Goal: Information Seeking & Learning: Compare options

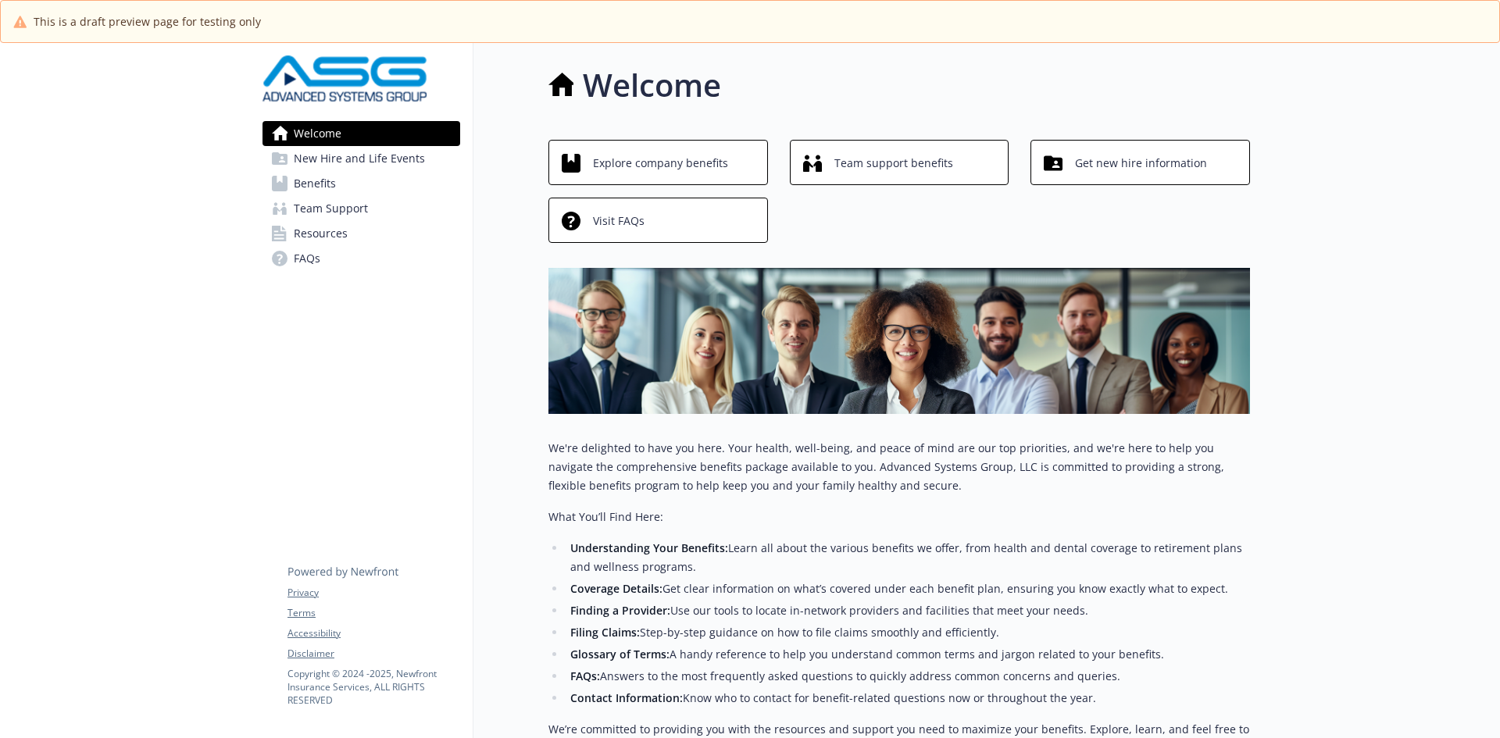
click at [320, 180] on span "Benefits" at bounding box center [315, 183] width 42 height 25
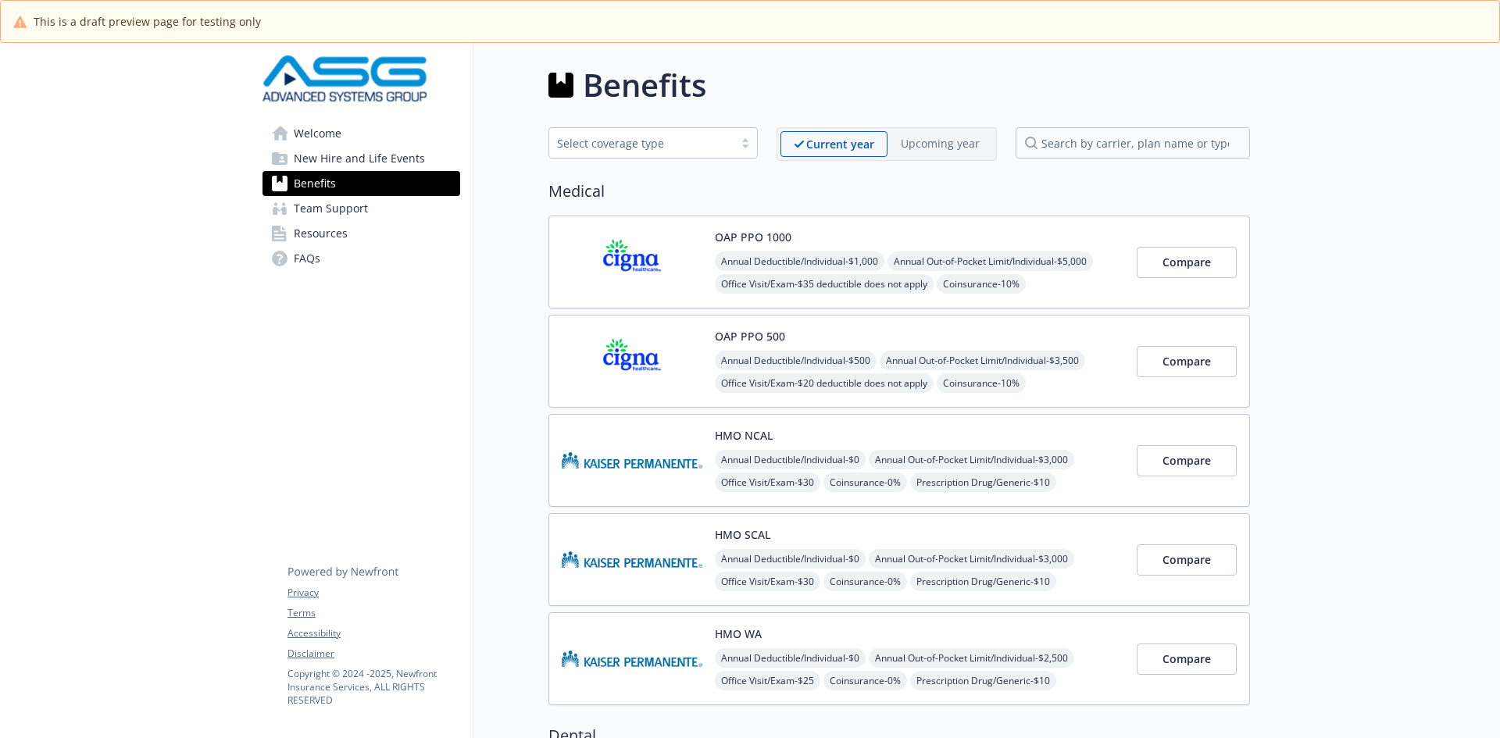
click at [870, 340] on div "OAP PPO 500 Annual Deductible/Individual - $500 Annual Out-of-Pocket Limit/Indi…" at bounding box center [919, 361] width 409 height 66
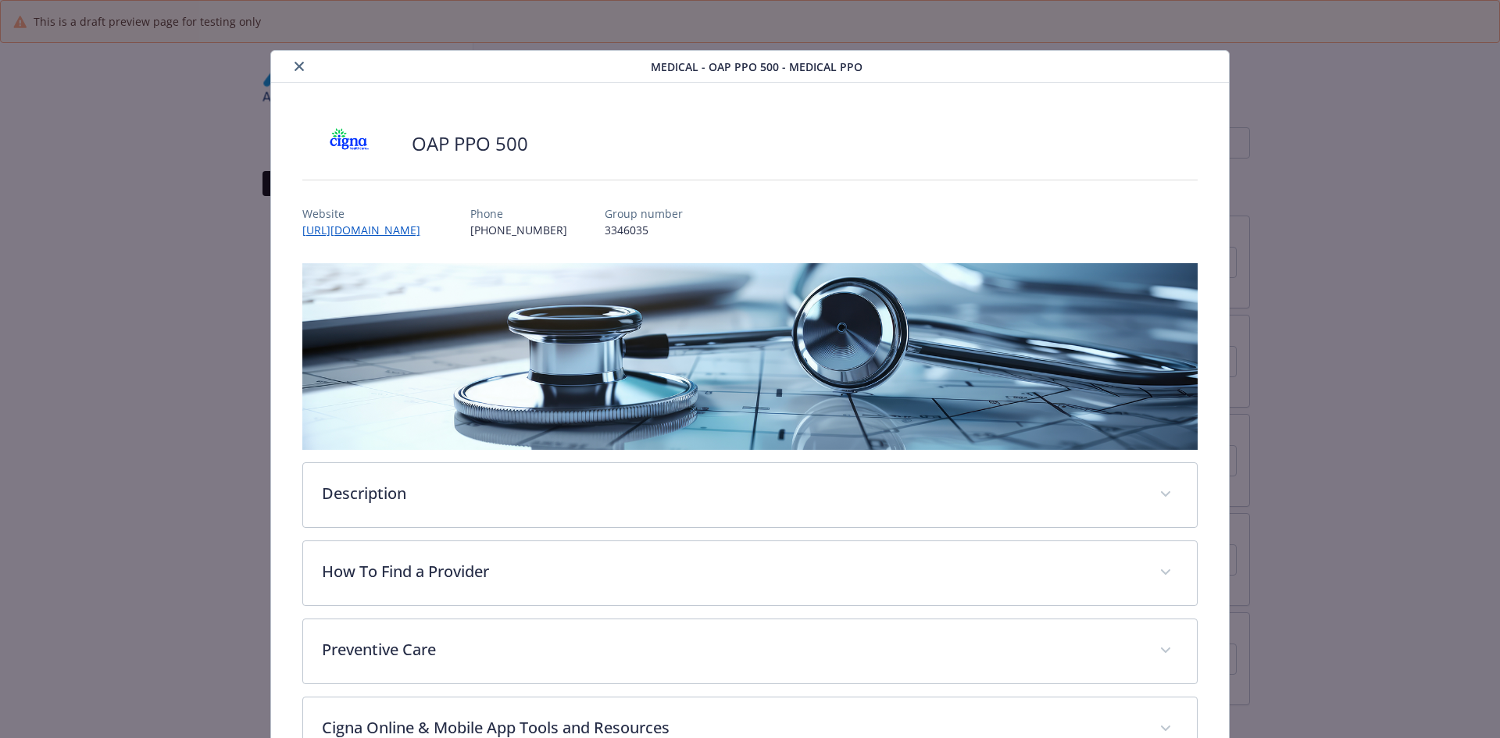
scroll to position [47, 0]
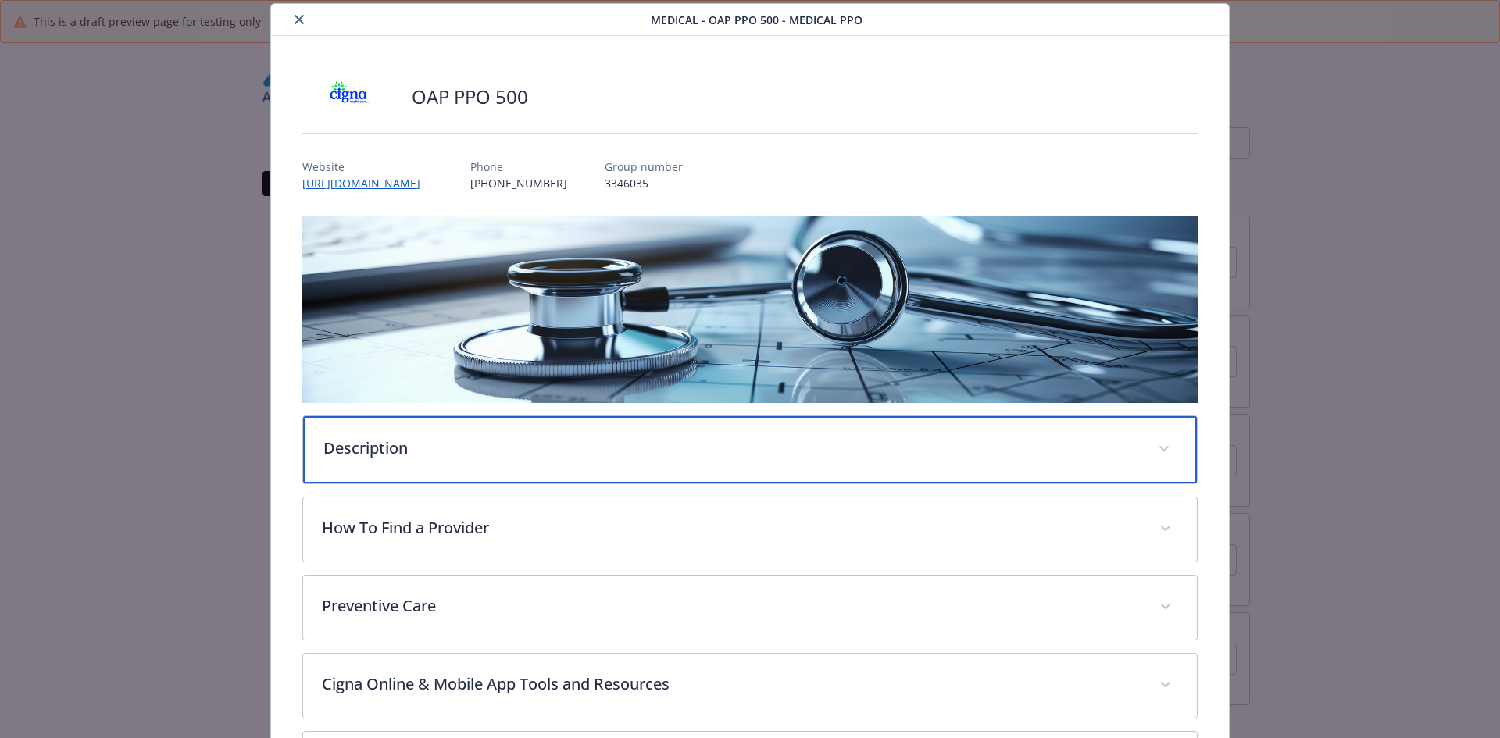
click at [358, 448] on p "Description" at bounding box center [731, 448] width 816 height 23
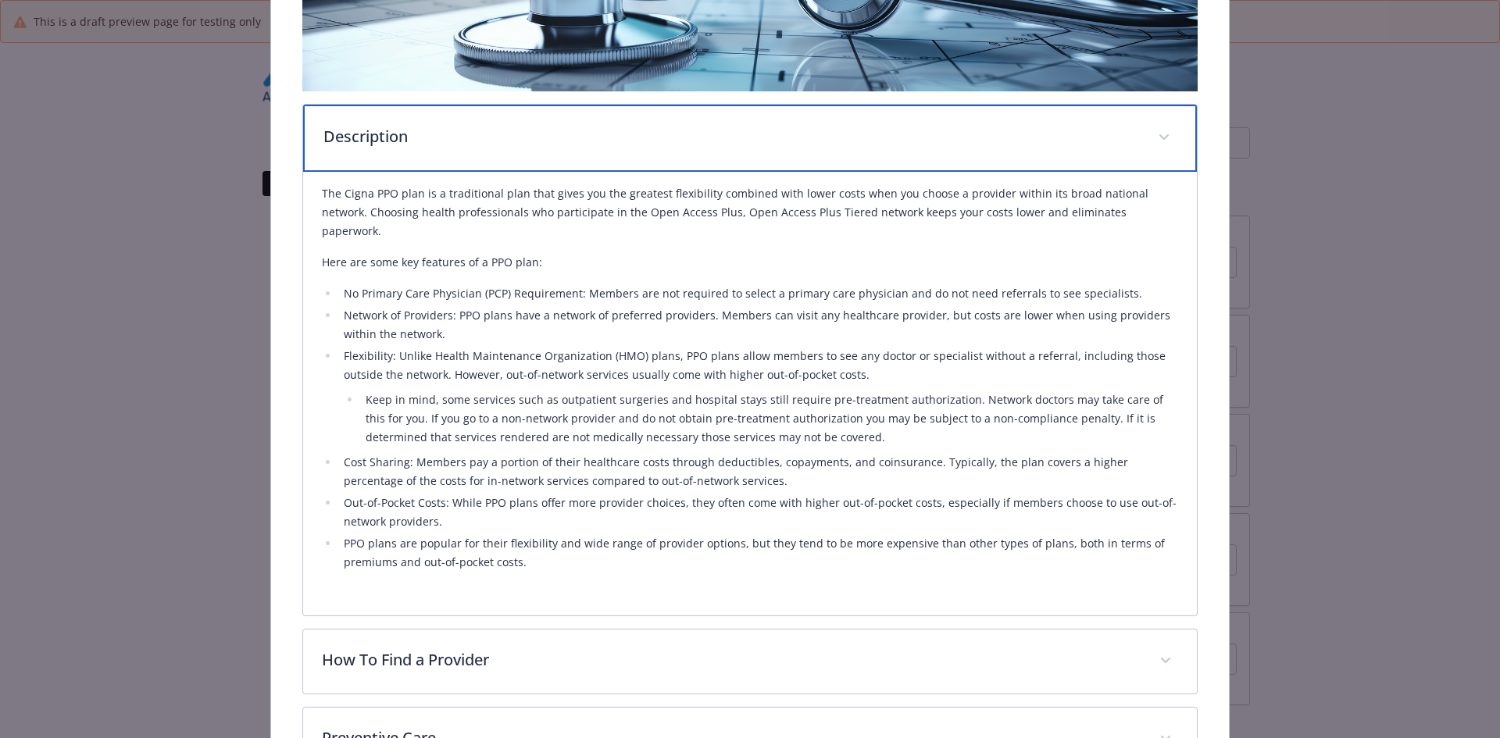
scroll to position [359, 0]
click at [398, 153] on div "Description" at bounding box center [750, 137] width 895 height 67
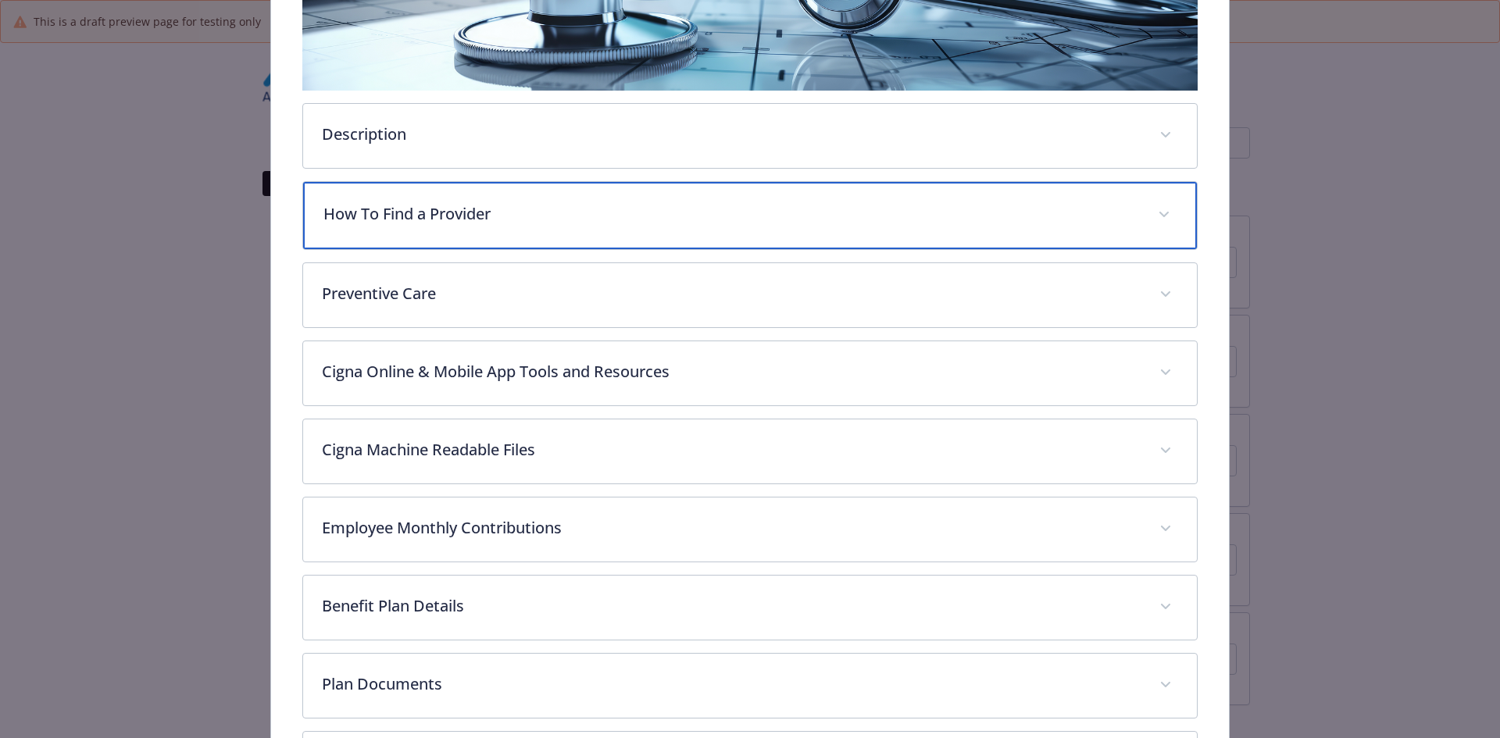
click at [395, 221] on p "How To Find a Provider" at bounding box center [731, 213] width 816 height 23
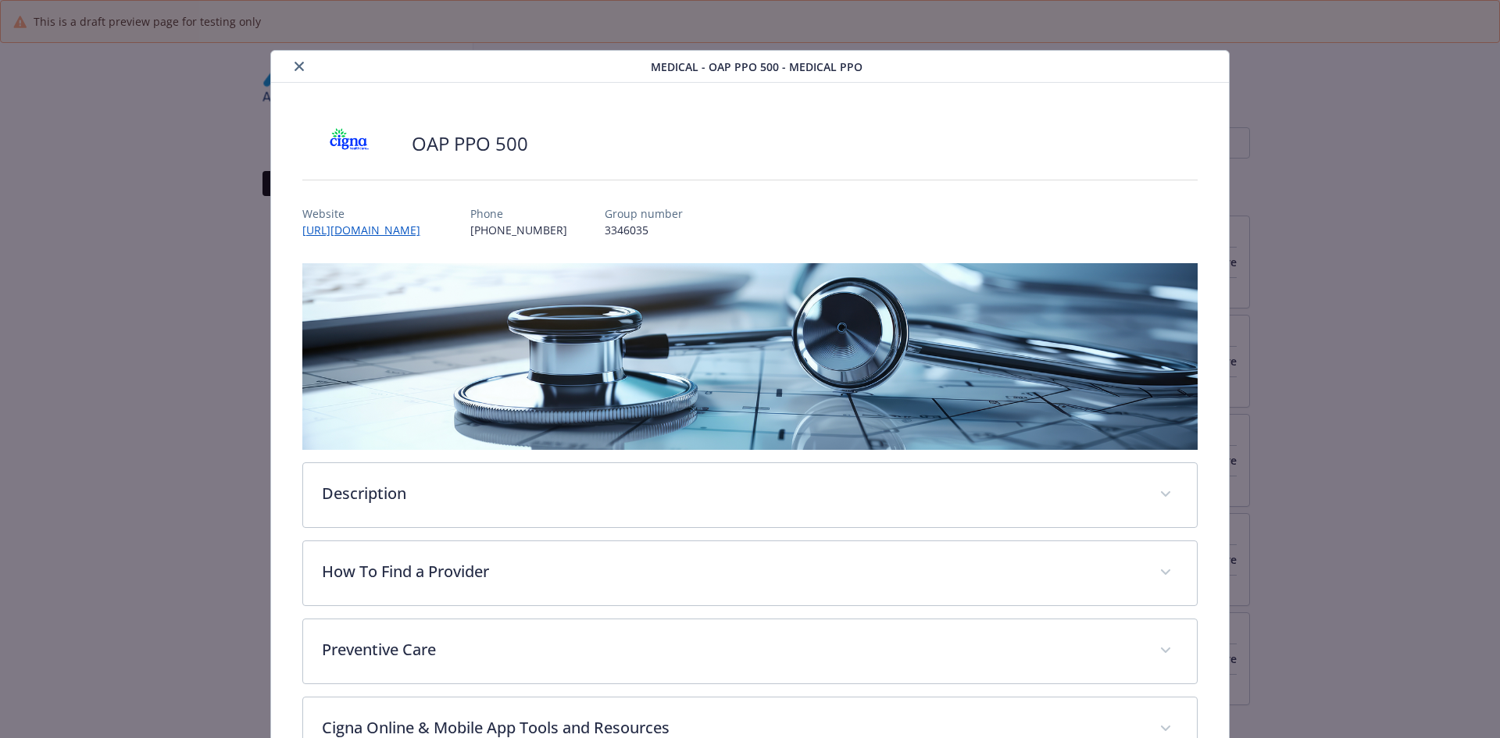
scroll to position [47, 0]
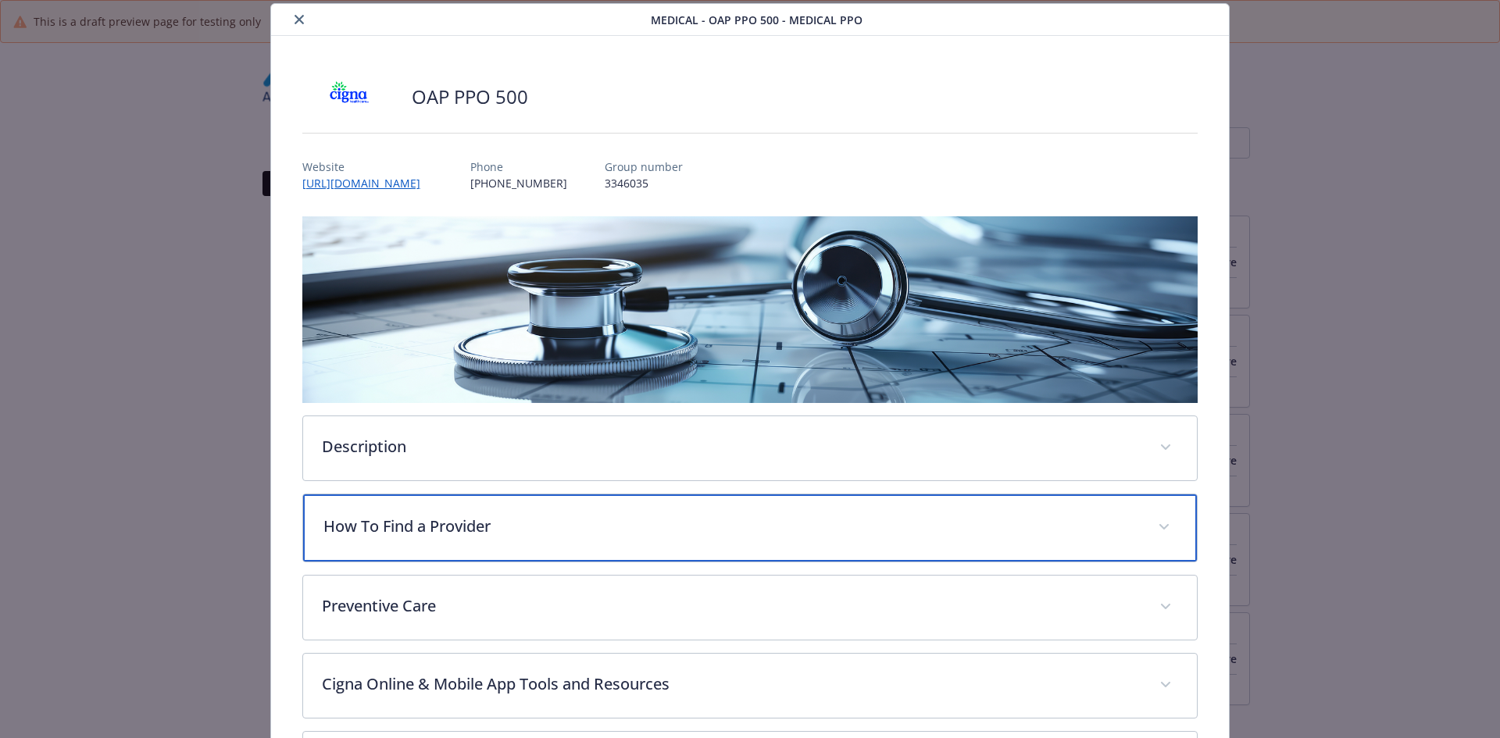
click at [379, 515] on p "How To Find a Provider" at bounding box center [731, 526] width 816 height 23
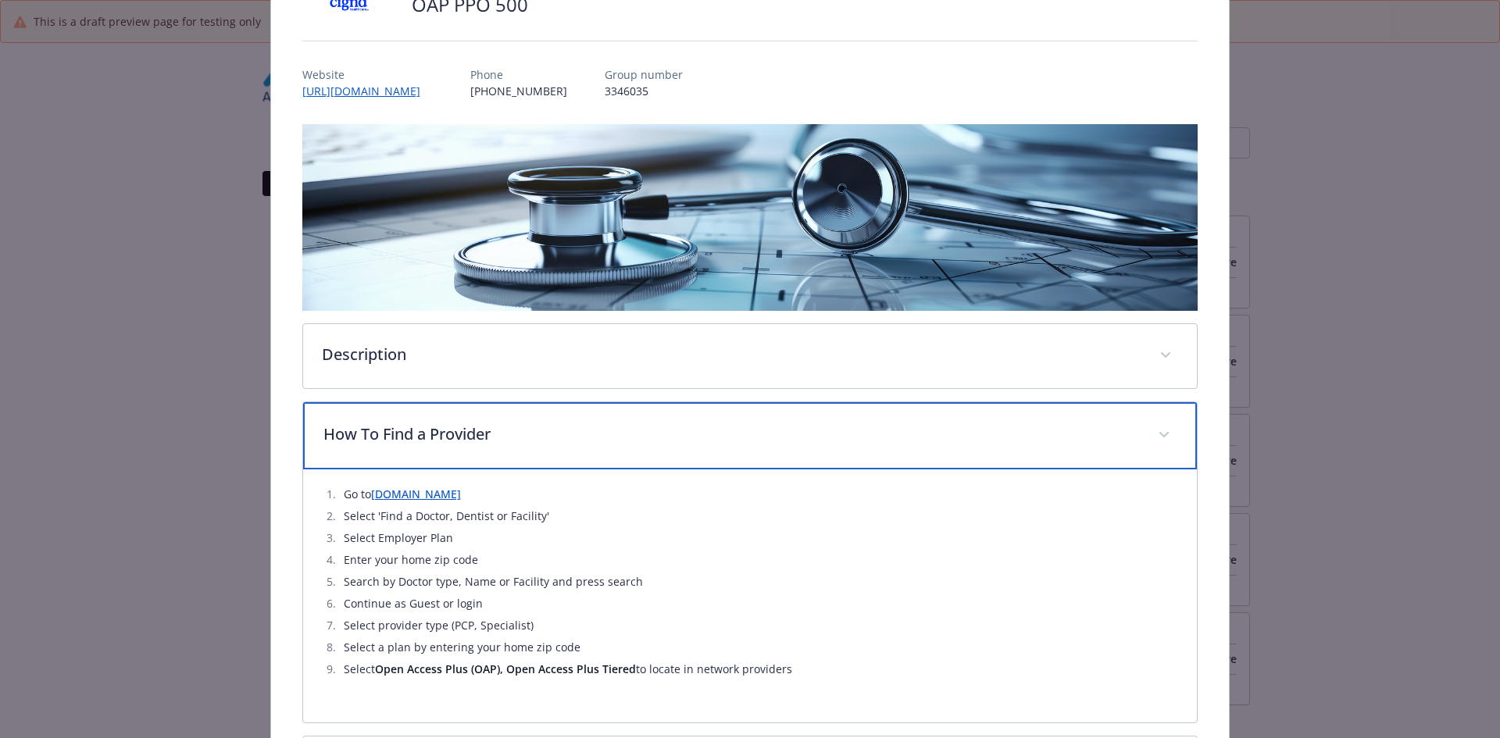
scroll to position [281, 0]
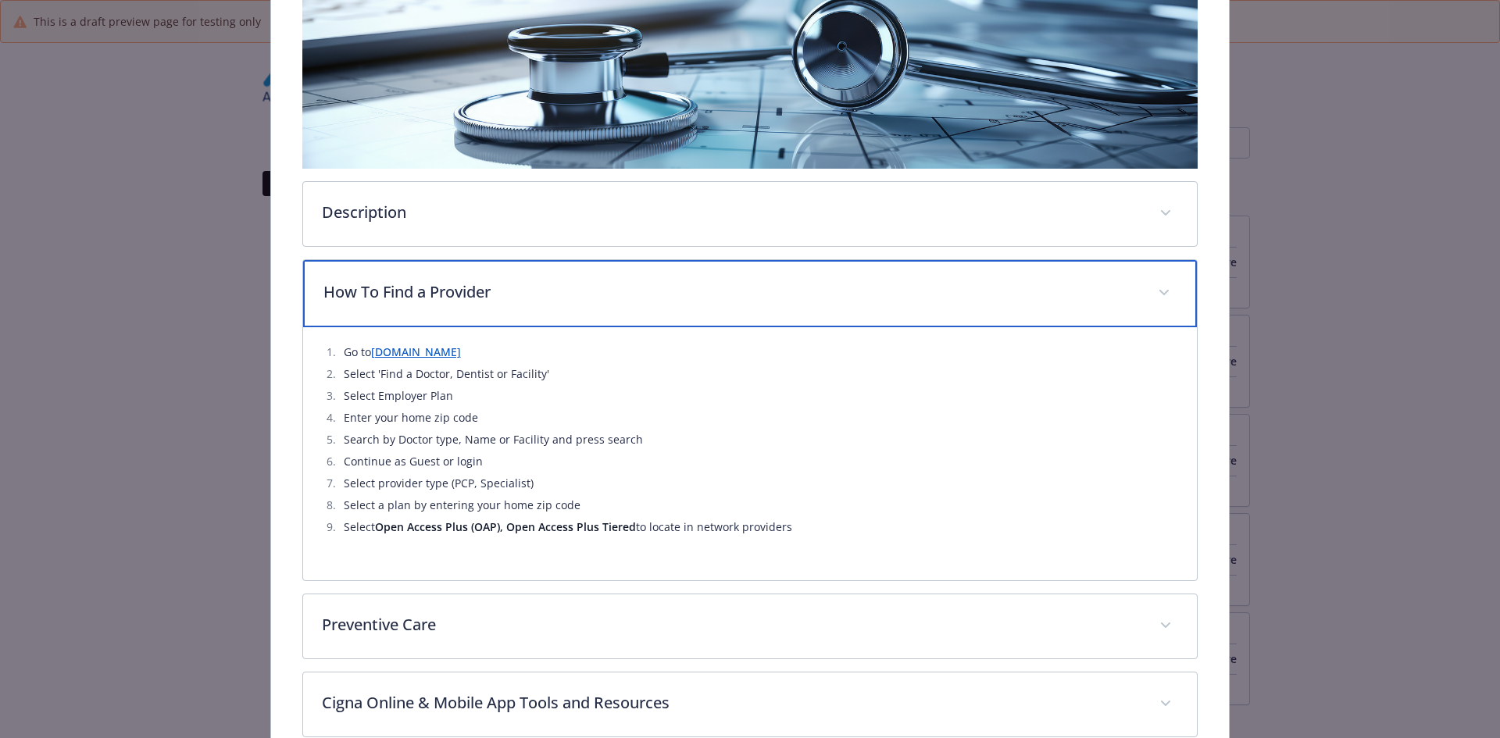
click at [458, 301] on p "How To Find a Provider" at bounding box center [731, 291] width 816 height 23
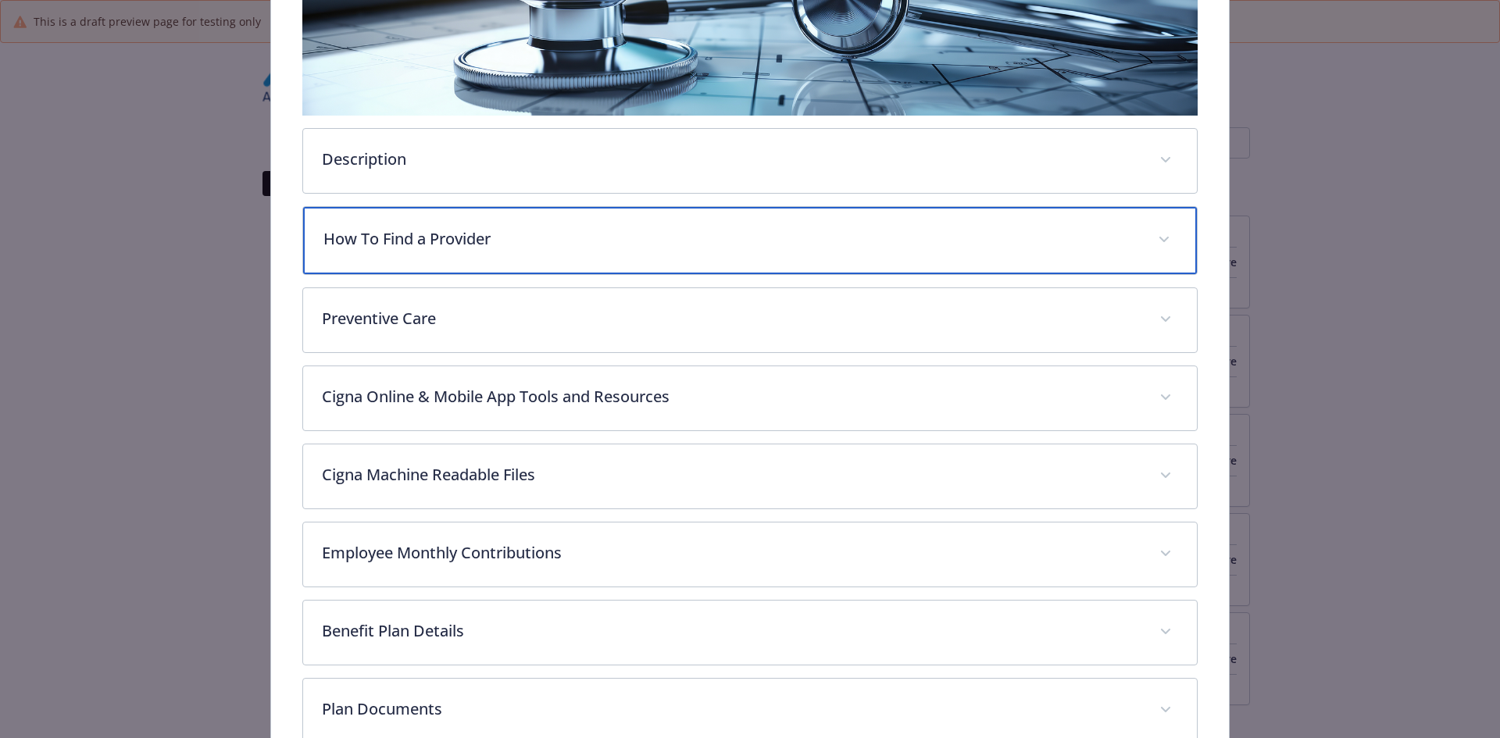
scroll to position [359, 0]
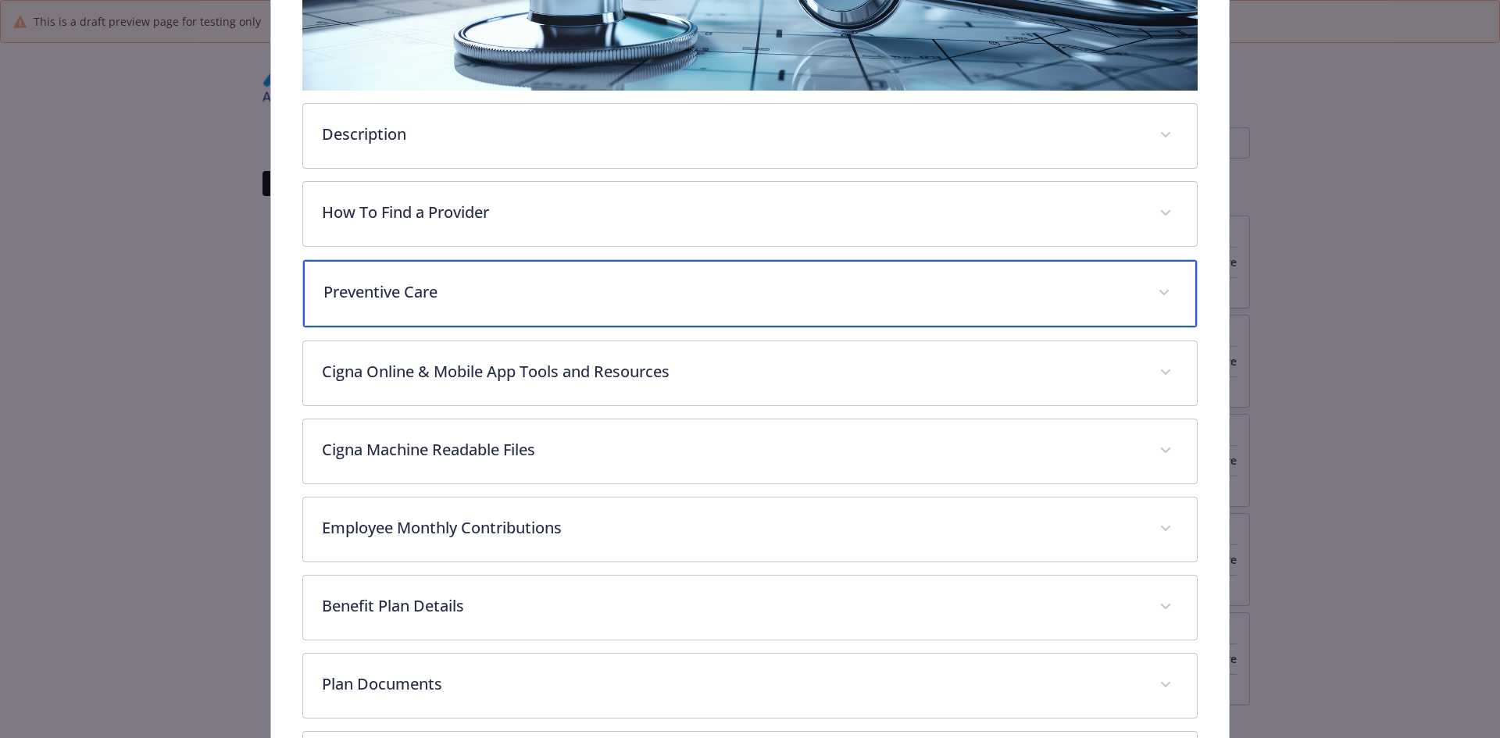
click at [453, 308] on div "Preventive Care" at bounding box center [750, 293] width 895 height 67
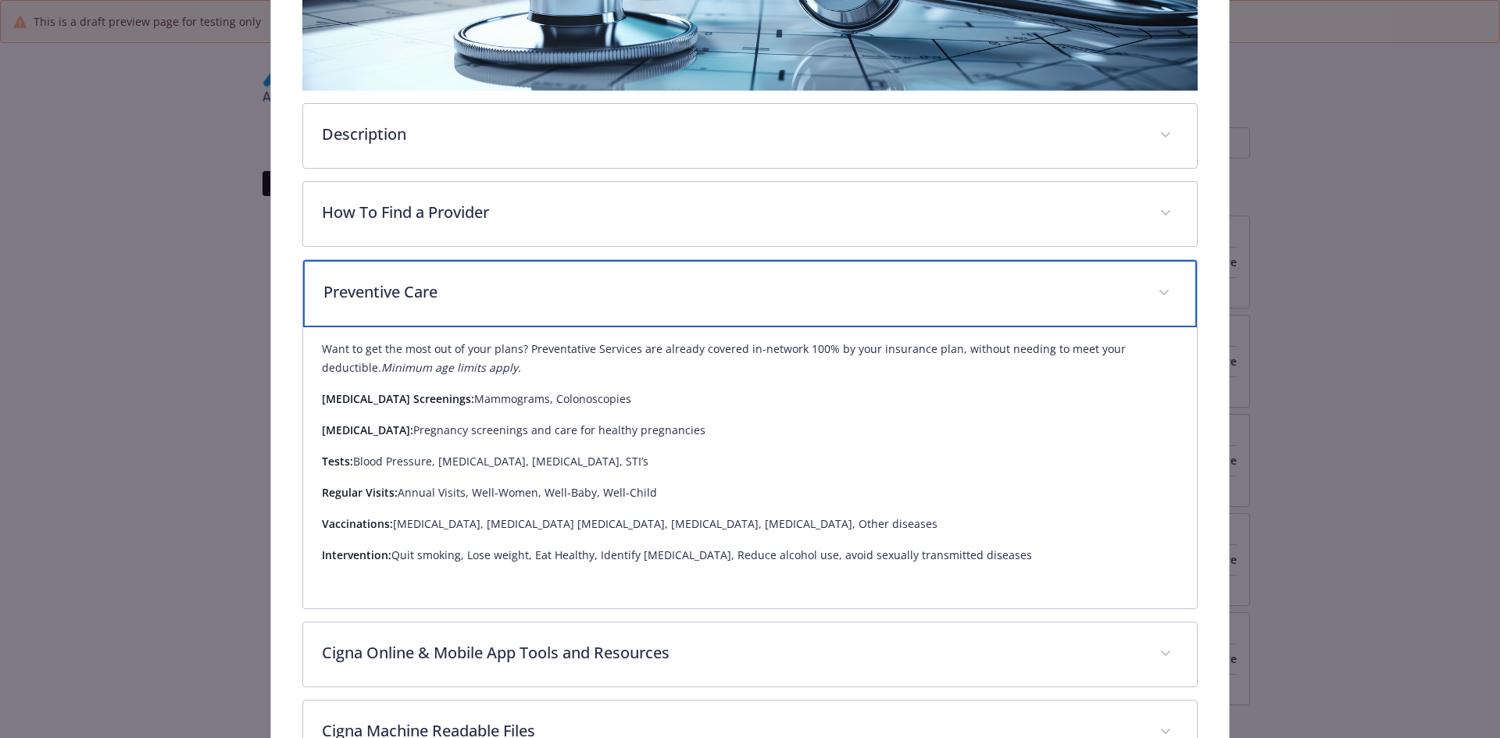
click at [467, 298] on p "Preventive Care" at bounding box center [731, 291] width 816 height 23
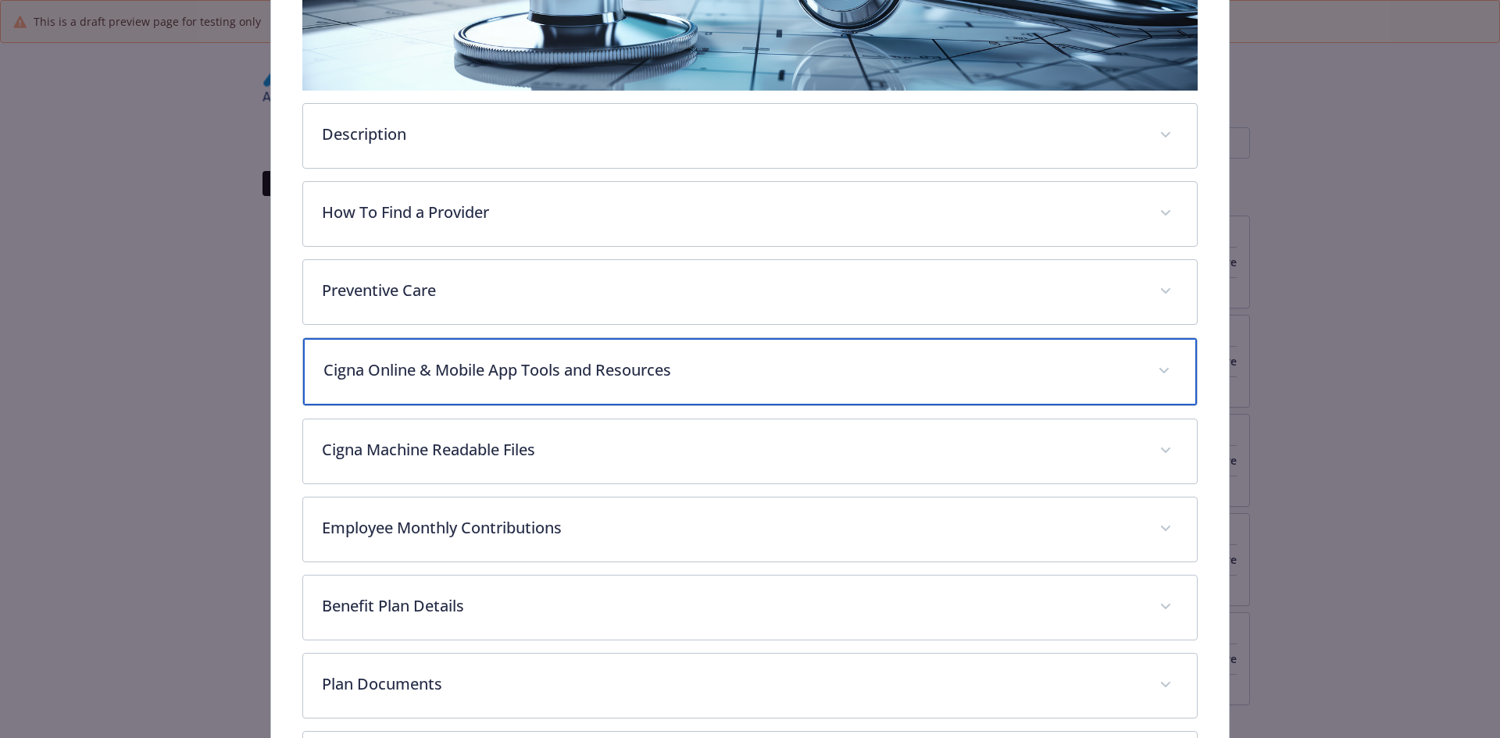
click at [476, 368] on p "Cigna Online & Mobile App Tools and Resources" at bounding box center [731, 370] width 816 height 23
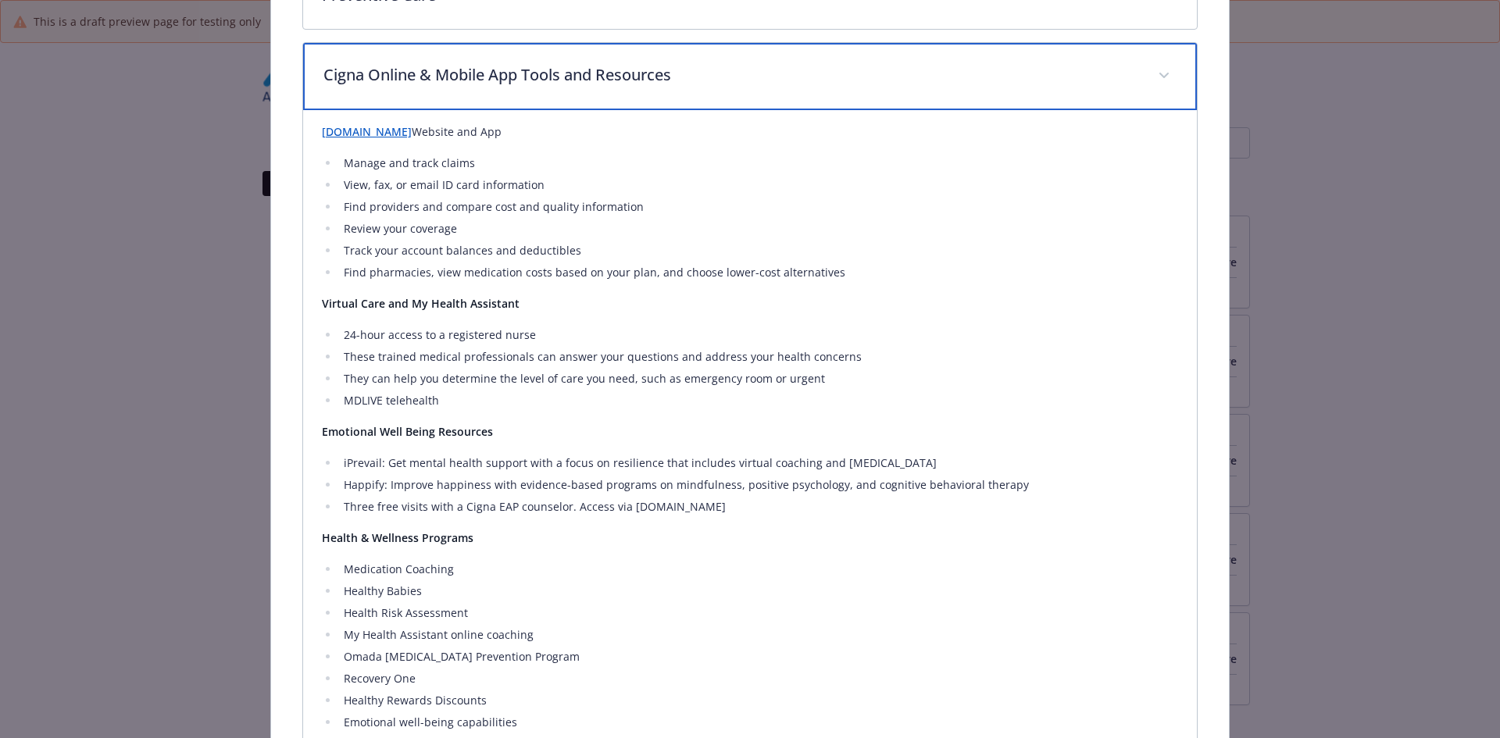
scroll to position [516, 0]
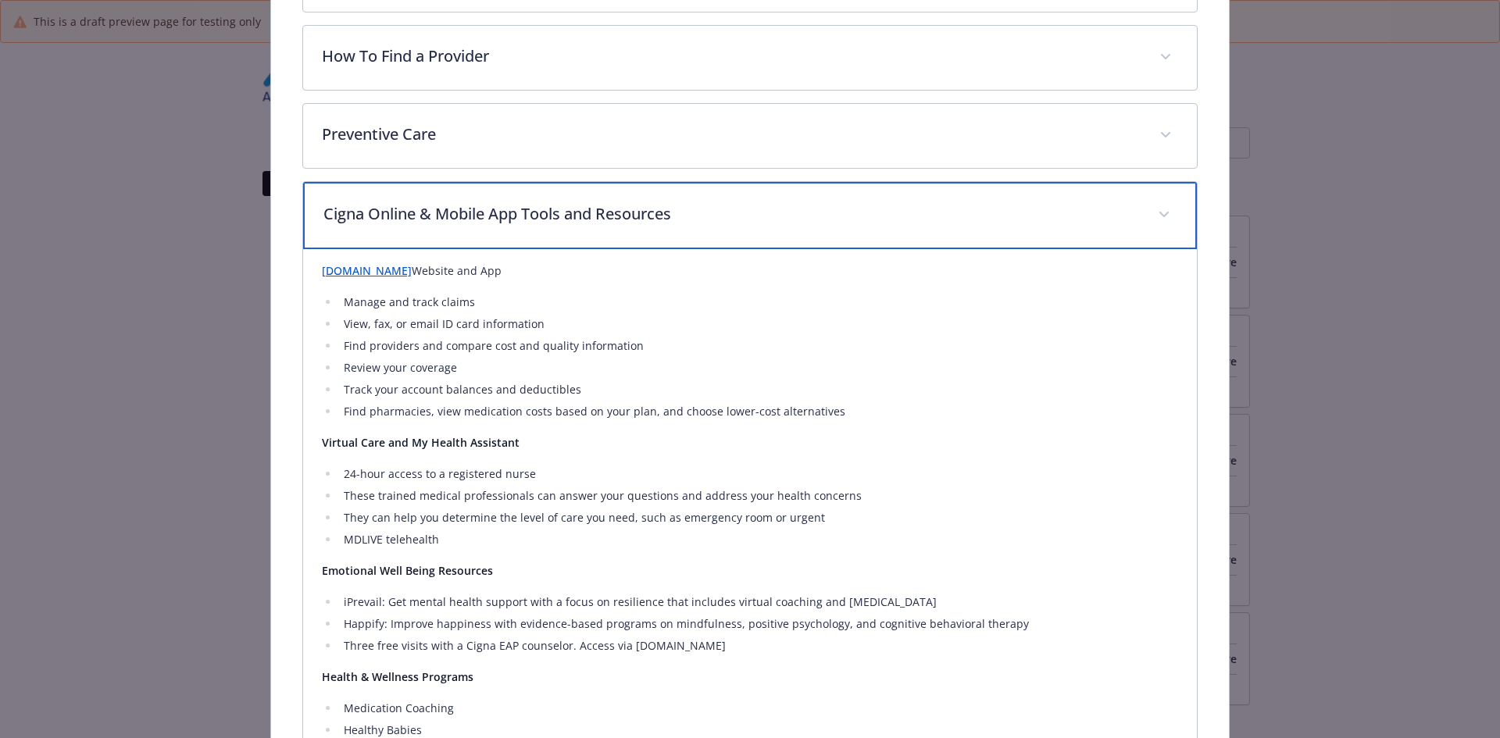
click at [470, 234] on div "Cigna Online & Mobile App Tools and Resources" at bounding box center [750, 215] width 895 height 67
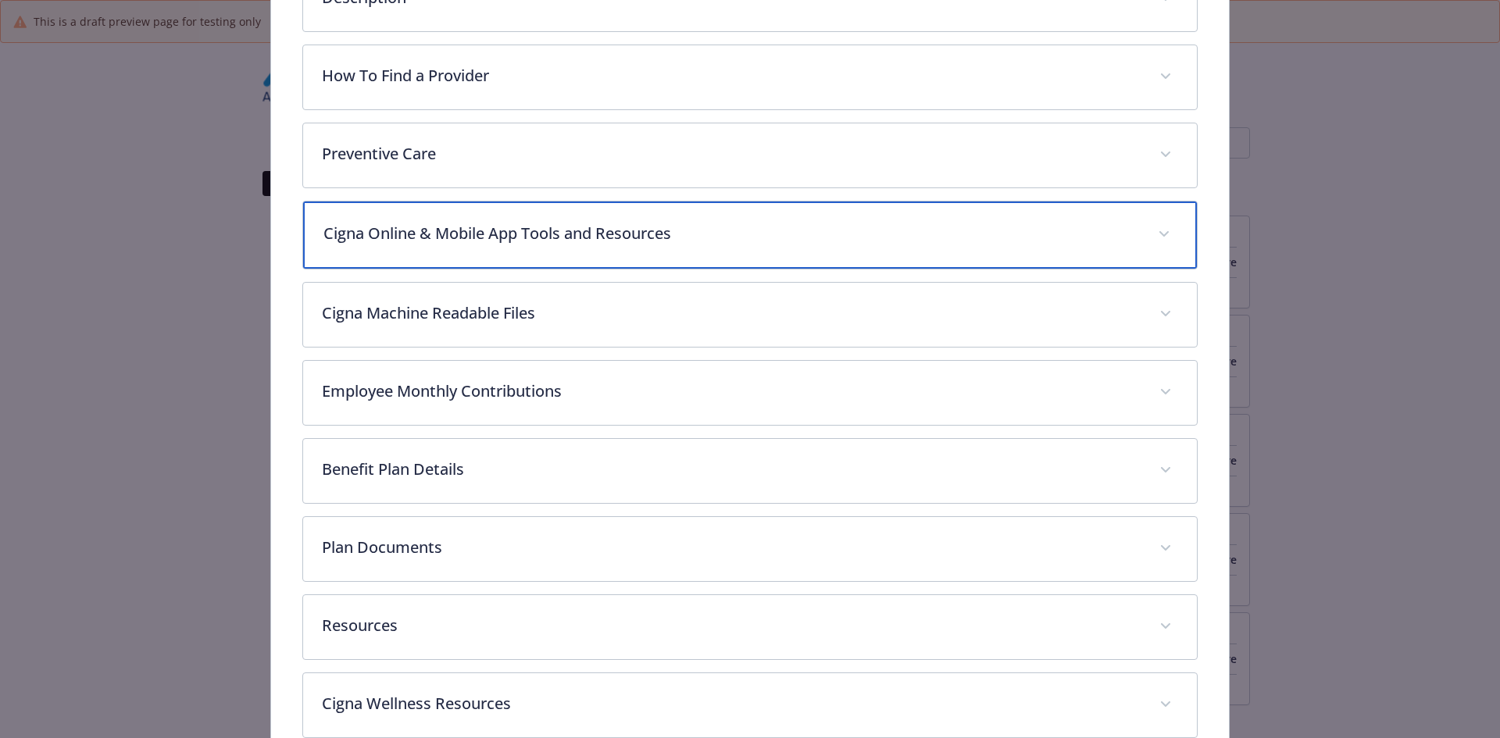
scroll to position [348, 0]
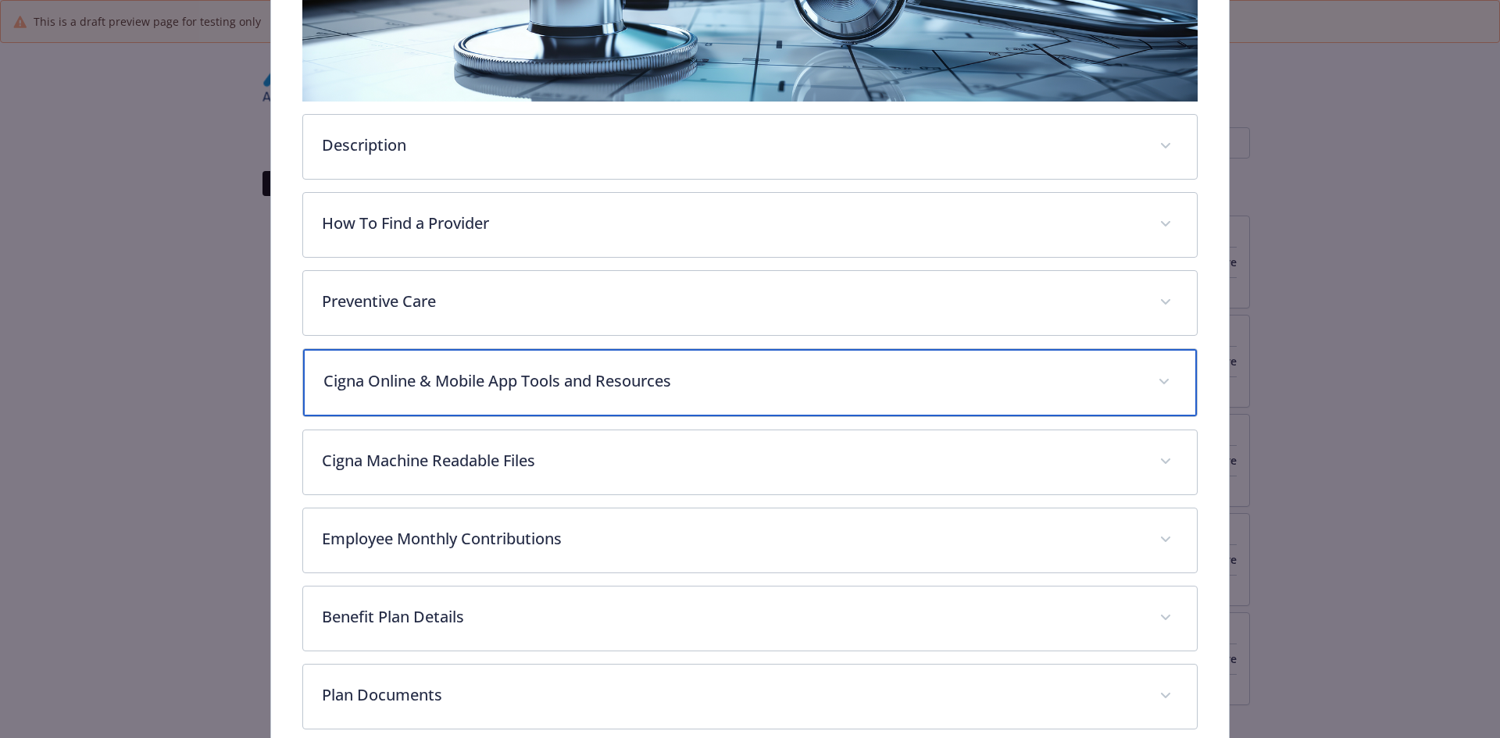
click at [479, 391] on p "Cigna Online & Mobile App Tools and Resources" at bounding box center [731, 381] width 816 height 23
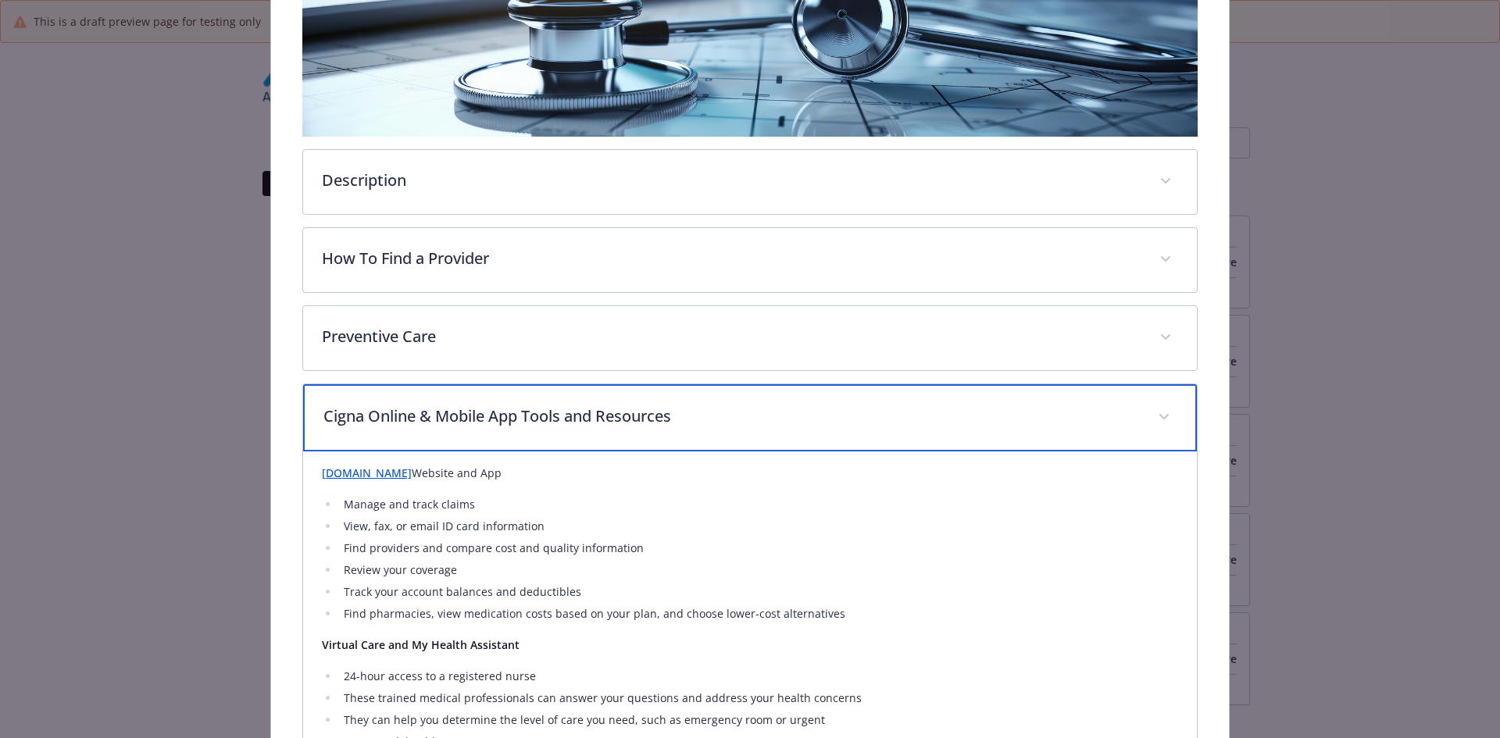
scroll to position [36, 0]
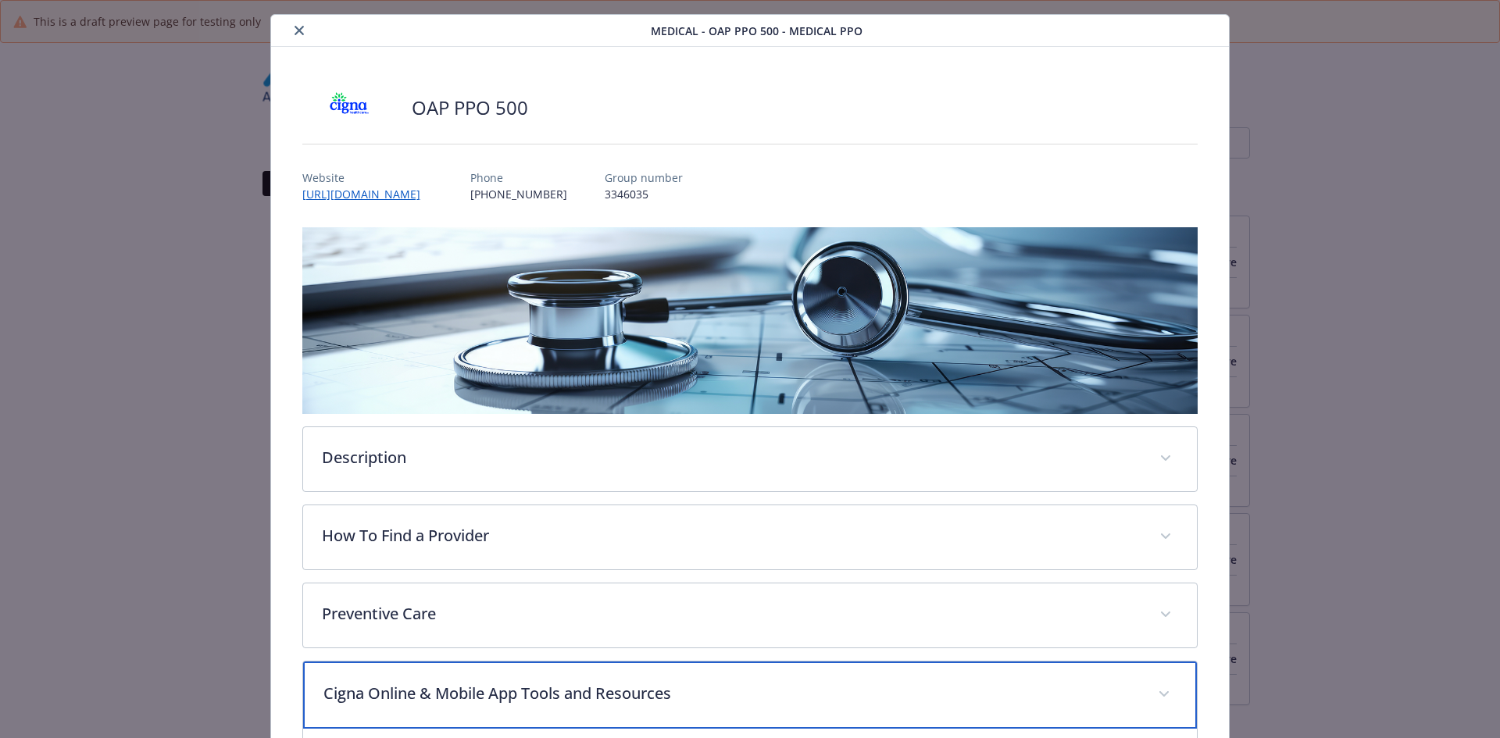
click at [374, 687] on p "Cigna Online & Mobile App Tools and Resources" at bounding box center [731, 693] width 816 height 23
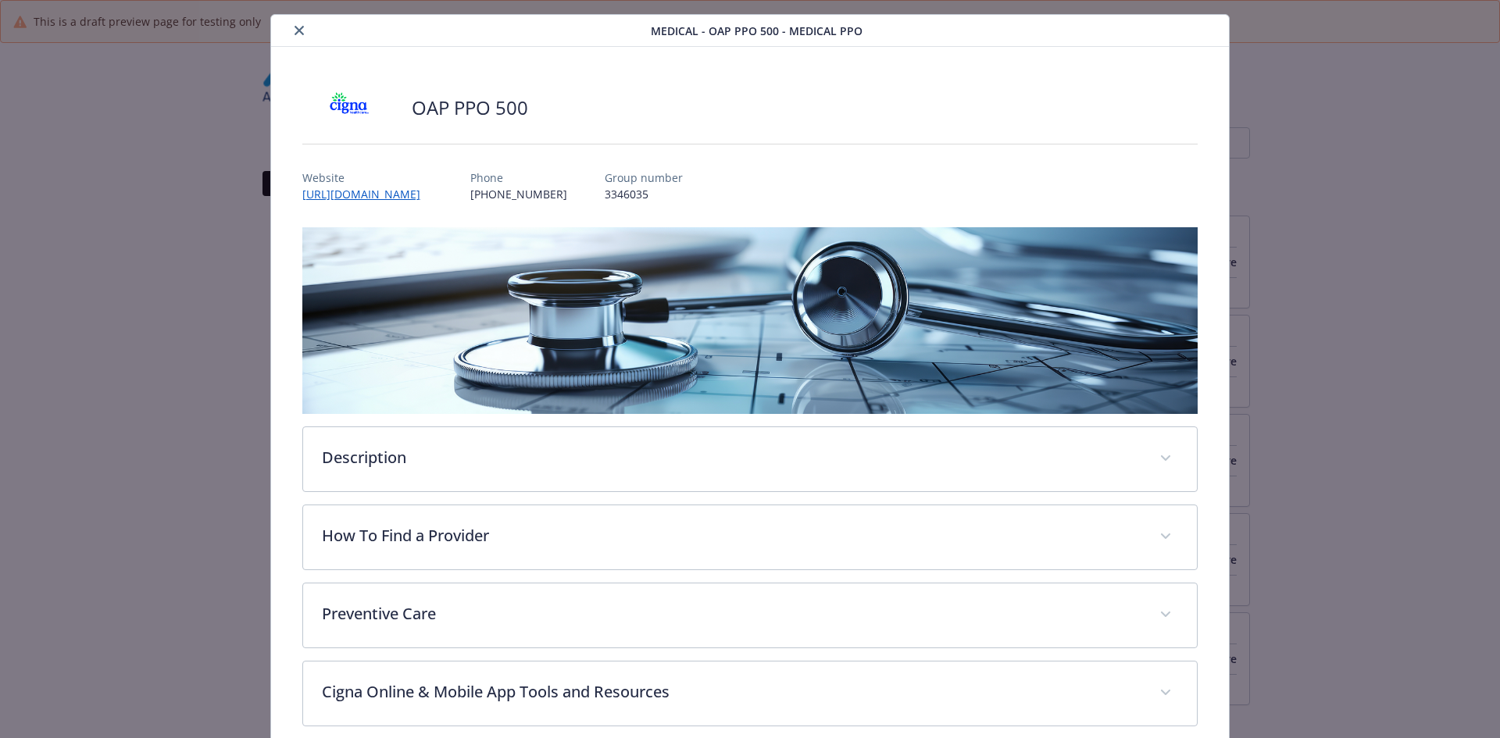
click at [300, 29] on icon "close" at bounding box center [299, 30] width 9 height 9
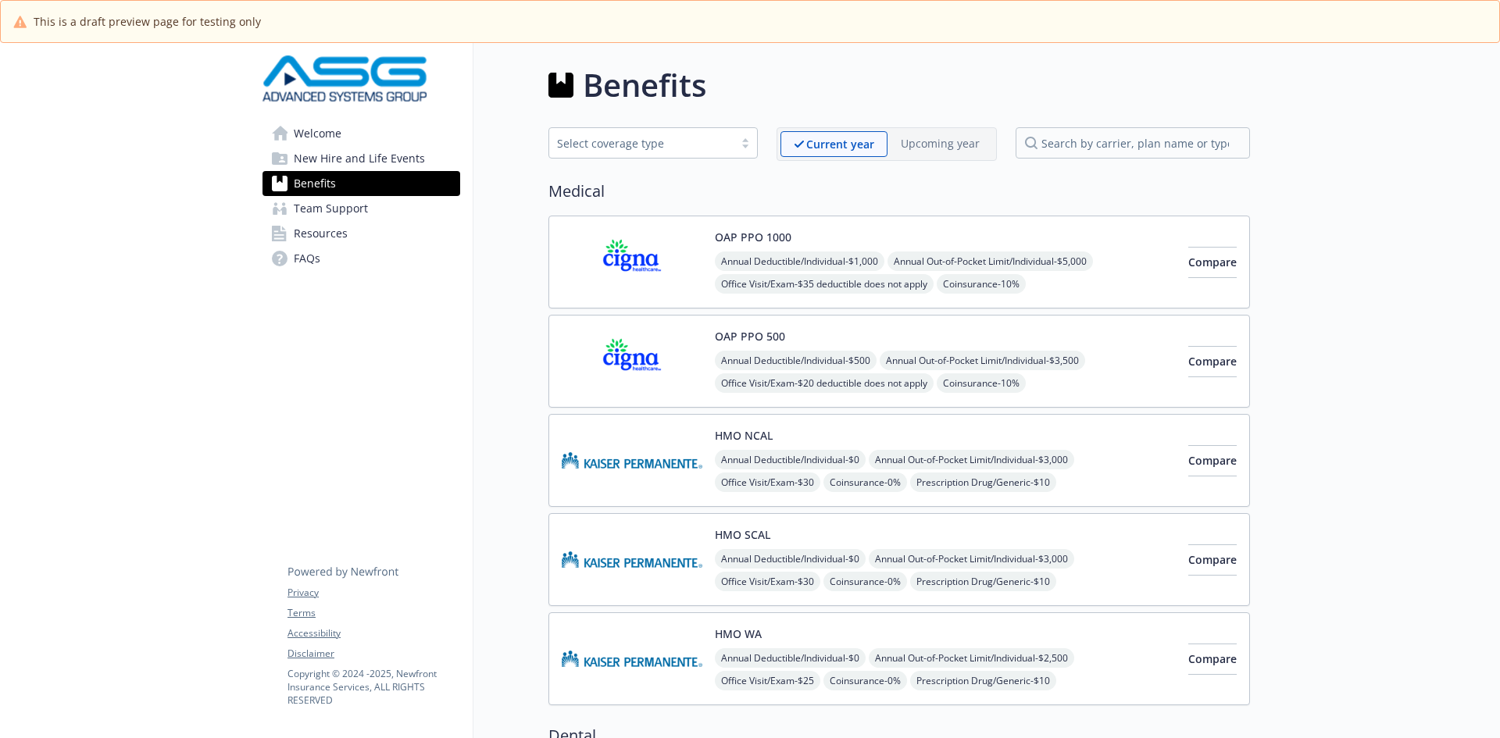
click at [941, 263] on span "Annual Out-of-Pocket Limit/Individual - $5,000" at bounding box center [989, 262] width 205 height 20
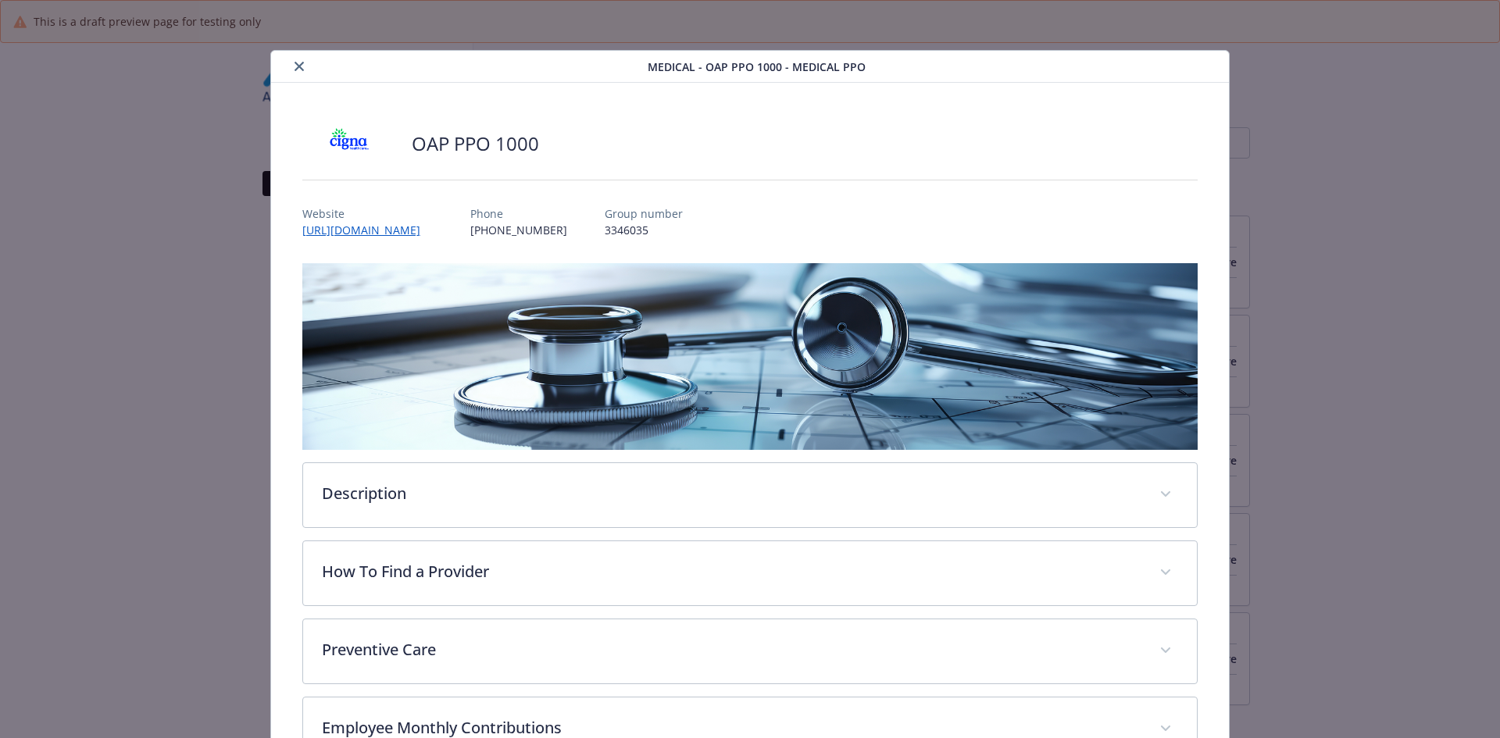
click at [302, 66] on button "close" at bounding box center [299, 66] width 19 height 19
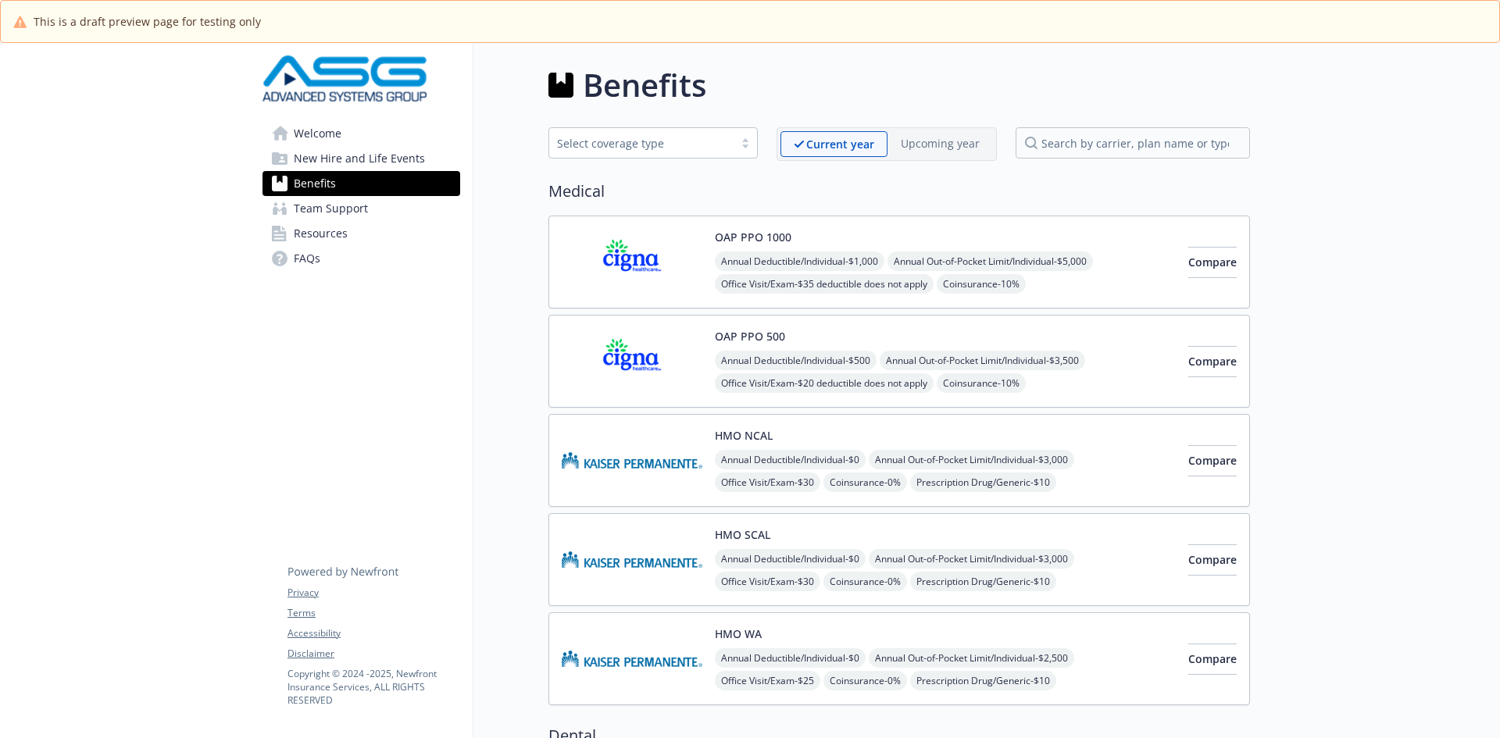
click at [731, 347] on div "OAP PPO 500 Annual Deductible/Individual - $500 Annual Out-of-Pocket Limit/Indi…" at bounding box center [945, 361] width 461 height 66
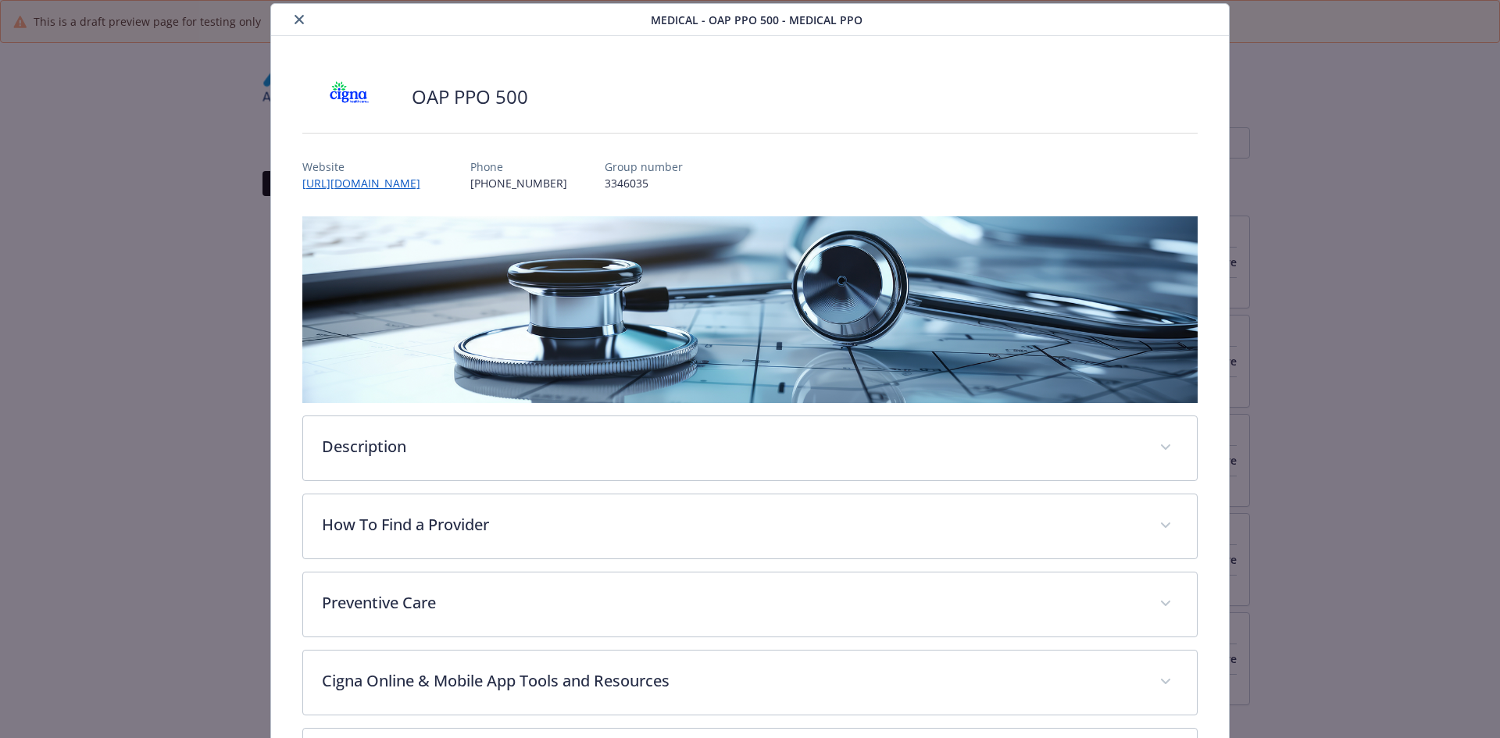
scroll to position [359, 0]
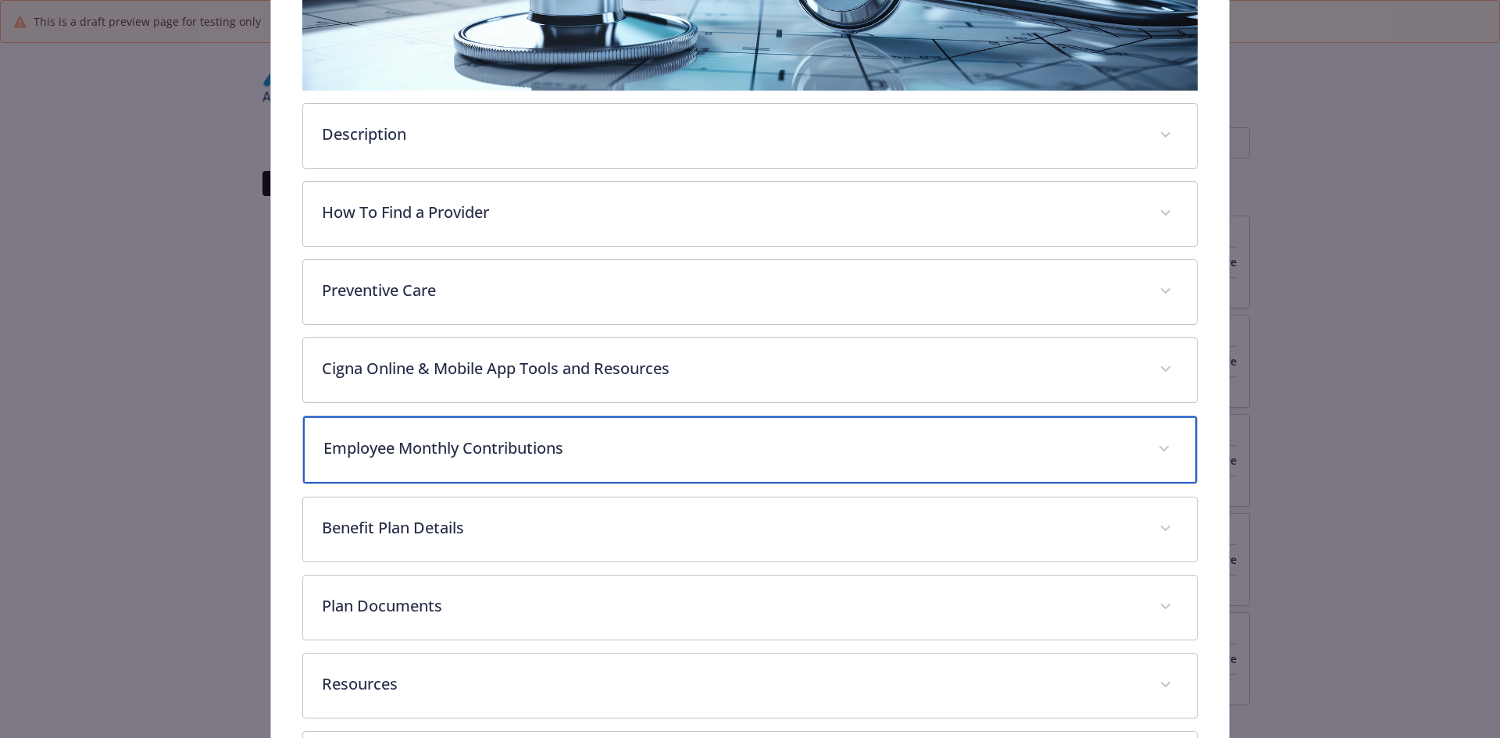
click at [413, 459] on div "Employee Monthly Contributions" at bounding box center [750, 449] width 895 height 67
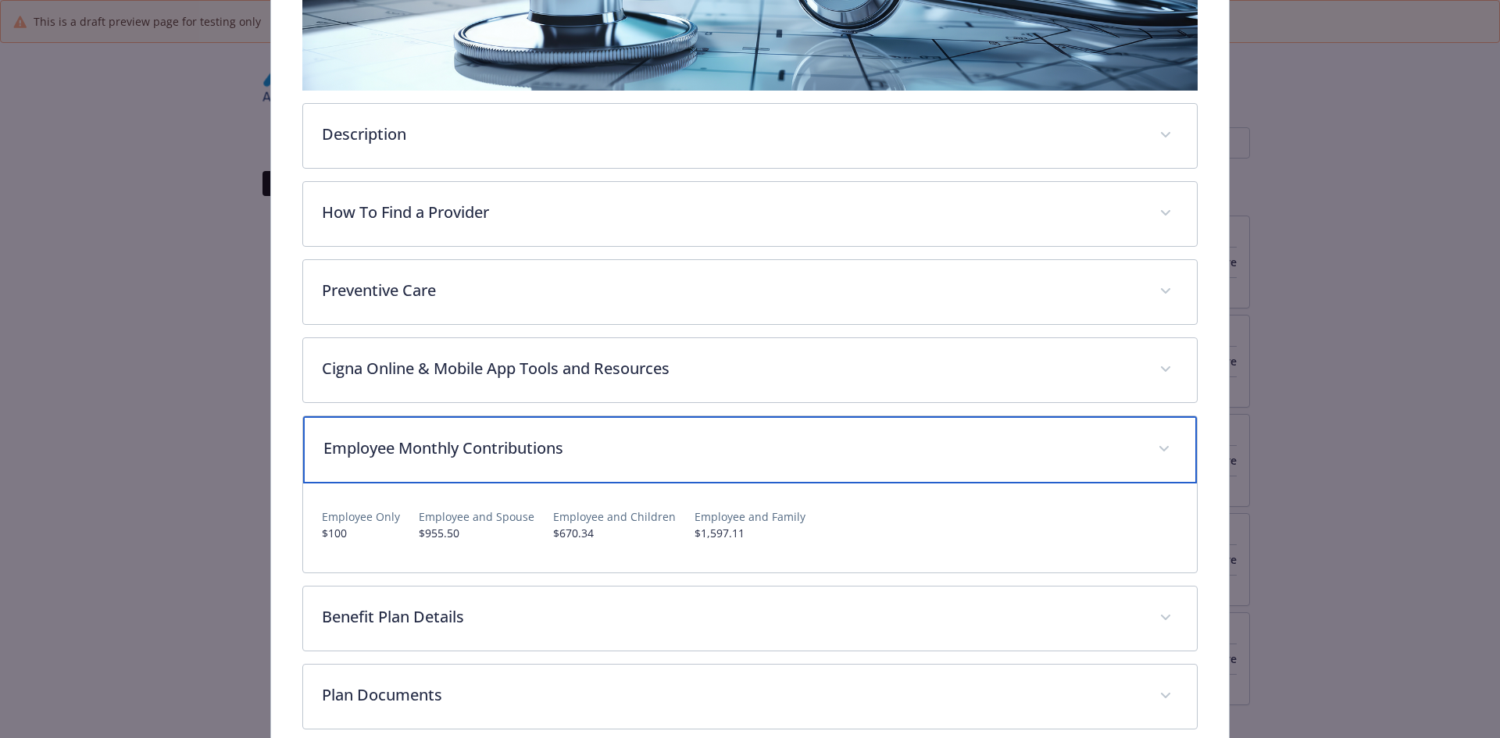
click at [413, 458] on p "Employee Monthly Contributions" at bounding box center [731, 448] width 816 height 23
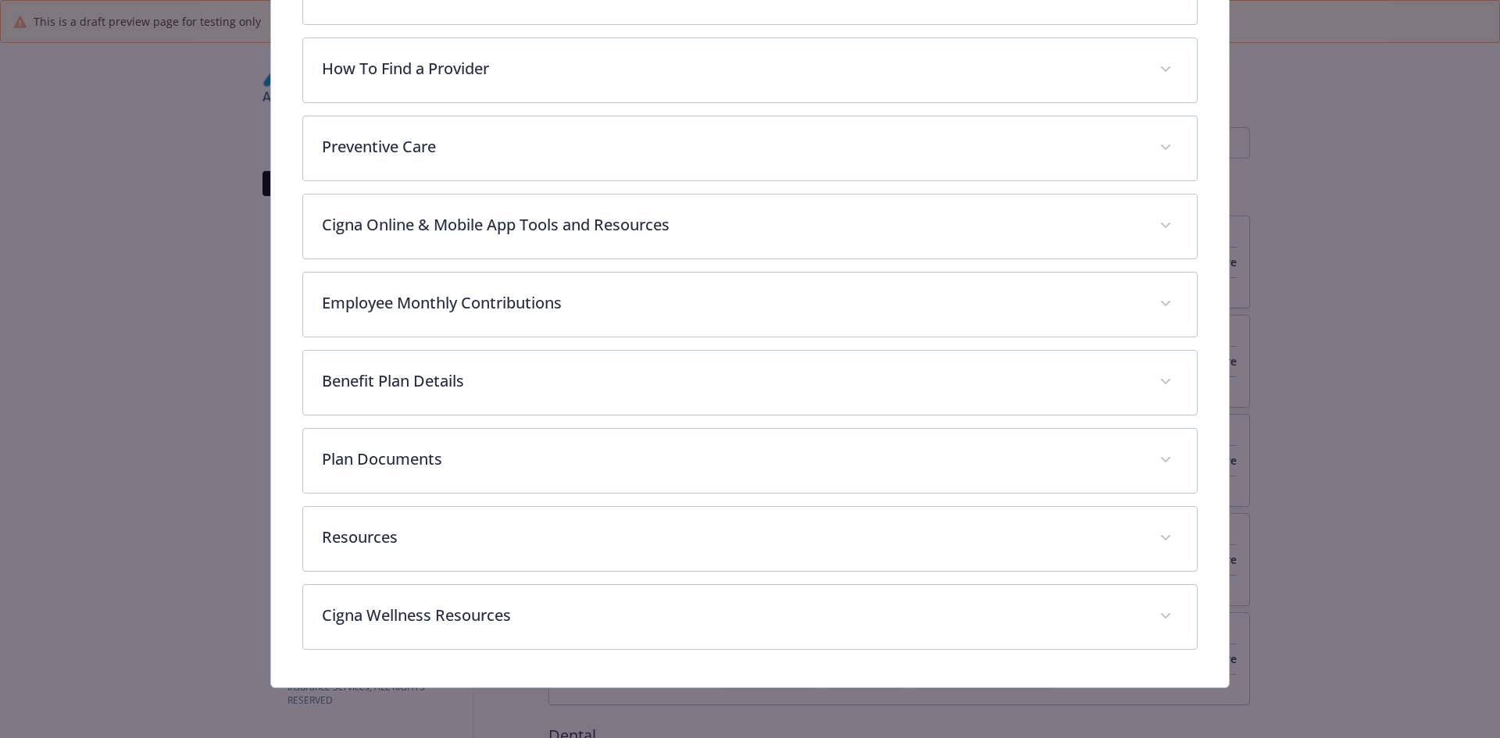
scroll to position [502, 0]
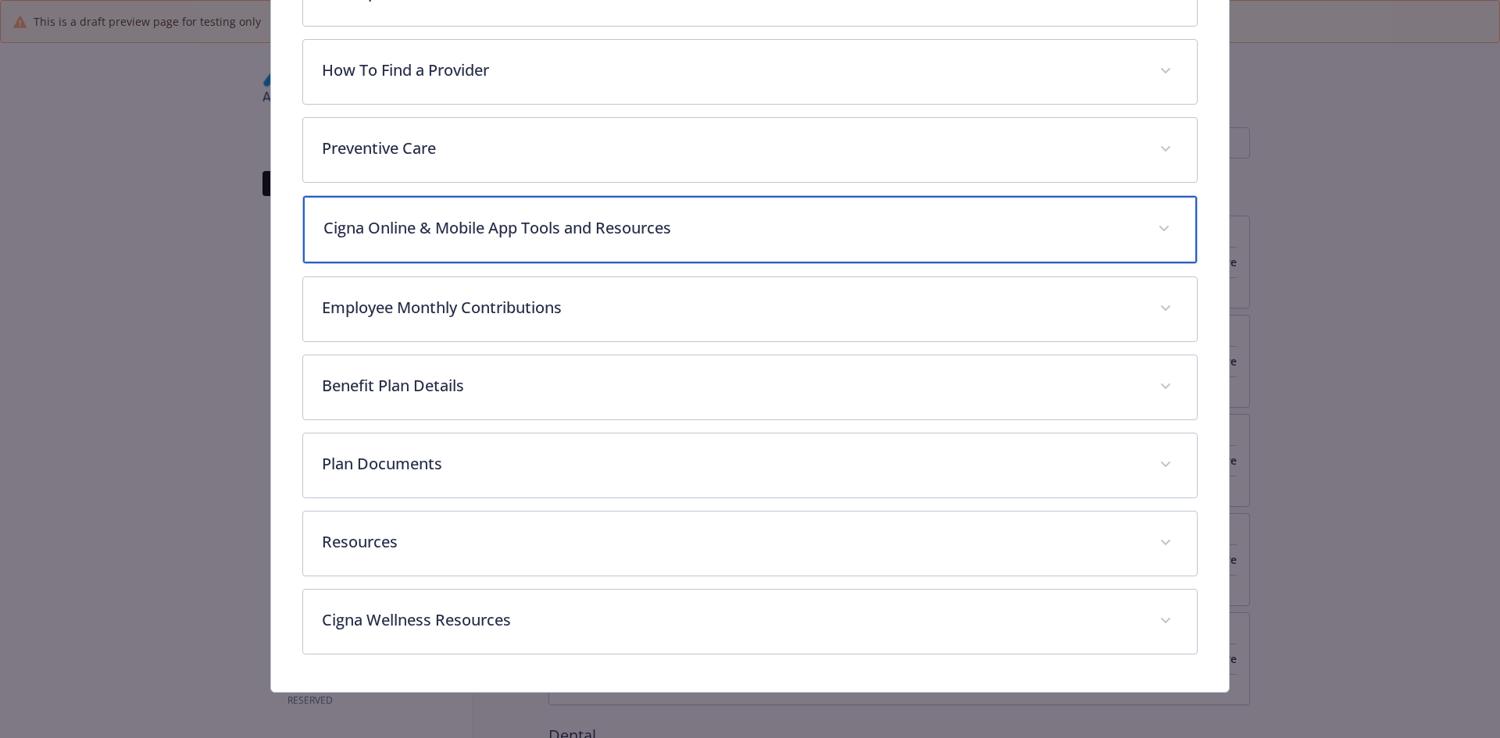
click at [457, 223] on p "Cigna Online & Mobile App Tools and Resources" at bounding box center [731, 227] width 816 height 23
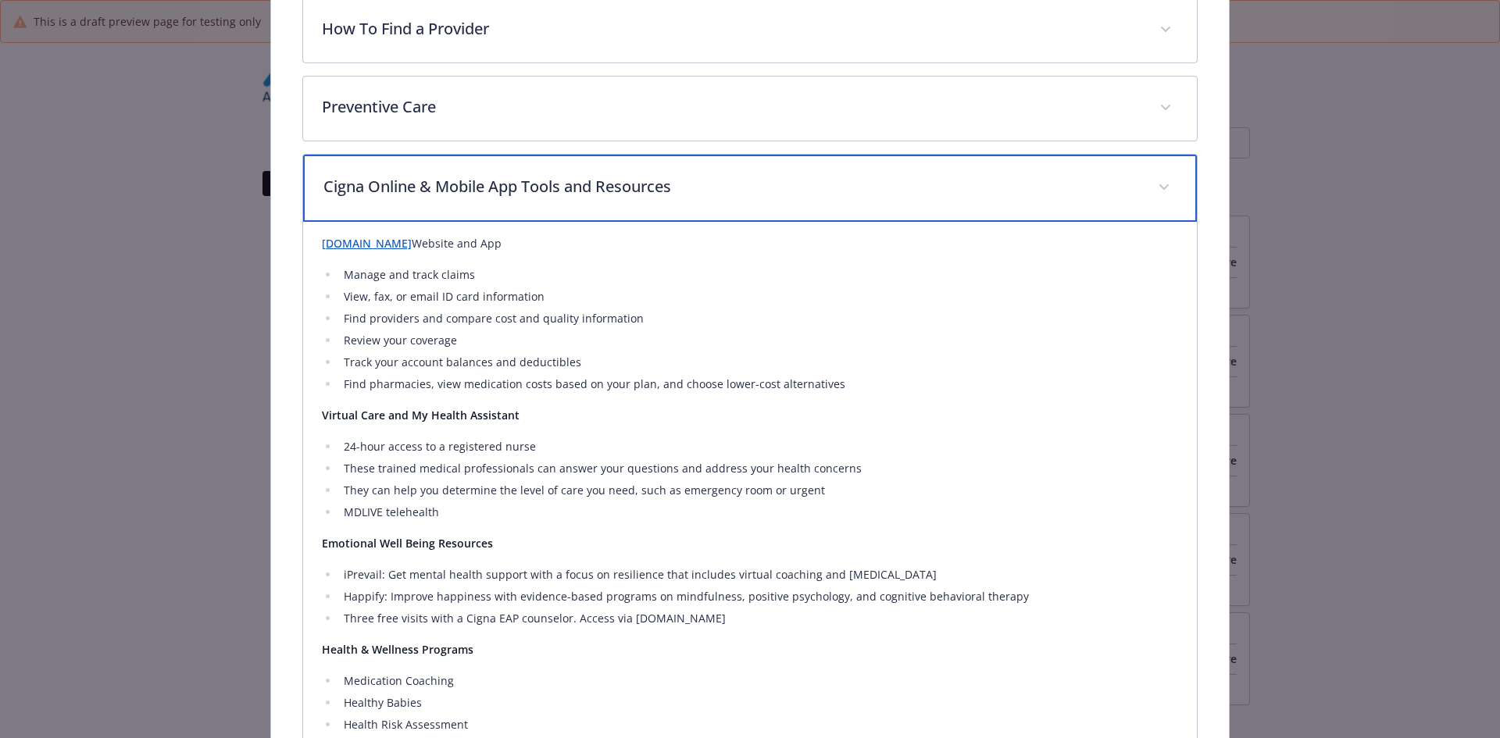
scroll to position [505, 0]
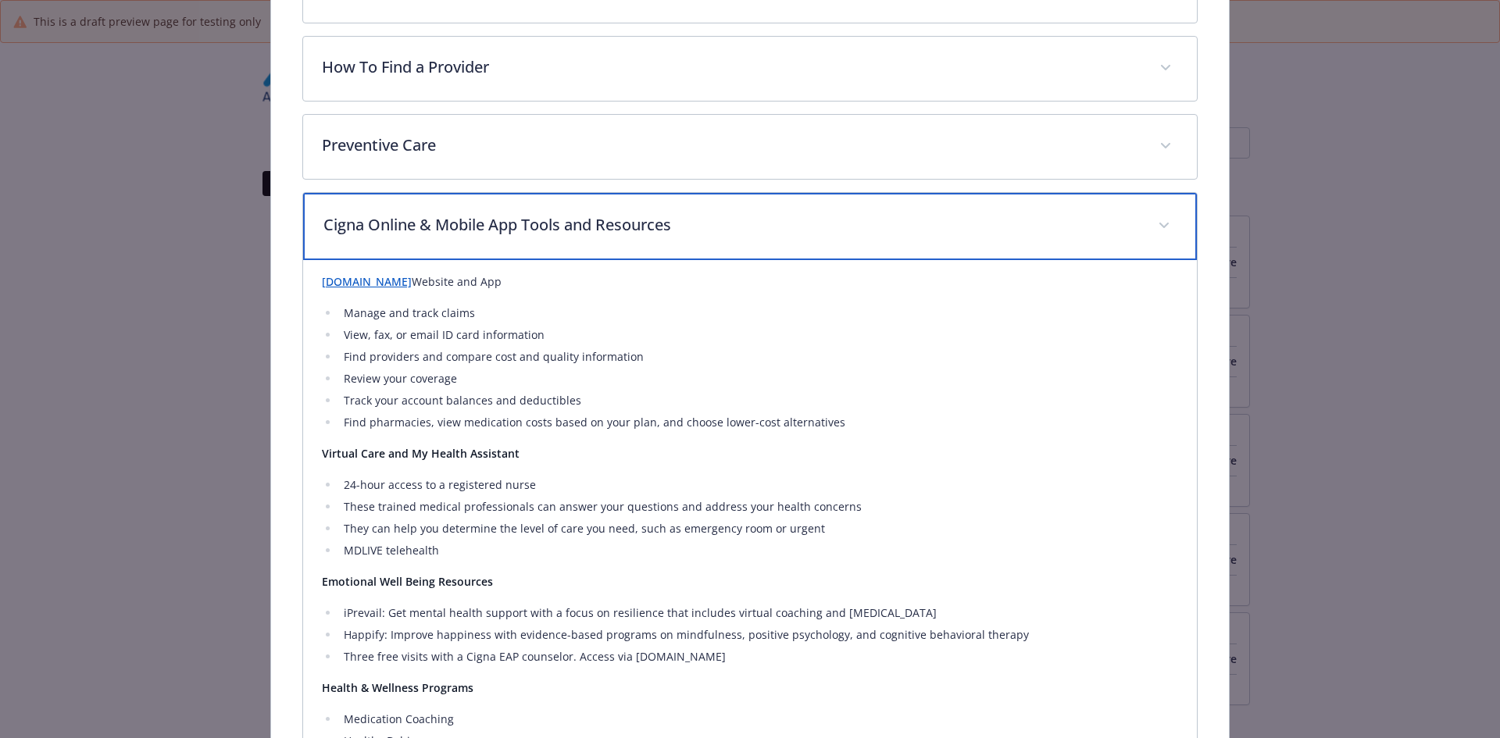
click at [426, 226] on p "Cigna Online & Mobile App Tools and Resources" at bounding box center [731, 224] width 816 height 23
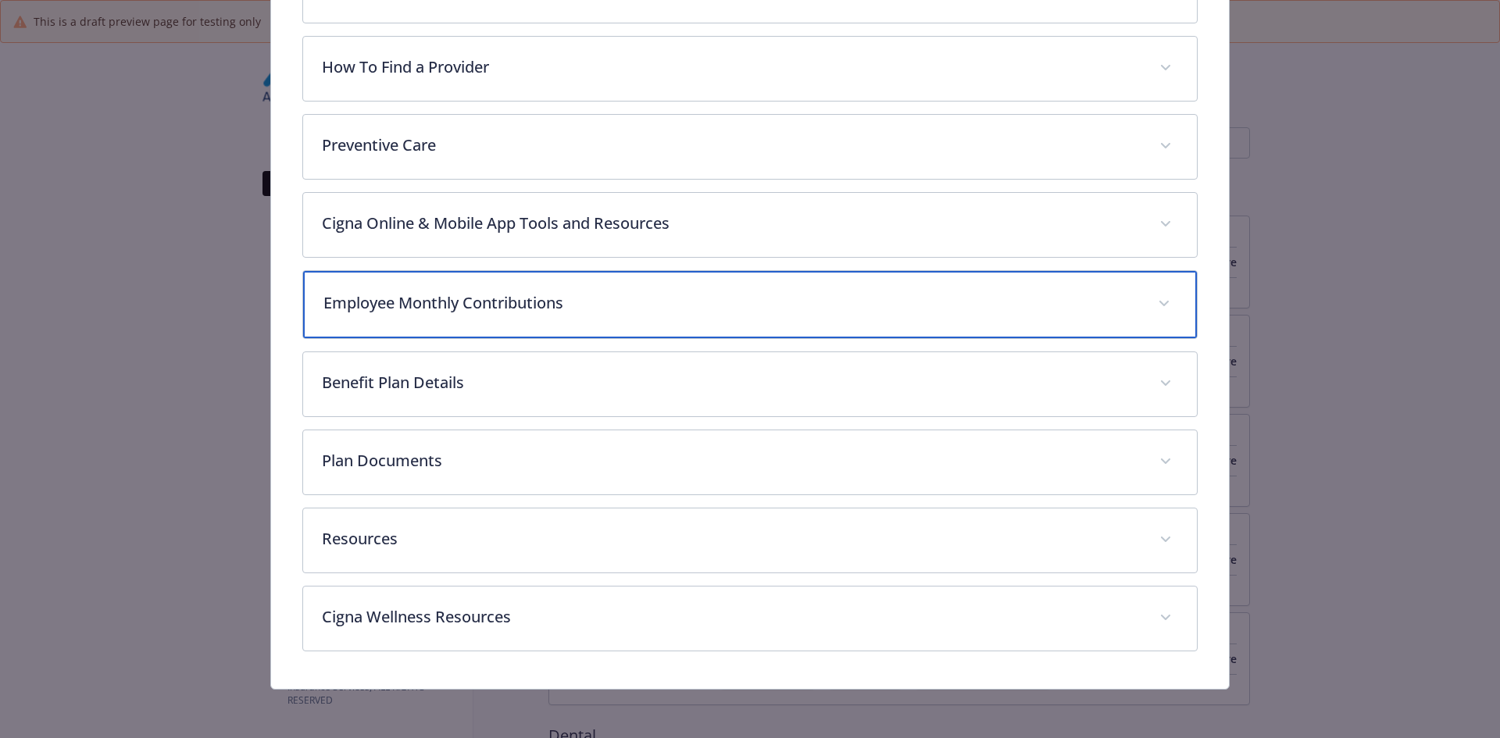
click at [426, 294] on p "Employee Monthly Contributions" at bounding box center [731, 302] width 816 height 23
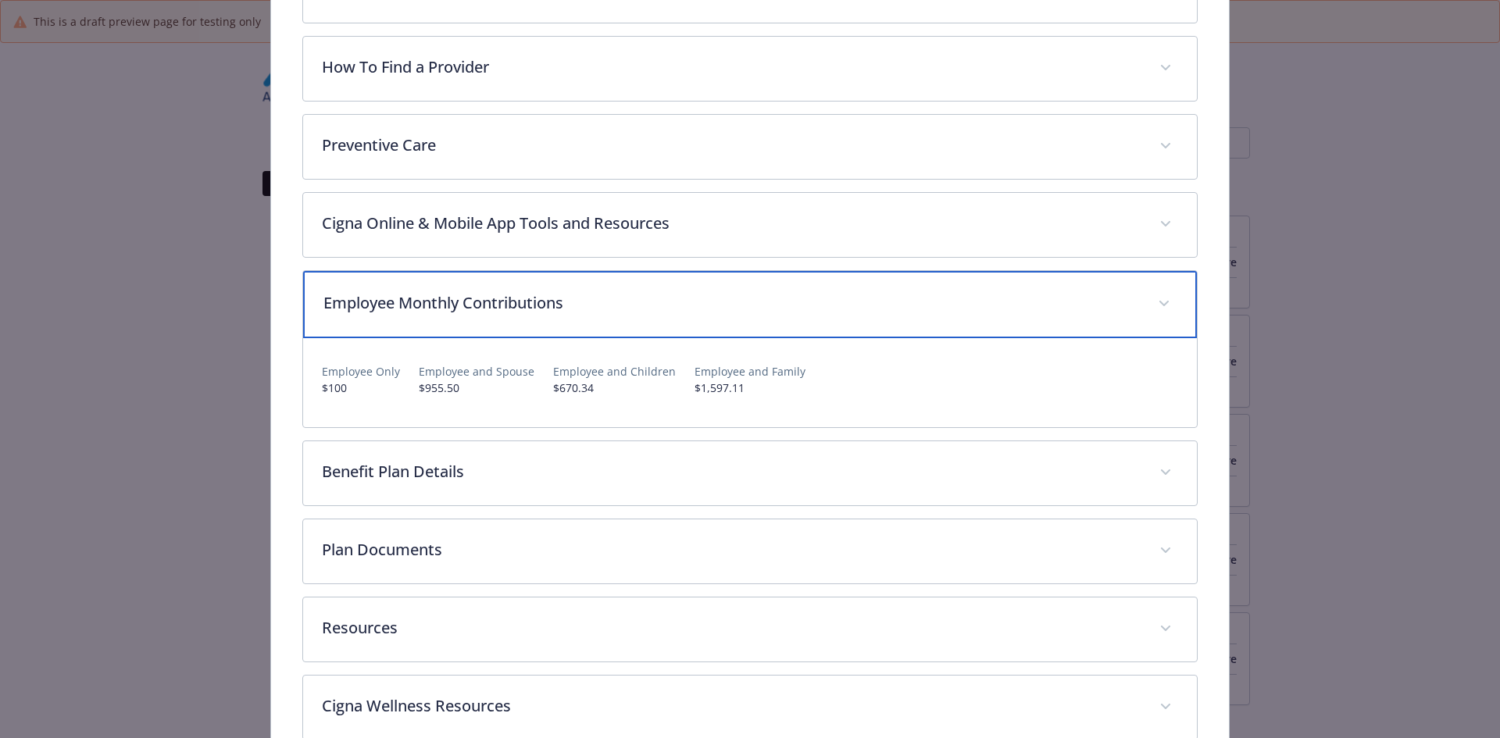
click at [410, 296] on p "Employee Monthly Contributions" at bounding box center [731, 302] width 816 height 23
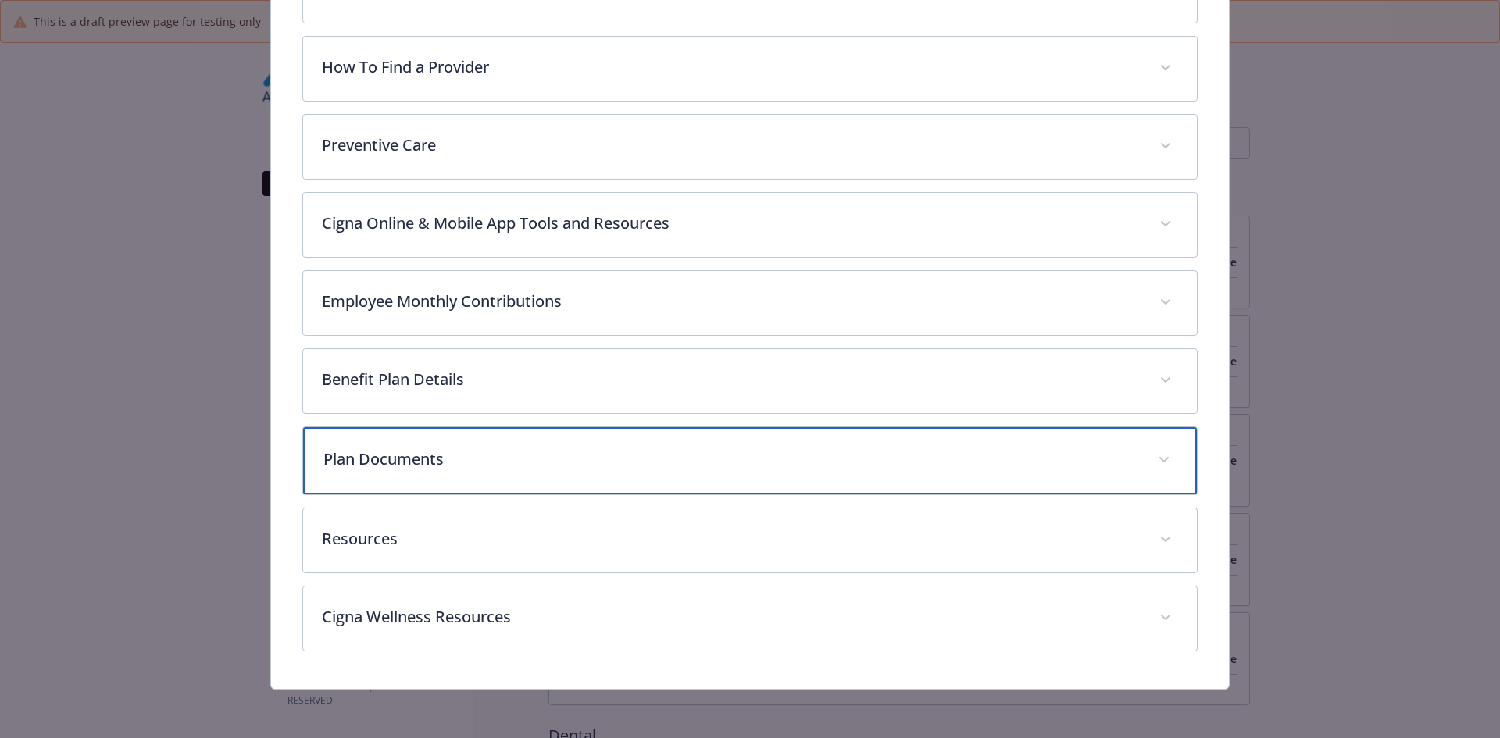
click at [425, 464] on p "Plan Documents" at bounding box center [731, 459] width 816 height 23
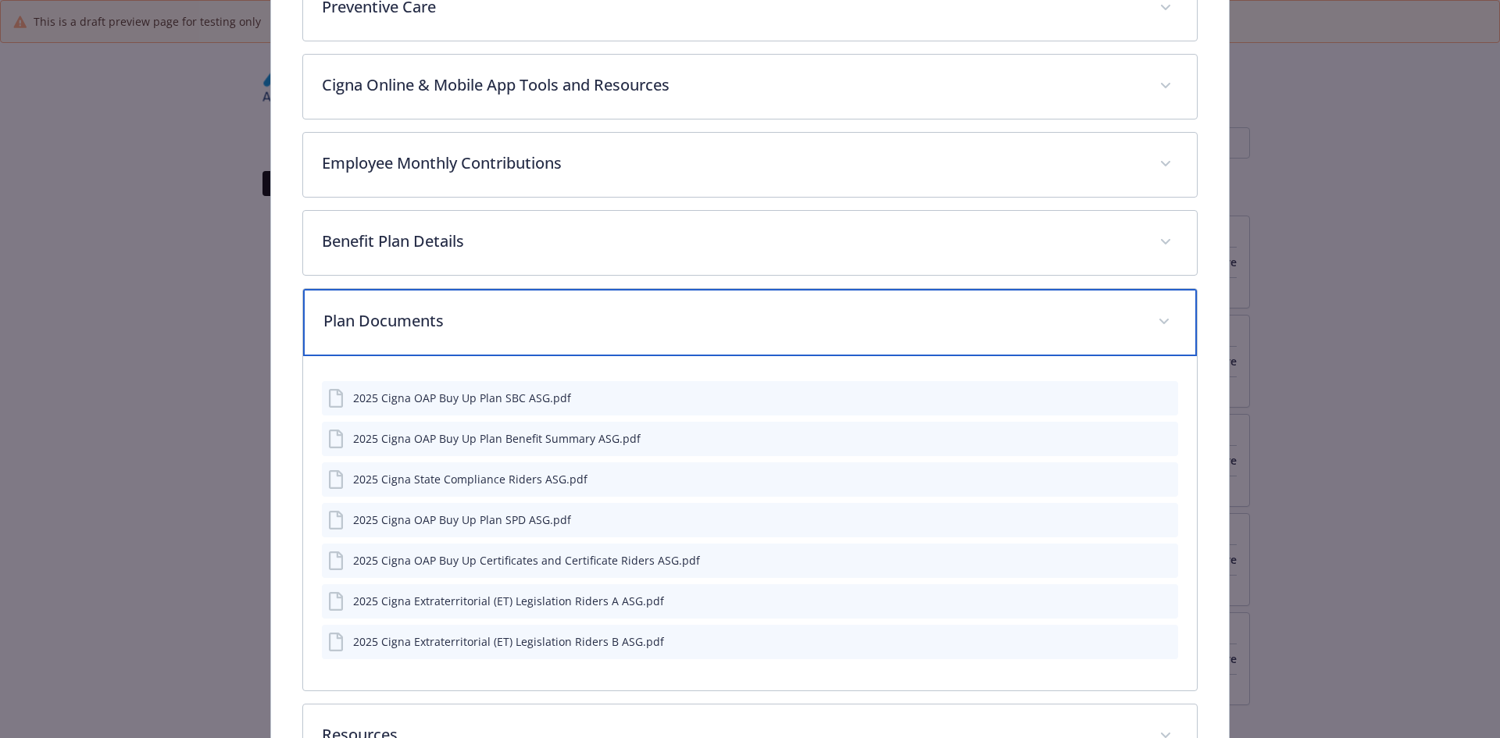
scroll to position [739, 0]
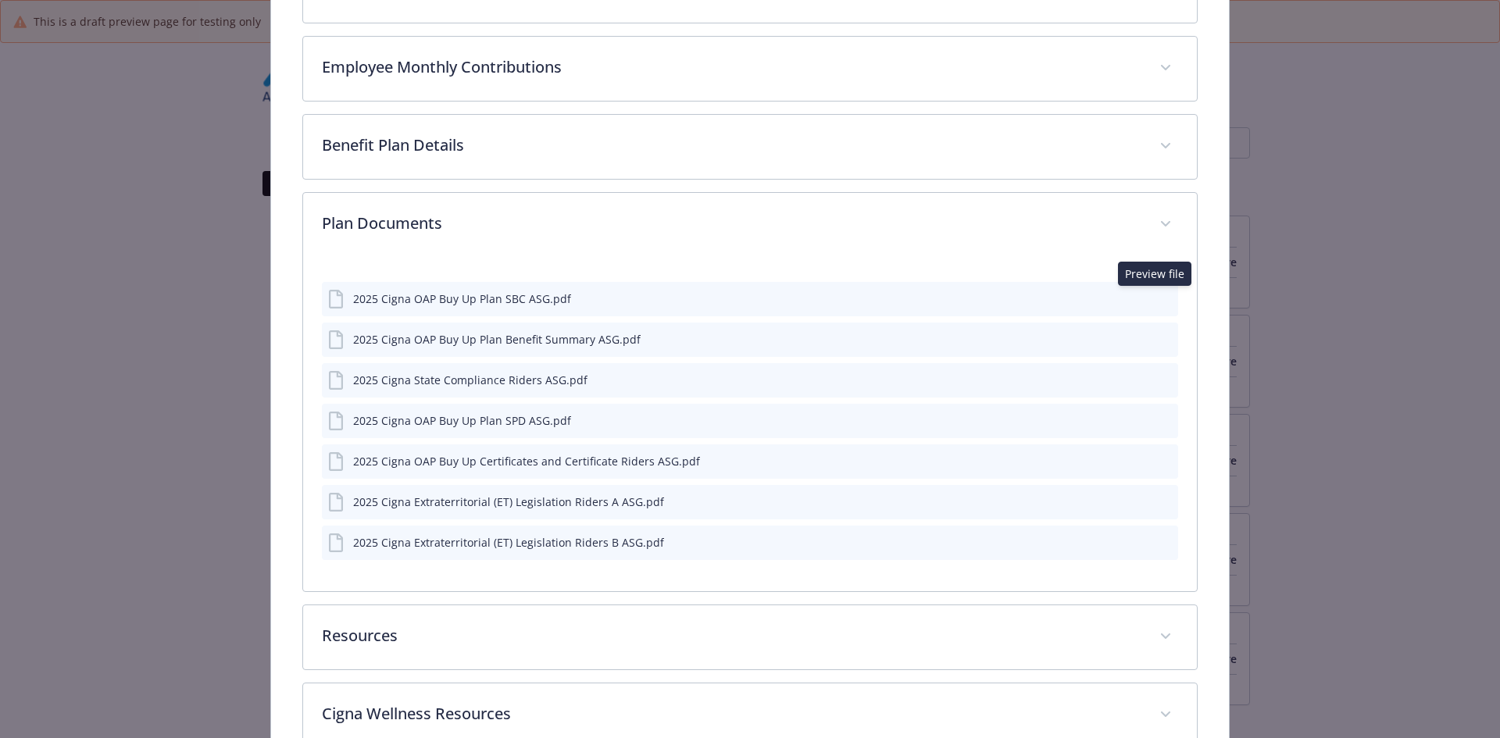
click at [1156, 298] on icon "preview file" at bounding box center [1163, 297] width 14 height 11
click at [1157, 337] on icon "preview file" at bounding box center [1163, 338] width 14 height 11
click at [1158, 377] on icon "preview file" at bounding box center [1163, 378] width 14 height 11
click at [1156, 414] on icon "preview file" at bounding box center [1163, 419] width 14 height 11
click at [1156, 460] on icon "preview file" at bounding box center [1163, 460] width 14 height 11
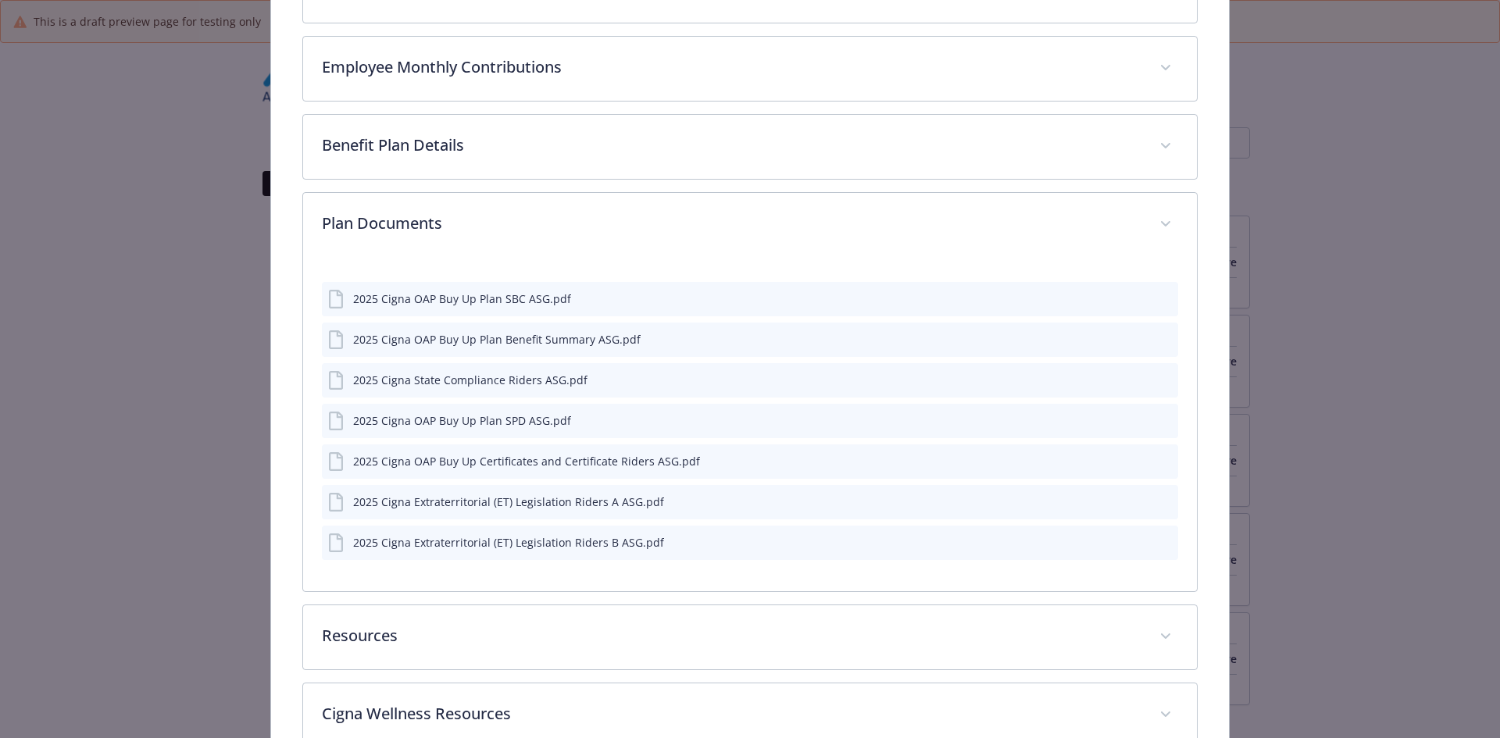
click at [1156, 502] on icon "preview file" at bounding box center [1163, 501] width 14 height 11
click at [1156, 541] on icon "preview file" at bounding box center [1163, 541] width 14 height 11
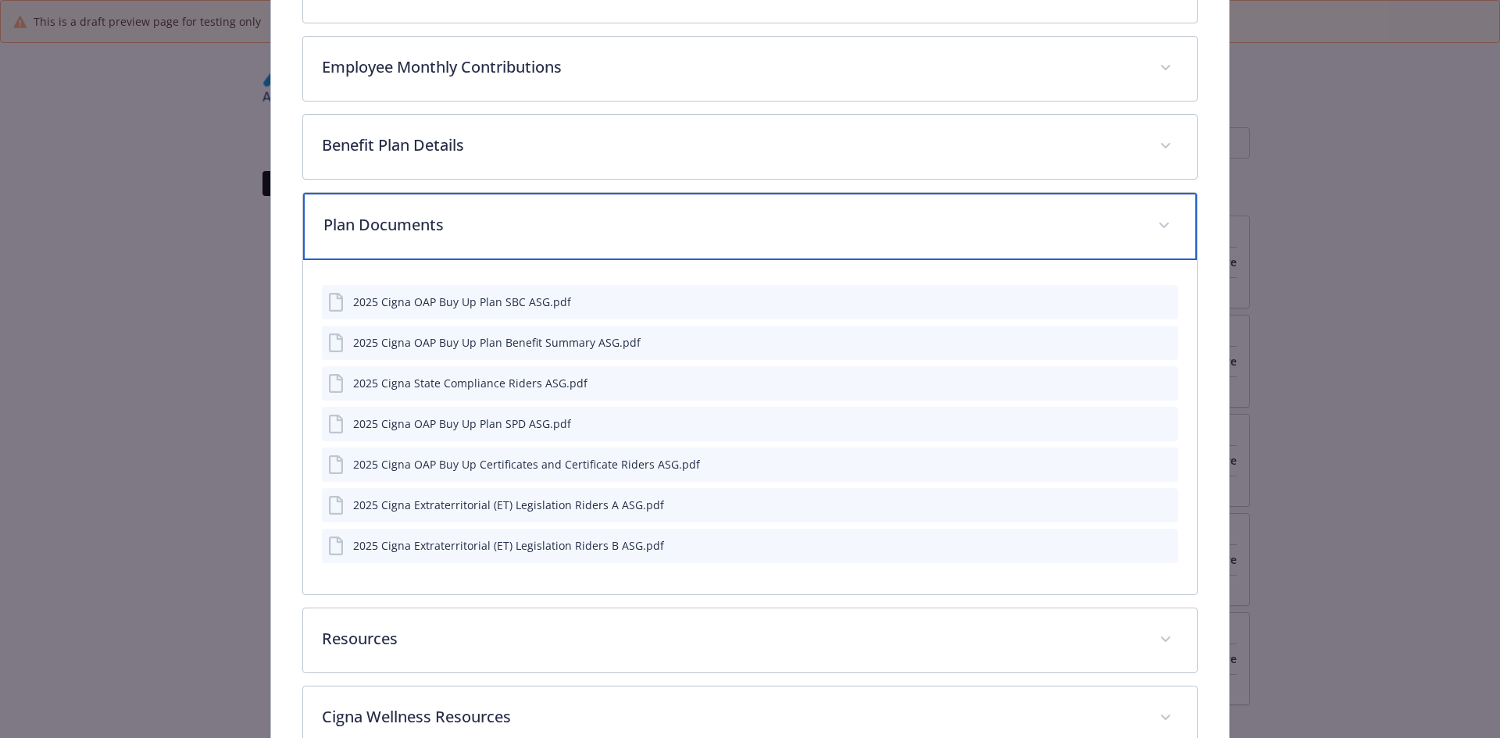
click at [402, 205] on div "Plan Documents" at bounding box center [750, 226] width 895 height 67
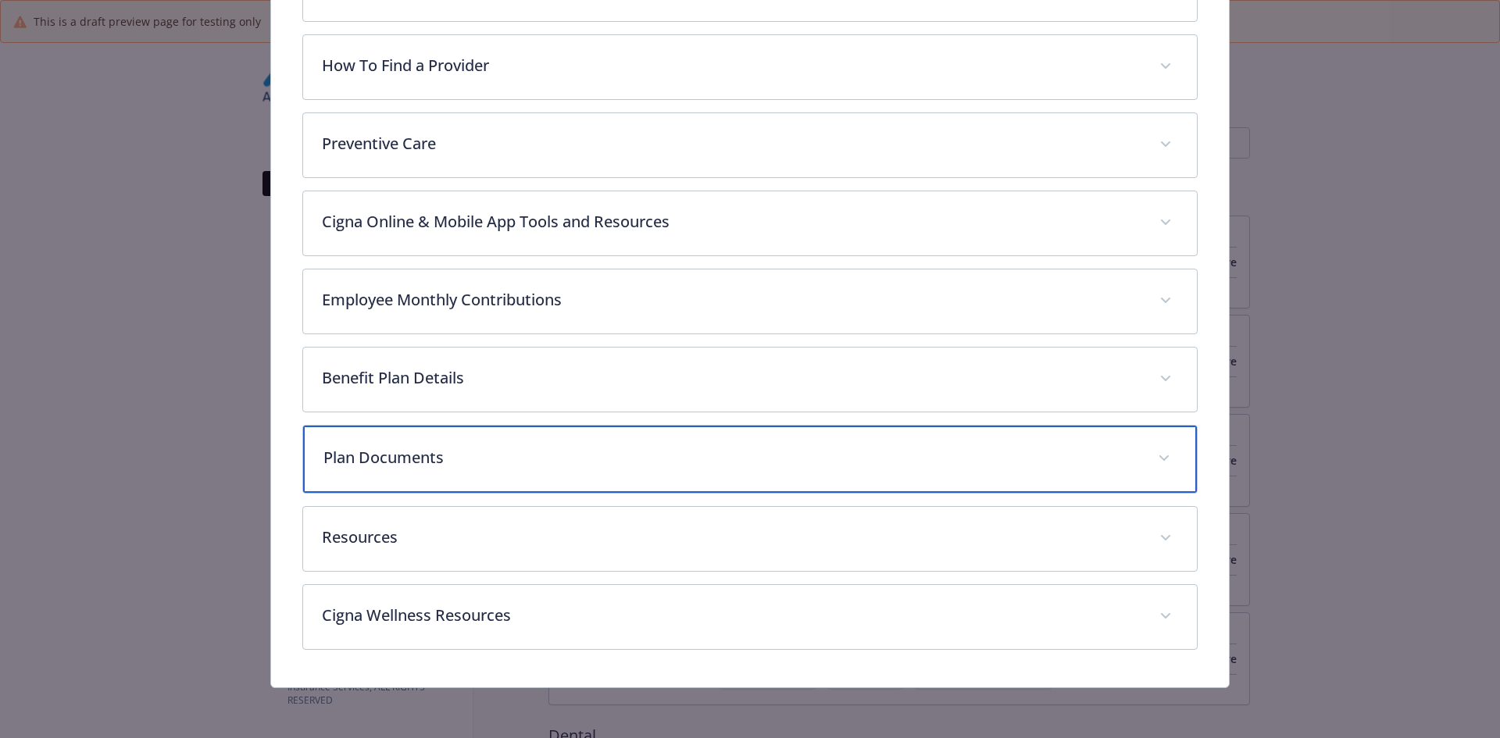
scroll to position [505, 0]
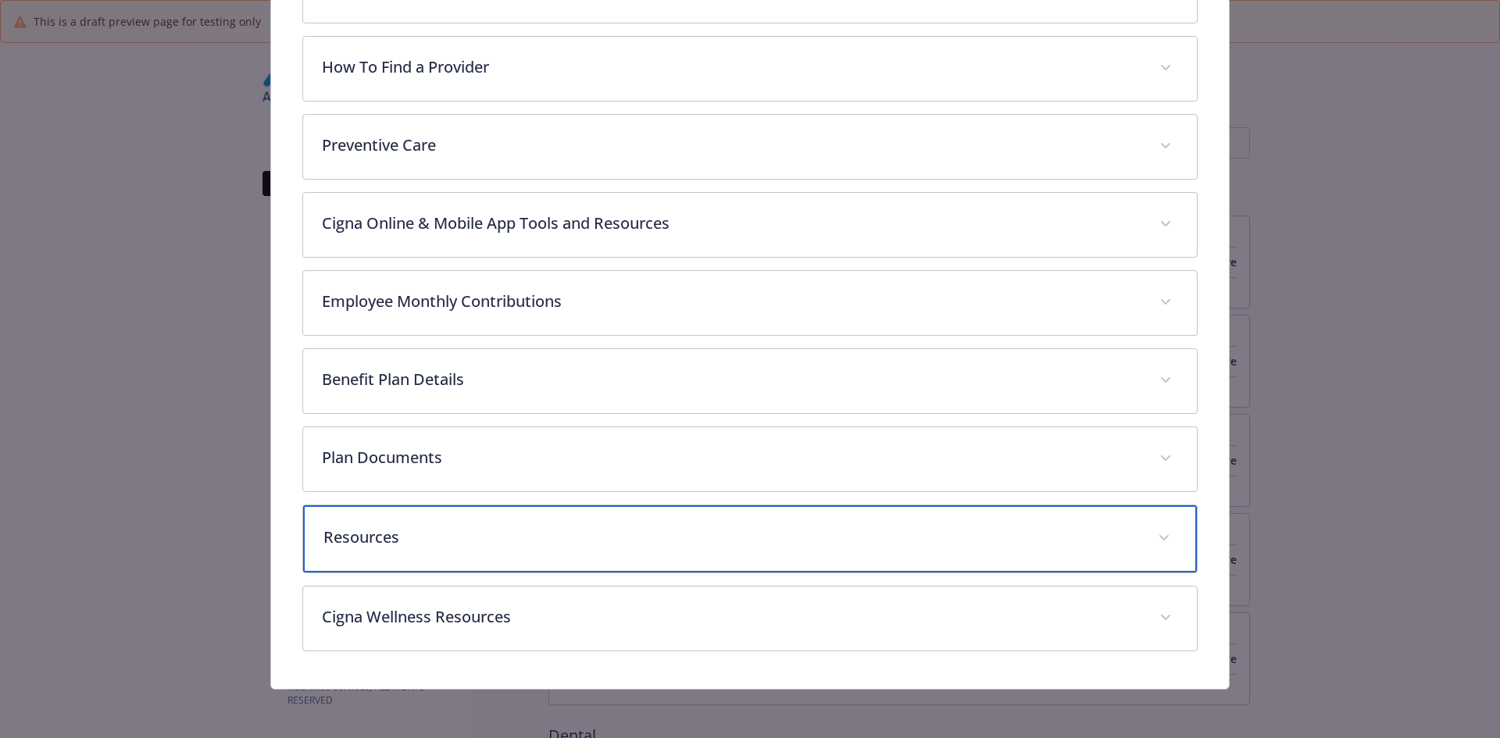
click at [427, 527] on p "Resources" at bounding box center [731, 537] width 816 height 23
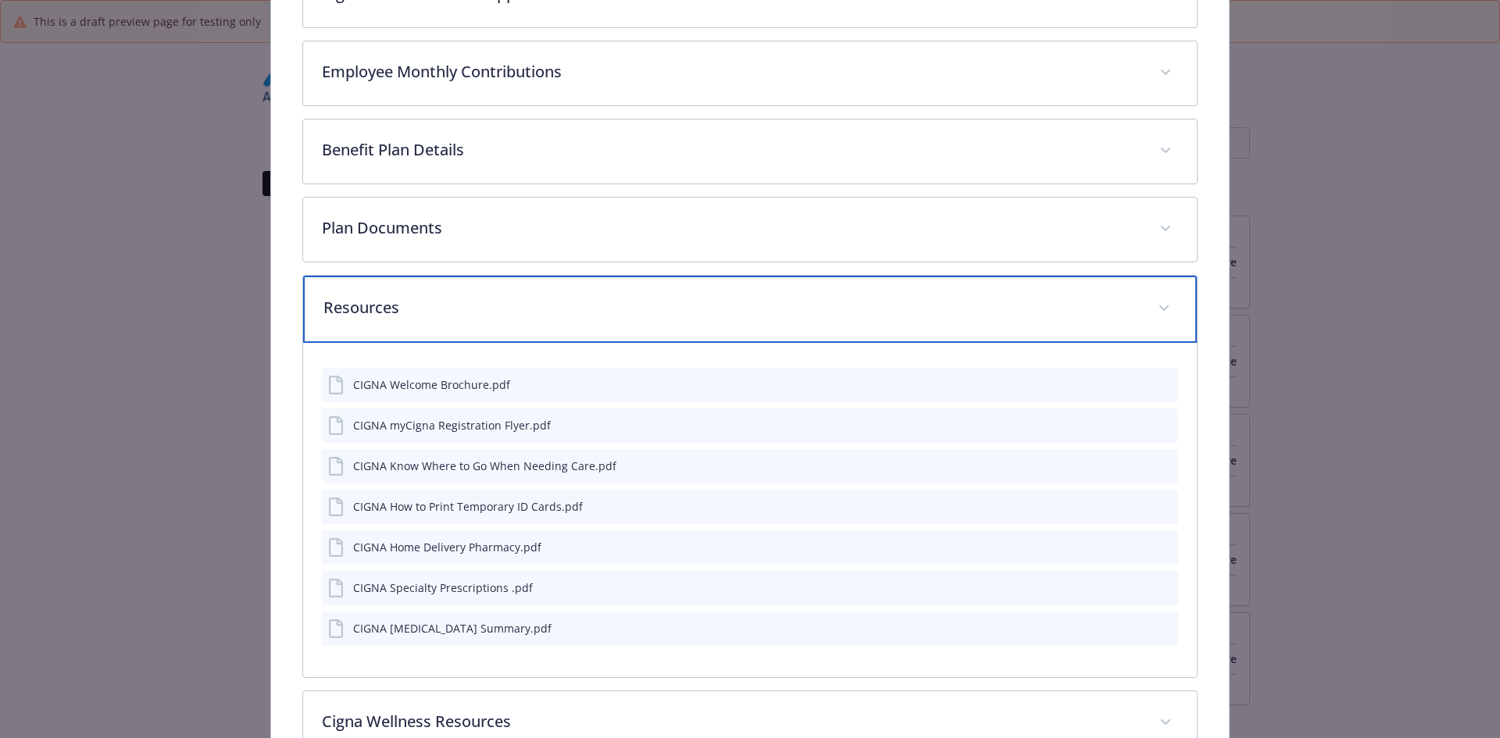
scroll to position [739, 0]
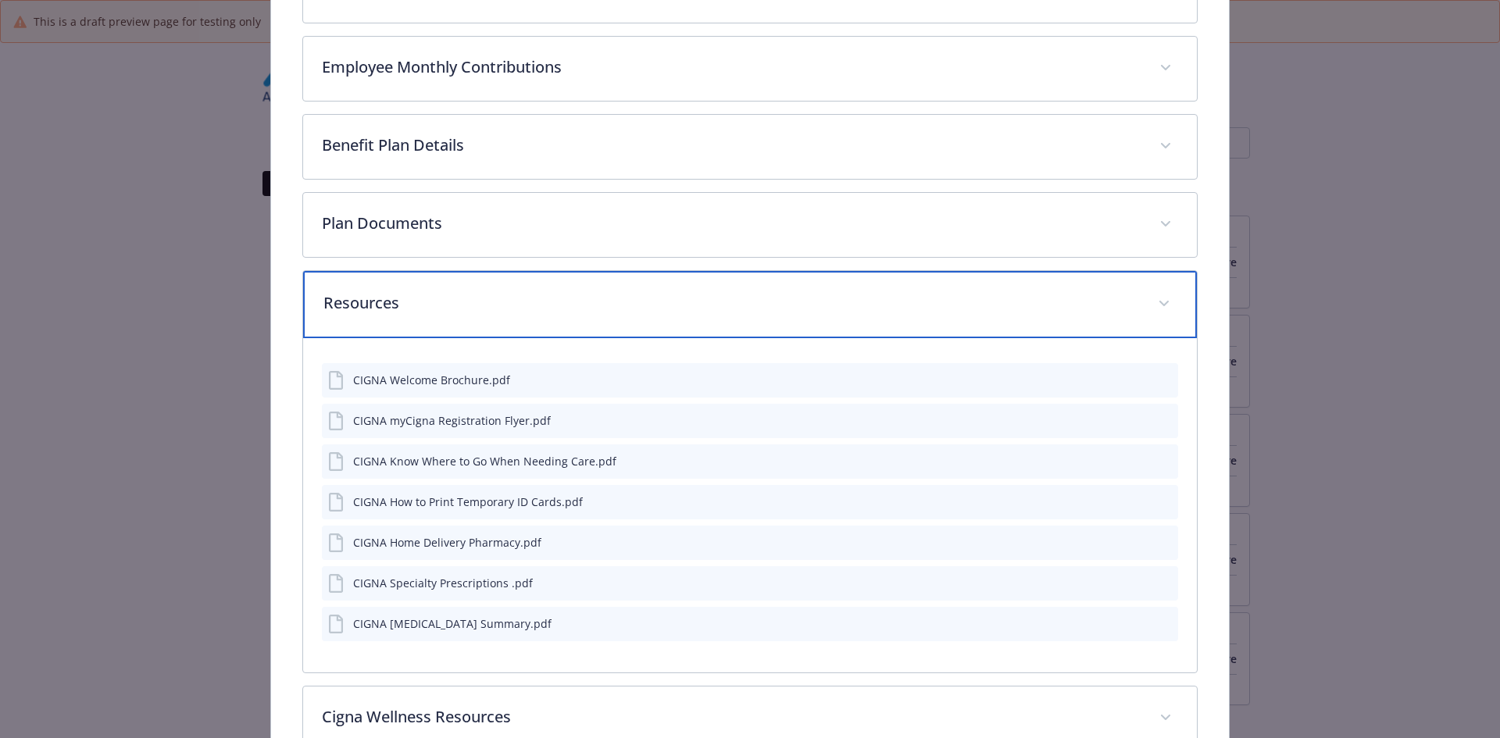
click at [349, 295] on p "Resources" at bounding box center [731, 302] width 816 height 23
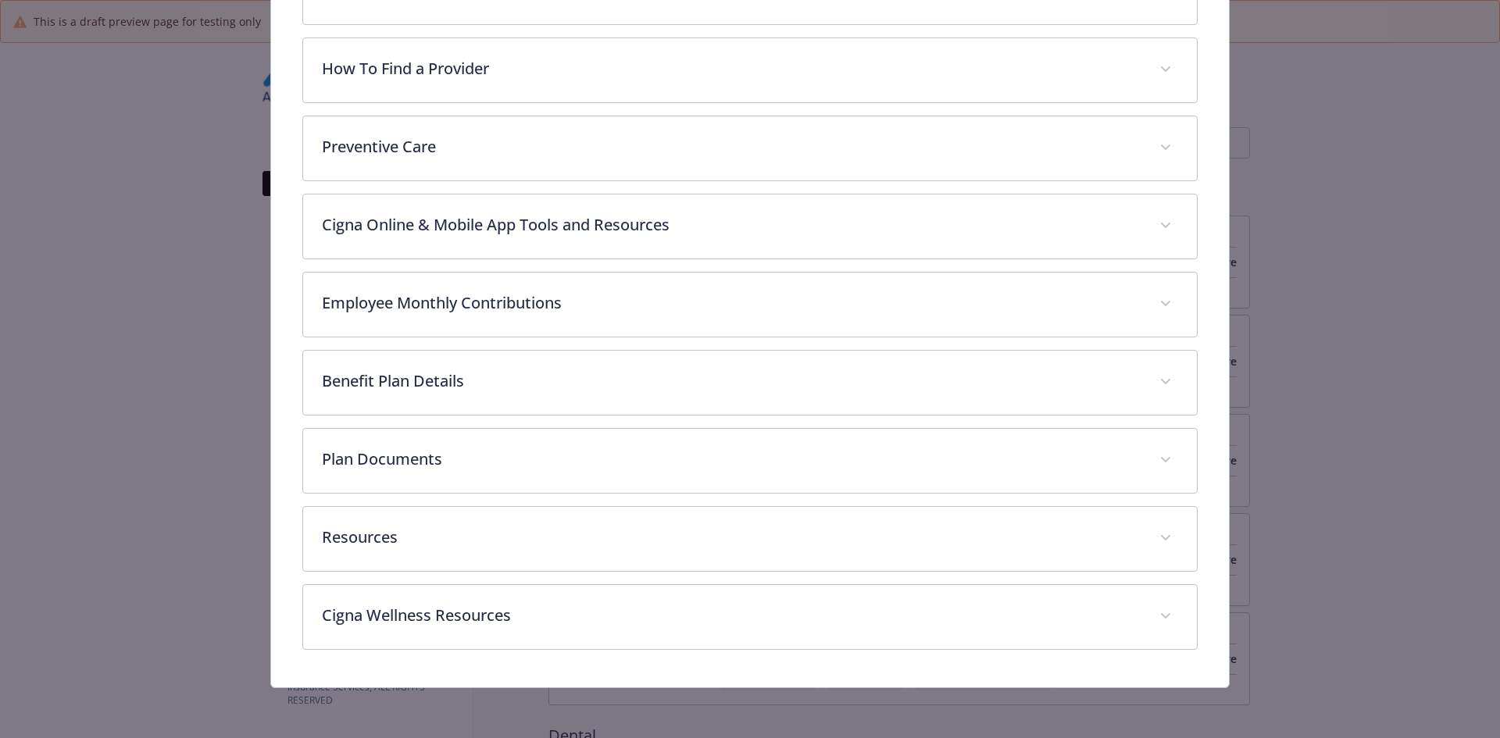
scroll to position [502, 0]
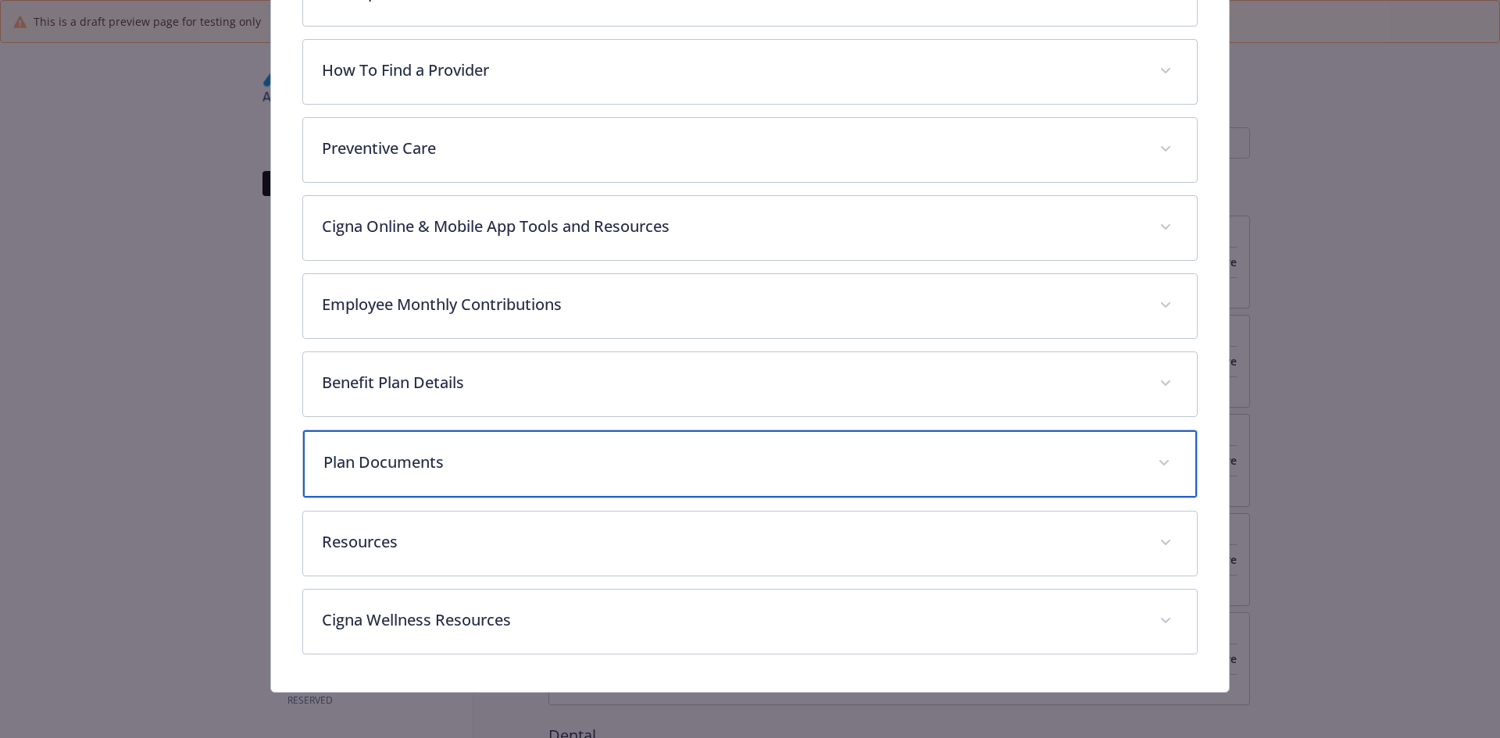
click at [368, 470] on div "Plan Documents" at bounding box center [750, 463] width 895 height 67
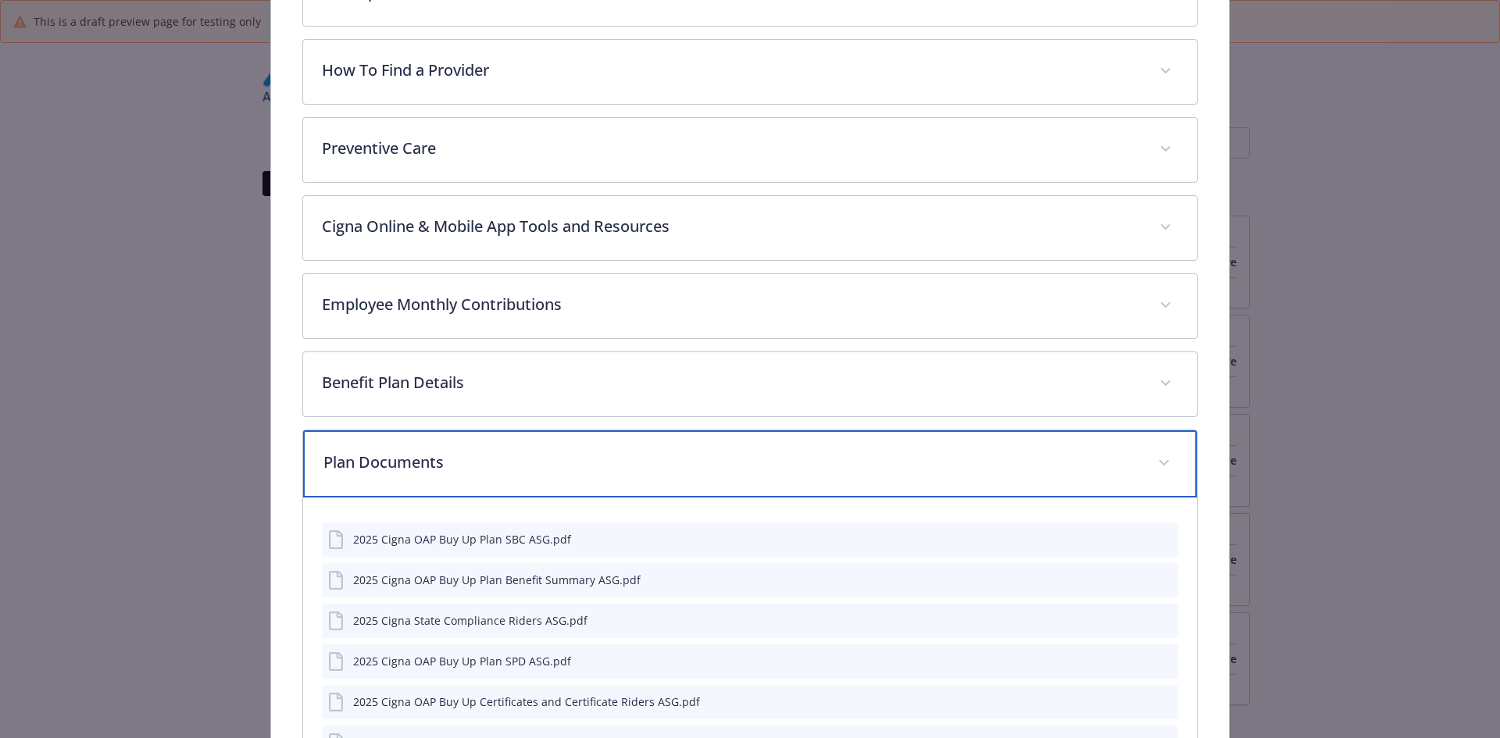
click at [368, 470] on div "Plan Documents" at bounding box center [750, 463] width 895 height 67
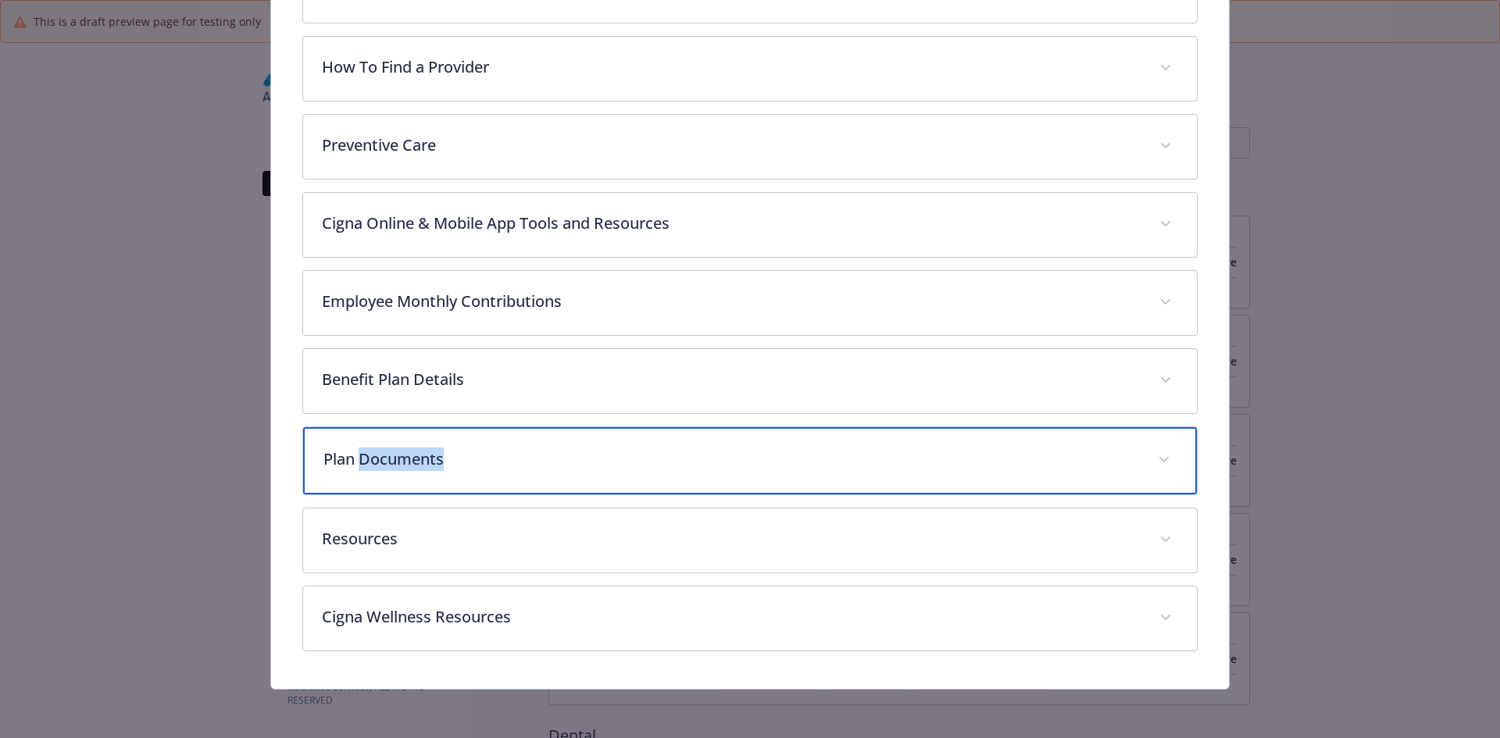
click at [368, 470] on div "Plan Documents" at bounding box center [750, 460] width 895 height 67
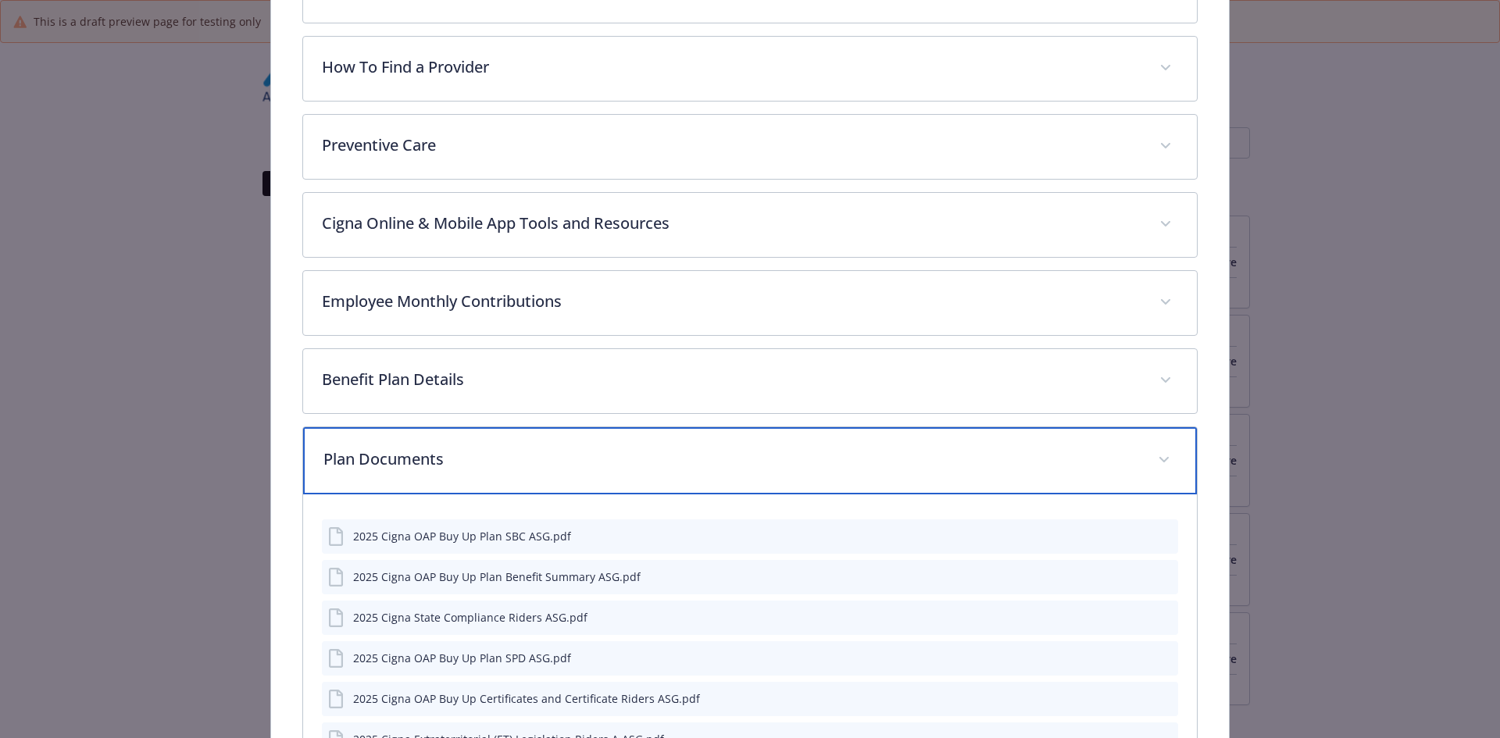
click at [368, 470] on div "Plan Documents" at bounding box center [750, 460] width 895 height 67
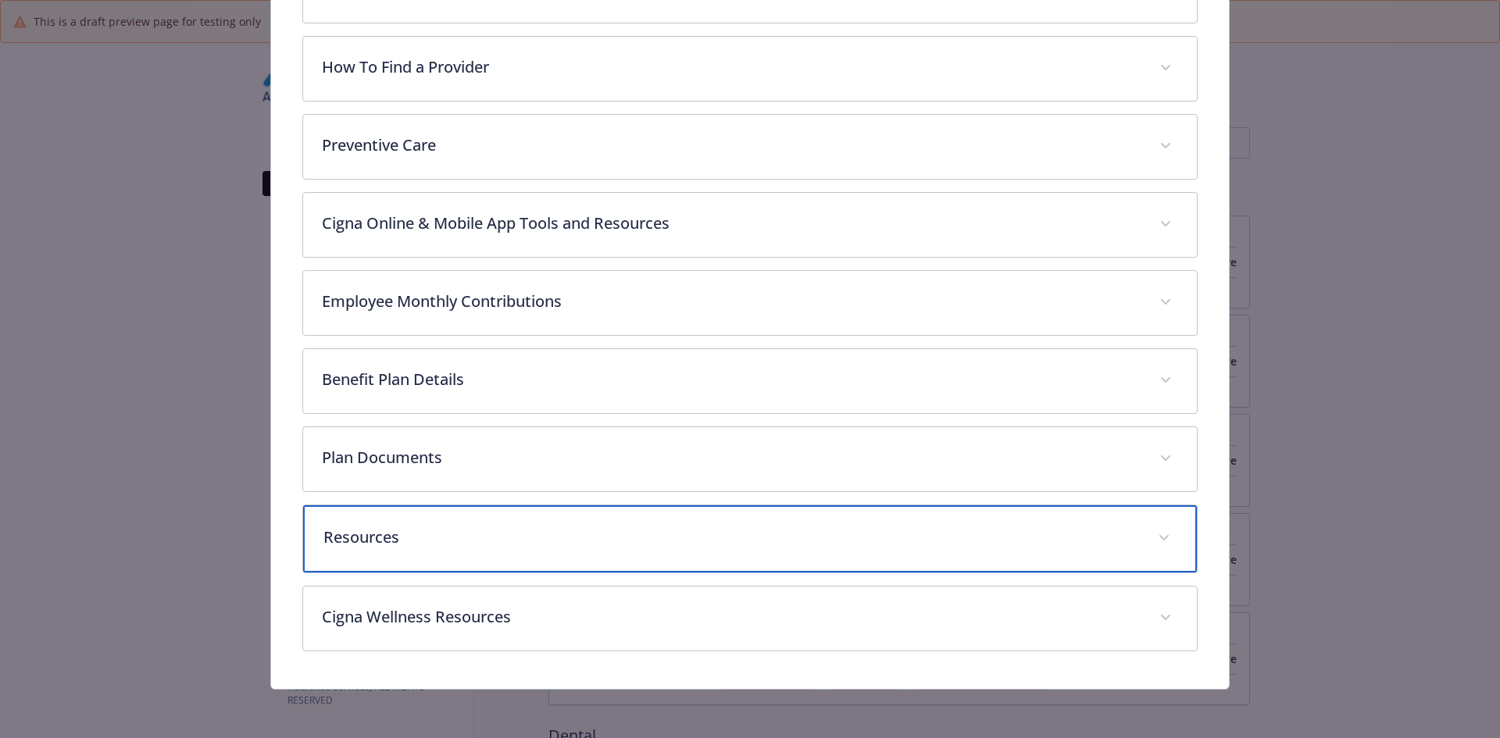
click at [369, 548] on div "Resources" at bounding box center [750, 538] width 895 height 67
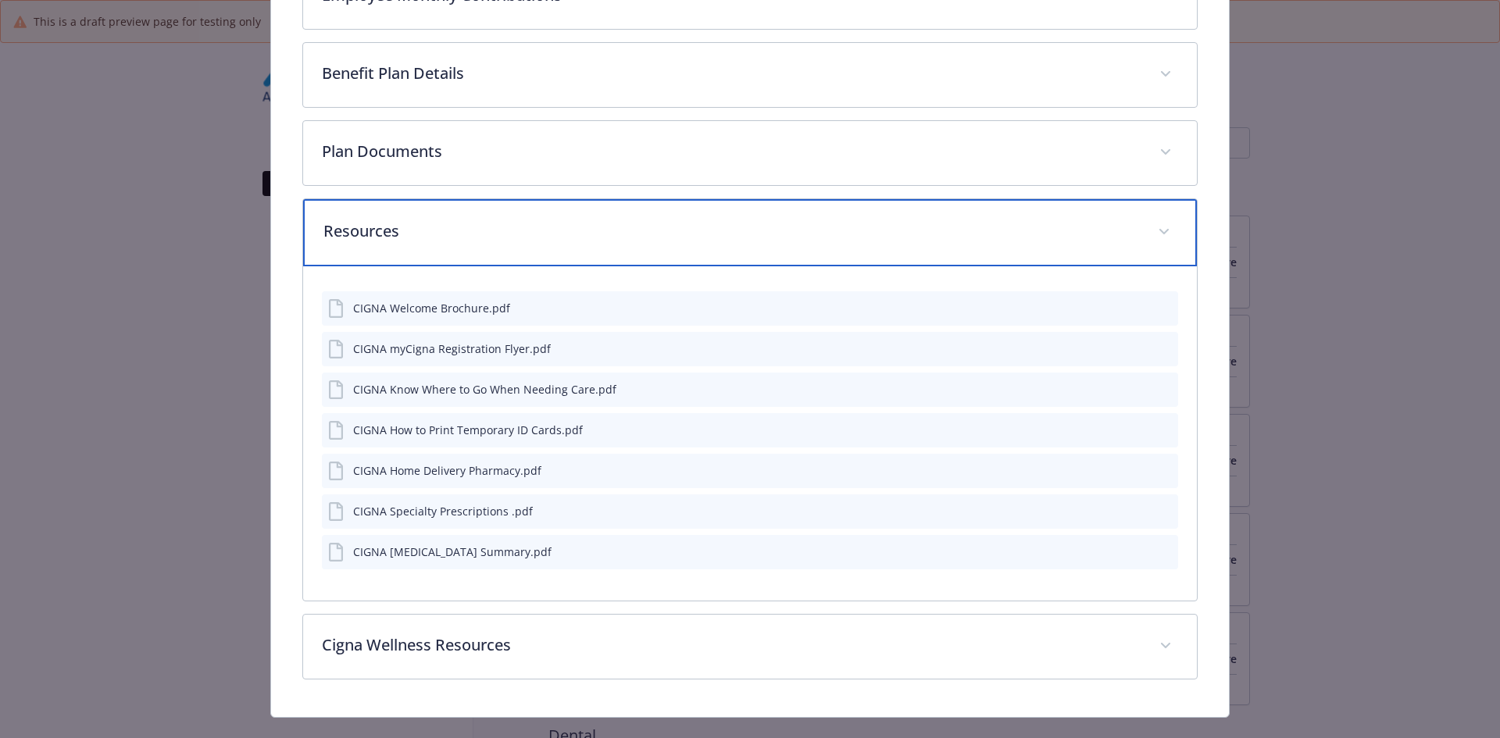
scroll to position [817, 0]
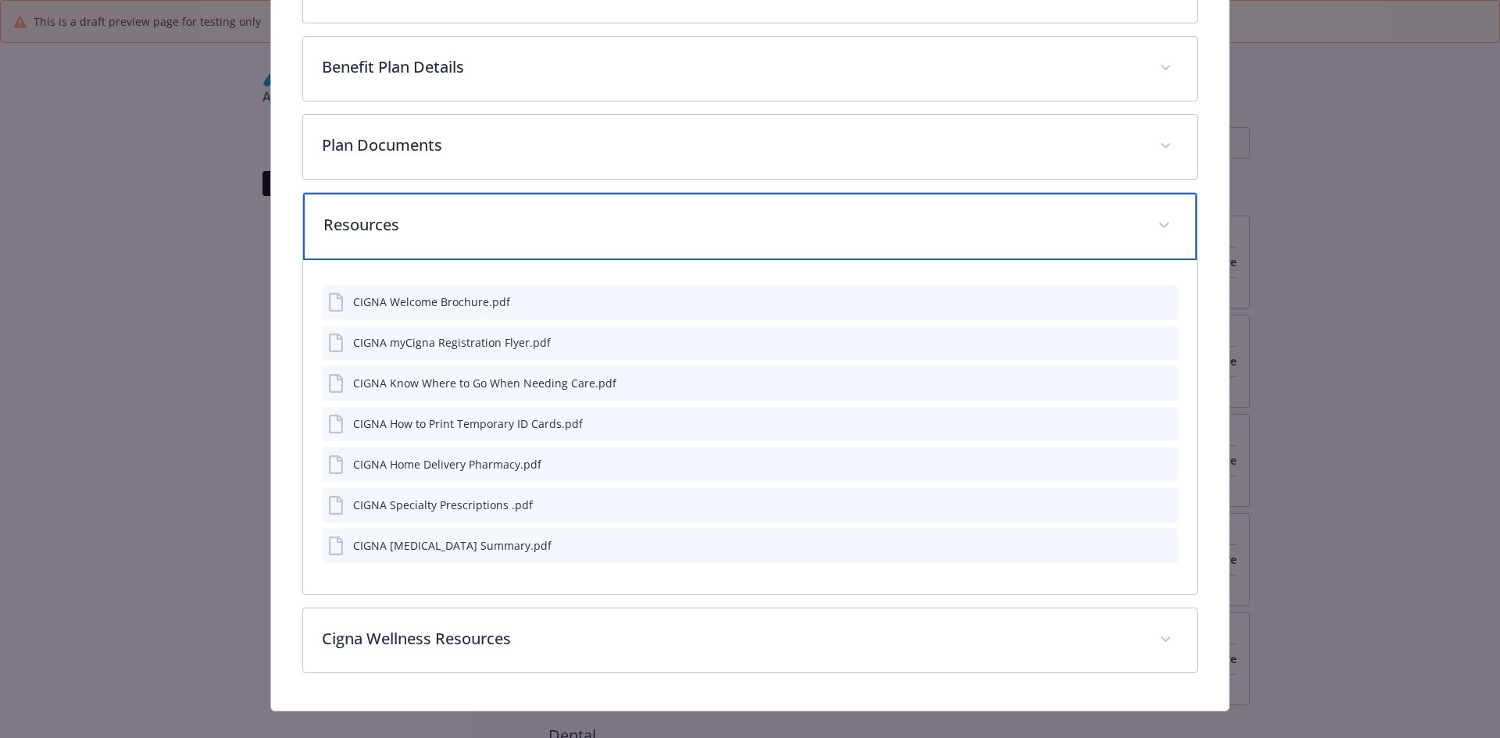
click at [462, 210] on div "Resources" at bounding box center [750, 226] width 895 height 67
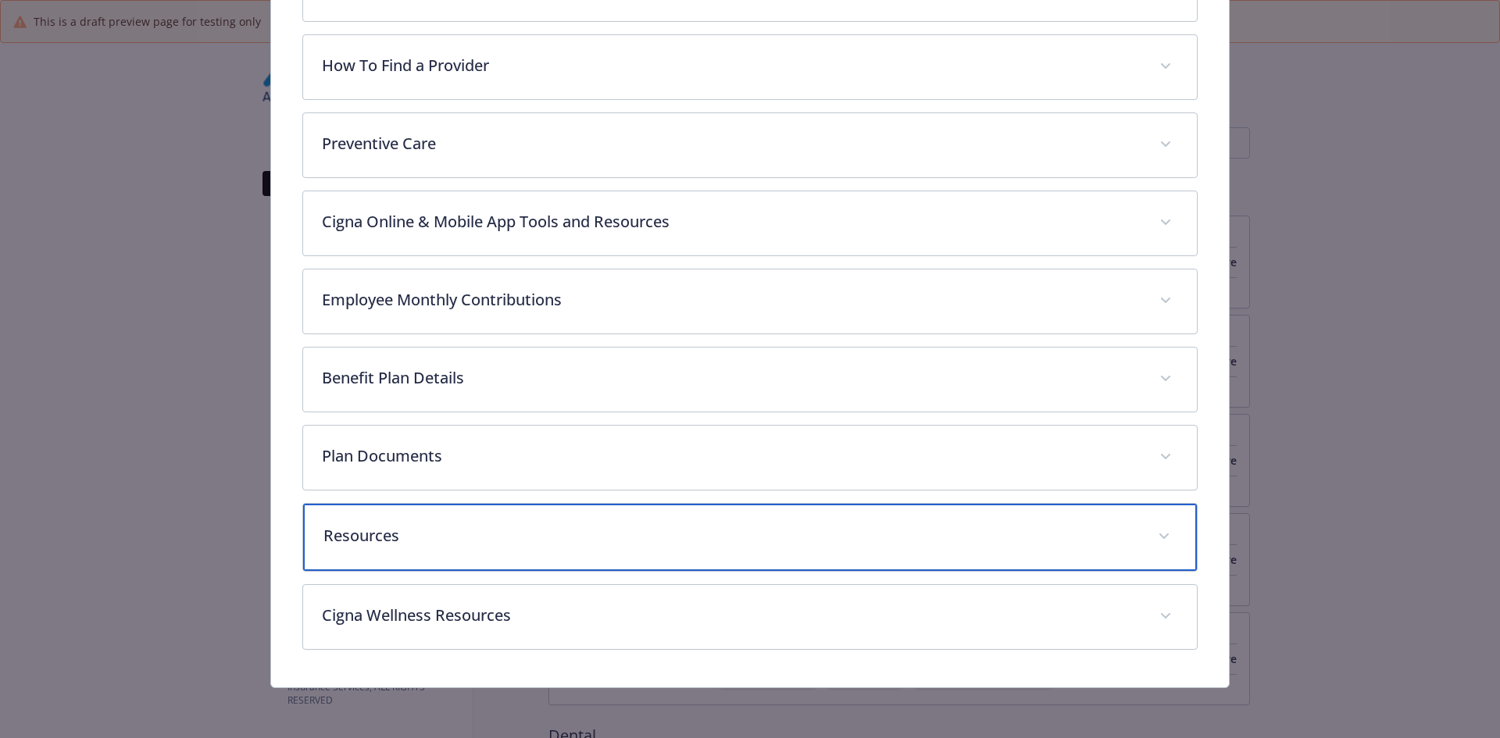
scroll to position [505, 0]
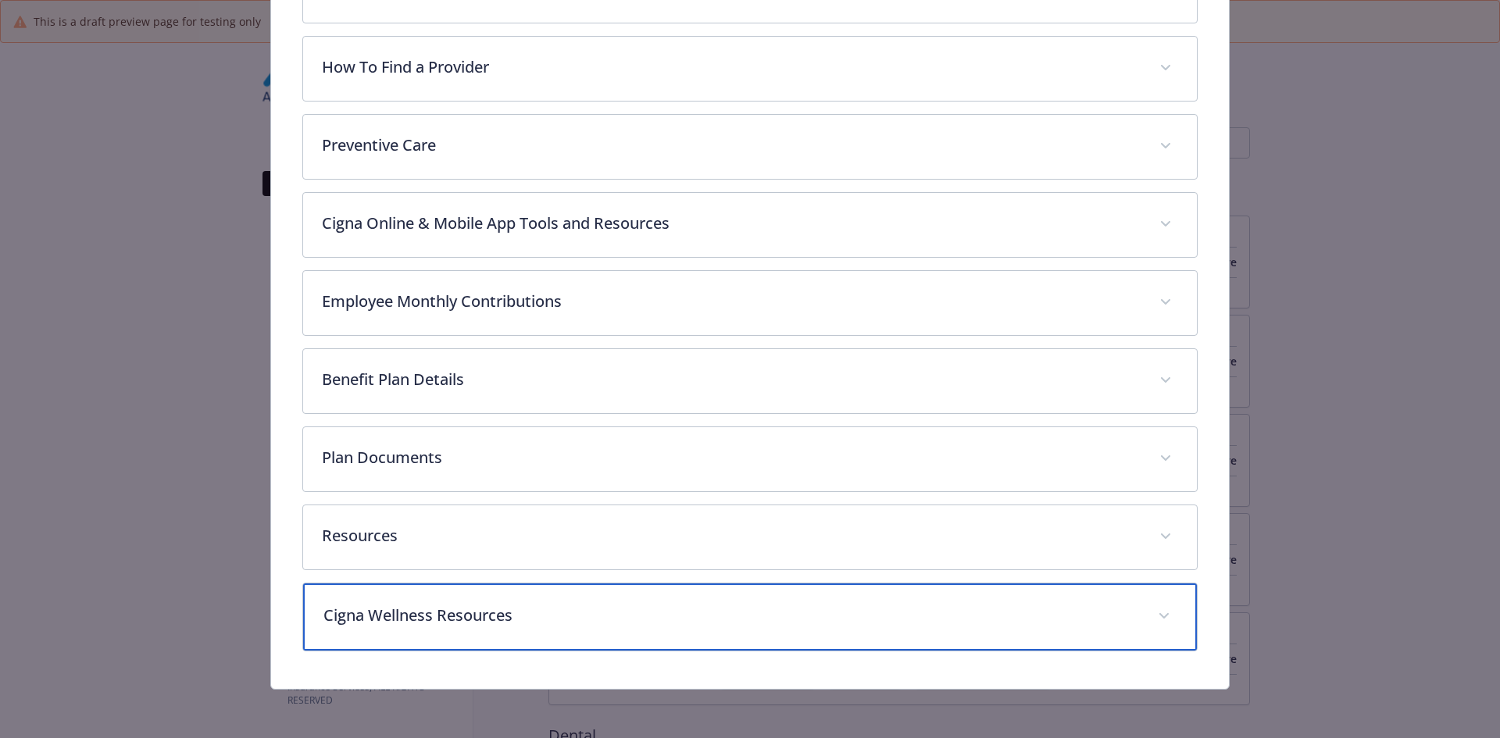
drag, startPoint x: 420, startPoint y: 630, endPoint x: 387, endPoint y: 610, distance: 38.2
click at [388, 610] on p "Cigna Wellness Resources" at bounding box center [731, 615] width 816 height 23
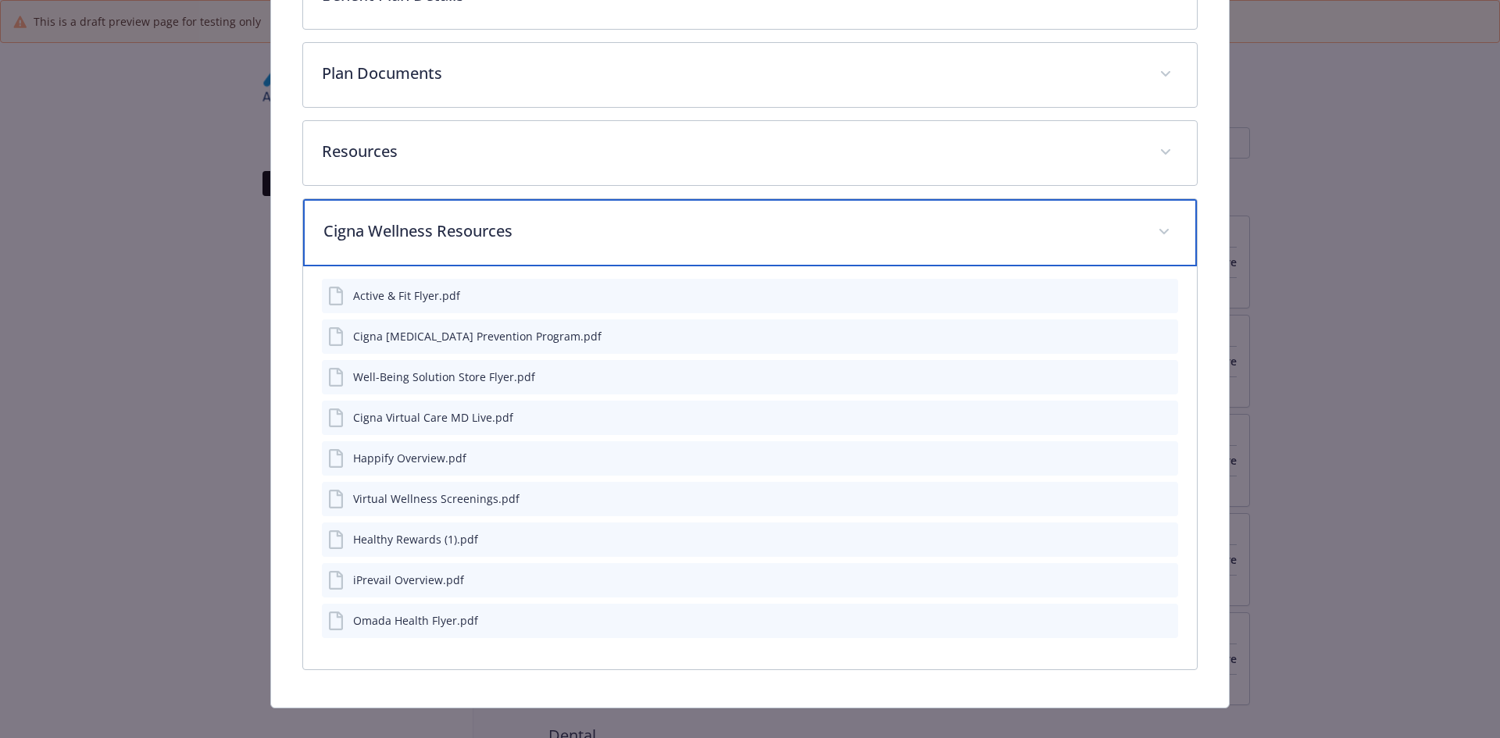
scroll to position [895, 0]
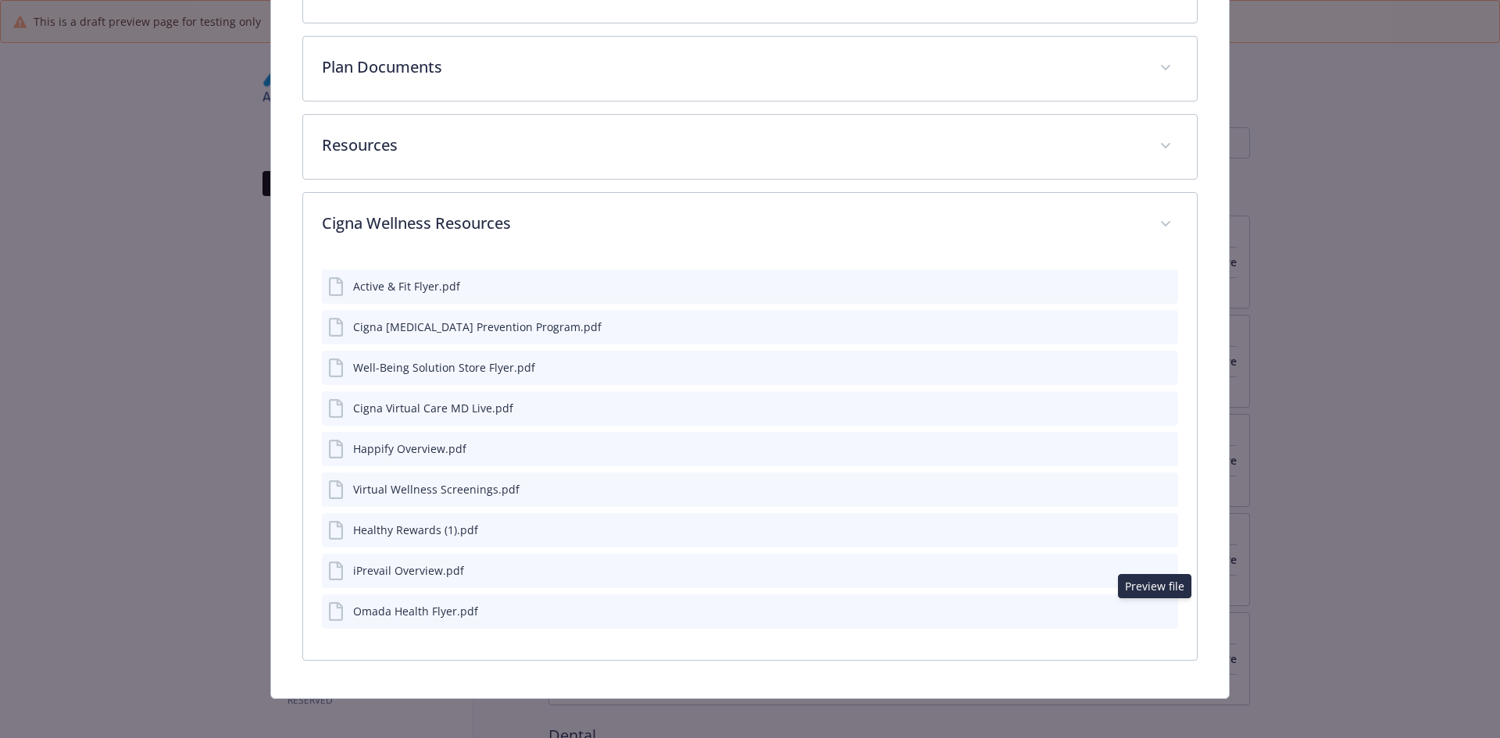
drag, startPoint x: 1162, startPoint y: 610, endPoint x: 1152, endPoint y: 602, distance: 13.3
click at [1156, 609] on icon "preview file" at bounding box center [1163, 610] width 14 height 11
click at [1155, 562] on button "preview file" at bounding box center [1163, 569] width 17 height 14
click at [1156, 523] on icon "preview file" at bounding box center [1163, 528] width 14 height 11
click at [1156, 491] on icon "preview file" at bounding box center [1163, 489] width 14 height 11
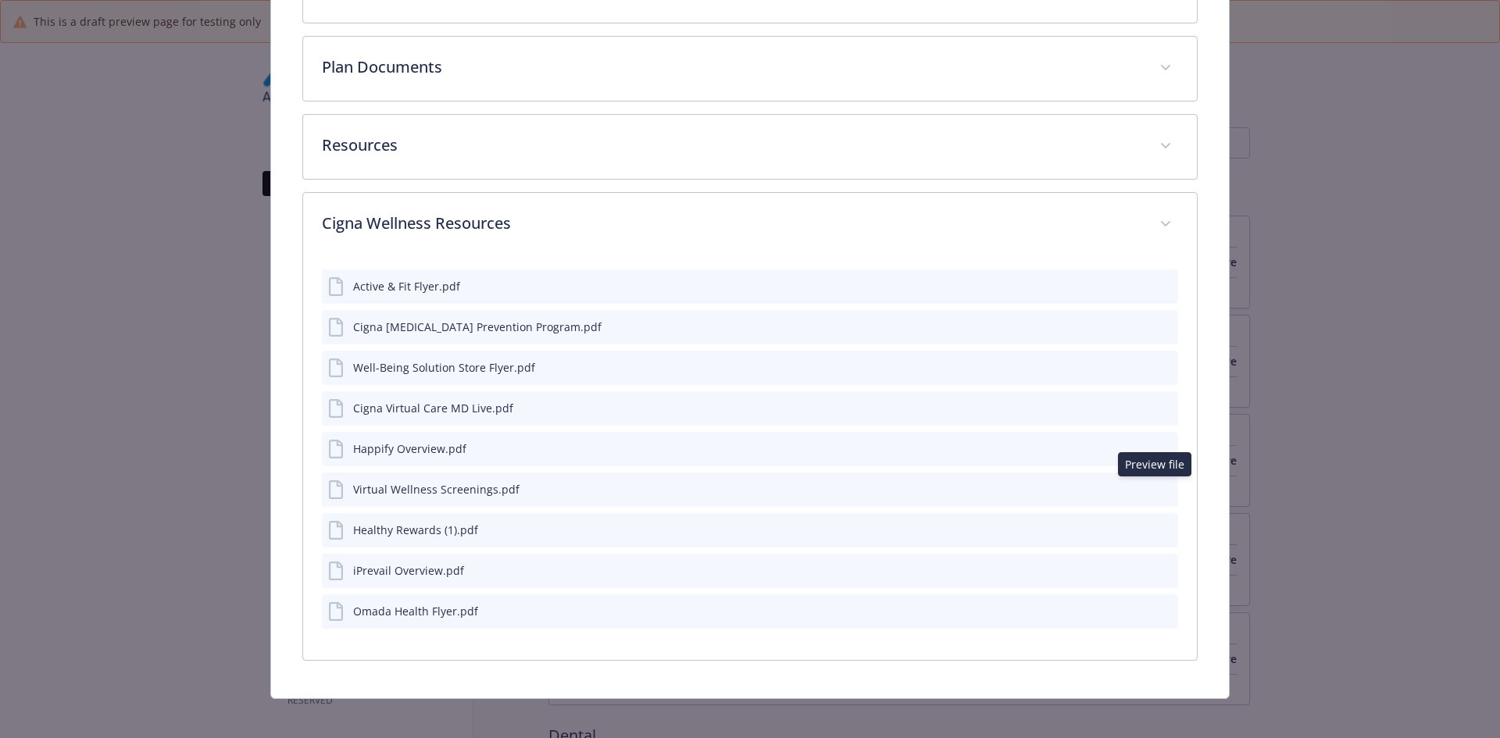
click at [1156, 445] on icon "preview file" at bounding box center [1163, 447] width 14 height 11
click at [1162, 403] on button "preview file" at bounding box center [1163, 407] width 17 height 14
click at [1156, 361] on icon "preview file" at bounding box center [1163, 366] width 14 height 11
click at [1156, 321] on icon "preview file" at bounding box center [1163, 326] width 14 height 11
click at [1148, 281] on div "details for plan Medical - OAP PPO 500 - Medical PPO" at bounding box center [1152, 286] width 39 height 16
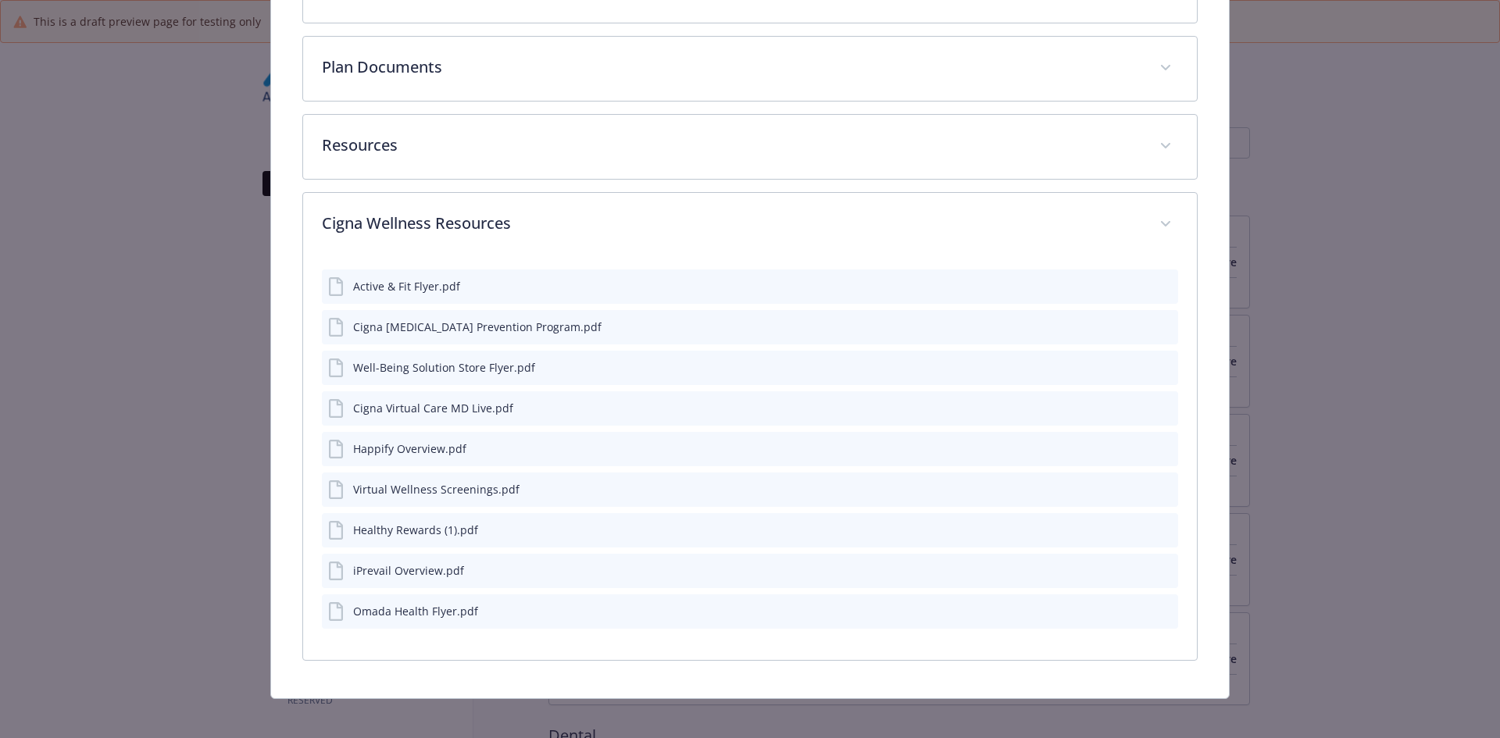
click at [1159, 288] on icon "preview file" at bounding box center [1163, 285] width 14 height 11
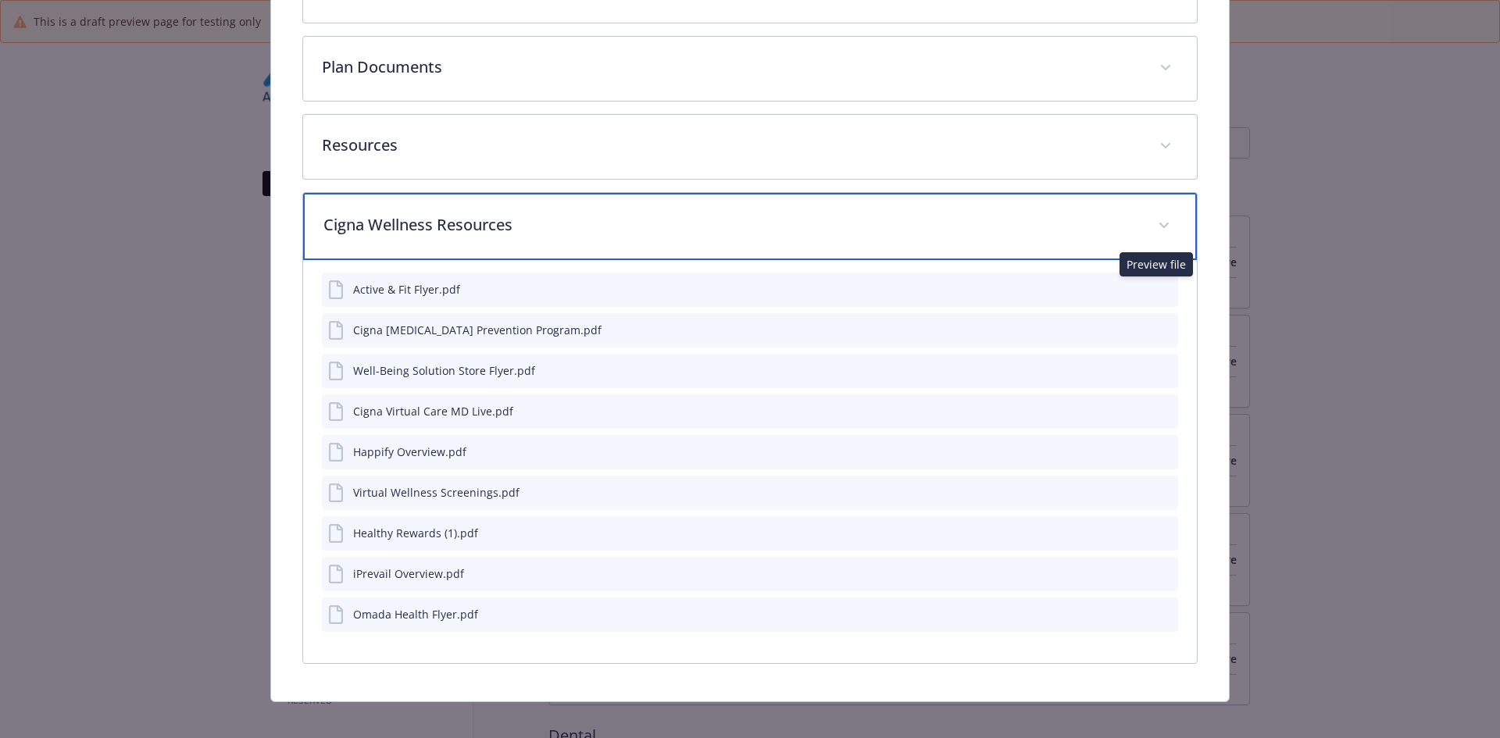
click at [543, 209] on div "Cigna Wellness Resources" at bounding box center [750, 226] width 895 height 67
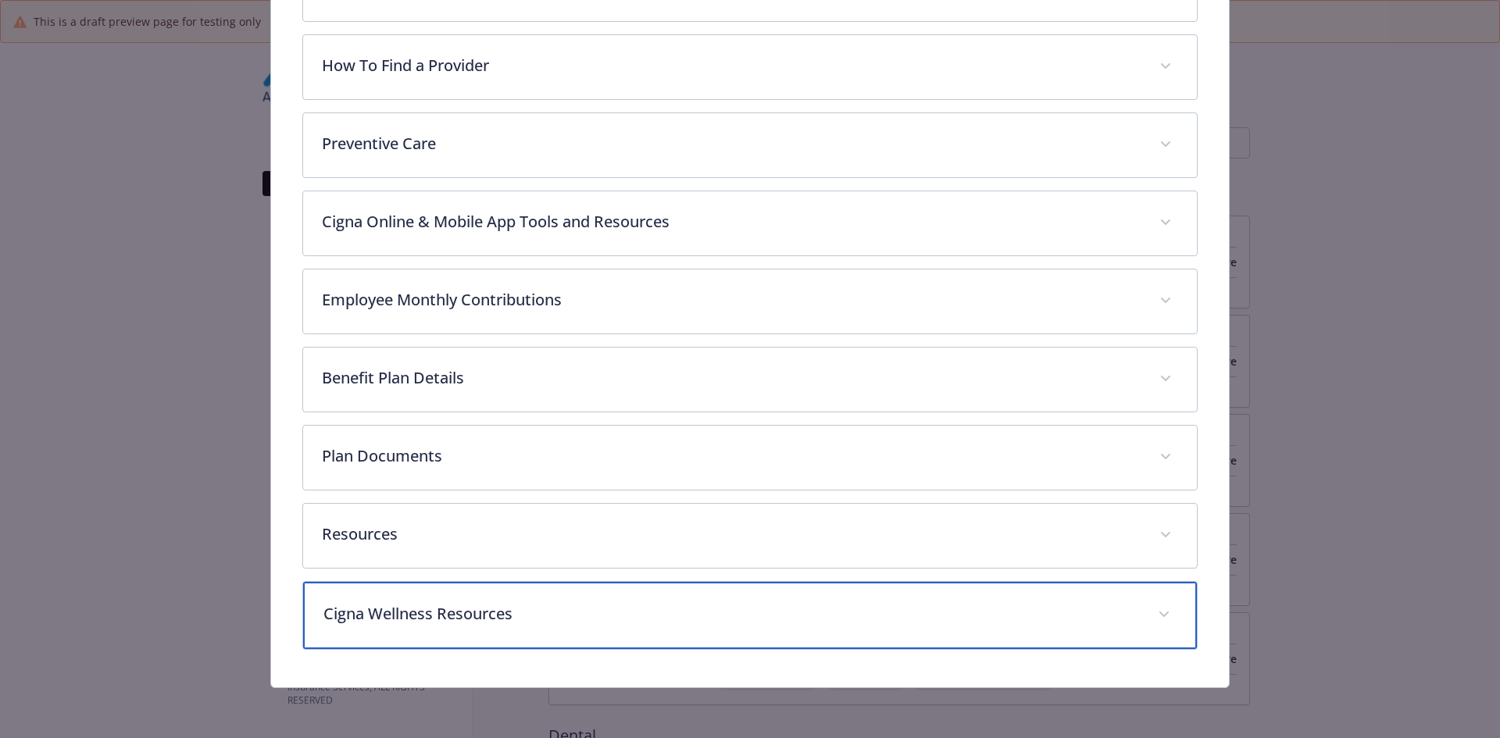
scroll to position [505, 0]
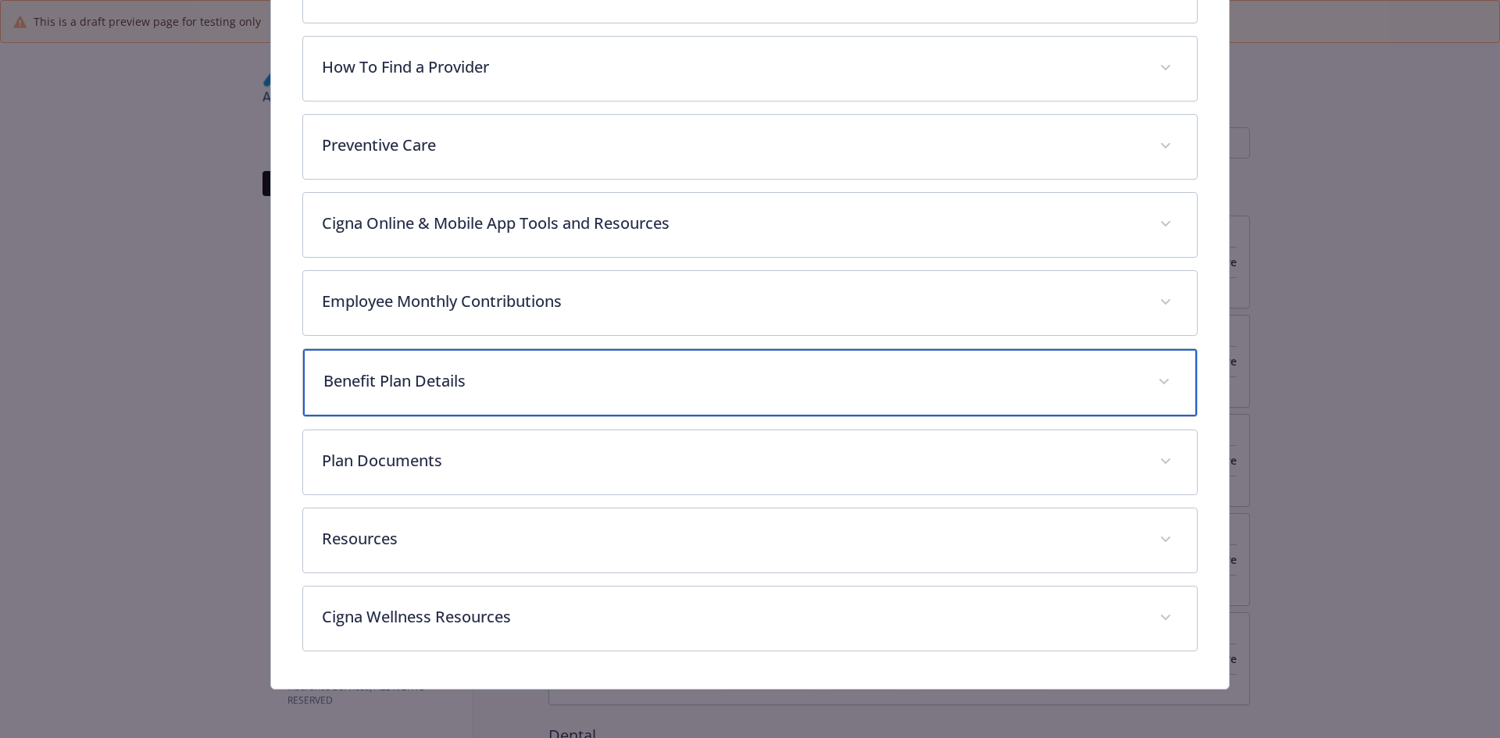
click at [405, 376] on p "Benefit Plan Details" at bounding box center [731, 381] width 816 height 23
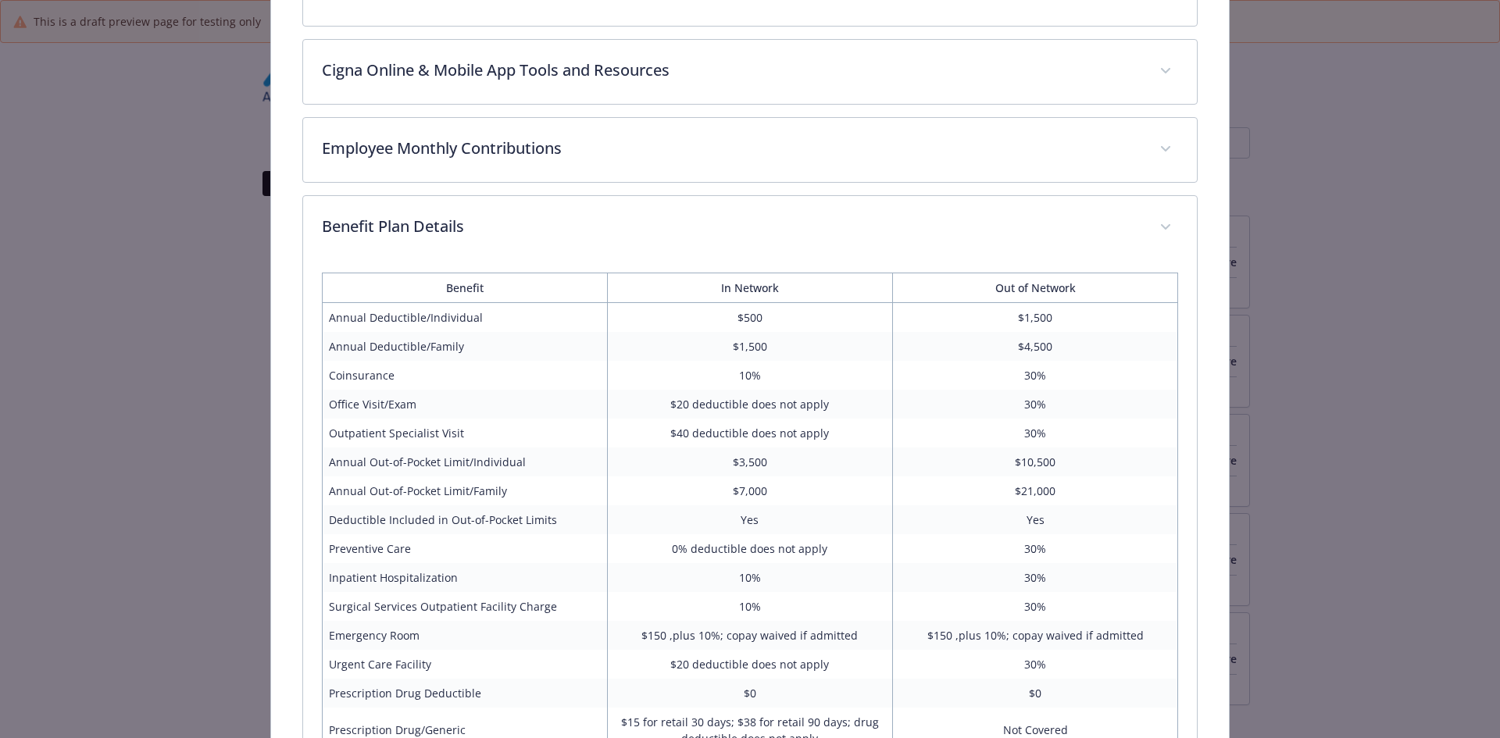
scroll to position [502, 0]
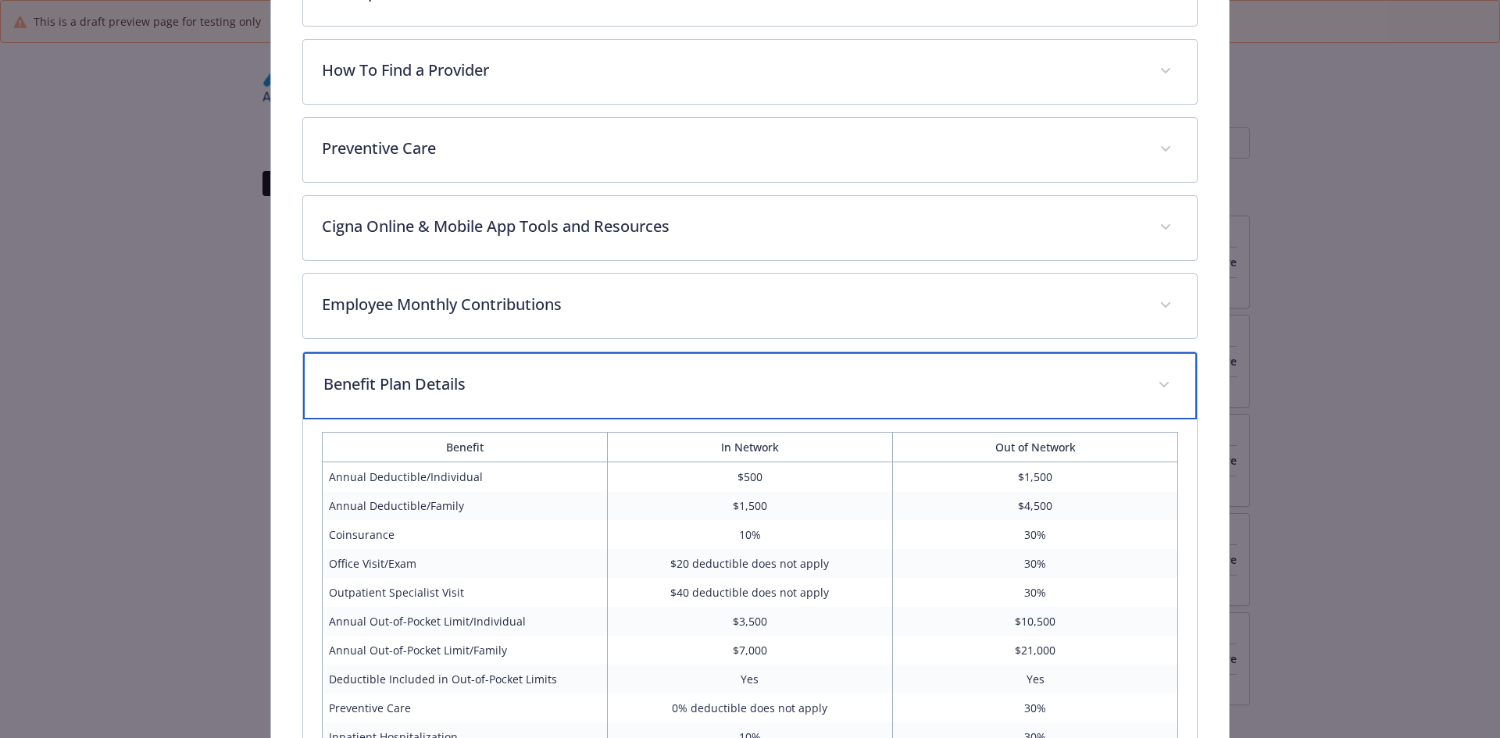
click at [435, 376] on p "Benefit Plan Details" at bounding box center [731, 384] width 816 height 23
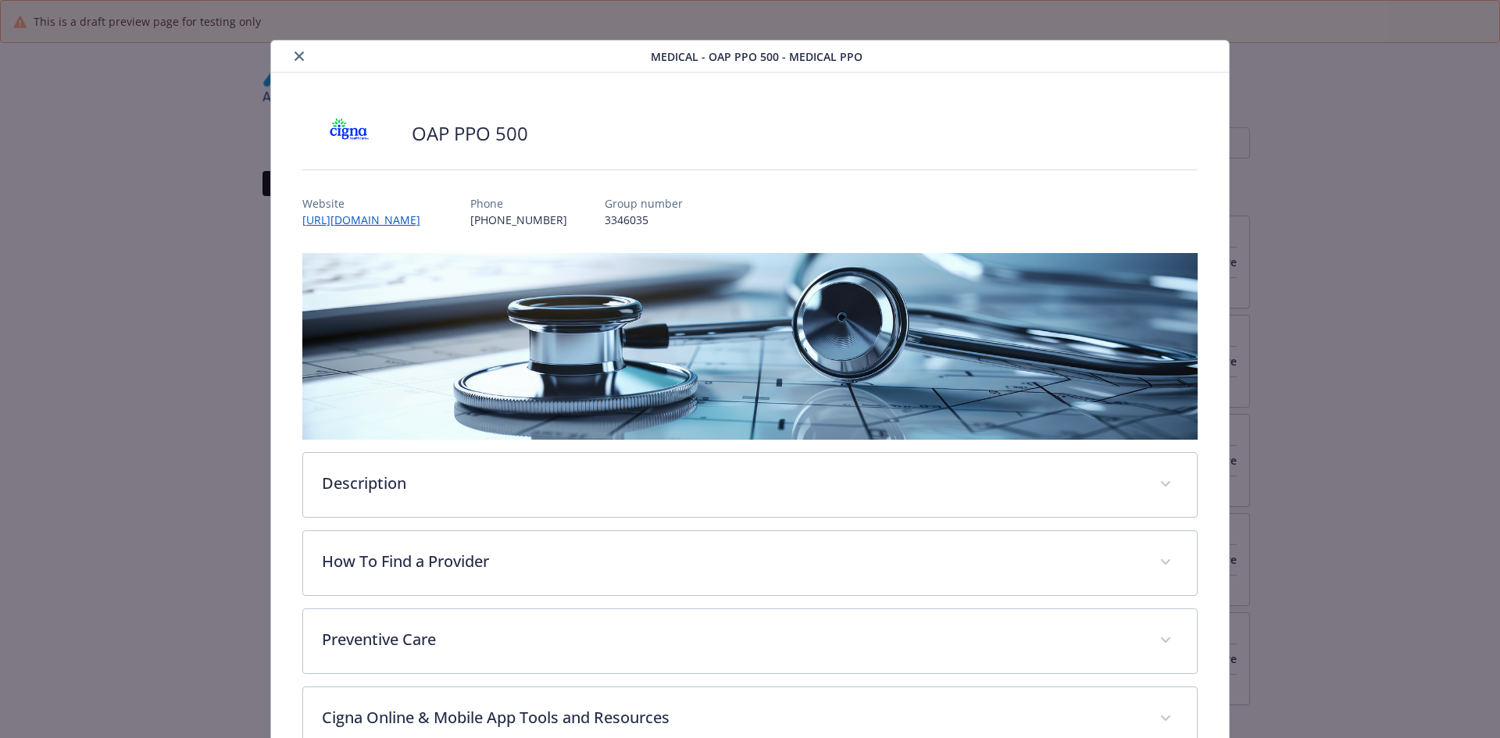
scroll to position [0, 0]
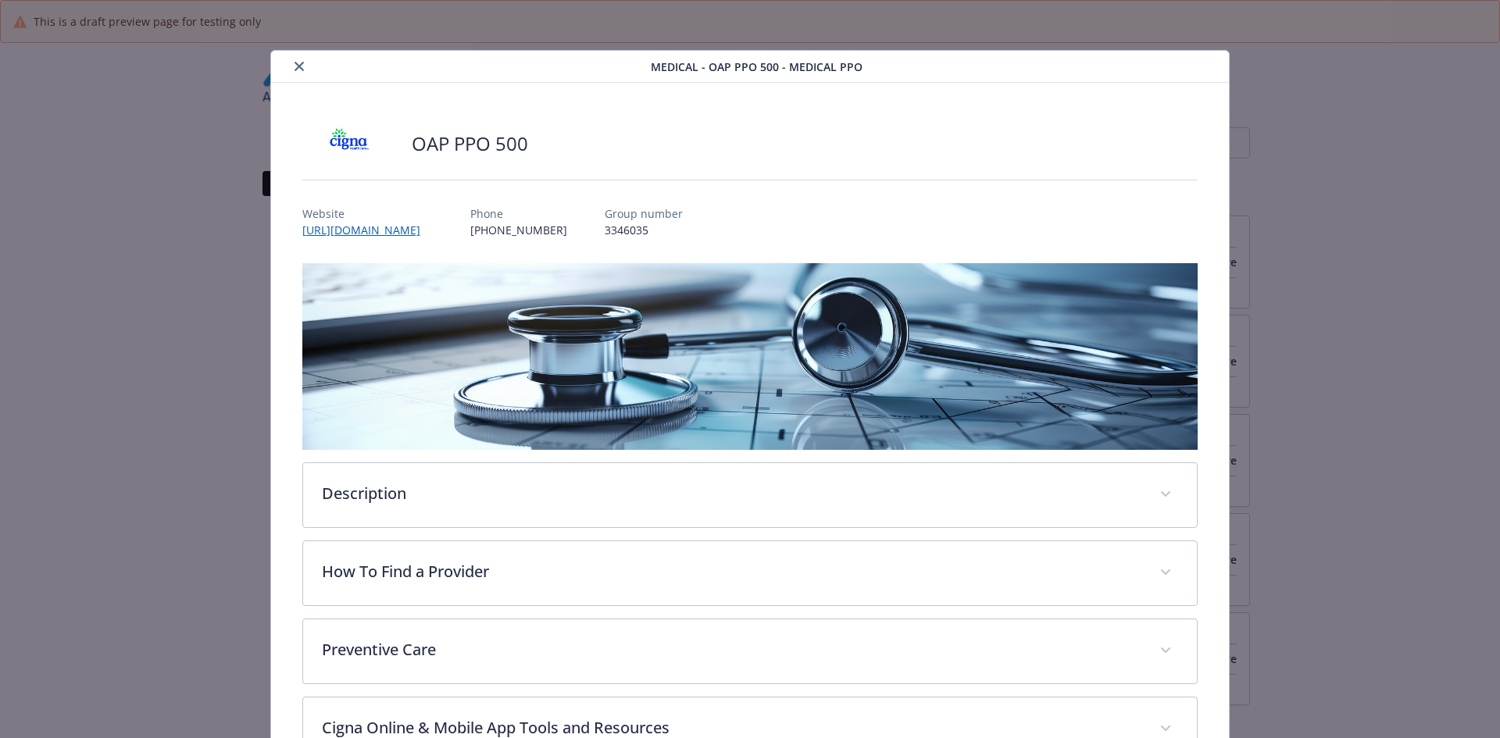
click at [301, 66] on icon "close" at bounding box center [299, 66] width 9 height 9
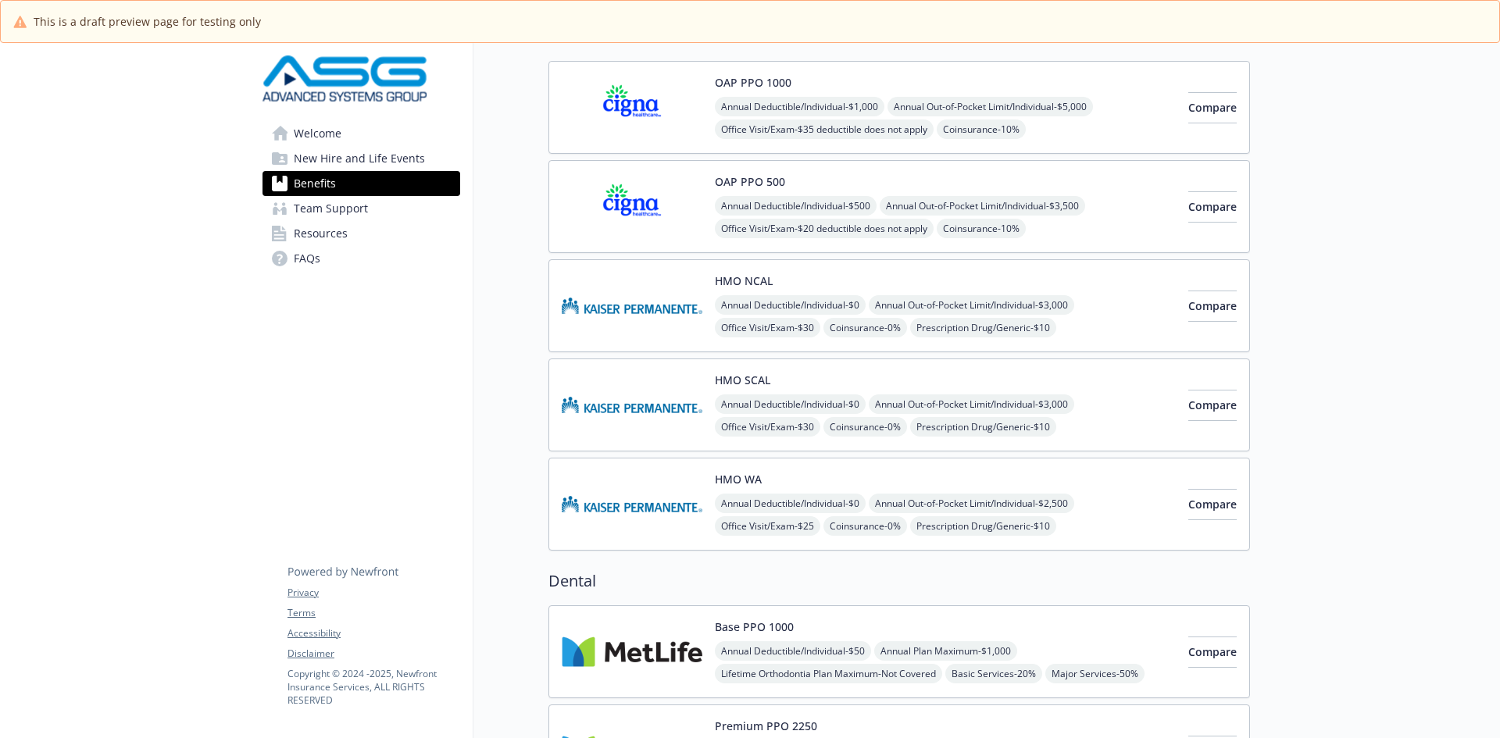
scroll to position [156, 0]
click at [836, 268] on div "HMO NCAL Annual Deductible/Individual - $0 Annual Out-of-Pocket Limit/Individua…" at bounding box center [899, 304] width 702 height 93
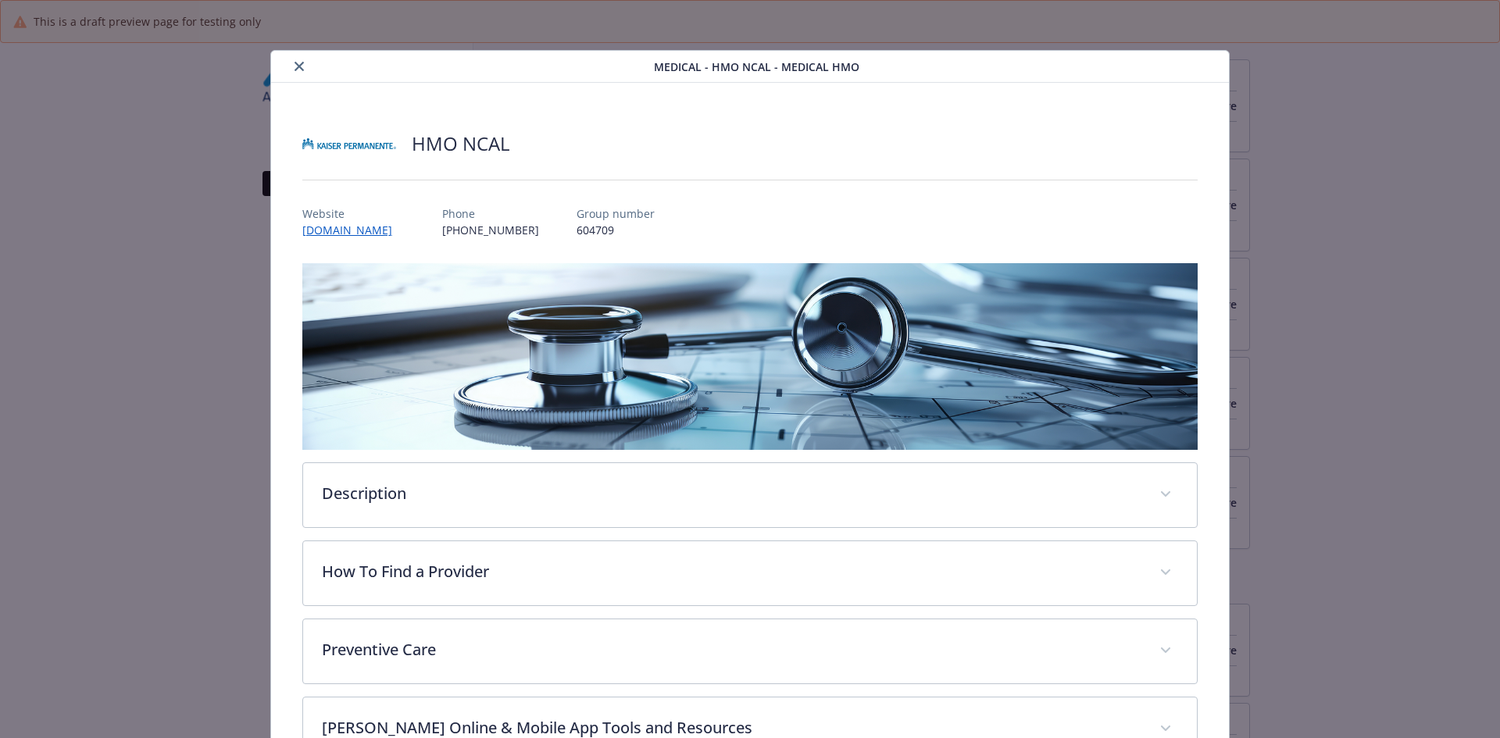
scroll to position [47, 0]
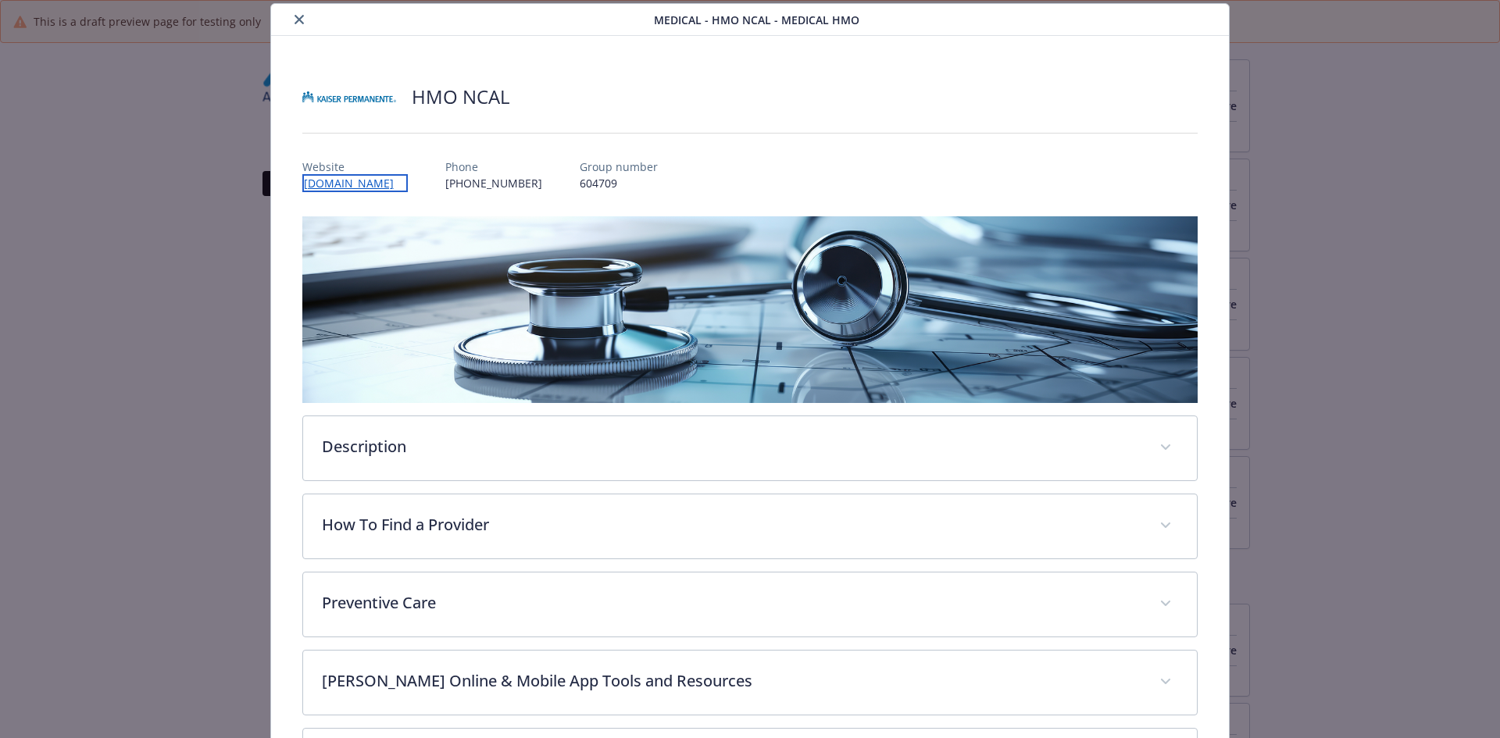
click at [317, 184] on link "[DOMAIN_NAME]" at bounding box center [354, 183] width 105 height 18
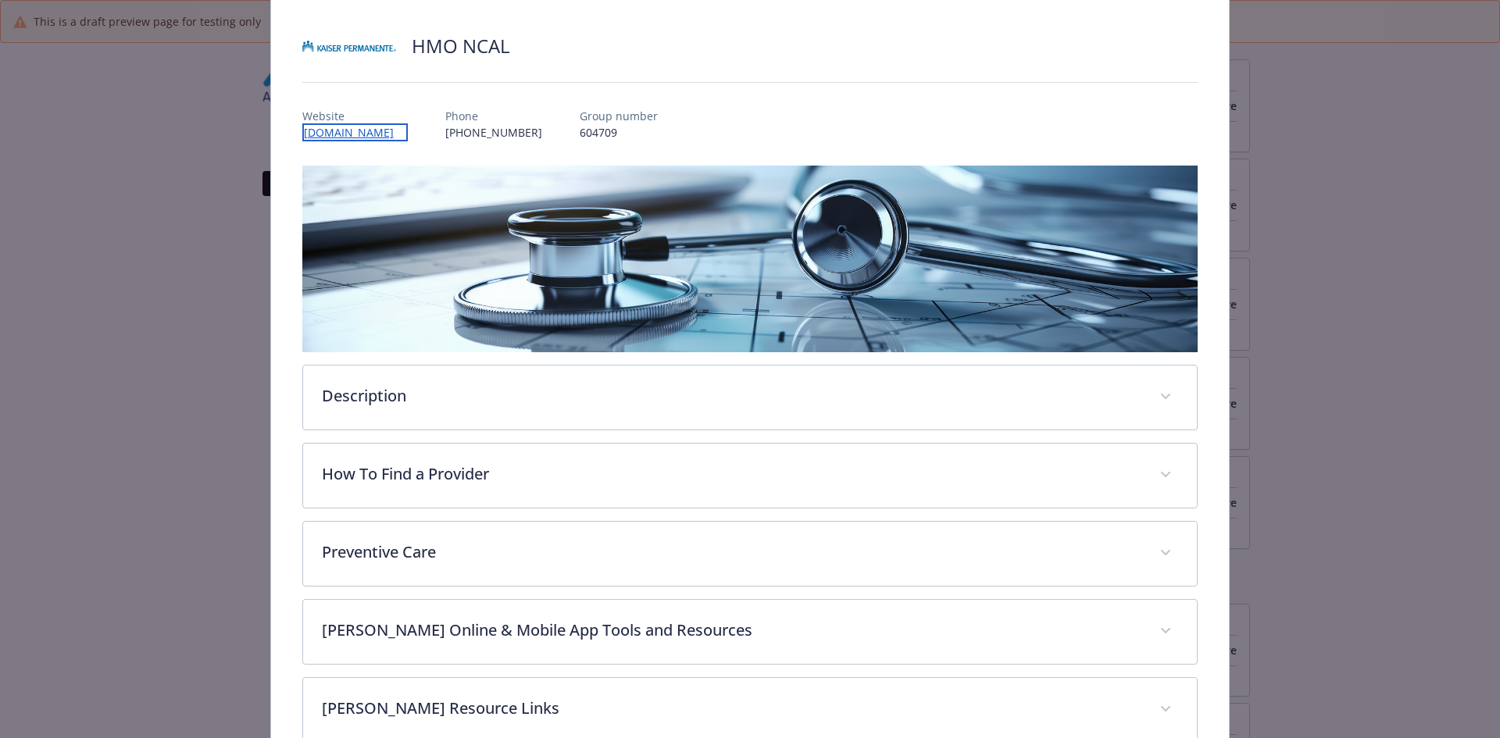
scroll to position [125, 0]
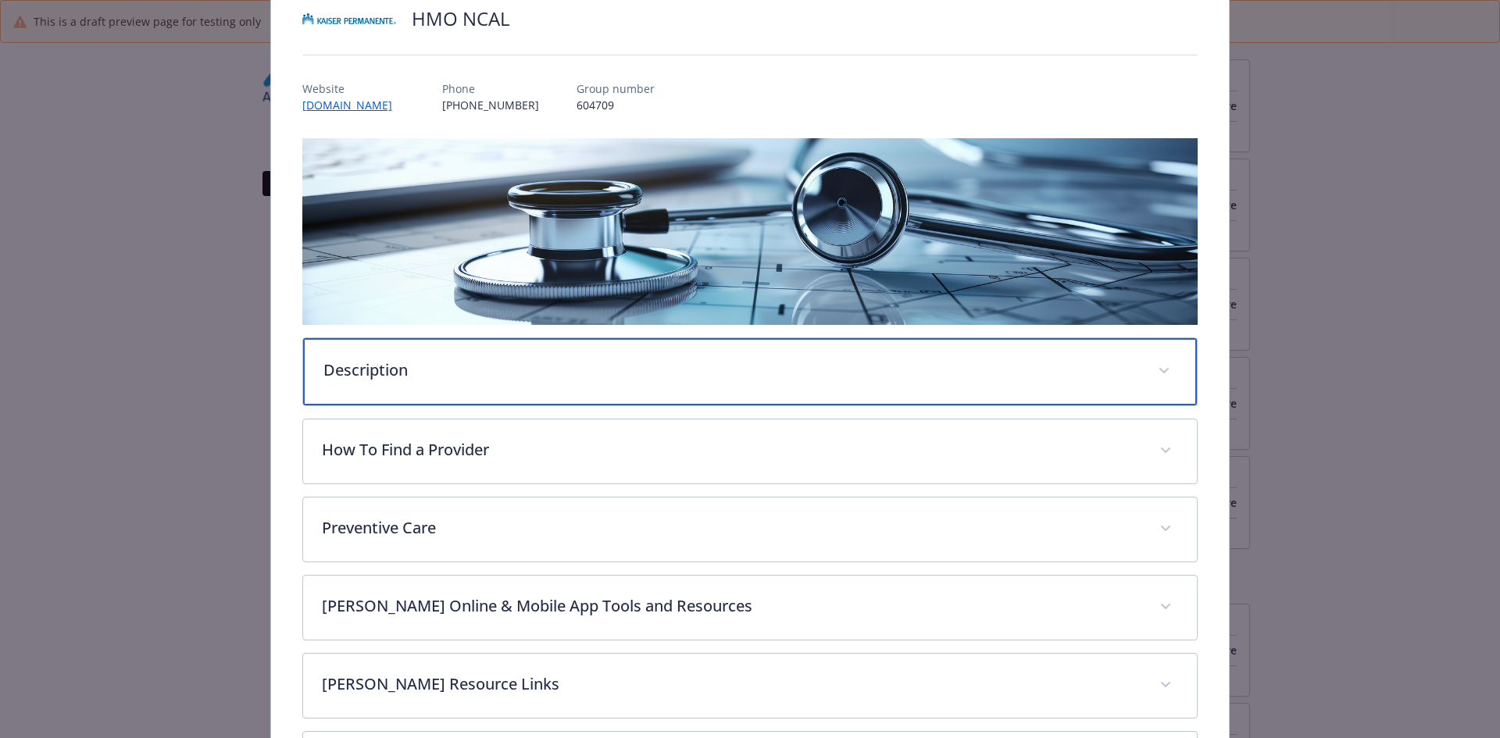
click at [498, 363] on p "Description" at bounding box center [731, 370] width 816 height 23
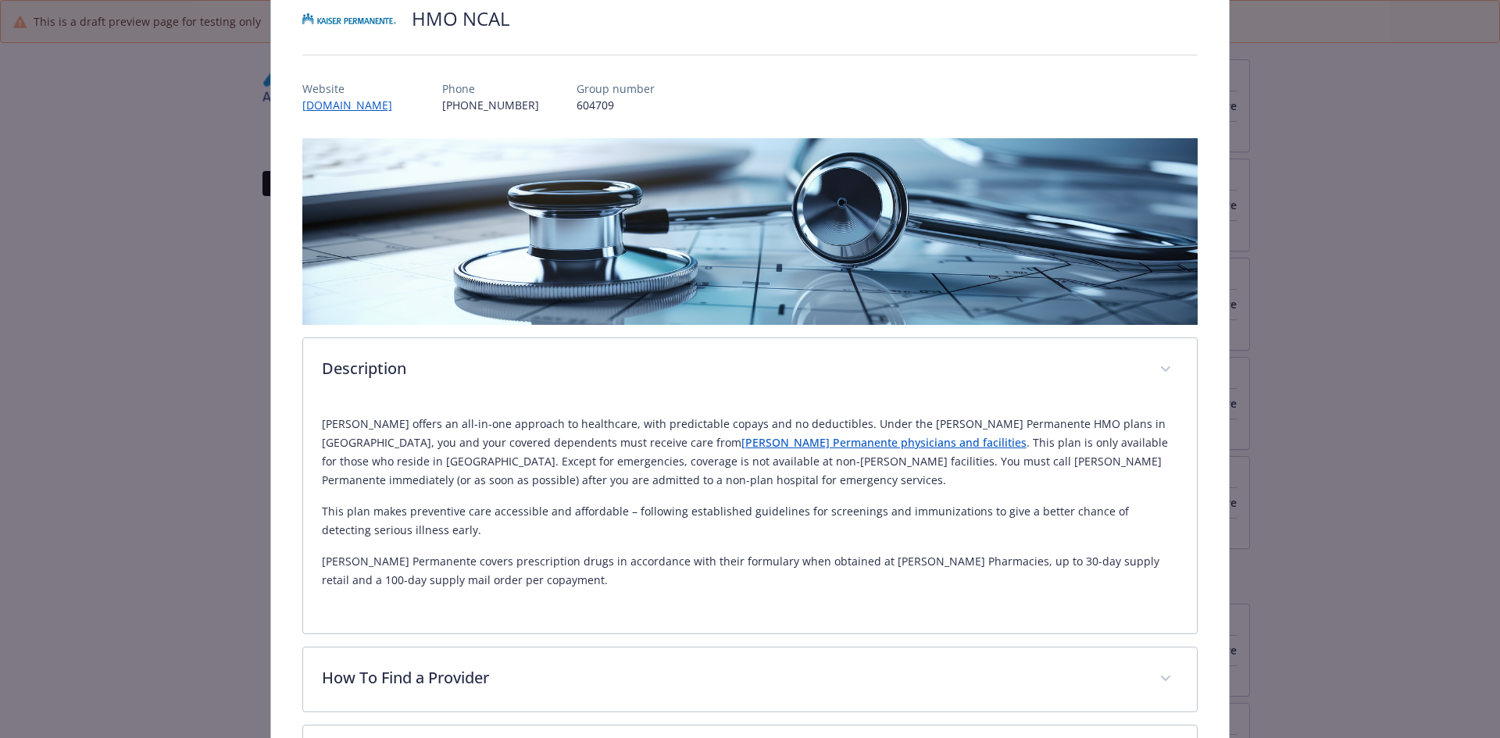
click at [741, 445] on link "[PERSON_NAME] Permanente physicians and facilities" at bounding box center [883, 442] width 285 height 15
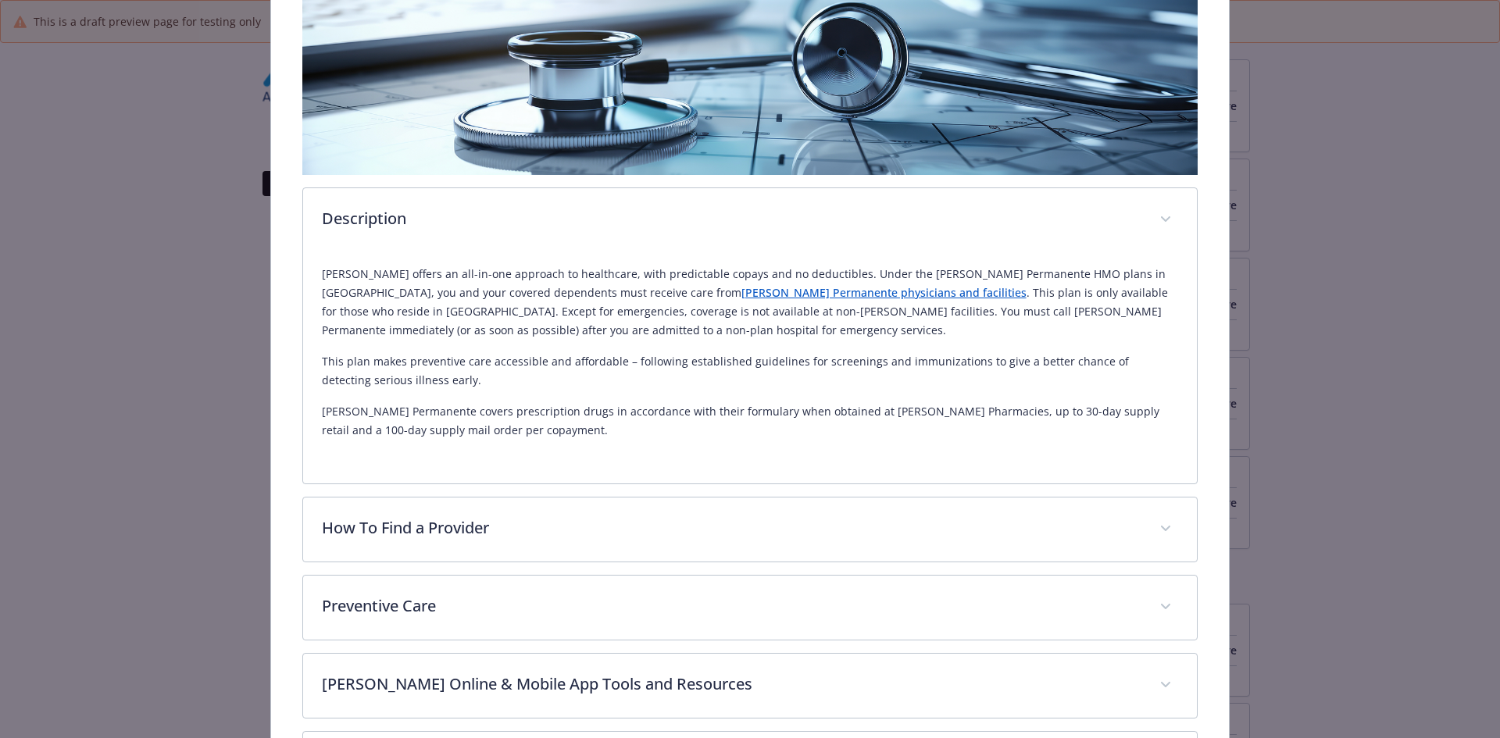
scroll to position [281, 0]
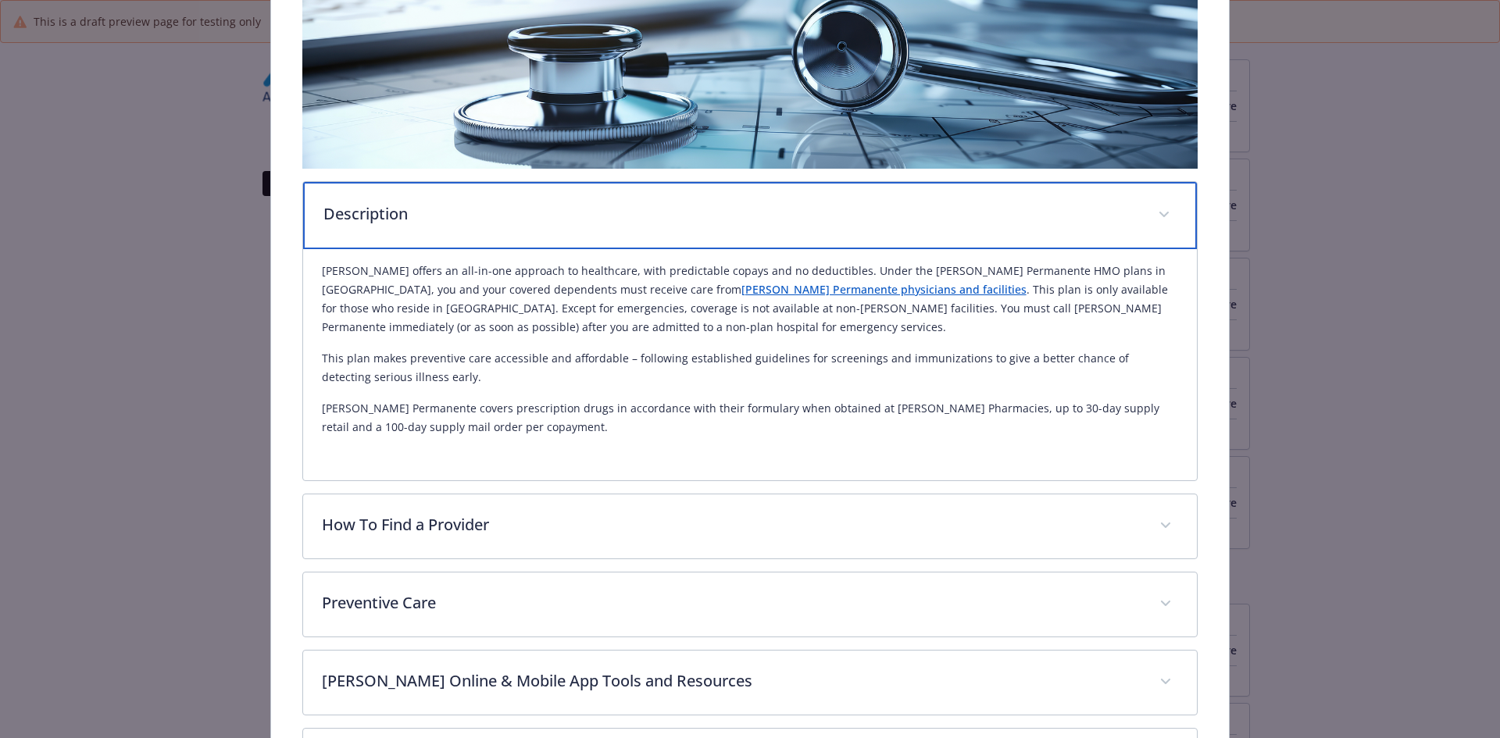
click at [448, 220] on p "Description" at bounding box center [731, 213] width 816 height 23
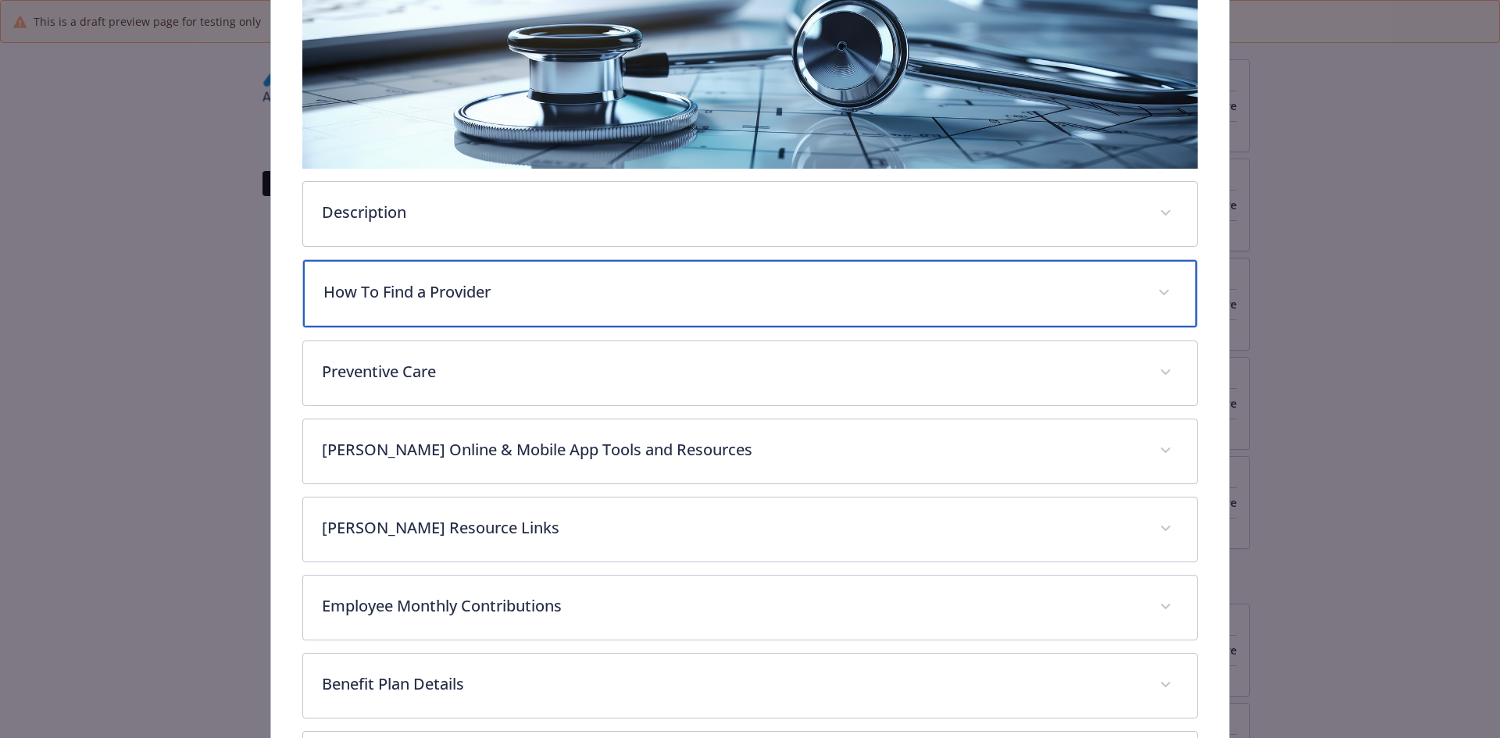
click at [409, 302] on p "How To Find a Provider" at bounding box center [731, 291] width 816 height 23
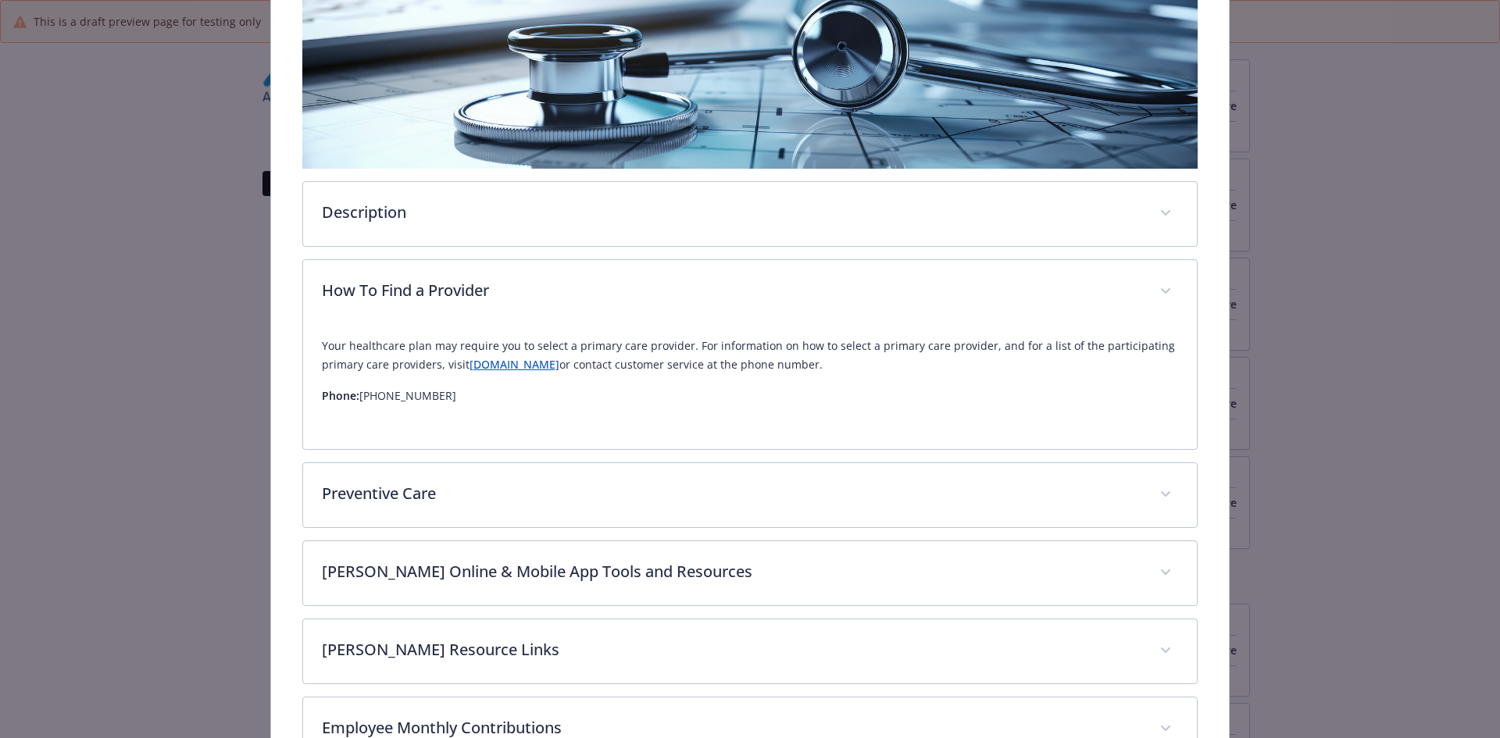
click at [502, 370] on p "Your healthcare plan may require you to select a primary care provider. For inf…" at bounding box center [750, 355] width 857 height 37
click at [502, 360] on link "[DOMAIN_NAME]" at bounding box center [515, 364] width 90 height 15
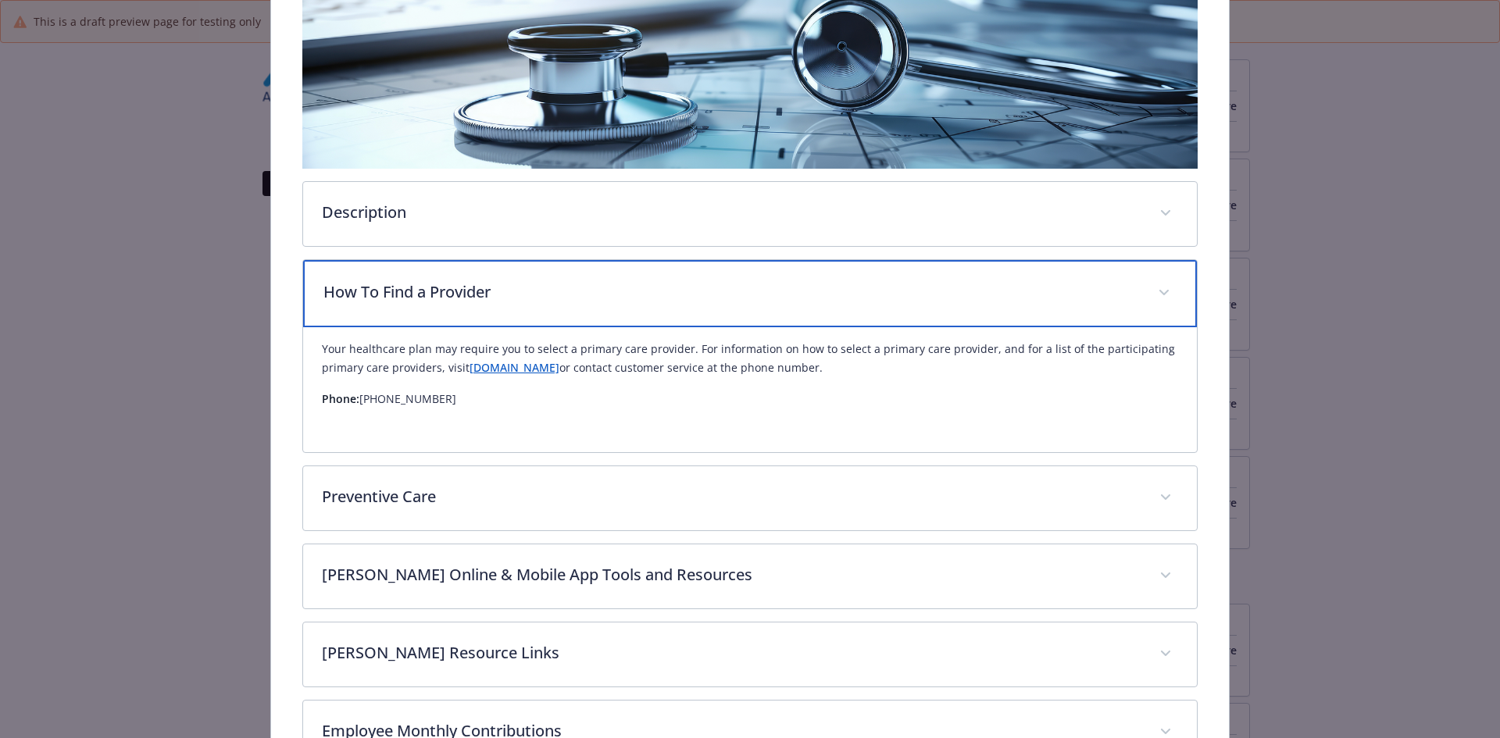
click at [505, 266] on div "How To Find a Provider" at bounding box center [750, 293] width 895 height 67
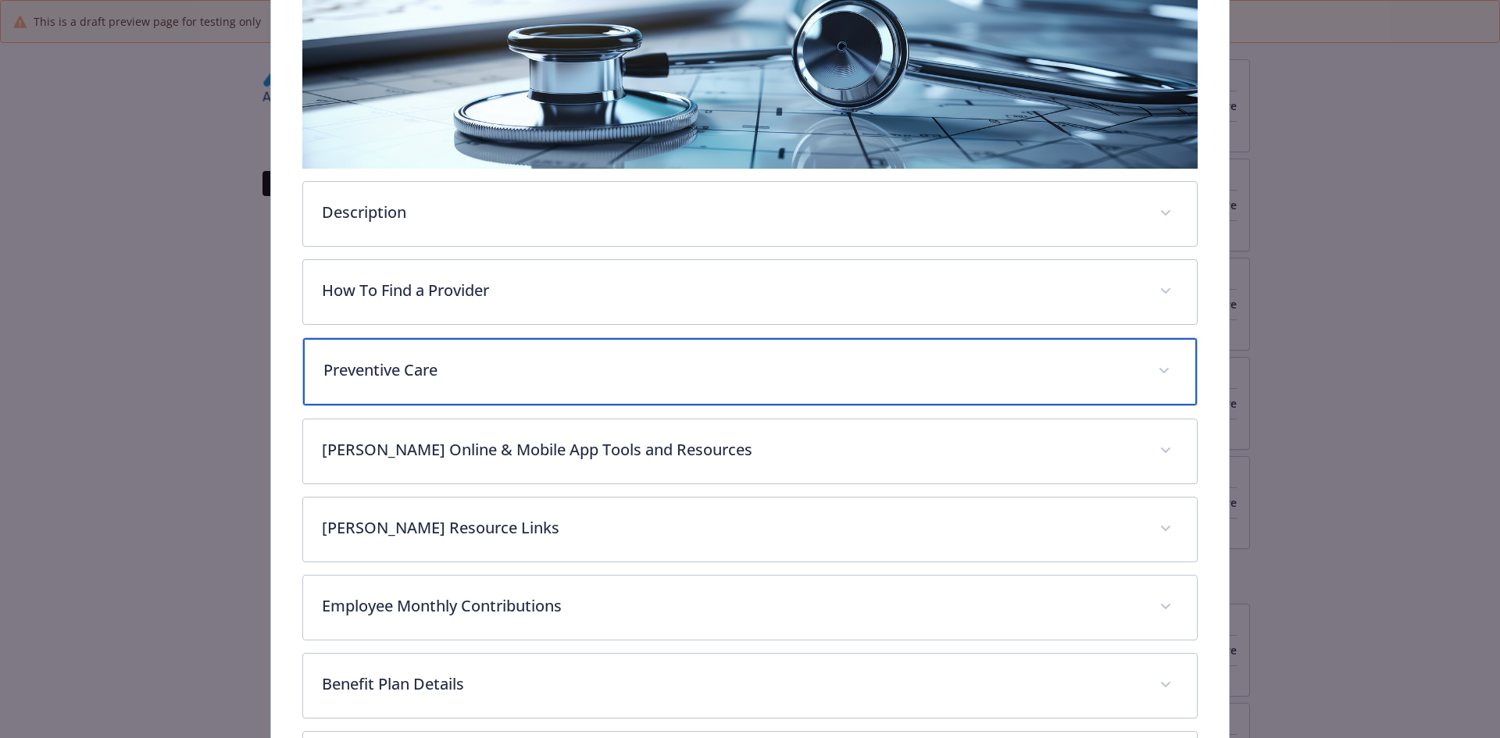
click at [448, 376] on p "Preventive Care" at bounding box center [731, 370] width 816 height 23
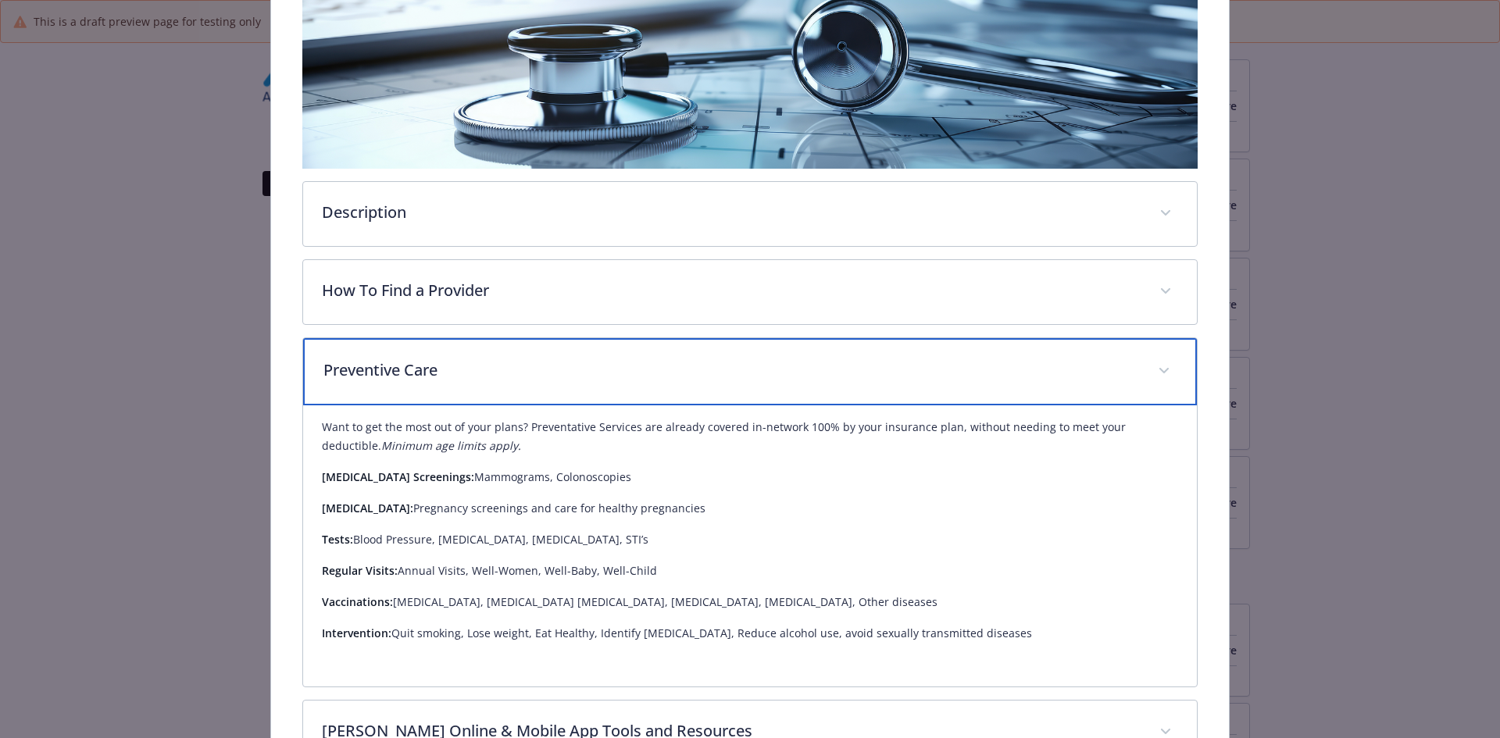
click at [577, 392] on div "Preventive Care" at bounding box center [750, 371] width 895 height 67
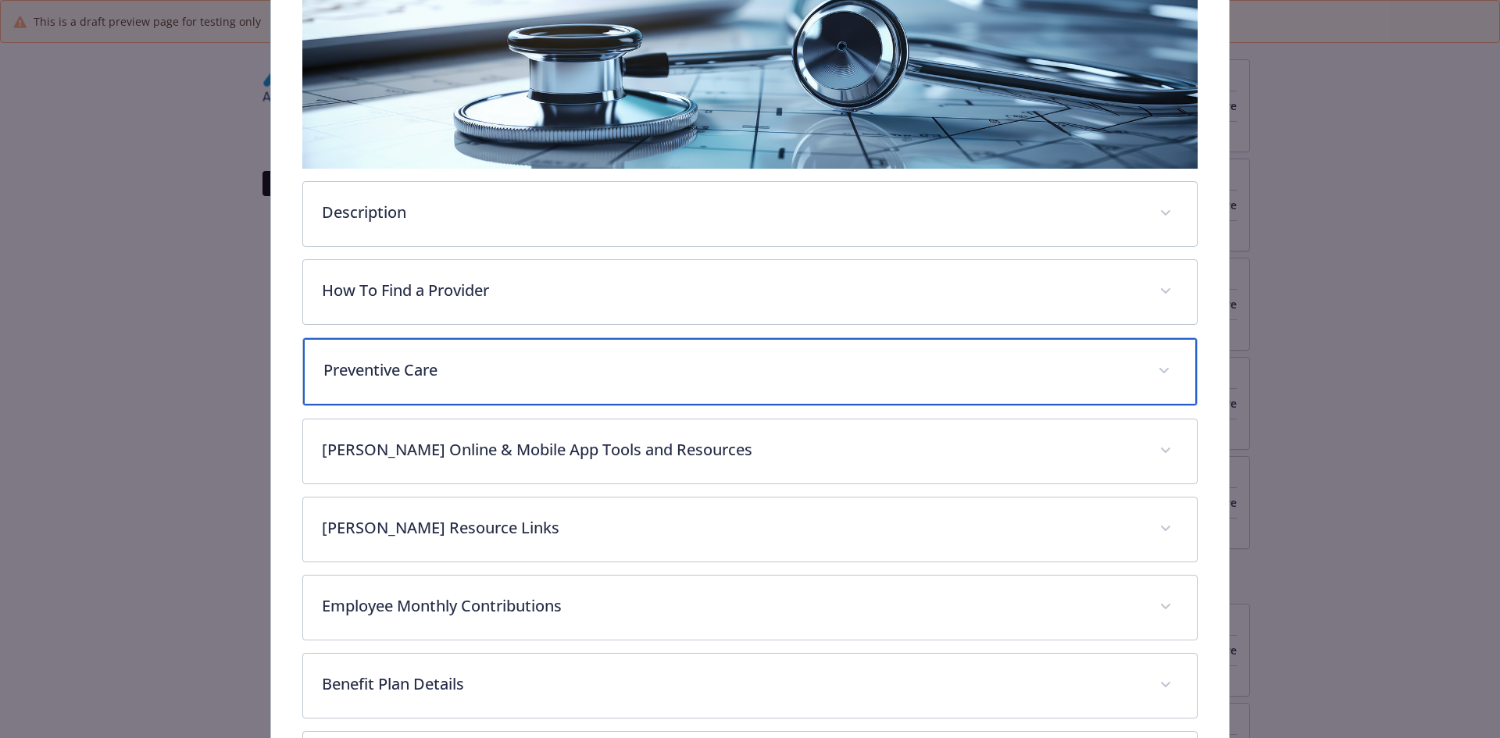
scroll to position [359, 0]
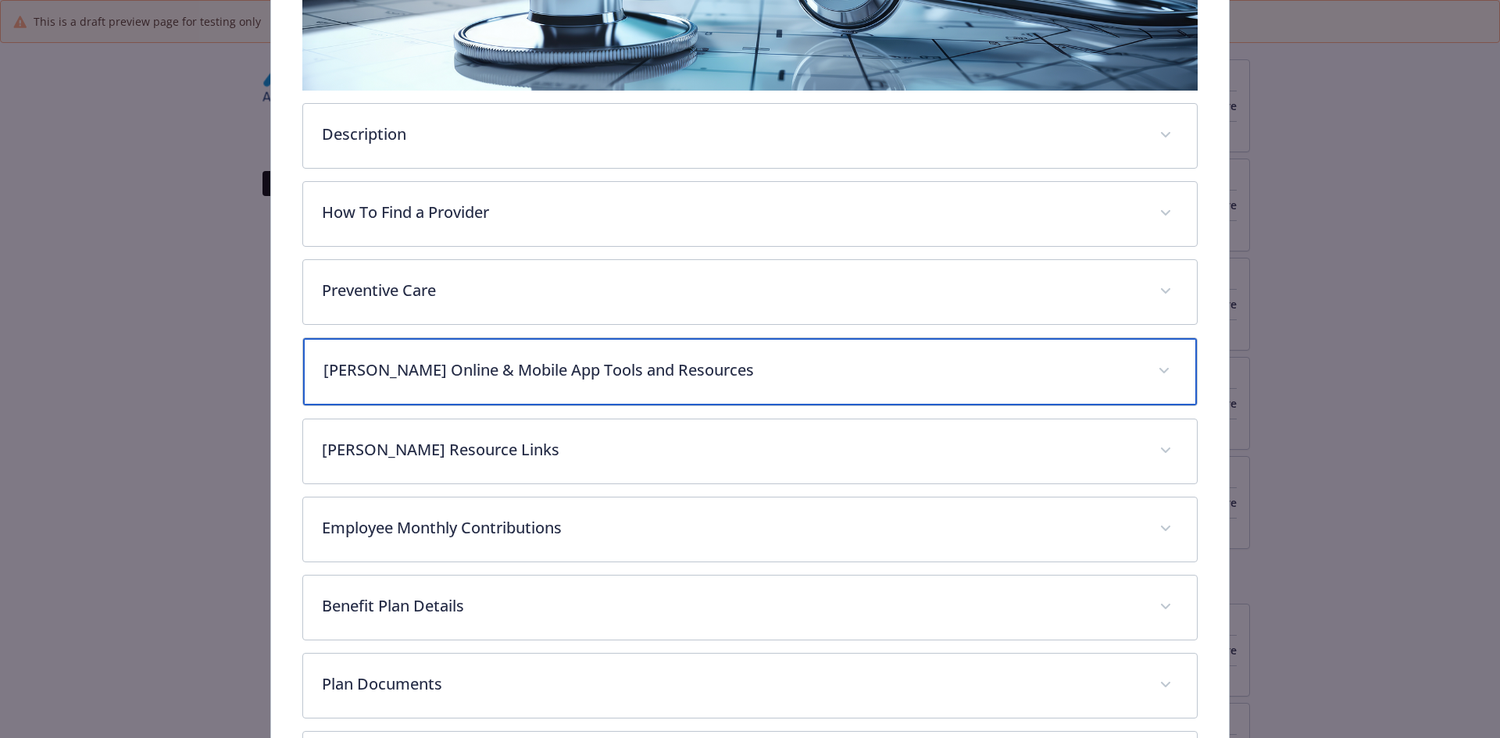
click at [577, 392] on div "[PERSON_NAME] Online & Mobile App Tools and Resources" at bounding box center [750, 371] width 895 height 67
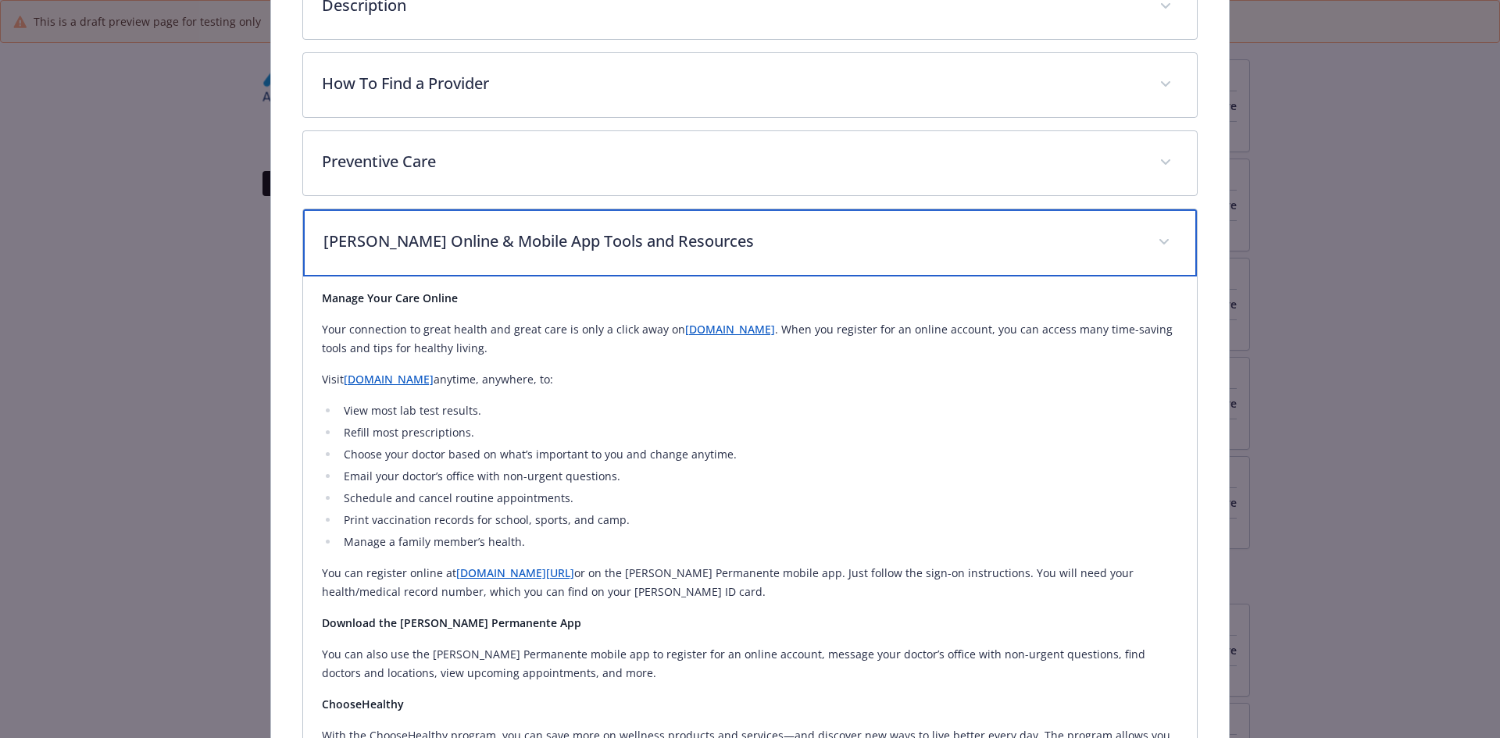
scroll to position [516, 0]
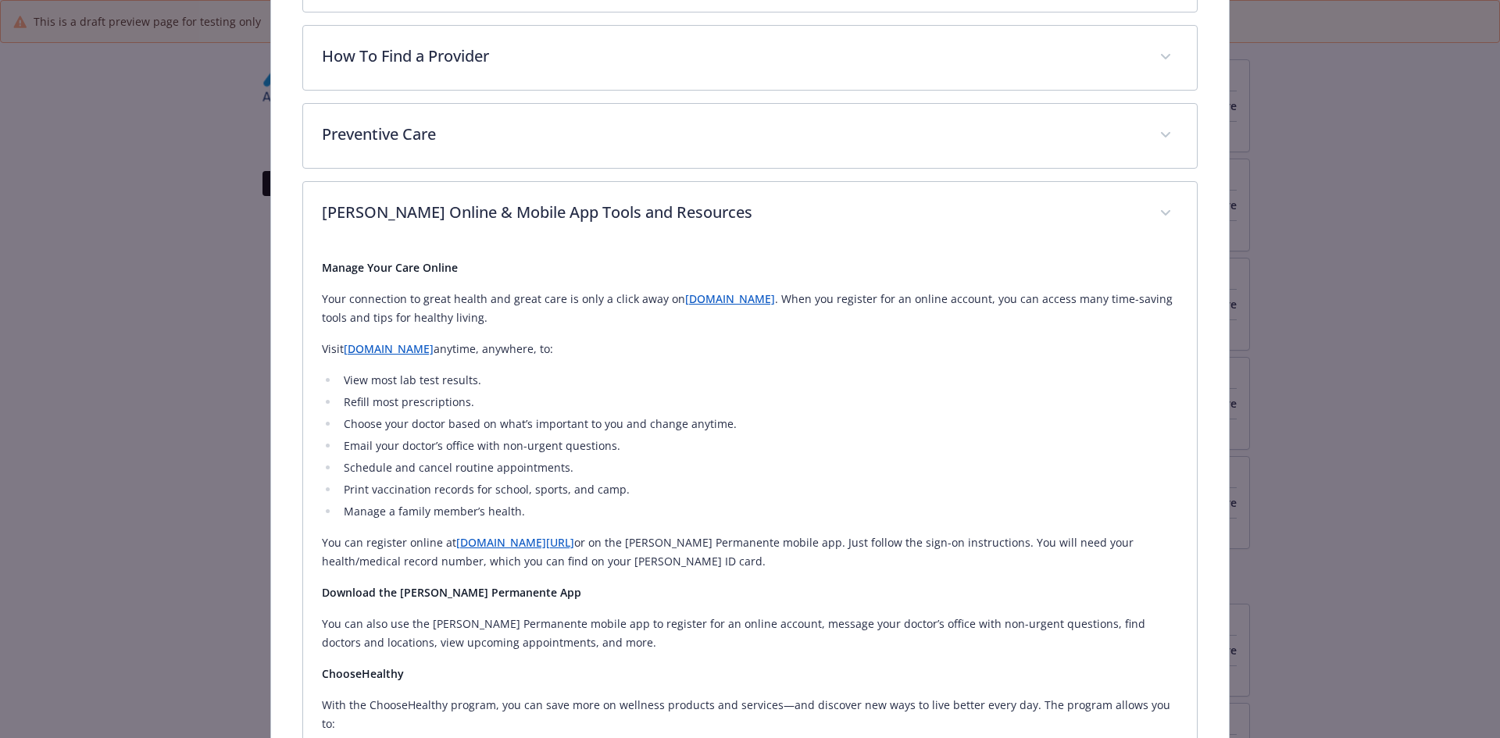
click at [370, 345] on link "[DOMAIN_NAME]" at bounding box center [389, 348] width 90 height 15
click at [685, 295] on link "[DOMAIN_NAME]" at bounding box center [730, 298] width 90 height 15
click at [516, 537] on link "[DOMAIN_NAME][URL]" at bounding box center [515, 542] width 118 height 15
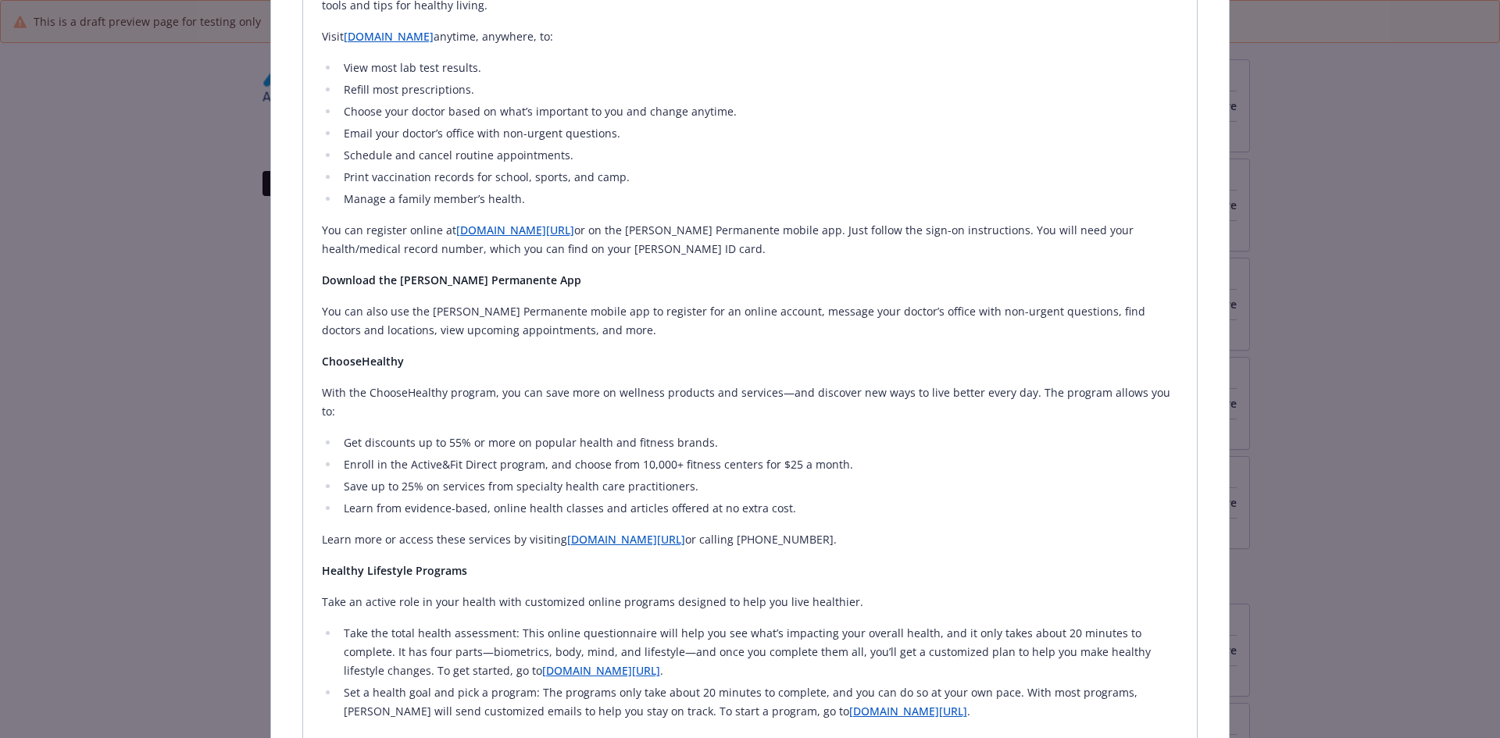
scroll to position [984, 0]
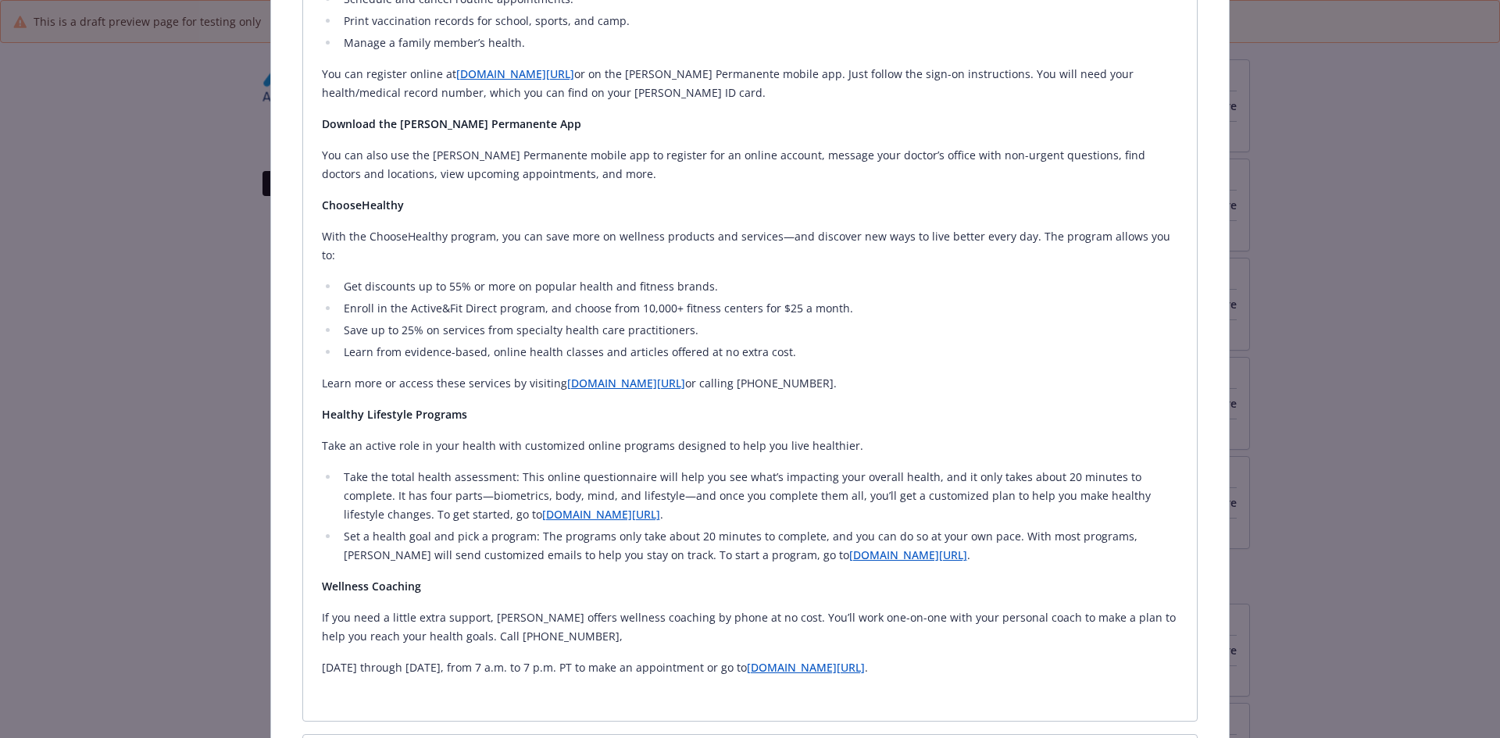
click at [600, 376] on link "[DOMAIN_NAME][URL]" at bounding box center [626, 383] width 118 height 15
click at [775, 660] on link "[DOMAIN_NAME][URL]" at bounding box center [806, 667] width 118 height 15
click at [849, 548] on link "[DOMAIN_NAME][URL]" at bounding box center [908, 555] width 118 height 15
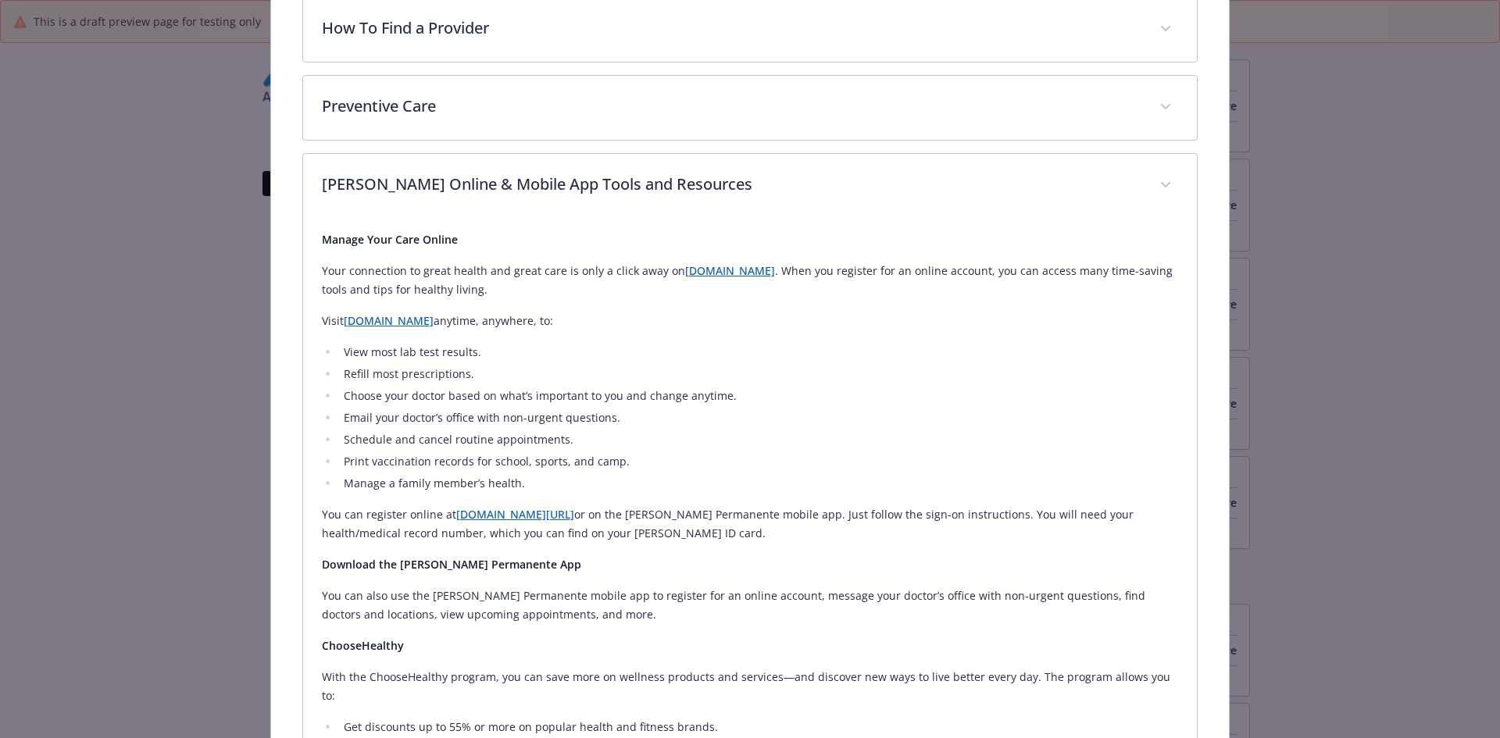
scroll to position [437, 0]
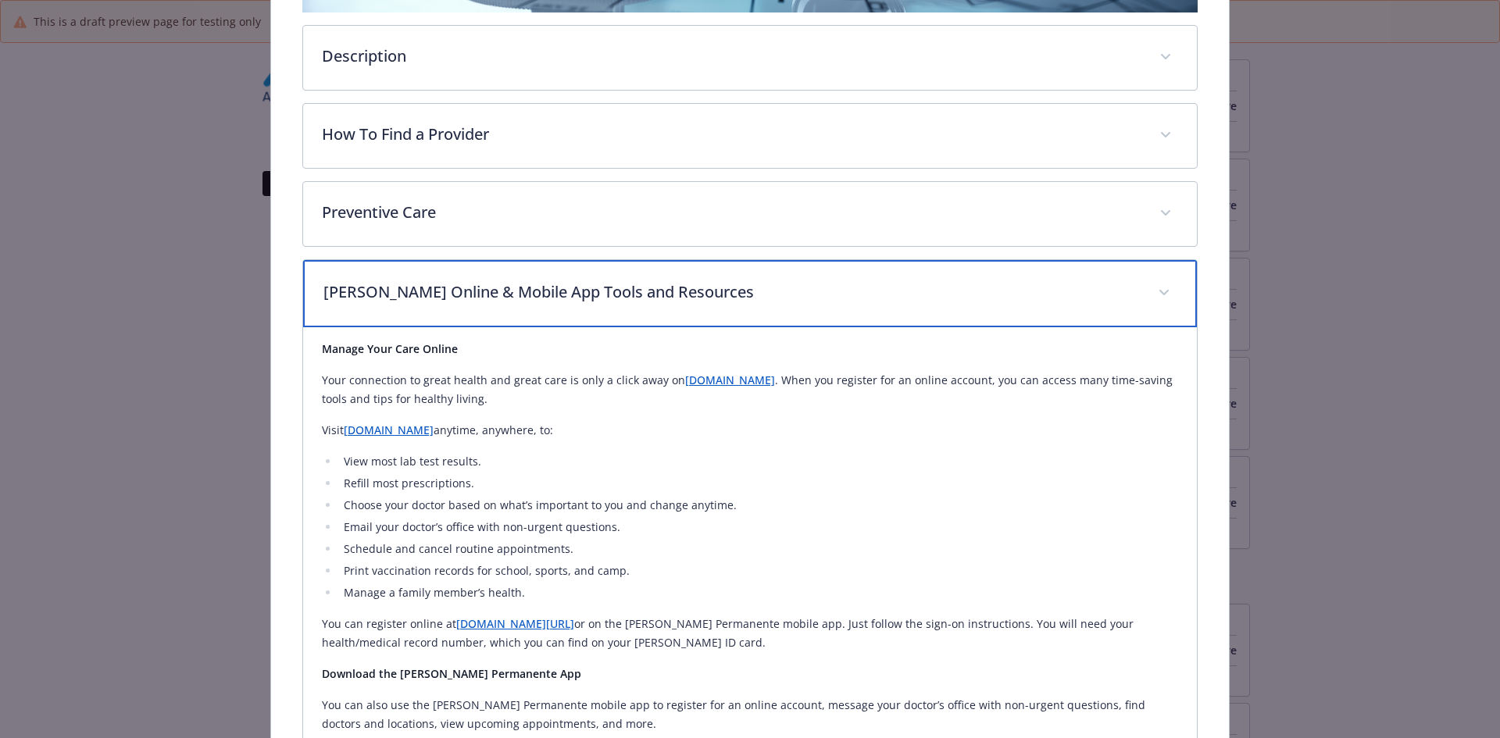
click at [454, 284] on p "[PERSON_NAME] Online & Mobile App Tools and Resources" at bounding box center [731, 291] width 816 height 23
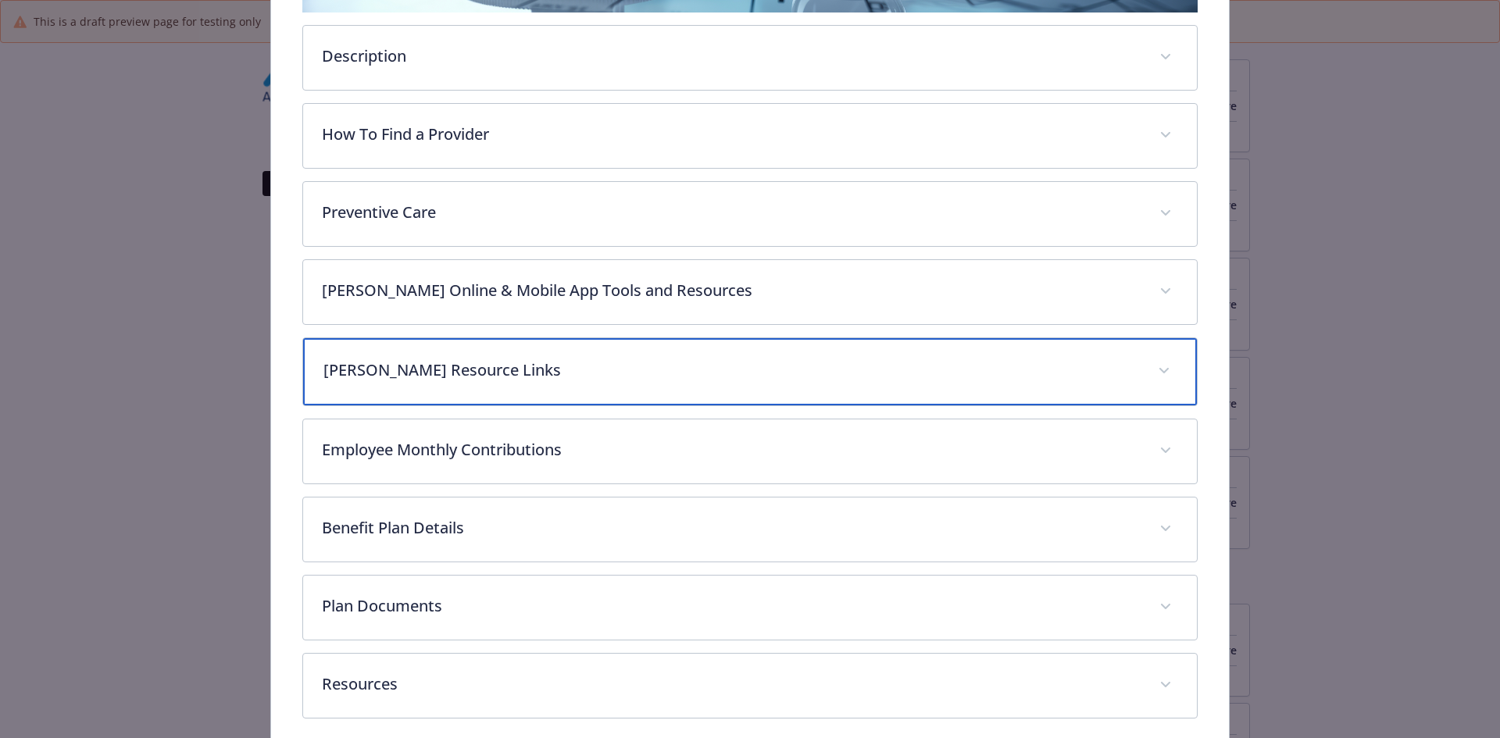
click at [434, 372] on p "[PERSON_NAME] Resource Links" at bounding box center [731, 370] width 816 height 23
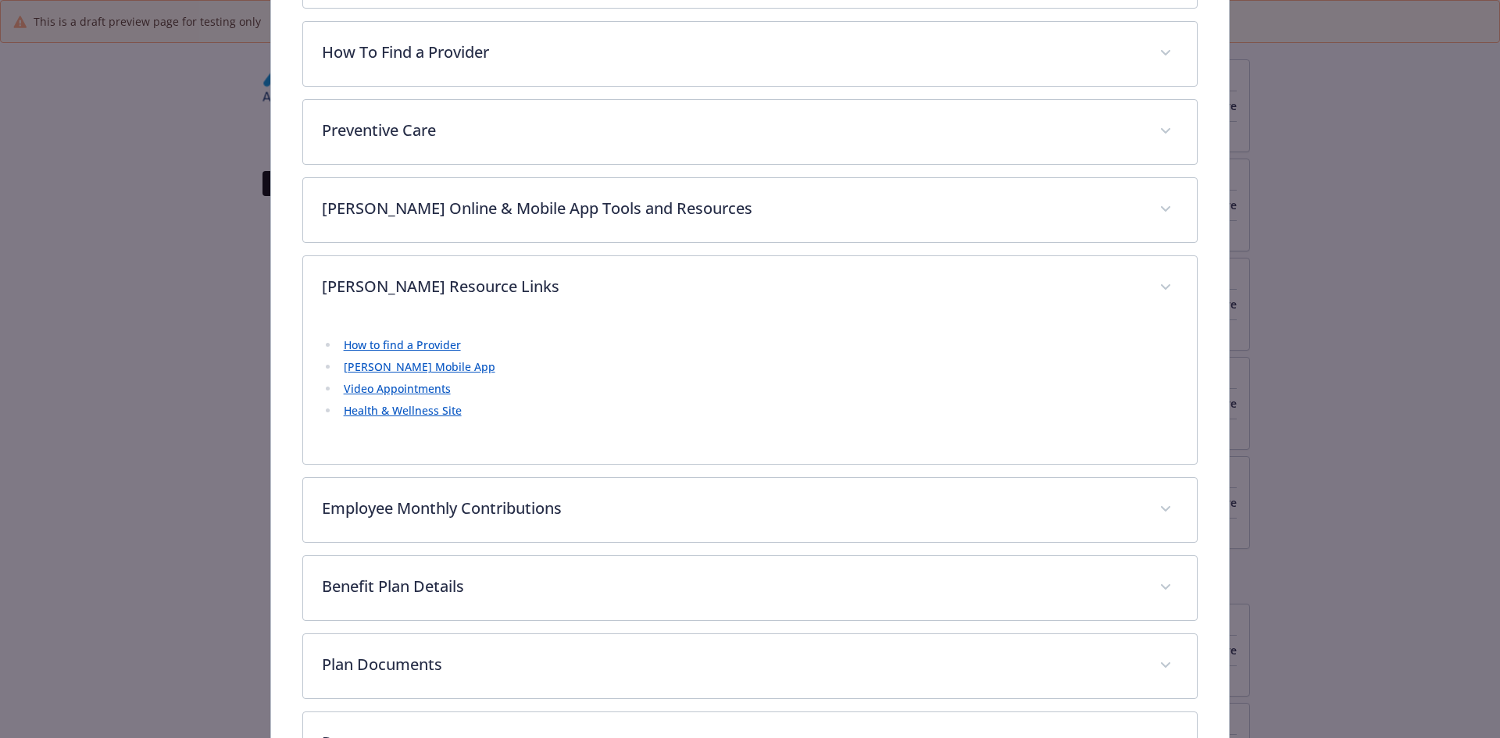
scroll to position [645, 0]
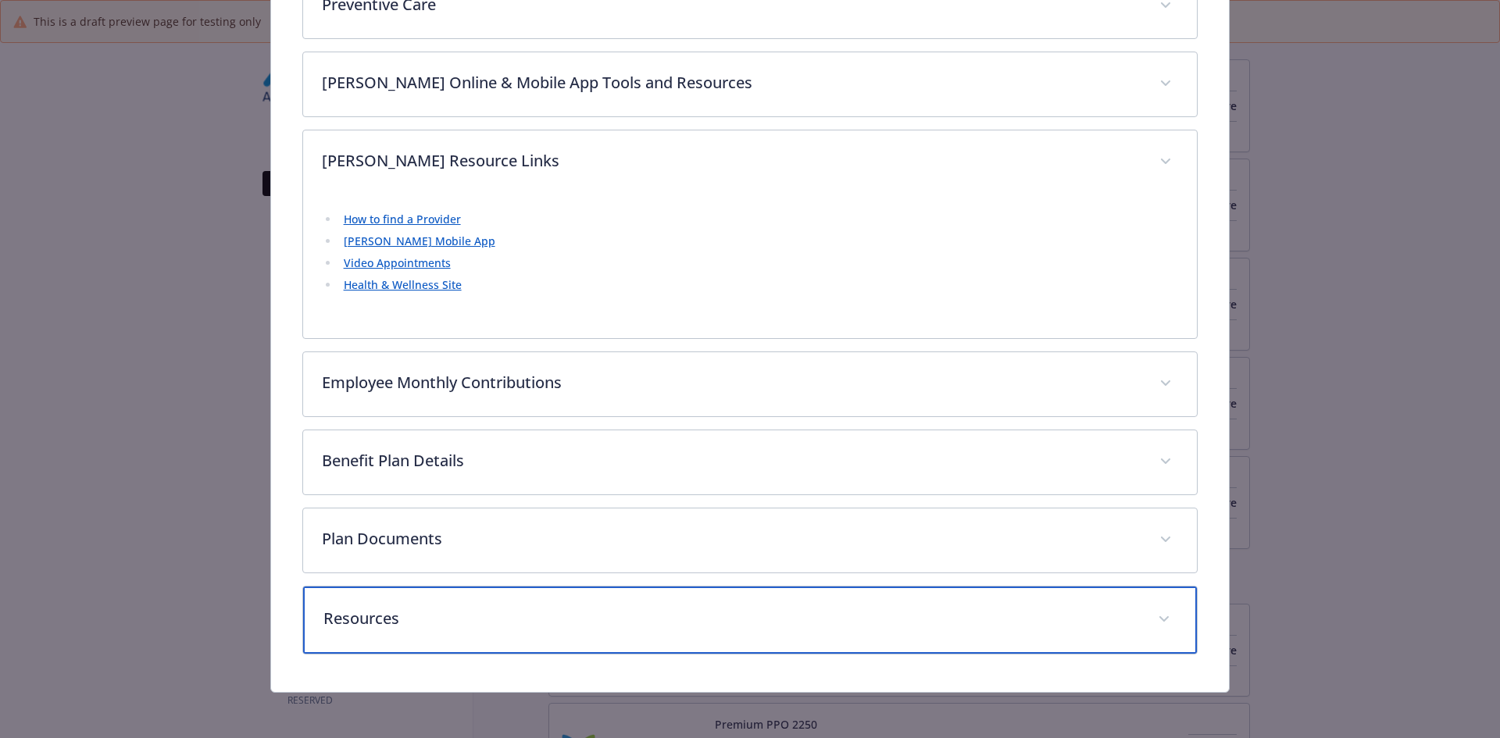
click at [409, 618] on p "Resources" at bounding box center [731, 618] width 816 height 23
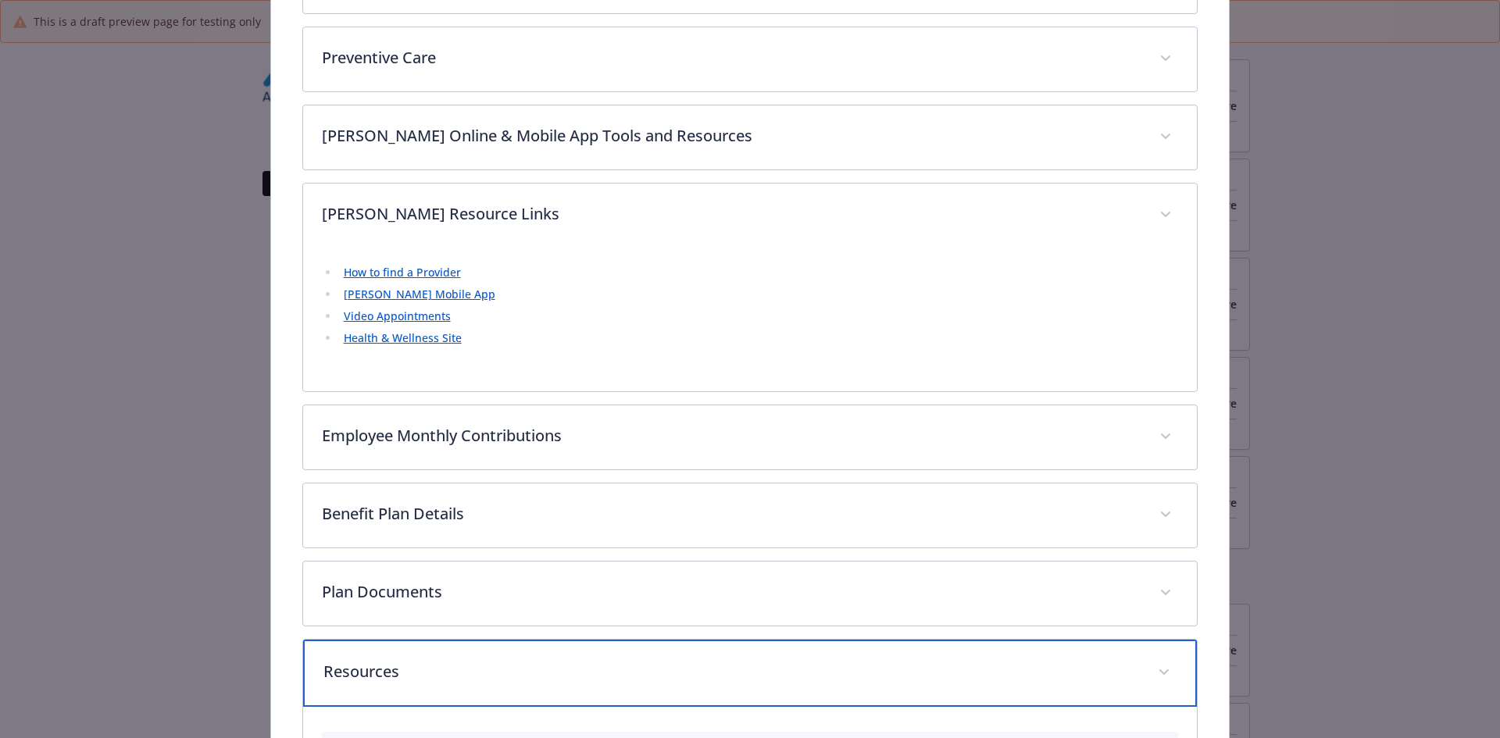
scroll to position [905, 0]
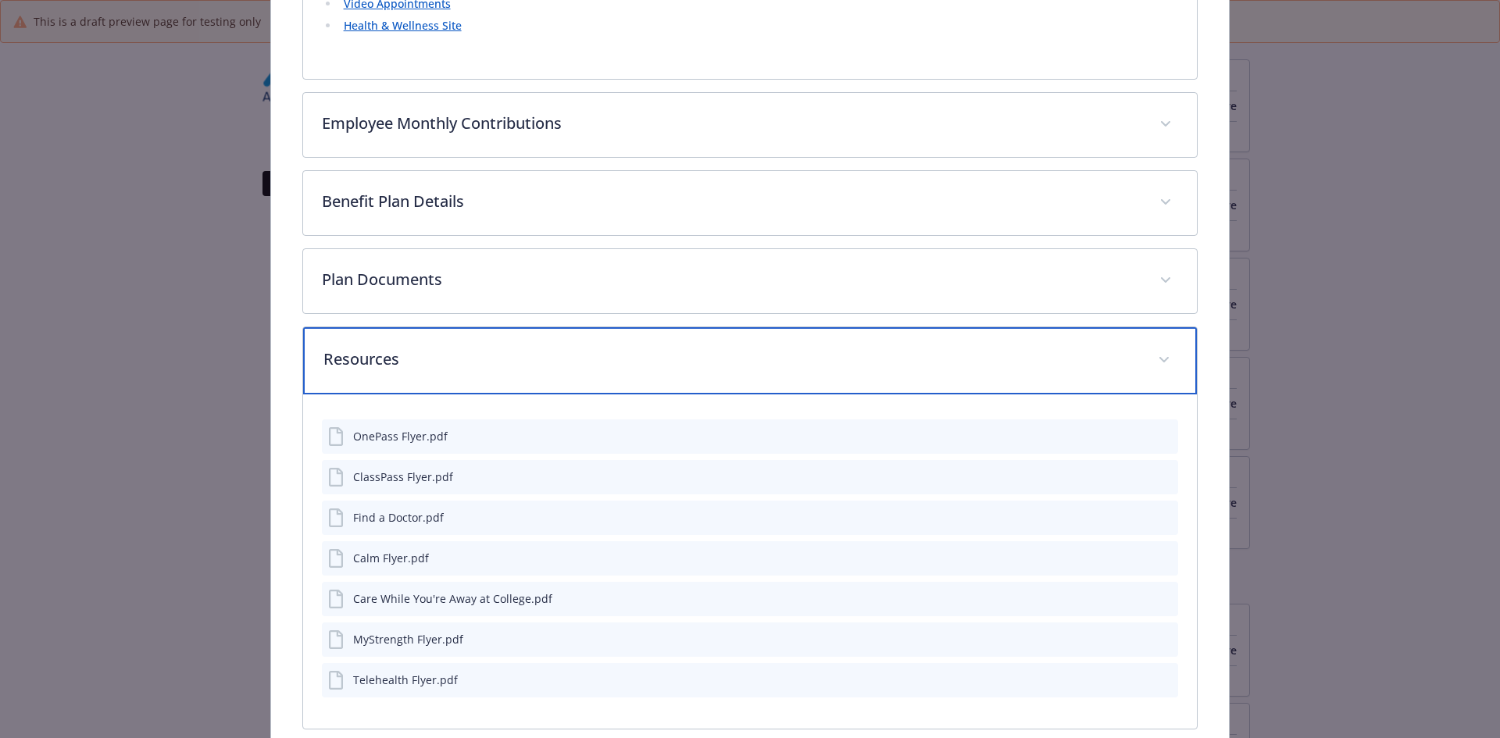
click at [393, 362] on p "Resources" at bounding box center [731, 359] width 816 height 23
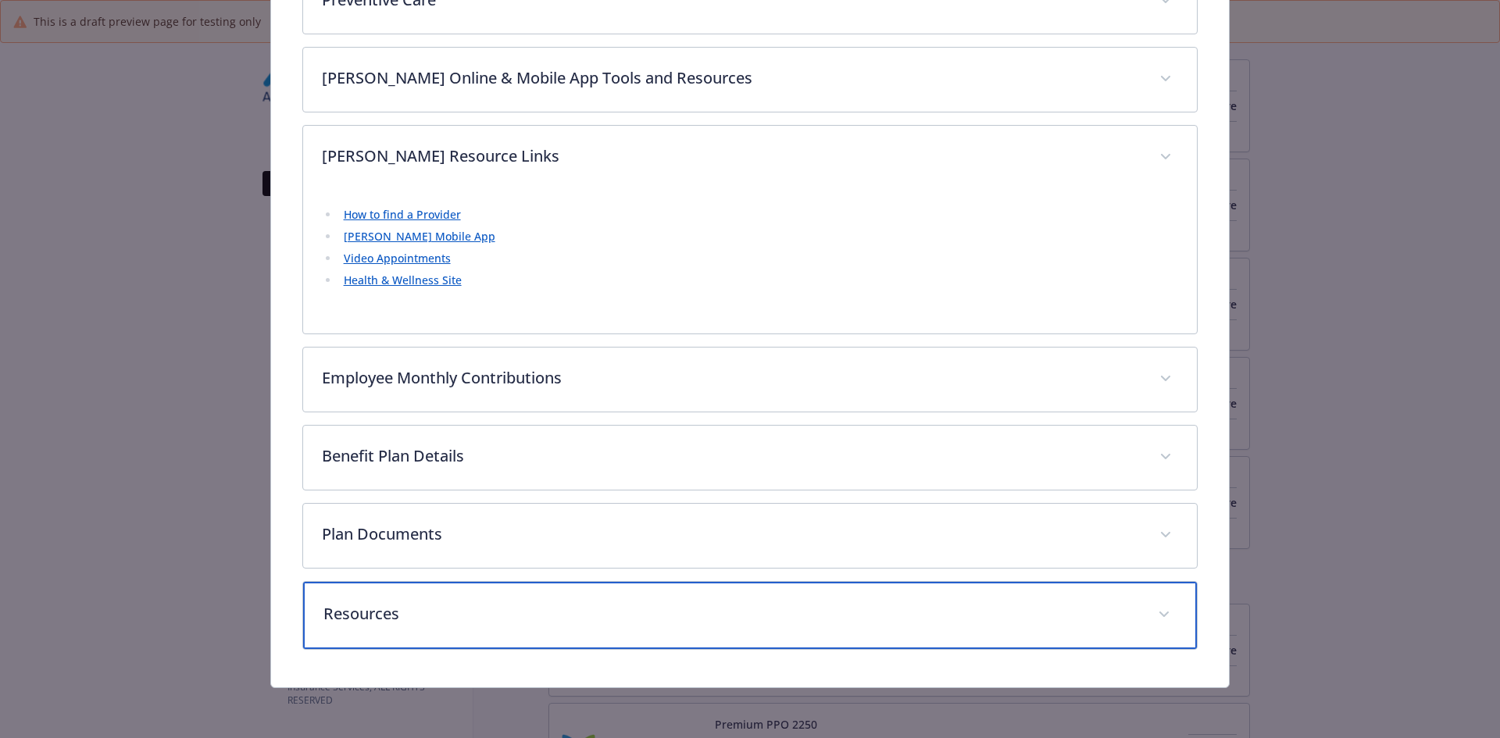
scroll to position [648, 0]
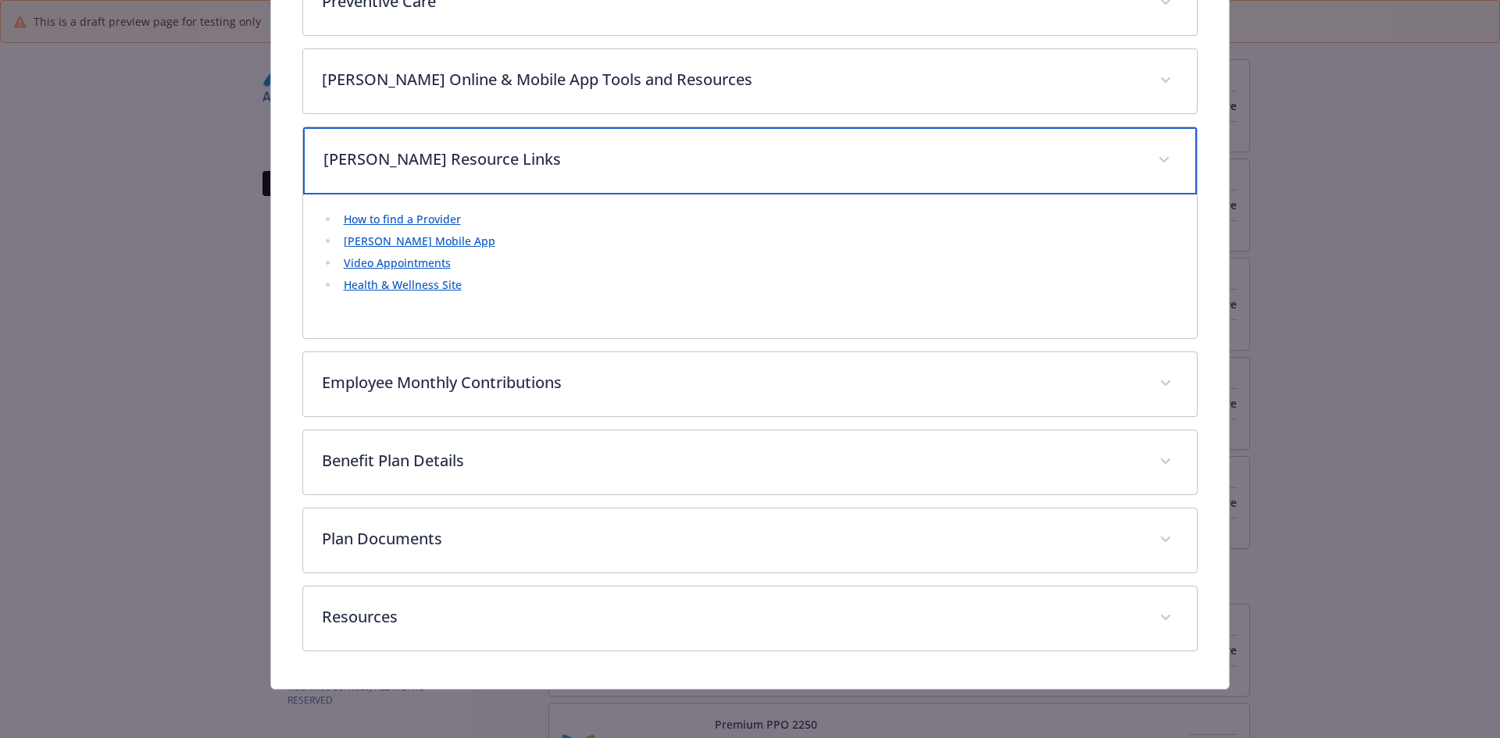
click at [416, 153] on p "[PERSON_NAME] Resource Links" at bounding box center [731, 159] width 816 height 23
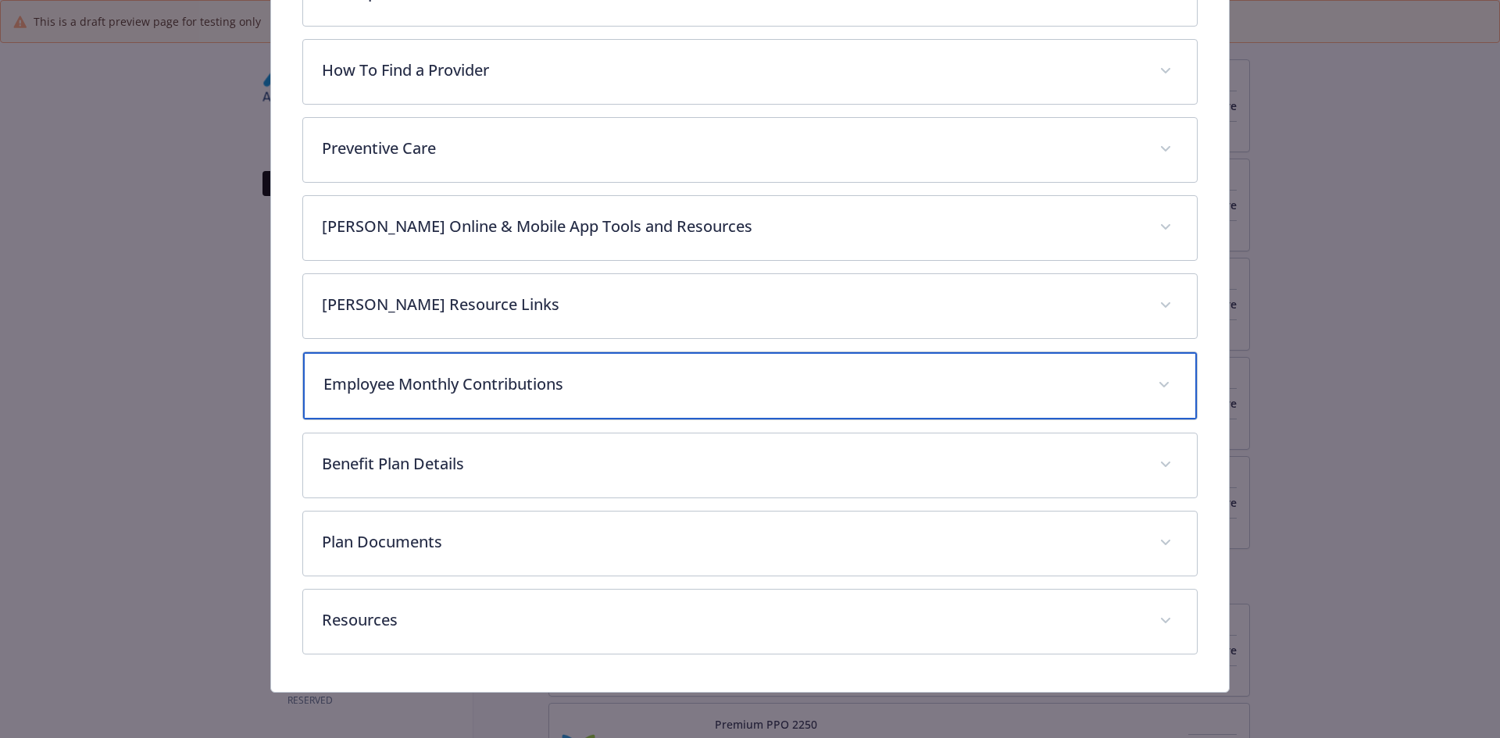
scroll to position [505, 0]
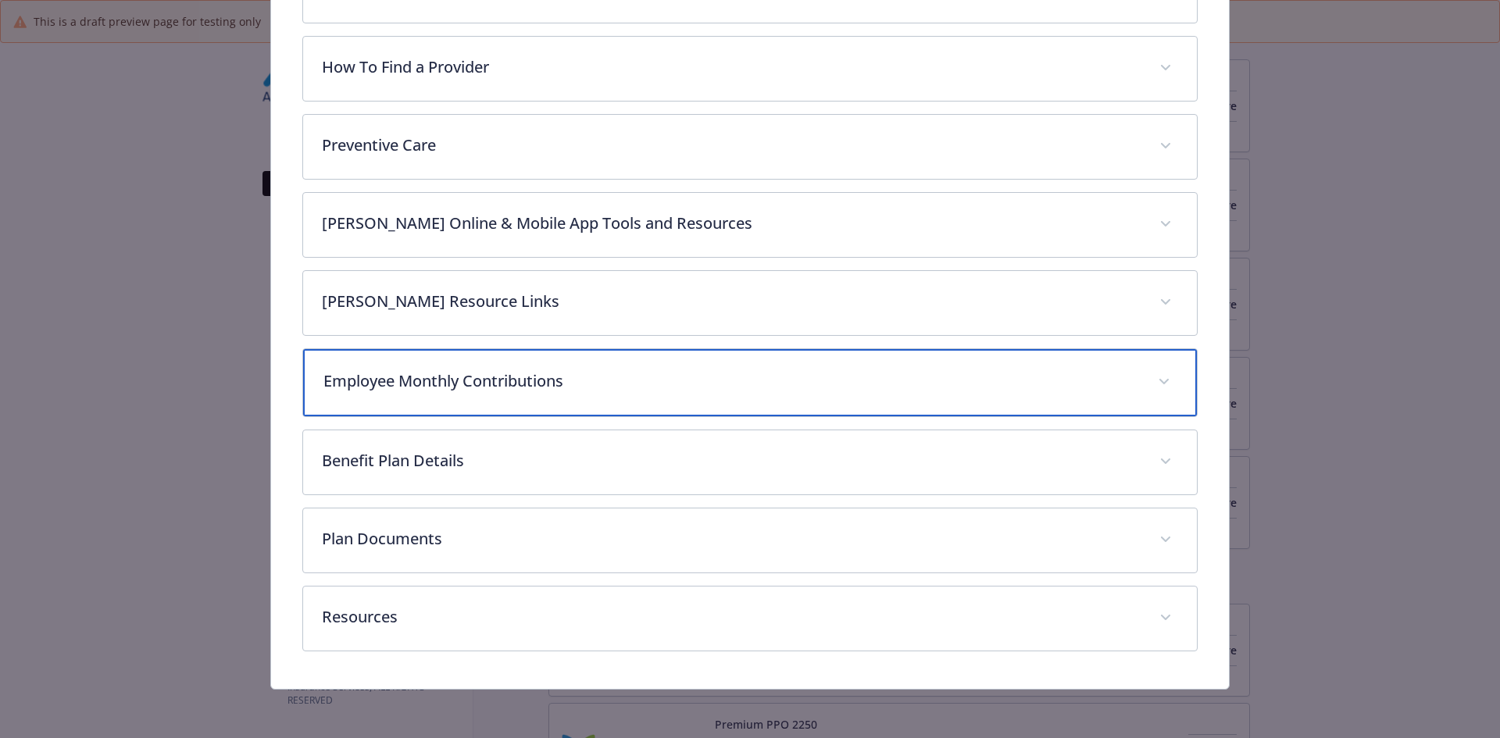
click at [352, 383] on p "Employee Monthly Contributions" at bounding box center [731, 381] width 816 height 23
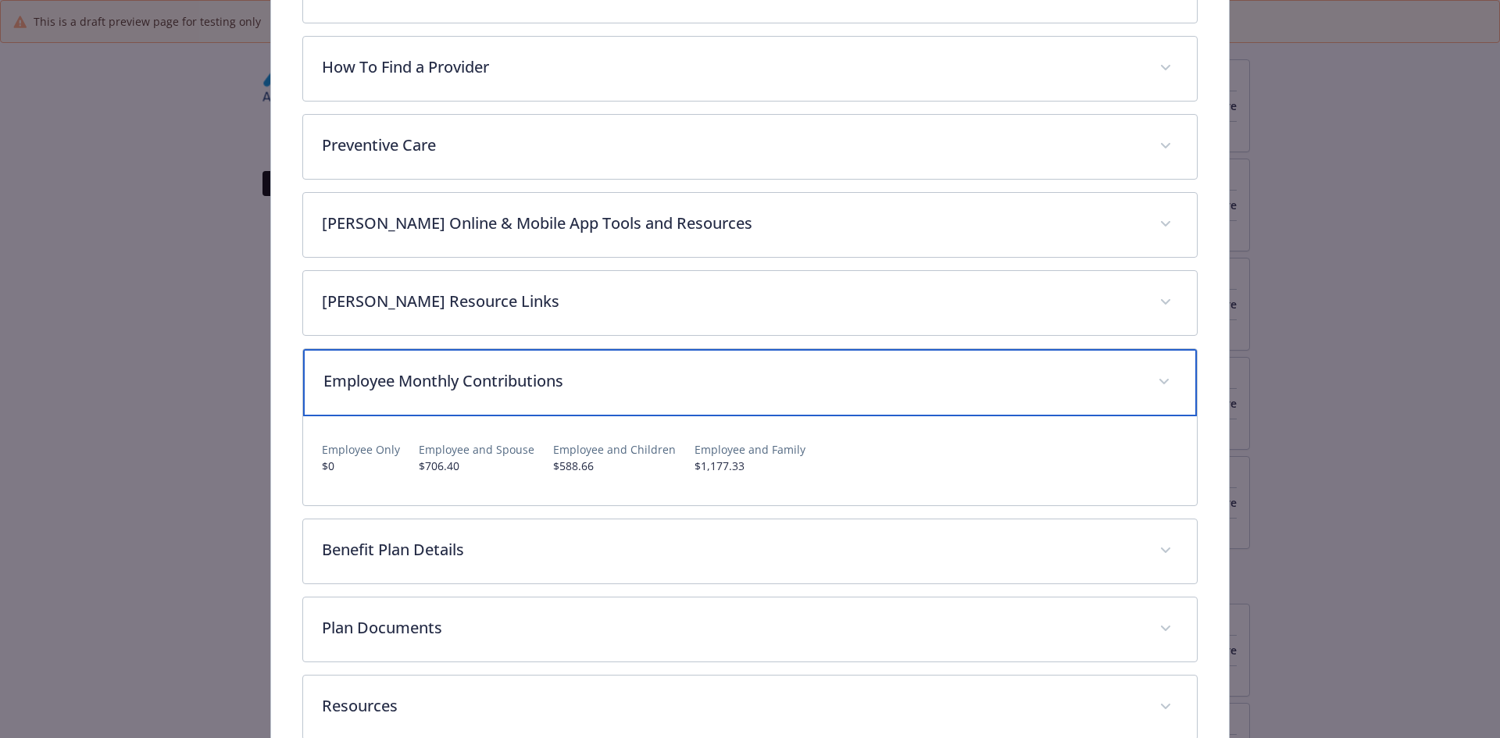
click at [453, 394] on div "Employee Monthly Contributions" at bounding box center [750, 382] width 895 height 67
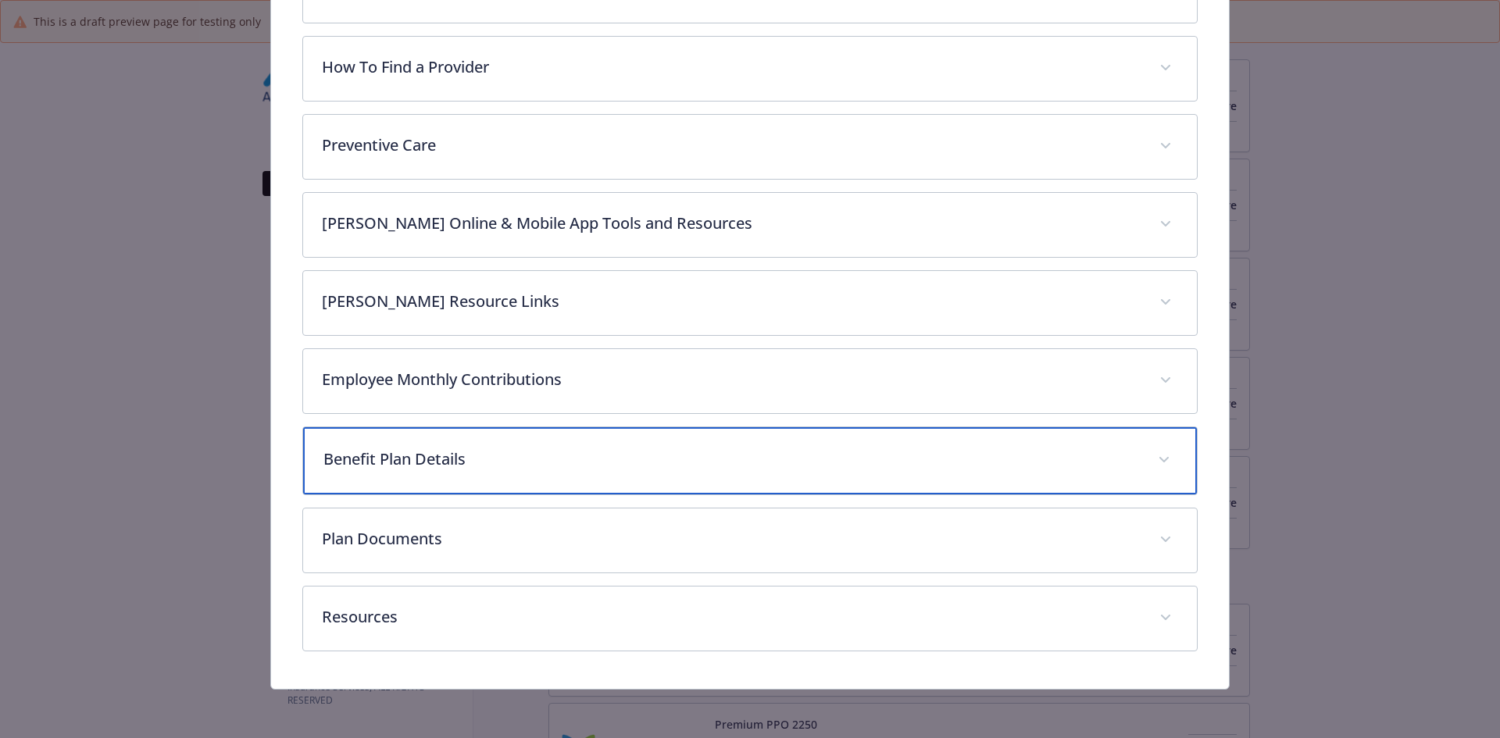
click at [452, 457] on p "Benefit Plan Details" at bounding box center [731, 459] width 816 height 23
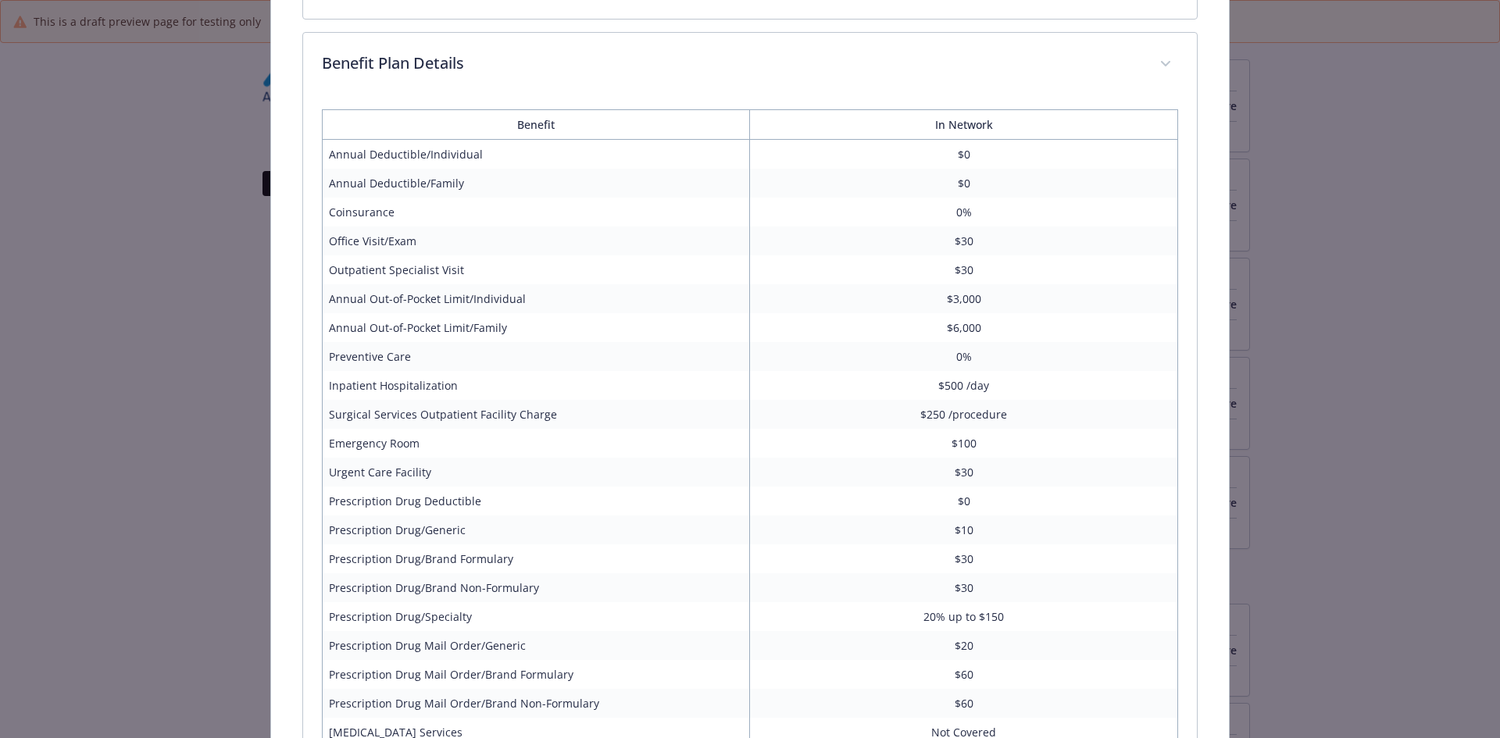
scroll to position [661, 0]
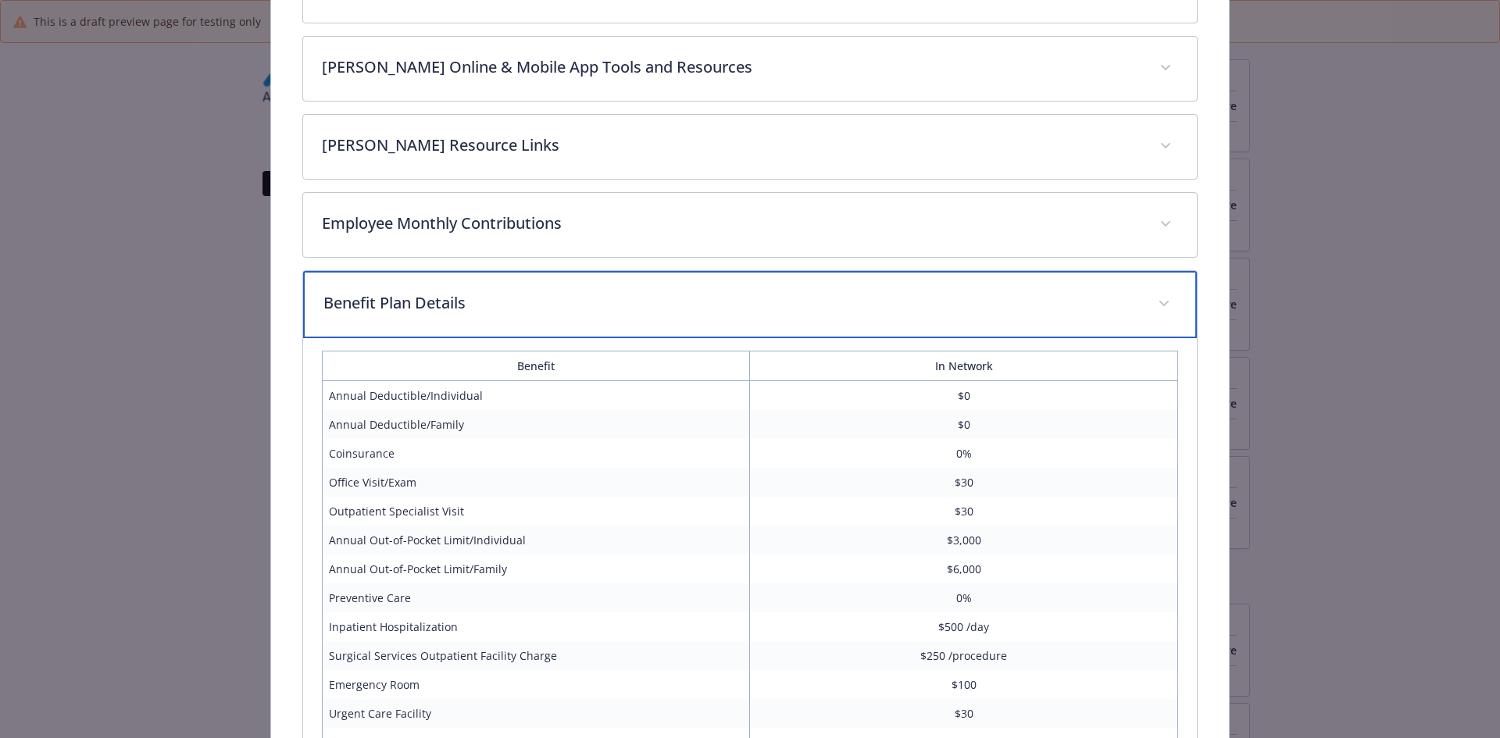
click at [451, 305] on p "Benefit Plan Details" at bounding box center [731, 302] width 816 height 23
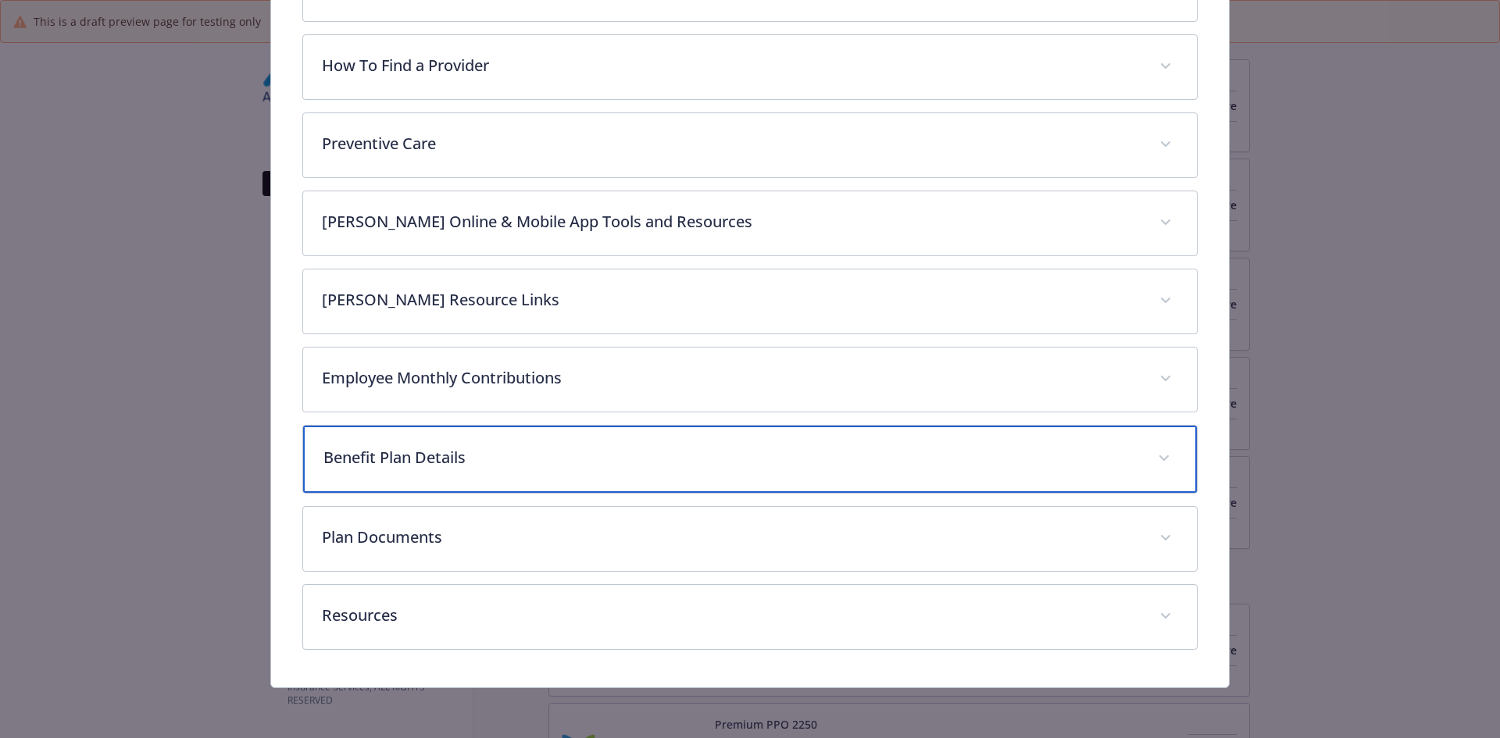
scroll to position [505, 0]
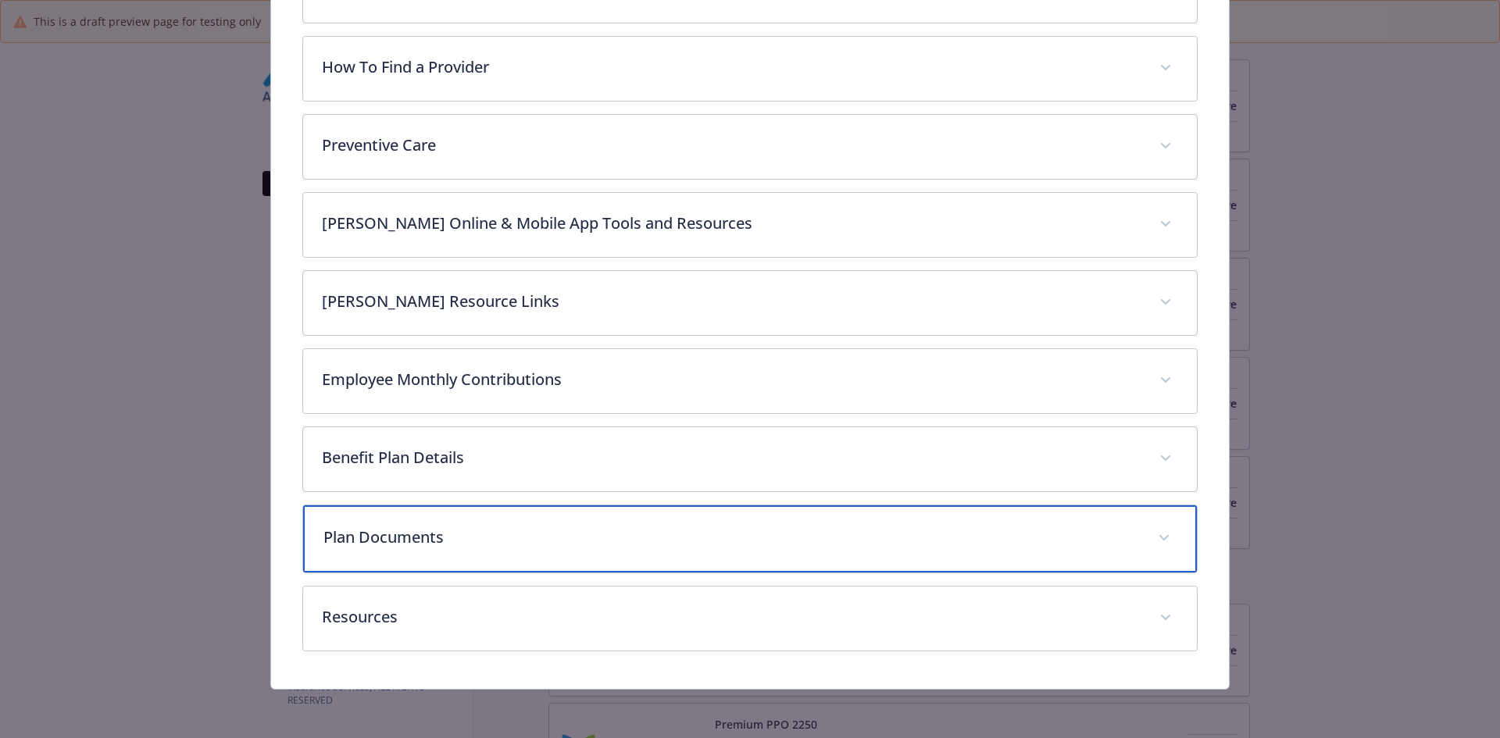
click at [402, 529] on p "Plan Documents" at bounding box center [731, 537] width 816 height 23
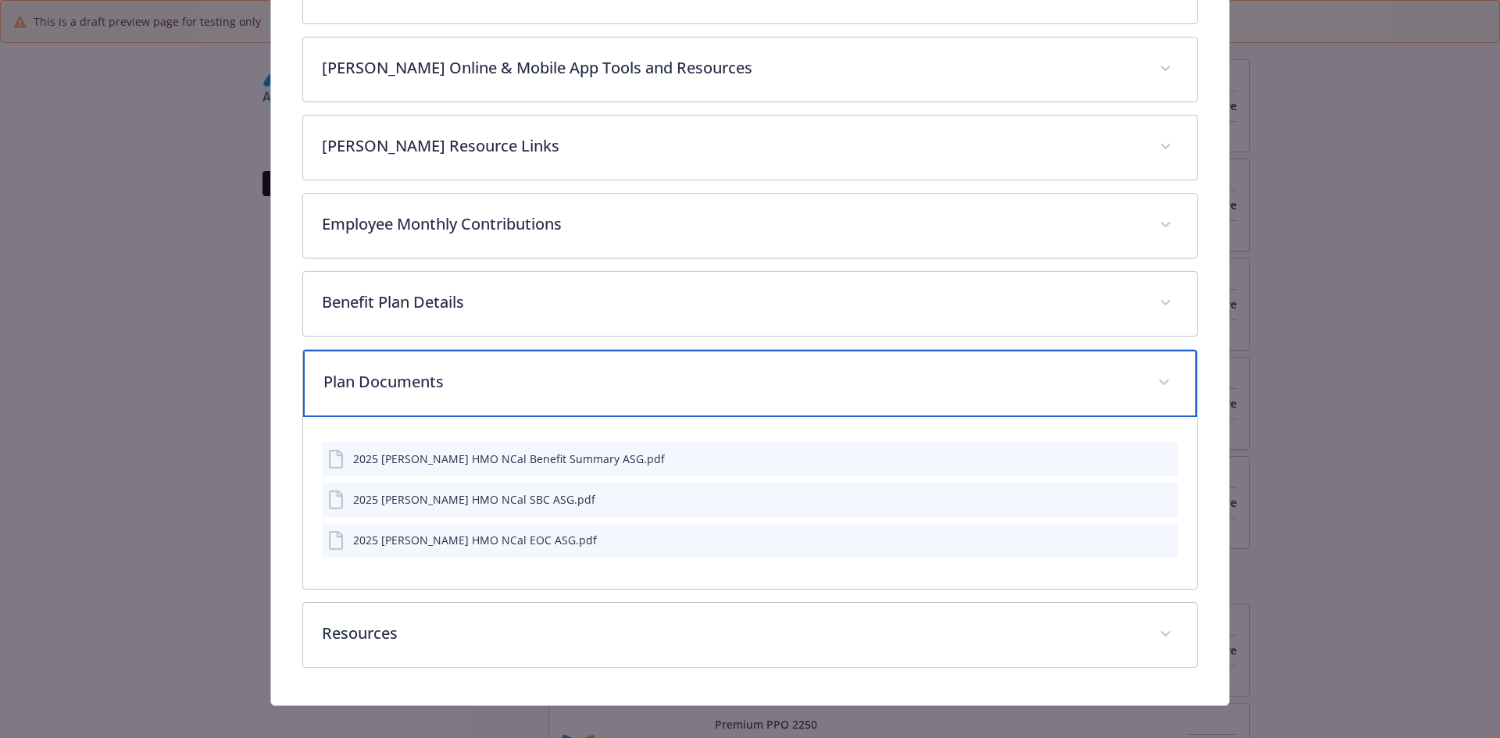
scroll to position [661, 0]
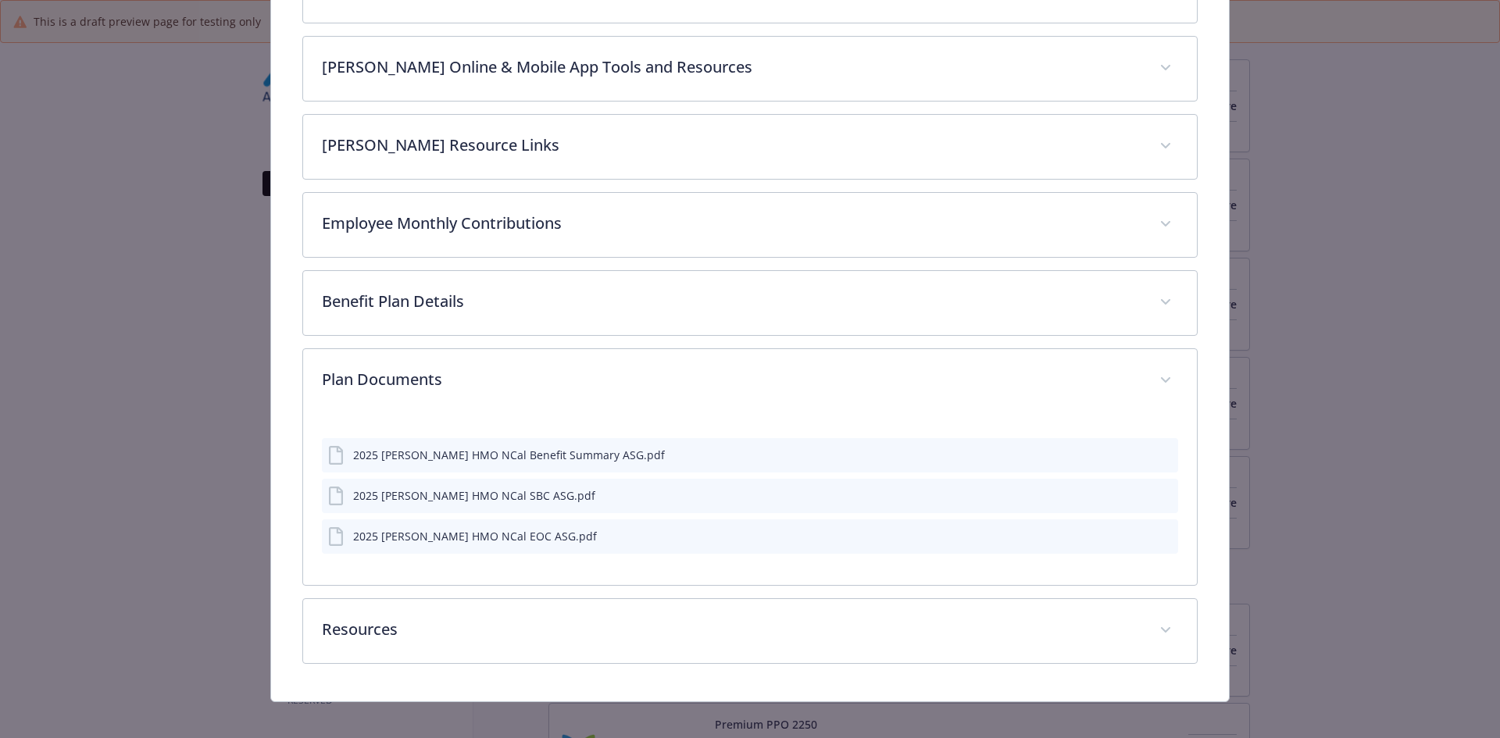
click at [1156, 456] on icon "preview file" at bounding box center [1163, 453] width 14 height 11
click at [1156, 495] on icon "preview file" at bounding box center [1163, 494] width 14 height 11
click at [1157, 534] on icon "preview file" at bounding box center [1163, 535] width 14 height 11
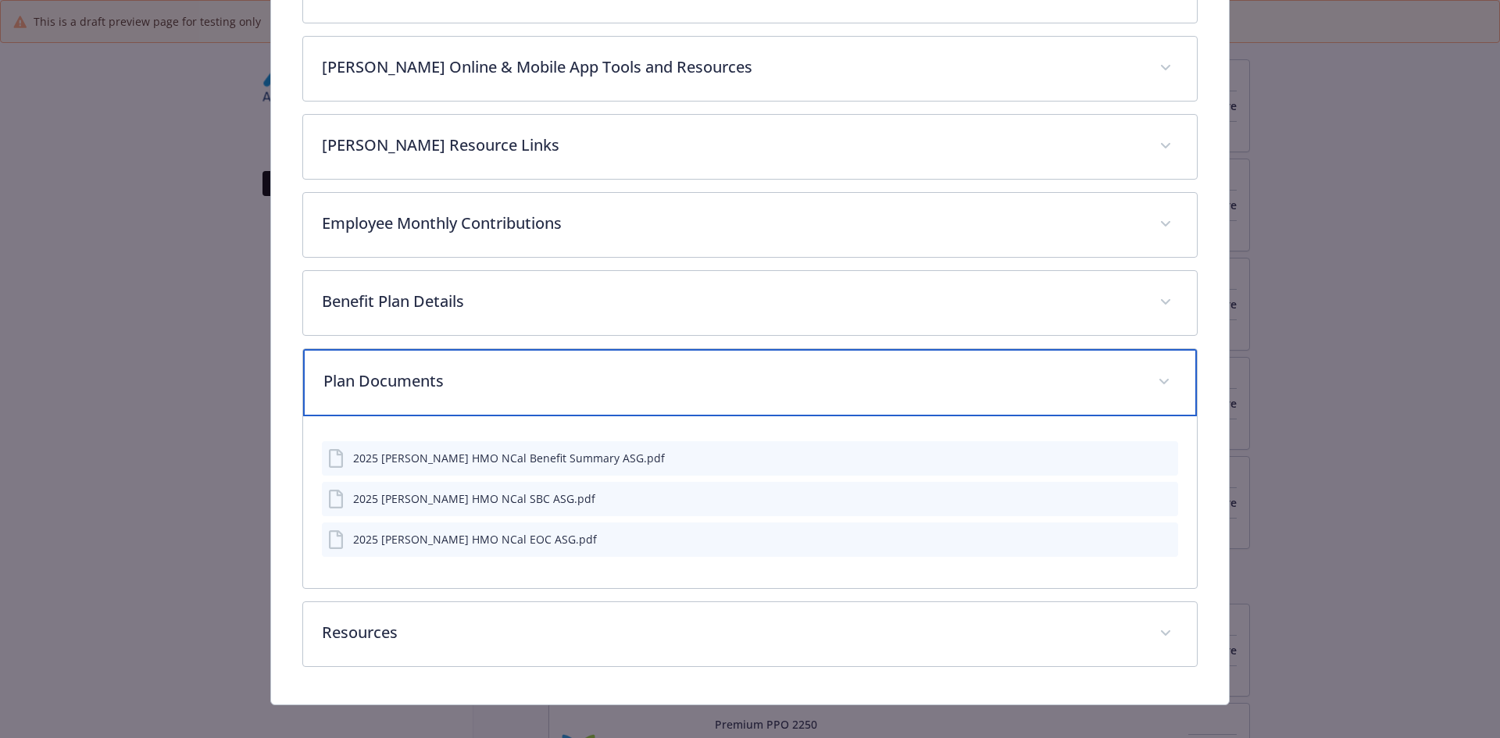
click at [424, 379] on p "Plan Documents" at bounding box center [731, 381] width 816 height 23
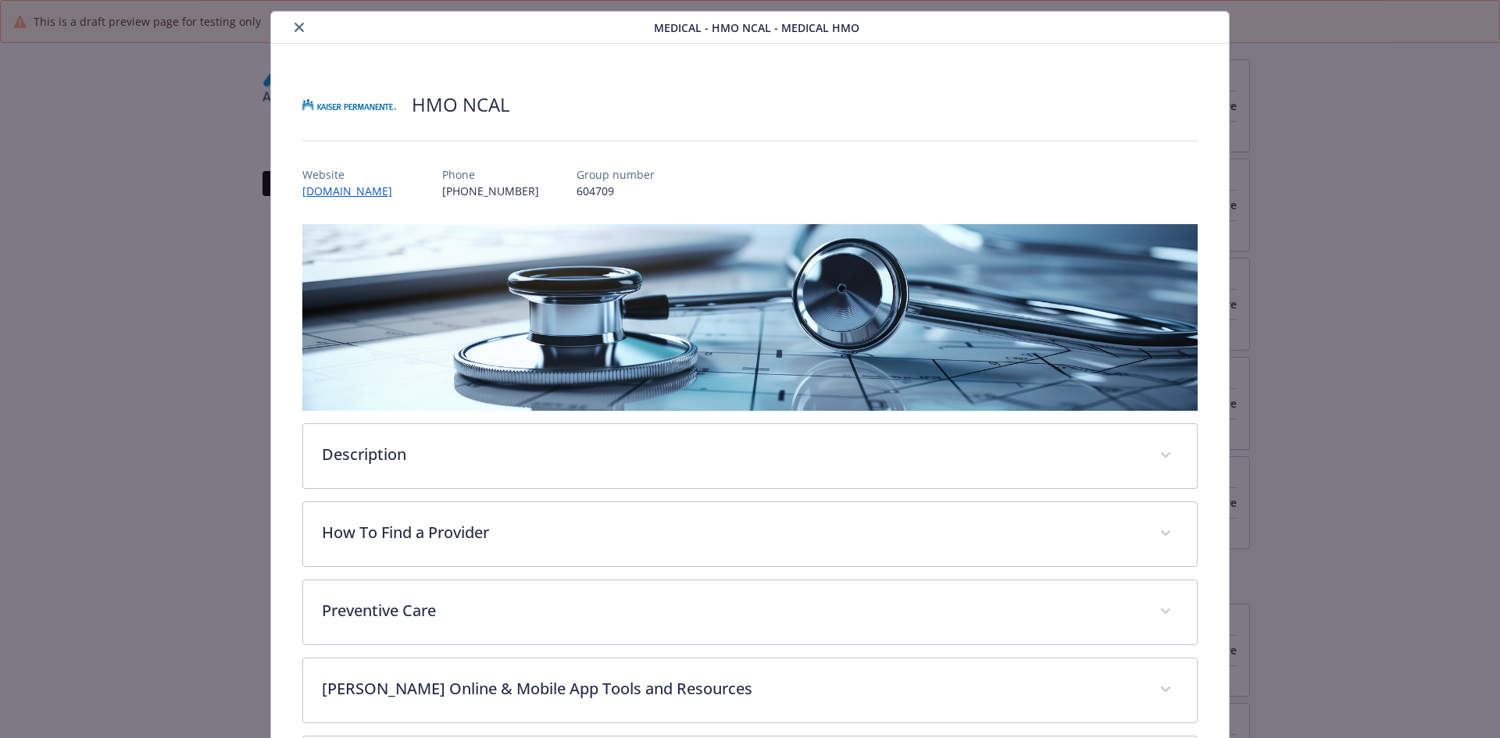
scroll to position [0, 0]
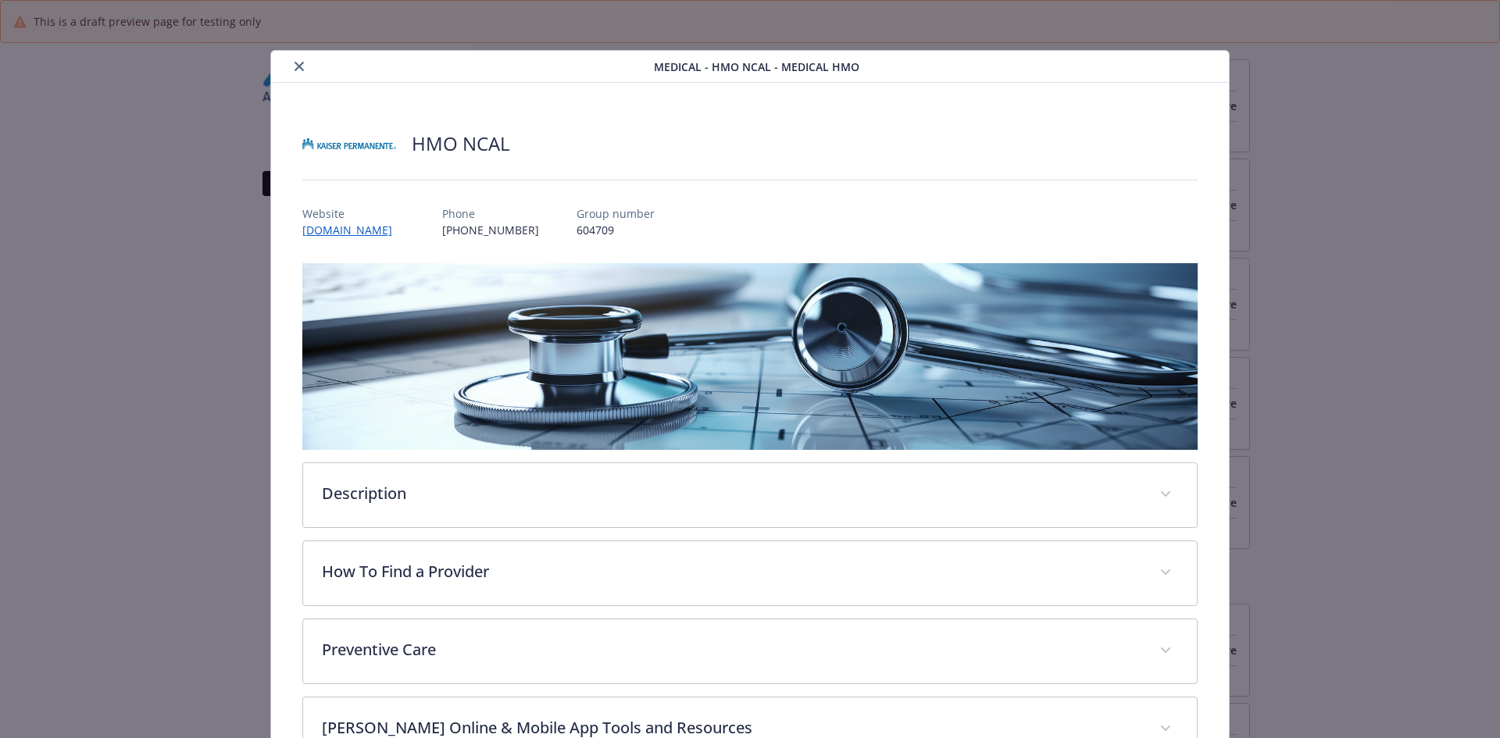
click at [298, 70] on icon "close" at bounding box center [299, 66] width 9 height 9
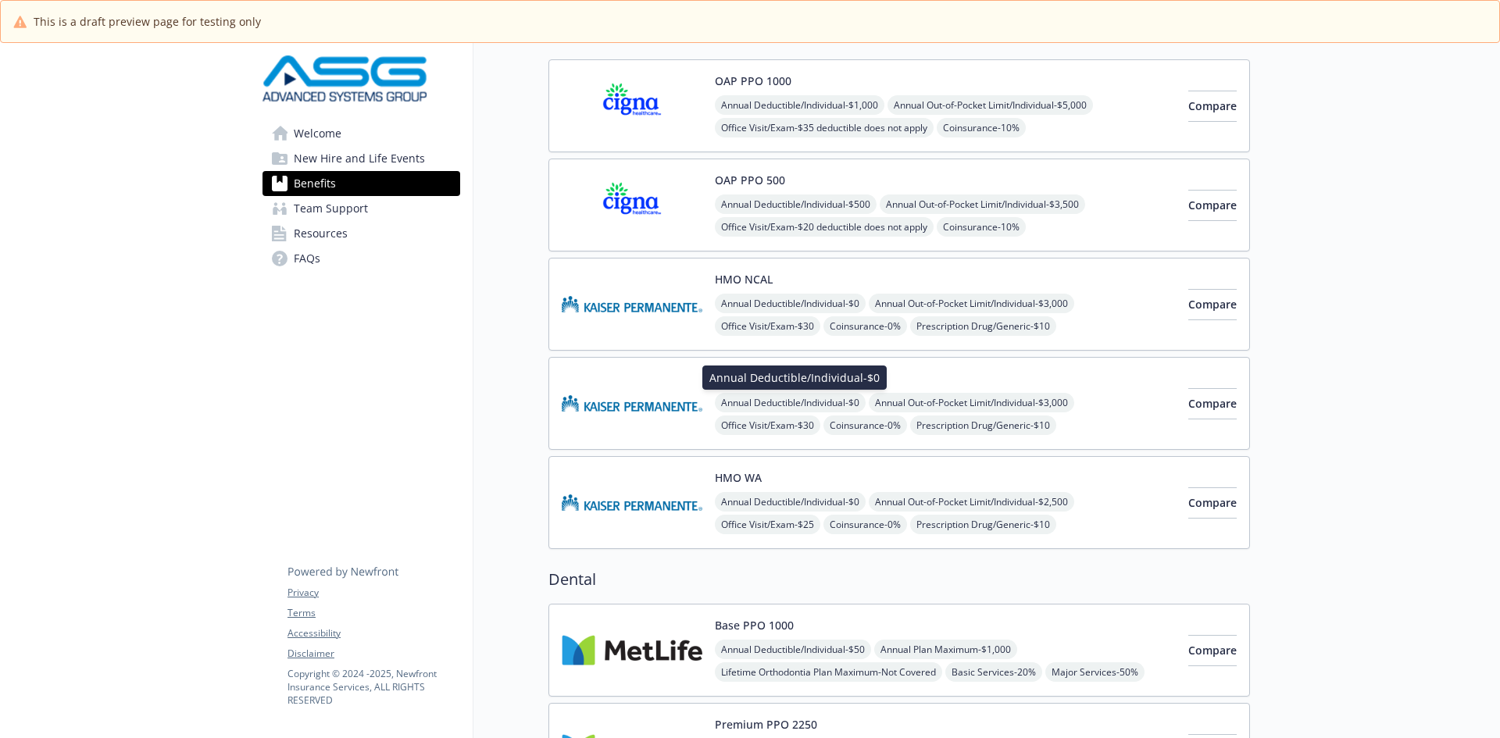
click at [828, 394] on span "Annual Deductible/Individual - $0" at bounding box center [790, 403] width 151 height 20
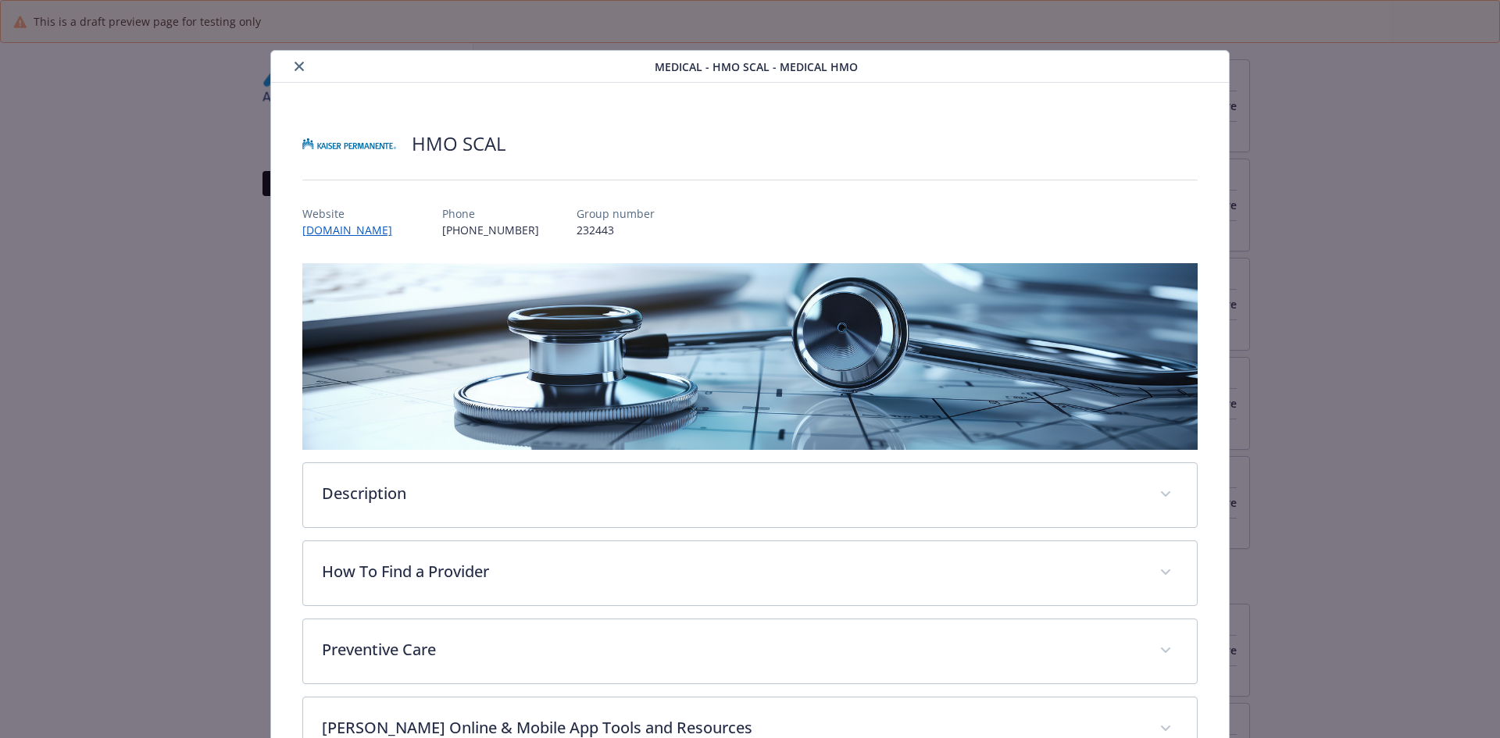
scroll to position [47, 0]
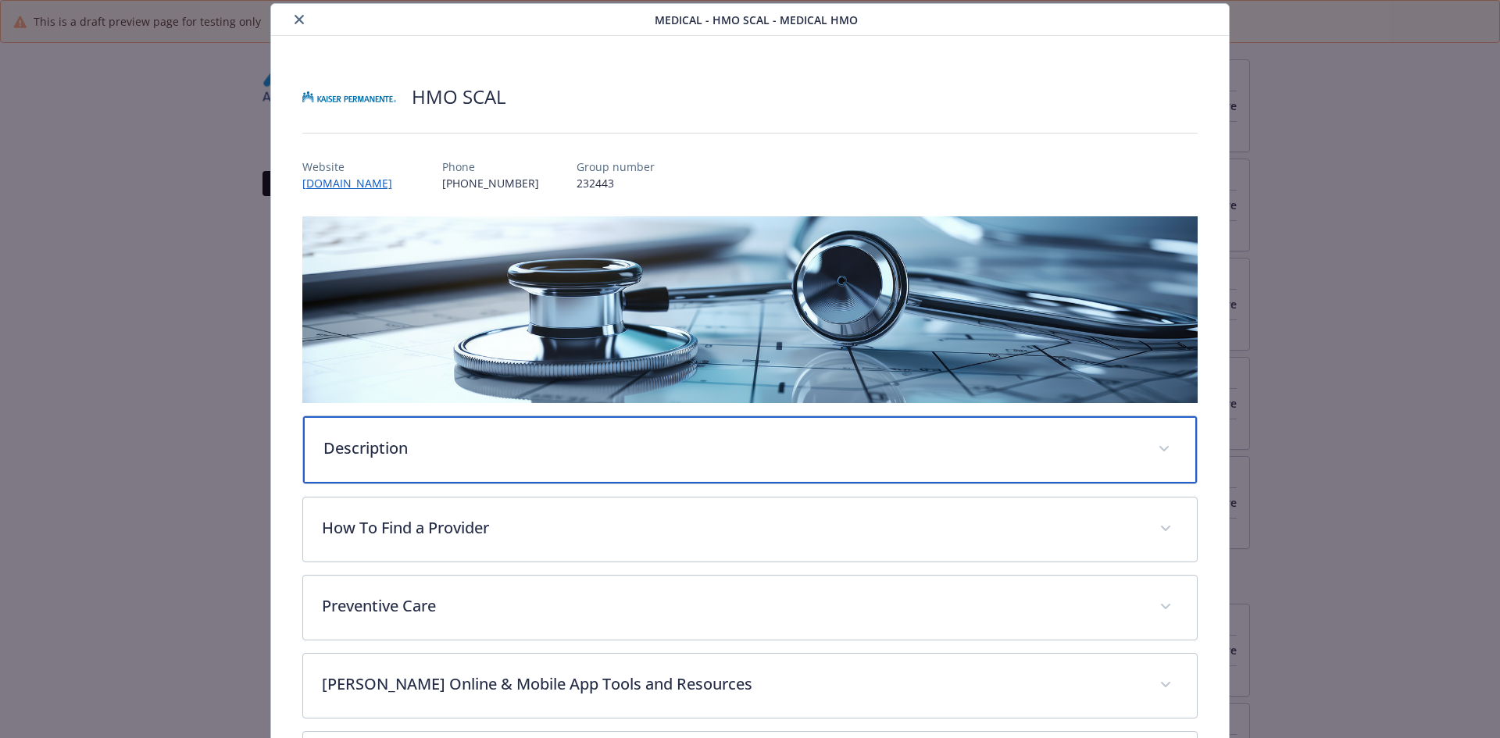
click at [376, 437] on p "Description" at bounding box center [731, 448] width 816 height 23
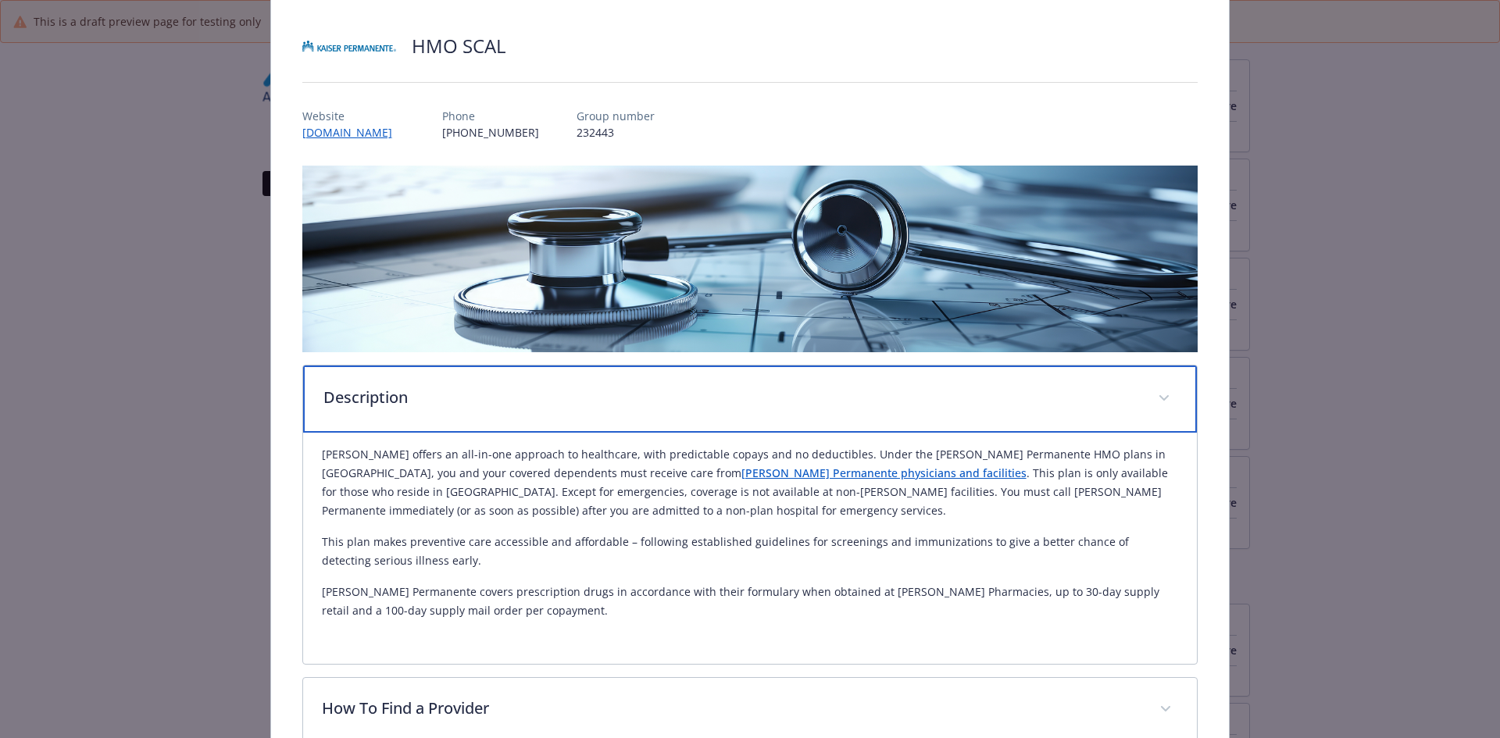
scroll to position [125, 0]
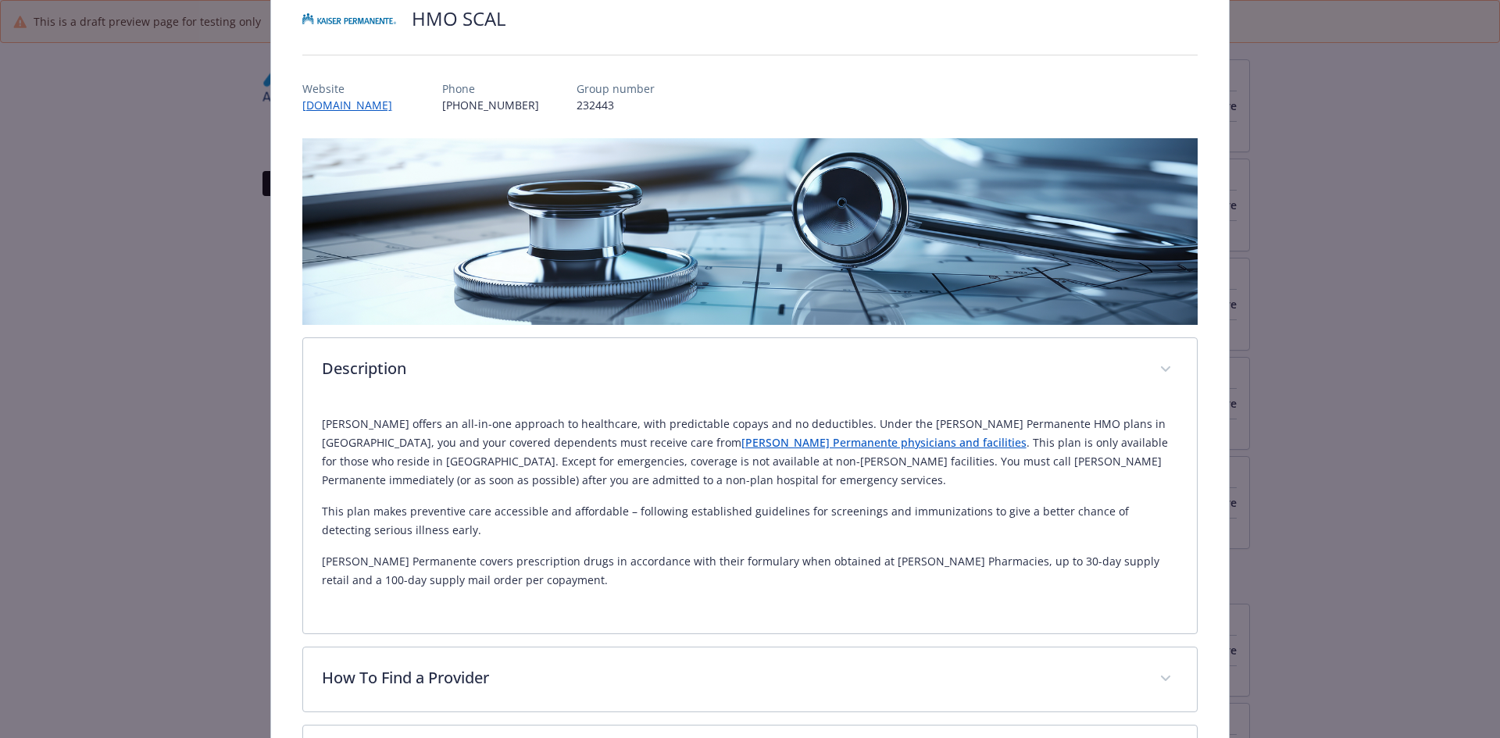
click at [741, 441] on link "[PERSON_NAME] Permanente physicians and facilities" at bounding box center [883, 442] width 285 height 15
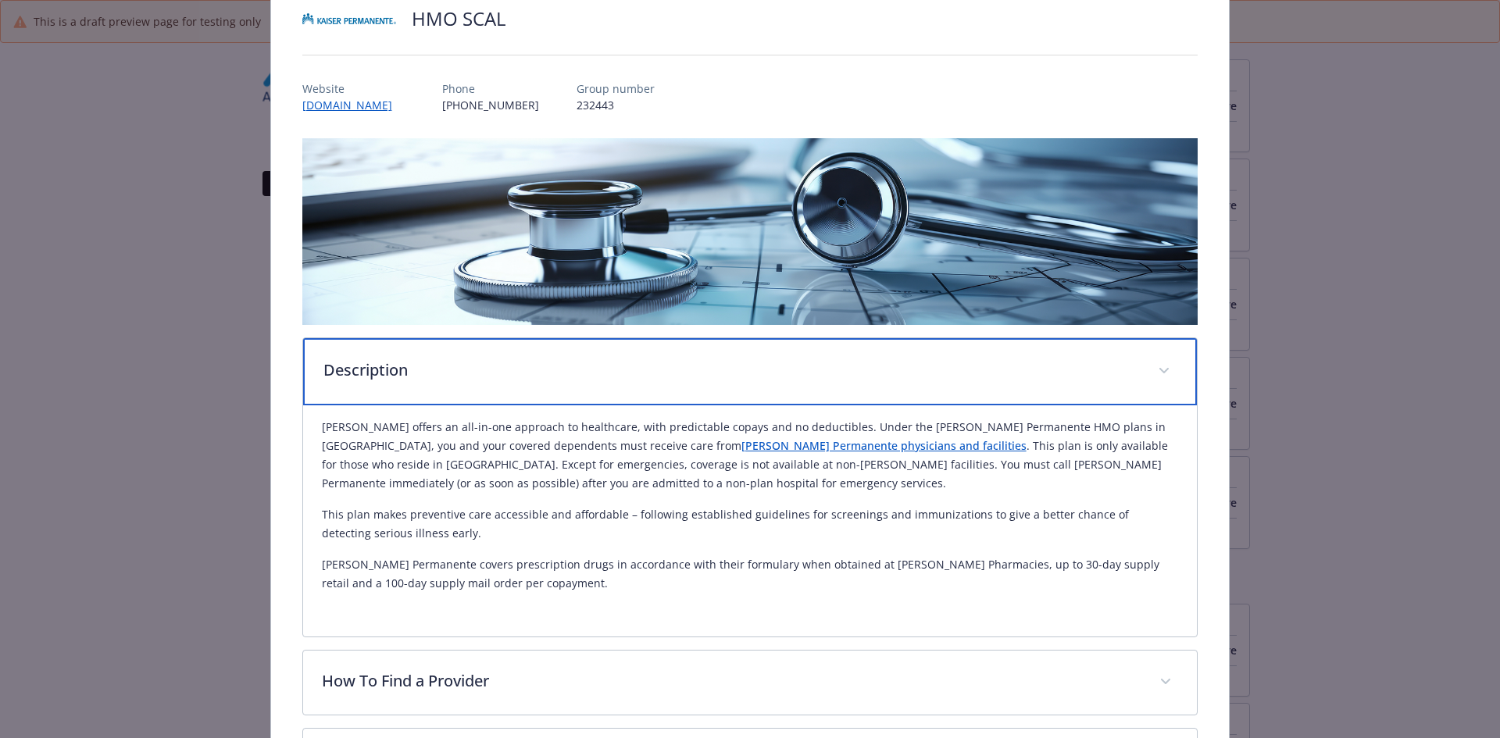
click at [445, 360] on p "Description" at bounding box center [731, 370] width 816 height 23
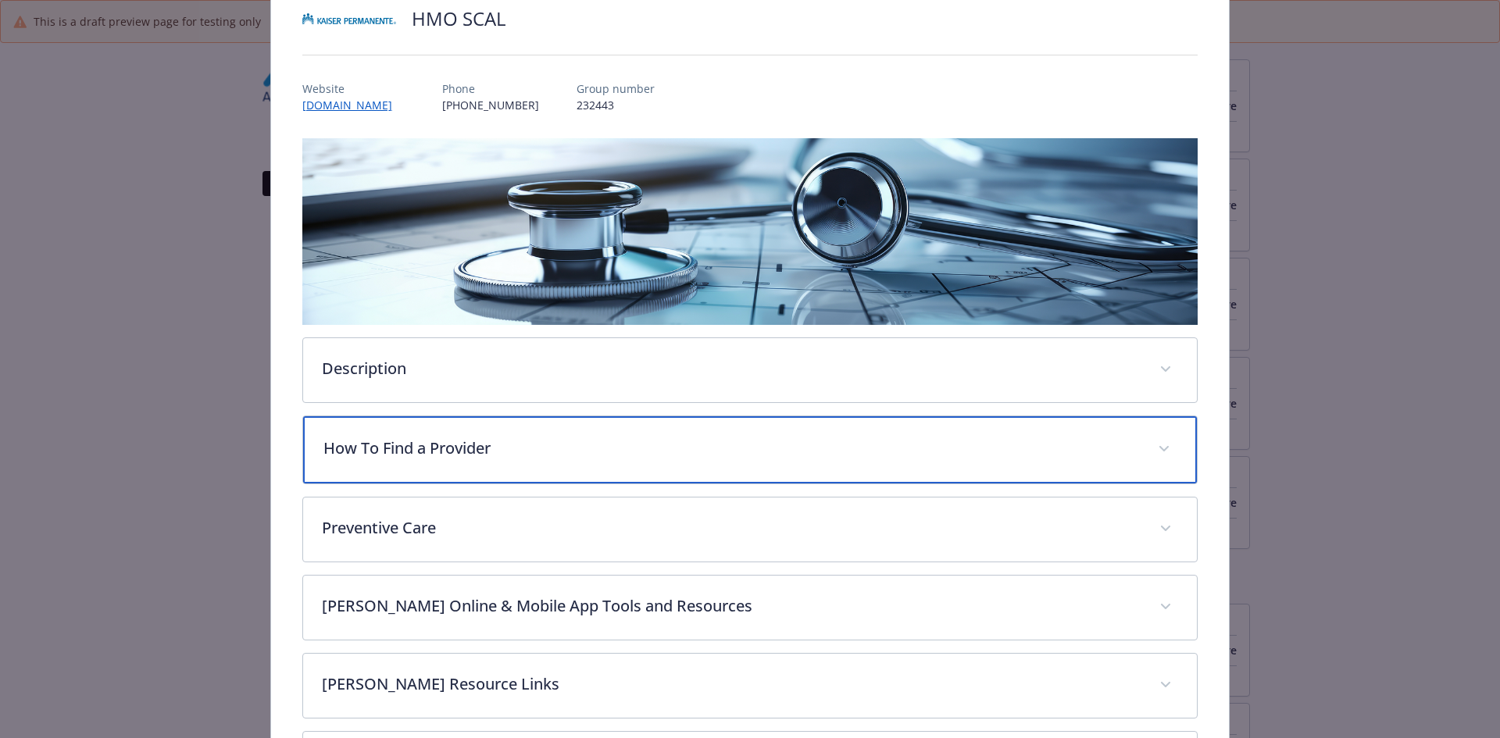
click at [446, 441] on p "How To Find a Provider" at bounding box center [731, 448] width 816 height 23
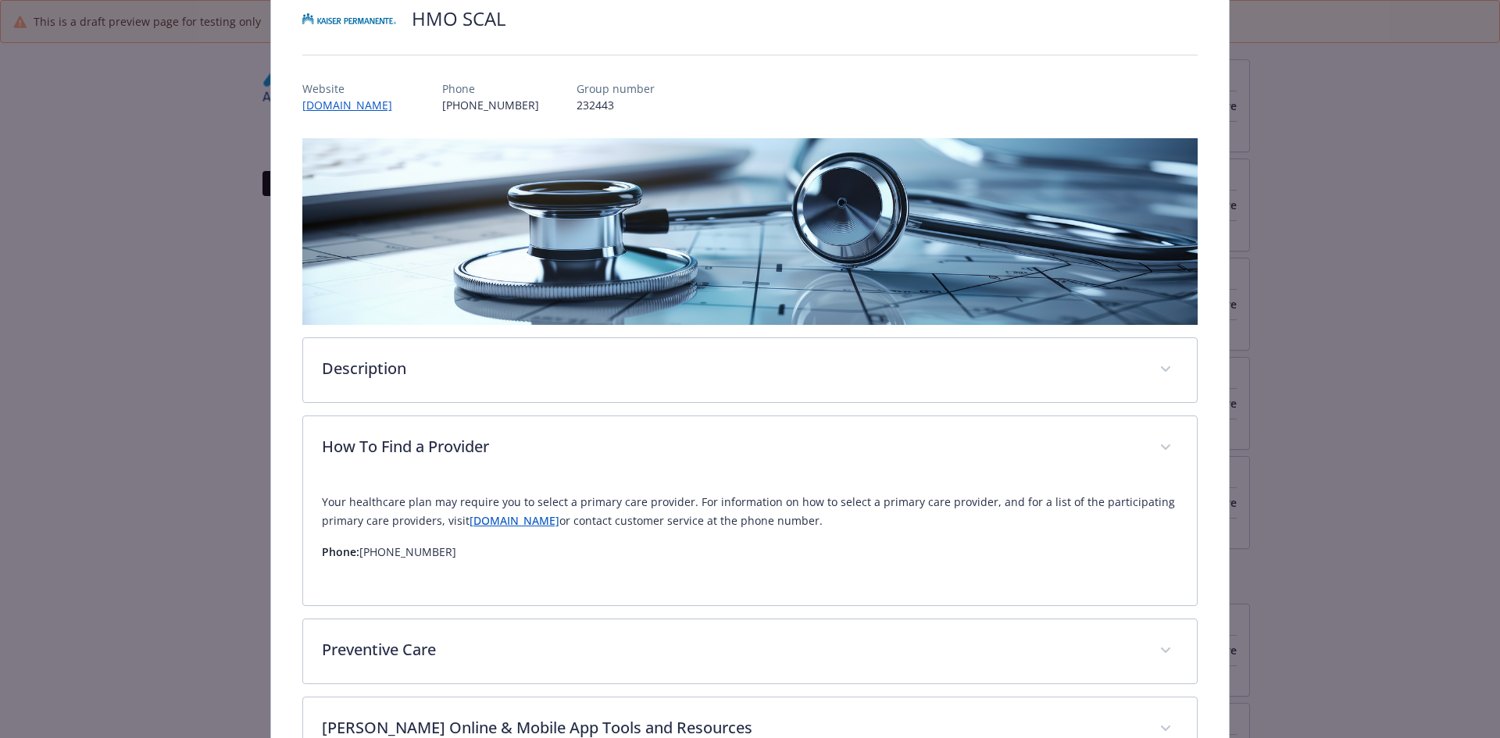
click at [487, 520] on link "[DOMAIN_NAME]" at bounding box center [515, 520] width 90 height 15
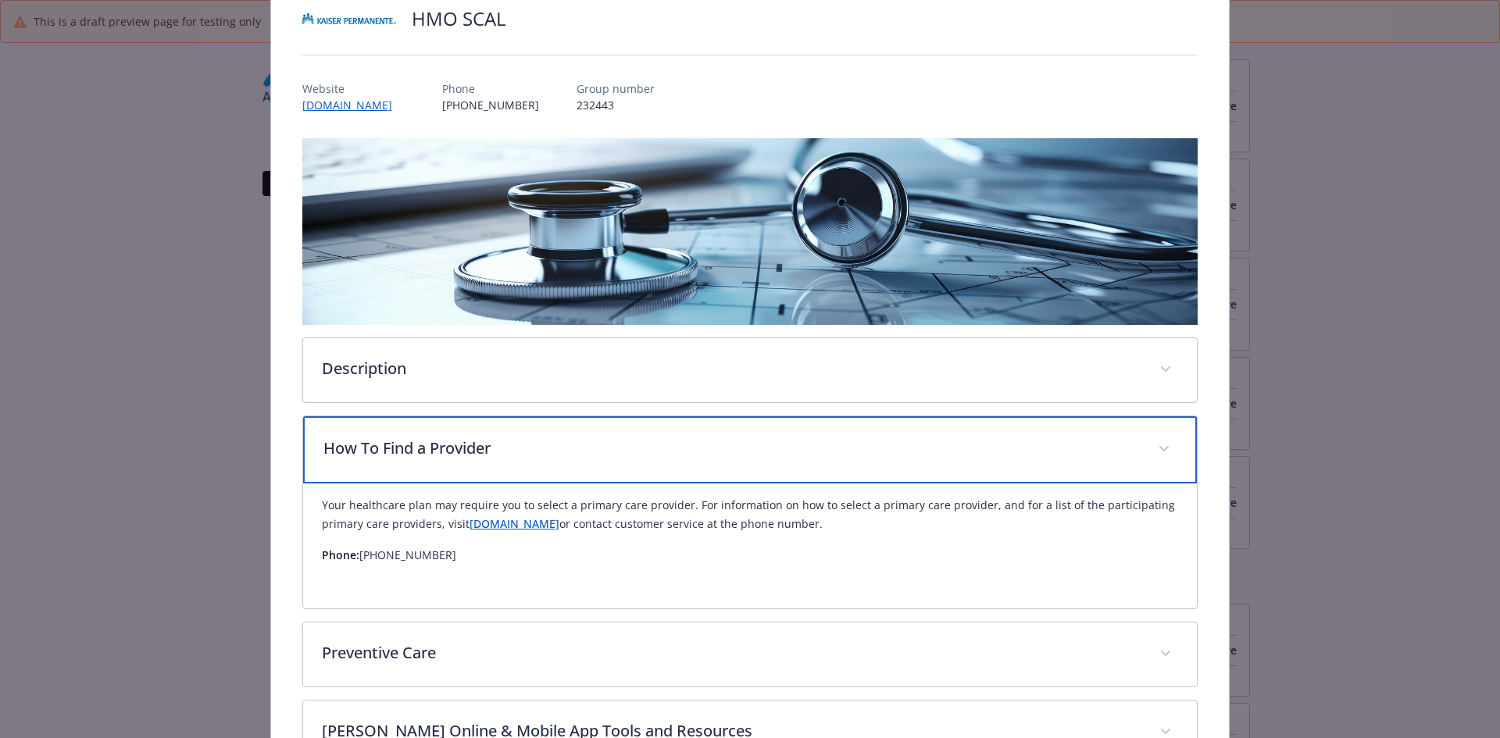
click at [486, 456] on p "How To Find a Provider" at bounding box center [731, 448] width 816 height 23
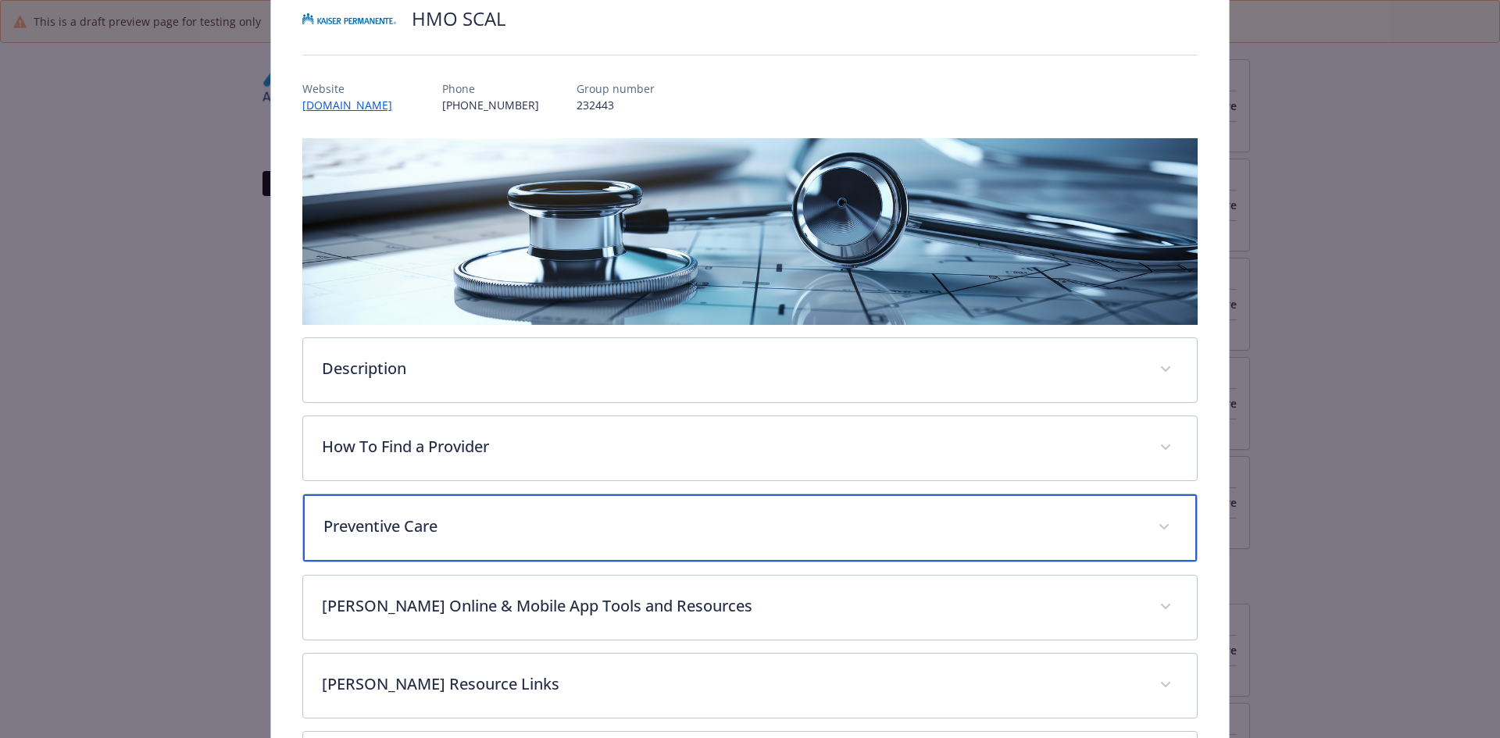
click at [455, 535] on p "Preventive Care" at bounding box center [731, 526] width 816 height 23
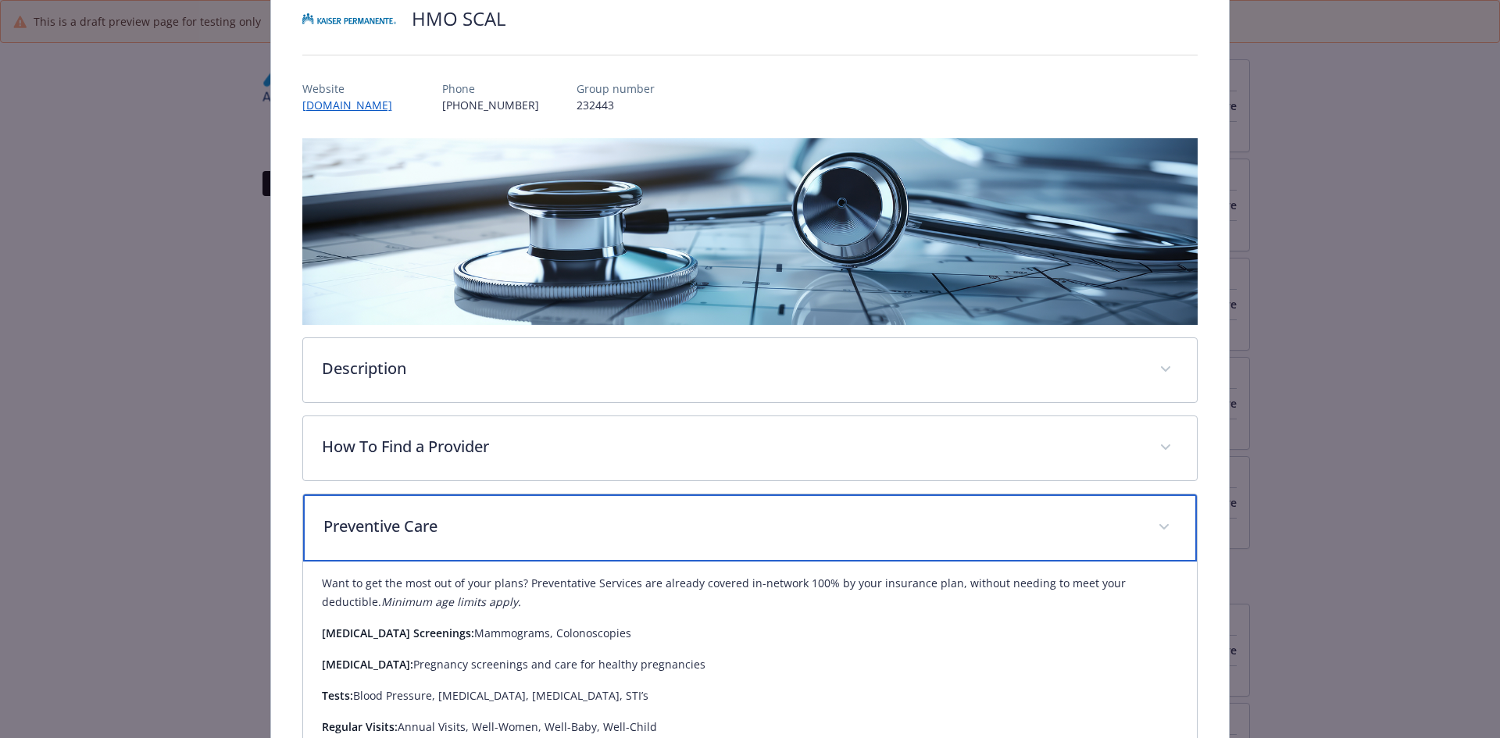
scroll to position [359, 0]
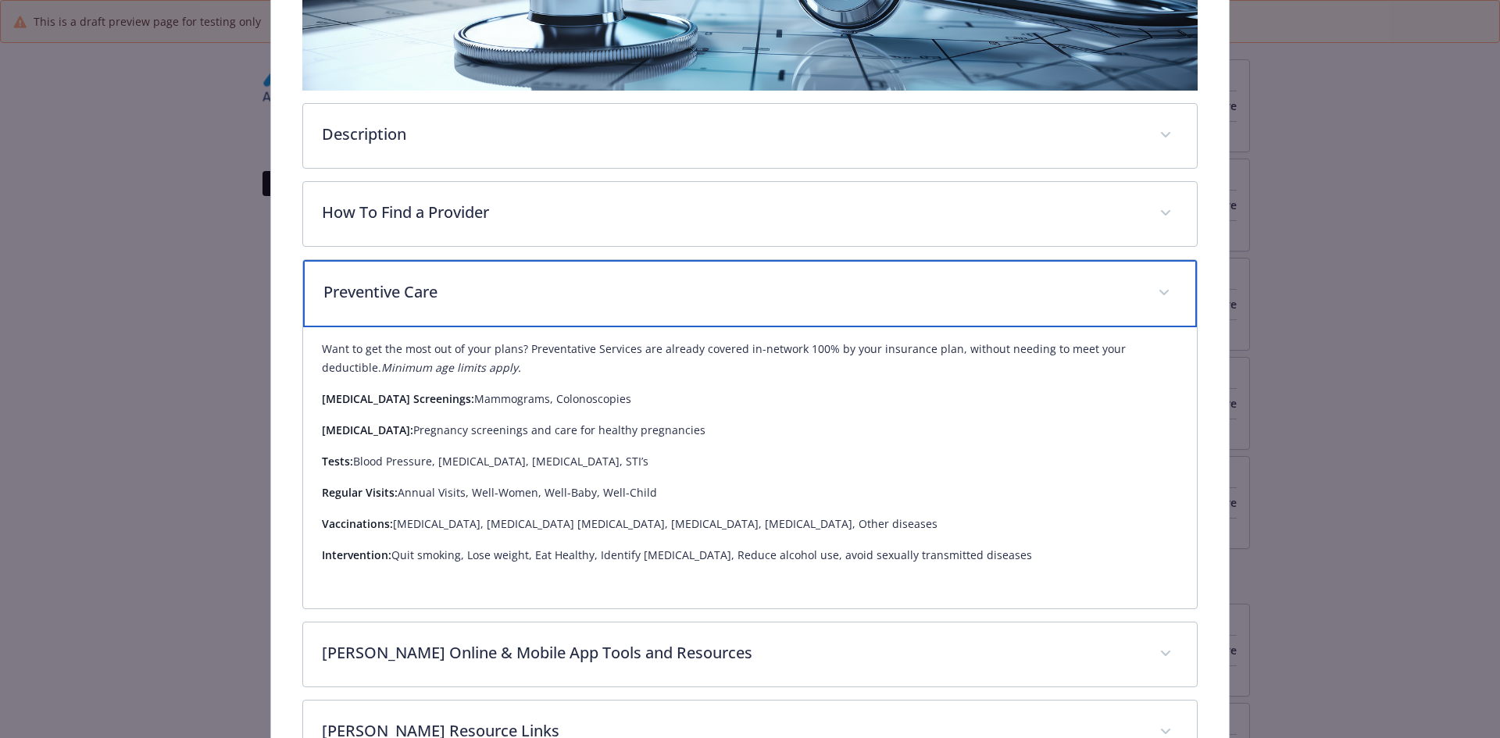
click at [458, 302] on p "Preventive Care" at bounding box center [731, 291] width 816 height 23
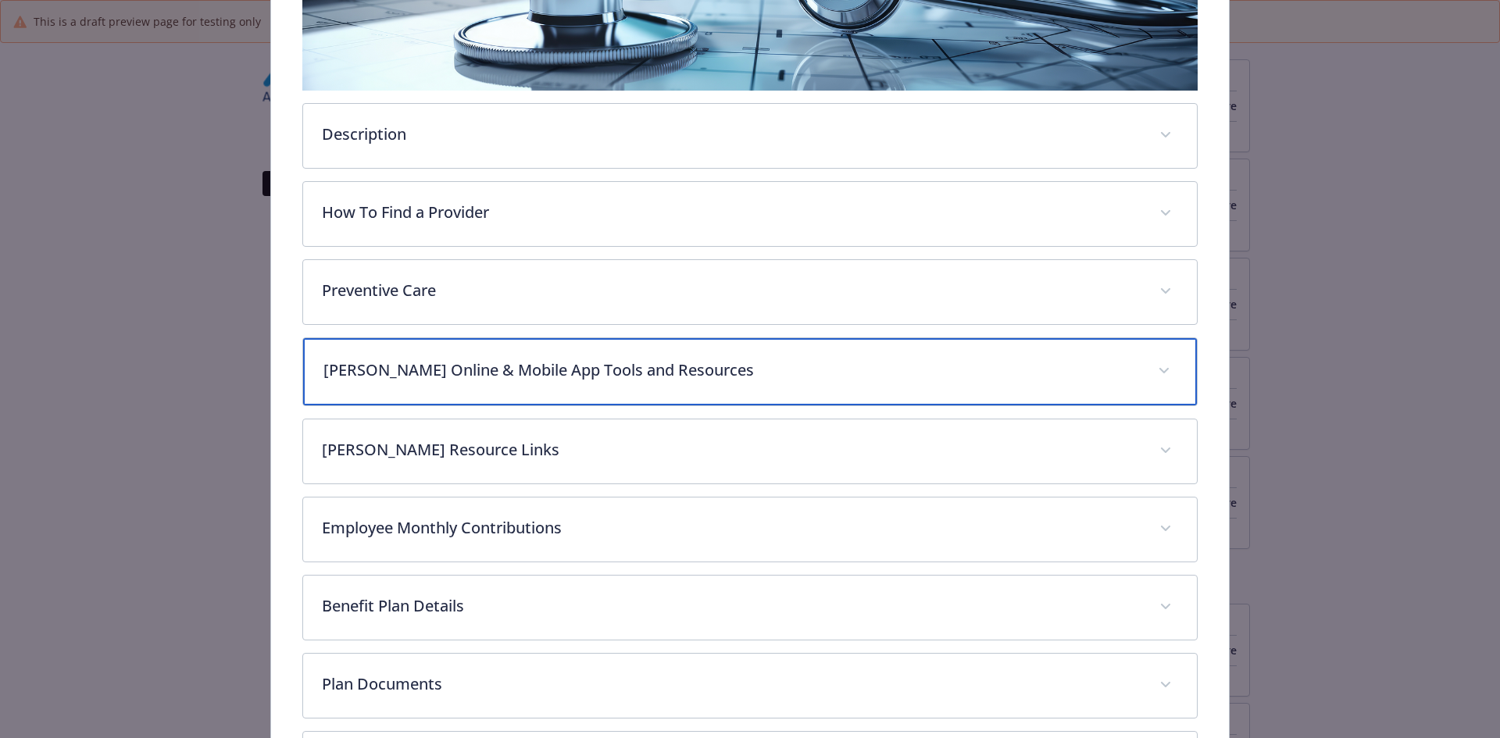
click at [466, 387] on div "[PERSON_NAME] Online & Mobile App Tools and Resources" at bounding box center [750, 371] width 895 height 67
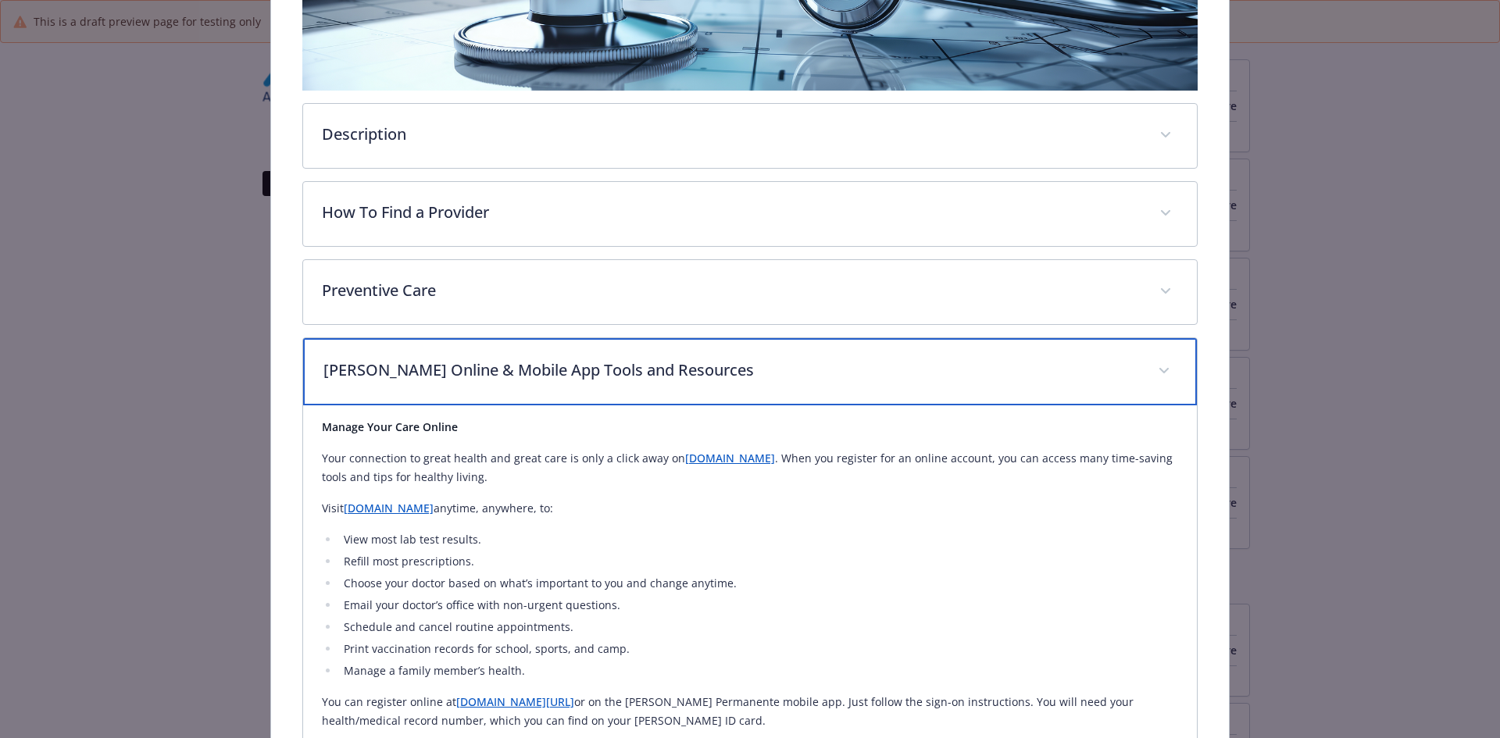
click at [446, 362] on p "[PERSON_NAME] Online & Mobile App Tools and Resources" at bounding box center [731, 370] width 816 height 23
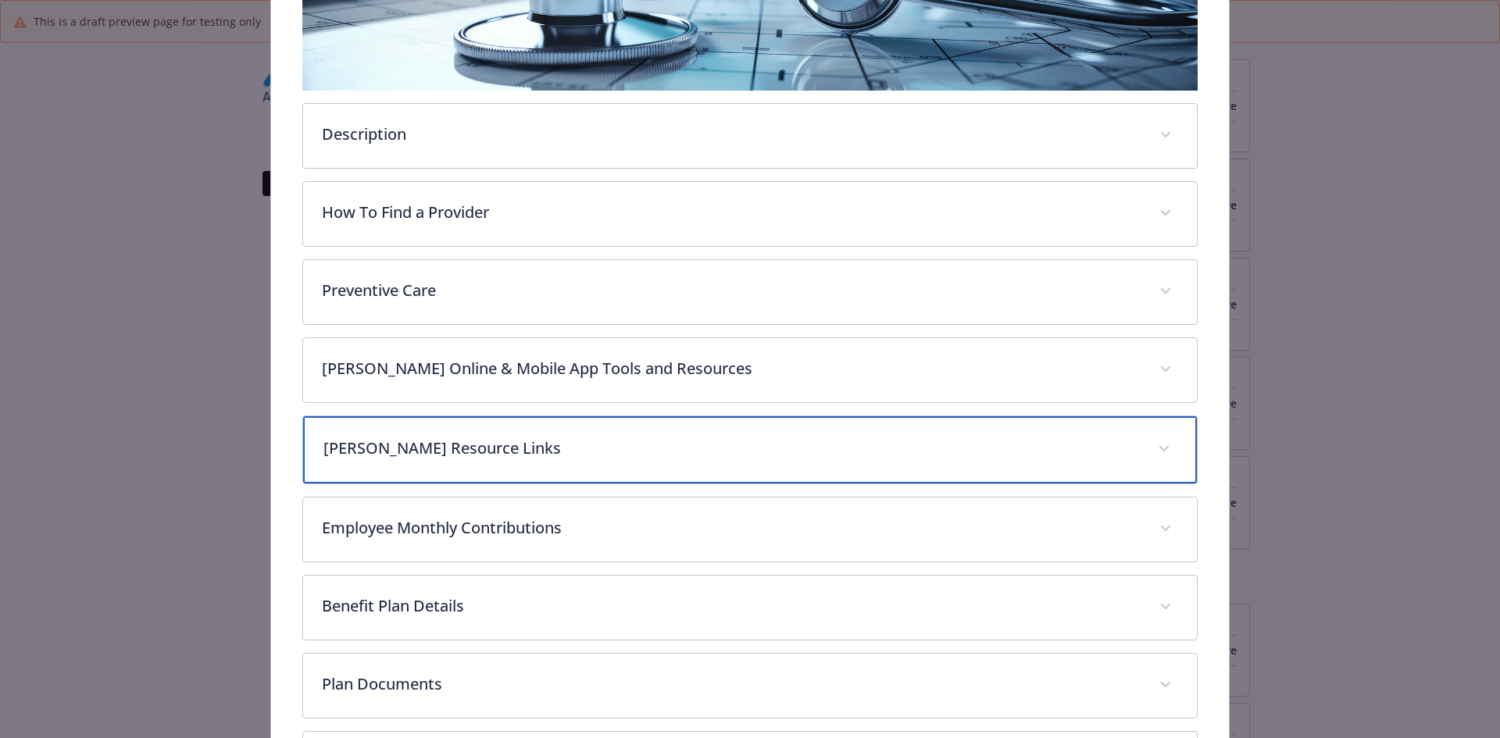
click at [424, 437] on p "[PERSON_NAME] Resource Links" at bounding box center [731, 448] width 816 height 23
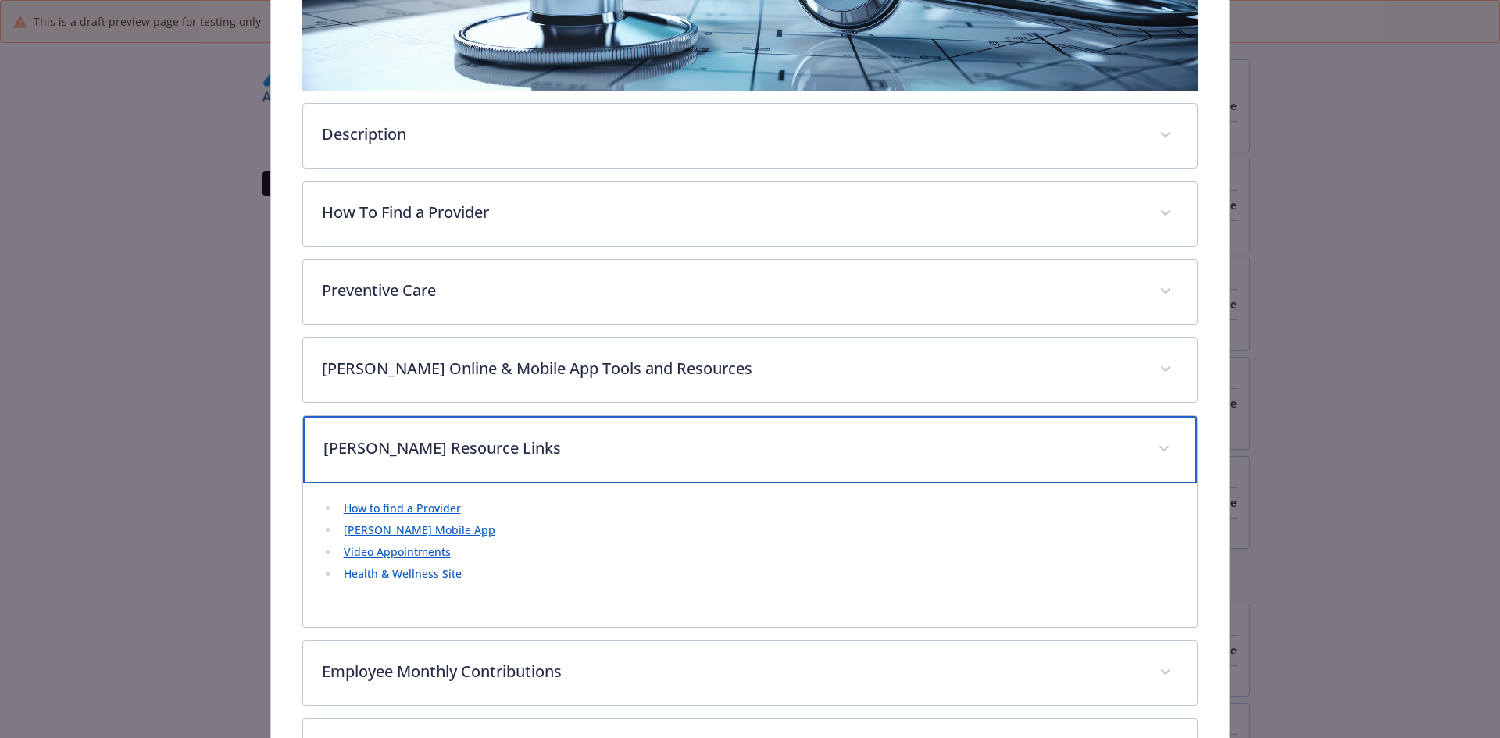
click at [424, 437] on p "[PERSON_NAME] Resource Links" at bounding box center [731, 448] width 816 height 23
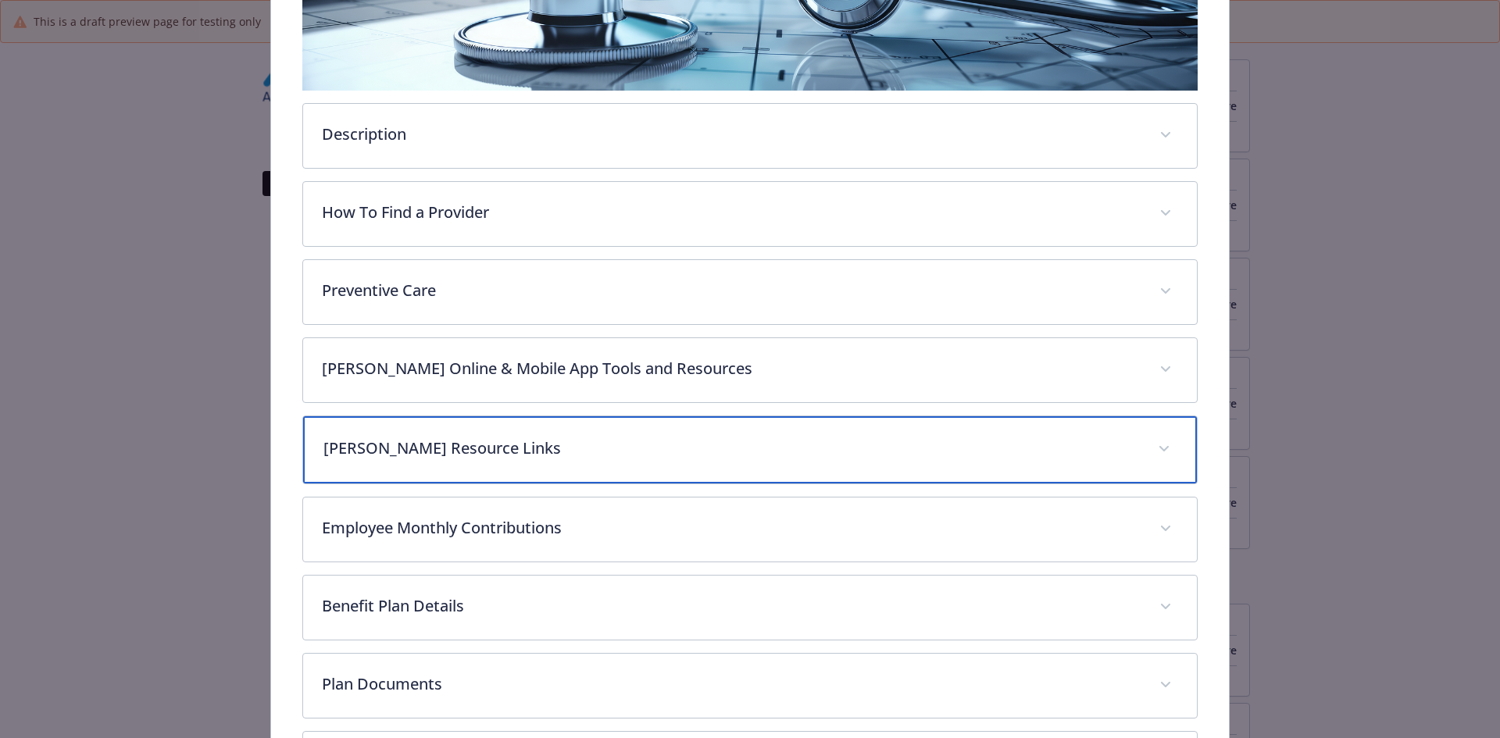
click at [505, 437] on p "[PERSON_NAME] Resource Links" at bounding box center [731, 448] width 816 height 23
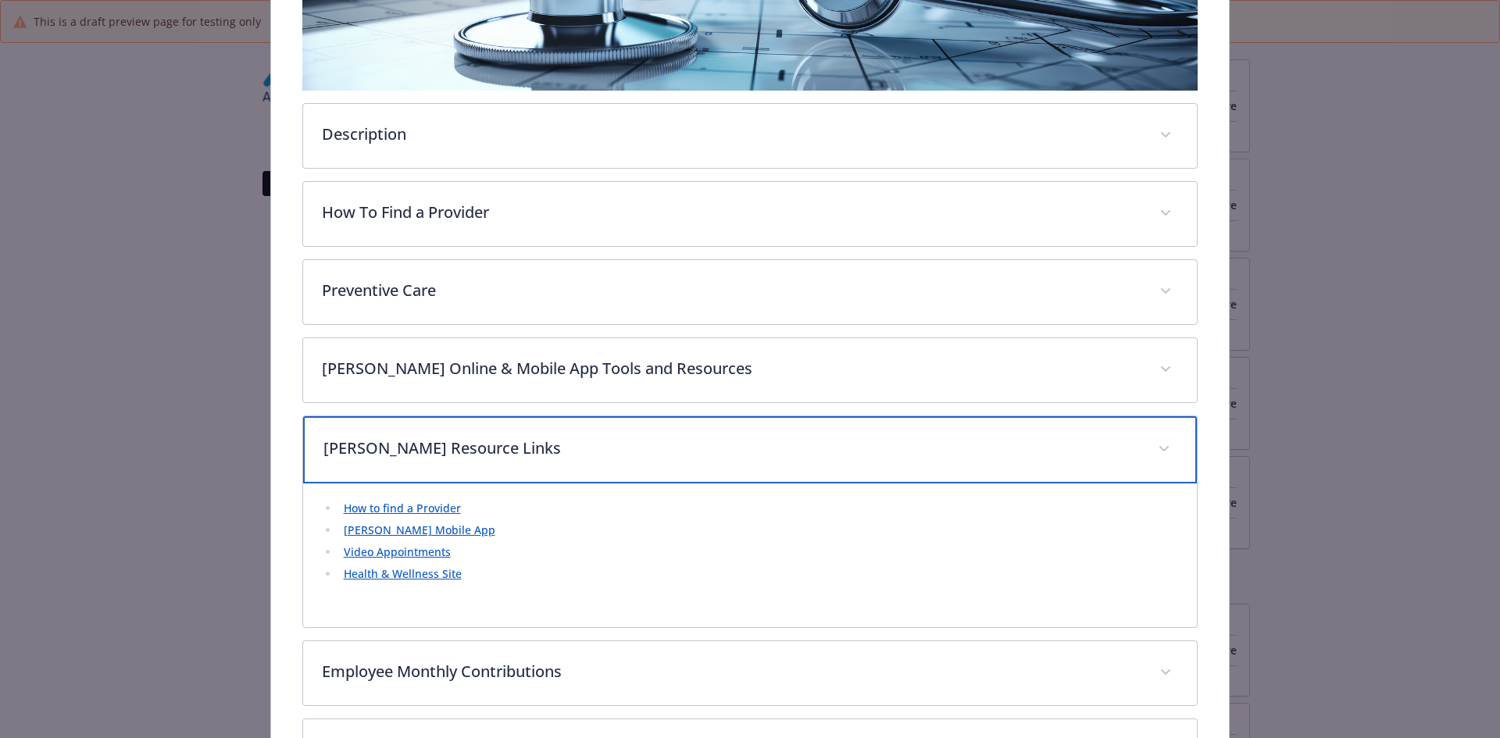
click at [505, 437] on p "[PERSON_NAME] Resource Links" at bounding box center [731, 448] width 816 height 23
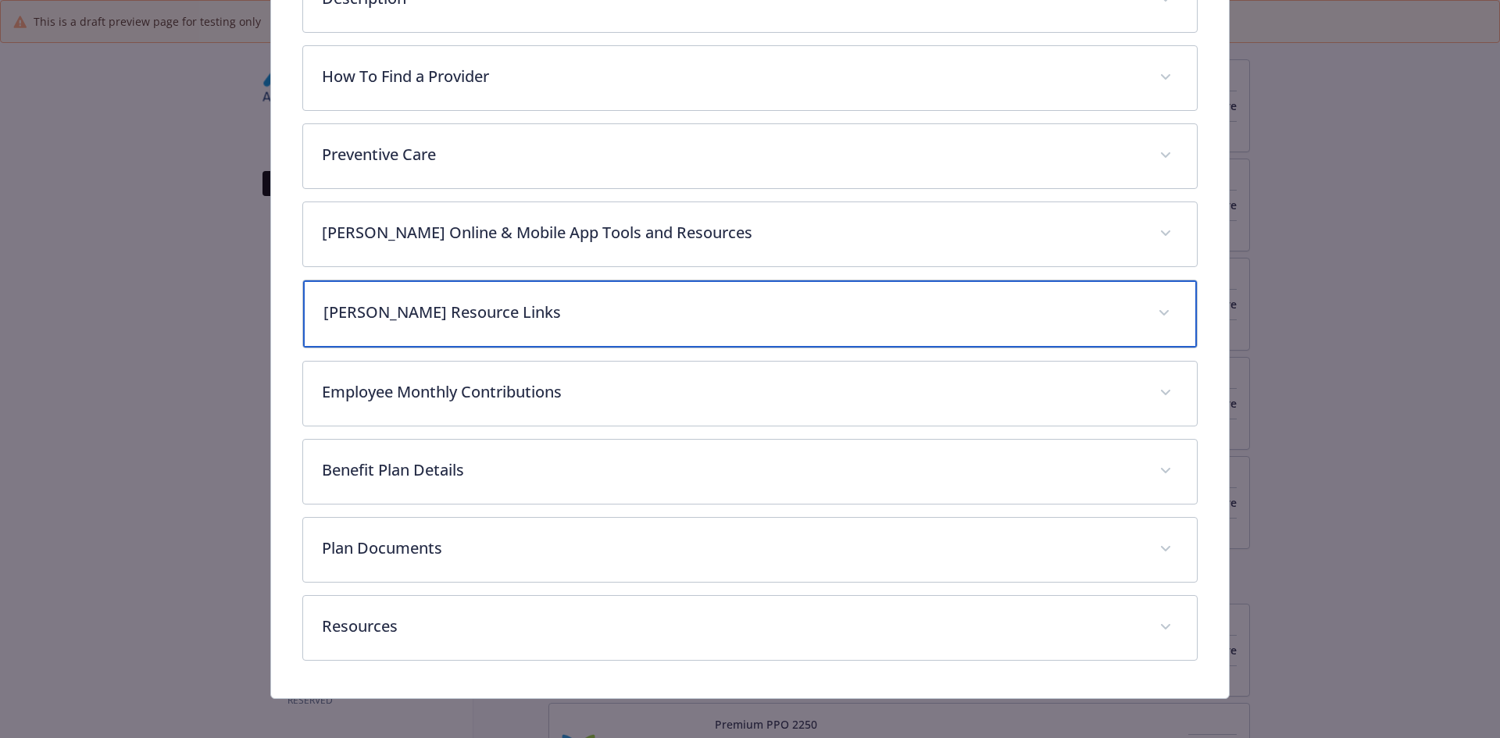
scroll to position [505, 0]
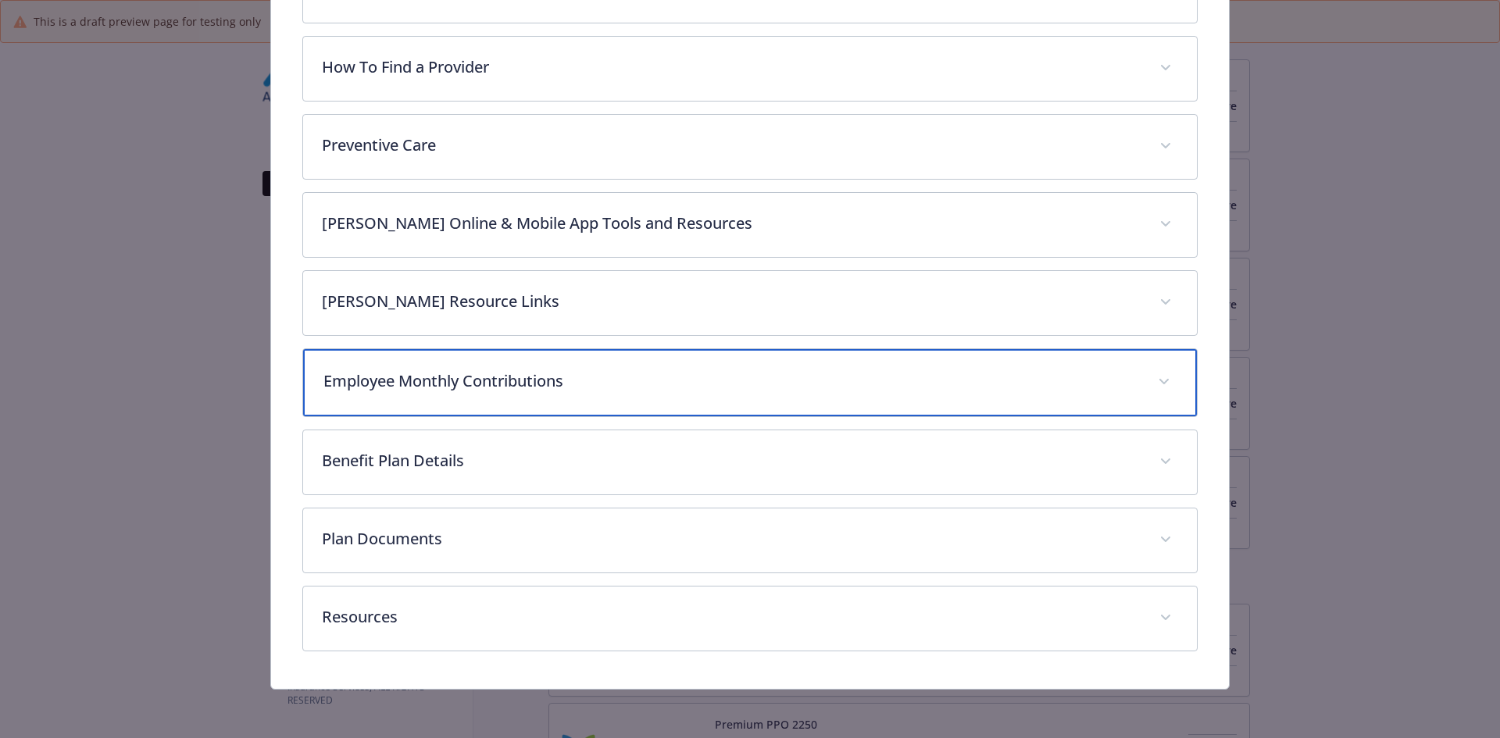
click at [480, 406] on div "Employee Monthly Contributions" at bounding box center [750, 382] width 895 height 67
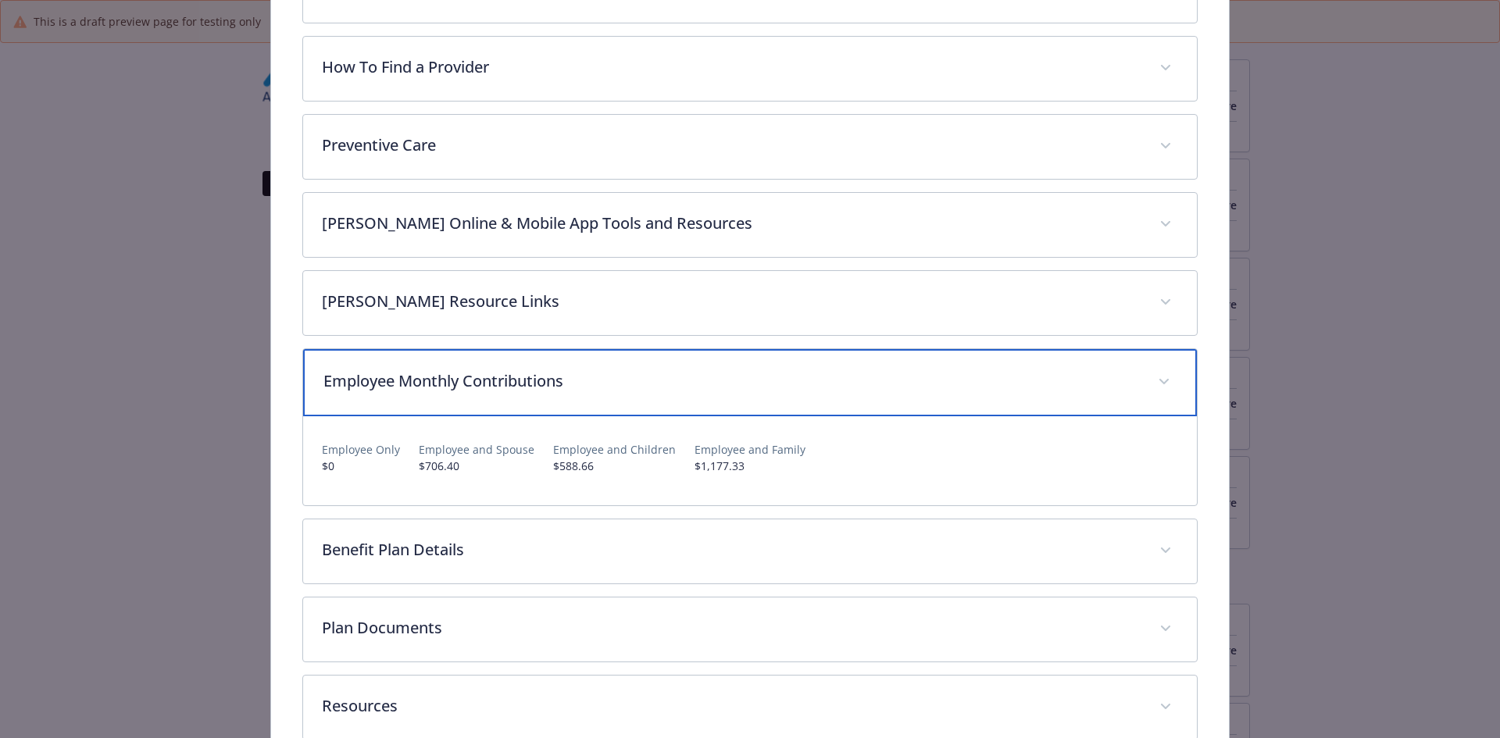
click at [480, 406] on div "Employee Monthly Contributions" at bounding box center [750, 382] width 895 height 67
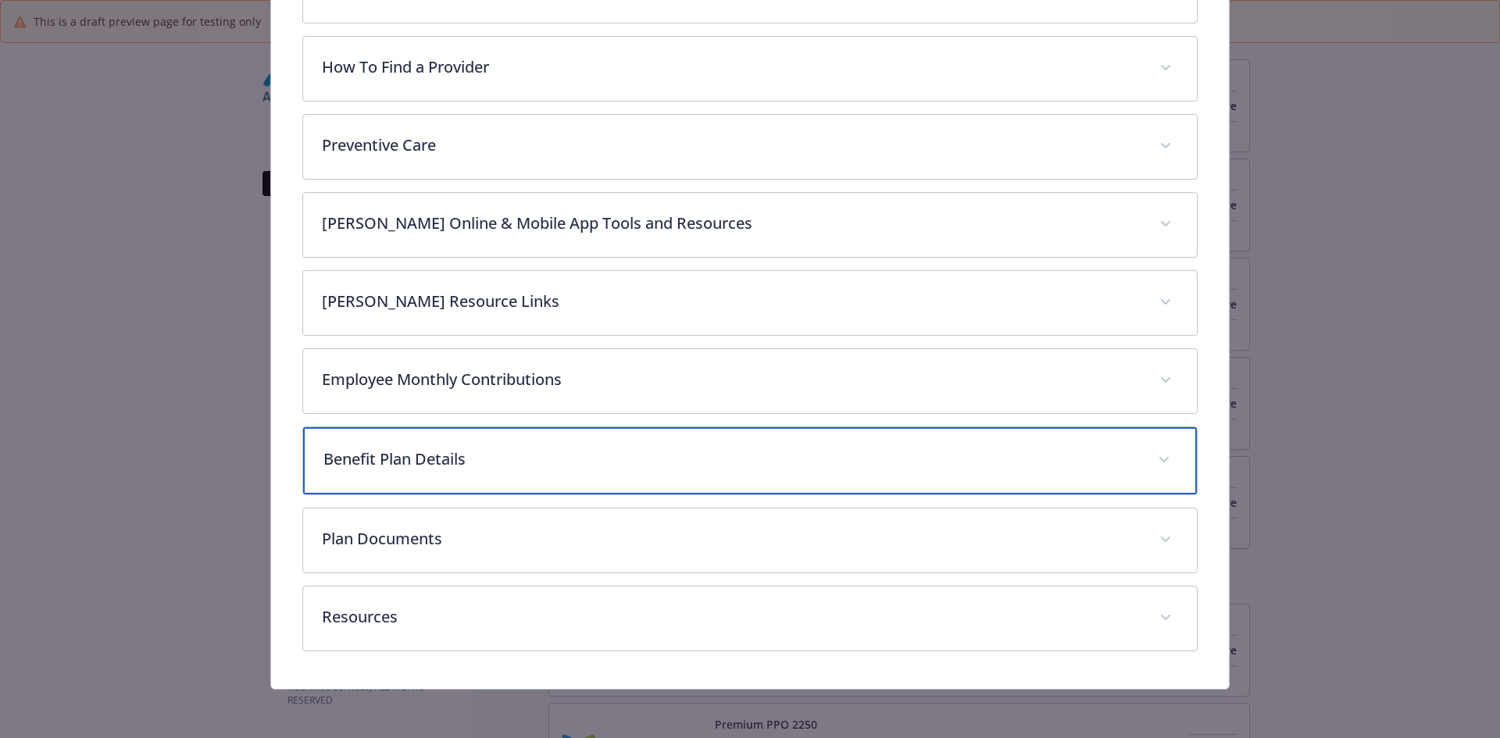
click at [466, 462] on p "Benefit Plan Details" at bounding box center [731, 459] width 816 height 23
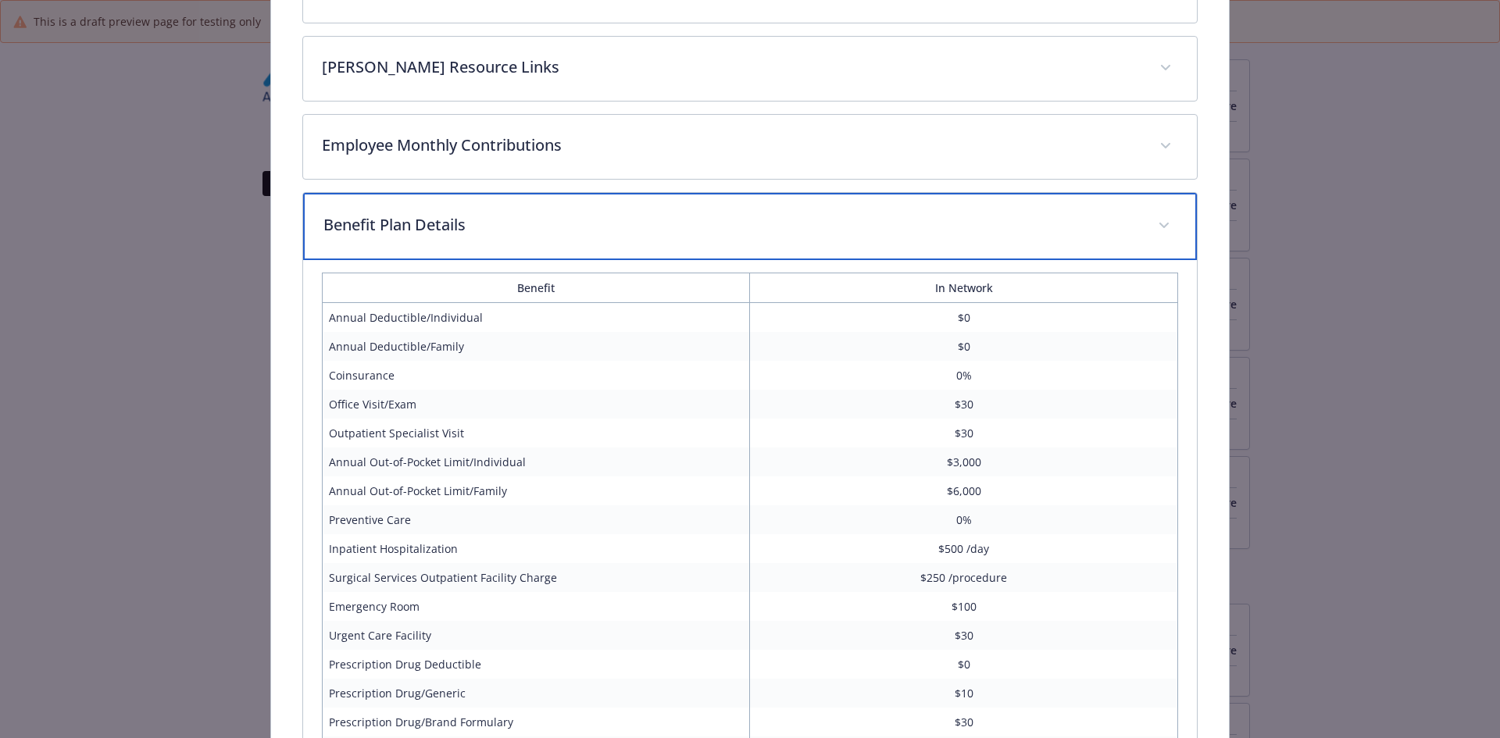
click at [436, 237] on div "Benefit Plan Details" at bounding box center [750, 226] width 895 height 67
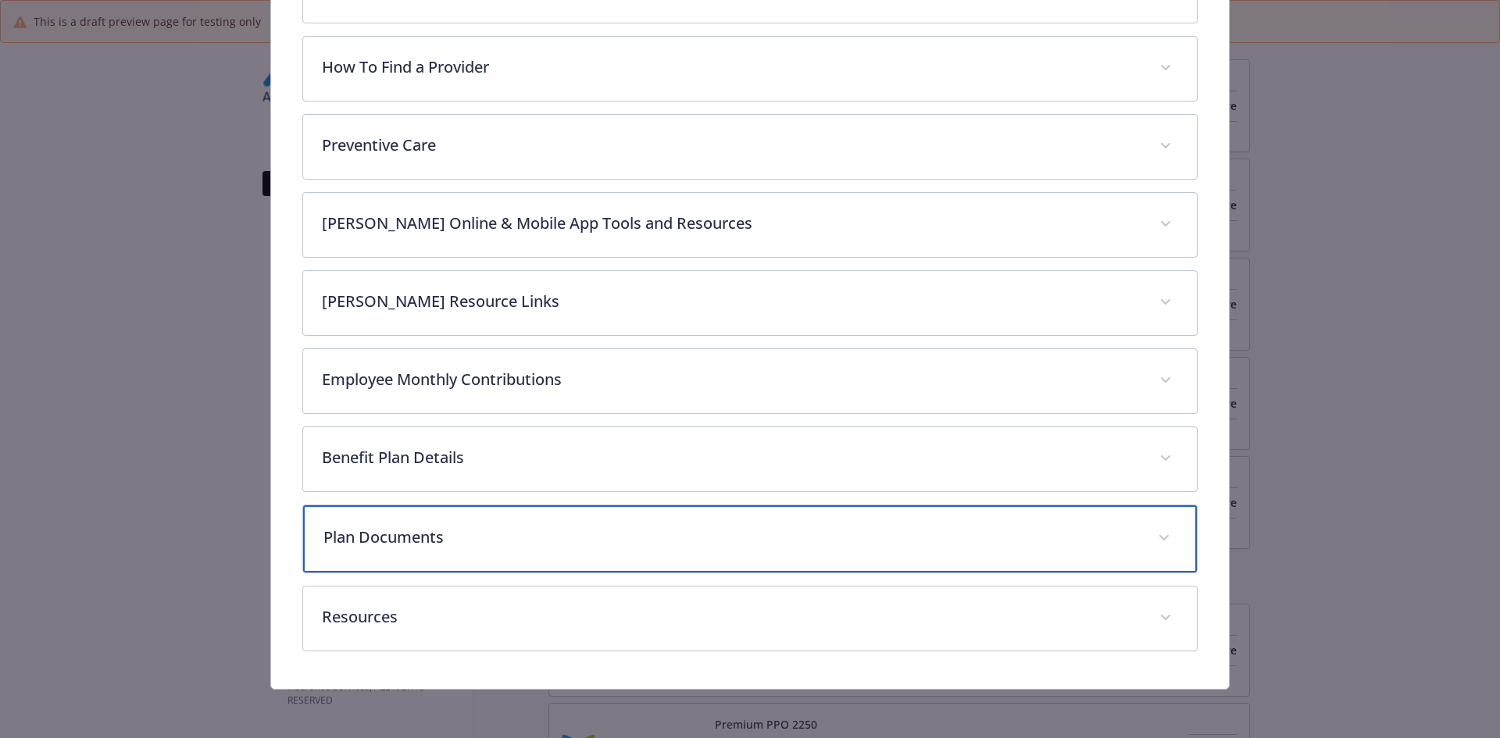
click at [440, 541] on p "Plan Documents" at bounding box center [731, 537] width 816 height 23
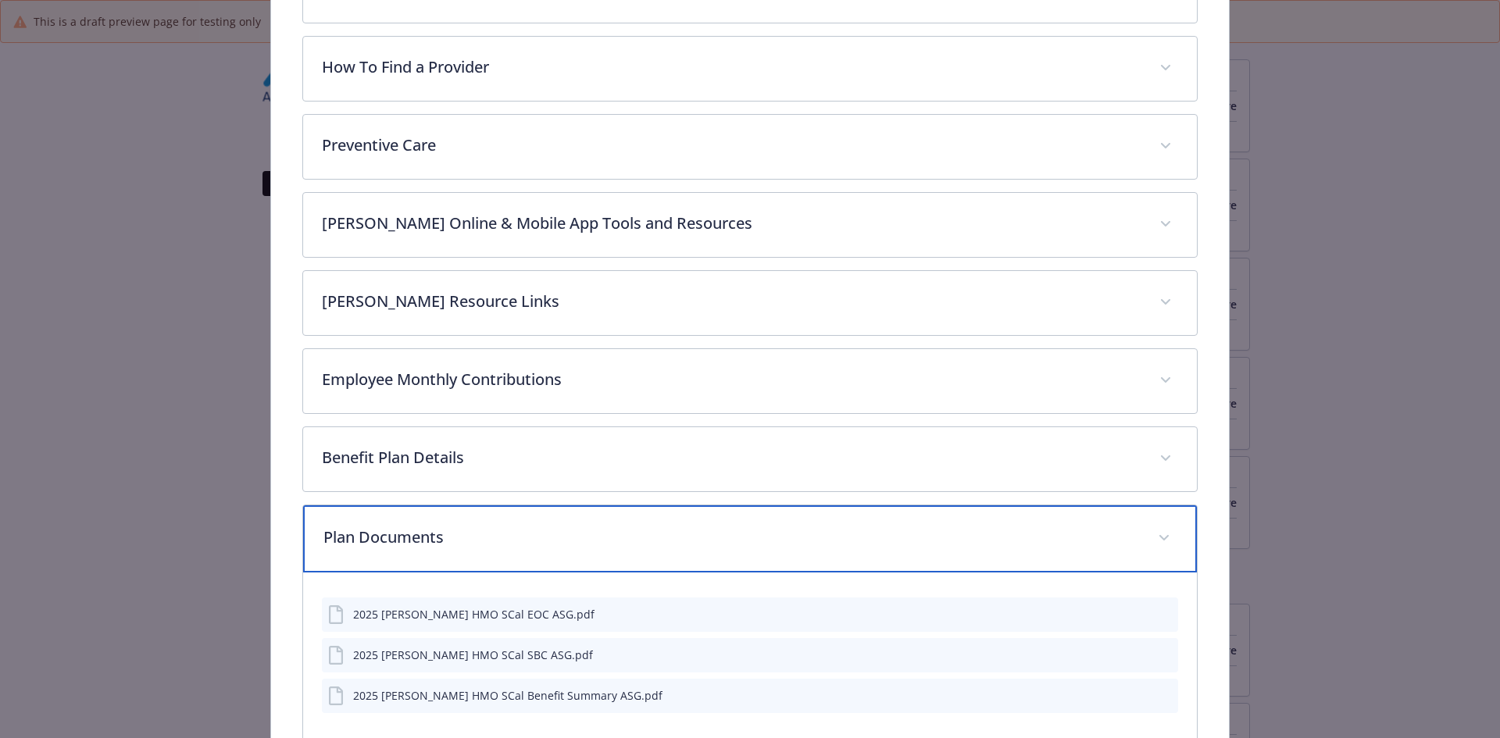
click at [440, 541] on p "Plan Documents" at bounding box center [731, 537] width 816 height 23
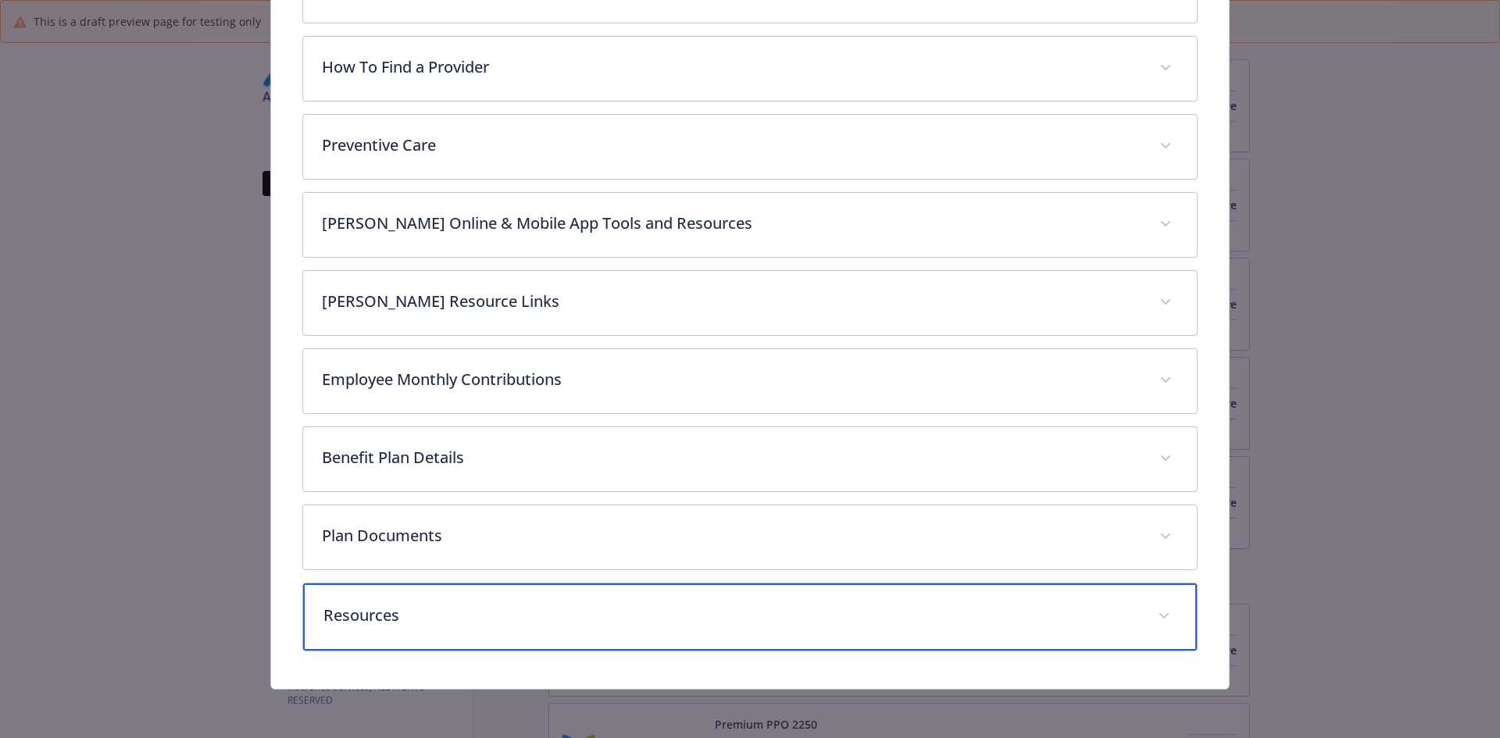
click at [411, 623] on p "Resources" at bounding box center [731, 615] width 816 height 23
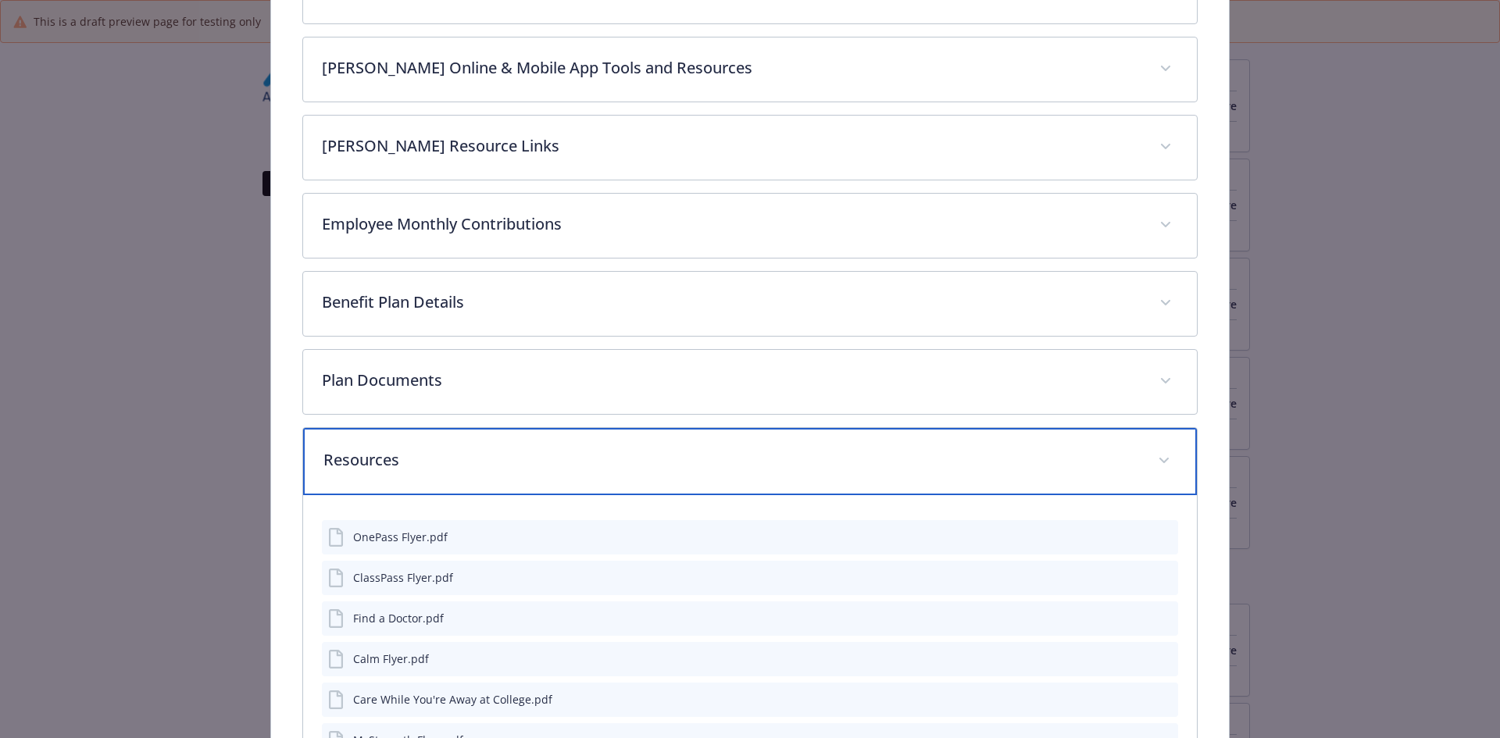
scroll to position [817, 0]
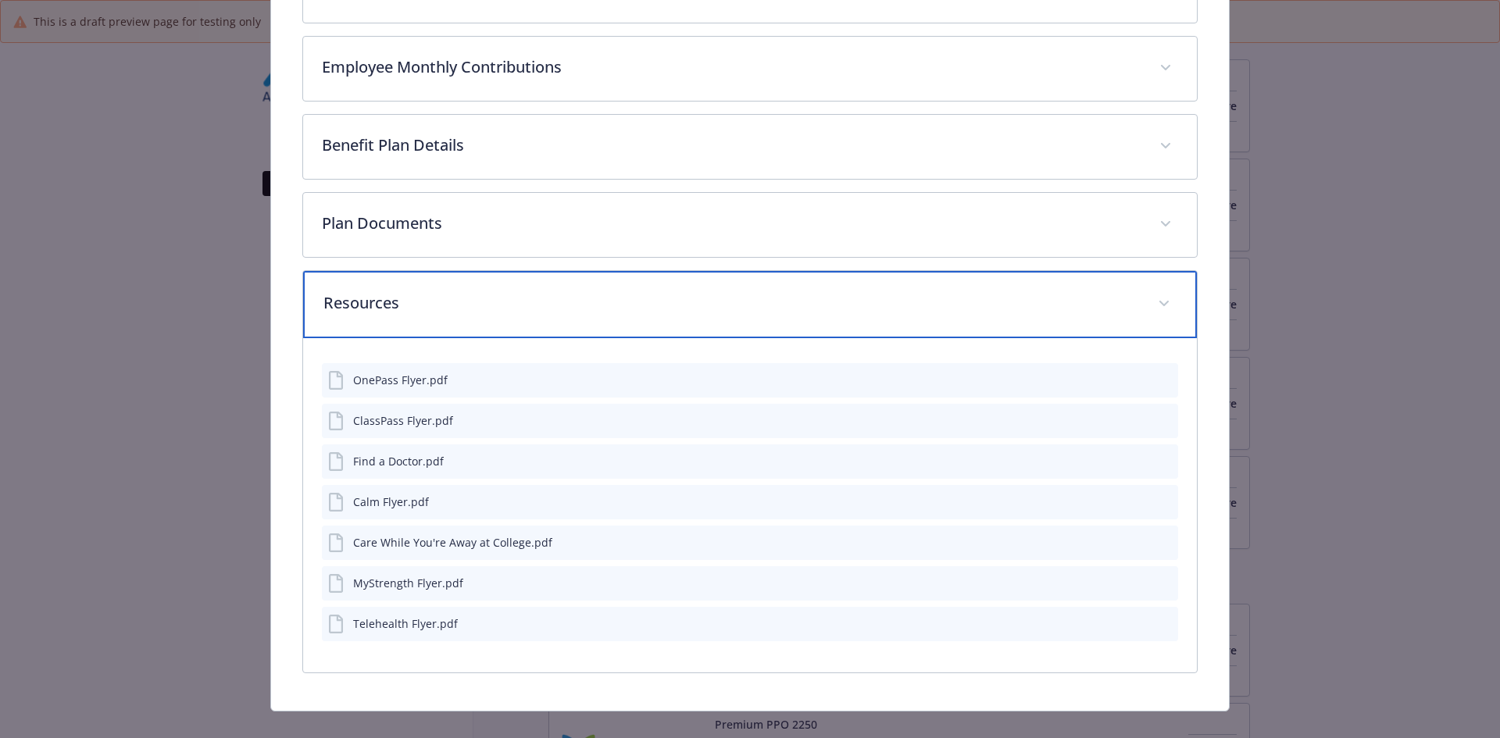
click at [398, 319] on div "Resources" at bounding box center [750, 304] width 895 height 67
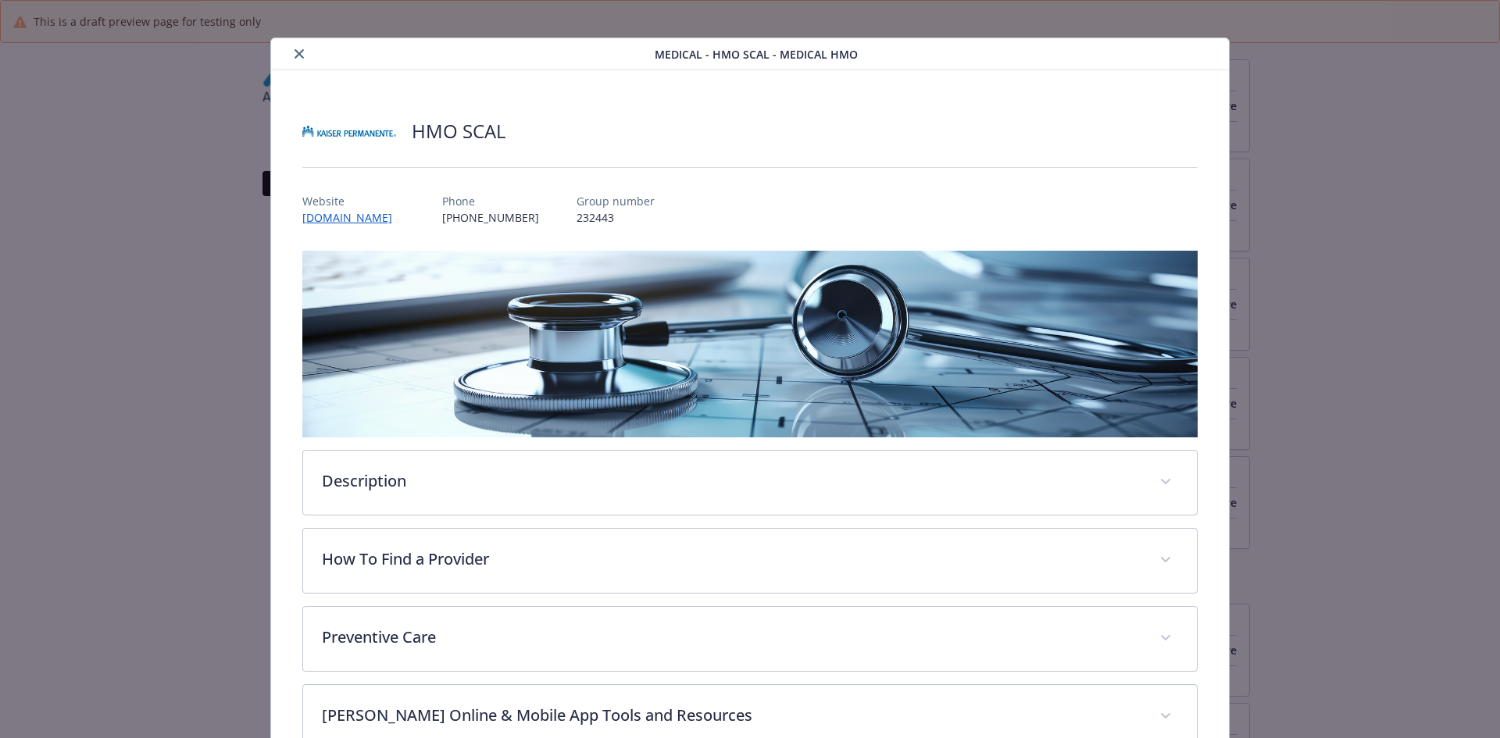
scroll to position [0, 0]
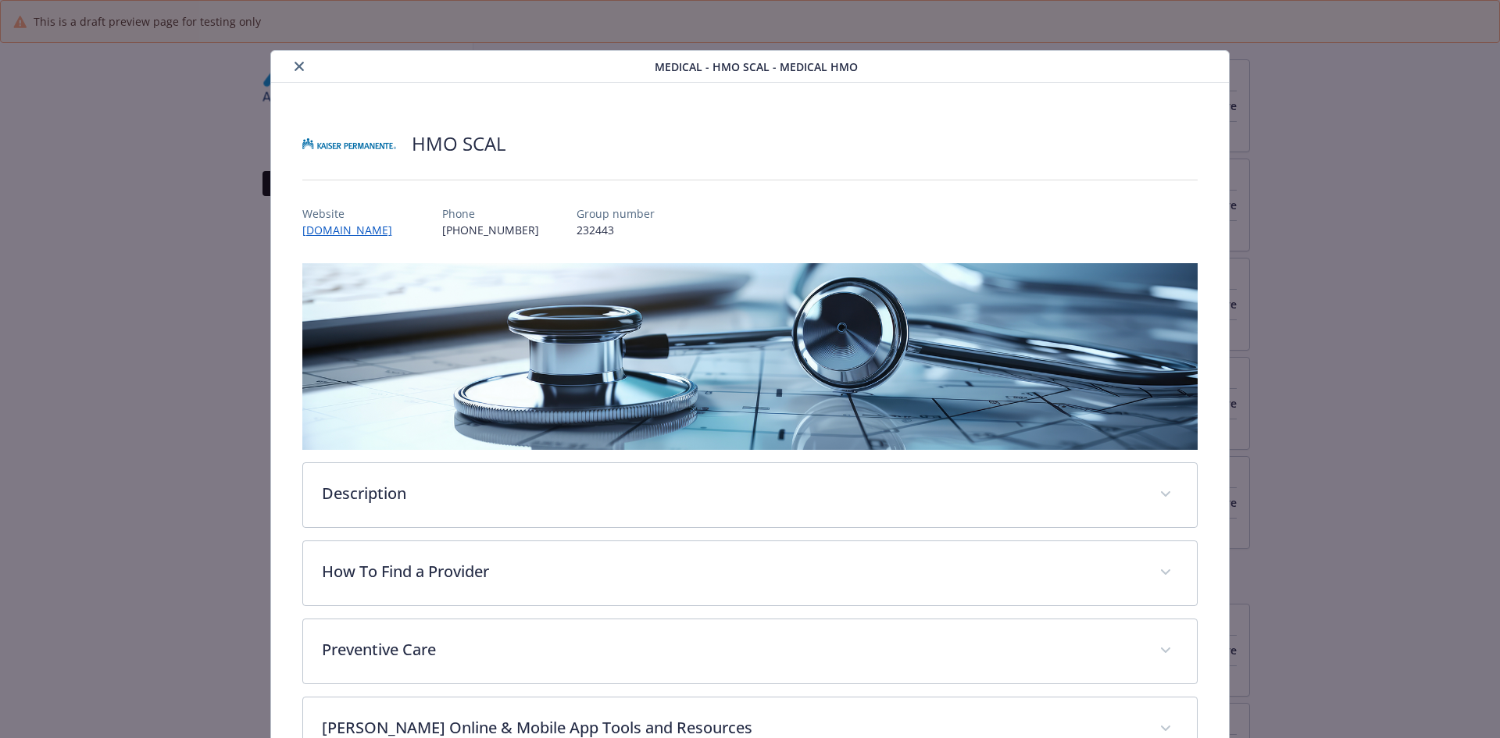
click at [296, 66] on icon "close" at bounding box center [299, 66] width 9 height 9
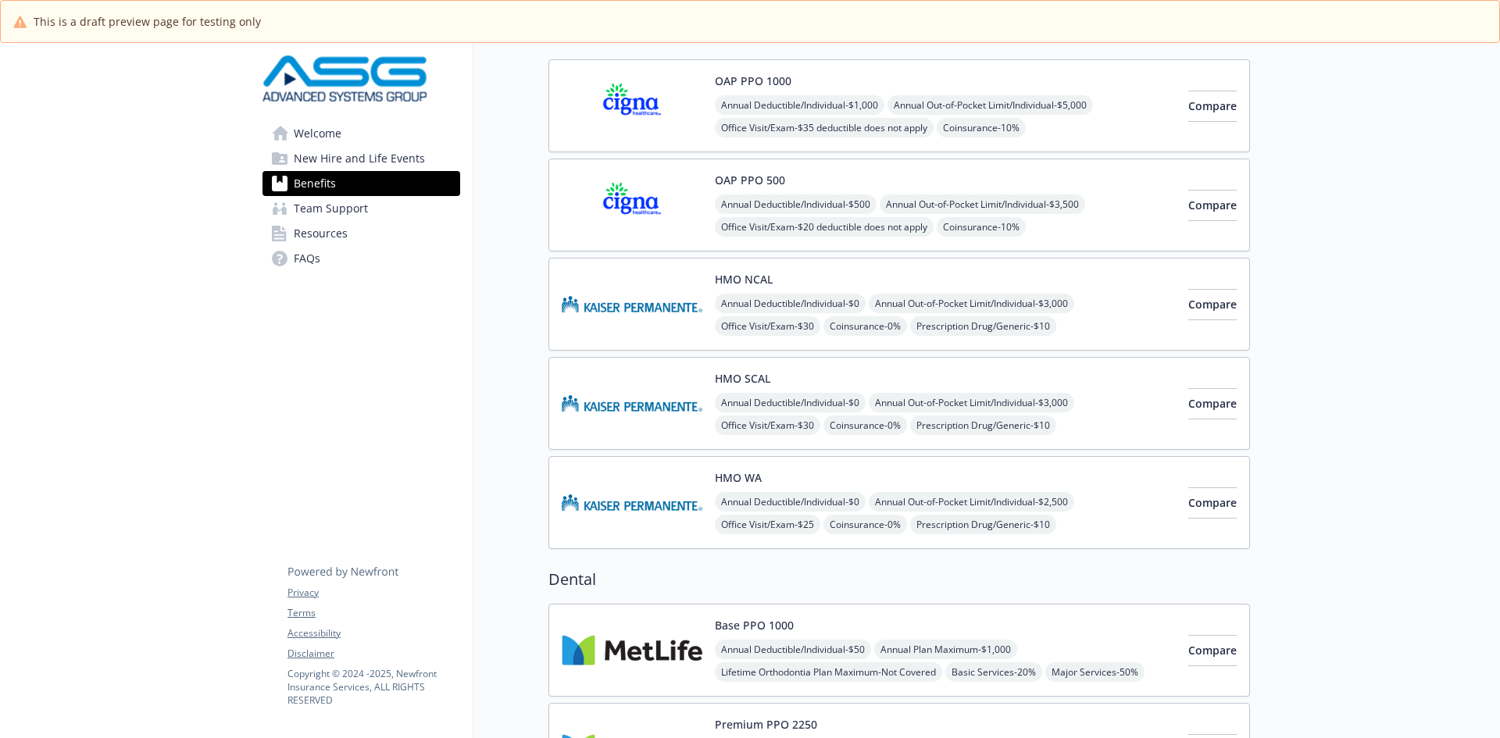
click at [777, 487] on div "HMO WA Annual Deductible/Individual - $0 Annual Out-of-Pocket Limit/Individual …" at bounding box center [945, 503] width 461 height 66
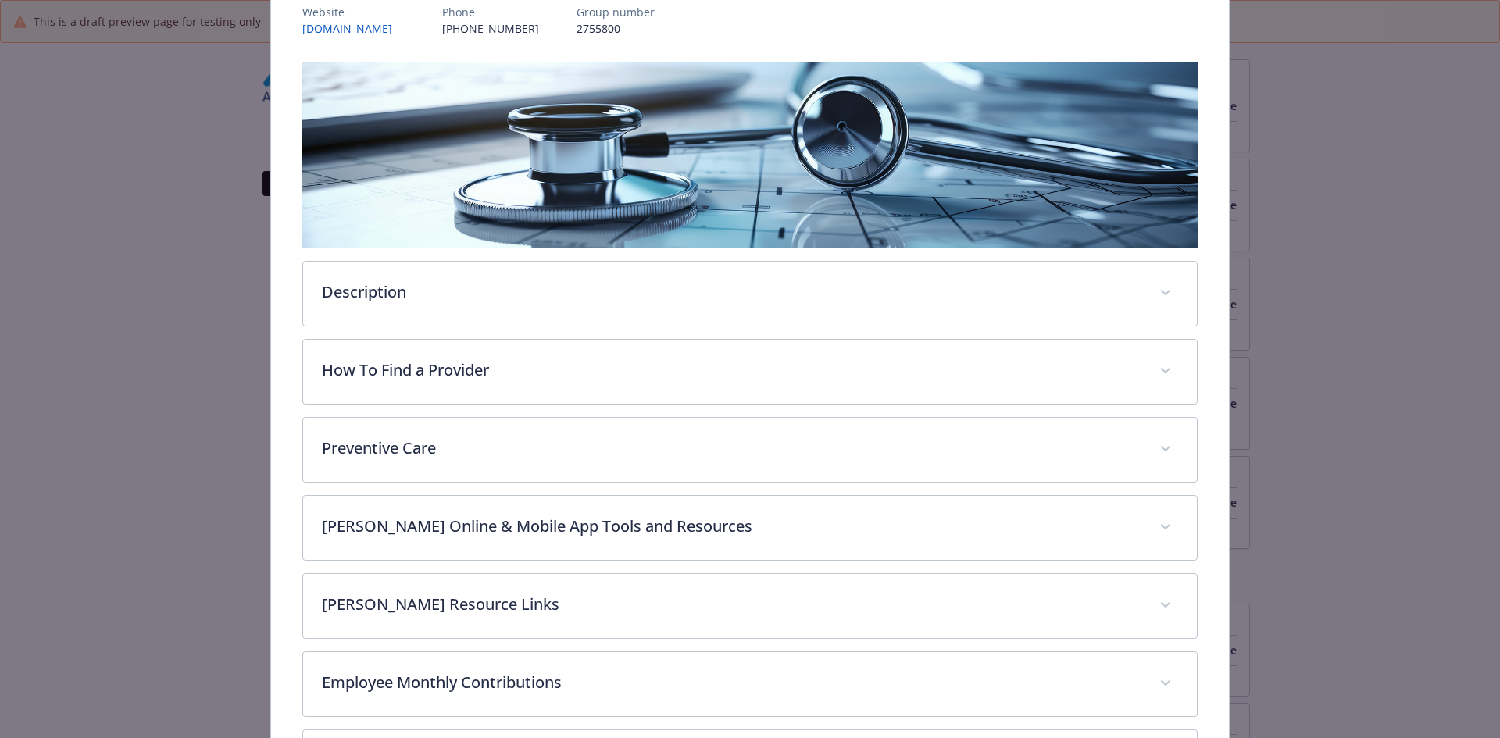
scroll to position [203, 0]
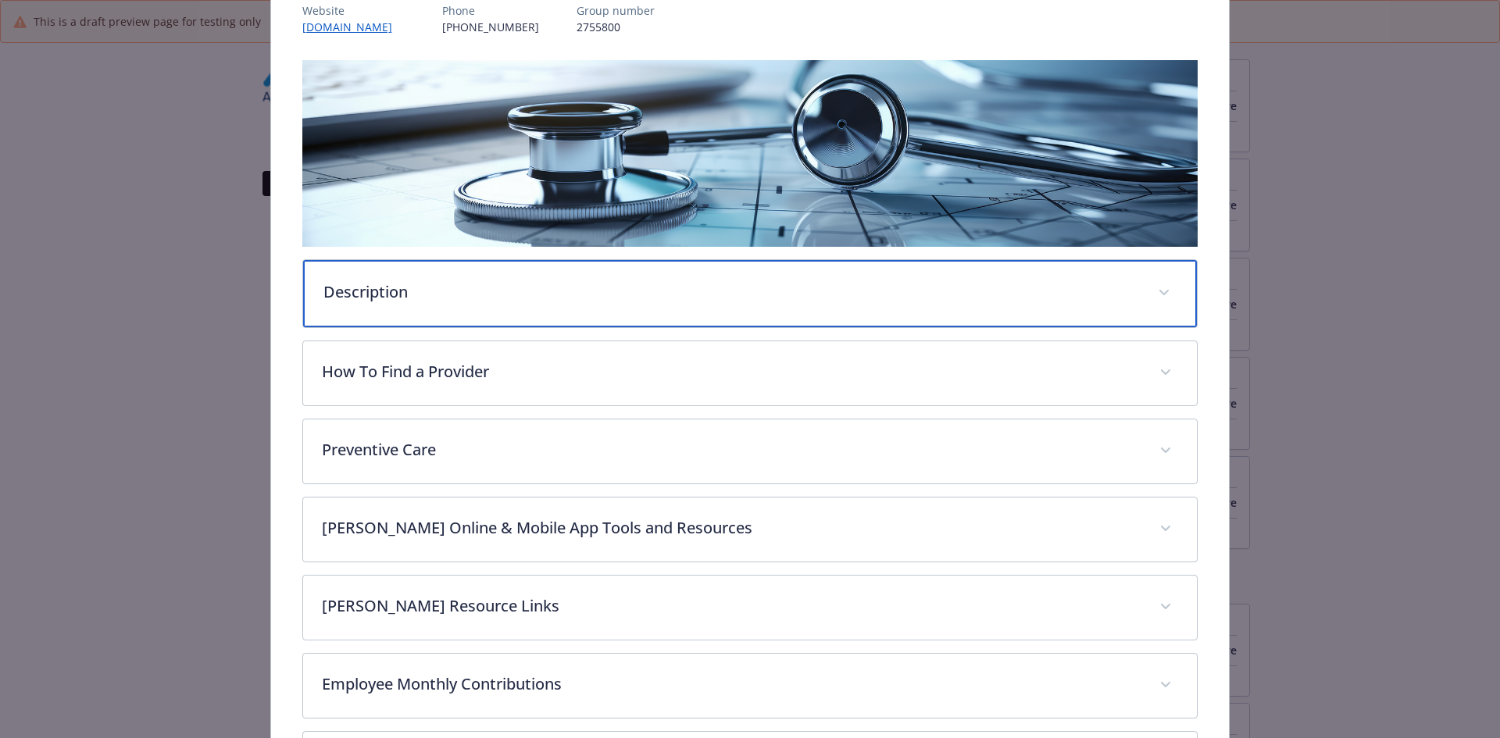
click at [488, 284] on p "Description" at bounding box center [731, 291] width 816 height 23
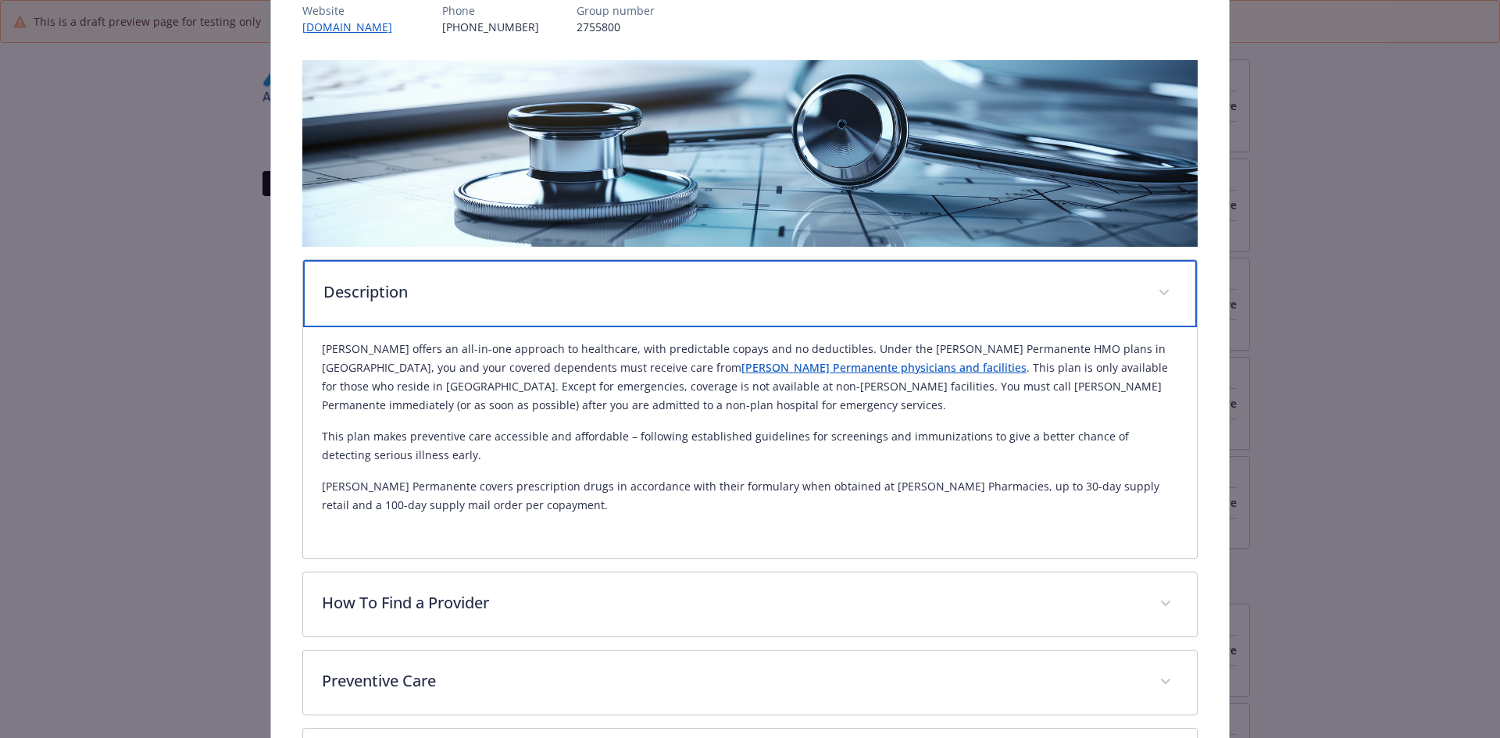
click at [488, 284] on p "Description" at bounding box center [731, 291] width 816 height 23
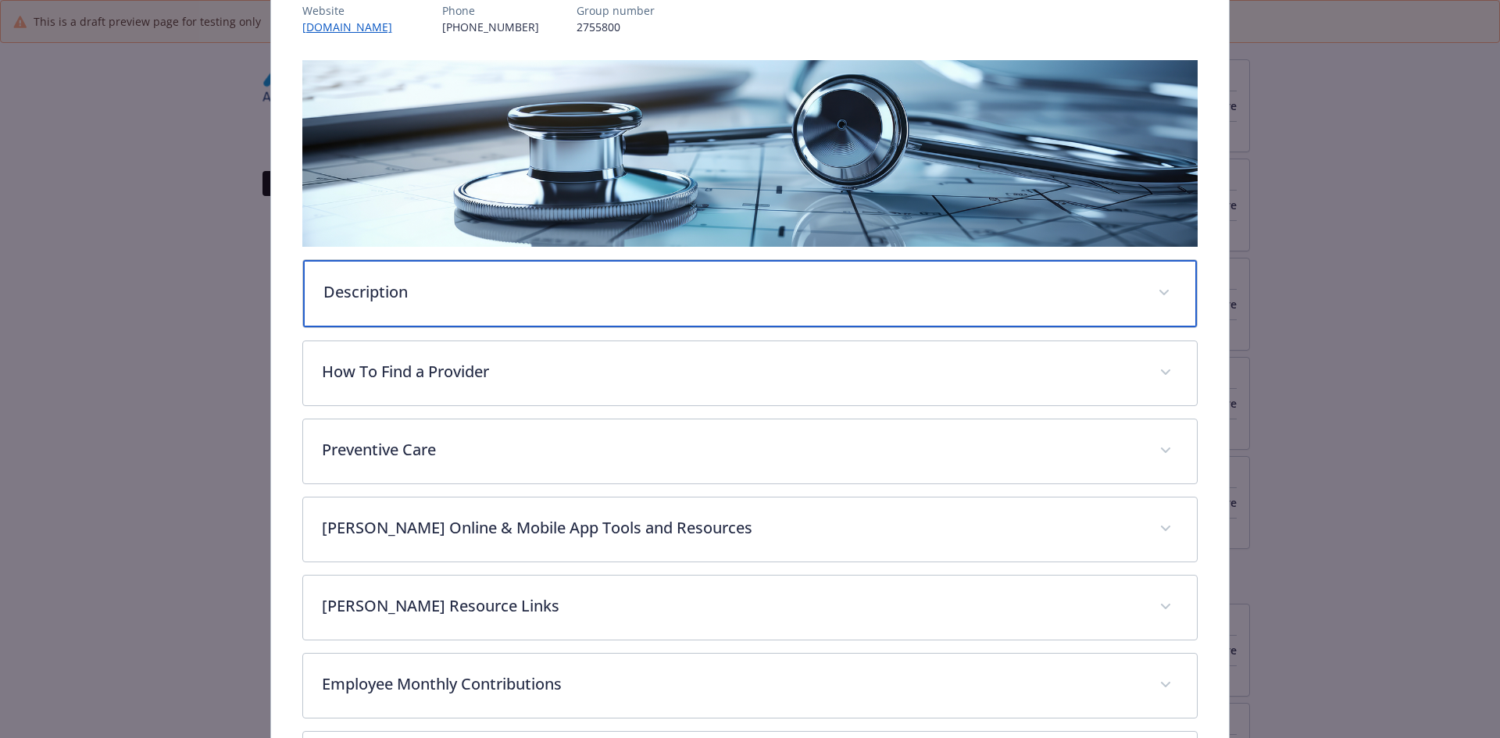
click at [488, 284] on p "Description" at bounding box center [731, 291] width 816 height 23
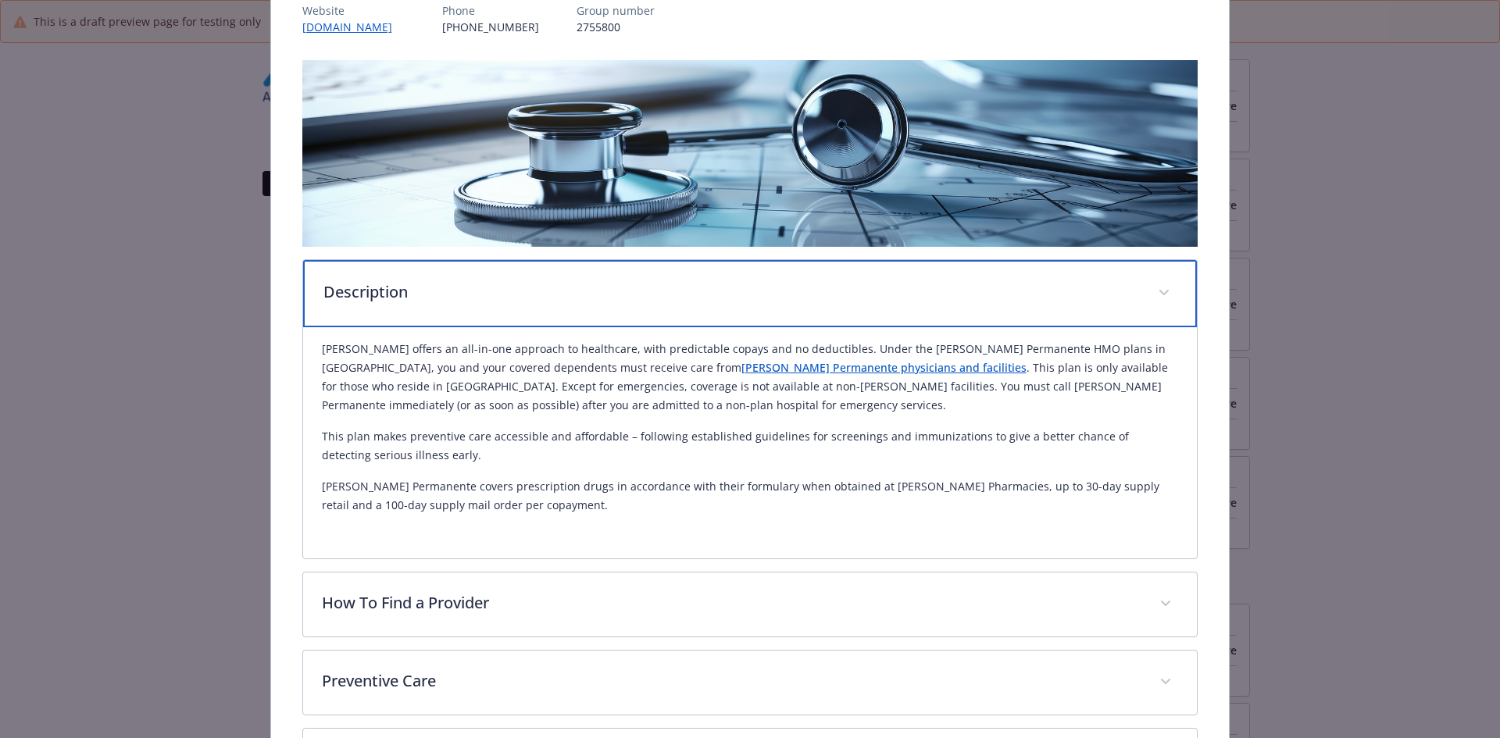
click at [488, 284] on p "Description" at bounding box center [731, 291] width 816 height 23
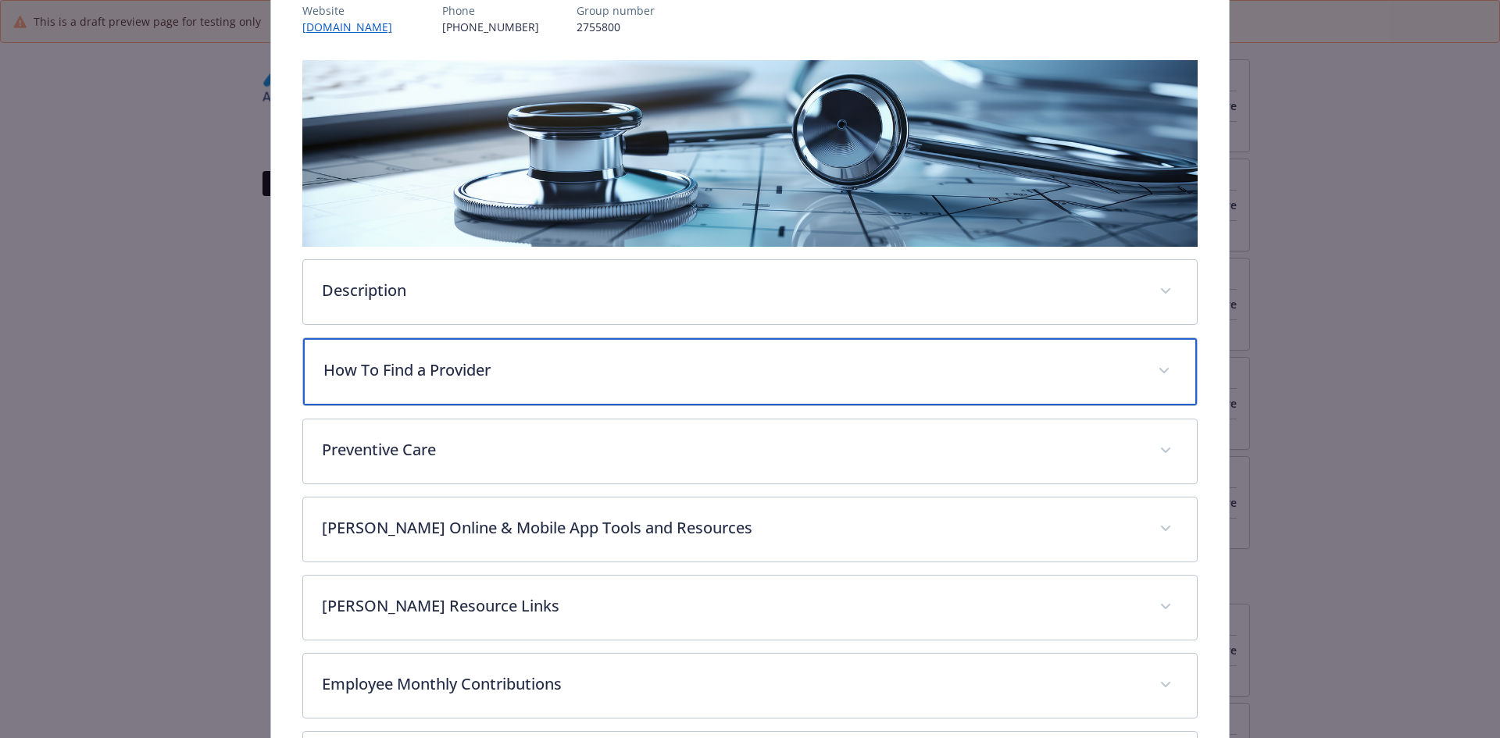
click at [450, 362] on p "How To Find a Provider" at bounding box center [731, 370] width 816 height 23
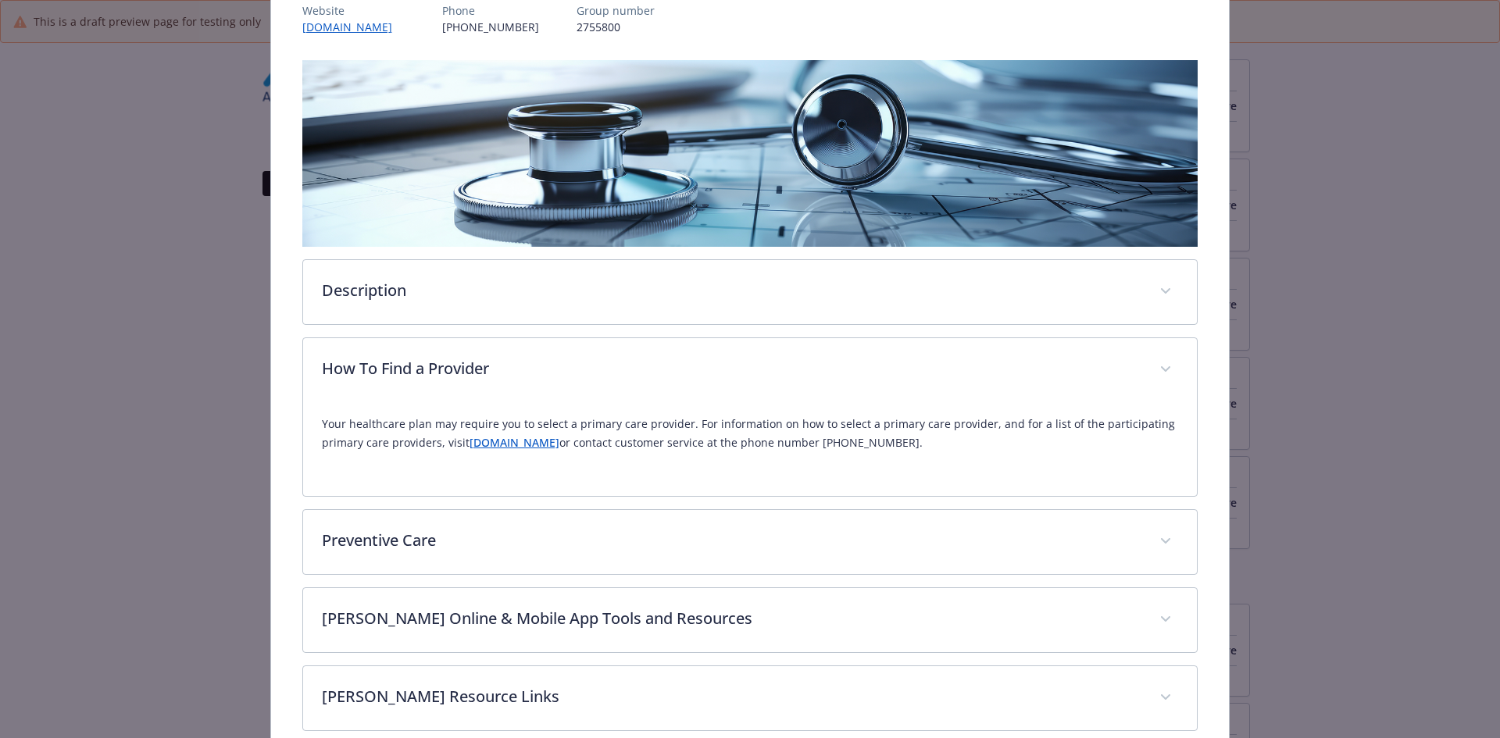
click at [513, 445] on link "[DOMAIN_NAME]" at bounding box center [515, 442] width 90 height 15
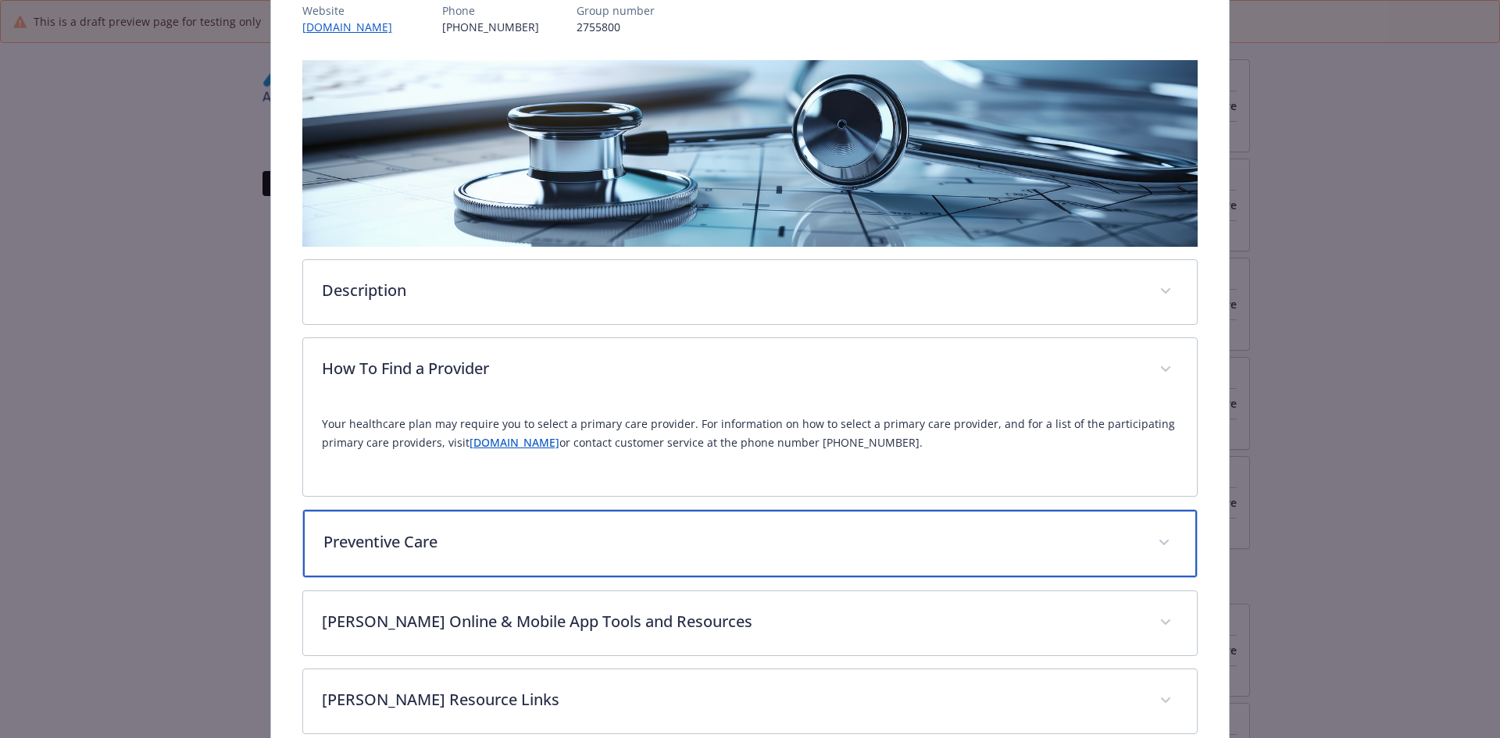
click at [462, 555] on div "Preventive Care" at bounding box center [750, 543] width 895 height 67
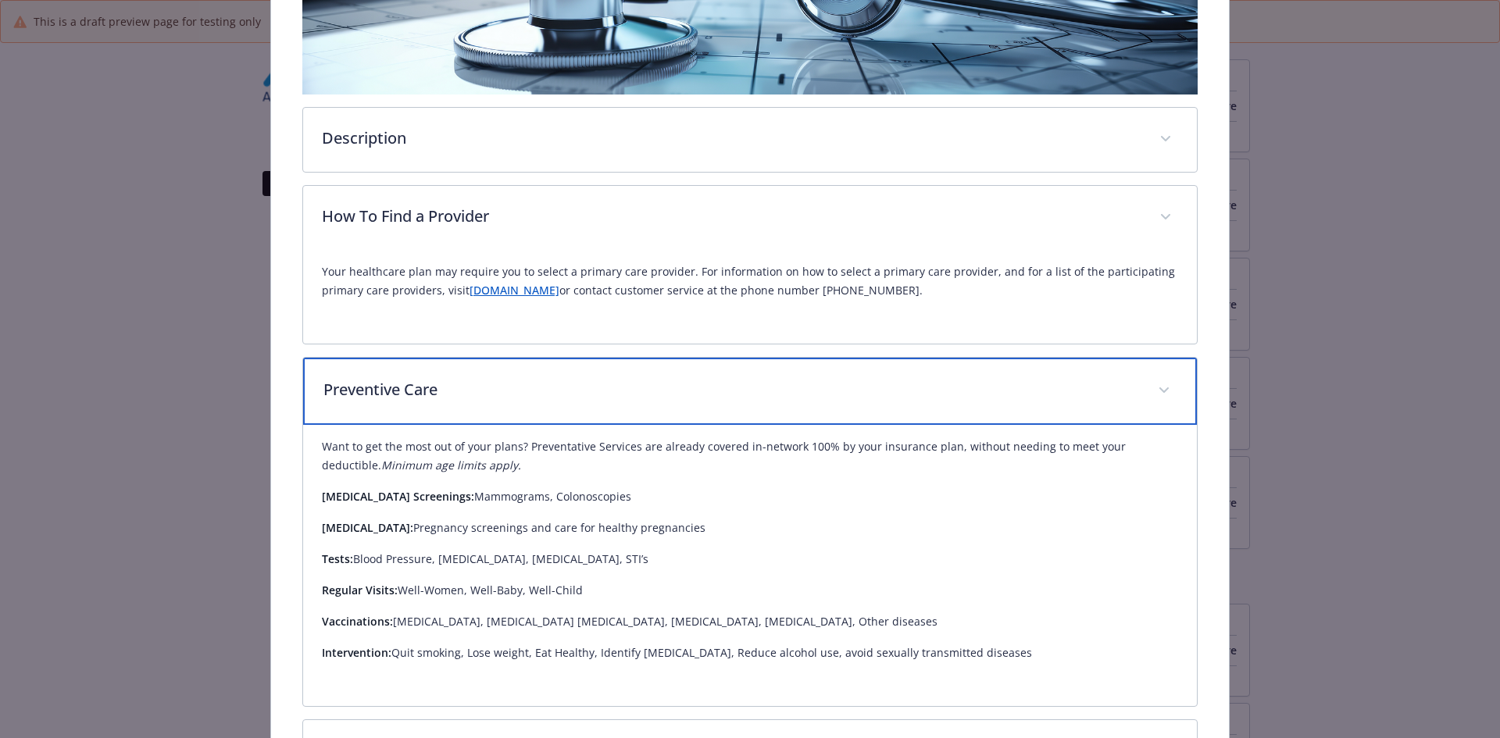
scroll to position [359, 0]
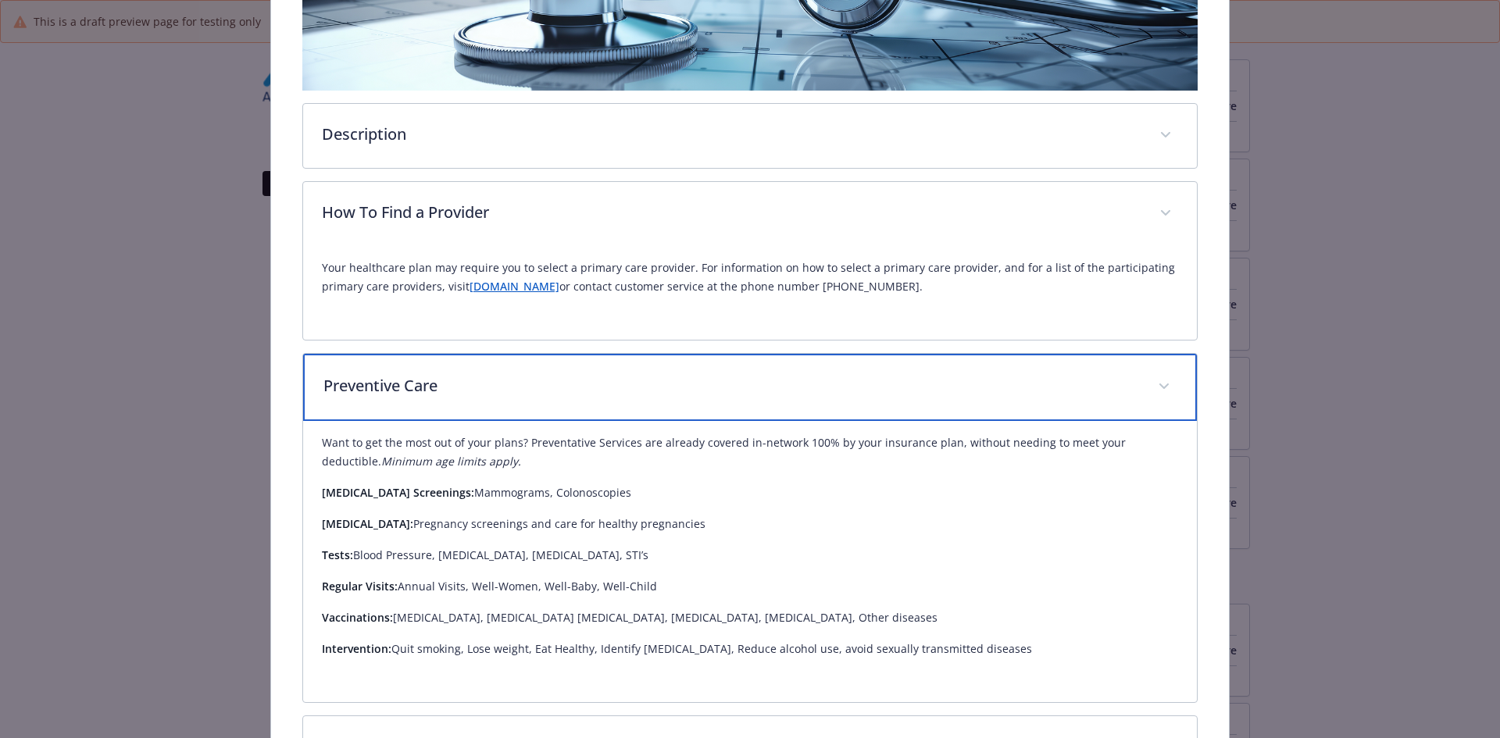
click at [508, 382] on p "Preventive Care" at bounding box center [731, 385] width 816 height 23
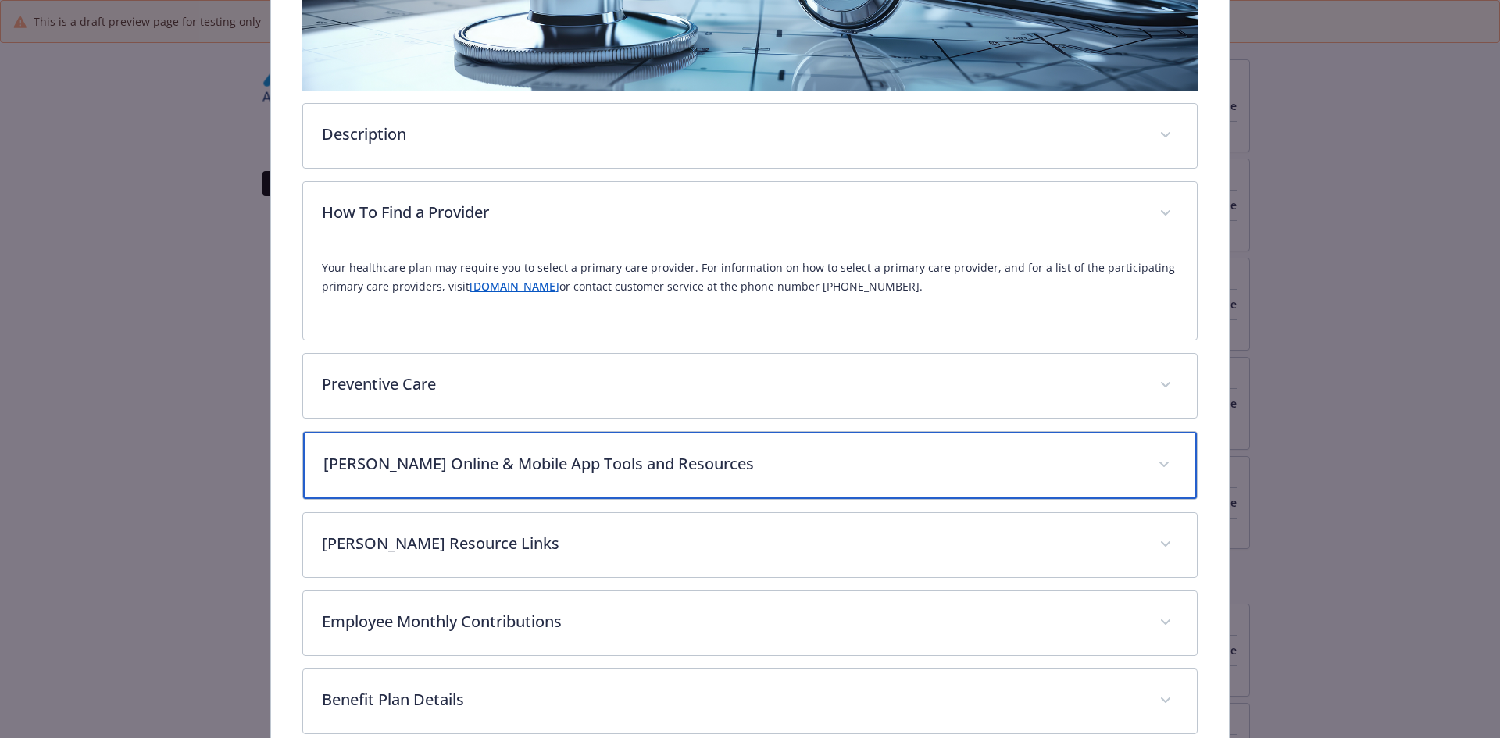
click at [477, 480] on div "[PERSON_NAME] Online & Mobile App Tools and Resources" at bounding box center [750, 465] width 895 height 67
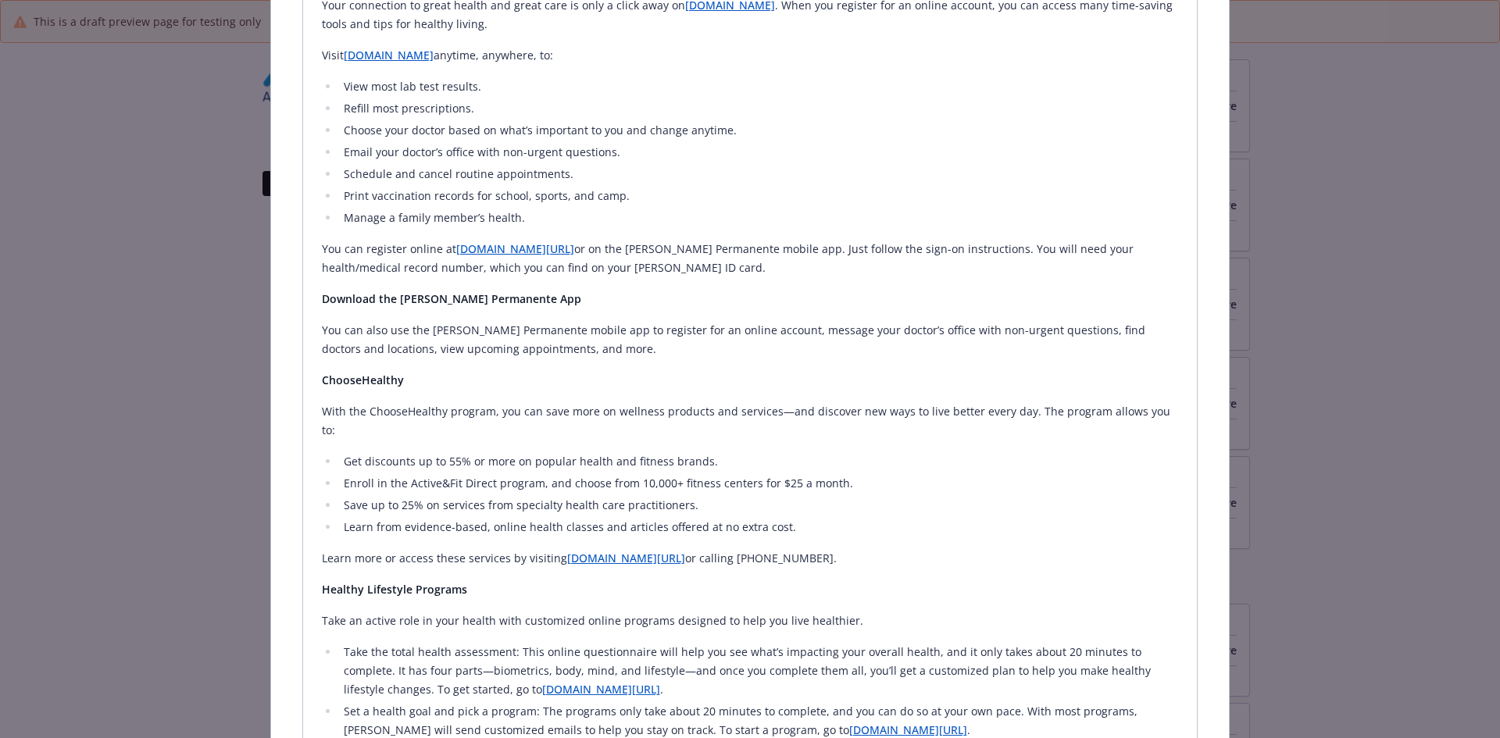
scroll to position [1062, 0]
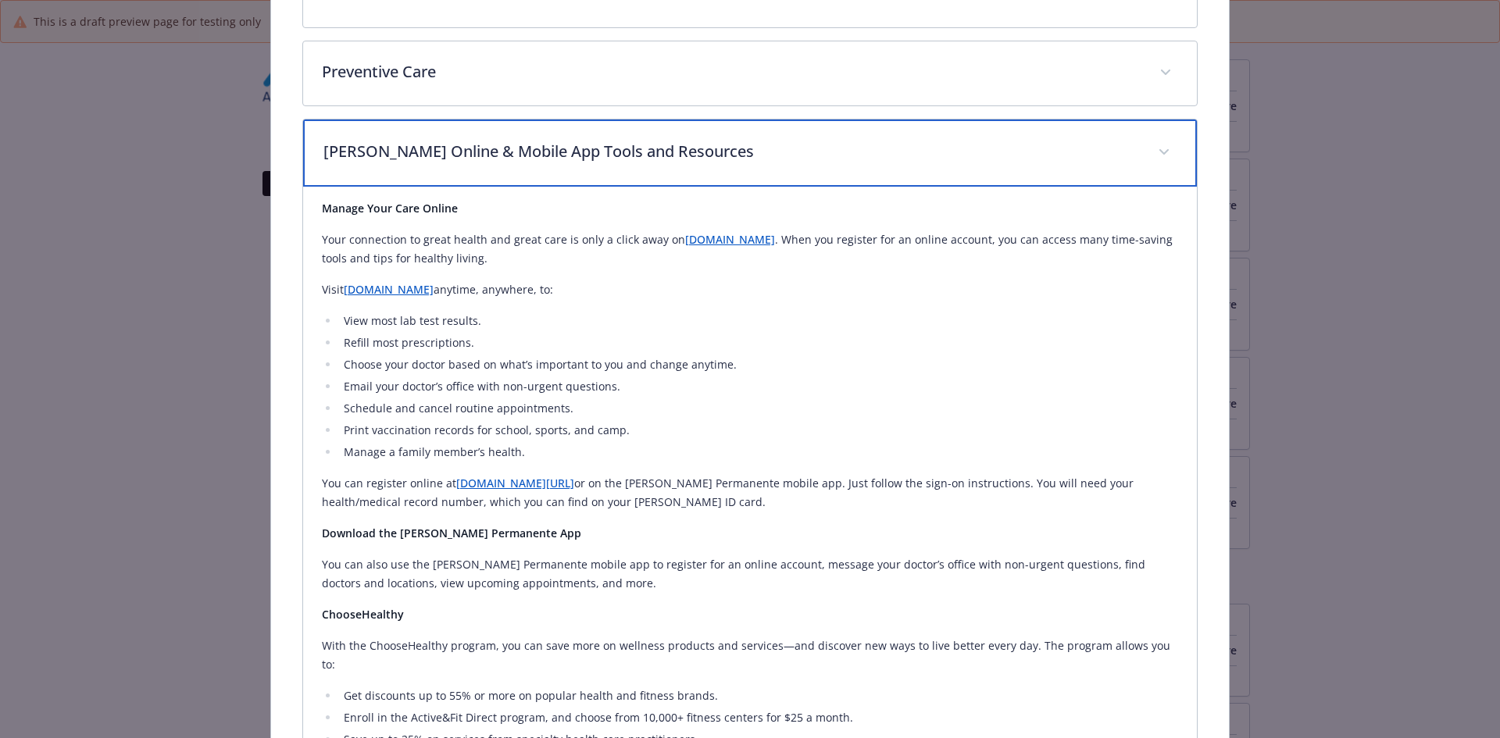
click at [448, 151] on p "[PERSON_NAME] Online & Mobile App Tools and Resources" at bounding box center [731, 151] width 816 height 23
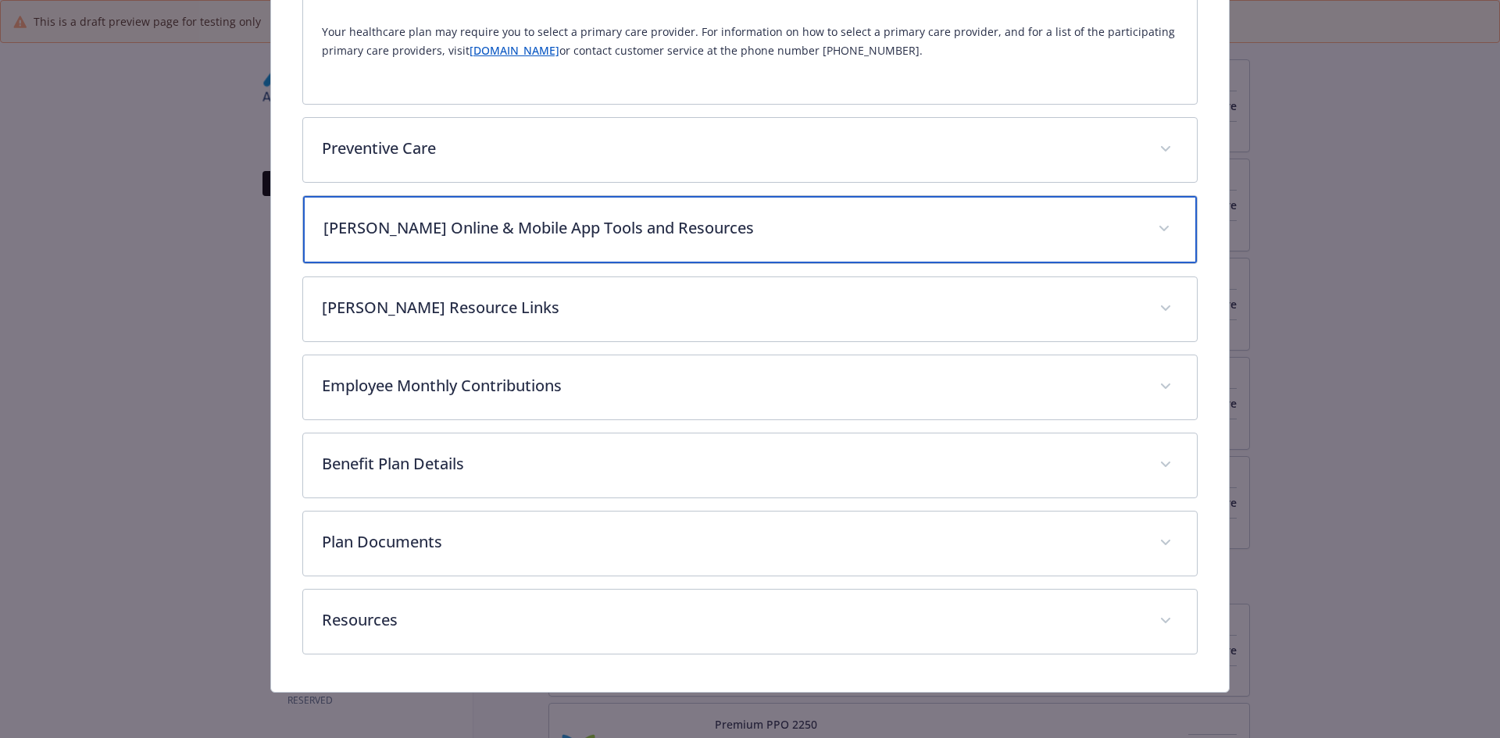
scroll to position [598, 0]
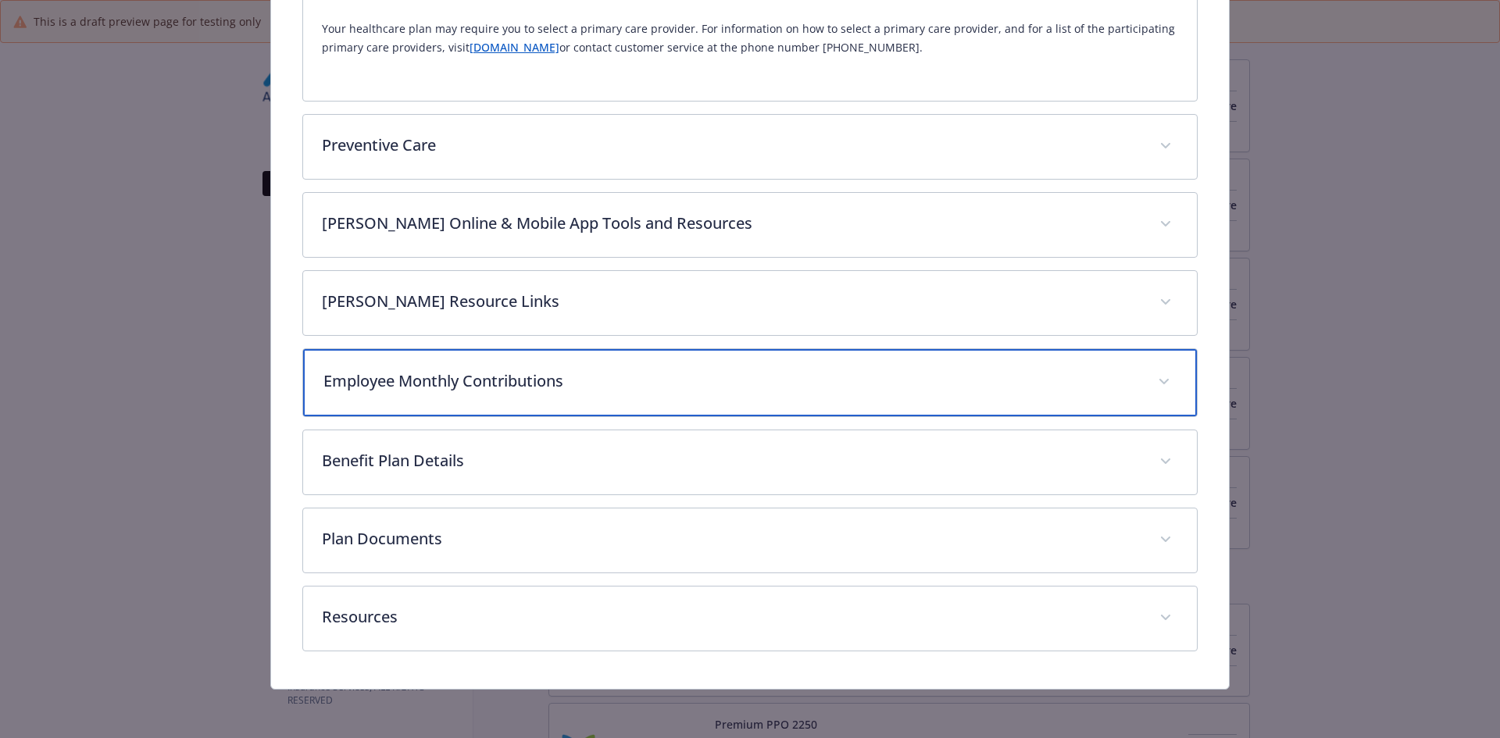
click at [457, 379] on p "Employee Monthly Contributions" at bounding box center [731, 381] width 816 height 23
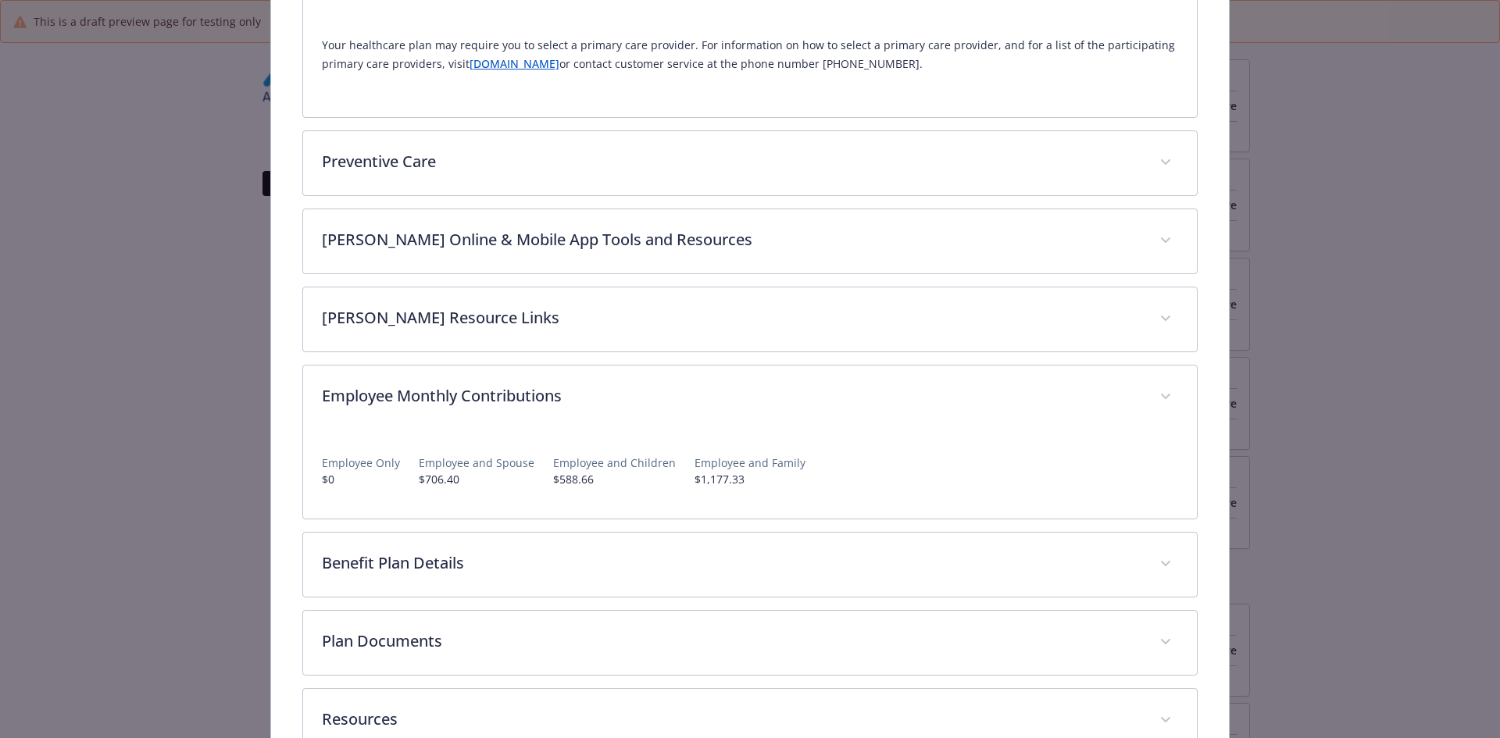
scroll to position [684, 0]
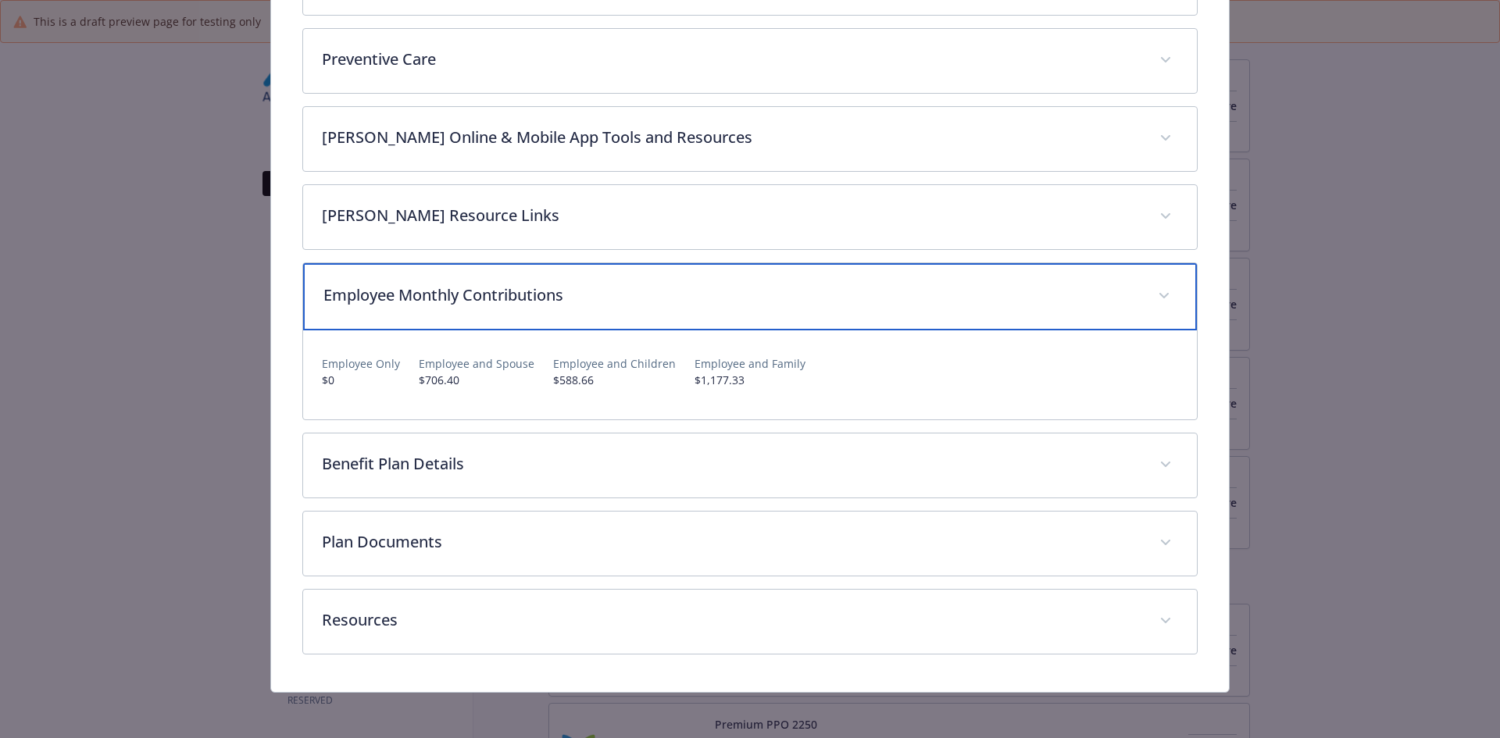
click at [605, 287] on p "Employee Monthly Contributions" at bounding box center [731, 295] width 816 height 23
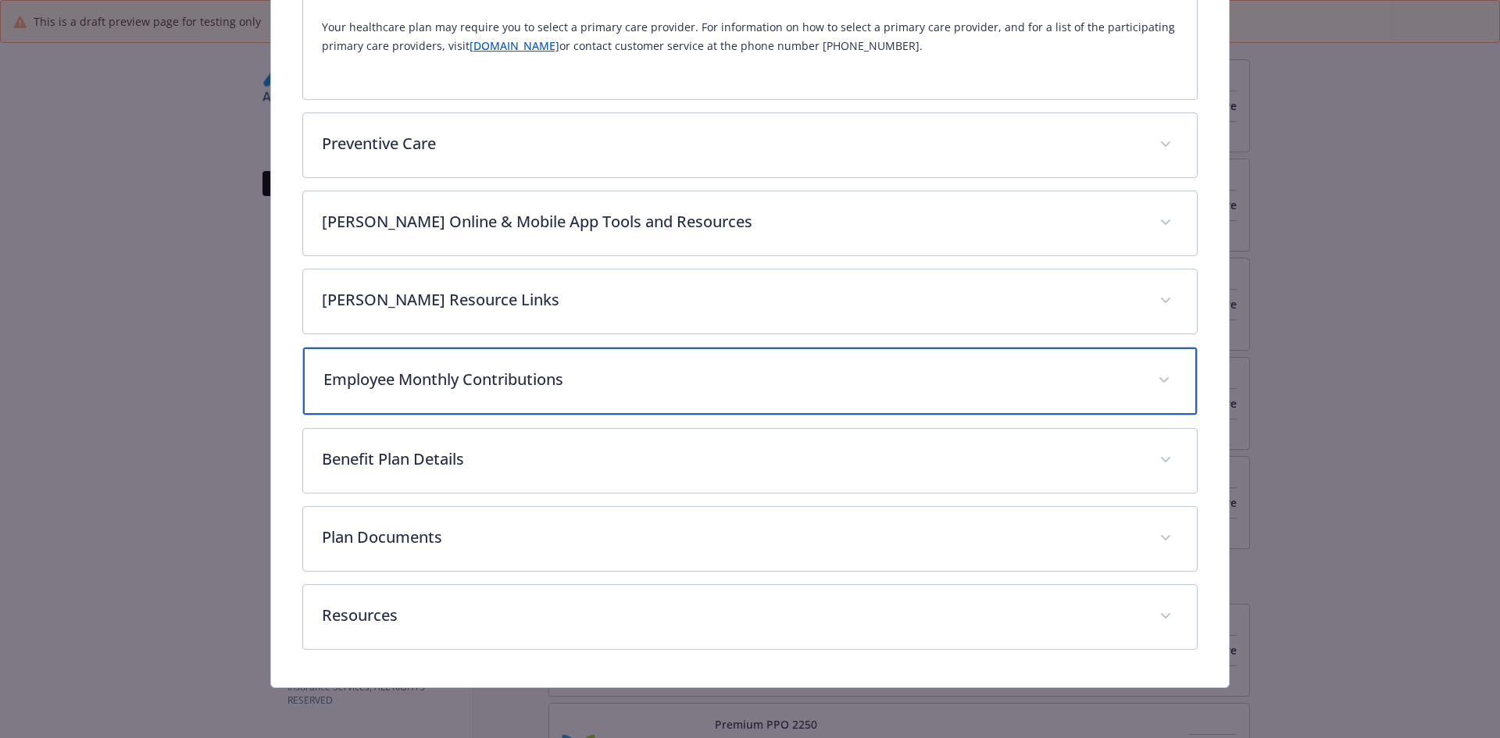
scroll to position [598, 0]
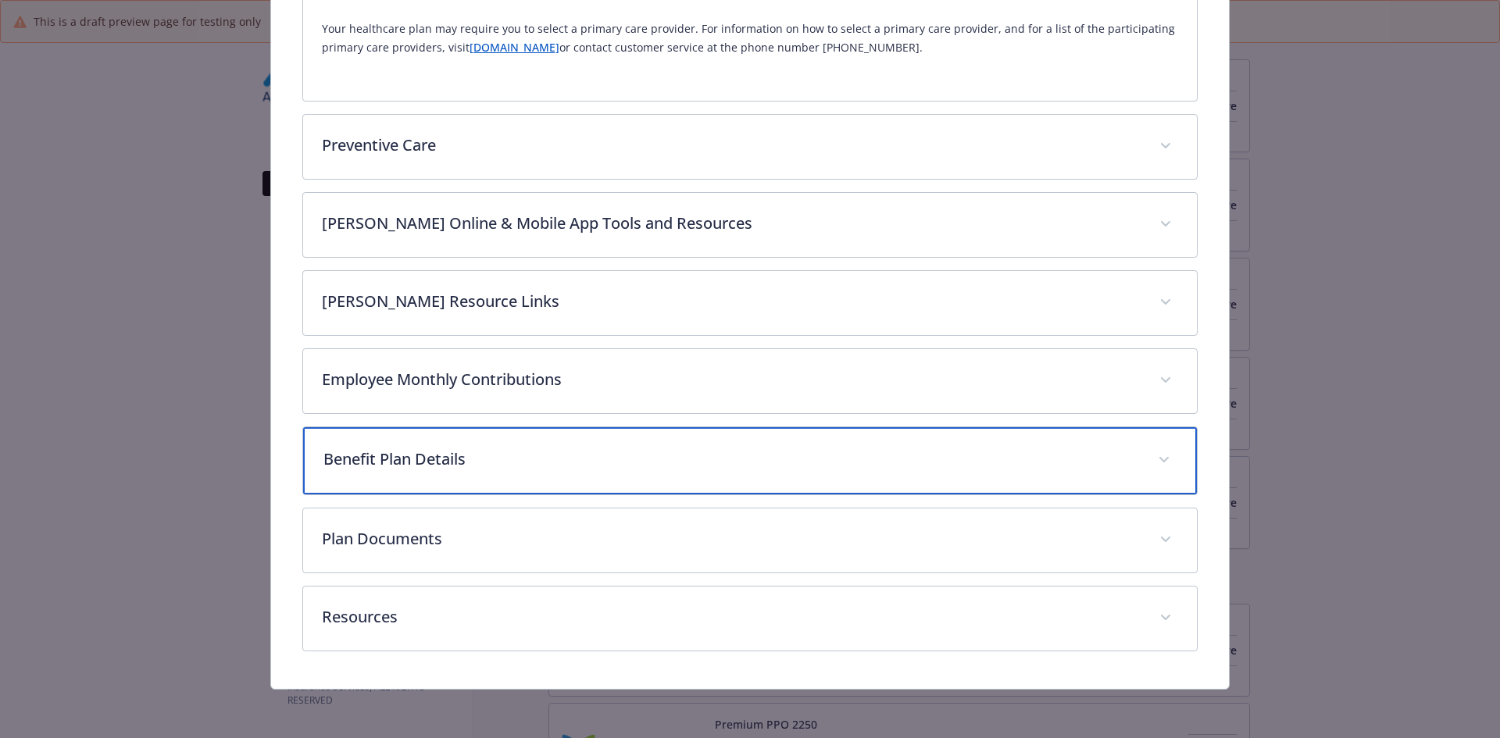
click at [459, 454] on p "Benefit Plan Details" at bounding box center [731, 459] width 816 height 23
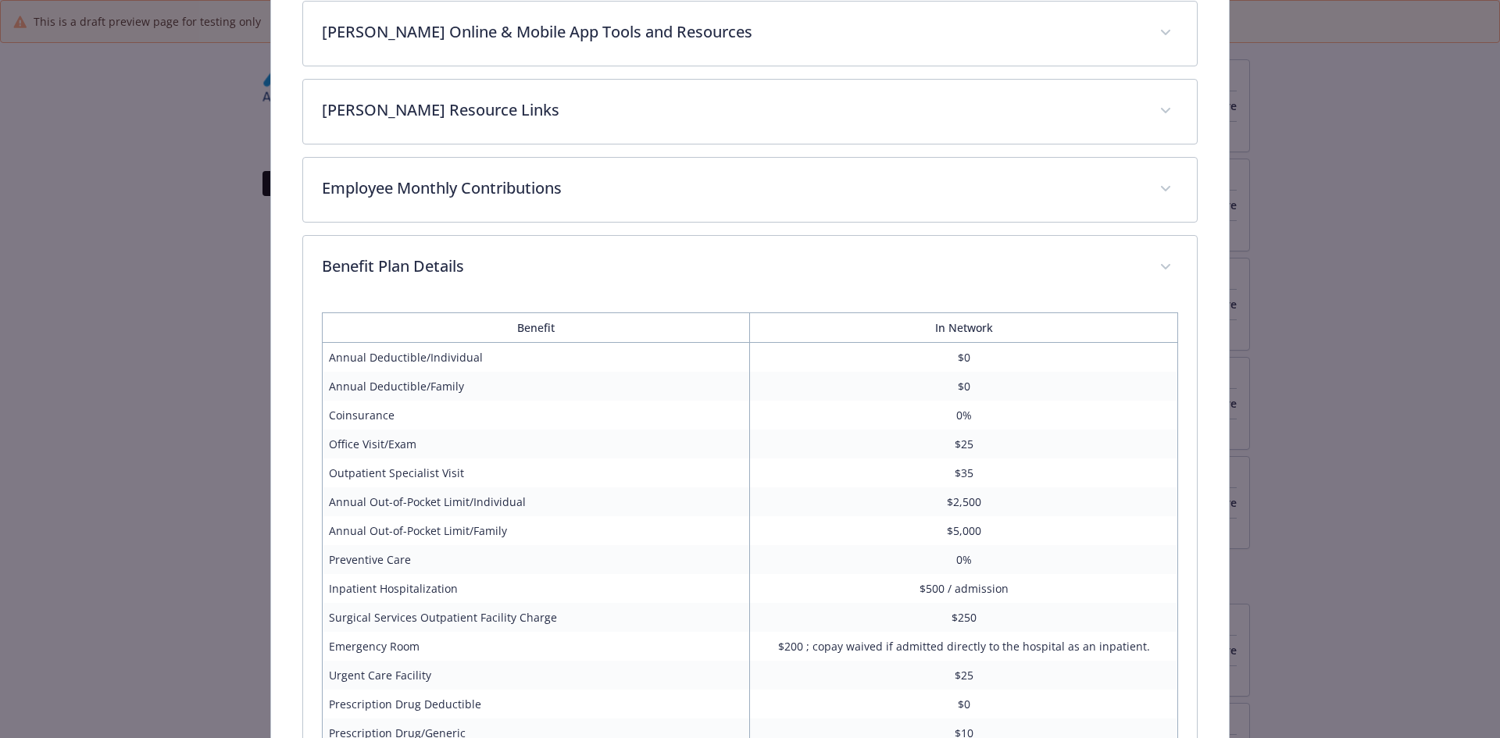
scroll to position [677, 0]
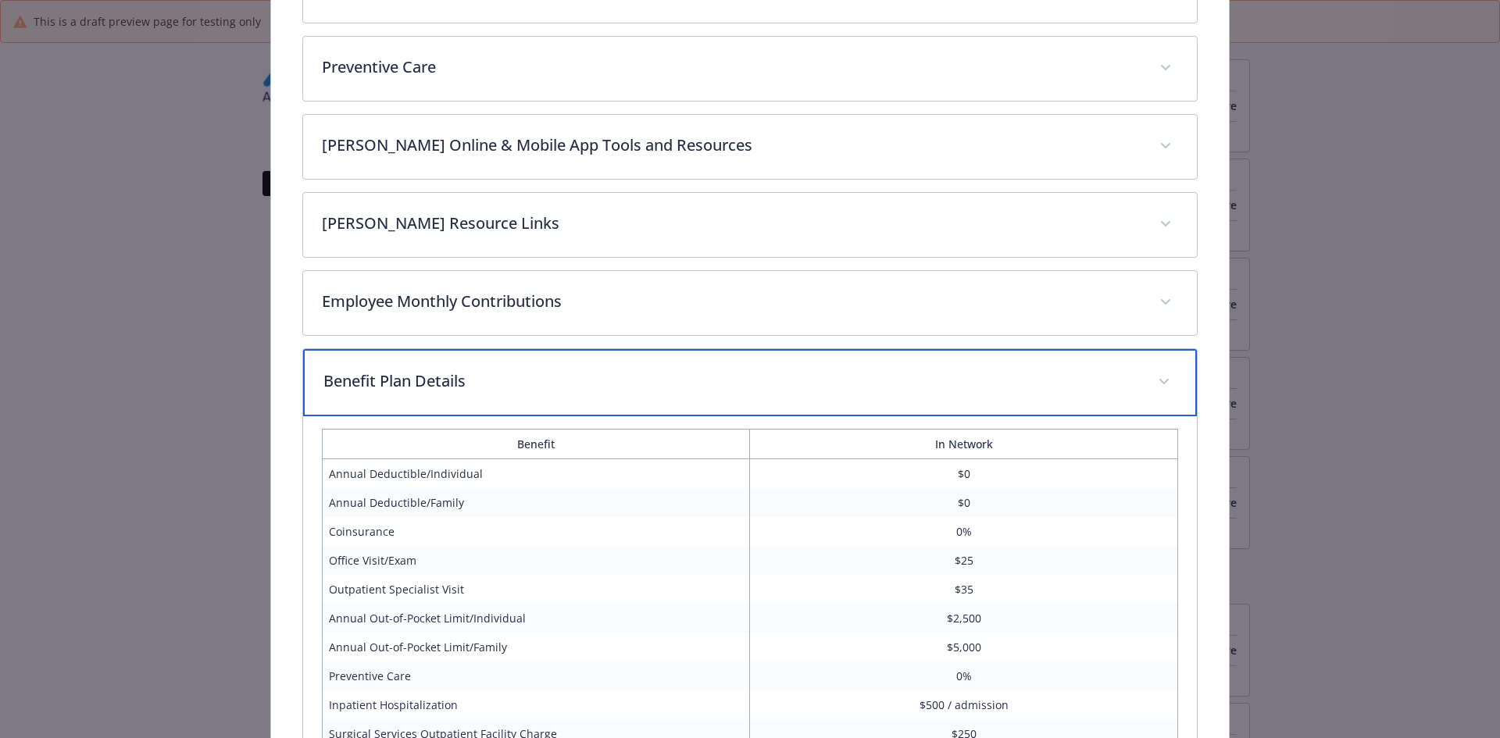
click at [441, 373] on p "Benefit Plan Details" at bounding box center [731, 381] width 816 height 23
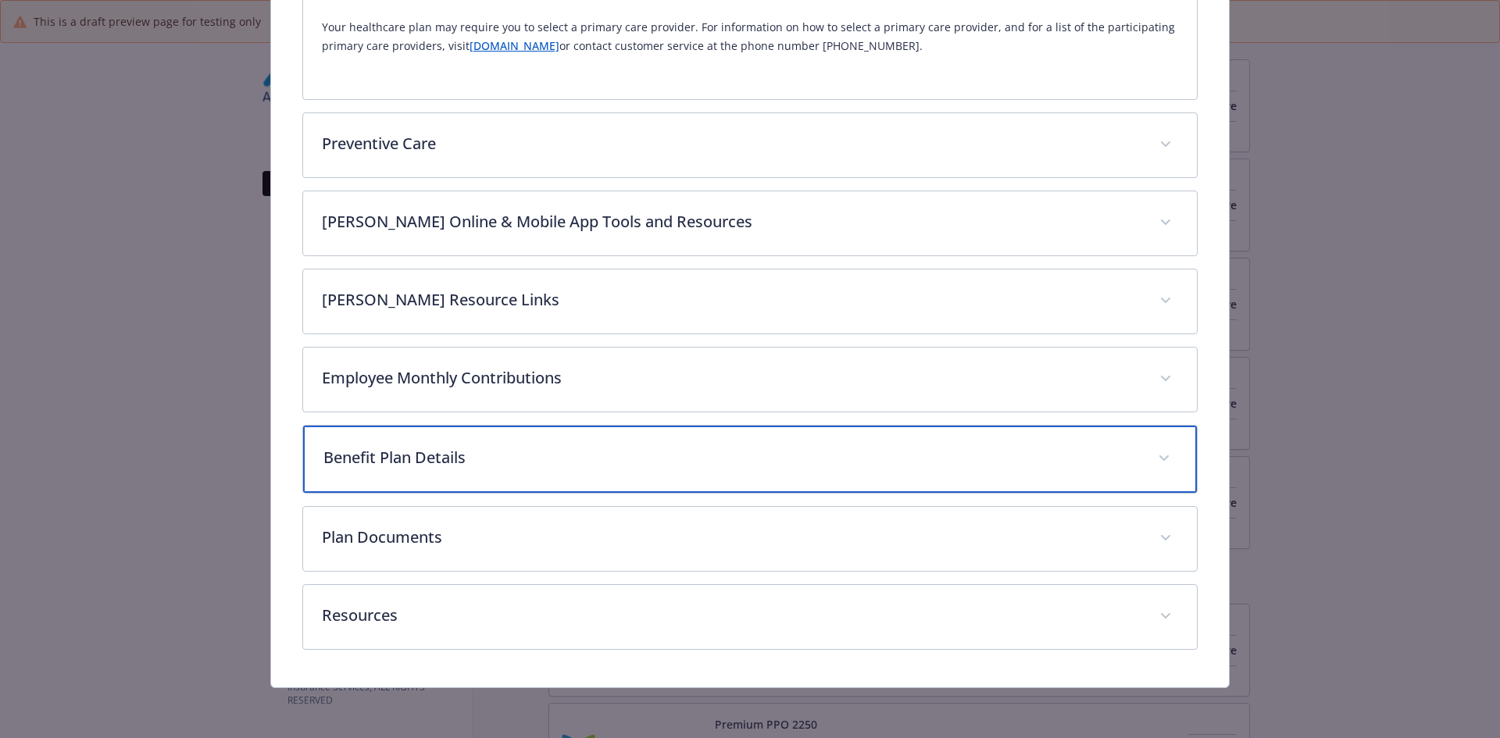
scroll to position [598, 0]
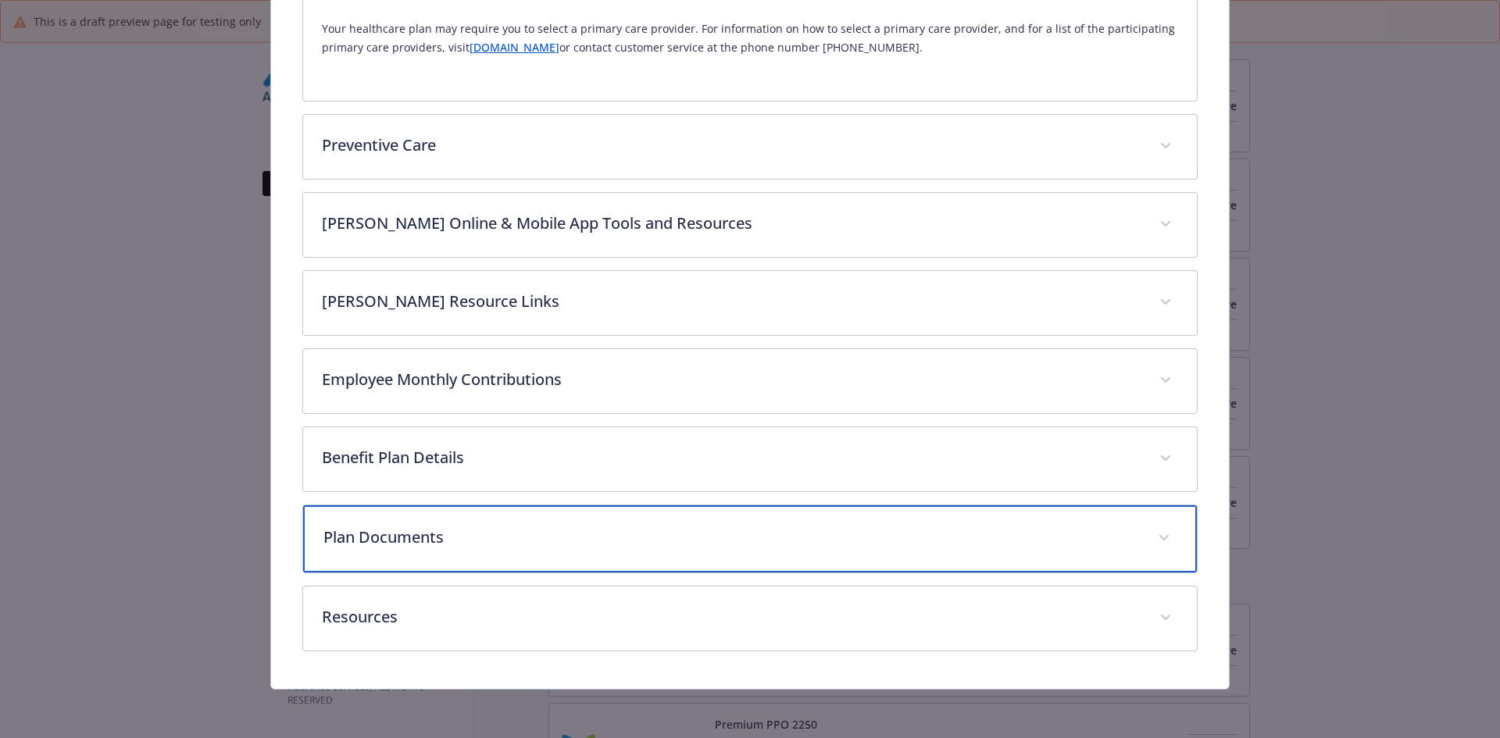
click at [398, 527] on p "Plan Documents" at bounding box center [731, 537] width 816 height 23
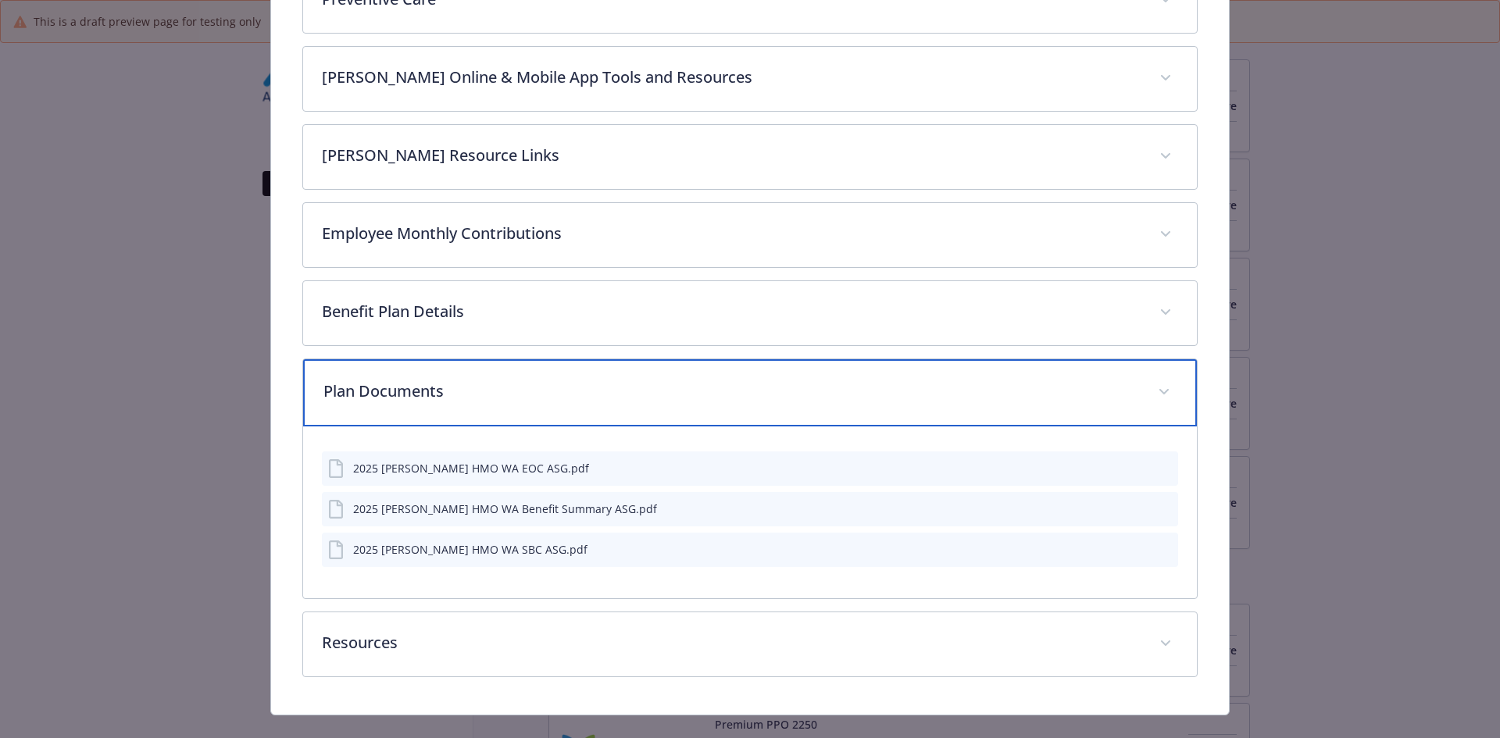
scroll to position [755, 0]
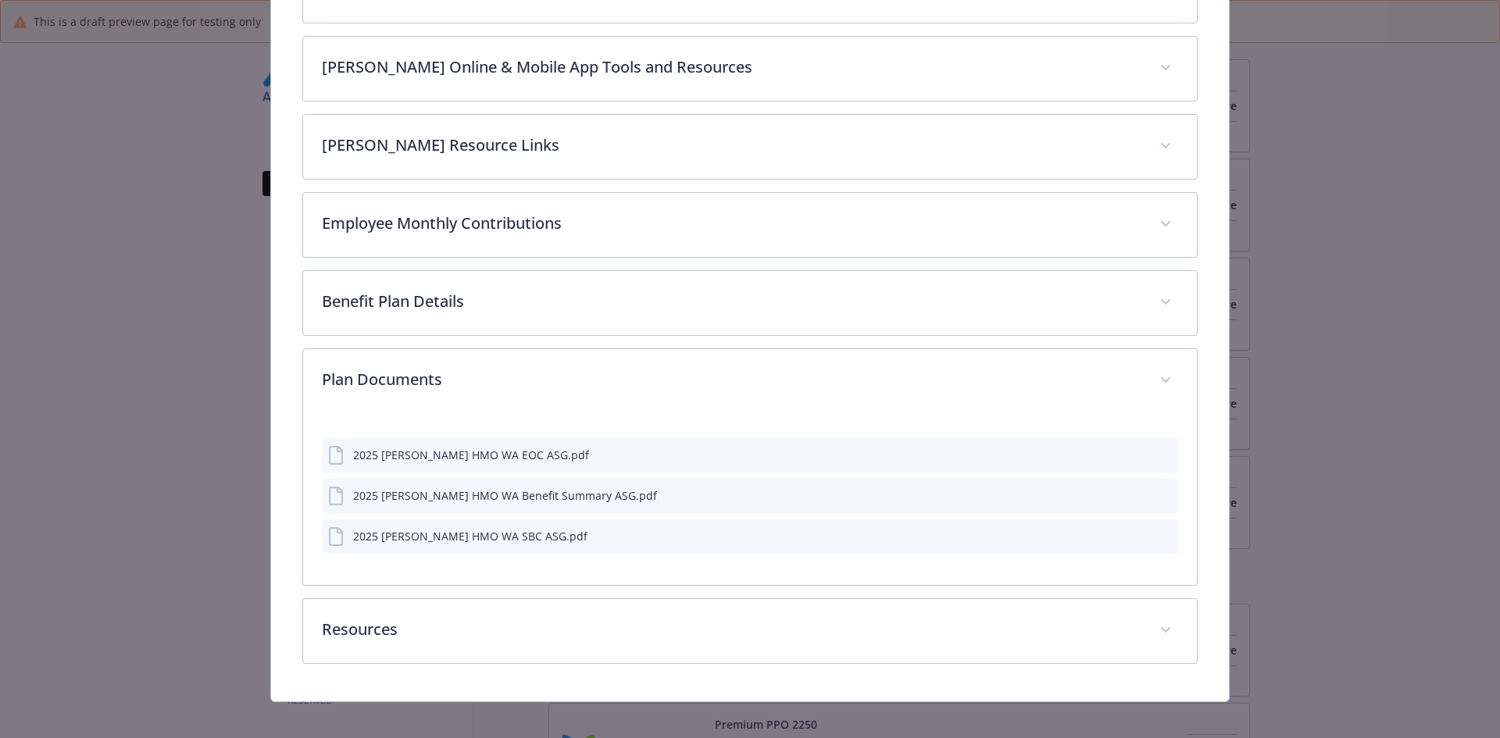
click at [1159, 454] on icon "preview file" at bounding box center [1163, 454] width 14 height 11
click at [1156, 498] on icon "preview file" at bounding box center [1163, 494] width 14 height 11
click at [1156, 536] on icon "preview file" at bounding box center [1163, 535] width 14 height 11
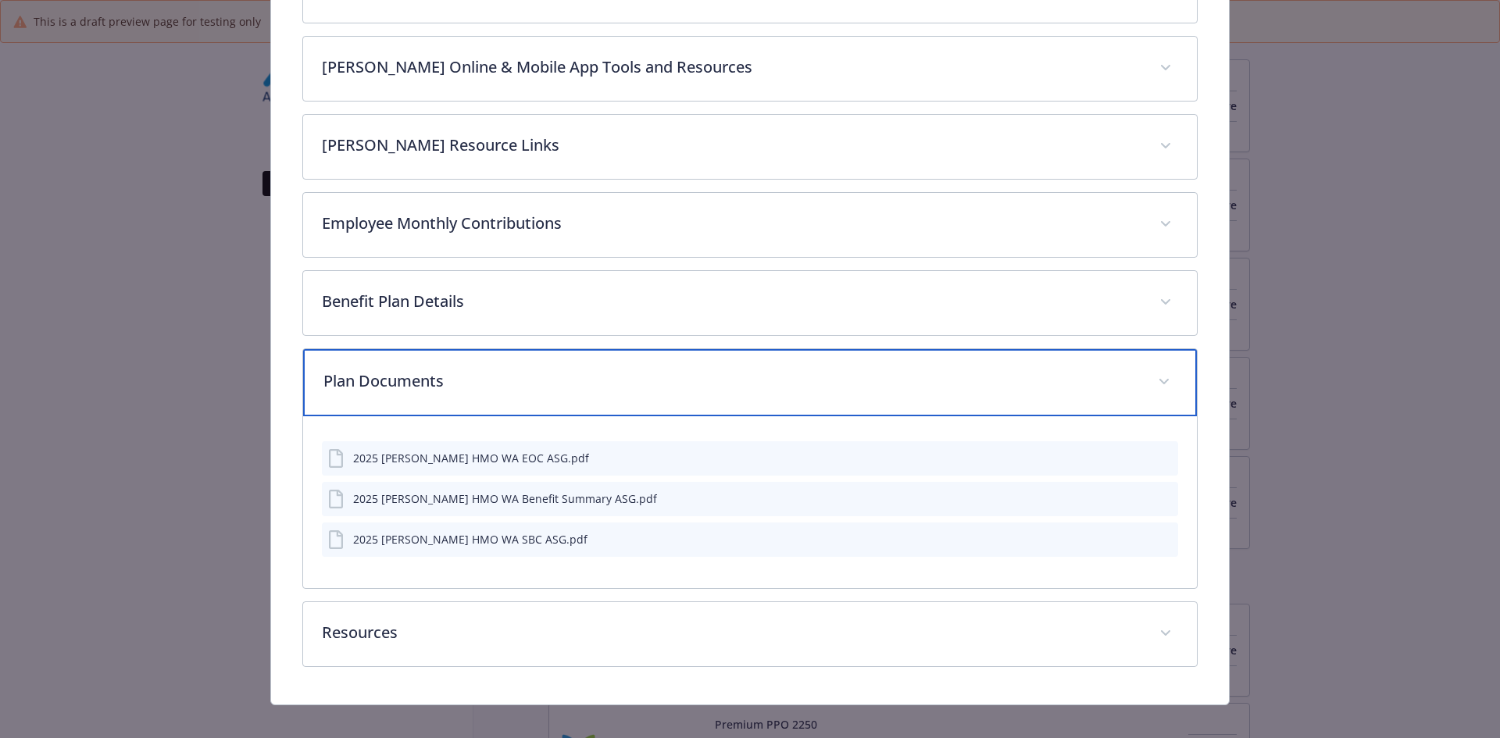
click at [386, 376] on p "Plan Documents" at bounding box center [731, 381] width 816 height 23
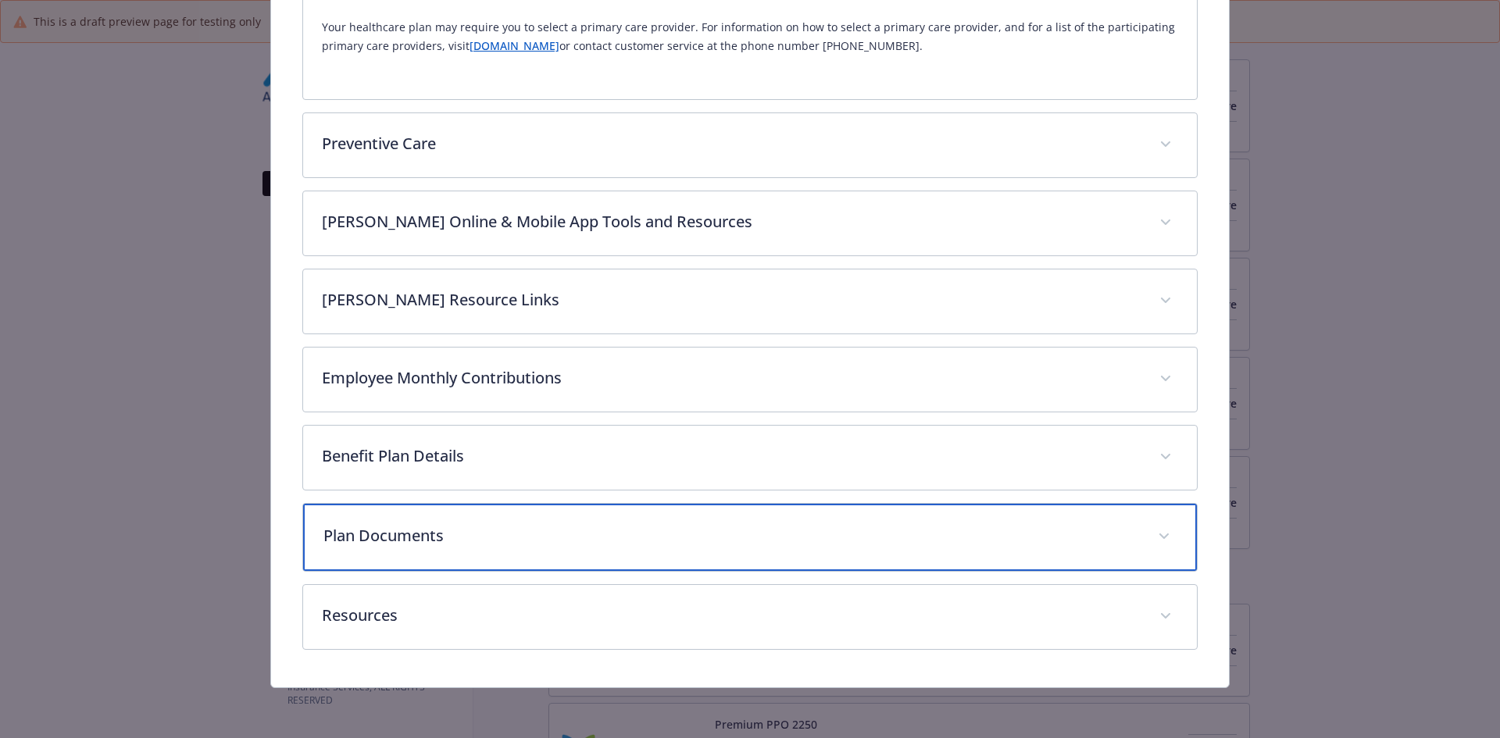
scroll to position [598, 0]
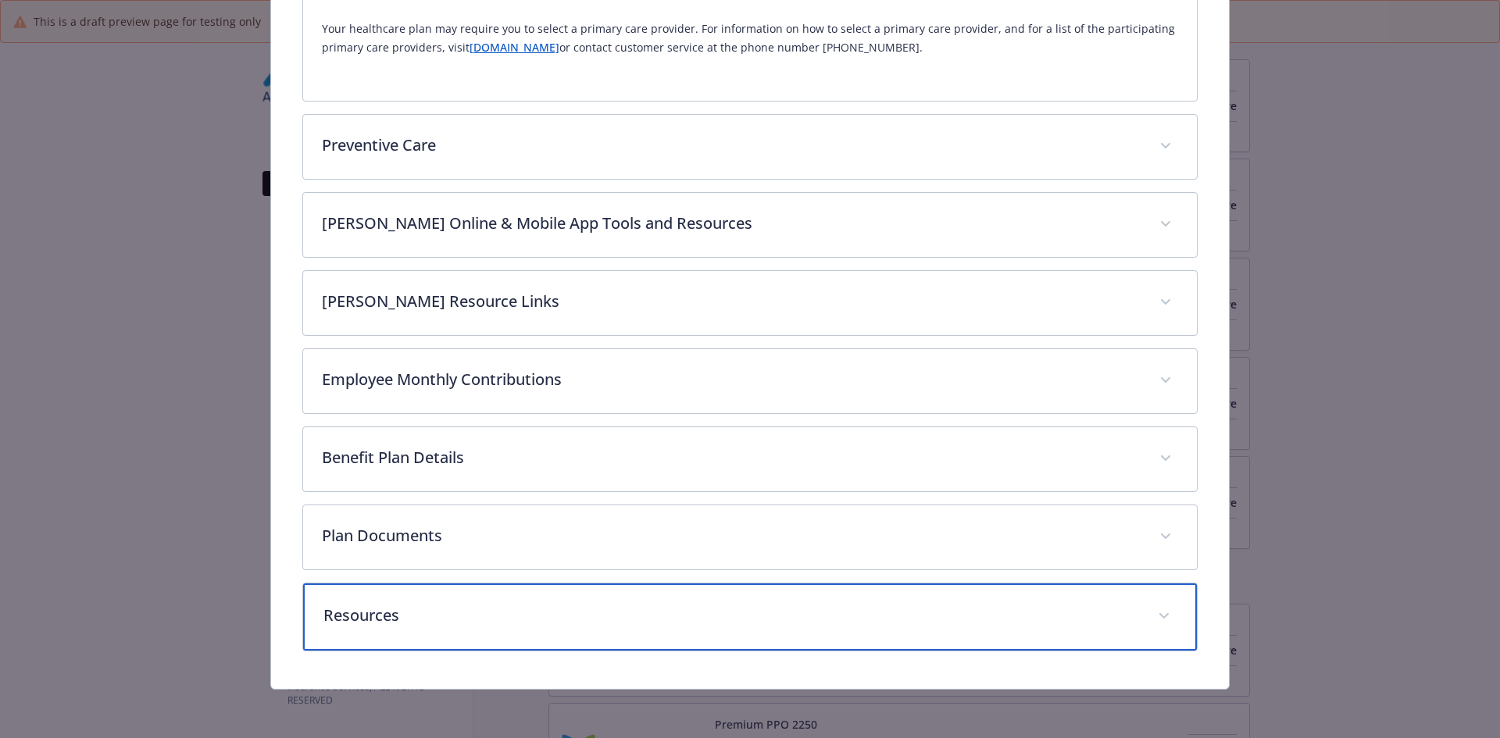
click at [412, 624] on p "Resources" at bounding box center [731, 615] width 816 height 23
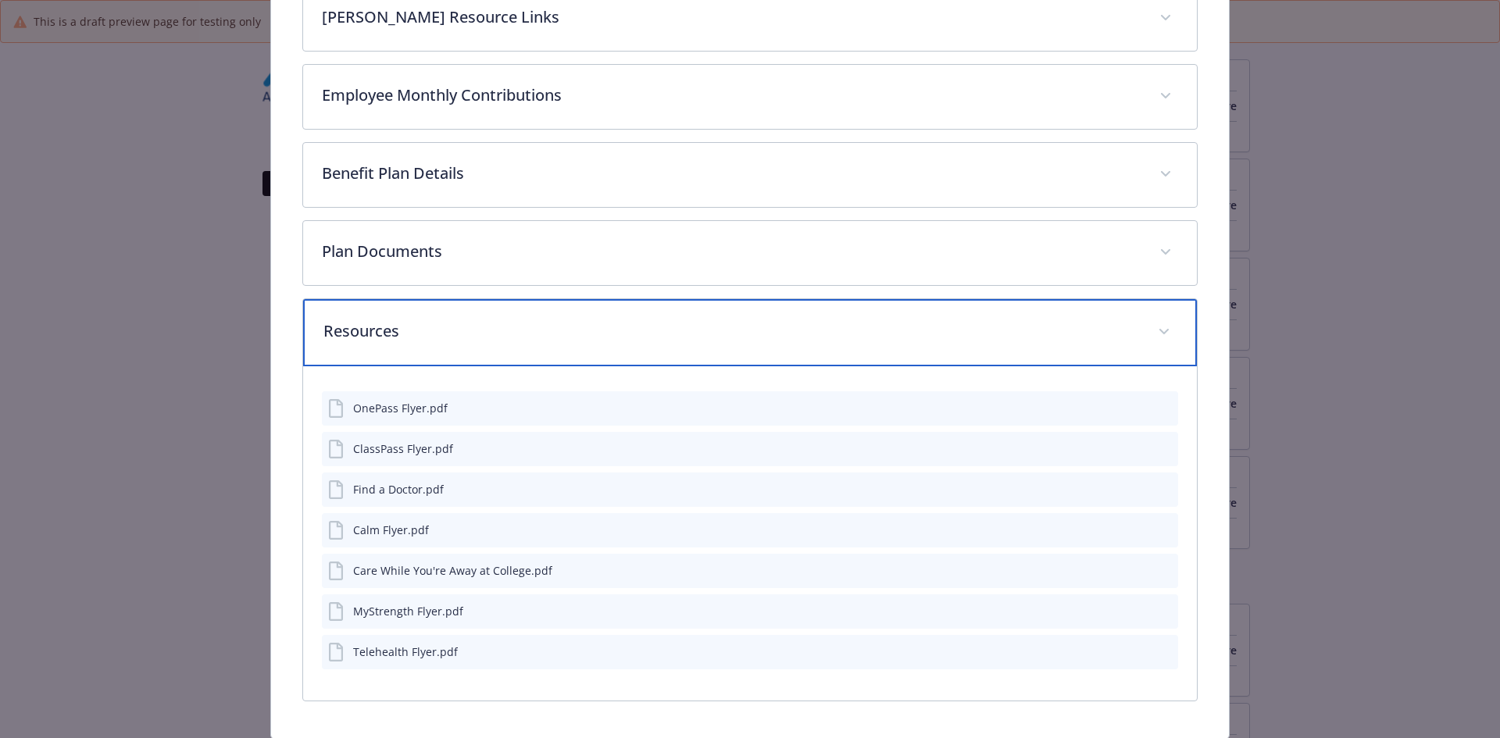
scroll to position [911, 0]
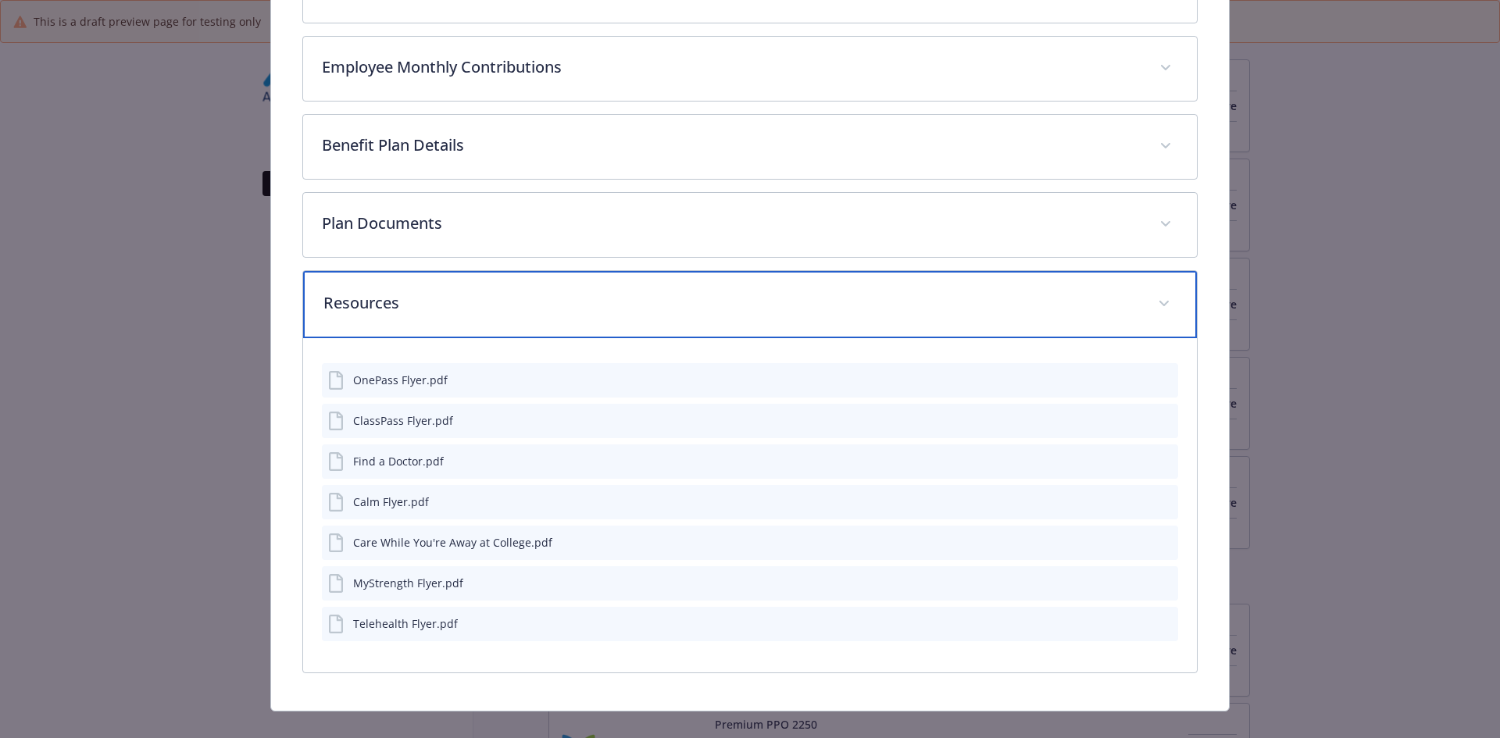
click at [443, 315] on div "Resources" at bounding box center [750, 304] width 895 height 67
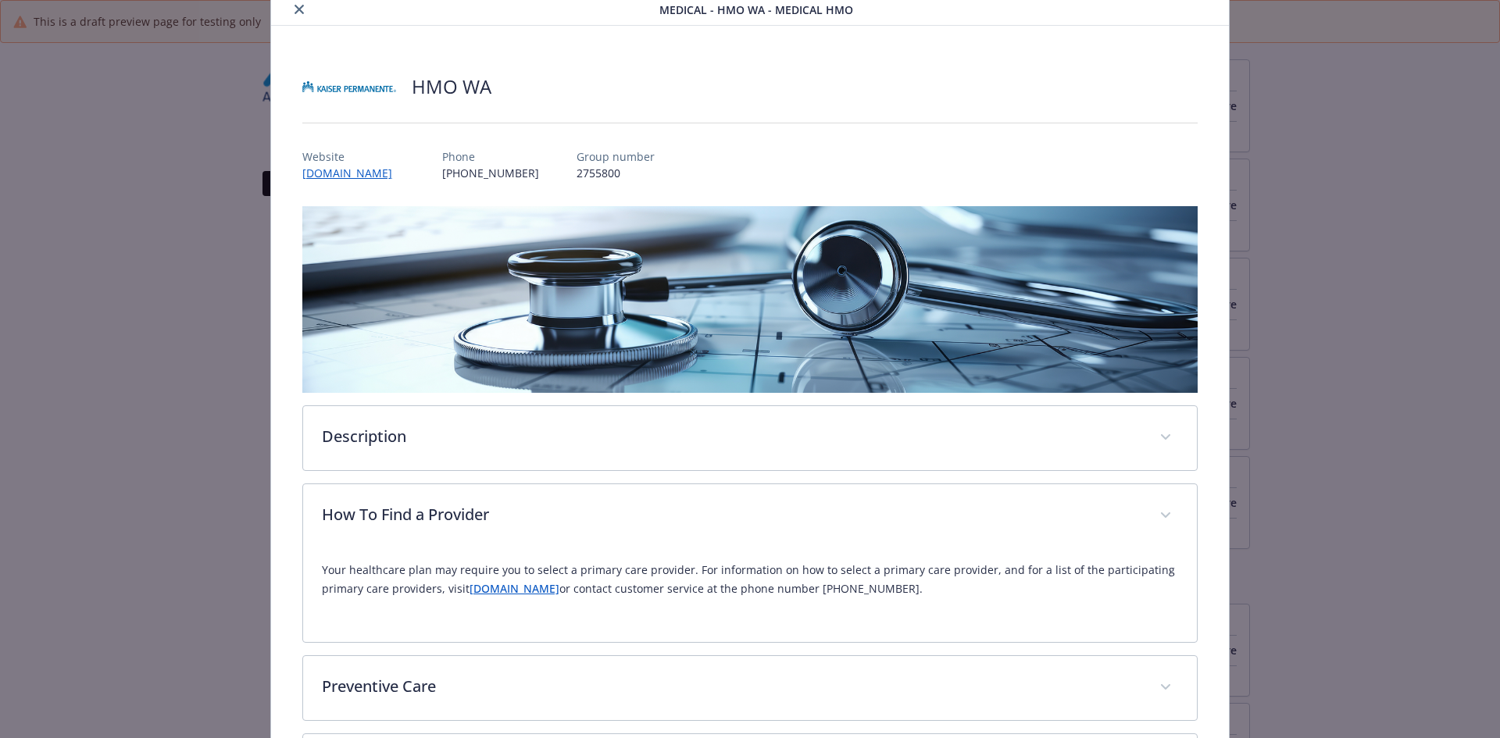
scroll to position [0, 0]
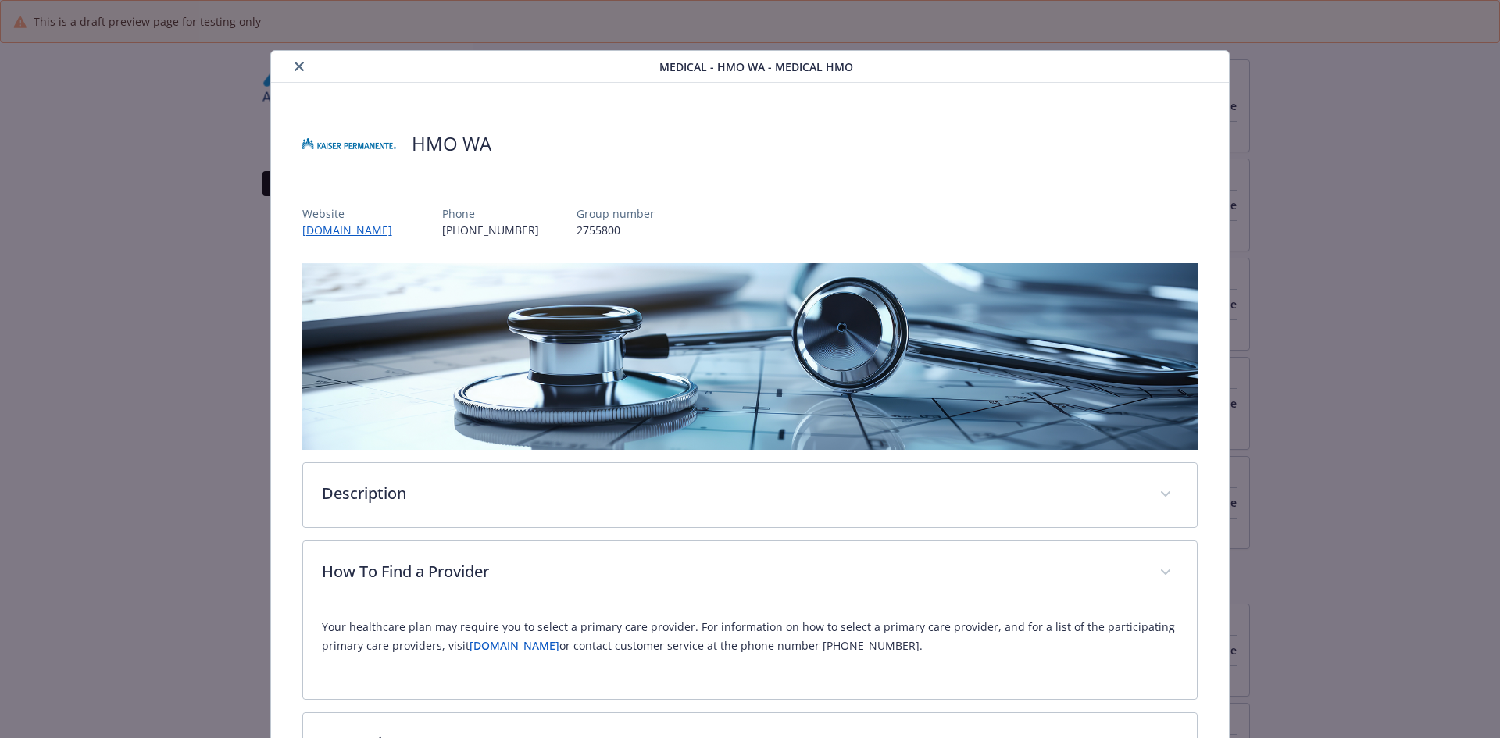
click at [297, 71] on button "close" at bounding box center [299, 66] width 19 height 19
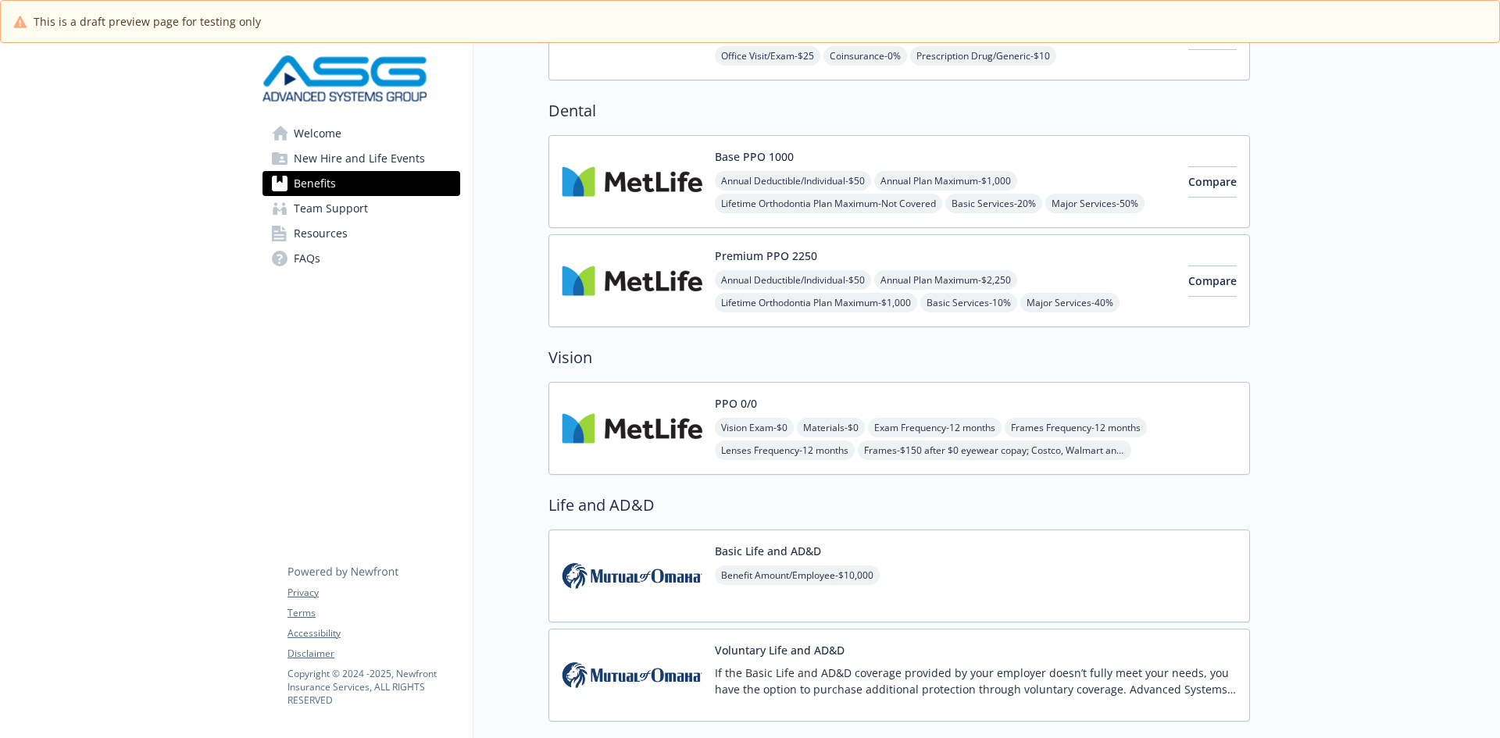
scroll to position [703, 0]
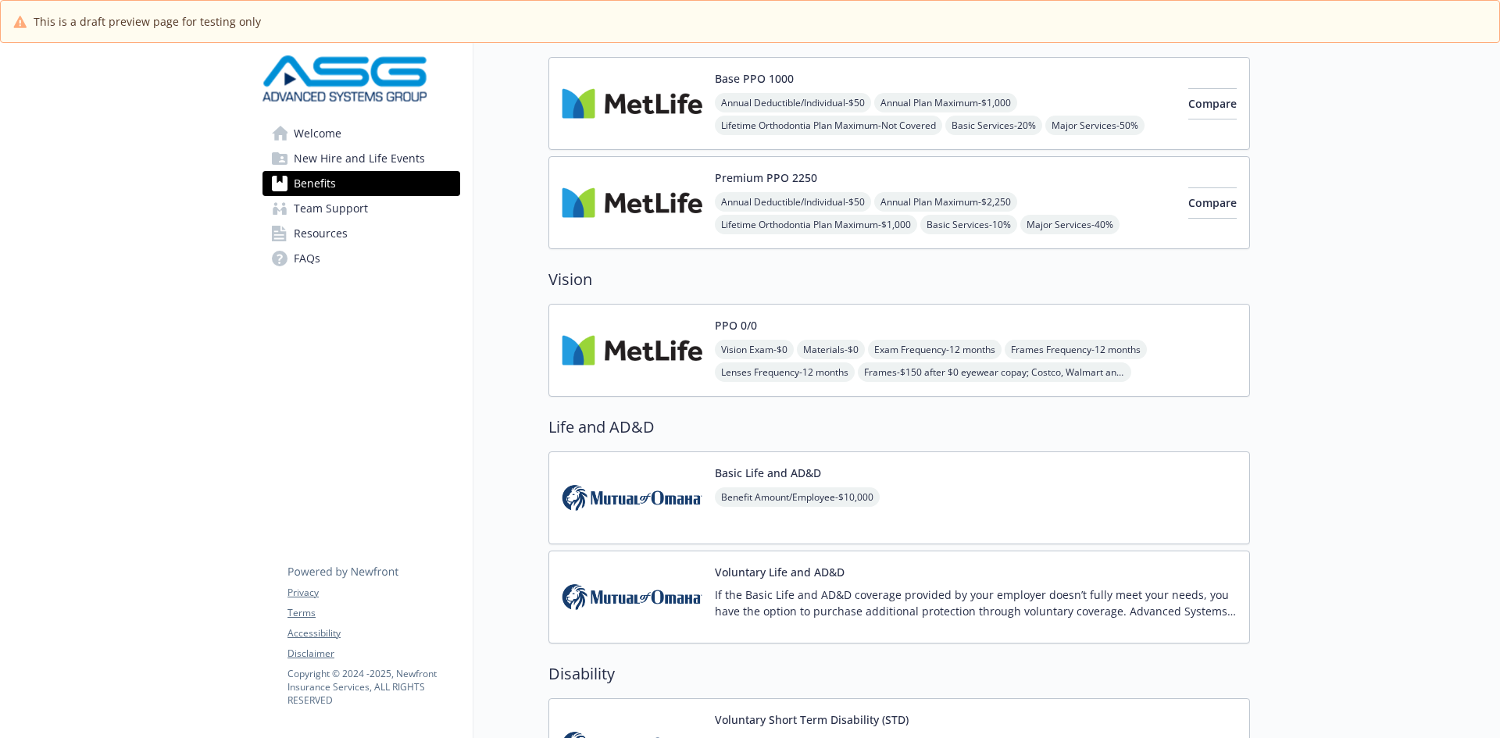
click at [844, 87] on div "Base PPO 1000 Annual Deductible/Individual - $50 Annual Plan Maximum - $1,000 L…" at bounding box center [945, 103] width 461 height 66
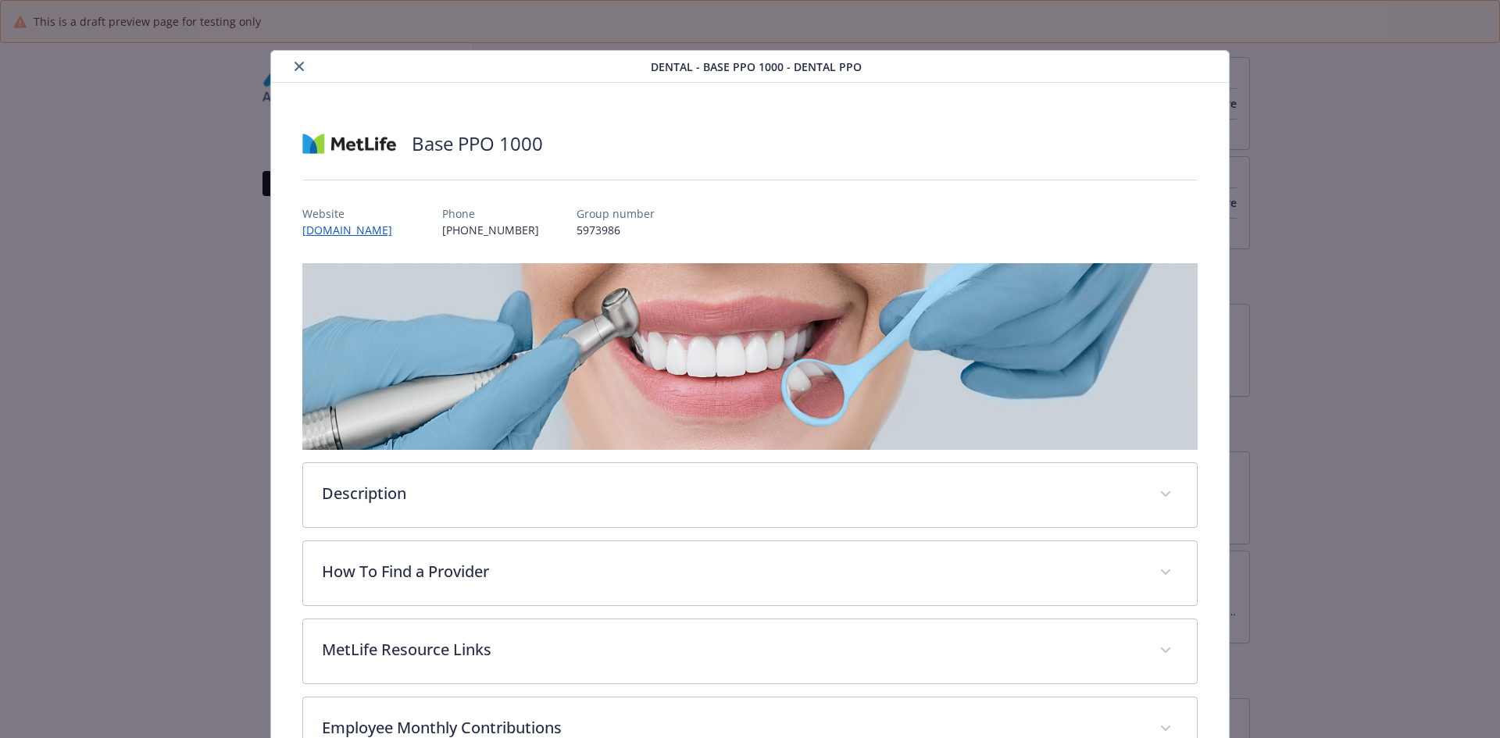
scroll to position [27, 0]
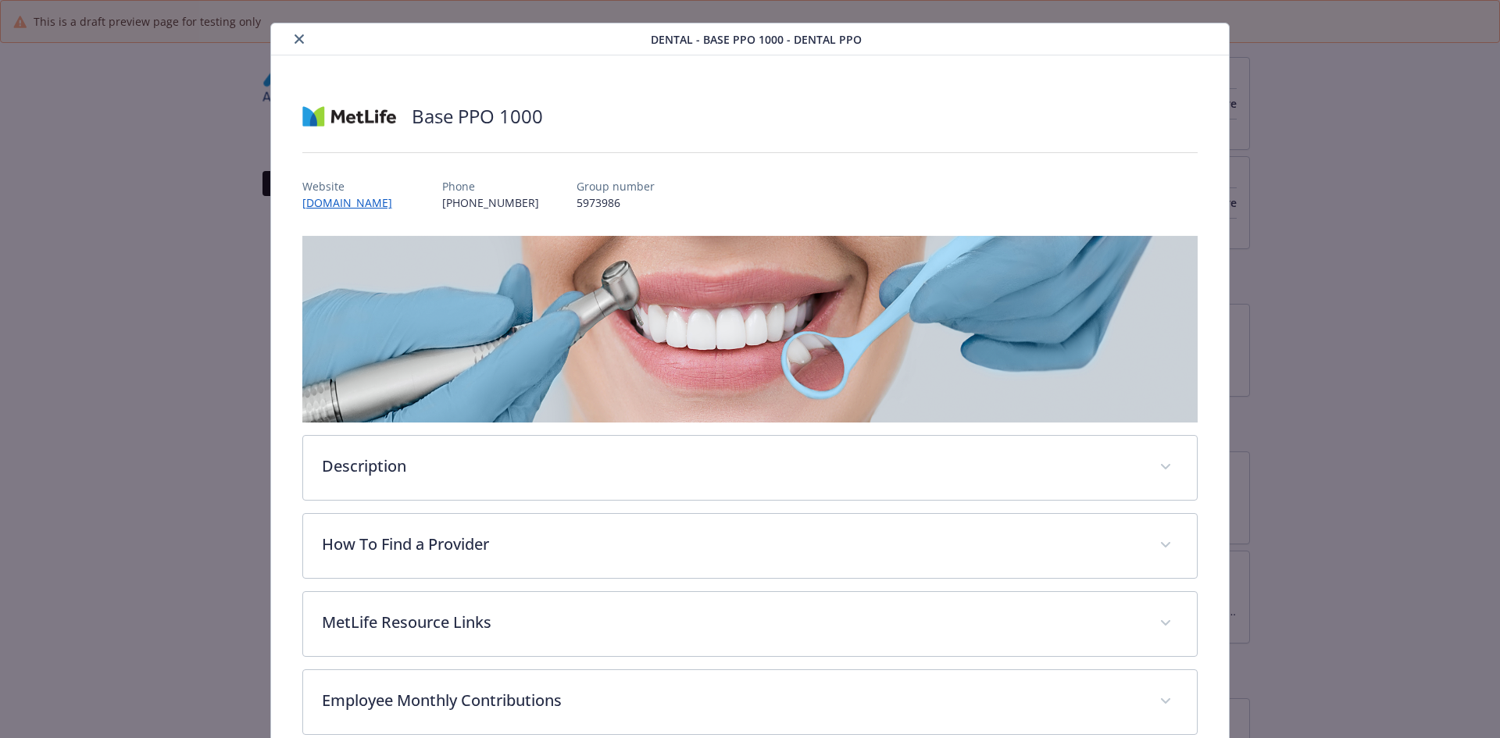
click at [303, 37] on button "close" at bounding box center [299, 39] width 19 height 19
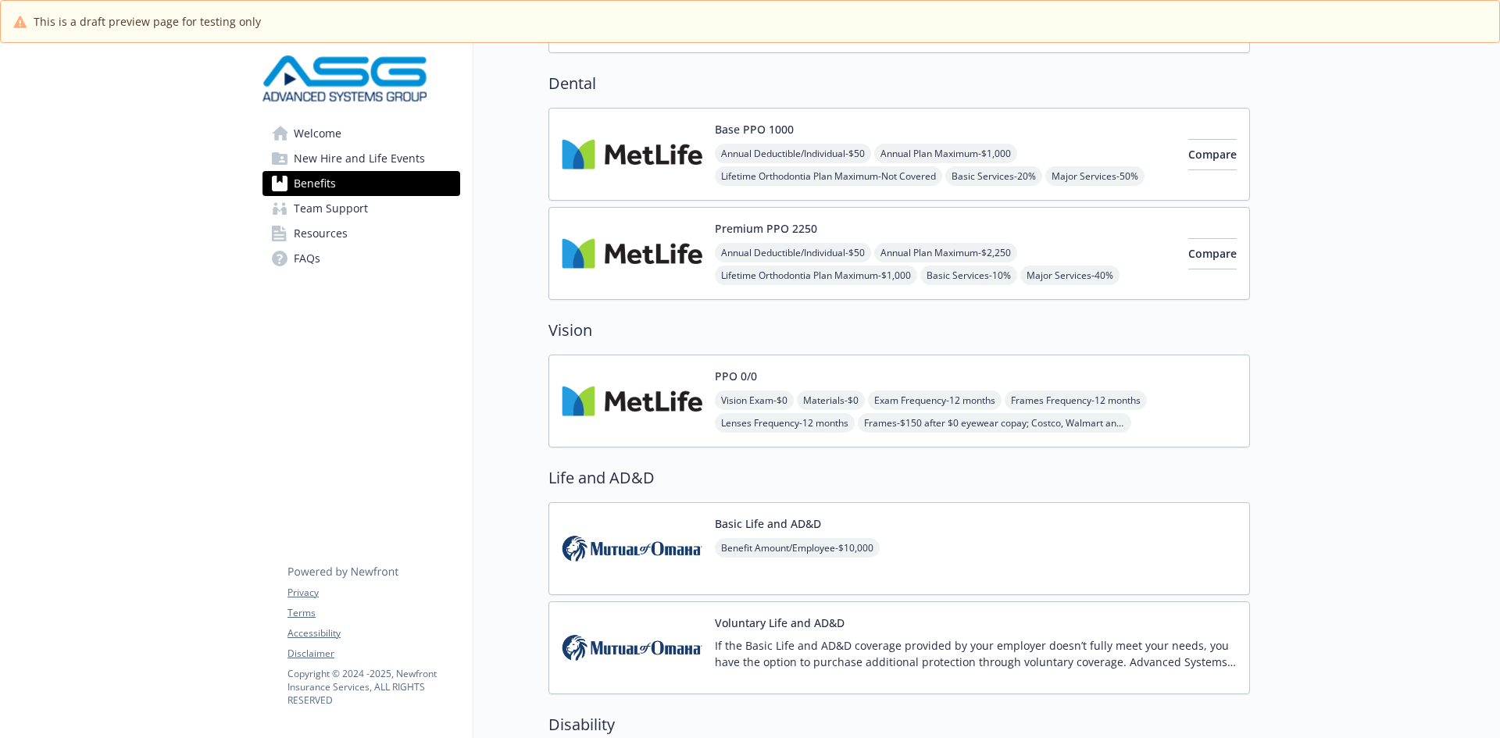
scroll to position [625, 0]
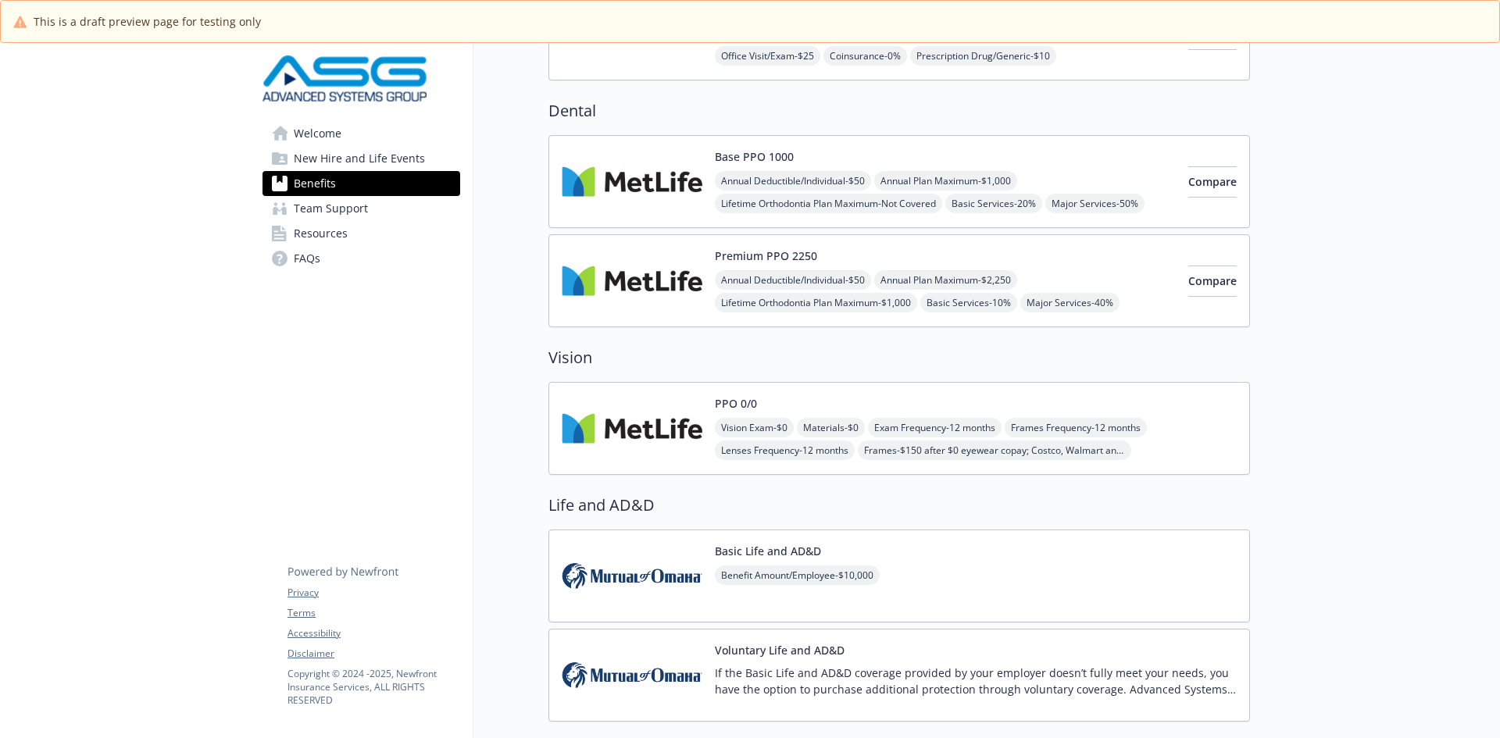
click at [772, 159] on button "Base PPO 1000" at bounding box center [754, 156] width 79 height 16
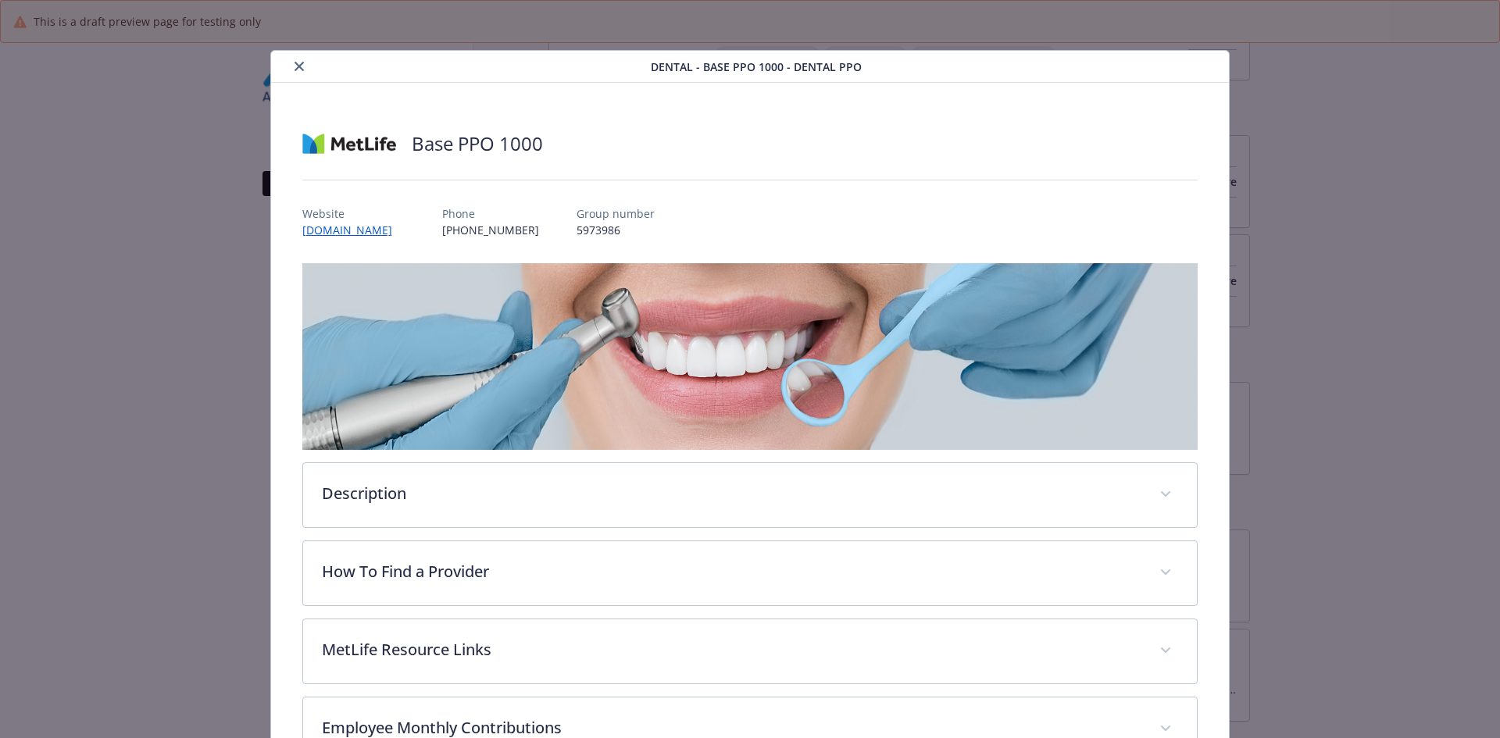
scroll to position [47, 0]
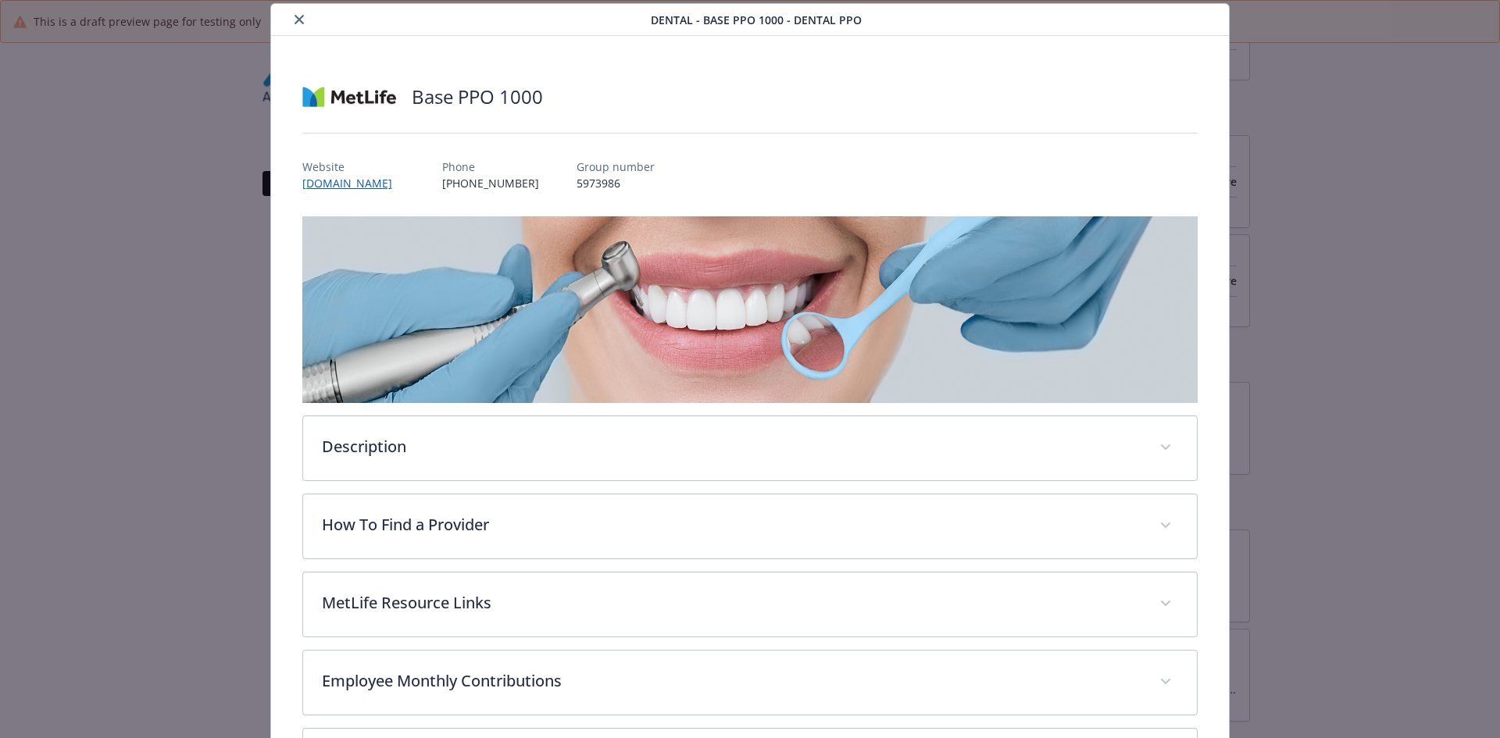
click at [503, 80] on div "Base PPO 1000" at bounding box center [750, 96] width 896 height 47
click at [446, 99] on h2 "Base PPO 1000" at bounding box center [477, 97] width 131 height 27
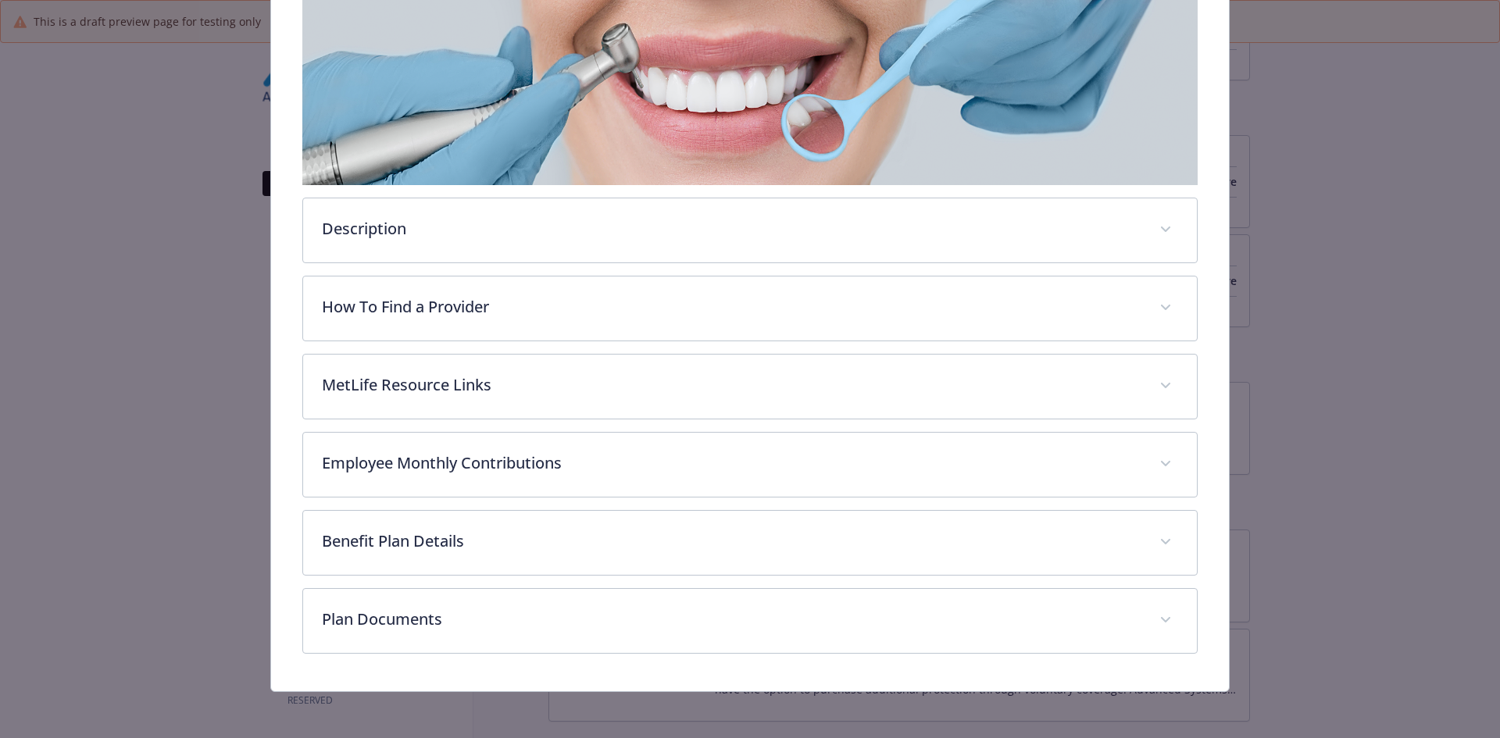
scroll to position [267, 0]
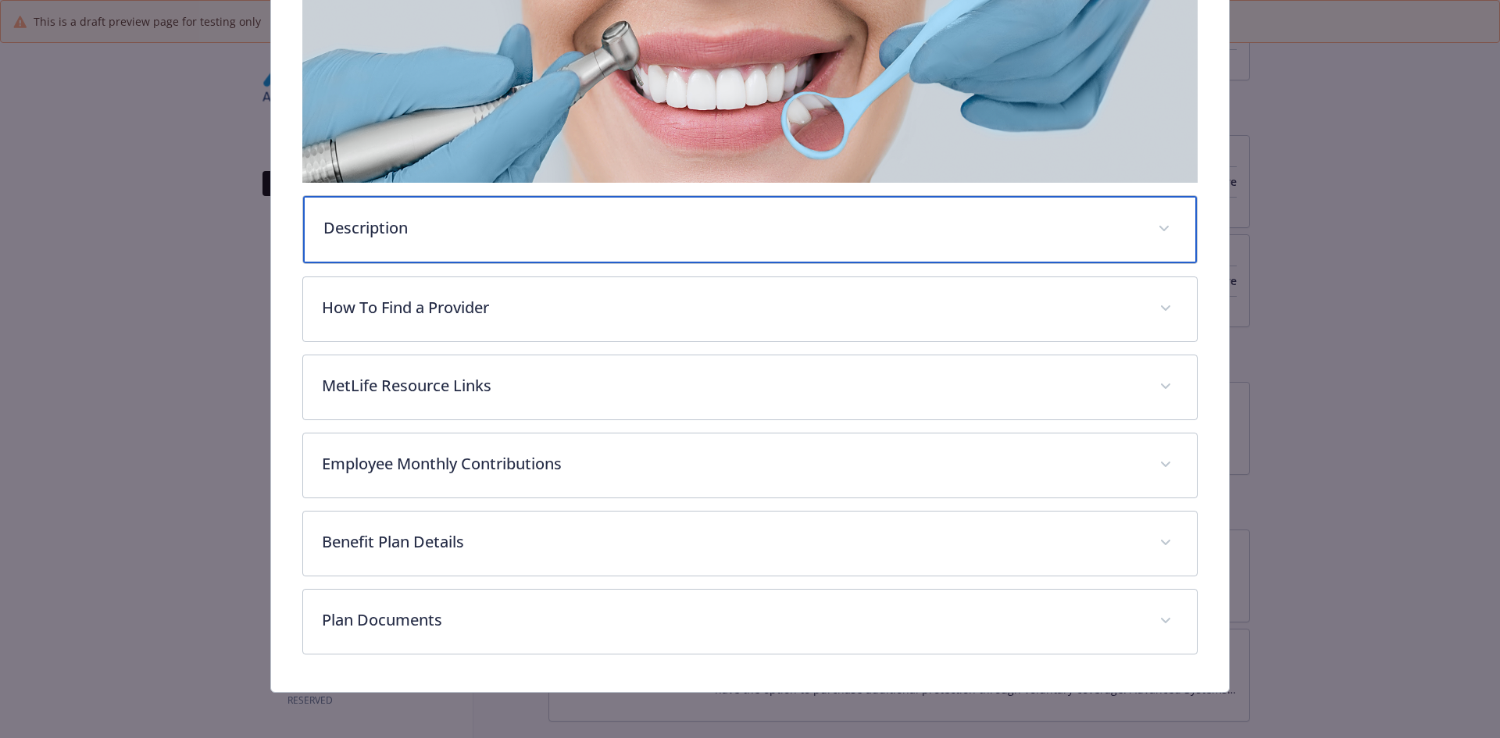
click at [431, 238] on div "Description" at bounding box center [750, 229] width 895 height 67
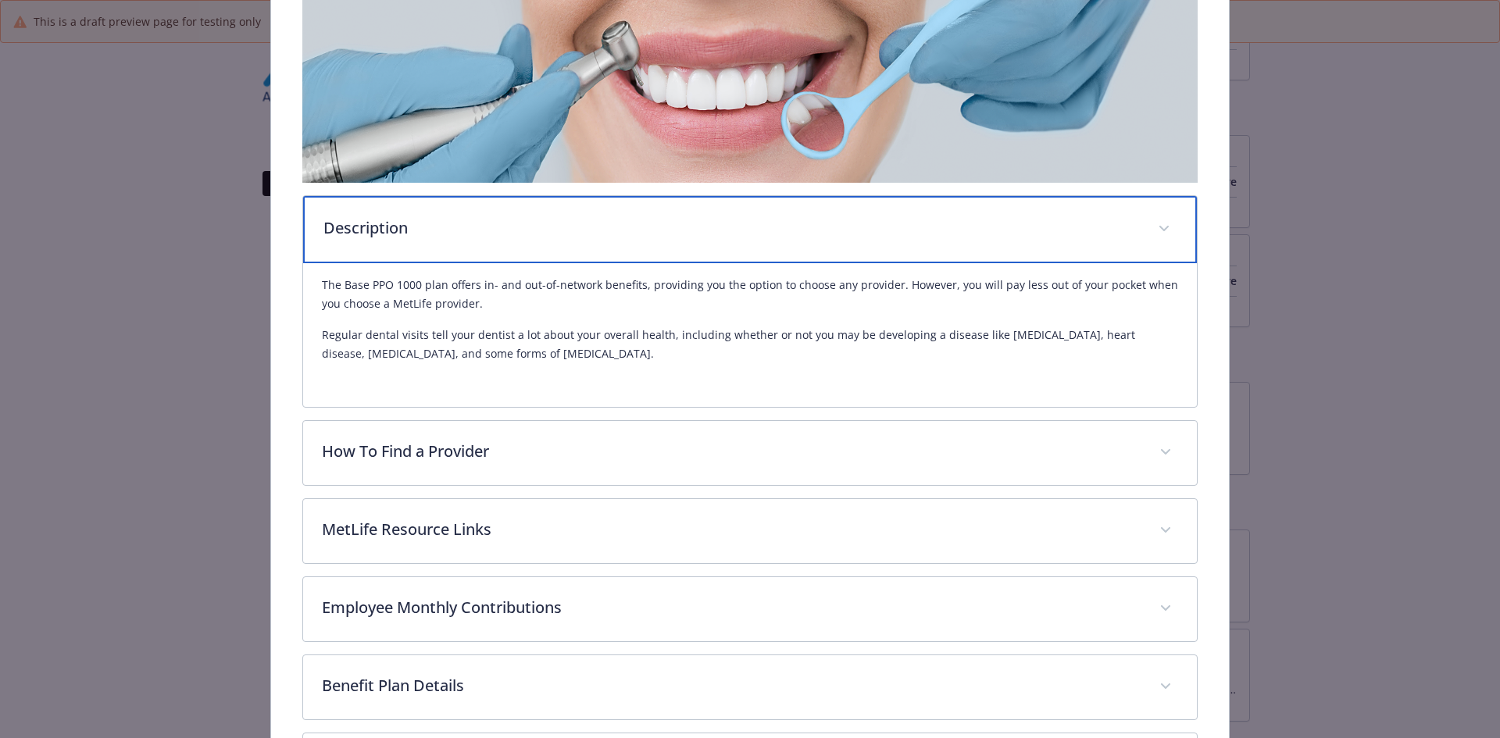
click at [431, 238] on div "Description" at bounding box center [750, 229] width 895 height 67
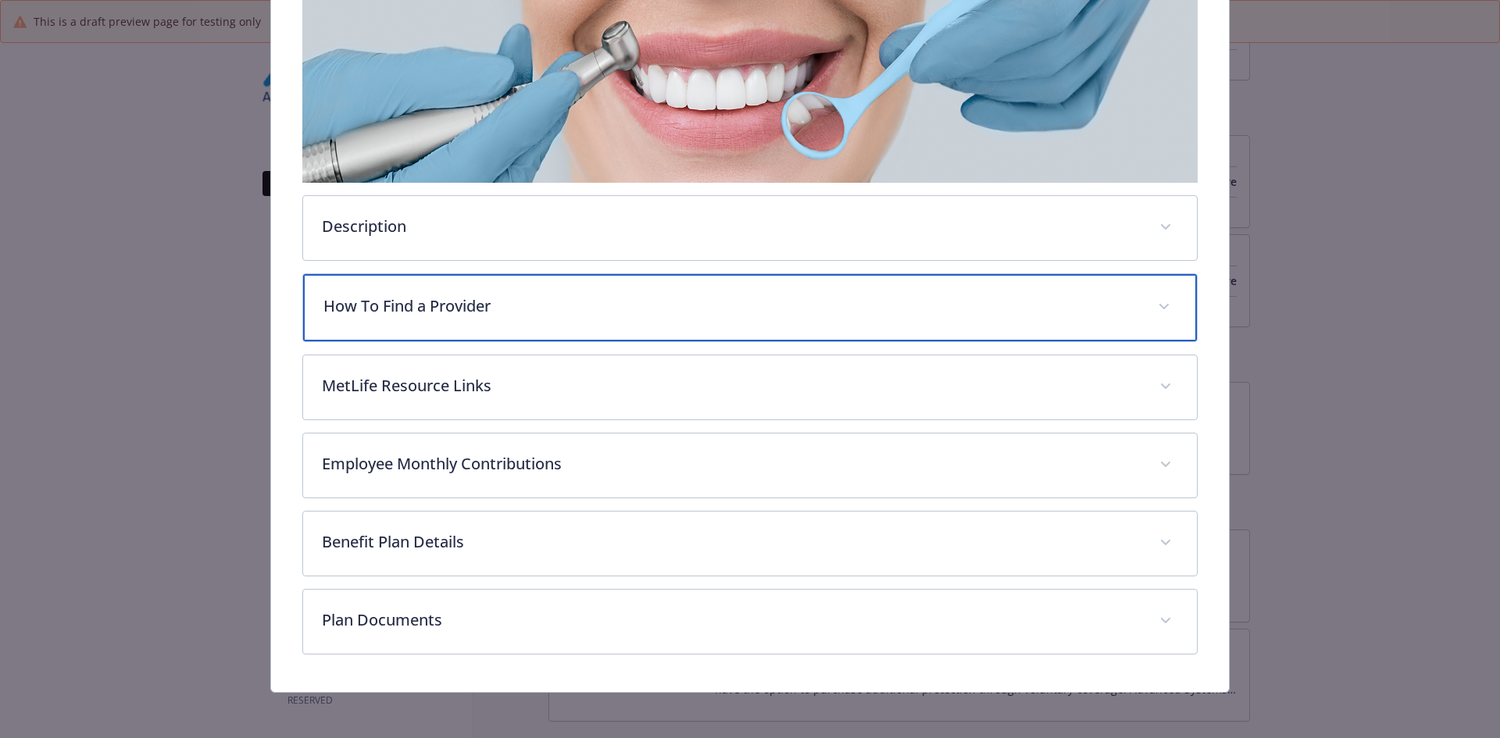
click at [436, 296] on p "How To Find a Provider" at bounding box center [731, 306] width 816 height 23
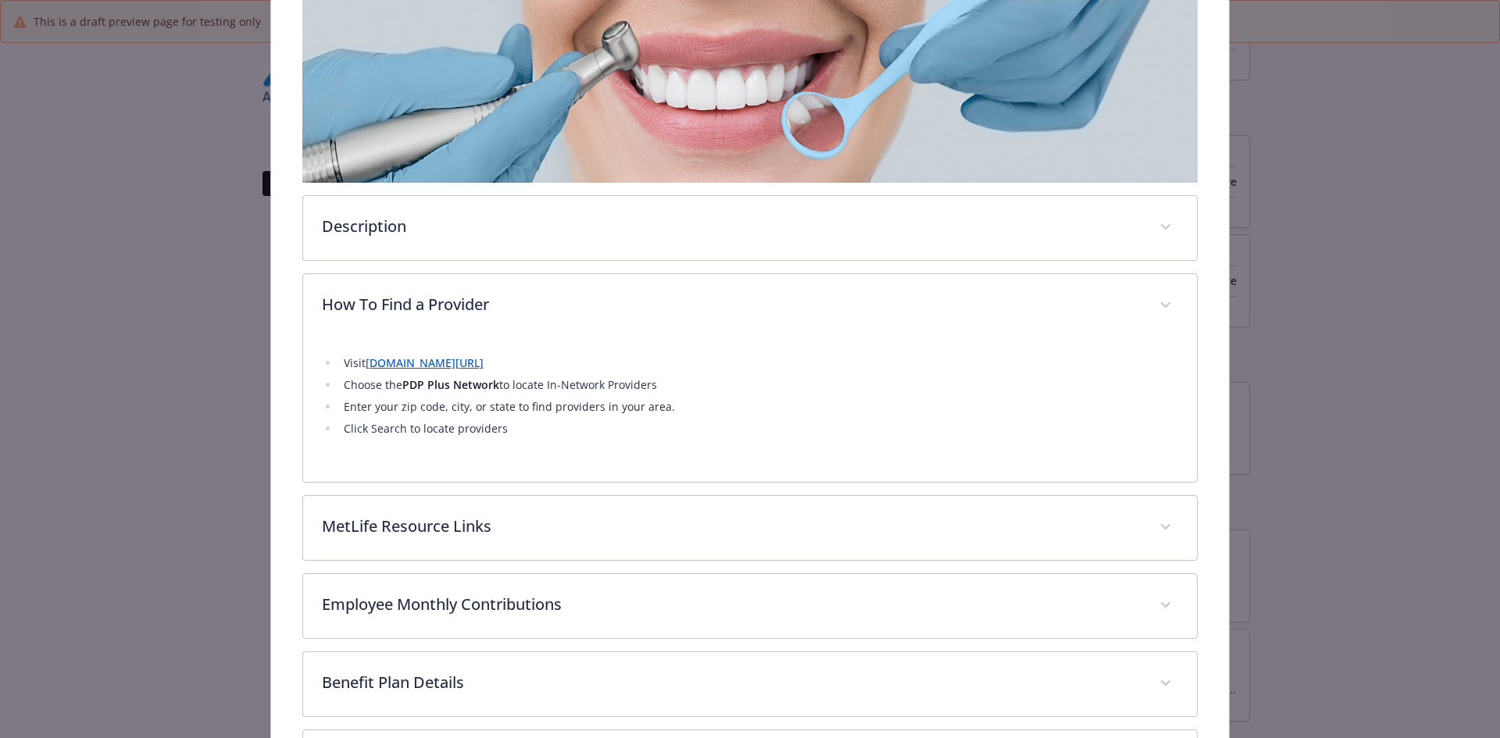
click at [459, 362] on link "[DOMAIN_NAME][URL]" at bounding box center [425, 362] width 118 height 15
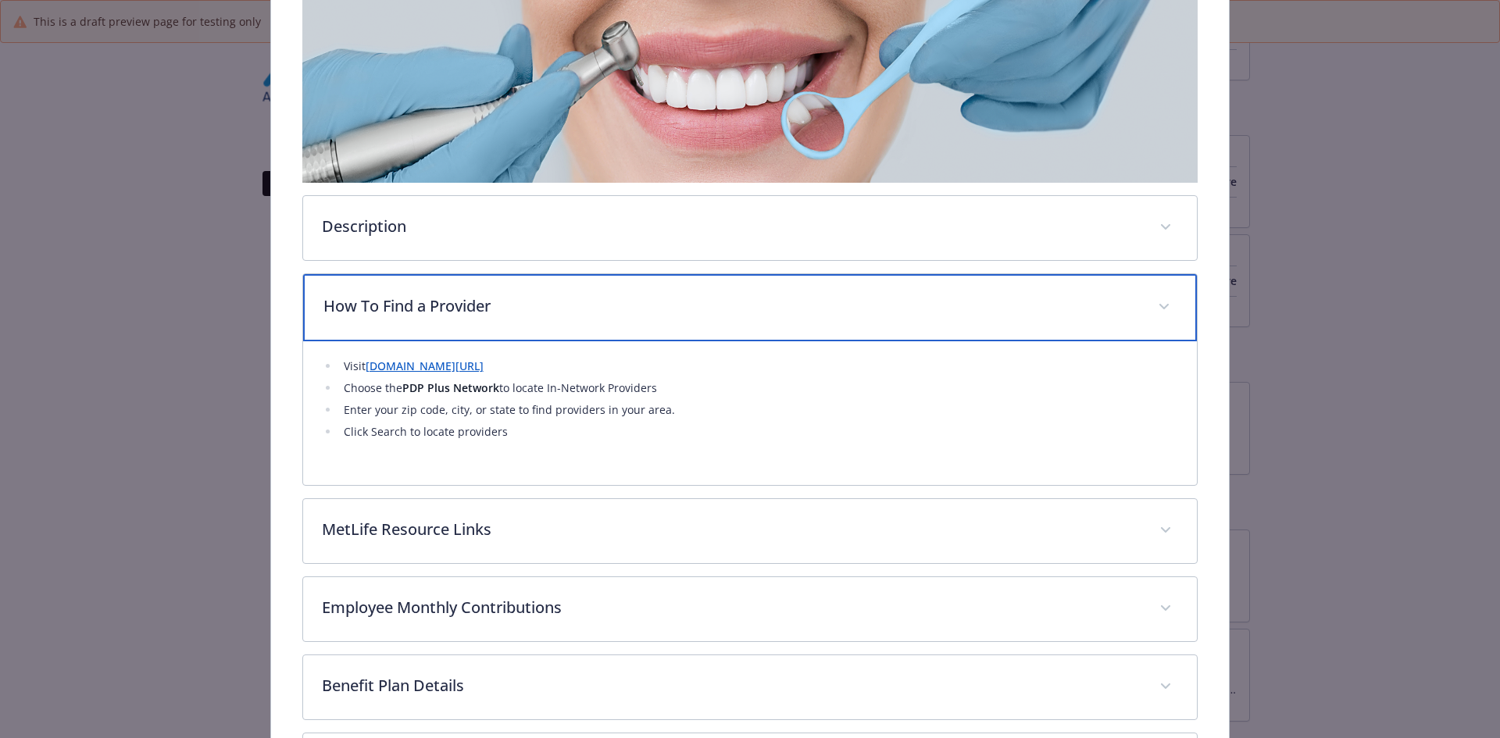
click at [479, 295] on p "How To Find a Provider" at bounding box center [731, 306] width 816 height 23
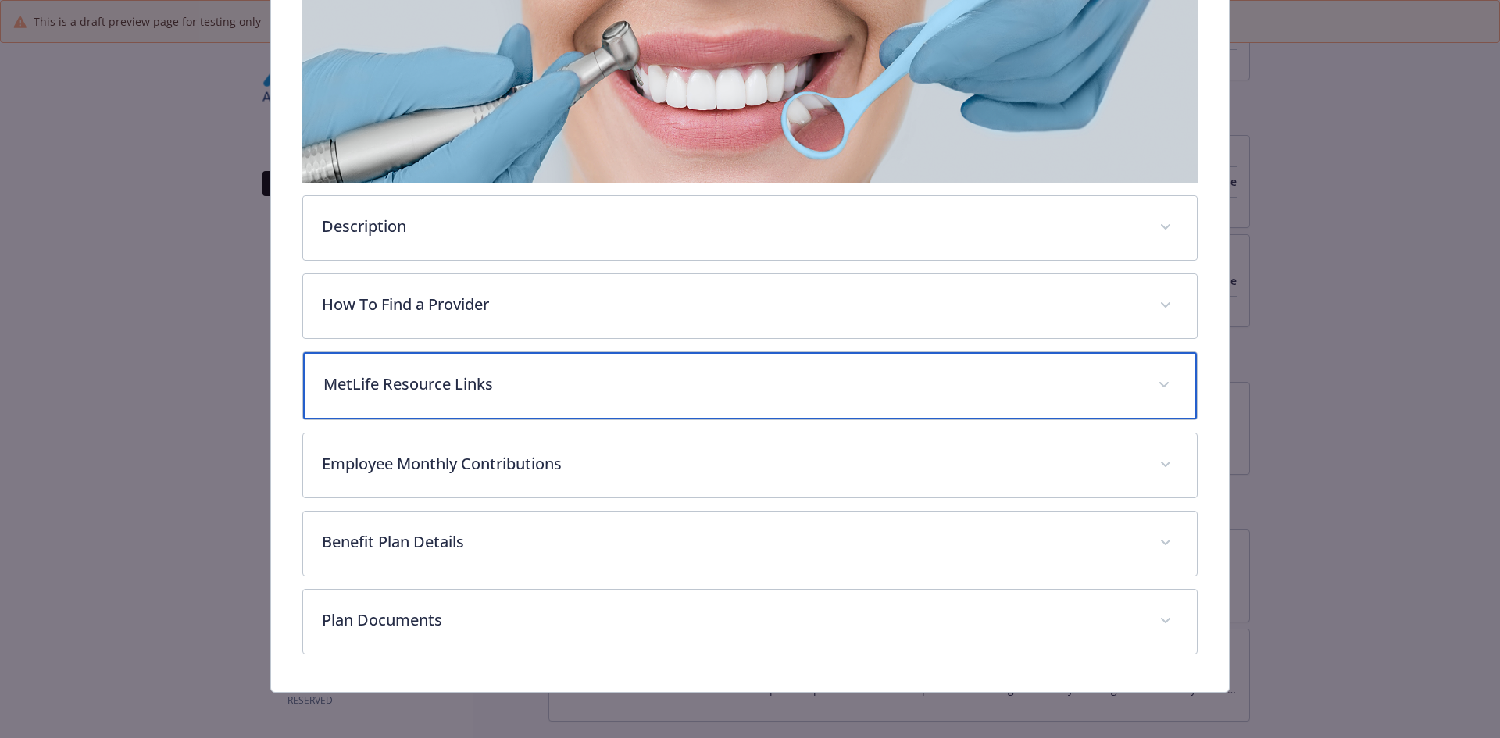
click at [467, 386] on p "MetLife Resource Links" at bounding box center [731, 384] width 816 height 23
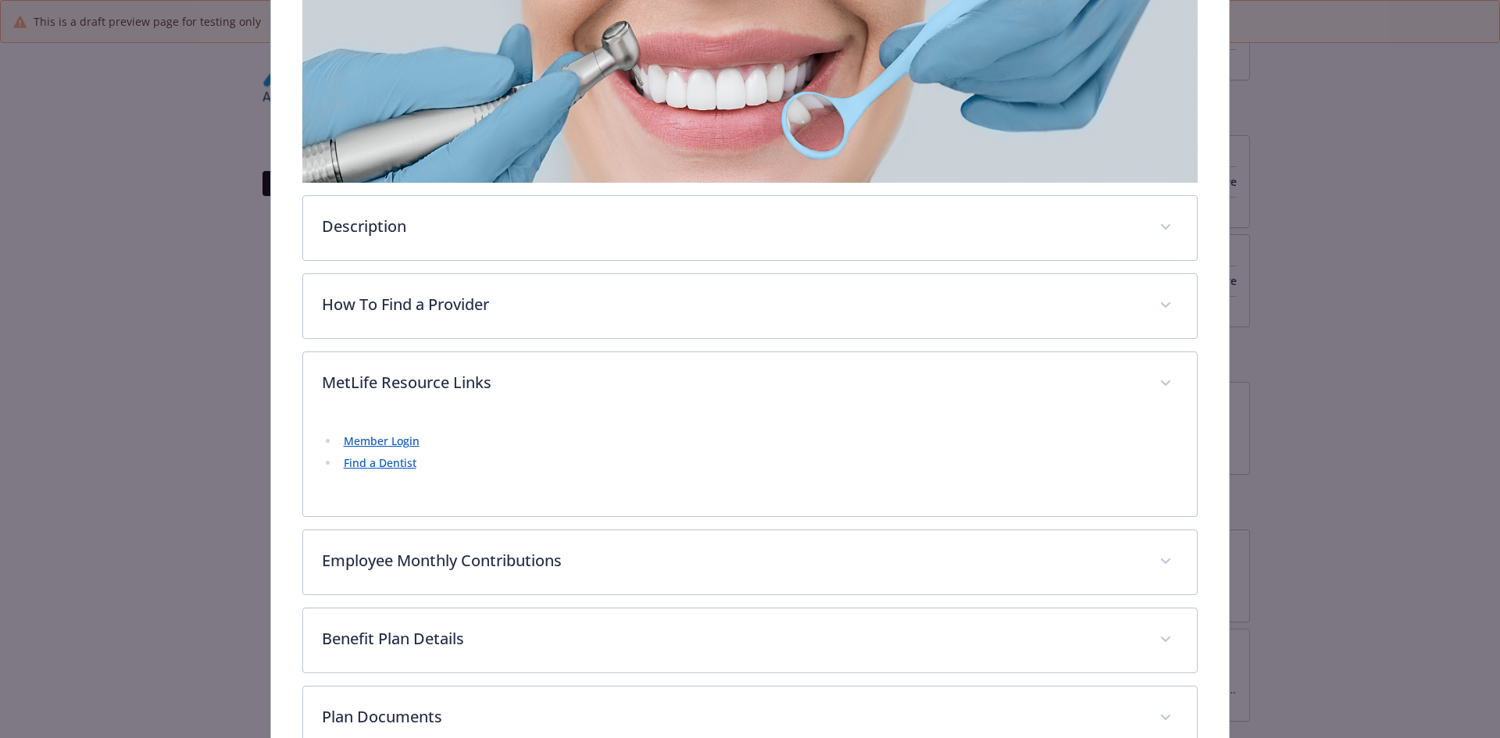
click at [388, 438] on link "Member Login" at bounding box center [382, 441] width 76 height 15
click at [398, 463] on link "Find a Dentist" at bounding box center [380, 462] width 73 height 15
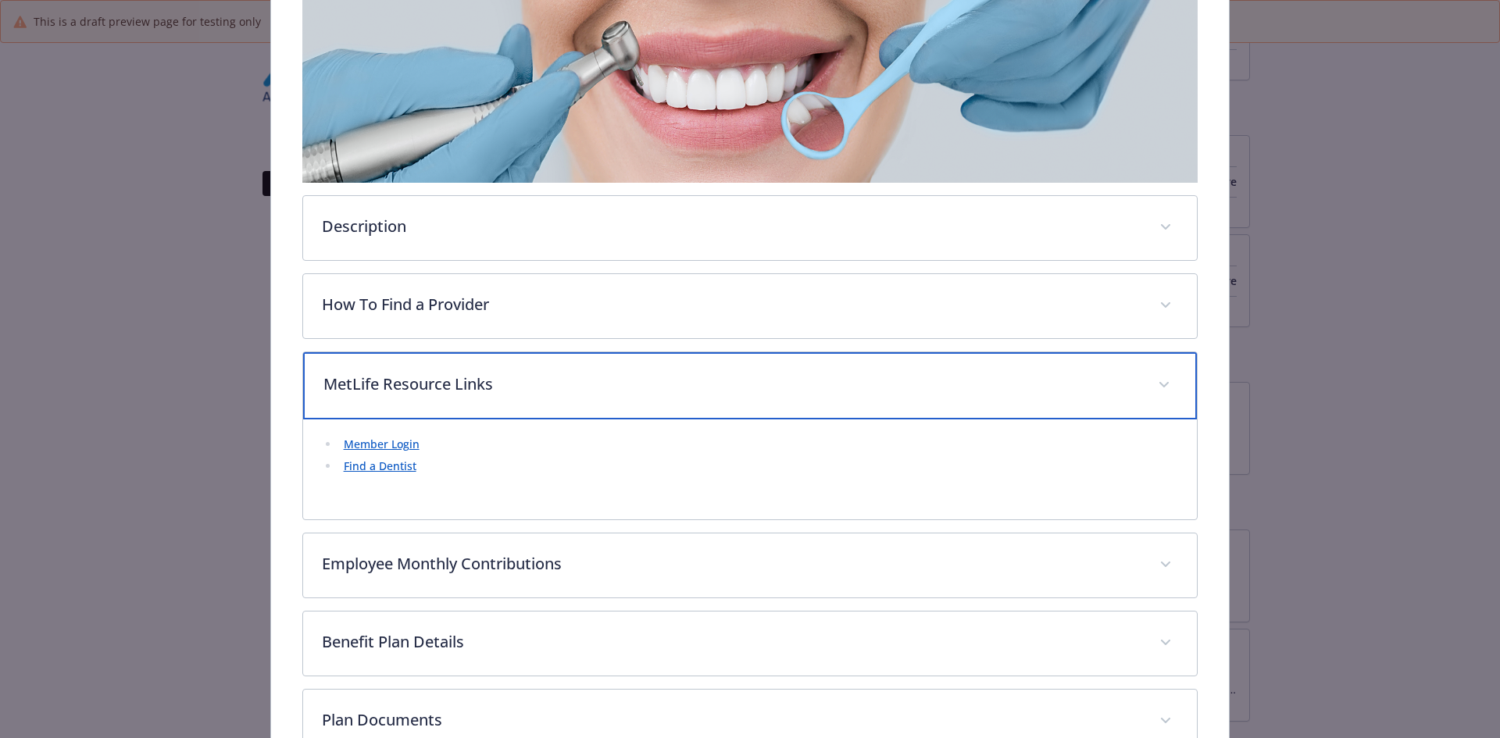
click at [483, 366] on div "MetLife Resource Links" at bounding box center [750, 385] width 895 height 67
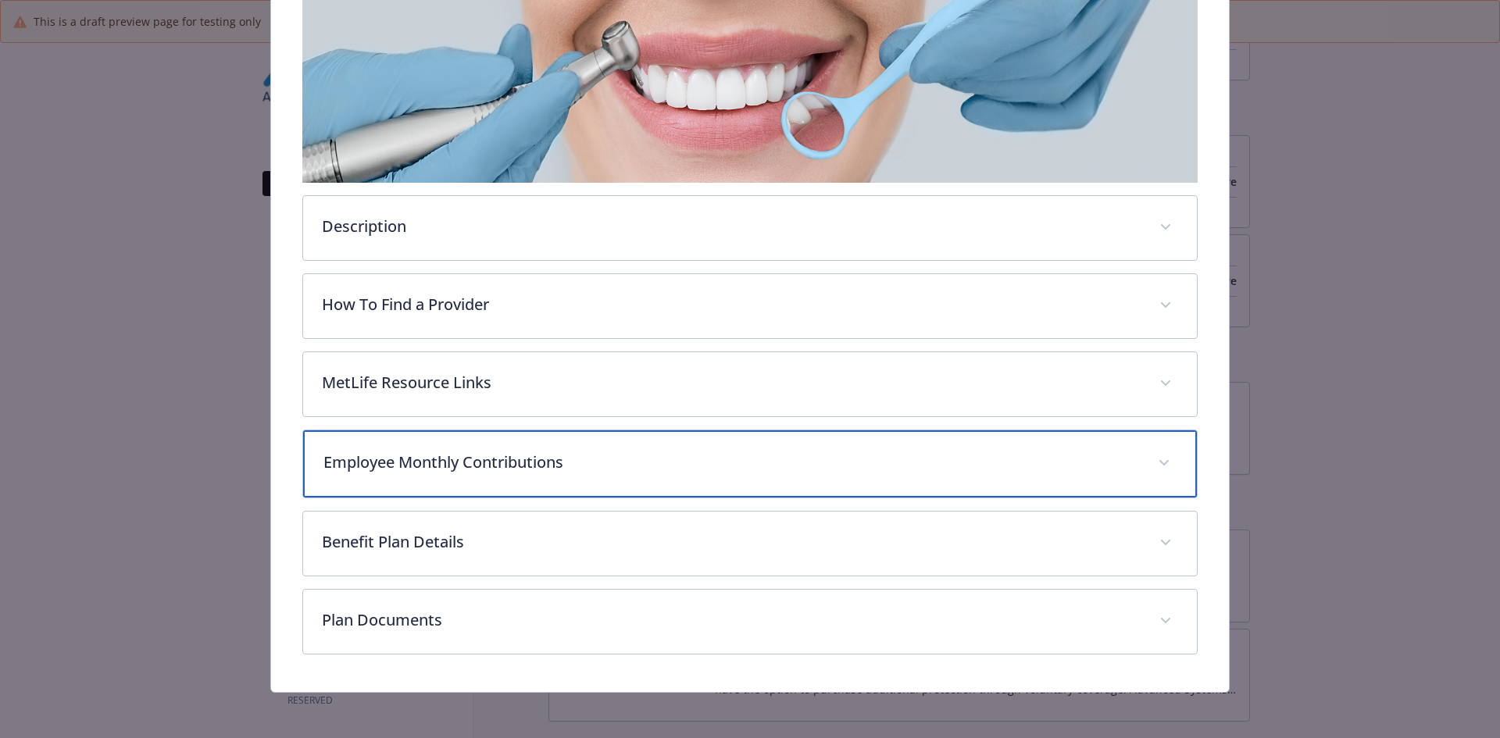
click at [524, 466] on p "Employee Monthly Contributions" at bounding box center [731, 462] width 816 height 23
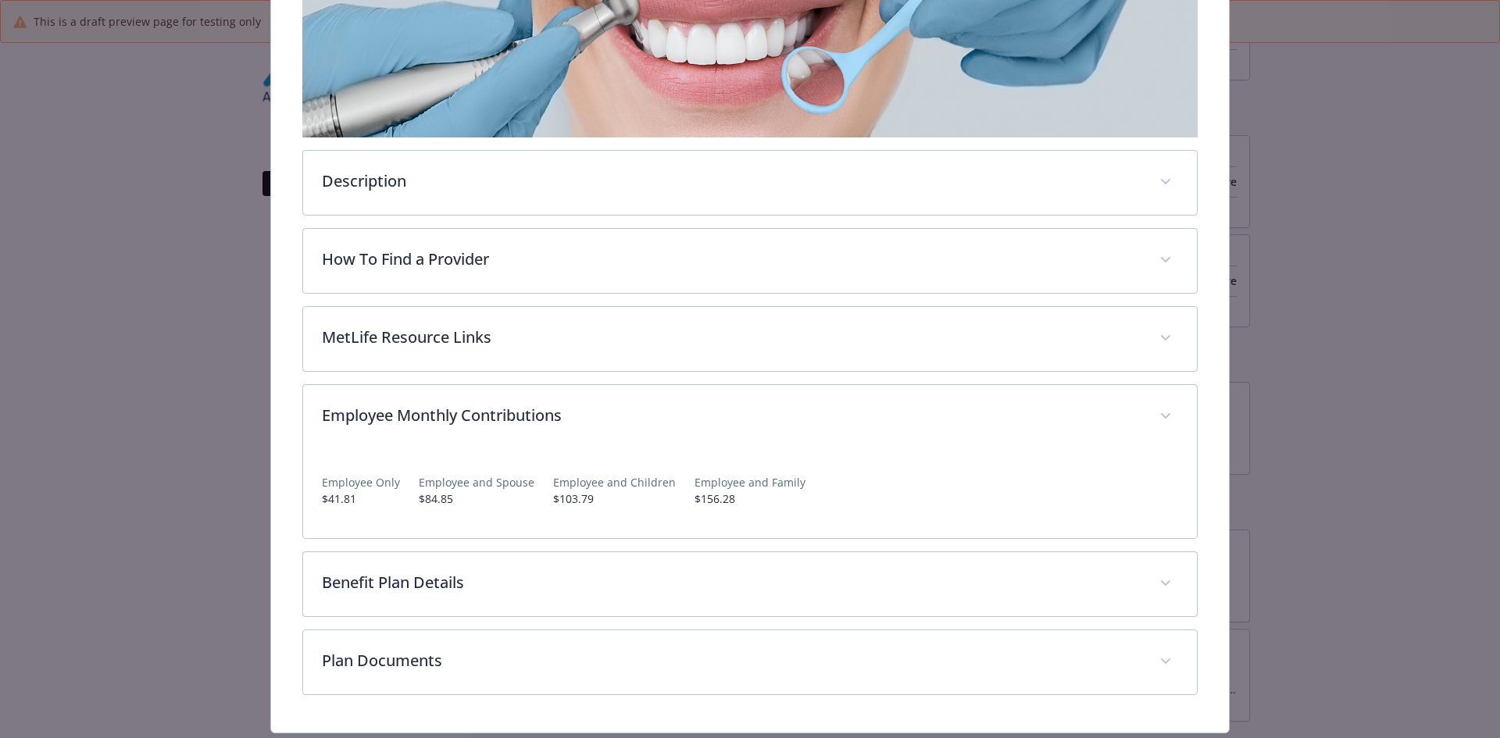
scroll to position [356, 0]
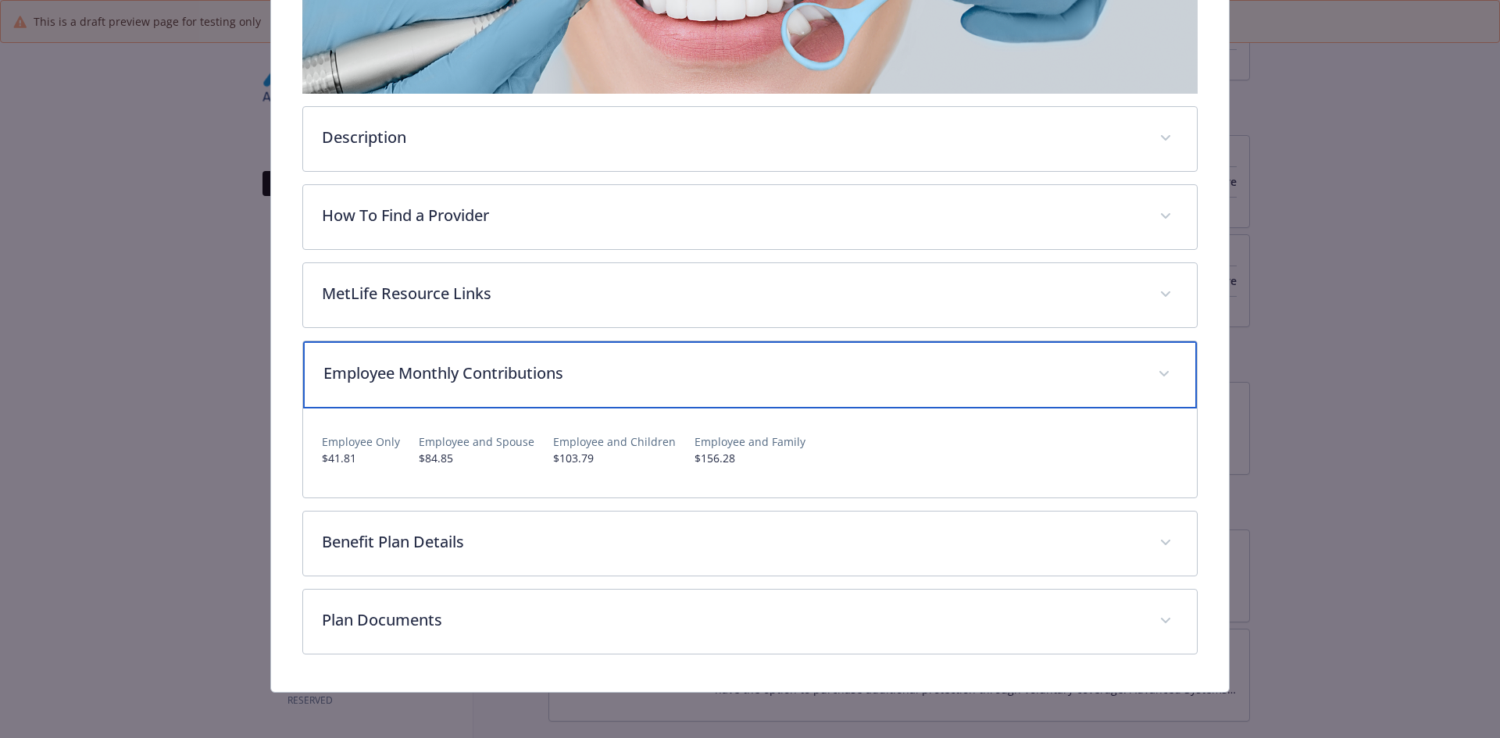
click at [694, 342] on div "Employee Monthly Contributions" at bounding box center [750, 374] width 895 height 67
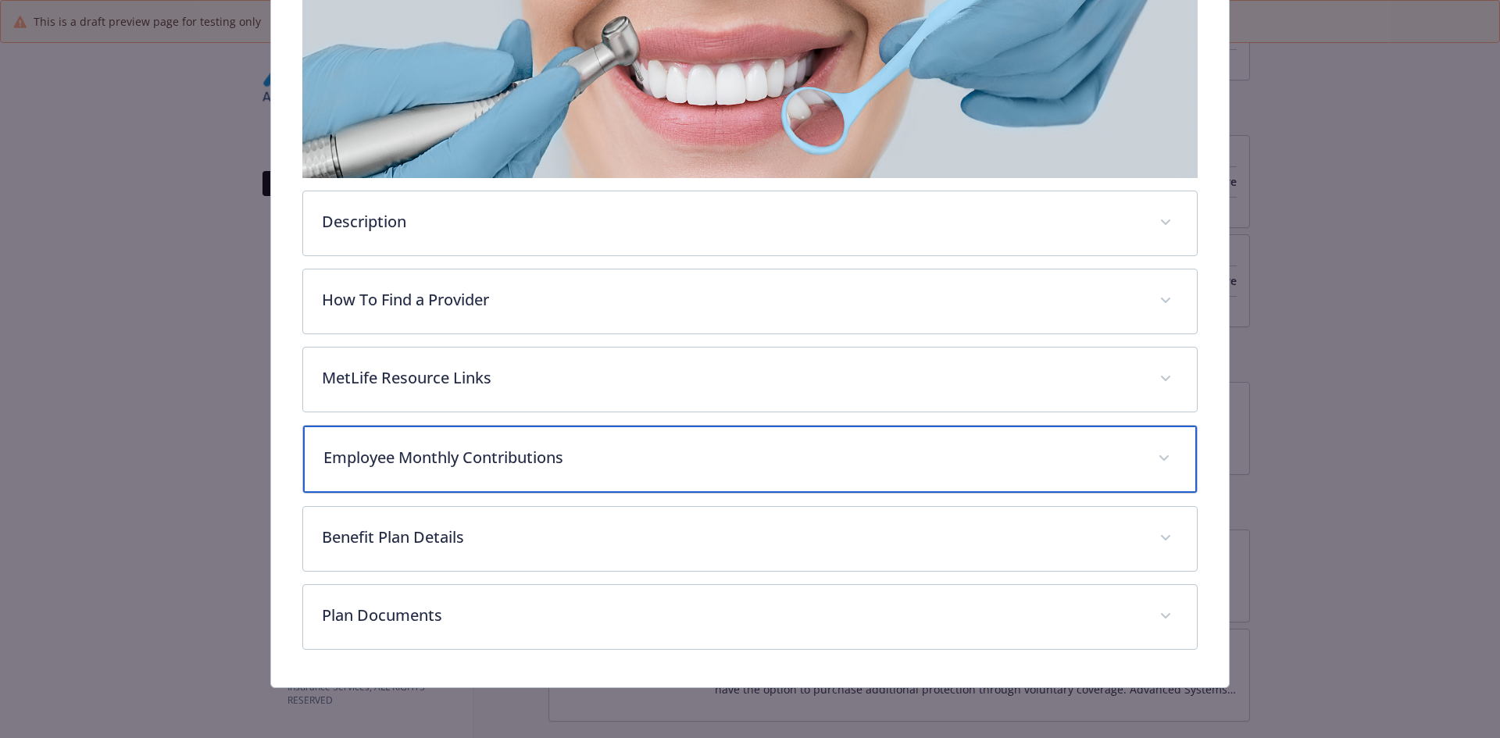
scroll to position [270, 0]
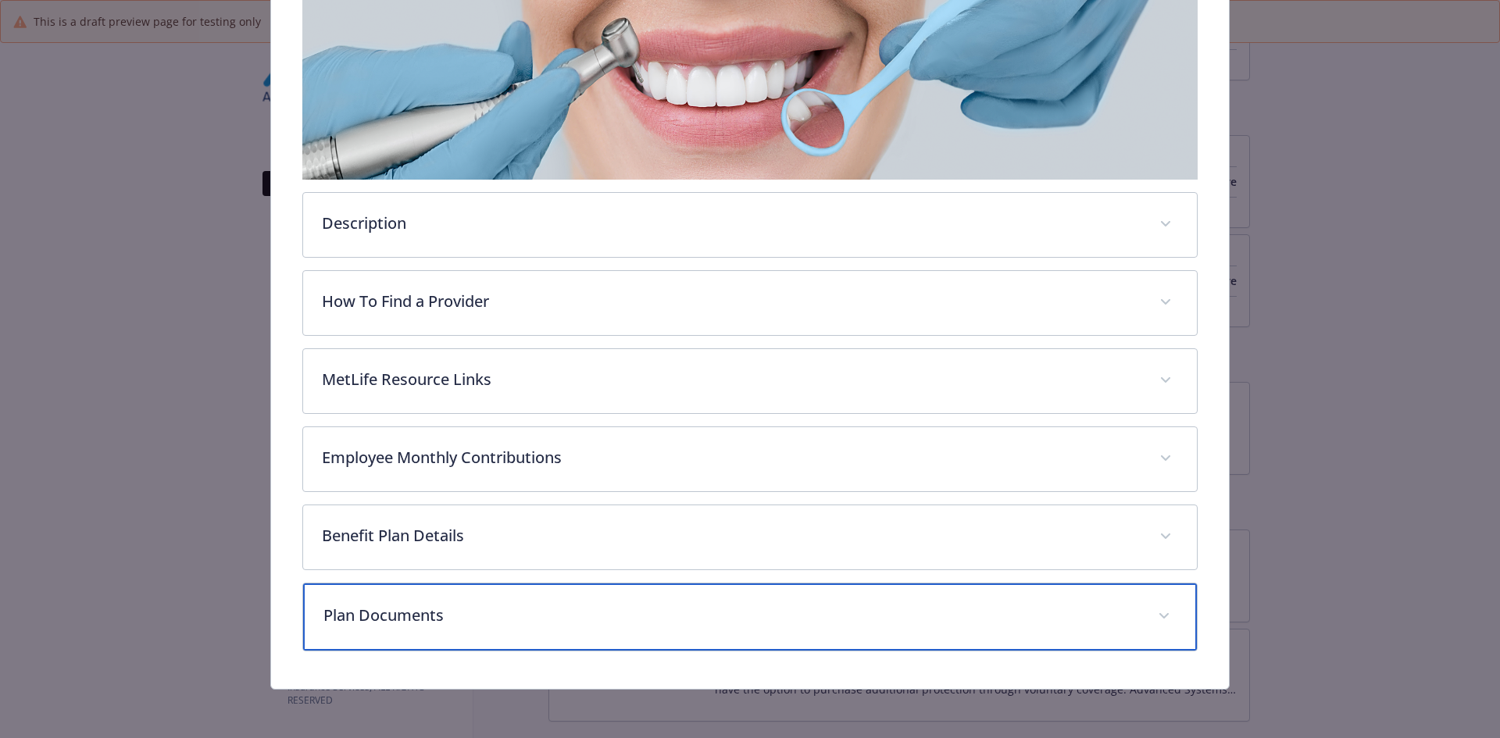
click at [449, 644] on div "Plan Documents" at bounding box center [750, 617] width 895 height 67
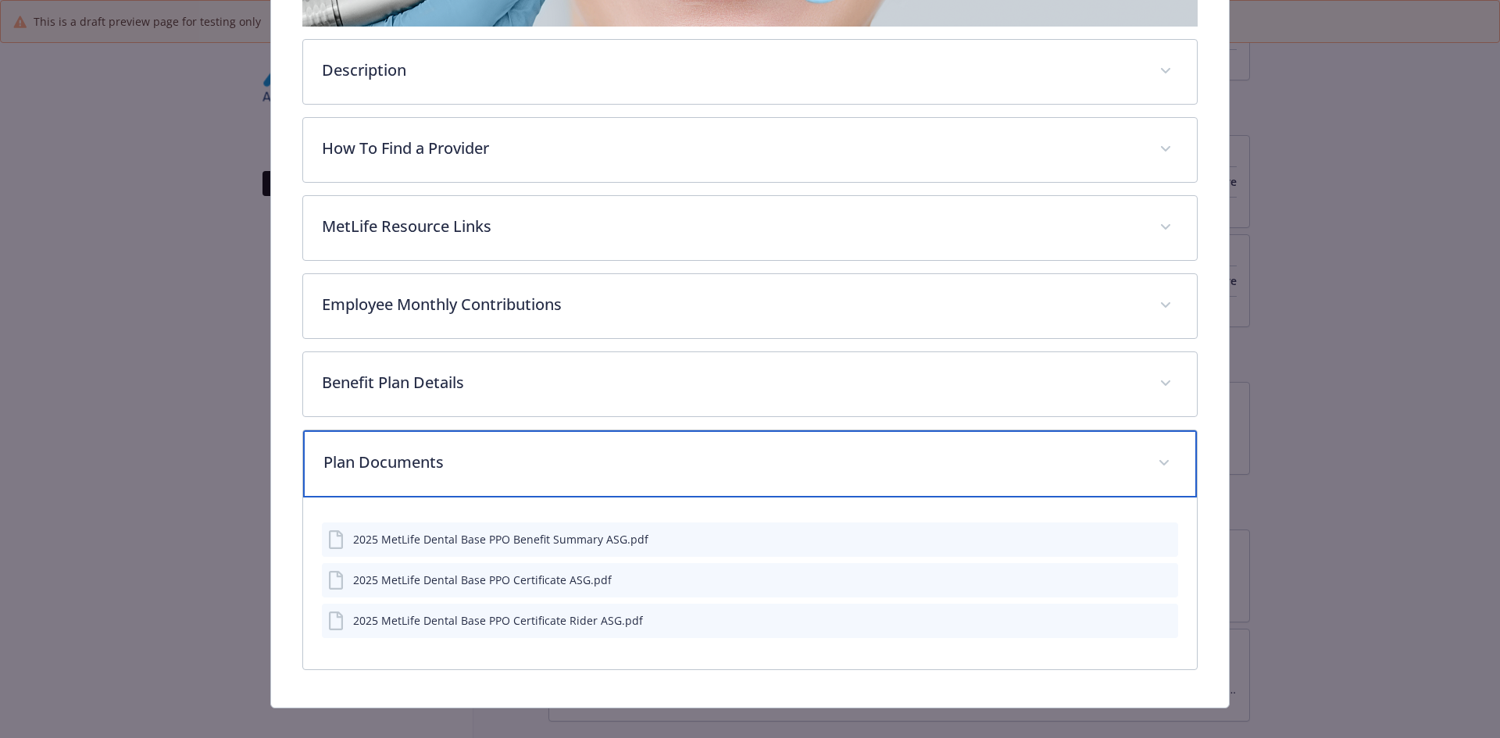
scroll to position [427, 0]
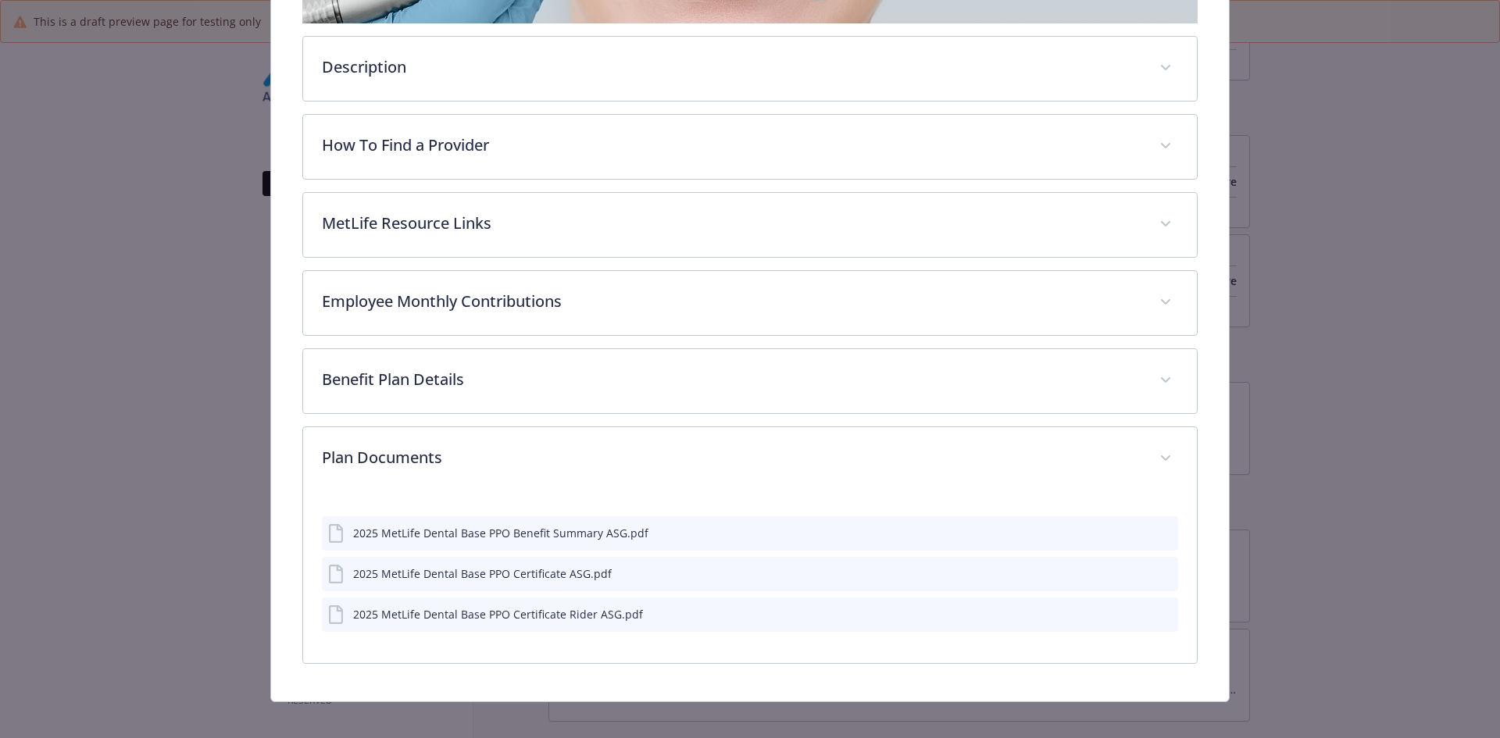
click at [1156, 533] on icon "preview file" at bounding box center [1163, 532] width 14 height 11
click at [1158, 566] on button "details for plan Dental - Base PPO 1000 - Dental PPO" at bounding box center [1165, 574] width 14 height 16
click at [1156, 574] on icon "preview file" at bounding box center [1163, 573] width 14 height 11
click at [1156, 612] on icon "preview file" at bounding box center [1163, 614] width 14 height 11
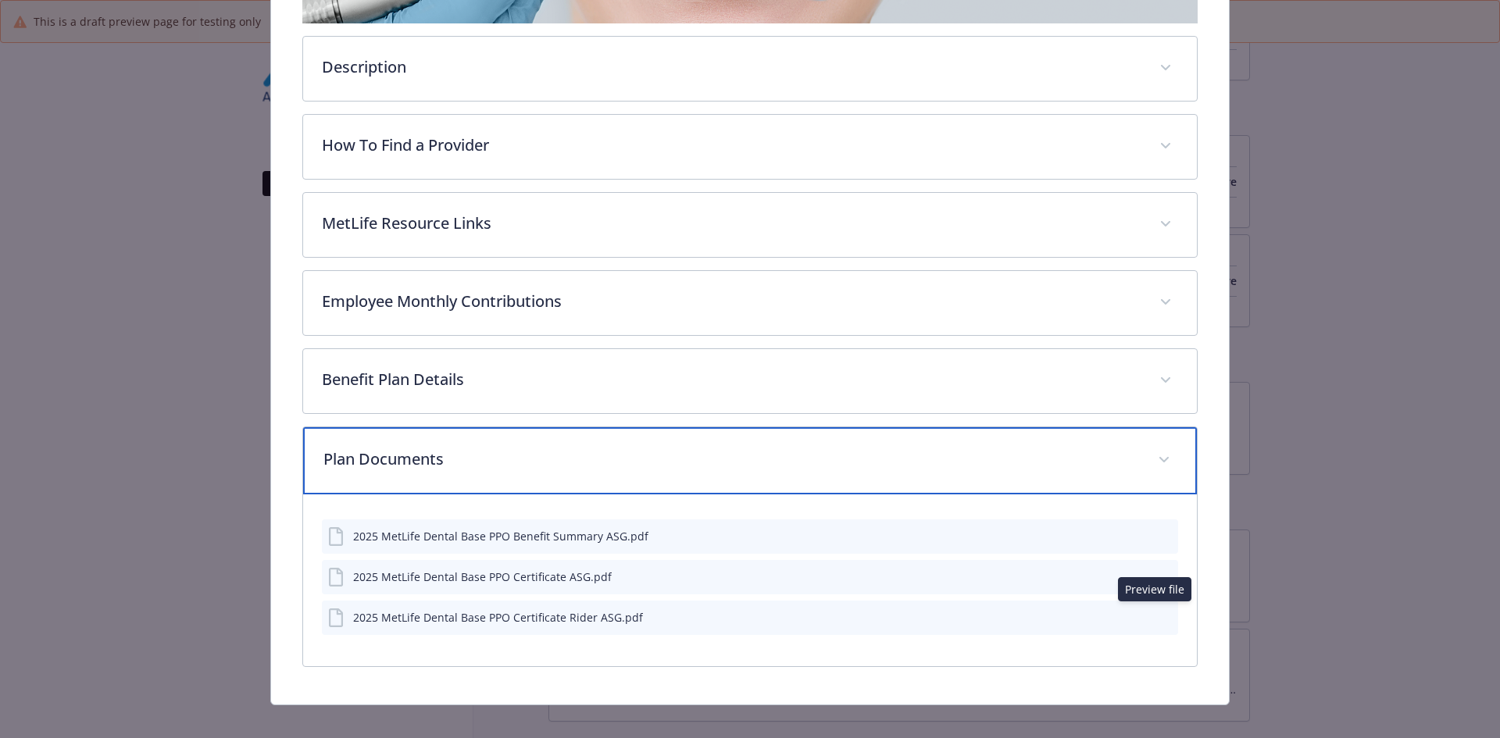
click at [477, 462] on p "Plan Documents" at bounding box center [731, 459] width 816 height 23
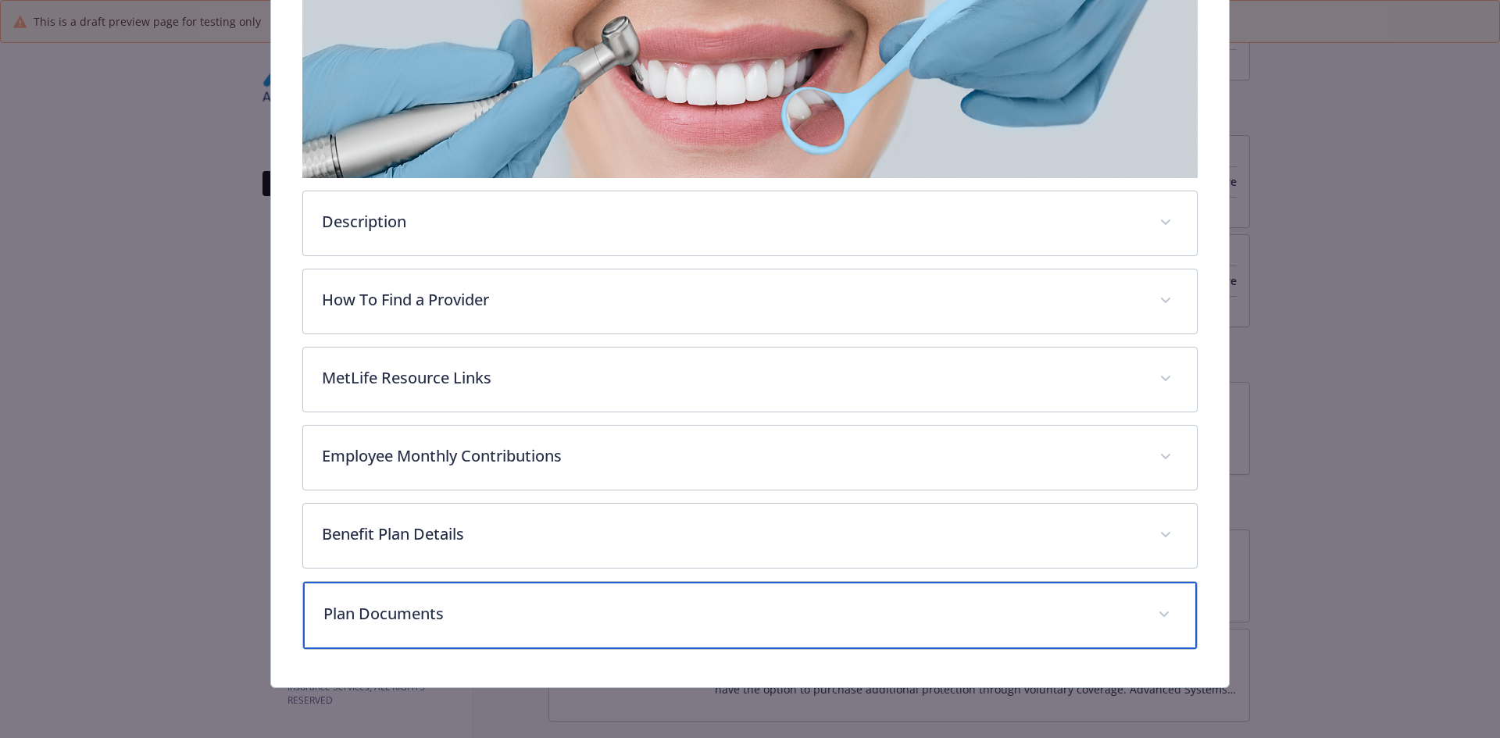
scroll to position [270, 0]
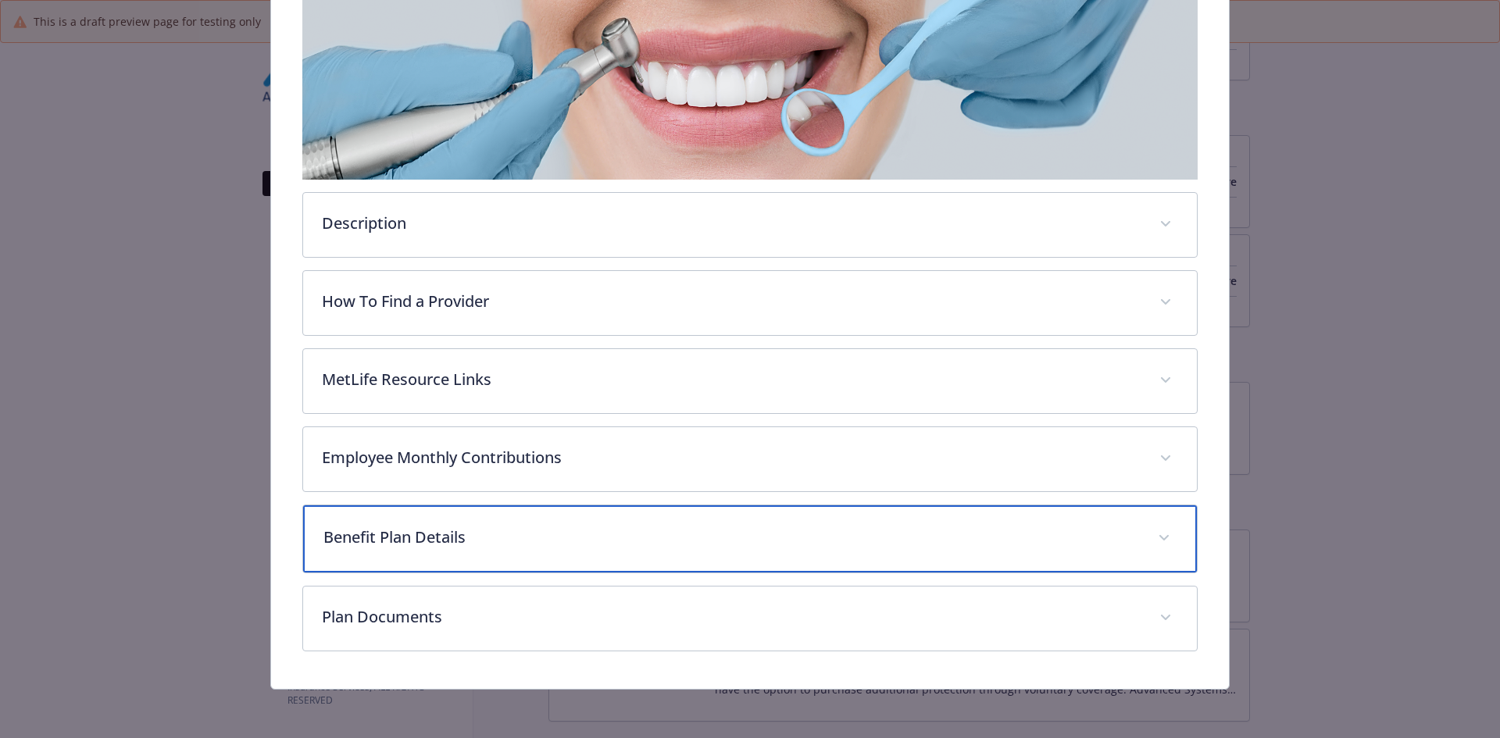
click at [432, 537] on p "Benefit Plan Details" at bounding box center [731, 537] width 816 height 23
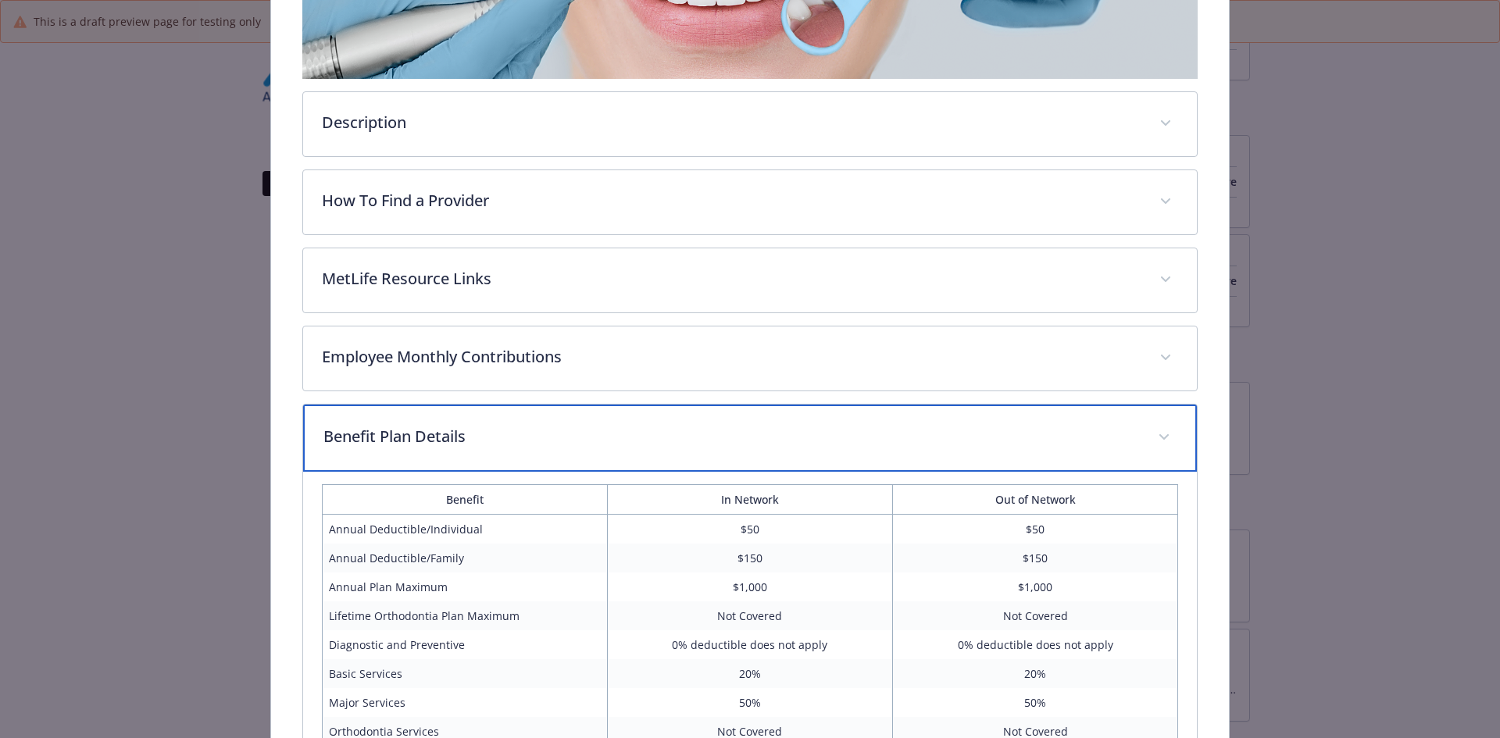
scroll to position [583, 0]
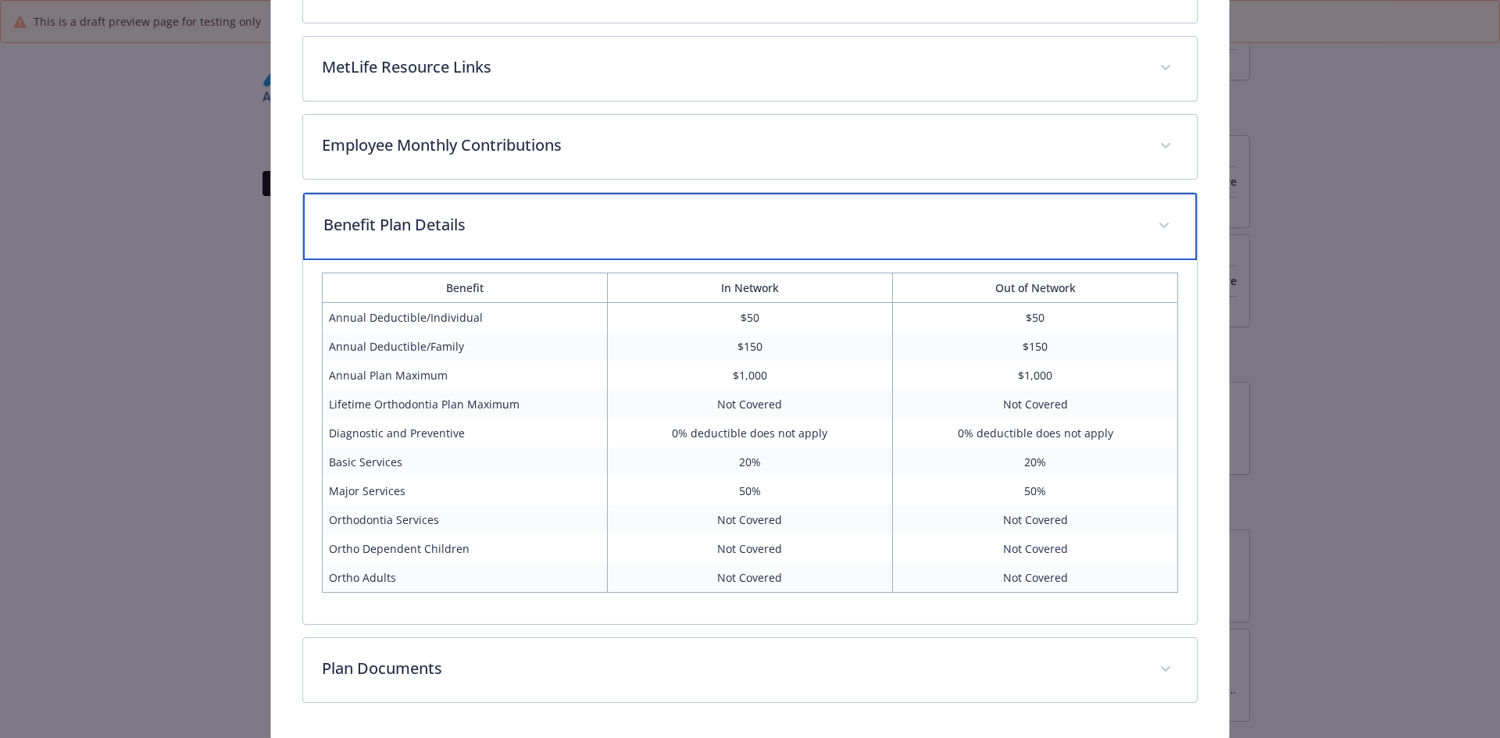
click at [520, 220] on p "Benefit Plan Details" at bounding box center [731, 224] width 816 height 23
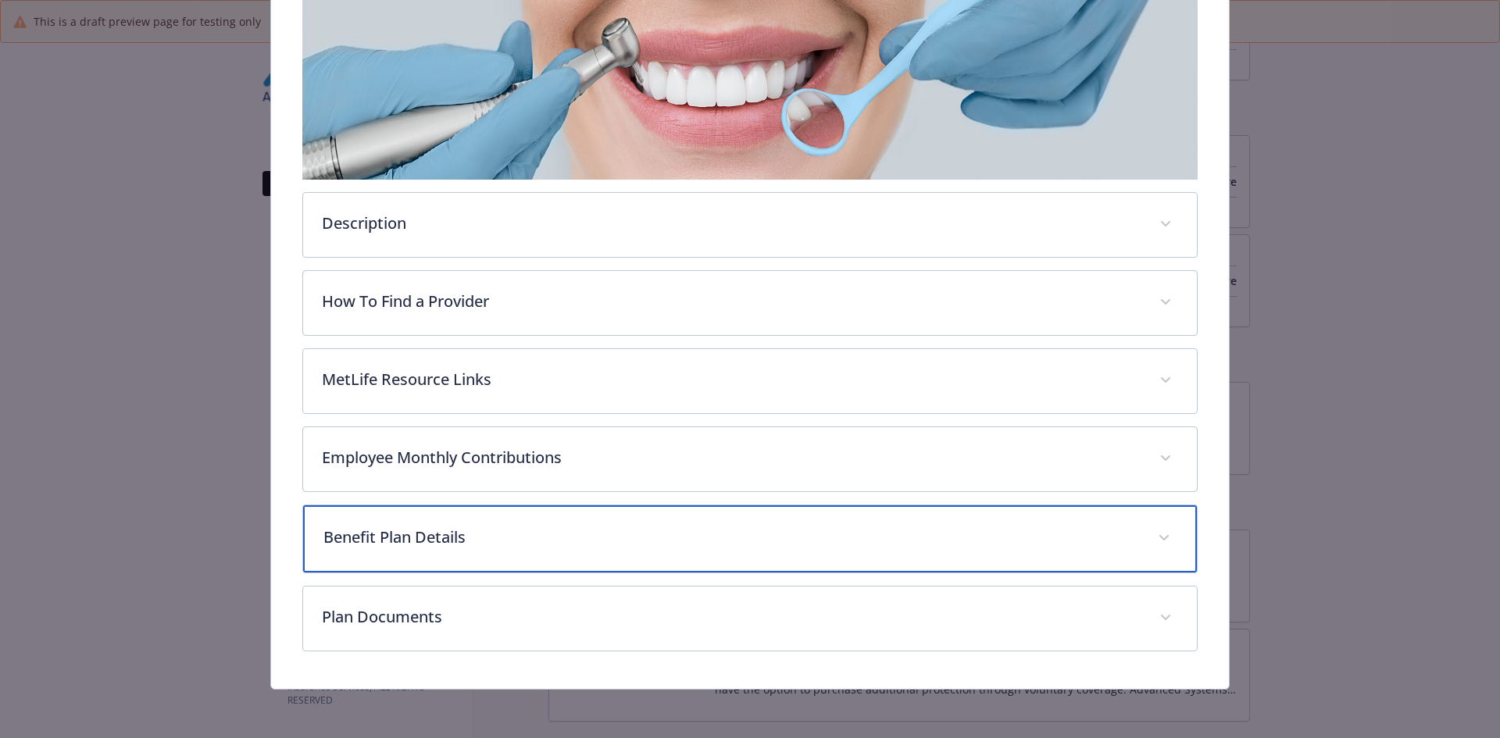
scroll to position [0, 0]
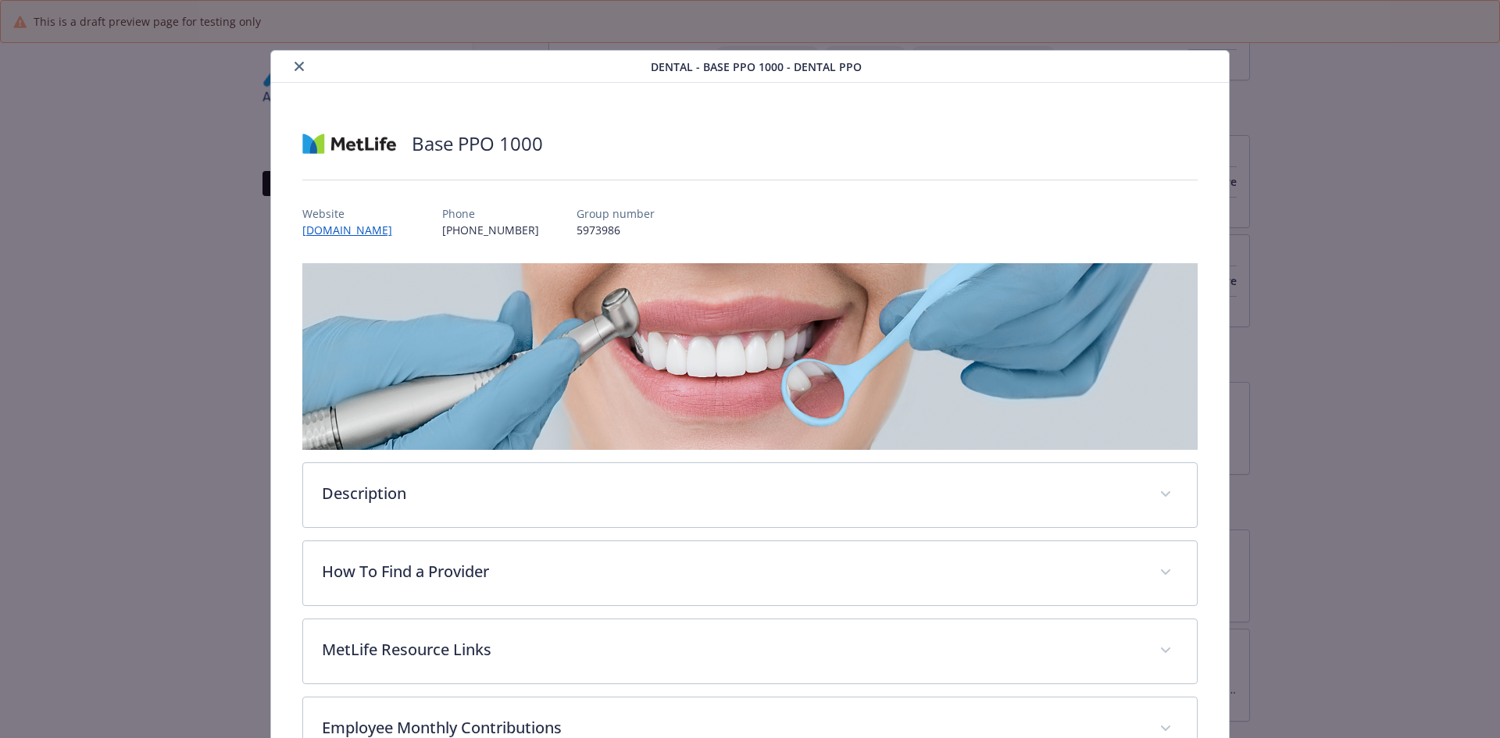
click at [296, 66] on icon "close" at bounding box center [299, 66] width 9 height 9
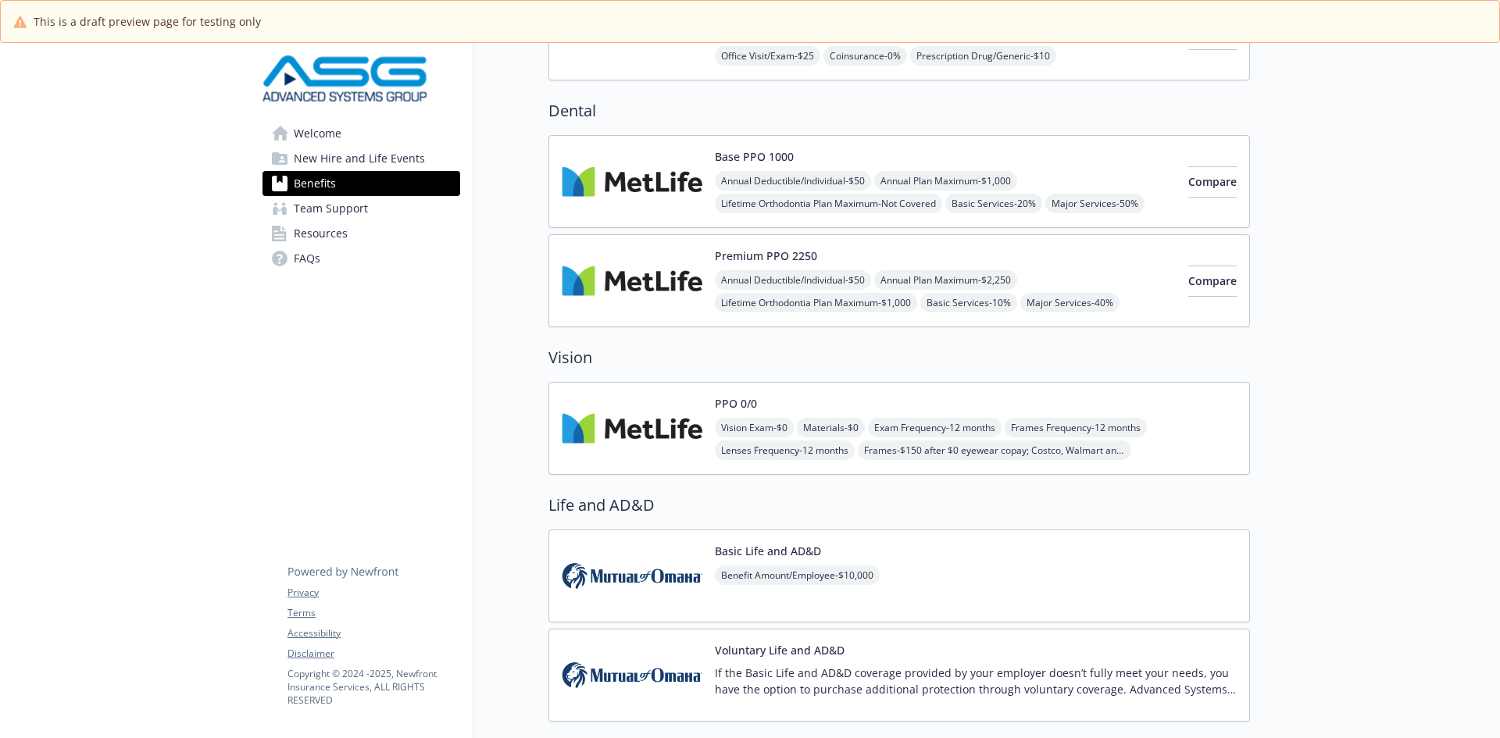
click at [844, 262] on div "Premium PPO 2250 Annual Deductible/Individual - $50 Annual Plan Maximum - $2,25…" at bounding box center [945, 281] width 461 height 66
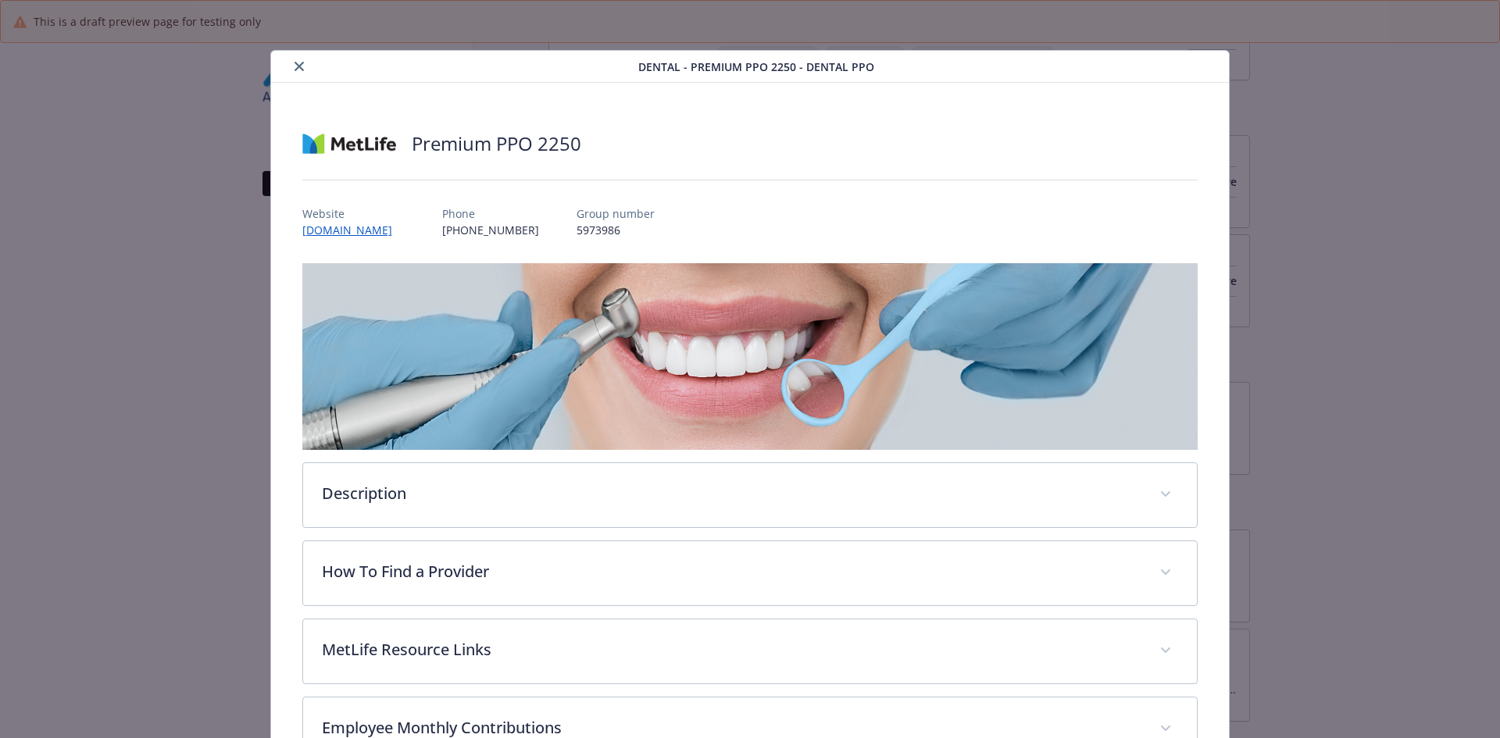
scroll to position [47, 0]
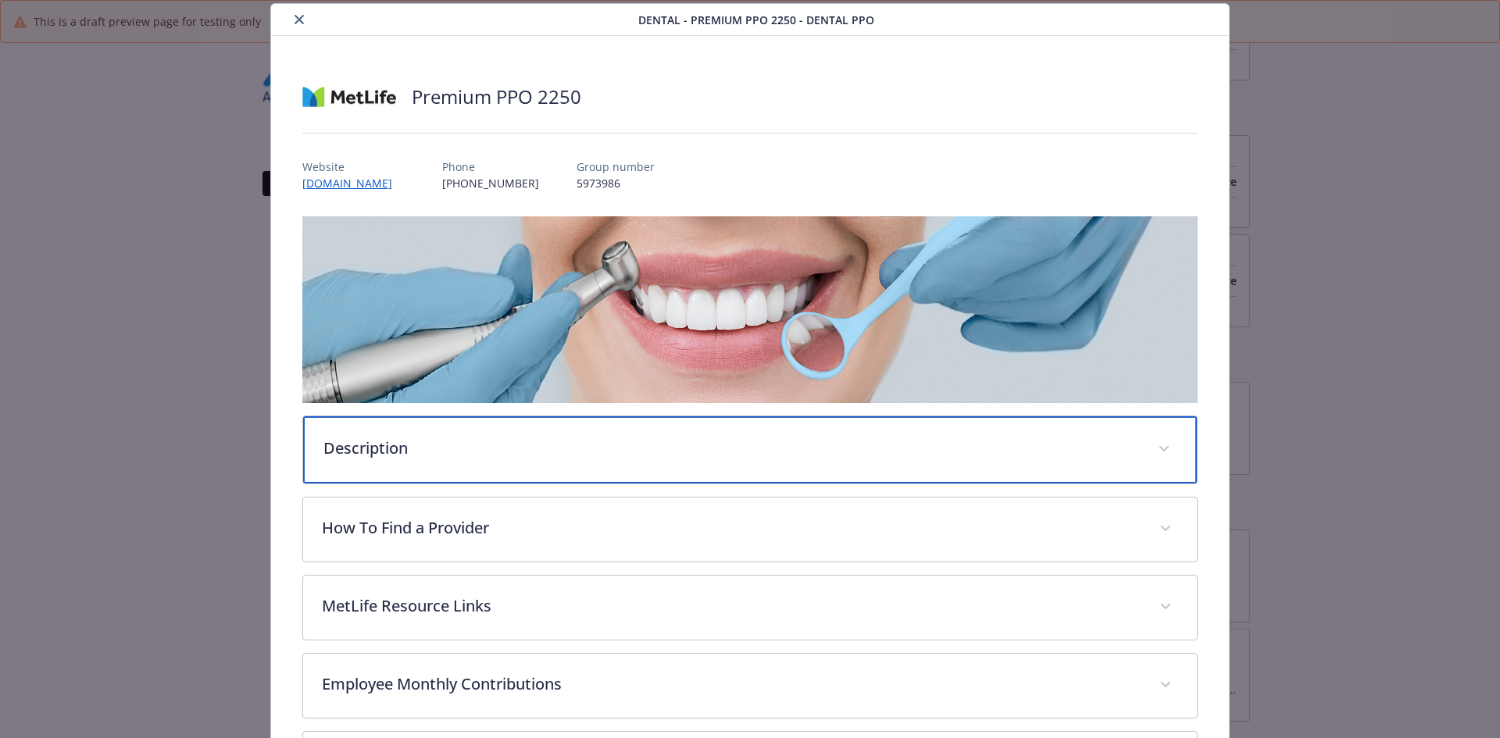
click at [412, 462] on div "Description" at bounding box center [750, 449] width 895 height 67
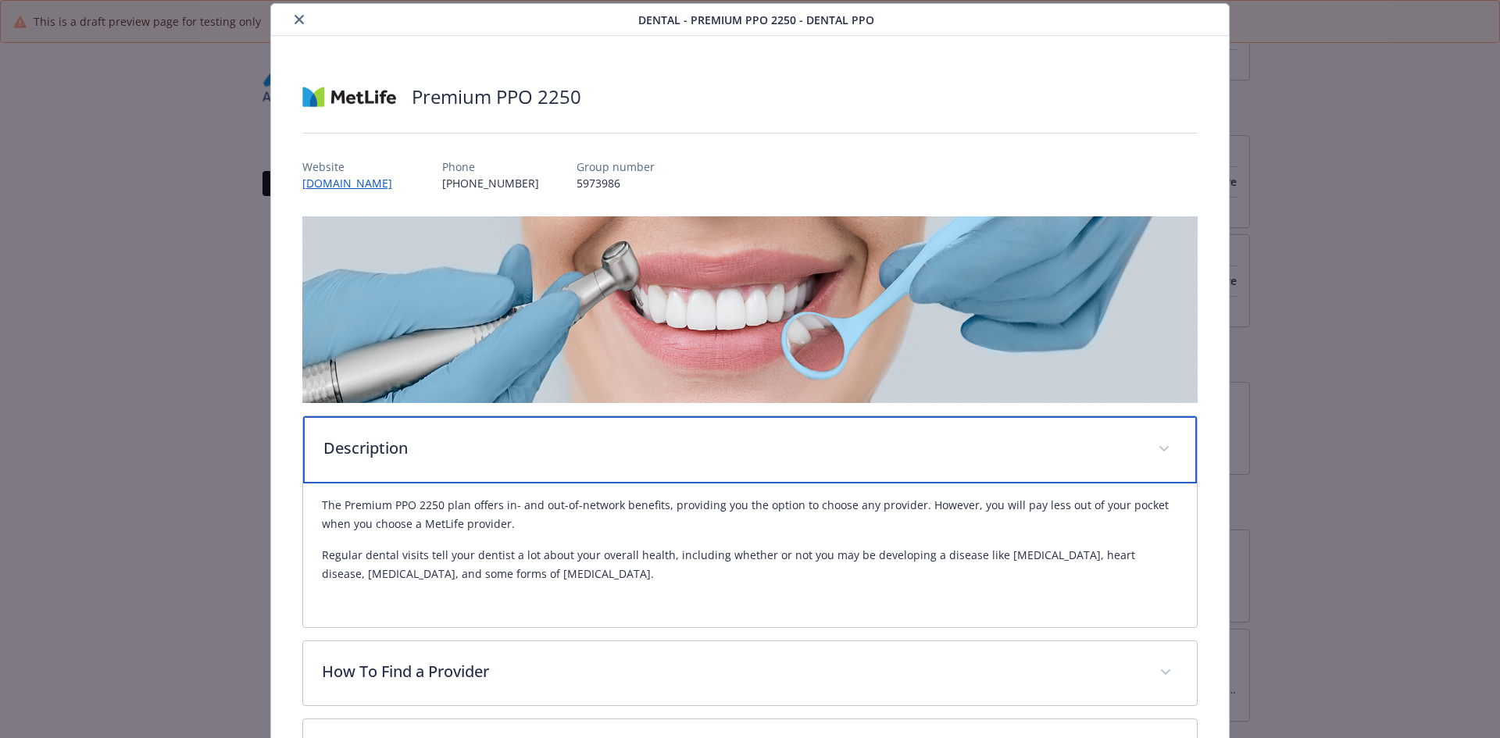
click at [412, 462] on div "Description" at bounding box center [750, 449] width 895 height 67
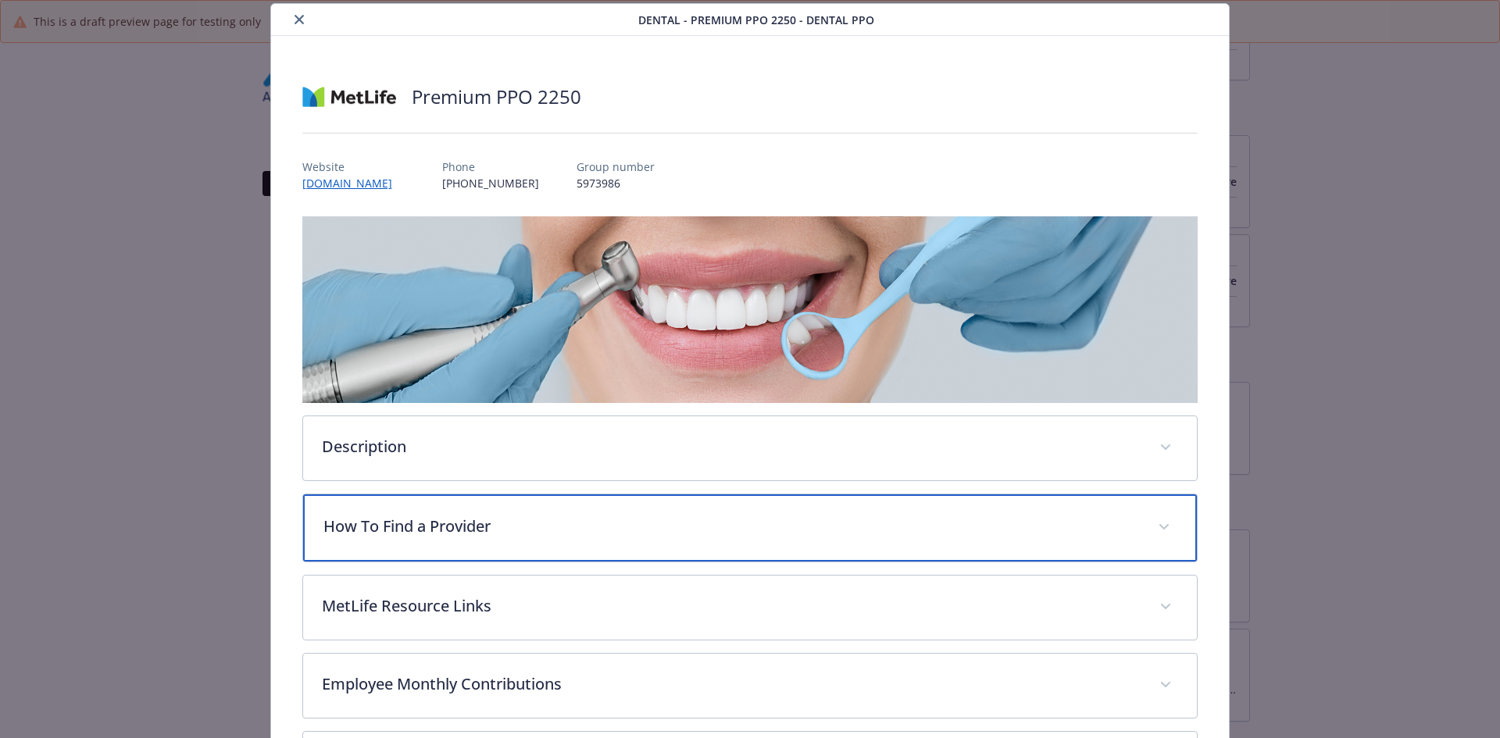
click at [412, 512] on div "How To Find a Provider" at bounding box center [750, 528] width 895 height 67
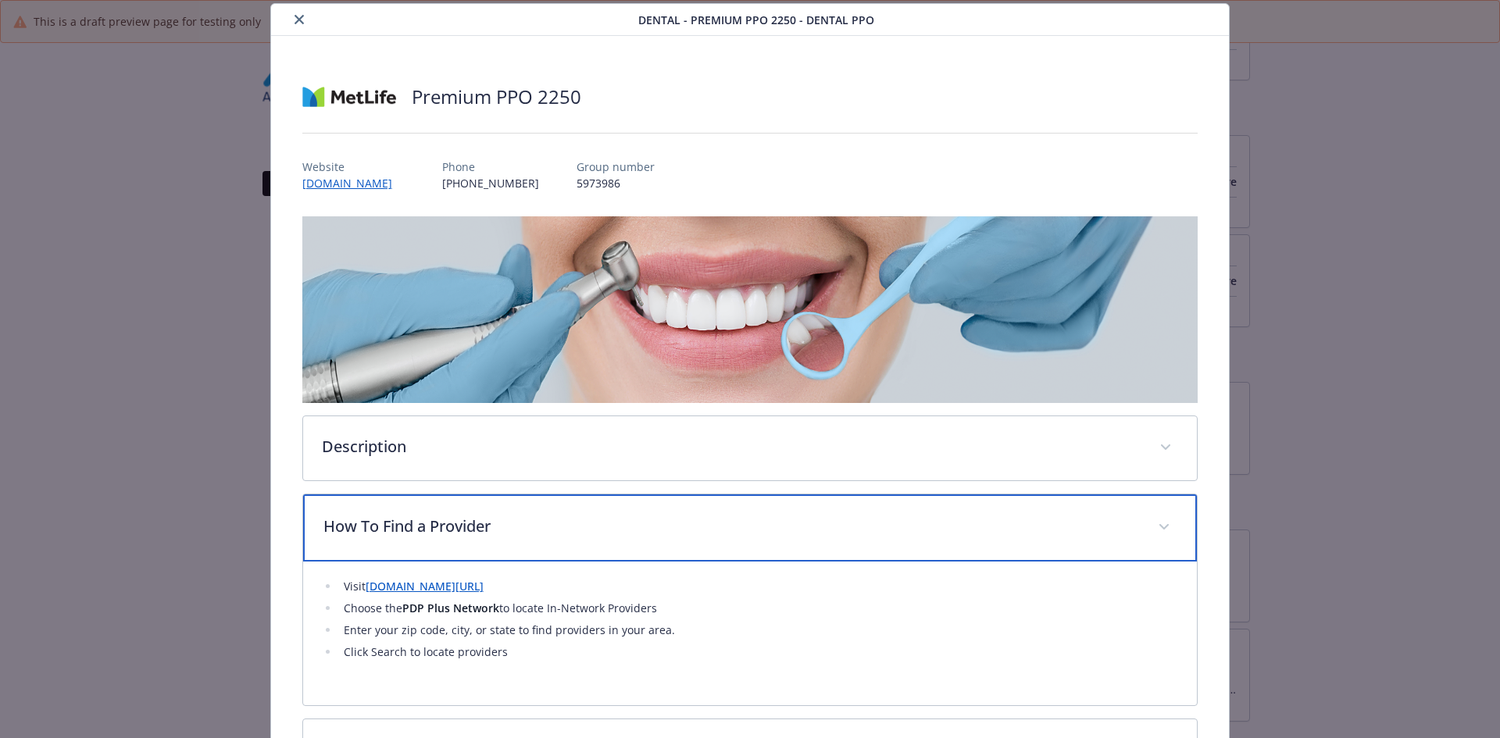
click at [412, 512] on div "How To Find a Provider" at bounding box center [750, 528] width 895 height 67
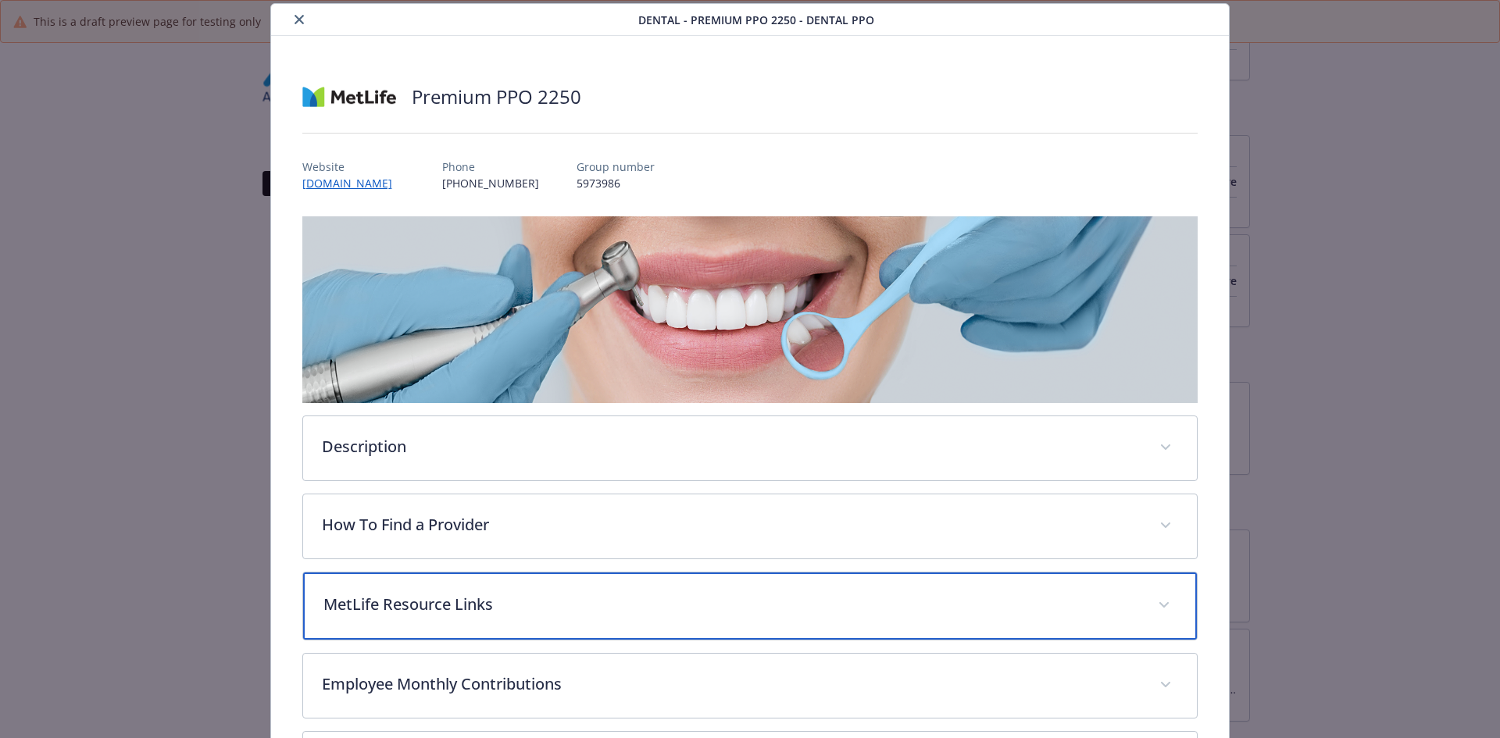
click at [416, 618] on div "MetLife Resource Links" at bounding box center [750, 606] width 895 height 67
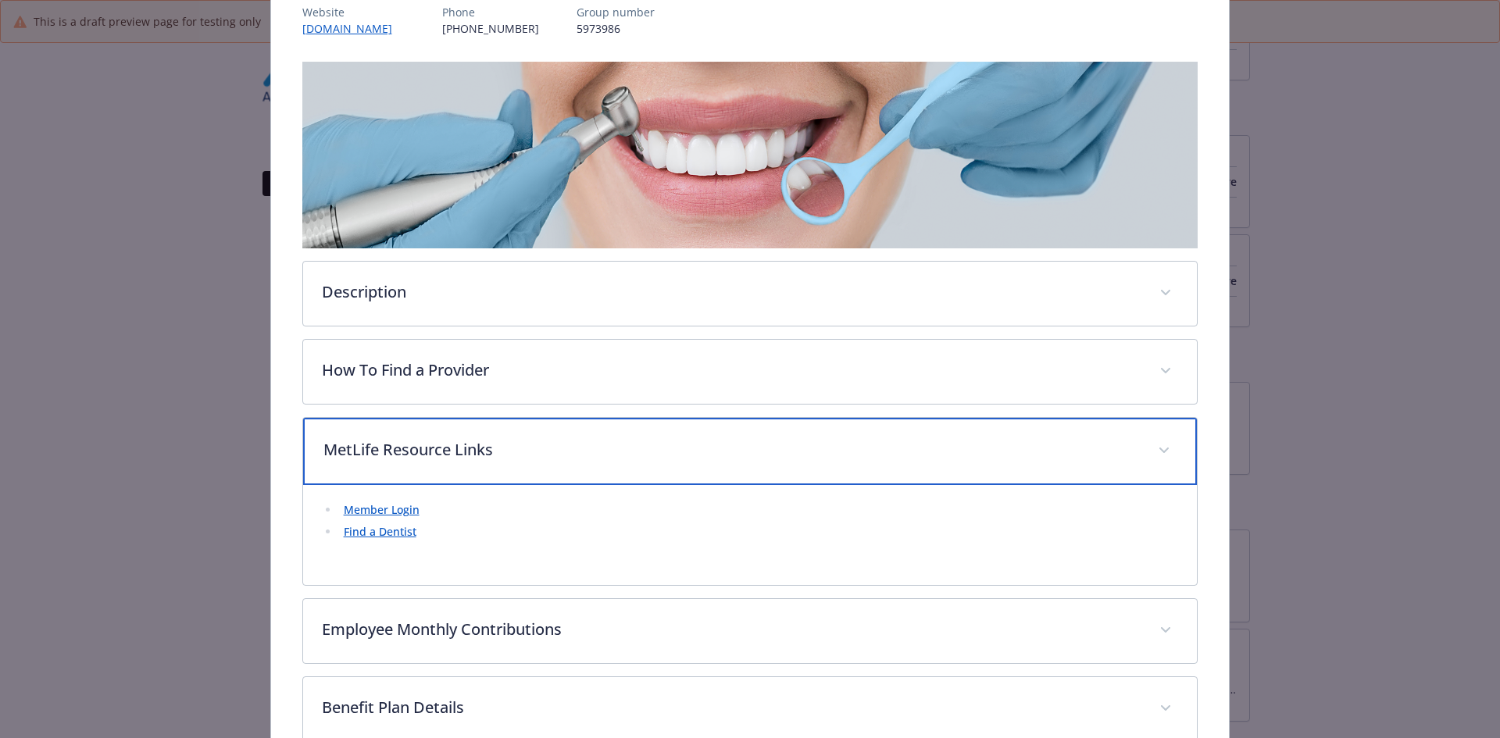
scroll to position [203, 0]
click at [407, 479] on div "MetLife Resource Links" at bounding box center [750, 449] width 895 height 67
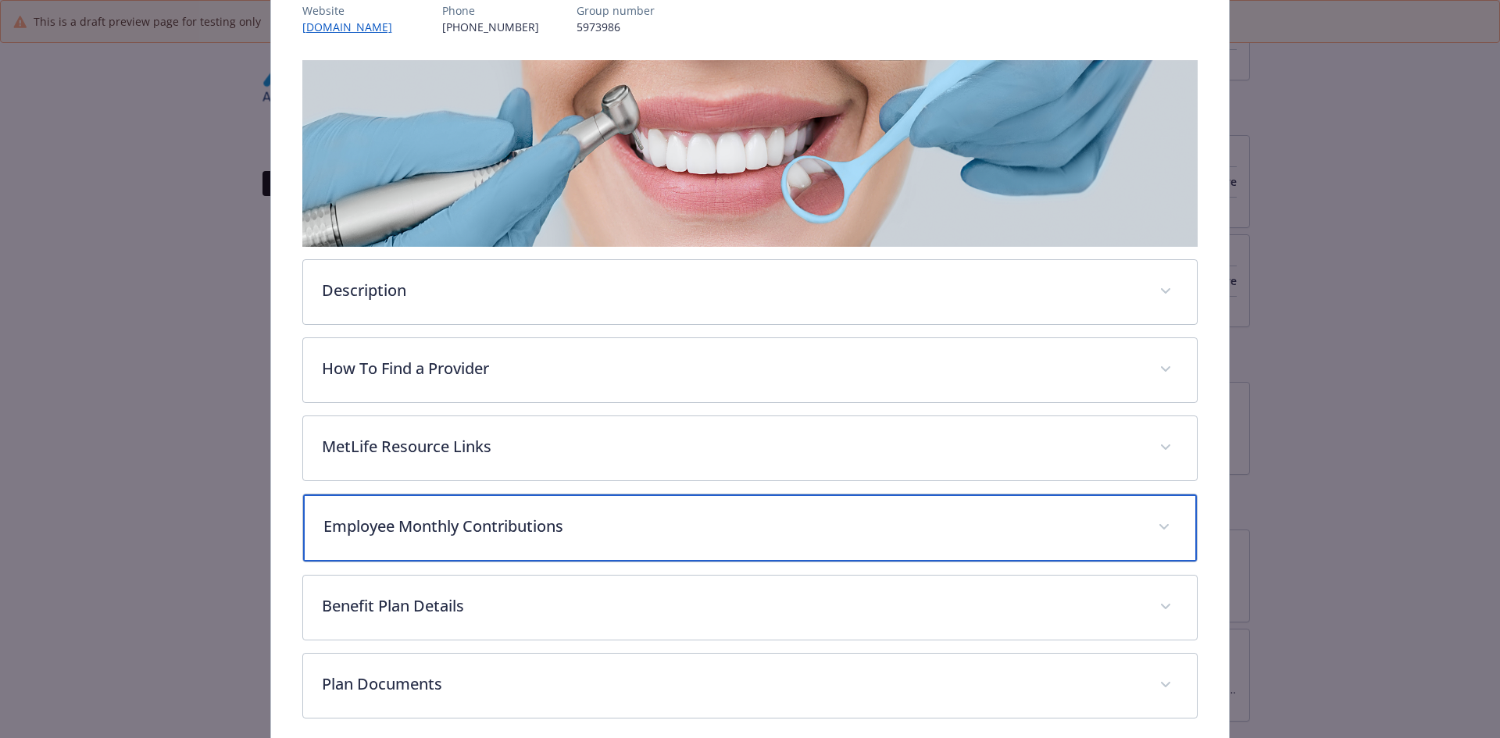
click at [412, 527] on p "Employee Monthly Contributions" at bounding box center [731, 526] width 816 height 23
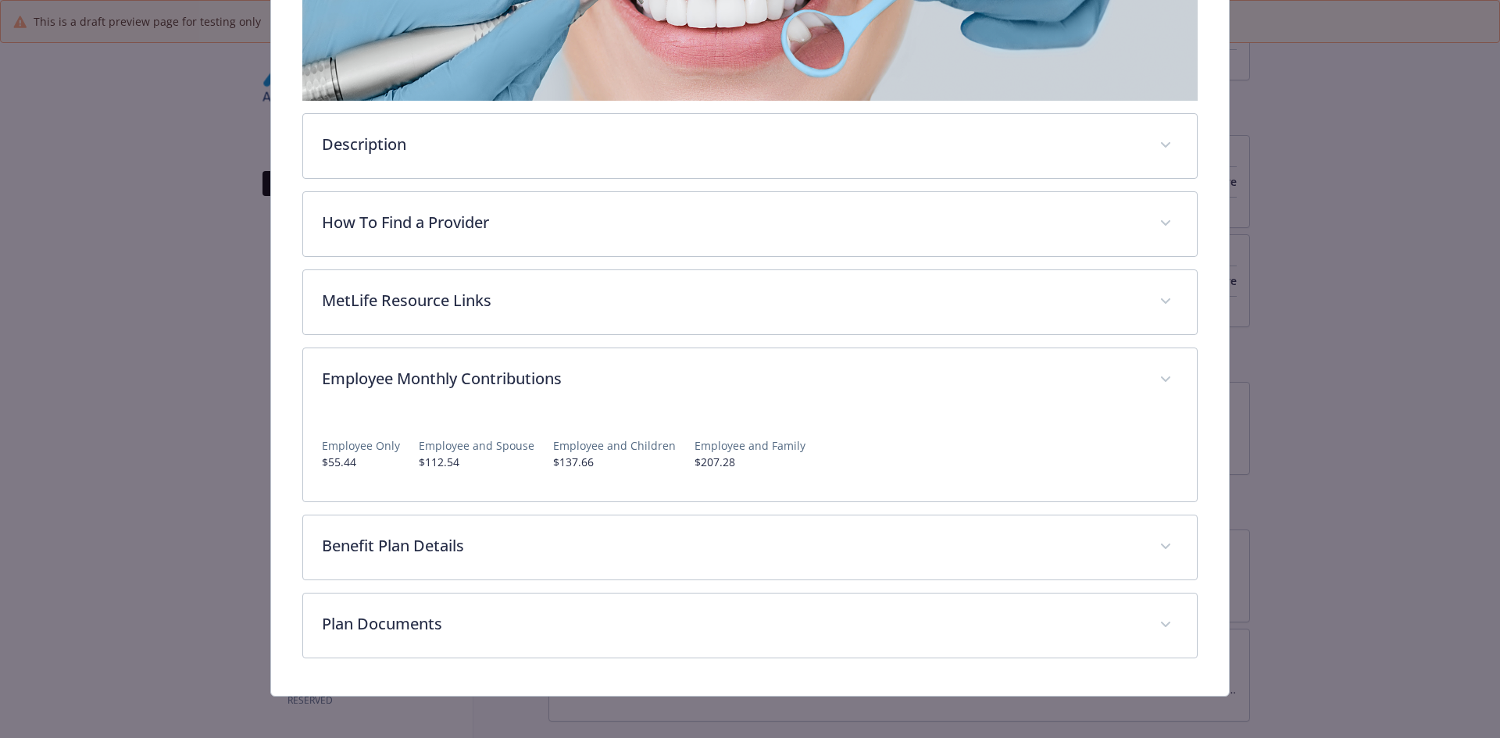
scroll to position [356, 0]
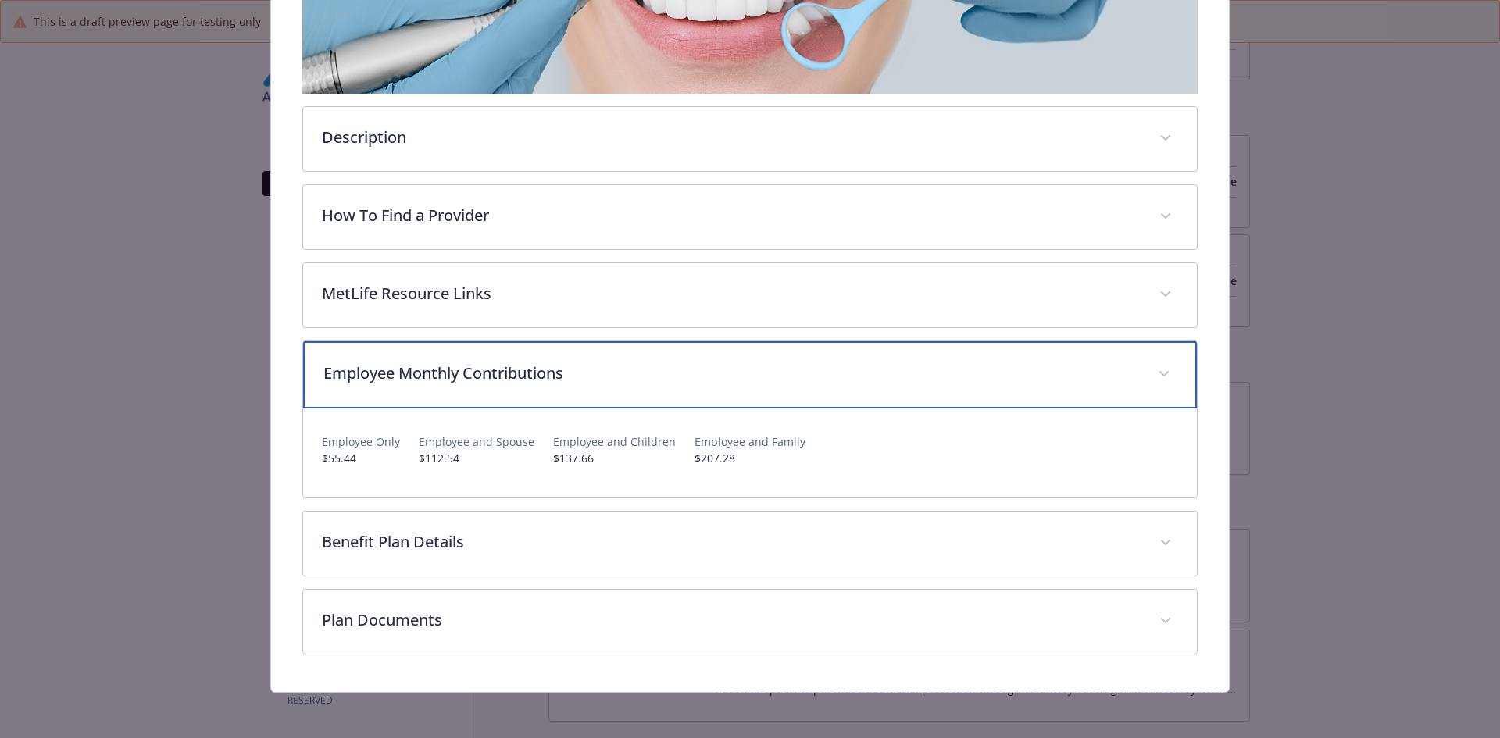
click at [366, 396] on div "Employee Monthly Contributions" at bounding box center [750, 374] width 895 height 67
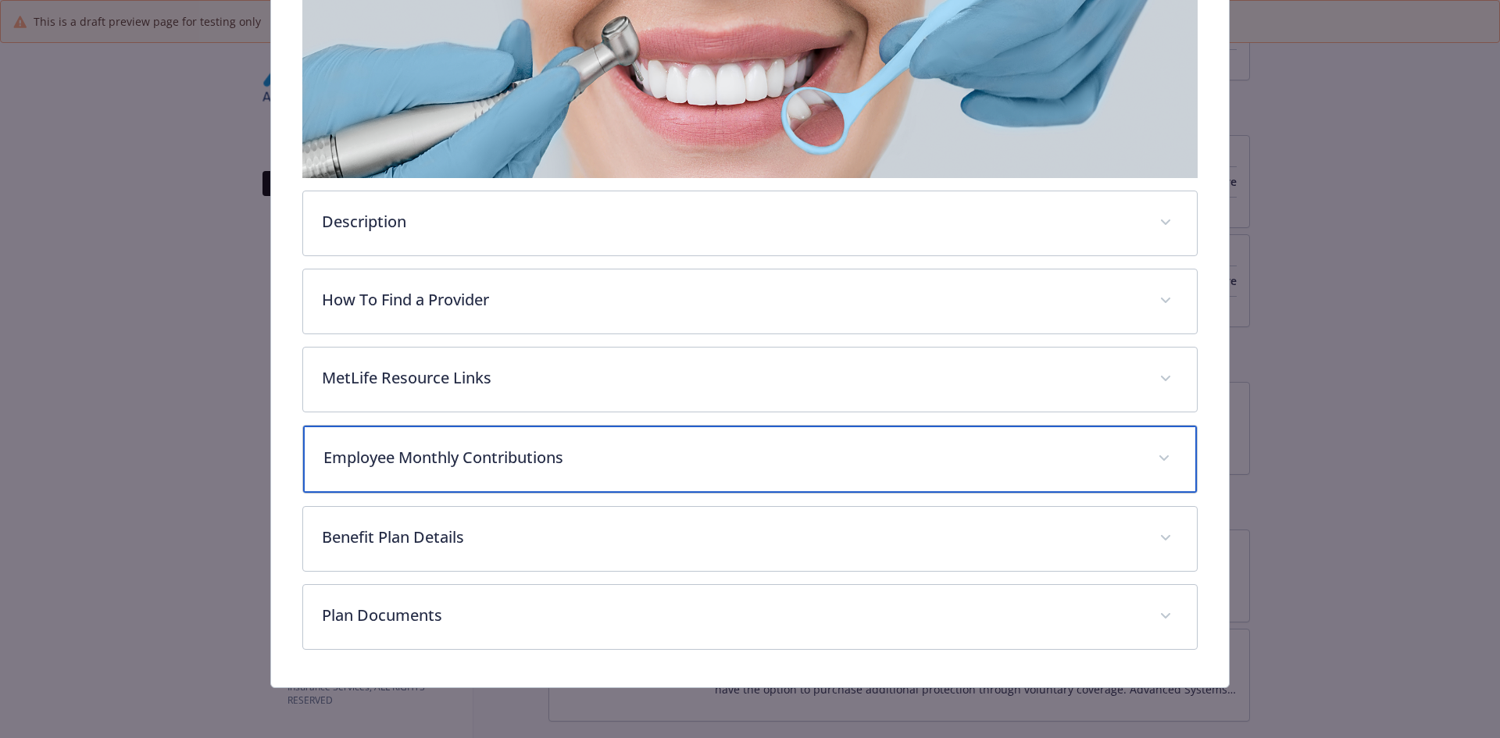
scroll to position [270, 0]
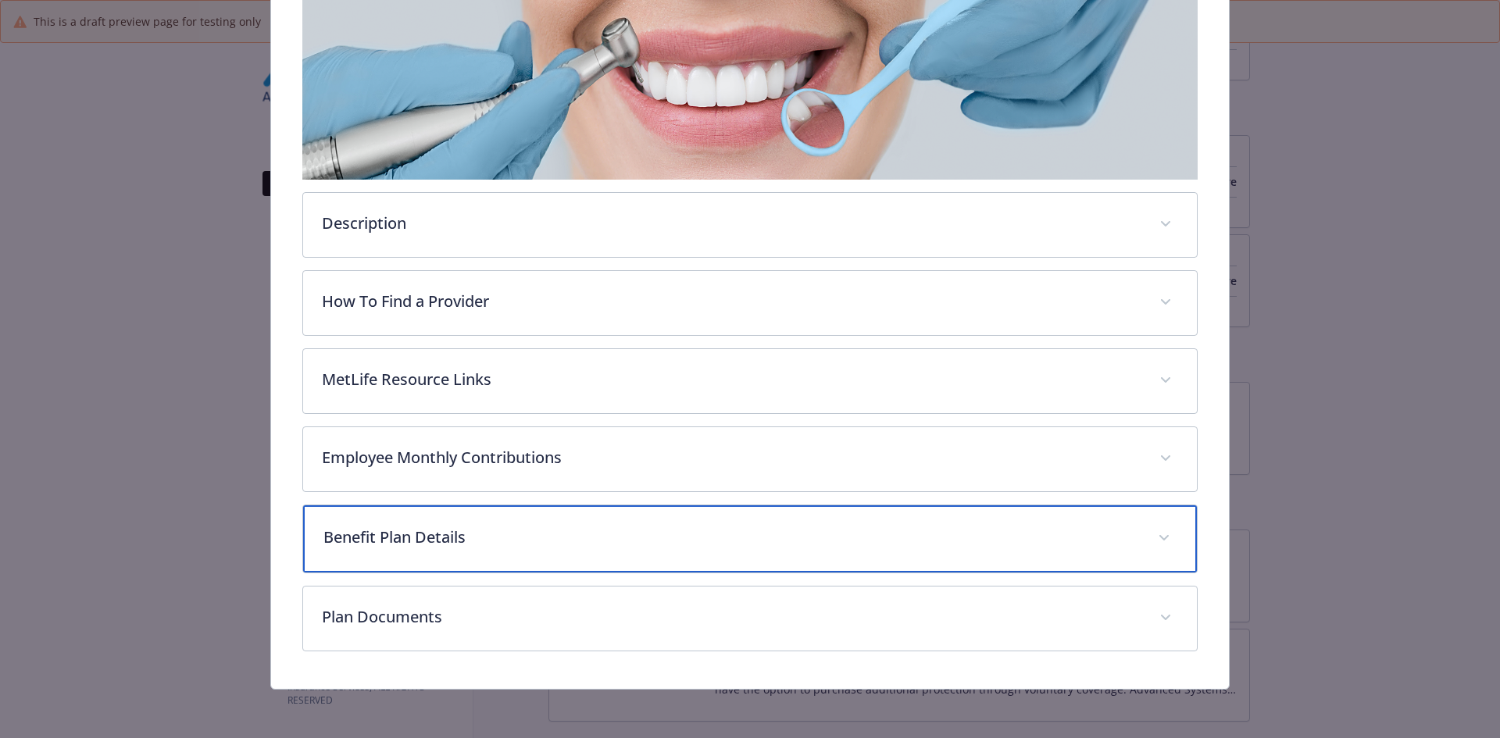
click at [378, 542] on p "Benefit Plan Details" at bounding box center [731, 537] width 816 height 23
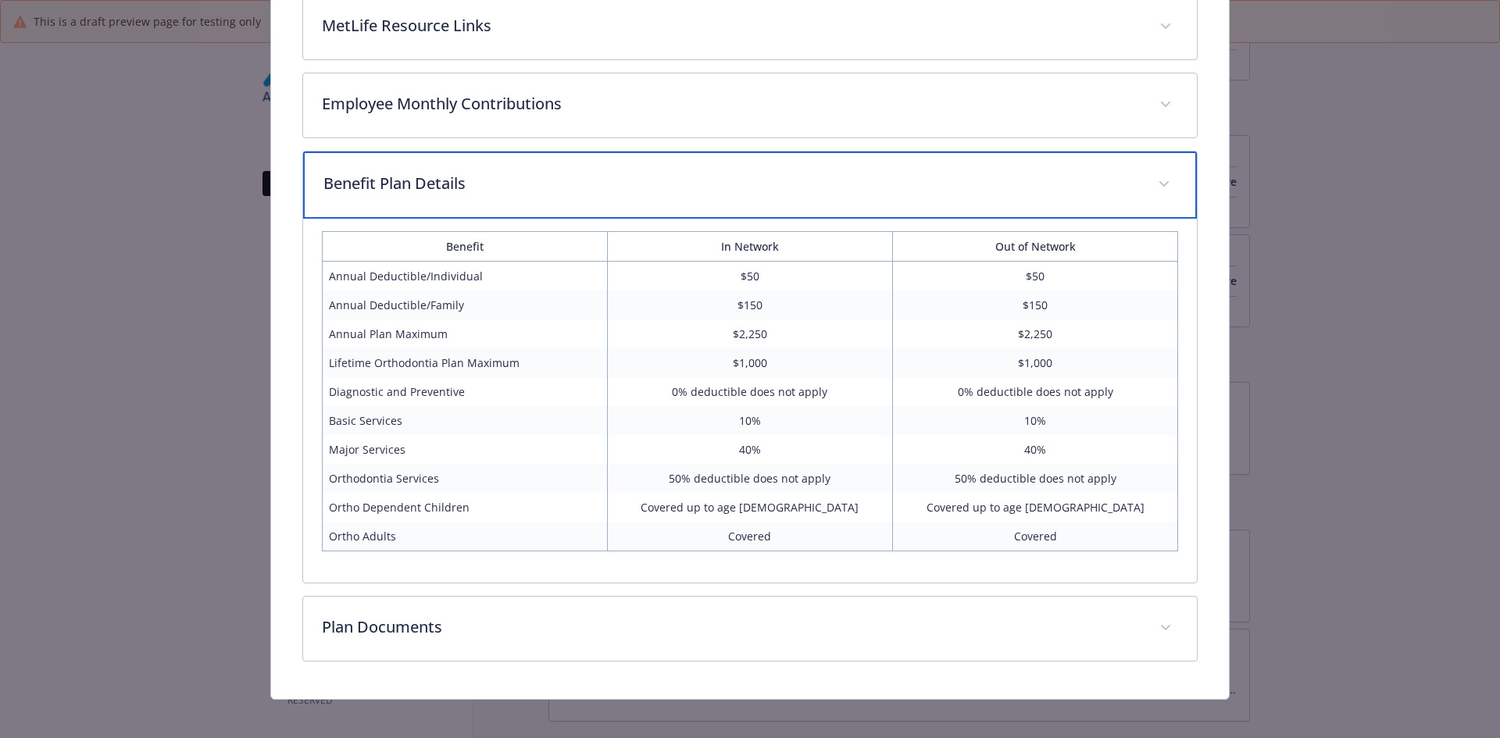
scroll to position [634, 0]
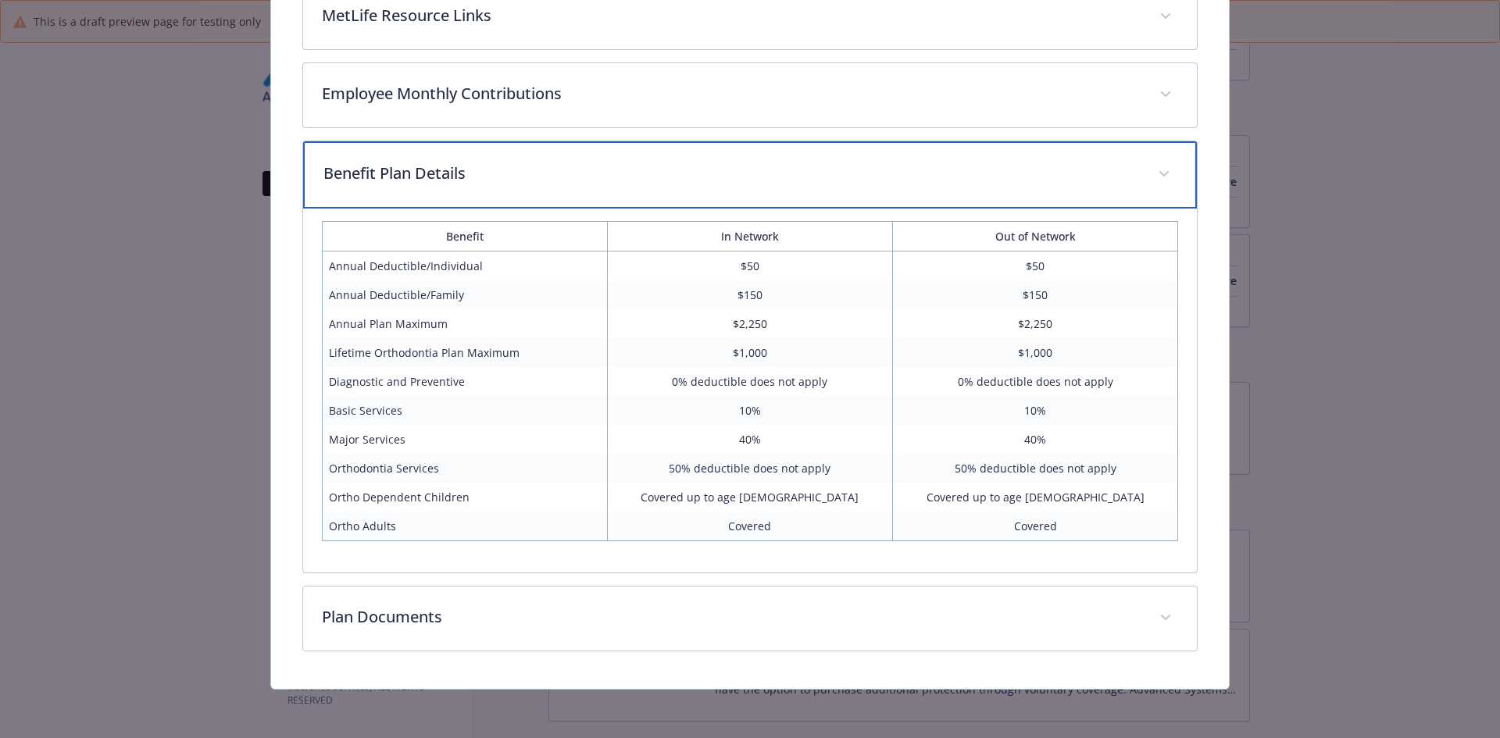
click at [458, 157] on div "Benefit Plan Details" at bounding box center [750, 174] width 895 height 67
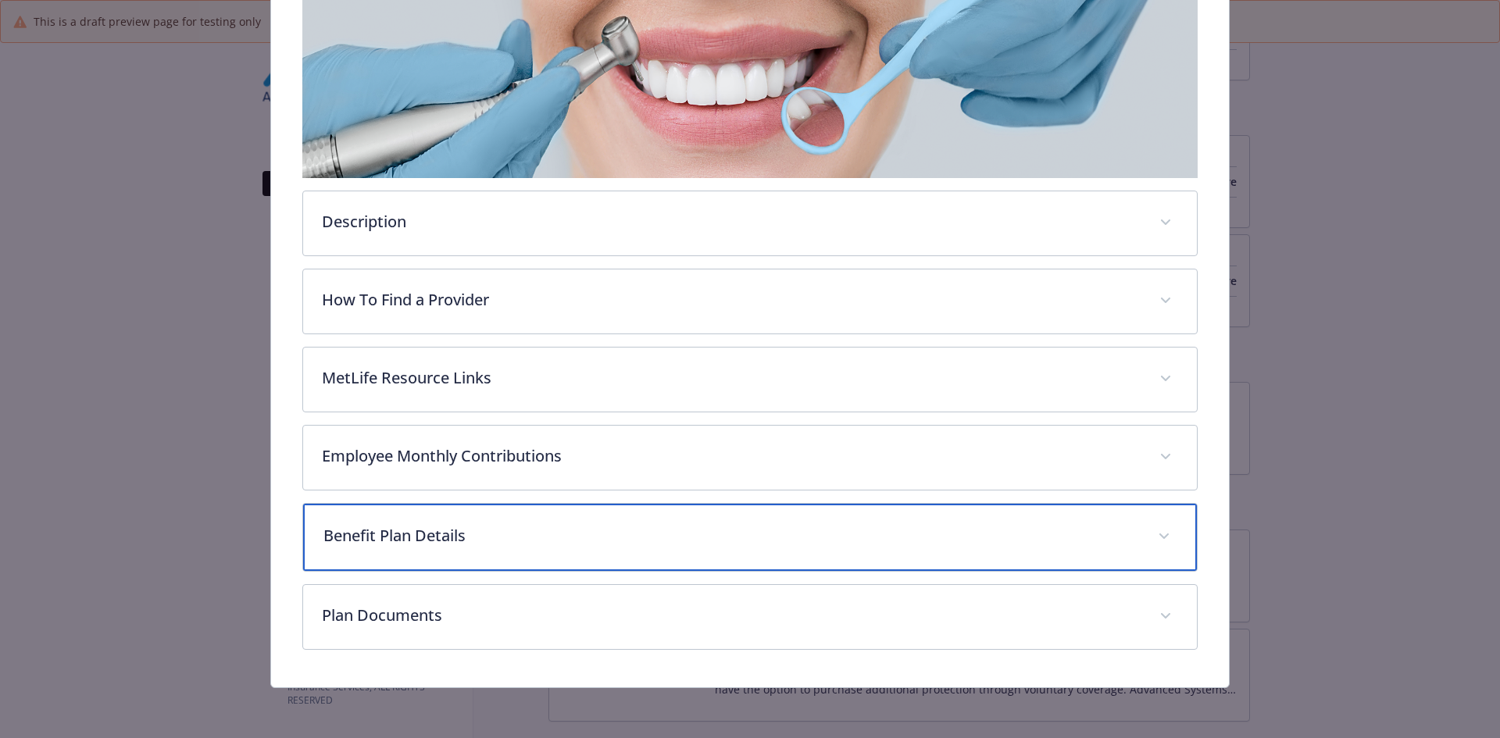
scroll to position [270, 0]
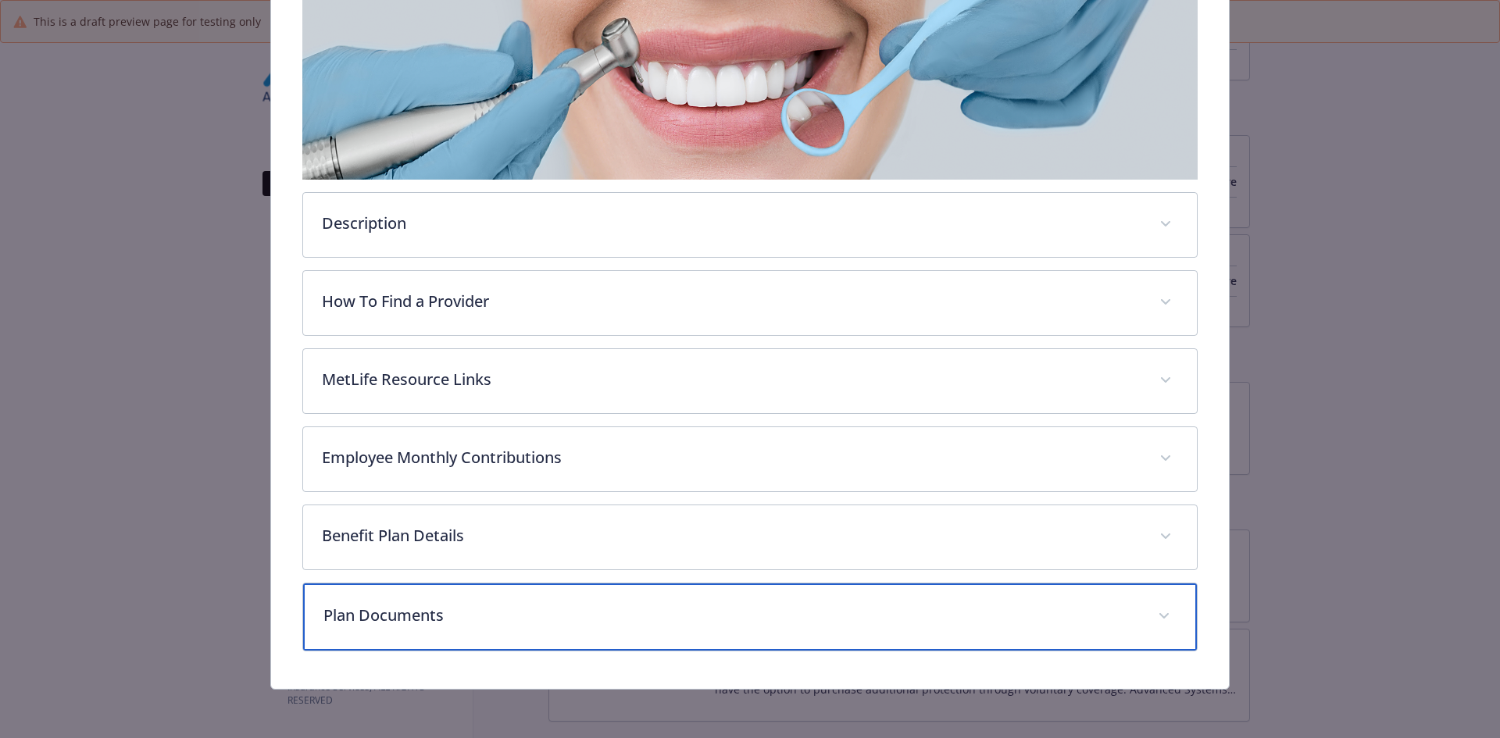
click at [442, 592] on div "Plan Documents" at bounding box center [750, 617] width 895 height 67
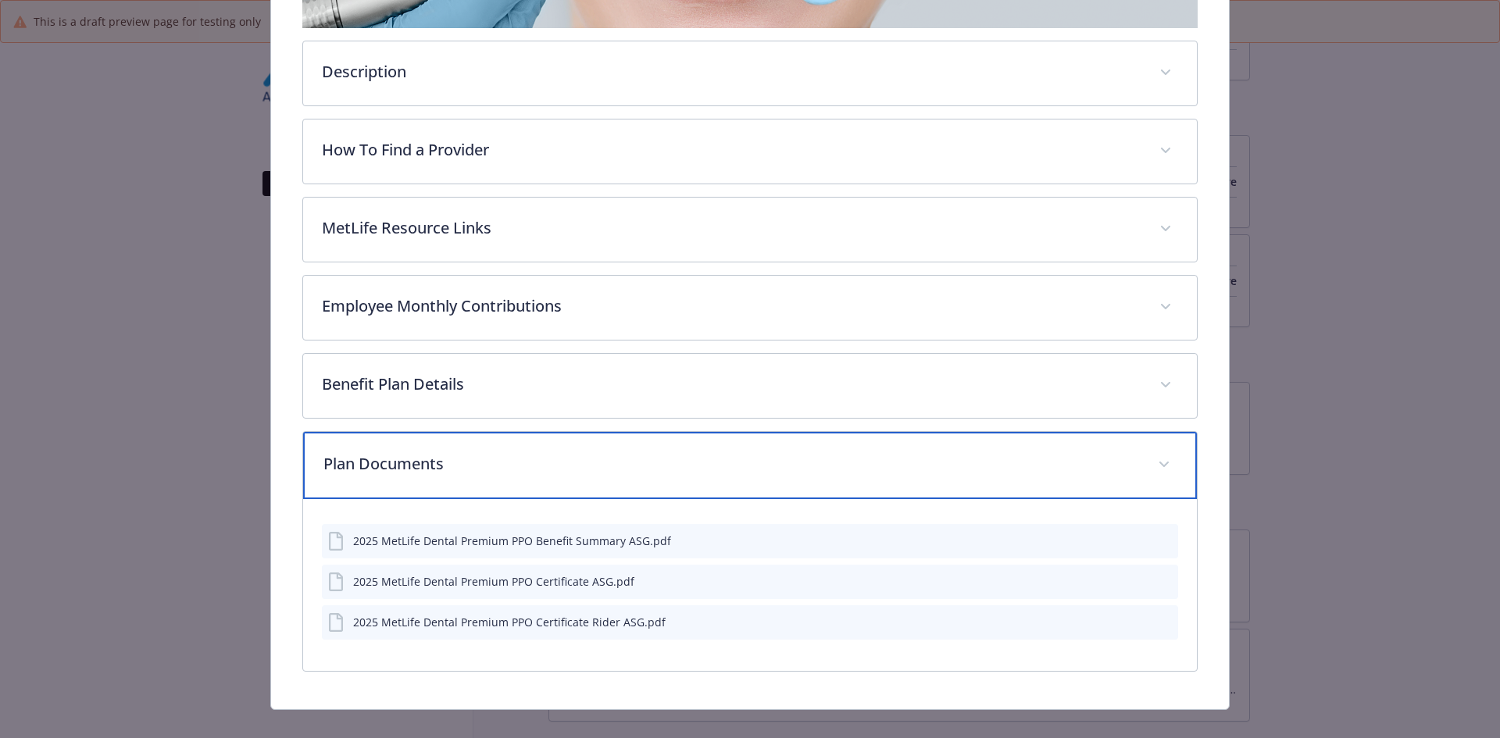
scroll to position [364, 0]
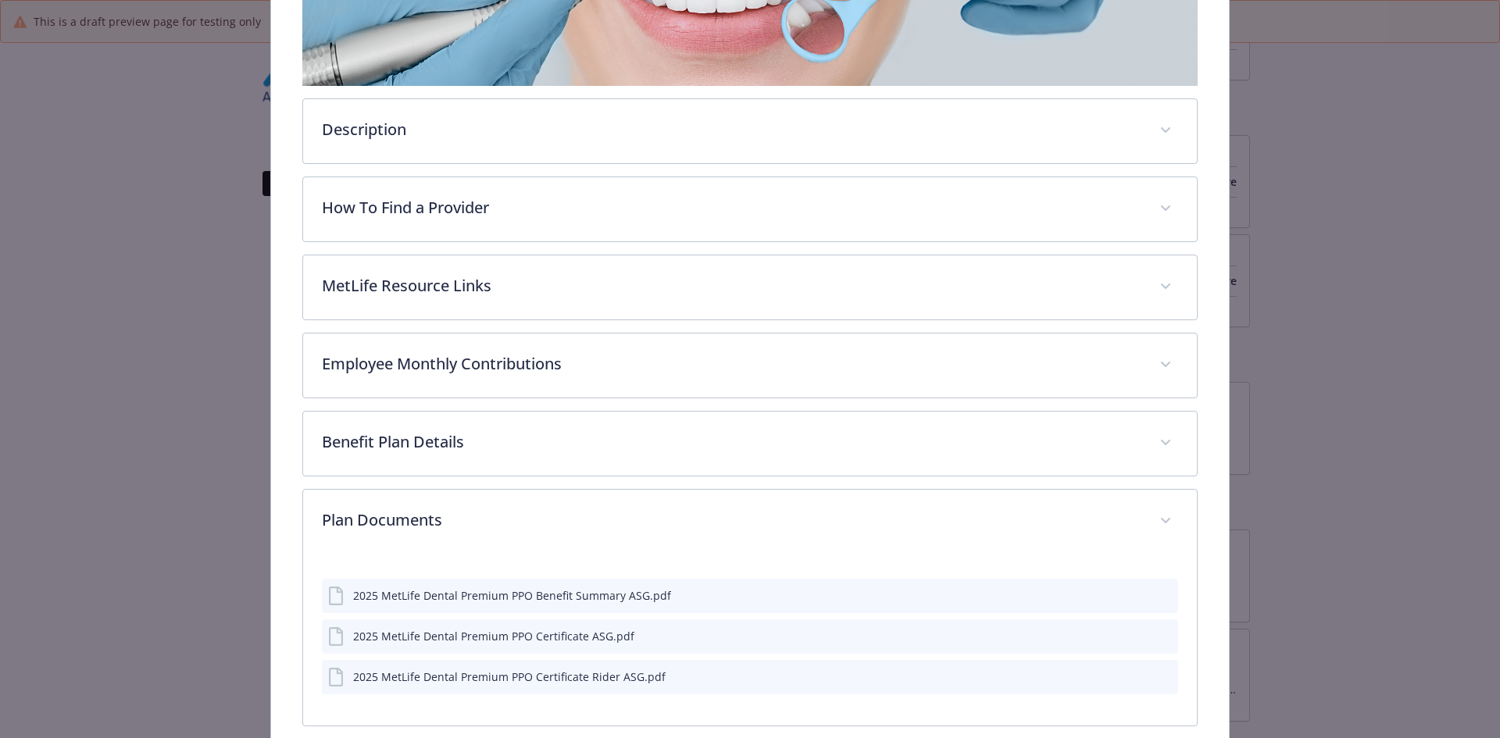
click at [1158, 602] on button "details for plan Dental - Premium PPO 2250 - Dental PPO" at bounding box center [1165, 595] width 14 height 16
click at [1156, 589] on icon "preview file" at bounding box center [1163, 594] width 14 height 11
click at [1156, 635] on icon "preview file" at bounding box center [1163, 635] width 14 height 11
click at [1159, 670] on icon "preview file" at bounding box center [1163, 675] width 14 height 11
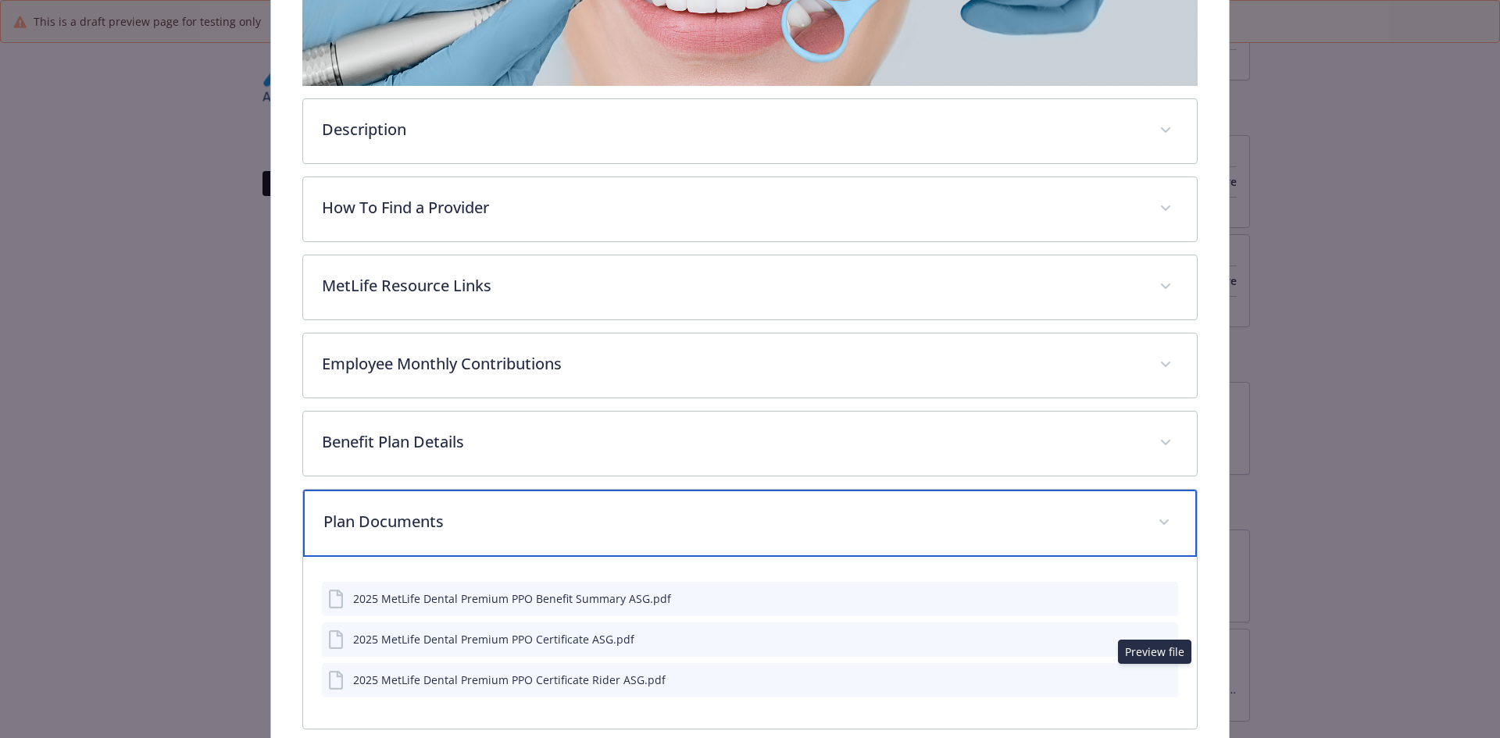
click at [503, 548] on div "Plan Documents" at bounding box center [750, 523] width 895 height 67
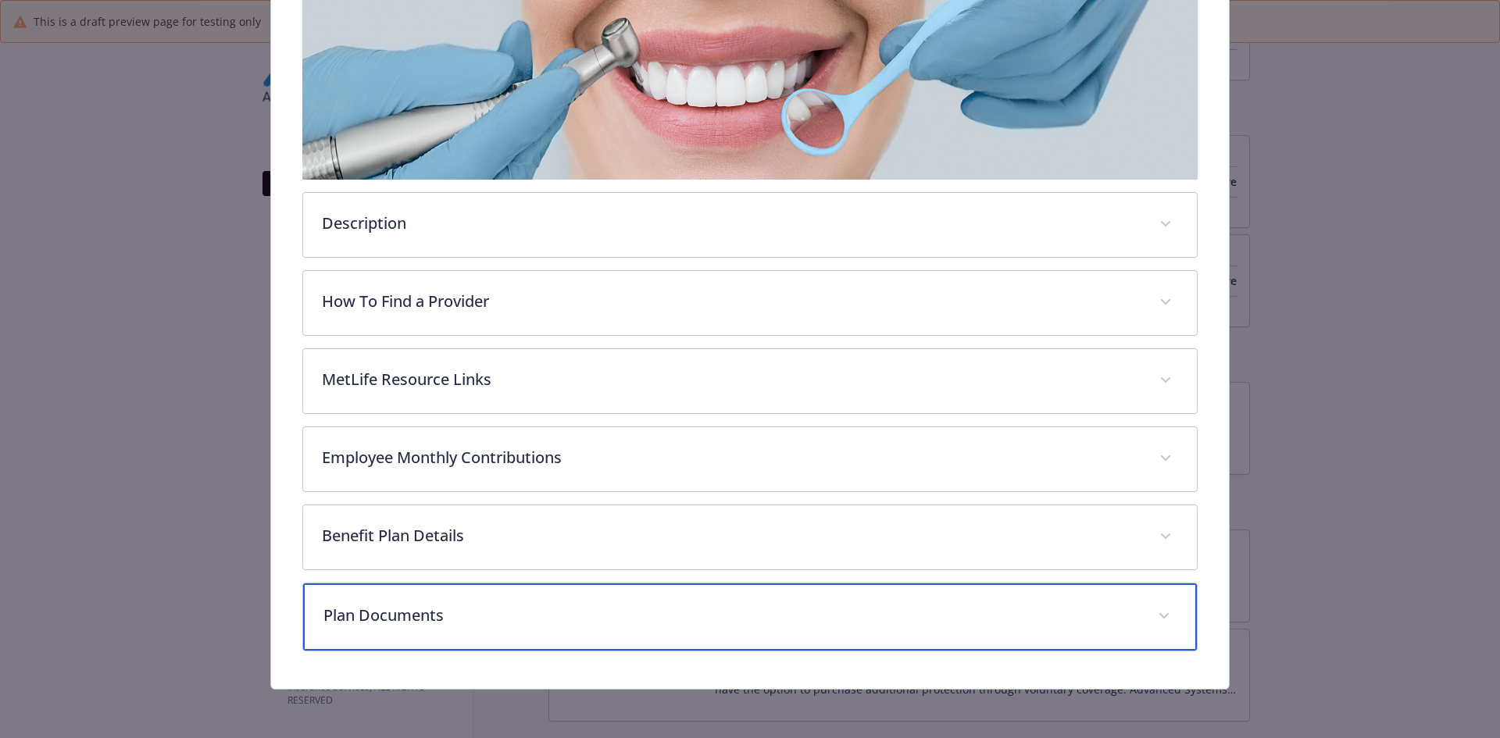
scroll to position [0, 0]
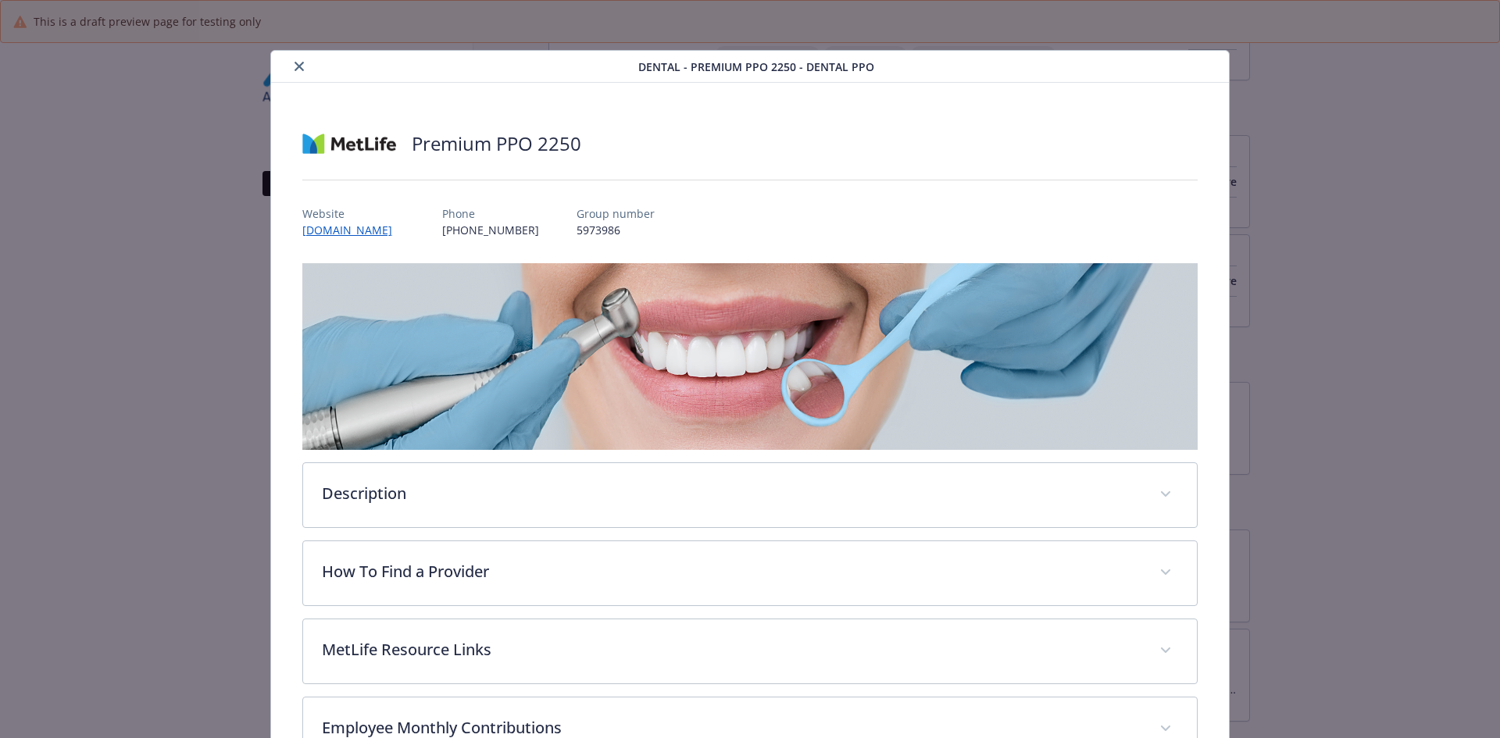
click at [290, 66] on button "close" at bounding box center [299, 66] width 19 height 19
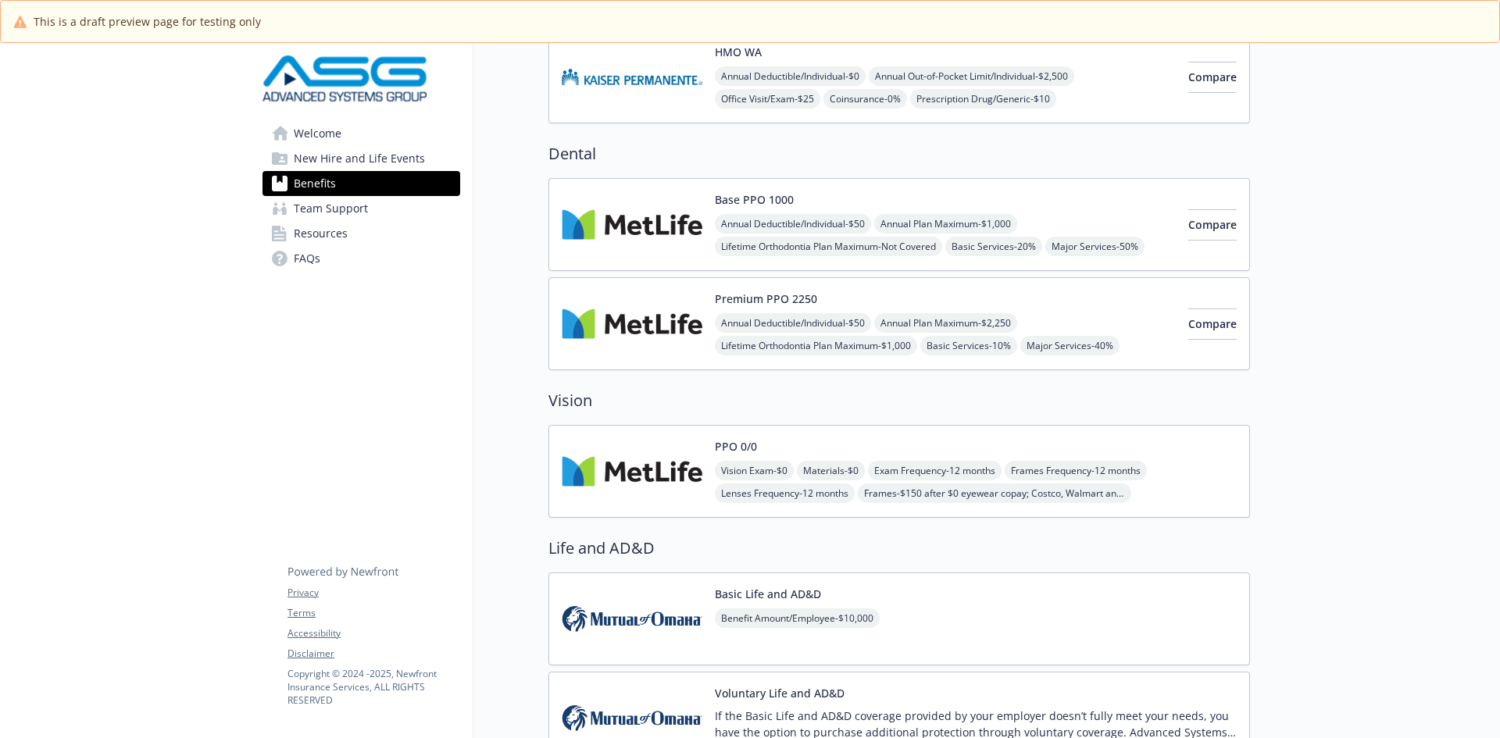
scroll to position [808, 0]
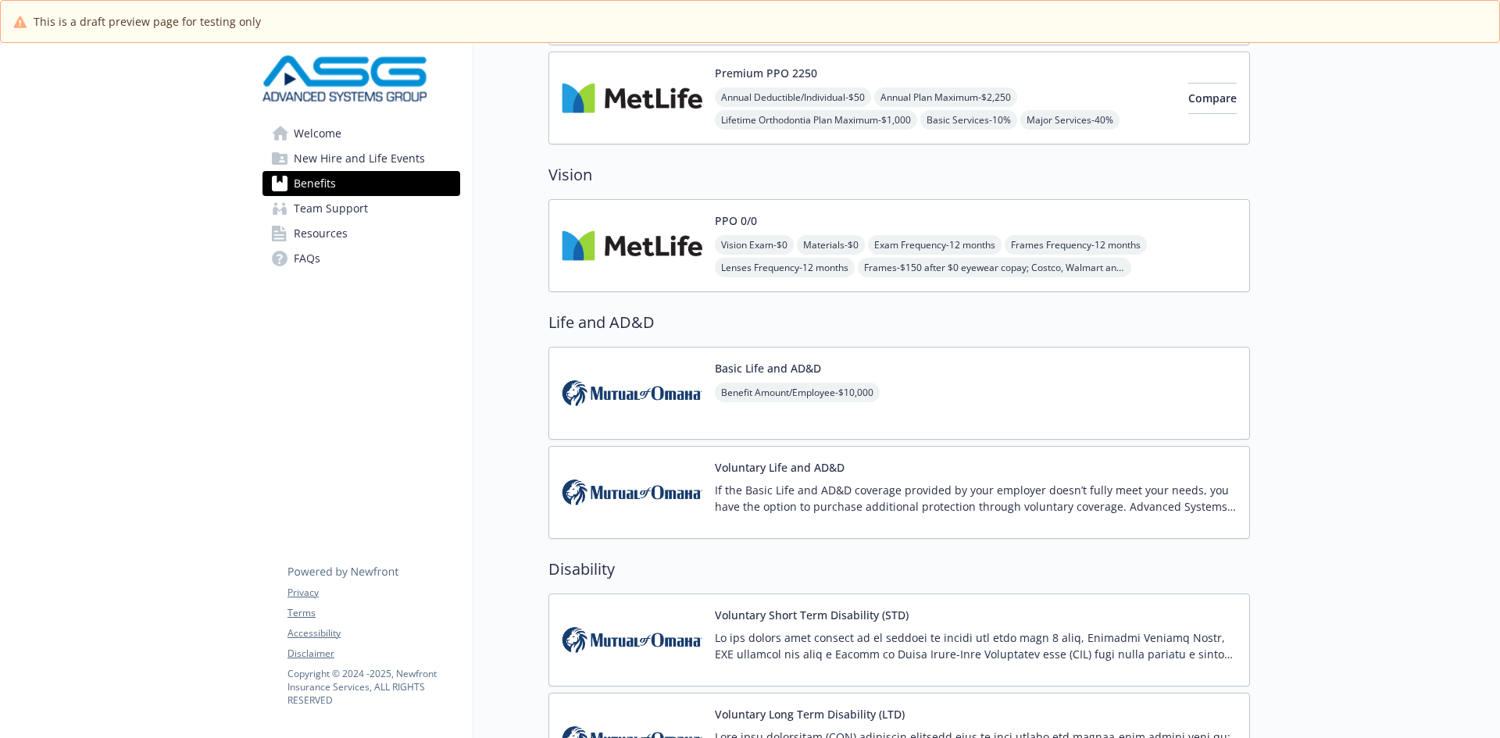
click at [650, 241] on img at bounding box center [632, 245] width 141 height 66
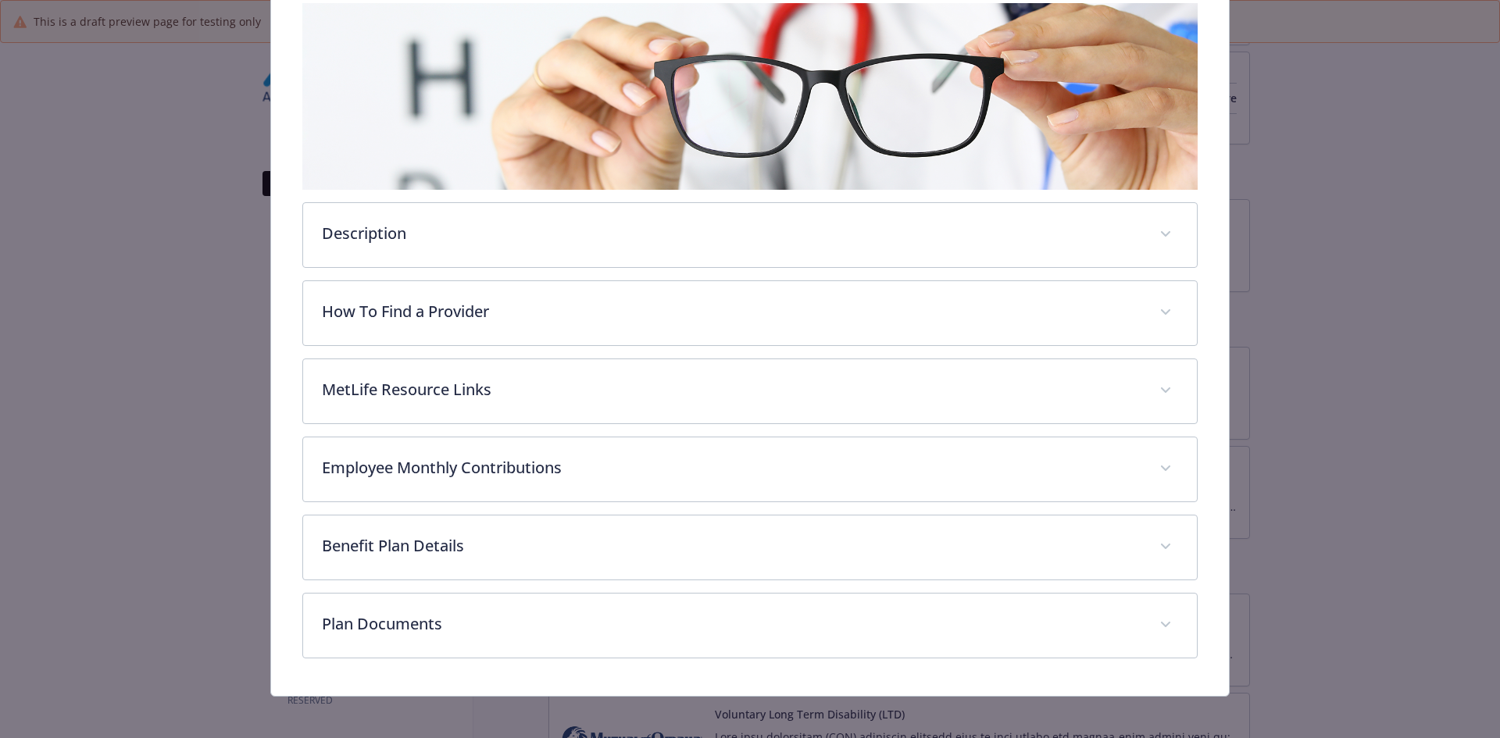
scroll to position [262, 0]
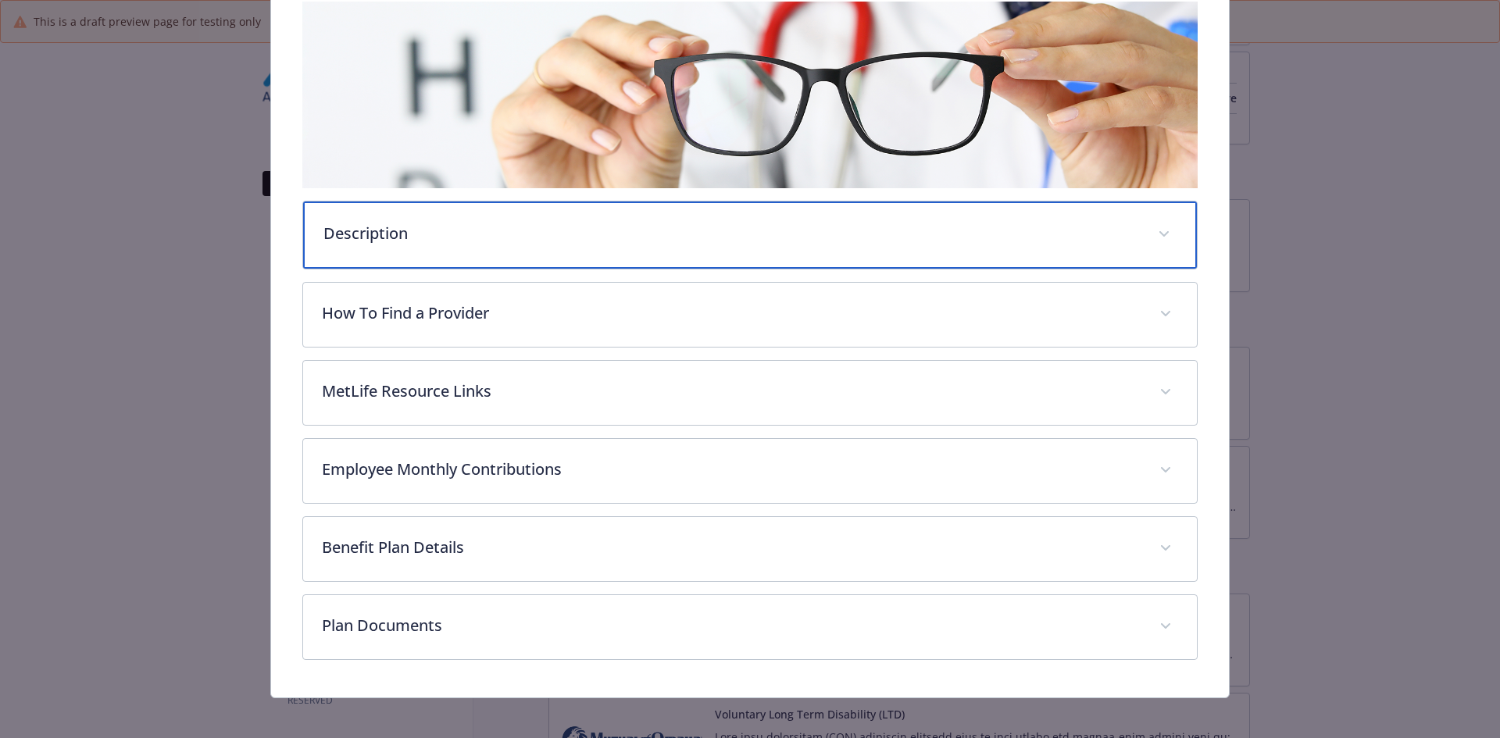
click at [385, 244] on div "Description" at bounding box center [750, 235] width 895 height 67
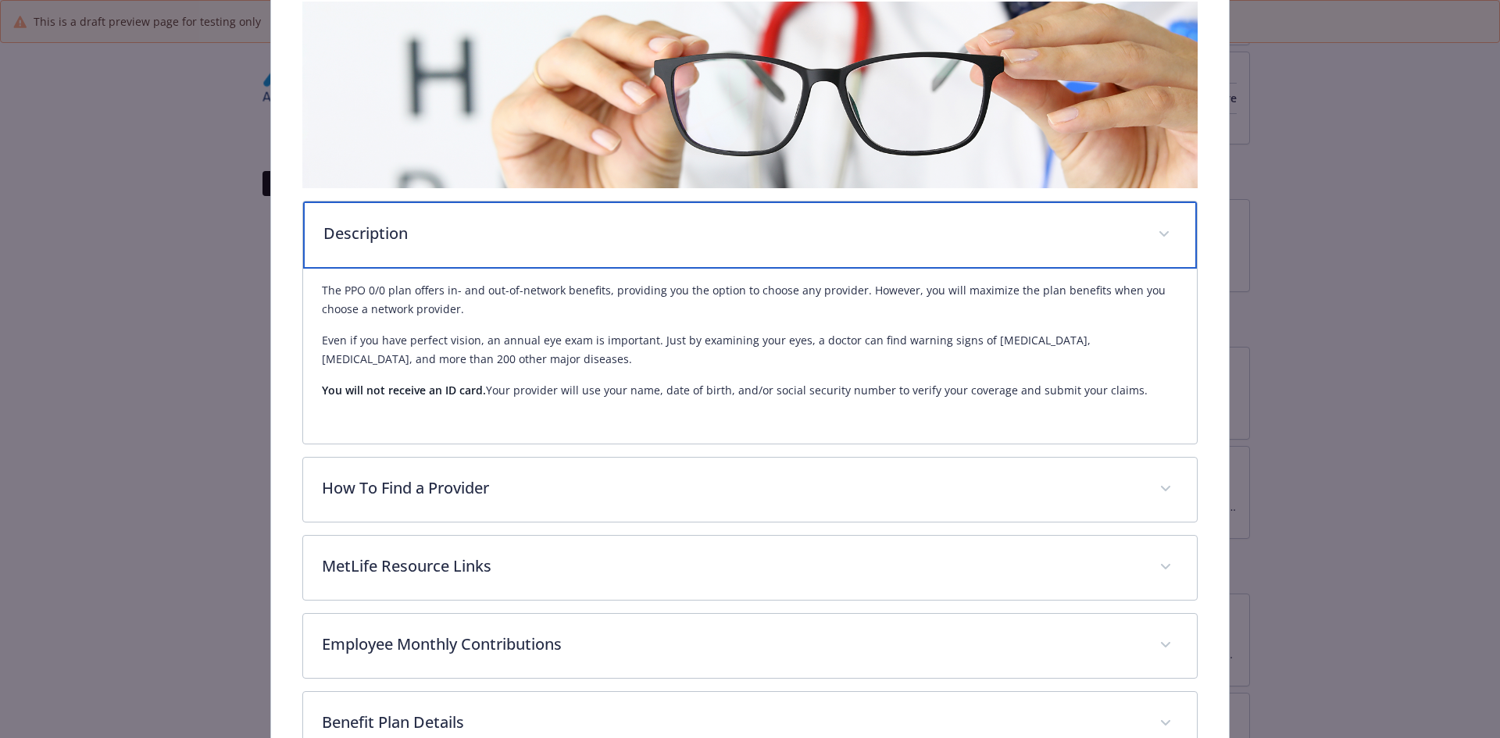
click at [385, 243] on p "Description" at bounding box center [731, 233] width 816 height 23
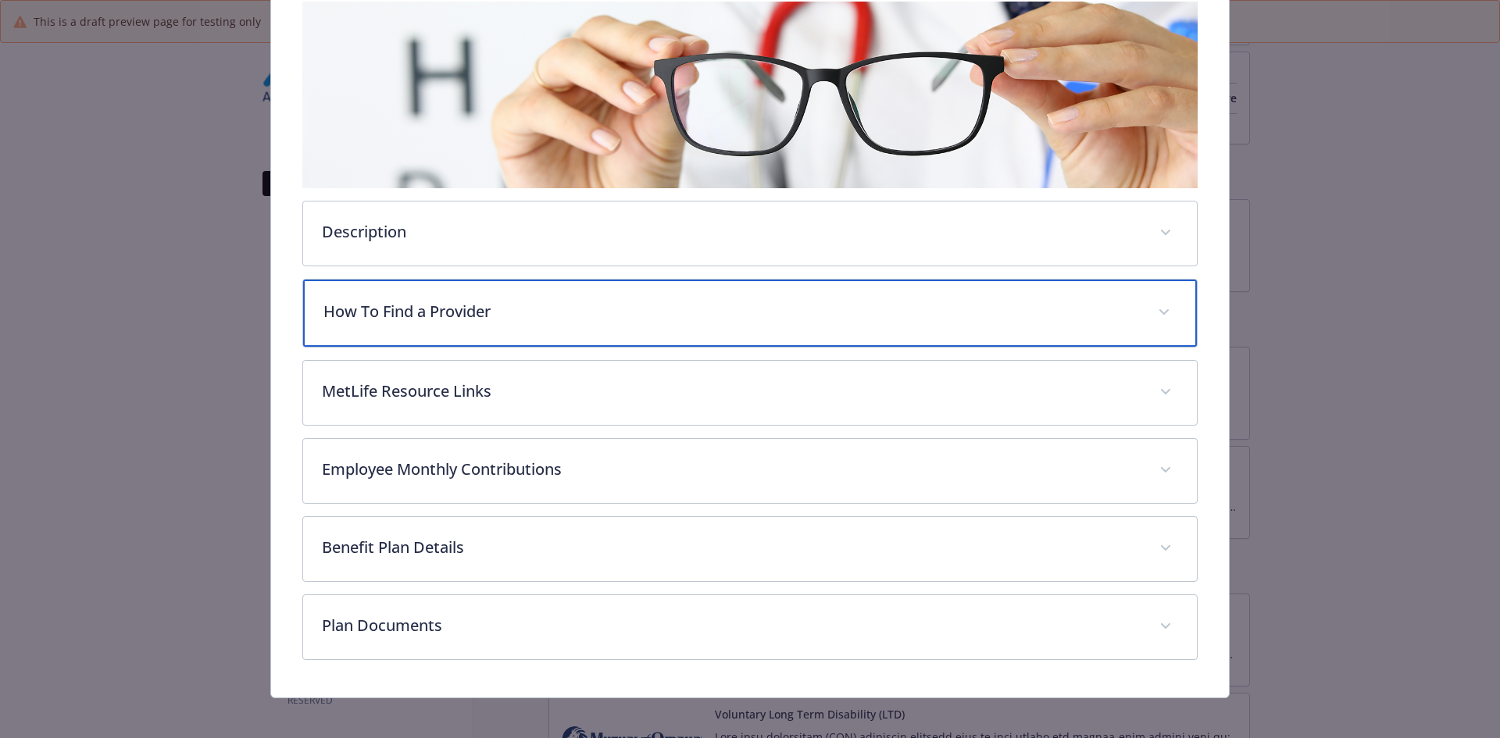
click at [385, 324] on div "How To Find a Provider" at bounding box center [750, 313] width 895 height 67
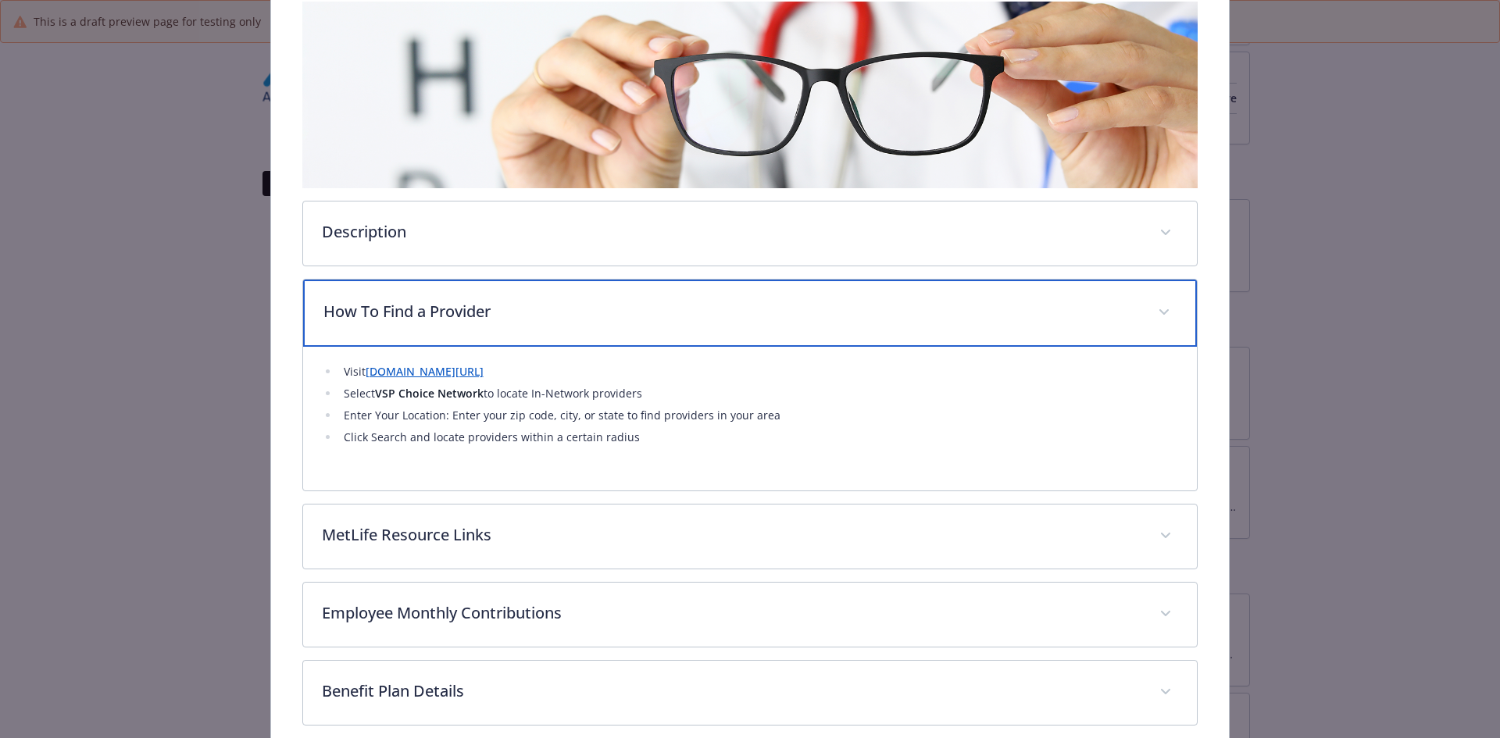
click at [385, 324] on div "How To Find a Provider" at bounding box center [750, 313] width 895 height 67
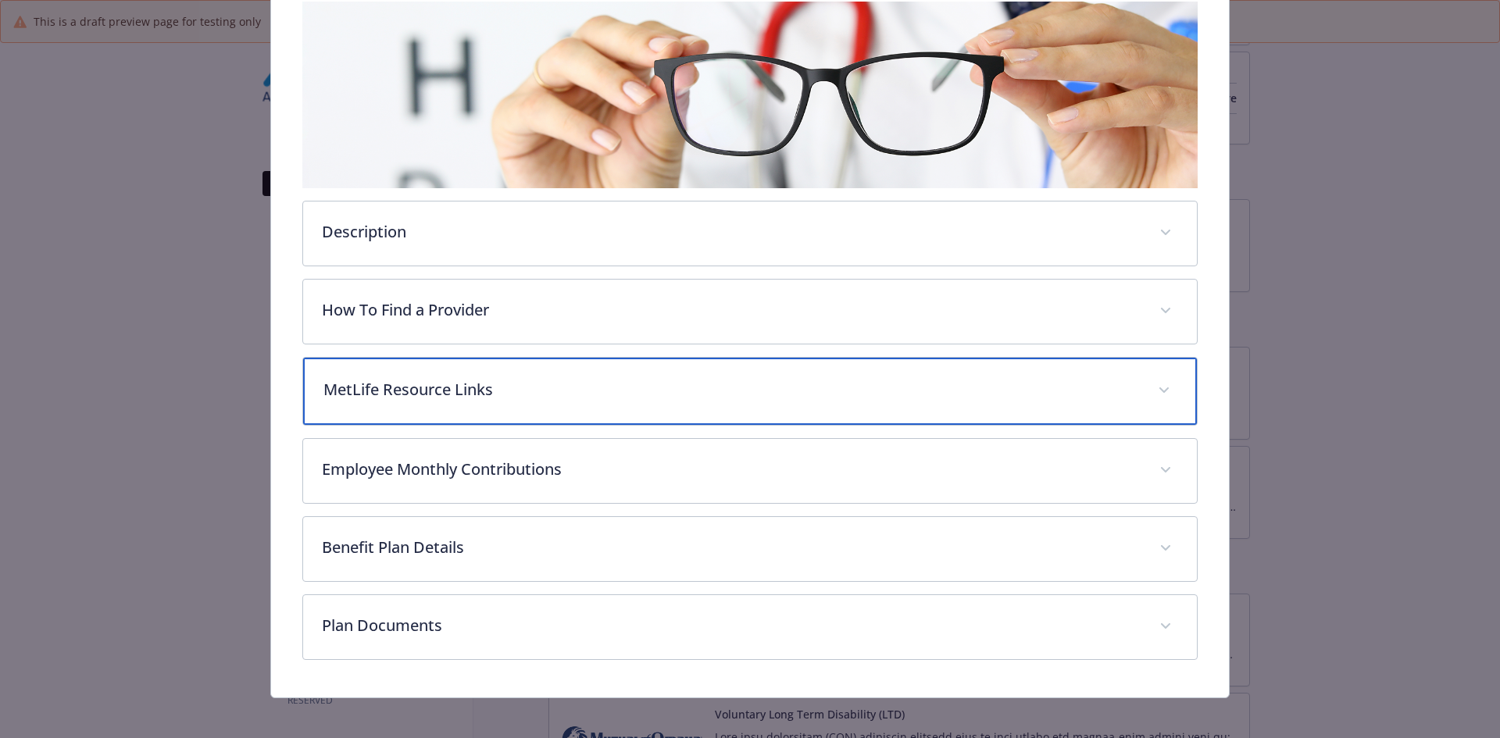
click at [384, 389] on p "MetLife Resource Links" at bounding box center [731, 389] width 816 height 23
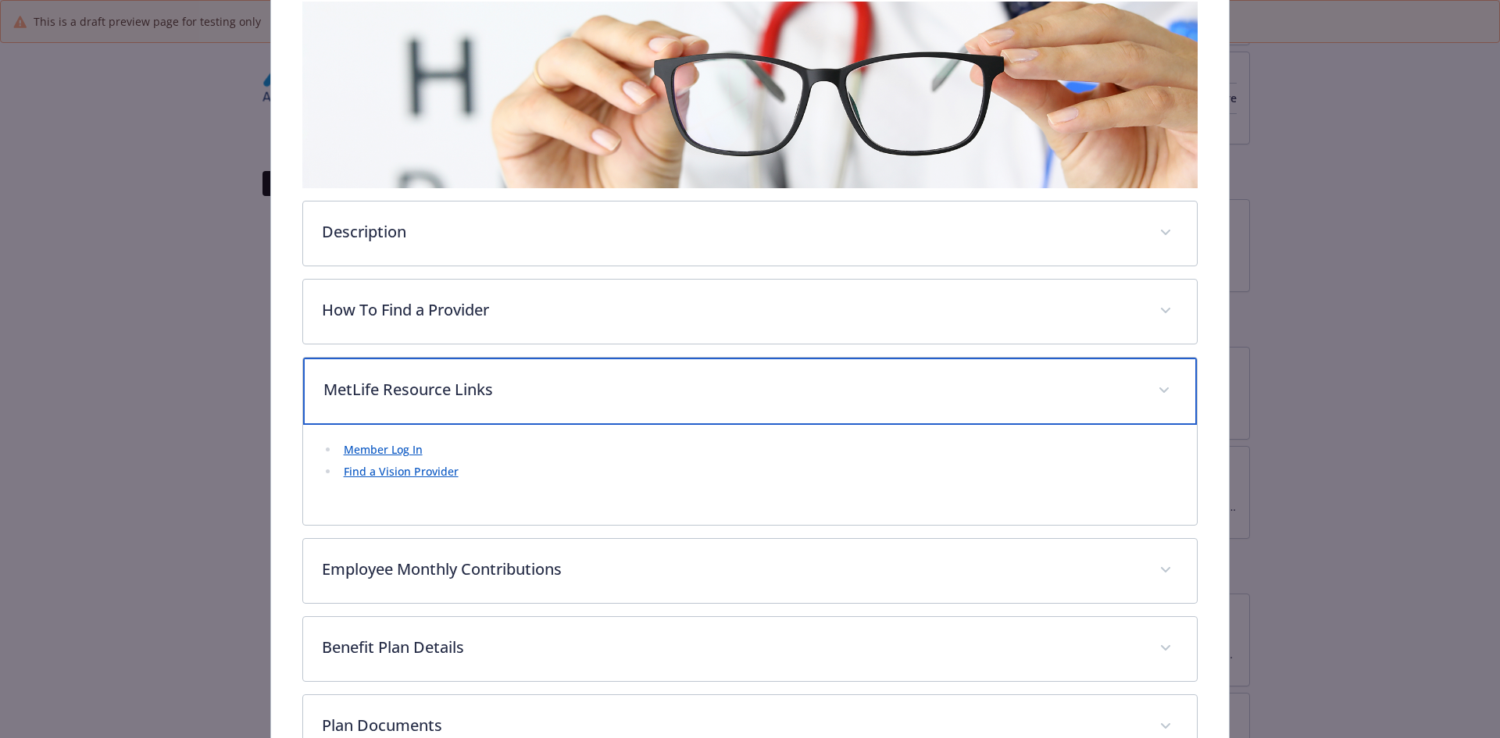
click at [384, 389] on p "MetLife Resource Links" at bounding box center [731, 389] width 816 height 23
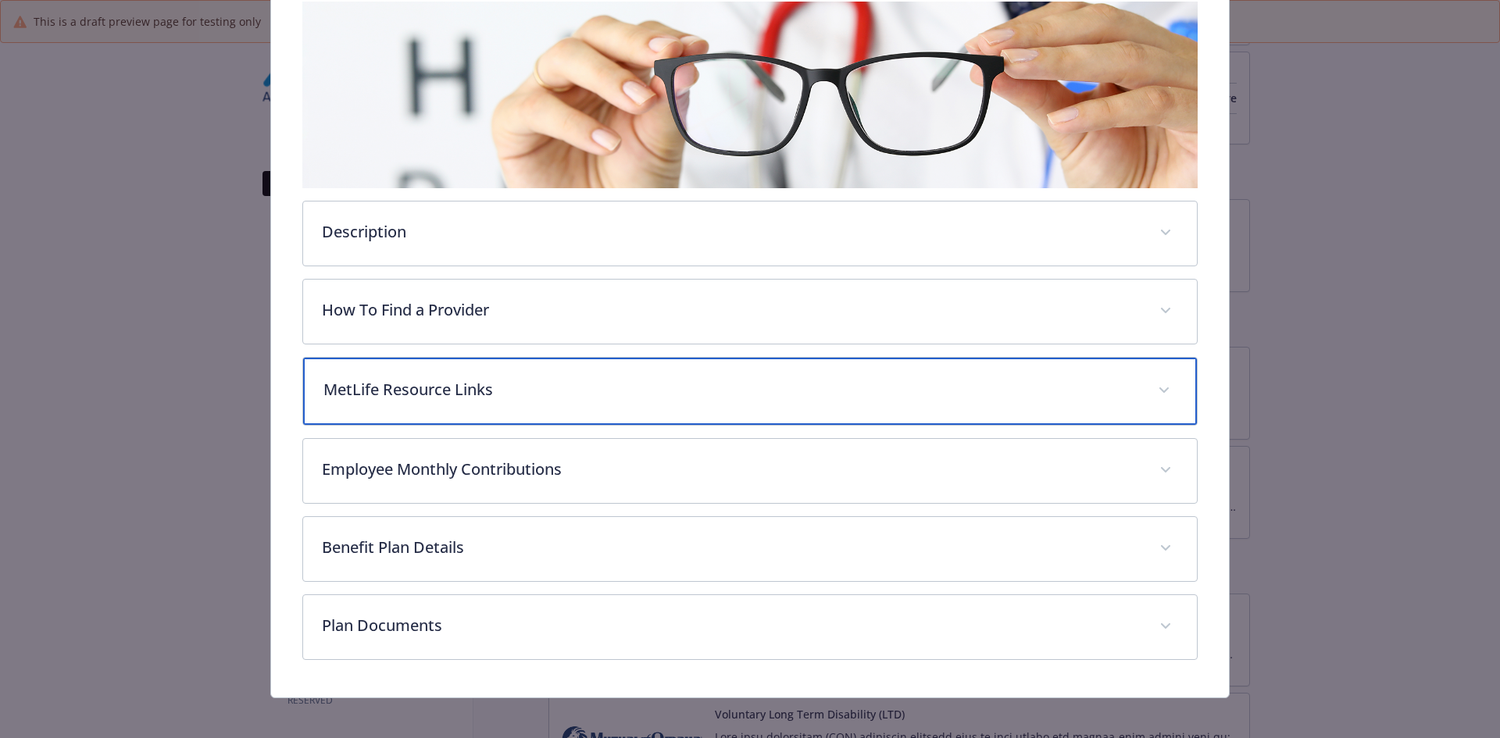
click at [383, 390] on p "MetLife Resource Links" at bounding box center [731, 389] width 816 height 23
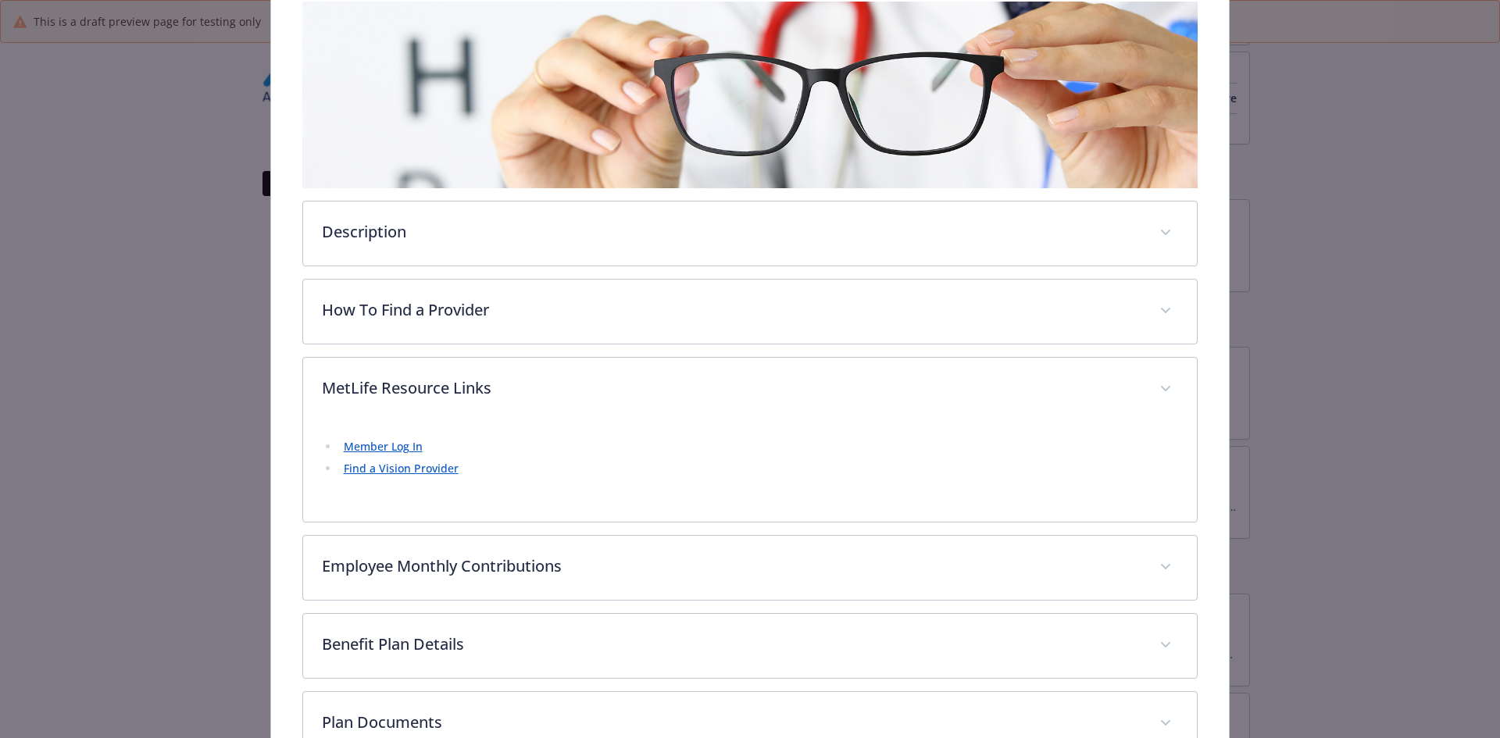
click at [404, 468] on link "Find a Vision Provider" at bounding box center [401, 468] width 115 height 15
click at [410, 445] on link "Member Log In" at bounding box center [383, 446] width 79 height 15
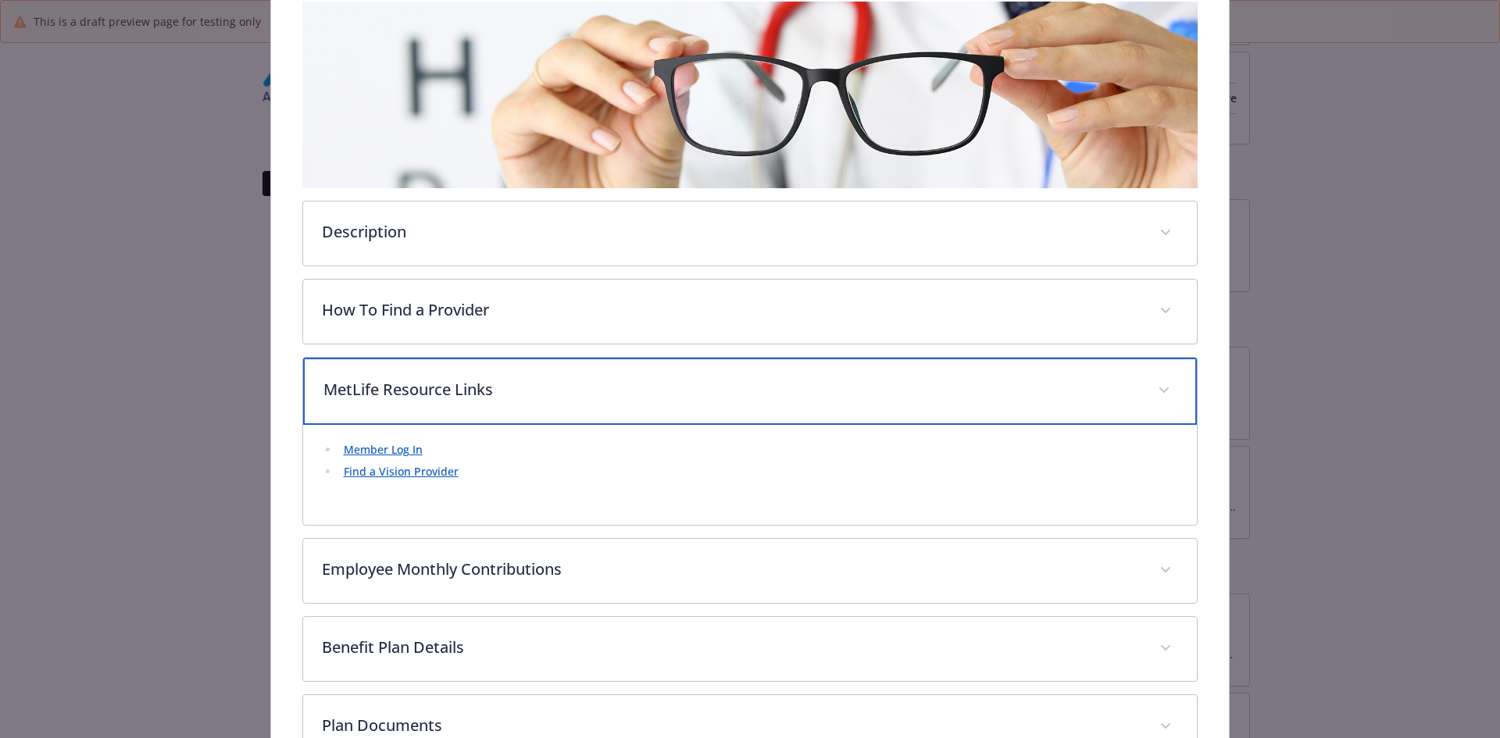
click at [465, 392] on p "MetLife Resource Links" at bounding box center [731, 389] width 816 height 23
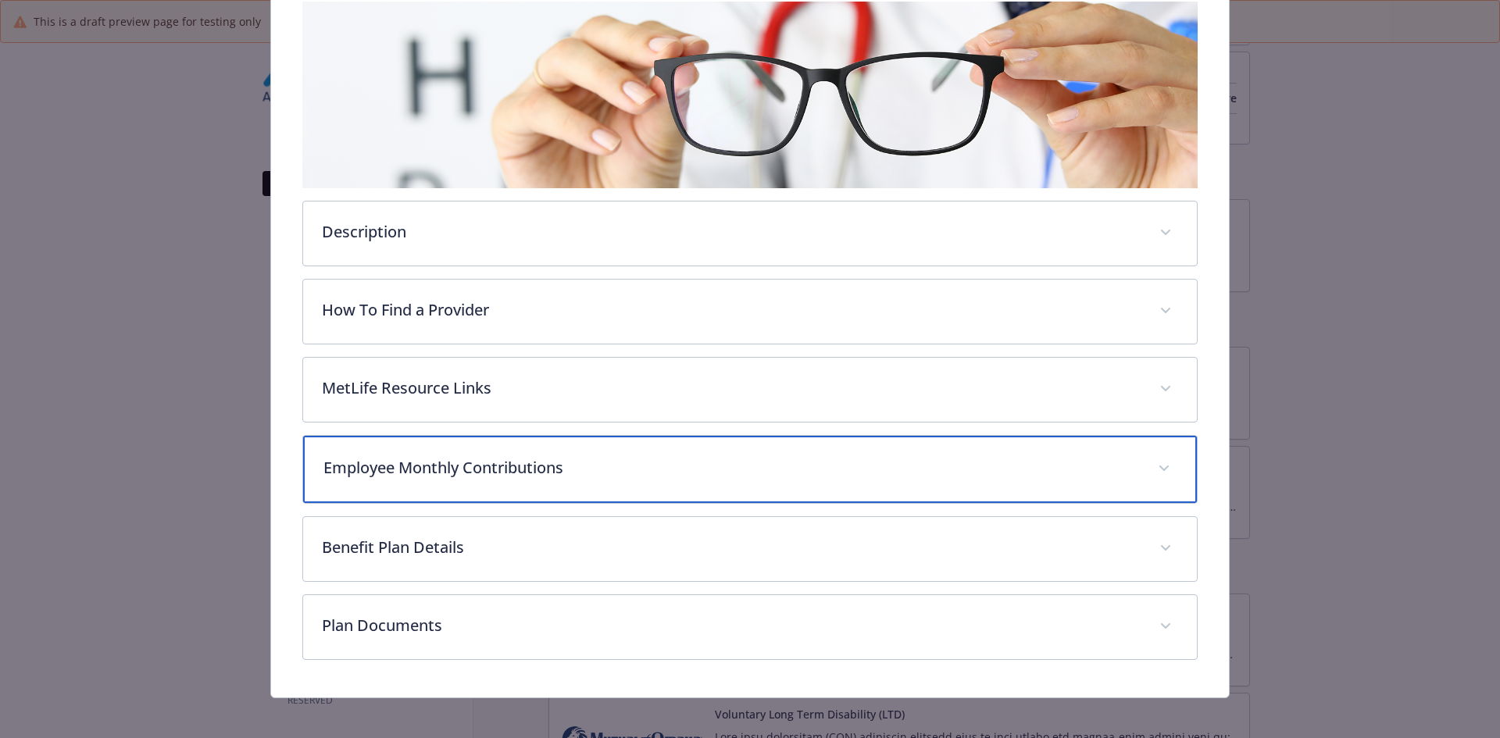
click at [455, 459] on p "Employee Monthly Contributions" at bounding box center [731, 467] width 816 height 23
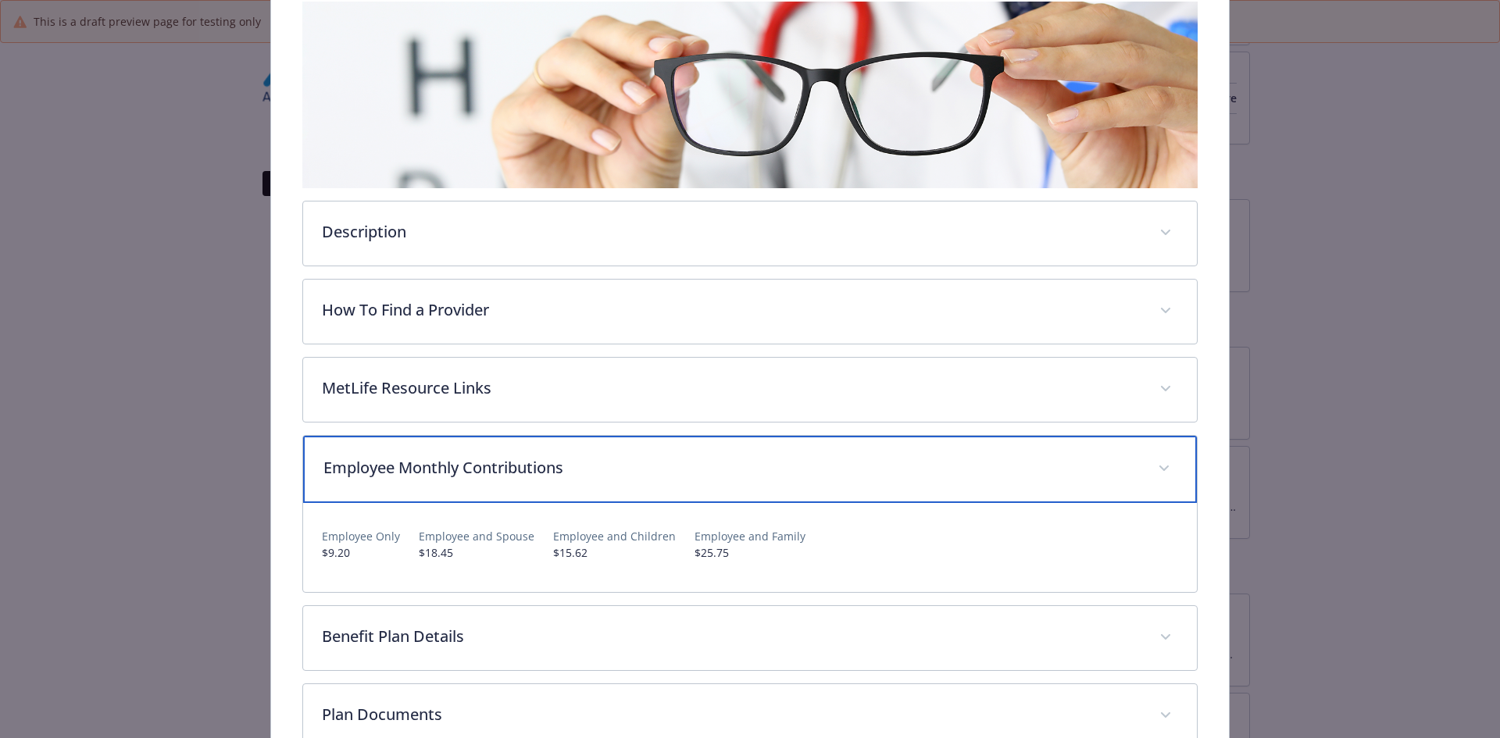
click at [462, 471] on p "Employee Monthly Contributions" at bounding box center [731, 467] width 816 height 23
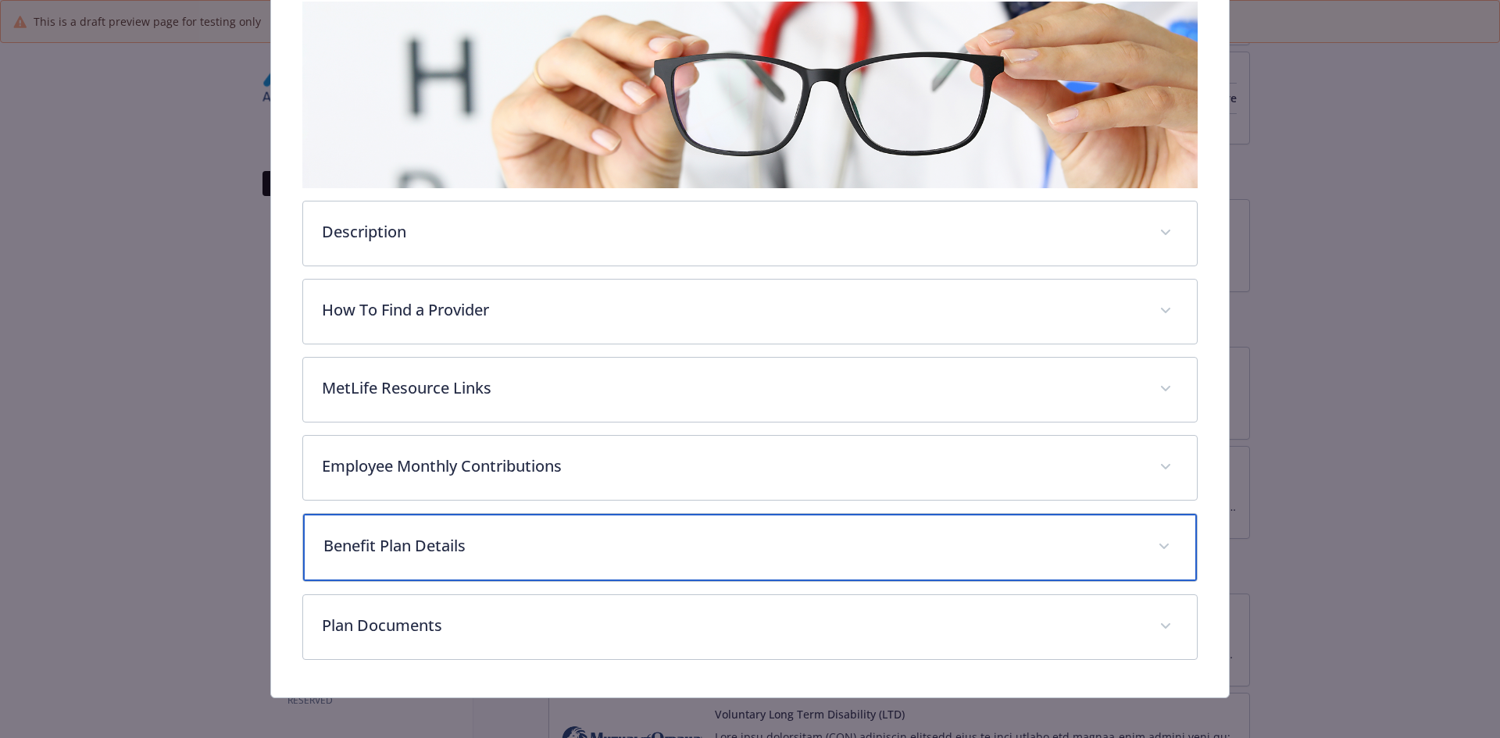
click at [429, 545] on p "Benefit Plan Details" at bounding box center [731, 545] width 816 height 23
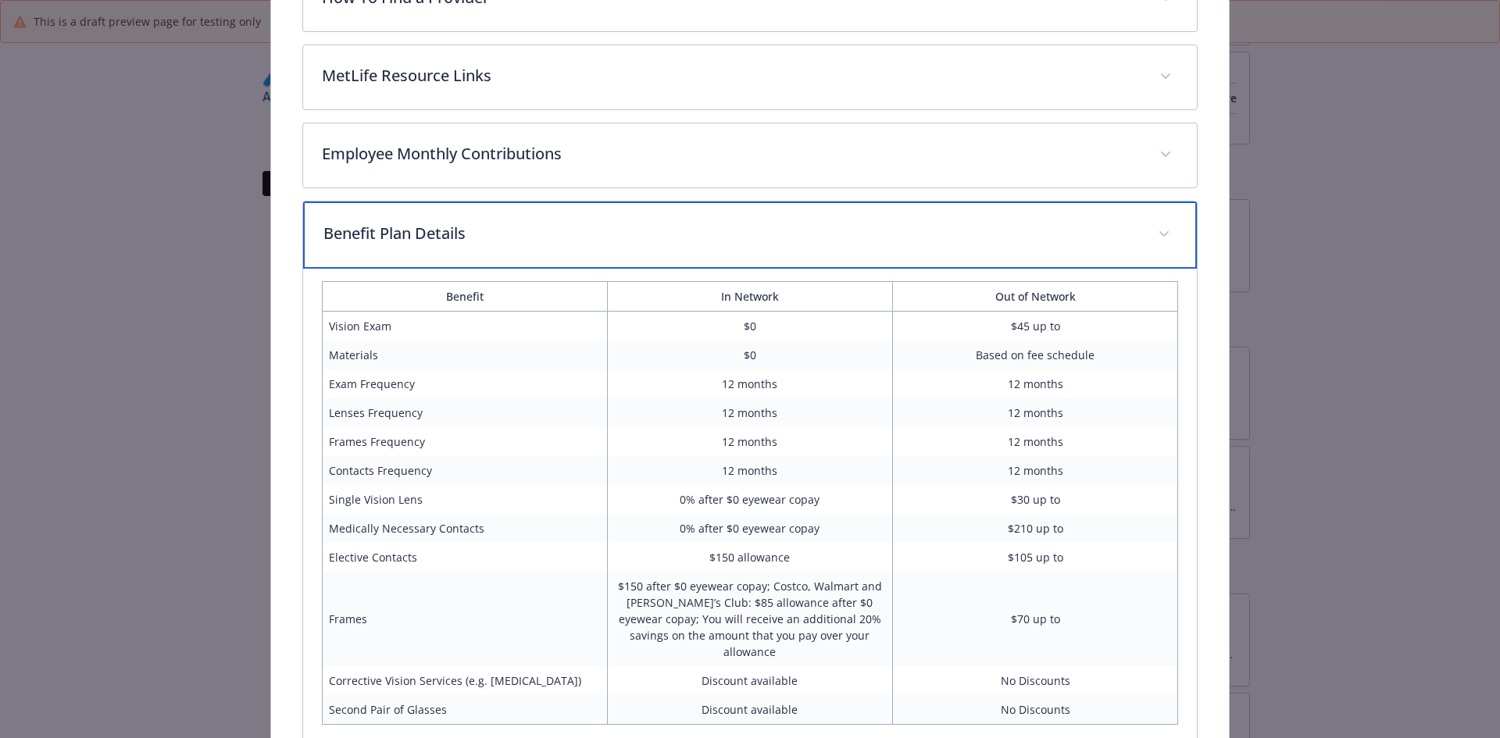
scroll to position [652, 0]
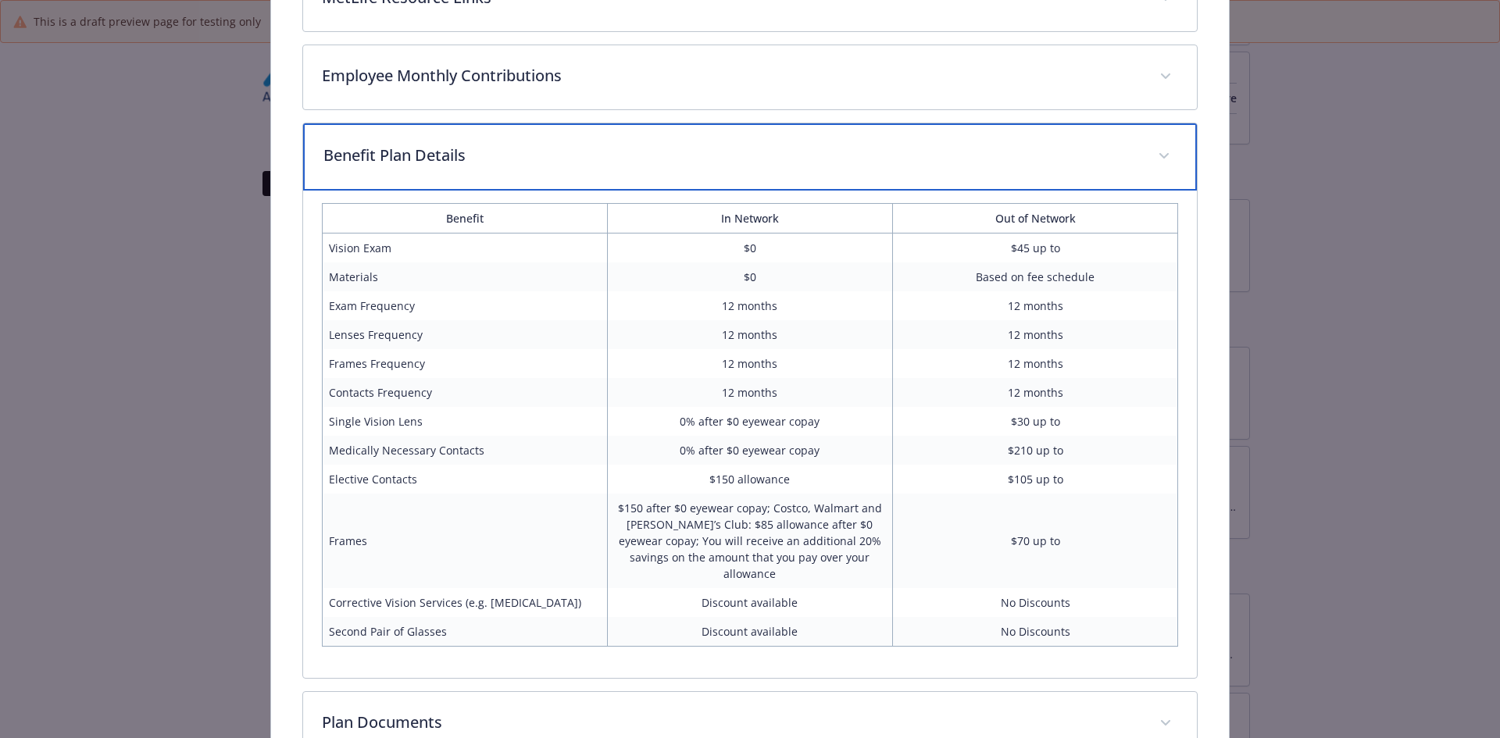
click at [403, 162] on p "Benefit Plan Details" at bounding box center [731, 155] width 816 height 23
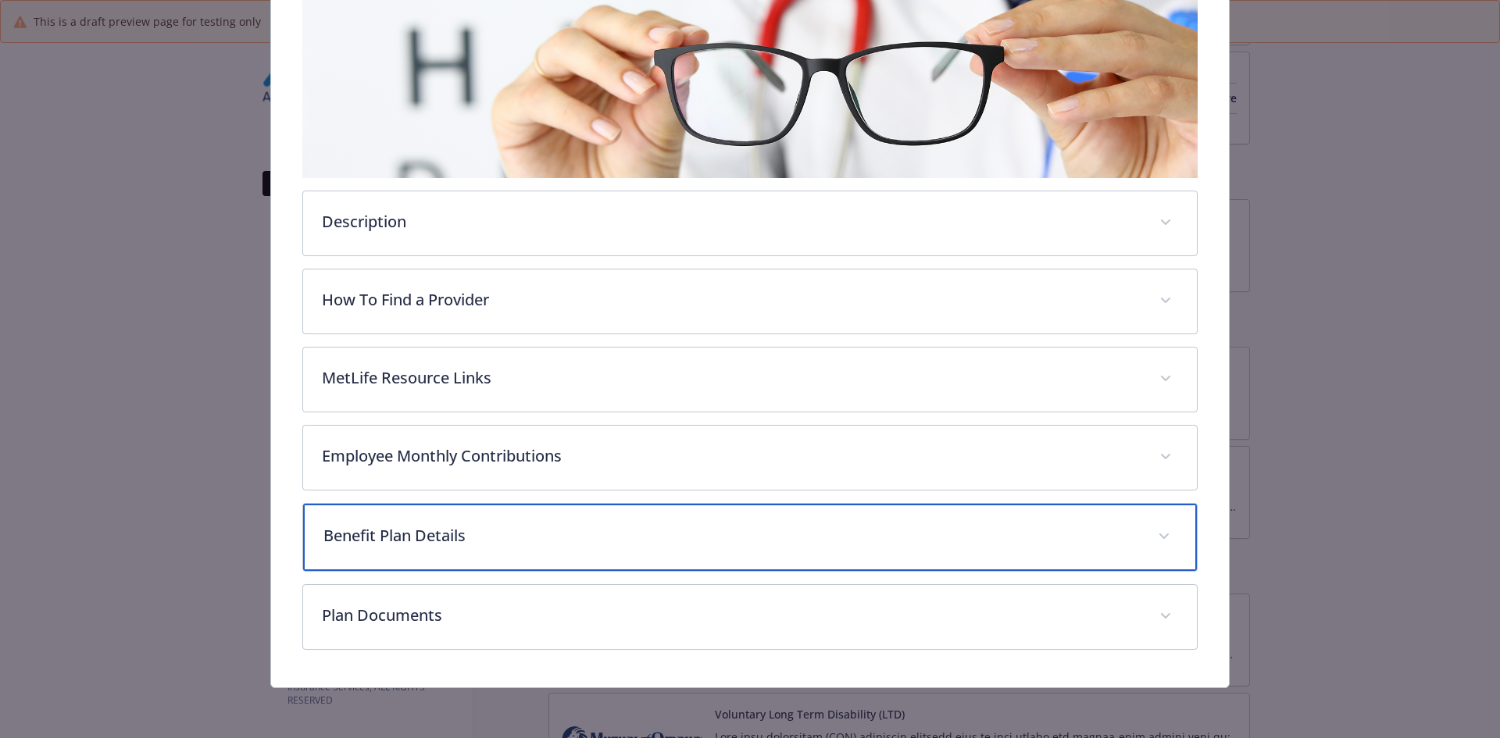
scroll to position [270, 0]
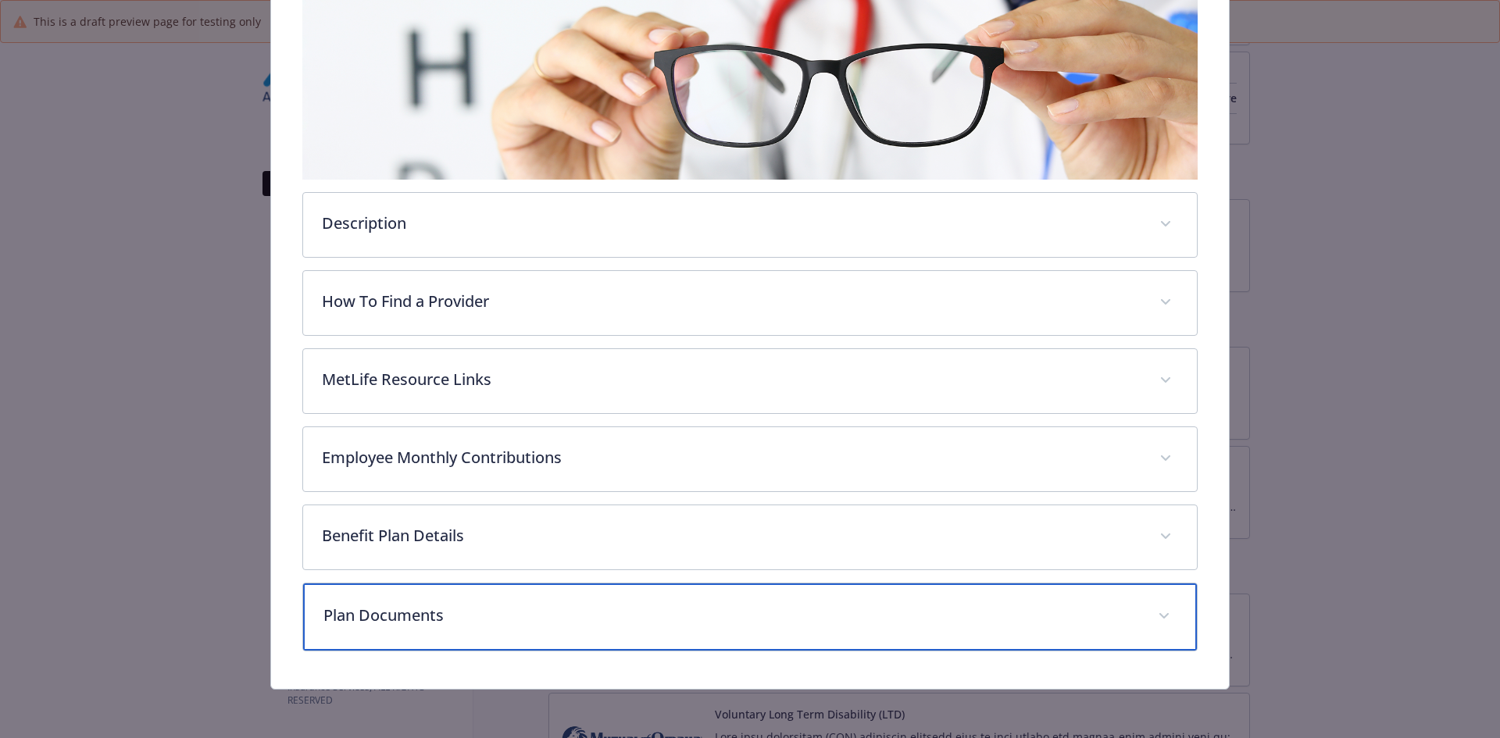
click at [358, 609] on p "Plan Documents" at bounding box center [731, 615] width 816 height 23
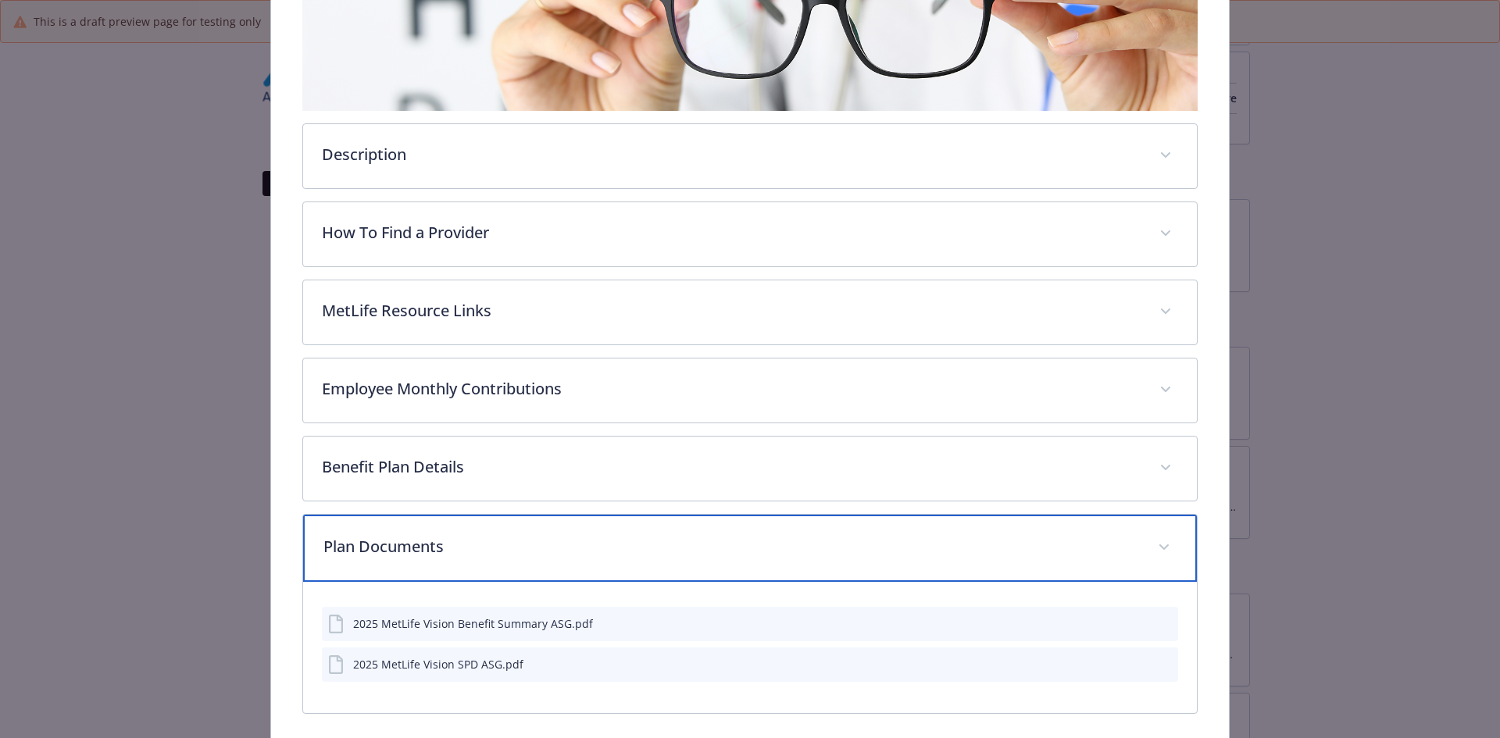
scroll to position [402, 0]
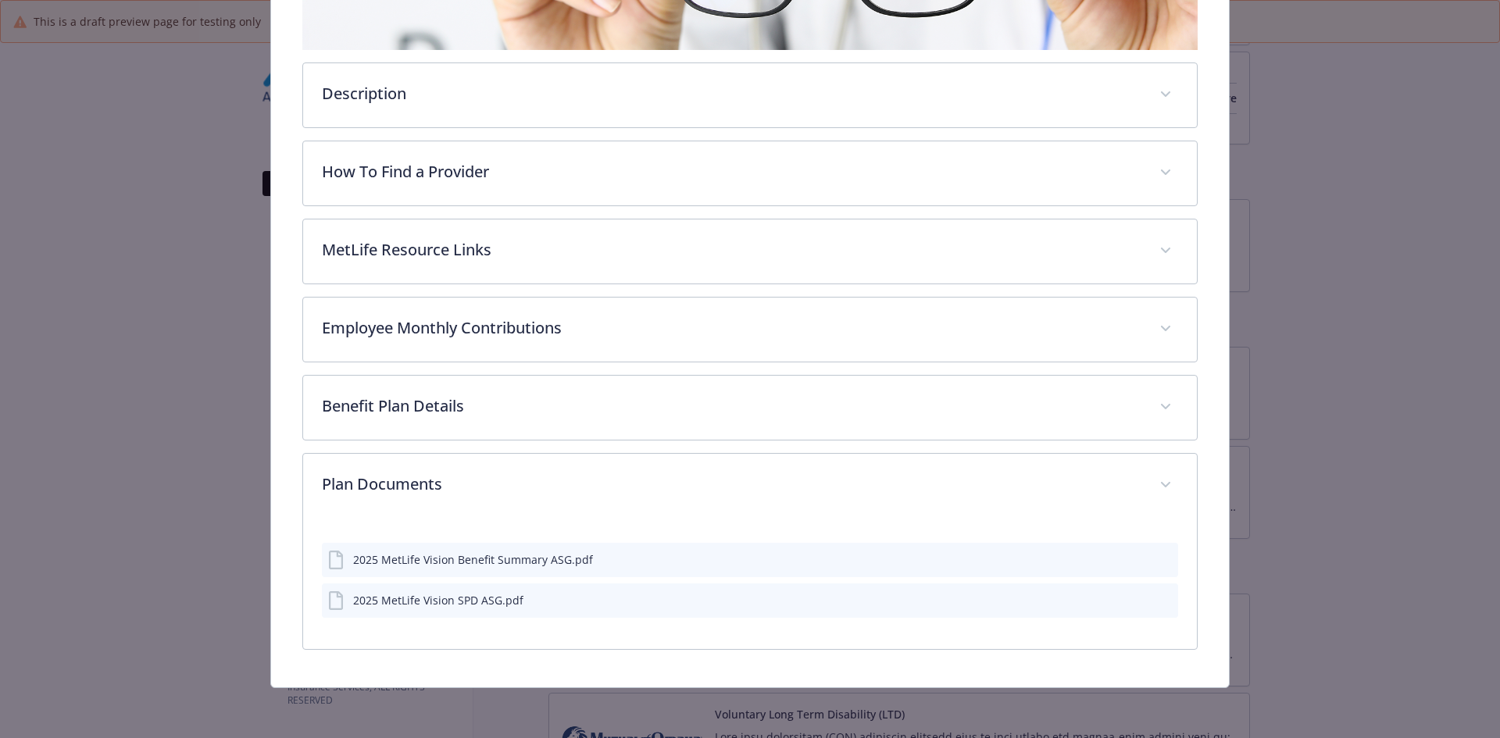
click at [1159, 562] on icon "preview file" at bounding box center [1163, 558] width 14 height 11
click at [1160, 605] on icon "preview file" at bounding box center [1163, 600] width 14 height 11
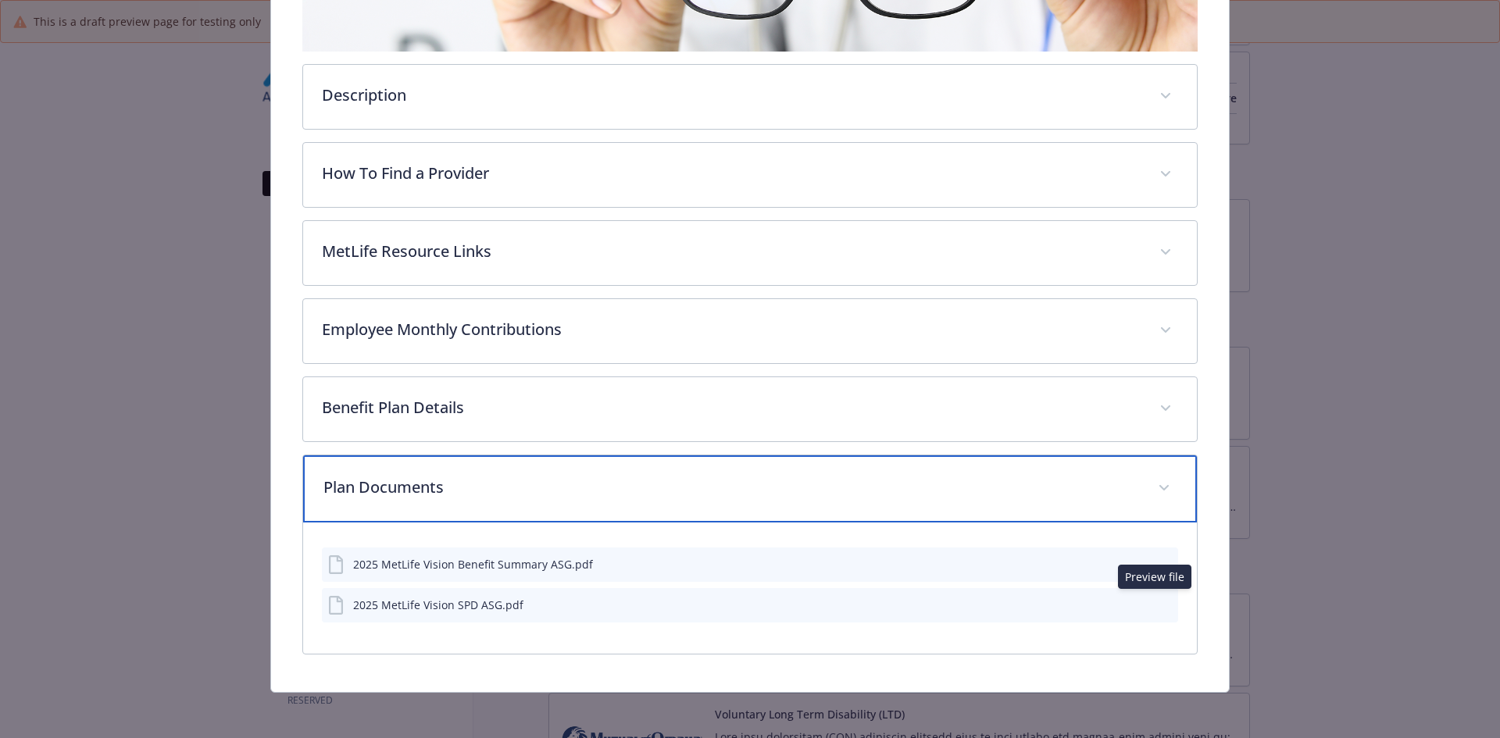
click at [462, 492] on p "Plan Documents" at bounding box center [731, 487] width 816 height 23
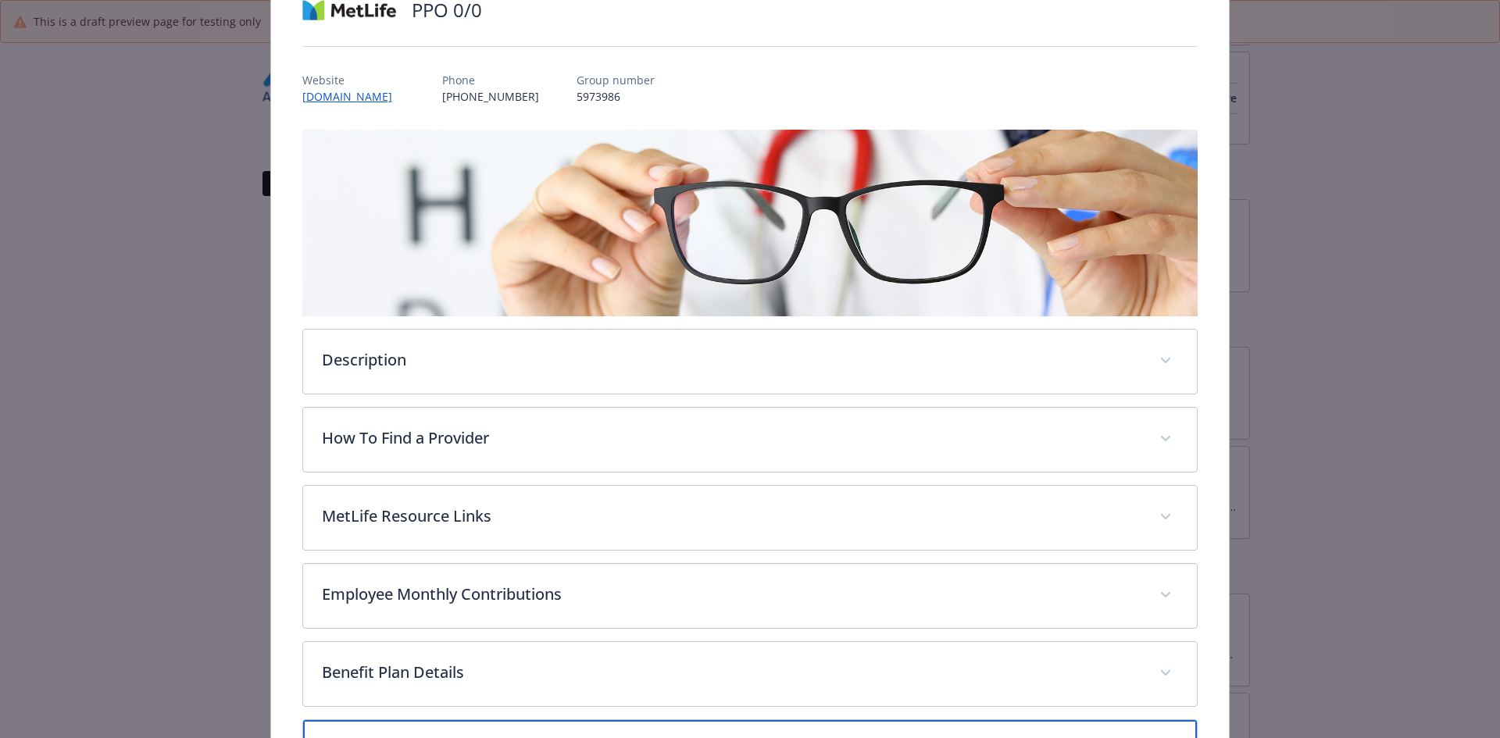
scroll to position [0, 0]
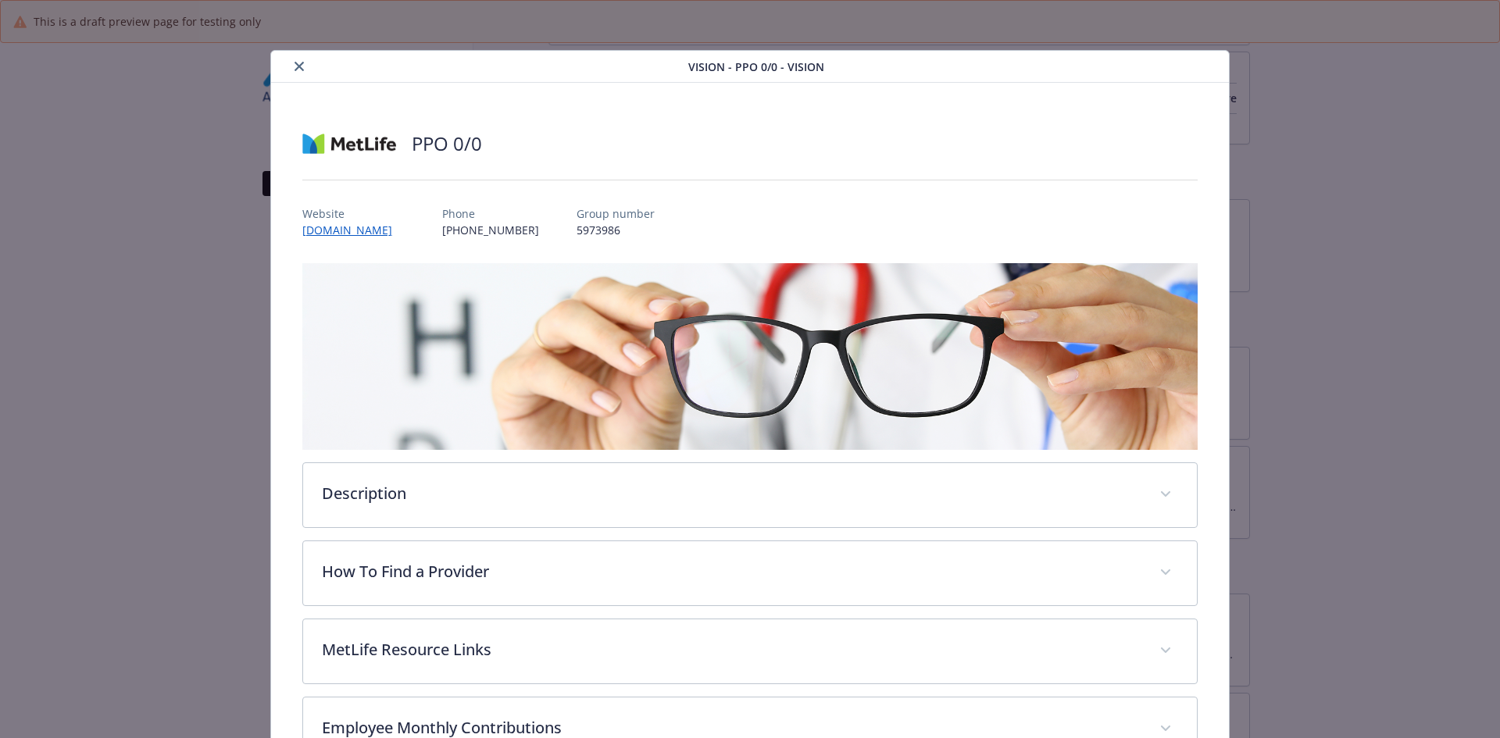
click at [295, 63] on icon "close" at bounding box center [299, 66] width 9 height 9
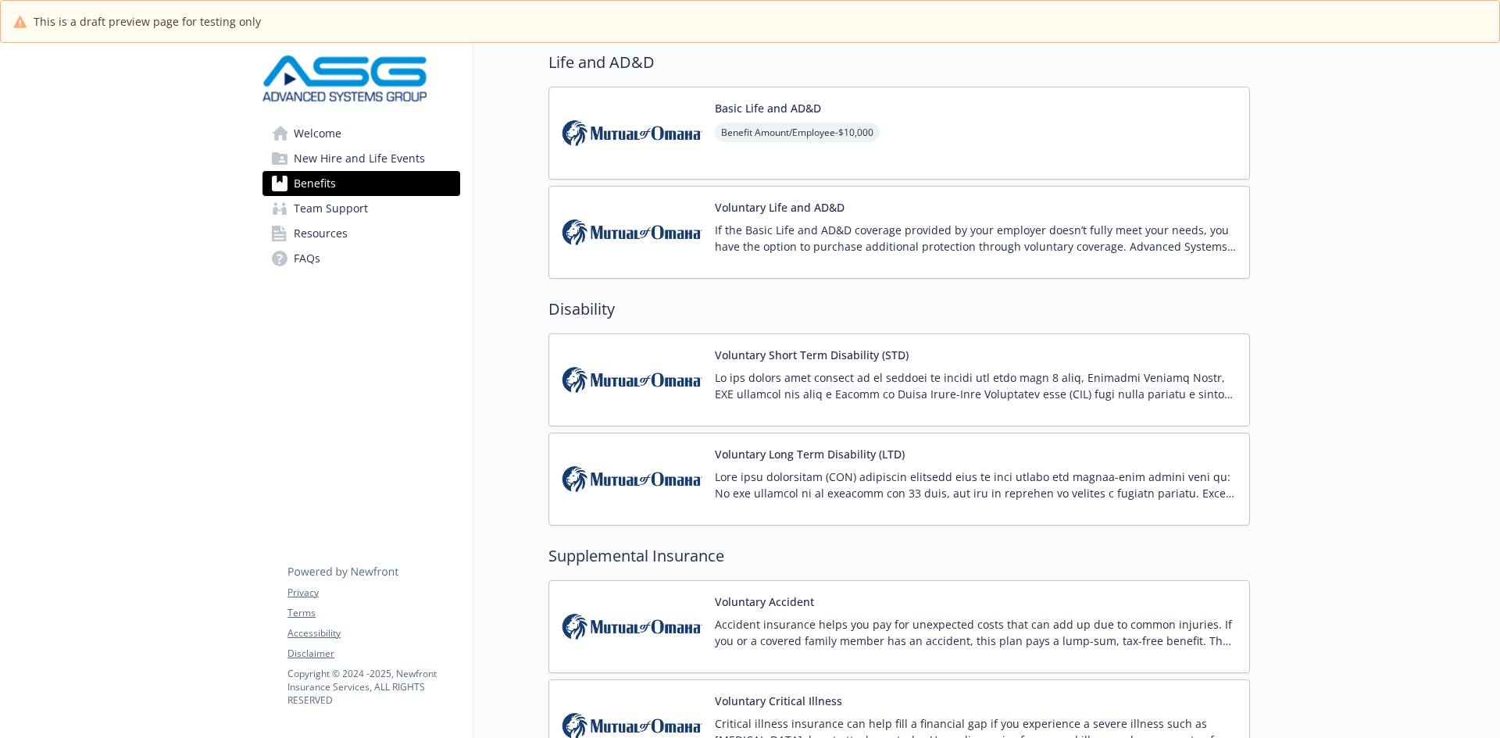
scroll to position [1042, 0]
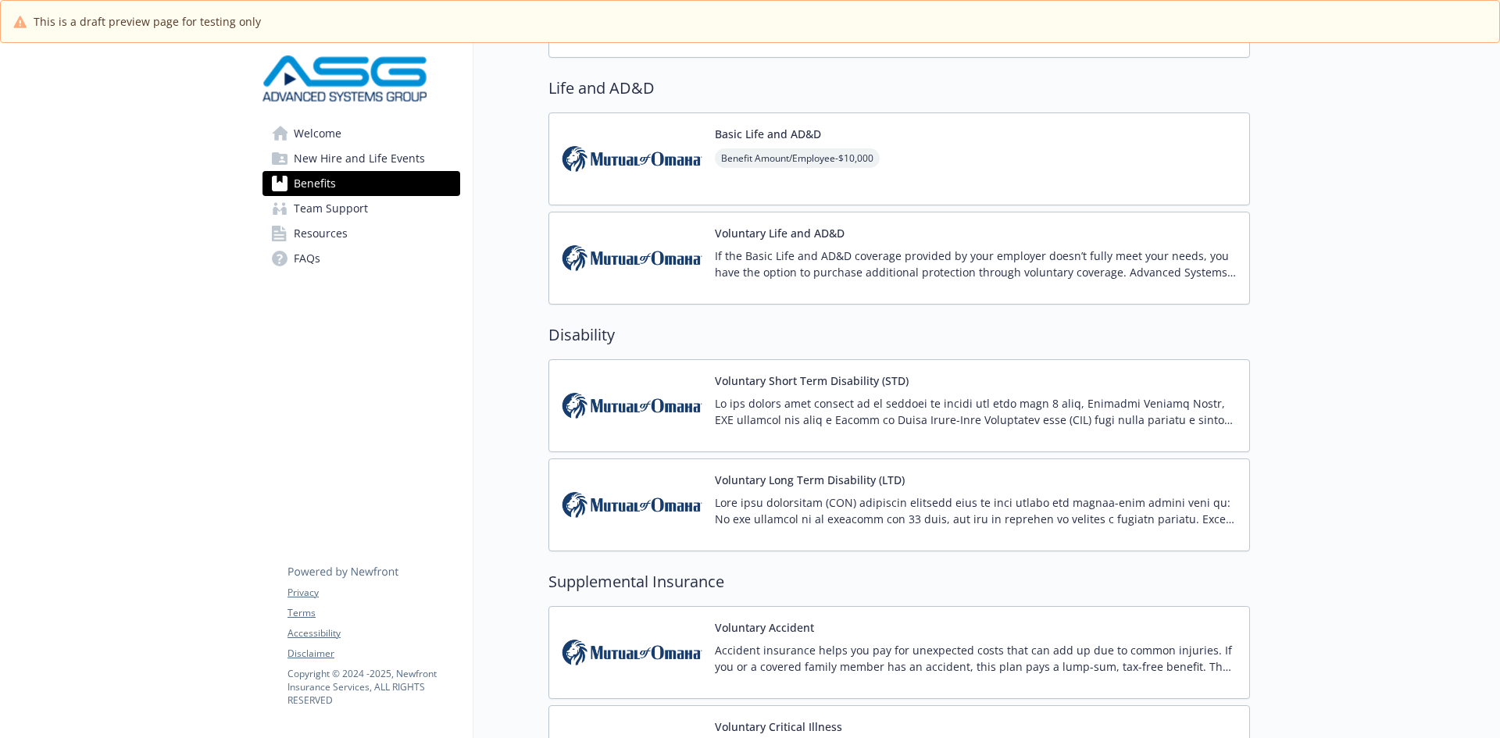
click at [877, 147] on div "Basic Life and AD&D Benefit Amount/Employee - $10,000" at bounding box center [797, 159] width 165 height 66
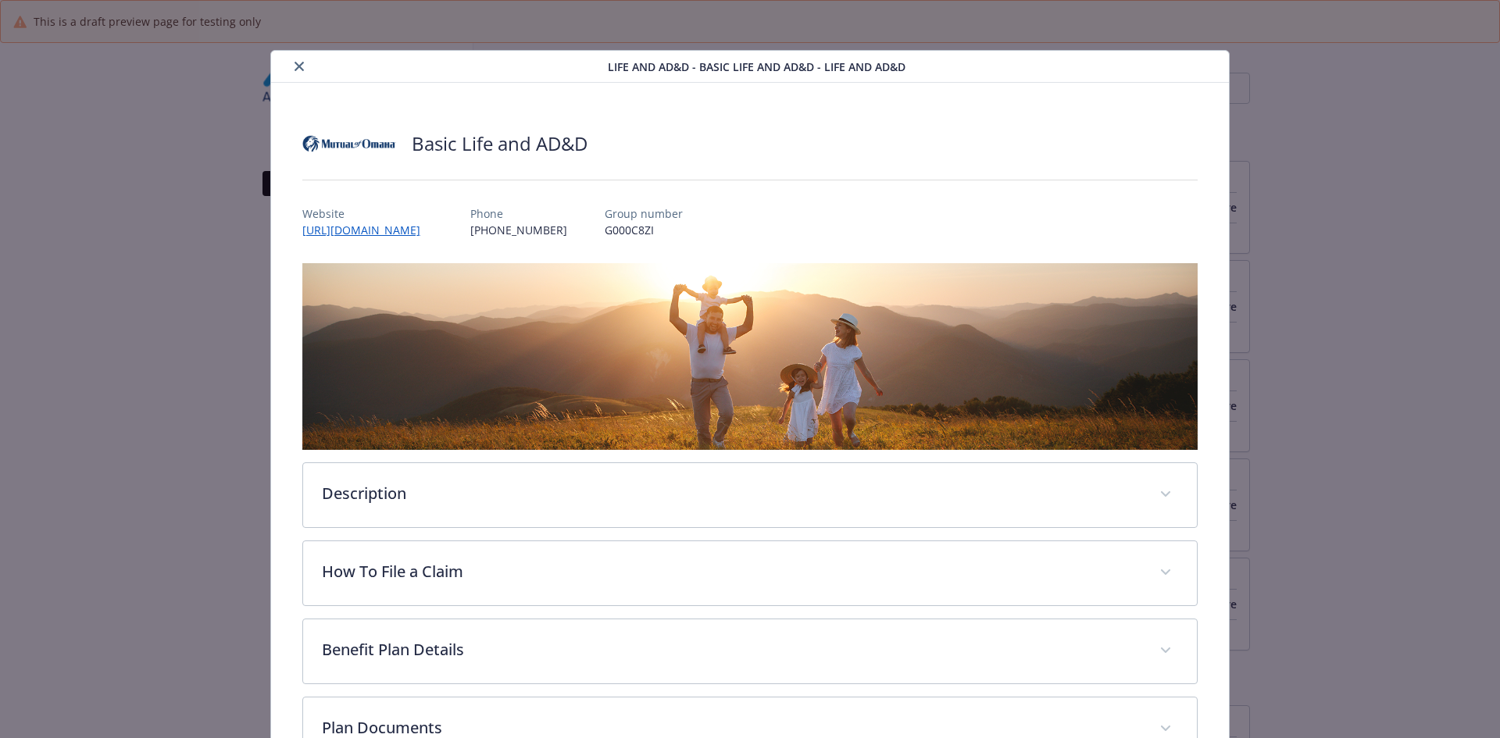
scroll to position [1042, 0]
click at [301, 65] on icon "close" at bounding box center [299, 66] width 9 height 9
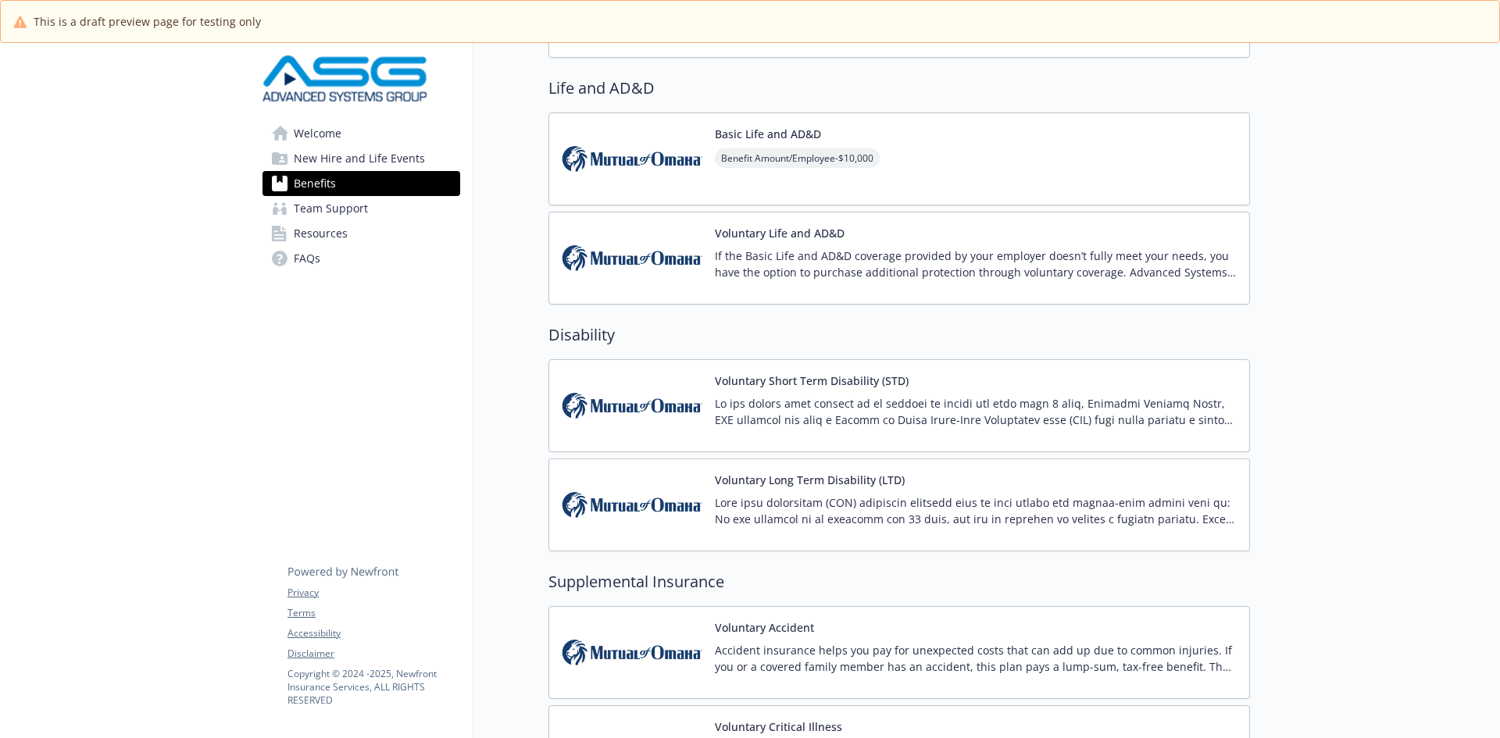
click at [780, 273] on p "If the Basic Life and AD&D coverage provided by your employer doesn’t fully mee…" at bounding box center [976, 264] width 522 height 33
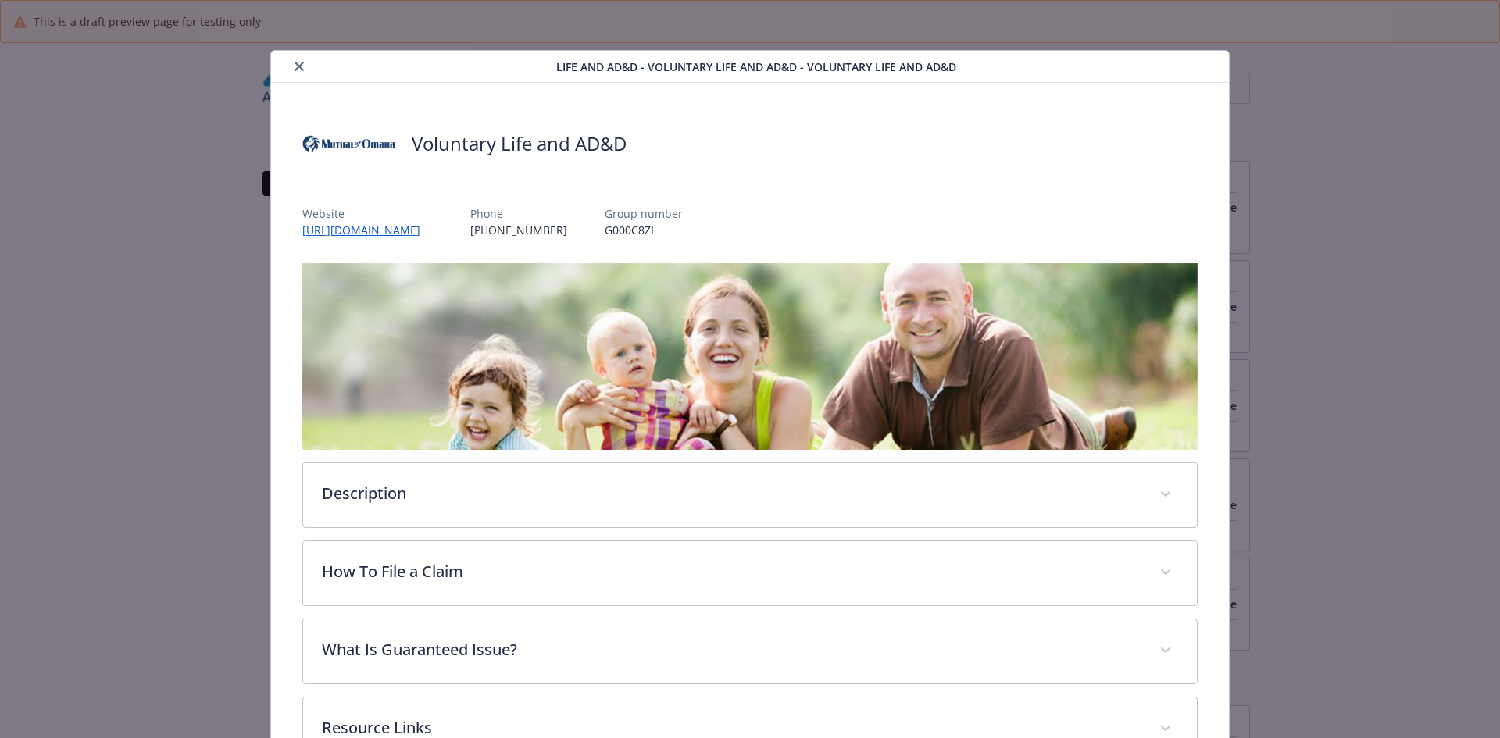
scroll to position [1042, 0]
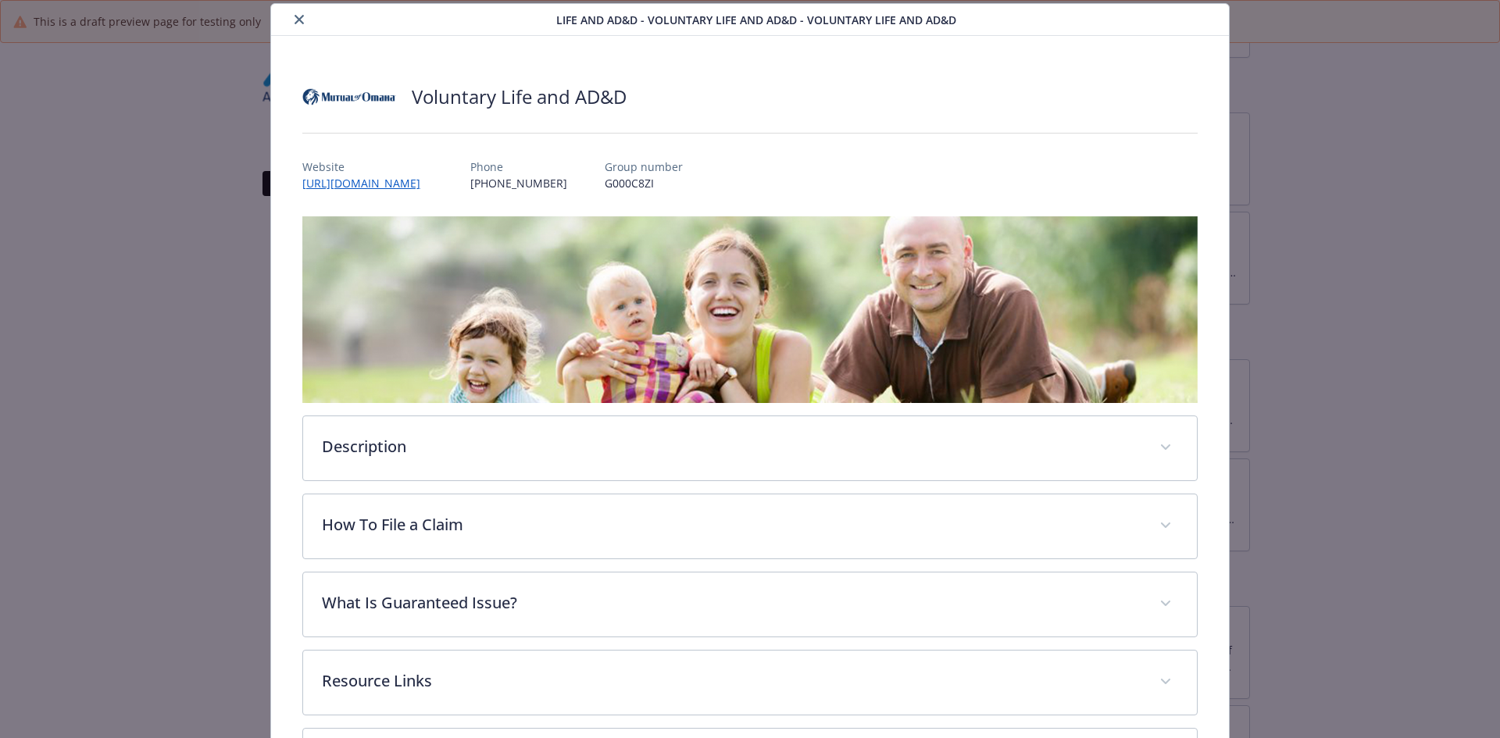
click at [295, 20] on icon "close" at bounding box center [299, 19] width 9 height 9
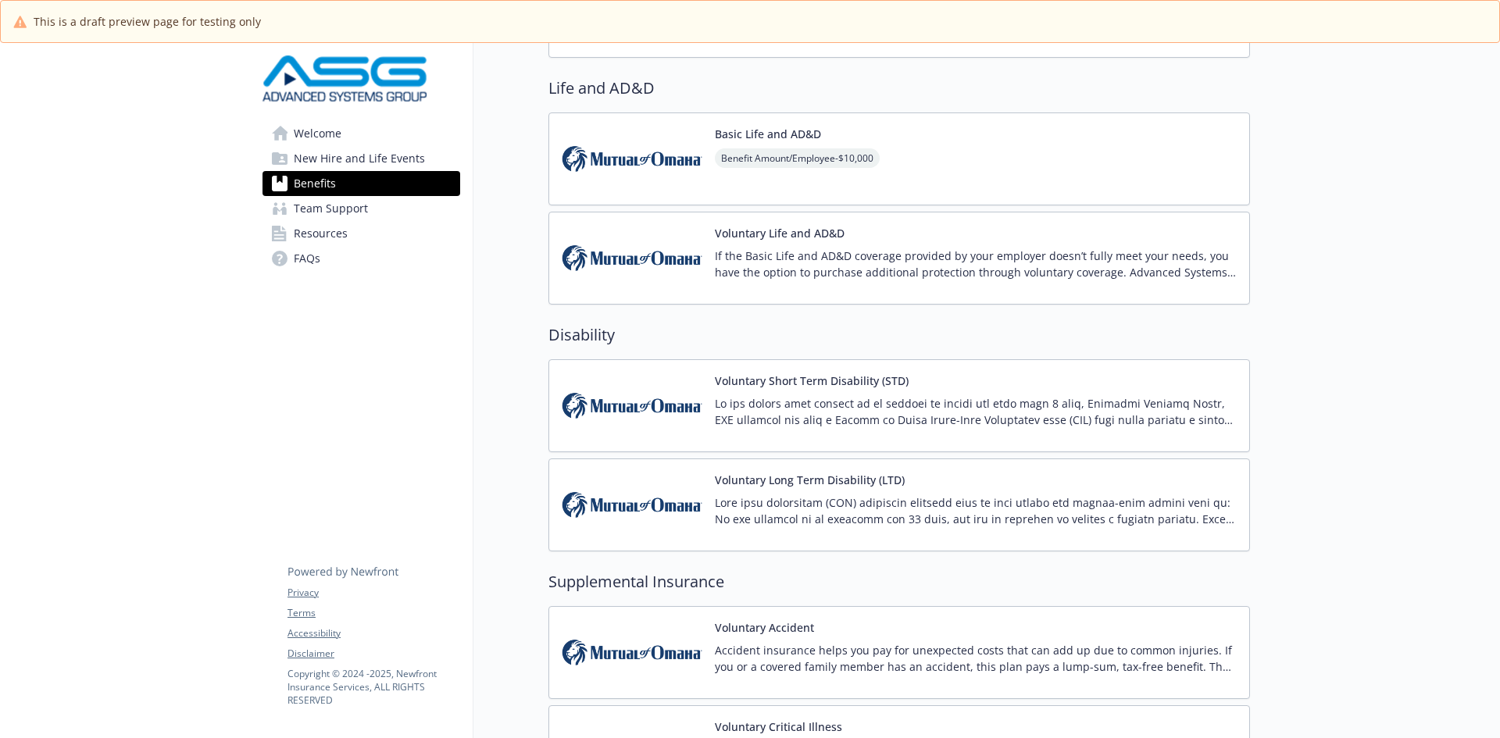
click at [655, 173] on img at bounding box center [632, 159] width 141 height 66
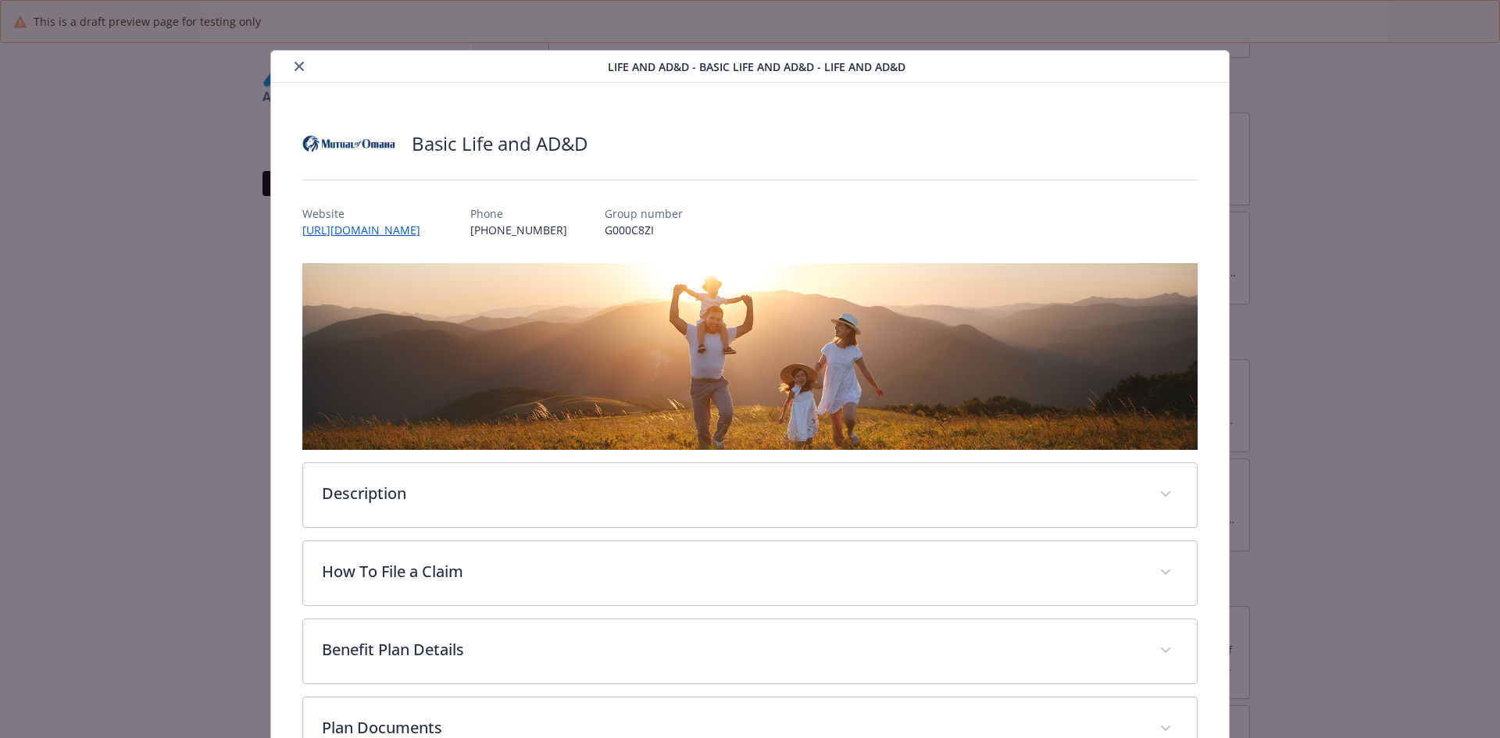
scroll to position [47, 0]
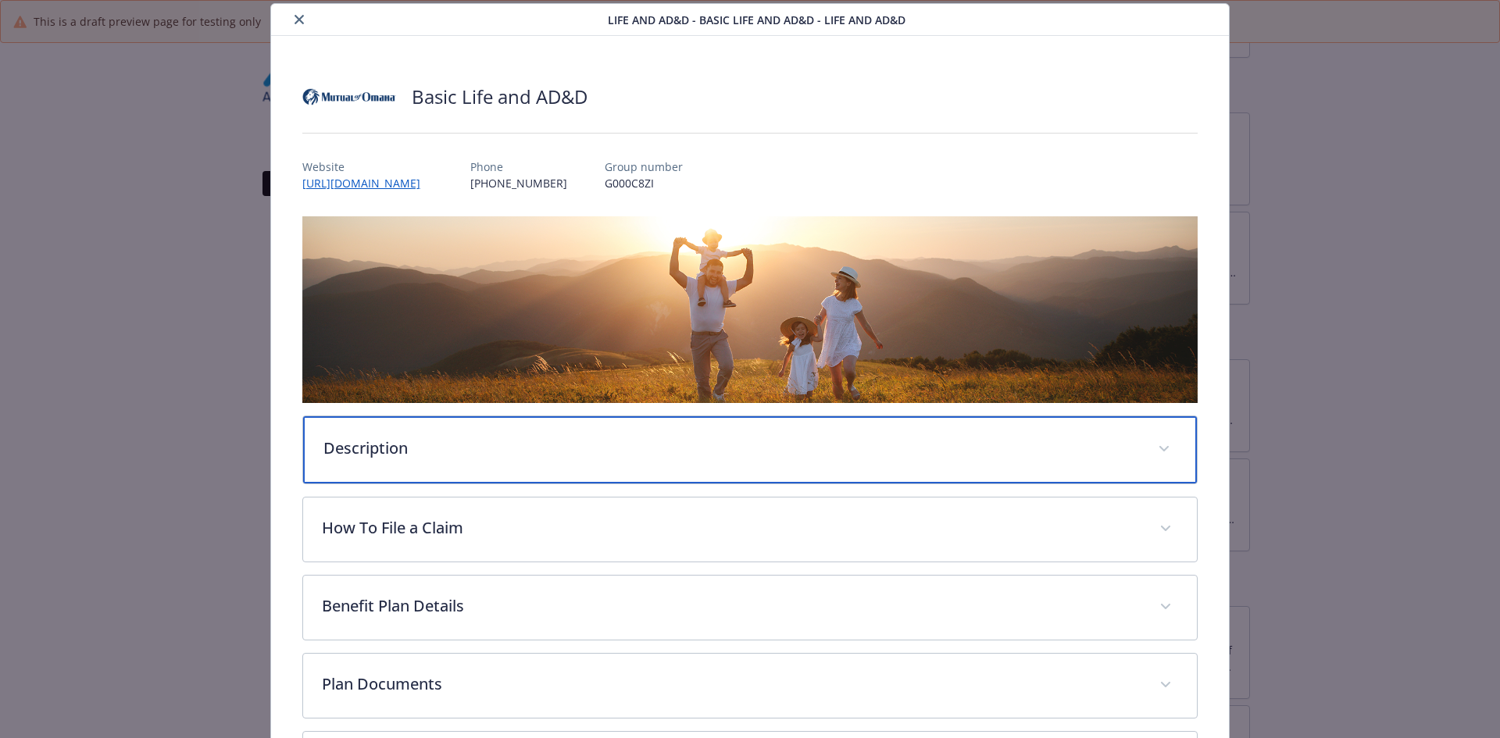
click at [391, 466] on div "Description" at bounding box center [750, 449] width 895 height 67
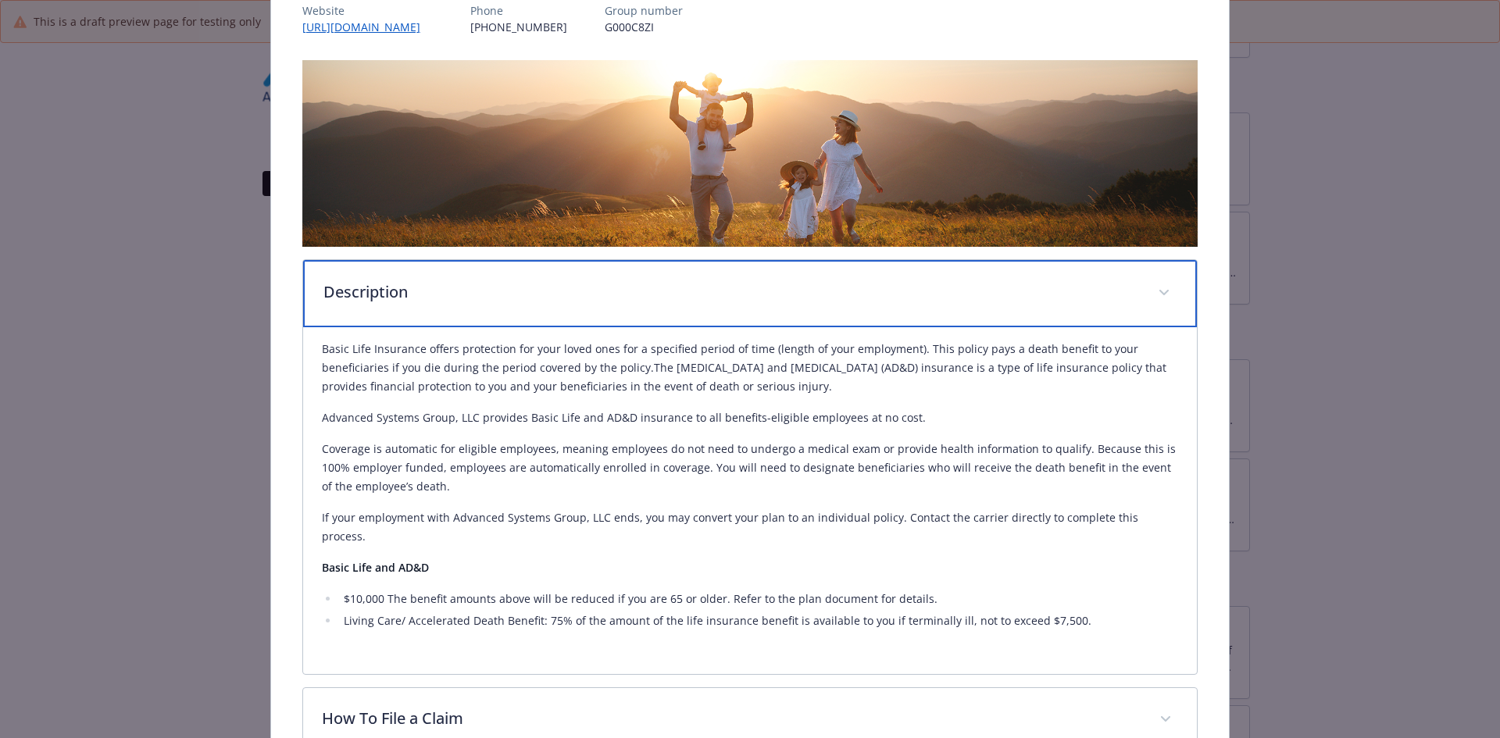
scroll to position [281, 0]
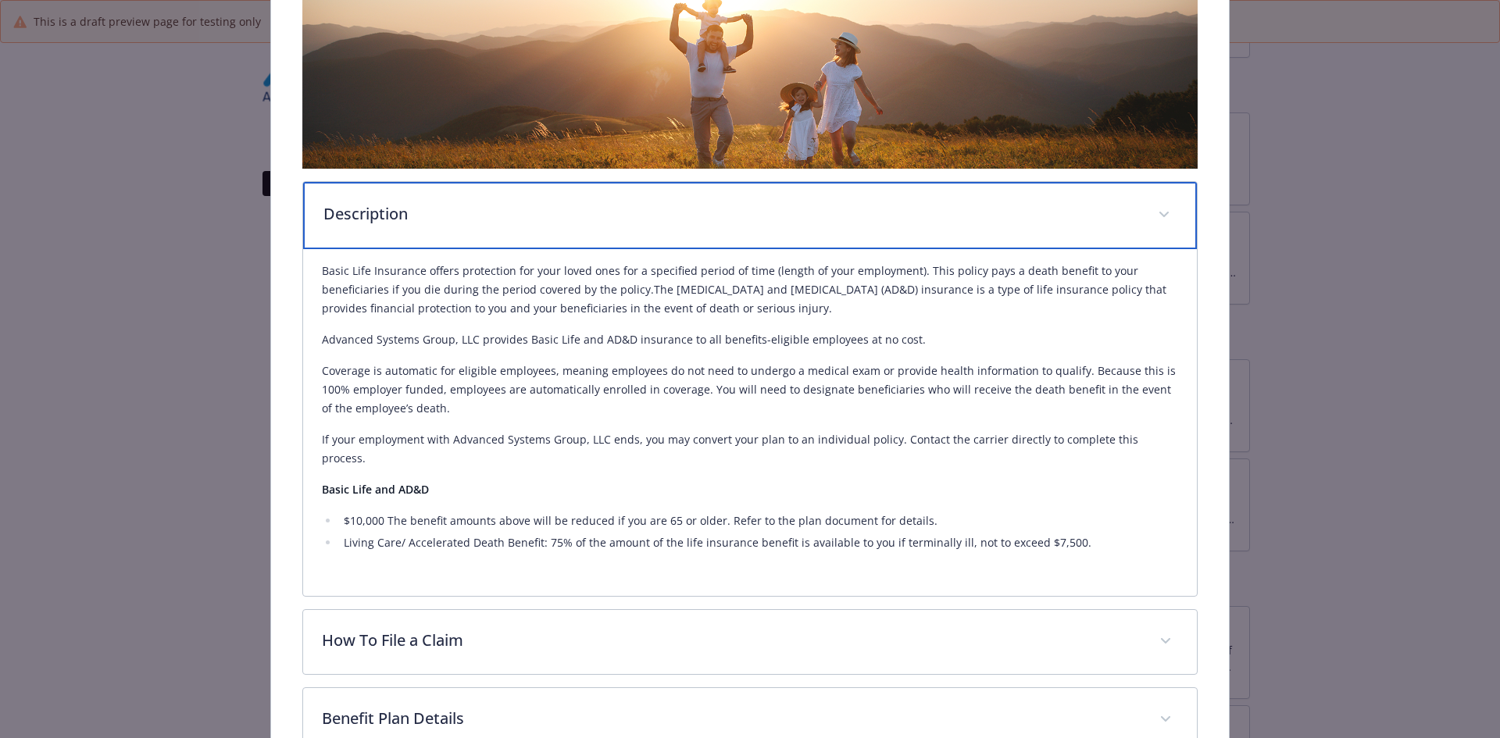
click at [380, 215] on p "Description" at bounding box center [731, 213] width 816 height 23
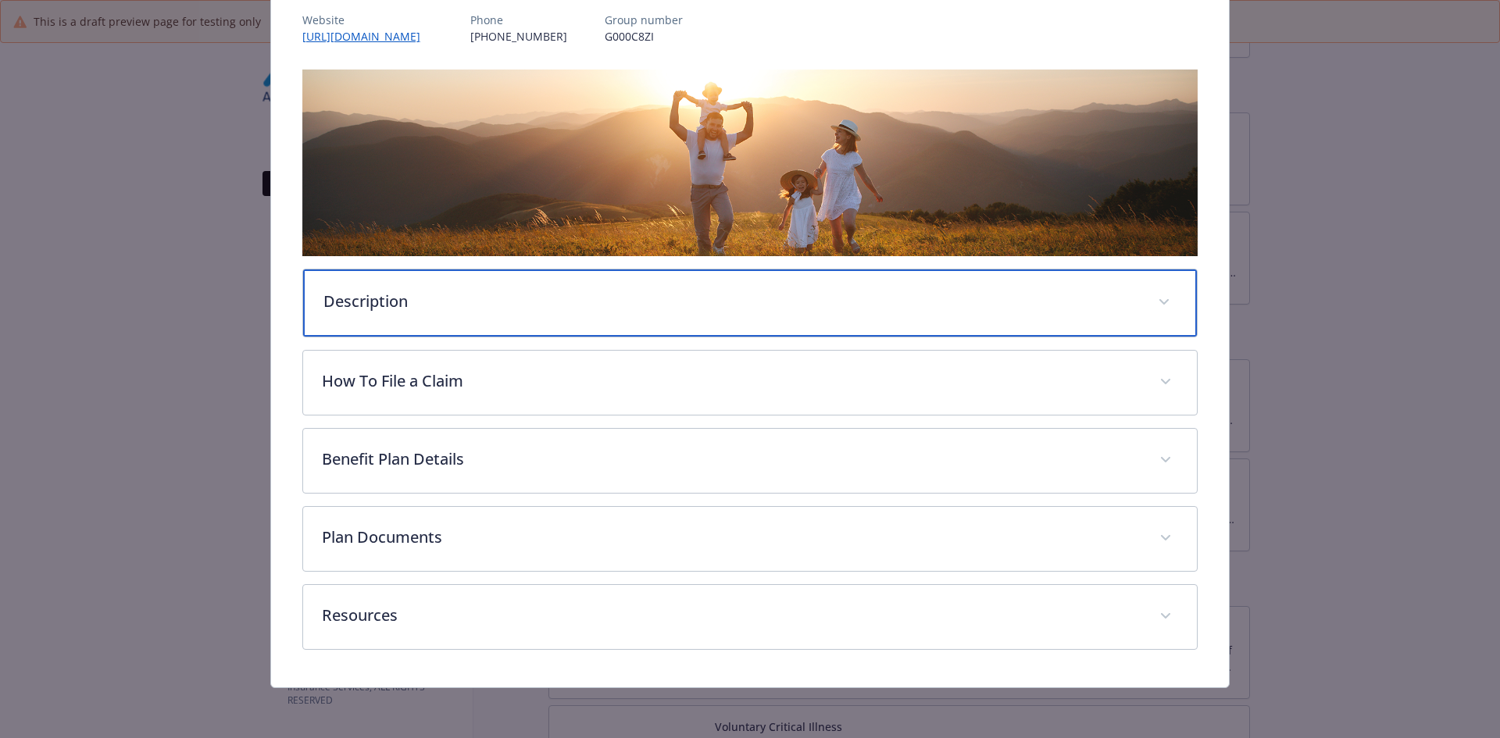
scroll to position [192, 0]
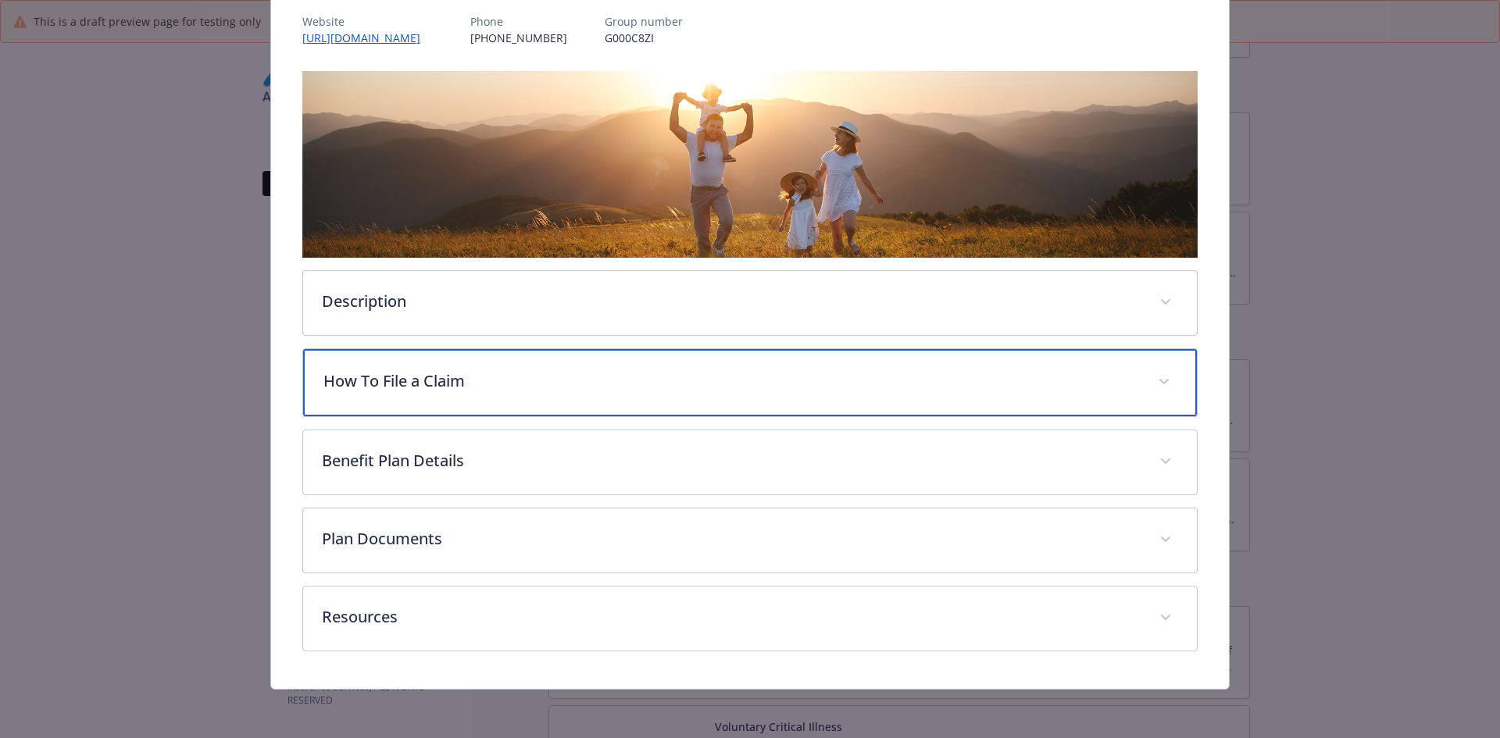
click at [397, 394] on div "How To File a Claim" at bounding box center [750, 382] width 895 height 67
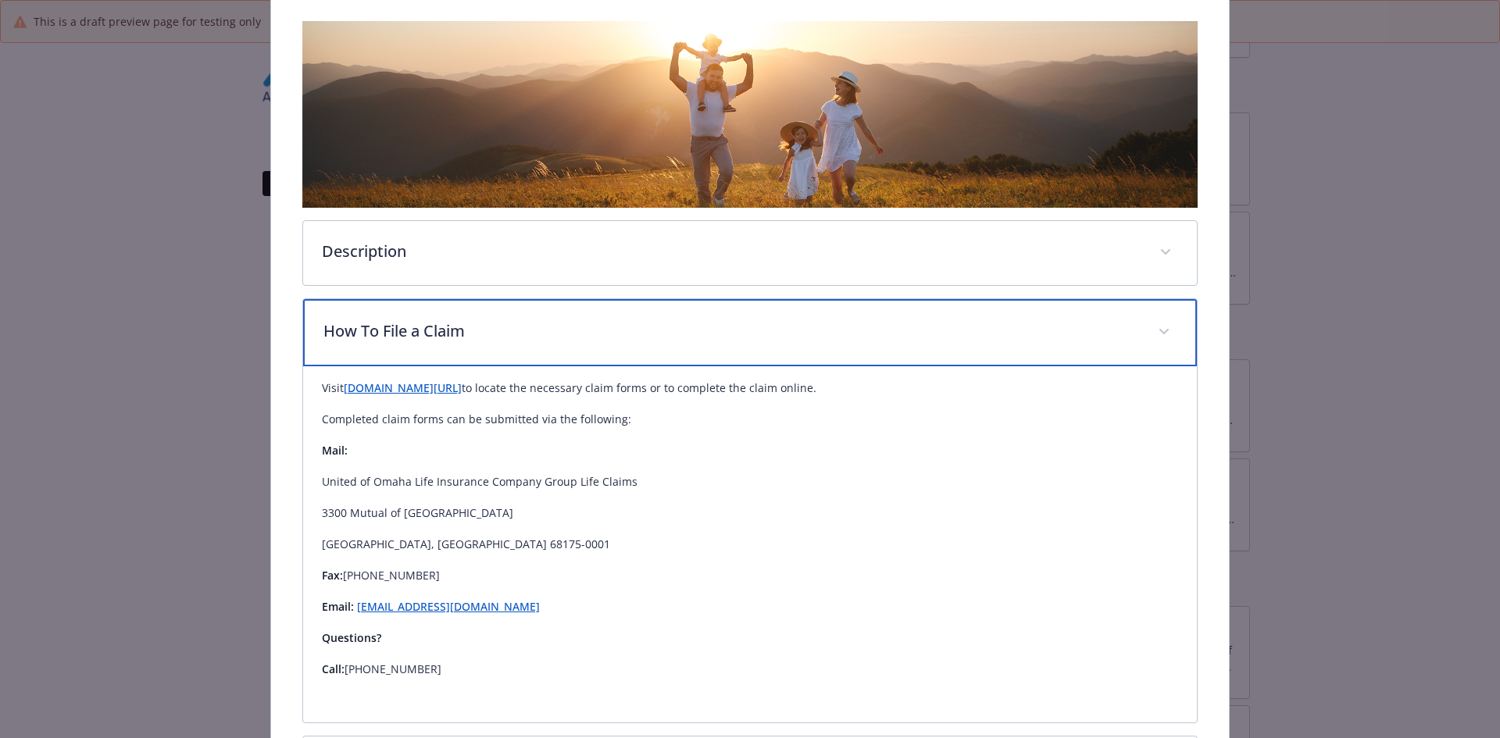
scroll to position [270, 0]
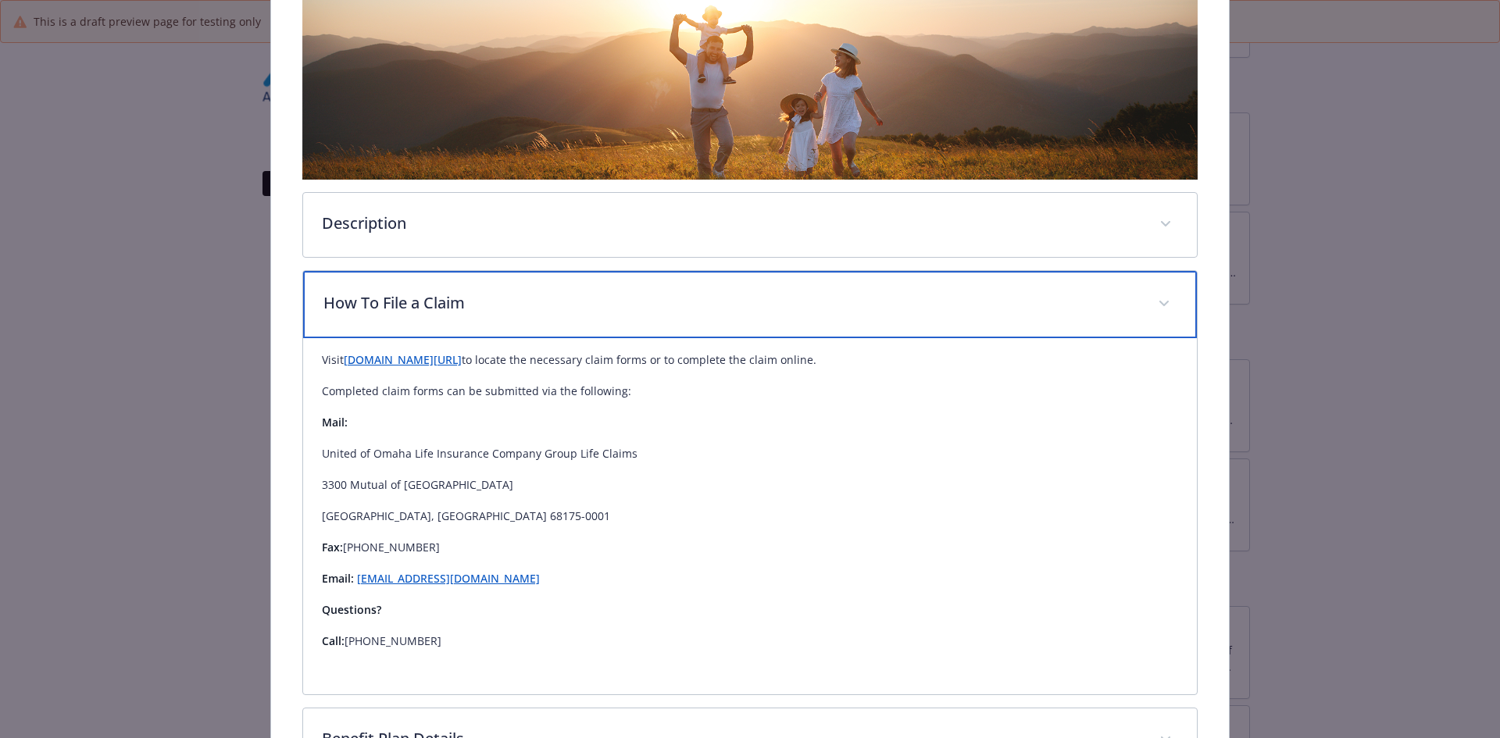
click at [387, 302] on p "How To File a Claim" at bounding box center [731, 302] width 816 height 23
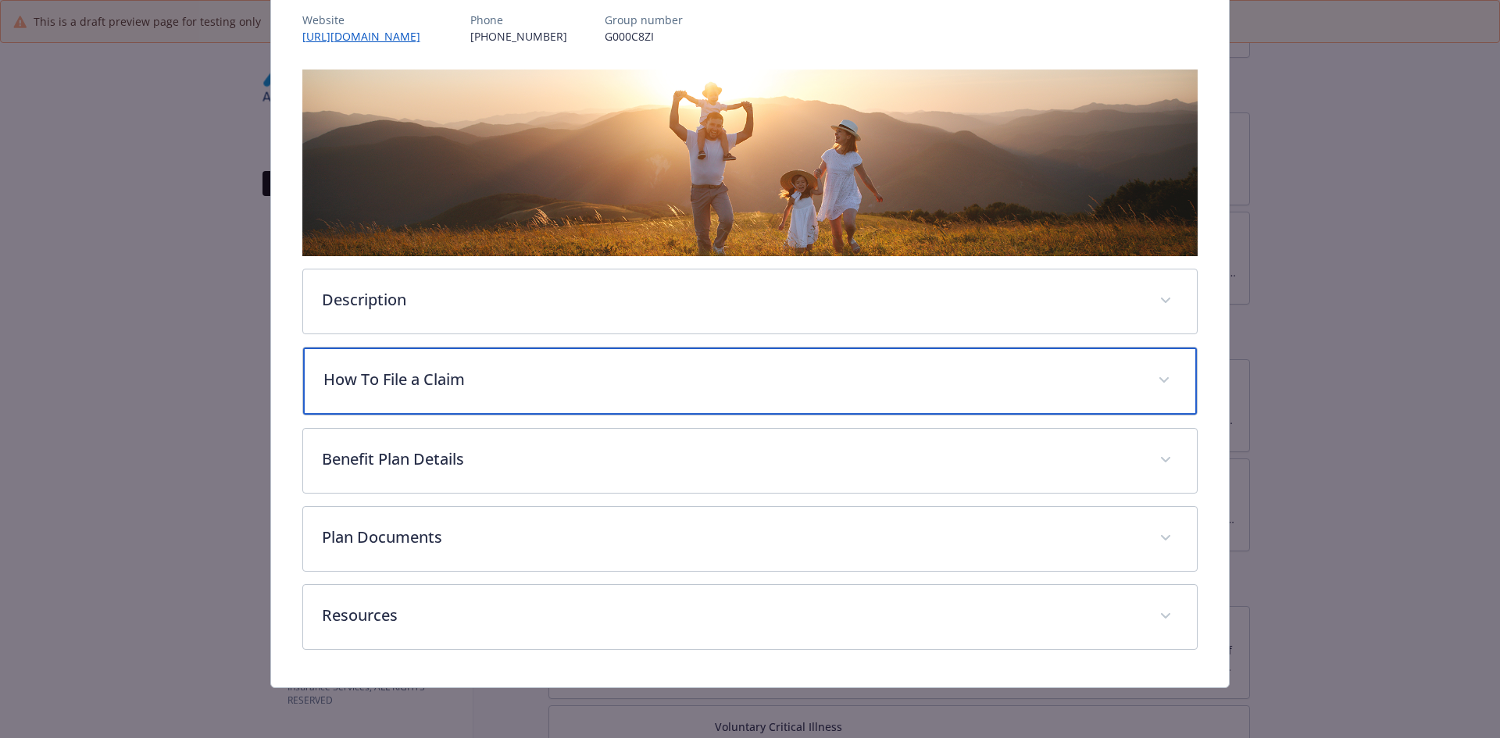
scroll to position [192, 0]
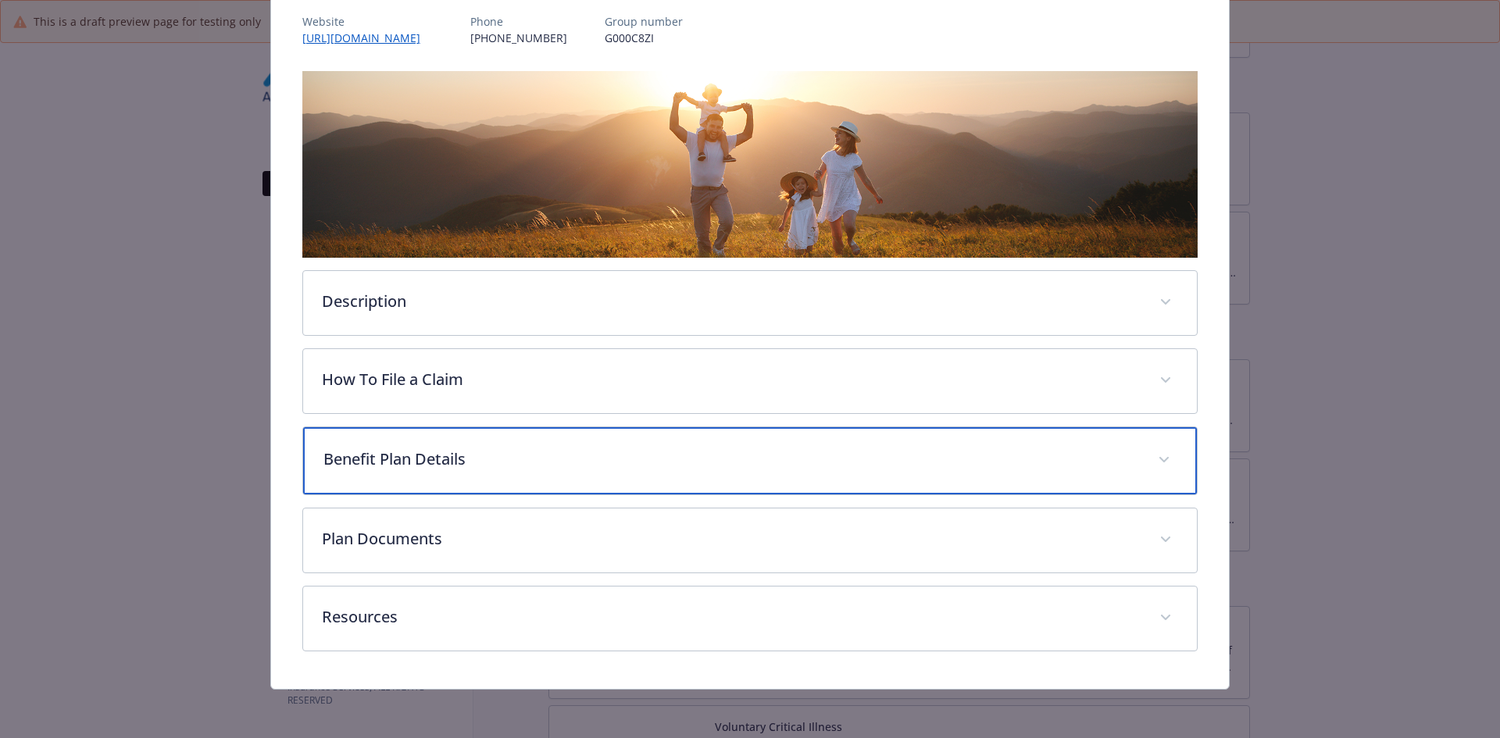
drag, startPoint x: 387, startPoint y: 302, endPoint x: 349, endPoint y: 462, distance: 164.5
click at [349, 462] on p "Benefit Plan Details" at bounding box center [731, 459] width 816 height 23
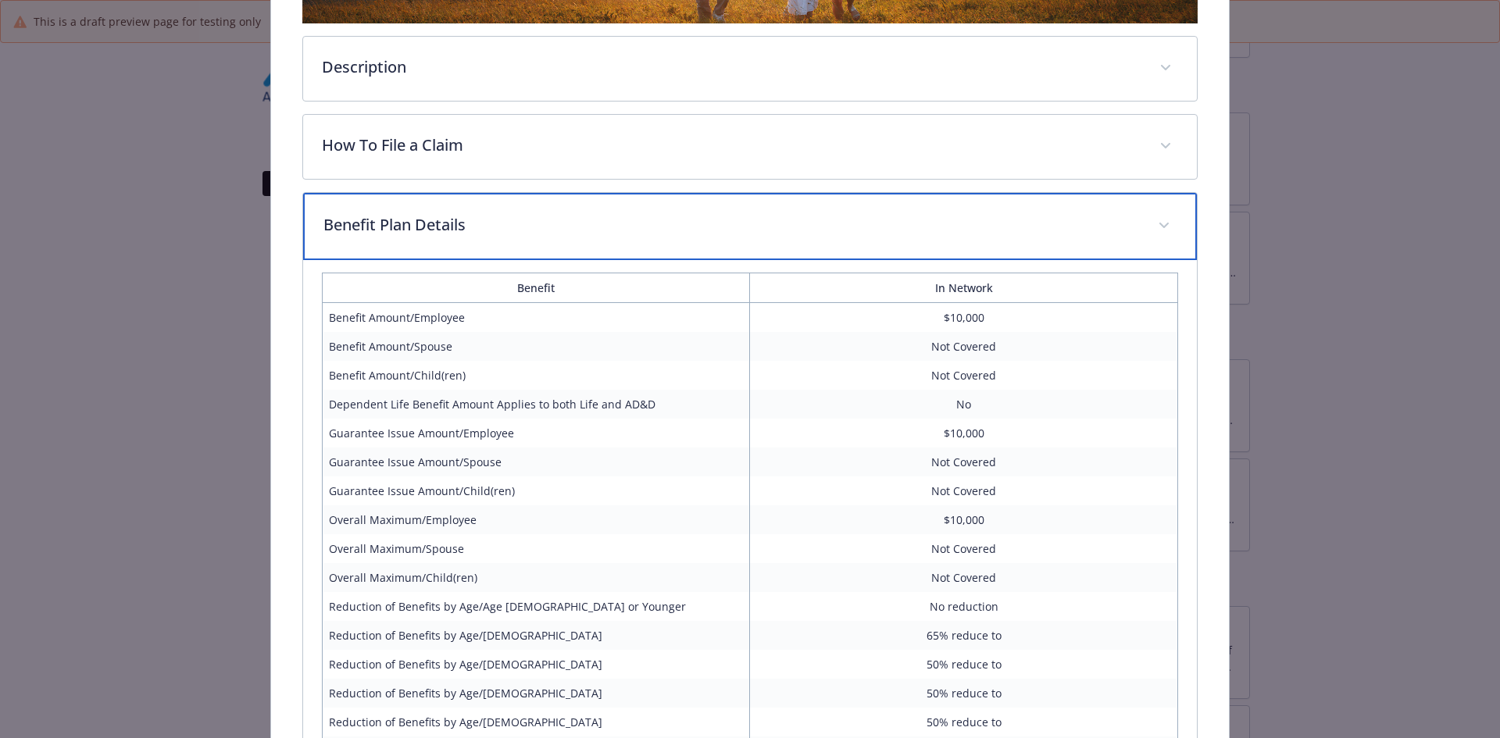
scroll to position [505, 0]
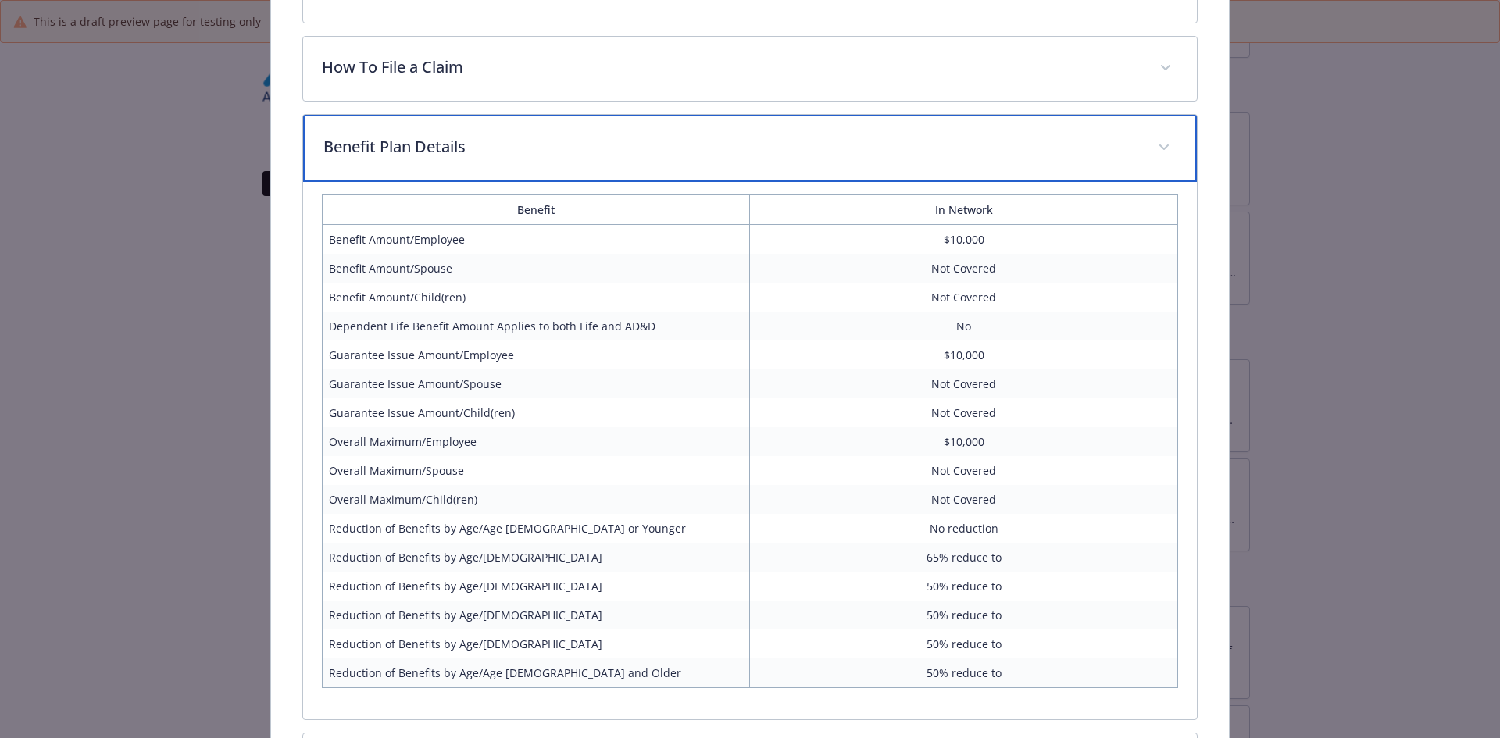
click at [480, 151] on p "Benefit Plan Details" at bounding box center [731, 146] width 816 height 23
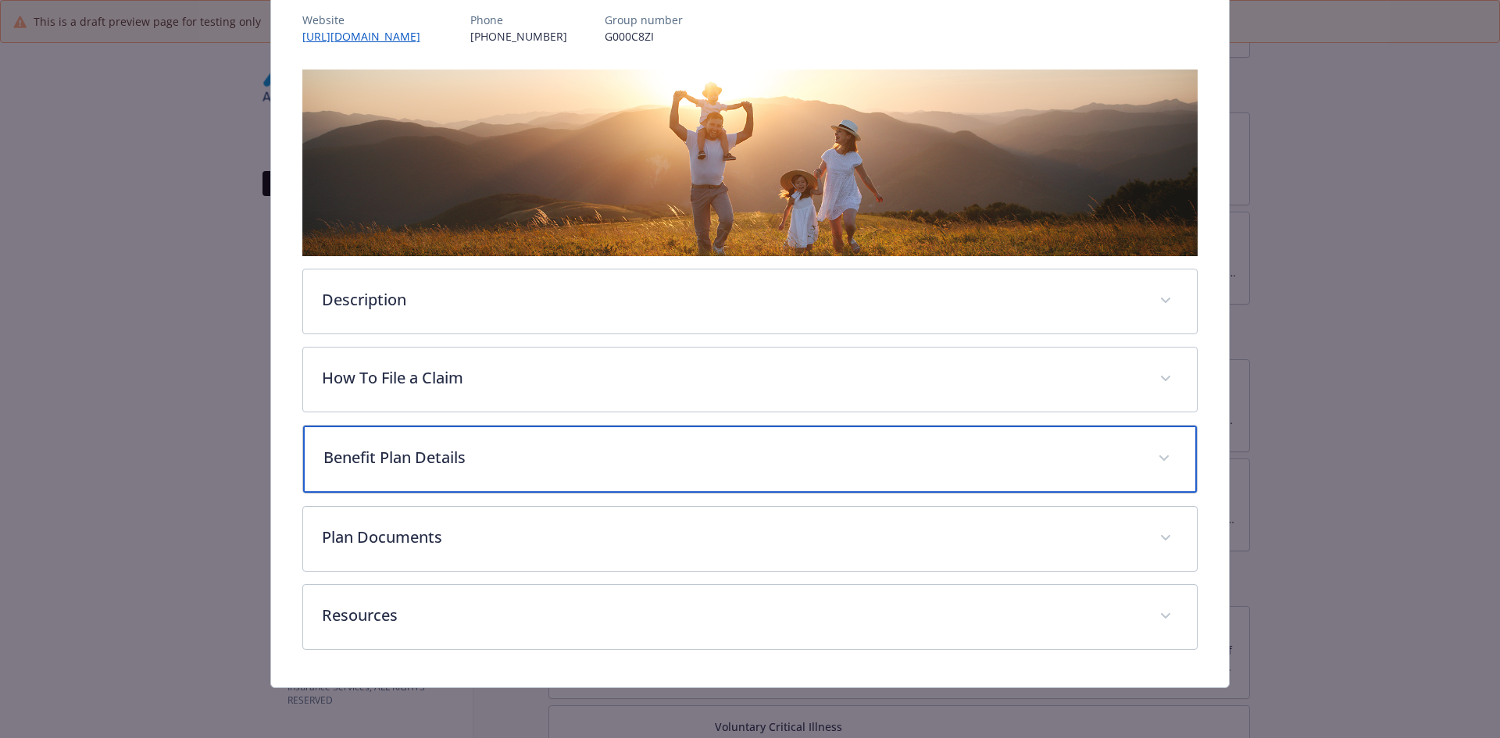
scroll to position [192, 0]
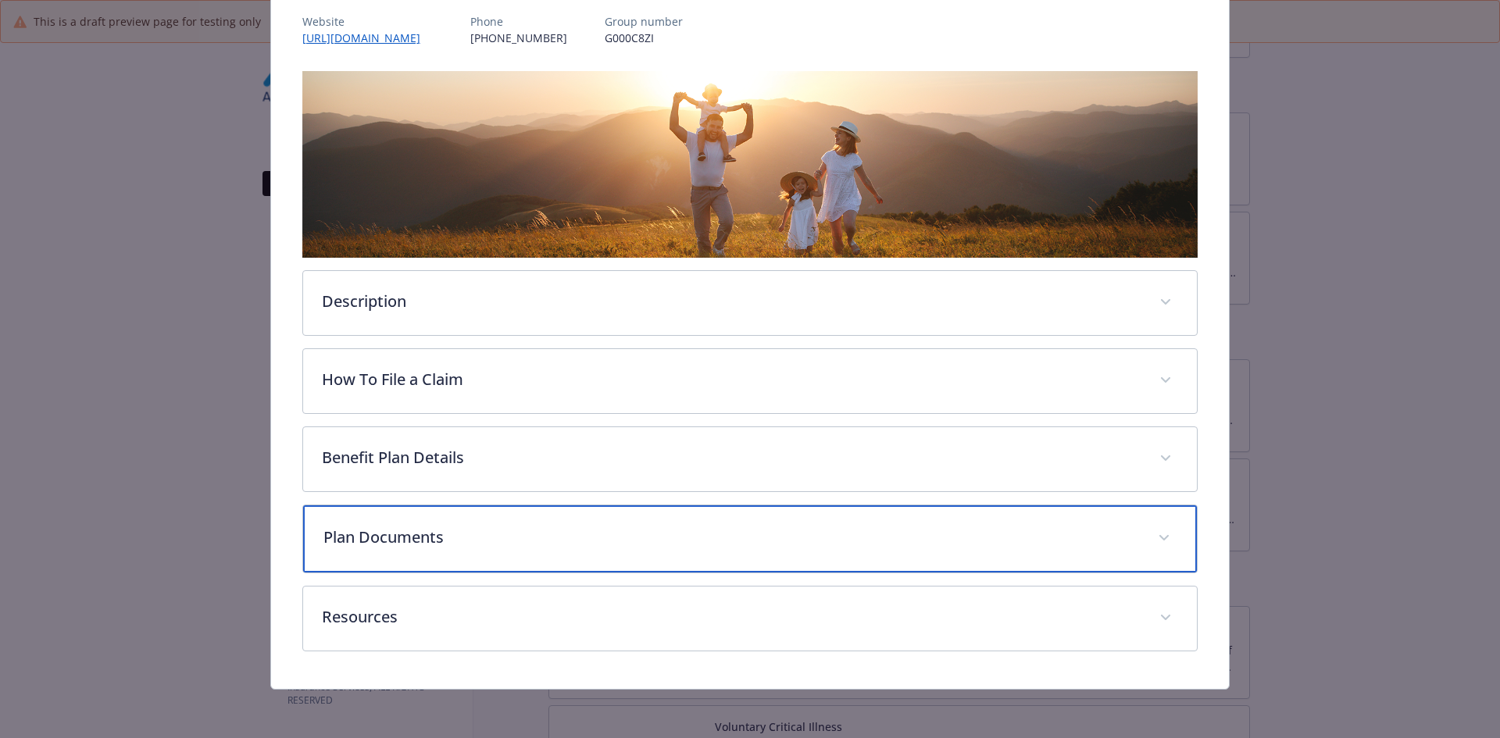
click at [394, 547] on p "Plan Documents" at bounding box center [731, 537] width 816 height 23
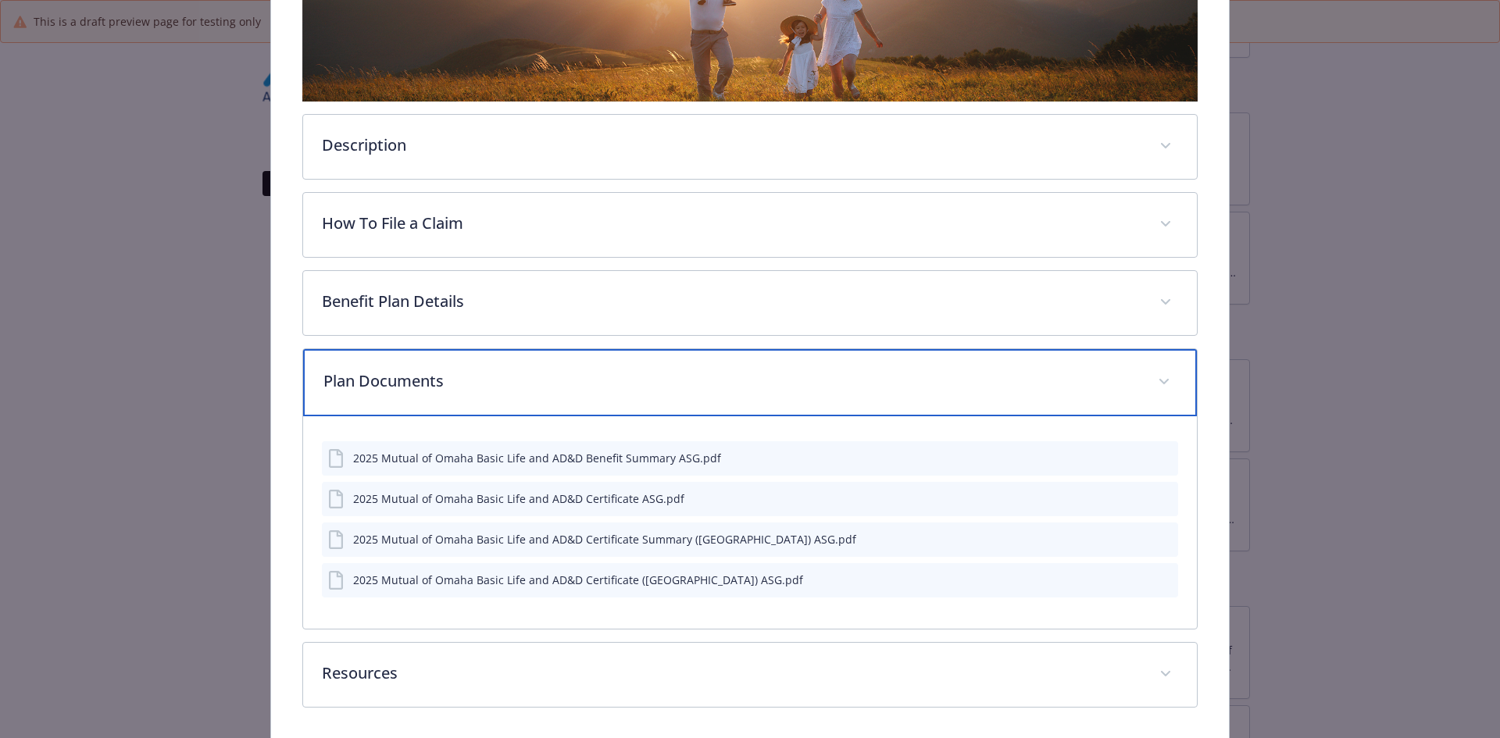
scroll to position [405, 0]
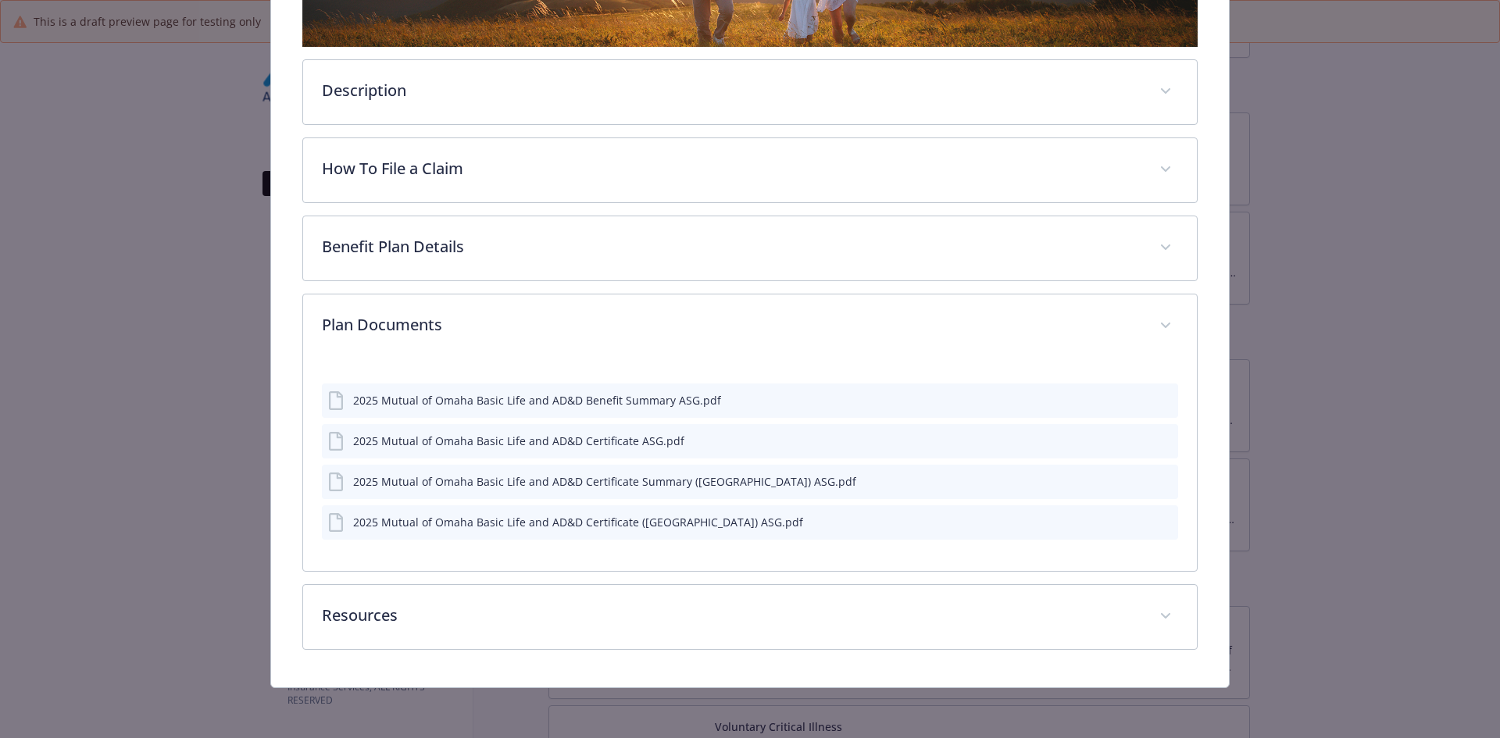
click at [1159, 397] on icon "preview file" at bounding box center [1163, 399] width 14 height 11
click at [1156, 441] on icon "preview file" at bounding box center [1163, 442] width 14 height 11
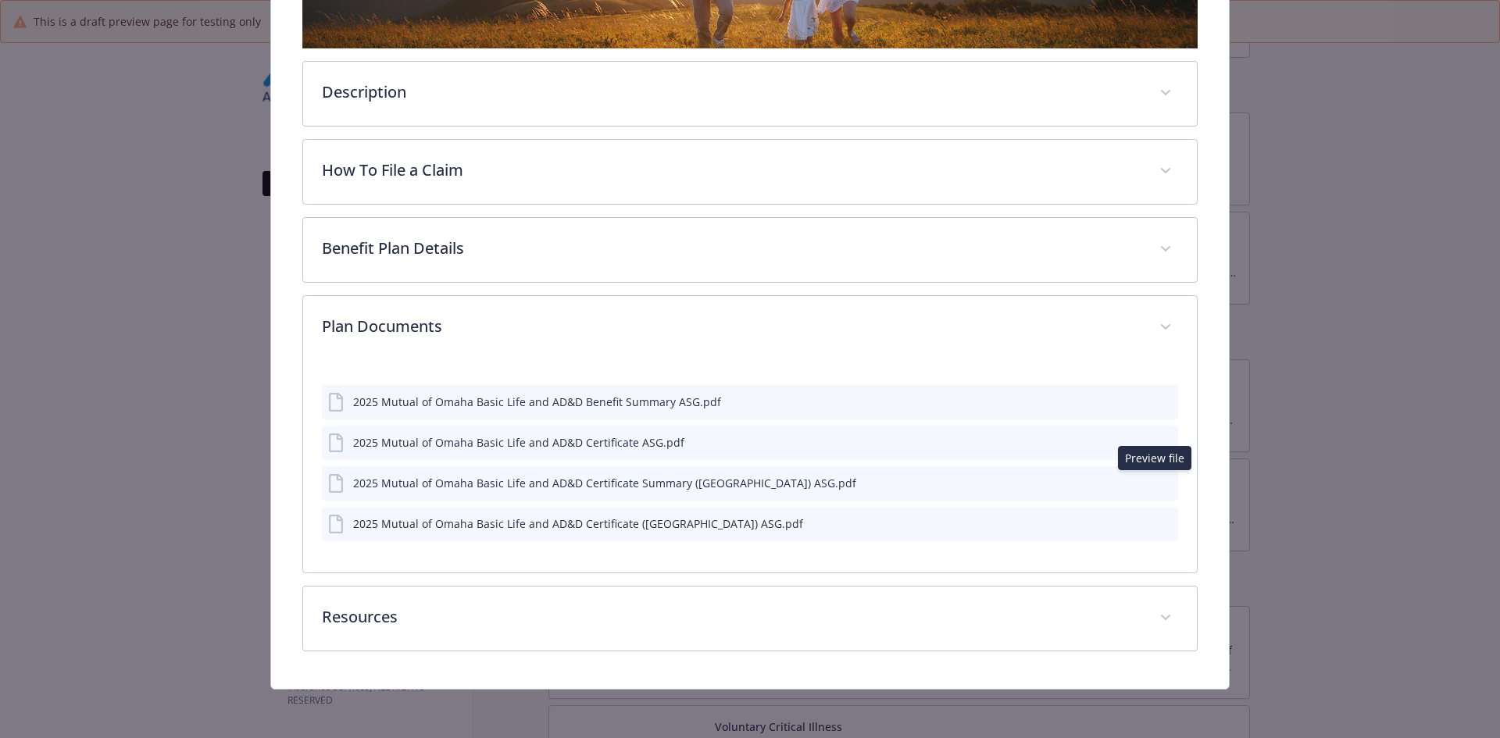
click at [1156, 480] on icon "preview file" at bounding box center [1163, 482] width 14 height 11
click at [1158, 522] on icon "preview file" at bounding box center [1163, 522] width 14 height 11
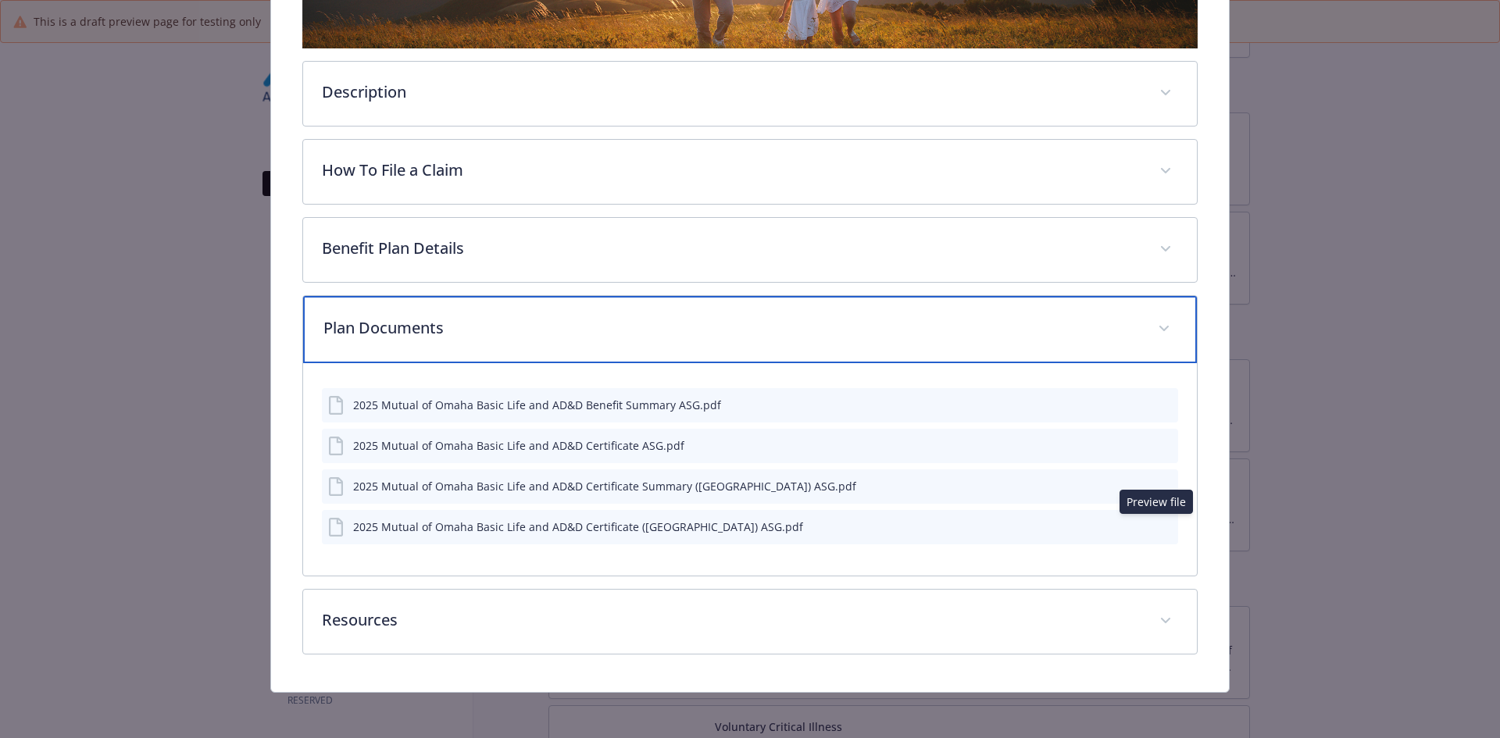
click at [409, 336] on p "Plan Documents" at bounding box center [731, 327] width 816 height 23
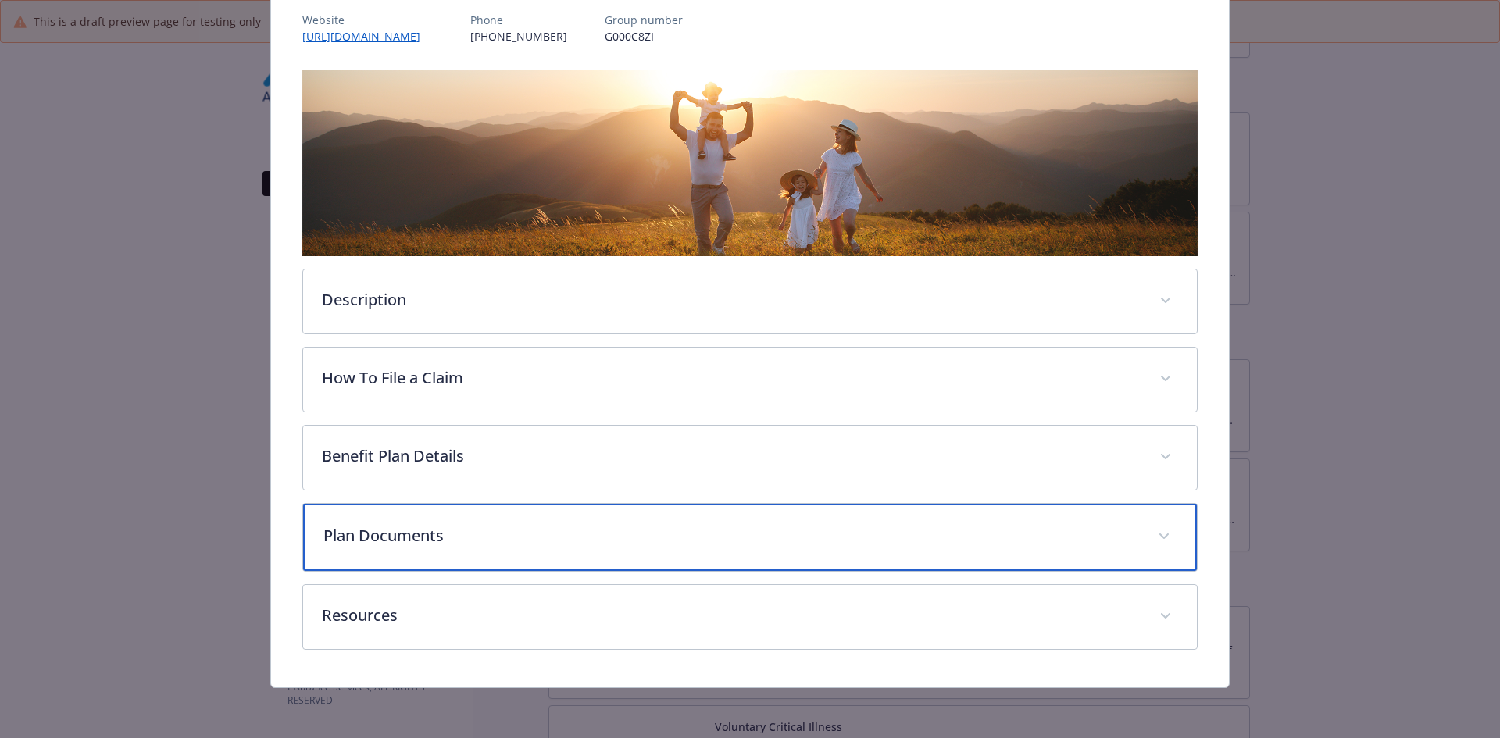
scroll to position [192, 0]
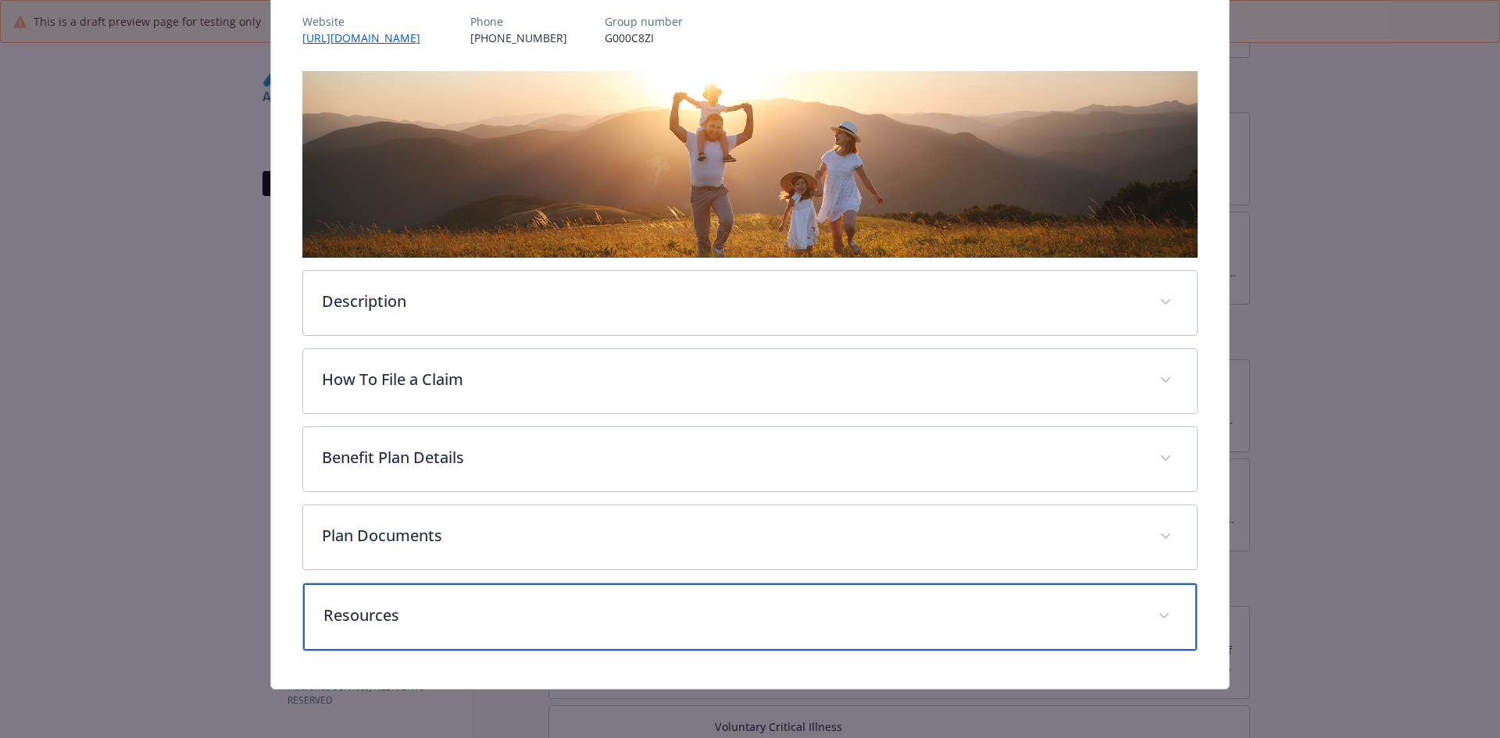
click at [394, 598] on div "Resources" at bounding box center [750, 617] width 895 height 67
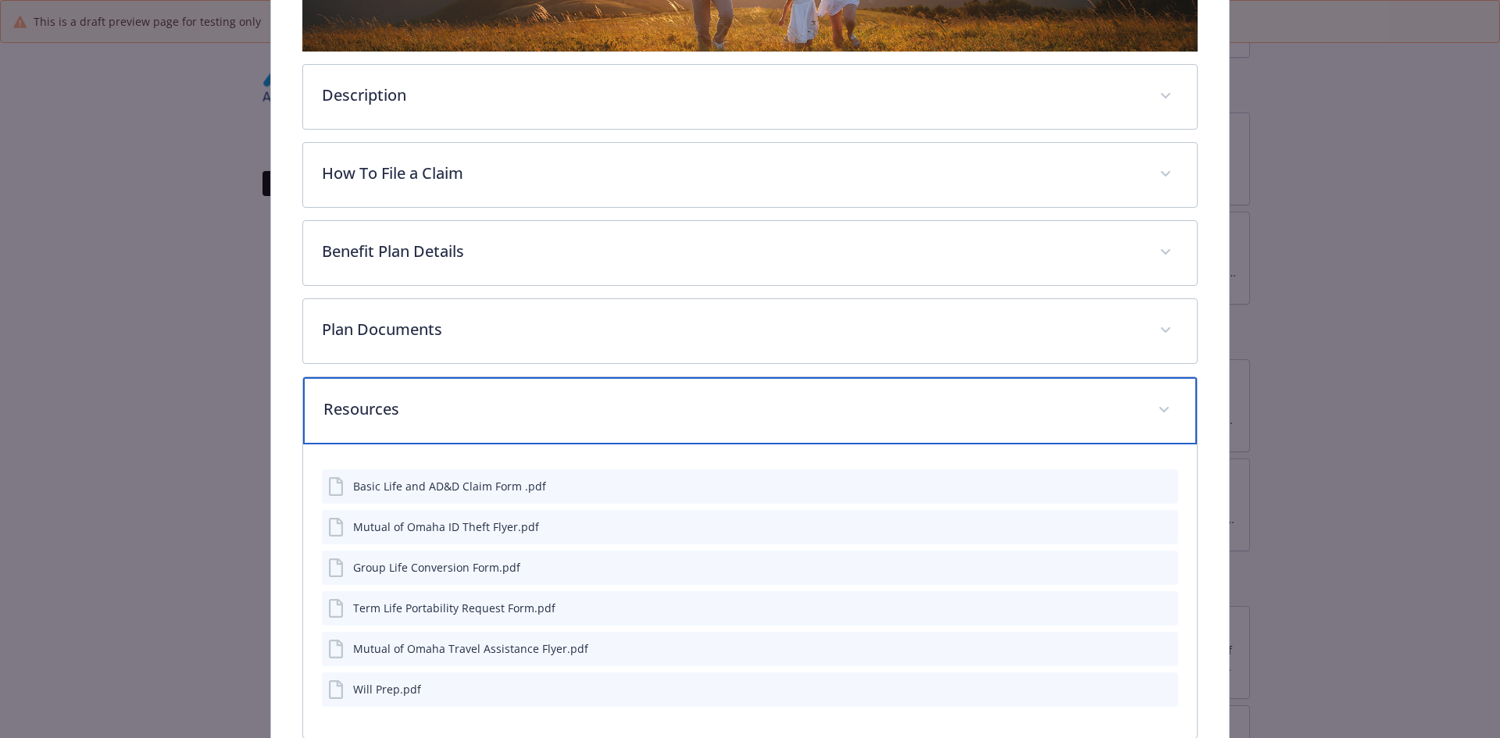
scroll to position [427, 0]
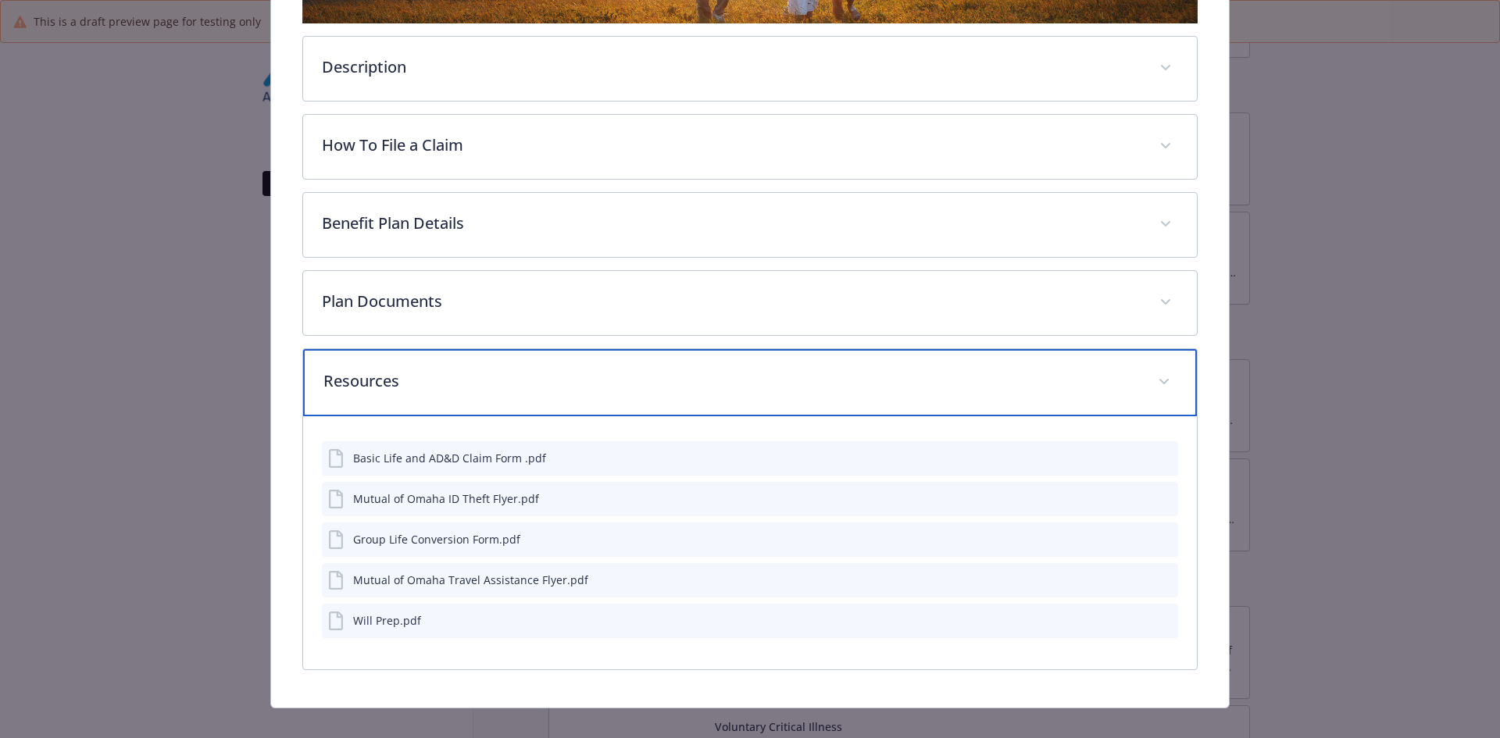
click at [450, 402] on div "Resources" at bounding box center [750, 382] width 895 height 67
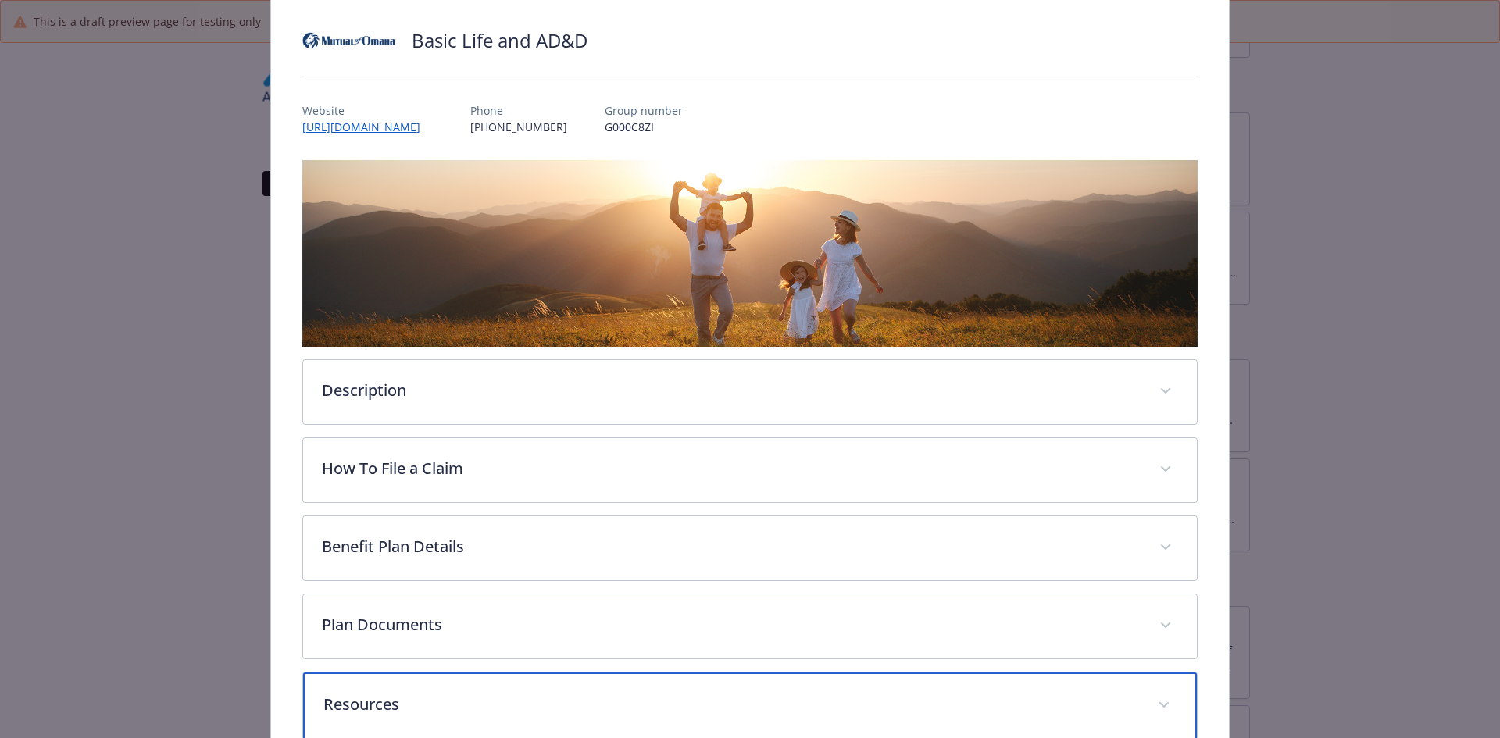
scroll to position [0, 0]
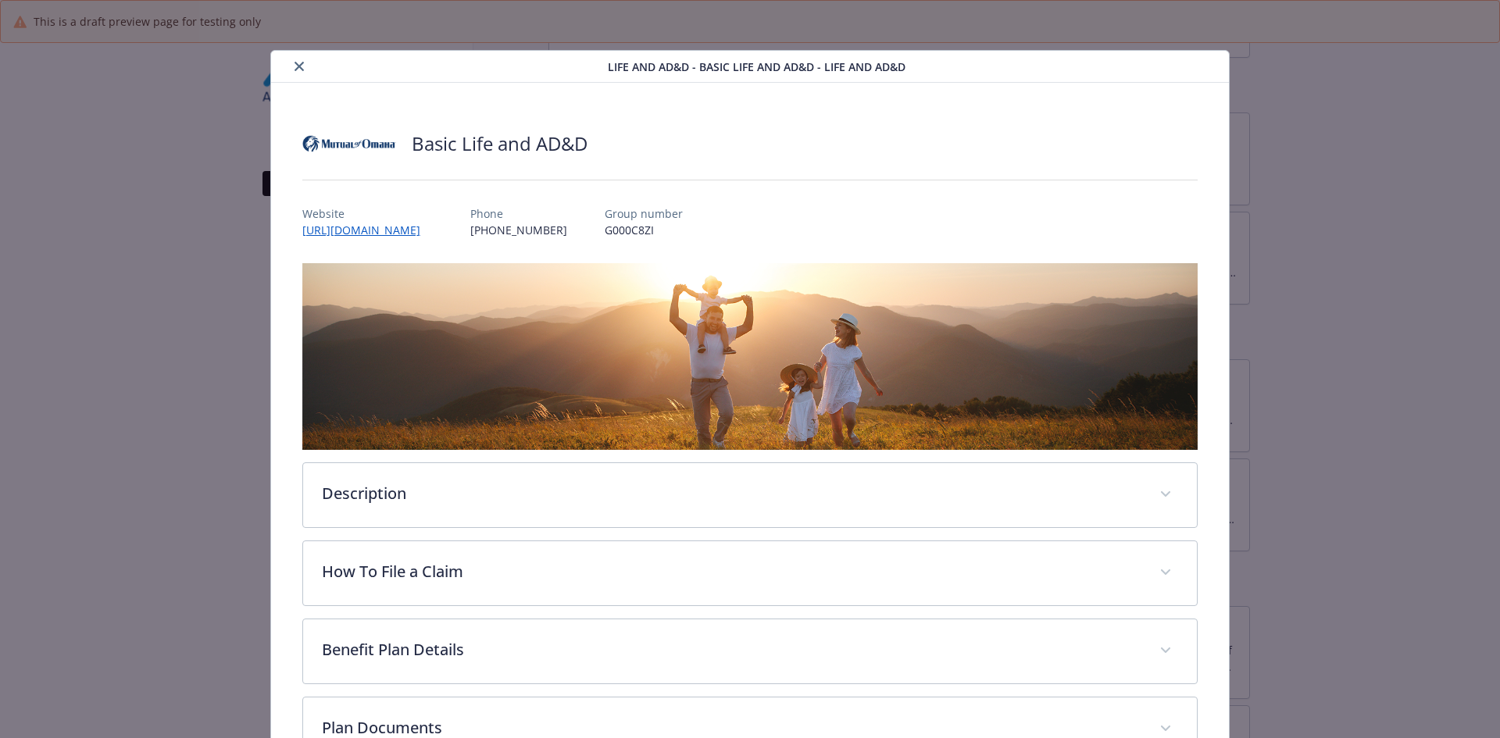
click at [298, 69] on icon "close" at bounding box center [299, 66] width 9 height 9
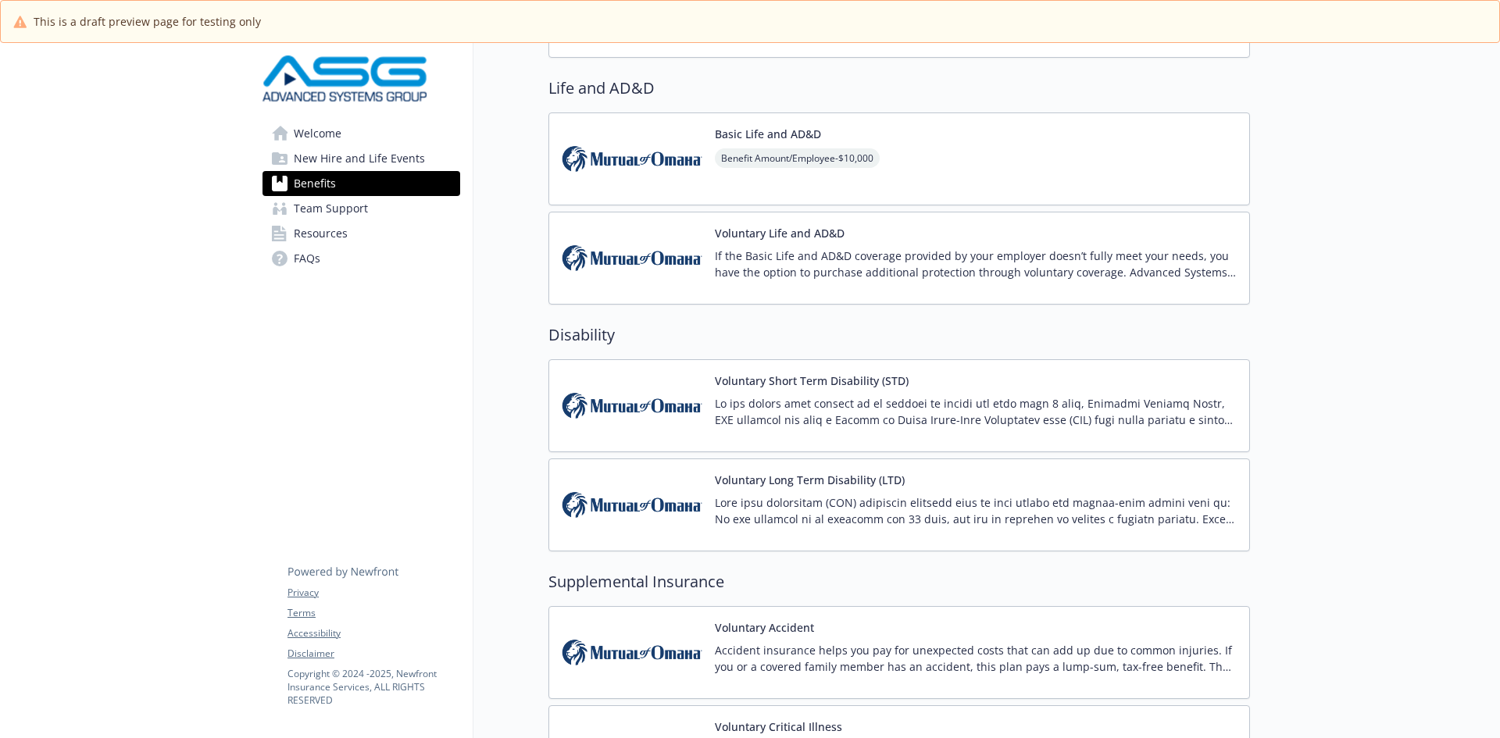
click at [774, 259] on p "If the Basic Life and AD&D coverage provided by your employer doesn’t fully mee…" at bounding box center [976, 264] width 522 height 33
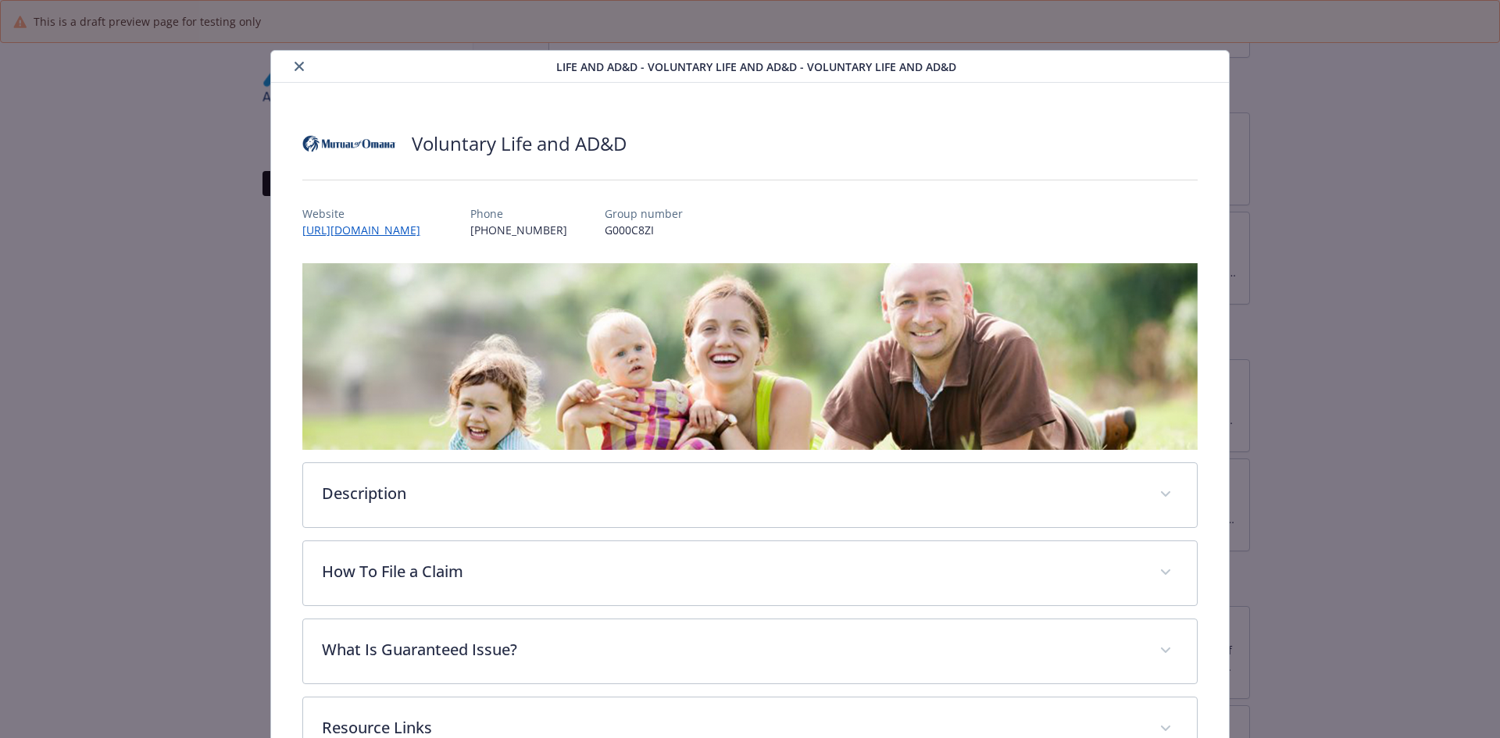
scroll to position [47, 0]
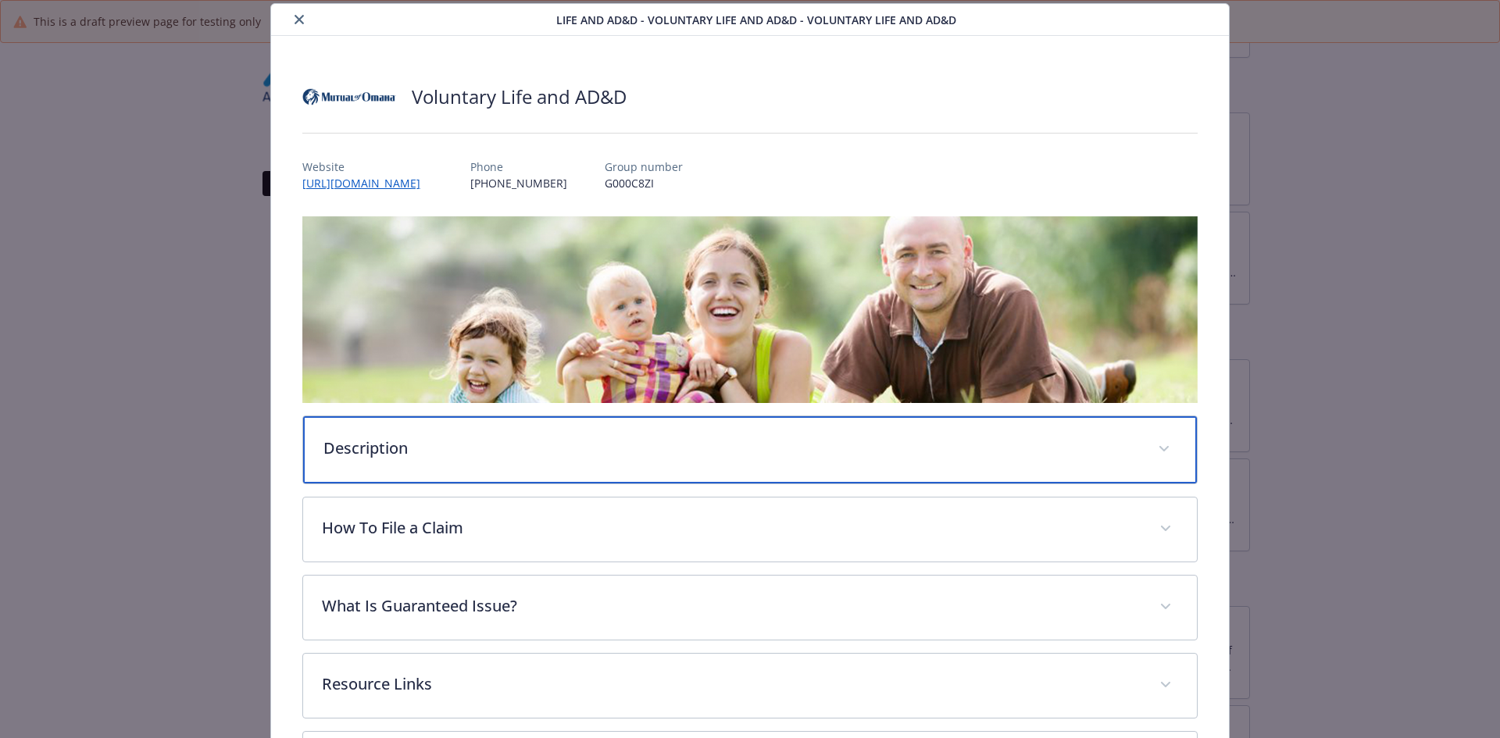
click at [449, 445] on p "Description" at bounding box center [731, 448] width 816 height 23
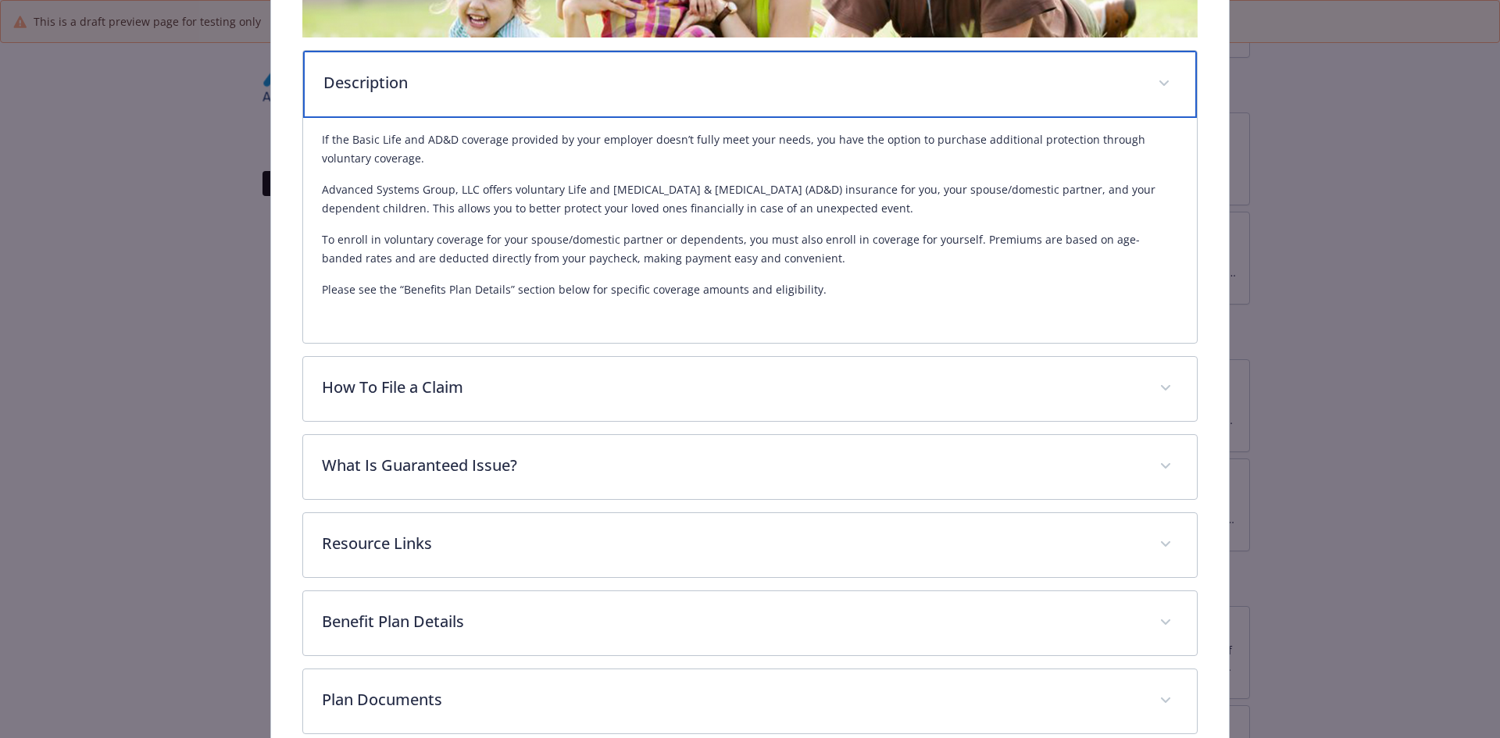
scroll to position [298, 0]
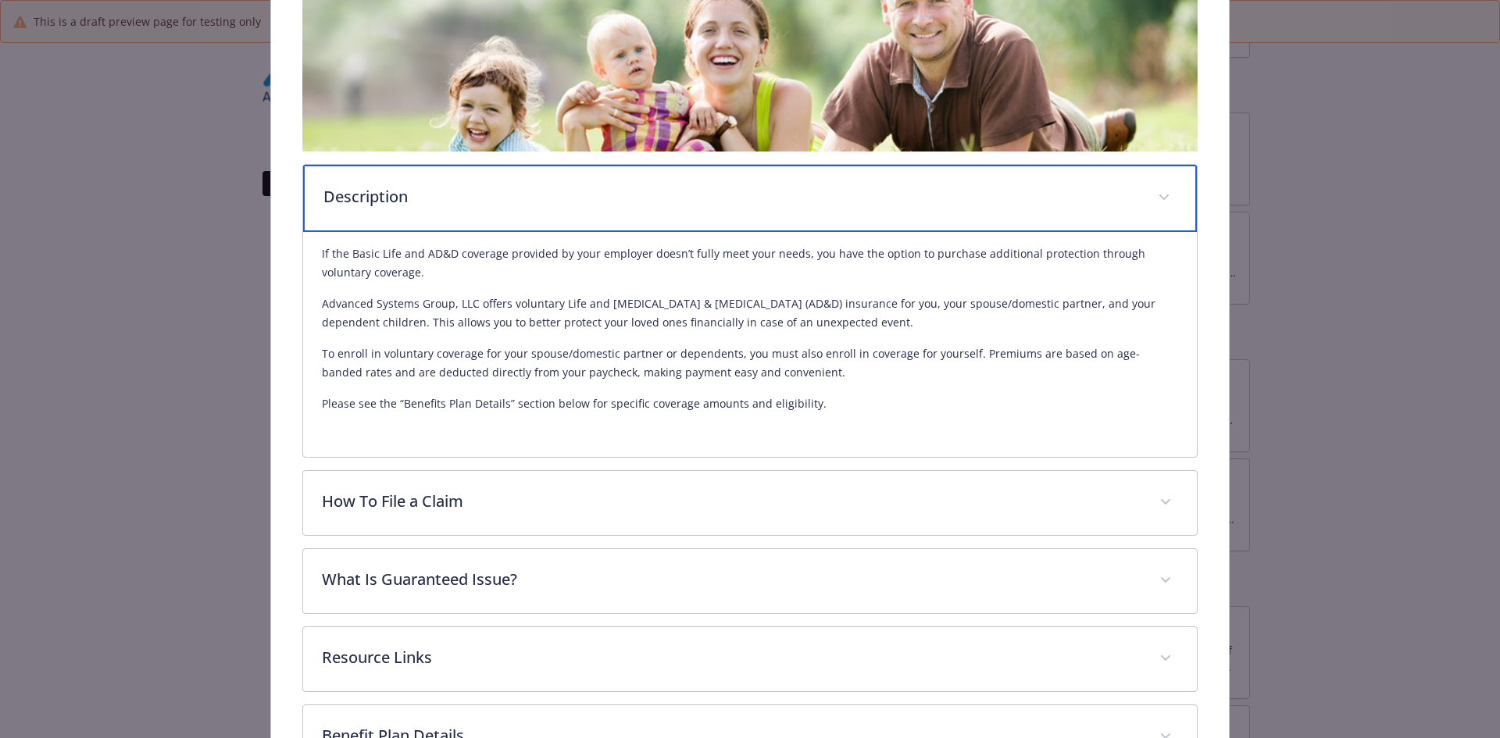
click at [479, 212] on div "Description" at bounding box center [750, 198] width 895 height 67
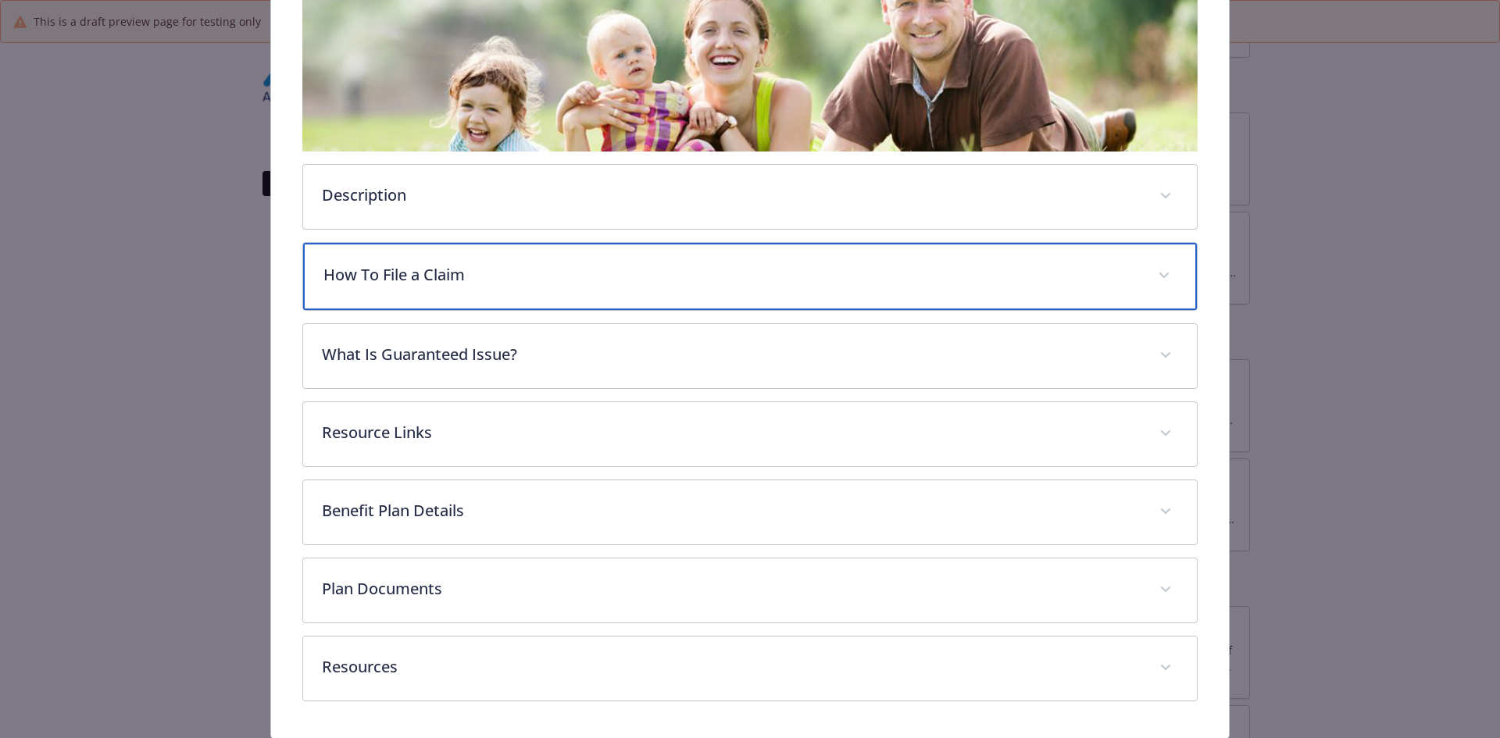
click at [476, 269] on p "How To File a Claim" at bounding box center [731, 274] width 816 height 23
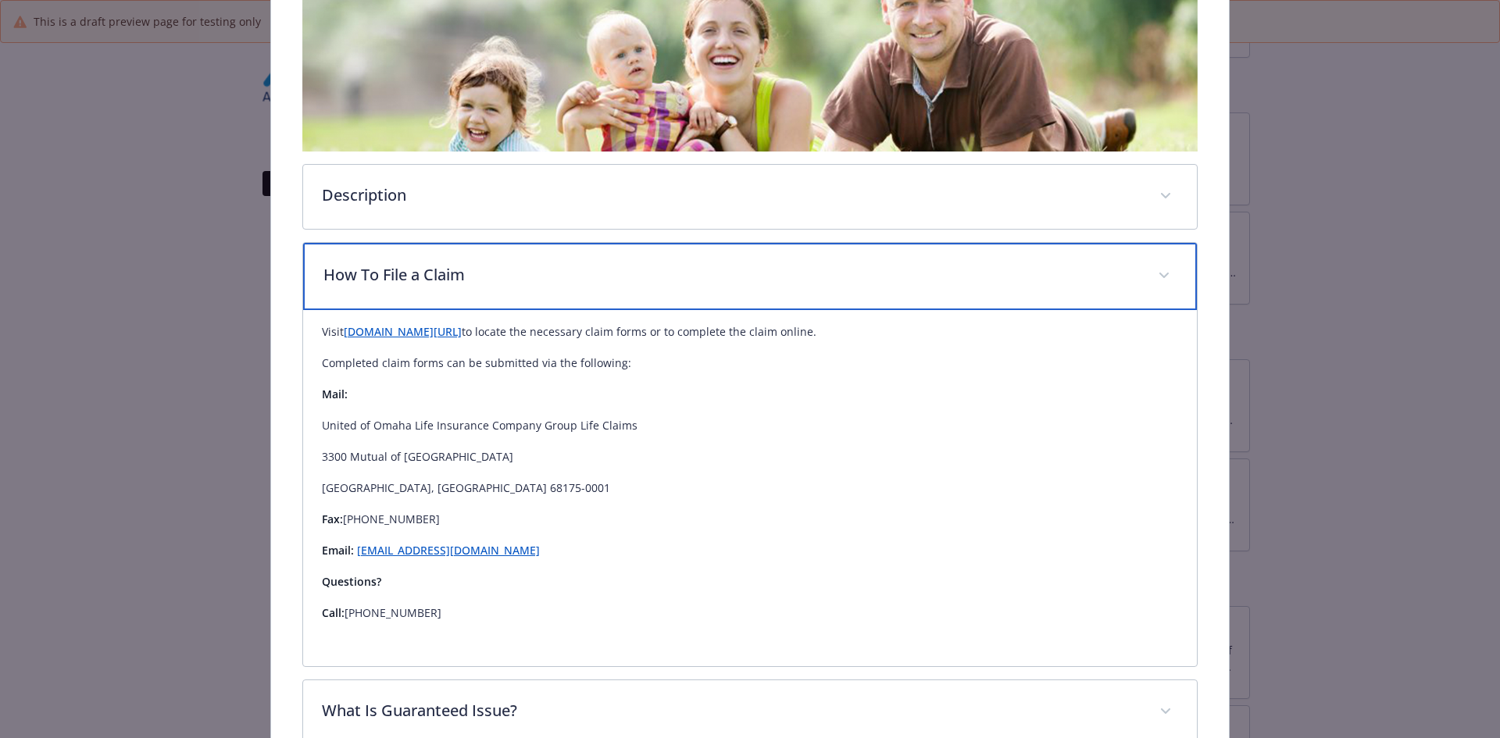
click at [476, 269] on p "How To File a Claim" at bounding box center [731, 274] width 816 height 23
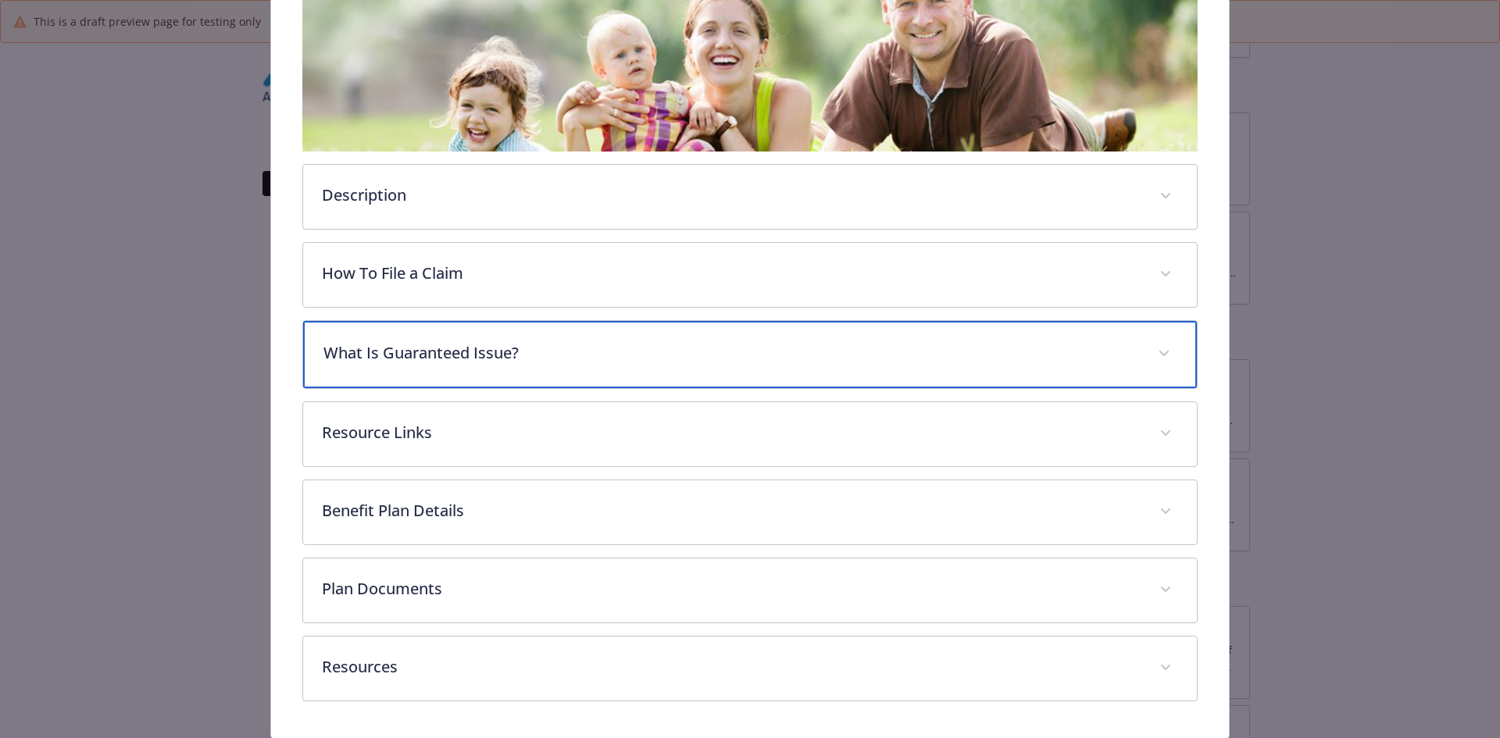
click at [476, 366] on div "What Is Guaranteed Issue?" at bounding box center [750, 354] width 895 height 67
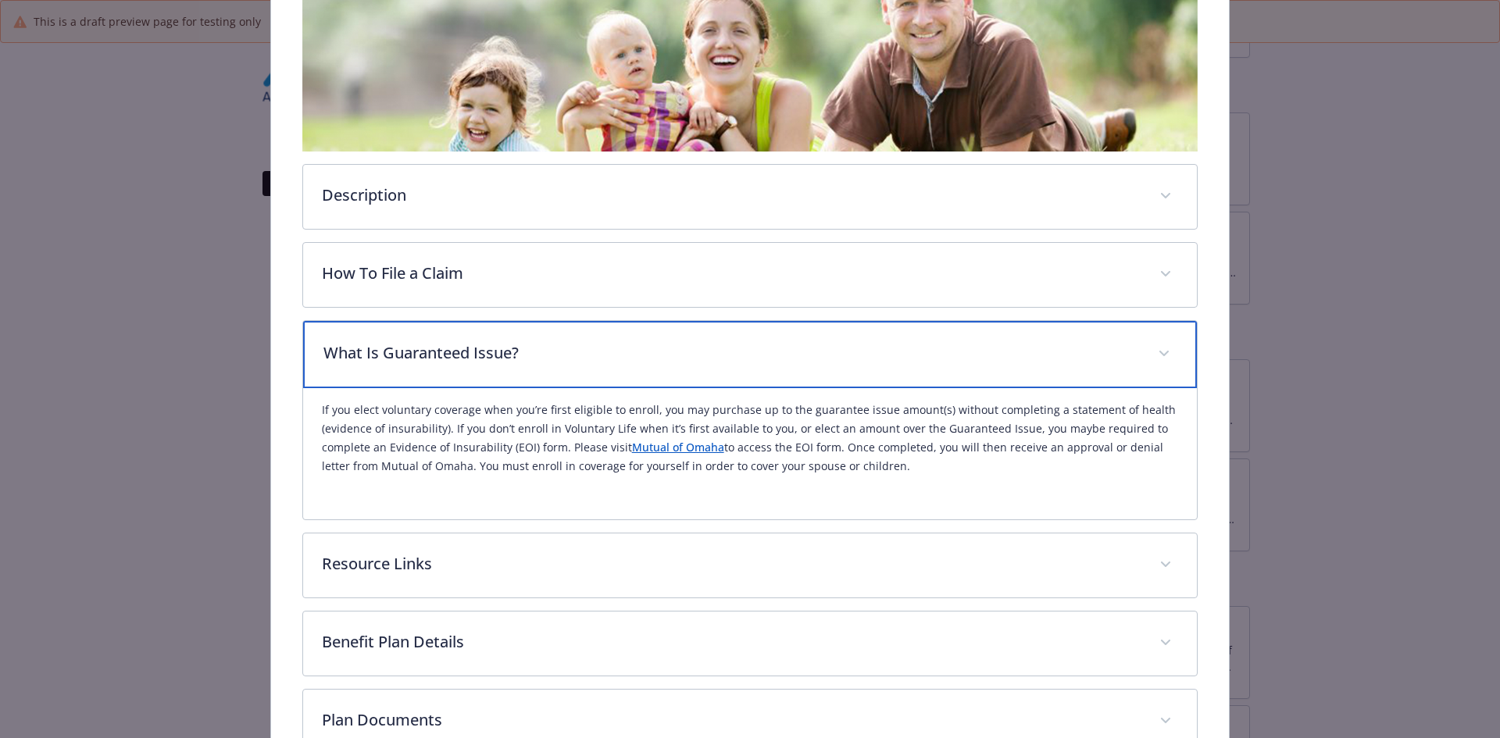
click at [523, 374] on div "What Is Guaranteed Issue?" at bounding box center [750, 354] width 895 height 67
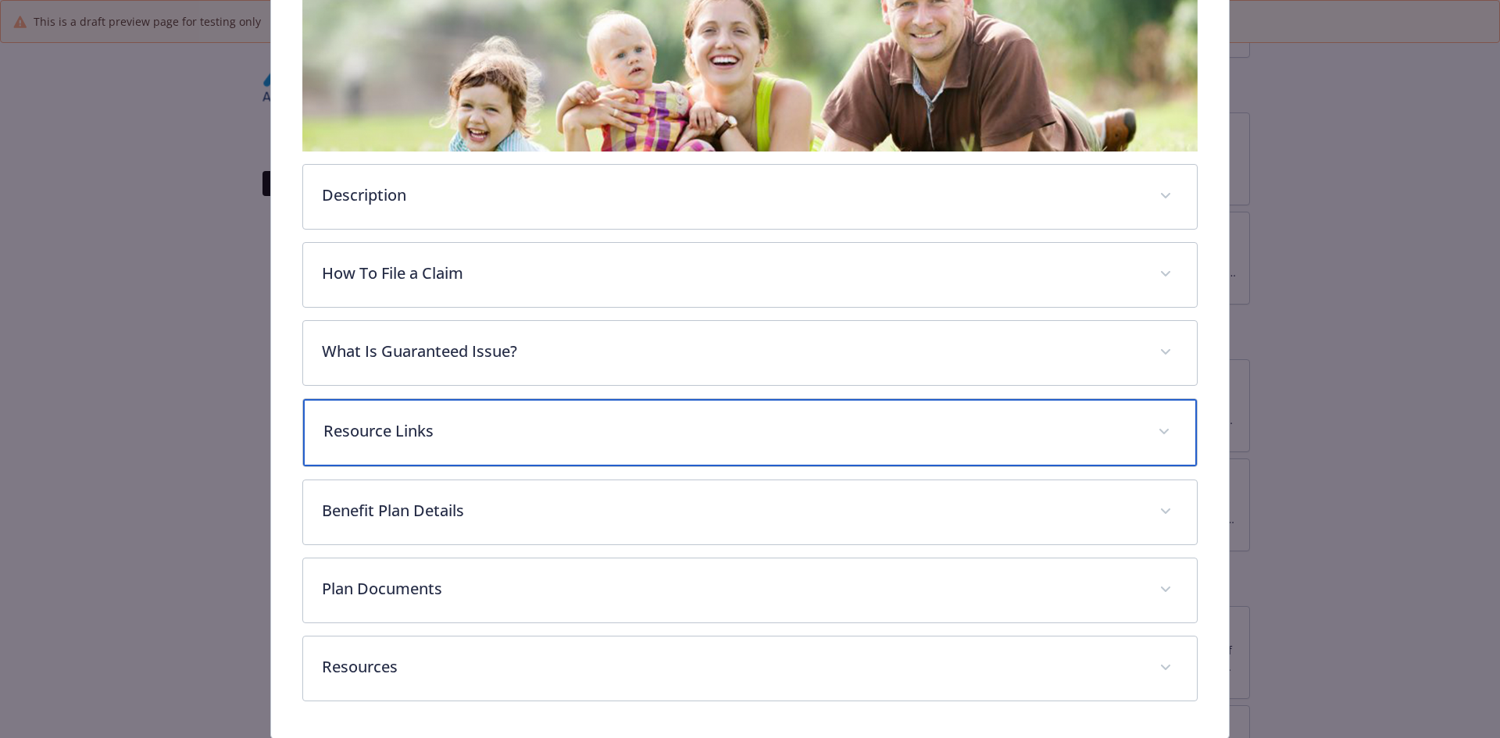
click at [462, 431] on p "Resource Links" at bounding box center [731, 431] width 816 height 23
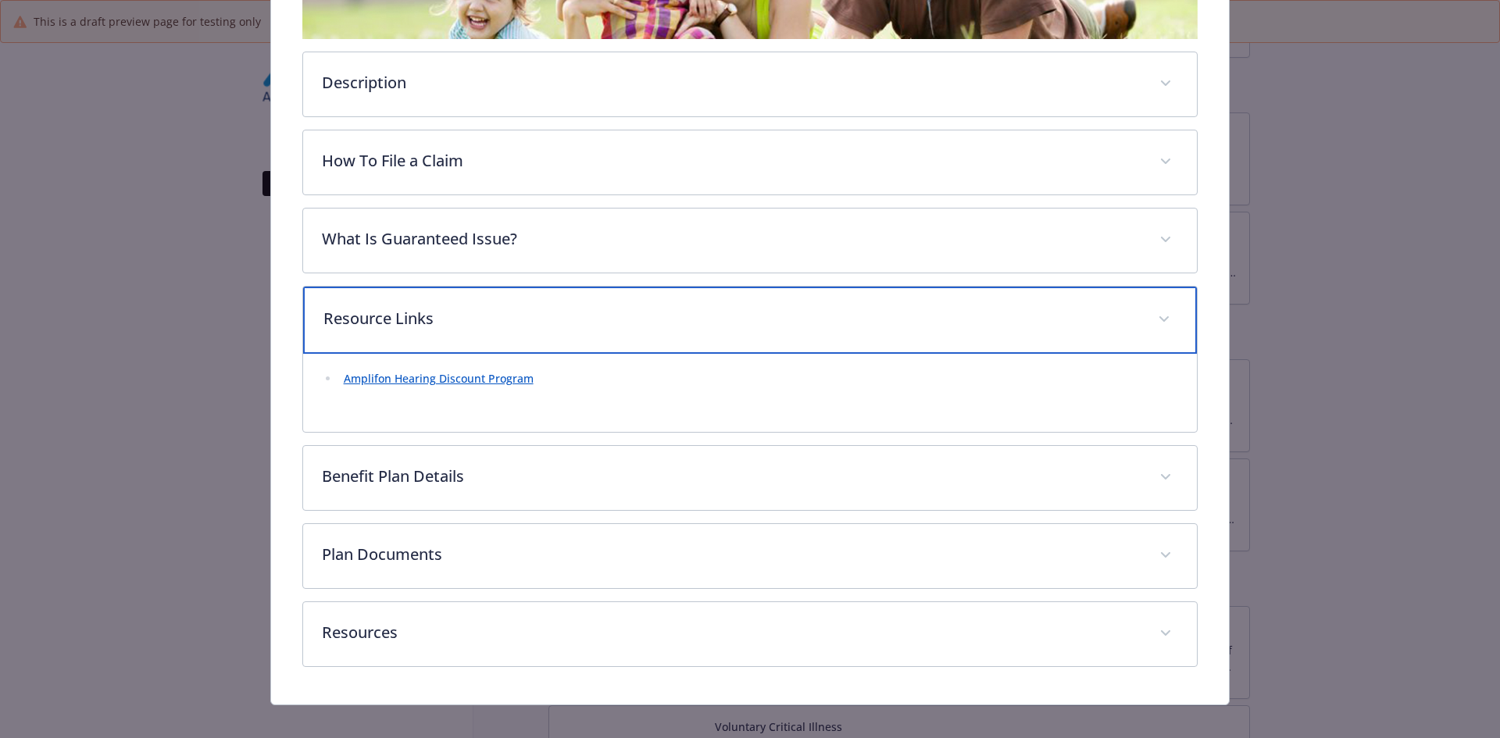
scroll to position [427, 0]
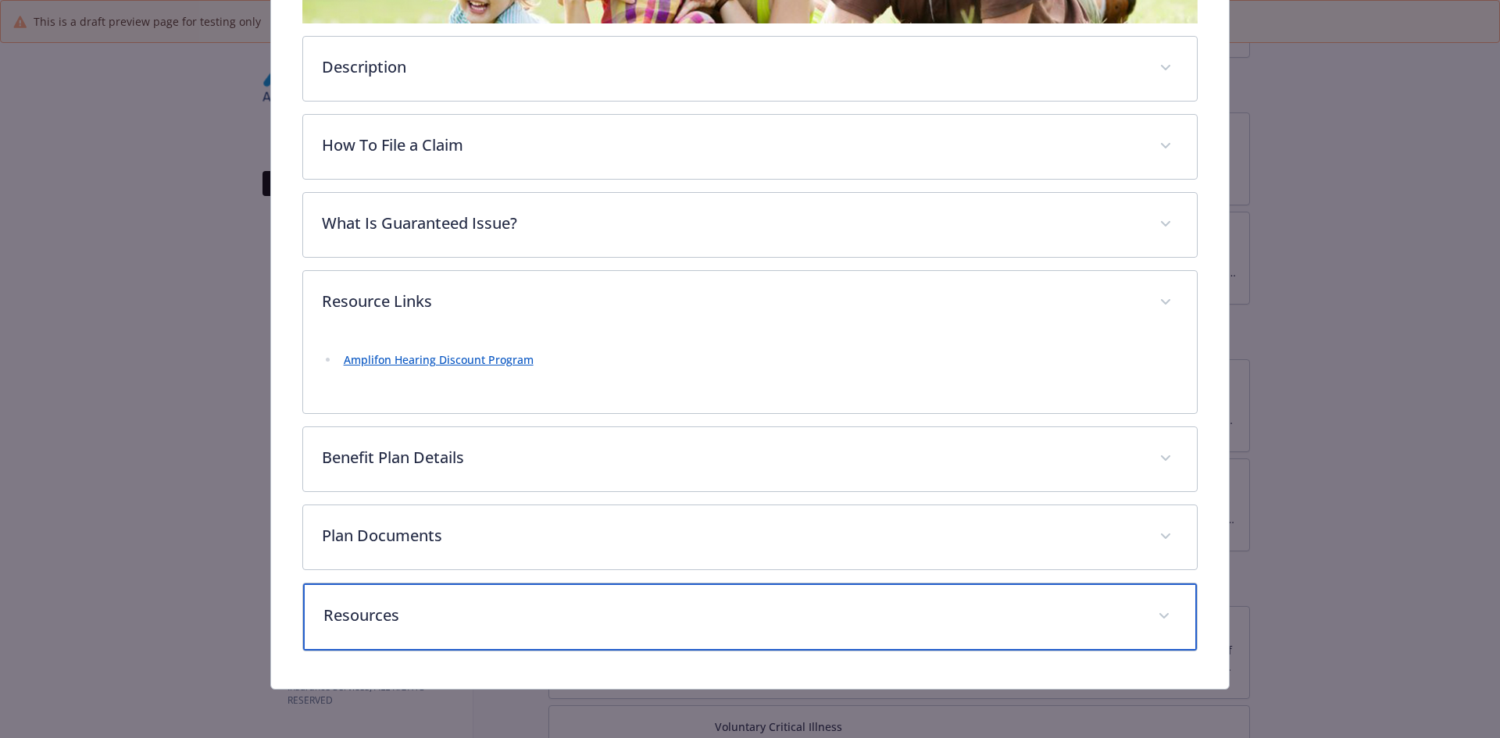
click at [376, 620] on p "Resources" at bounding box center [731, 615] width 816 height 23
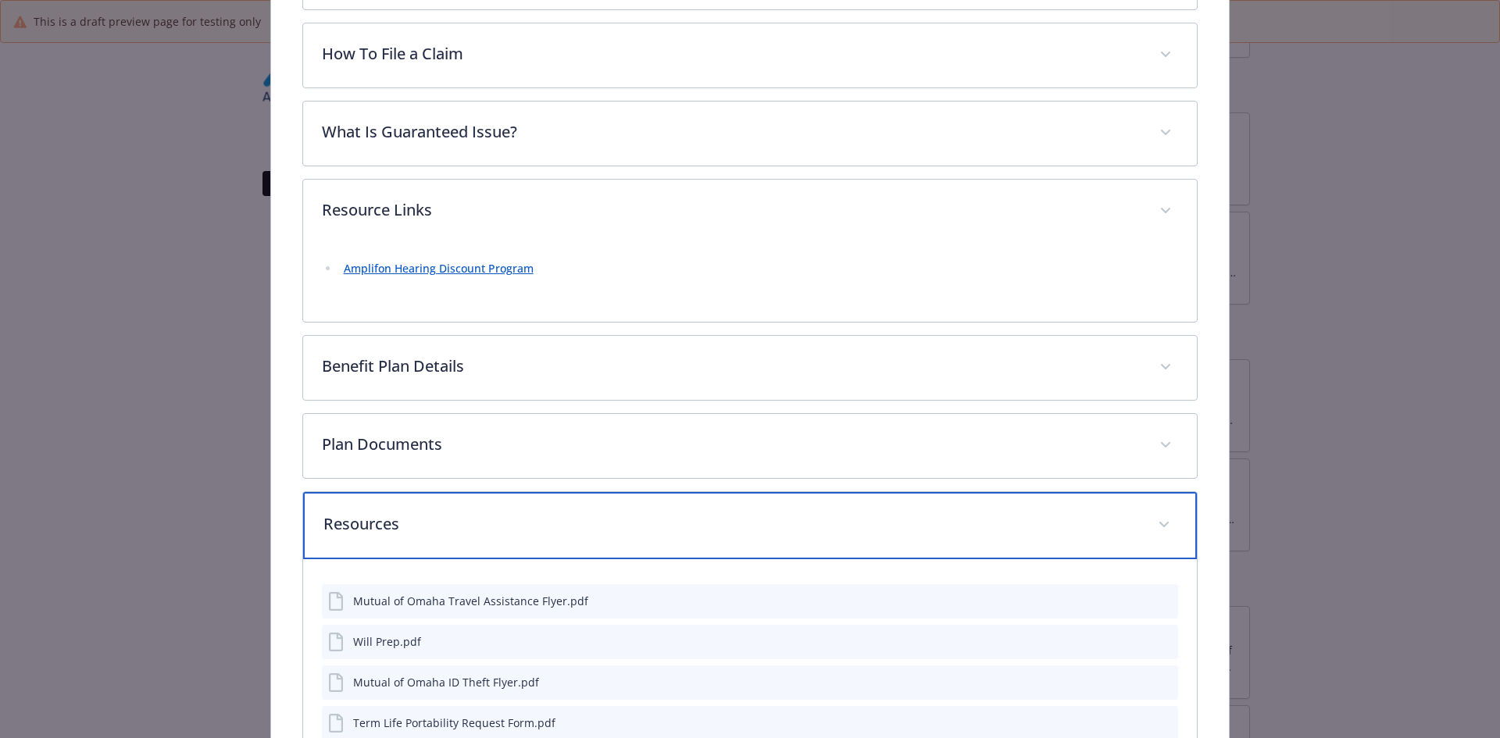
scroll to position [680, 0]
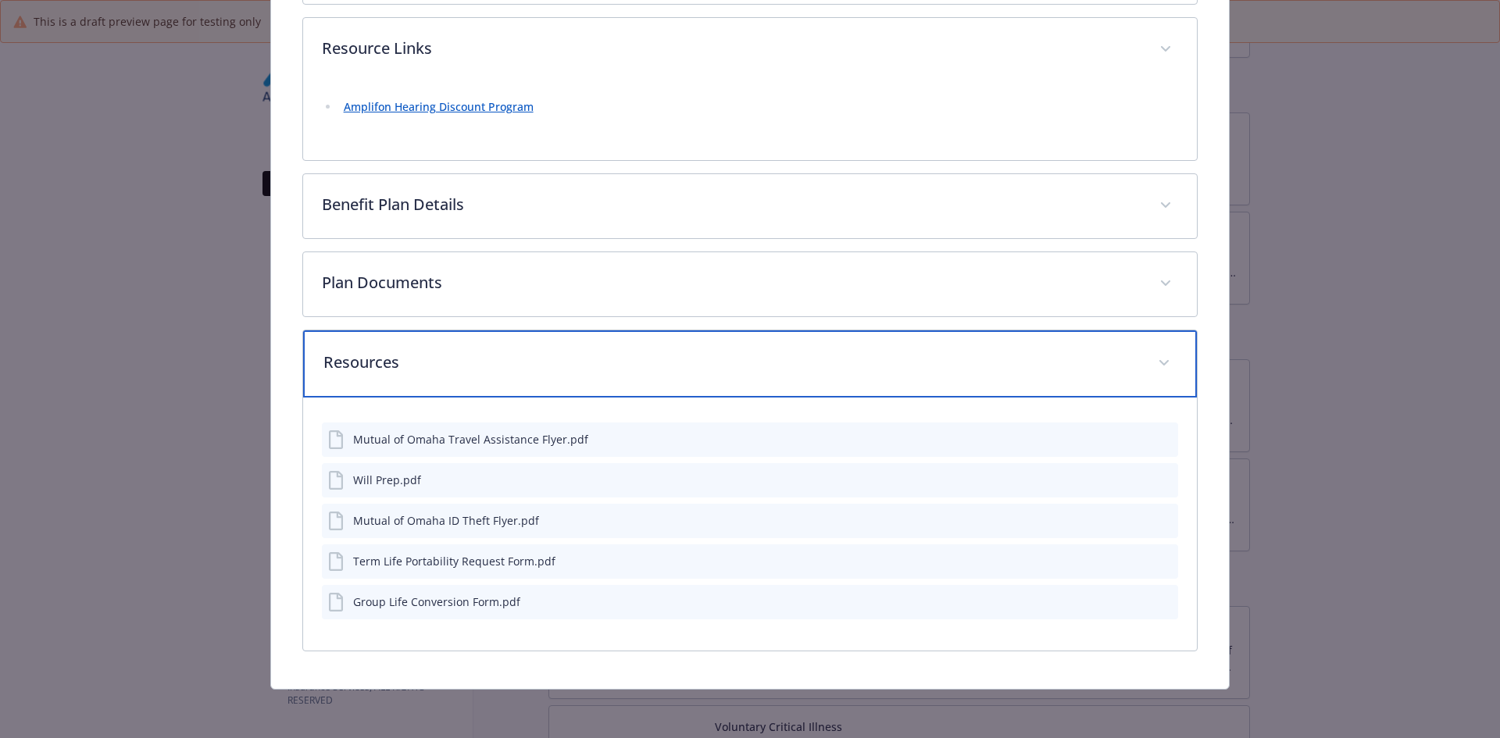
click at [352, 366] on p "Resources" at bounding box center [731, 362] width 816 height 23
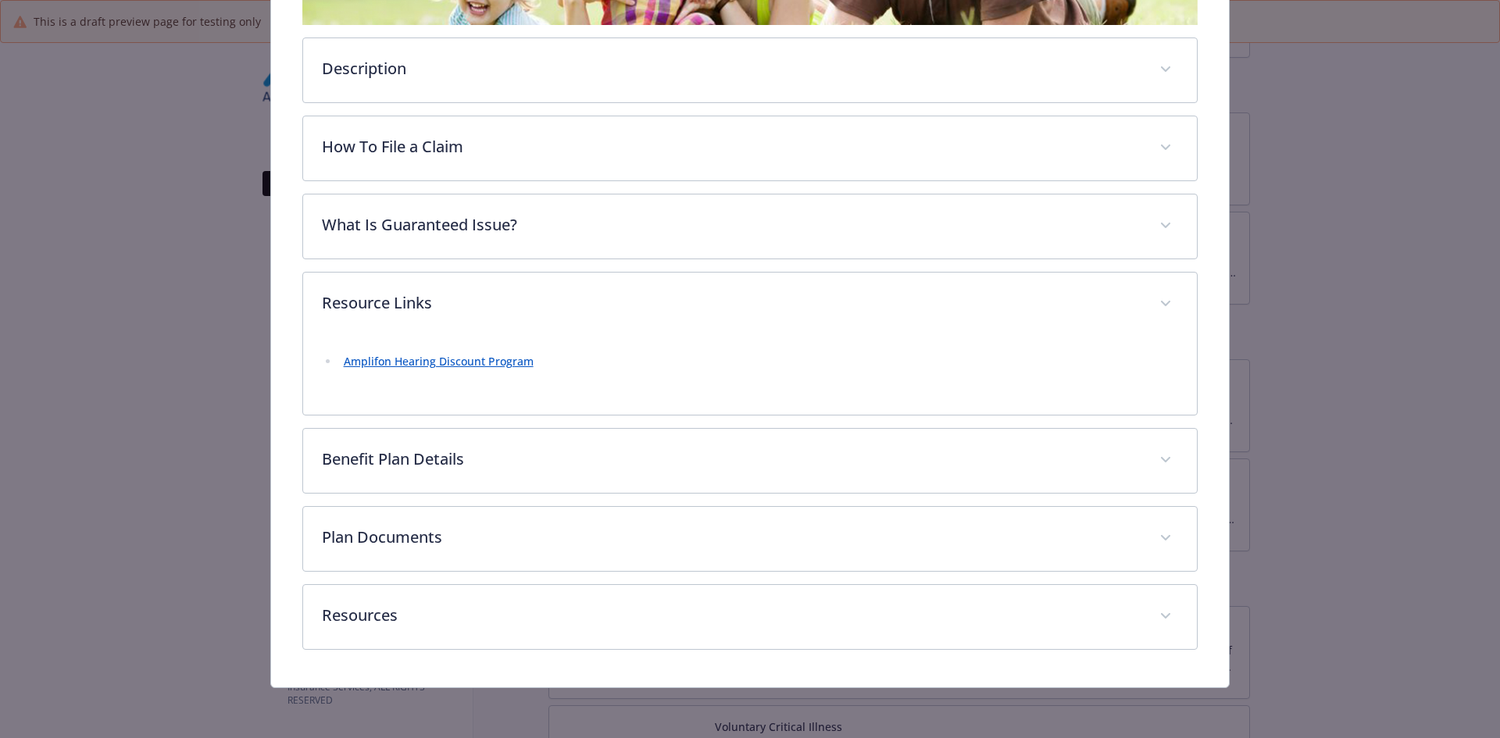
scroll to position [423, 0]
click at [431, 362] on link "Amplifon Hearing Discount Program" at bounding box center [439, 362] width 190 height 15
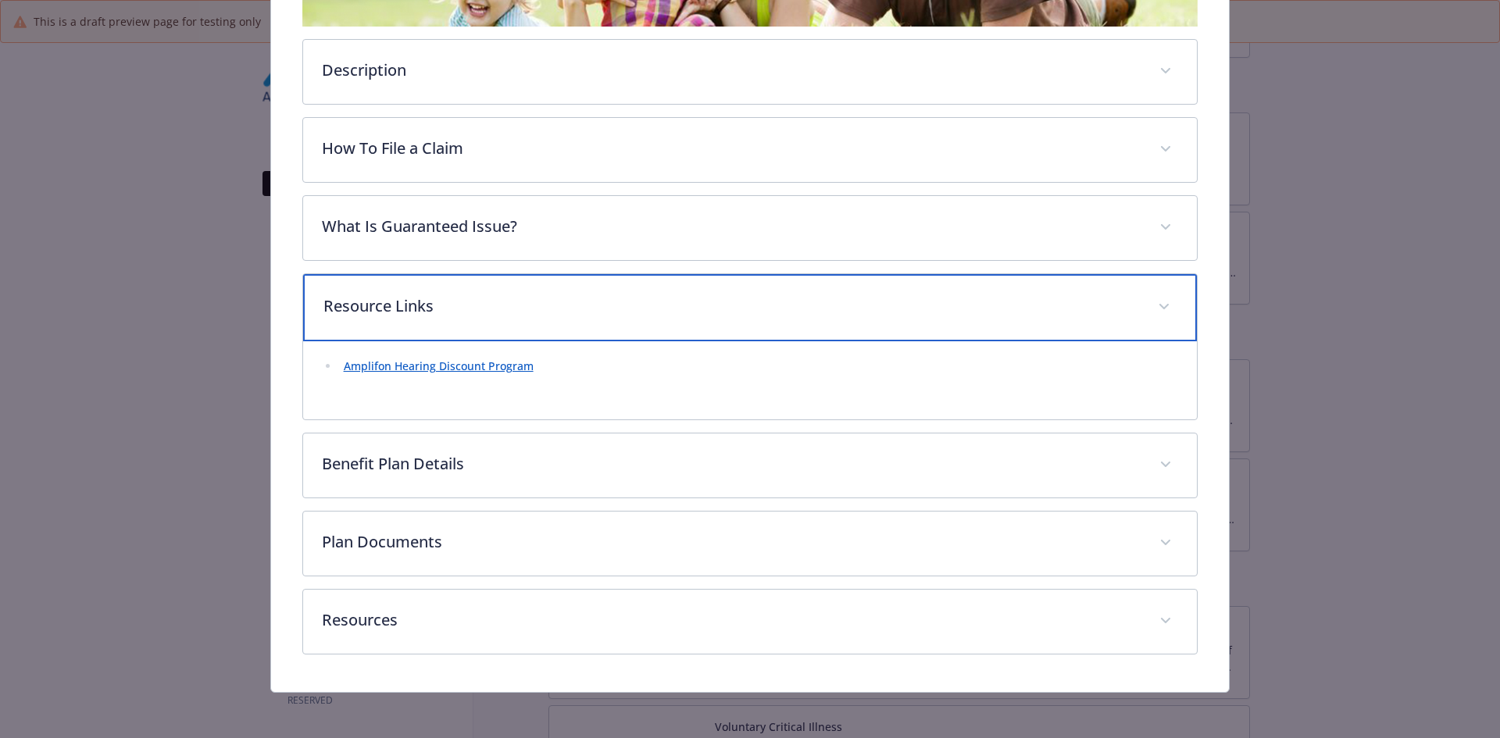
click at [394, 311] on p "Resource Links" at bounding box center [731, 306] width 816 height 23
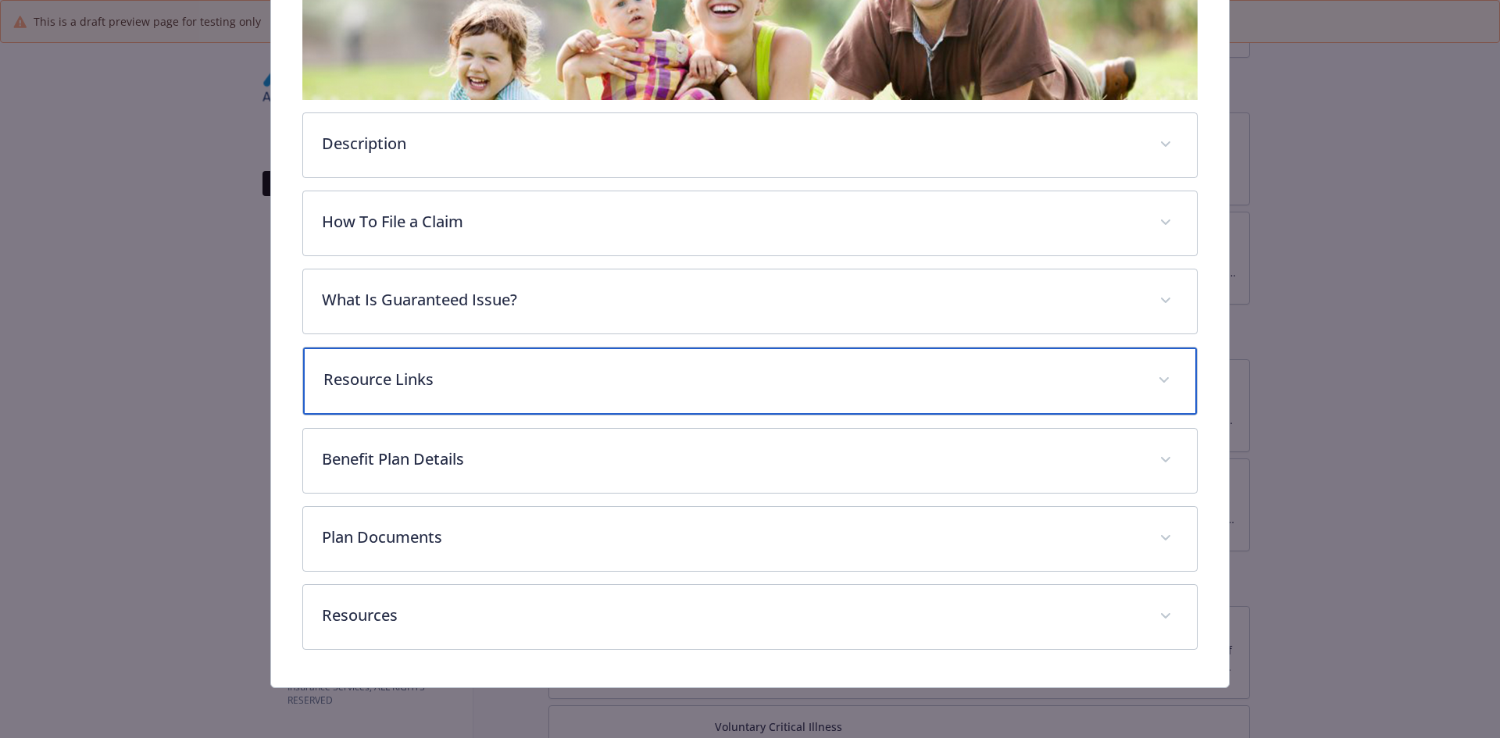
scroll to position [348, 0]
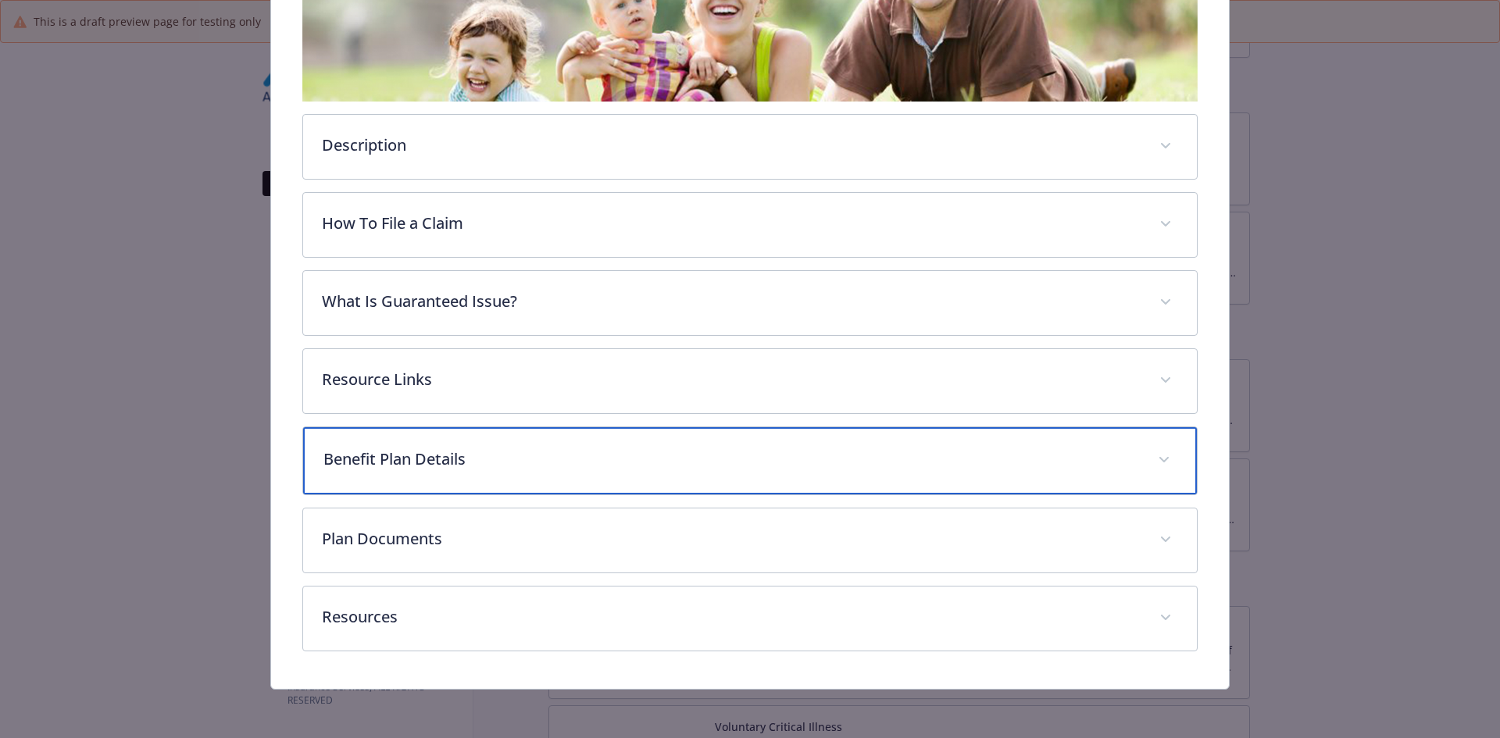
click at [407, 462] on p "Benefit Plan Details" at bounding box center [731, 459] width 816 height 23
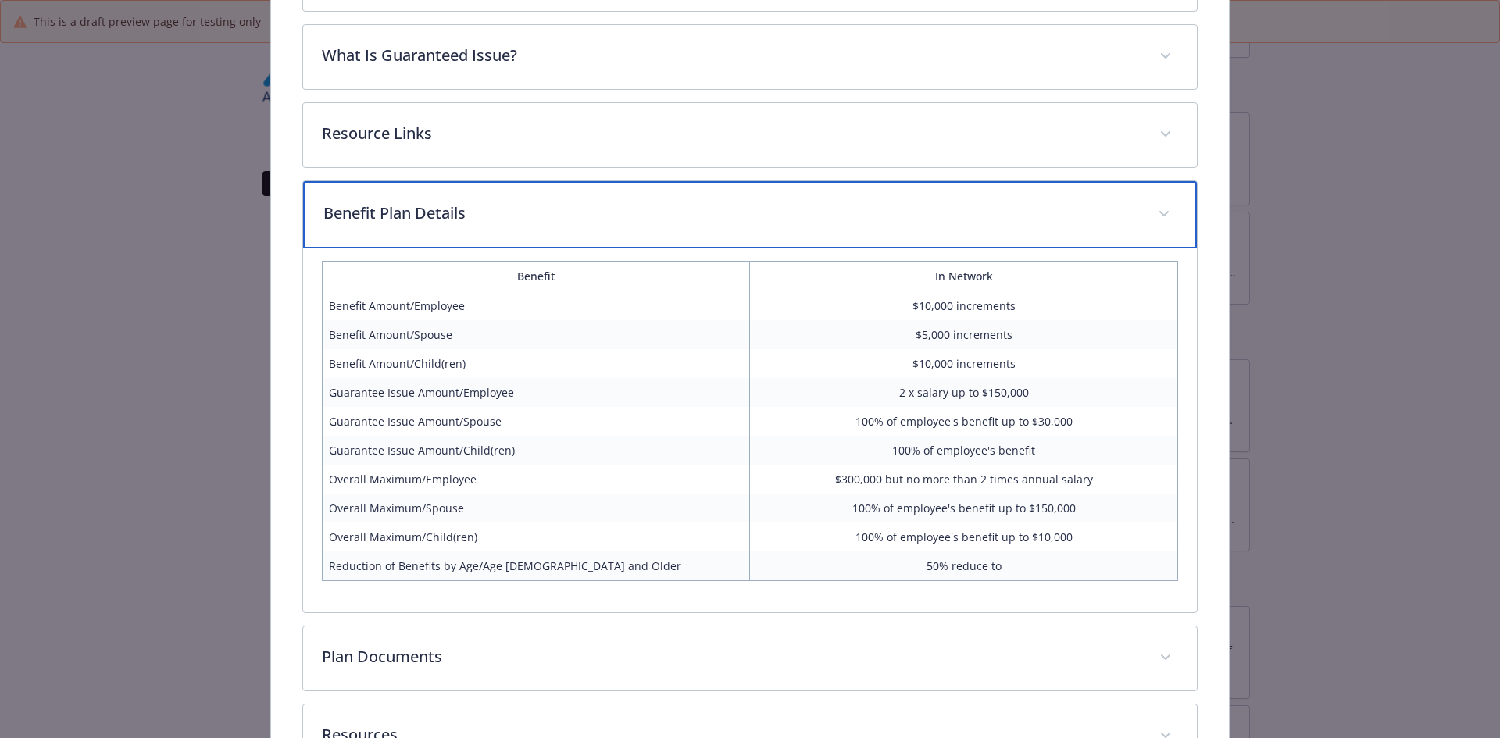
scroll to position [712, 0]
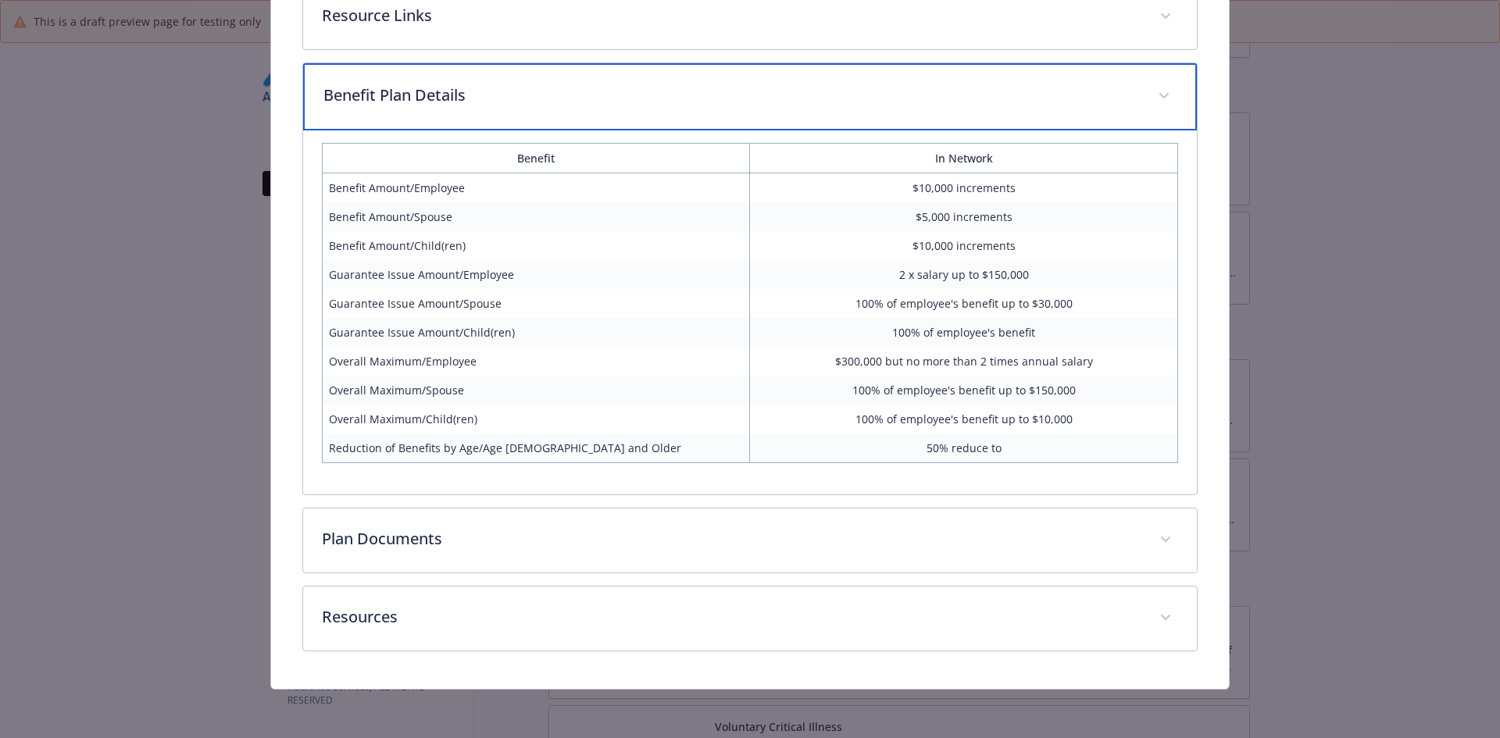
click at [539, 117] on div "Benefit Plan Details" at bounding box center [750, 96] width 895 height 67
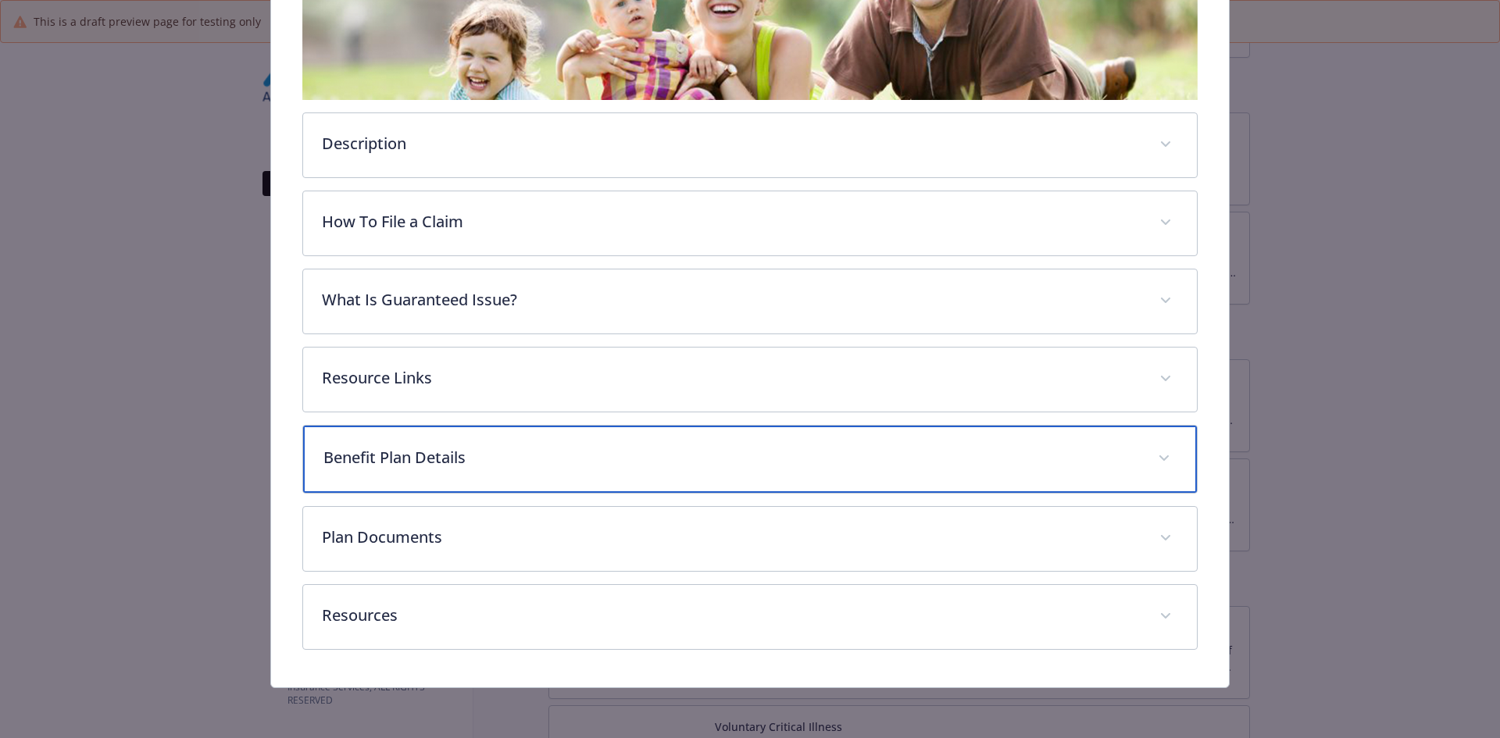
scroll to position [348, 0]
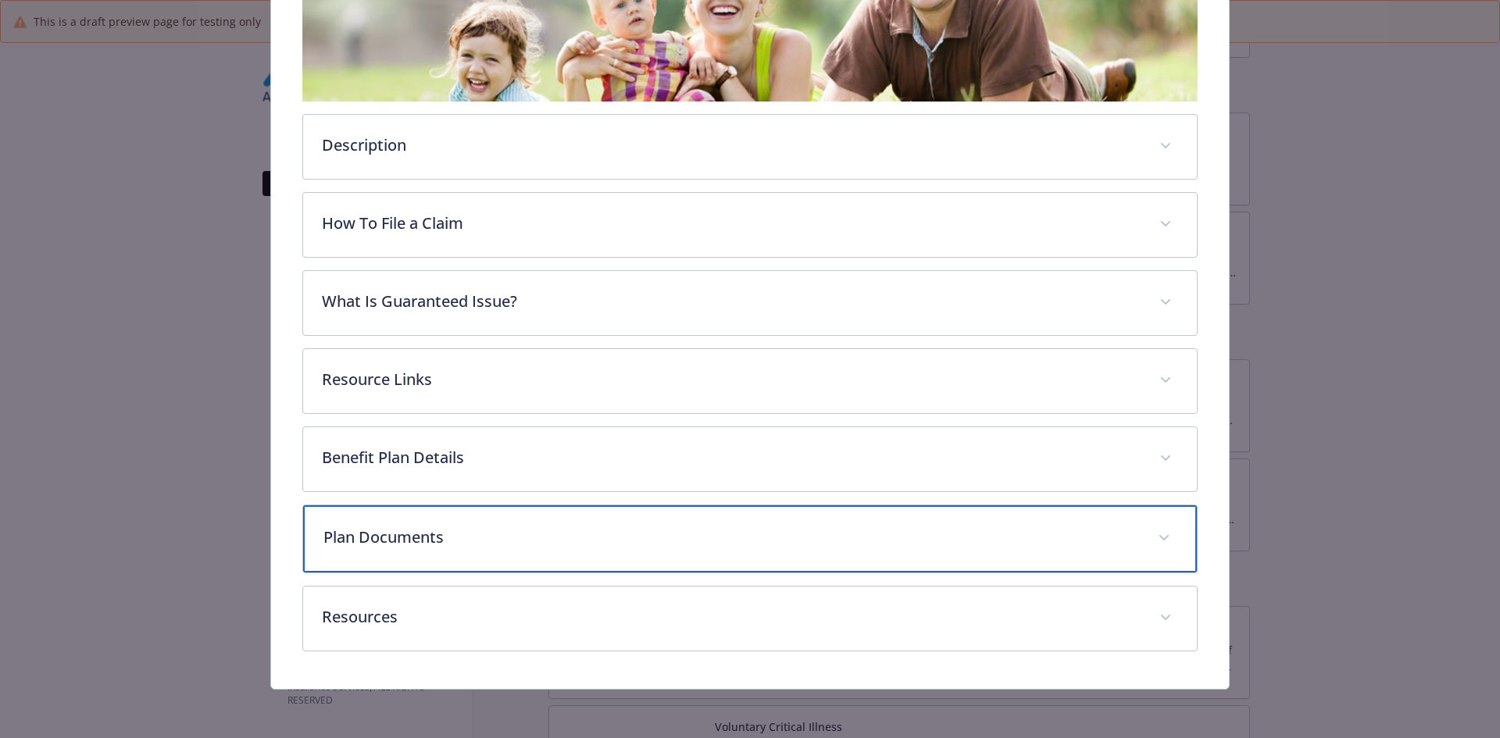
click at [409, 559] on div "Plan Documents" at bounding box center [750, 538] width 895 height 67
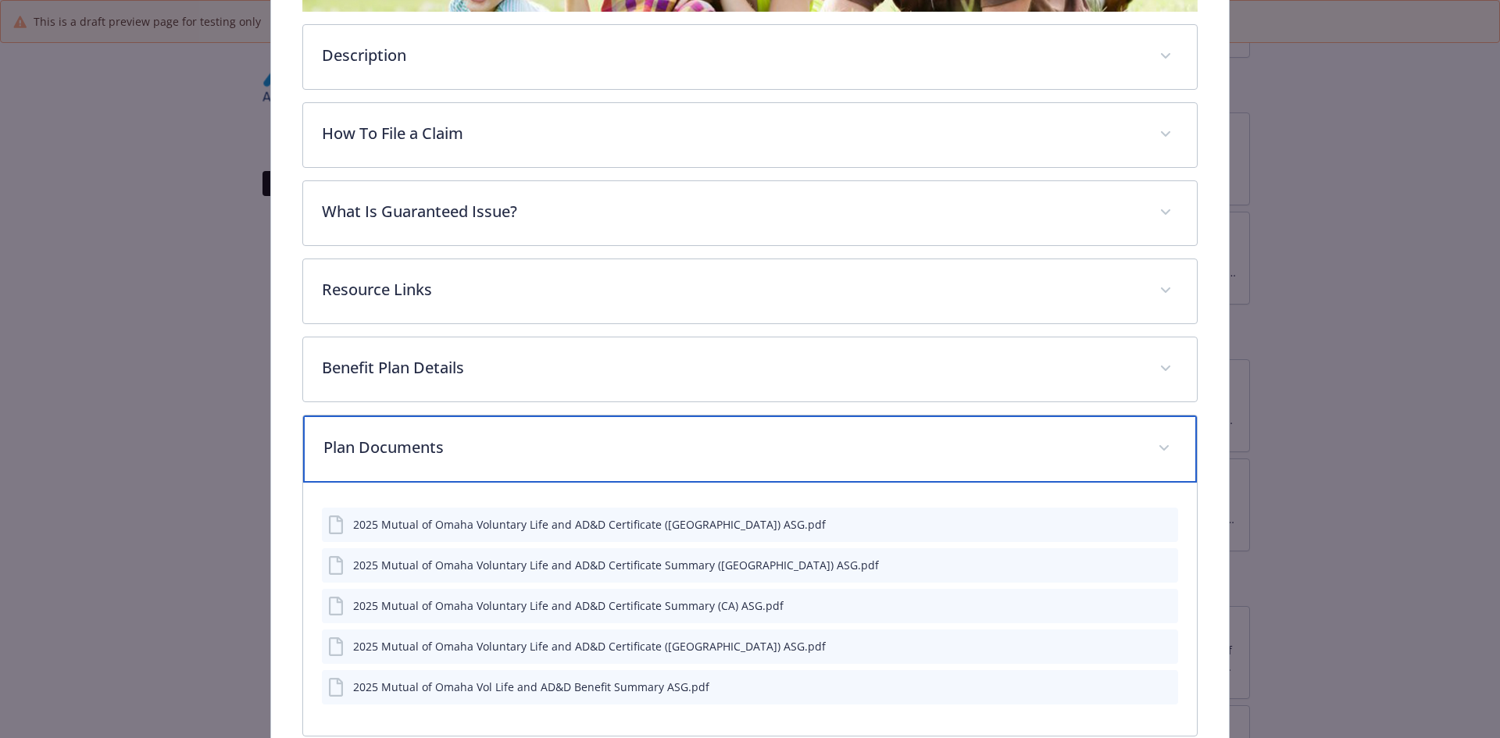
scroll to position [583, 0]
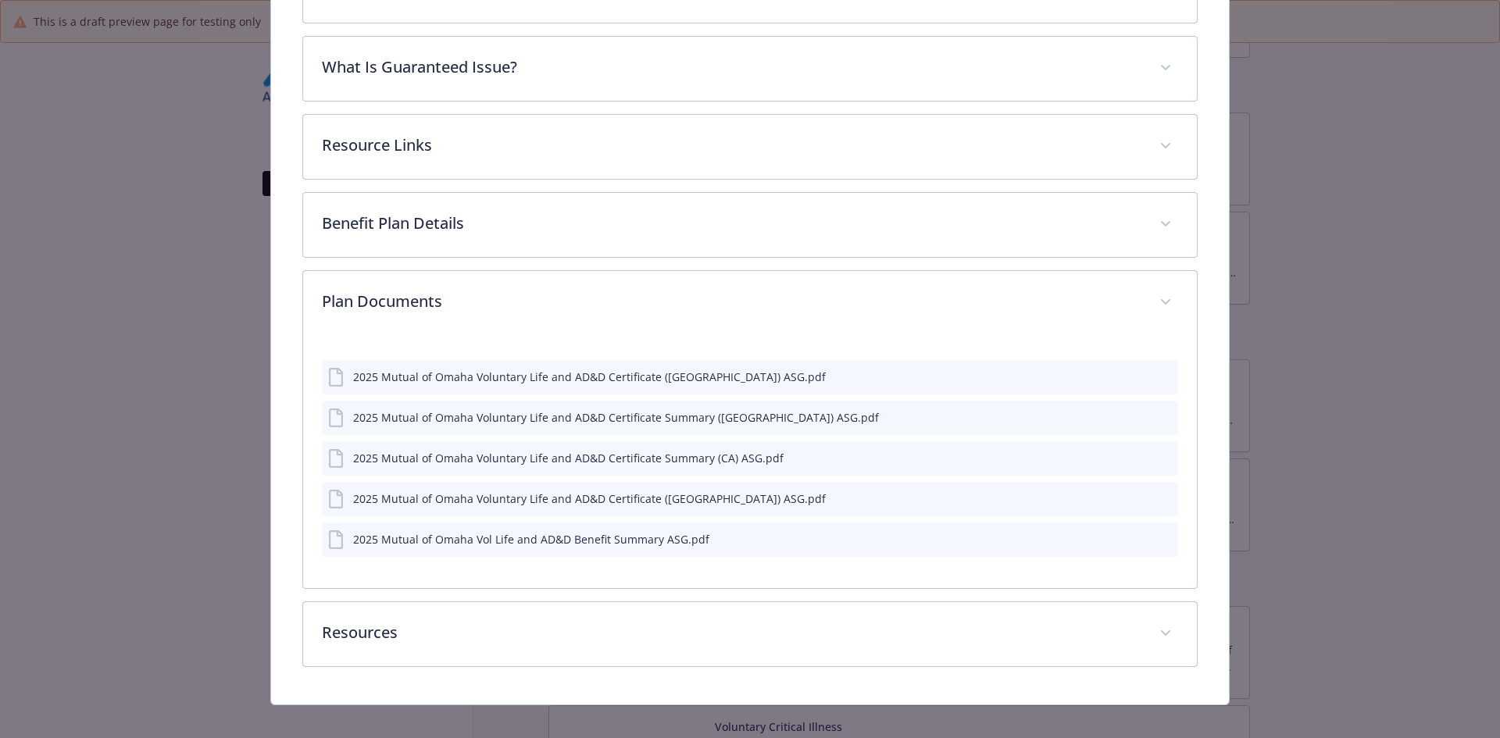
click at [1159, 379] on icon "preview file" at bounding box center [1163, 375] width 14 height 11
click at [1157, 412] on icon "preview file" at bounding box center [1163, 417] width 14 height 11
click at [1156, 452] on icon "preview file" at bounding box center [1163, 457] width 14 height 11
click at [1156, 496] on icon "preview file" at bounding box center [1163, 497] width 14 height 11
click at [1156, 540] on icon "preview file" at bounding box center [1163, 538] width 14 height 11
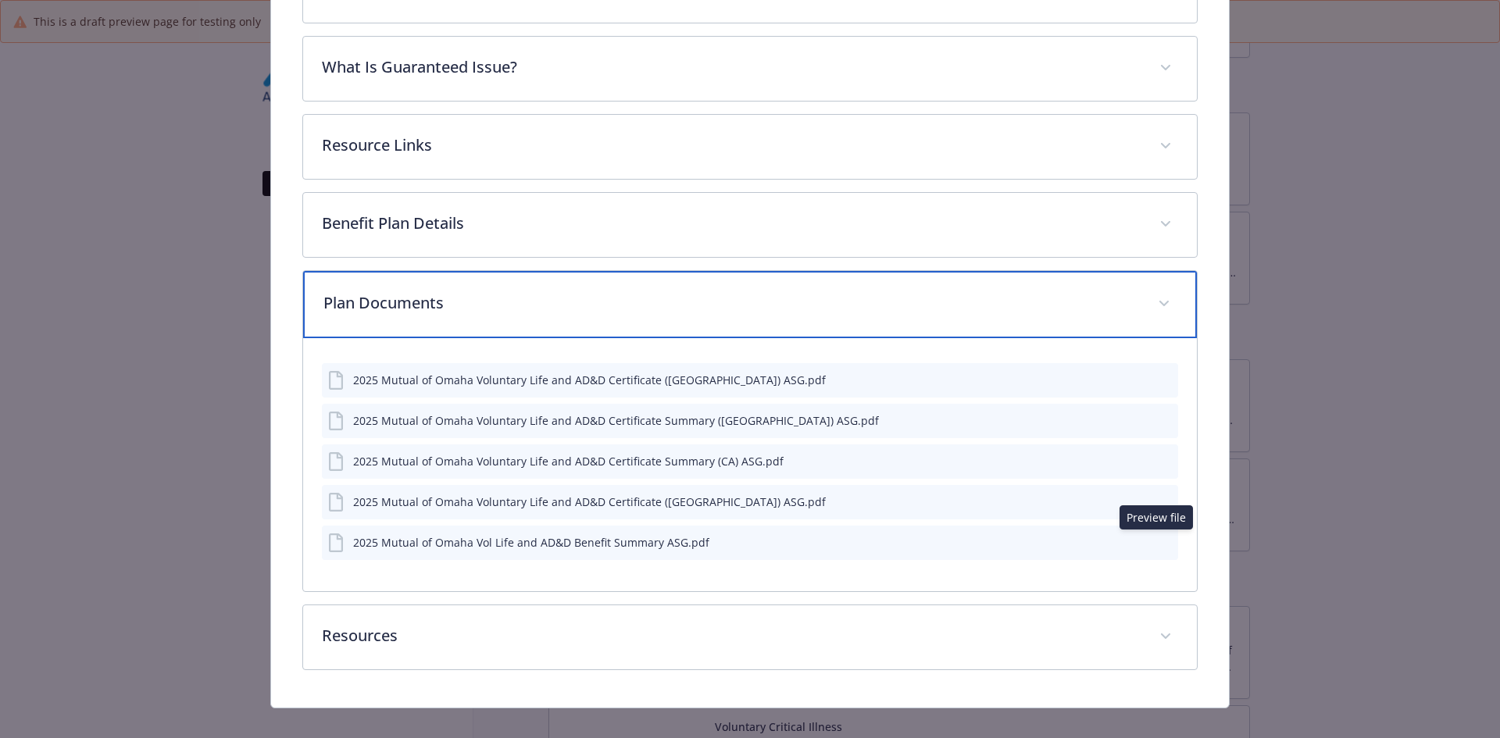
click at [397, 293] on p "Plan Documents" at bounding box center [731, 302] width 816 height 23
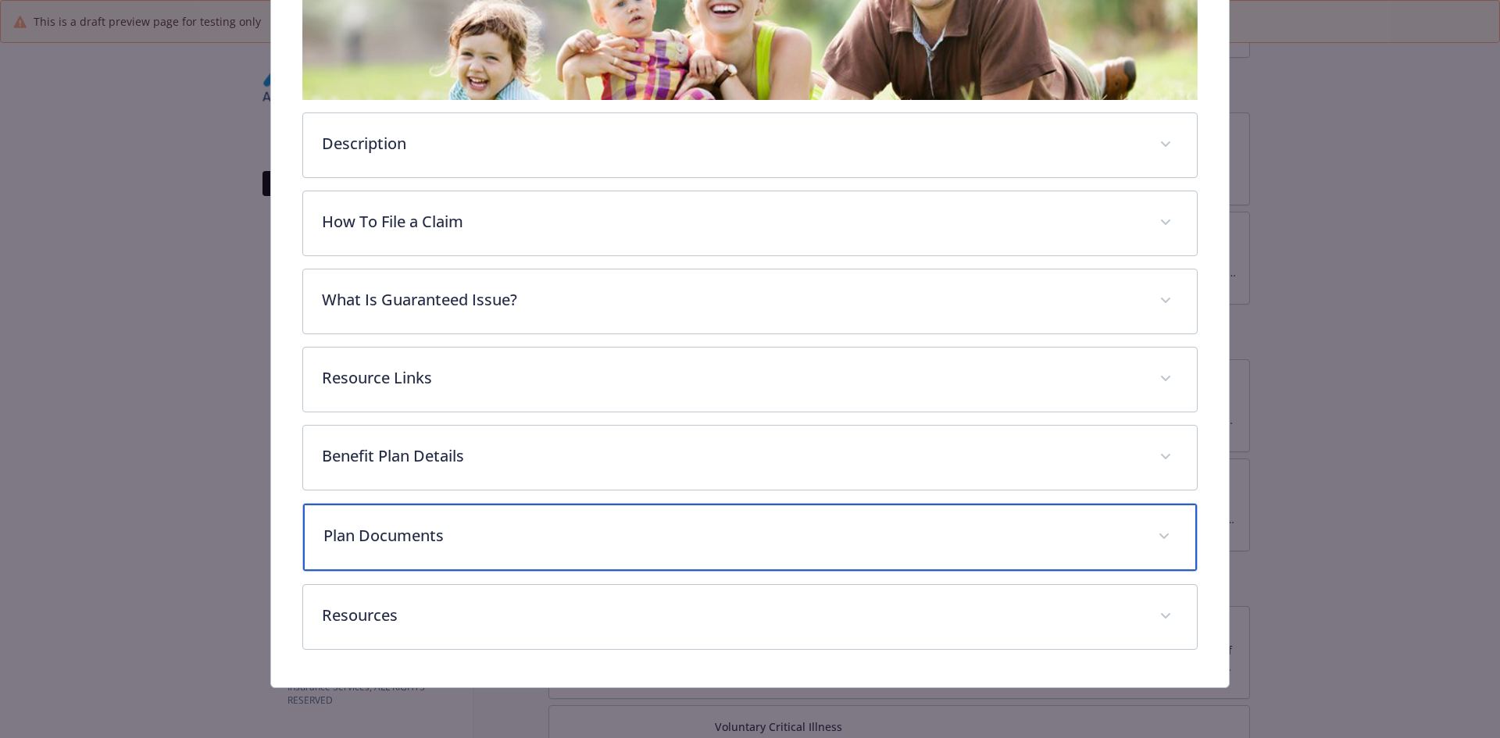
scroll to position [348, 0]
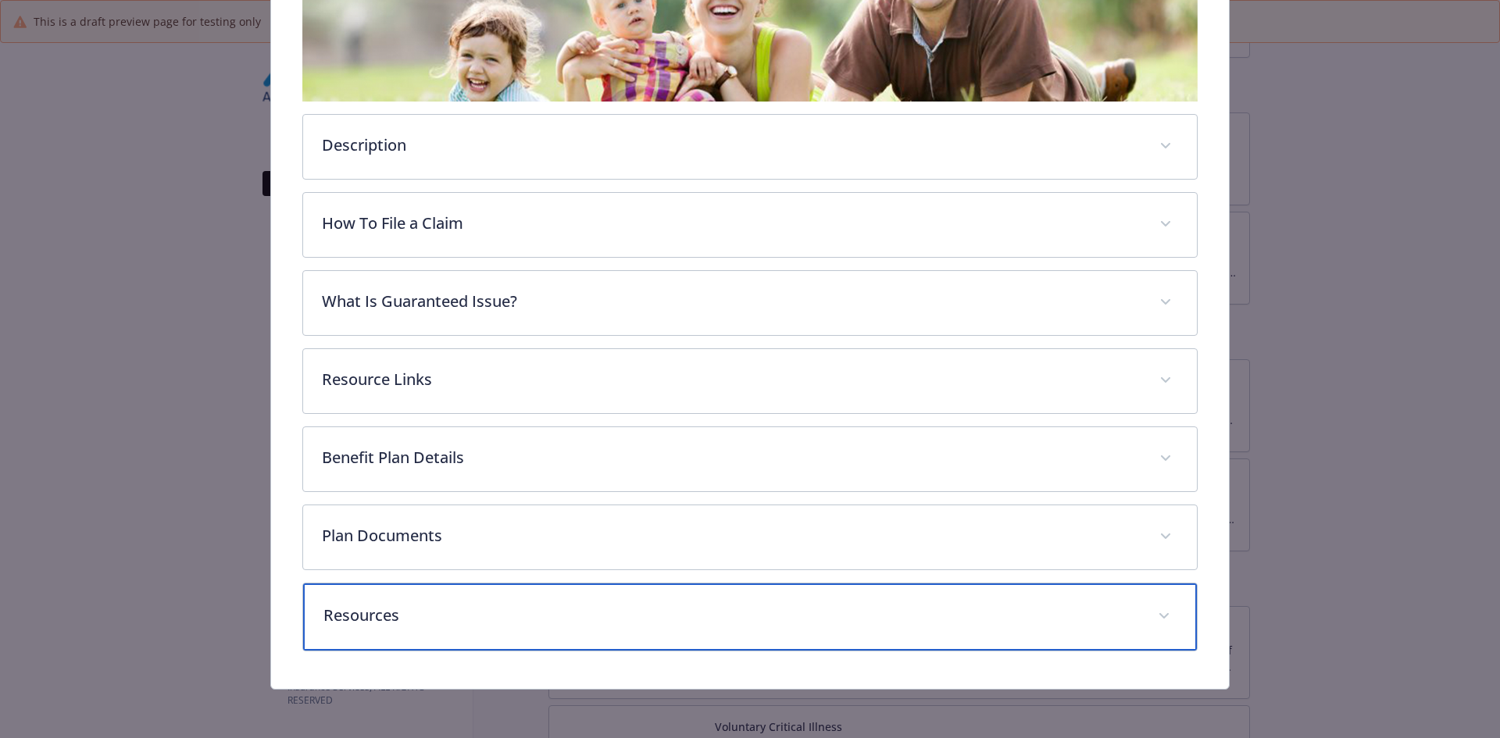
click at [370, 616] on p "Resources" at bounding box center [731, 615] width 816 height 23
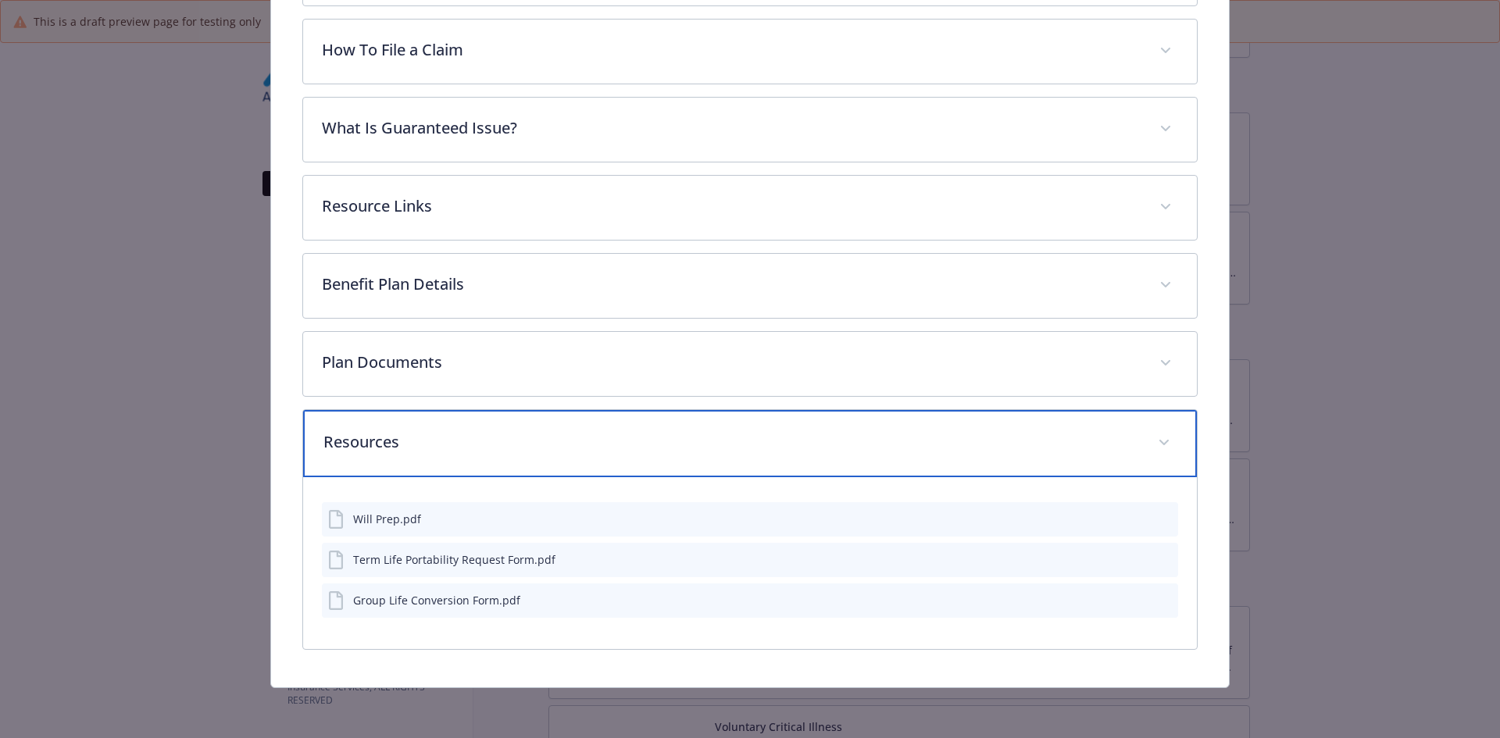
scroll to position [520, 0]
click at [439, 433] on p "Resources" at bounding box center [731, 443] width 816 height 23
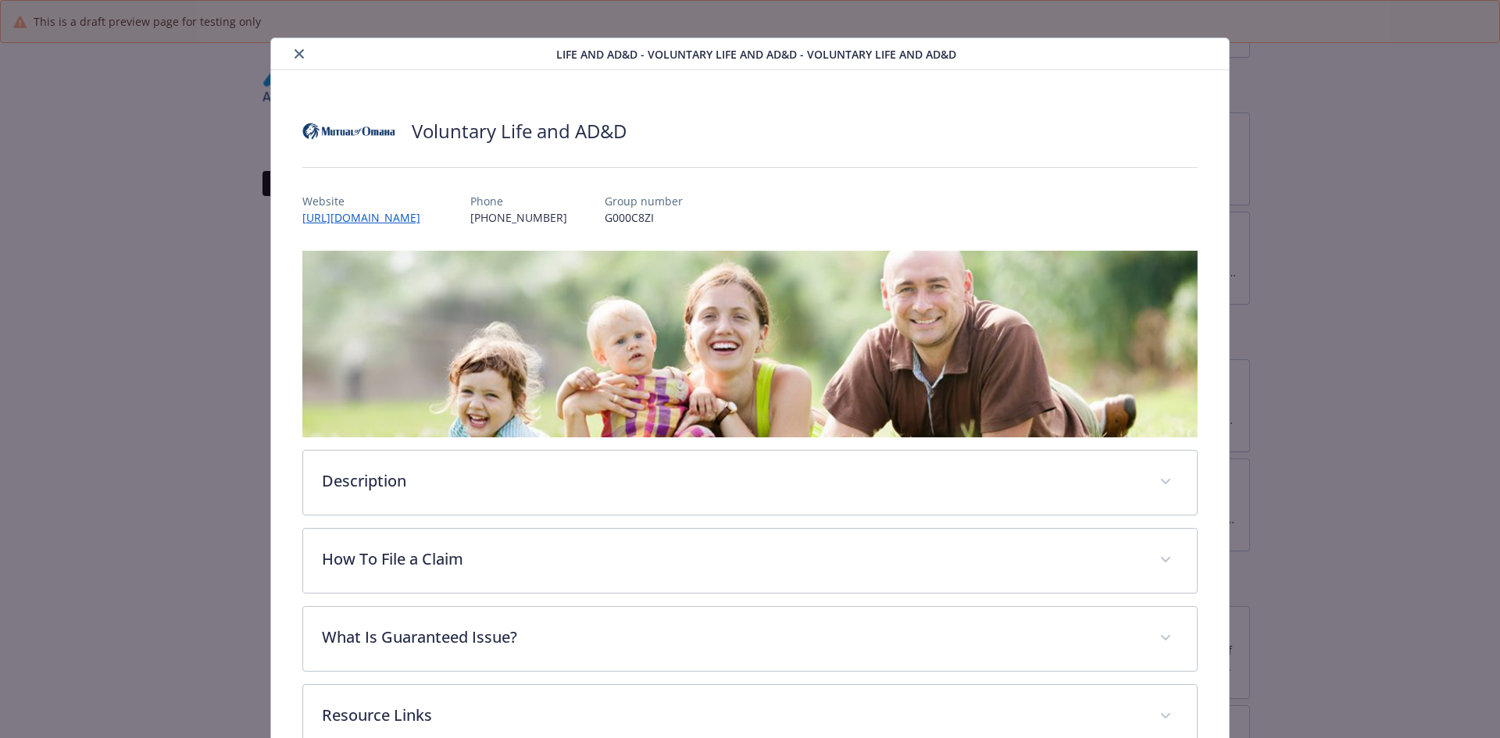
scroll to position [0, 0]
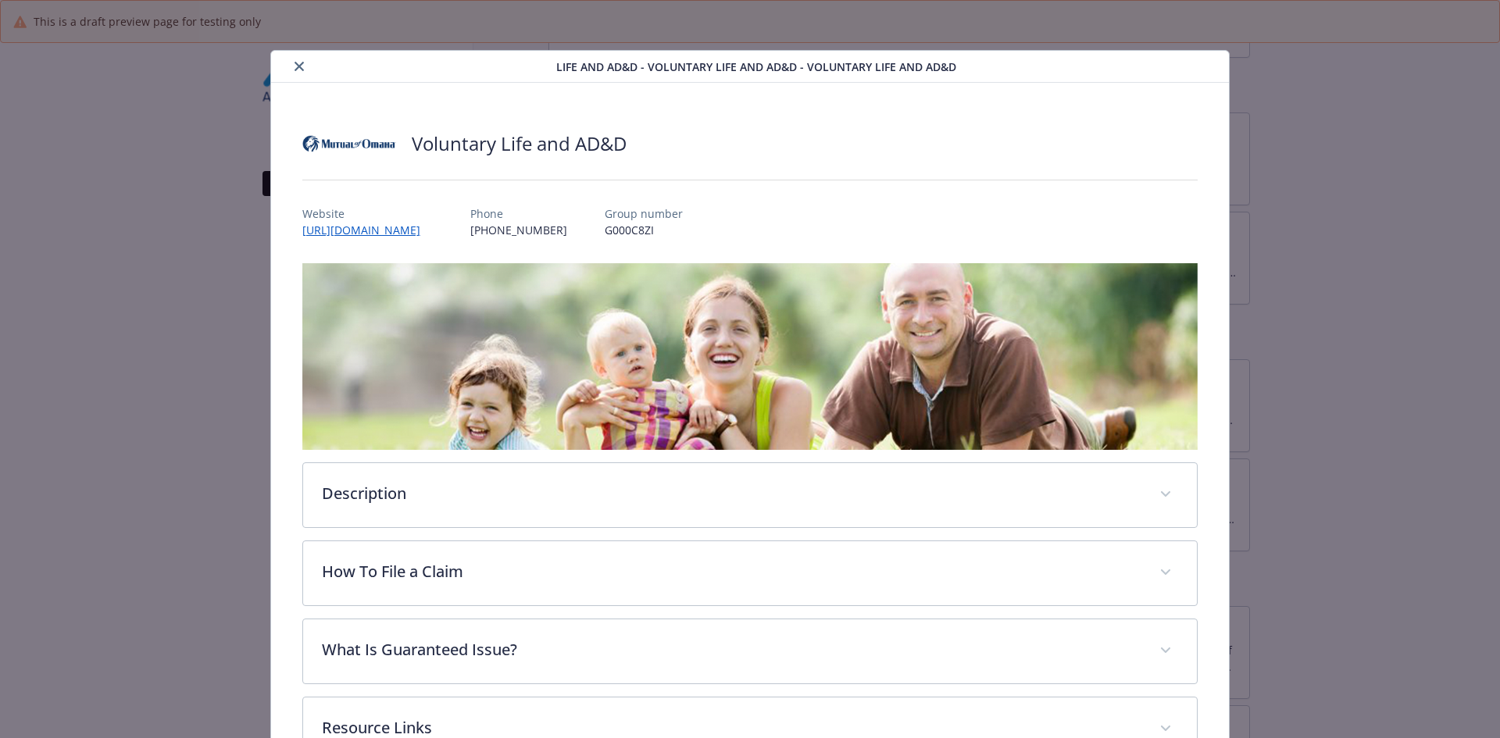
click at [295, 66] on icon "close" at bounding box center [299, 66] width 9 height 9
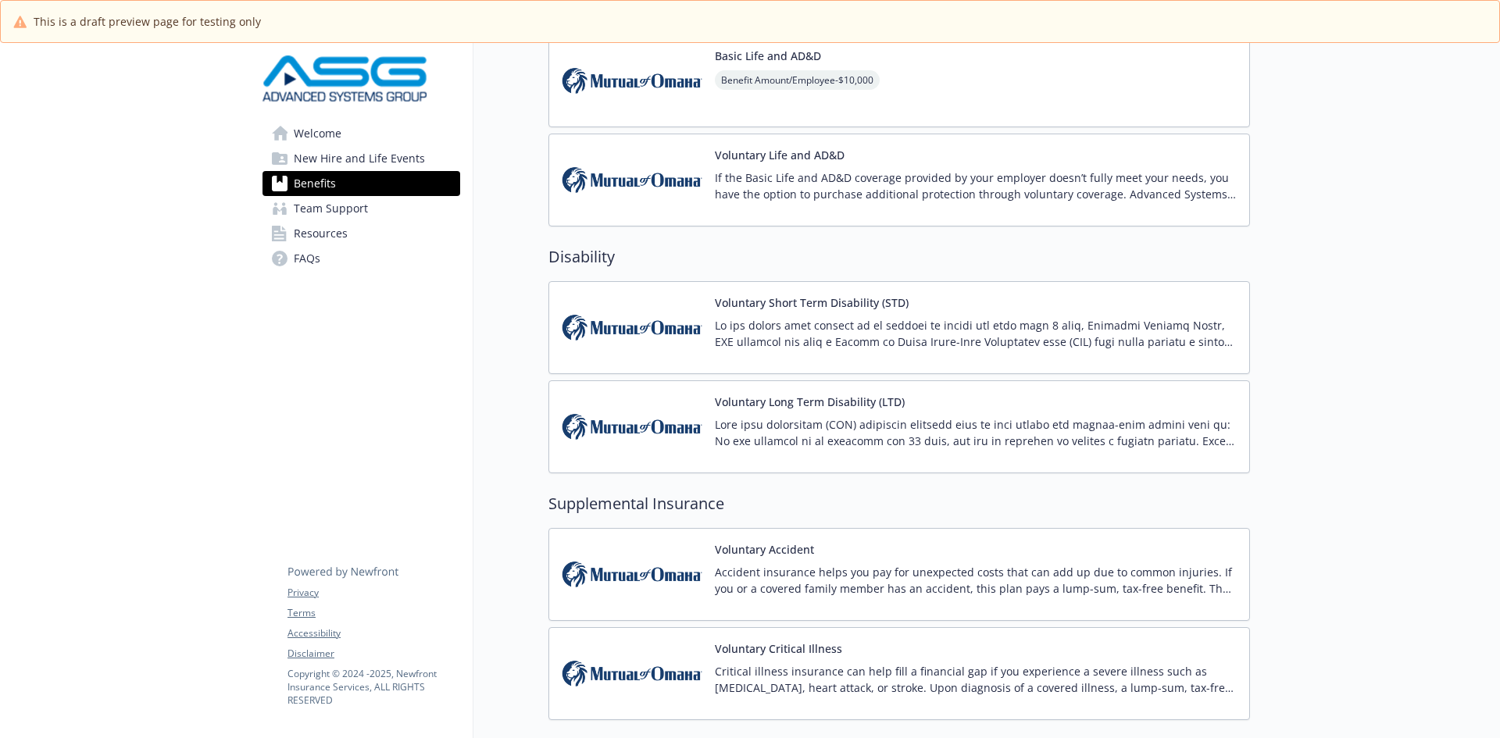
click at [741, 306] on button "Voluntary Short Term Disability (STD)" at bounding box center [812, 303] width 194 height 16
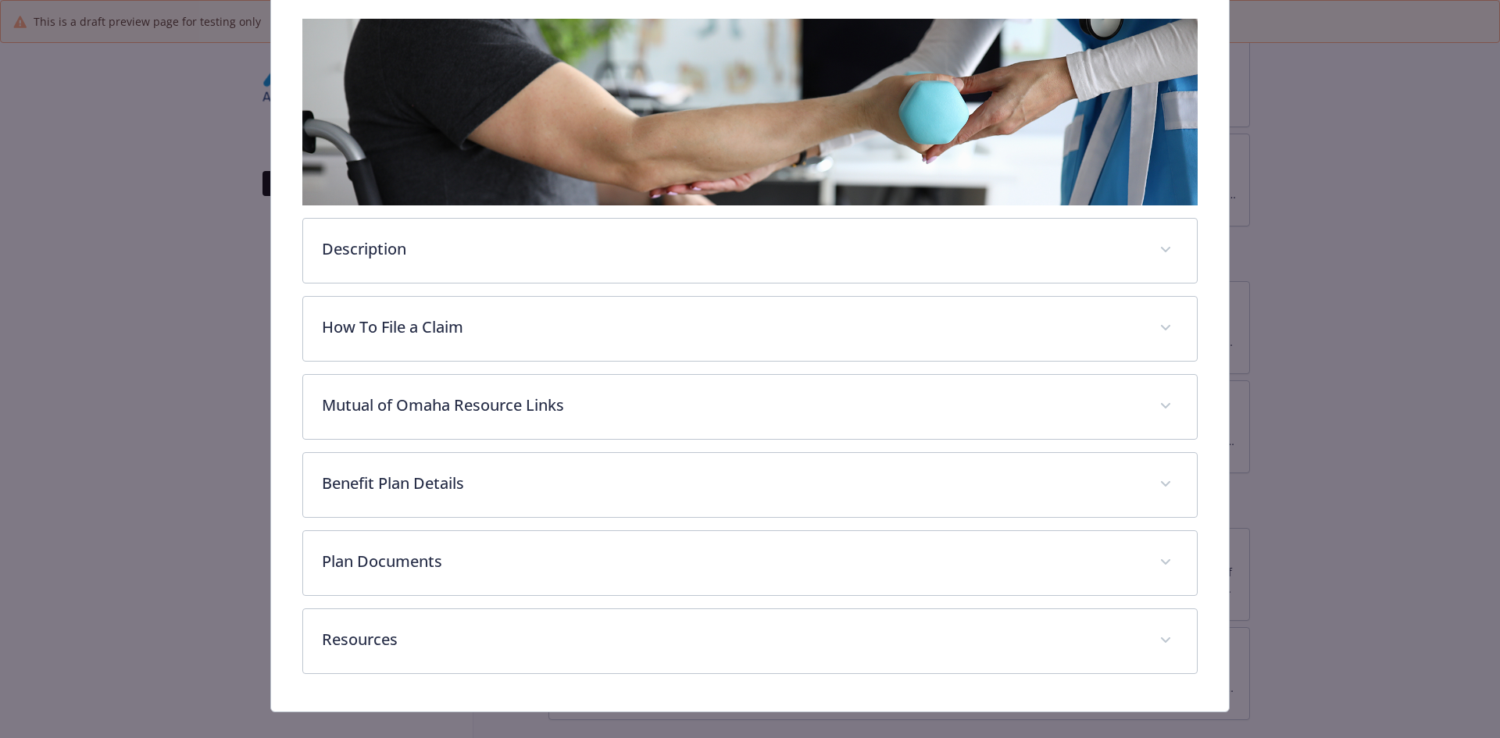
scroll to position [262, 0]
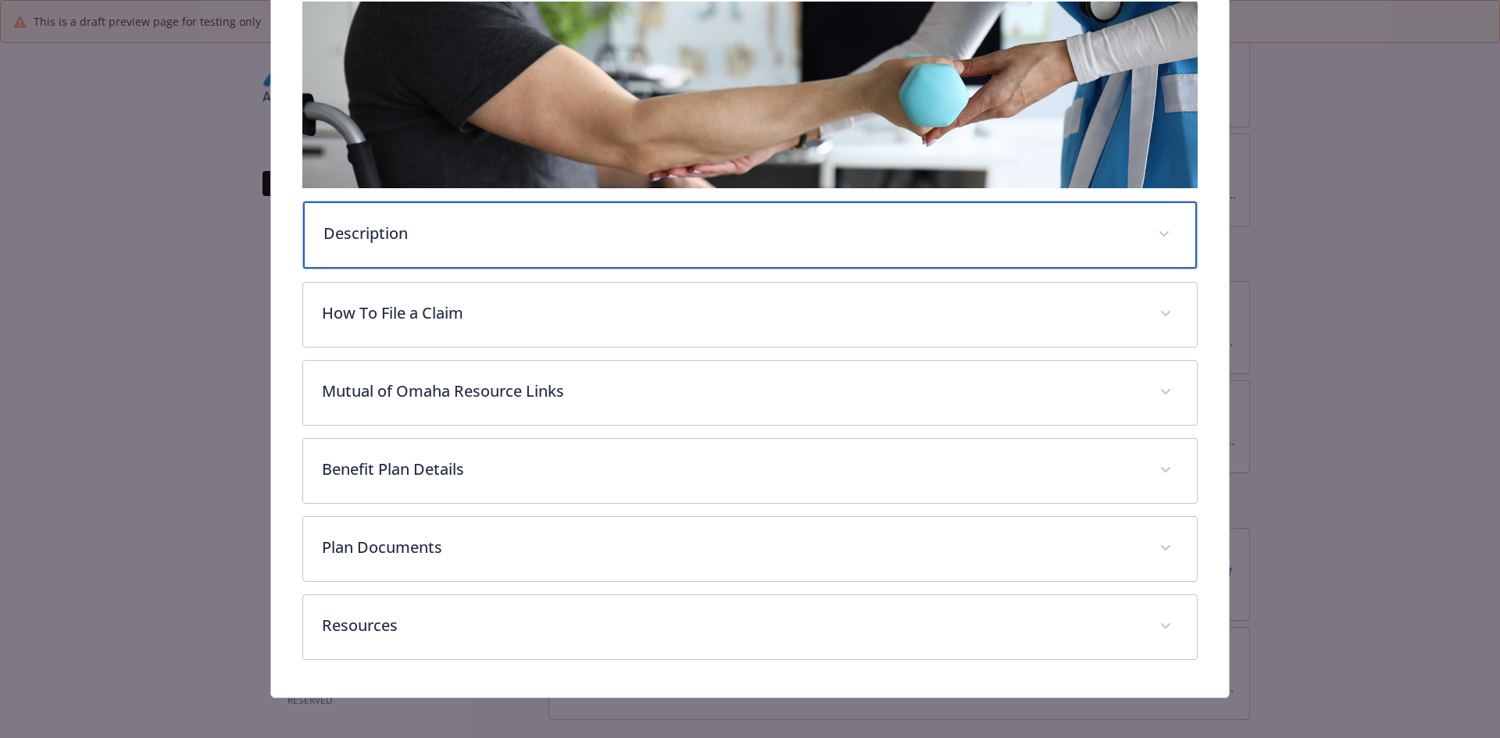
click at [434, 251] on div "Description" at bounding box center [750, 235] width 895 height 67
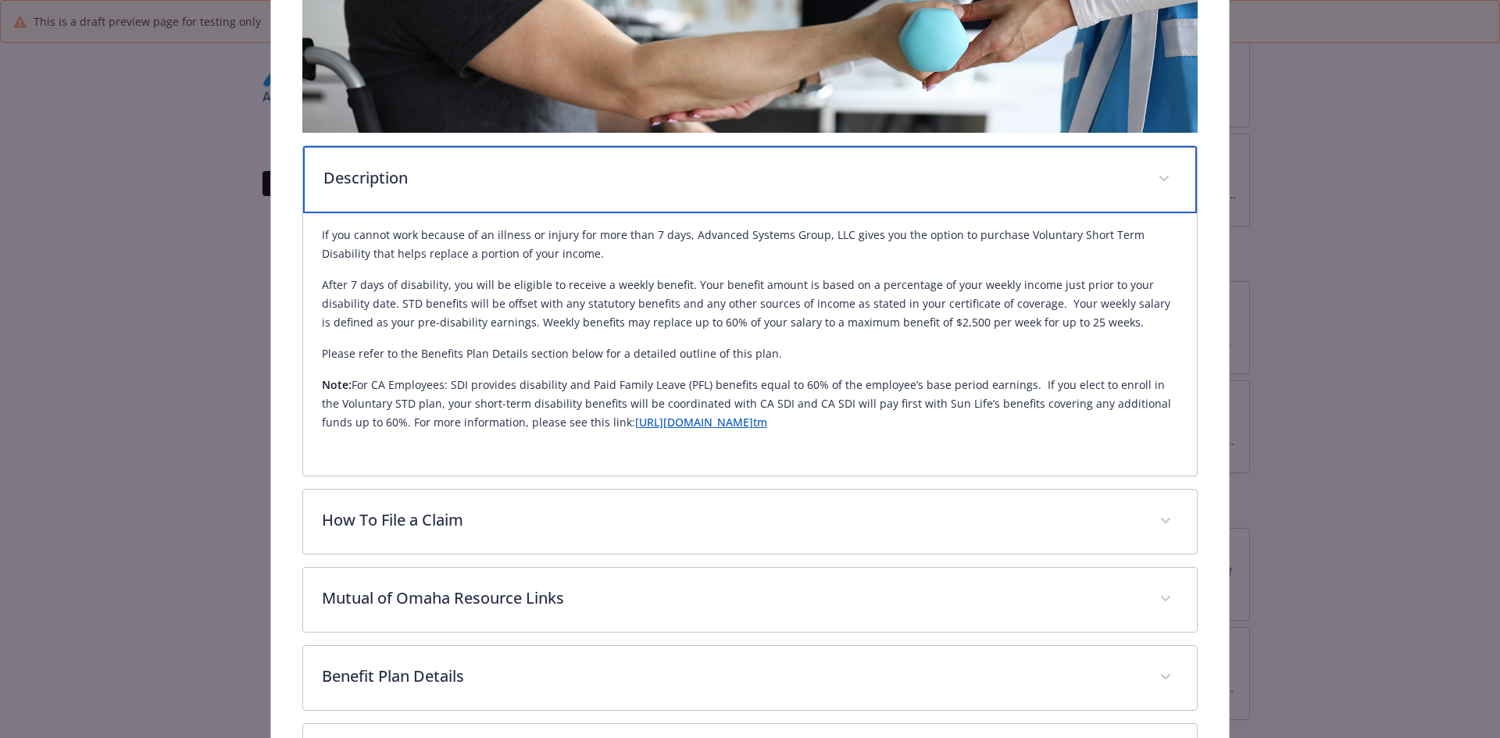
scroll to position [340, 0]
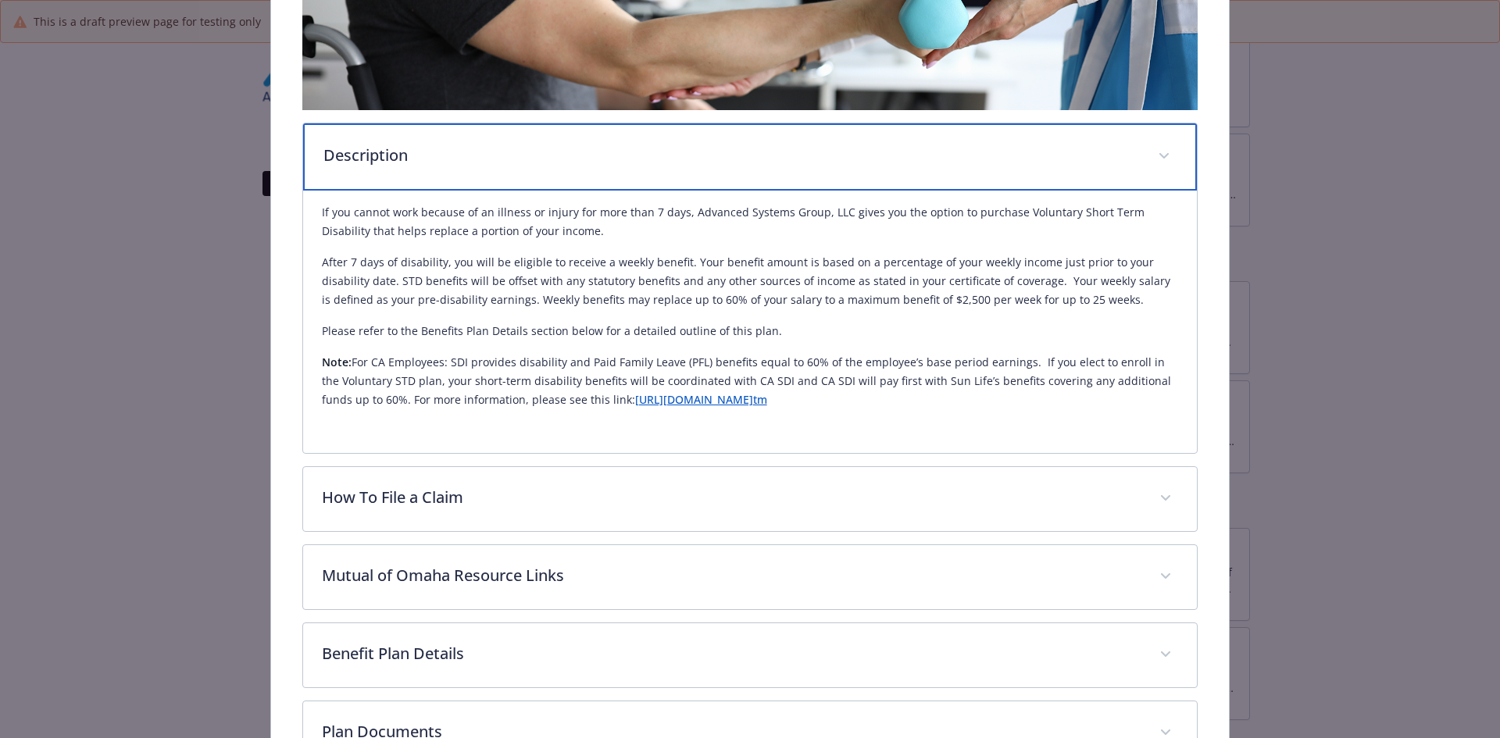
click at [431, 151] on p "Description" at bounding box center [731, 155] width 816 height 23
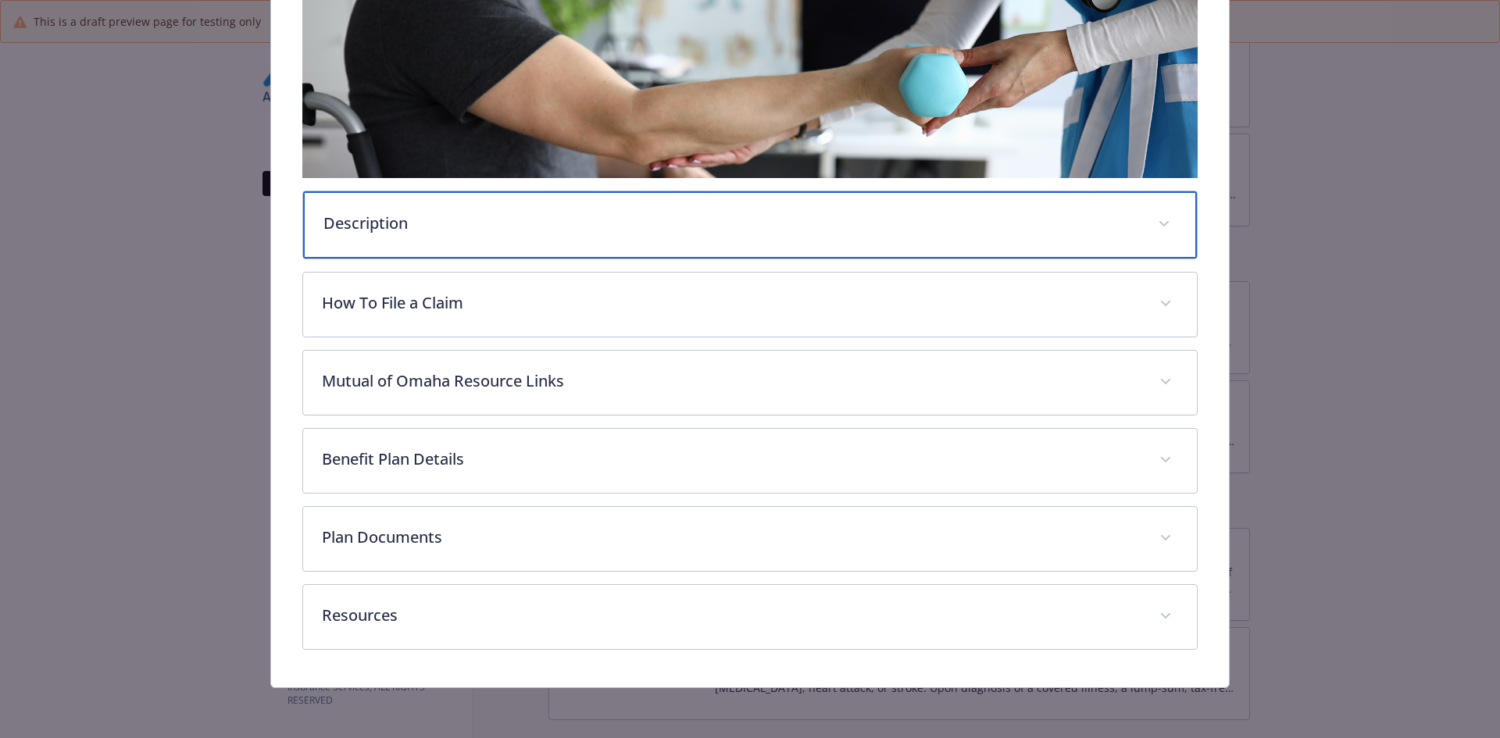
scroll to position [270, 0]
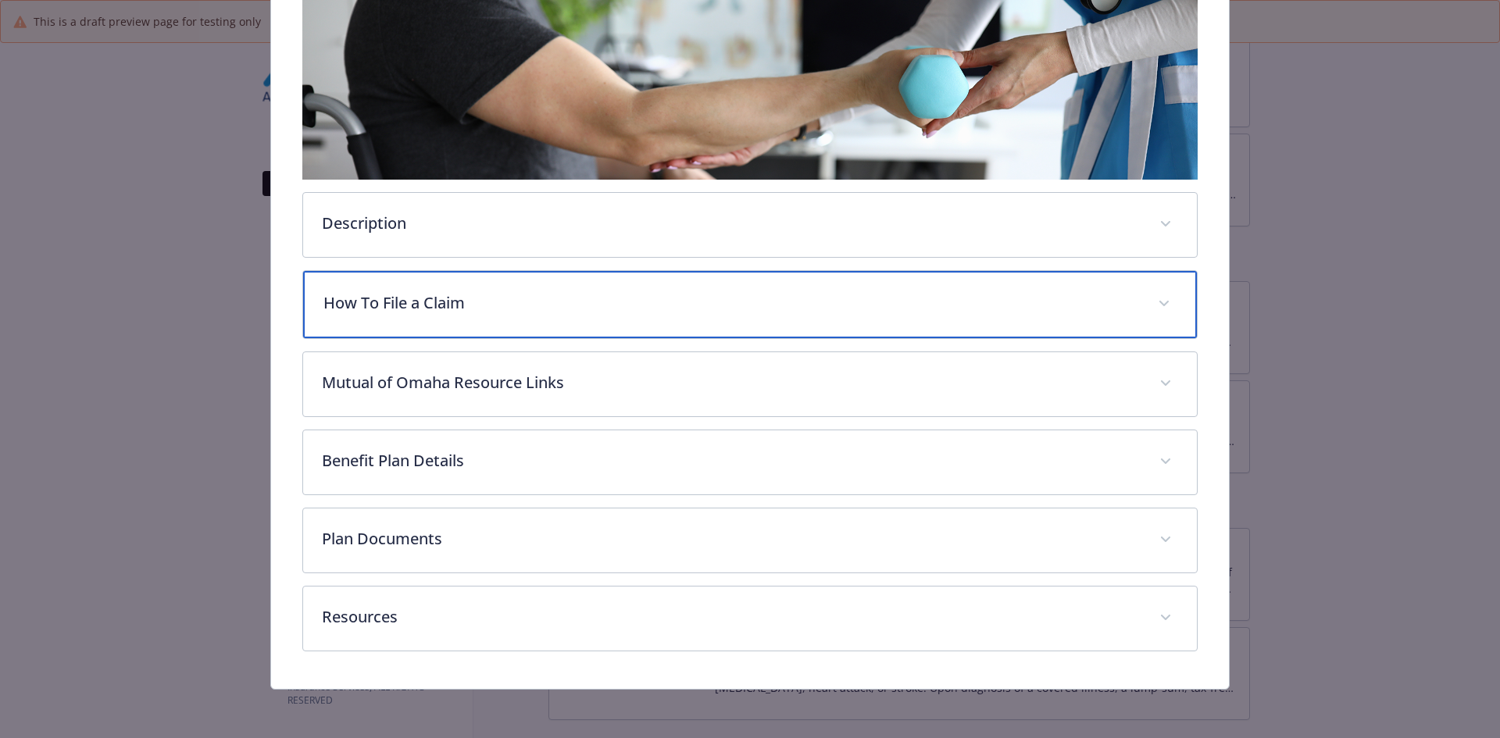
click at [420, 321] on div "How To File a Claim" at bounding box center [750, 304] width 895 height 67
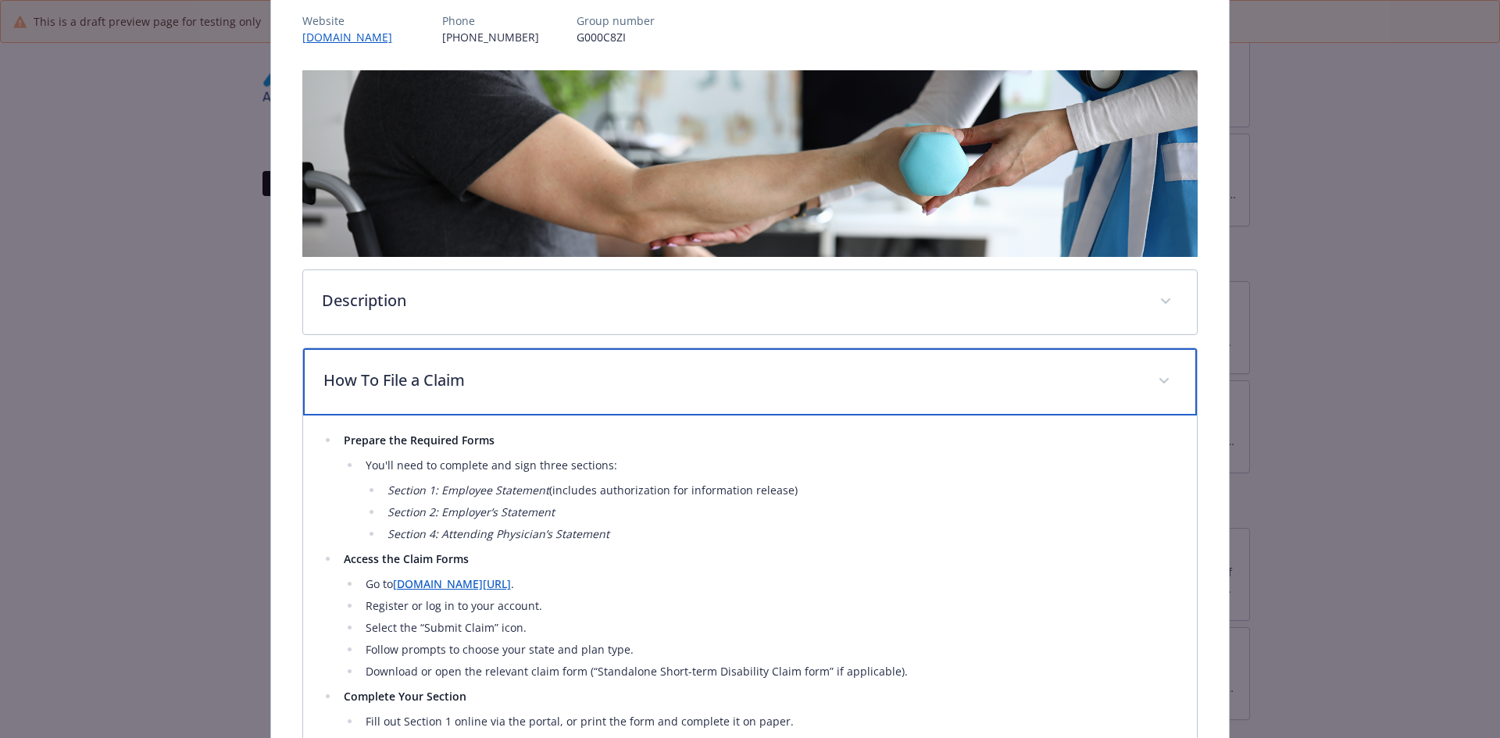
scroll to position [192, 0]
click at [377, 389] on p "How To File a Claim" at bounding box center [731, 381] width 816 height 23
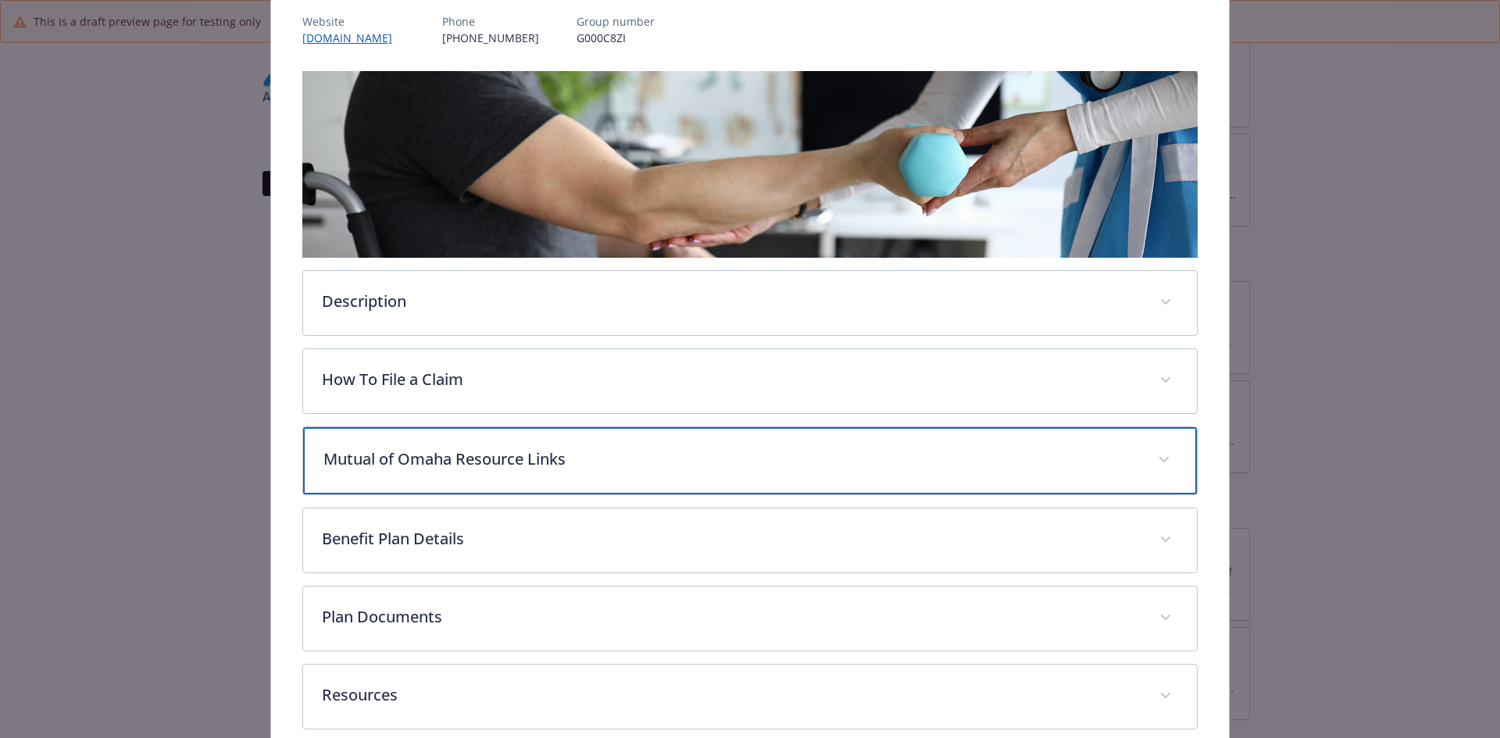
click at [377, 477] on div "Mutual of Omaha Resource Links" at bounding box center [750, 460] width 895 height 67
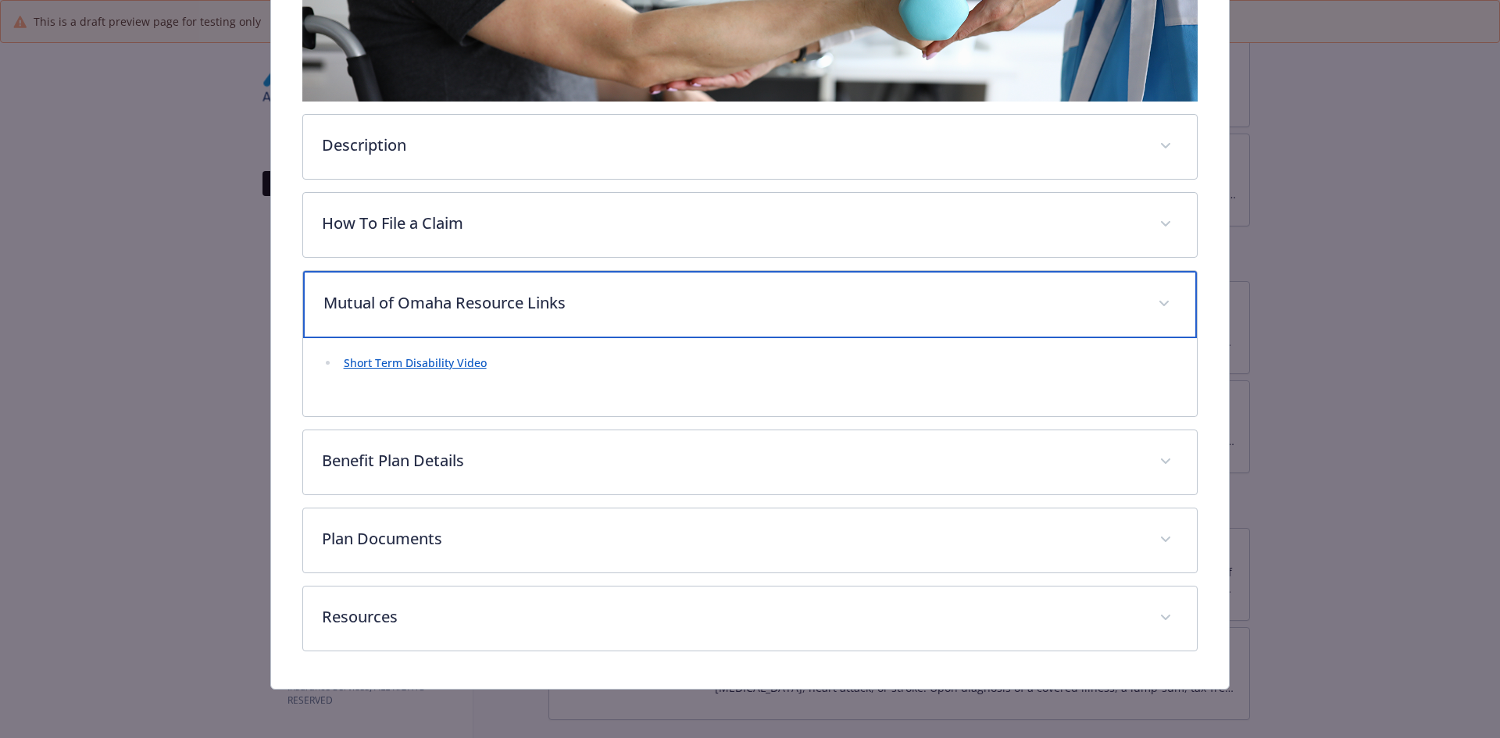
click at [433, 291] on p "Mutual of Omaha Resource Links" at bounding box center [731, 302] width 816 height 23
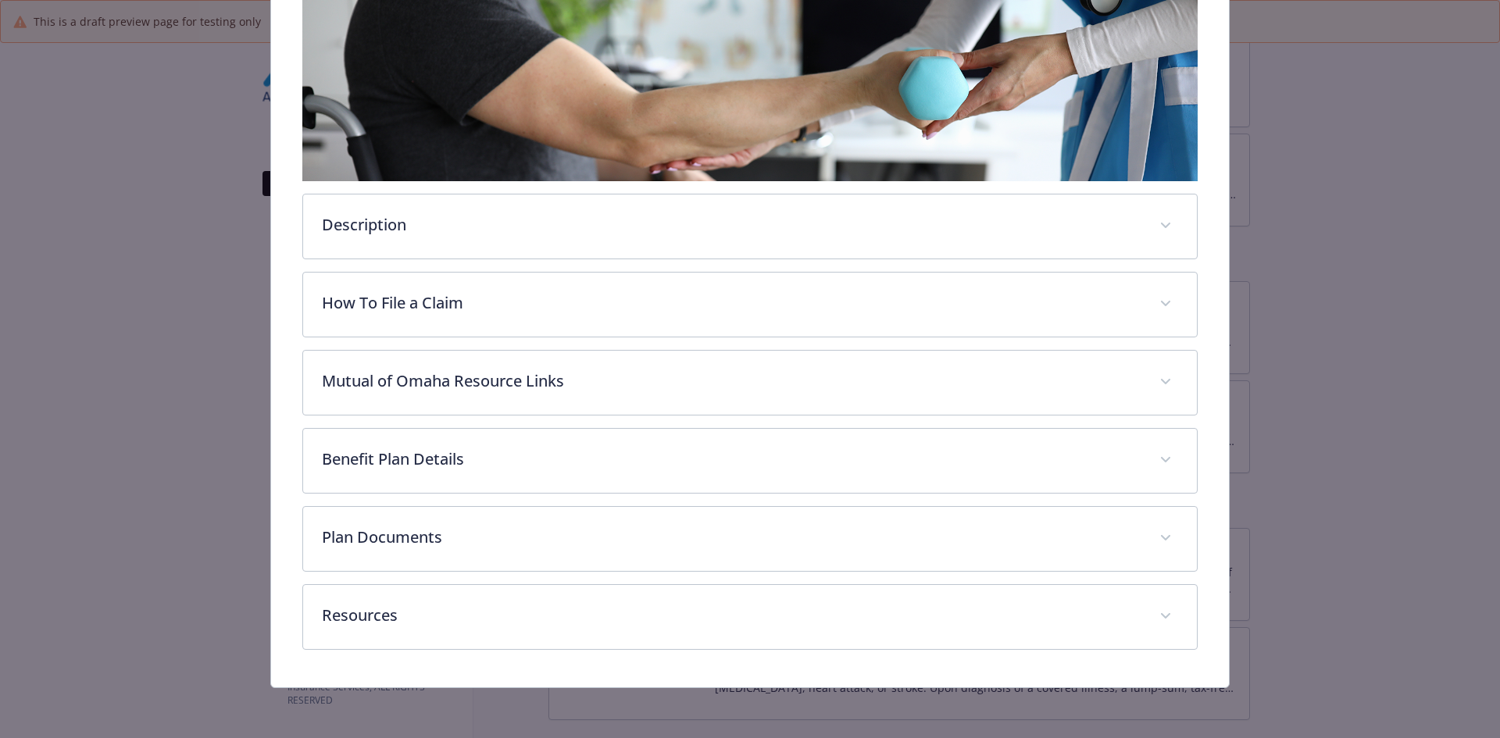
scroll to position [267, 0]
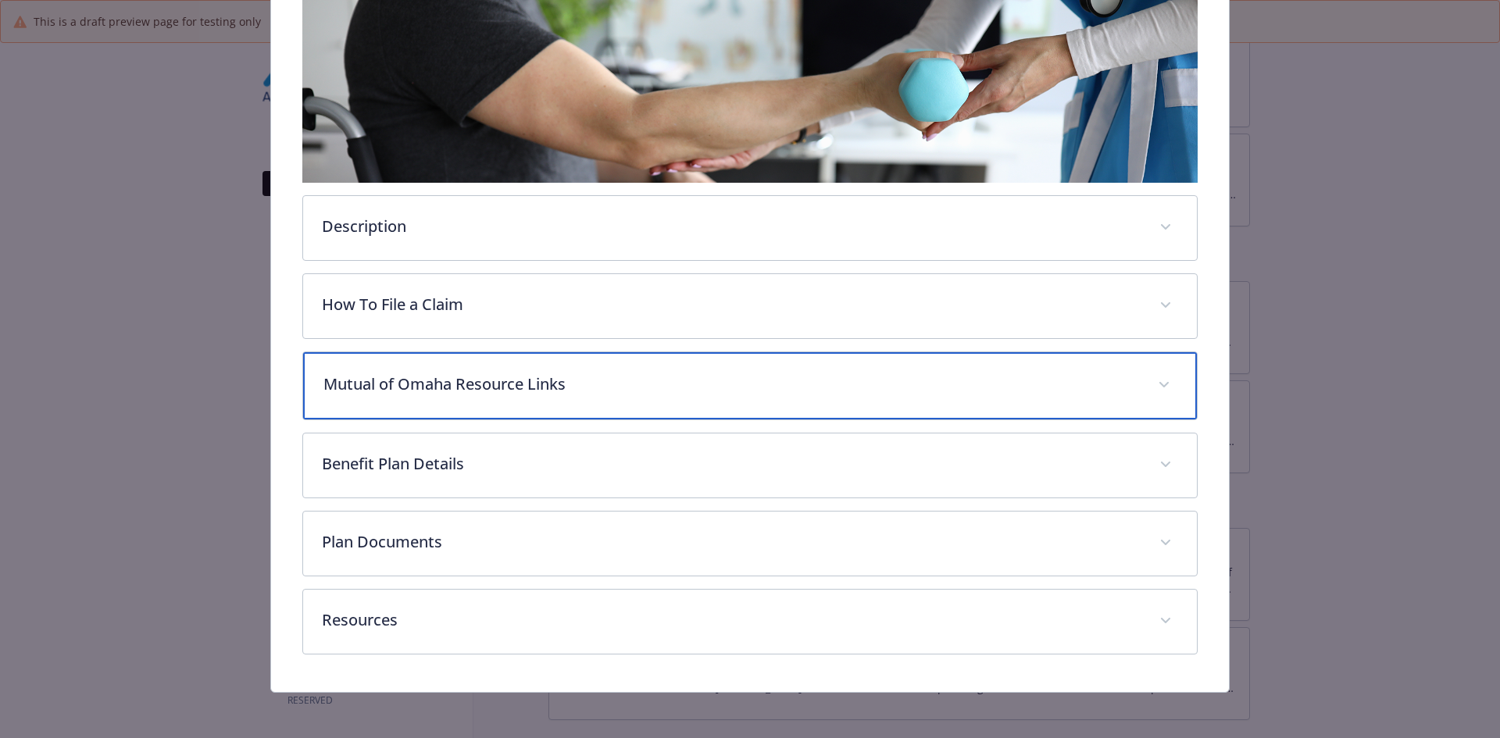
click at [411, 381] on p "Mutual of Omaha Resource Links" at bounding box center [731, 384] width 816 height 23
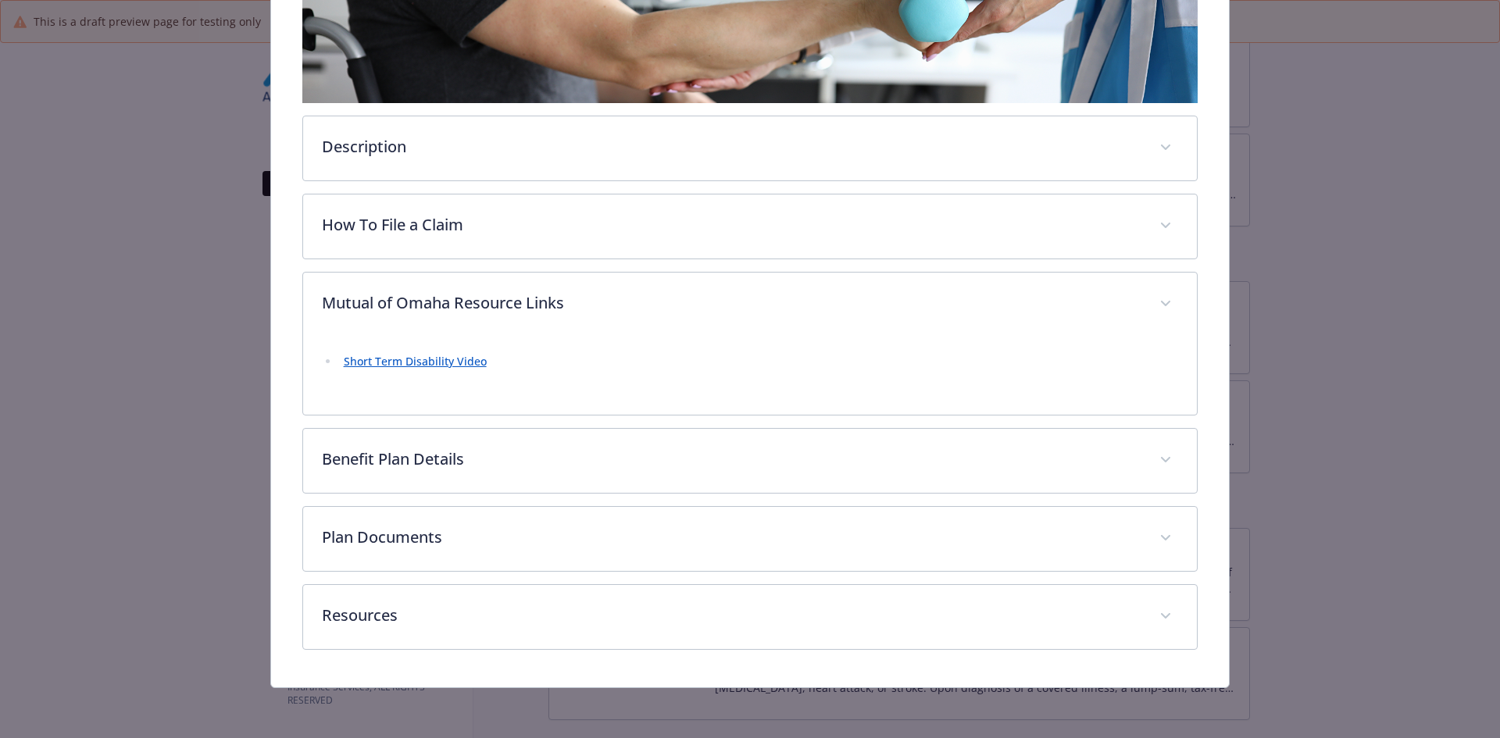
scroll to position [345, 0]
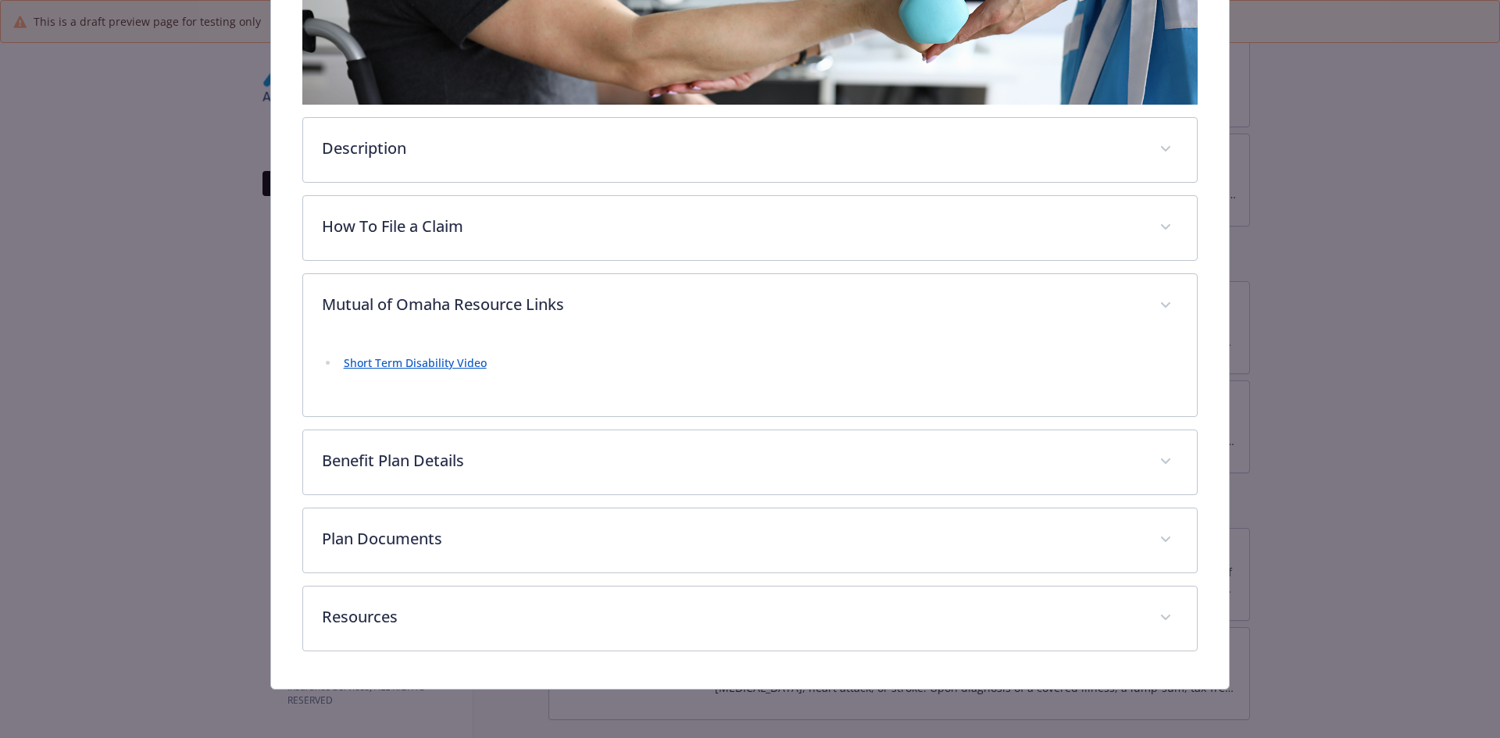
click at [405, 363] on link "Short Term Disability Video" at bounding box center [415, 362] width 143 height 15
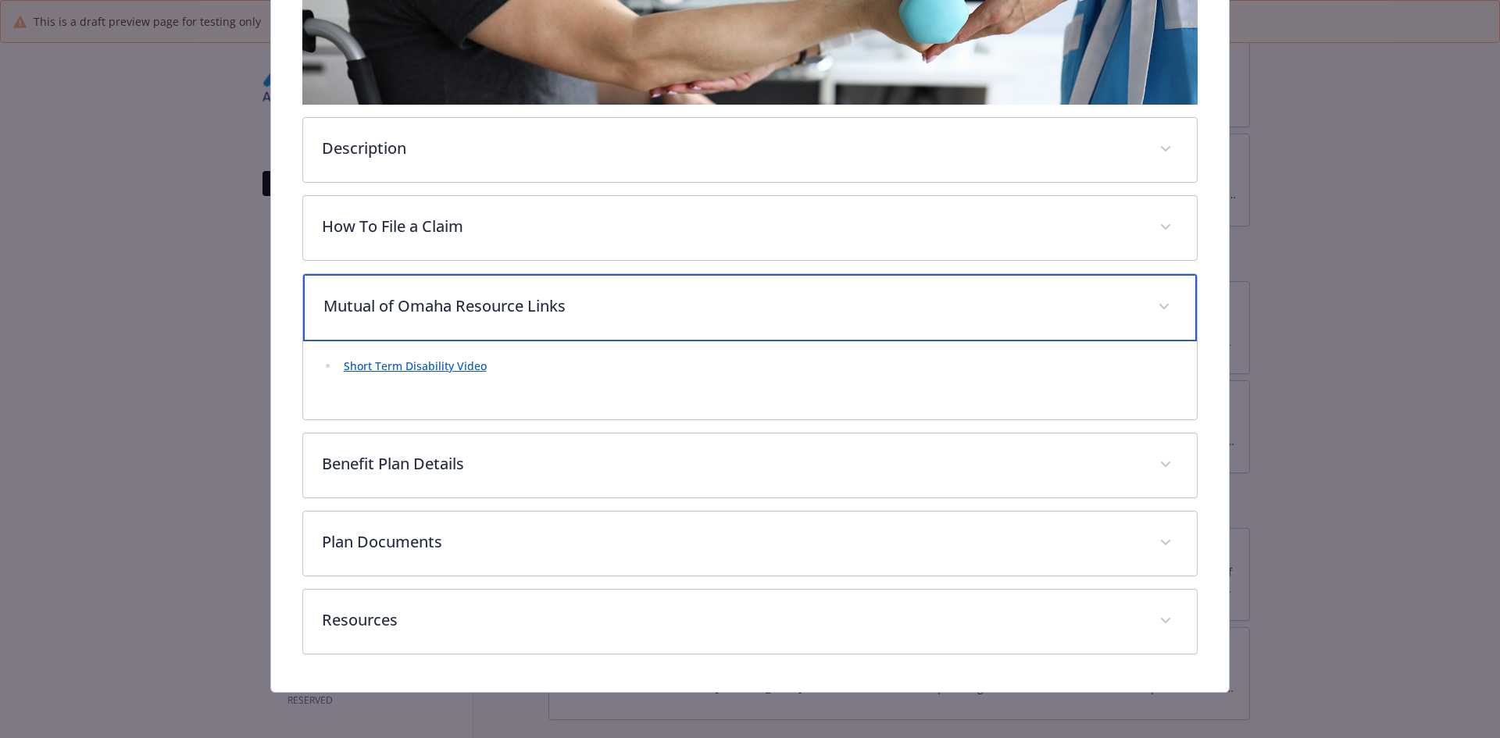
click at [484, 295] on p "Mutual of Omaha Resource Links" at bounding box center [731, 306] width 816 height 23
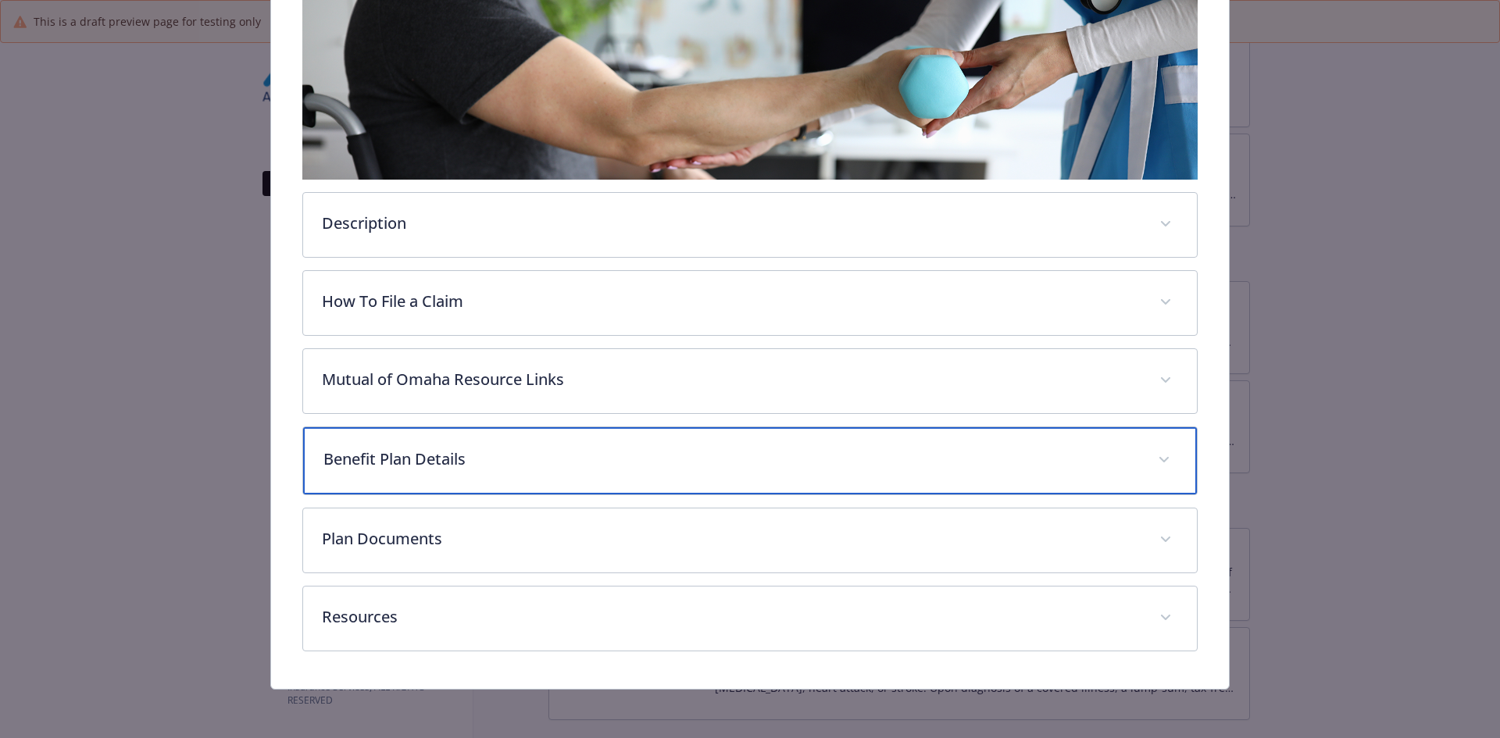
click at [442, 457] on p "Benefit Plan Details" at bounding box center [731, 459] width 816 height 23
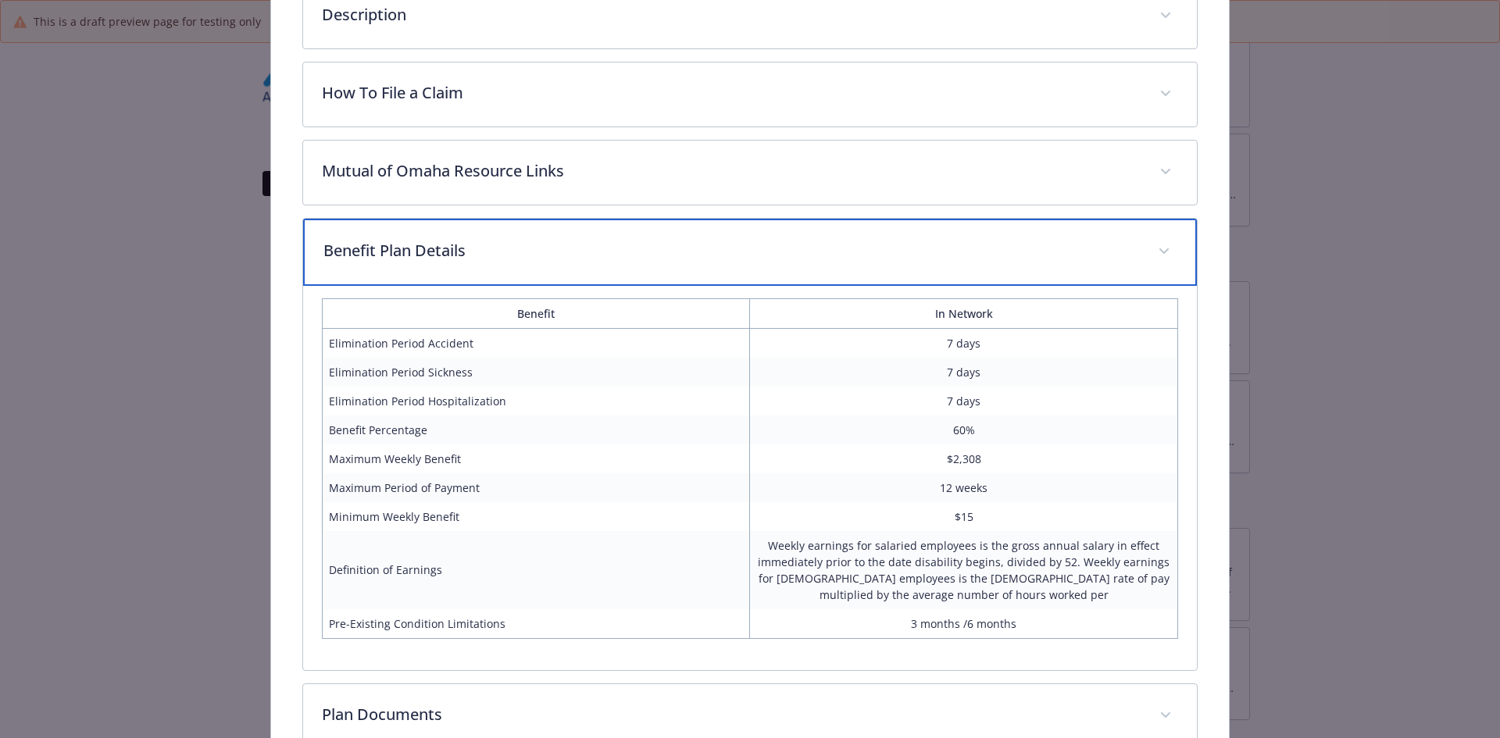
scroll to position [505, 0]
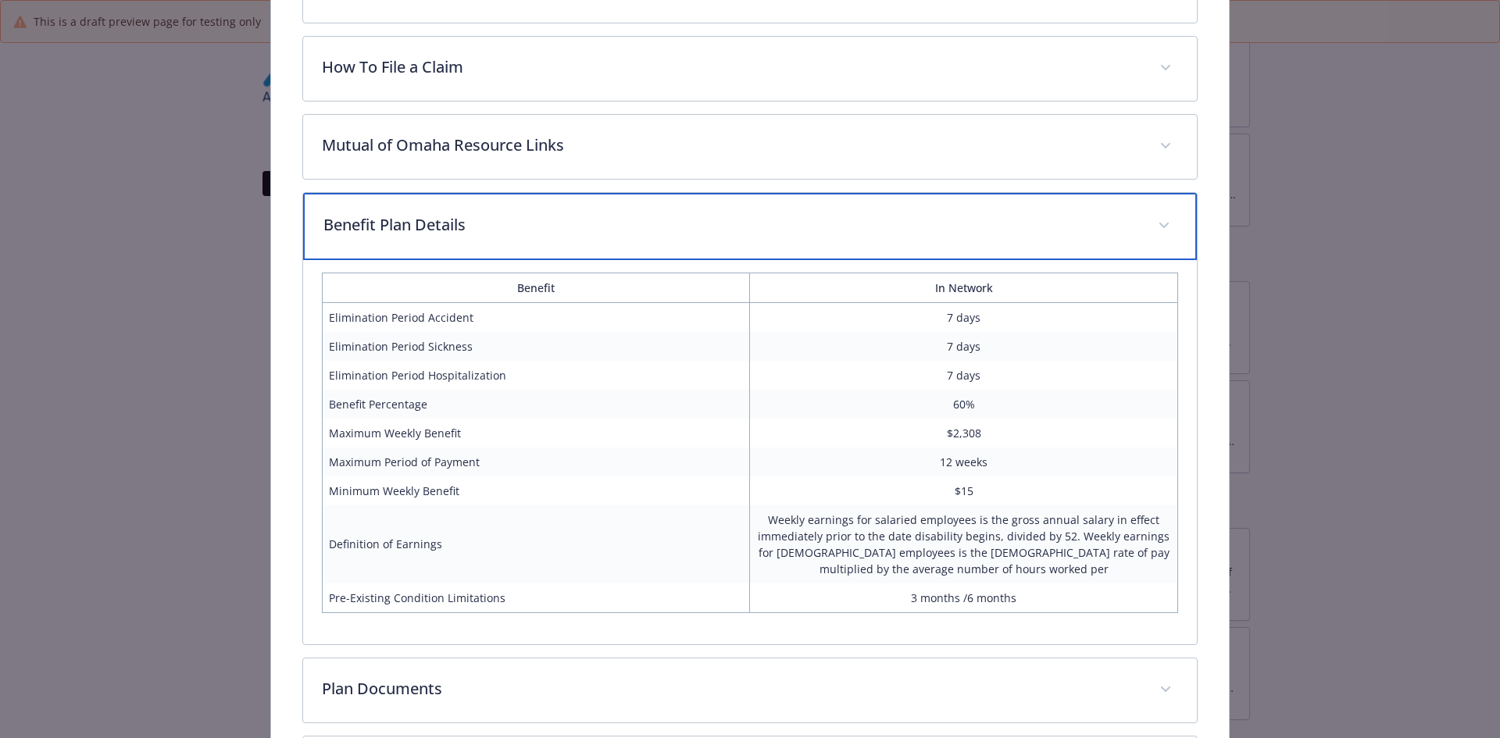
click at [427, 227] on p "Benefit Plan Details" at bounding box center [731, 224] width 816 height 23
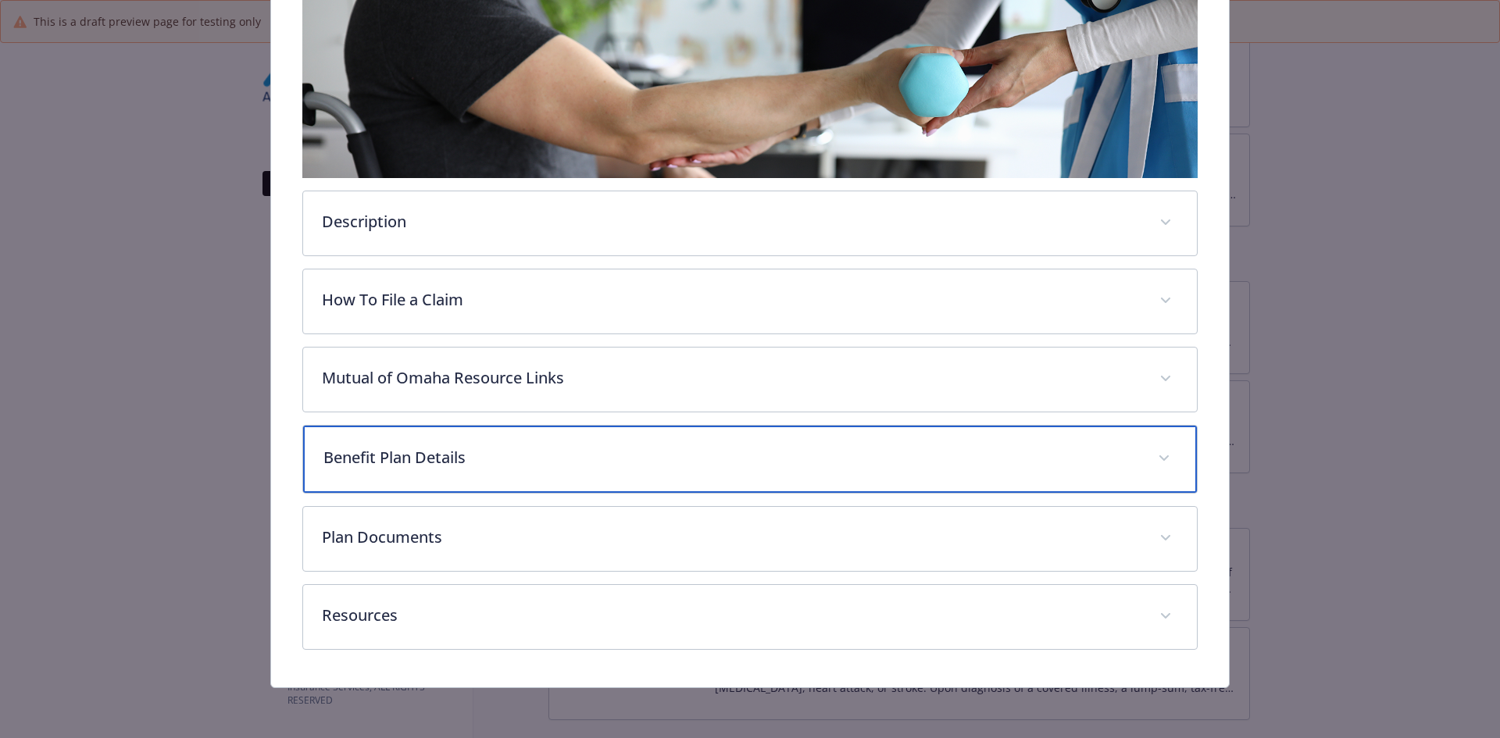
scroll to position [270, 0]
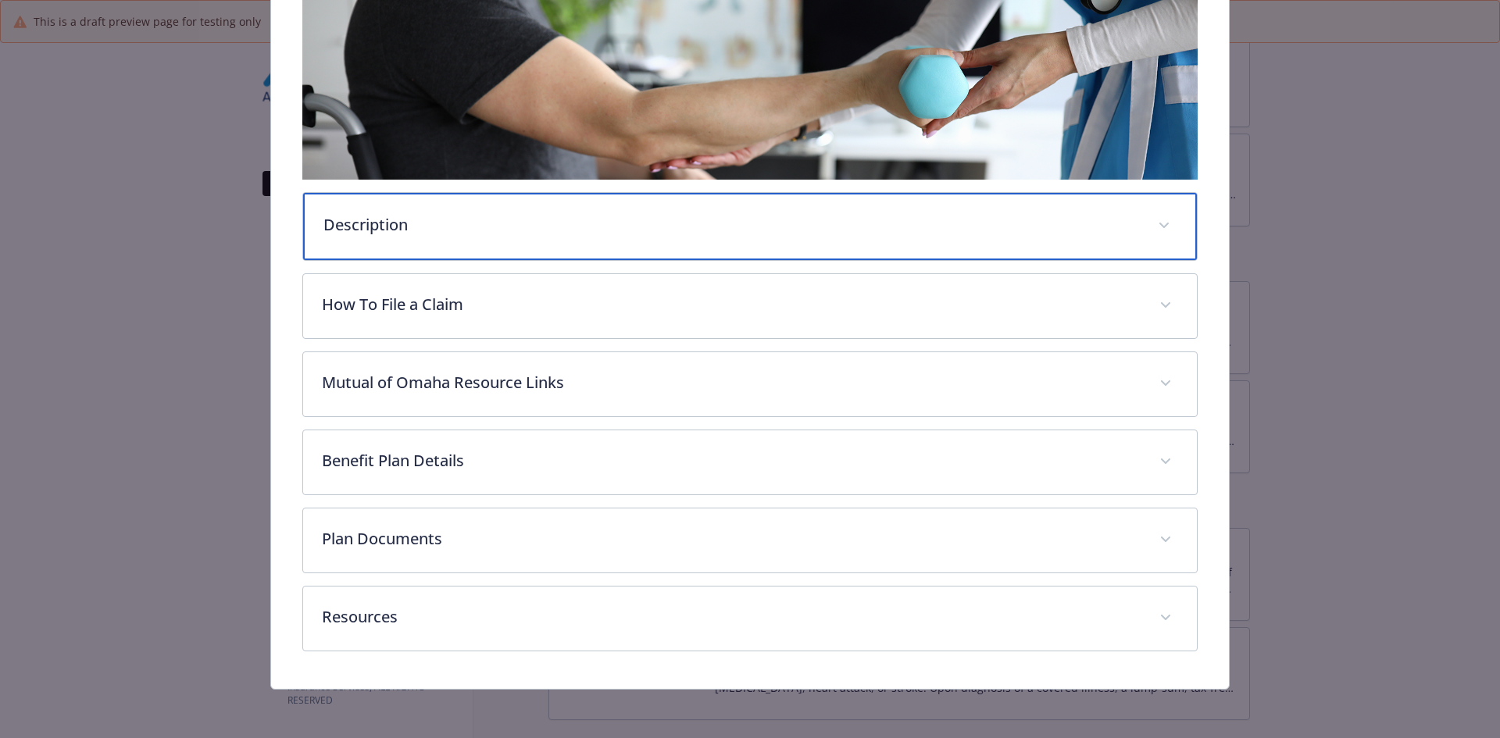
click at [397, 220] on p "Description" at bounding box center [731, 224] width 816 height 23
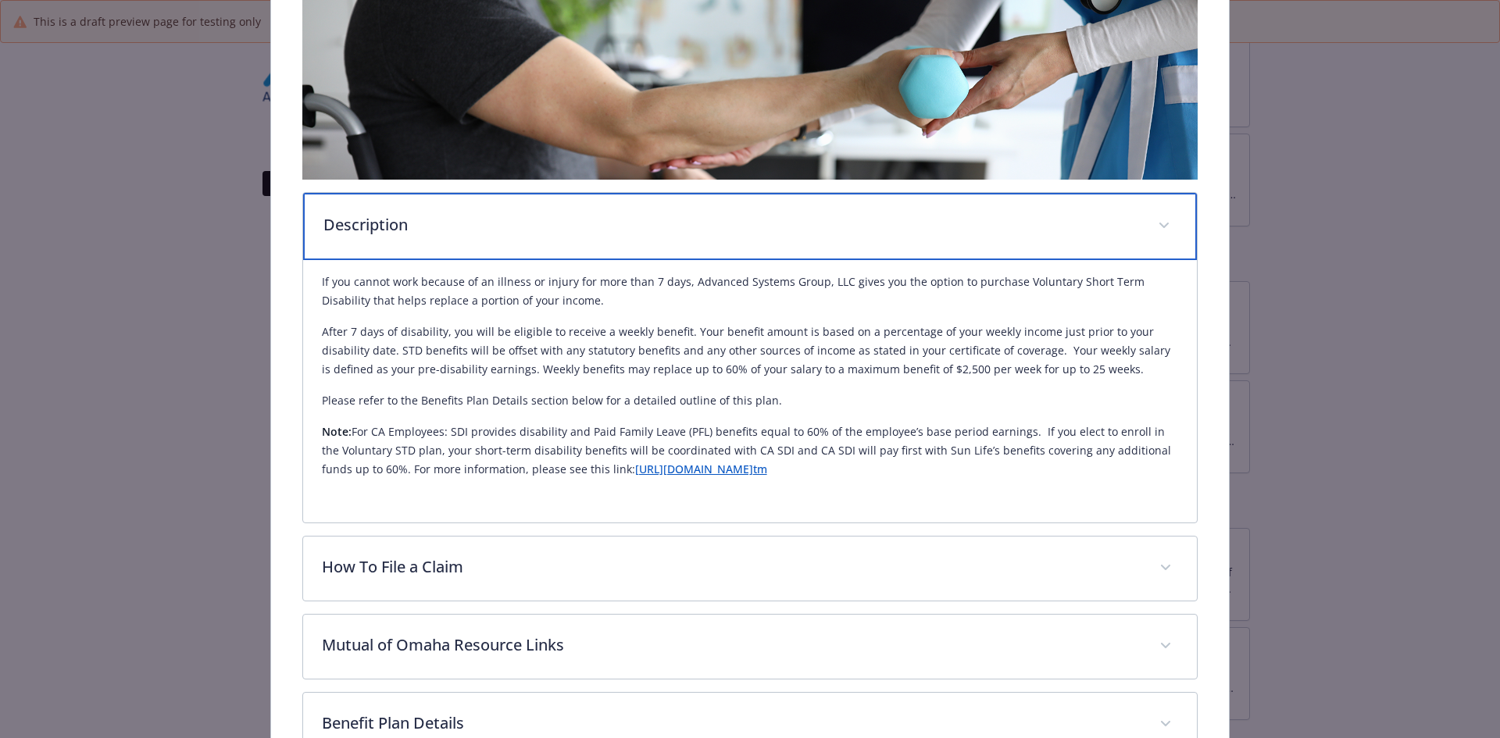
click at [437, 227] on p "Description" at bounding box center [731, 224] width 816 height 23
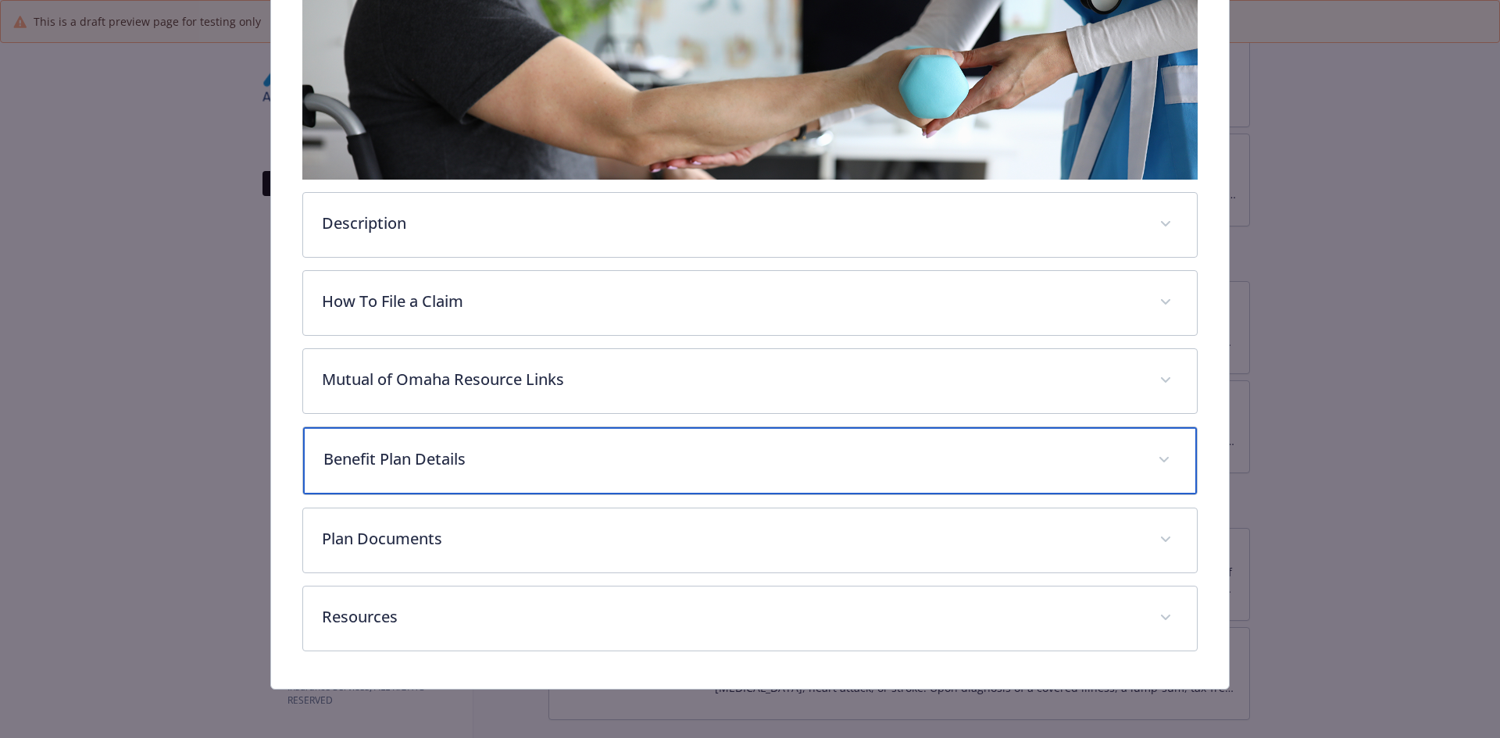
click at [409, 457] on p "Benefit Plan Details" at bounding box center [731, 459] width 816 height 23
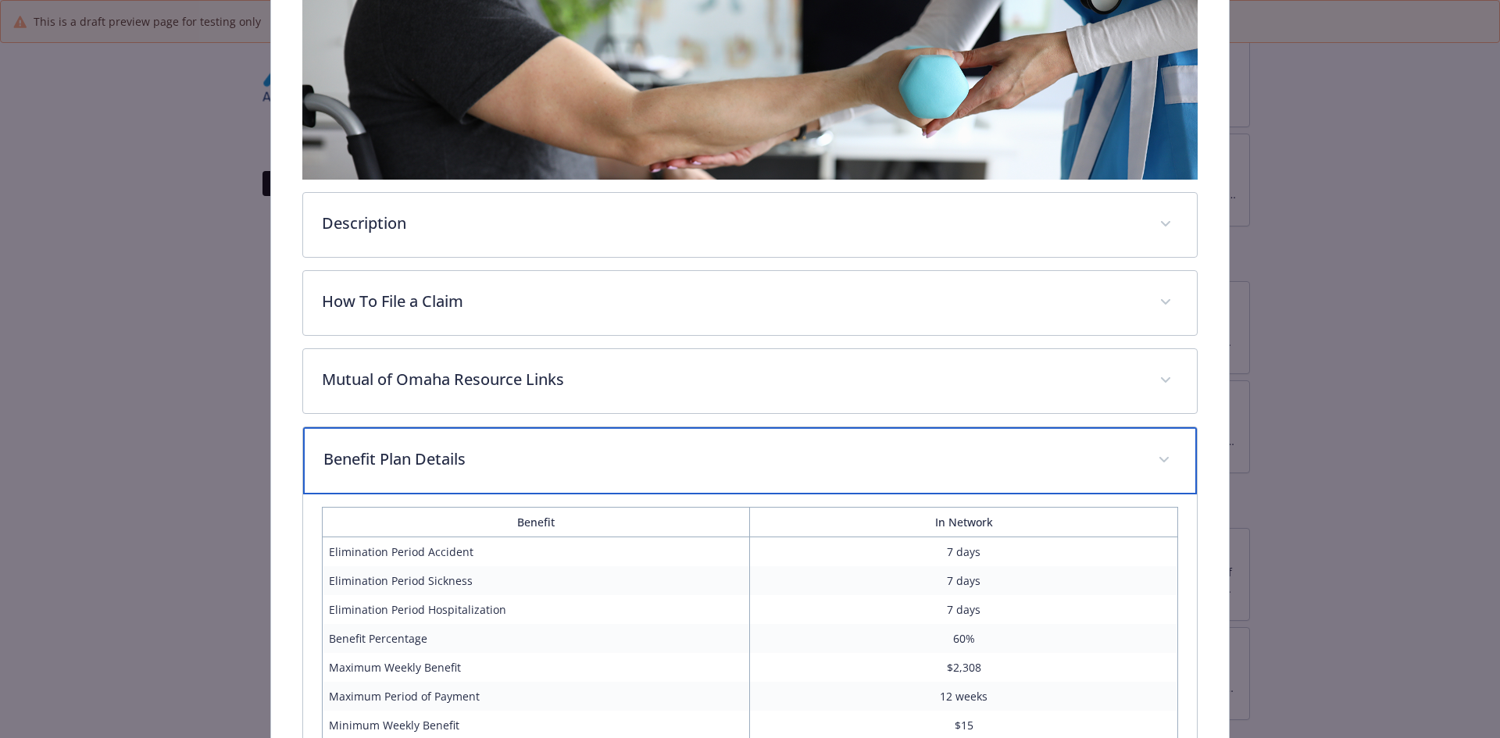
click at [409, 457] on p "Benefit Plan Details" at bounding box center [731, 459] width 816 height 23
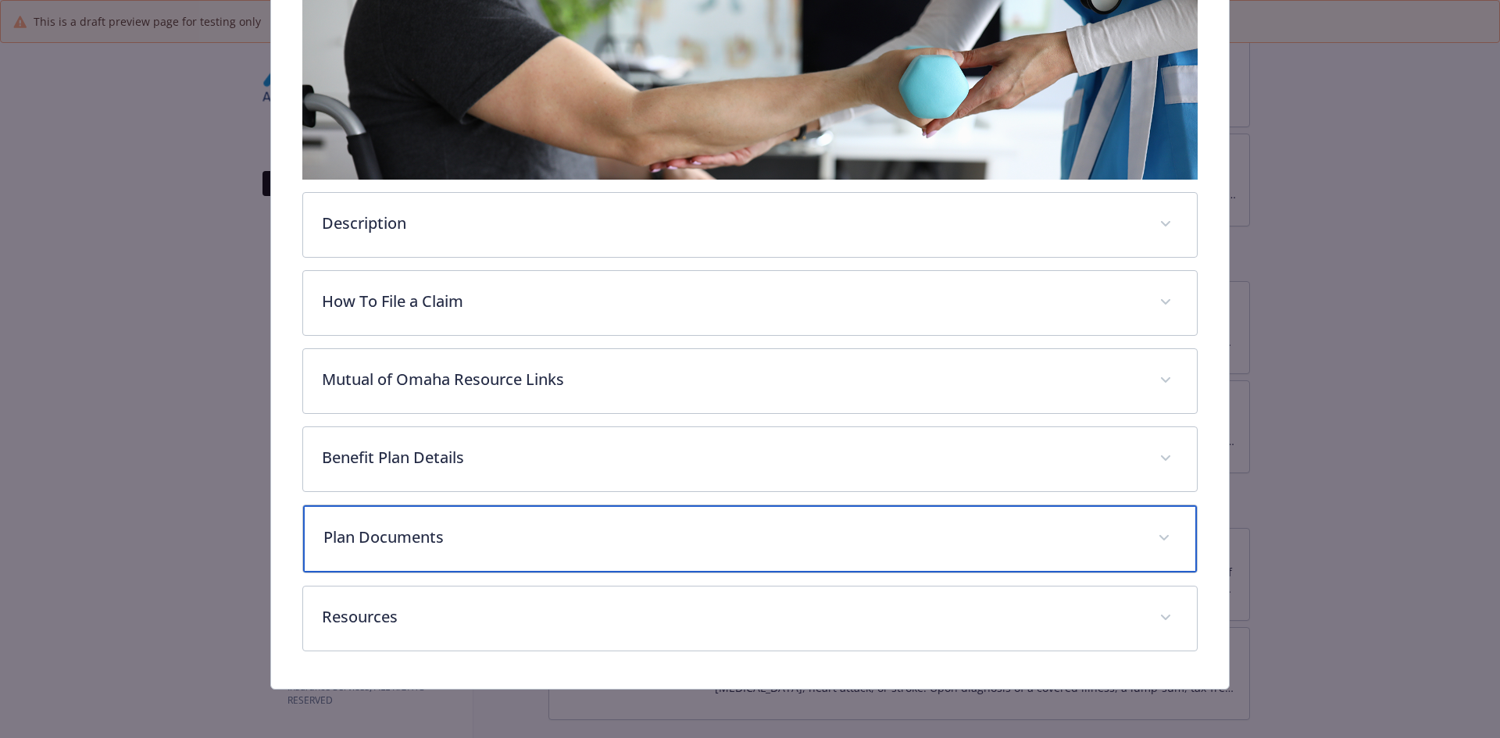
click at [393, 528] on p "Plan Documents" at bounding box center [731, 537] width 816 height 23
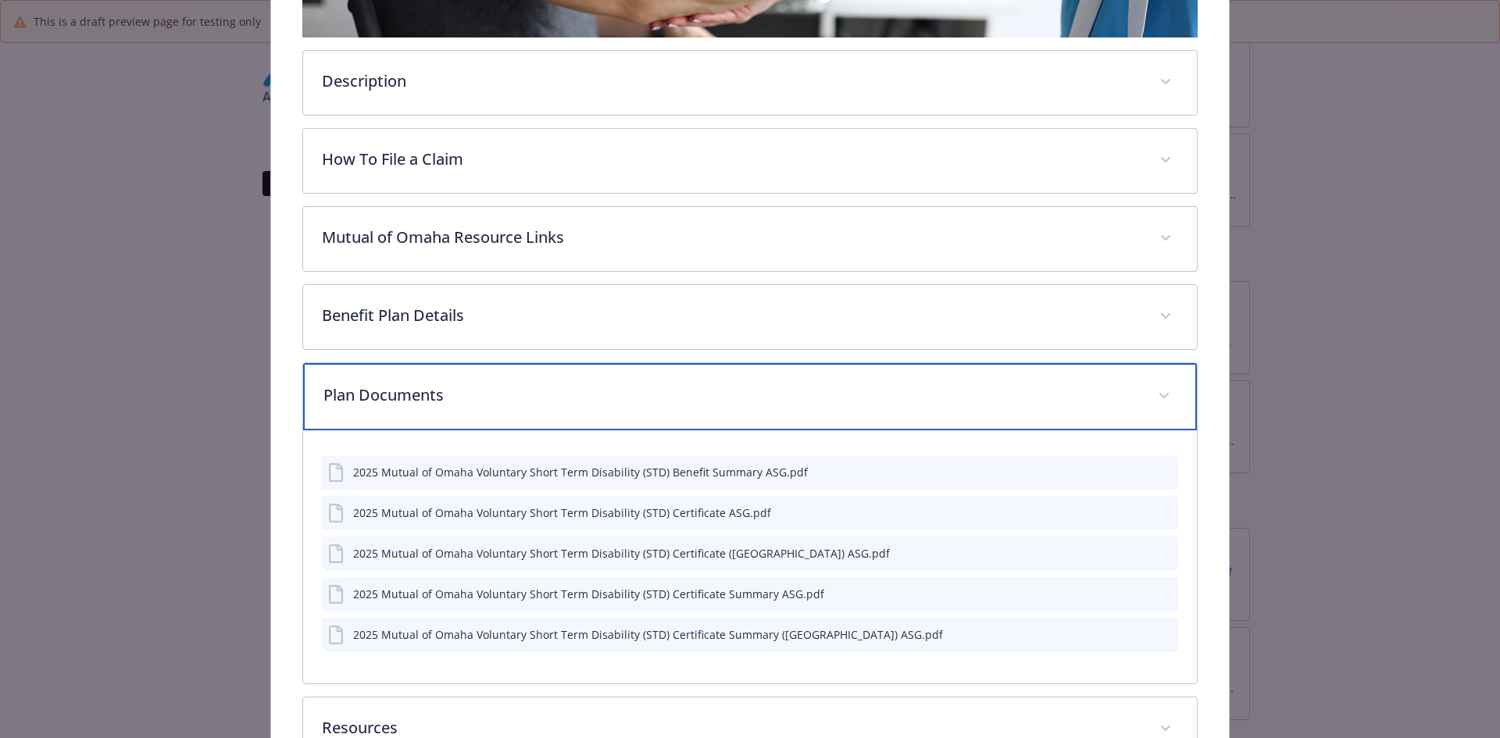
scroll to position [427, 0]
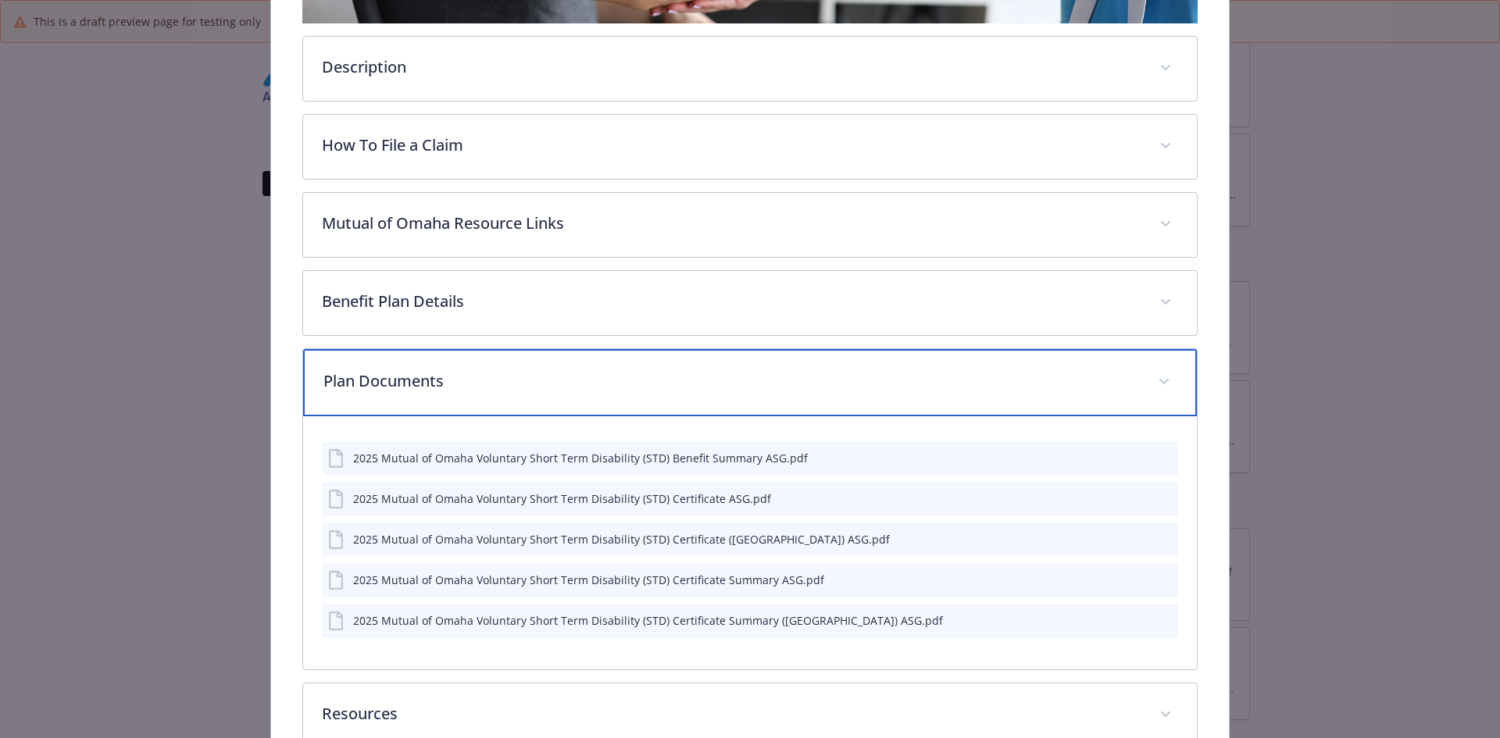
click at [435, 398] on div "Plan Documents" at bounding box center [750, 382] width 895 height 67
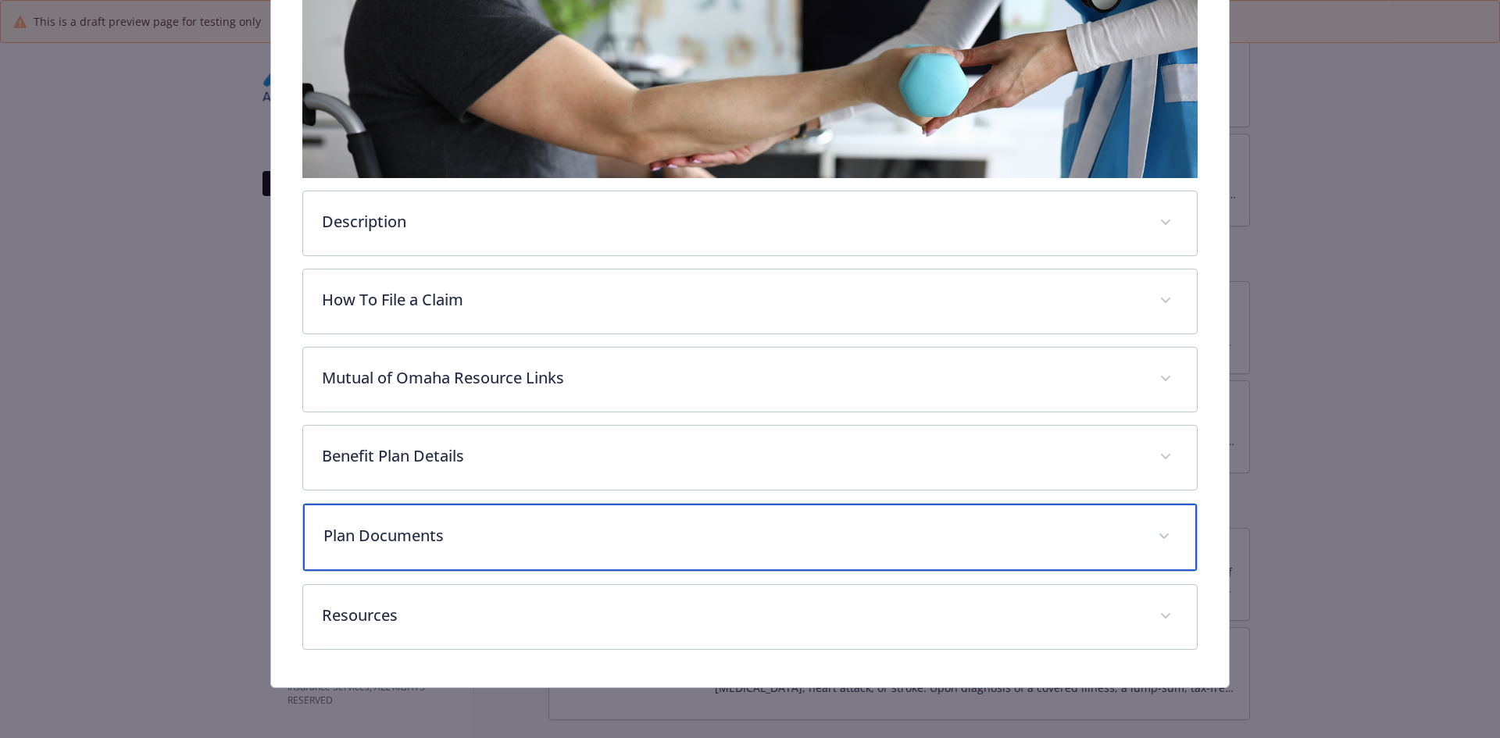
scroll to position [270, 0]
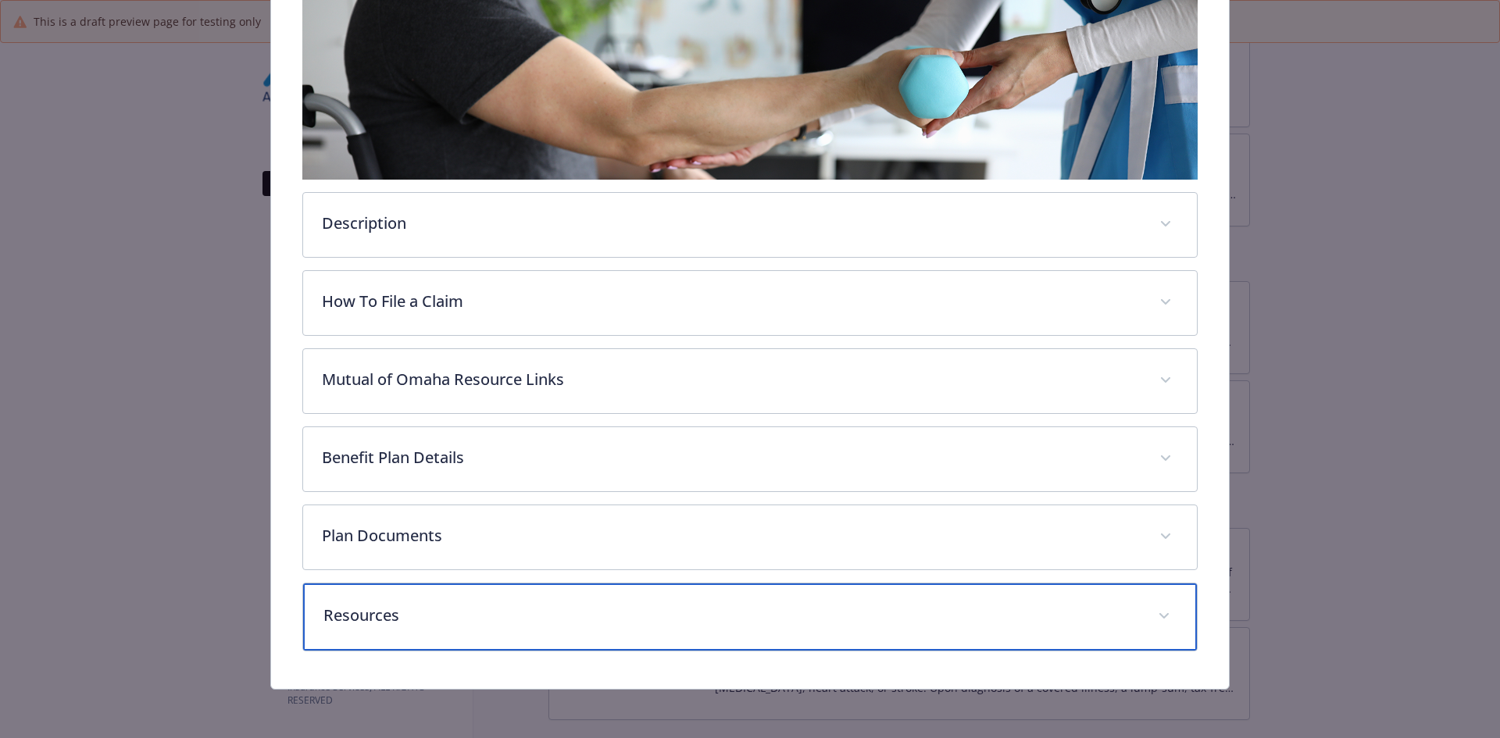
click at [430, 604] on p "Resources" at bounding box center [731, 615] width 816 height 23
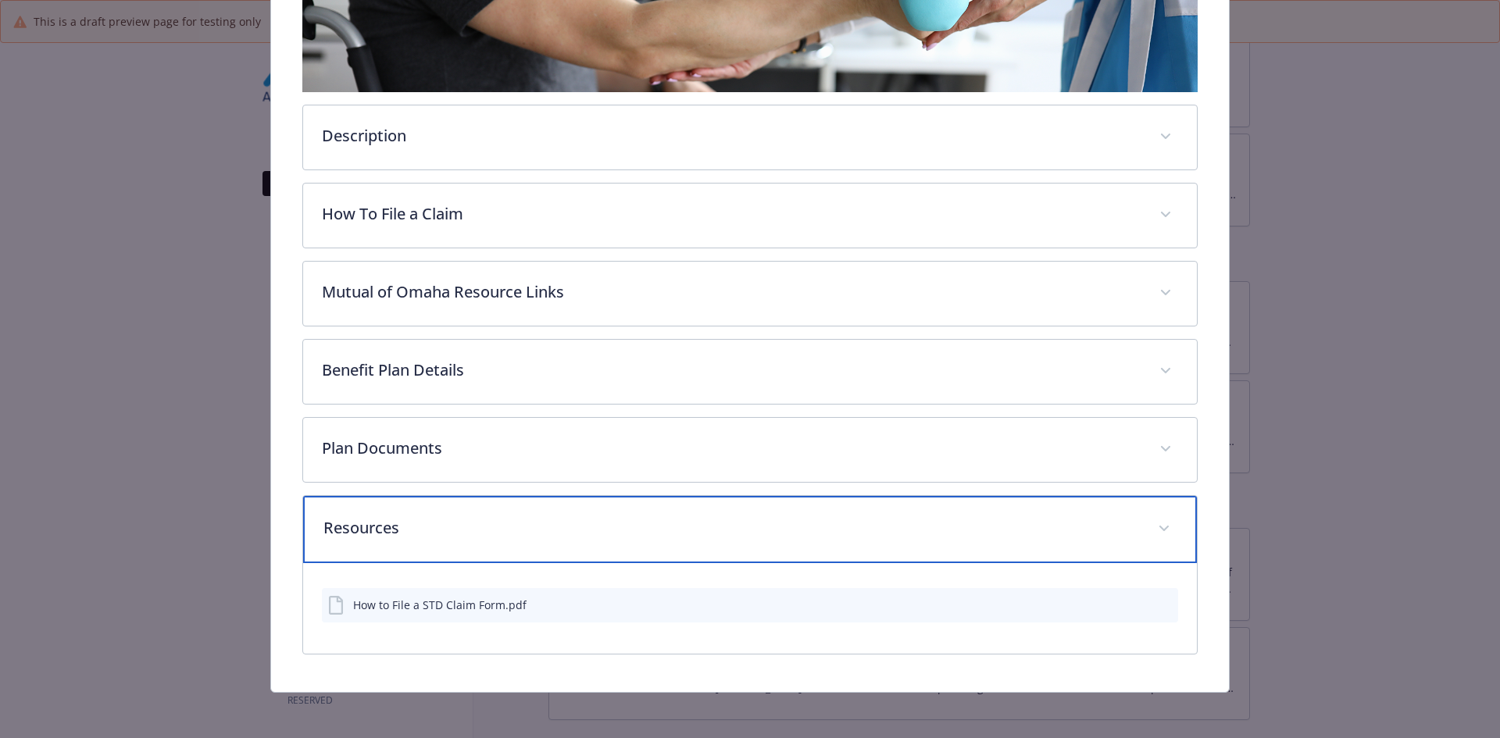
scroll to position [361, 0]
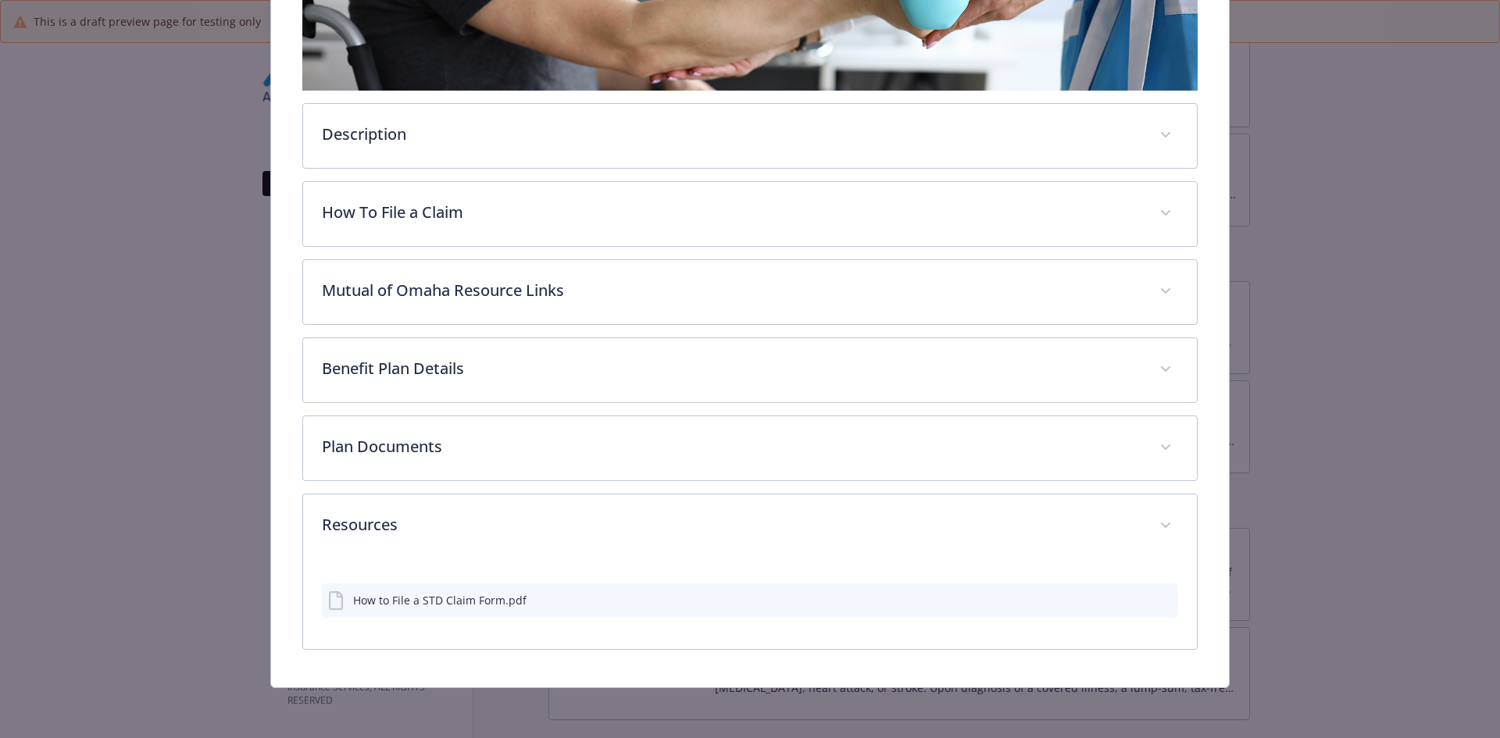
click at [1161, 600] on icon "preview file" at bounding box center [1163, 599] width 14 height 11
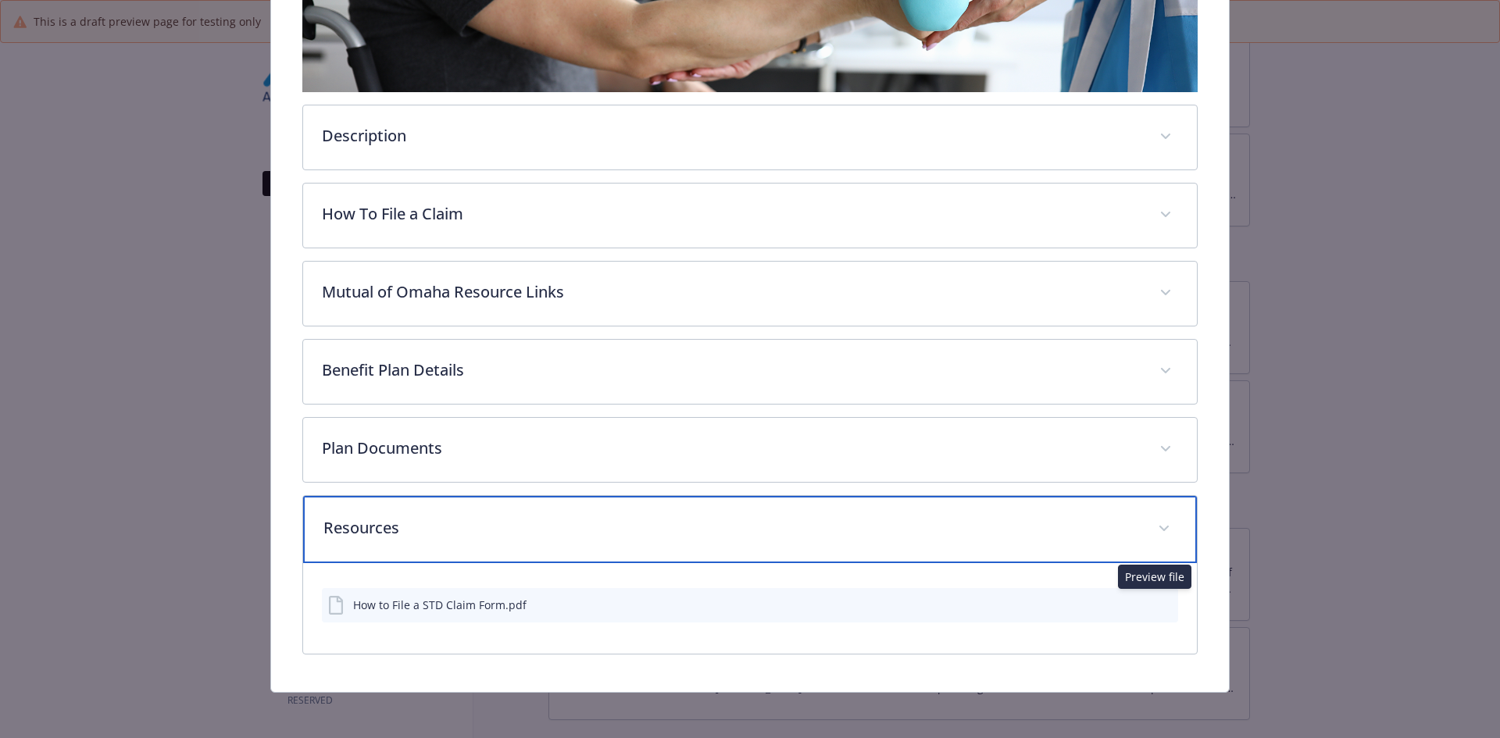
click at [392, 527] on p "Resources" at bounding box center [731, 527] width 816 height 23
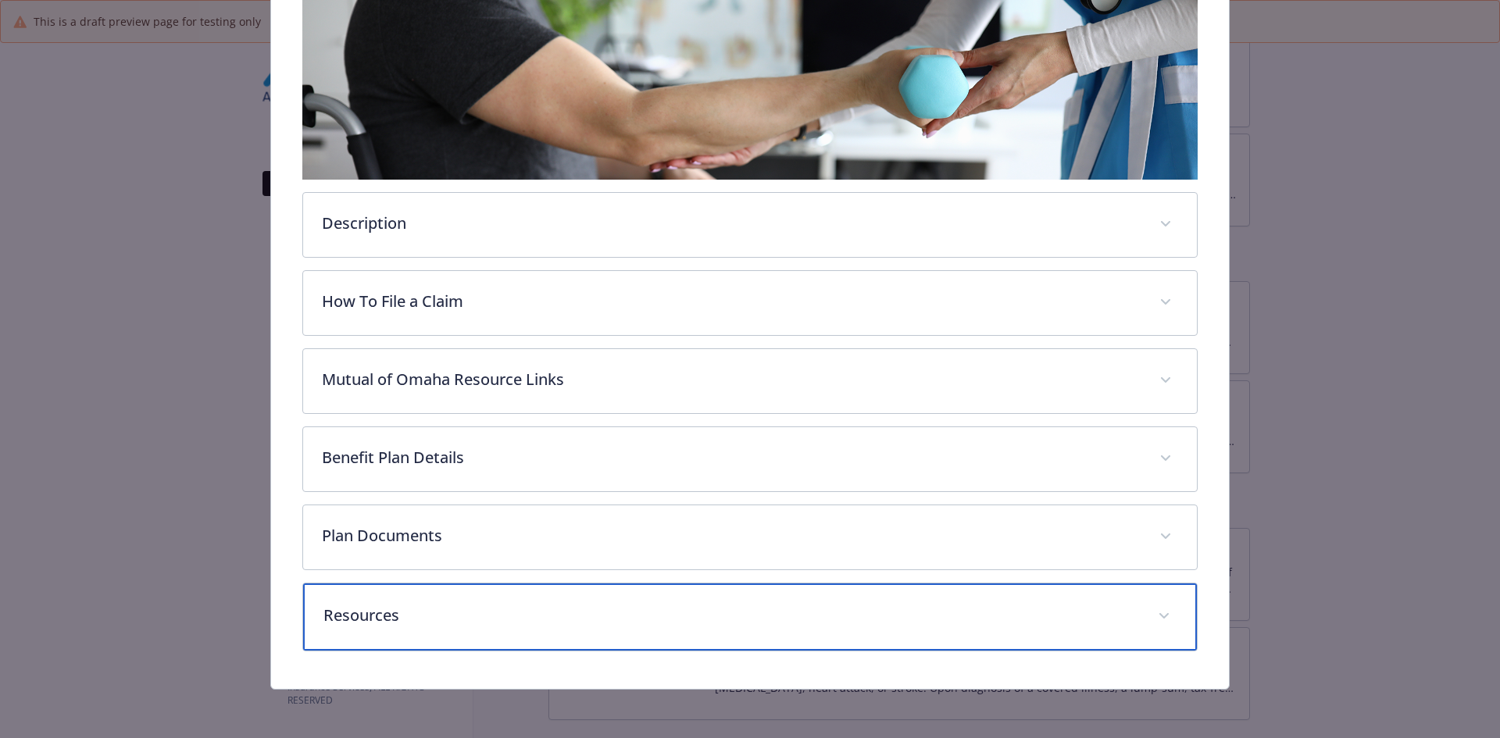
scroll to position [0, 0]
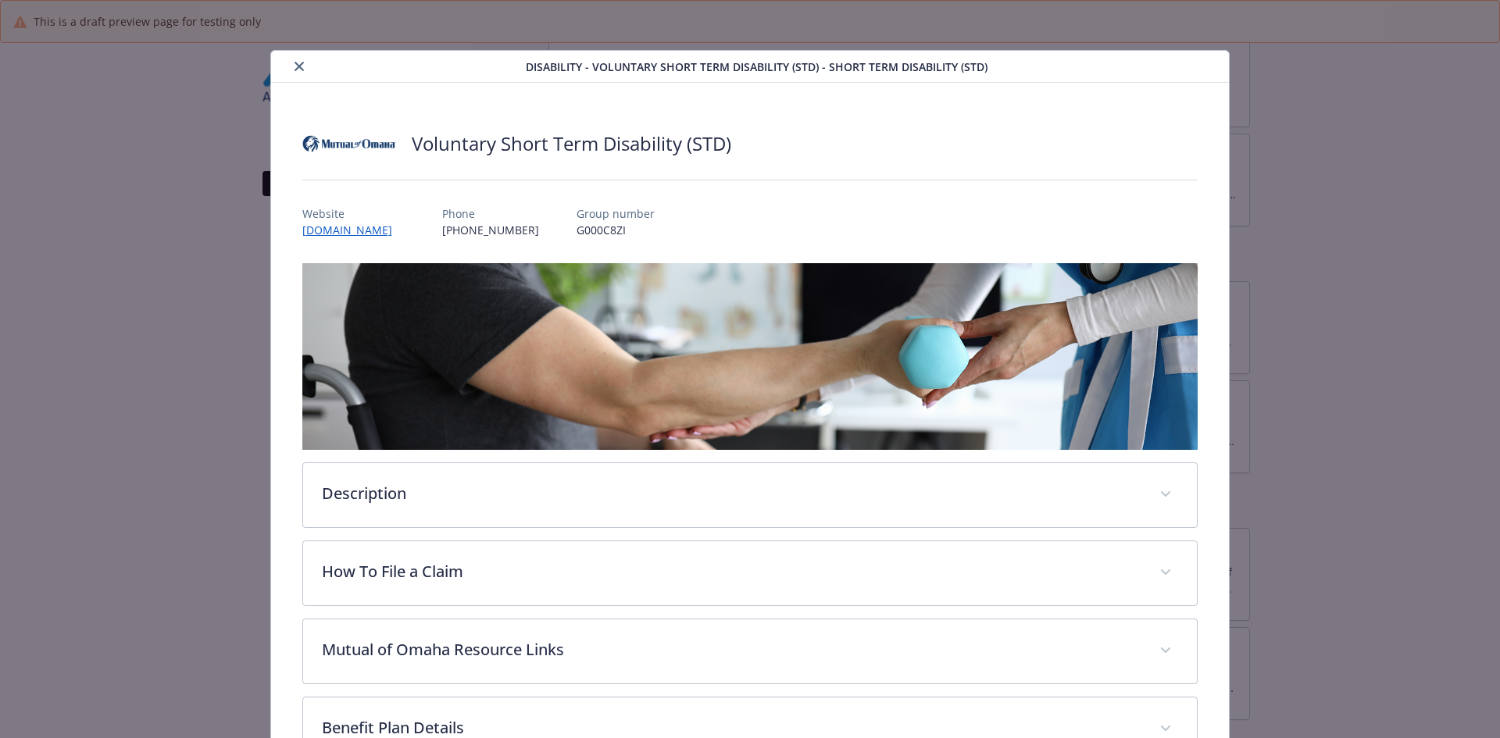
click at [294, 73] on button "close" at bounding box center [299, 66] width 19 height 19
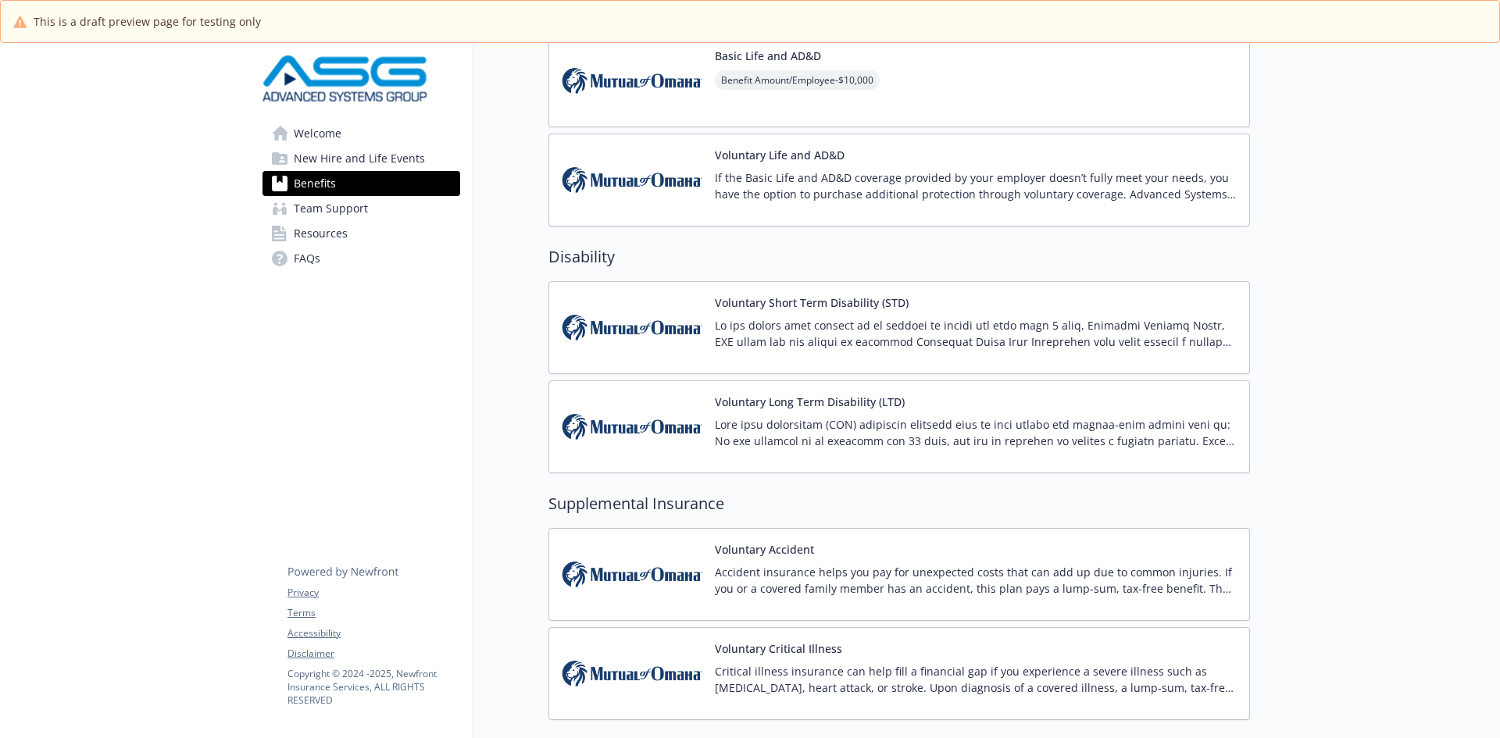
click at [781, 188] on p "If the Basic Life and AD&D coverage provided by your employer doesn’t fully mee…" at bounding box center [976, 186] width 522 height 33
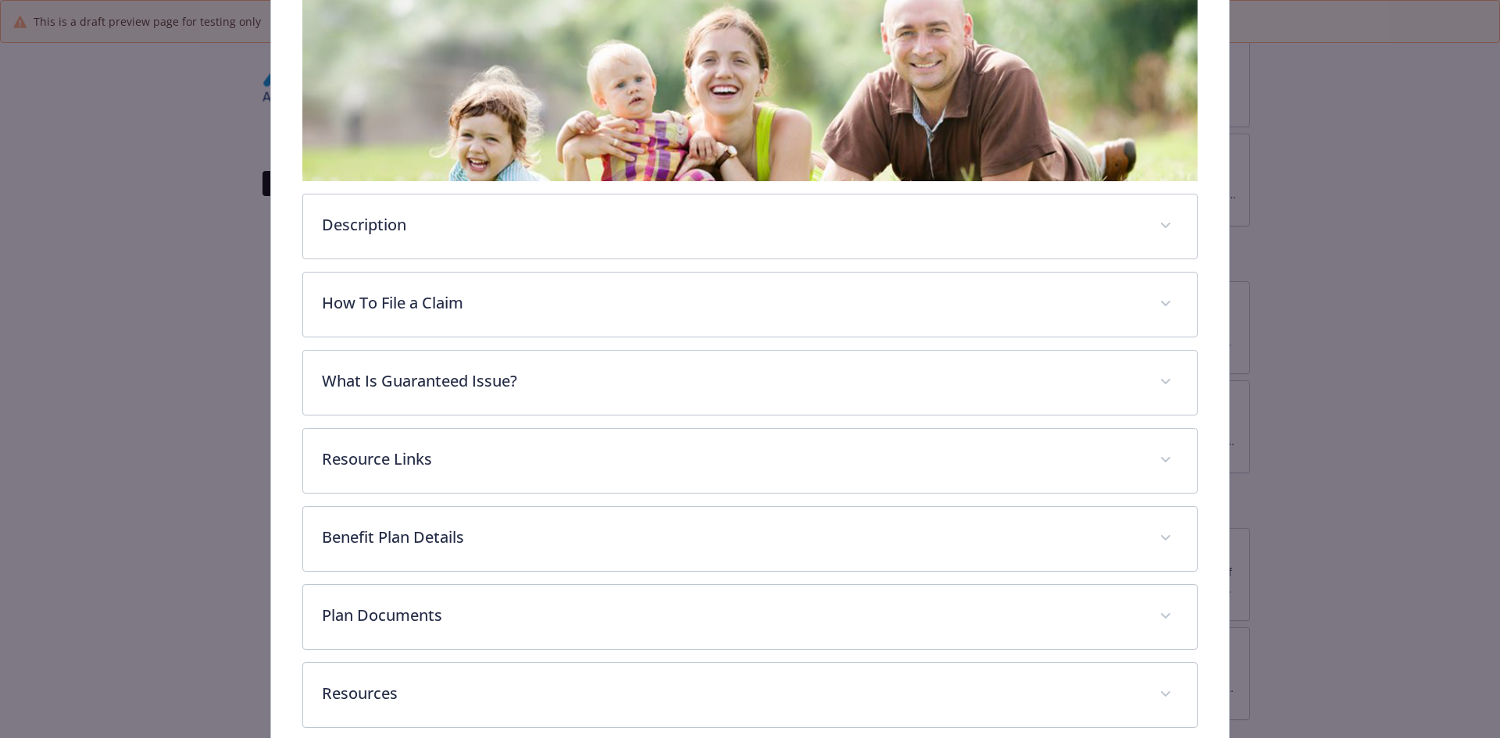
scroll to position [267, 0]
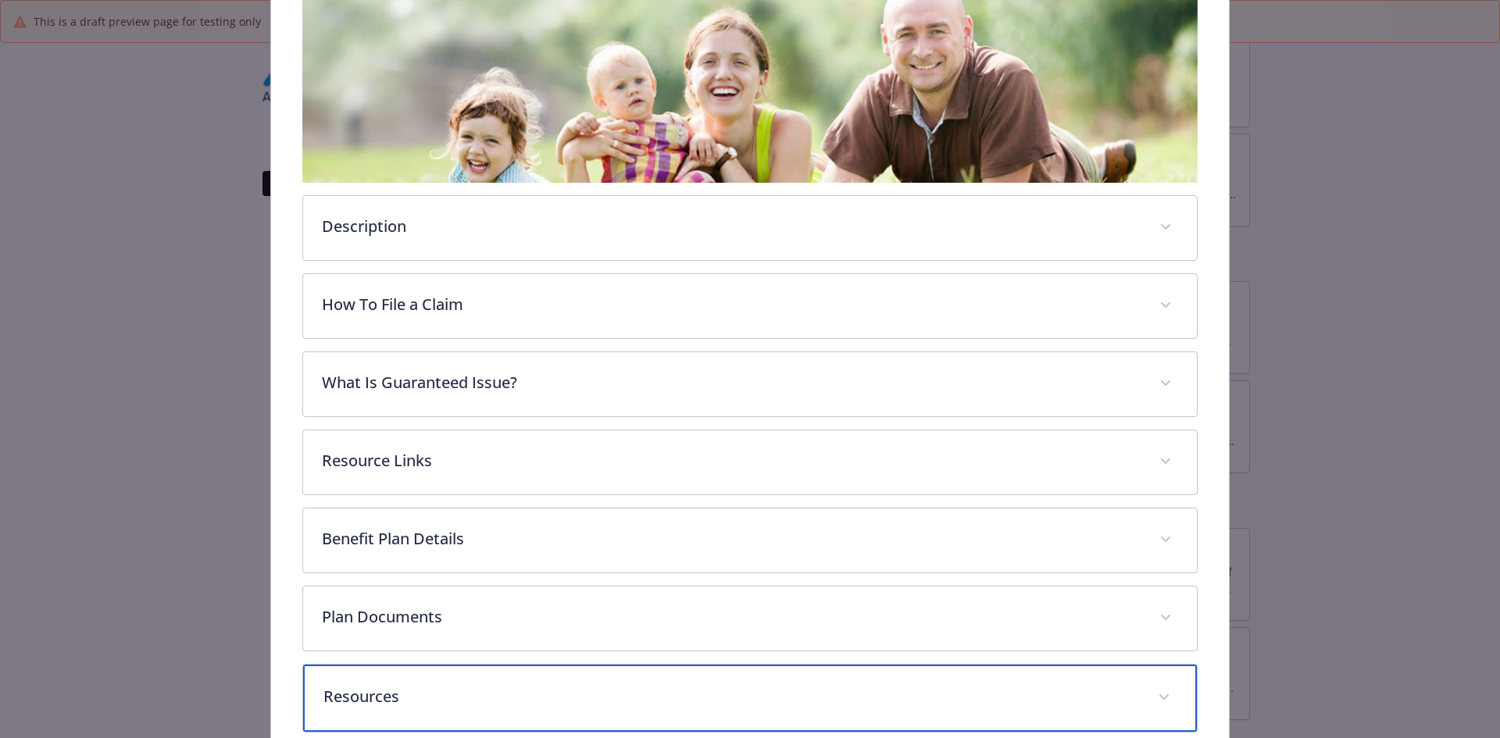
click at [398, 688] on p "Resources" at bounding box center [731, 696] width 816 height 23
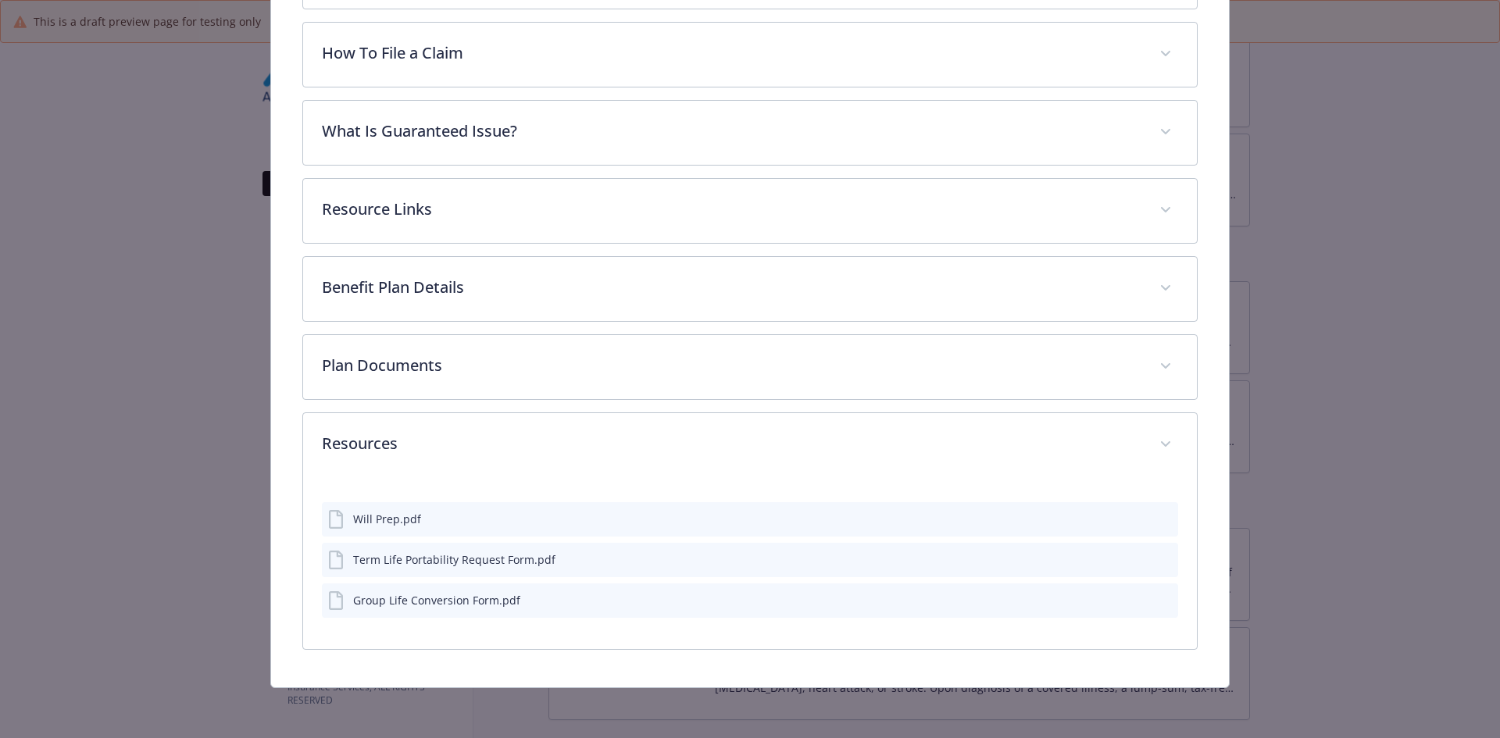
scroll to position [517, 0]
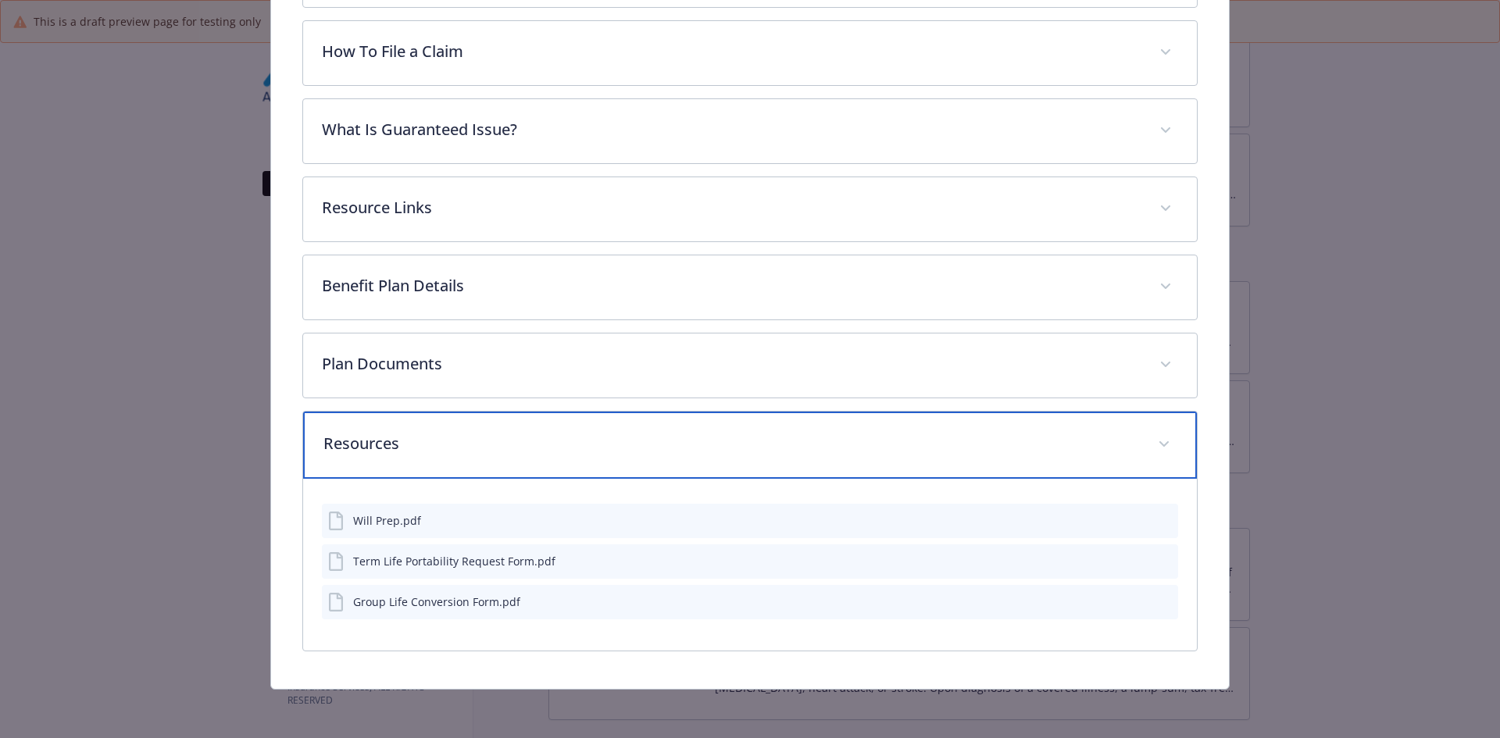
click at [369, 447] on p "Resources" at bounding box center [731, 443] width 816 height 23
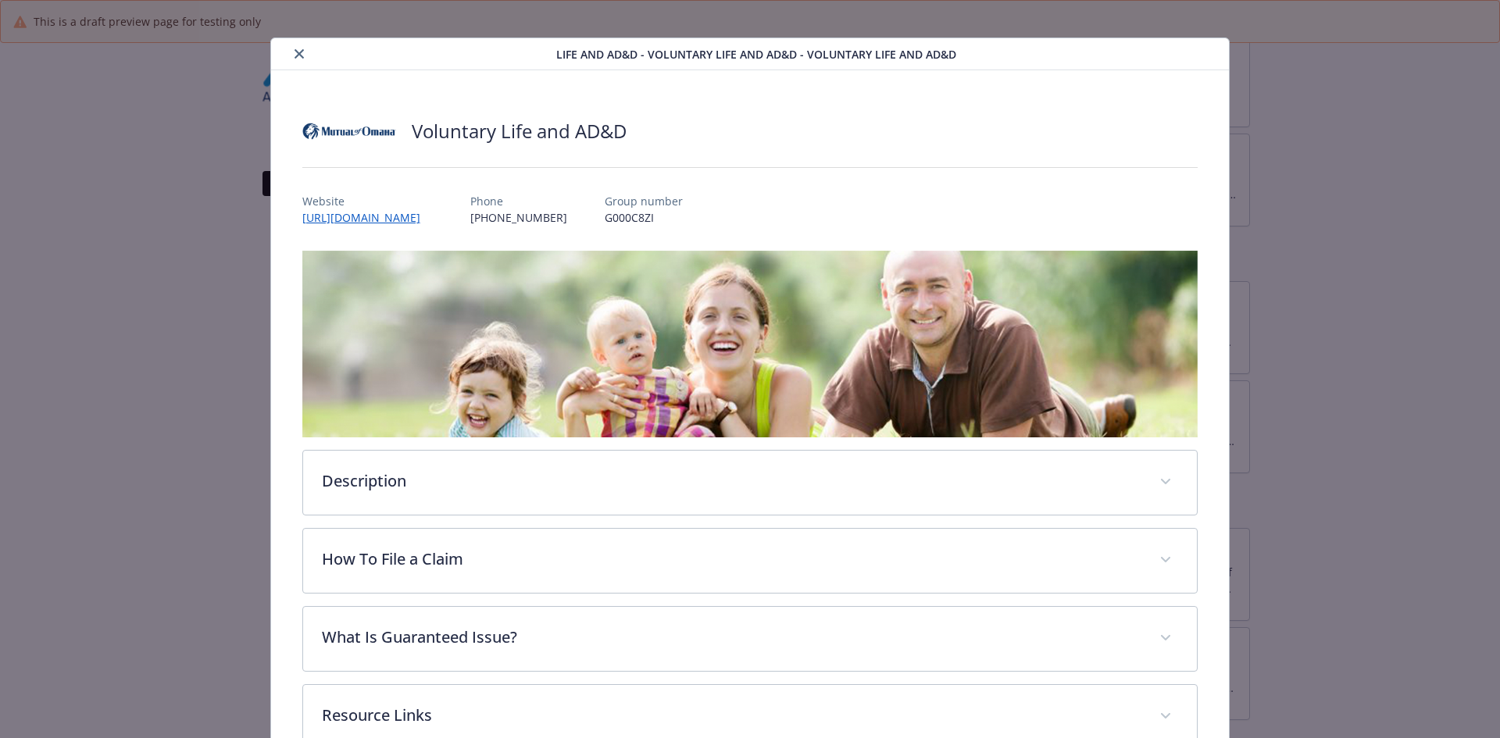
scroll to position [0, 0]
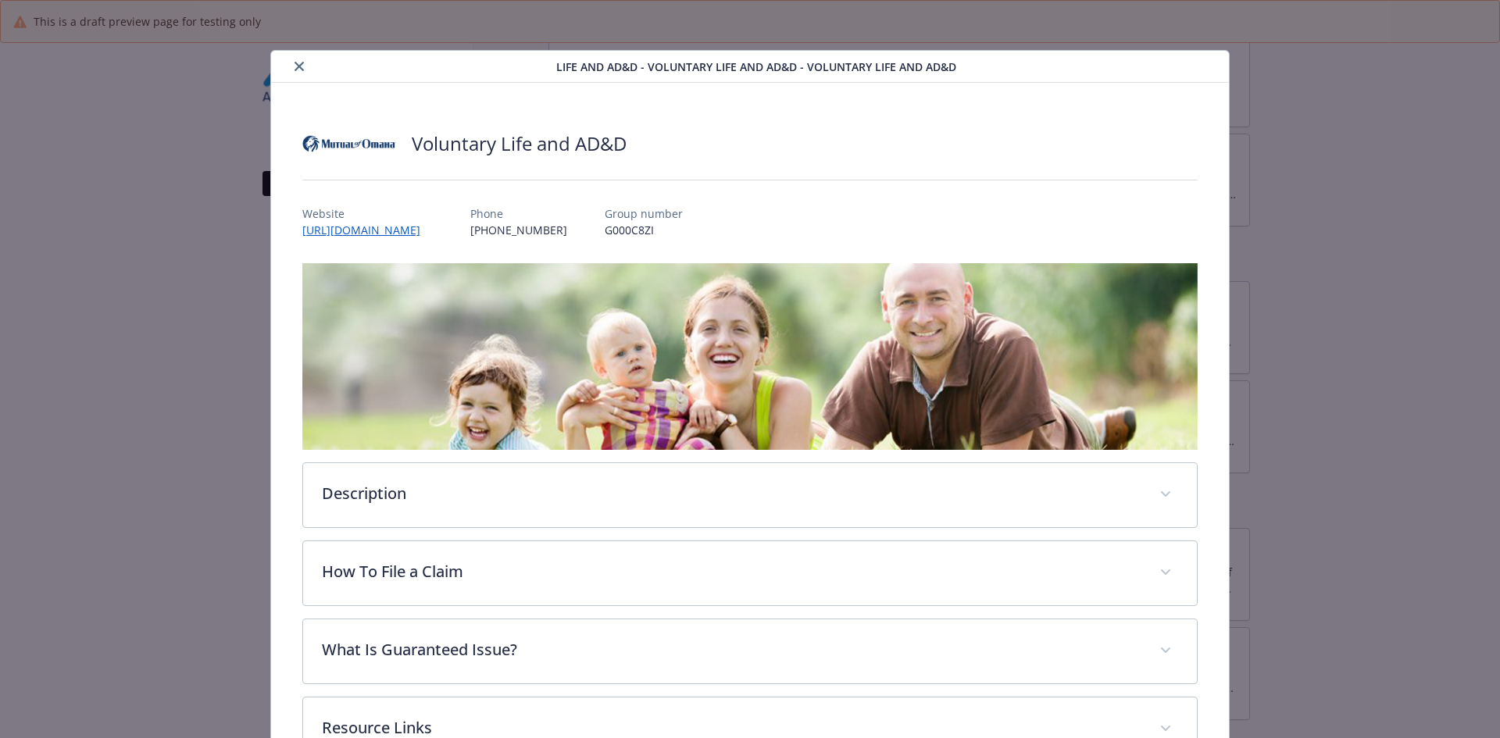
click at [302, 69] on button "close" at bounding box center [299, 66] width 19 height 19
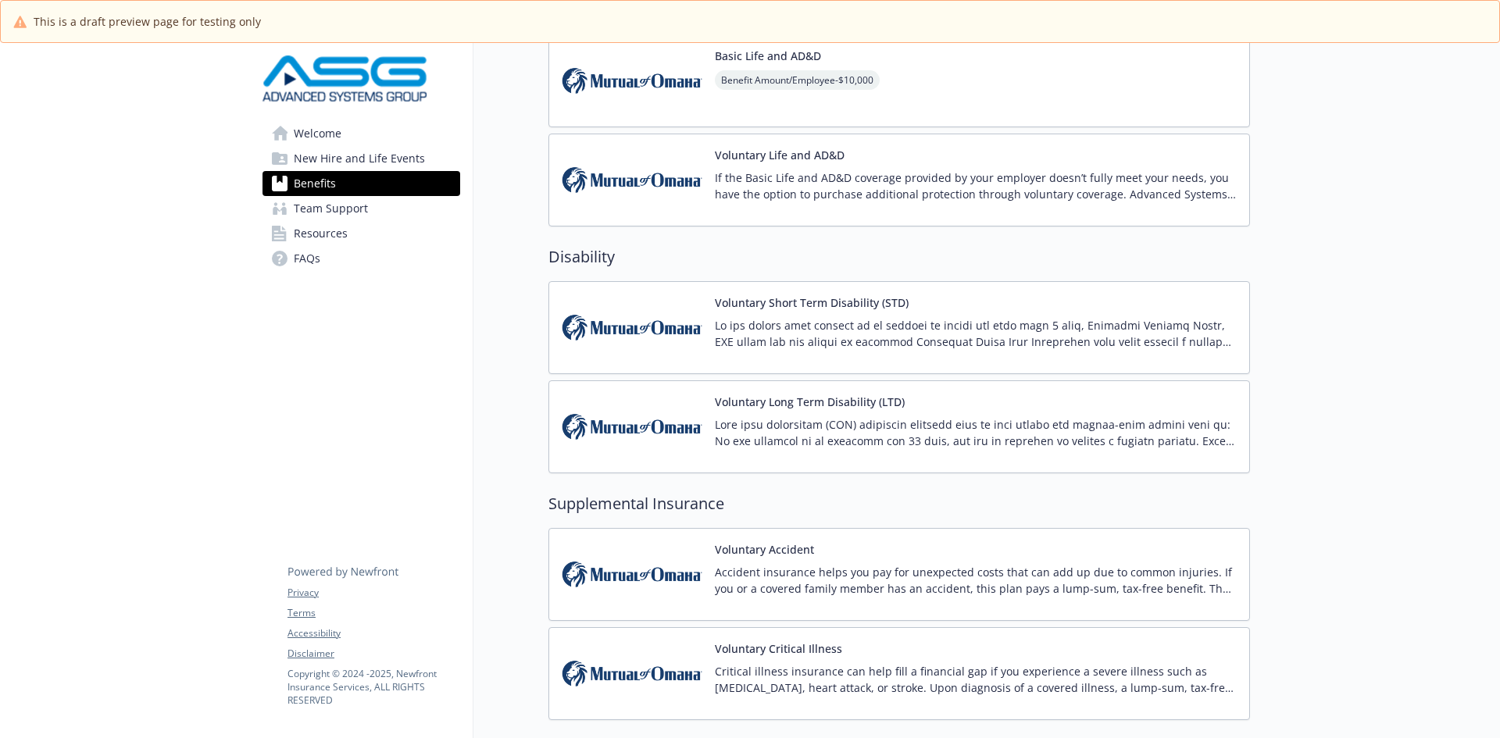
click at [795, 423] on p at bounding box center [976, 432] width 522 height 33
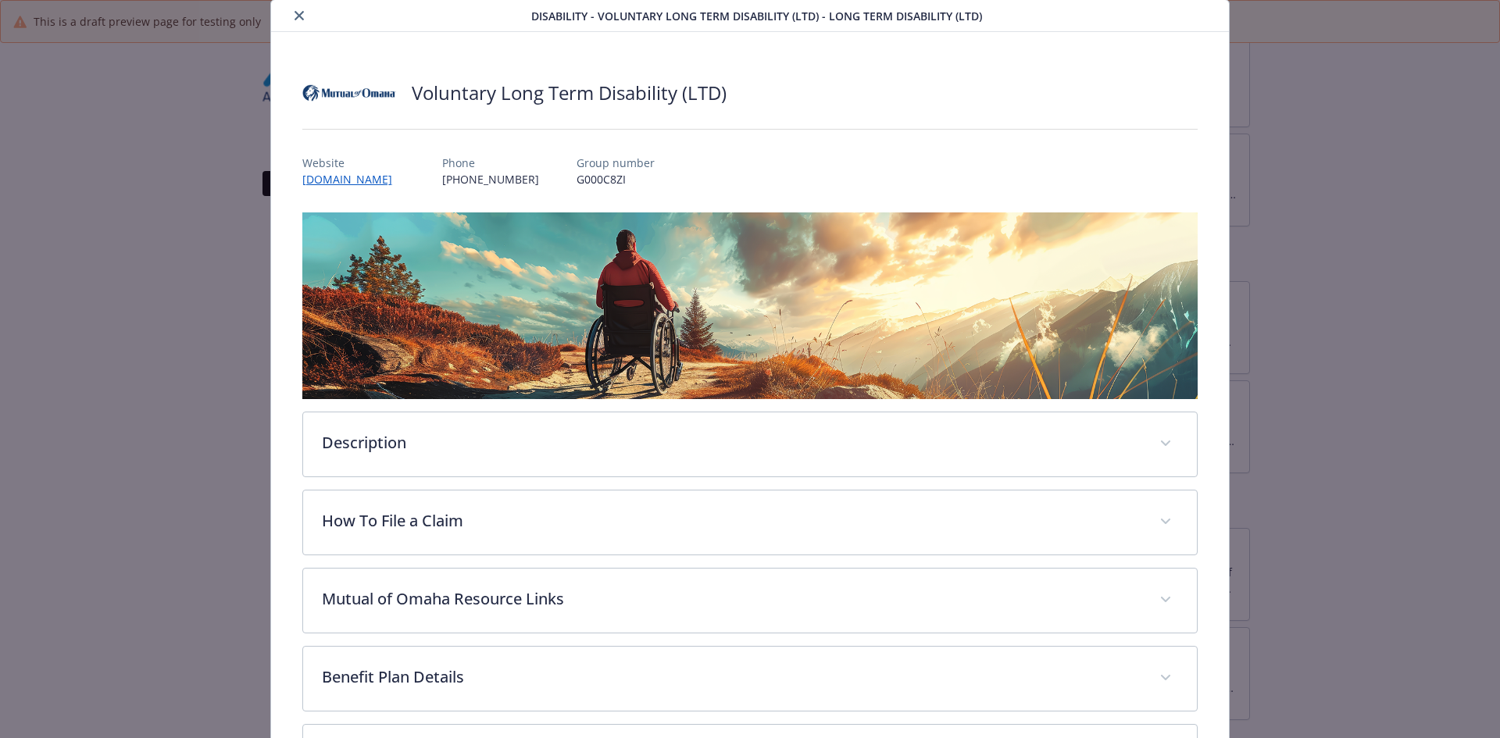
scroll to position [78, 0]
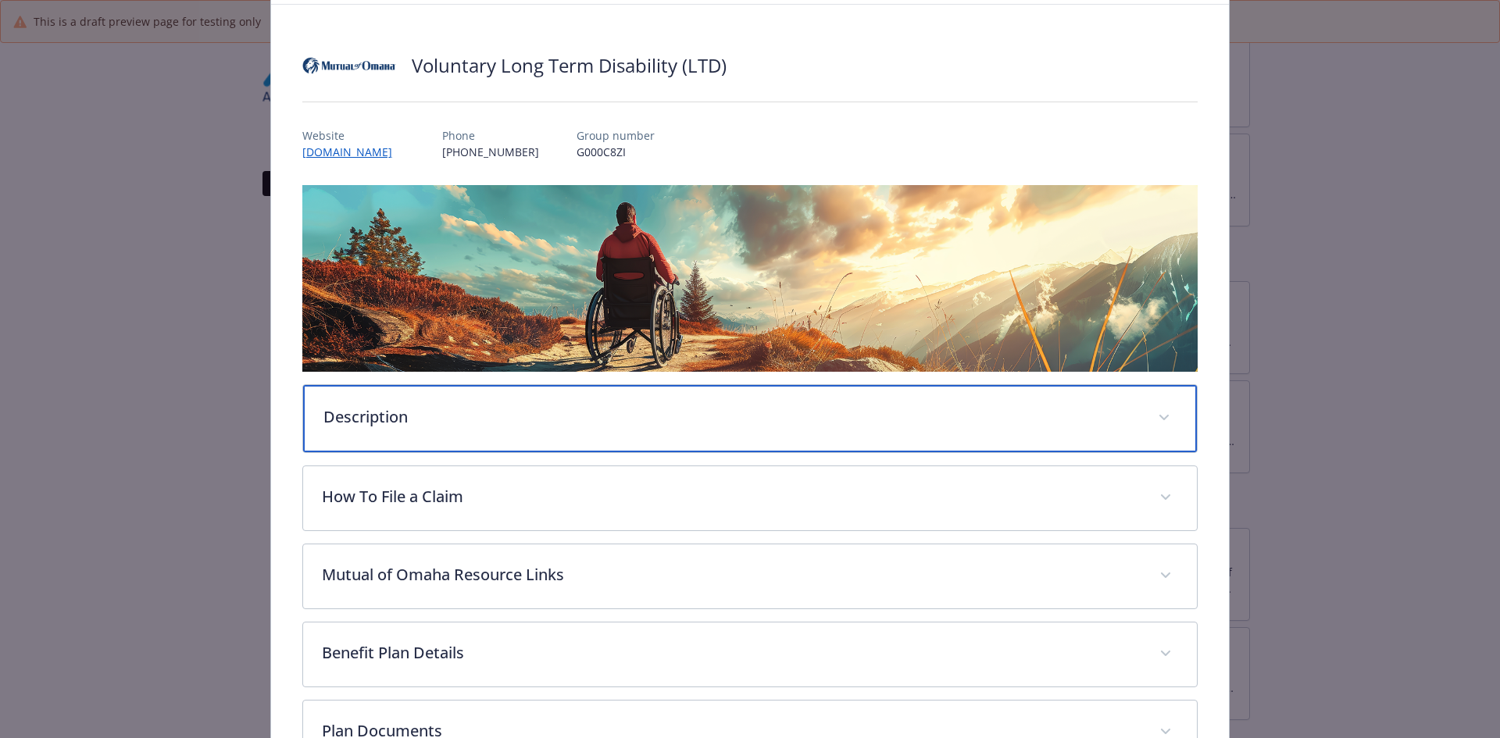
click at [445, 414] on p "Description" at bounding box center [731, 416] width 816 height 23
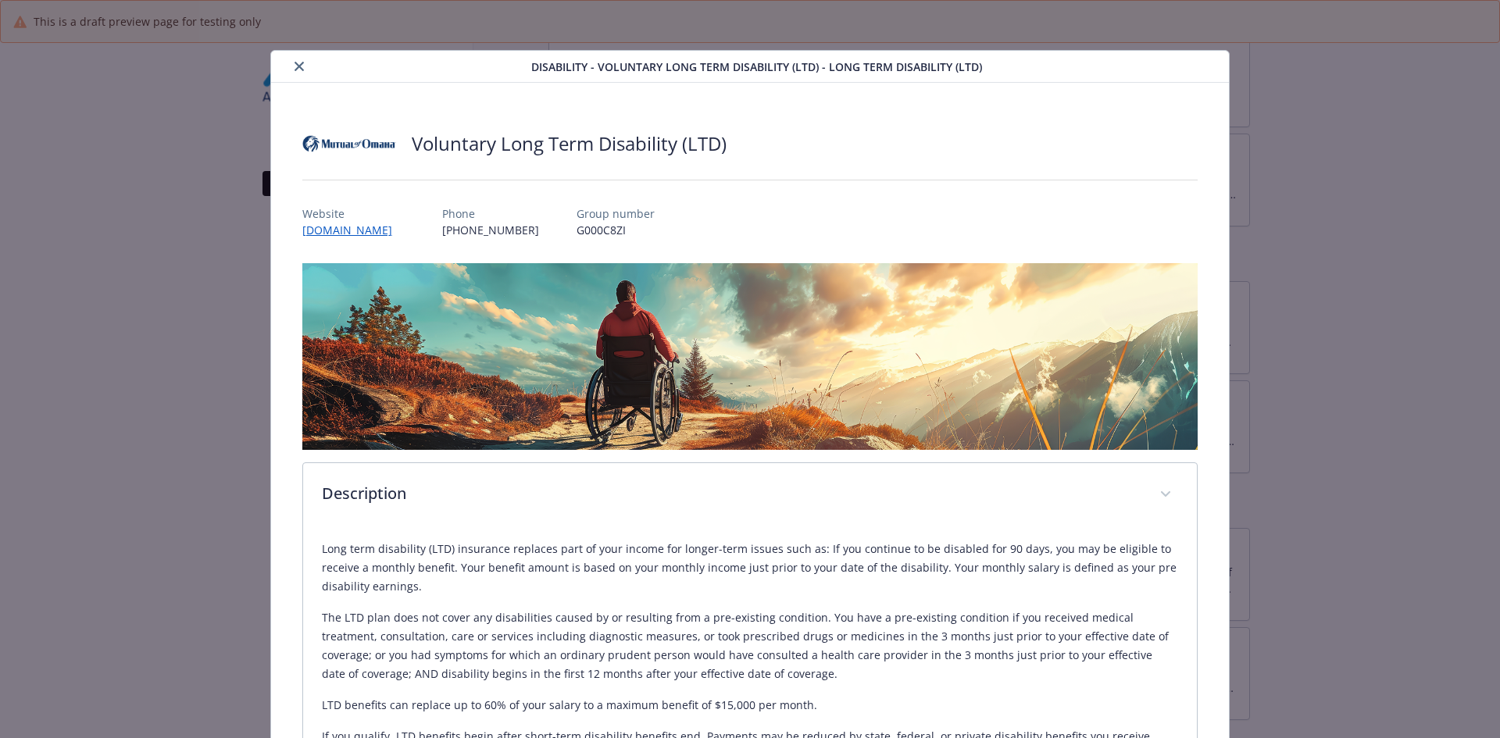
scroll to position [234, 0]
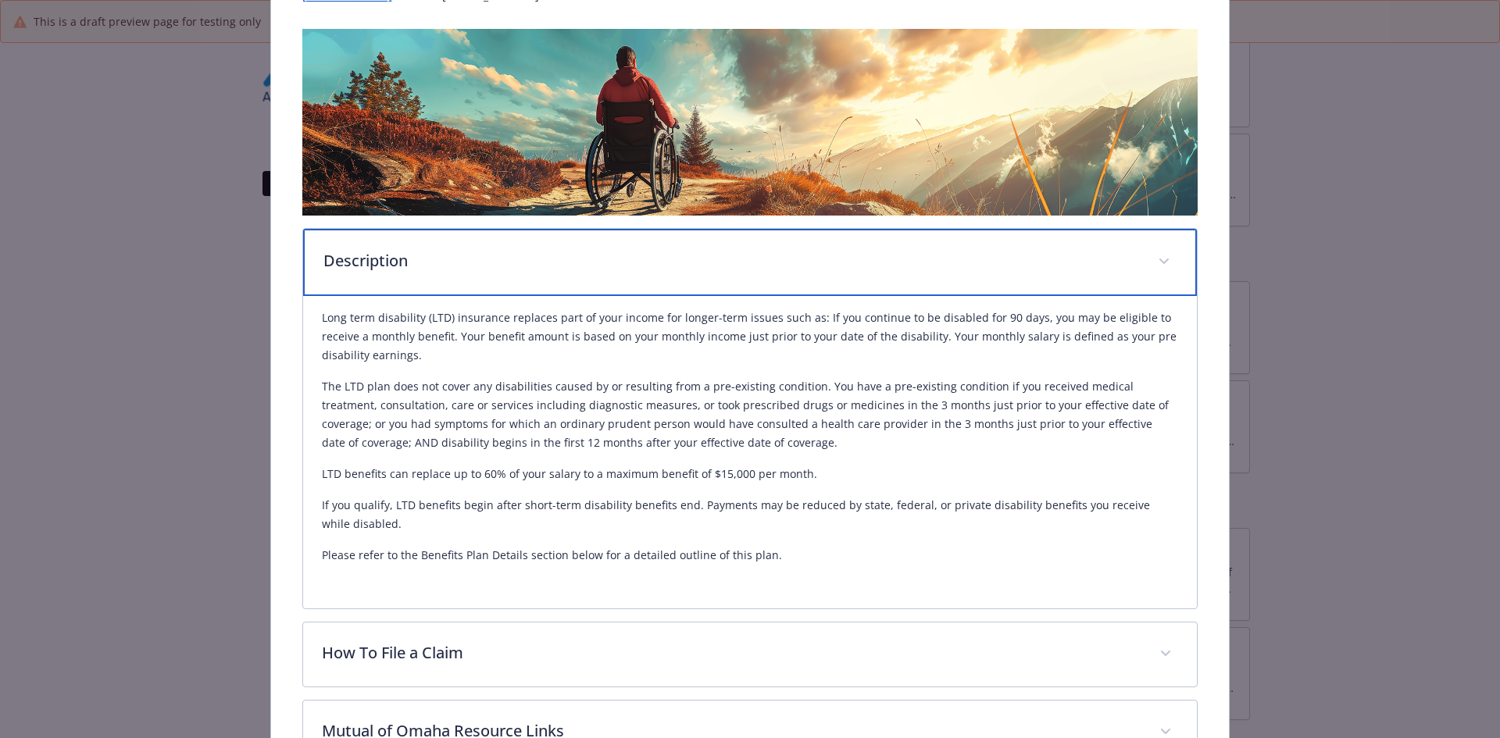
click at [343, 263] on p "Description" at bounding box center [731, 260] width 816 height 23
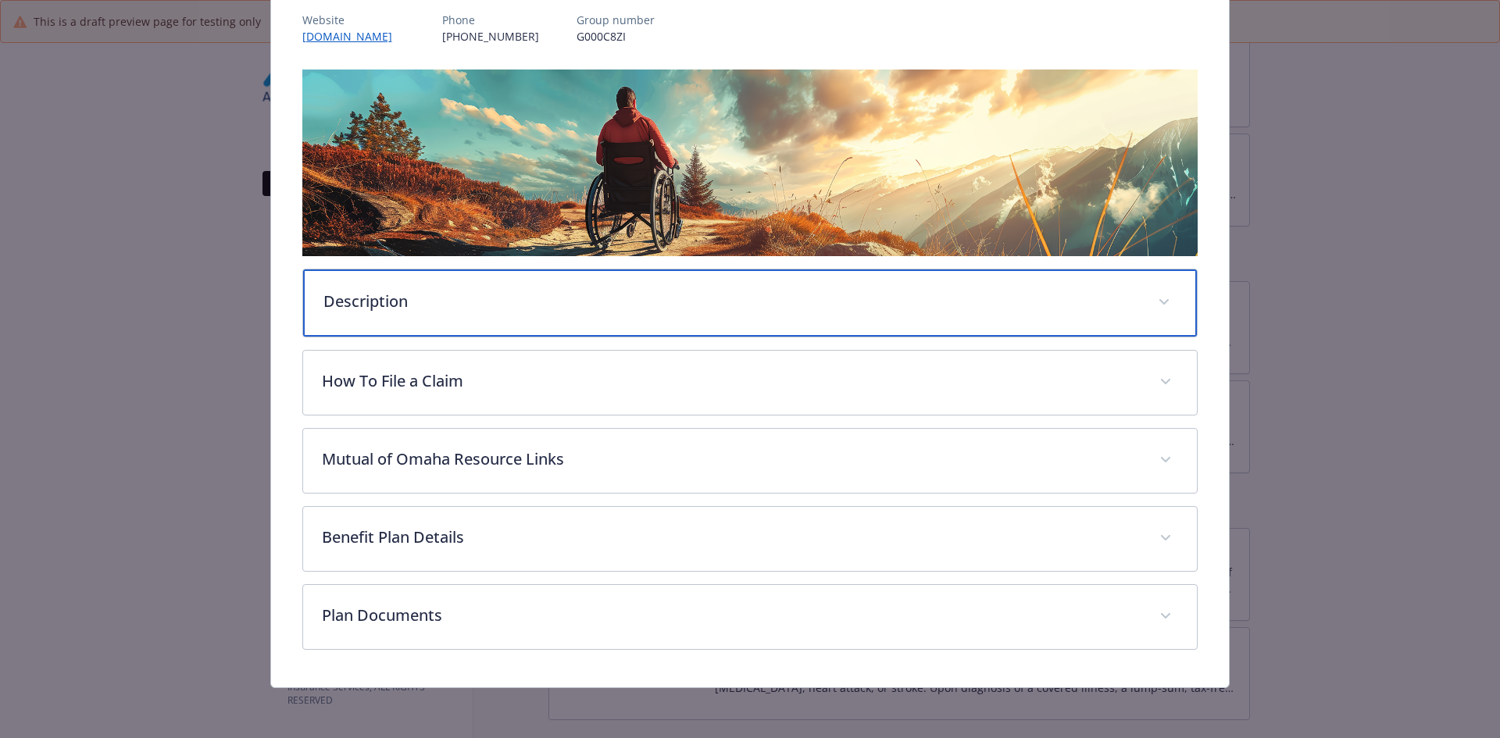
scroll to position [192, 0]
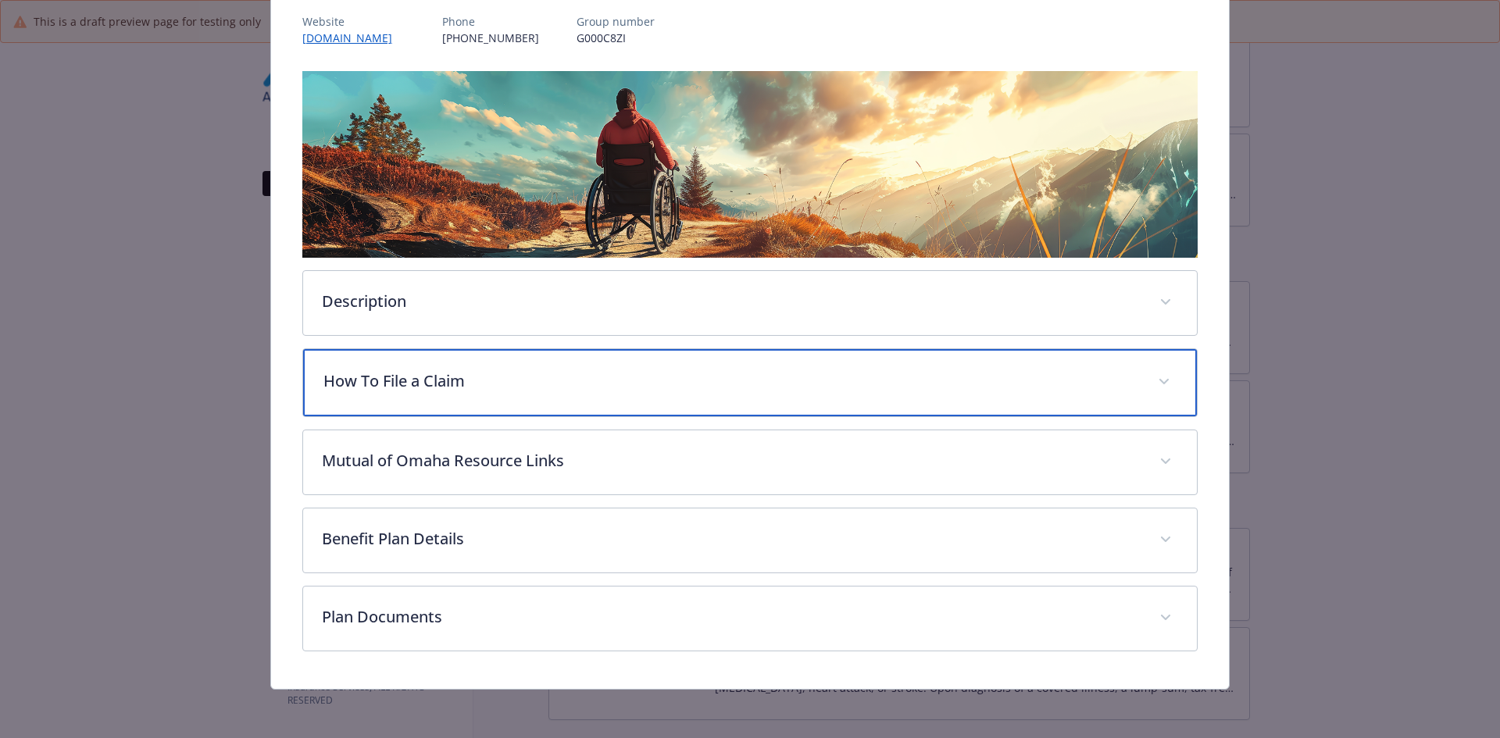
click at [365, 387] on p "How To File a Claim" at bounding box center [731, 381] width 816 height 23
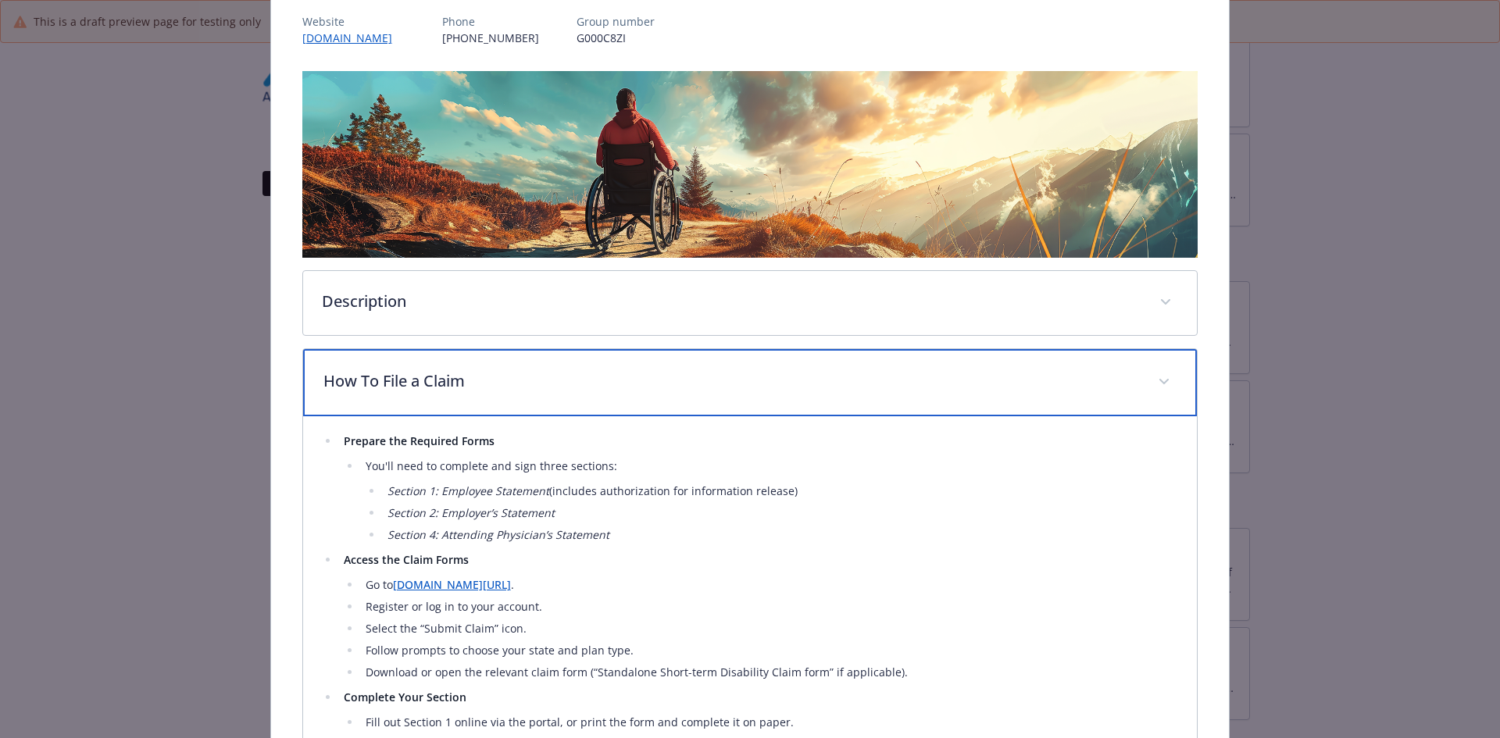
click at [365, 387] on p "How To File a Claim" at bounding box center [731, 381] width 816 height 23
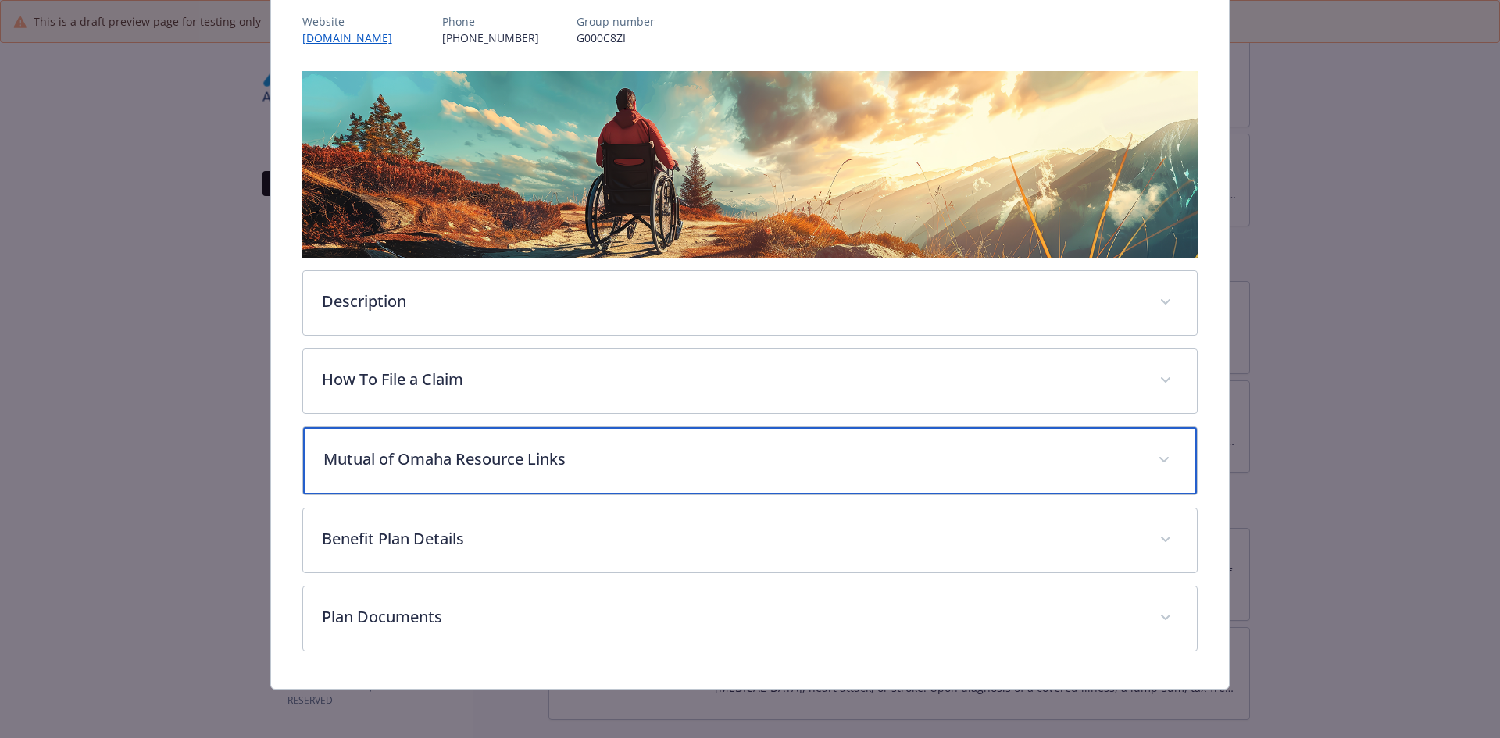
click at [371, 459] on p "Mutual of Omaha Resource Links" at bounding box center [731, 459] width 816 height 23
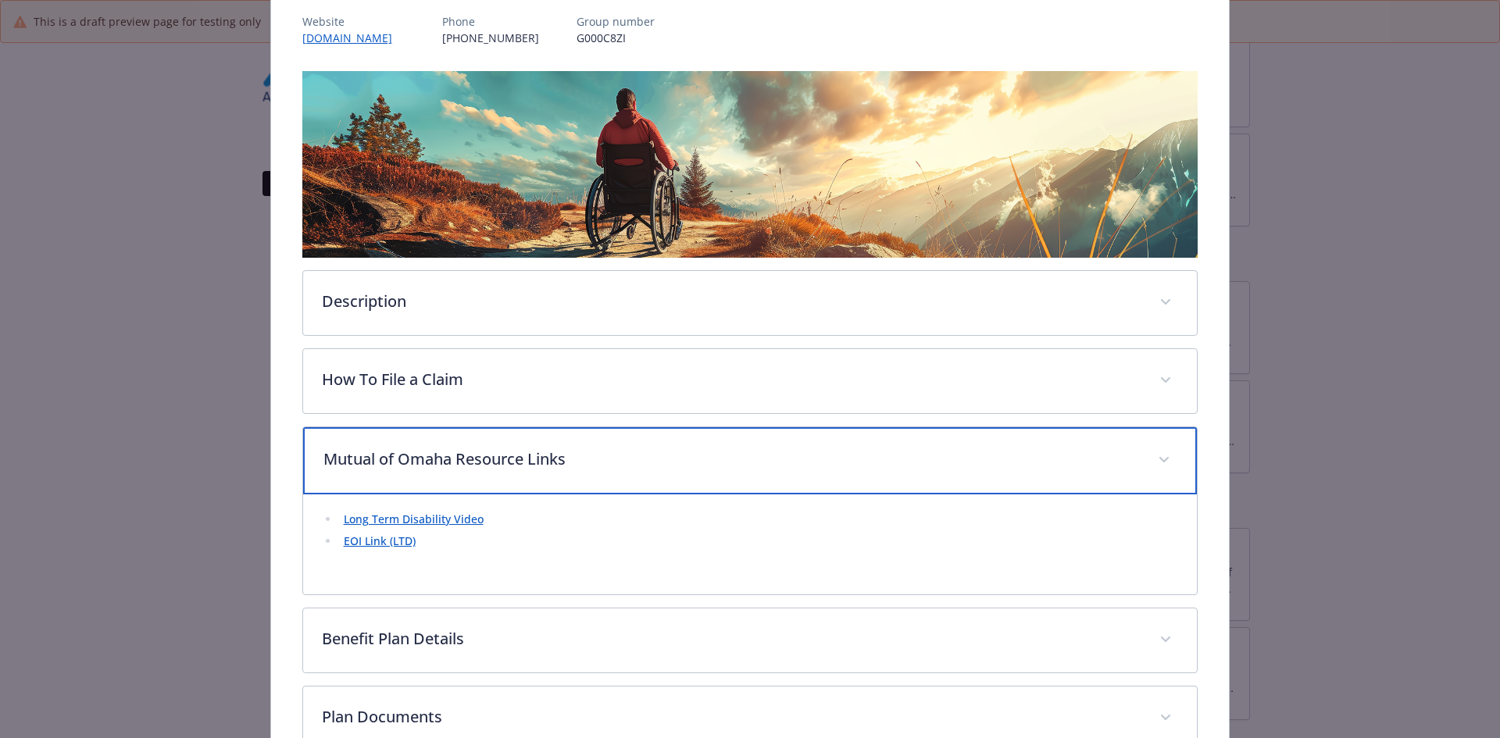
click at [371, 459] on p "Mutual of Omaha Resource Links" at bounding box center [731, 459] width 816 height 23
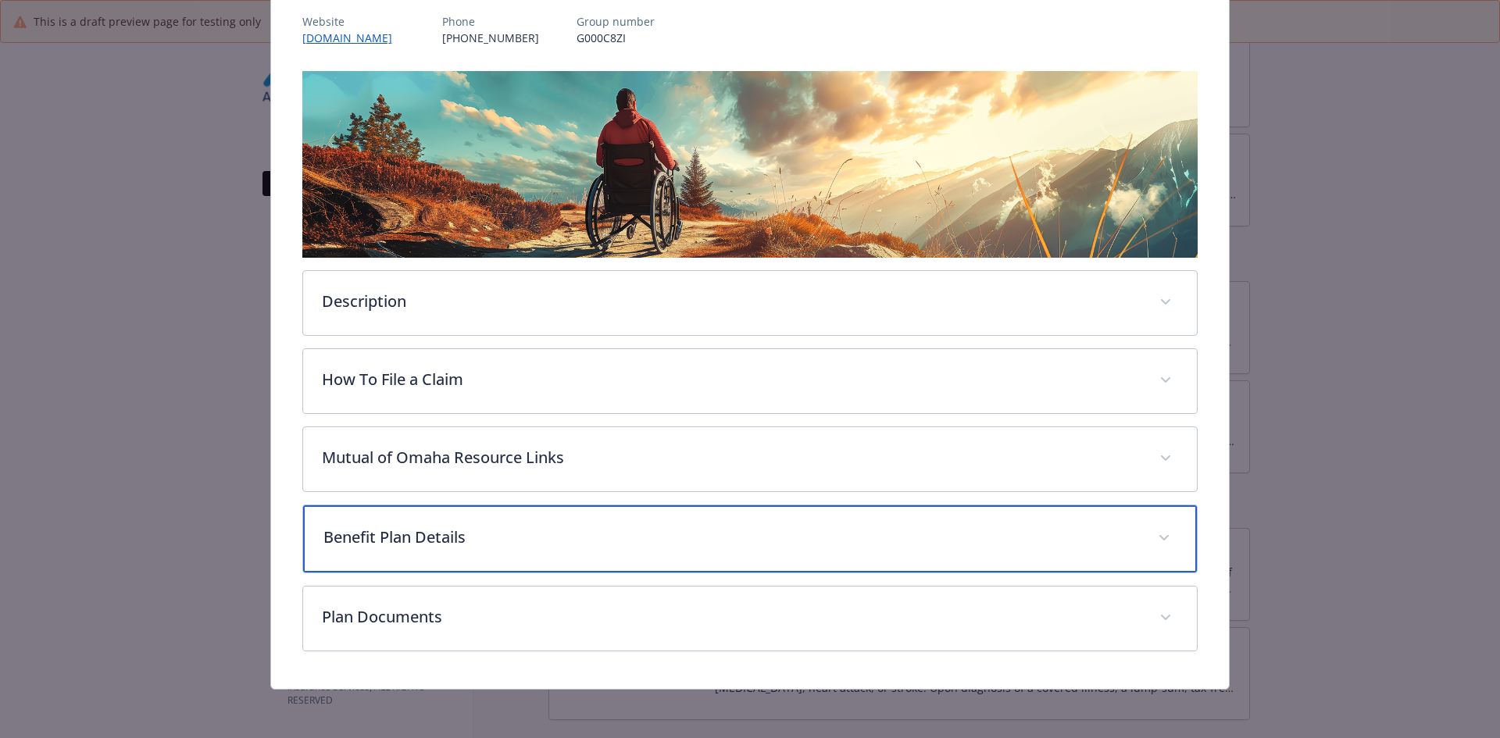
click at [383, 539] on p "Benefit Plan Details" at bounding box center [731, 537] width 816 height 23
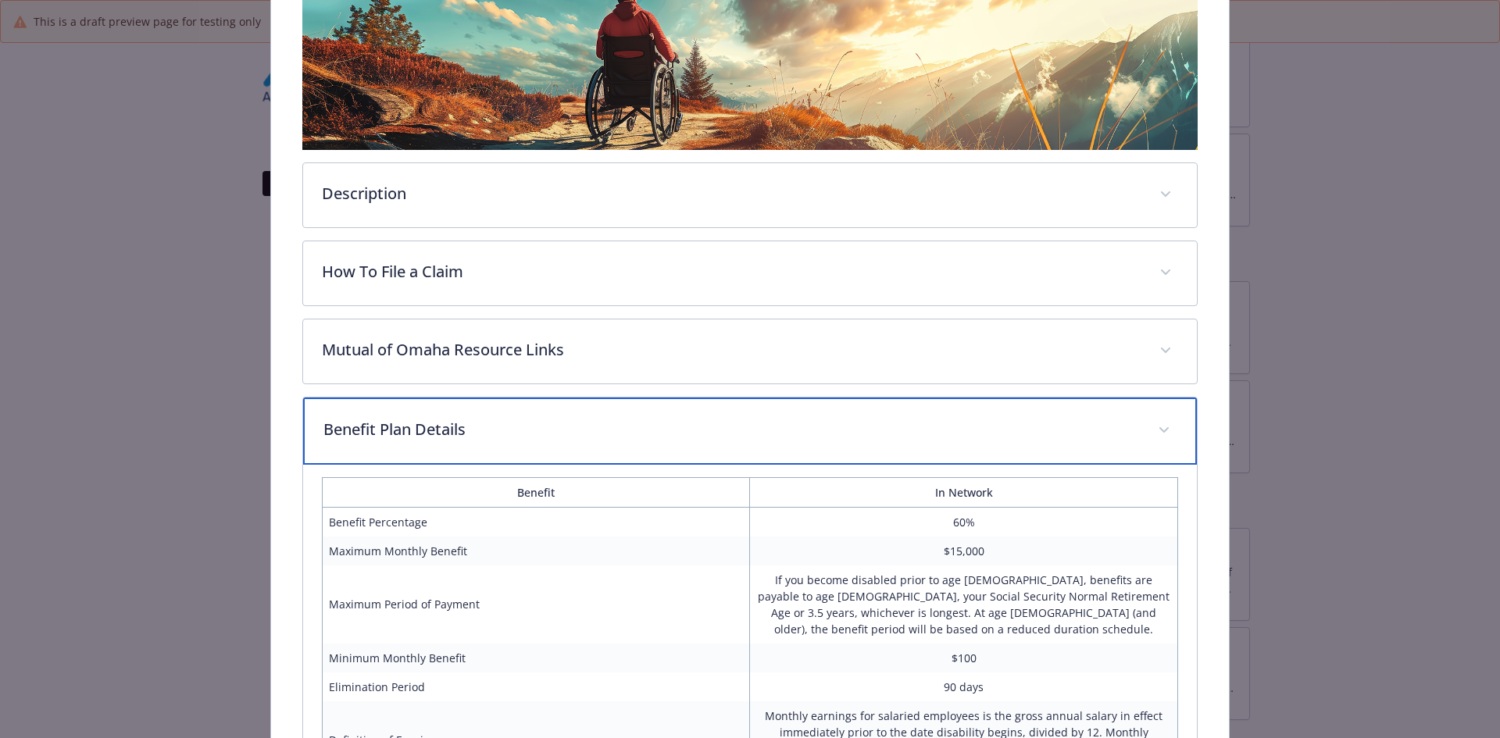
scroll to position [505, 0]
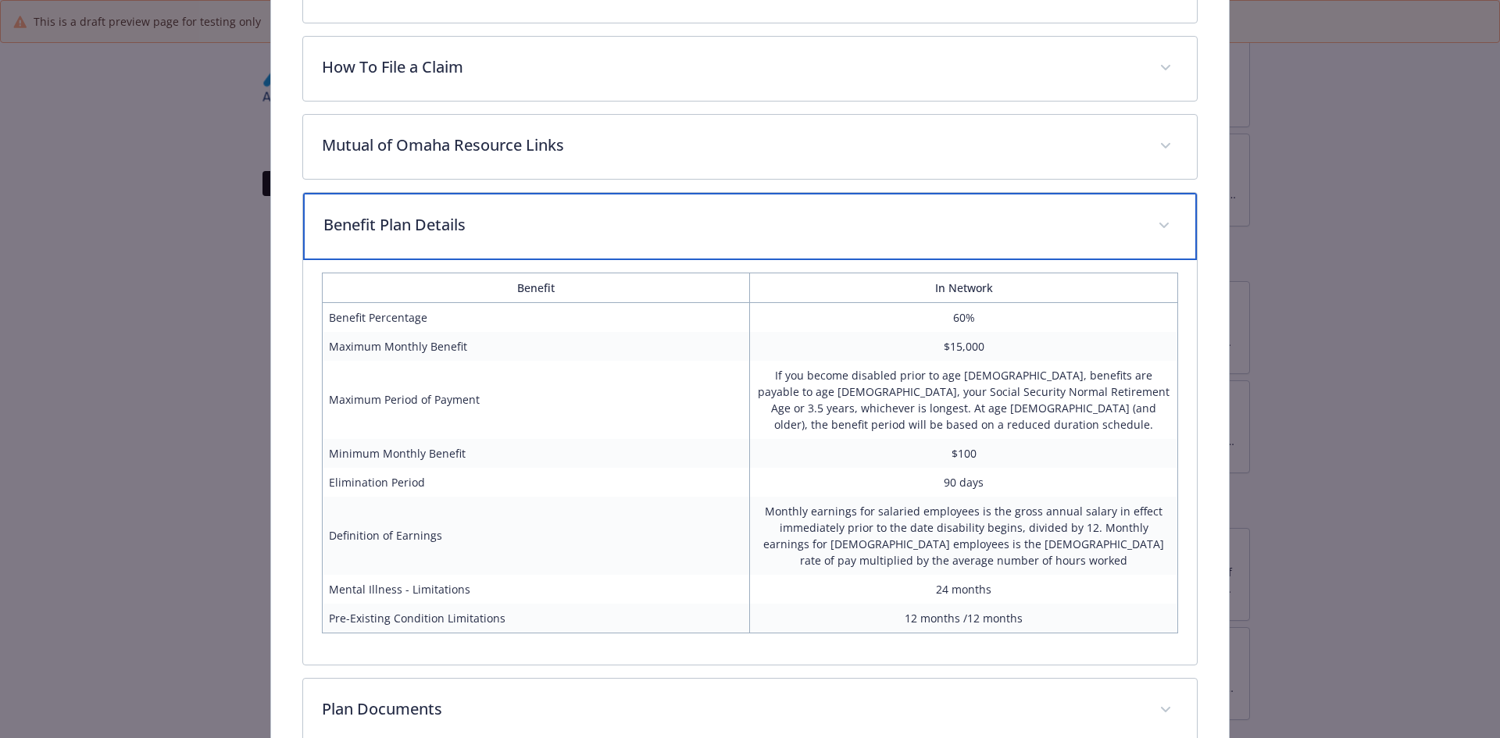
click at [434, 231] on p "Benefit Plan Details" at bounding box center [731, 224] width 816 height 23
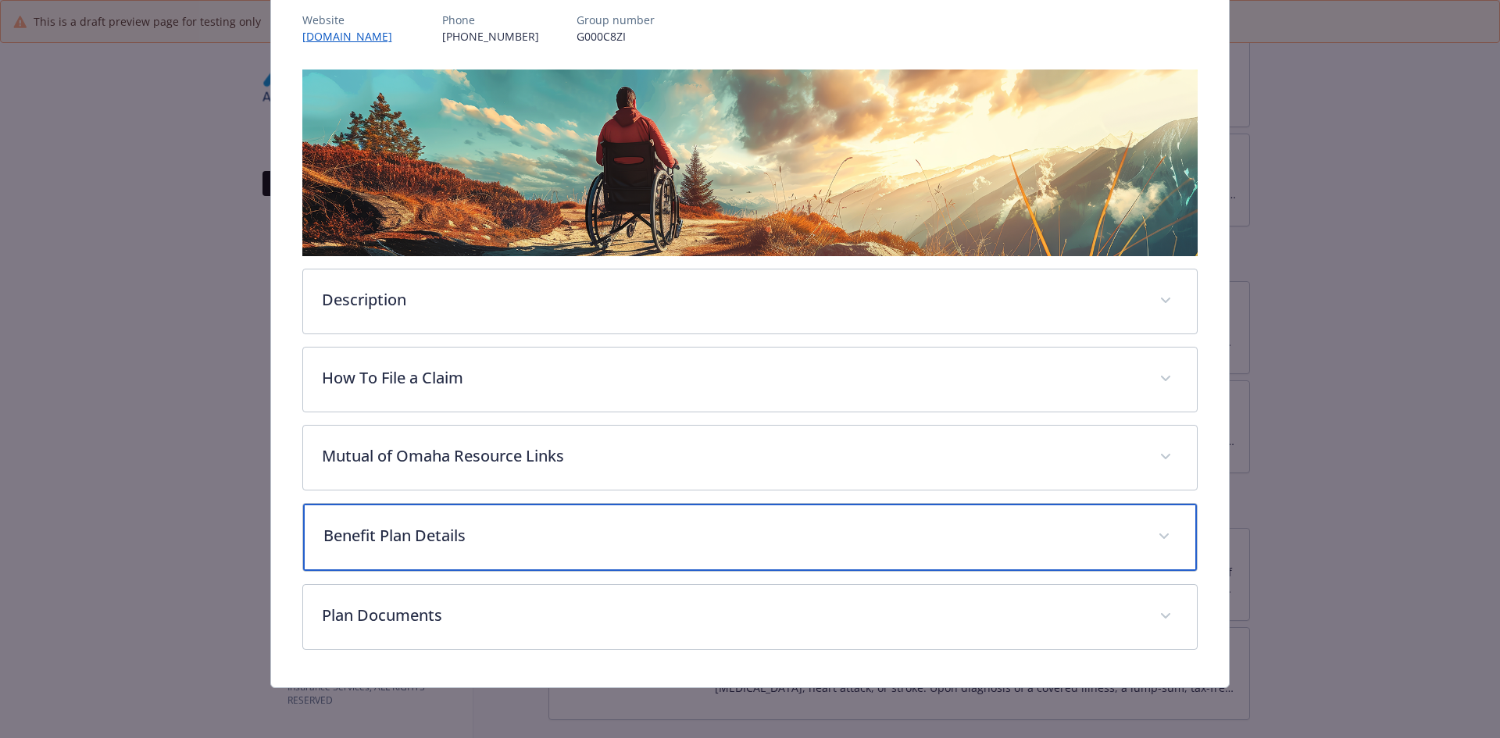
scroll to position [192, 0]
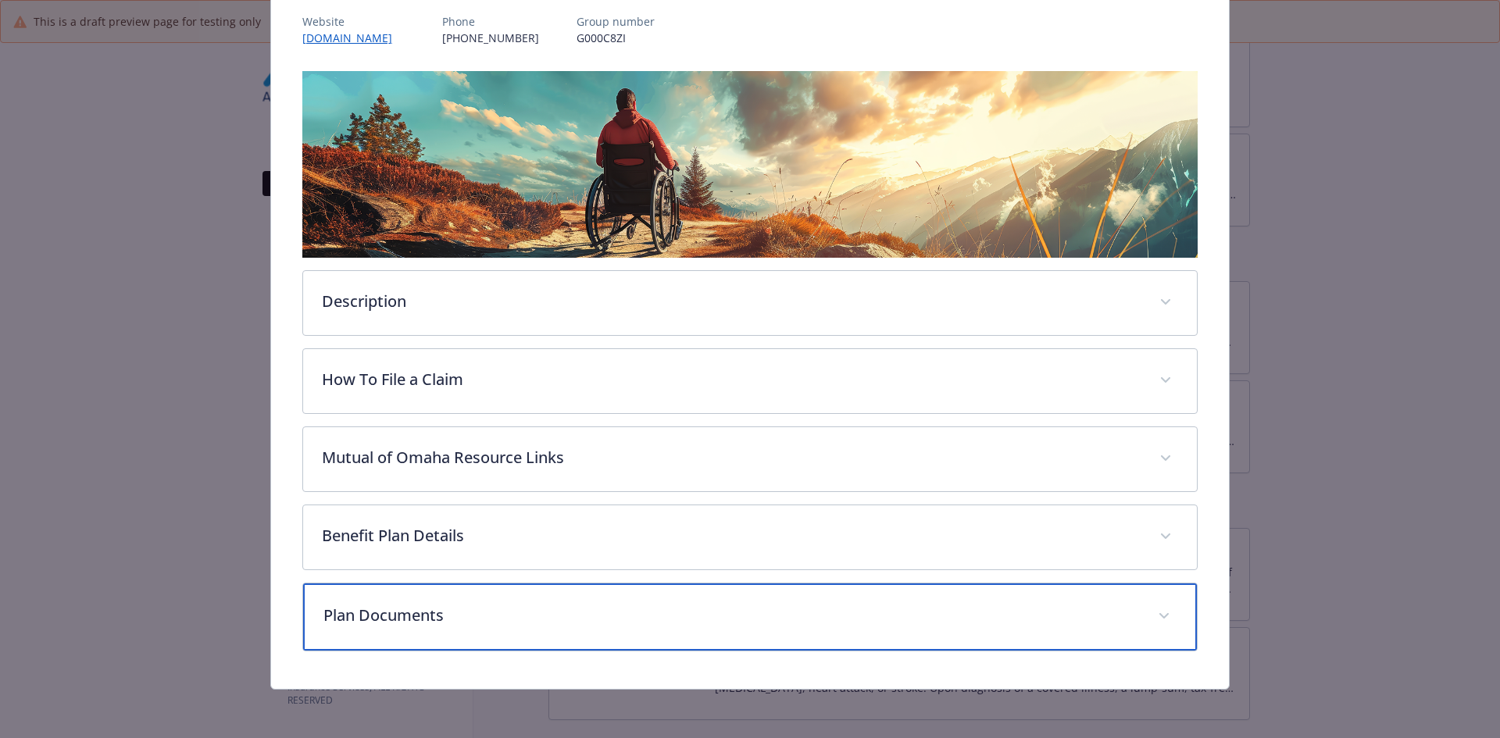
click at [448, 608] on p "Plan Documents" at bounding box center [731, 615] width 816 height 23
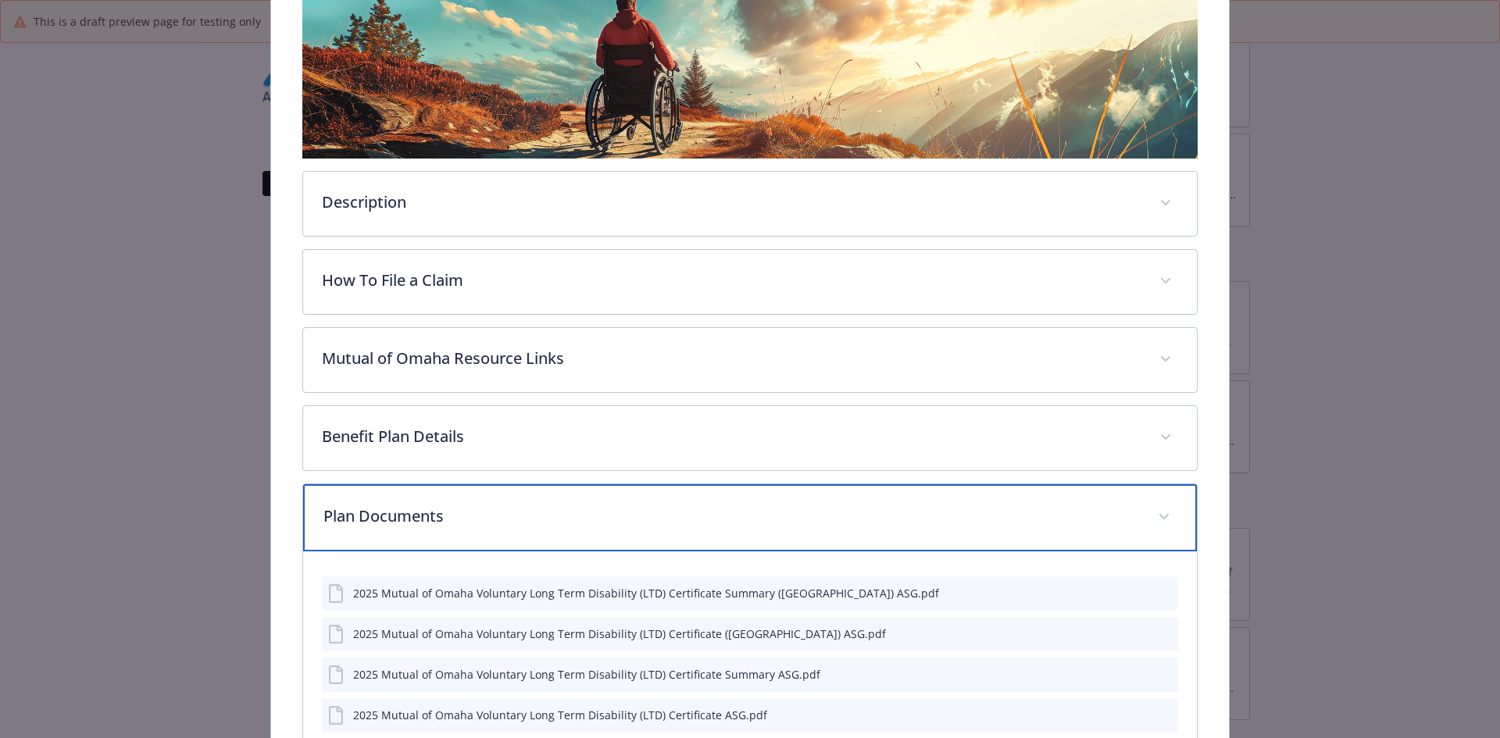
scroll to position [445, 0]
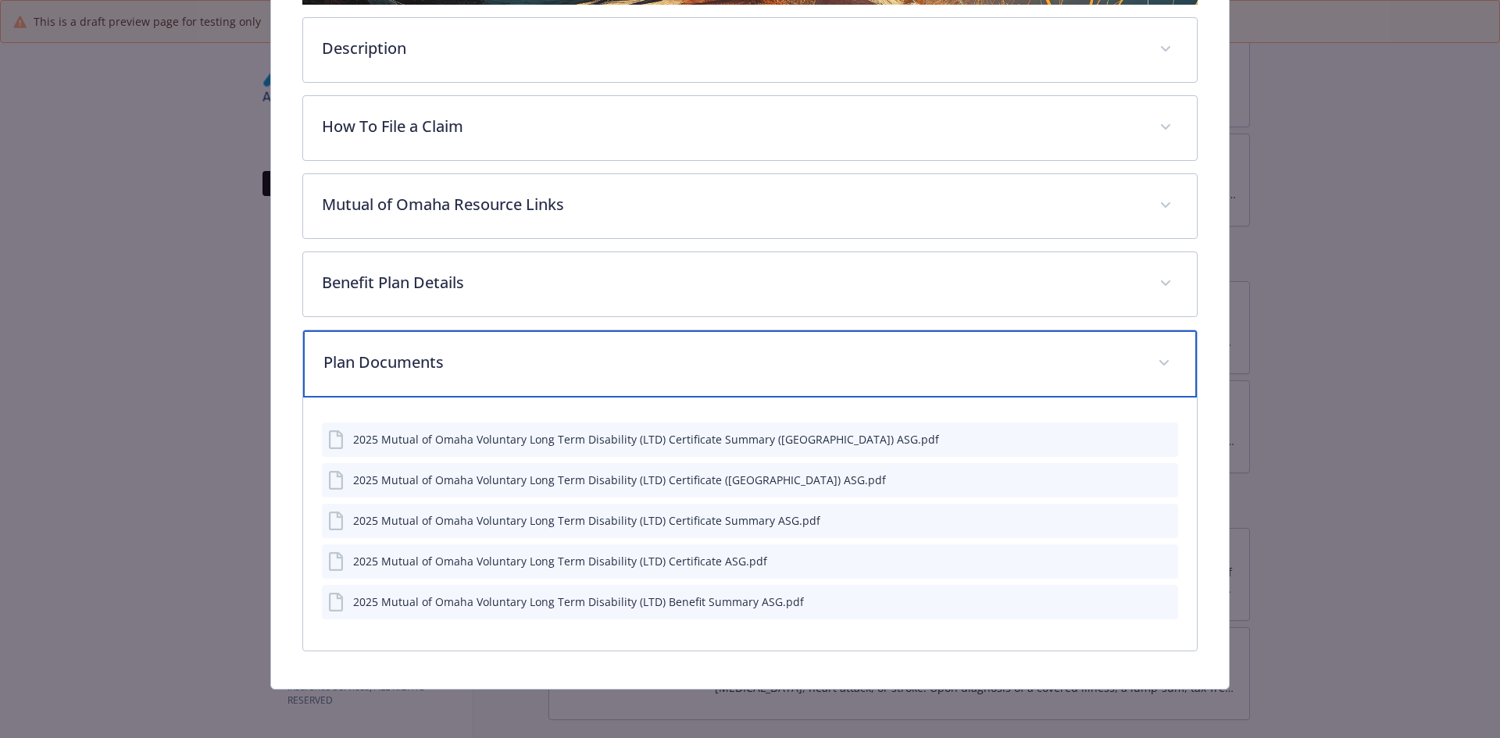
click at [387, 364] on p "Plan Documents" at bounding box center [731, 362] width 816 height 23
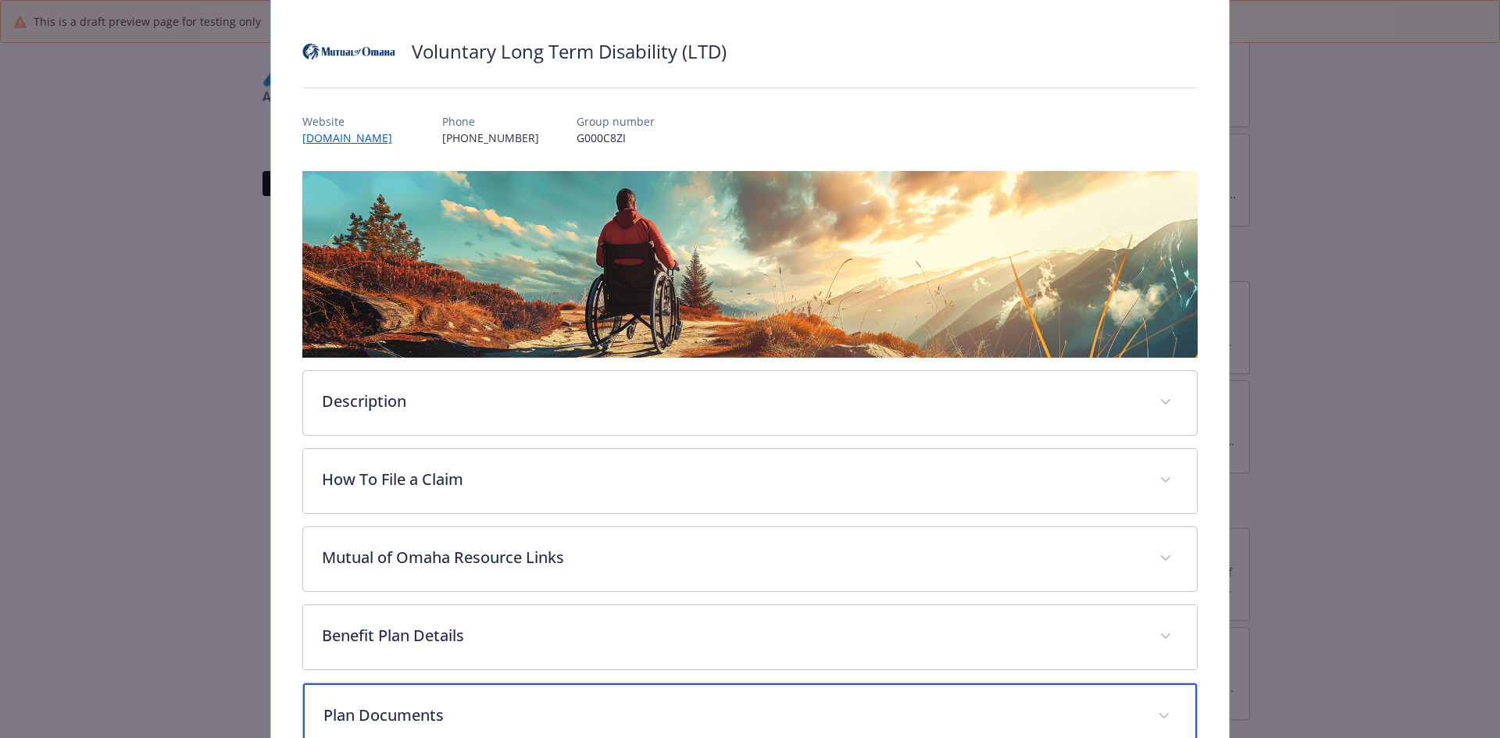
scroll to position [0, 0]
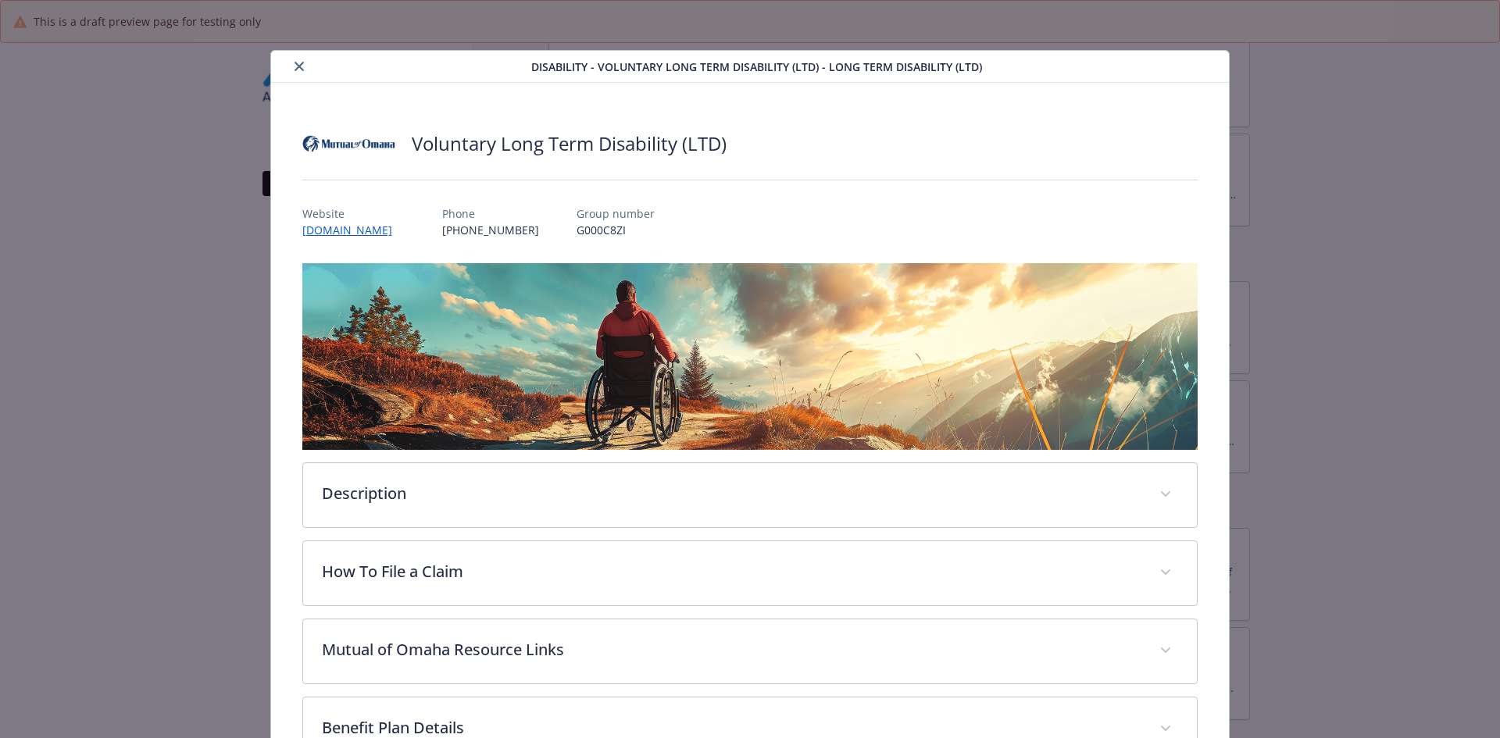
click at [295, 59] on button "close" at bounding box center [299, 66] width 19 height 19
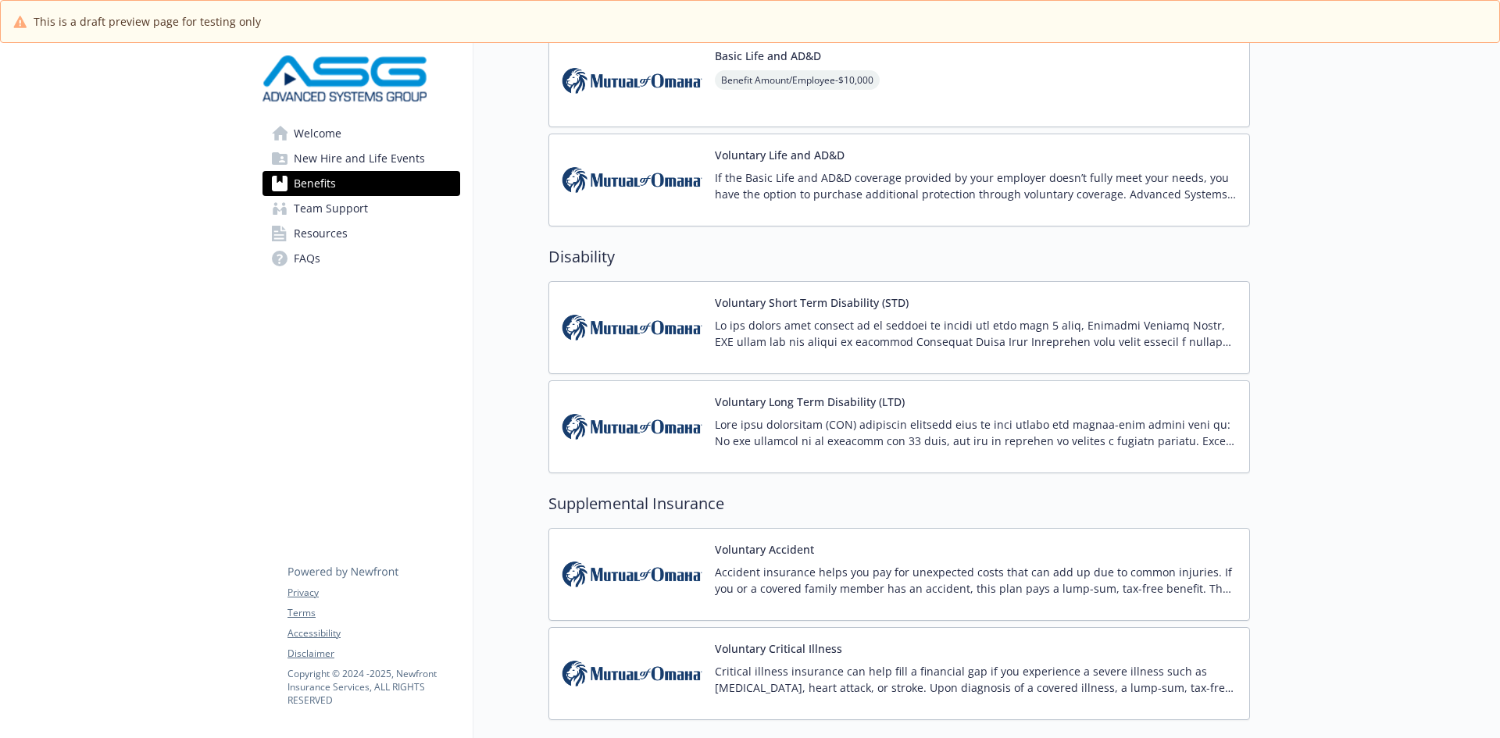
click at [788, 332] on p at bounding box center [976, 333] width 522 height 33
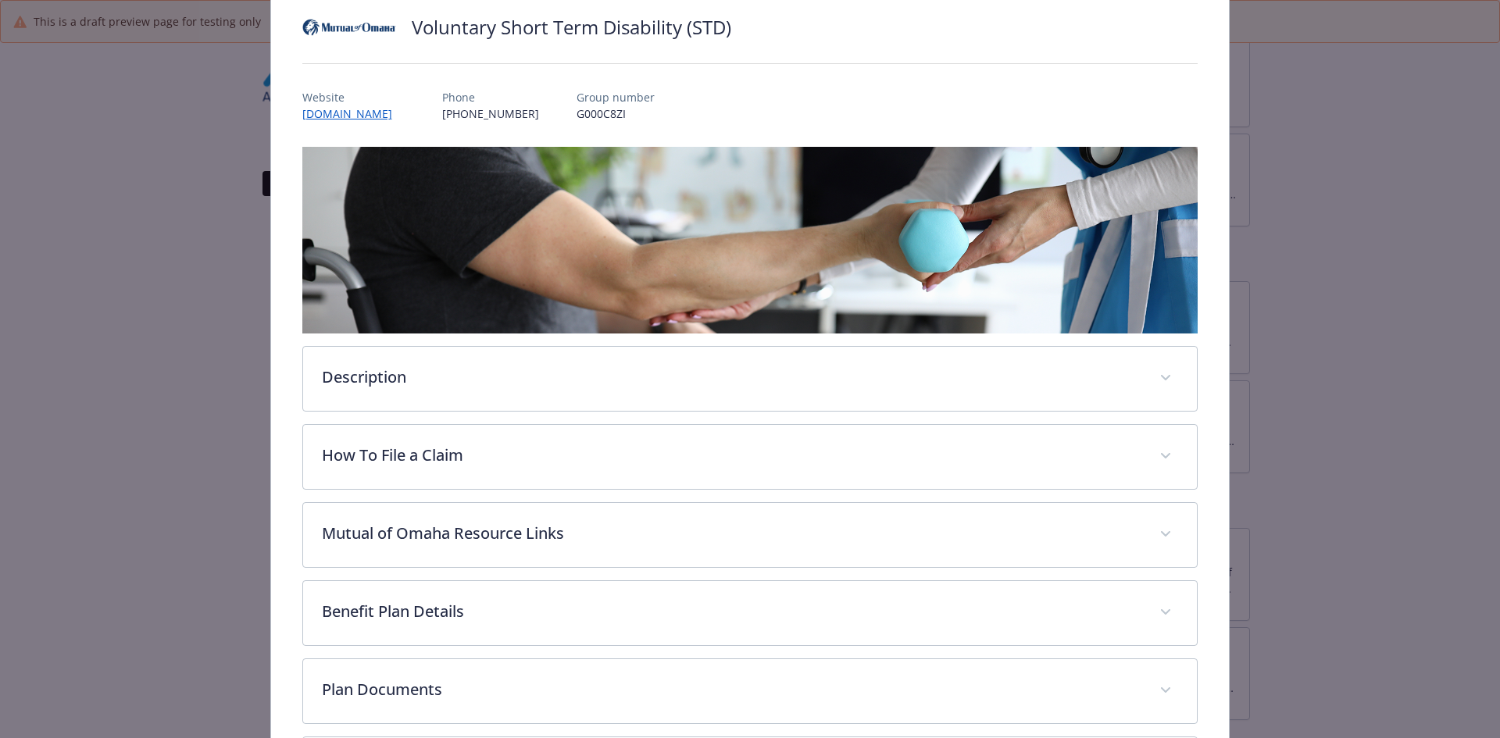
scroll to position [33, 0]
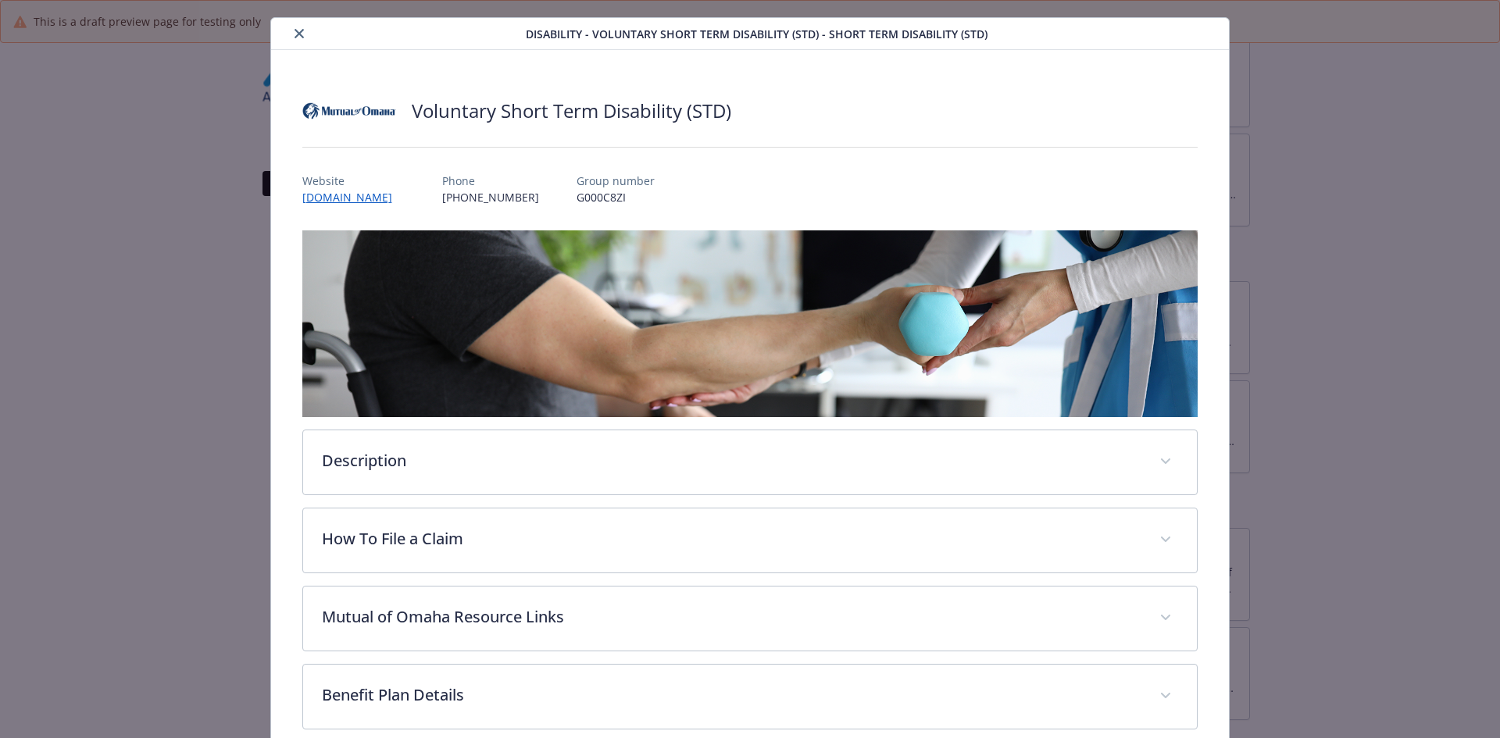
click at [306, 34] on div "details for plan Disability - Voluntary Short Term Disability (STD) - Short Ter…" at bounding box center [401, 33] width 248 height 19
click at [299, 33] on icon "close" at bounding box center [299, 33] width 9 height 9
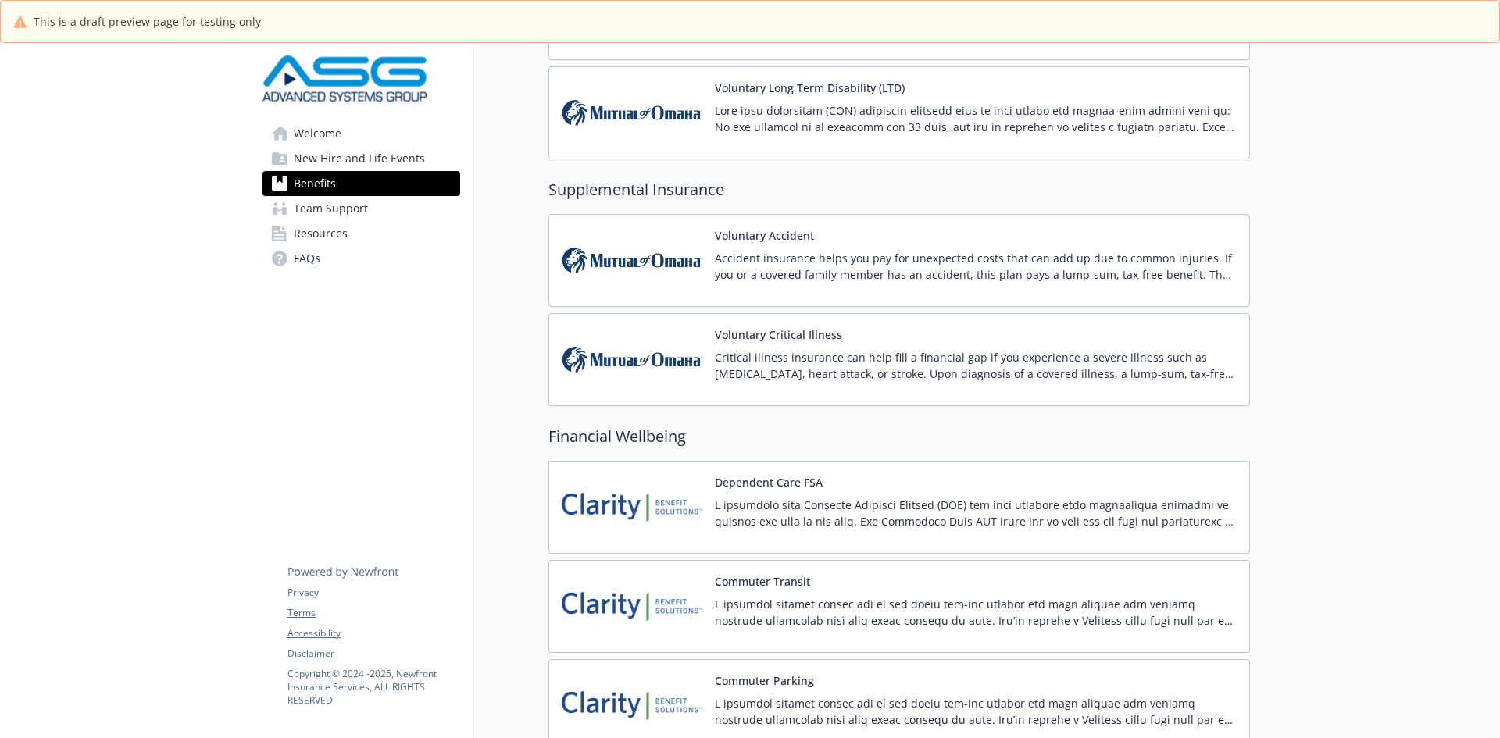
scroll to position [1433, 0]
click at [883, 261] on p "Accident insurance helps you pay for unexpected costs that can add up due to co…" at bounding box center [976, 268] width 522 height 33
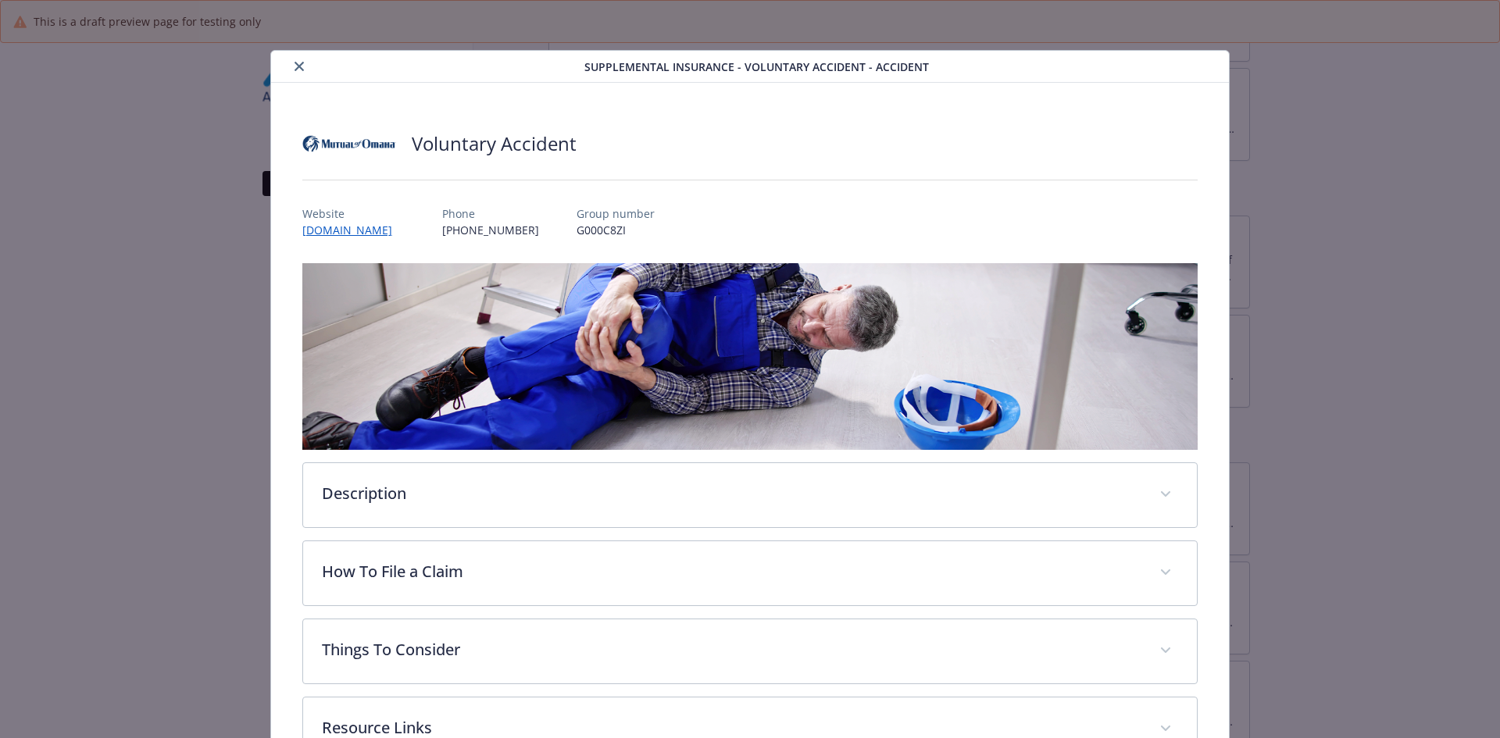
scroll to position [47, 0]
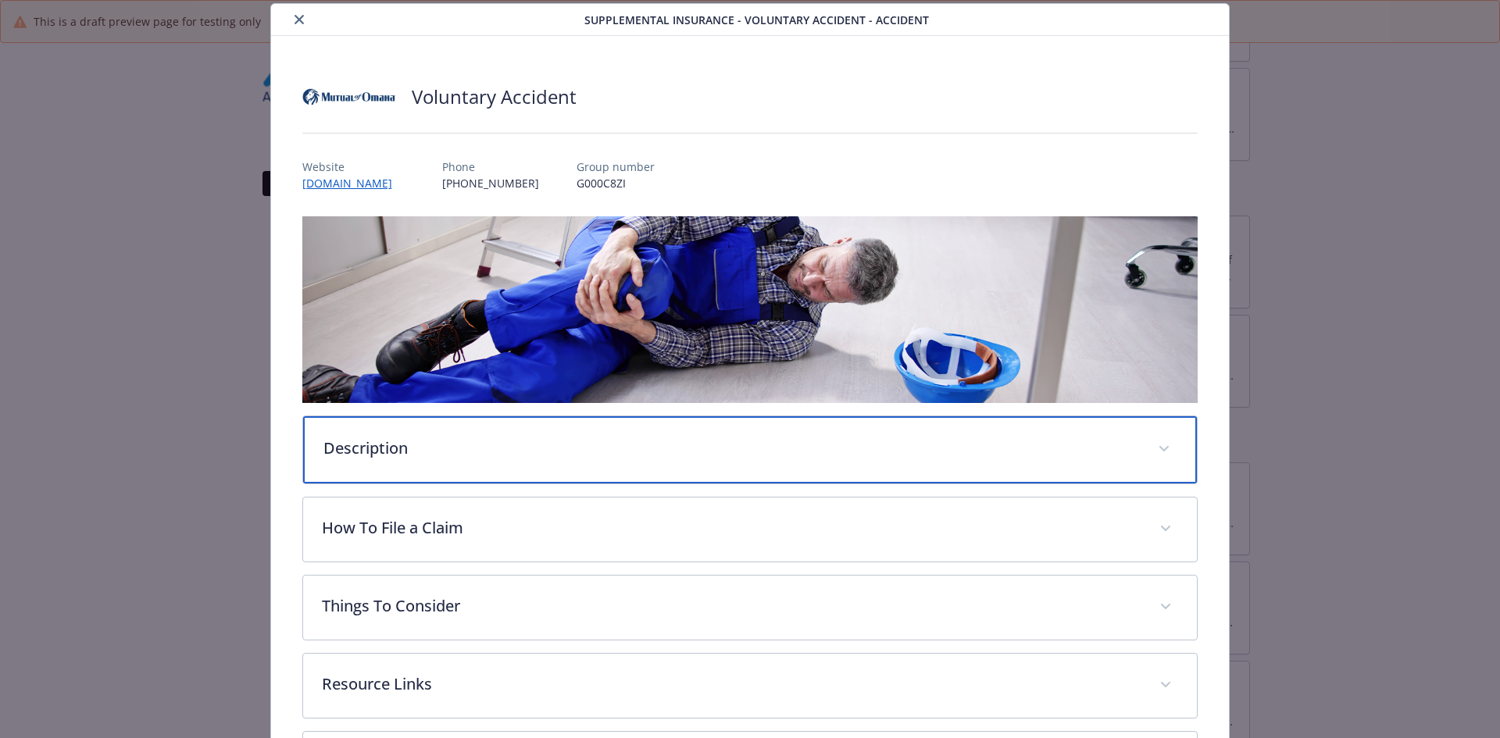
click at [472, 456] on p "Description" at bounding box center [731, 448] width 816 height 23
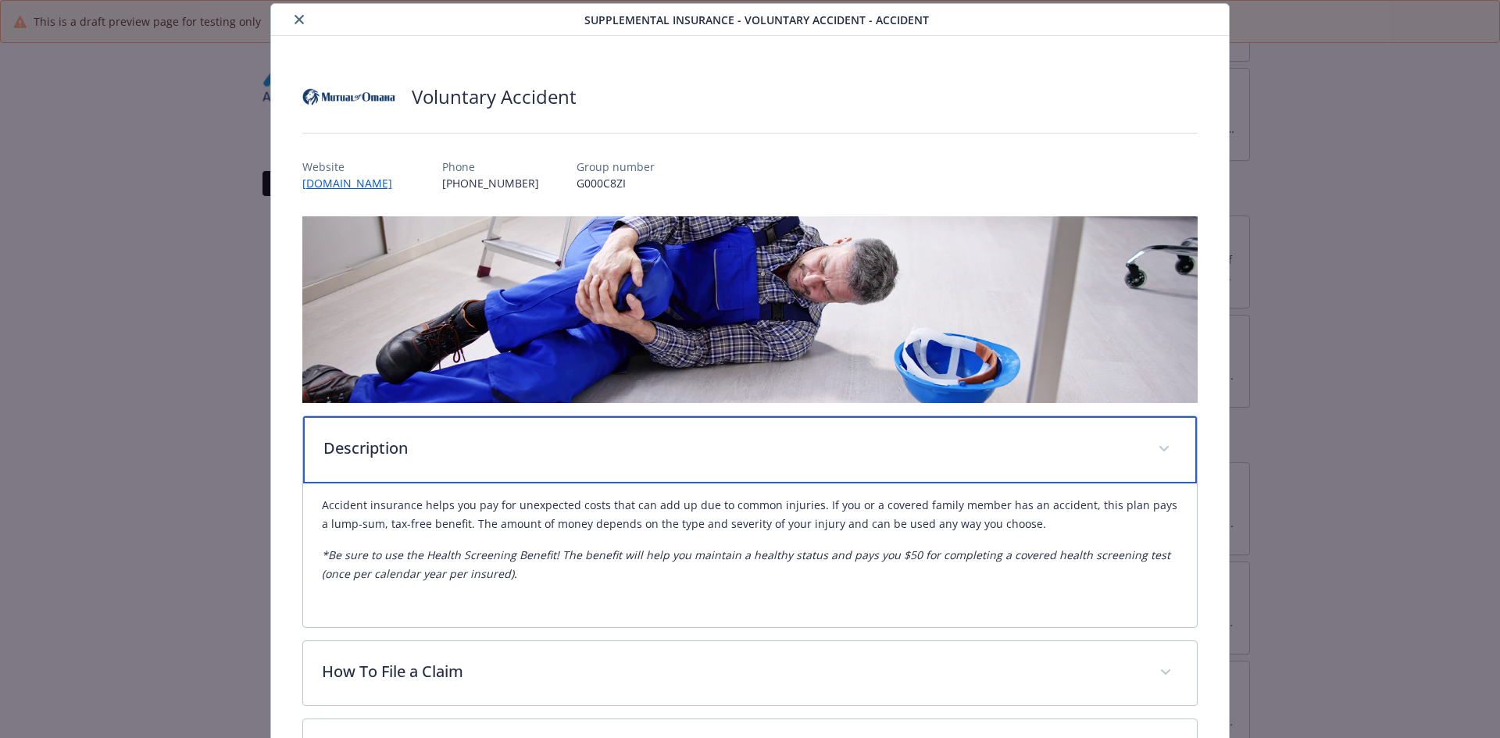
click at [472, 456] on p "Description" at bounding box center [731, 448] width 816 height 23
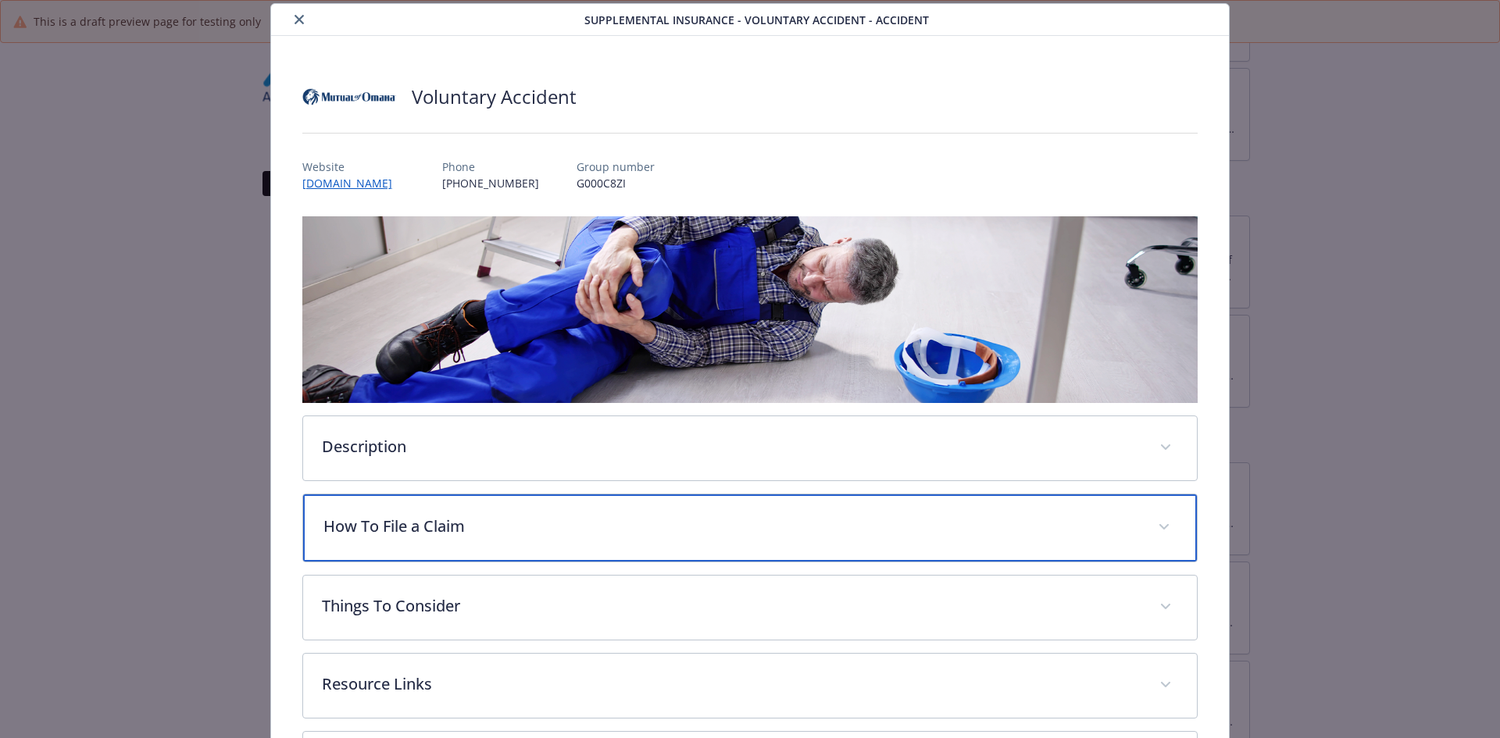
click at [454, 530] on p "How To File a Claim" at bounding box center [731, 526] width 816 height 23
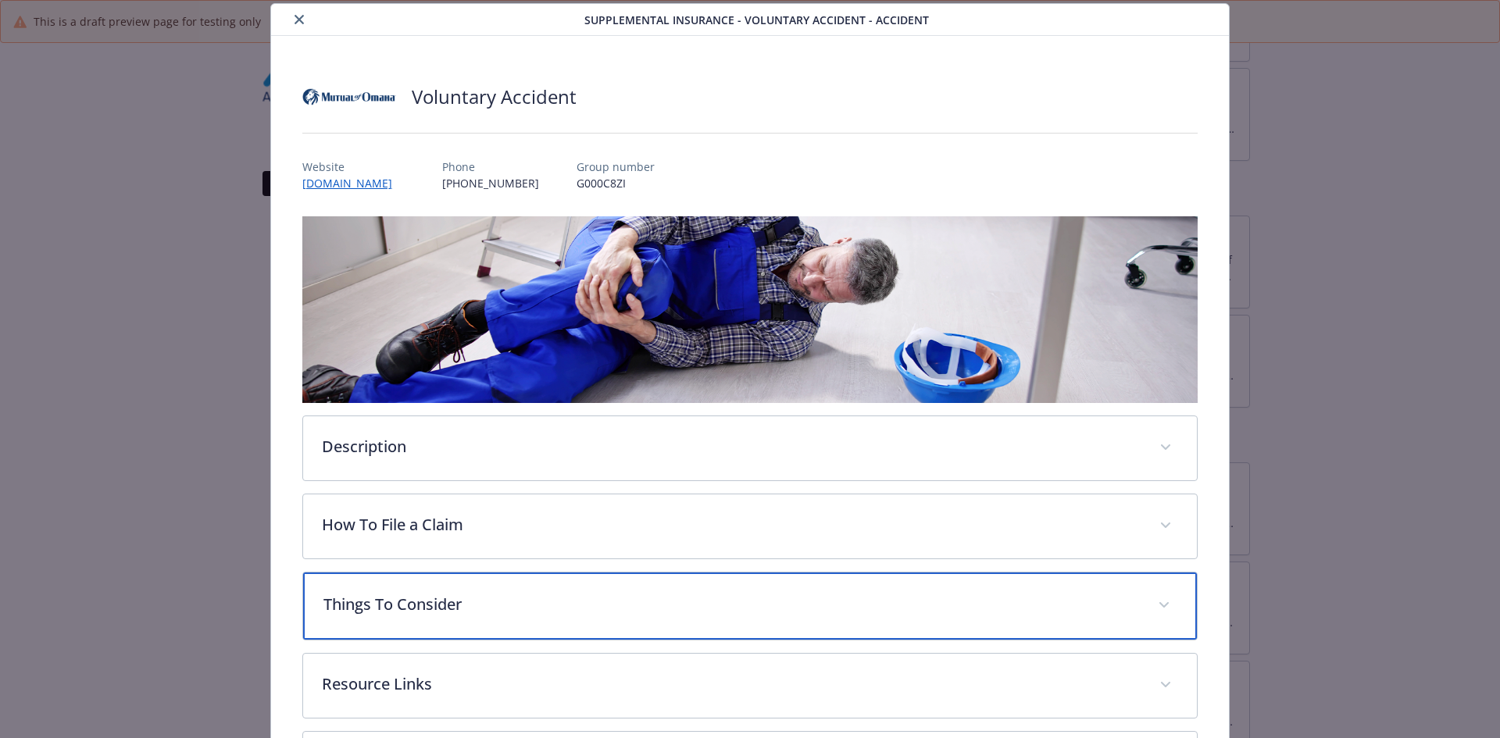
click at [444, 587] on div "Things To Consider" at bounding box center [750, 606] width 895 height 67
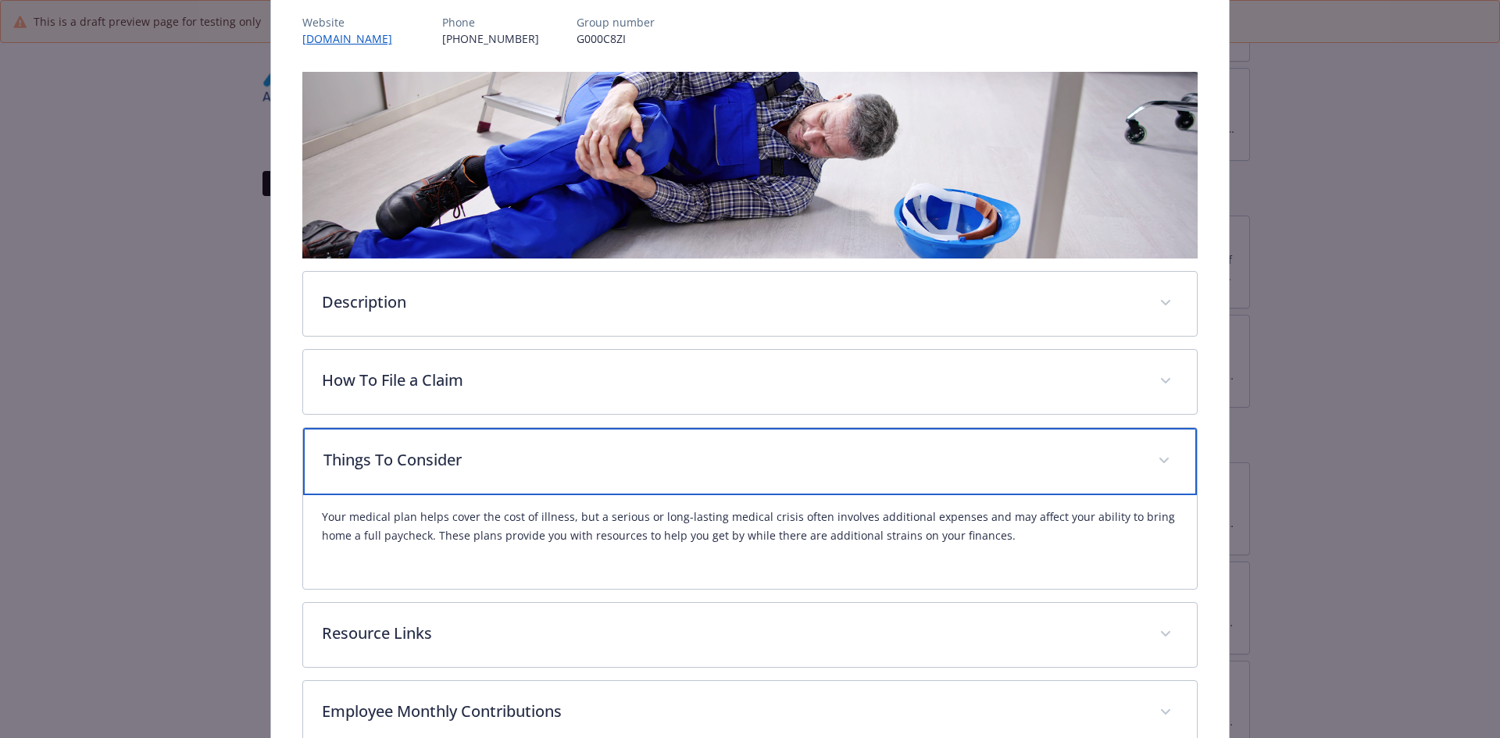
scroll to position [203, 0]
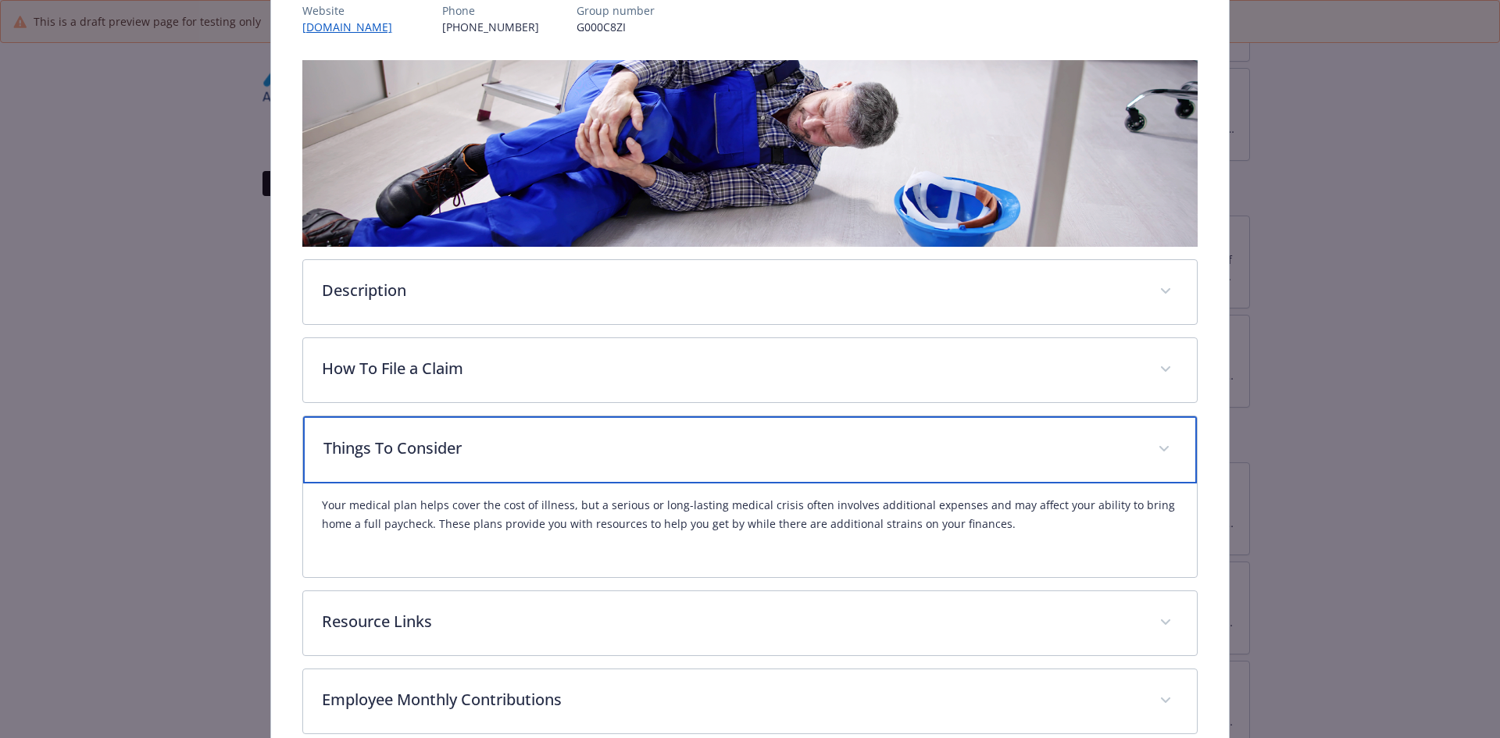
click at [512, 456] on p "Things To Consider" at bounding box center [731, 448] width 816 height 23
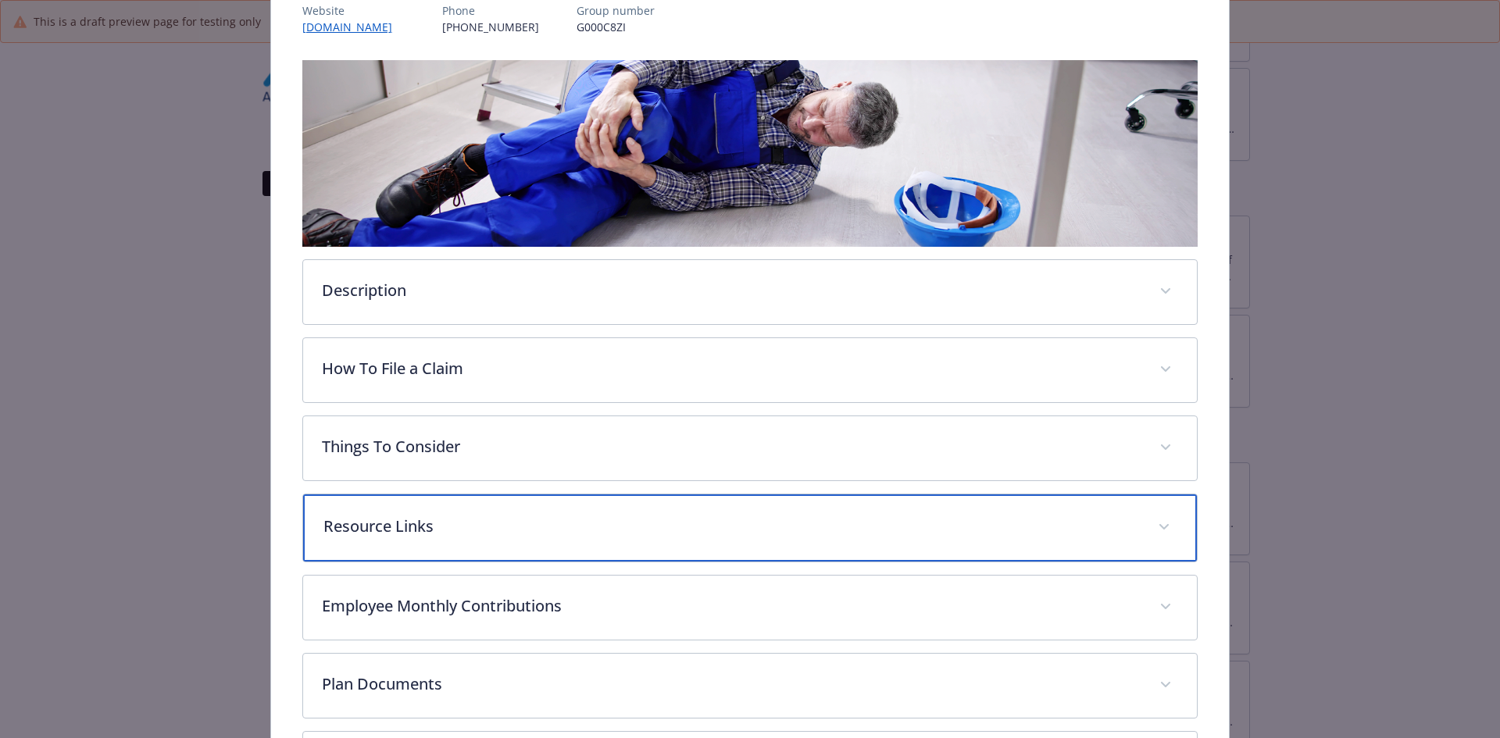
click at [483, 523] on p "Resource Links" at bounding box center [731, 526] width 816 height 23
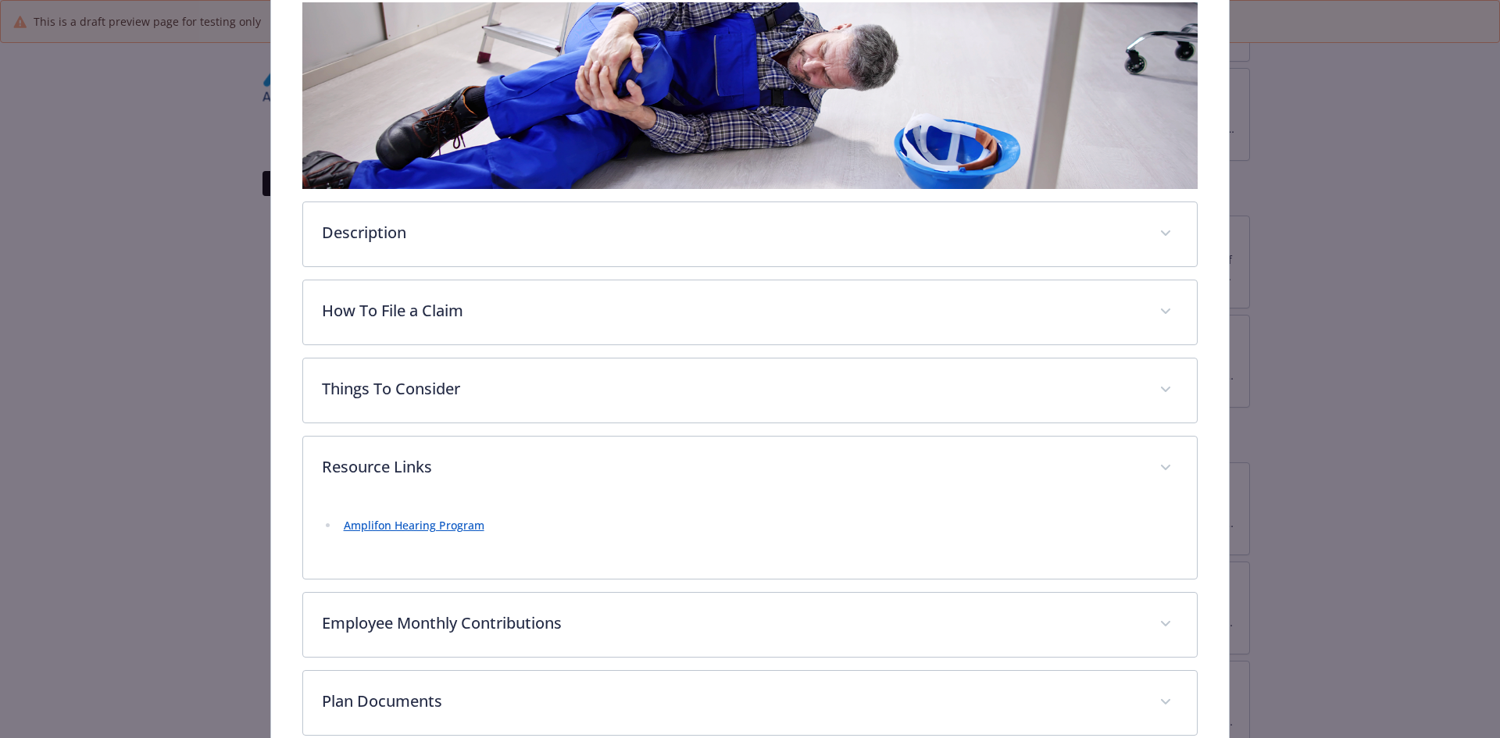
scroll to position [359, 0]
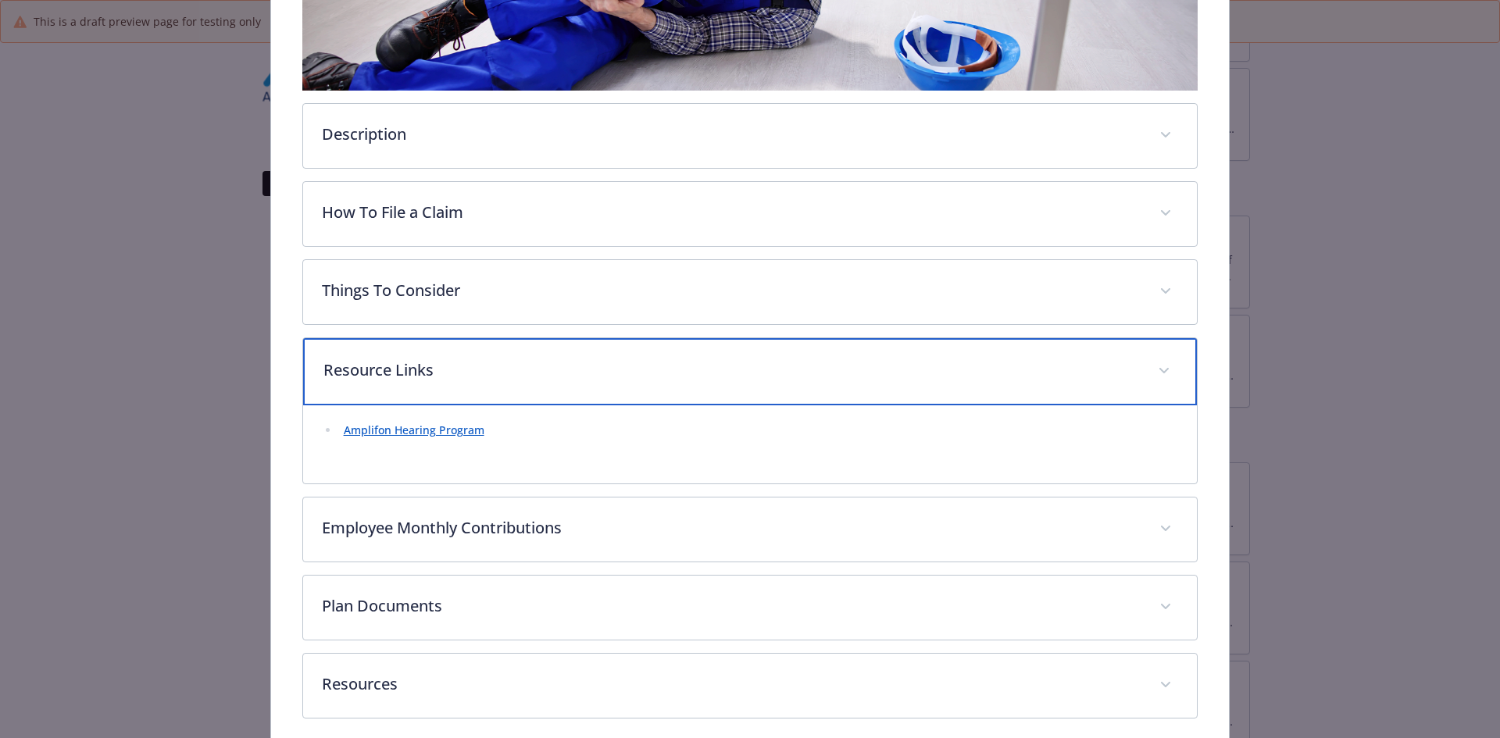
click at [352, 364] on p "Resource Links" at bounding box center [731, 370] width 816 height 23
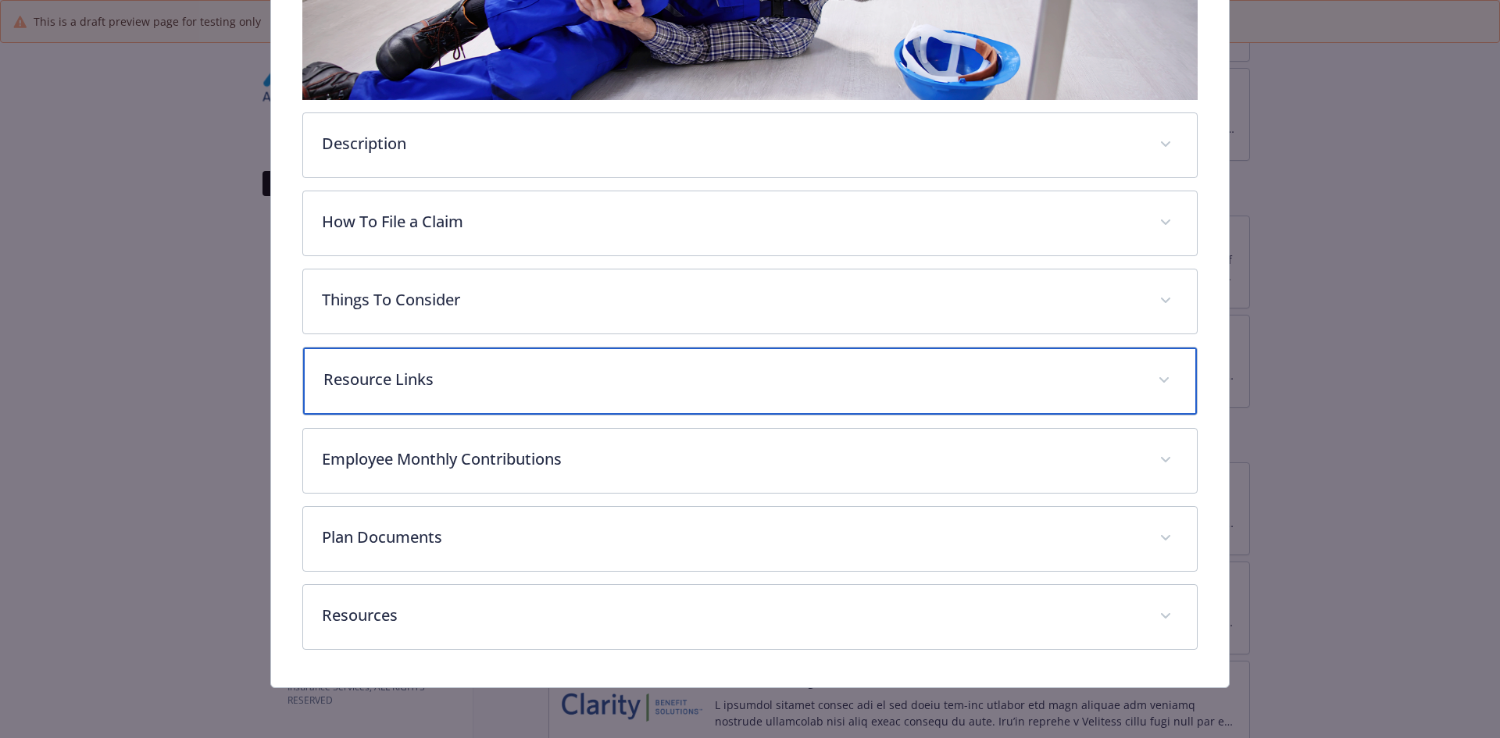
scroll to position [348, 0]
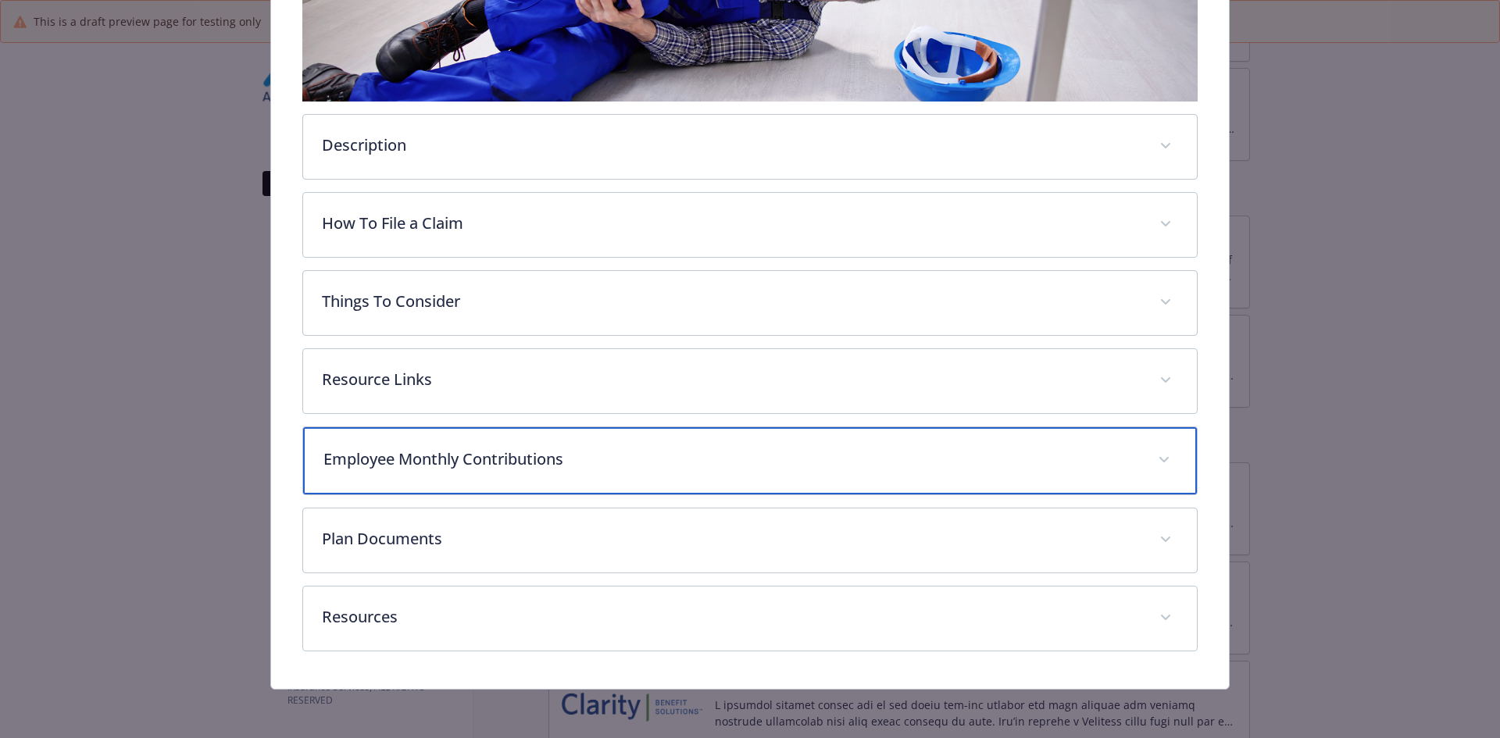
click at [373, 460] on p "Employee Monthly Contributions" at bounding box center [731, 459] width 816 height 23
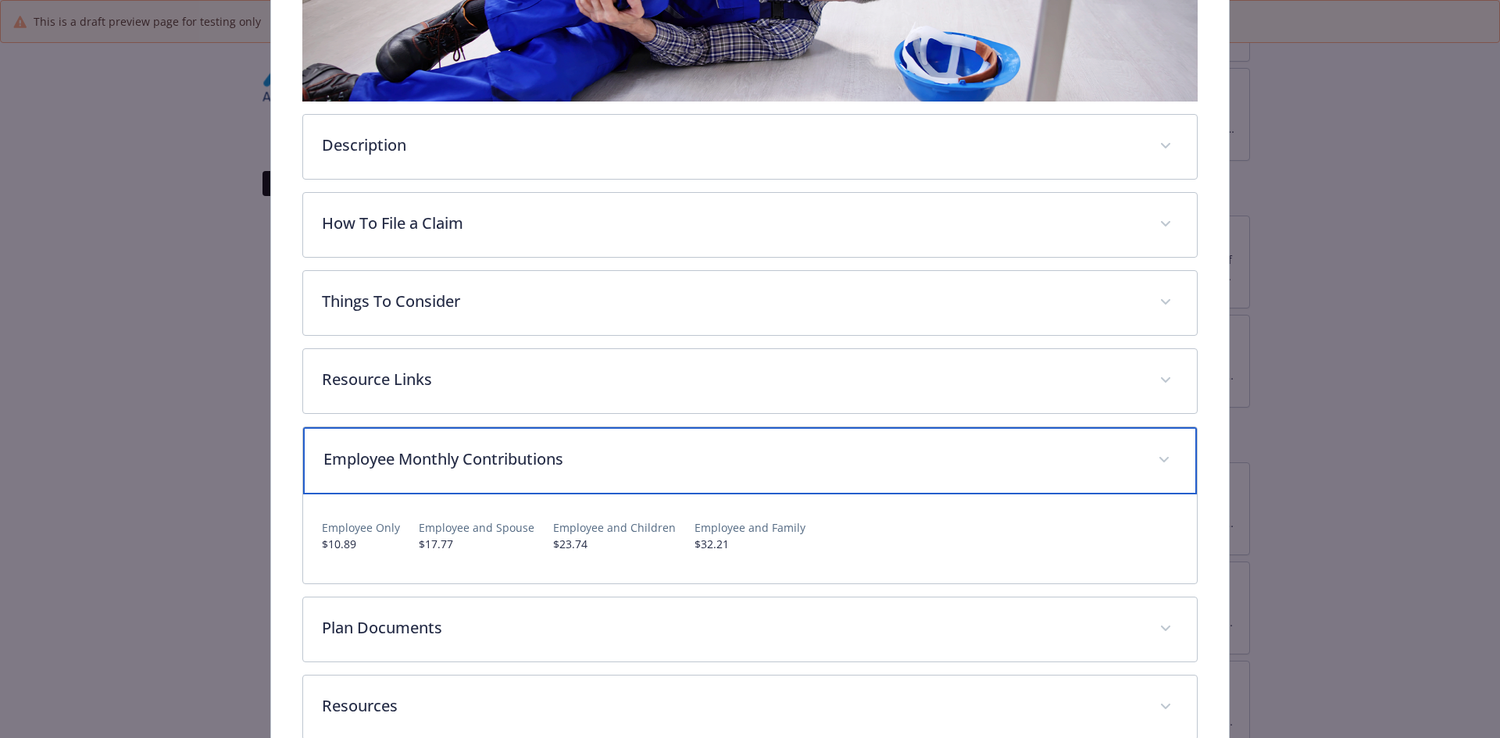
click at [351, 449] on p "Employee Monthly Contributions" at bounding box center [731, 459] width 816 height 23
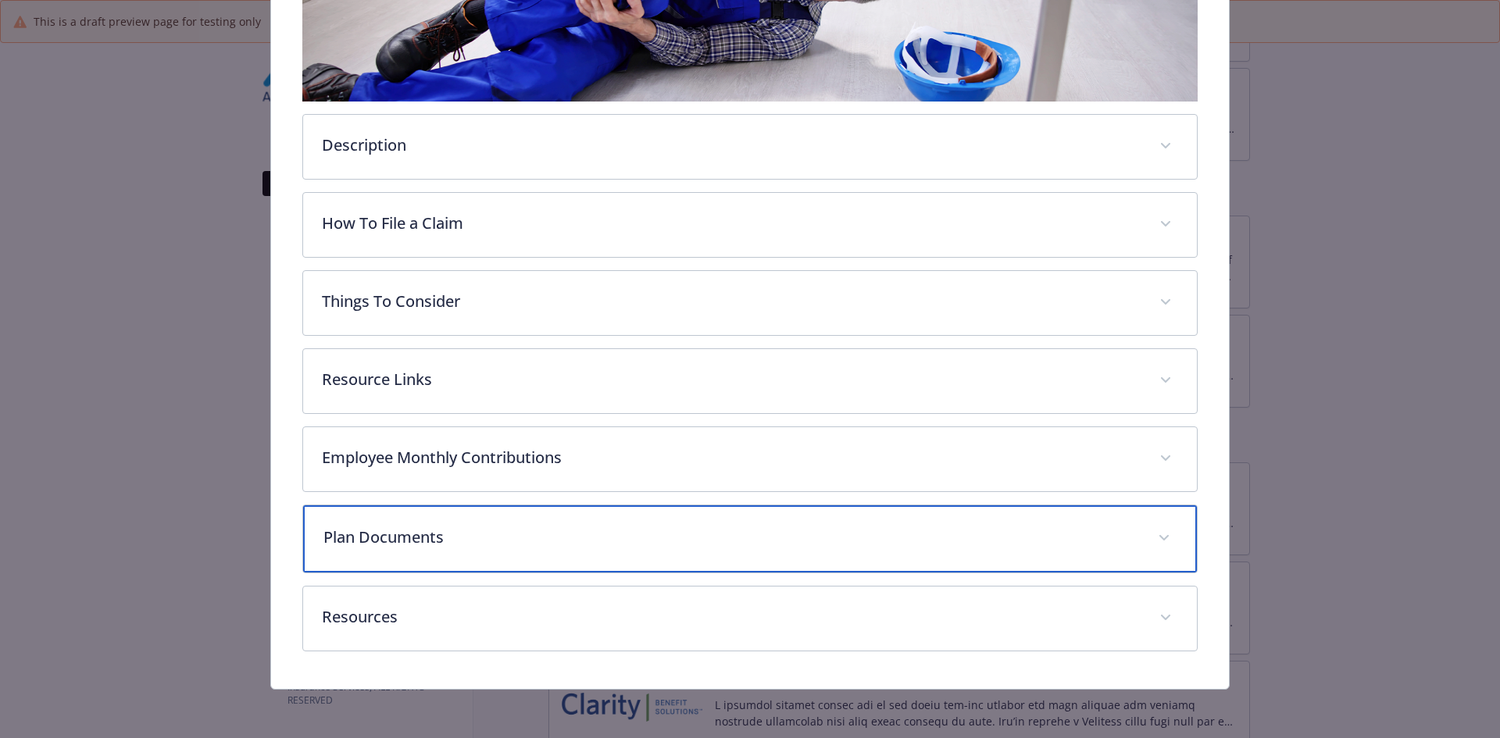
click at [363, 531] on p "Plan Documents" at bounding box center [731, 537] width 816 height 23
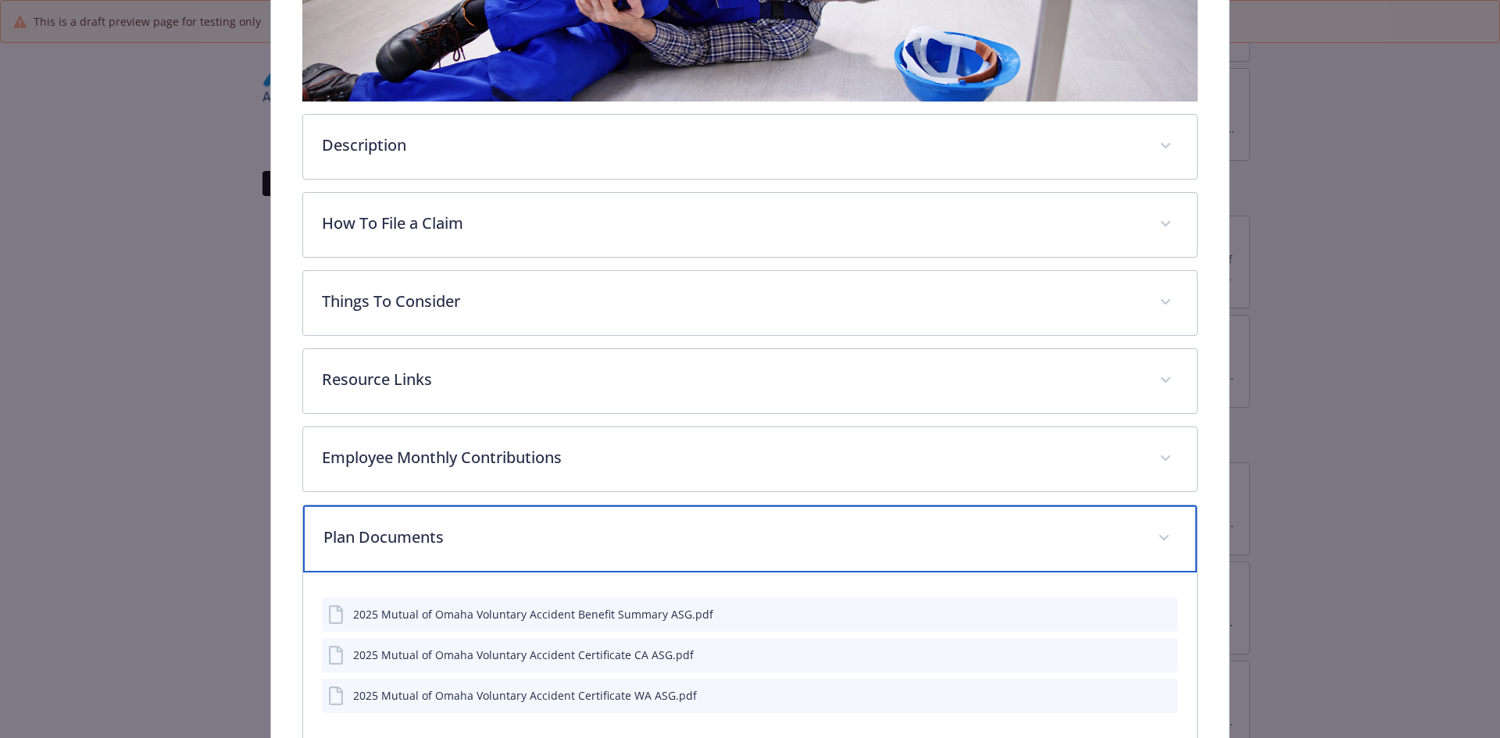
scroll to position [427, 0]
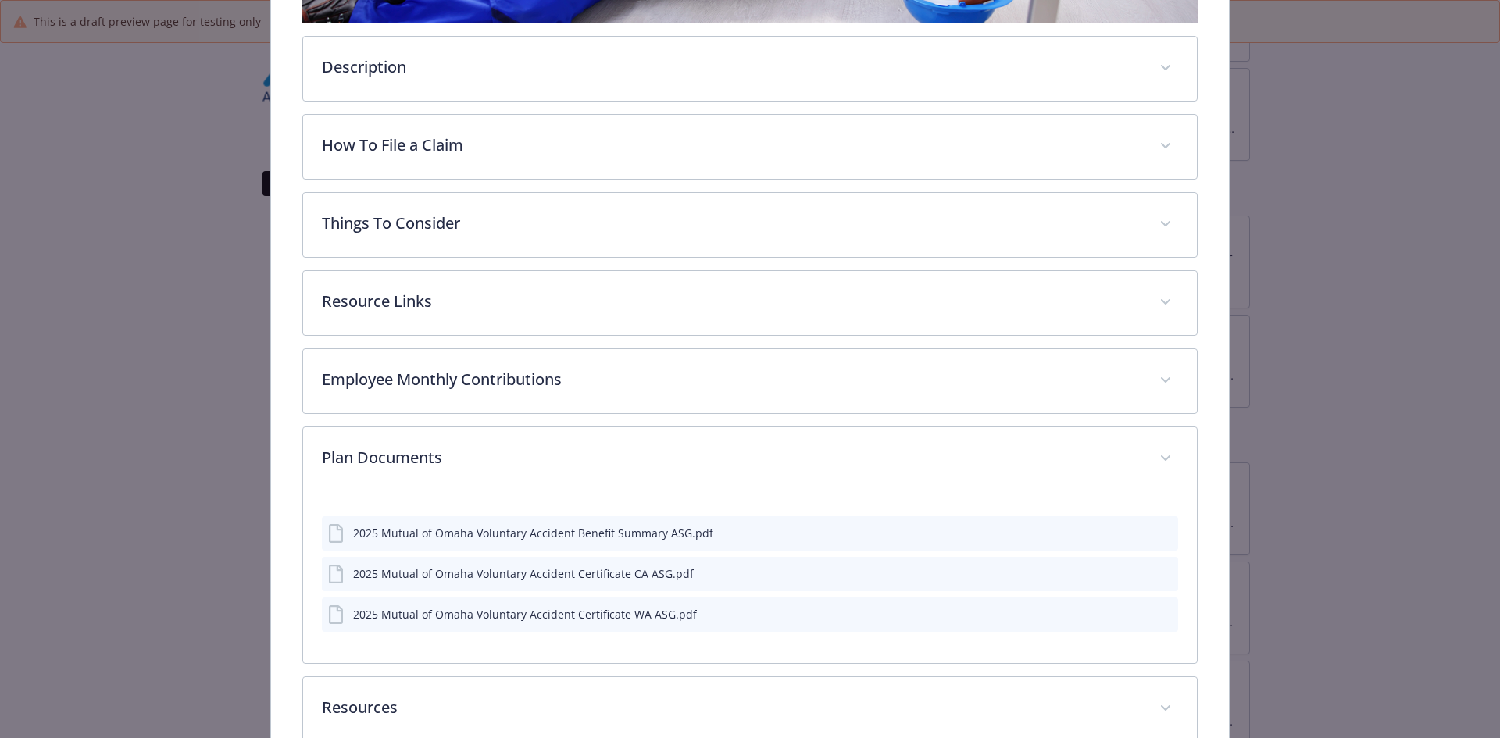
click at [356, 509] on div "2025 Mutual of Omaha Voluntary Accident Benefit Summary ASG.pdf 2025 Mutual of …" at bounding box center [750, 568] width 857 height 128
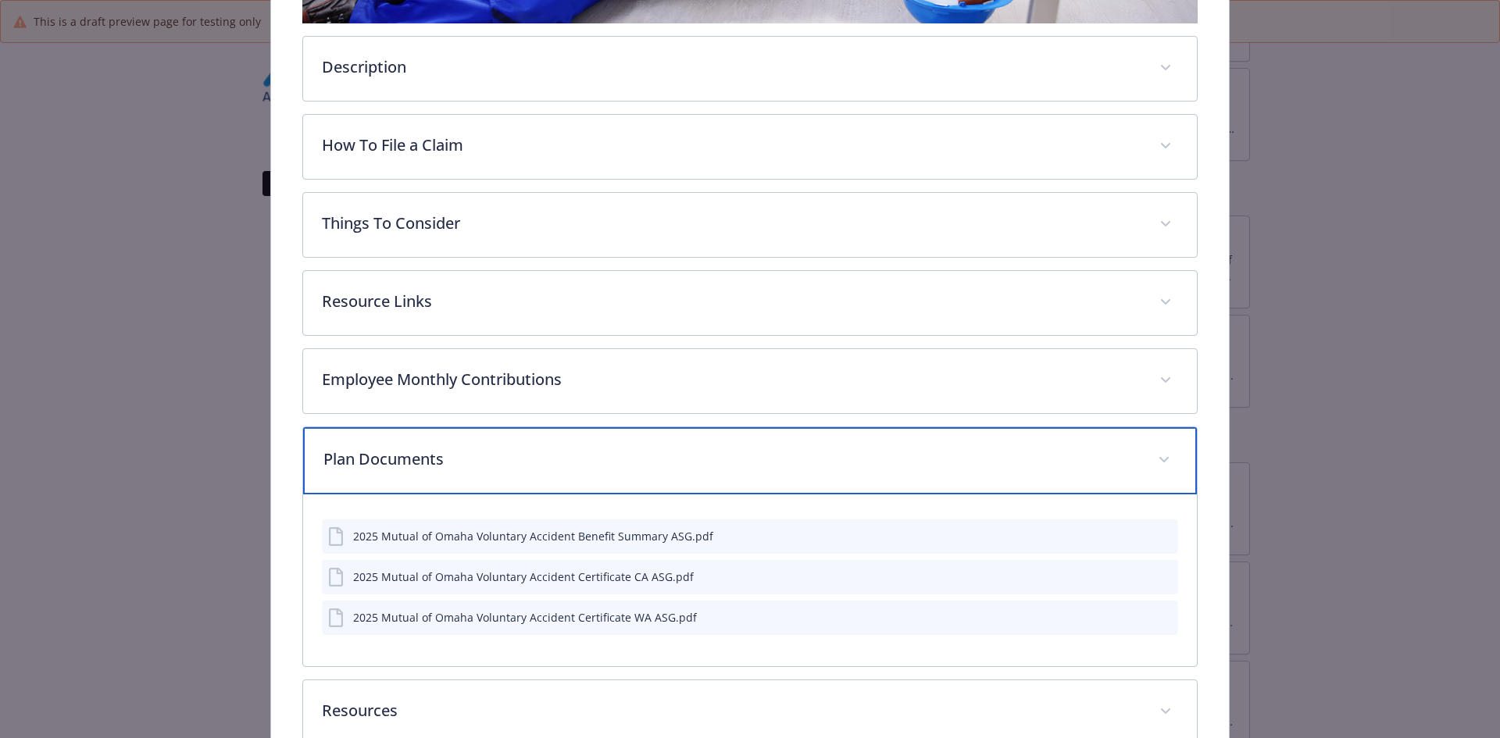
click at [349, 470] on div "Plan Documents" at bounding box center [750, 460] width 895 height 67
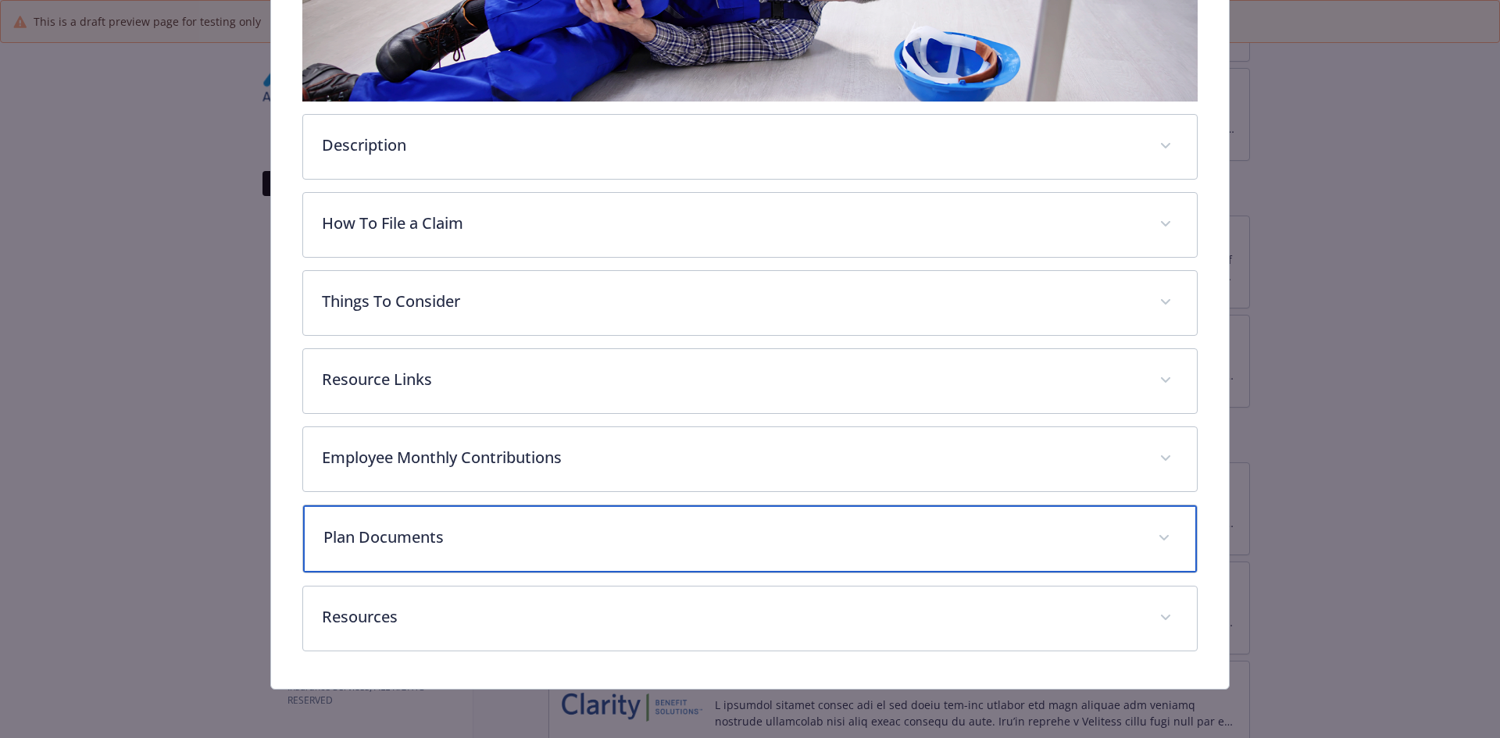
scroll to position [348, 0]
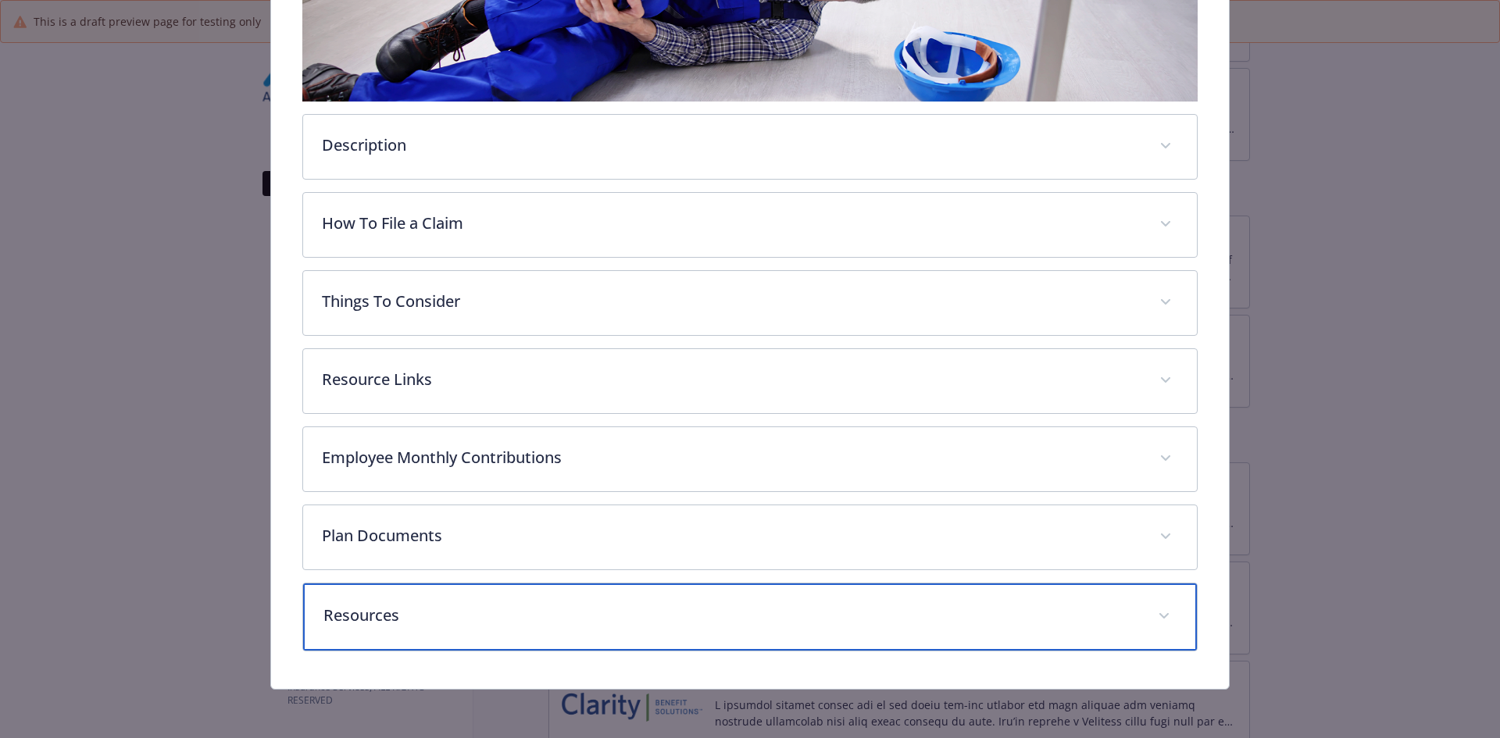
click at [367, 605] on p "Resources" at bounding box center [731, 615] width 816 height 23
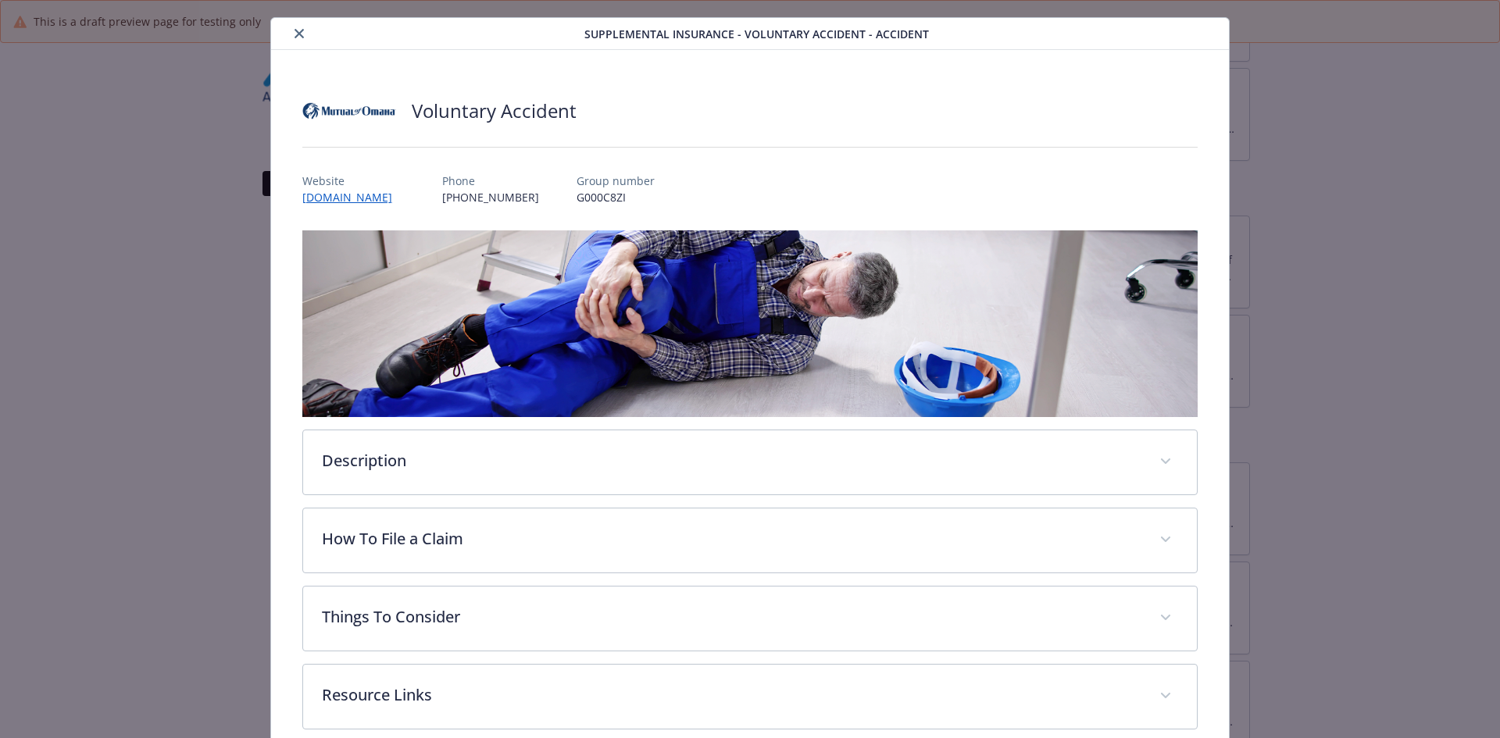
scroll to position [0, 0]
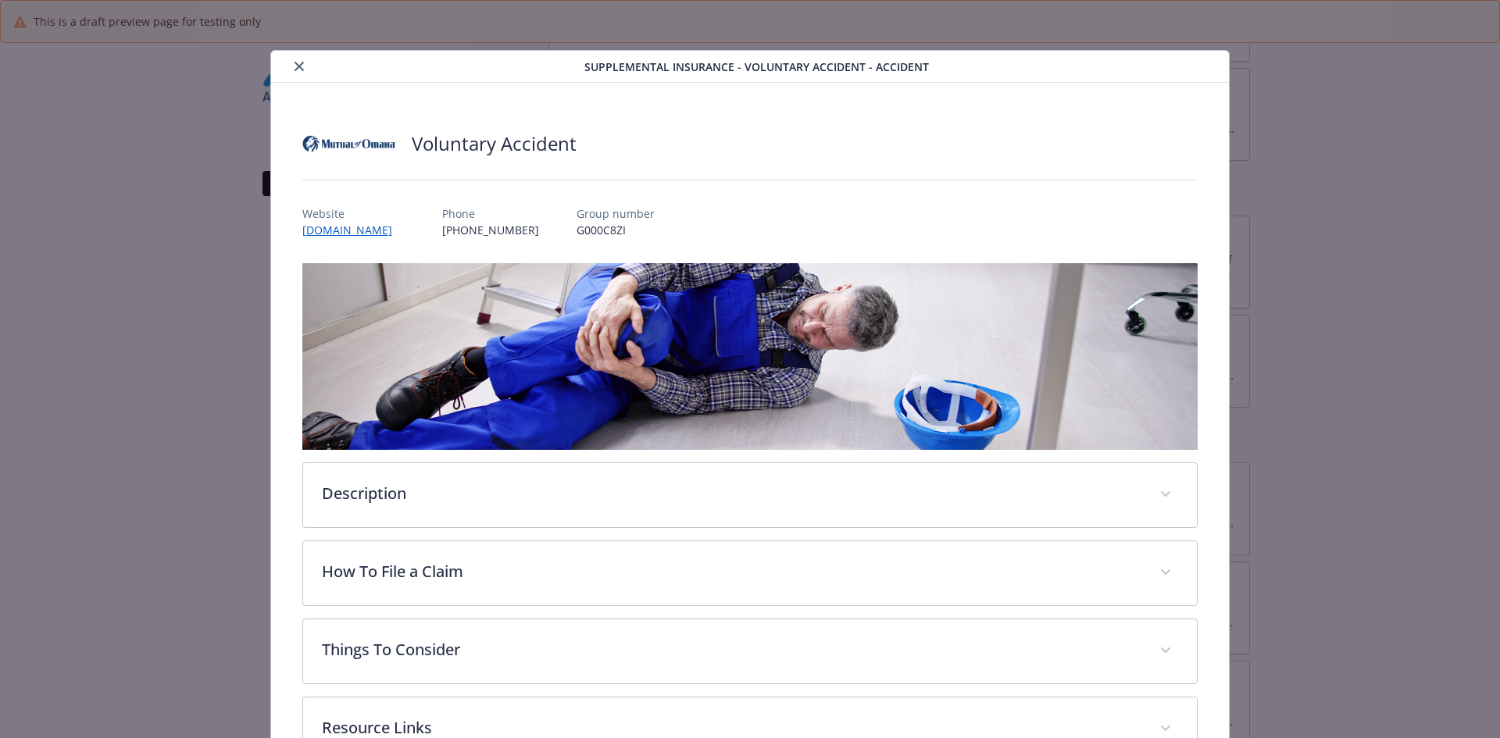
click at [295, 67] on icon "close" at bounding box center [299, 66] width 9 height 9
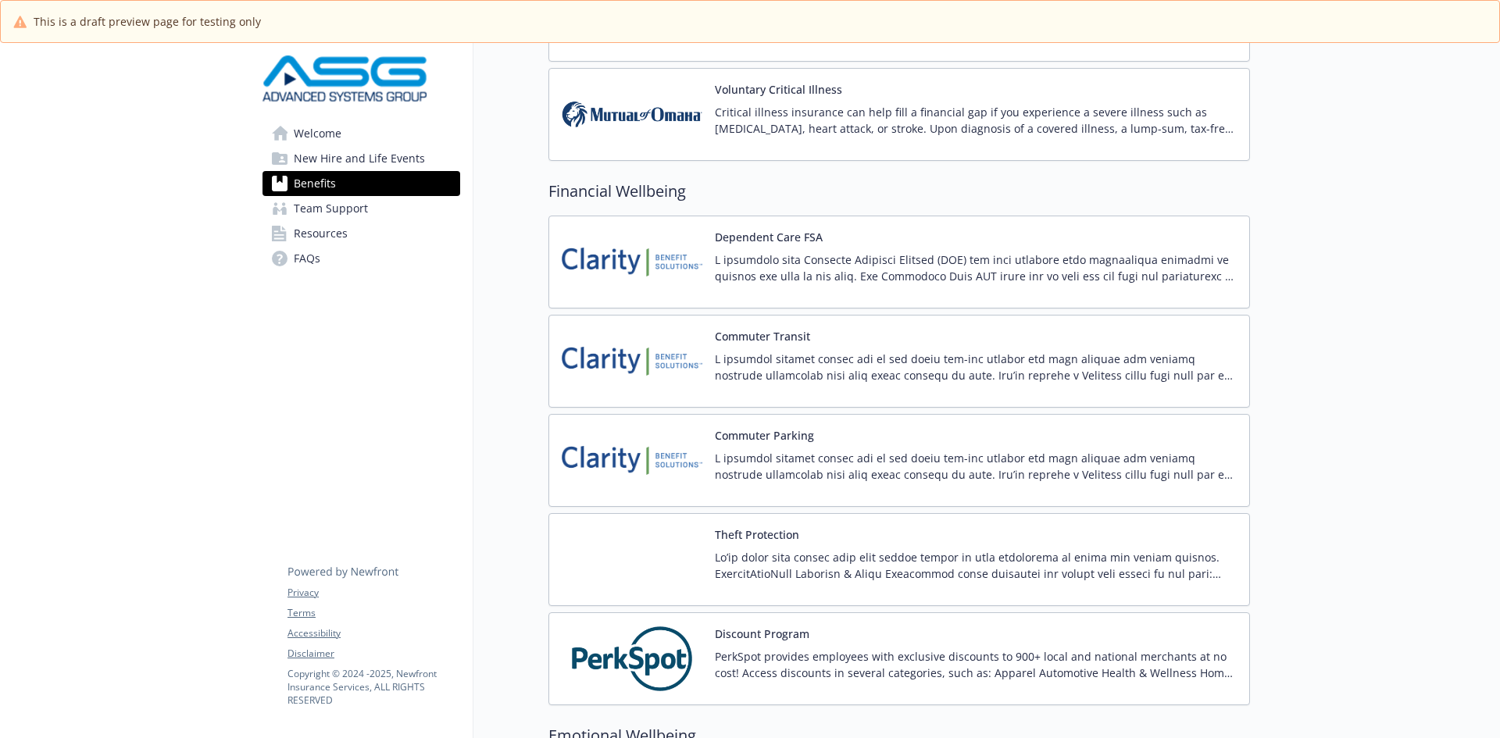
scroll to position [1433, 0]
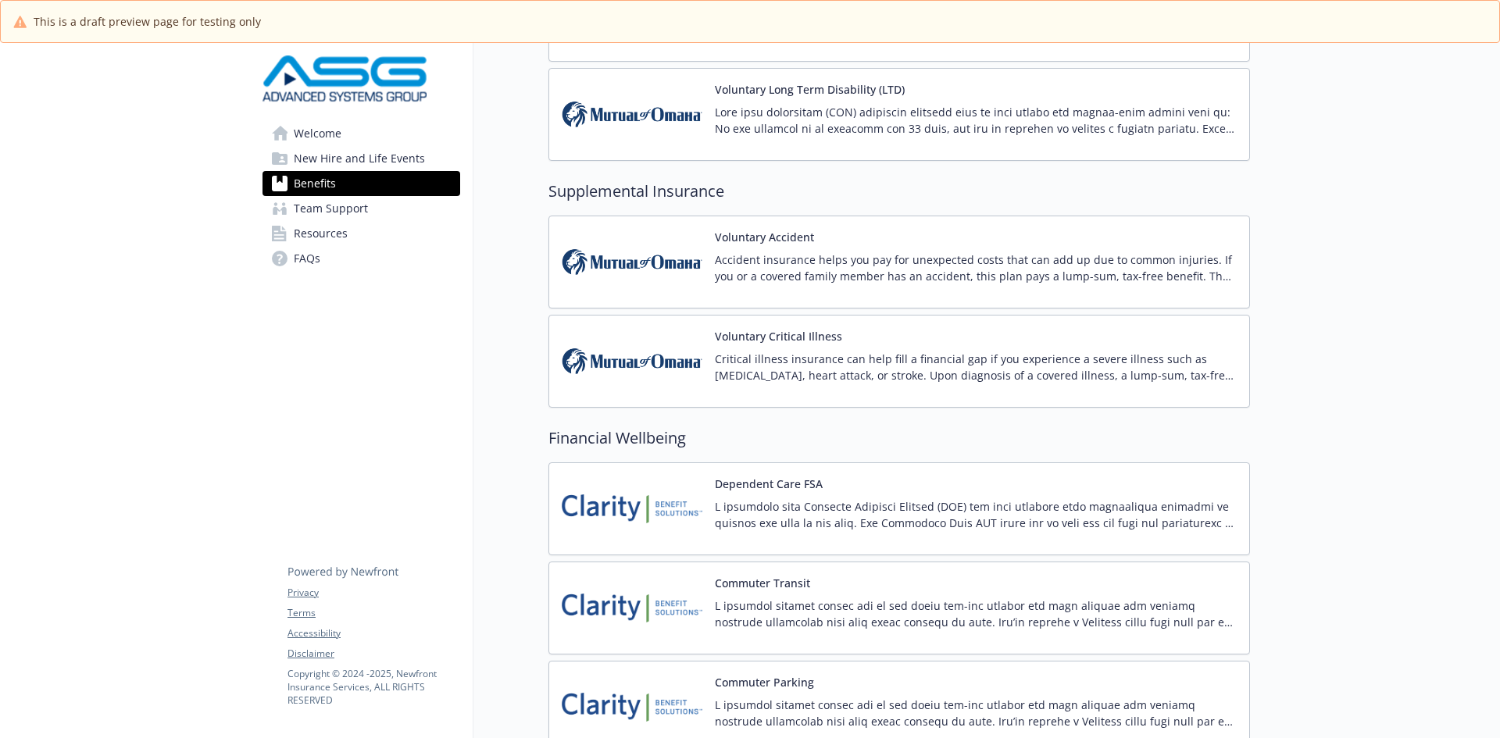
click at [803, 338] on button "Voluntary Critical Illness" at bounding box center [778, 336] width 127 height 16
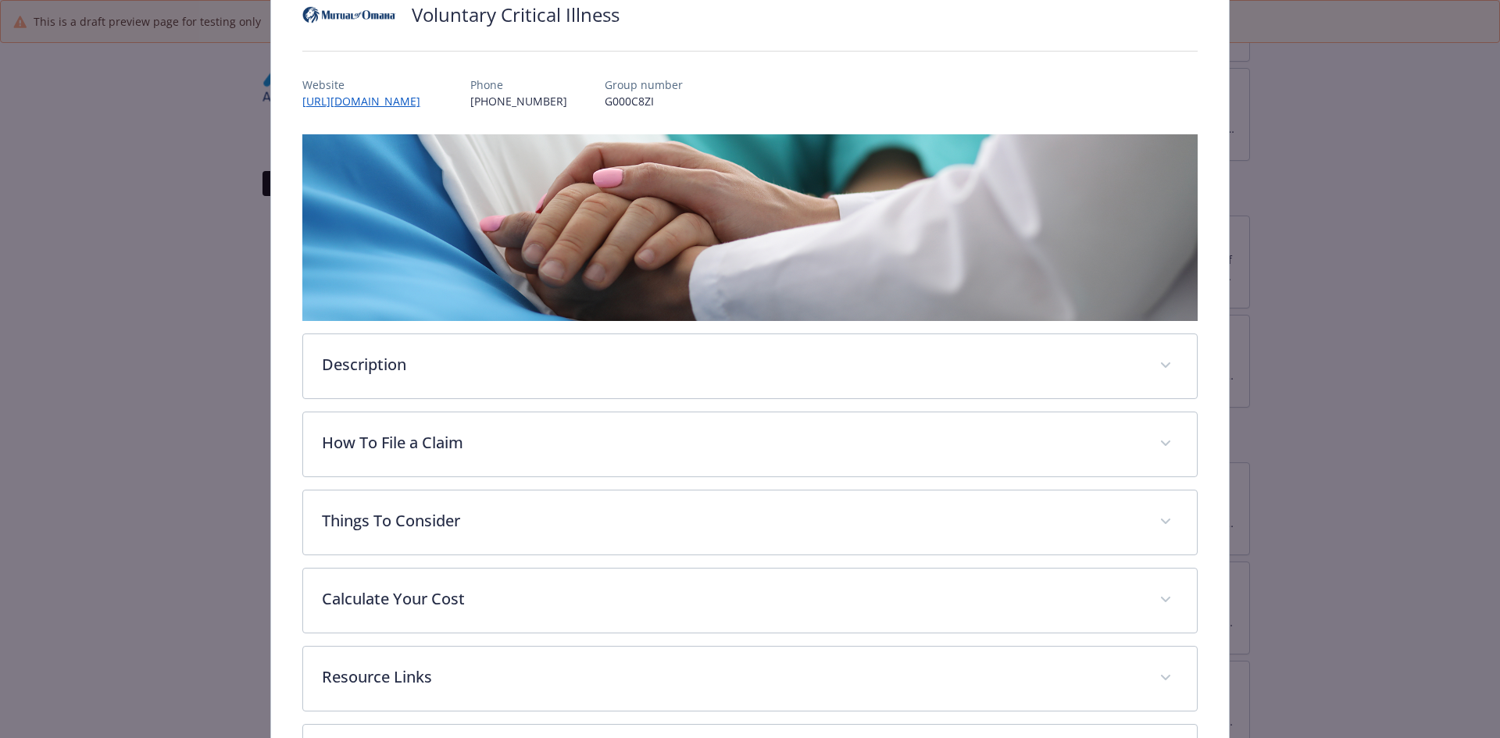
scroll to position [203, 0]
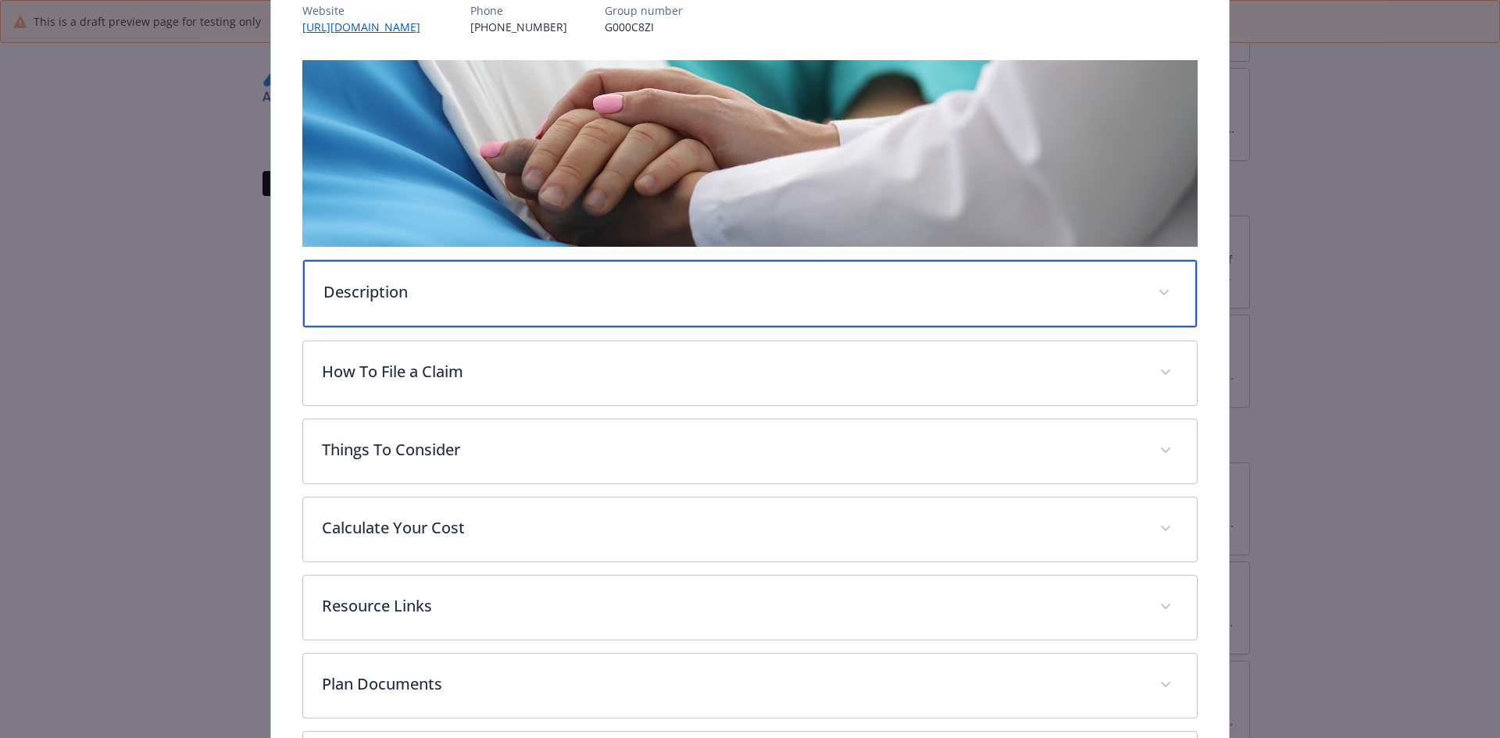
click at [365, 291] on p "Description" at bounding box center [731, 291] width 816 height 23
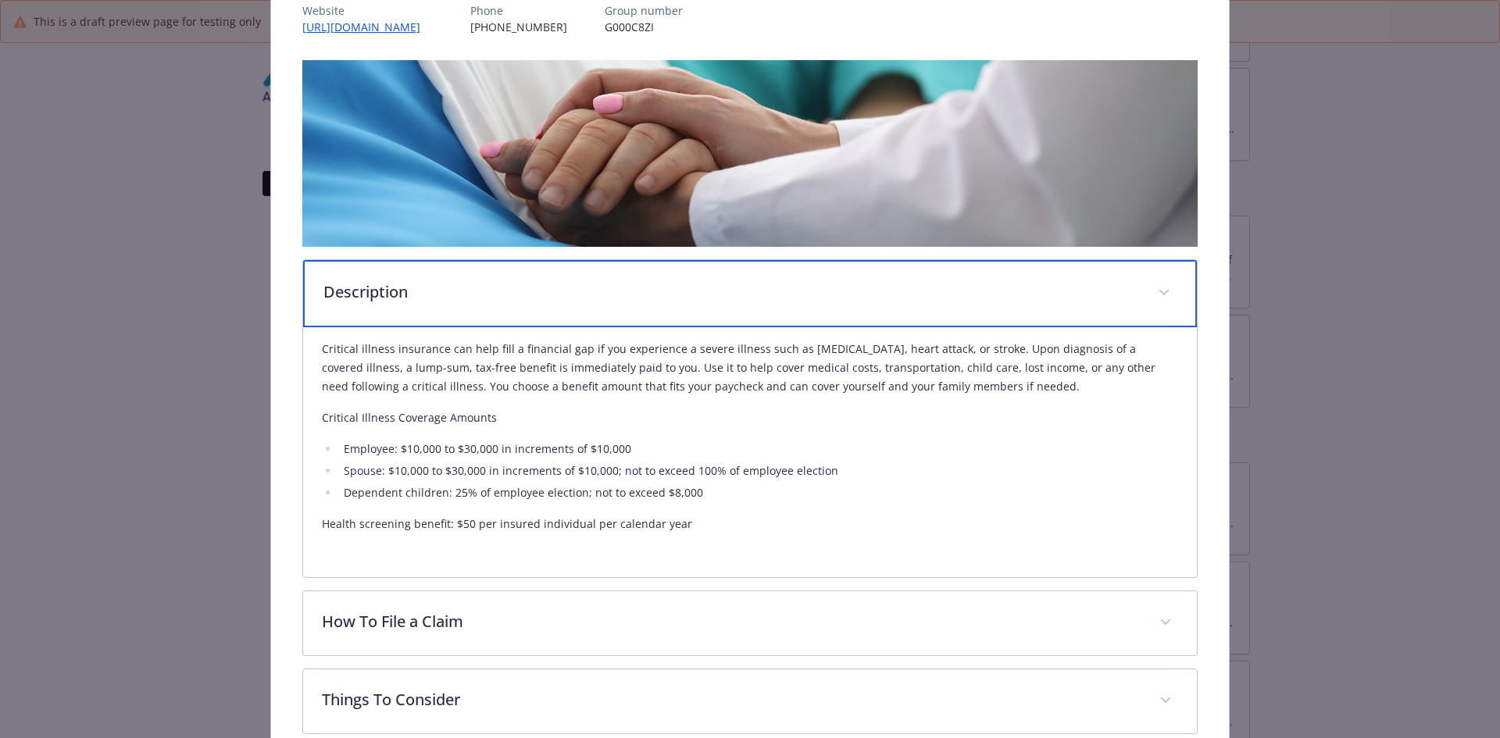
click at [441, 280] on p "Description" at bounding box center [731, 291] width 816 height 23
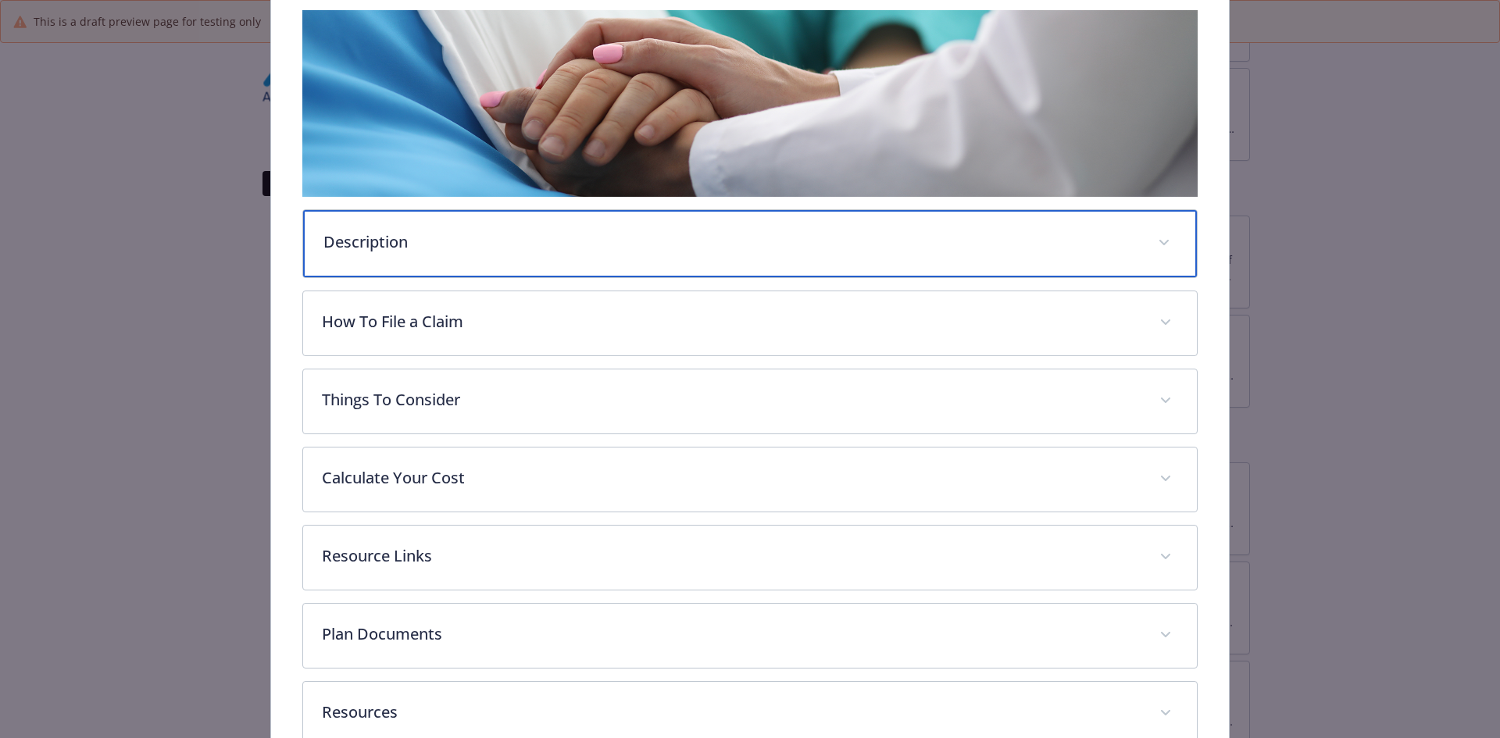
scroll to position [281, 0]
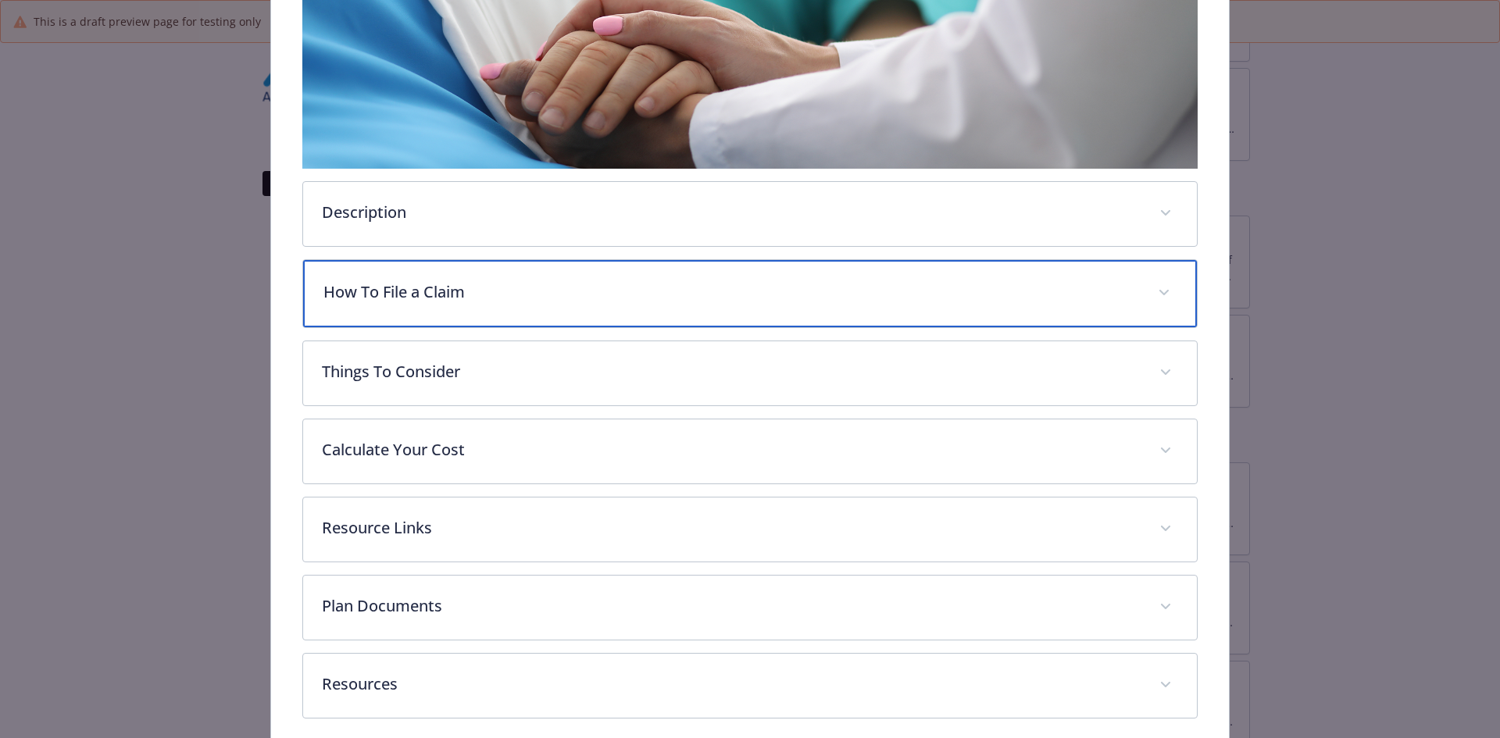
click at [433, 291] on p "How To File a Claim" at bounding box center [731, 291] width 816 height 23
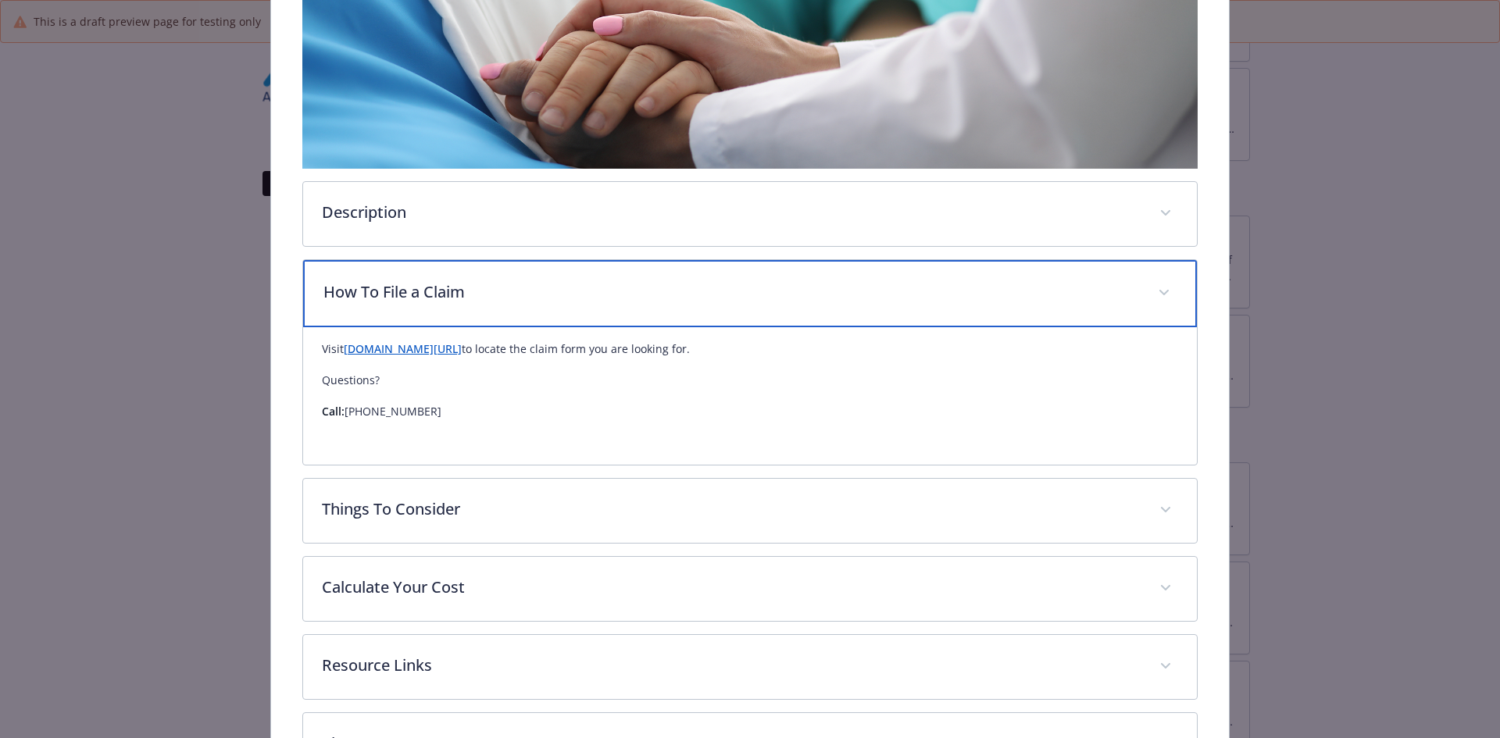
click at [433, 291] on p "How To File a Claim" at bounding box center [731, 291] width 816 height 23
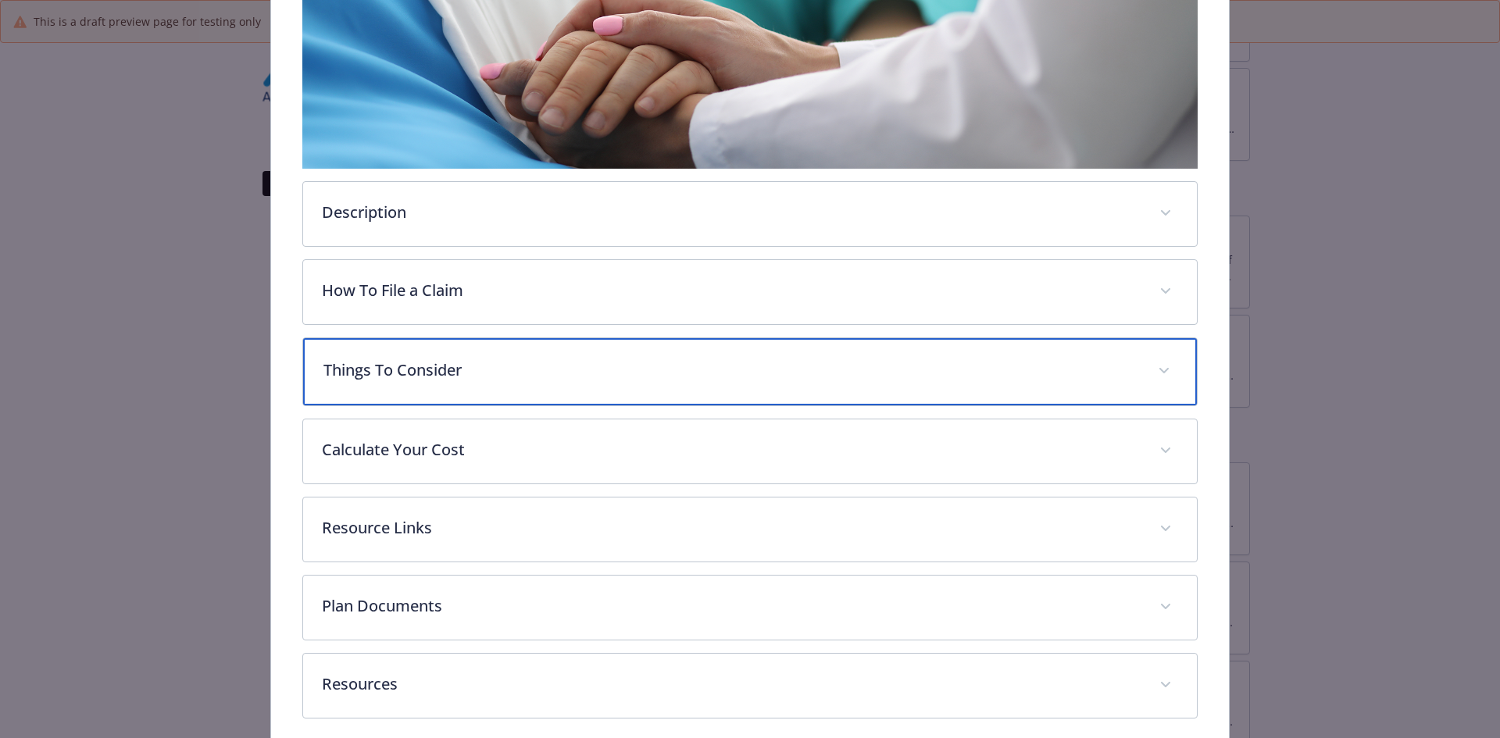
click at [439, 378] on p "Things To Consider" at bounding box center [731, 370] width 816 height 23
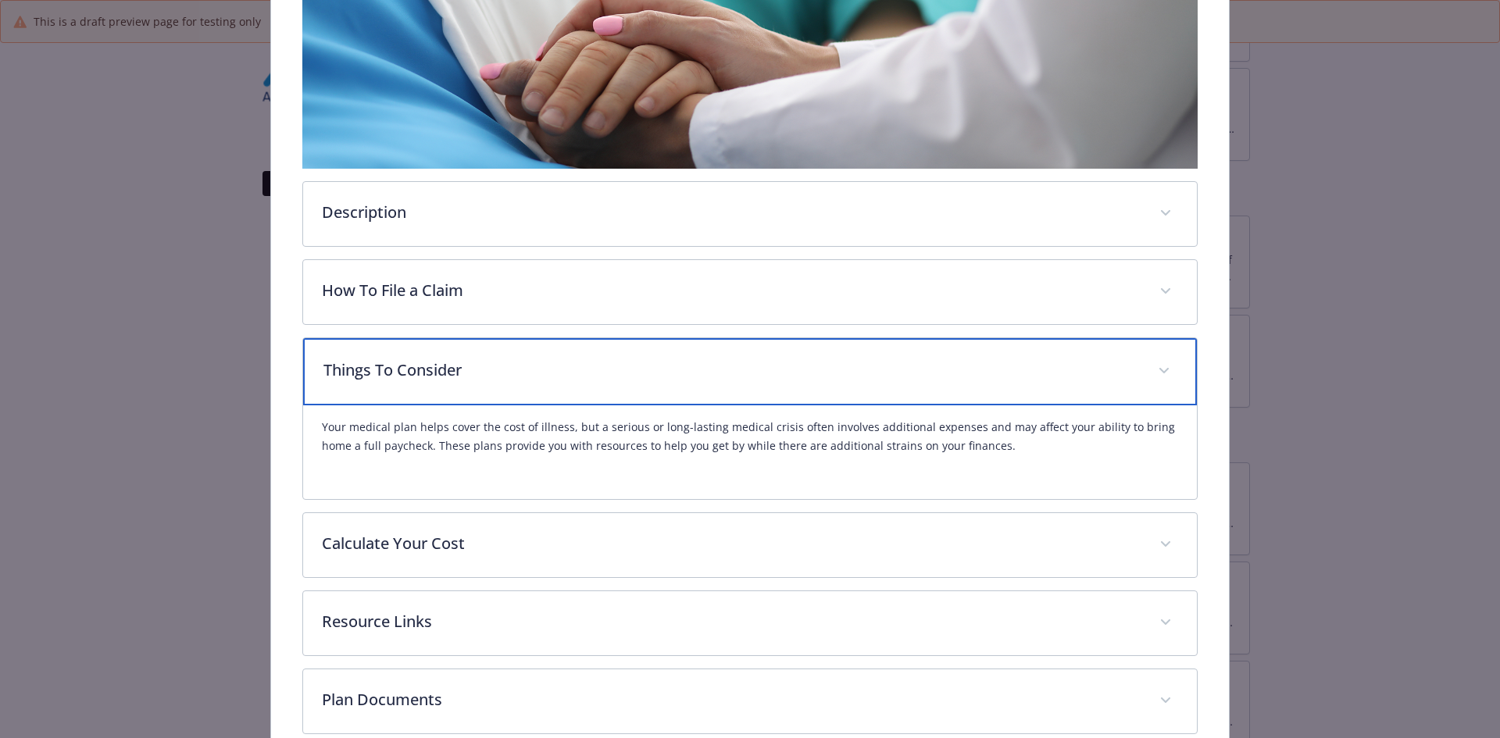
click at [439, 378] on p "Things To Consider" at bounding box center [731, 370] width 816 height 23
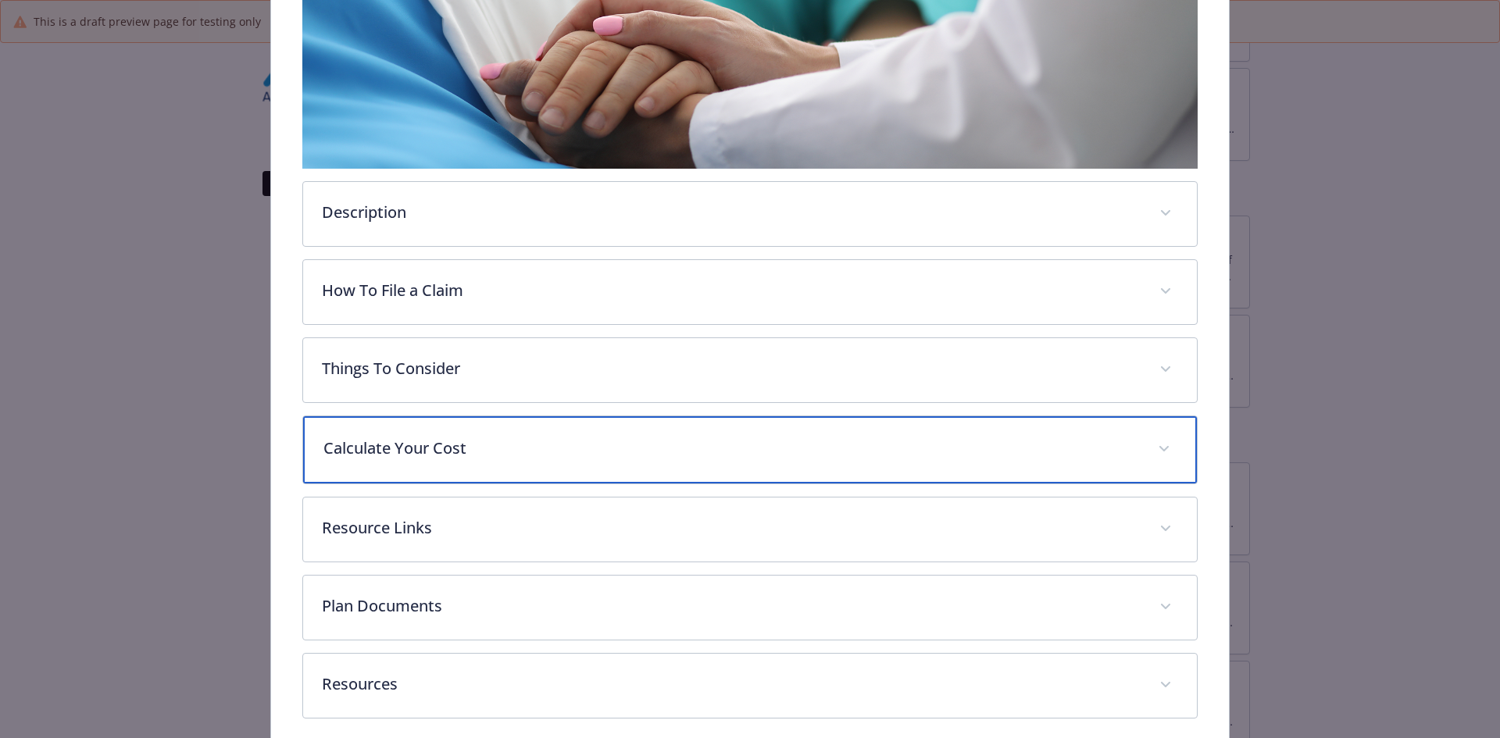
click at [432, 435] on div "Calculate Your Cost" at bounding box center [750, 449] width 895 height 67
click at [432, 437] on p "Calculate Your Cost" at bounding box center [731, 448] width 816 height 23
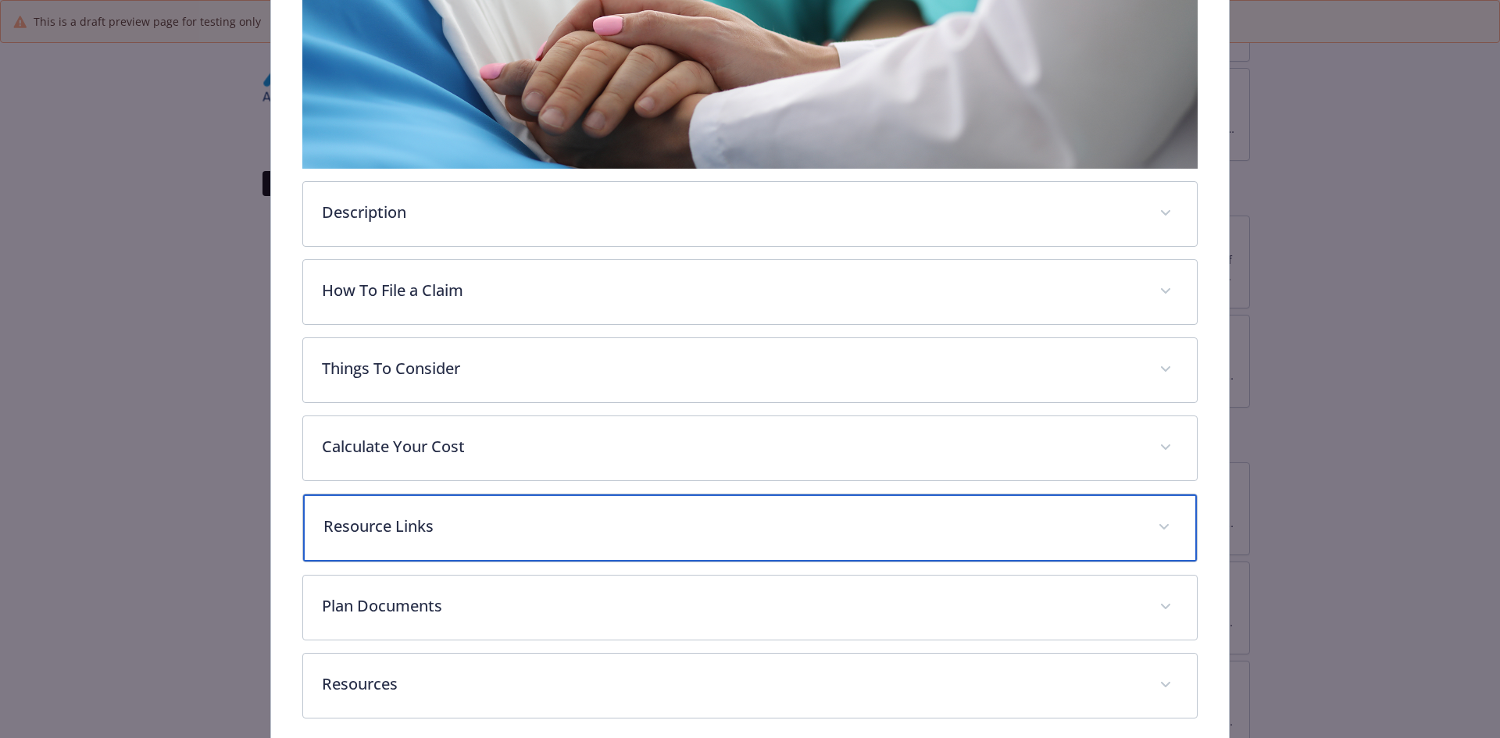
click at [413, 509] on div "Resource Links" at bounding box center [750, 528] width 895 height 67
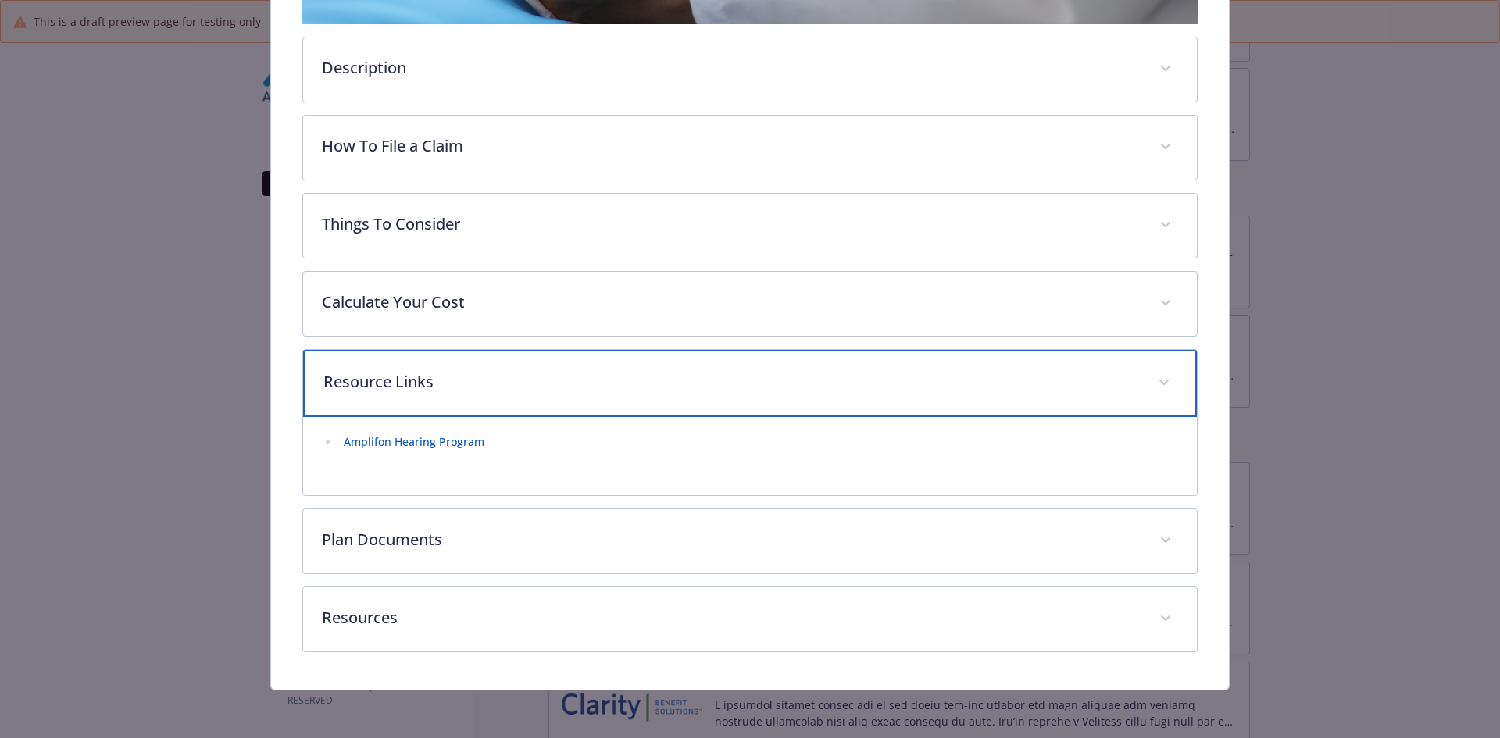
scroll to position [427, 0]
click at [364, 390] on p "Resource Links" at bounding box center [731, 381] width 816 height 23
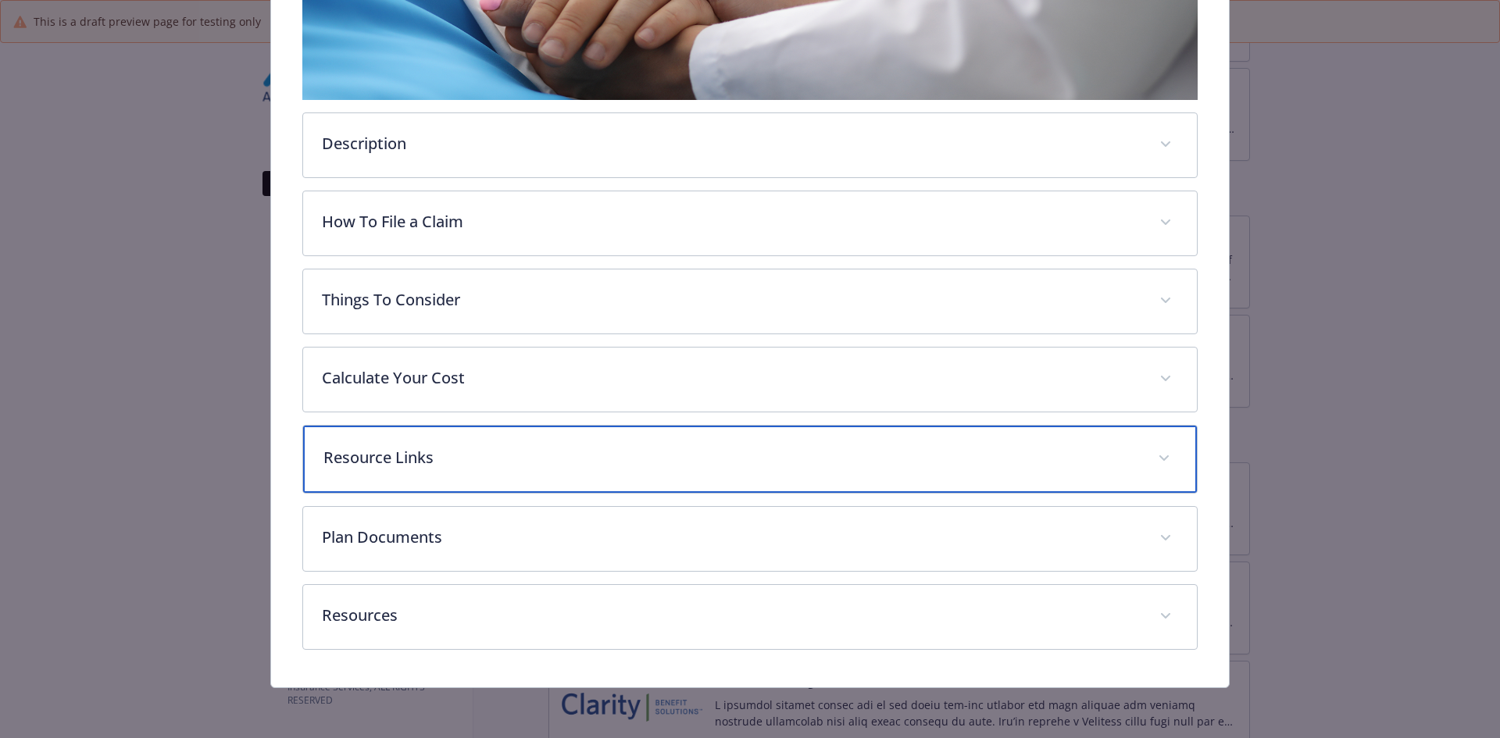
scroll to position [348, 0]
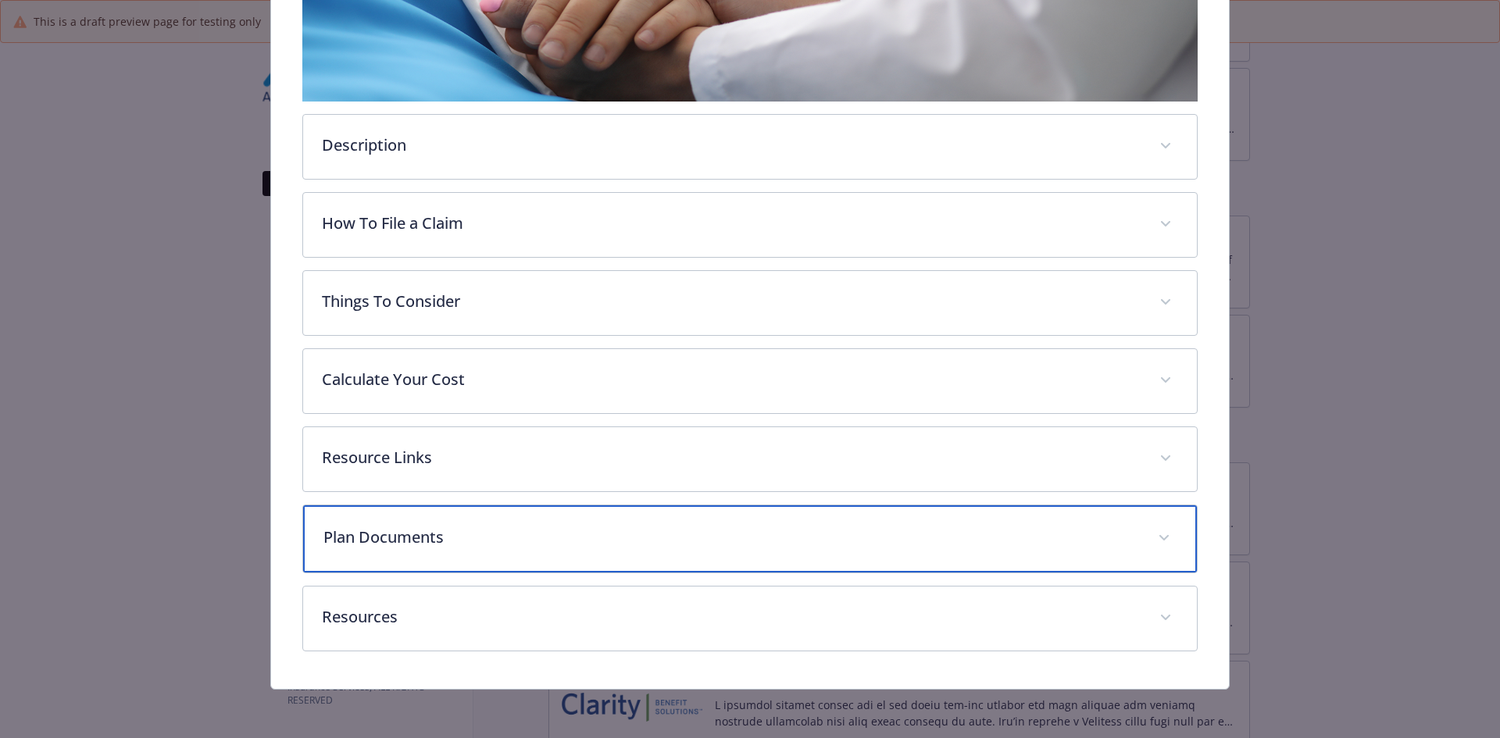
click at [390, 518] on div "Plan Documents" at bounding box center [750, 538] width 895 height 67
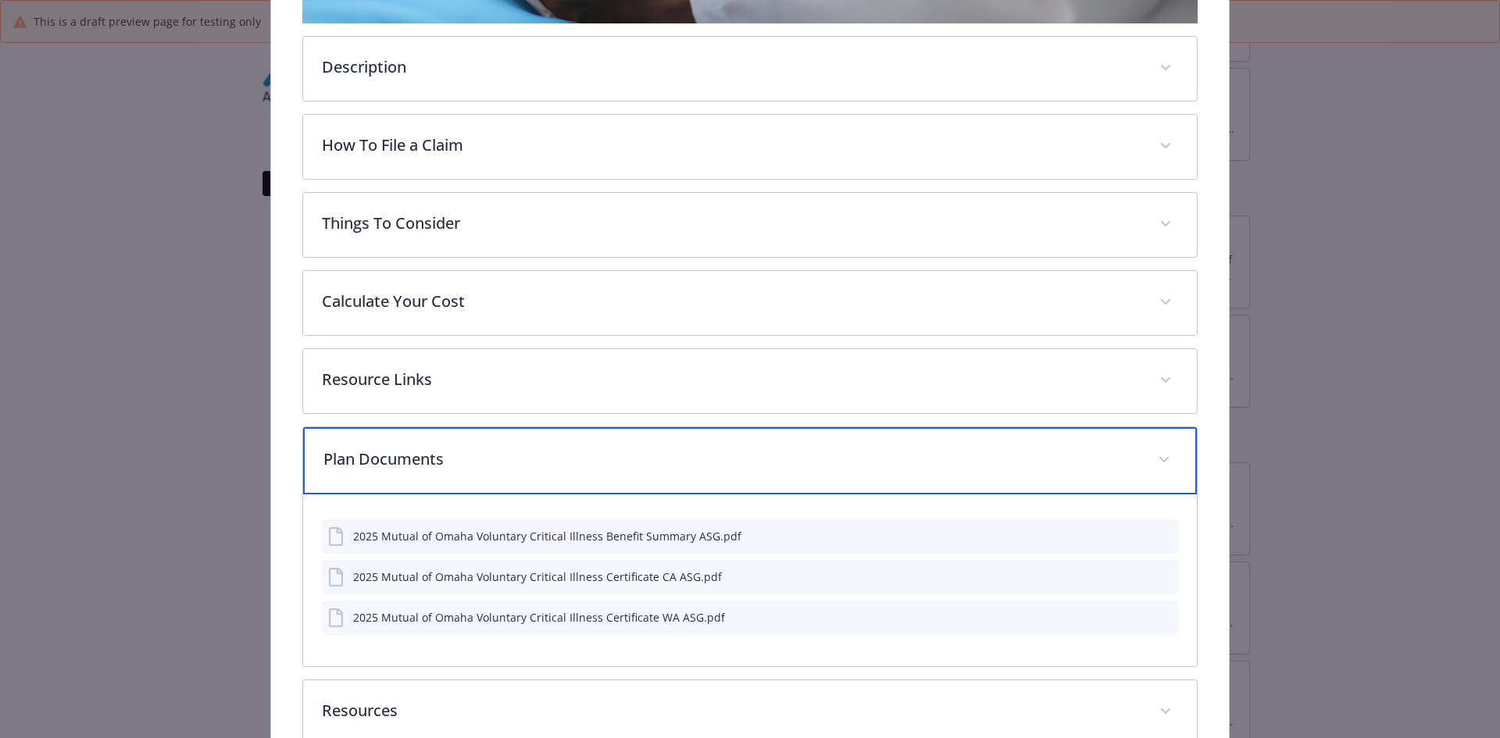
click at [356, 462] on p "Plan Documents" at bounding box center [731, 459] width 816 height 23
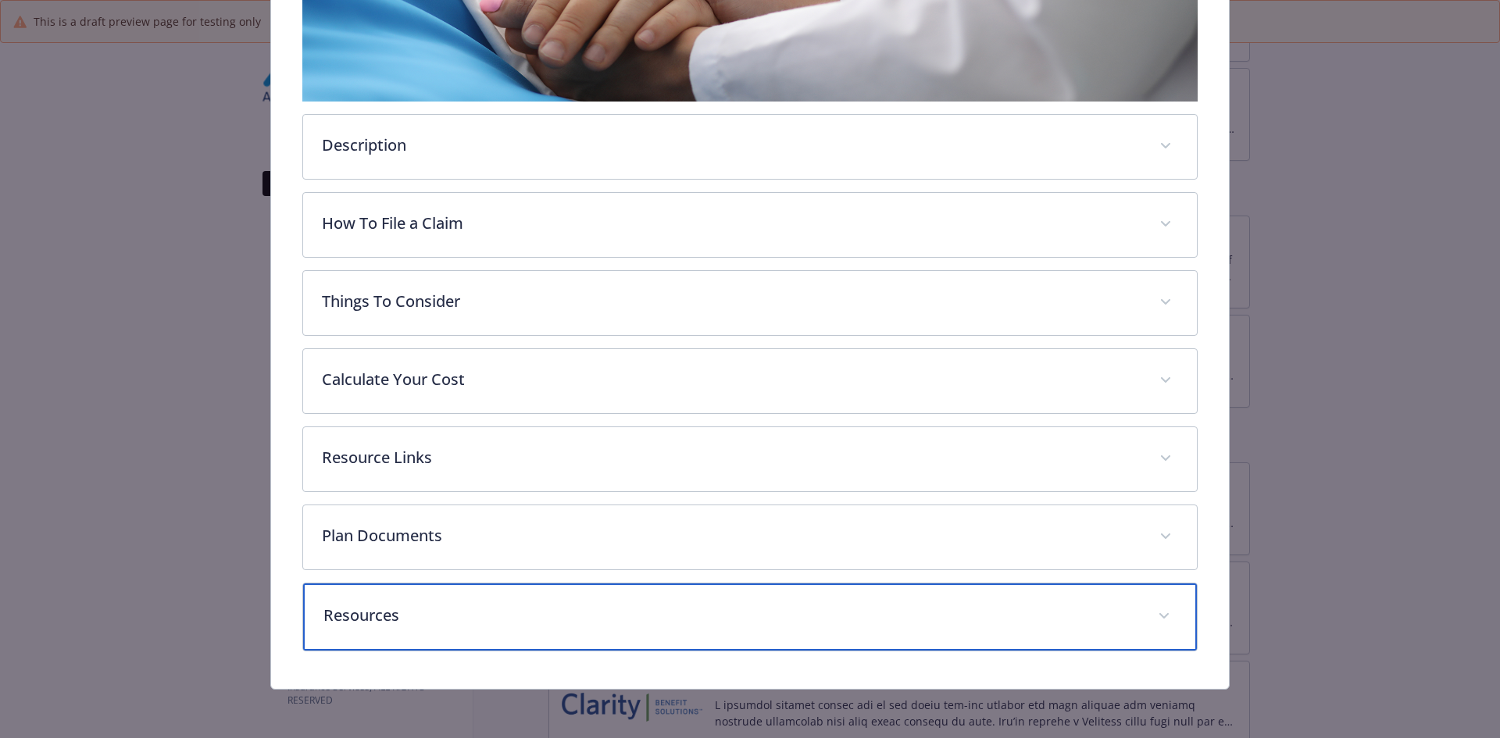
click at [349, 616] on p "Resources" at bounding box center [731, 615] width 816 height 23
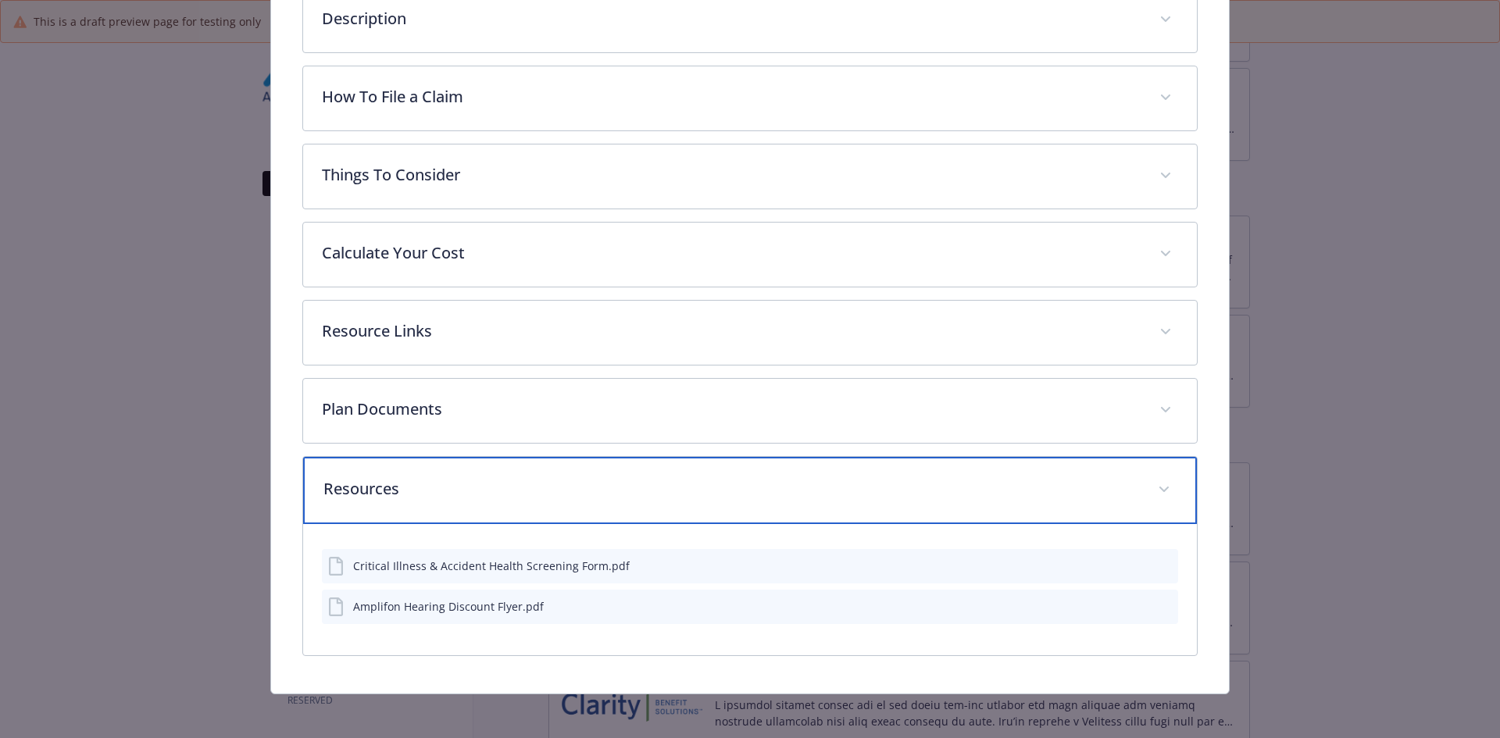
scroll to position [480, 0]
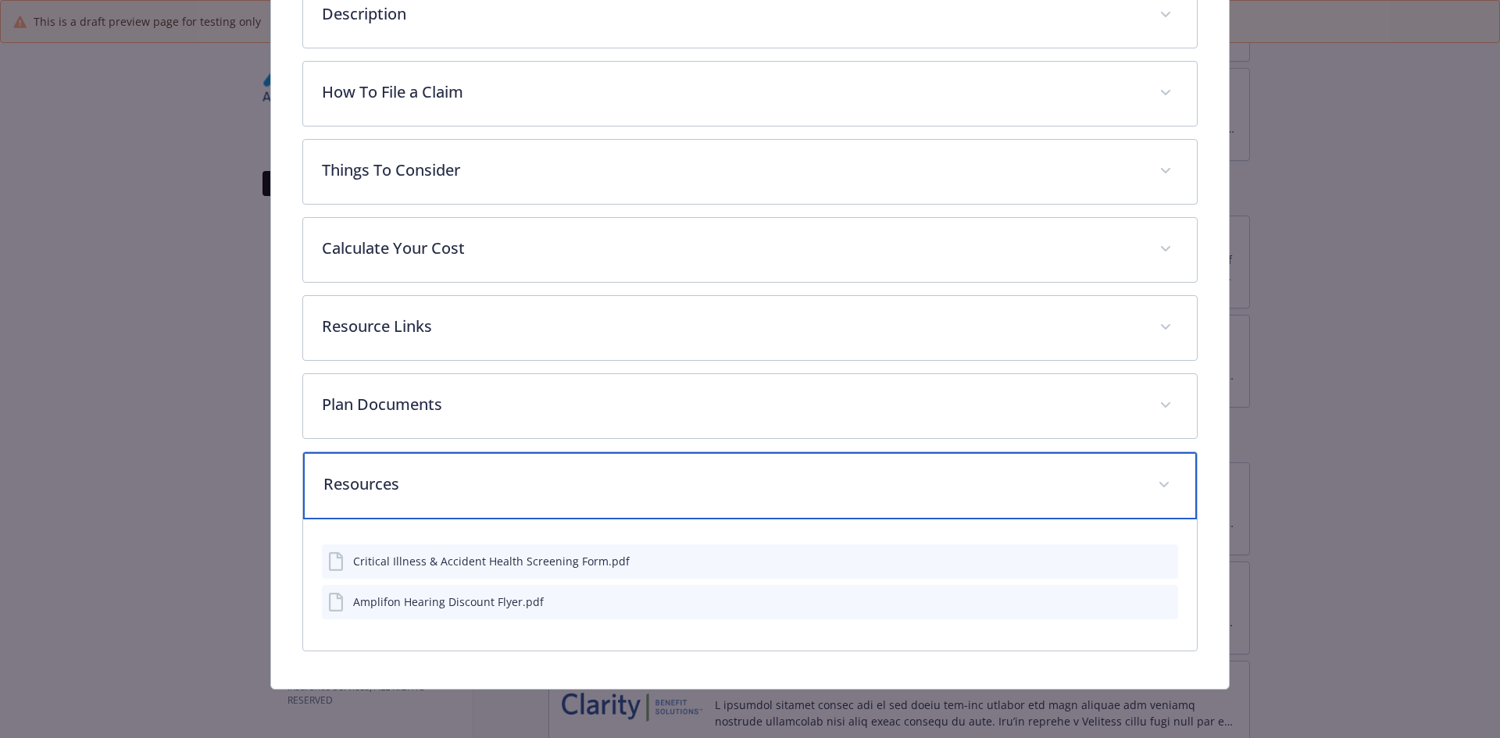
click at [345, 492] on p "Resources" at bounding box center [731, 484] width 816 height 23
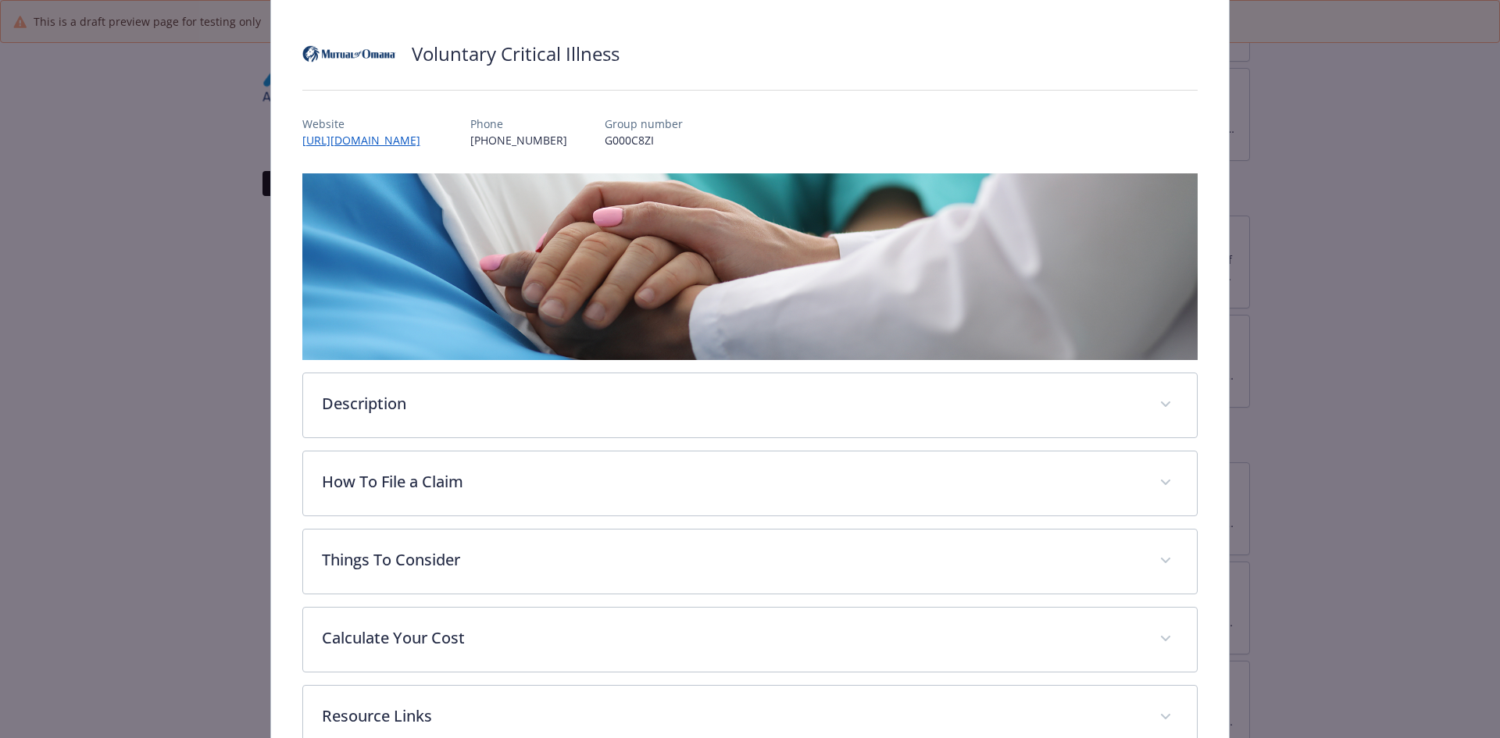
scroll to position [0, 0]
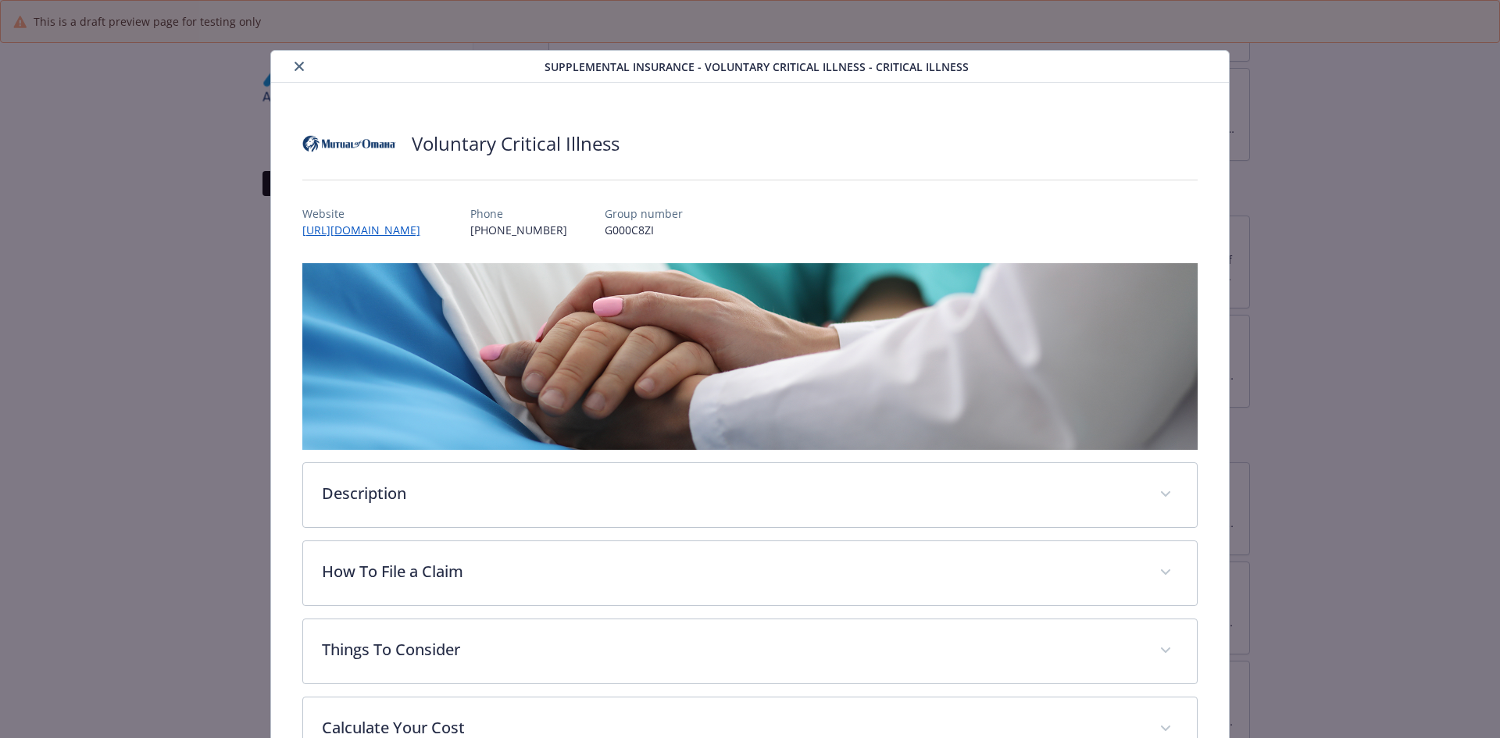
click at [297, 68] on icon "close" at bounding box center [299, 66] width 9 height 9
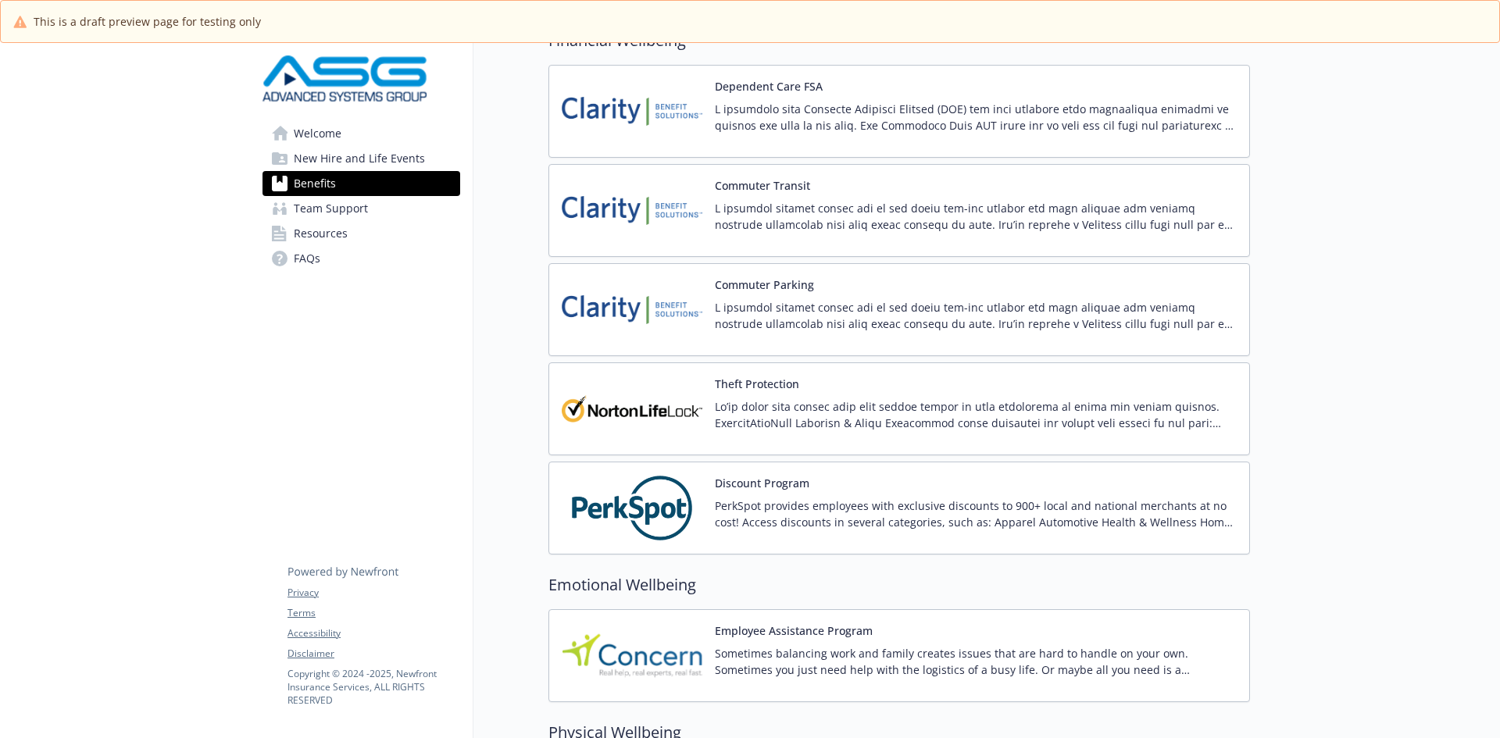
scroll to position [1745, 0]
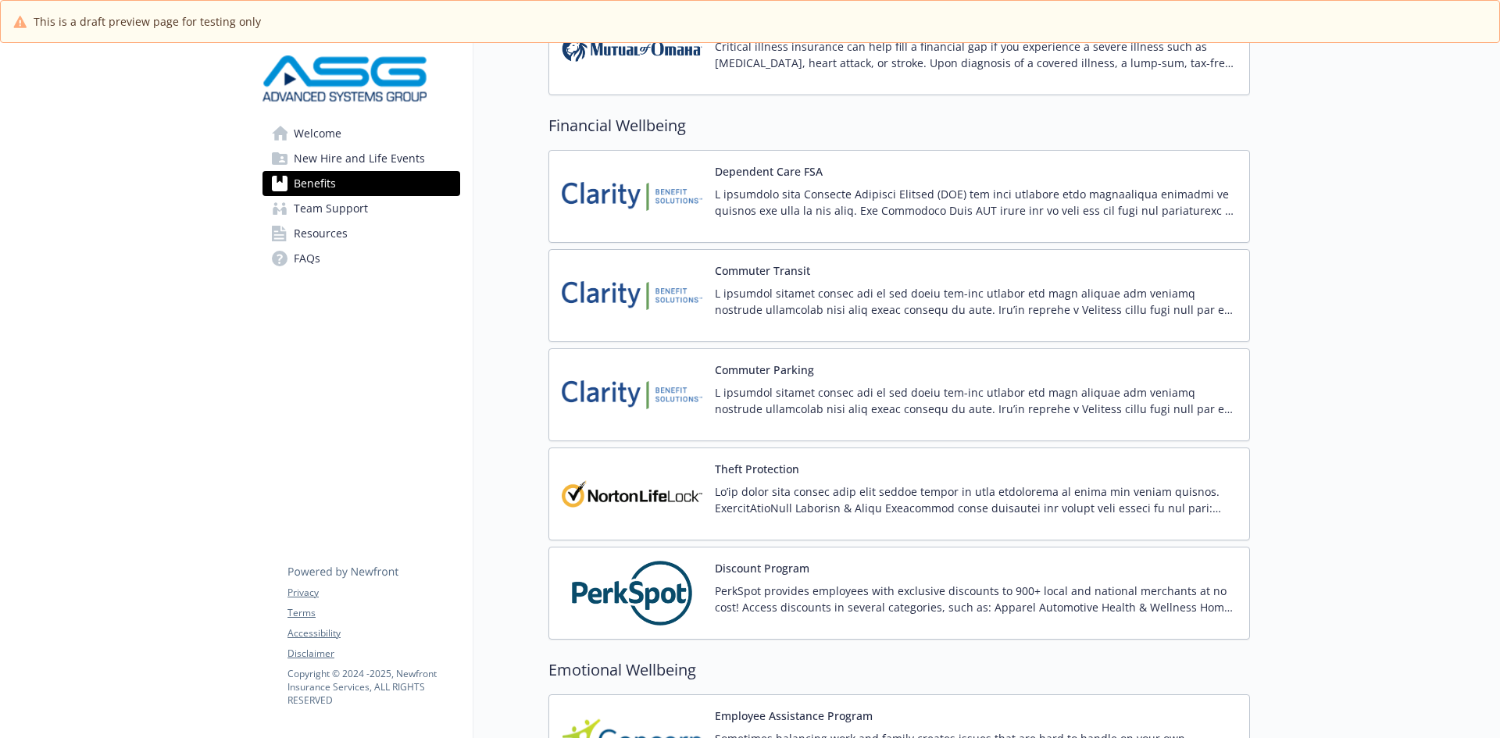
click at [777, 191] on p at bounding box center [976, 202] width 522 height 33
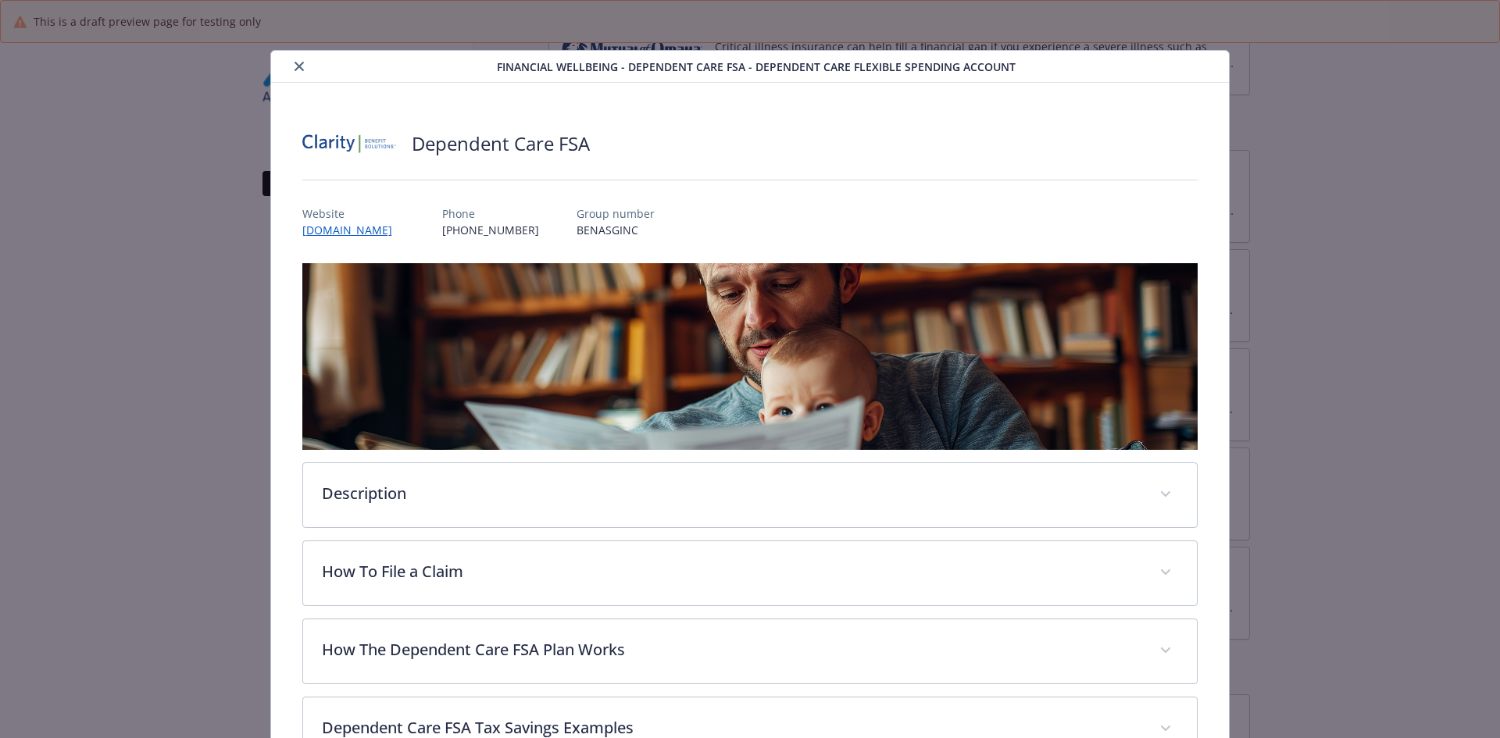
scroll to position [27, 0]
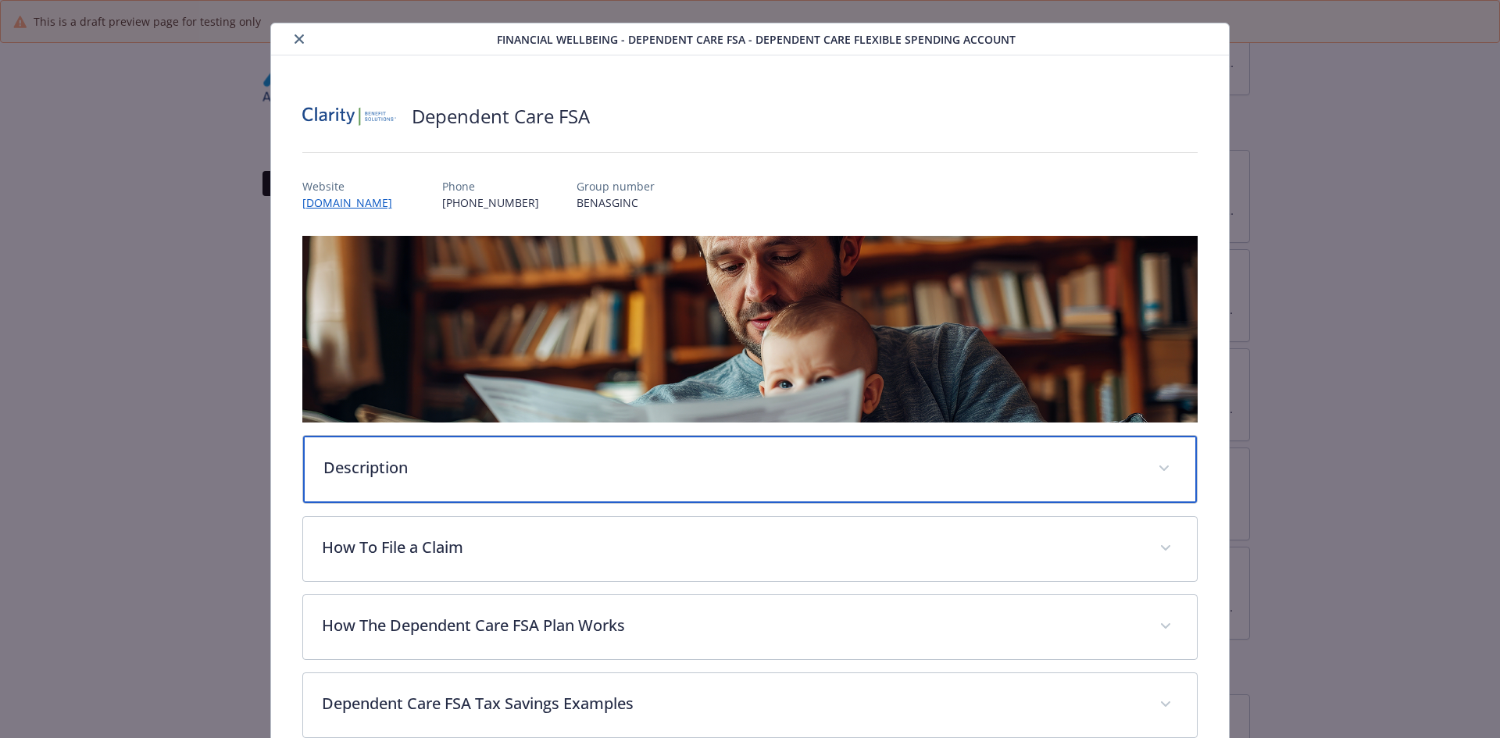
click at [519, 484] on div "Description" at bounding box center [750, 469] width 895 height 67
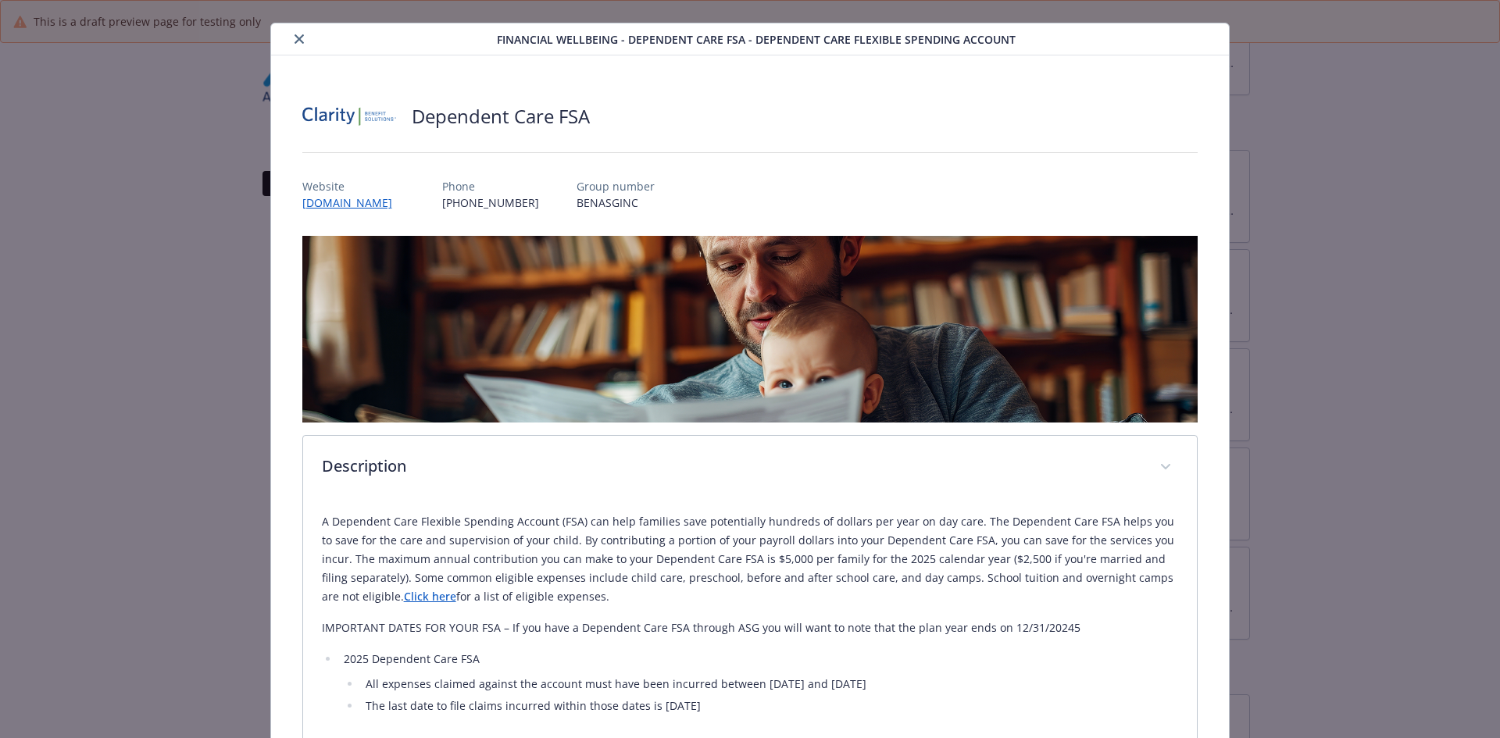
click at [301, 39] on button "close" at bounding box center [299, 39] width 19 height 19
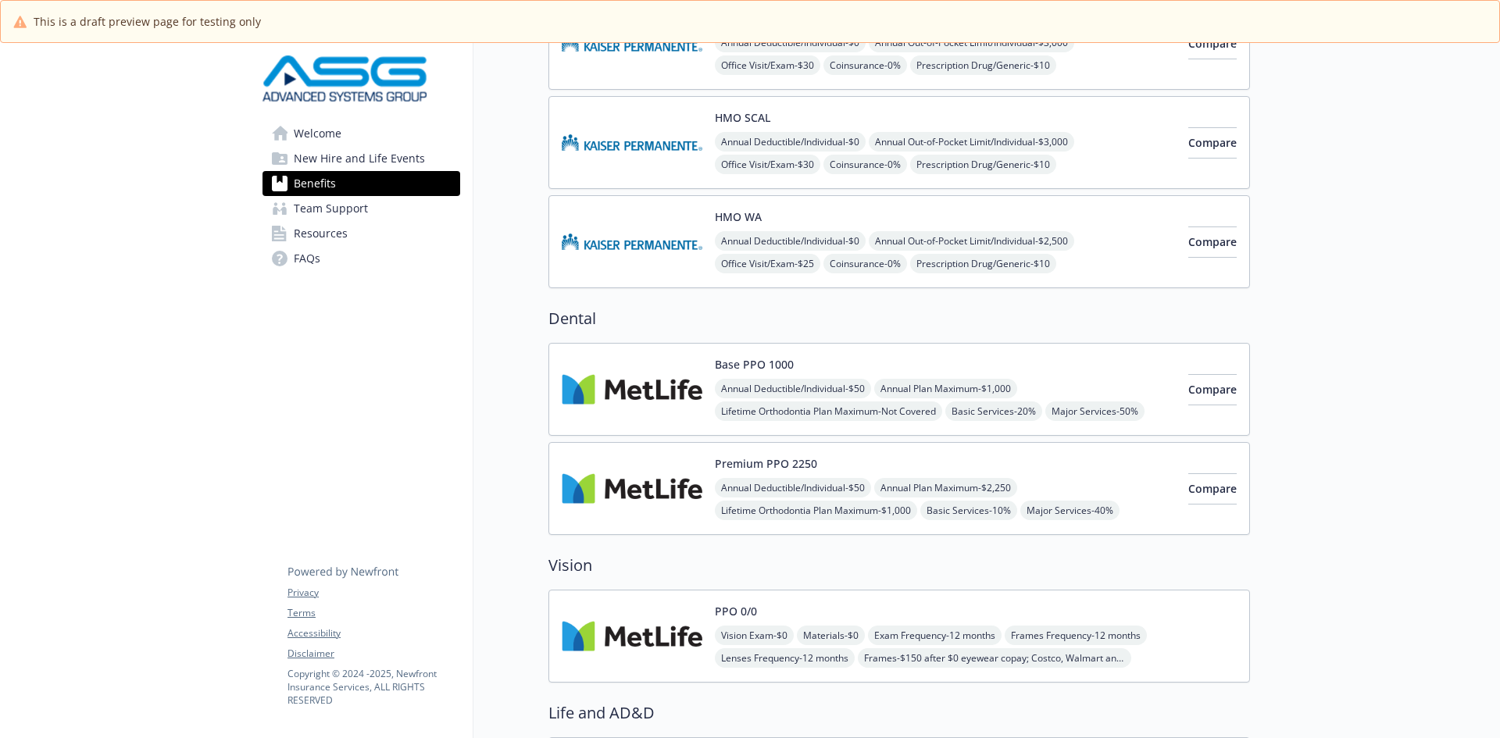
scroll to position [27, 0]
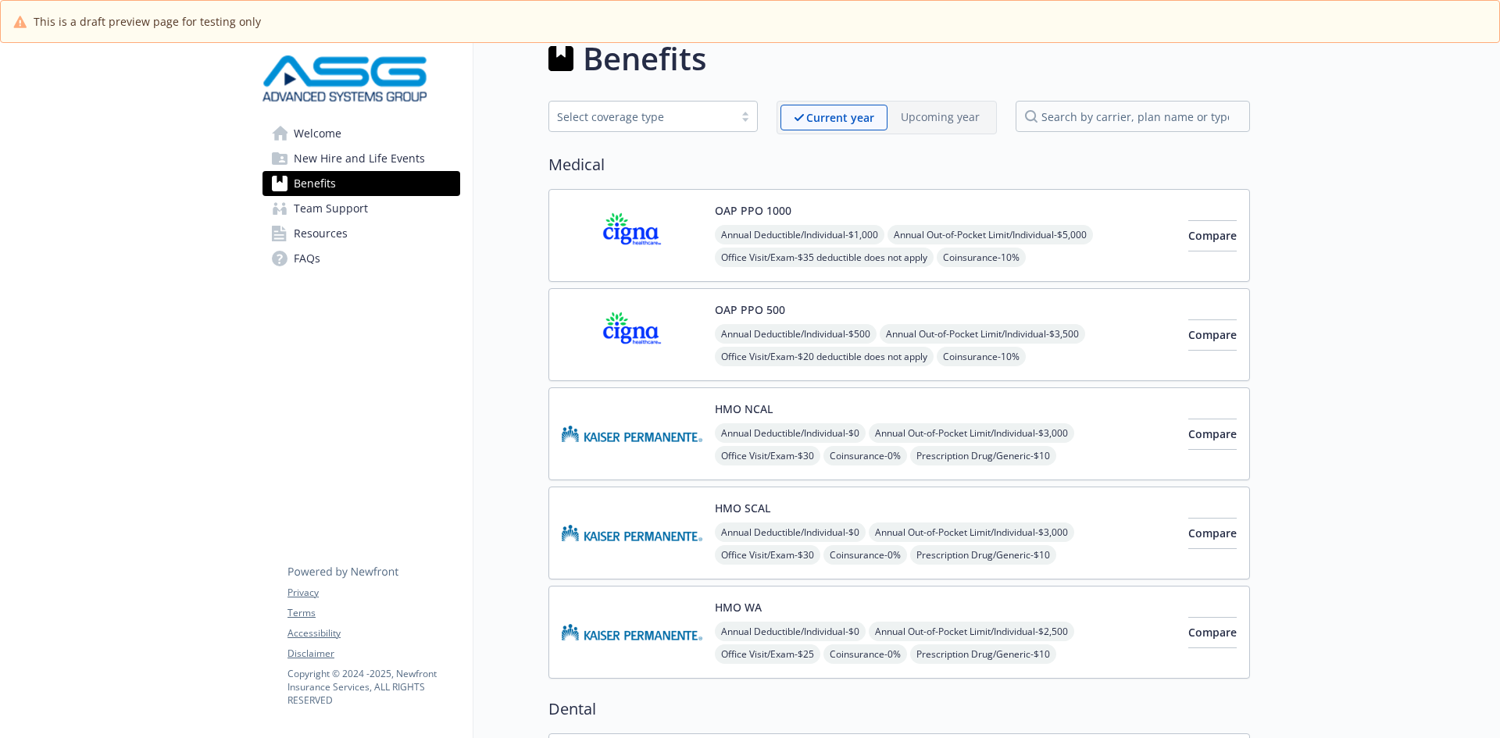
click at [803, 235] on span "Annual Deductible/Individual - $1,000" at bounding box center [800, 235] width 170 height 20
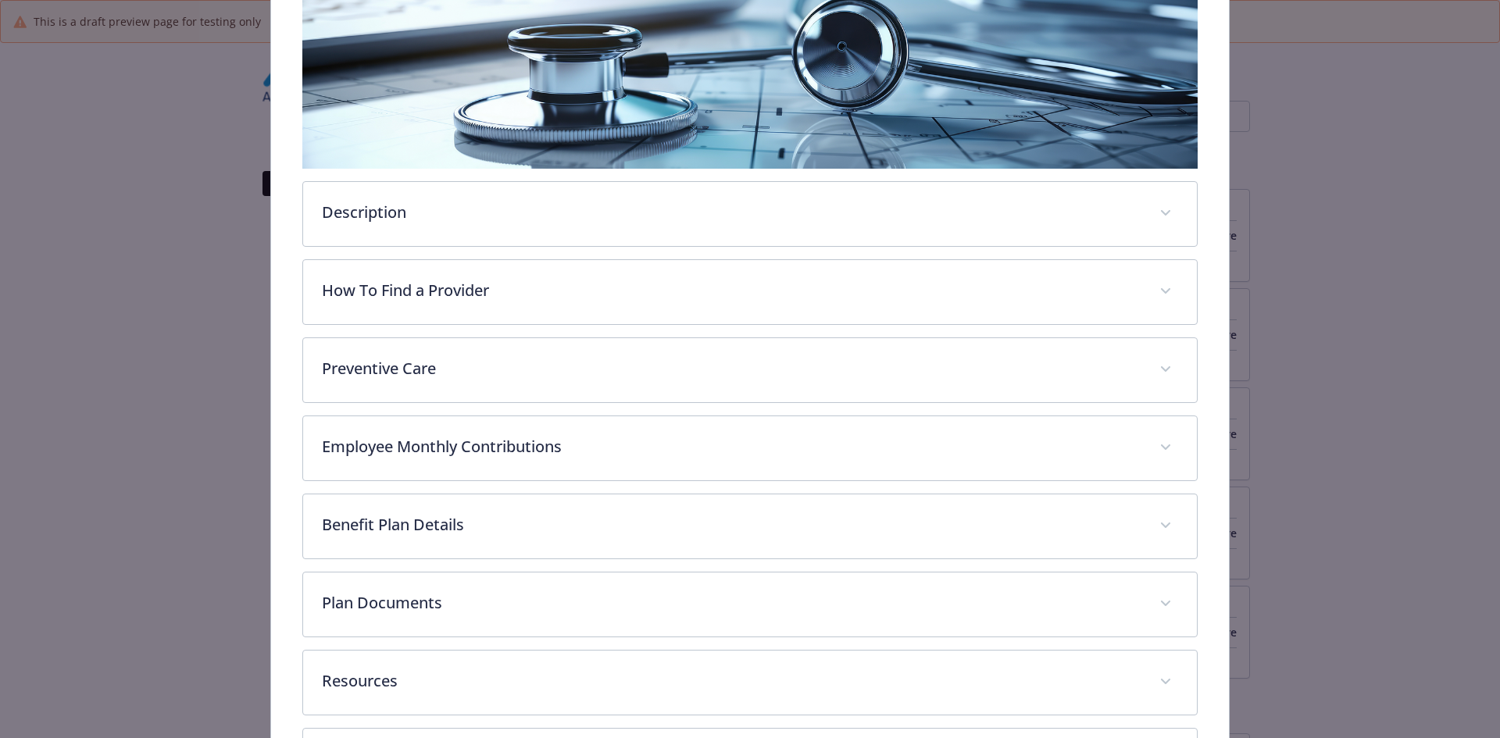
scroll to position [423, 0]
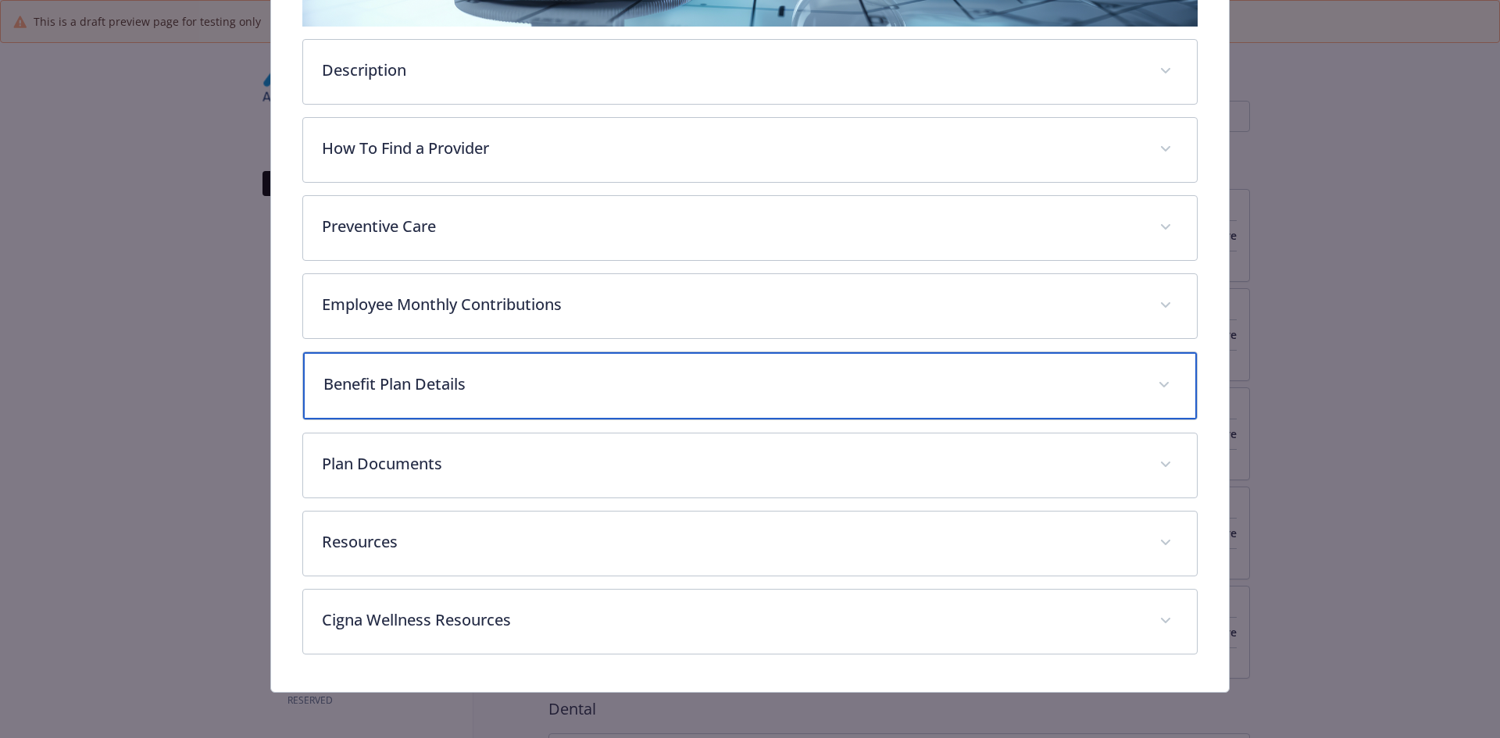
click at [398, 391] on p "Benefit Plan Details" at bounding box center [731, 384] width 816 height 23
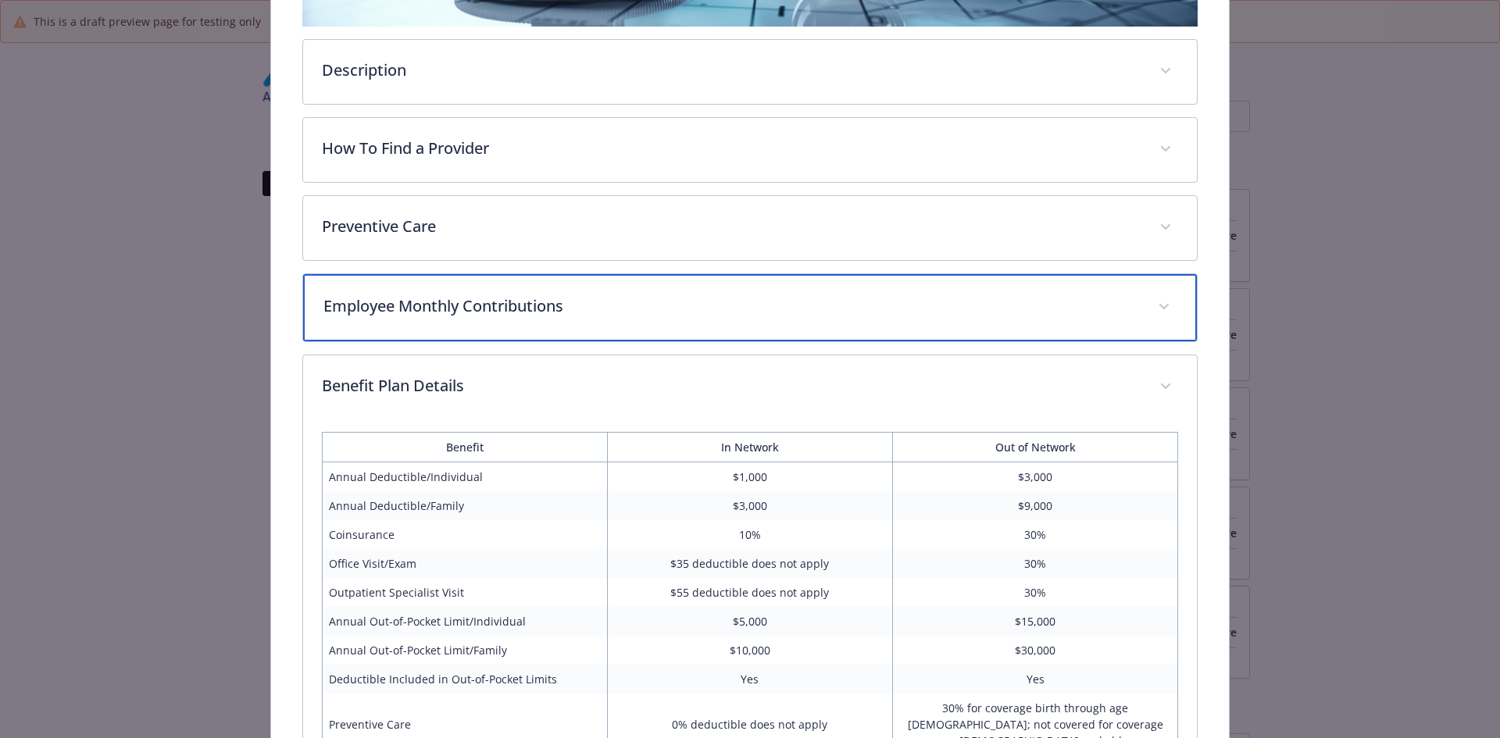
click at [391, 299] on p "Employee Monthly Contributions" at bounding box center [731, 306] width 816 height 23
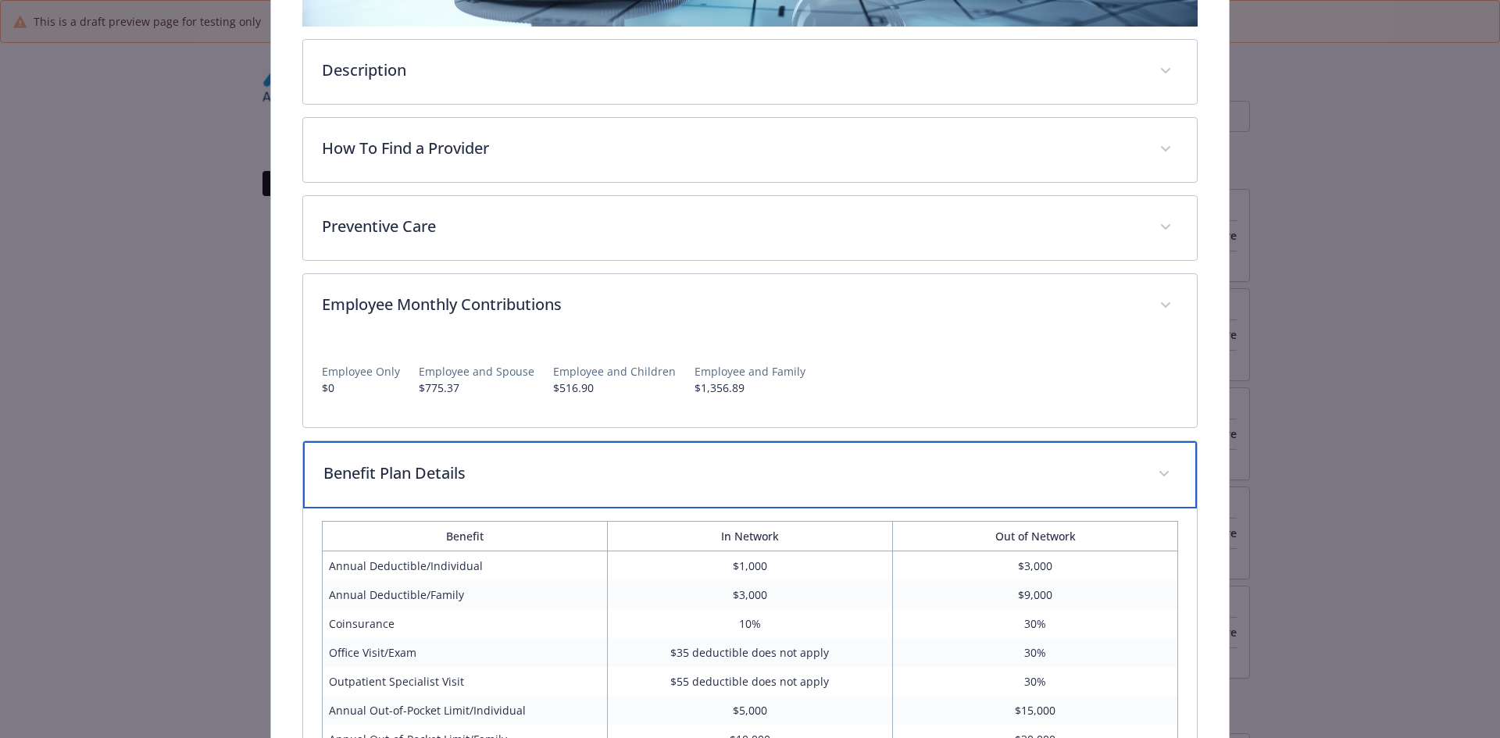
click at [407, 475] on p "Benefit Plan Details" at bounding box center [731, 473] width 816 height 23
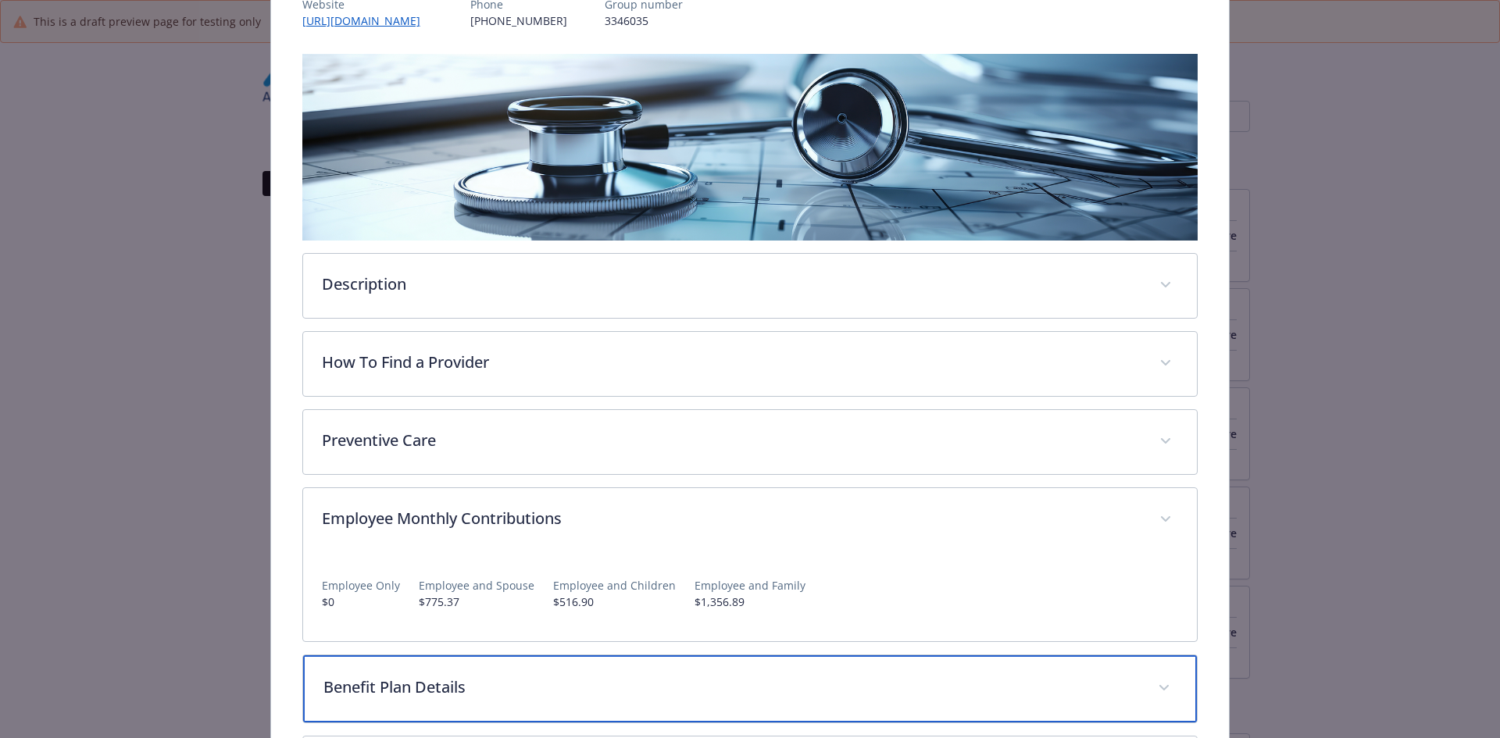
scroll to position [0, 0]
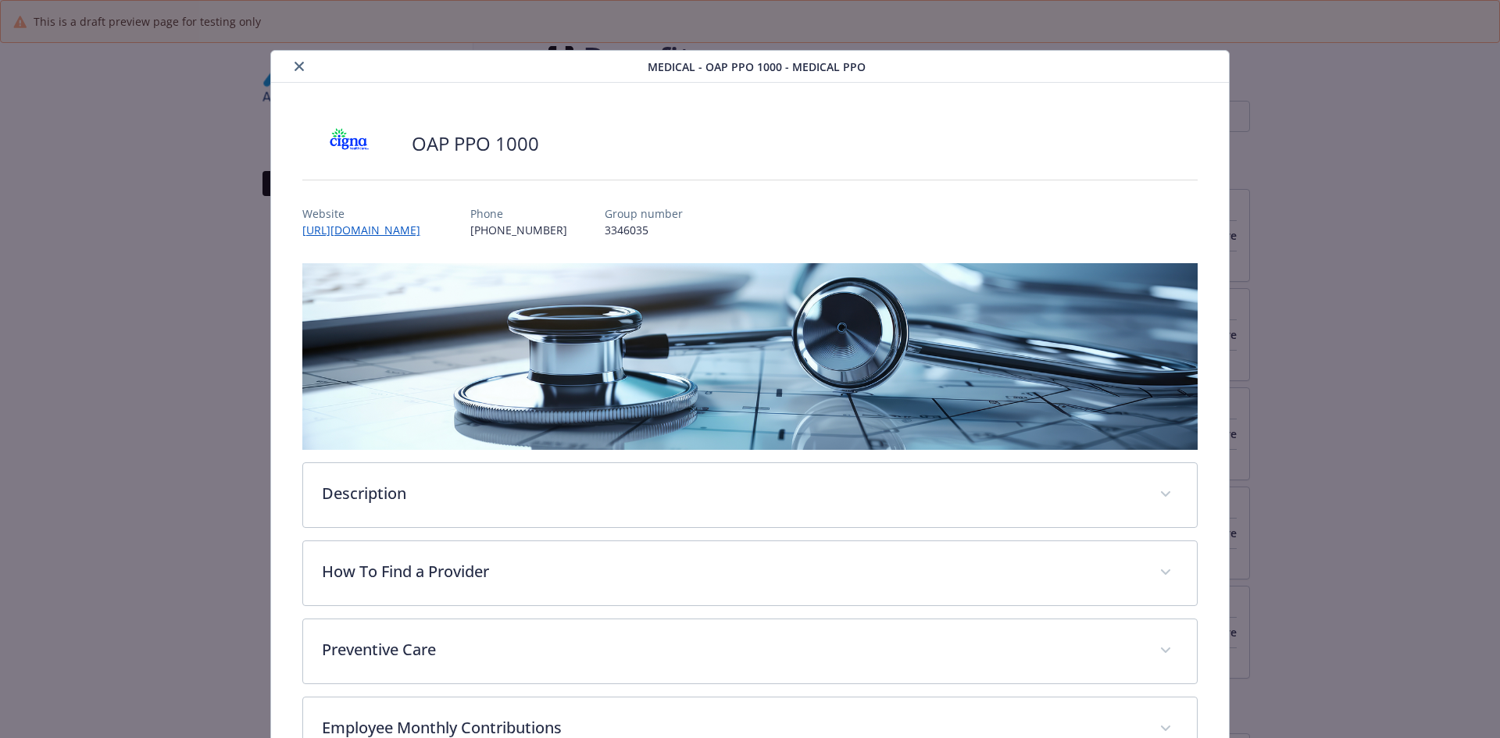
click at [296, 66] on icon "close" at bounding box center [299, 66] width 9 height 9
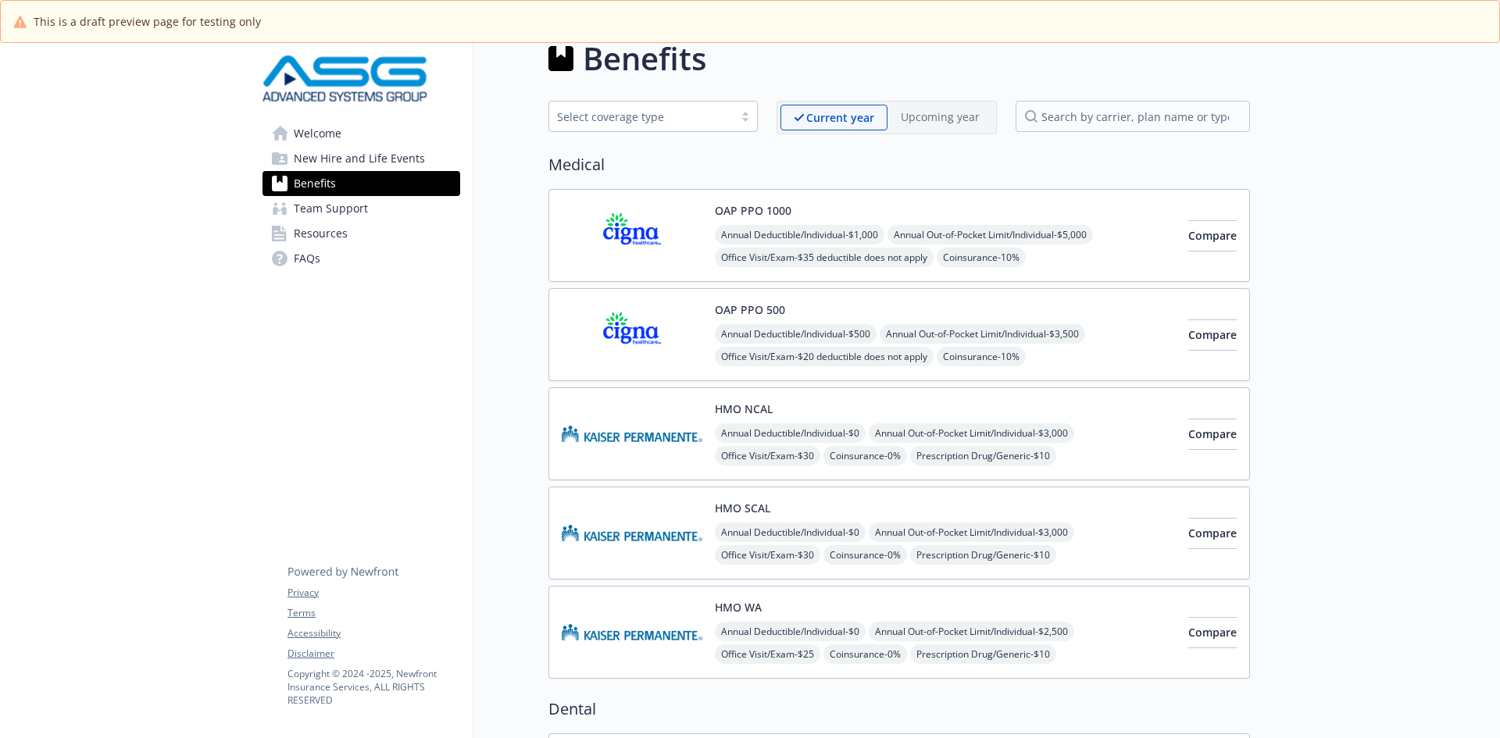
click at [832, 234] on span "Annual Deductible/Individual - $1,000" at bounding box center [800, 235] width 170 height 20
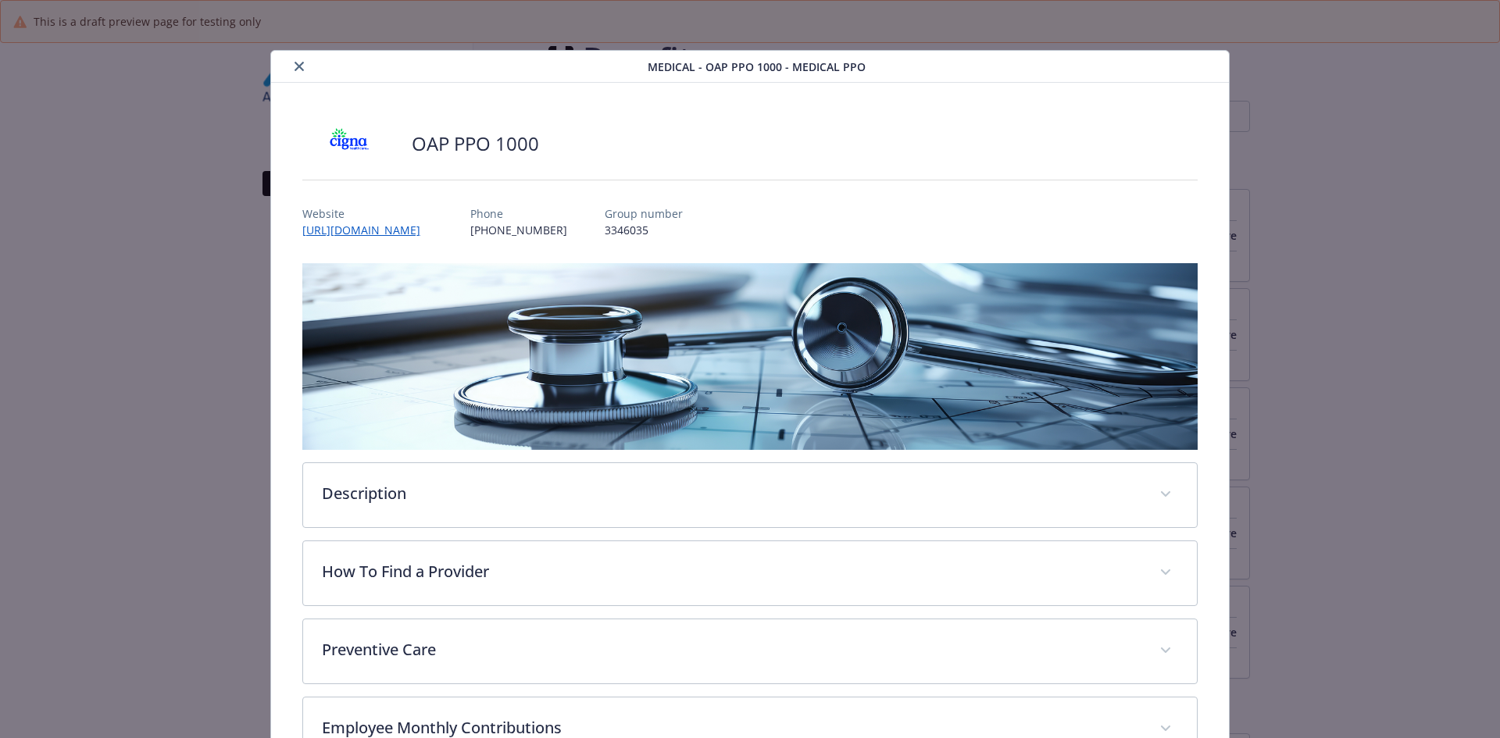
scroll to position [47, 0]
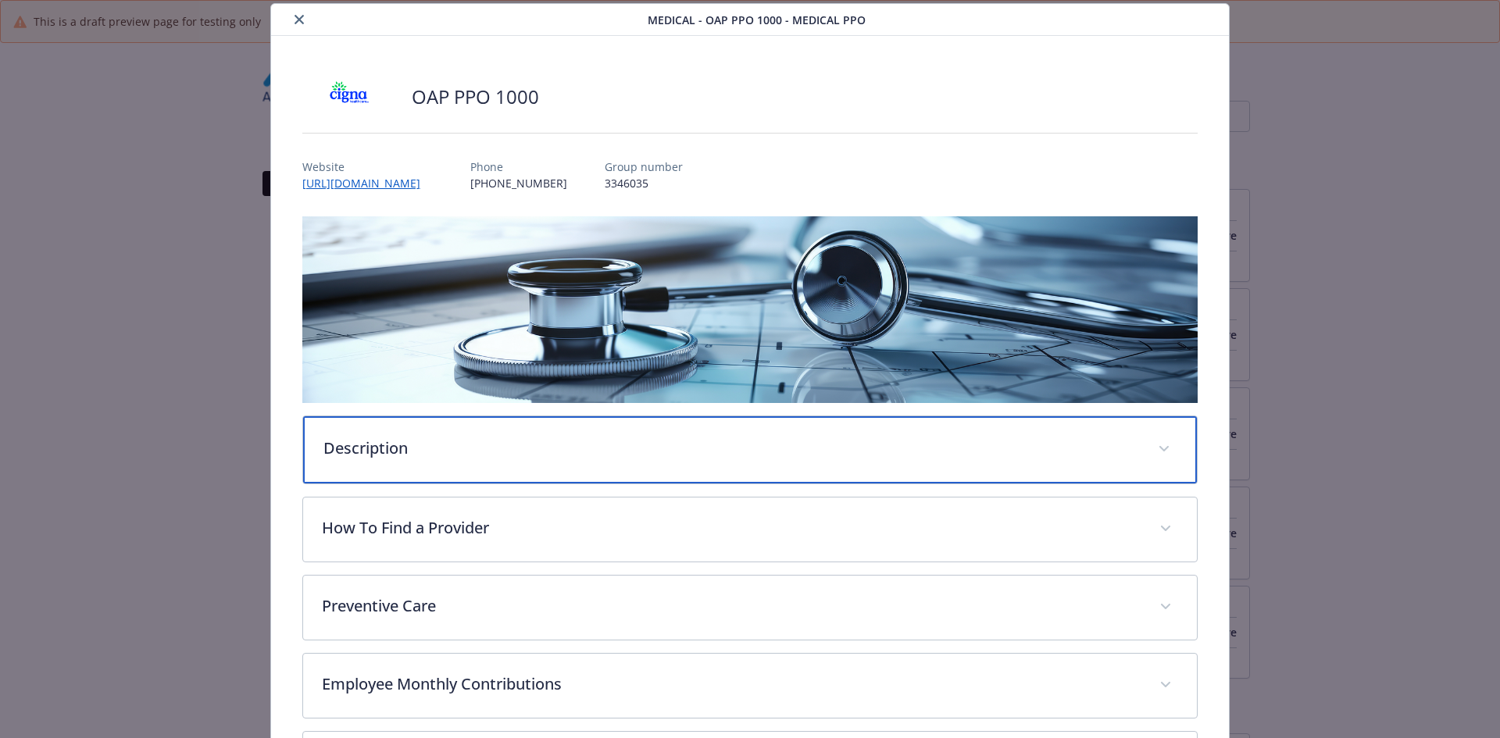
click at [527, 437] on p "Description" at bounding box center [731, 448] width 816 height 23
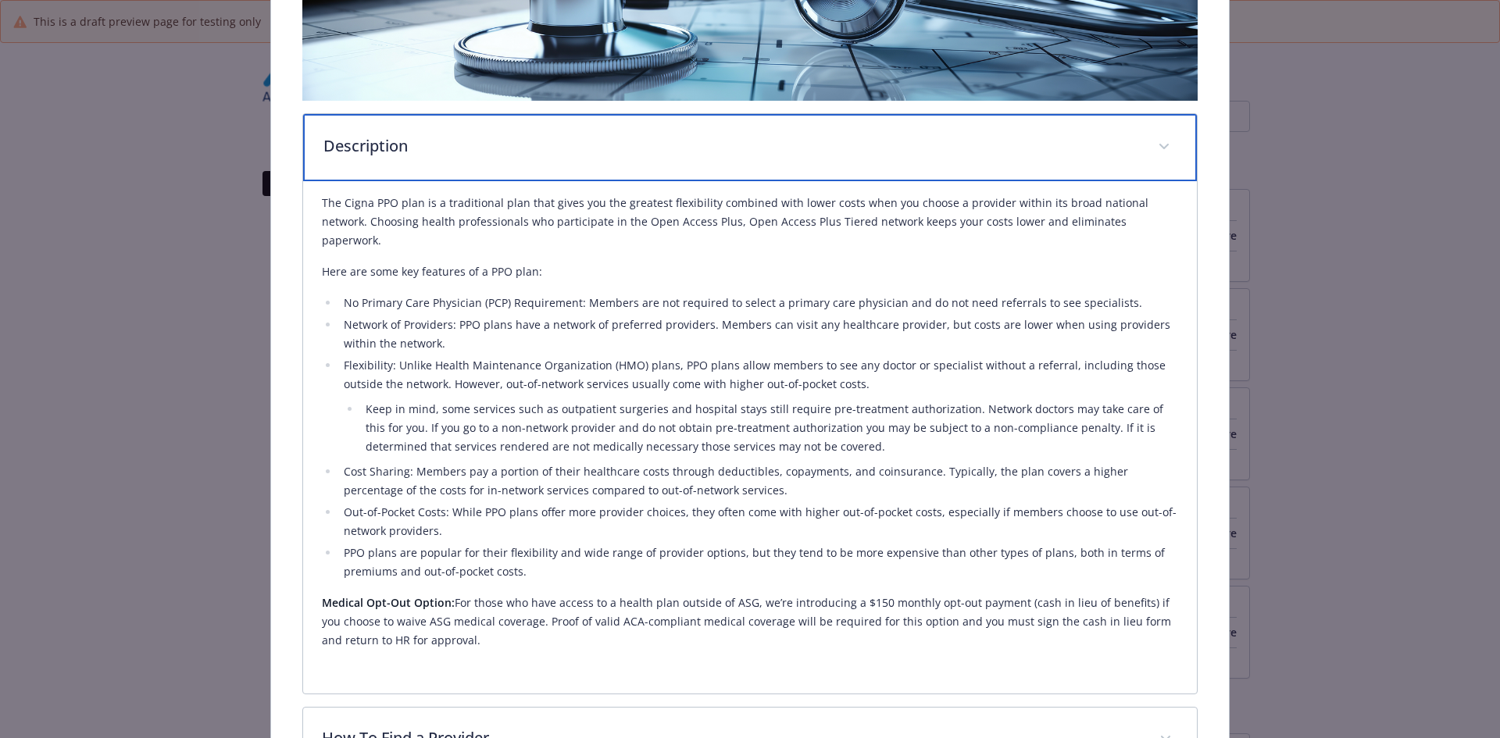
scroll to position [359, 0]
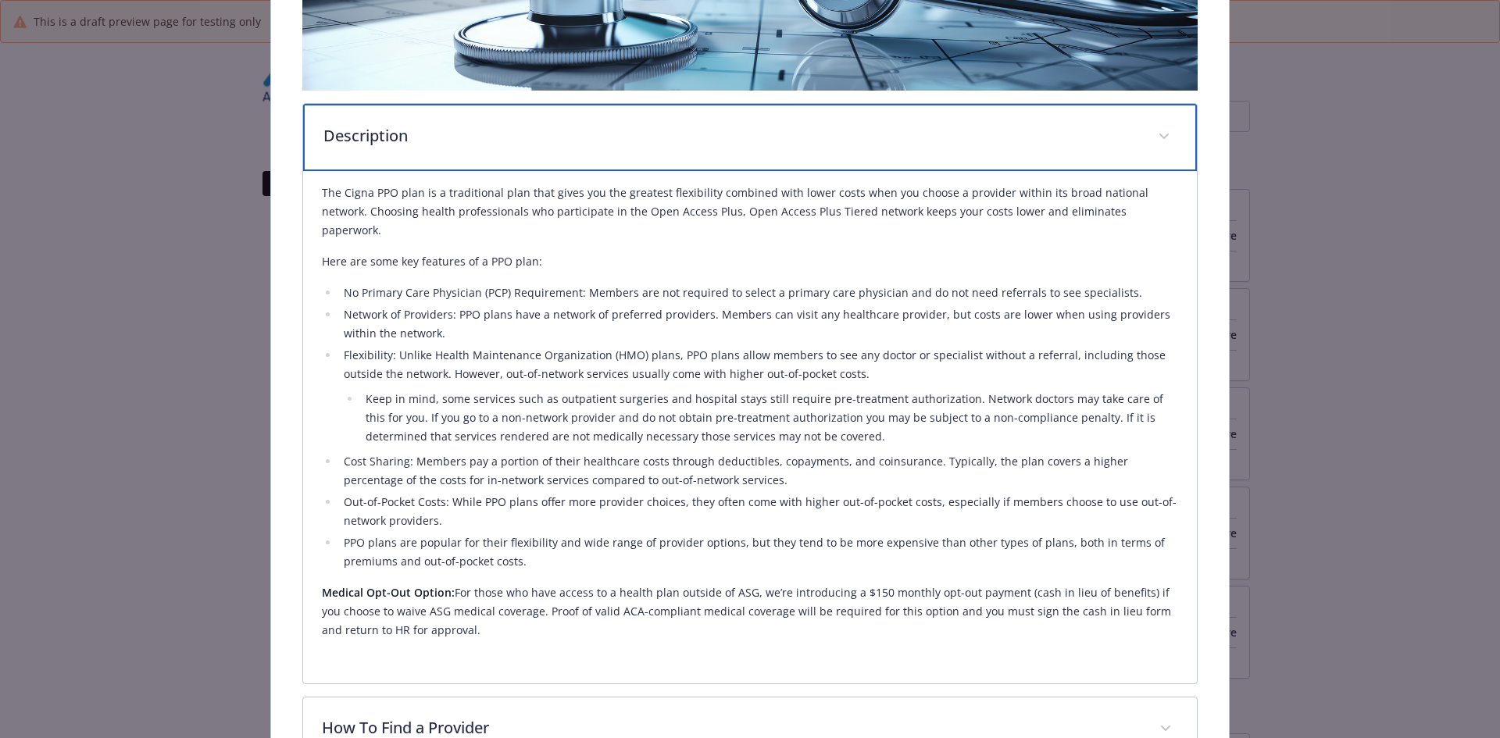
click at [412, 166] on div "Description" at bounding box center [750, 137] width 895 height 67
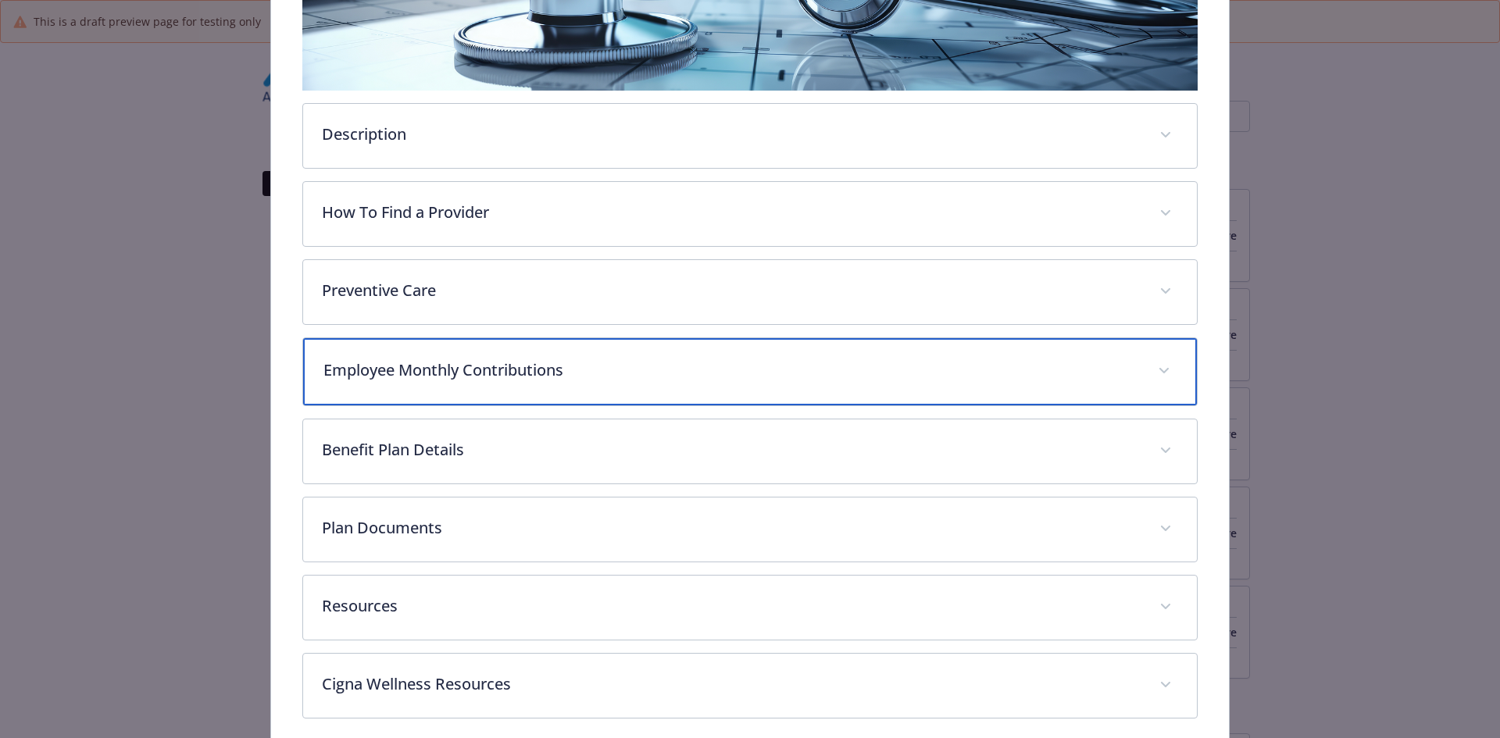
click at [510, 400] on div "Employee Monthly Contributions" at bounding box center [750, 371] width 895 height 67
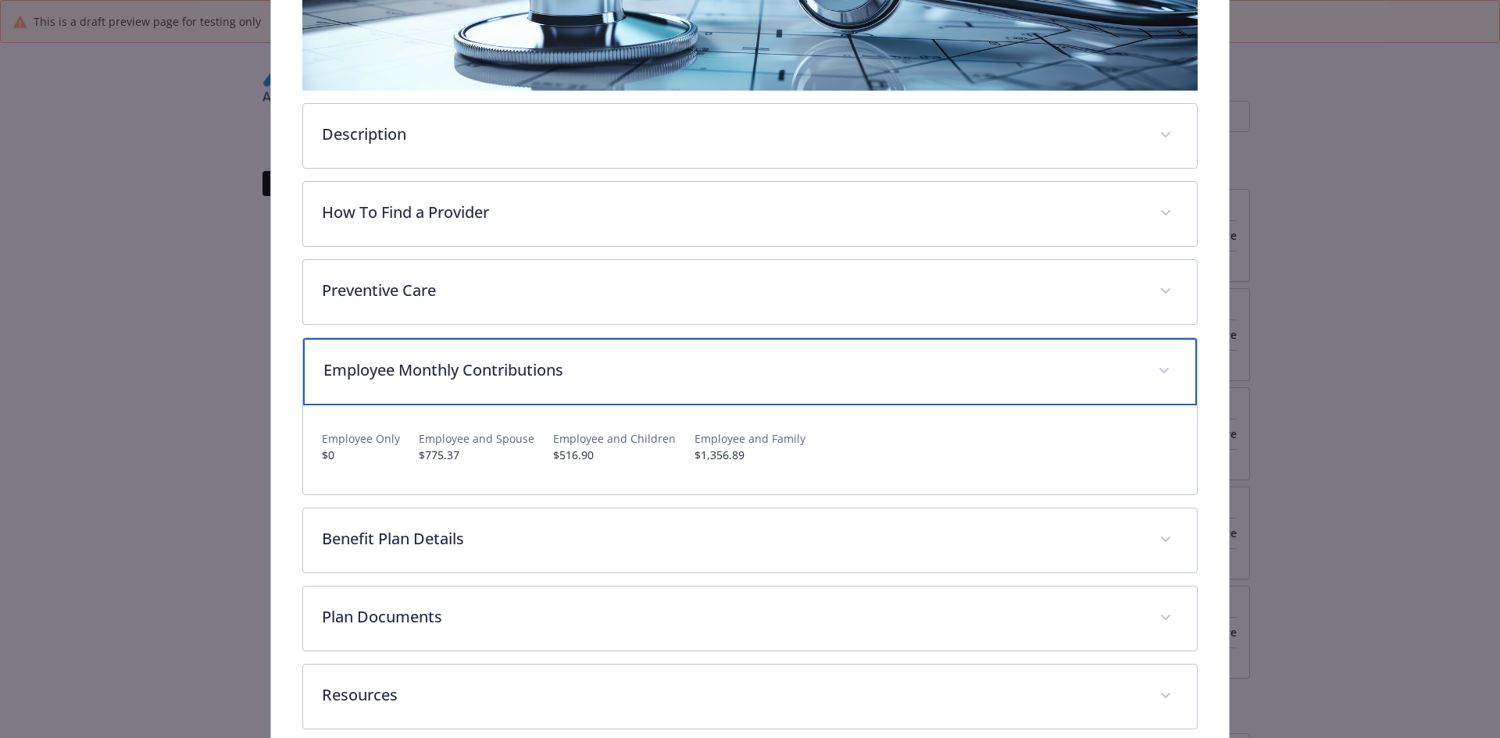
click at [510, 400] on div "Employee Monthly Contributions" at bounding box center [750, 371] width 895 height 67
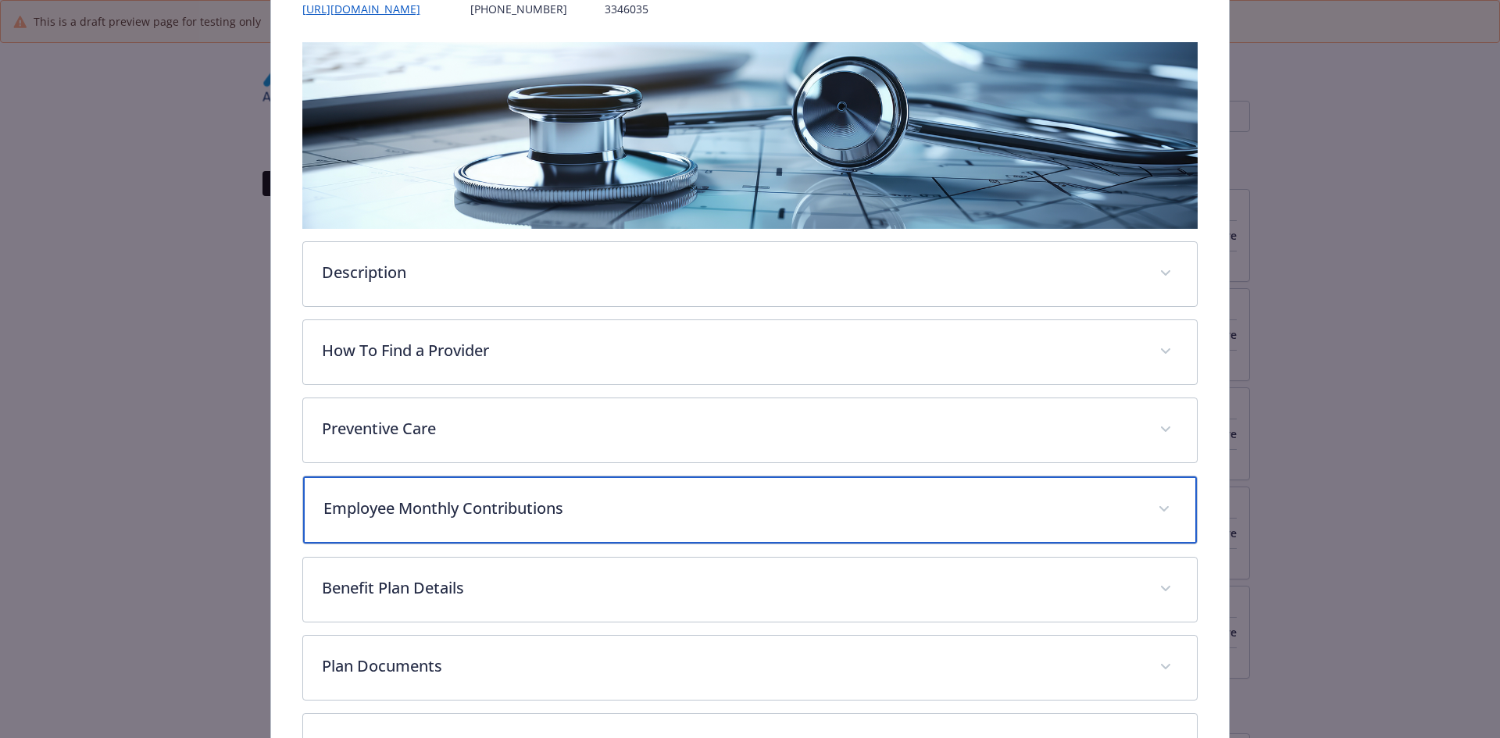
scroll to position [47, 0]
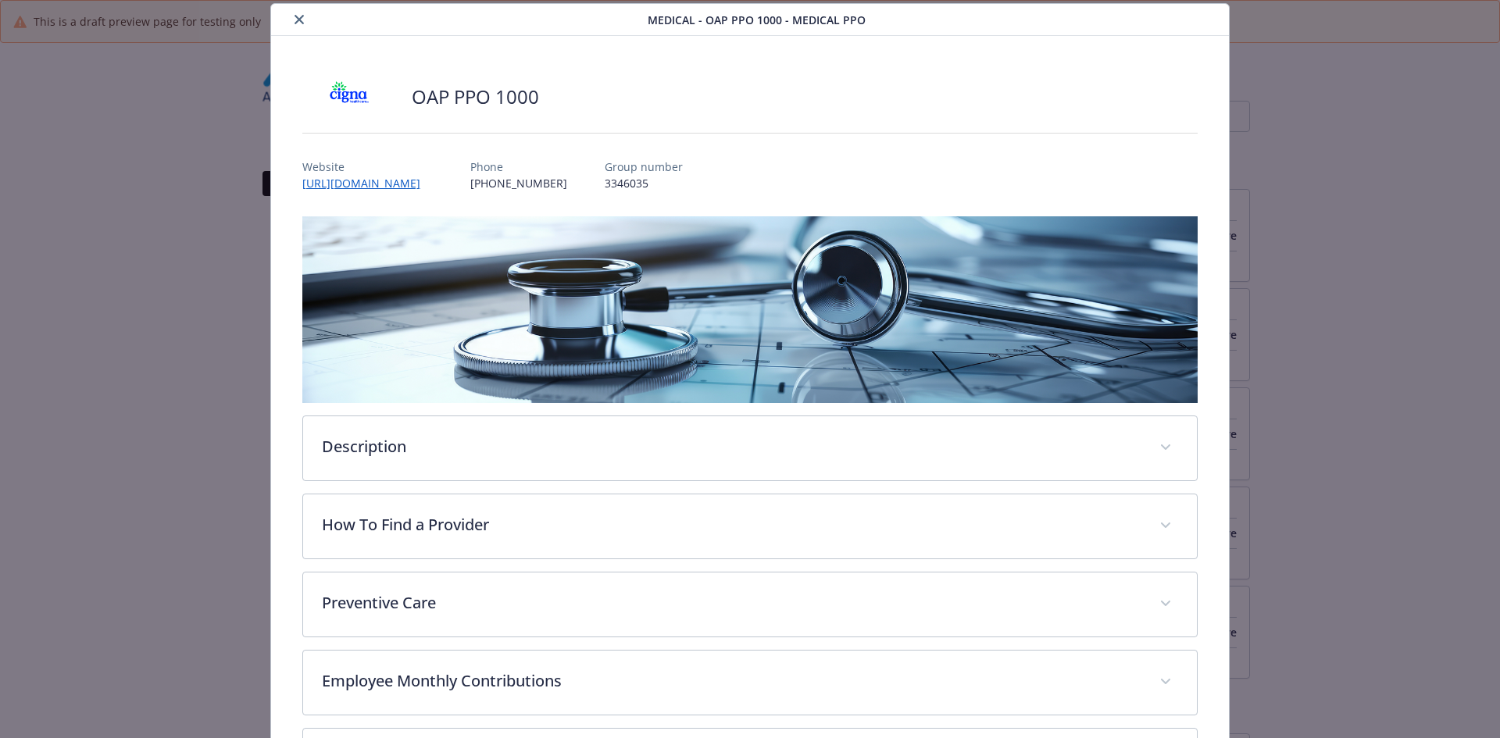
click at [290, 20] on button "close" at bounding box center [299, 19] width 19 height 19
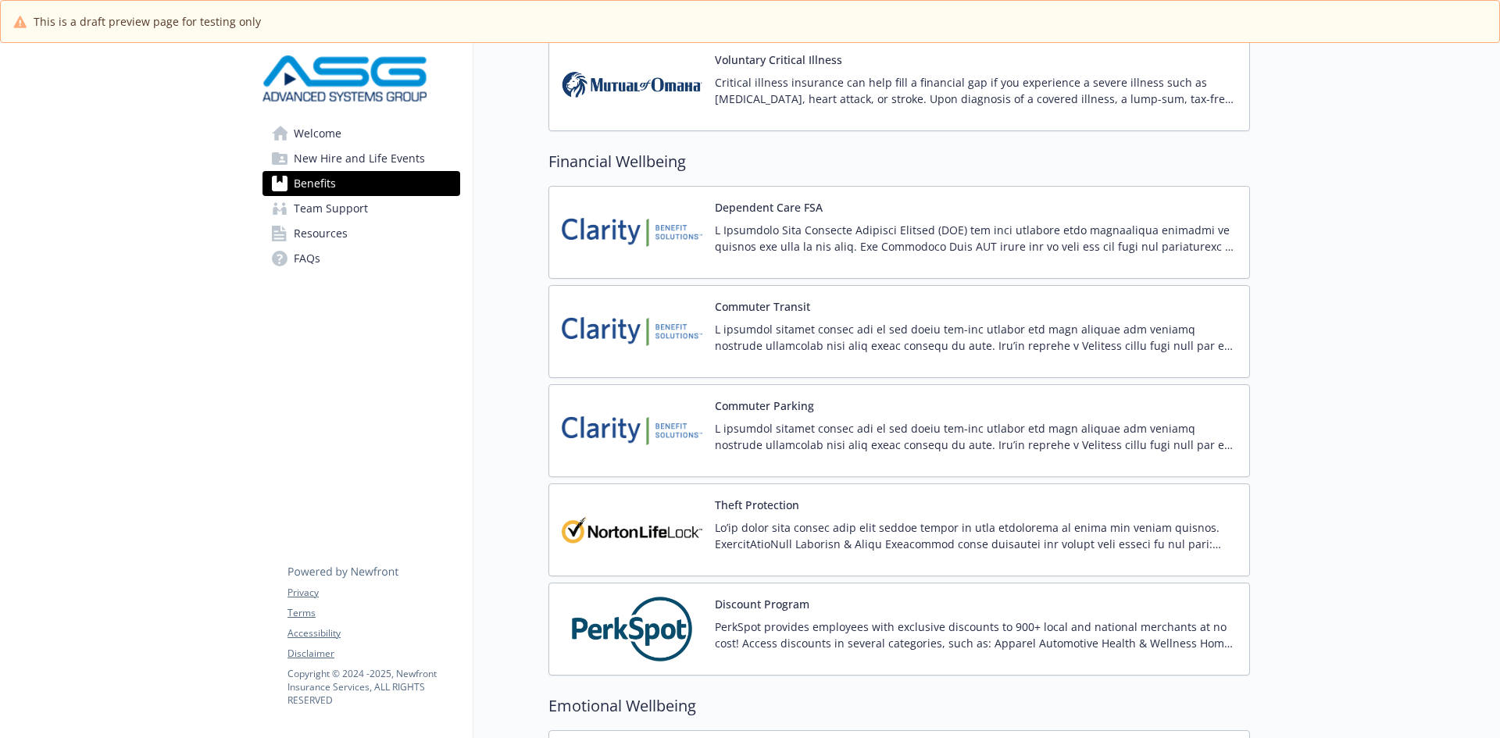
scroll to position [1745, 0]
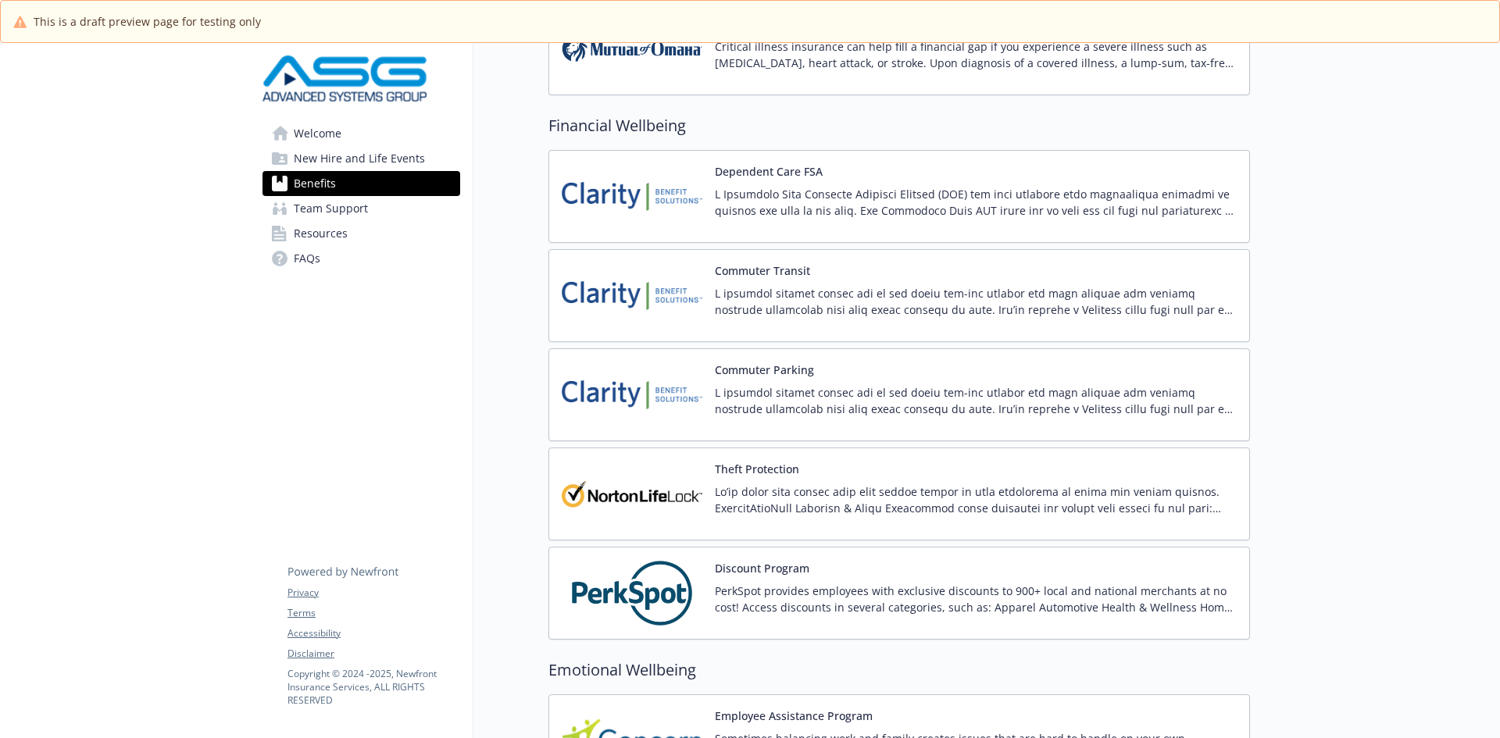
click at [807, 184] on div "Dependent Care FSA" at bounding box center [976, 196] width 522 height 66
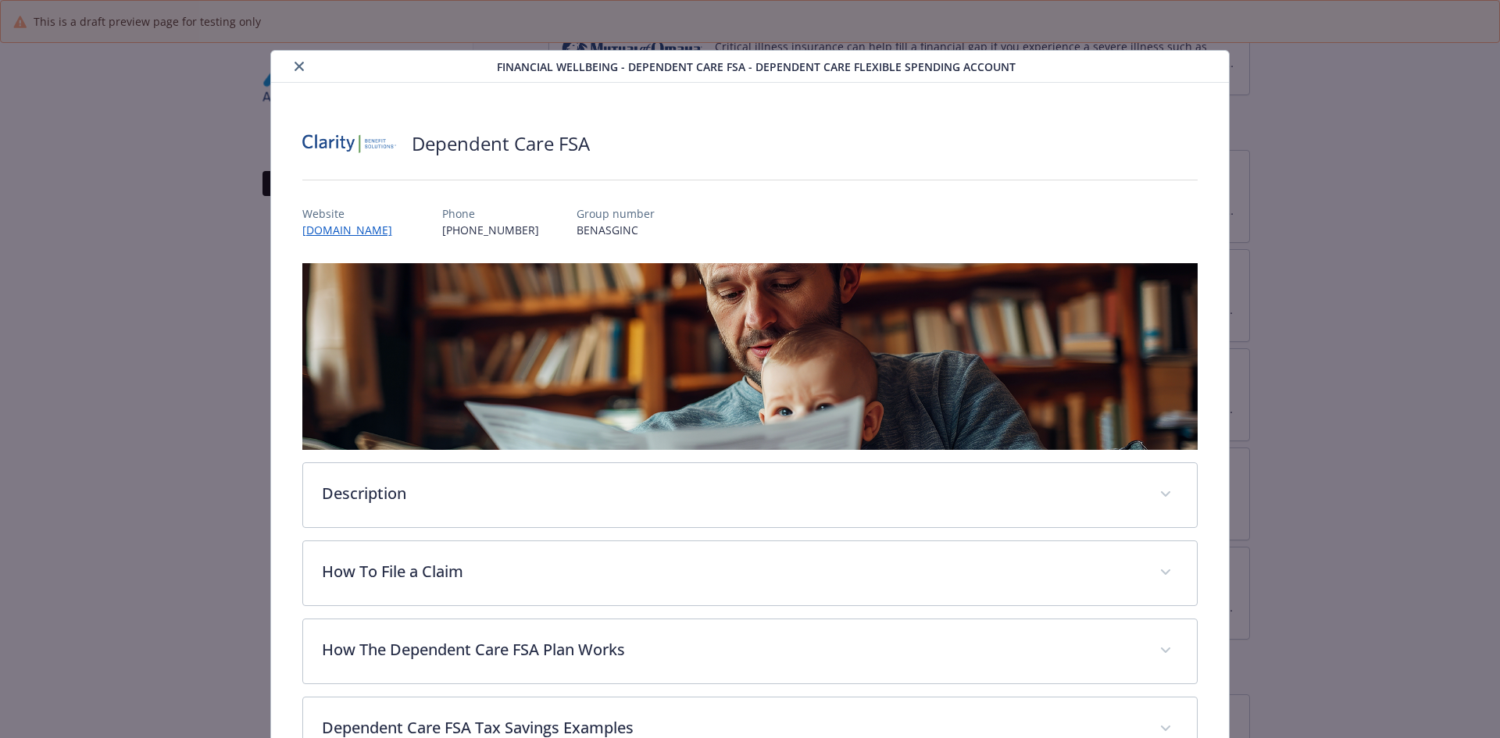
scroll to position [47, 0]
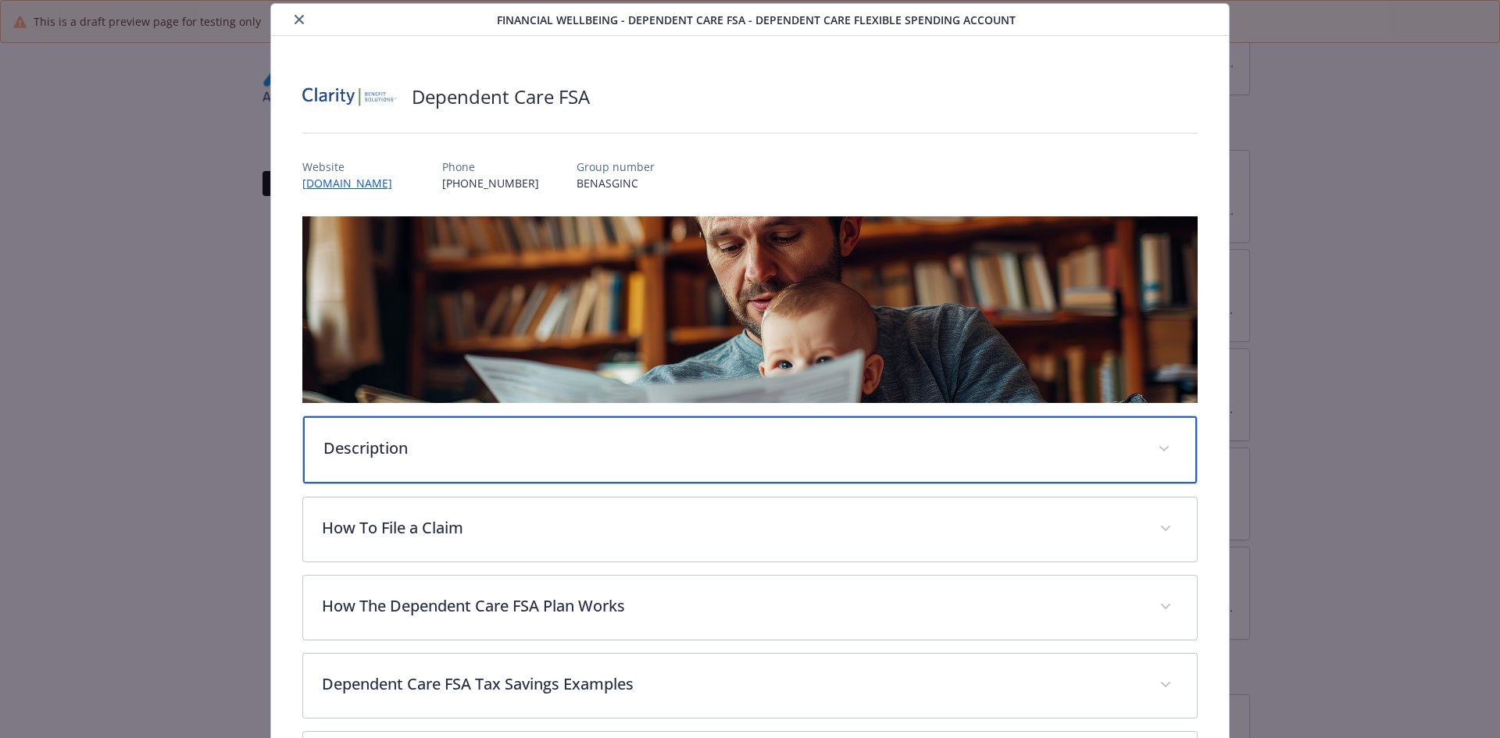
click at [483, 470] on div "Description" at bounding box center [750, 449] width 895 height 67
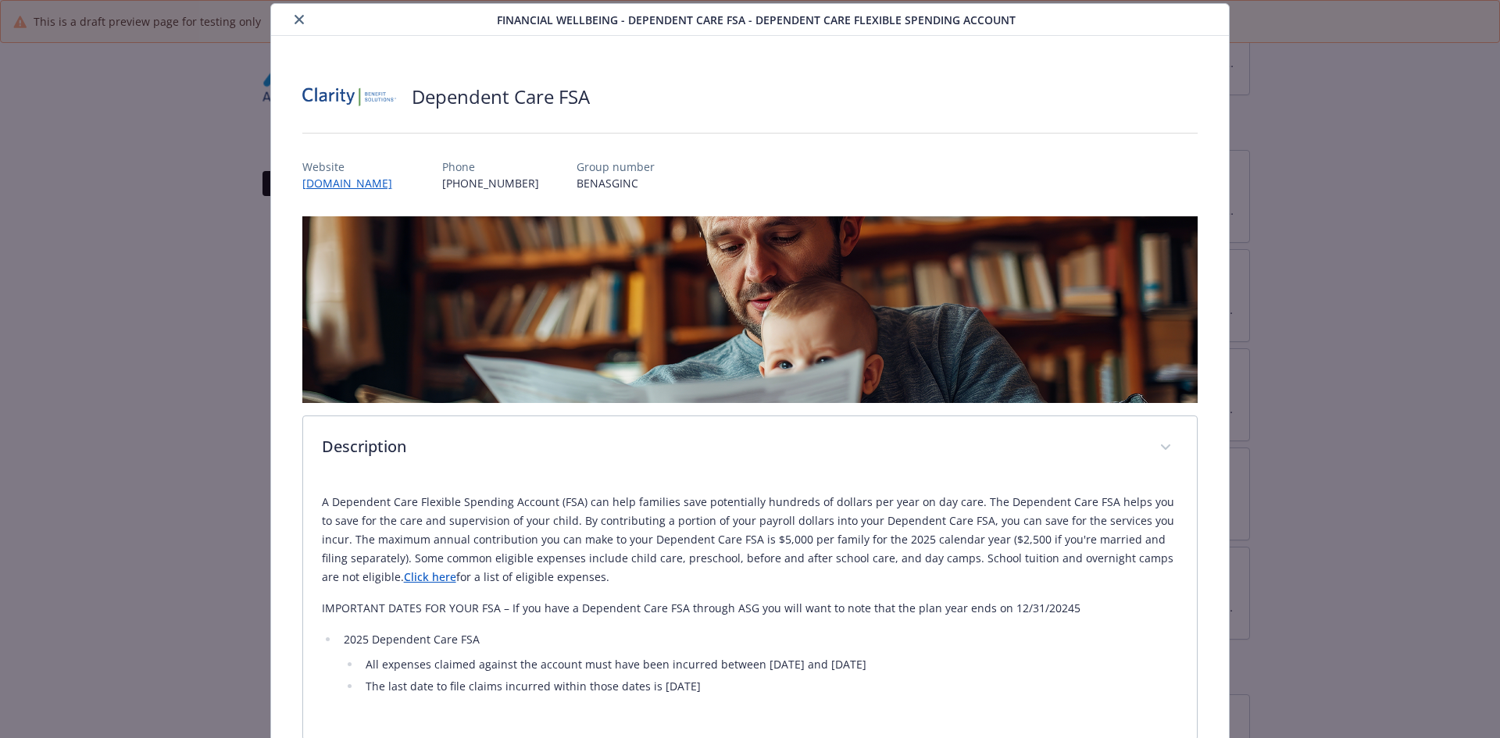
click at [404, 571] on link "Click here" at bounding box center [430, 577] width 52 height 15
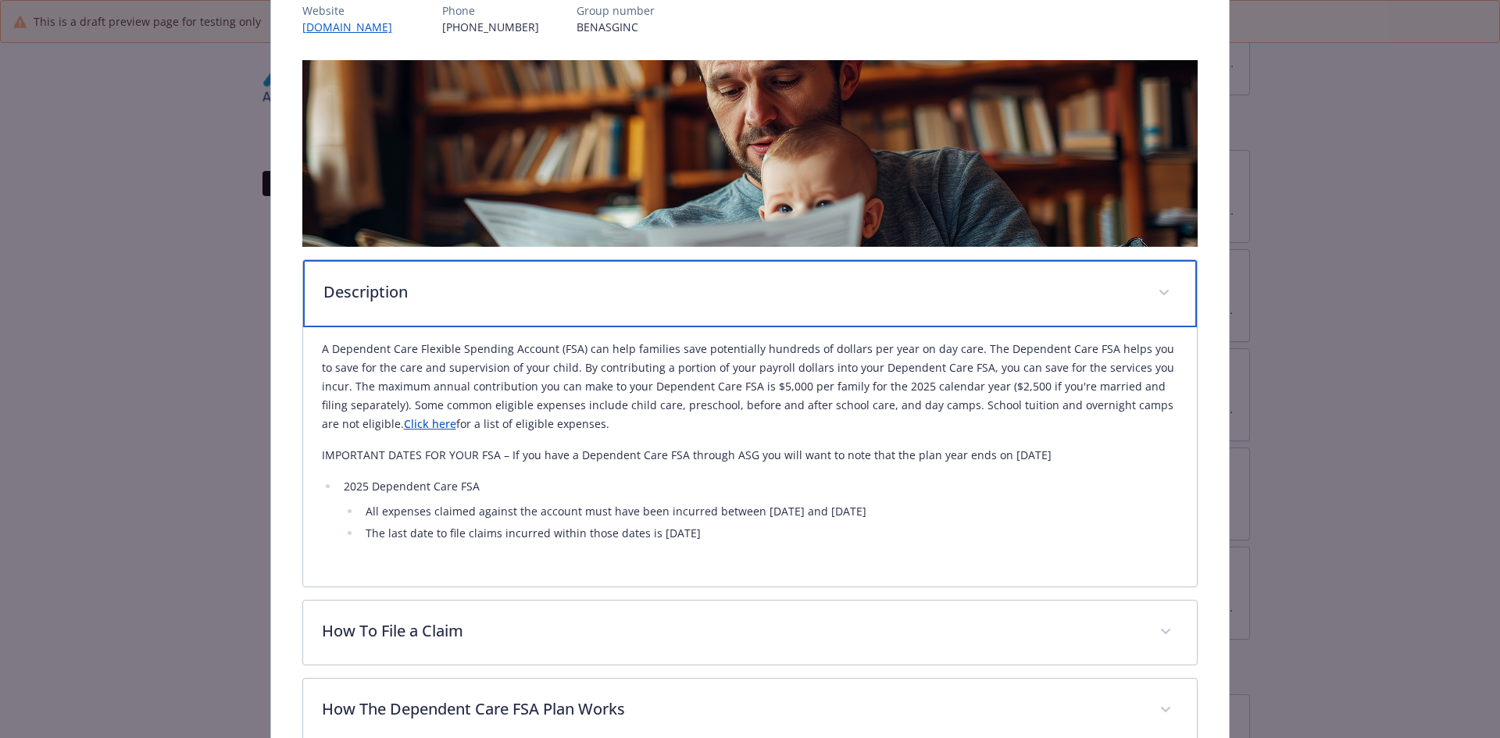
click at [390, 285] on p "Description" at bounding box center [731, 291] width 816 height 23
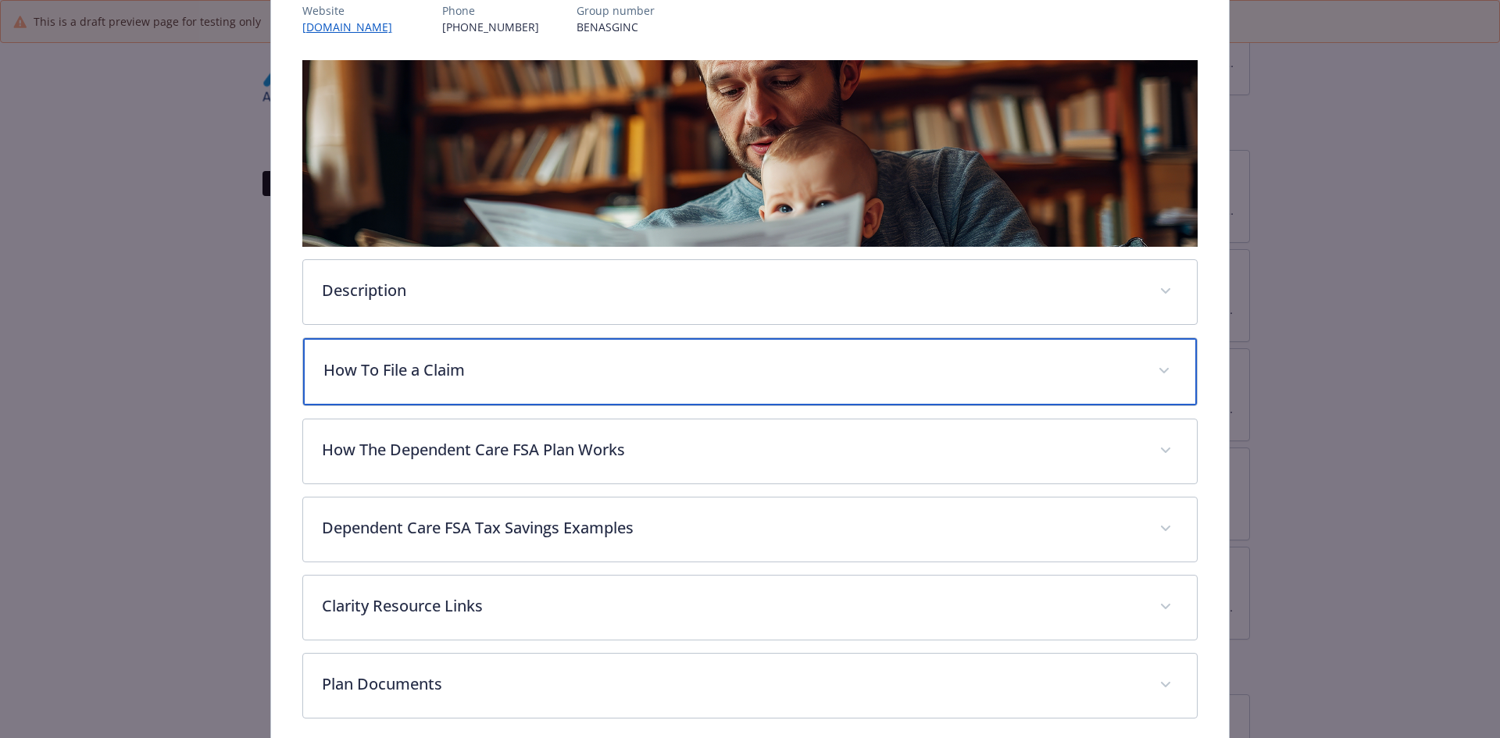
click at [377, 365] on p "How To File a Claim" at bounding box center [731, 370] width 816 height 23
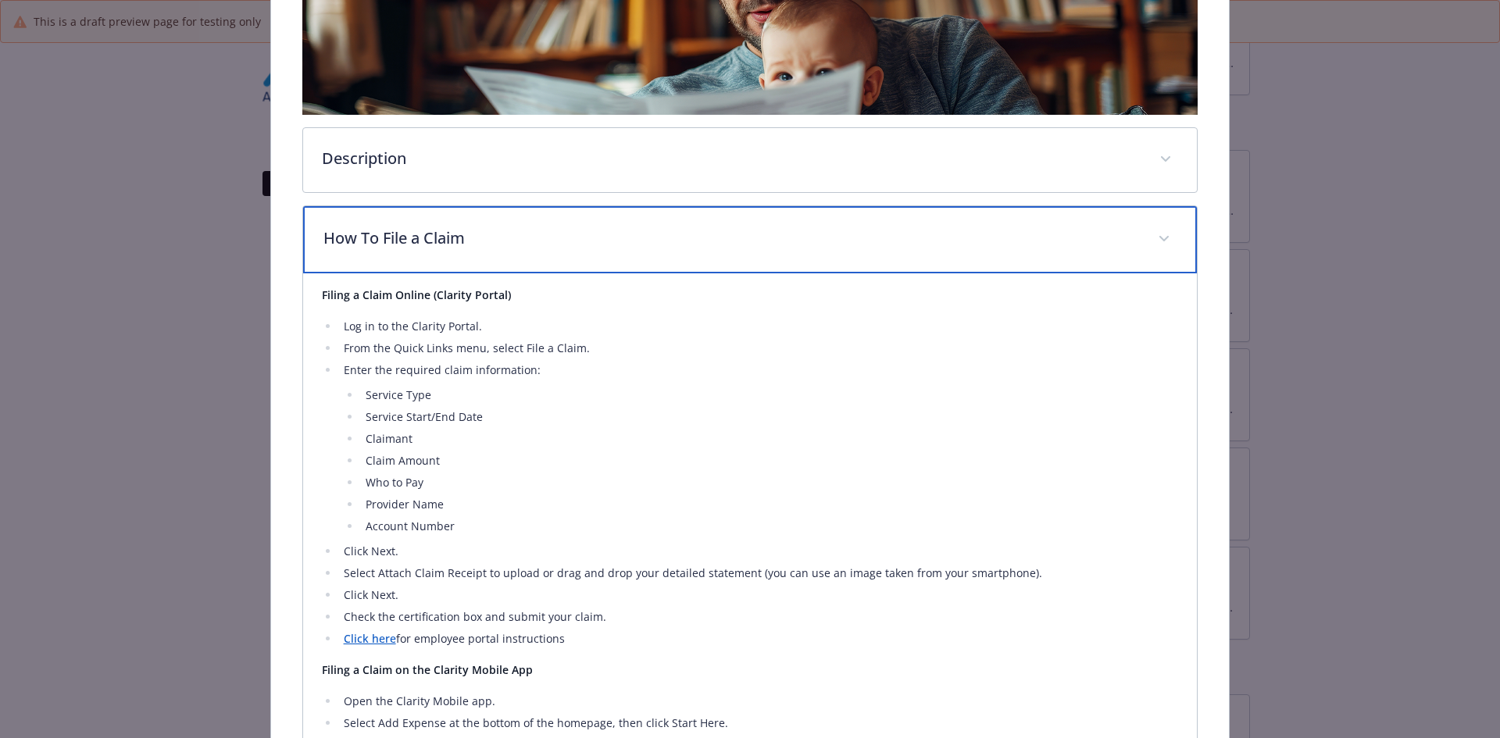
scroll to position [359, 0]
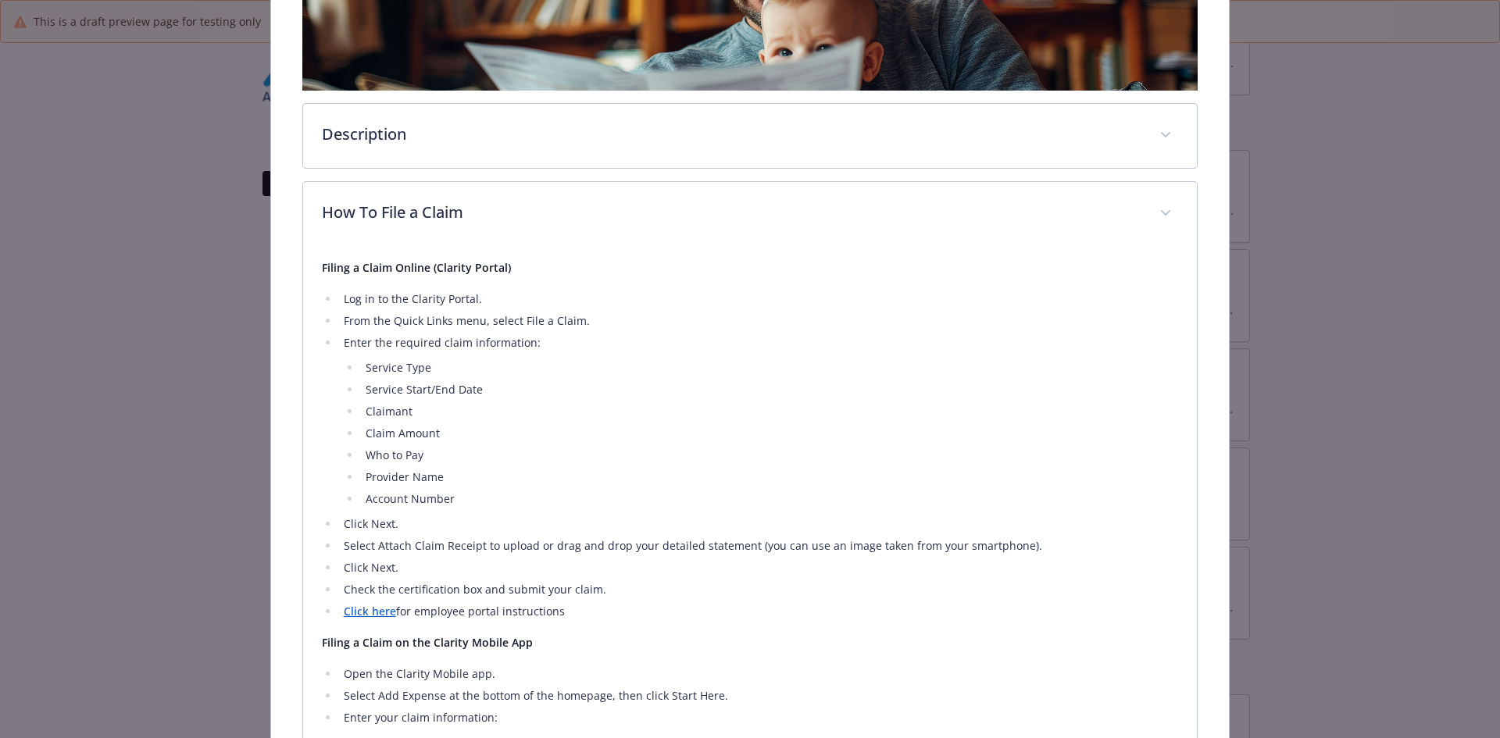
click at [376, 609] on link "Click here" at bounding box center [370, 611] width 52 height 15
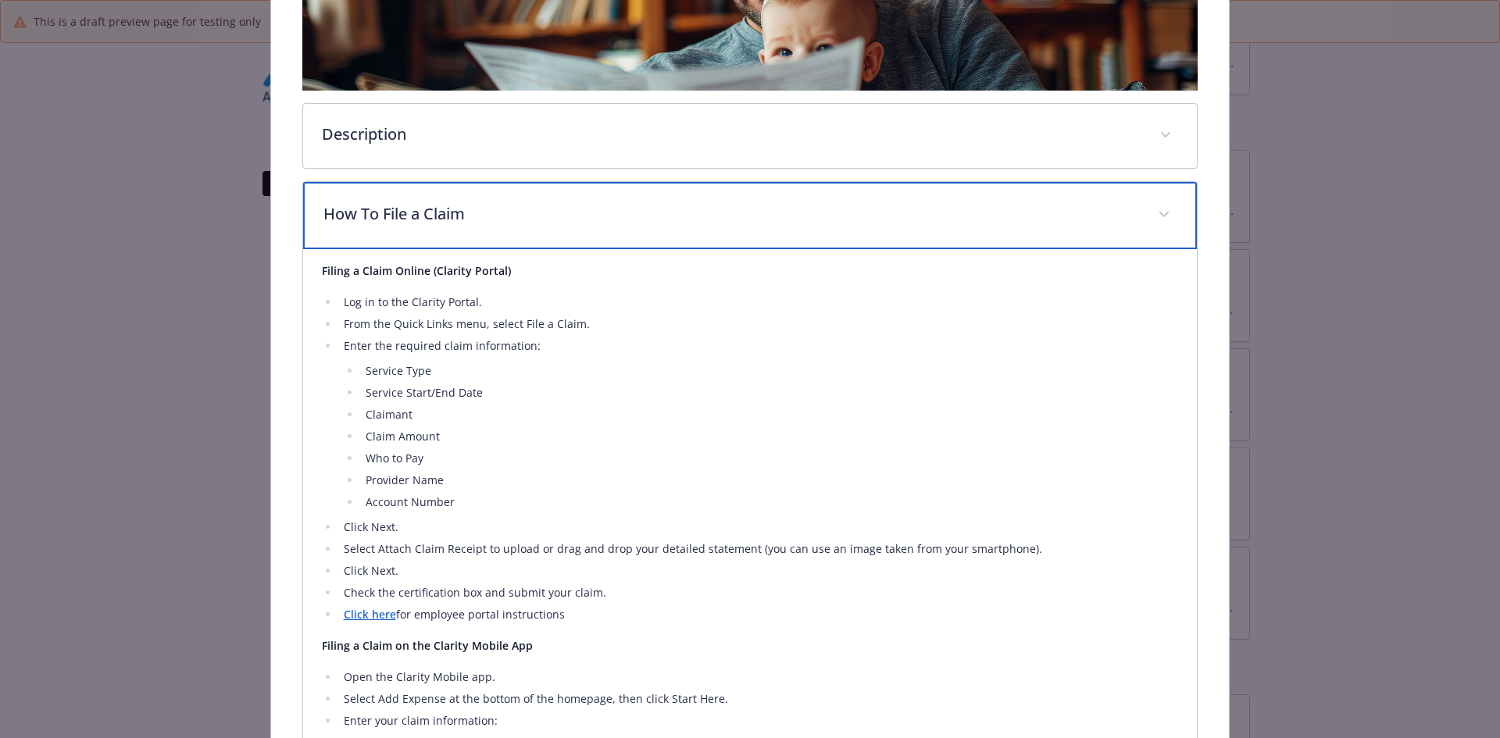
click at [432, 226] on div "How To File a Claim" at bounding box center [750, 215] width 895 height 67
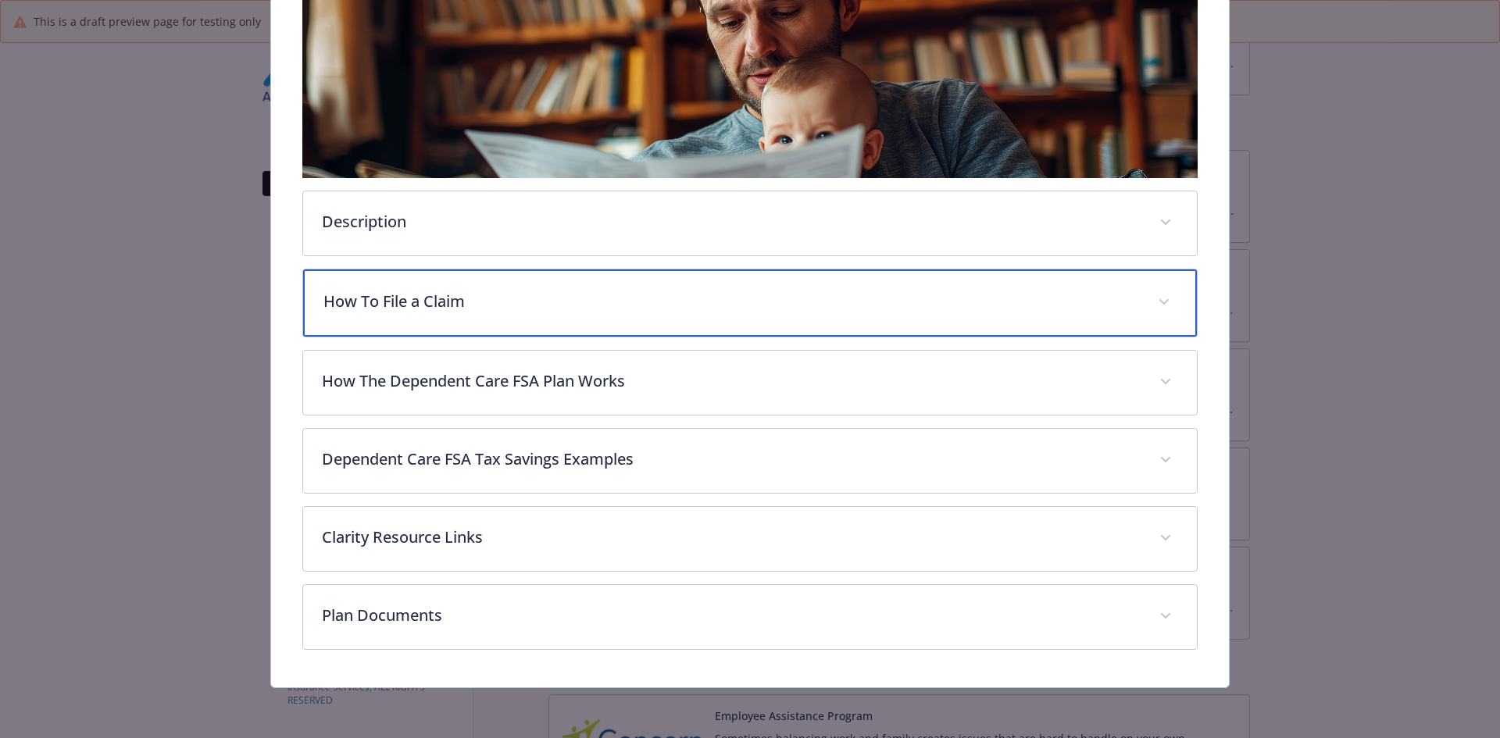
scroll to position [270, 0]
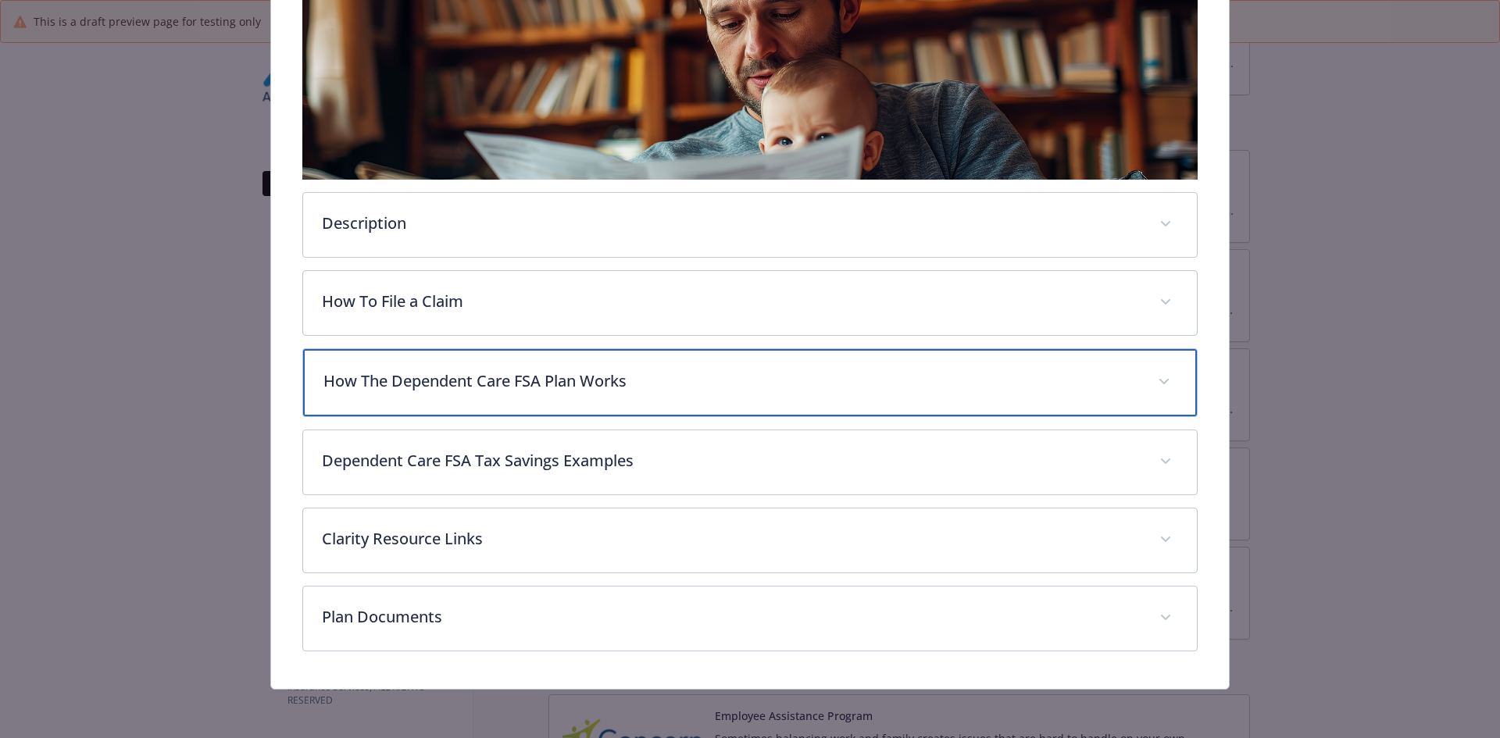
click at [450, 366] on div "How The Dependent Care FSA Plan Works" at bounding box center [750, 382] width 895 height 67
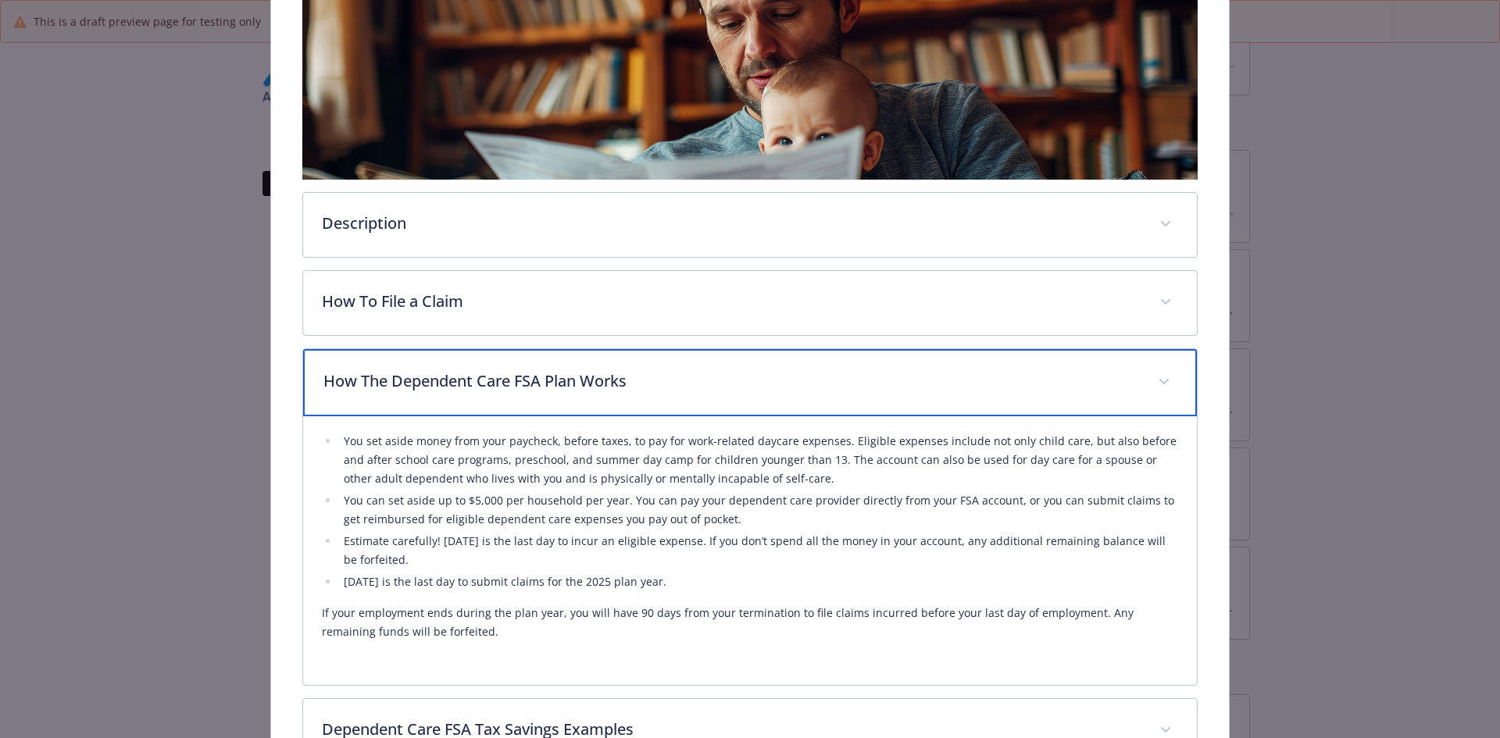
click at [448, 387] on p "How The Dependent Care FSA Plan Works" at bounding box center [731, 381] width 816 height 23
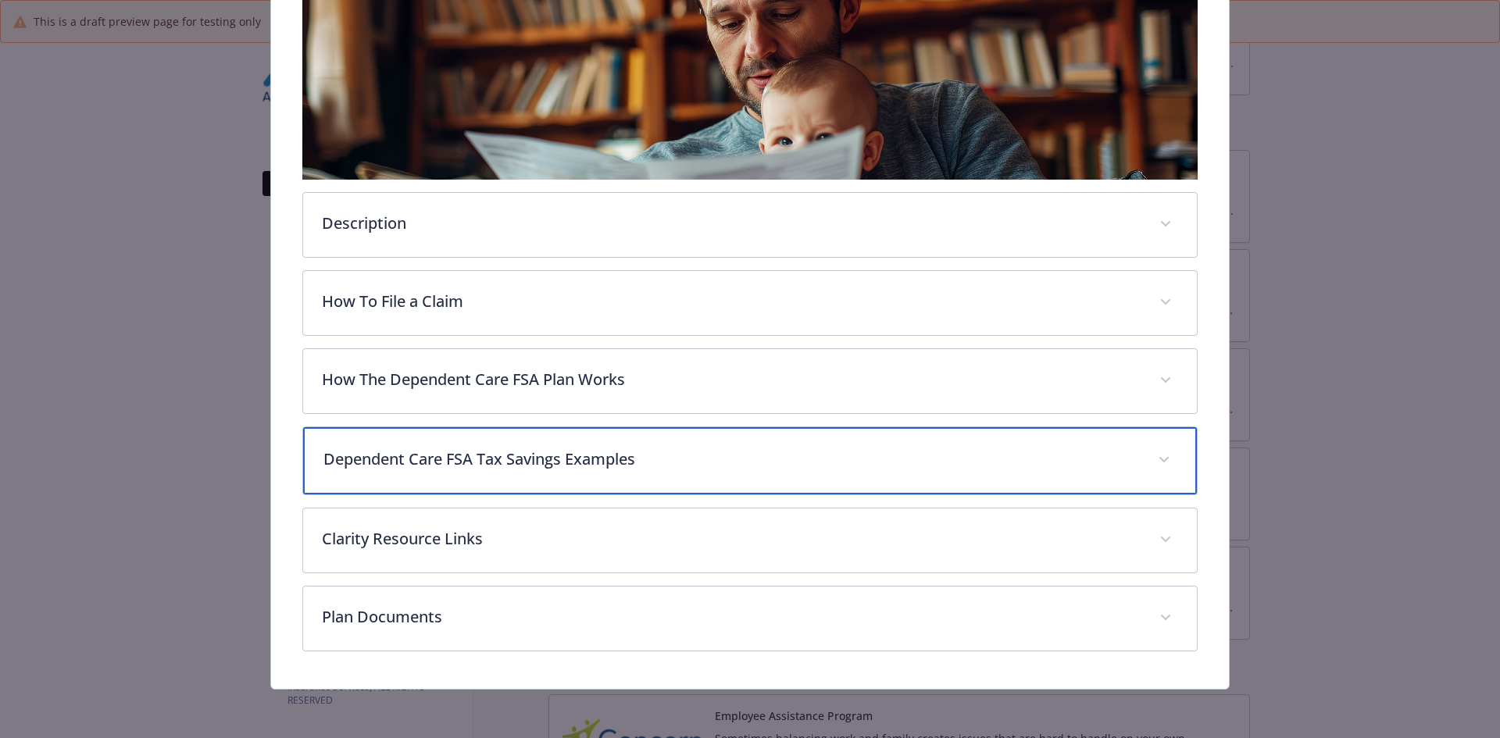
click at [426, 460] on p "Dependent Care FSA Tax Savings Examples" at bounding box center [731, 459] width 816 height 23
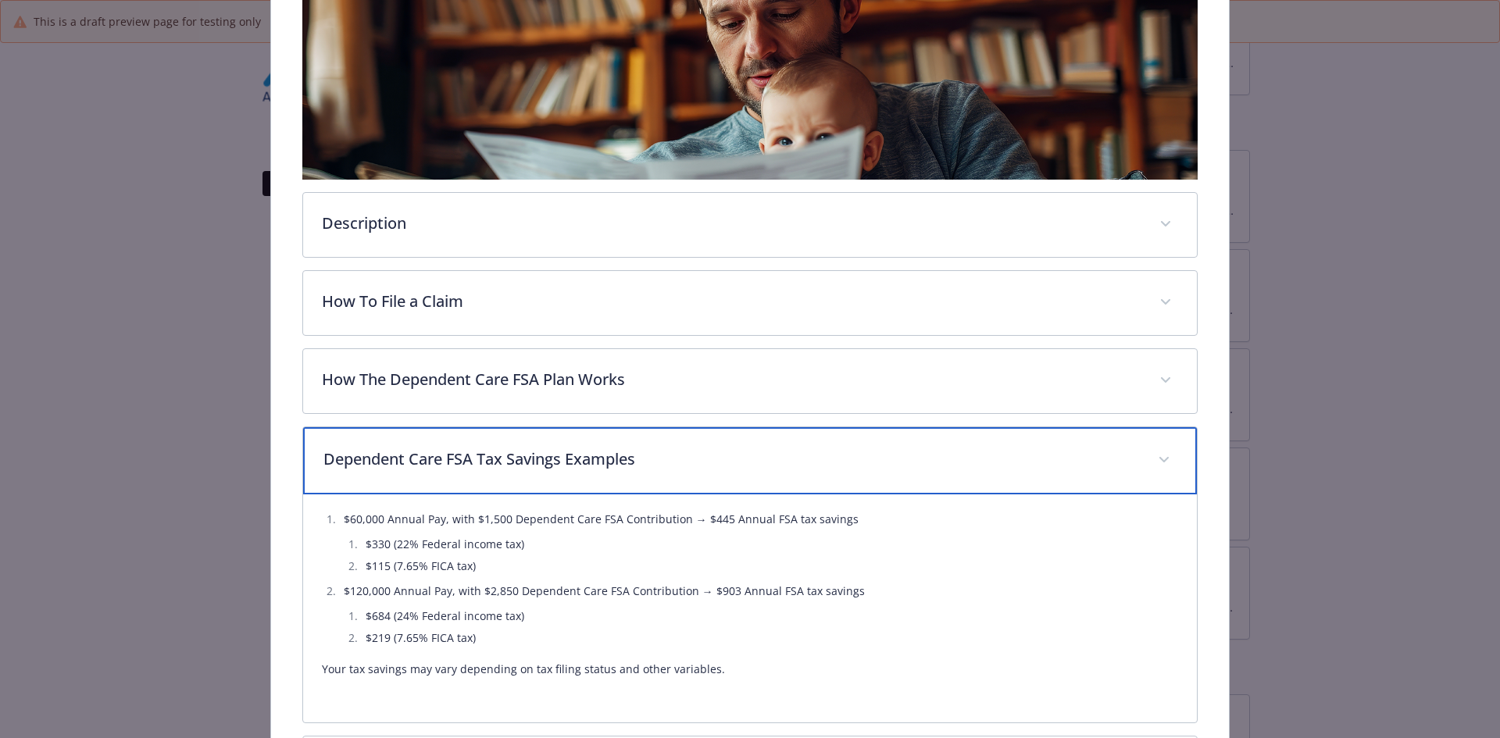
click at [426, 460] on p "Dependent Care FSA Tax Savings Examples" at bounding box center [731, 459] width 816 height 23
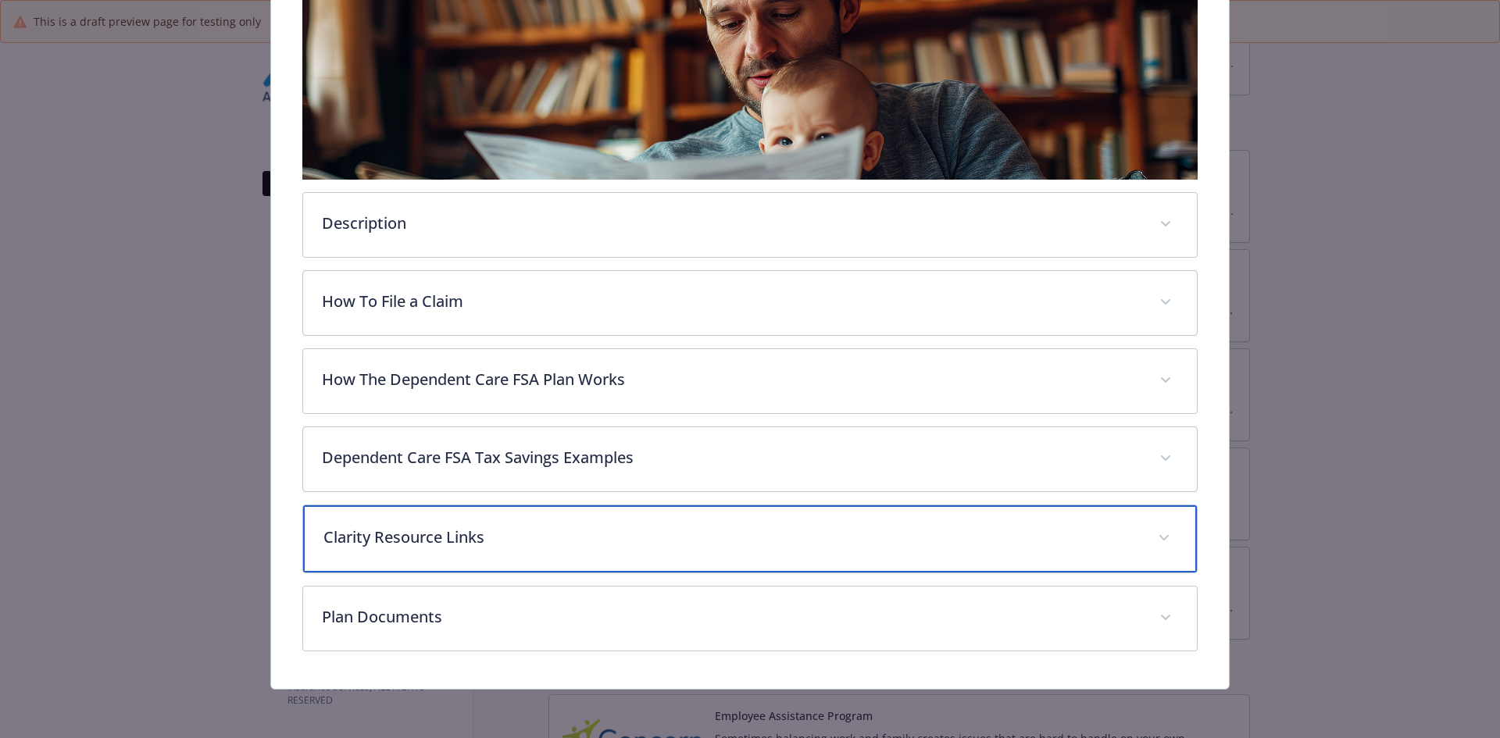
click at [412, 535] on p "Clarity Resource Links" at bounding box center [731, 537] width 816 height 23
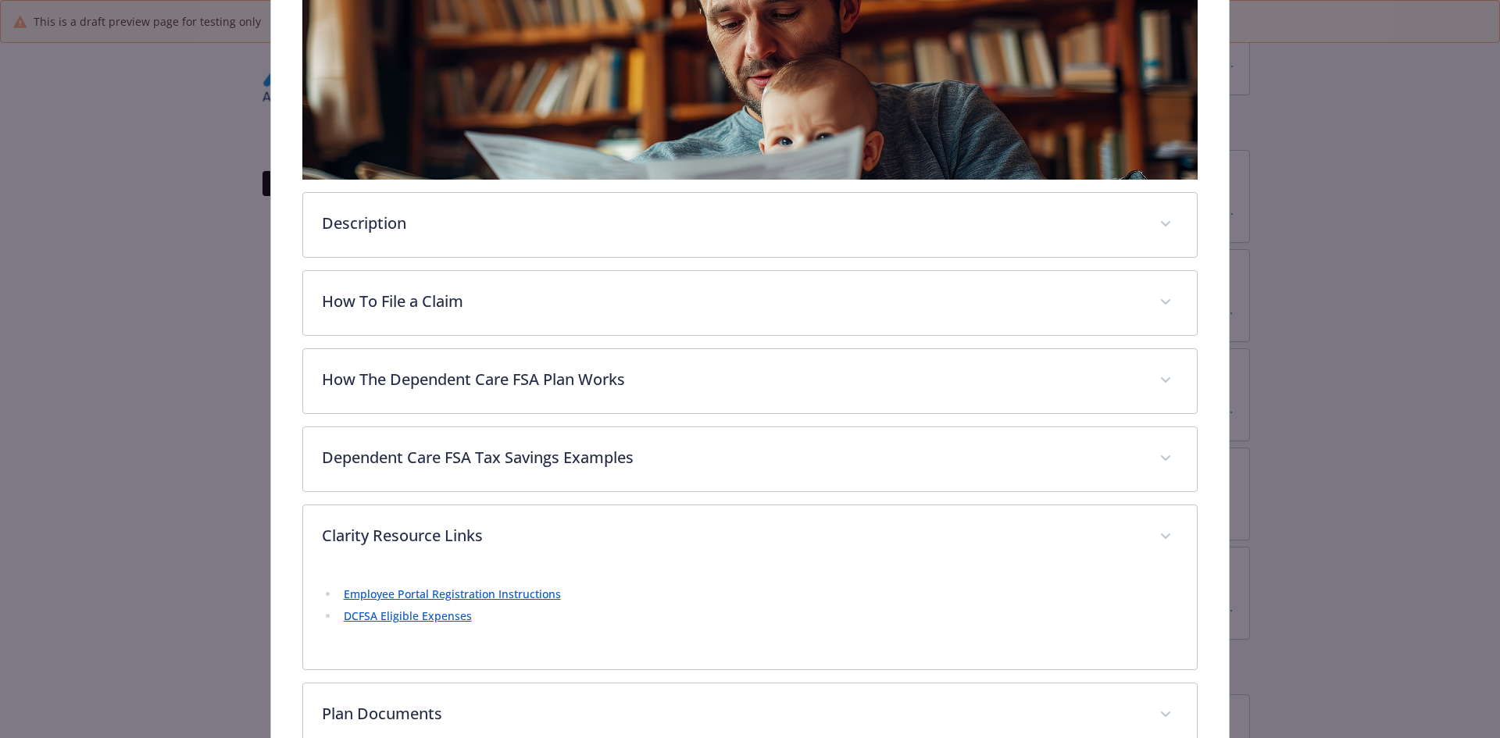
click at [461, 593] on link "Employee Portal Registration Instructions" at bounding box center [452, 594] width 217 height 15
click at [415, 616] on link "DCFSA Eligible Expenses" at bounding box center [408, 616] width 128 height 15
click at [395, 500] on div "Description A Dependent Care Flexible Spending Account (FSA) can help families …" at bounding box center [750, 370] width 896 height 755
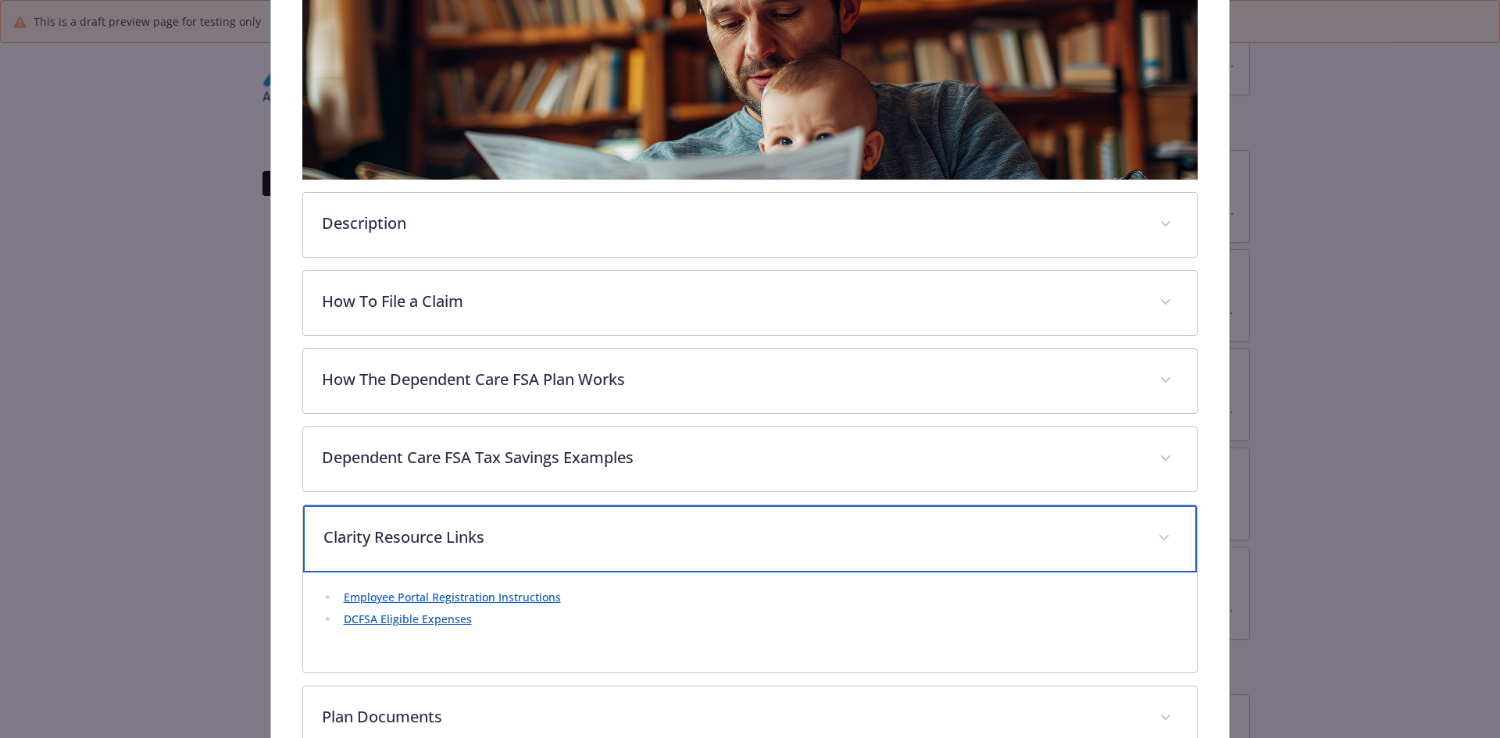
click at [394, 523] on div "Clarity Resource Links" at bounding box center [750, 538] width 895 height 67
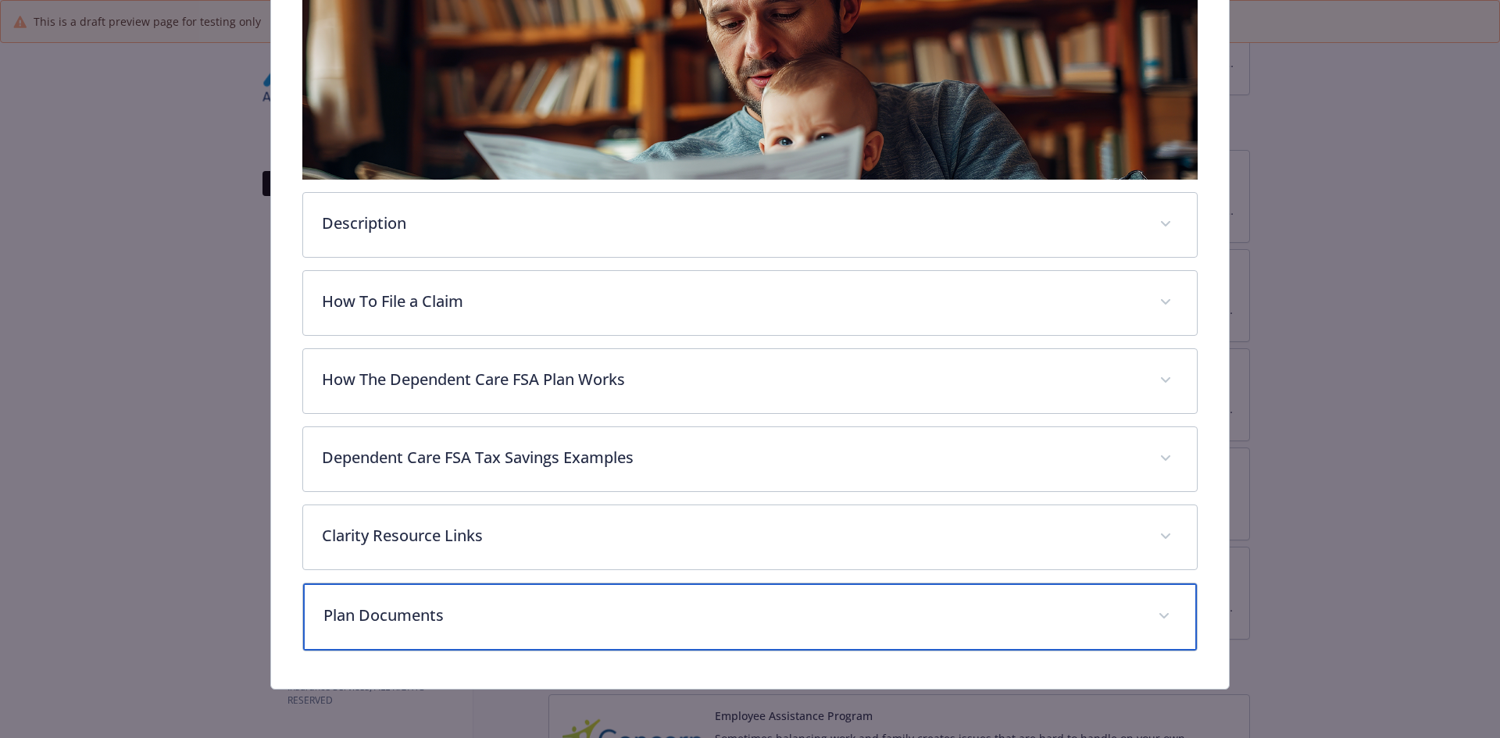
click at [380, 599] on div "Plan Documents" at bounding box center [750, 617] width 895 height 67
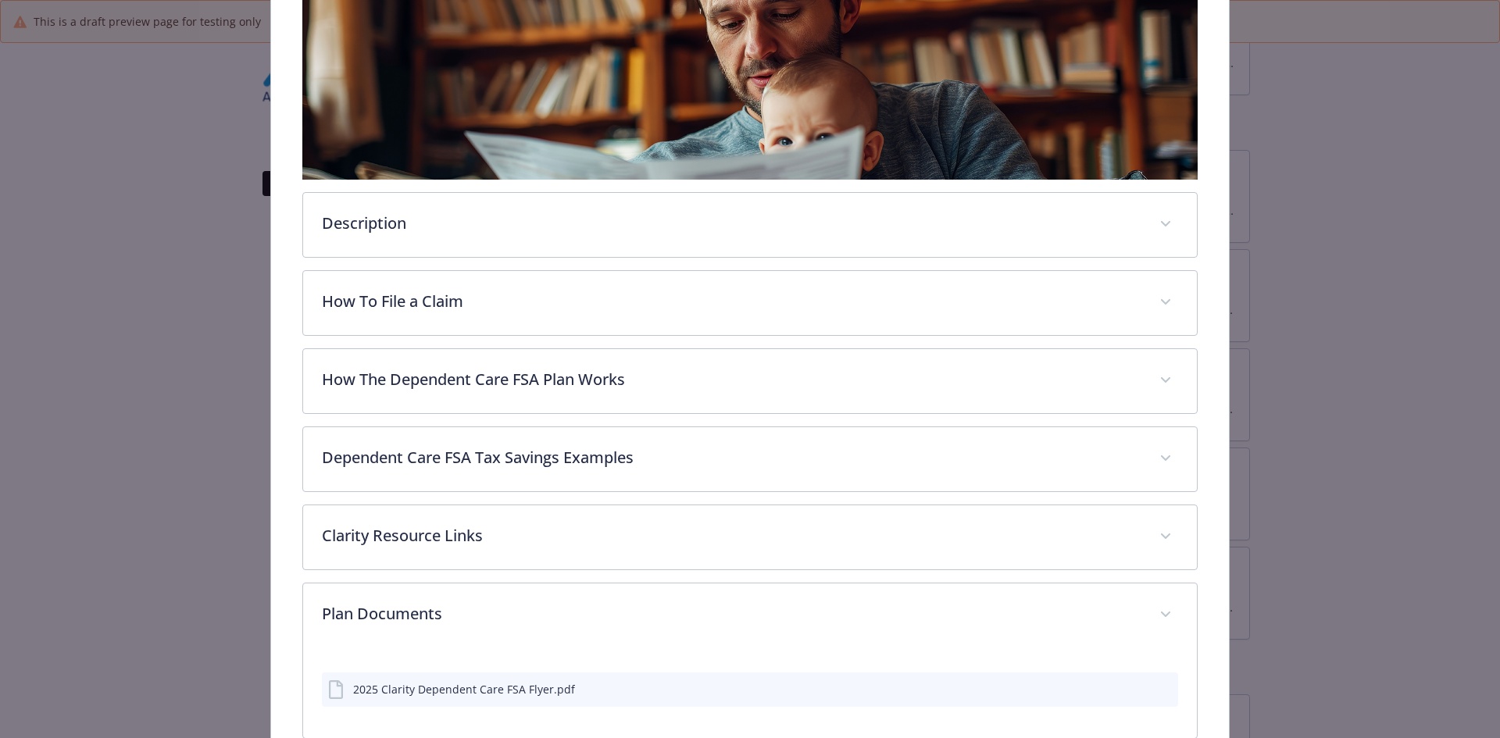
click at [498, 682] on div "2025 Clarity Dependent Care FSA Flyer.pdf" at bounding box center [451, 689] width 247 height 19
click at [1158, 689] on icon "preview file" at bounding box center [1163, 689] width 14 height 11
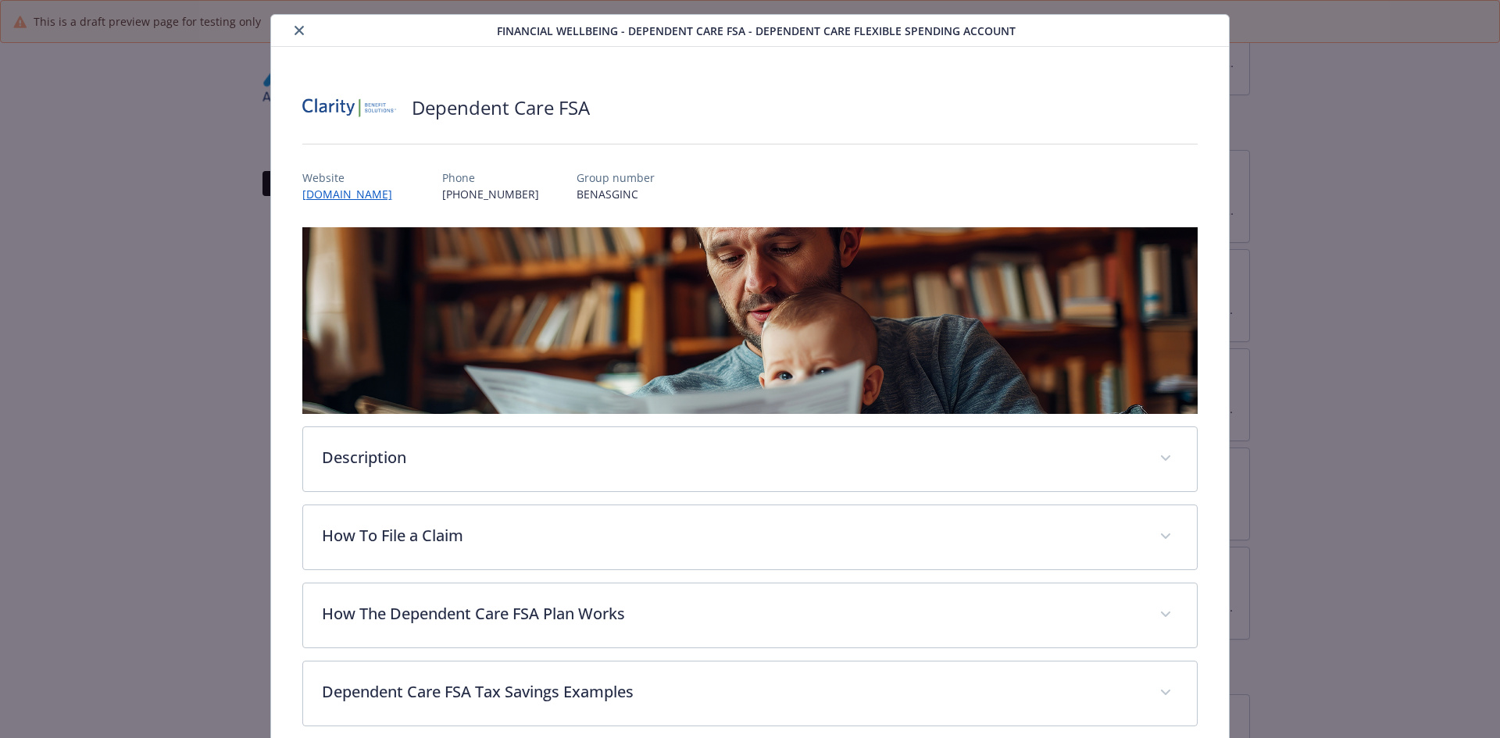
click at [302, 29] on button "close" at bounding box center [299, 30] width 19 height 19
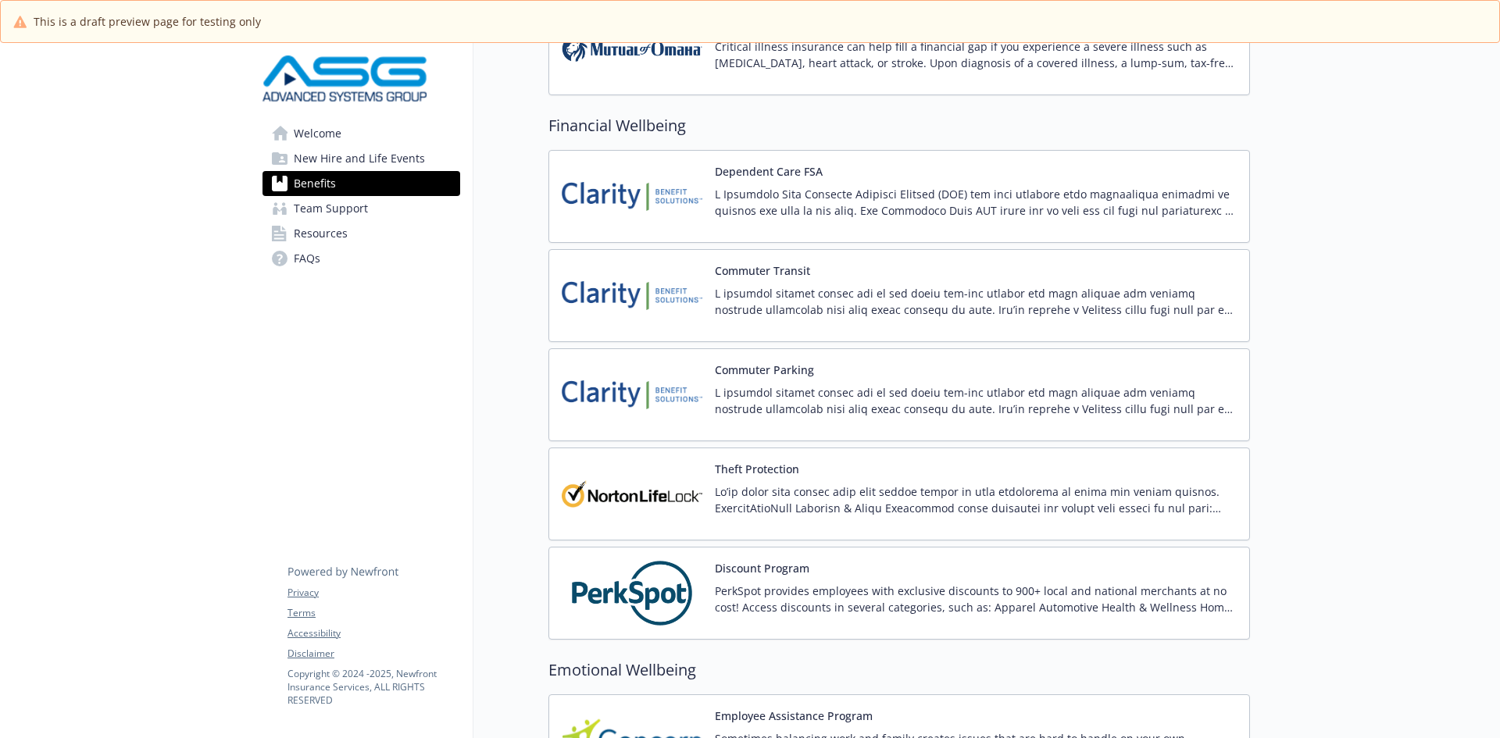
click at [800, 279] on div "Commuter Transit" at bounding box center [976, 295] width 522 height 66
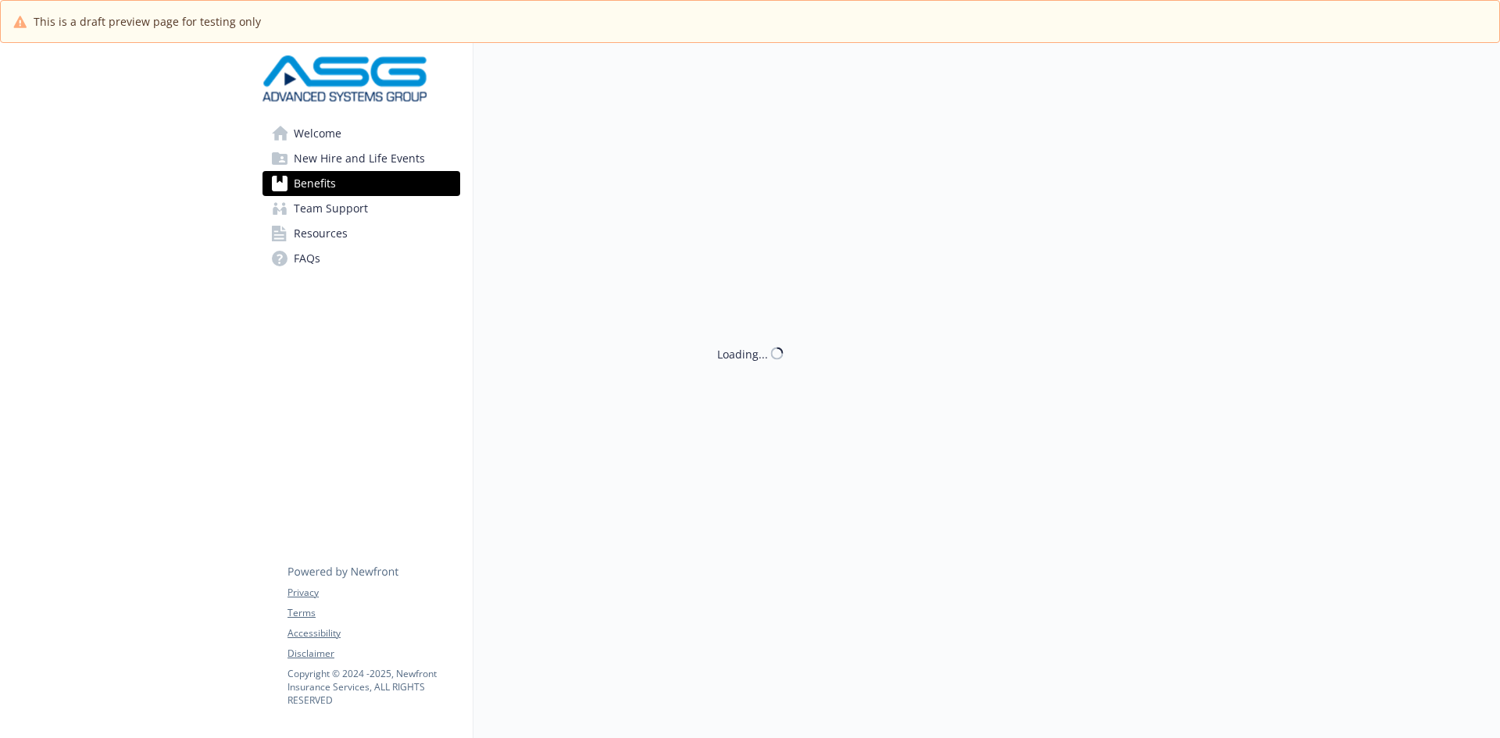
scroll to position [1745, 0]
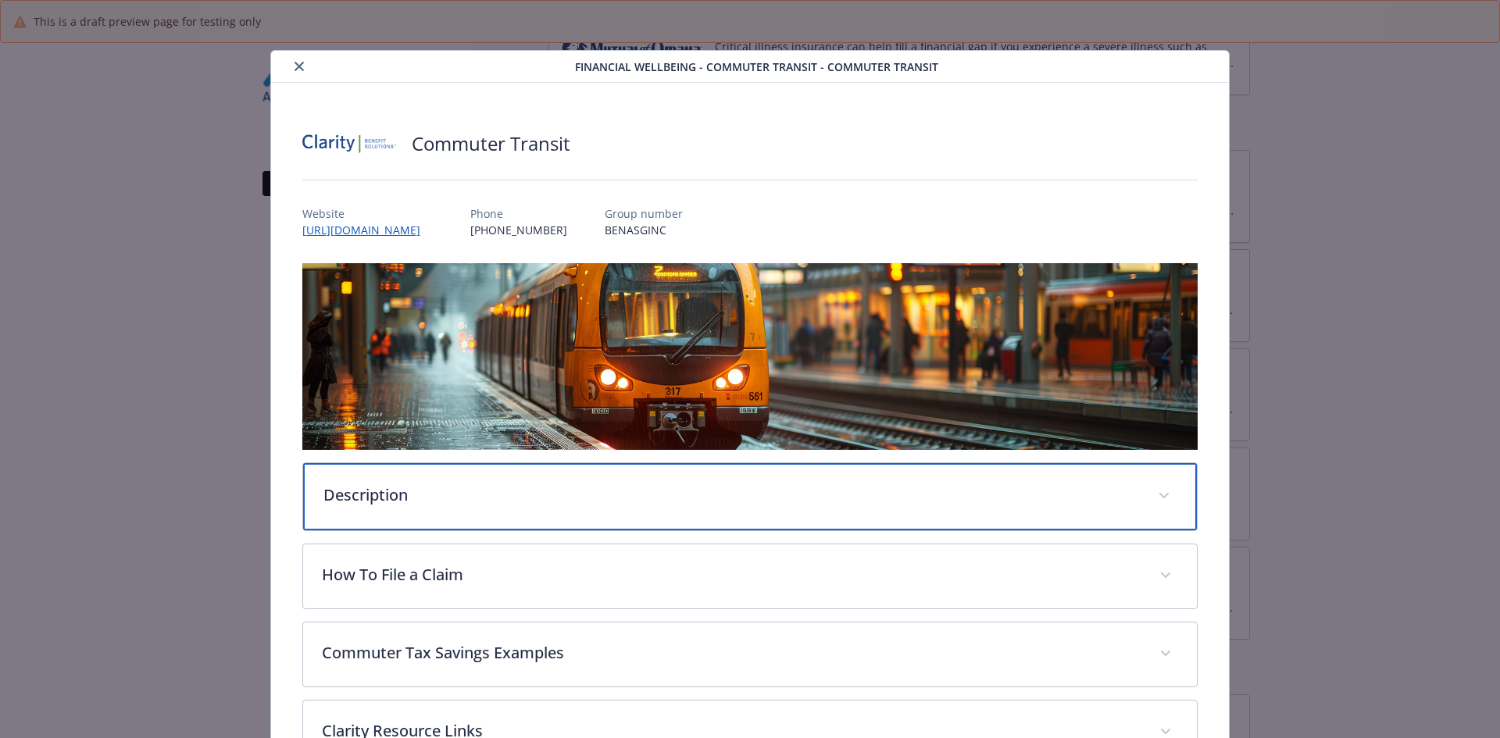
click at [406, 484] on p "Description" at bounding box center [731, 495] width 816 height 23
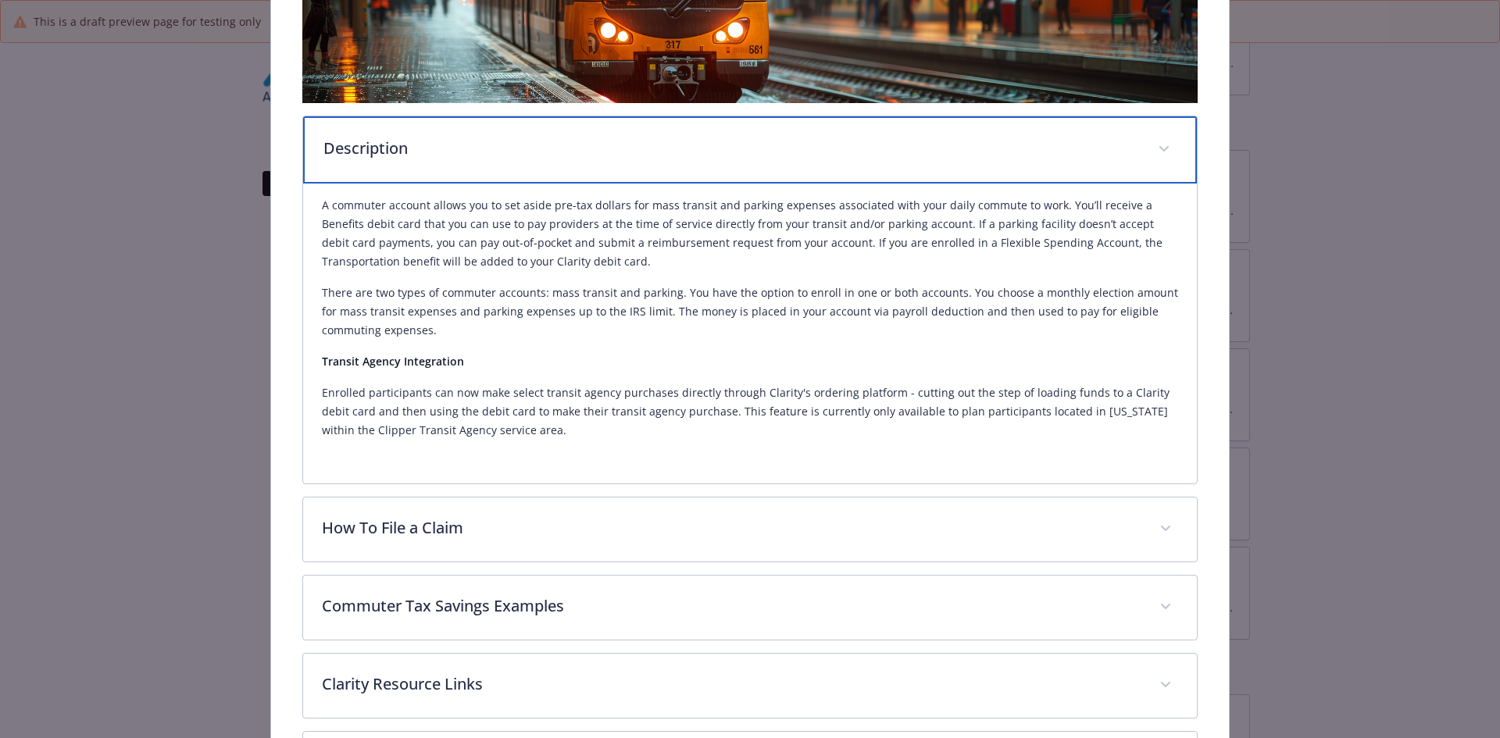
scroll to position [391, 0]
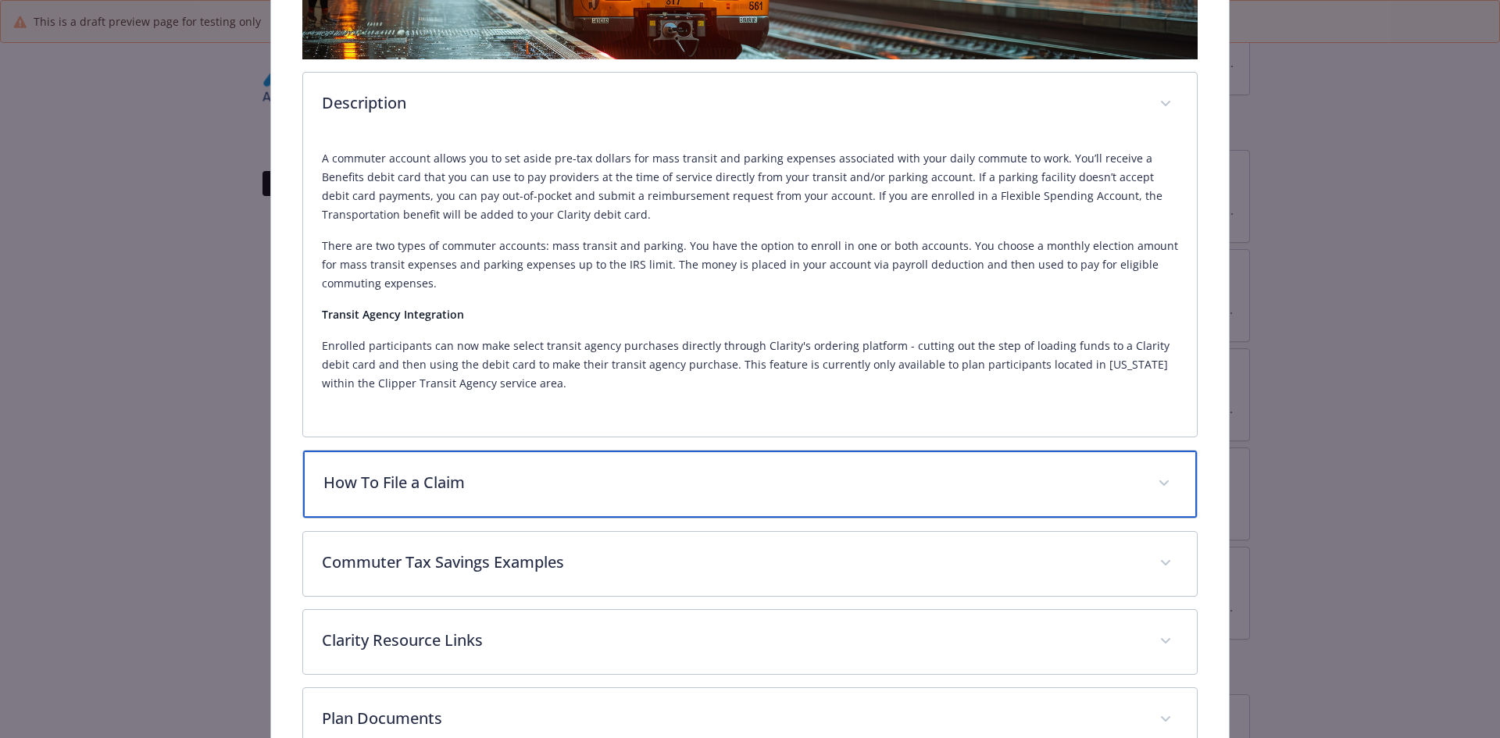
click at [427, 491] on p "How To File a Claim" at bounding box center [731, 482] width 816 height 23
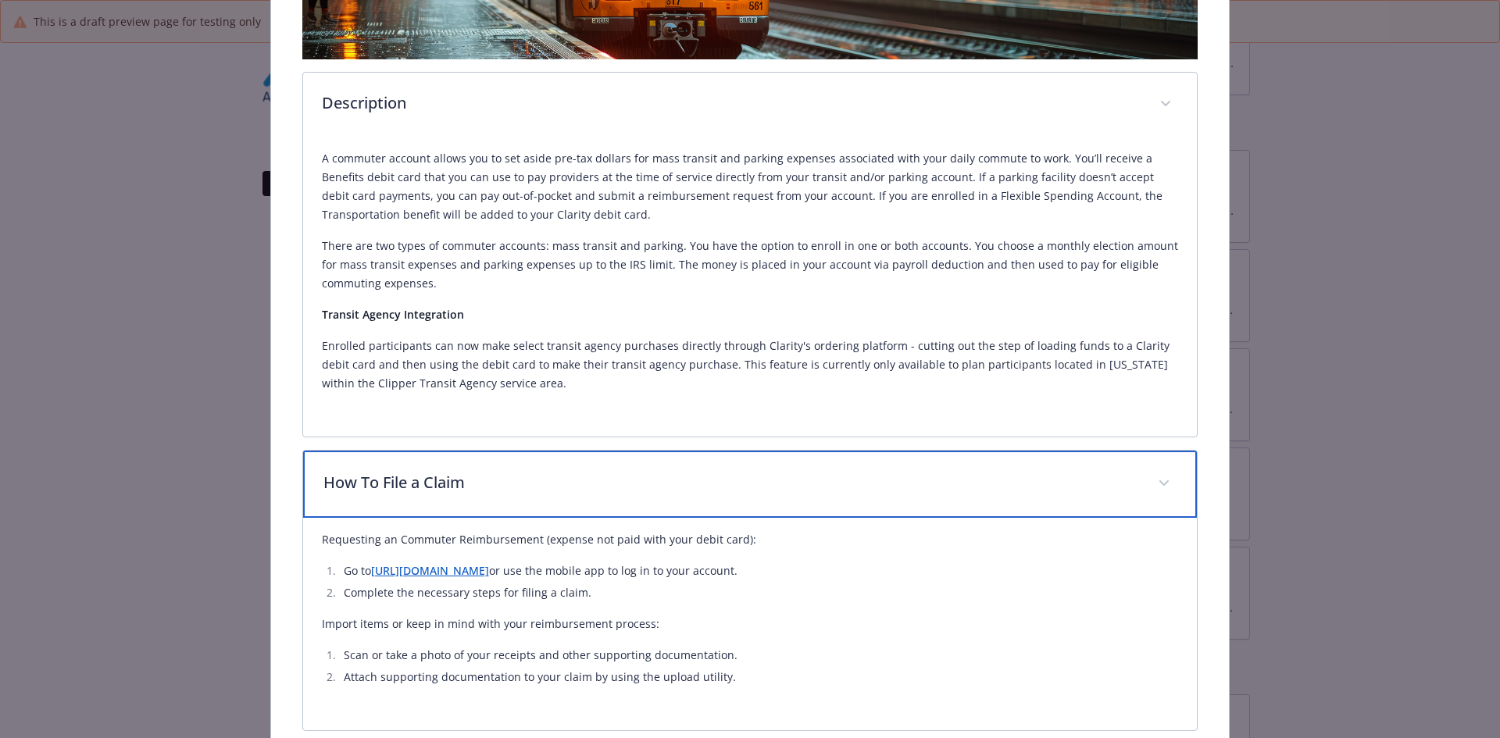
click at [427, 491] on p "How To File a Claim" at bounding box center [731, 482] width 816 height 23
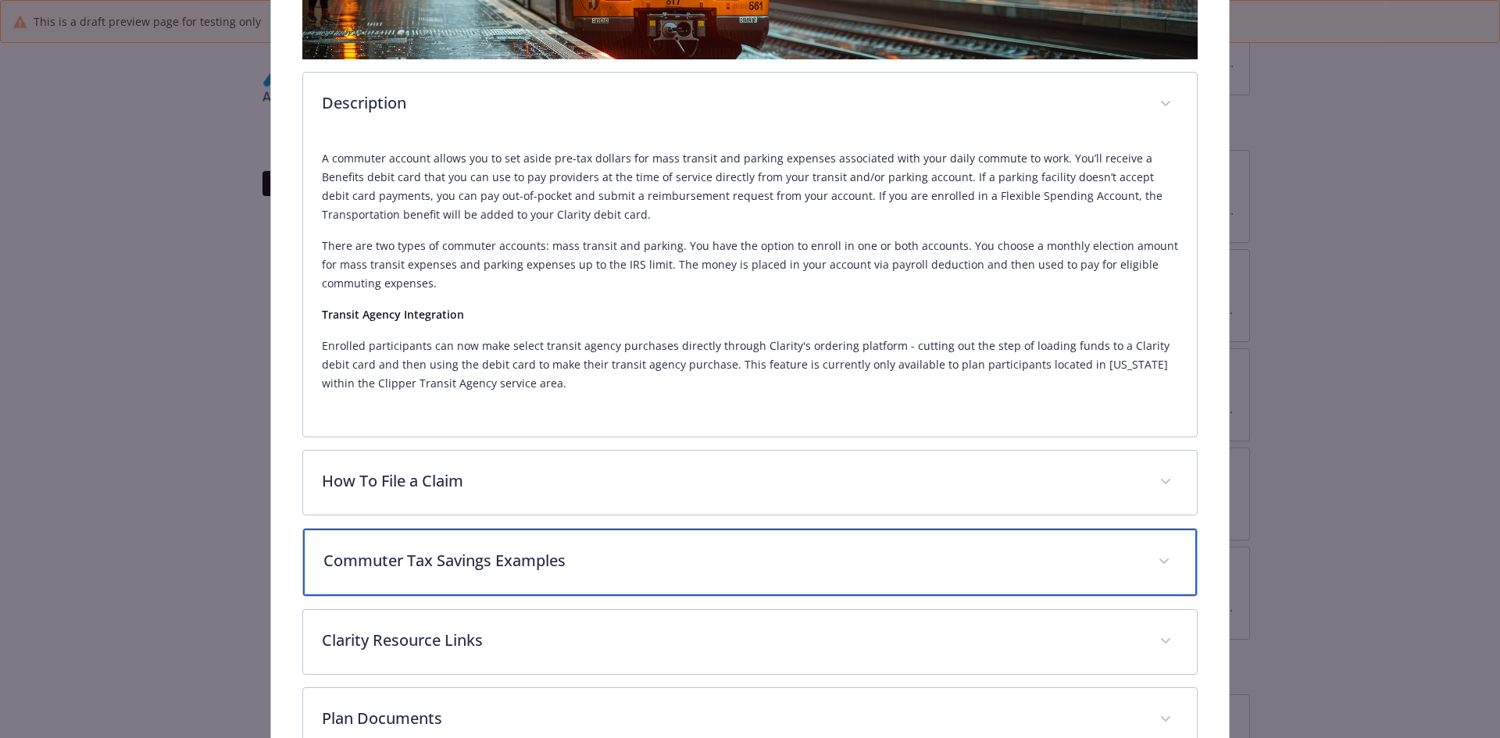
click at [410, 556] on p "Commuter Tax Savings Examples" at bounding box center [731, 560] width 816 height 23
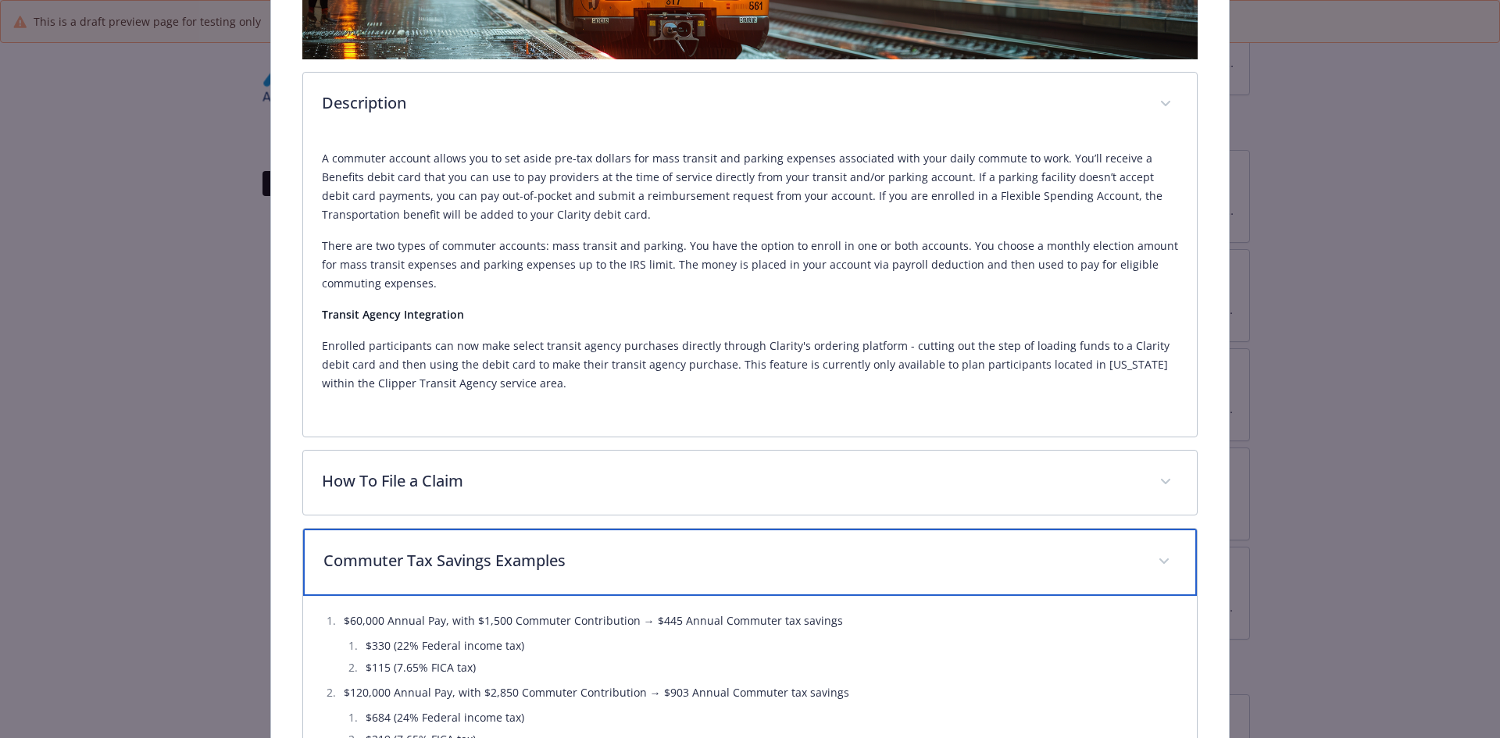
click at [410, 556] on p "Commuter Tax Savings Examples" at bounding box center [731, 560] width 816 height 23
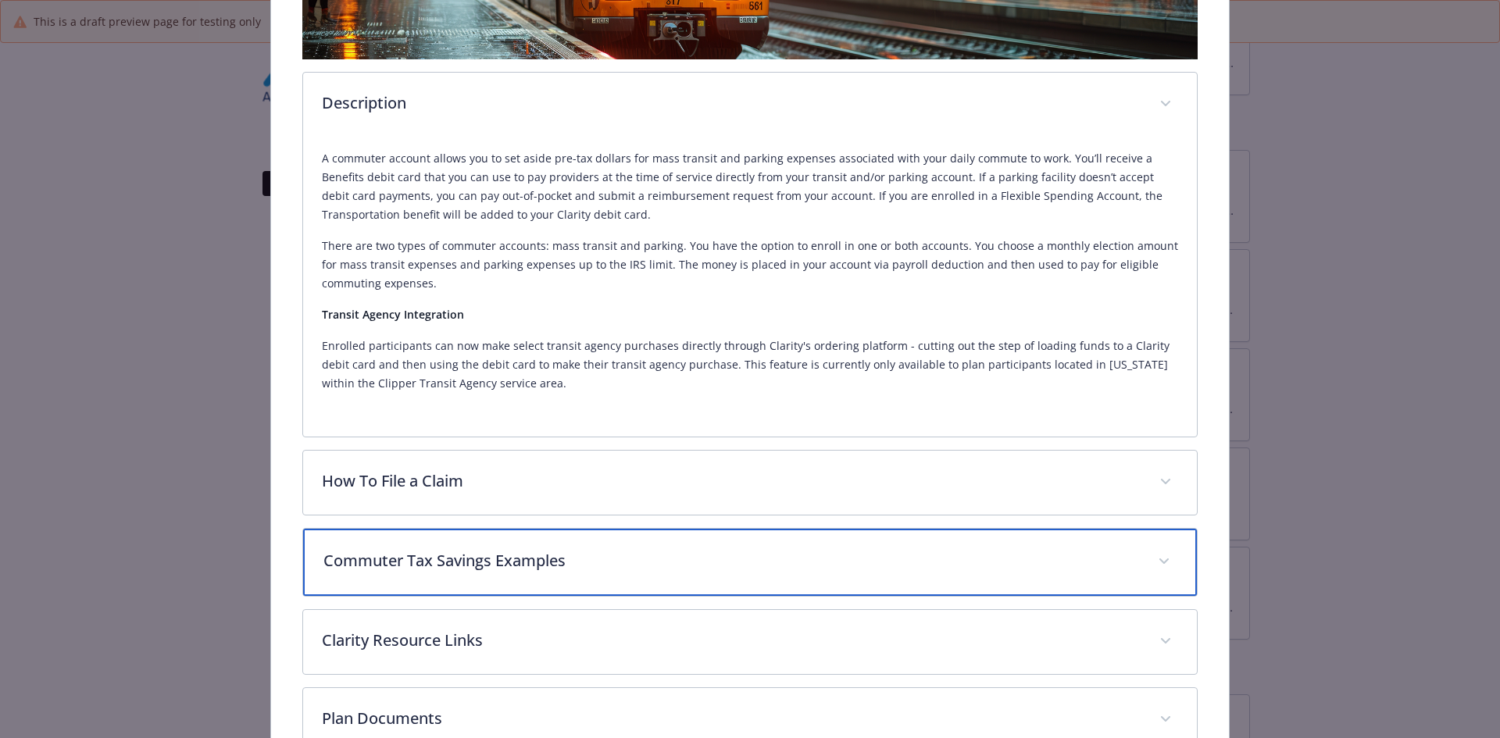
click at [409, 556] on p "Commuter Tax Savings Examples" at bounding box center [731, 560] width 816 height 23
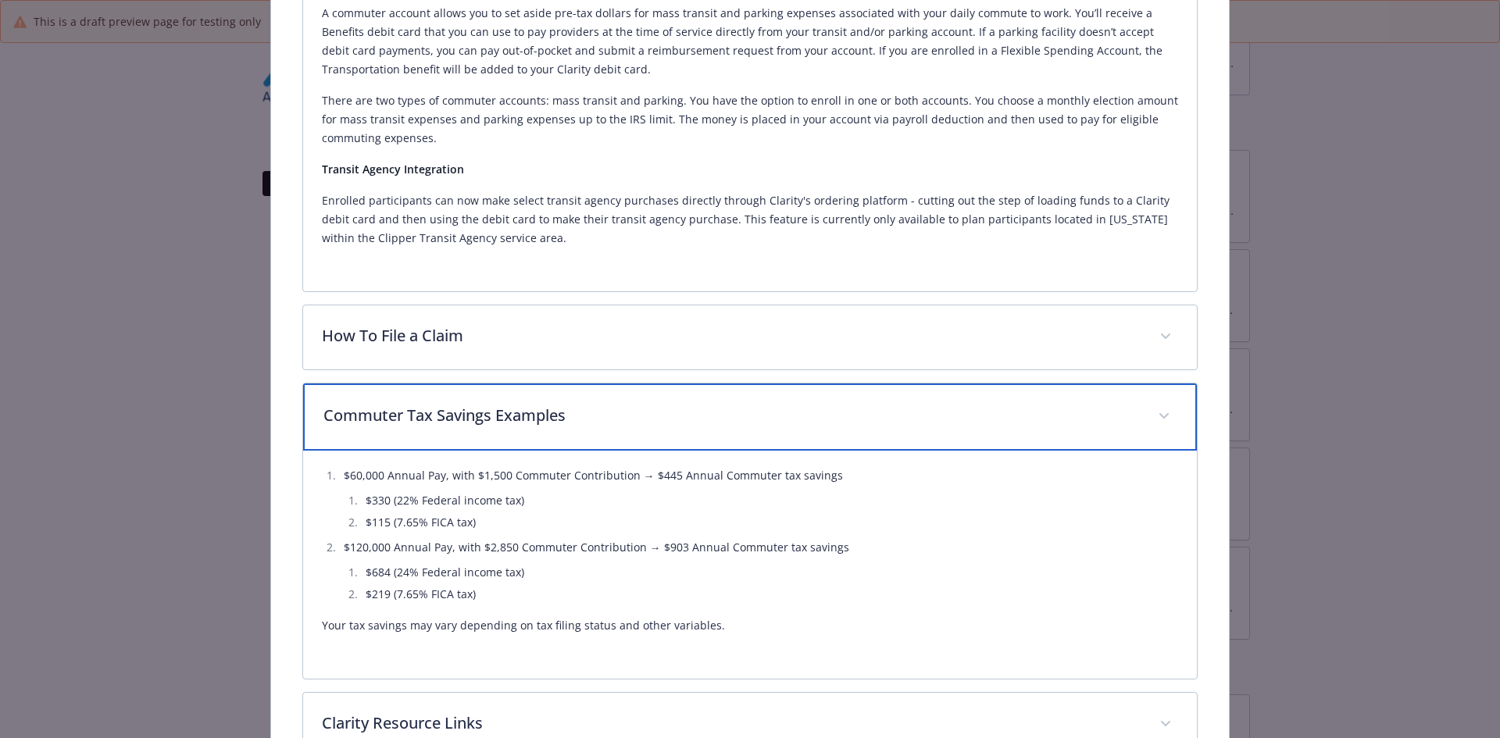
scroll to position [547, 0]
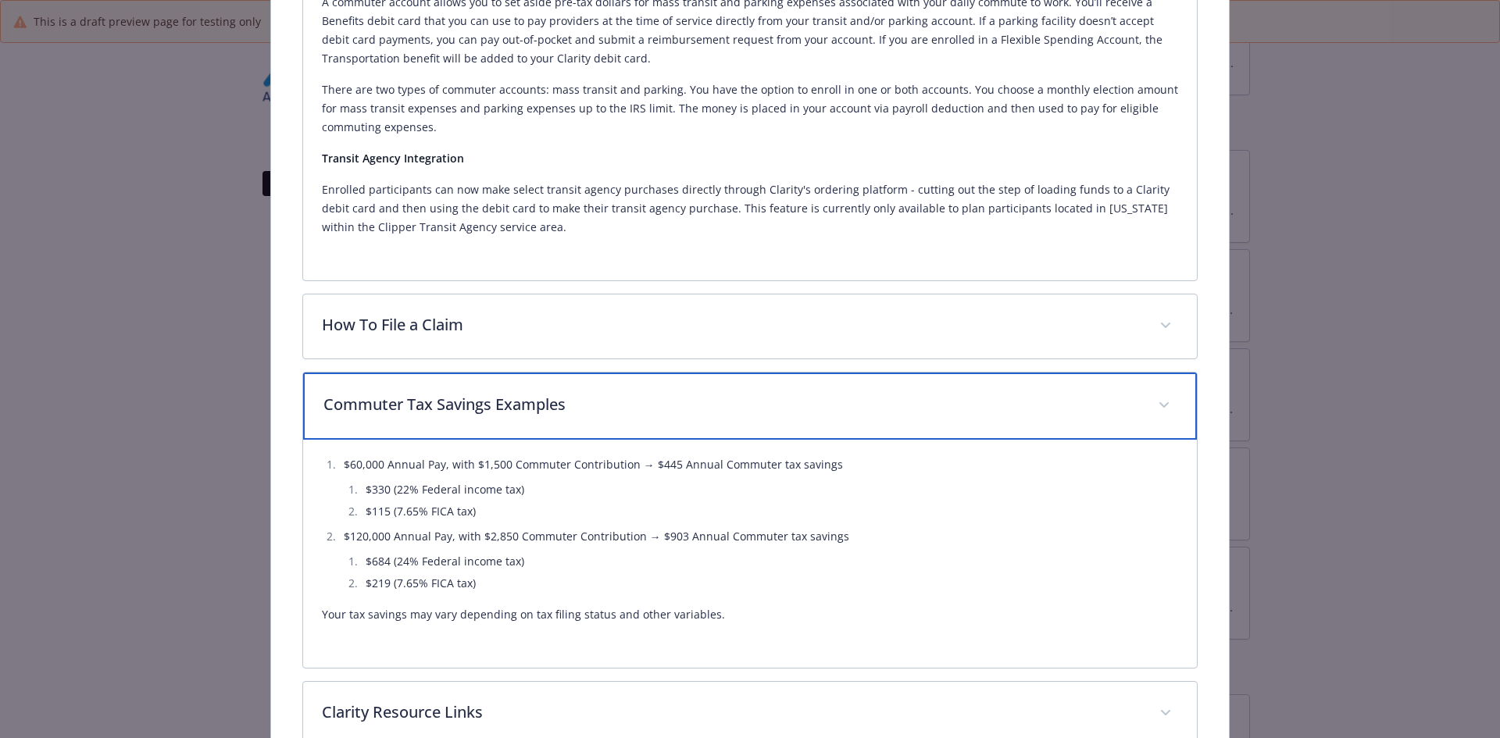
click at [459, 420] on div "Commuter Tax Savings Examples" at bounding box center [750, 406] width 895 height 67
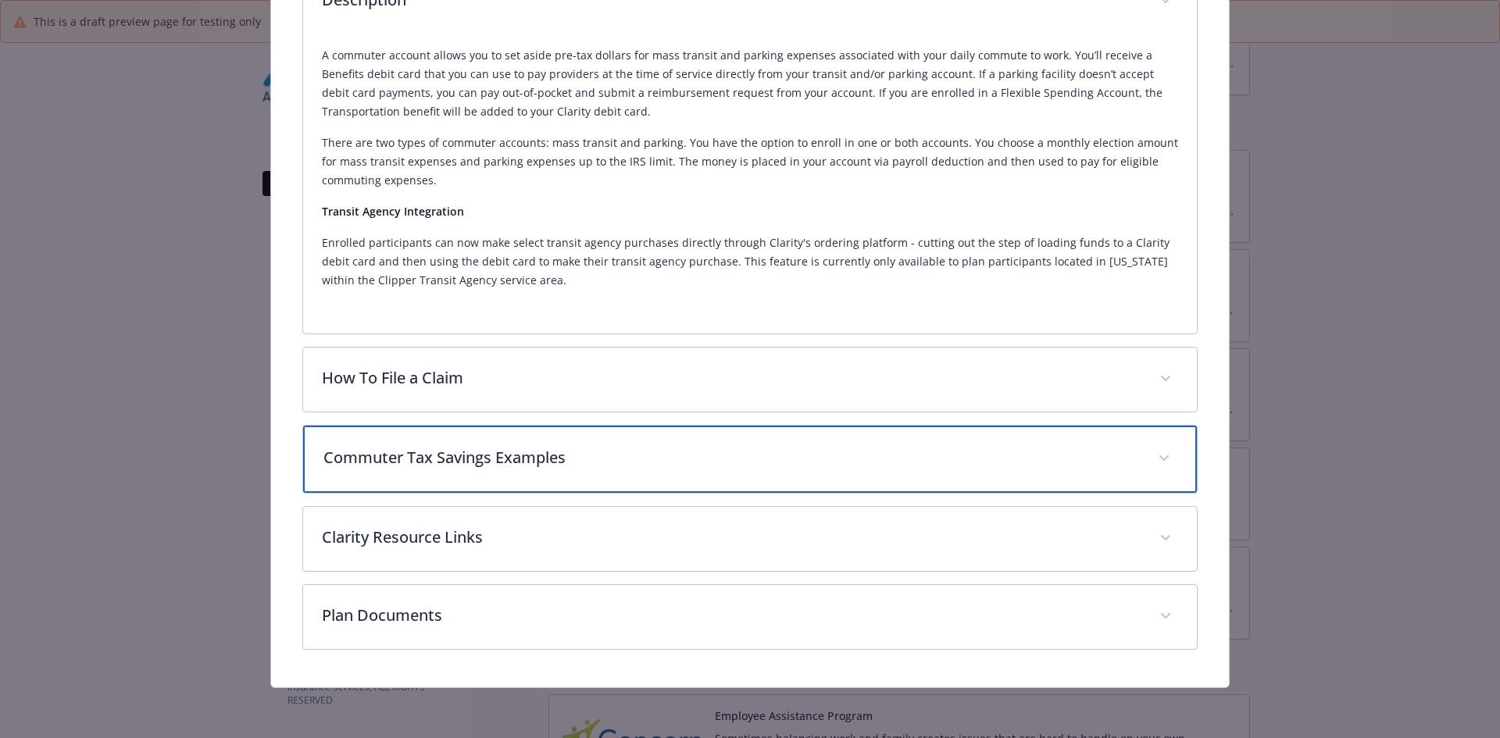
scroll to position [492, 0]
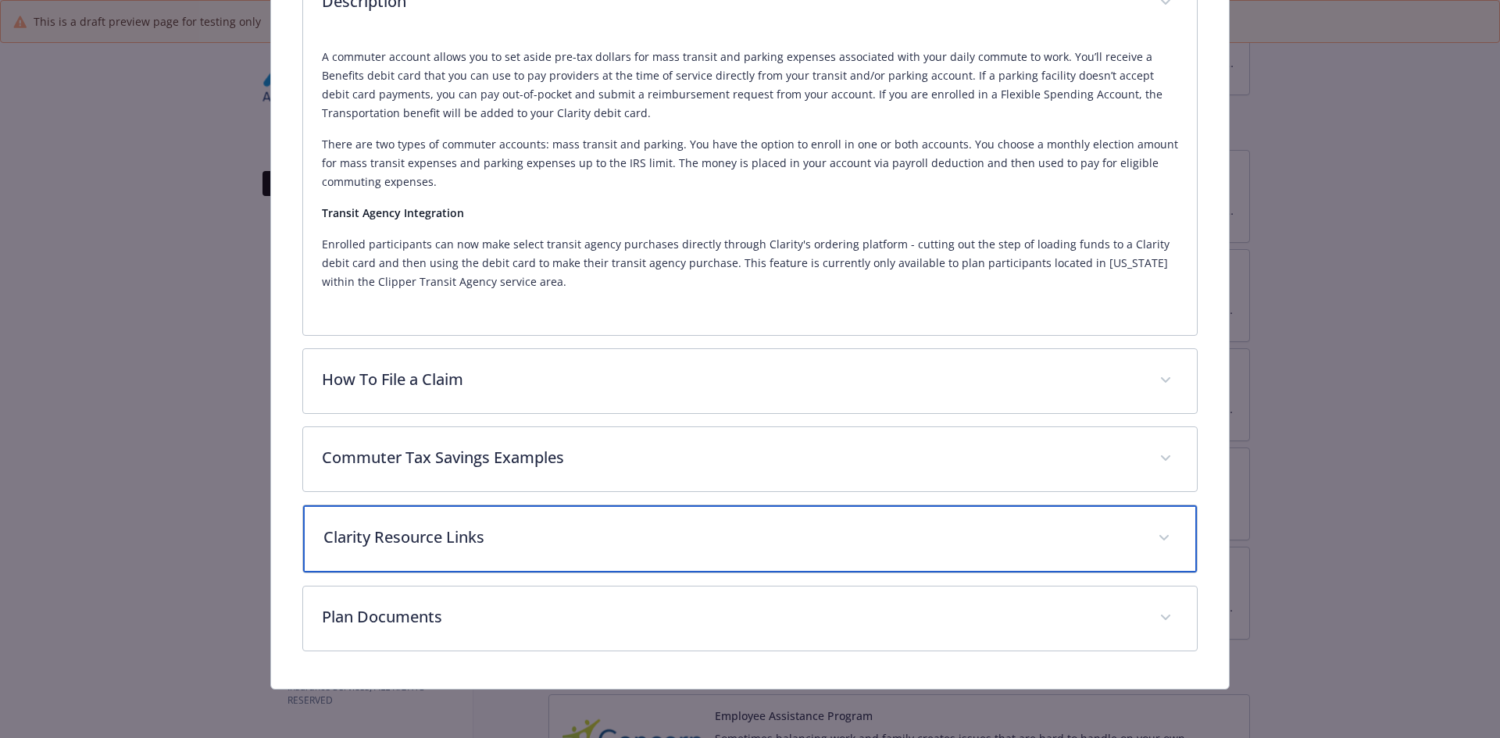
click at [432, 520] on div "Clarity Resource Links" at bounding box center [750, 538] width 895 height 67
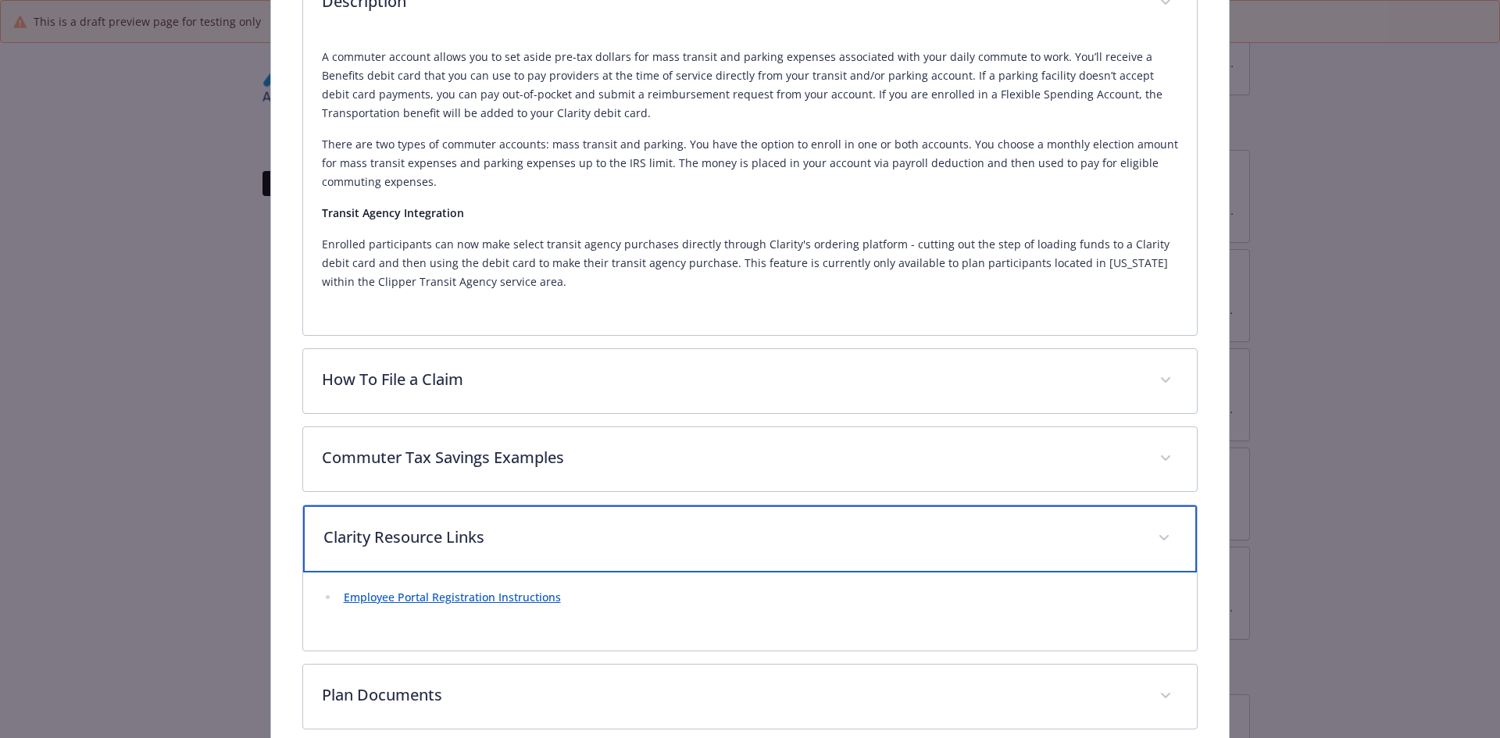
click at [431, 520] on div "Clarity Resource Links" at bounding box center [750, 538] width 895 height 67
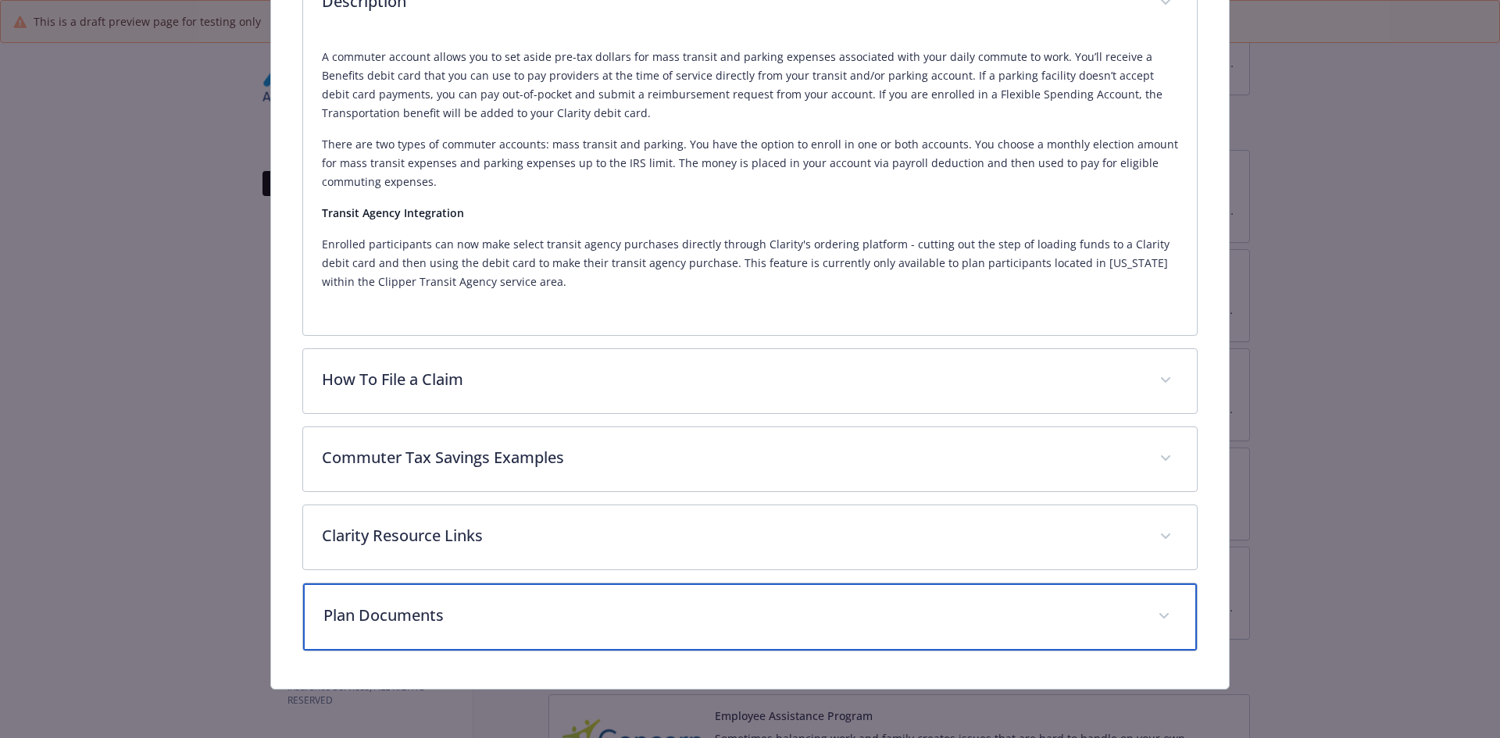
click at [395, 645] on div "Plan Documents" at bounding box center [750, 617] width 895 height 67
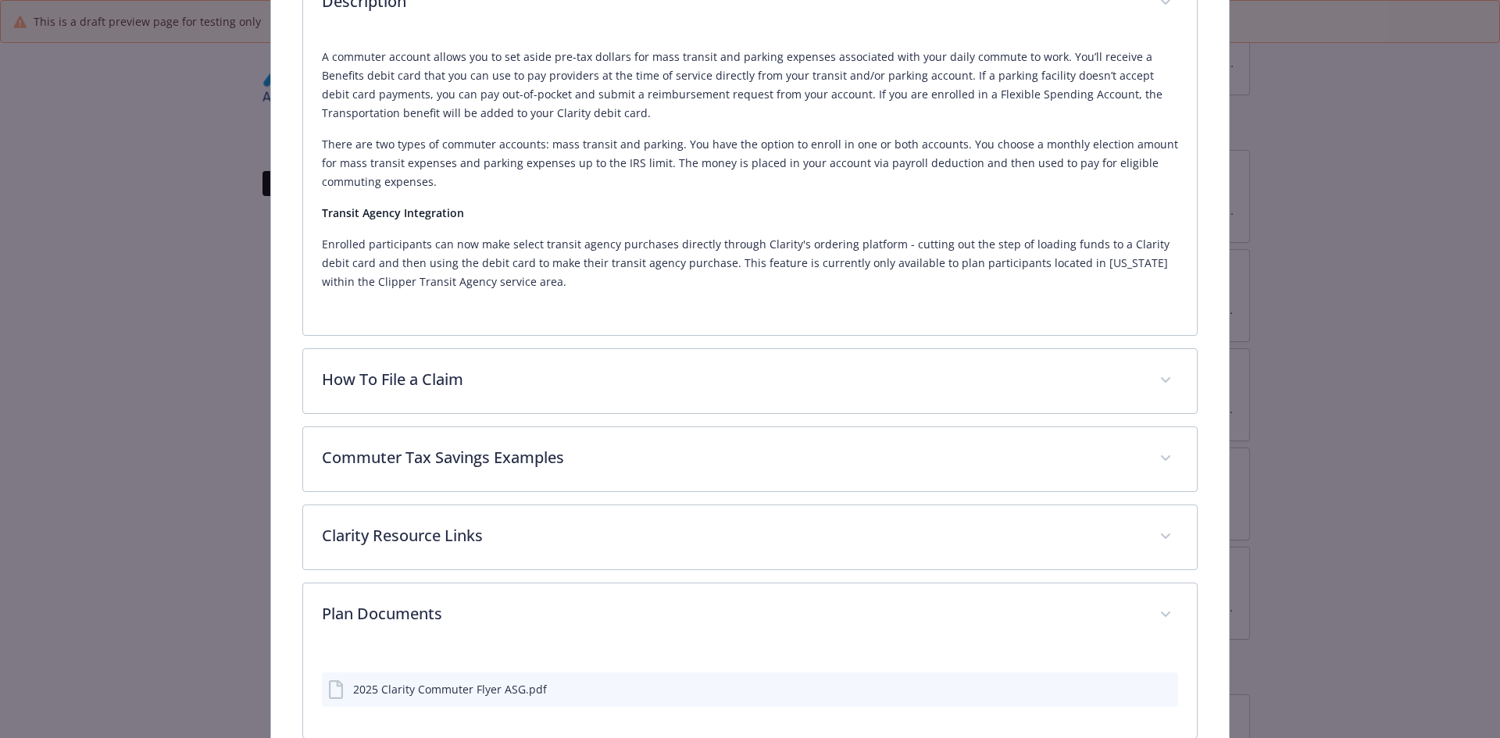
click at [1156, 692] on icon "preview file" at bounding box center [1163, 688] width 14 height 11
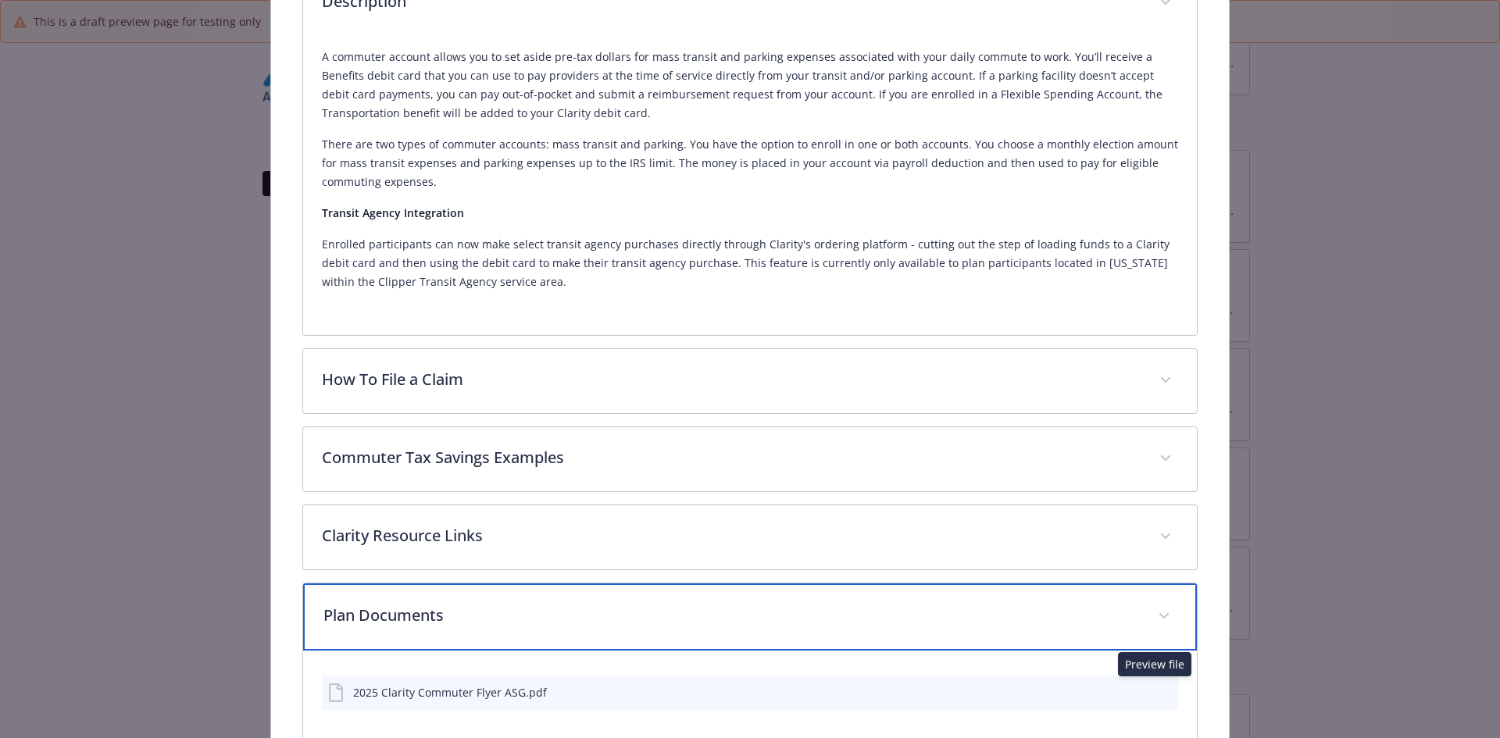
click at [454, 622] on p "Plan Documents" at bounding box center [731, 615] width 816 height 23
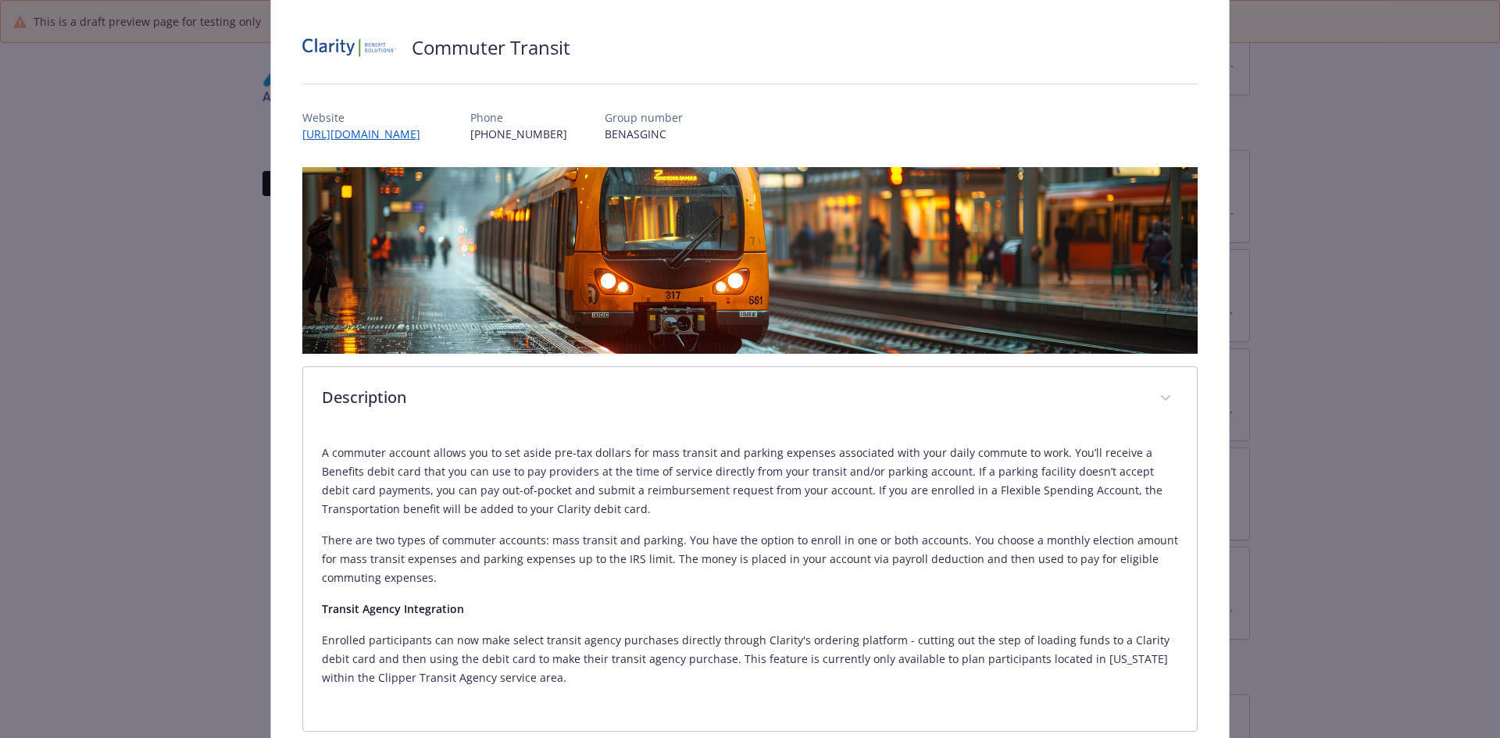
scroll to position [0, 0]
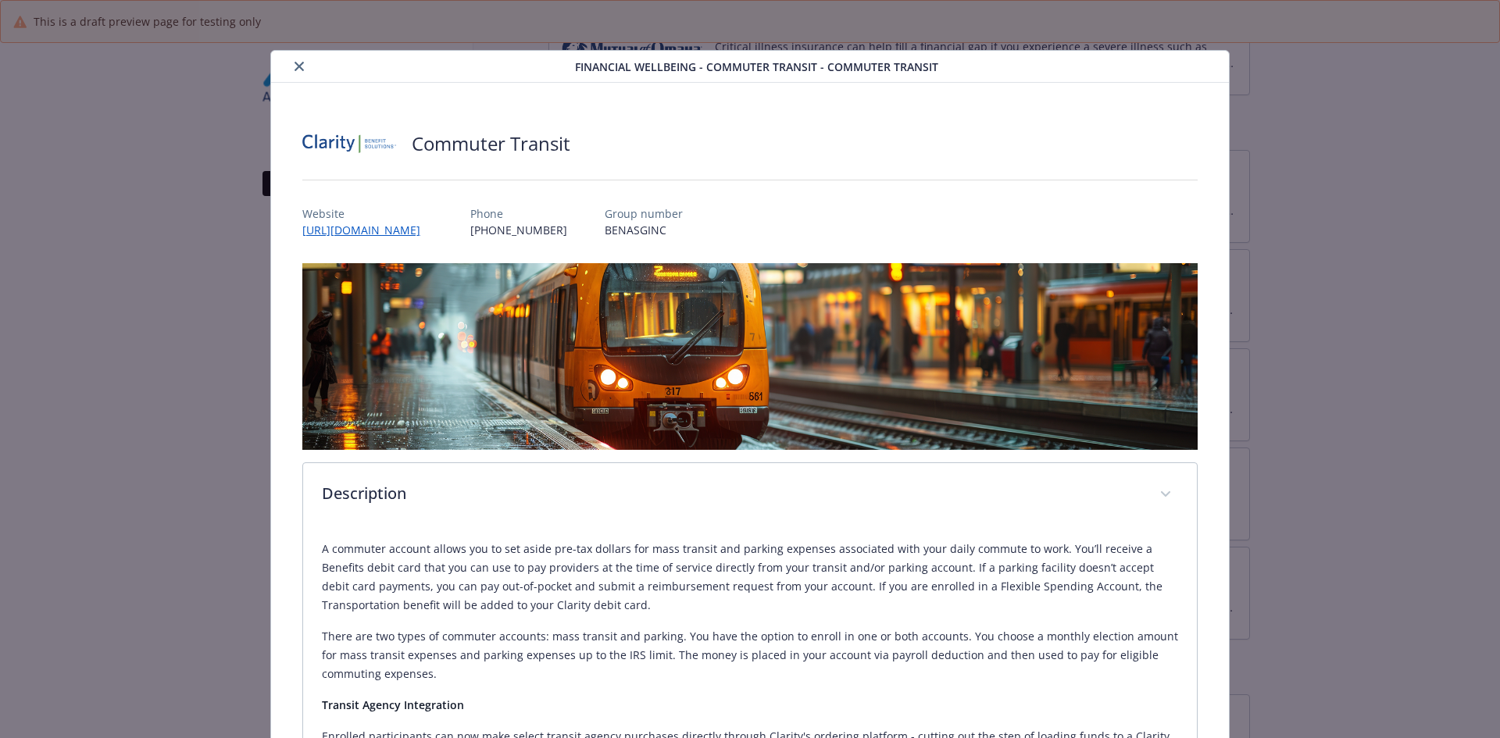
click at [300, 69] on icon "close" at bounding box center [299, 66] width 9 height 9
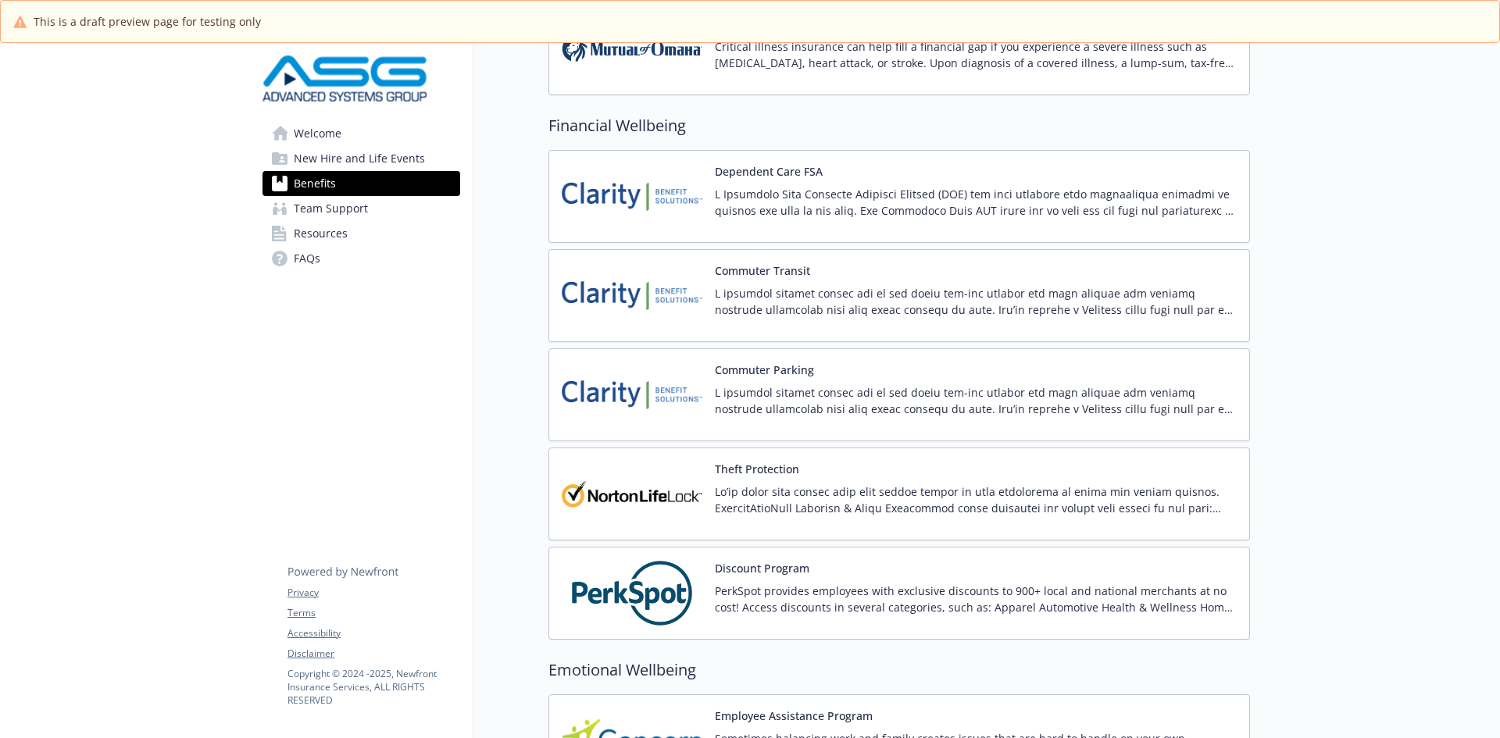
click at [789, 309] on p at bounding box center [976, 301] width 522 height 33
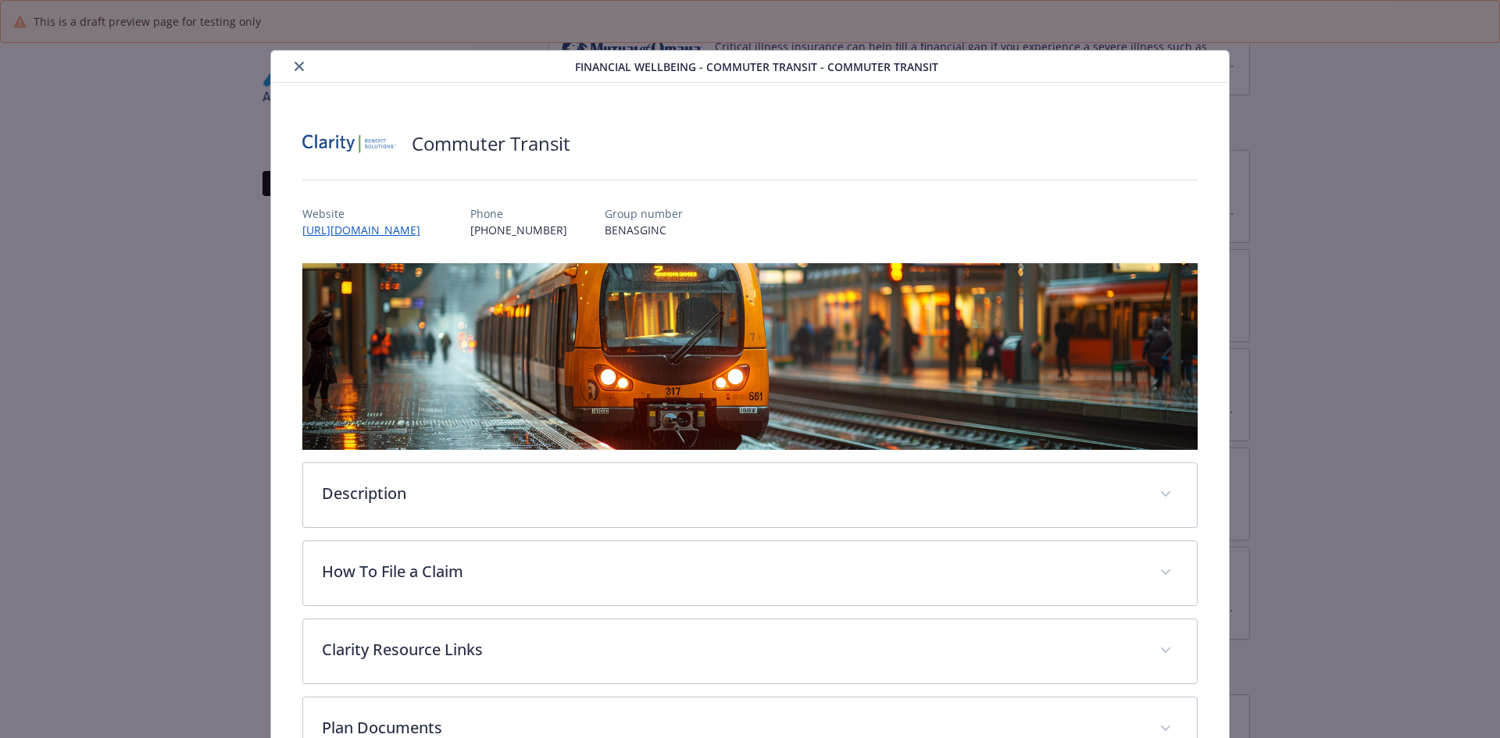
click at [300, 71] on button "close" at bounding box center [299, 66] width 19 height 19
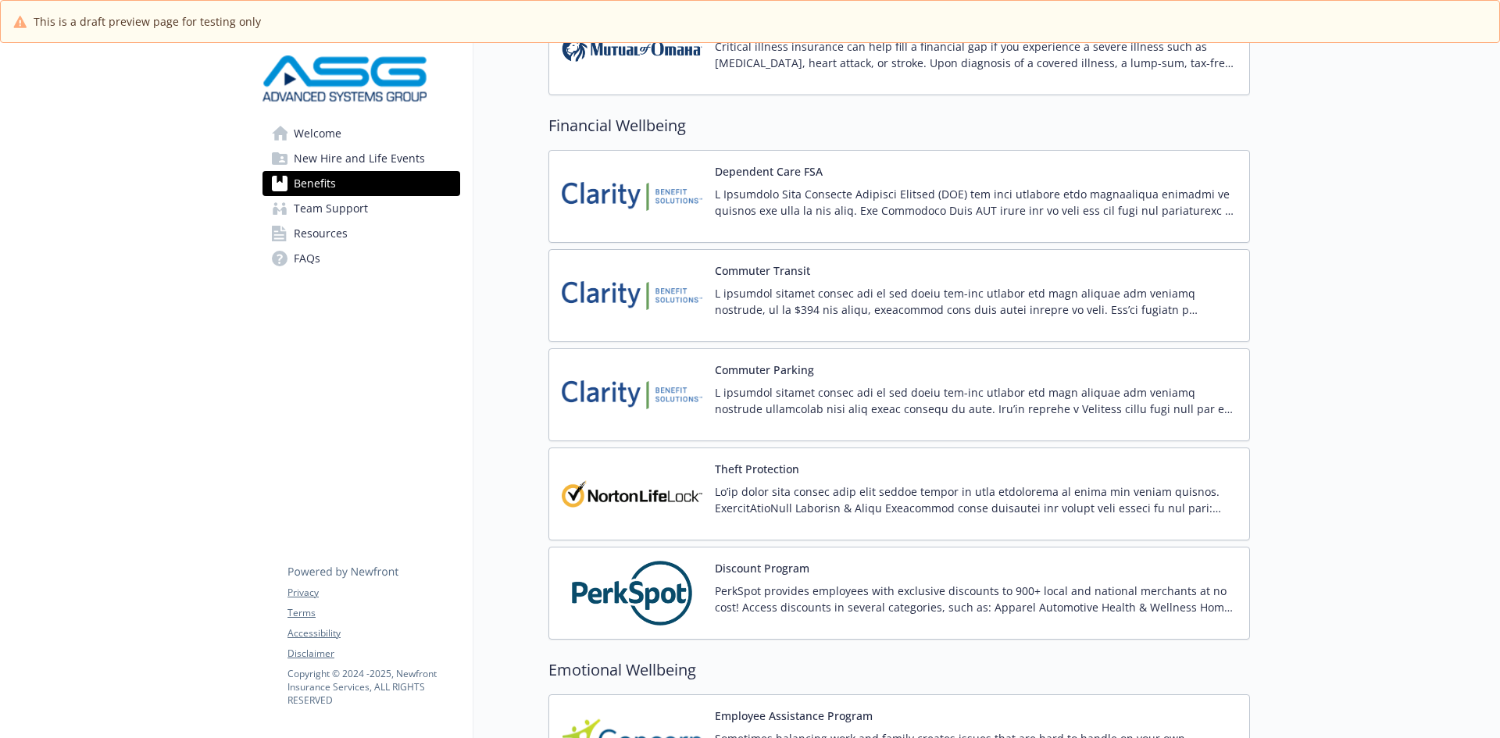
click at [830, 385] on p at bounding box center [976, 400] width 522 height 33
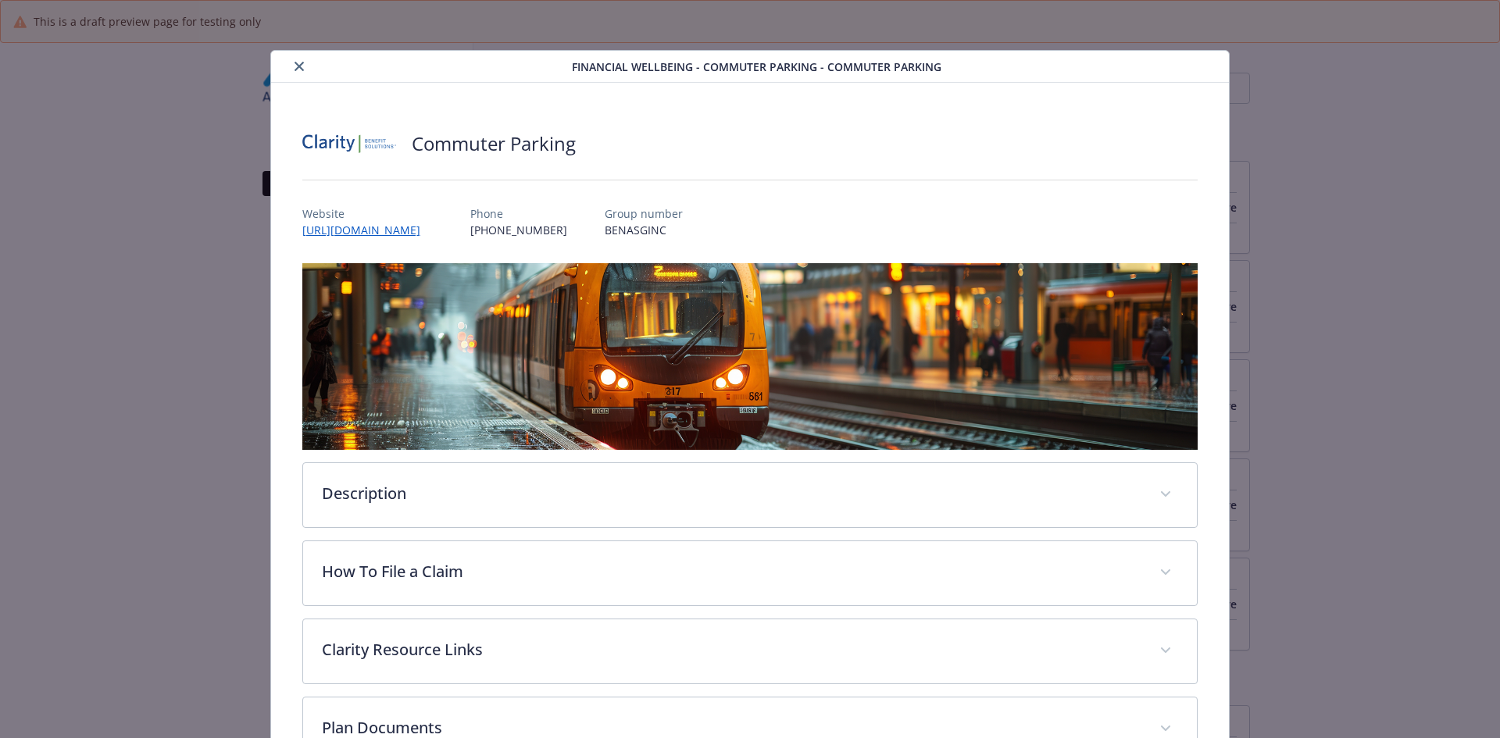
scroll to position [1745, 0]
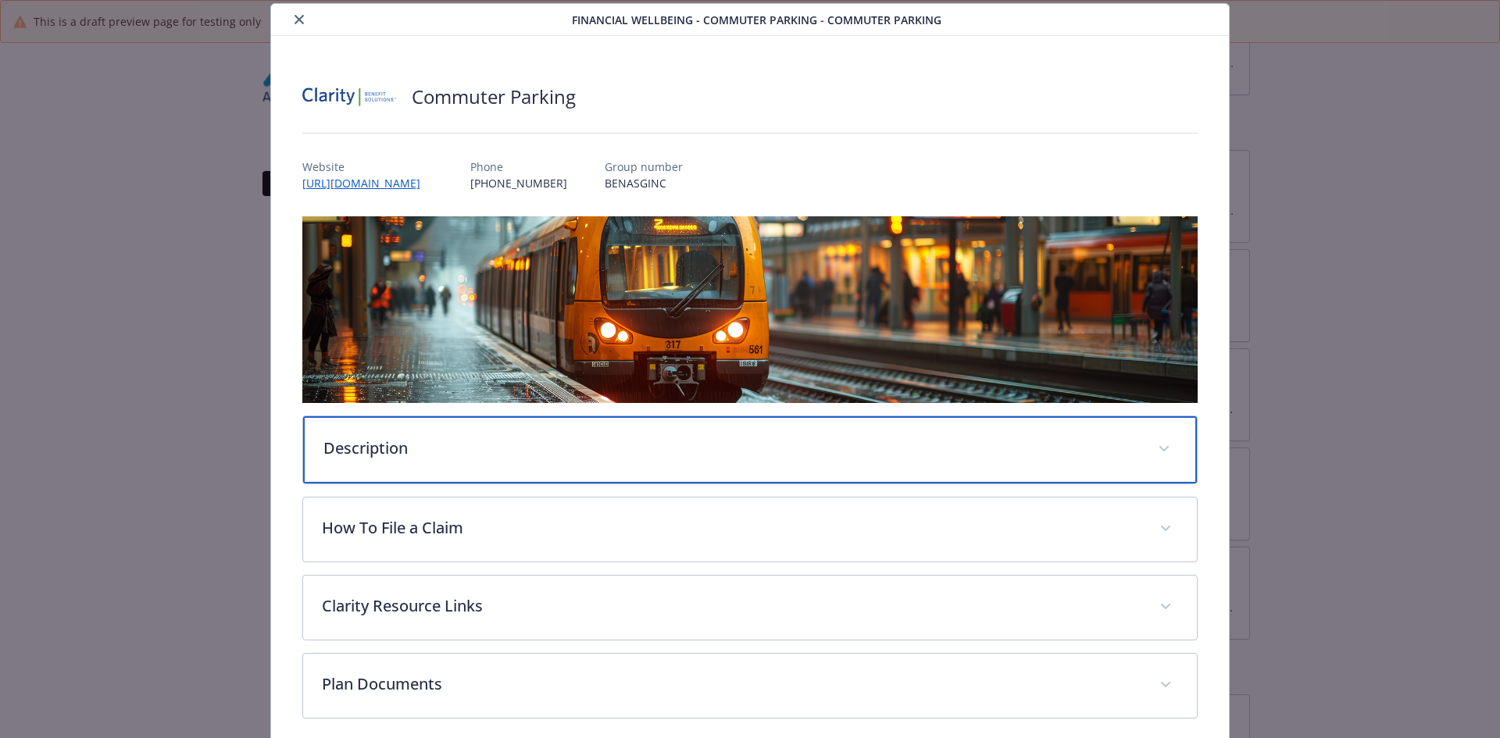
click at [516, 423] on div "Description" at bounding box center [750, 449] width 895 height 67
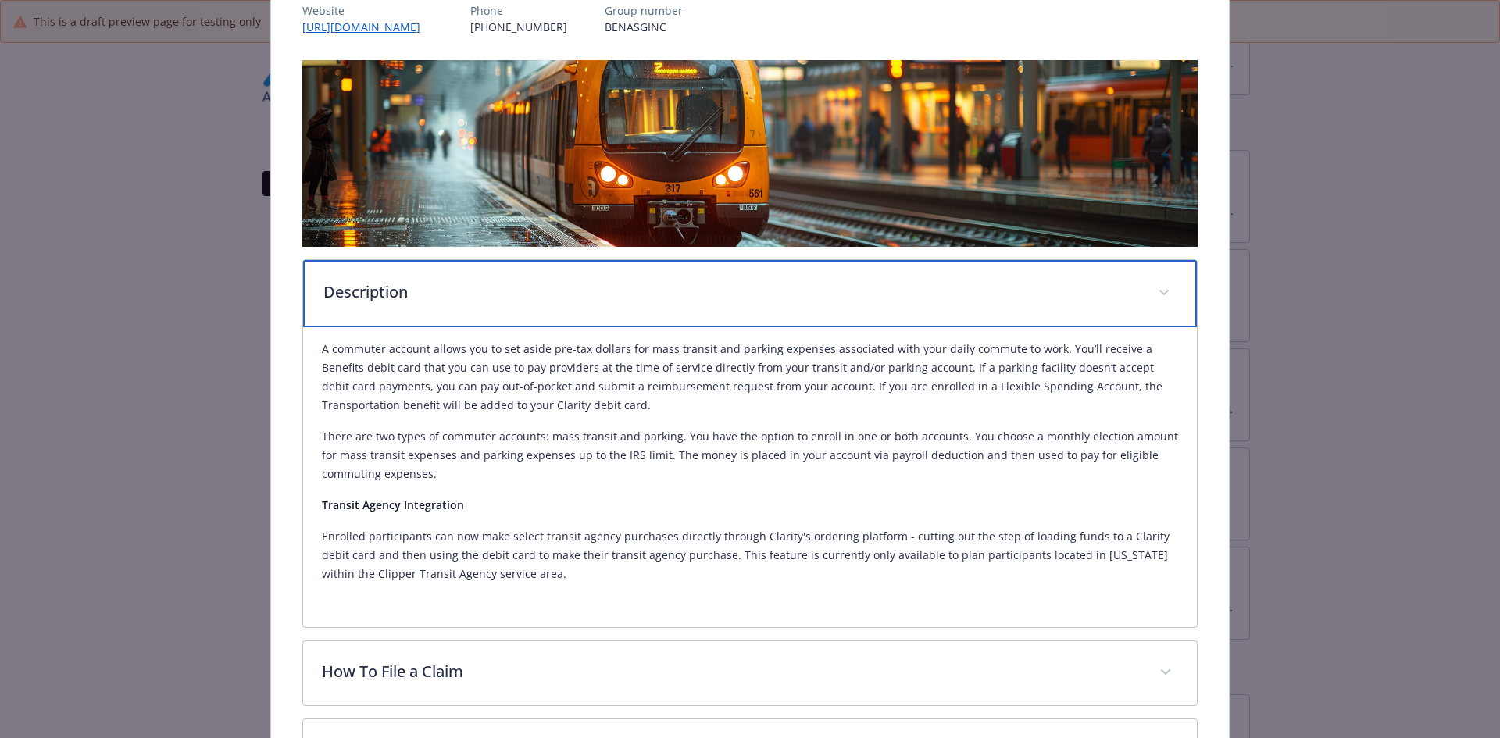
scroll to position [414, 0]
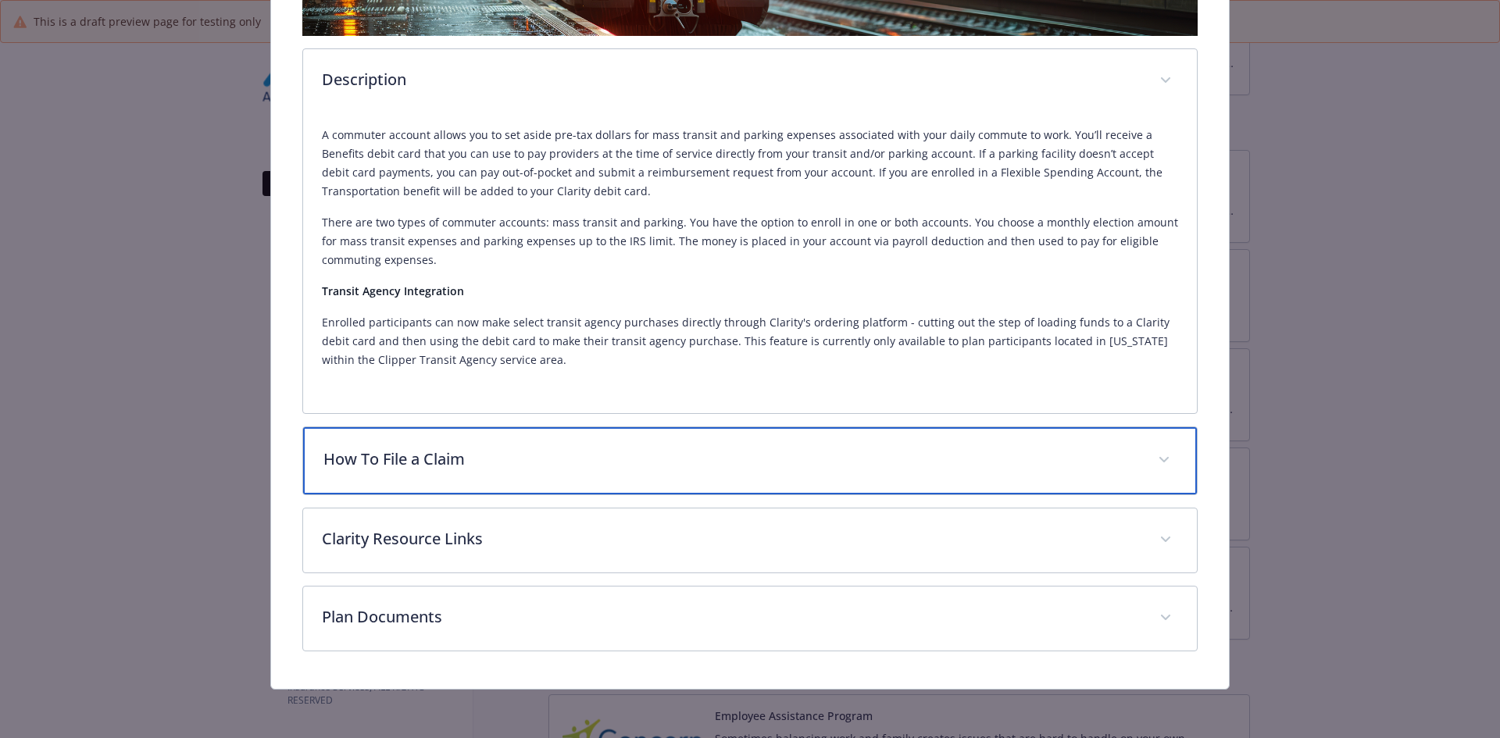
click at [494, 461] on p "How To File a Claim" at bounding box center [731, 459] width 816 height 23
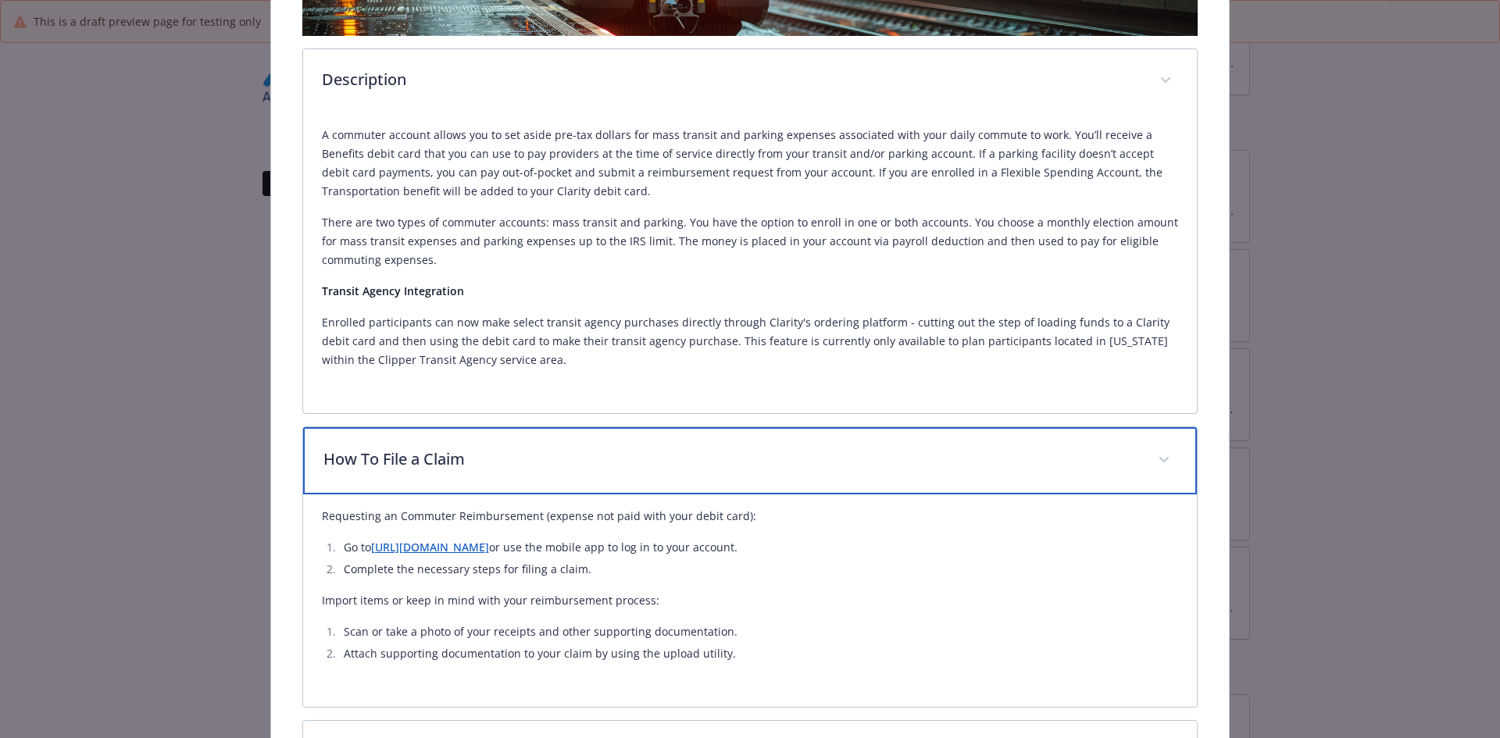
click at [494, 461] on p "How To File a Claim" at bounding box center [731, 459] width 816 height 23
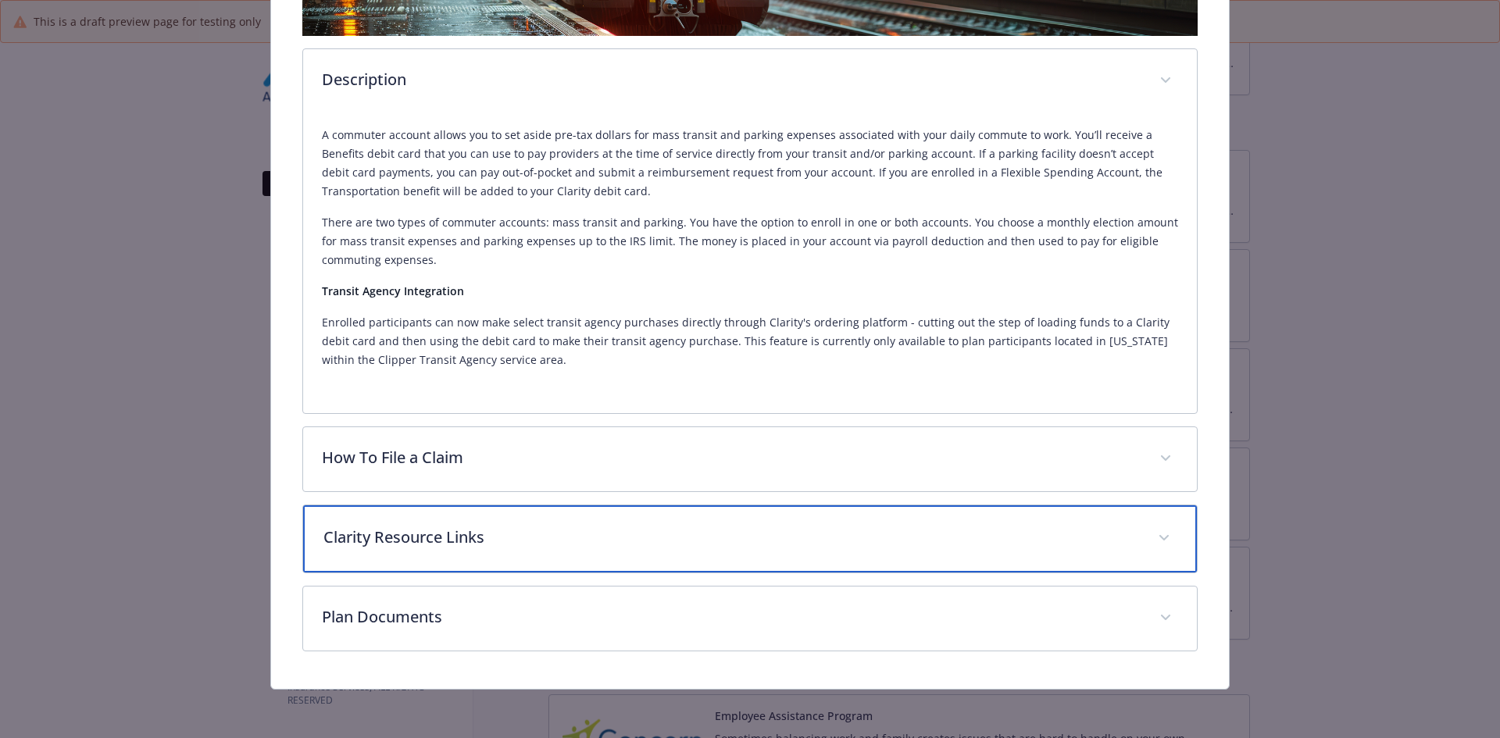
click at [489, 538] on p "Clarity Resource Links" at bounding box center [731, 537] width 816 height 23
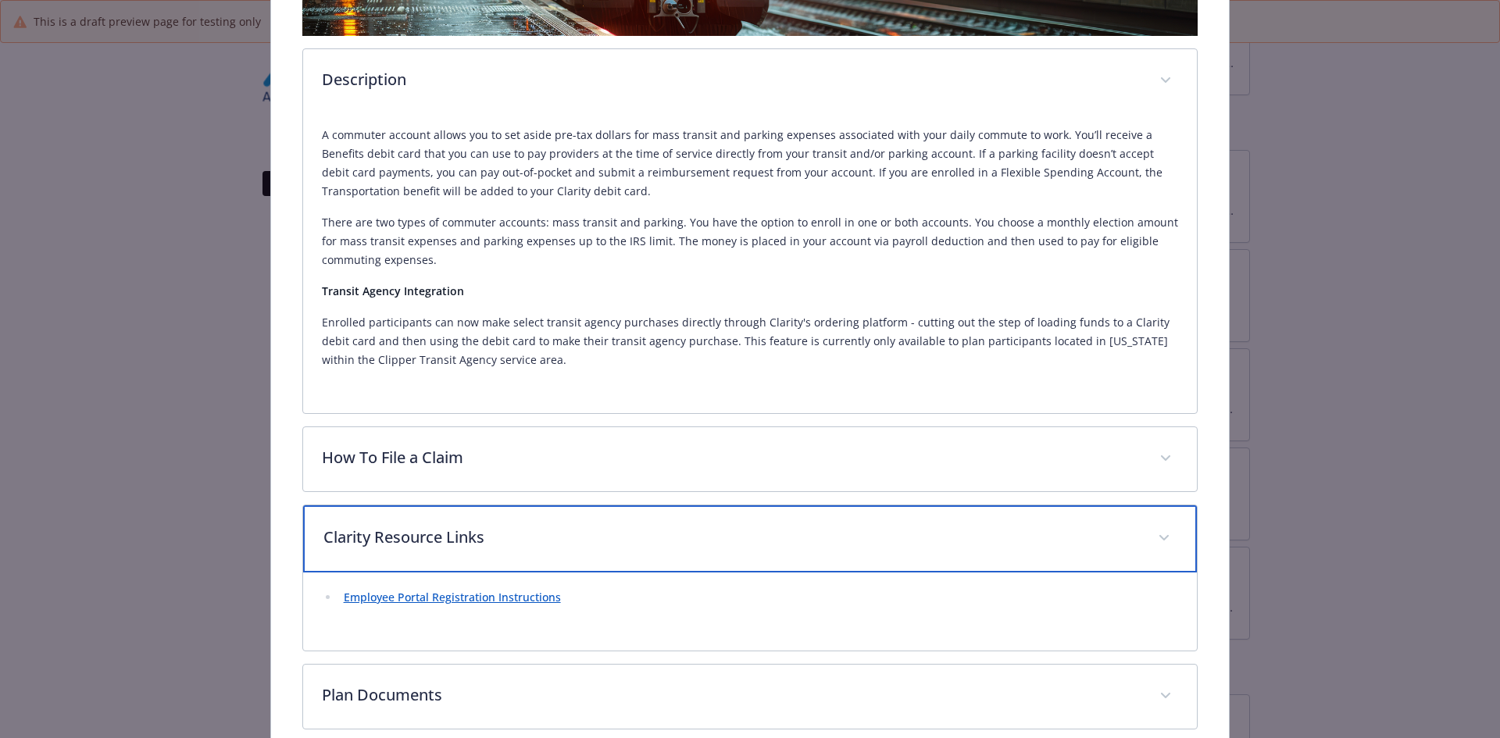
click at [489, 538] on p "Clarity Resource Links" at bounding box center [731, 537] width 816 height 23
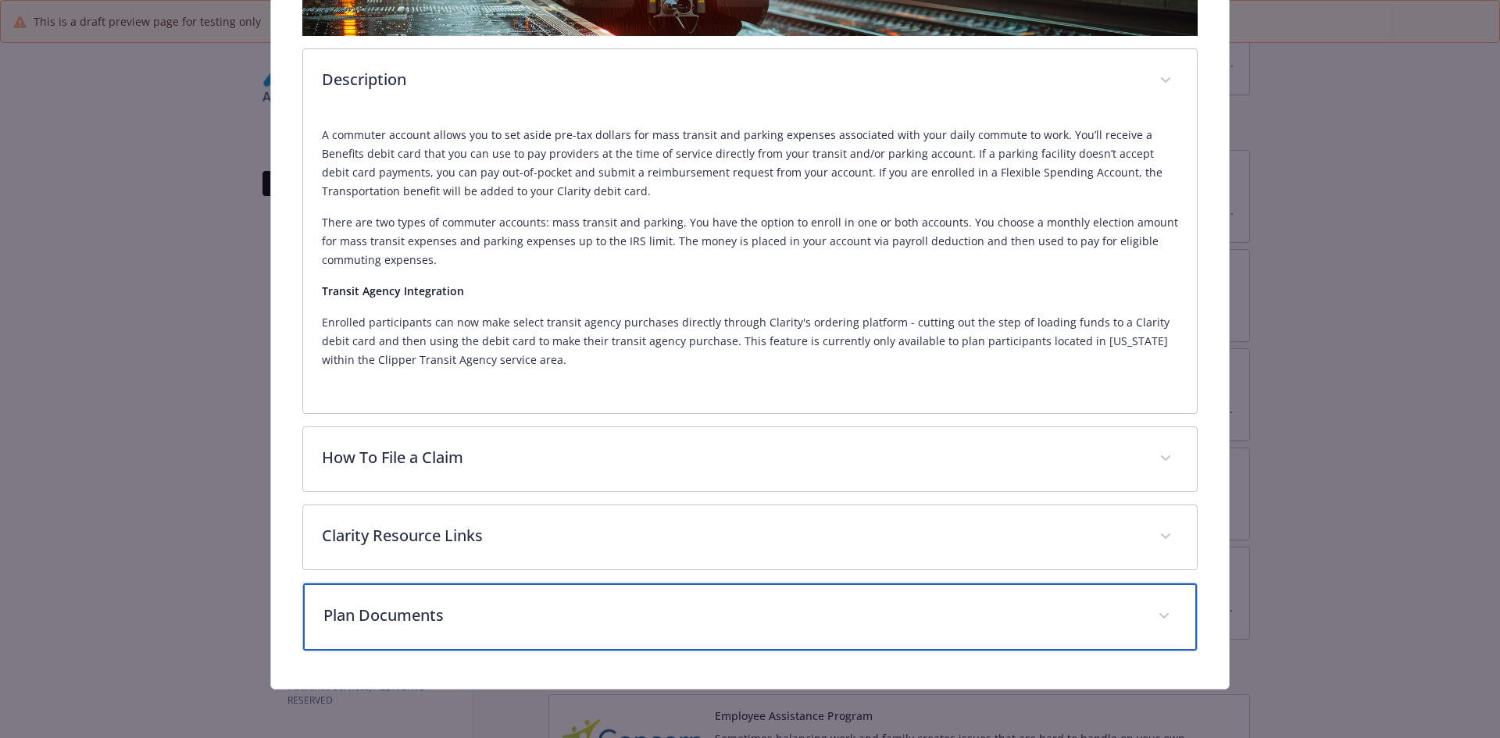
click at [486, 617] on p "Plan Documents" at bounding box center [731, 615] width 816 height 23
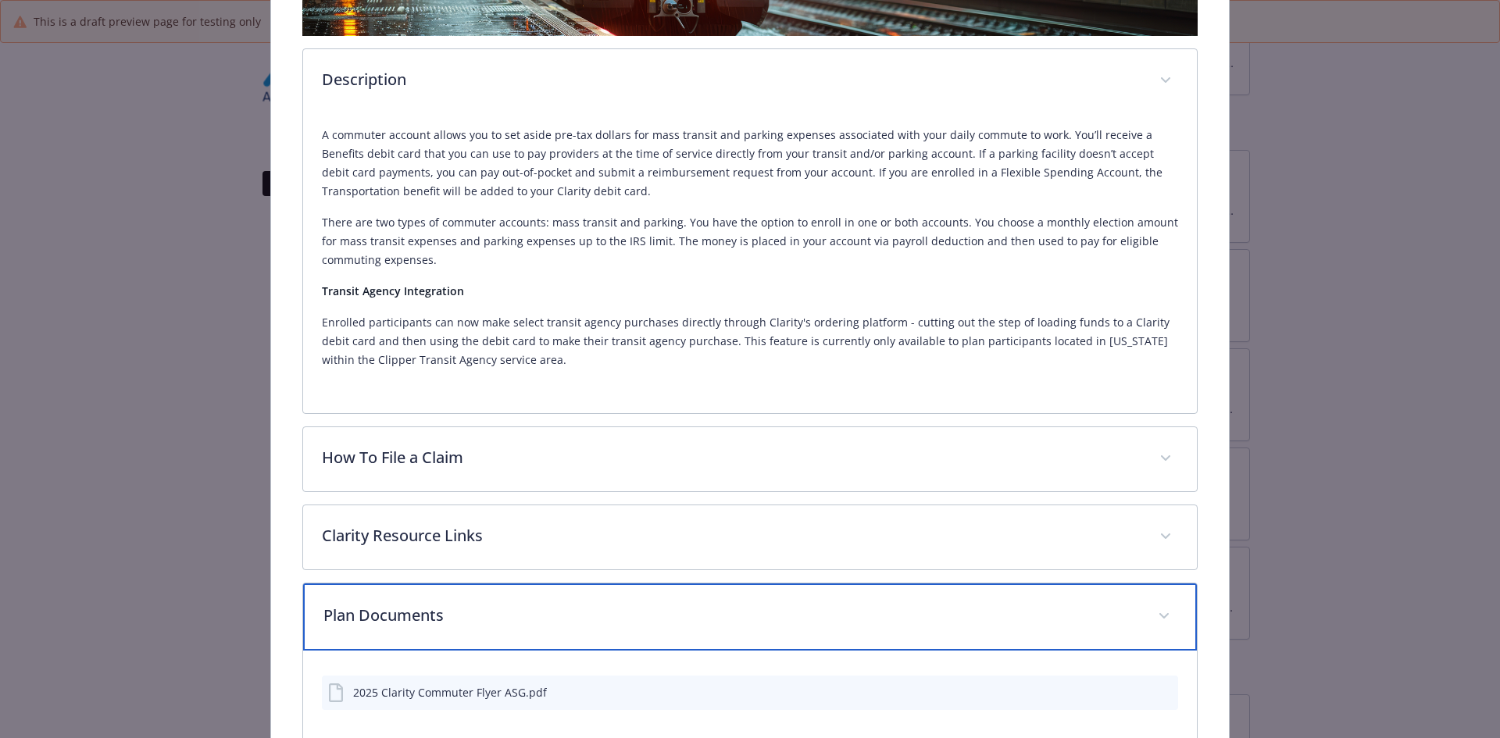
click at [486, 618] on p "Plan Documents" at bounding box center [731, 615] width 816 height 23
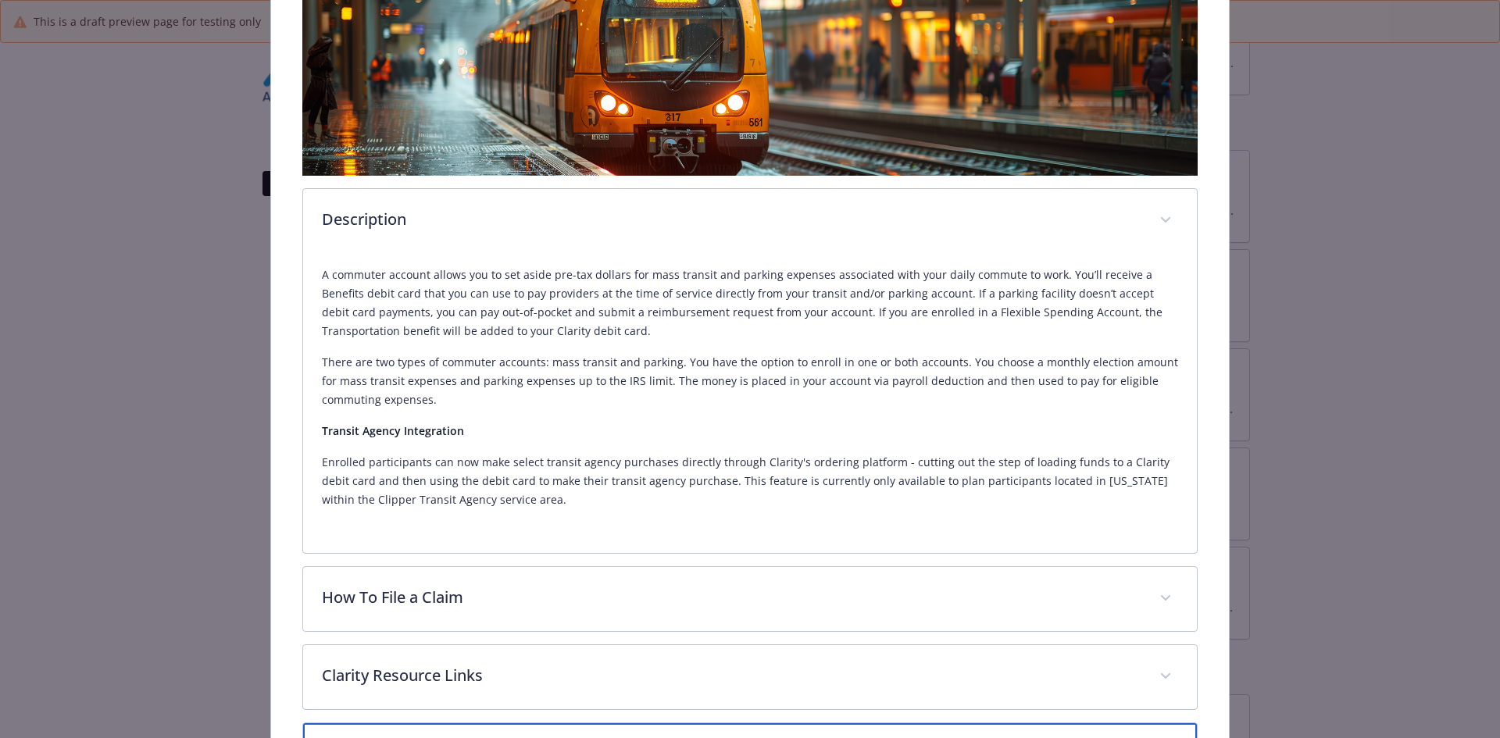
scroll to position [0, 0]
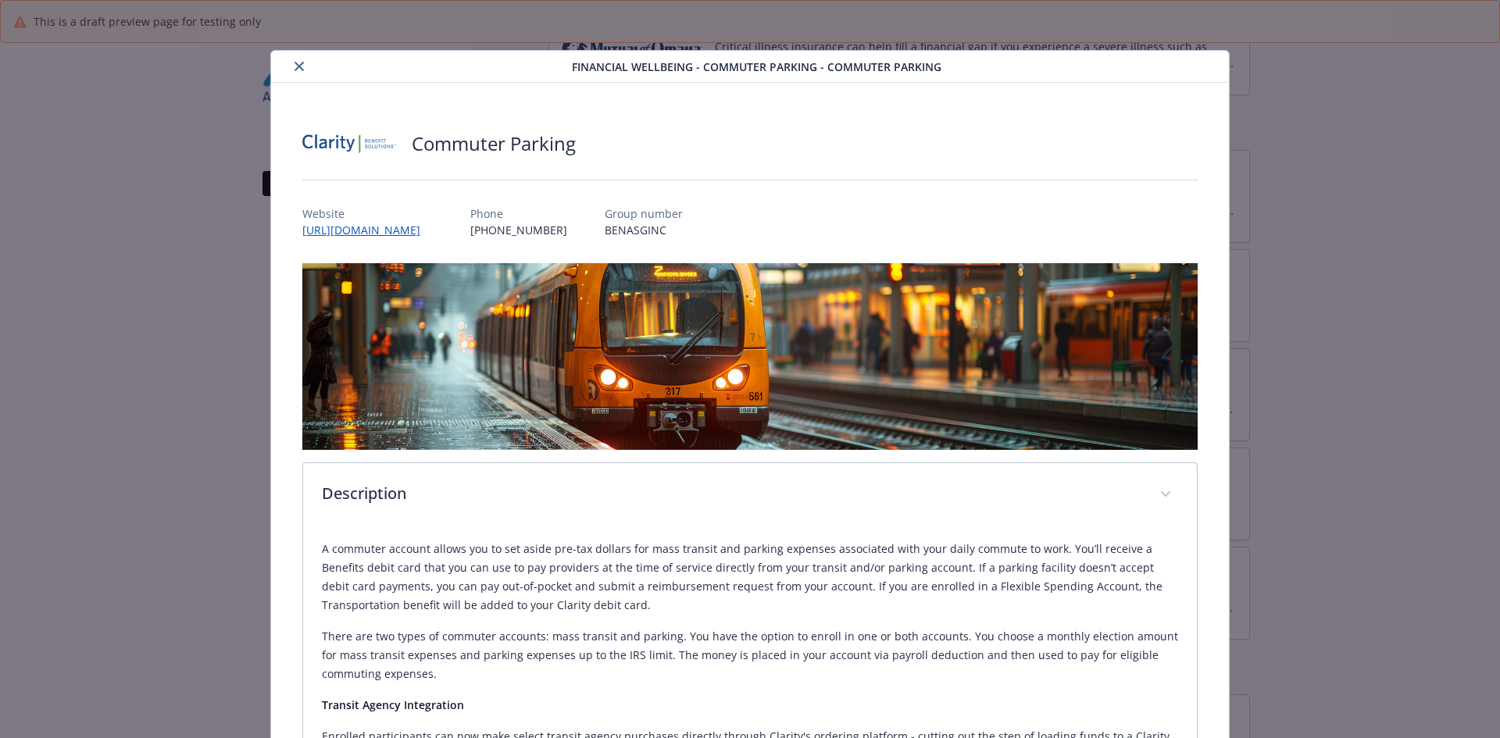
click at [295, 62] on icon "close" at bounding box center [299, 66] width 9 height 9
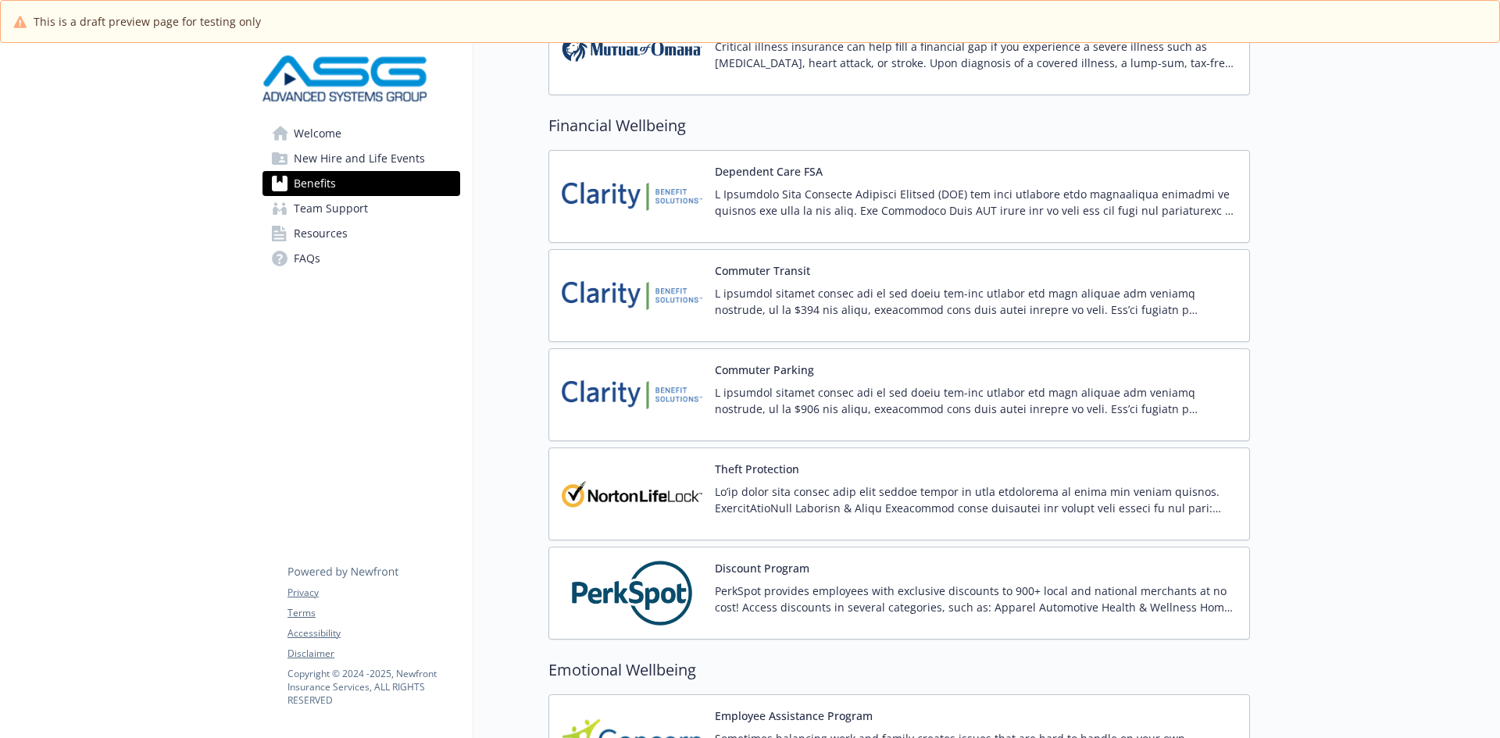
click at [800, 476] on div "Theft Protection" at bounding box center [976, 494] width 522 height 66
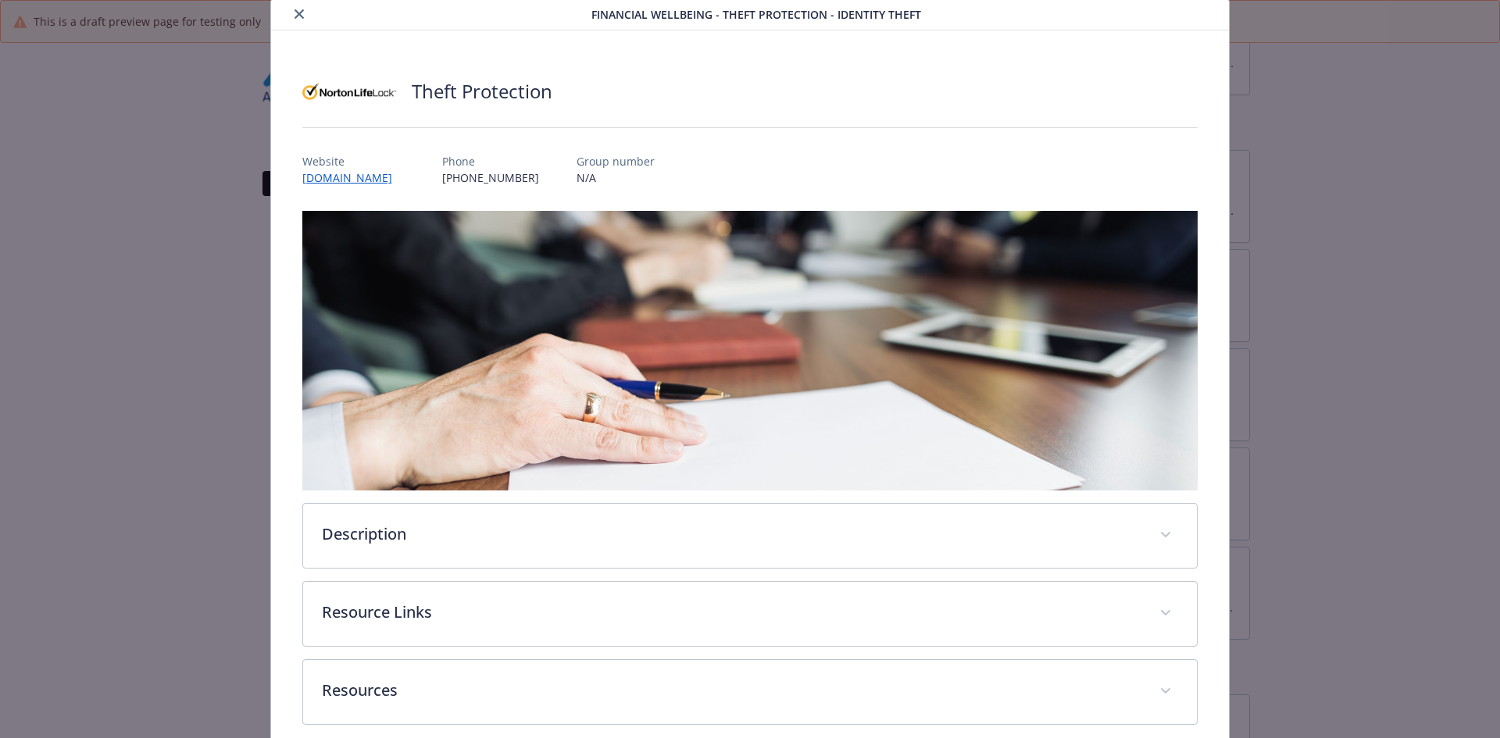
scroll to position [78, 0]
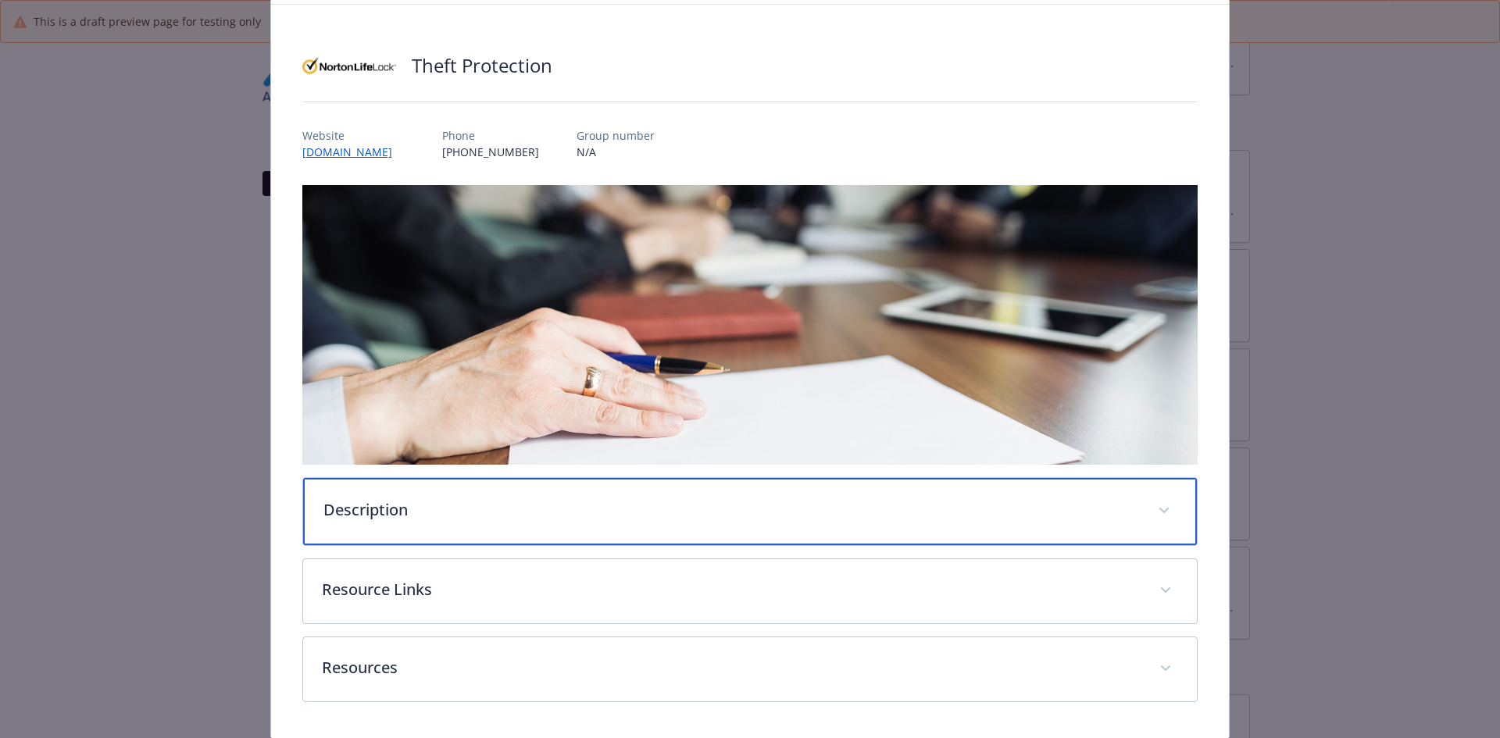
click at [405, 510] on p "Description" at bounding box center [731, 509] width 816 height 23
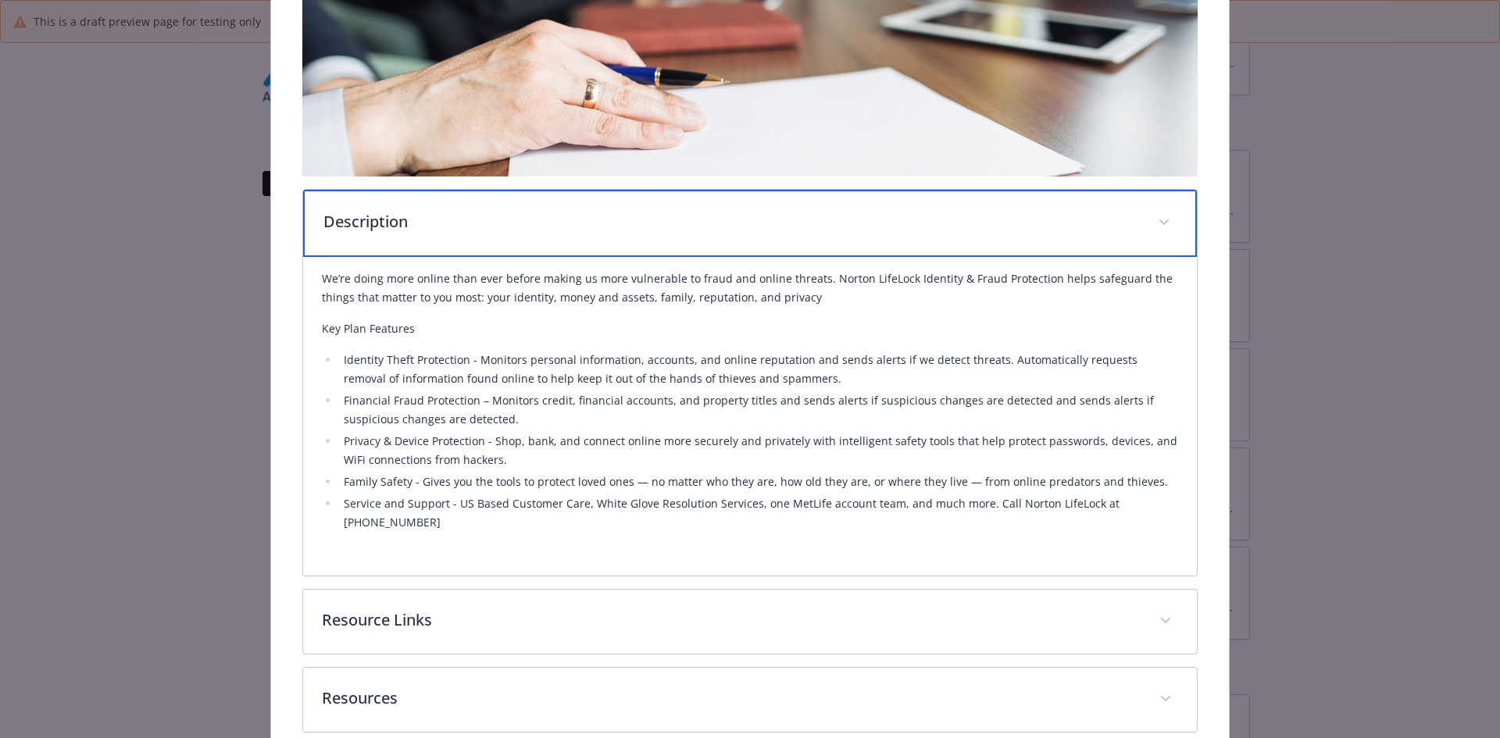
scroll to position [447, 0]
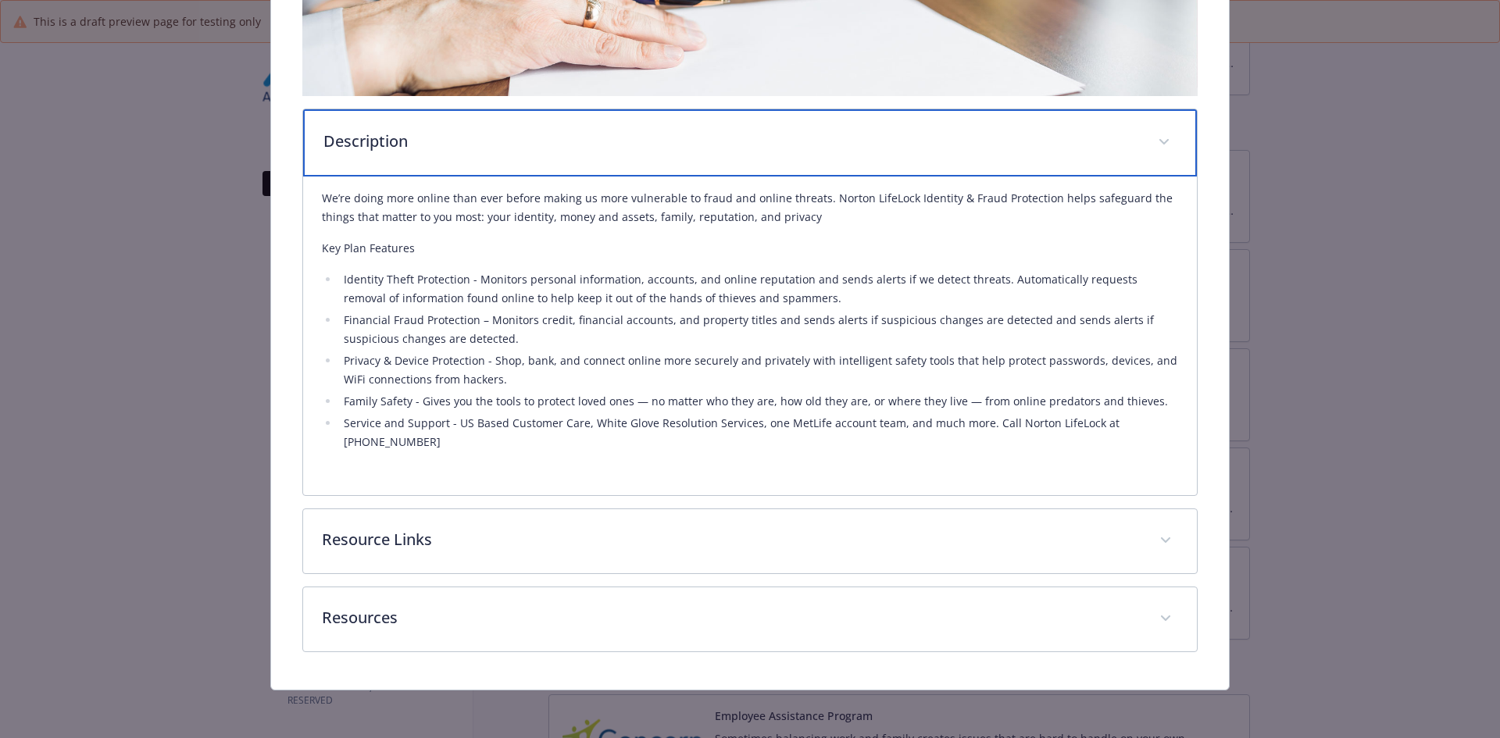
click at [481, 162] on div "Description" at bounding box center [750, 142] width 895 height 67
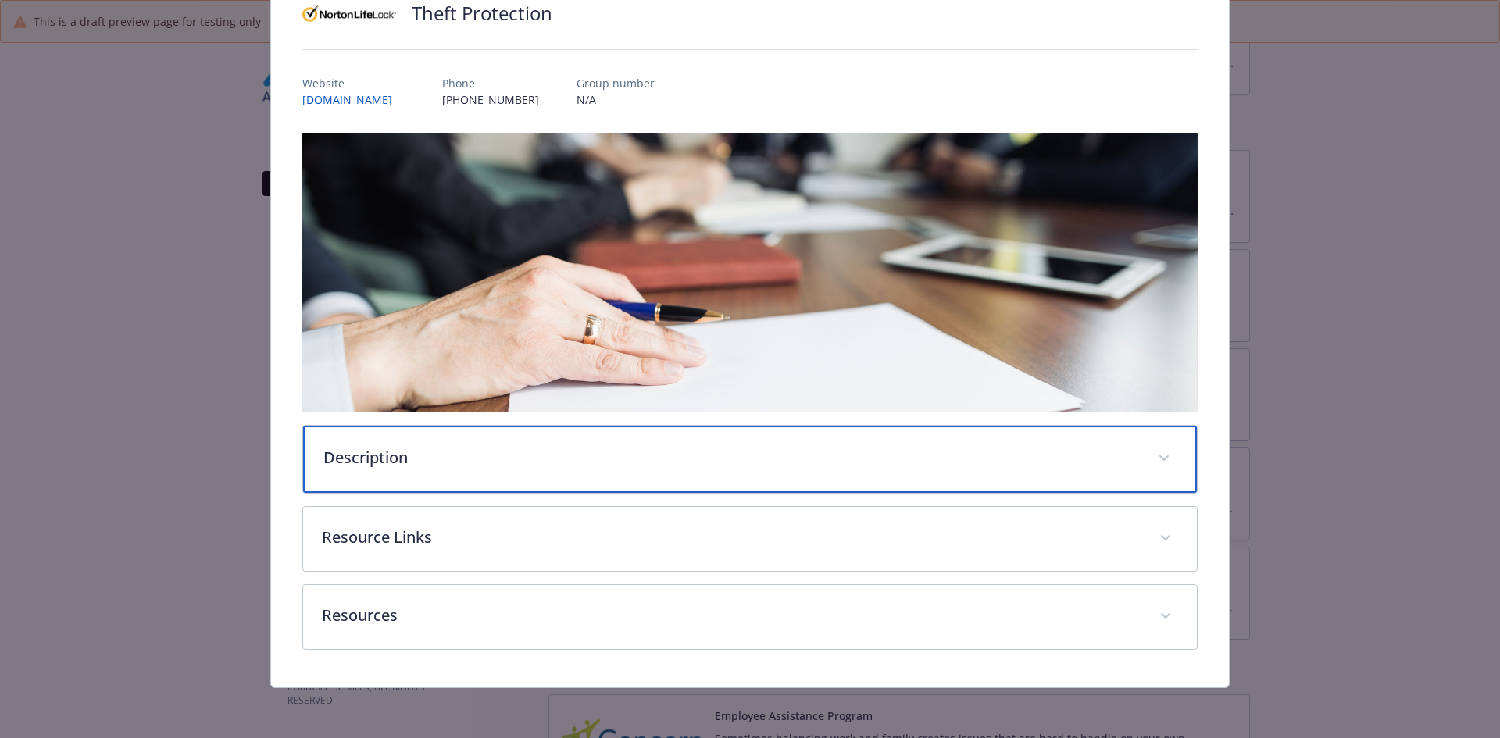
scroll to position [128, 0]
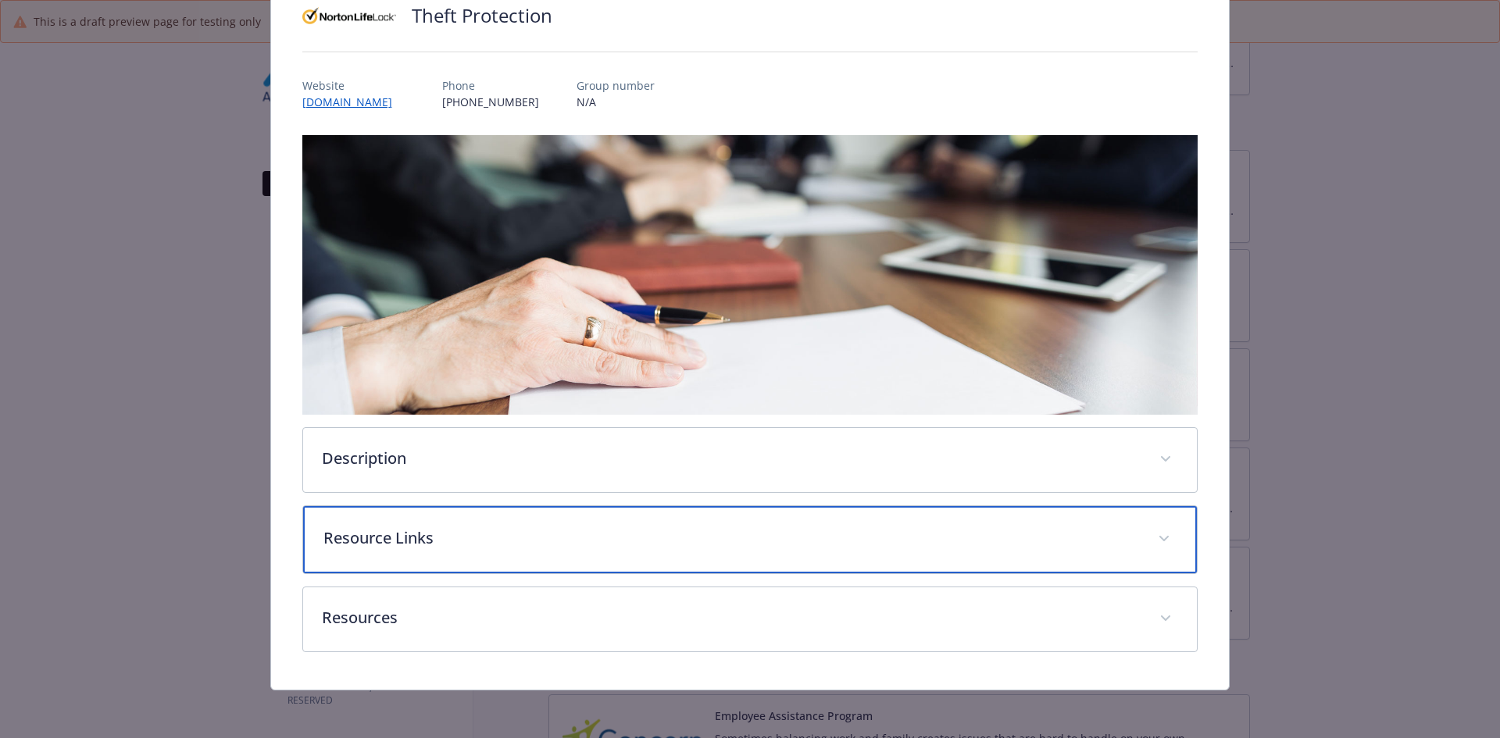
click at [455, 542] on p "Resource Links" at bounding box center [731, 538] width 816 height 23
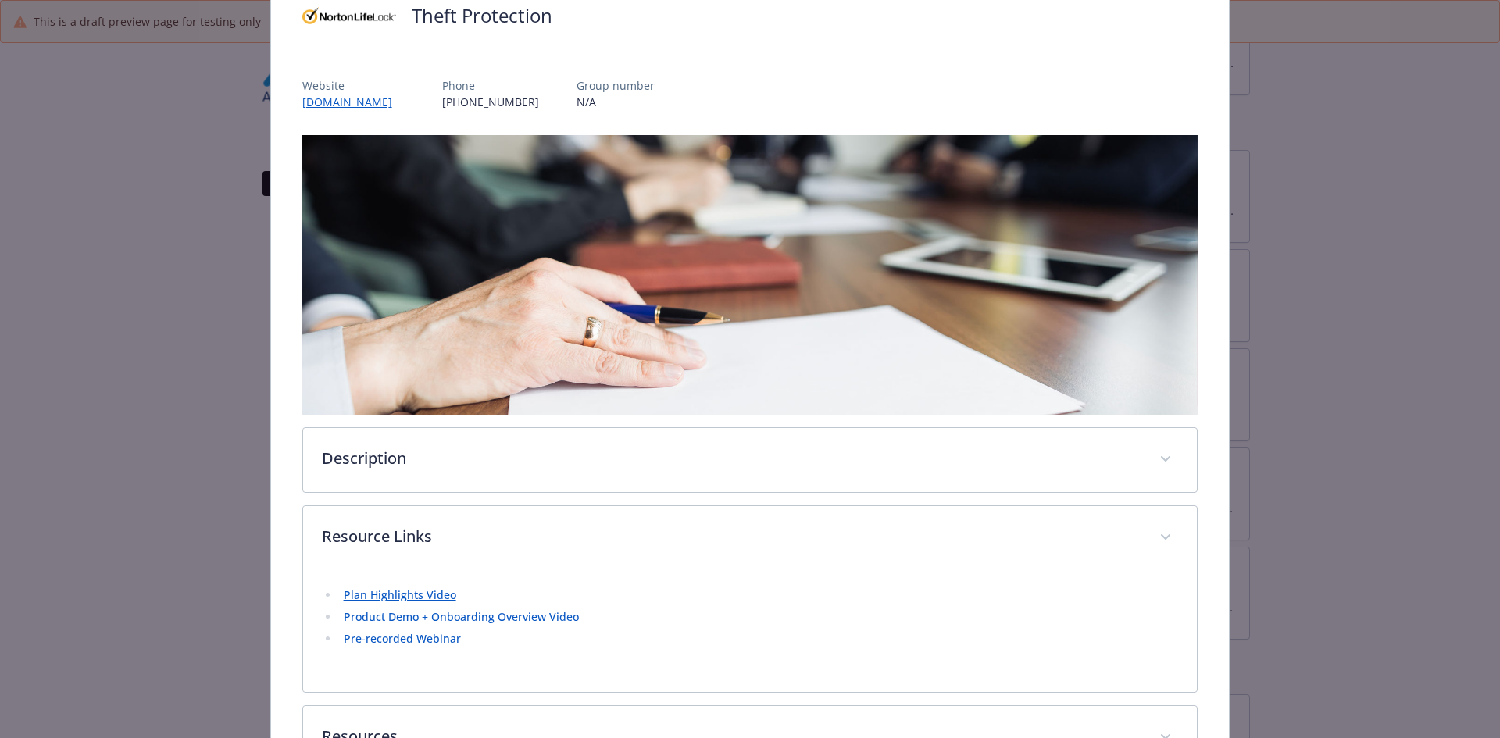
click at [430, 595] on link "Plan Highlights Video" at bounding box center [400, 594] width 112 height 15
click at [498, 619] on link "Product Demo + Onboarding Overview Video" at bounding box center [461, 616] width 235 height 15
click at [410, 635] on link "Pre-recorded Webinar" at bounding box center [402, 638] width 117 height 15
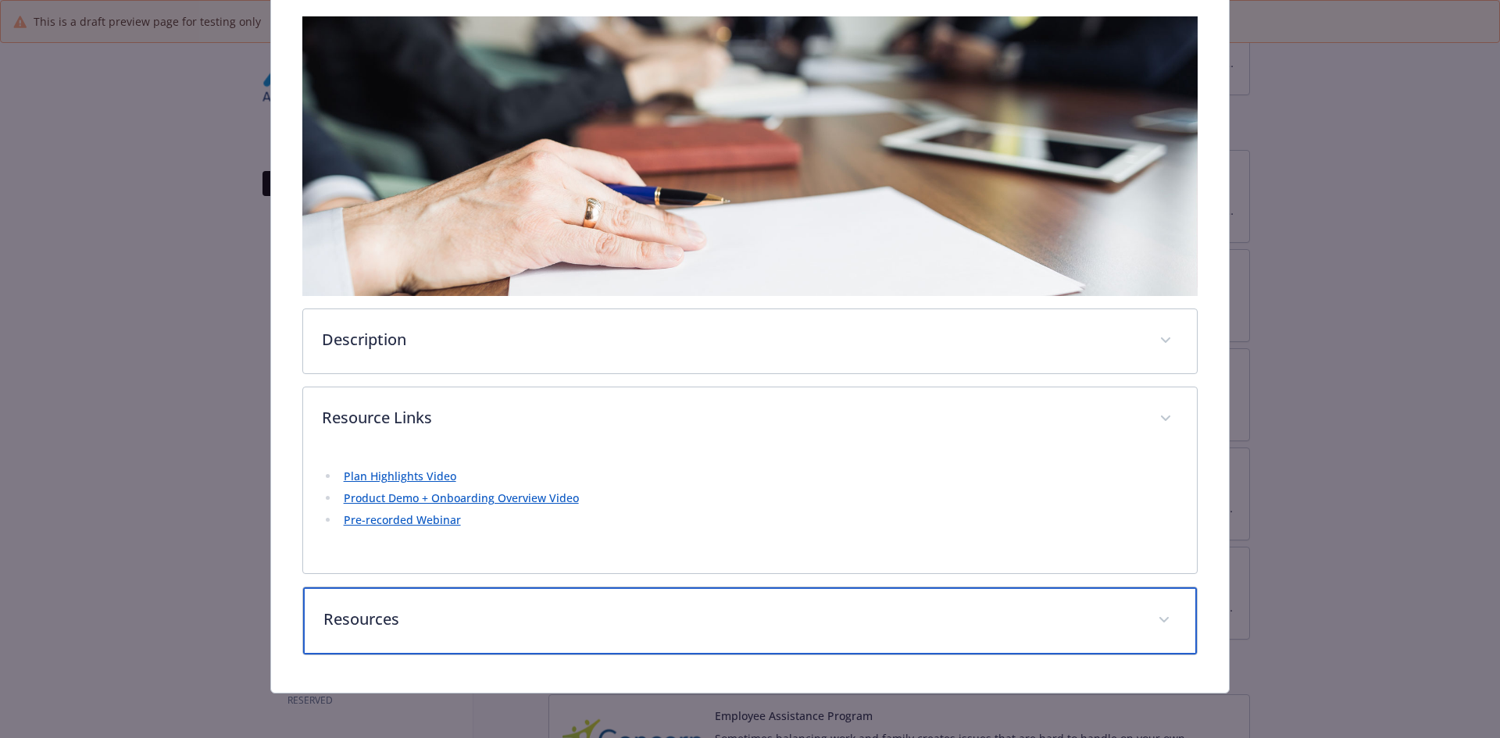
click at [451, 597] on div "Resources" at bounding box center [750, 620] width 895 height 67
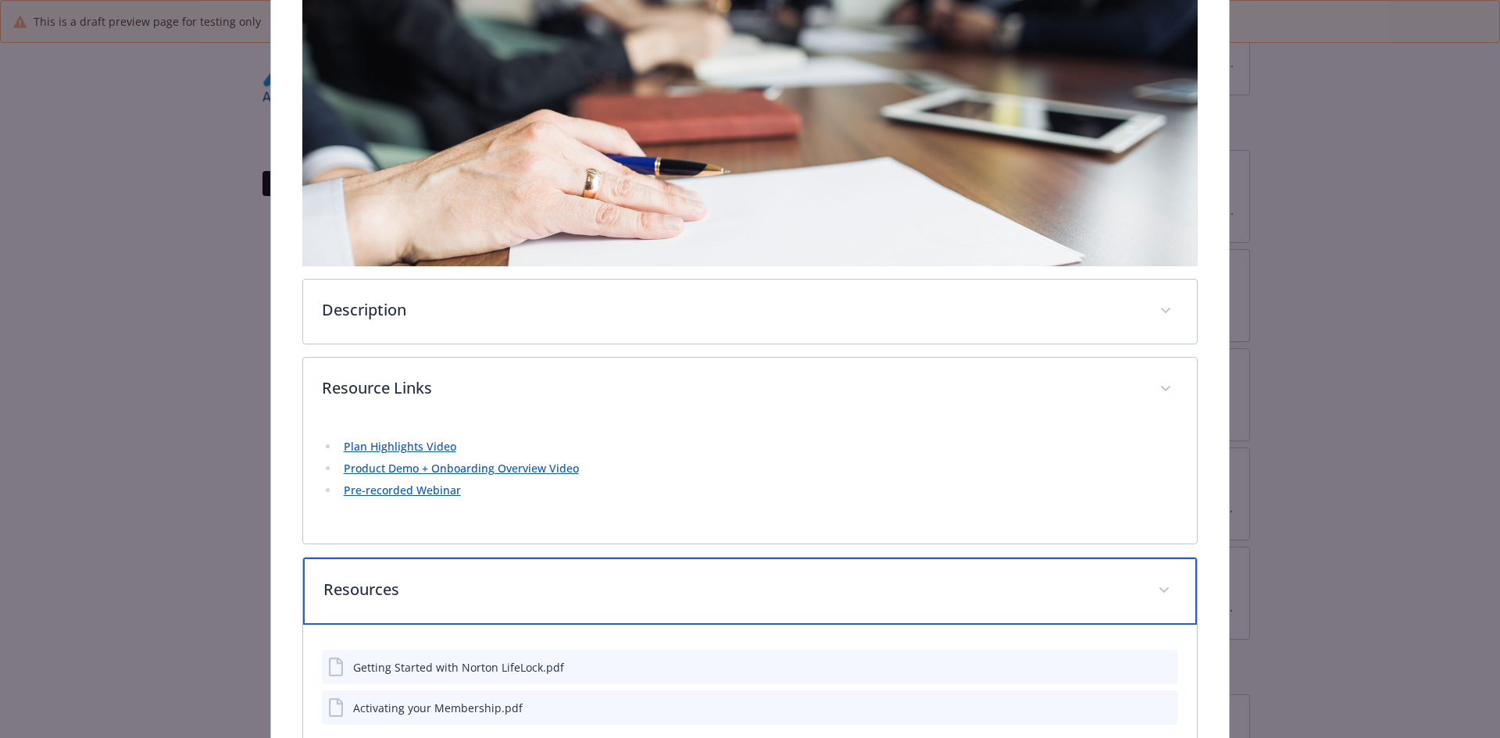
scroll to position [325, 0]
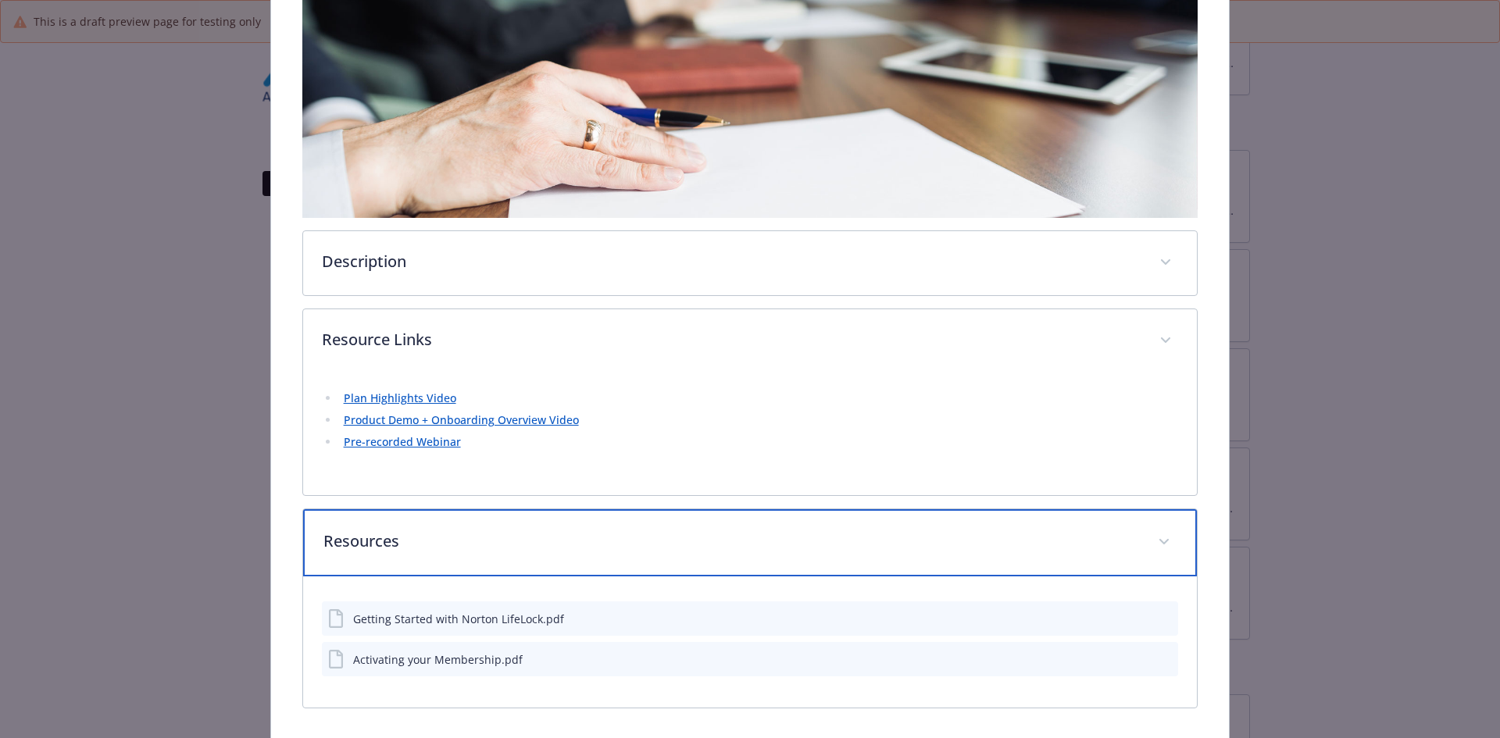
click at [424, 556] on div "Resources" at bounding box center [750, 542] width 895 height 67
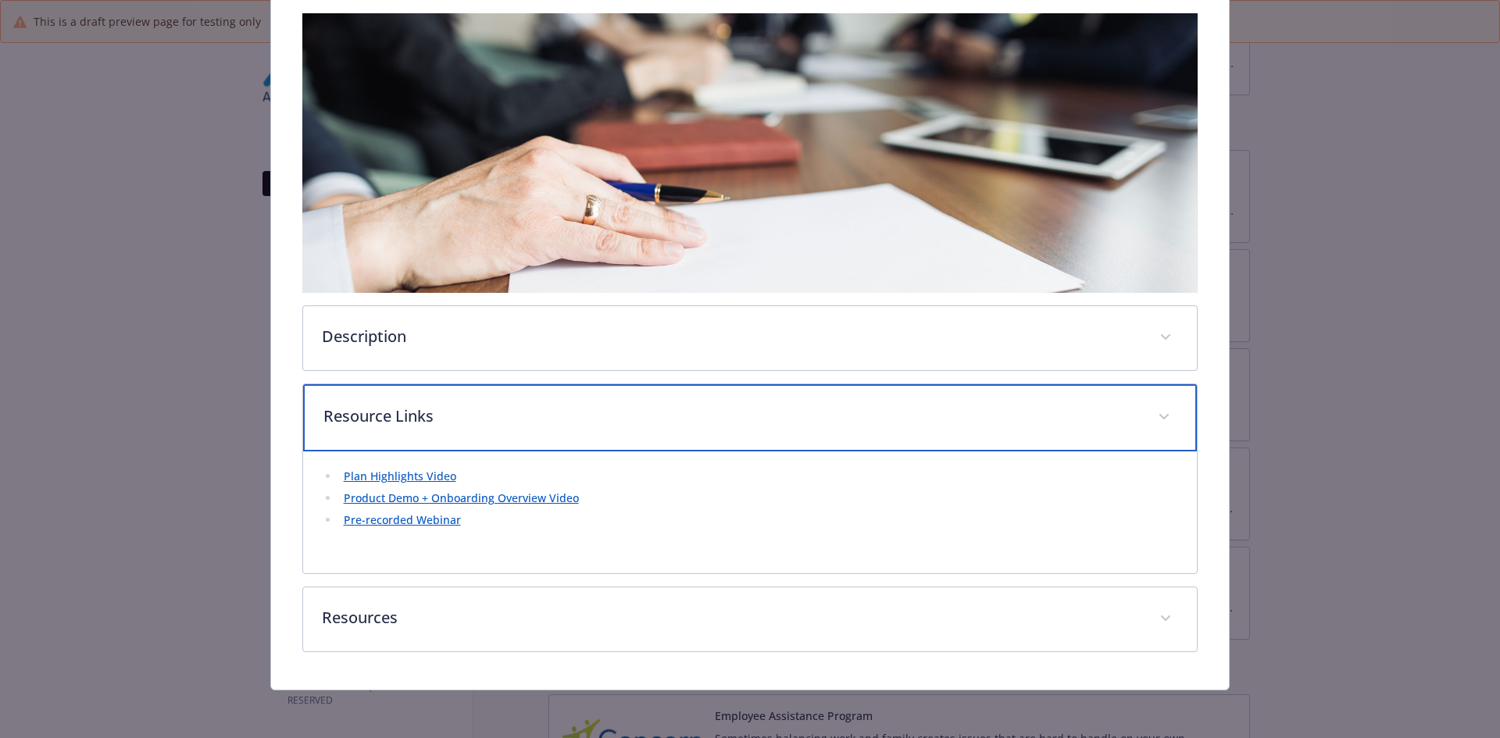
click at [370, 399] on div "Resource Links" at bounding box center [750, 417] width 895 height 67
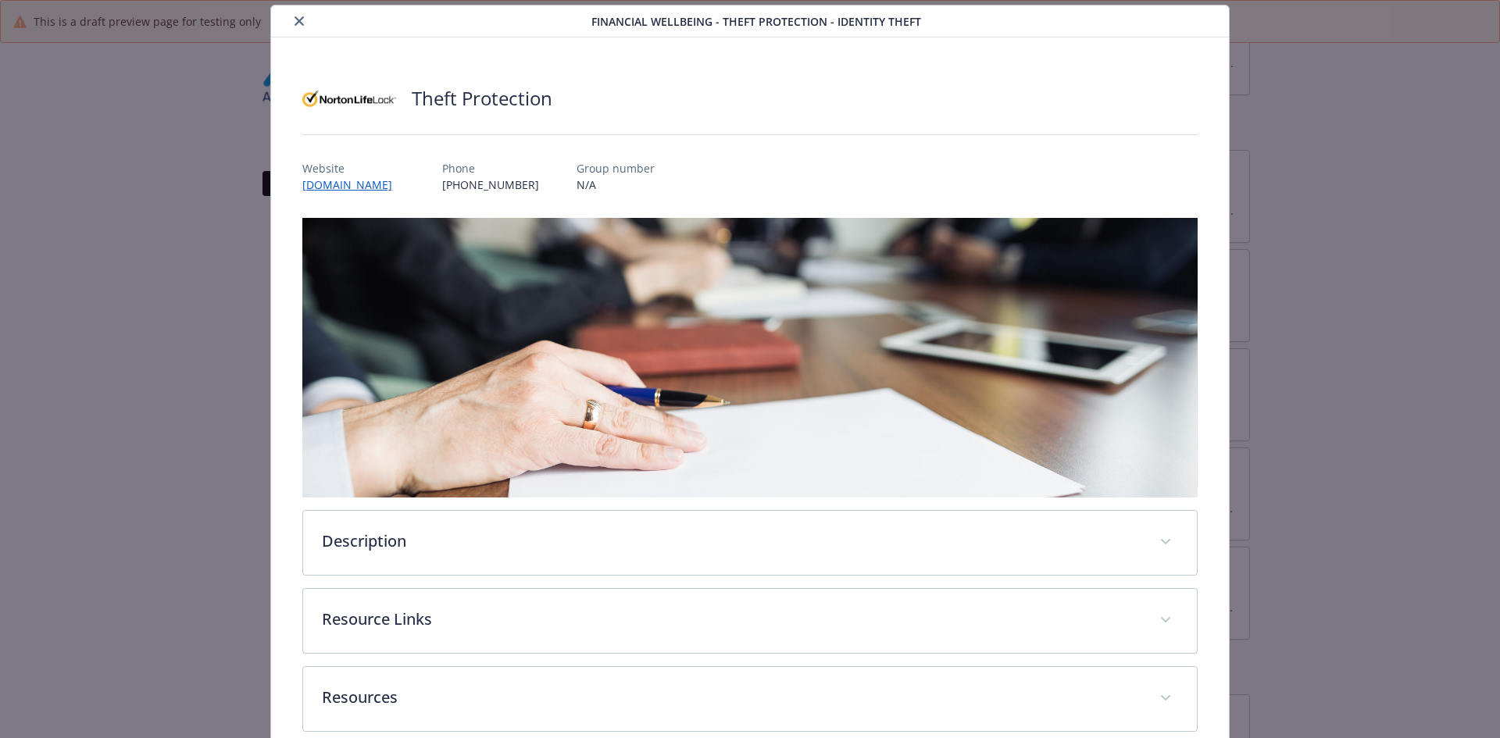
scroll to position [0, 0]
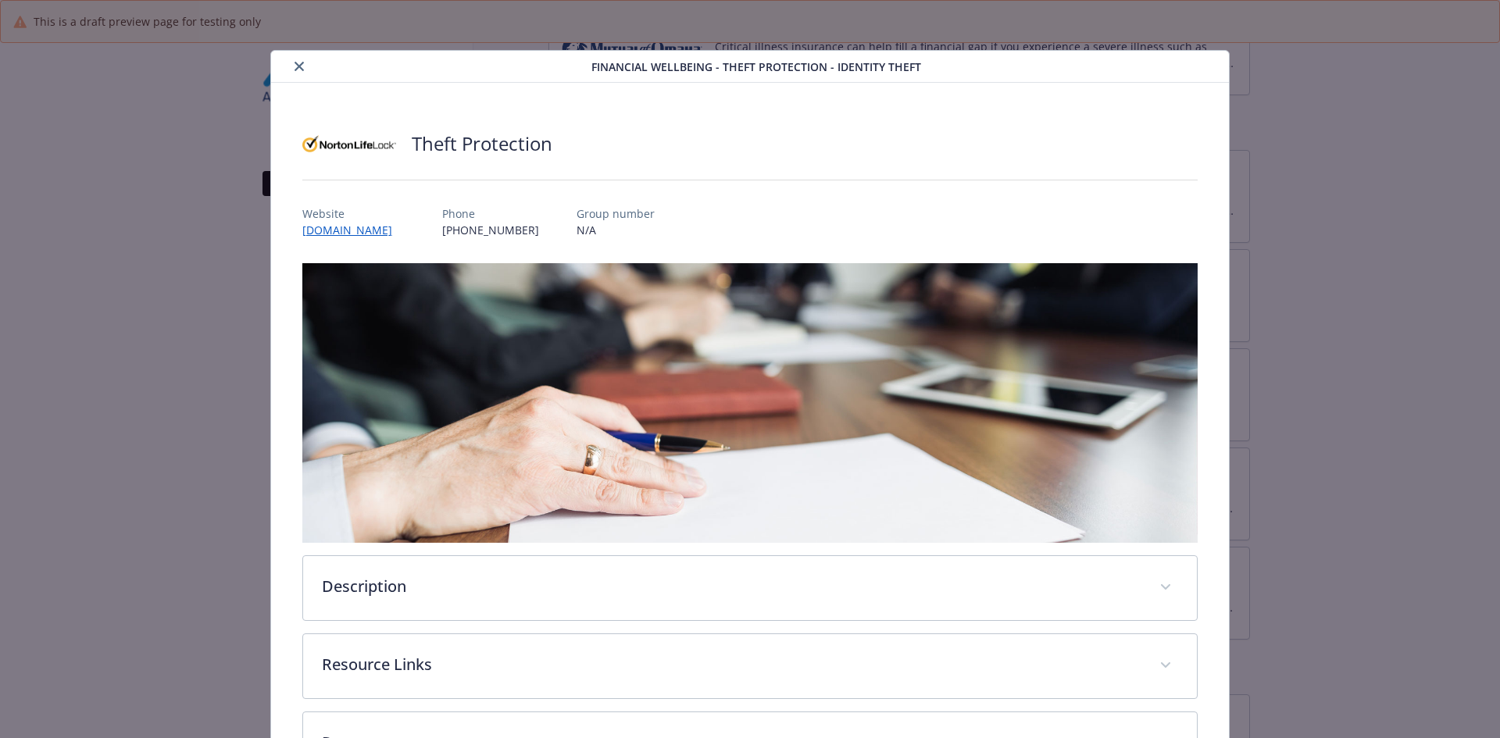
click at [301, 62] on icon "close" at bounding box center [299, 66] width 9 height 9
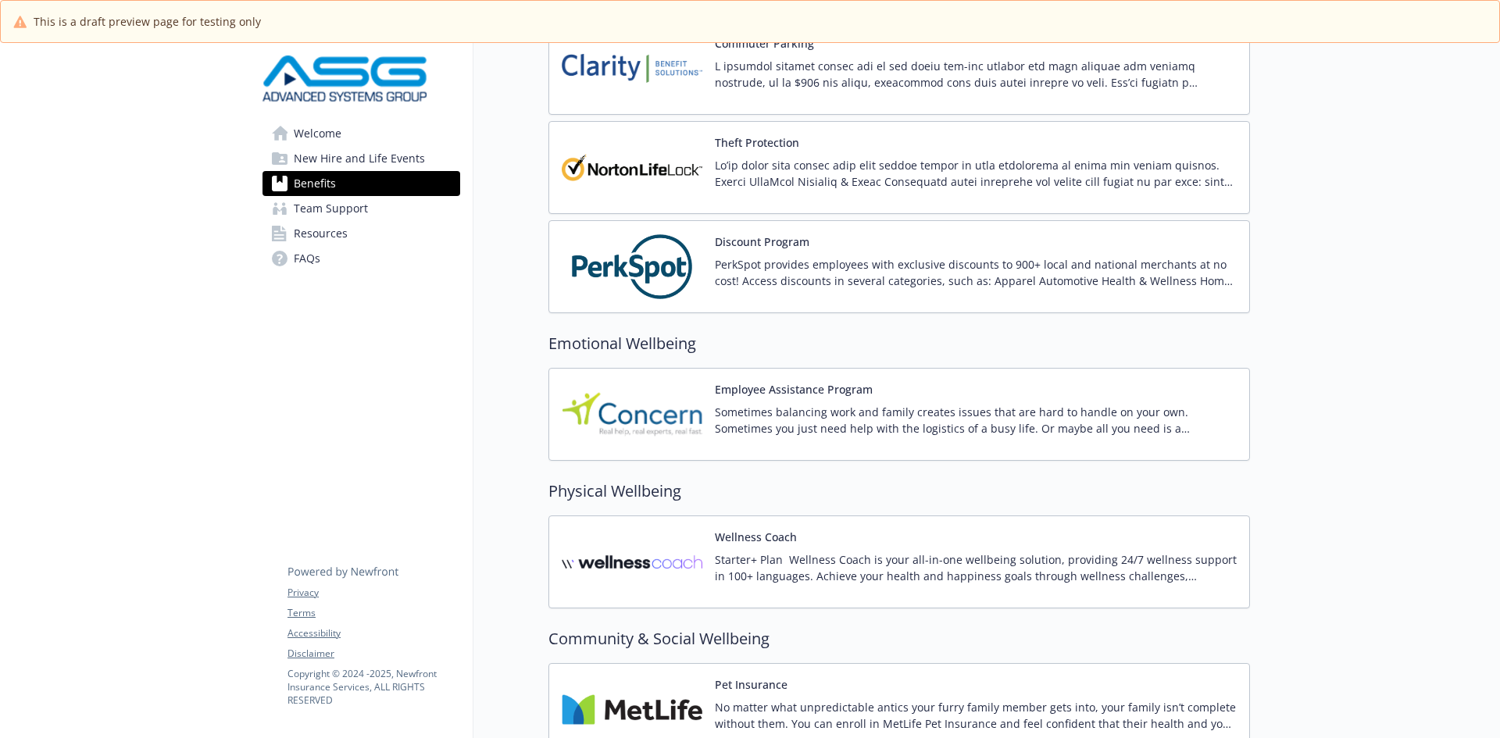
scroll to position [2214, 0]
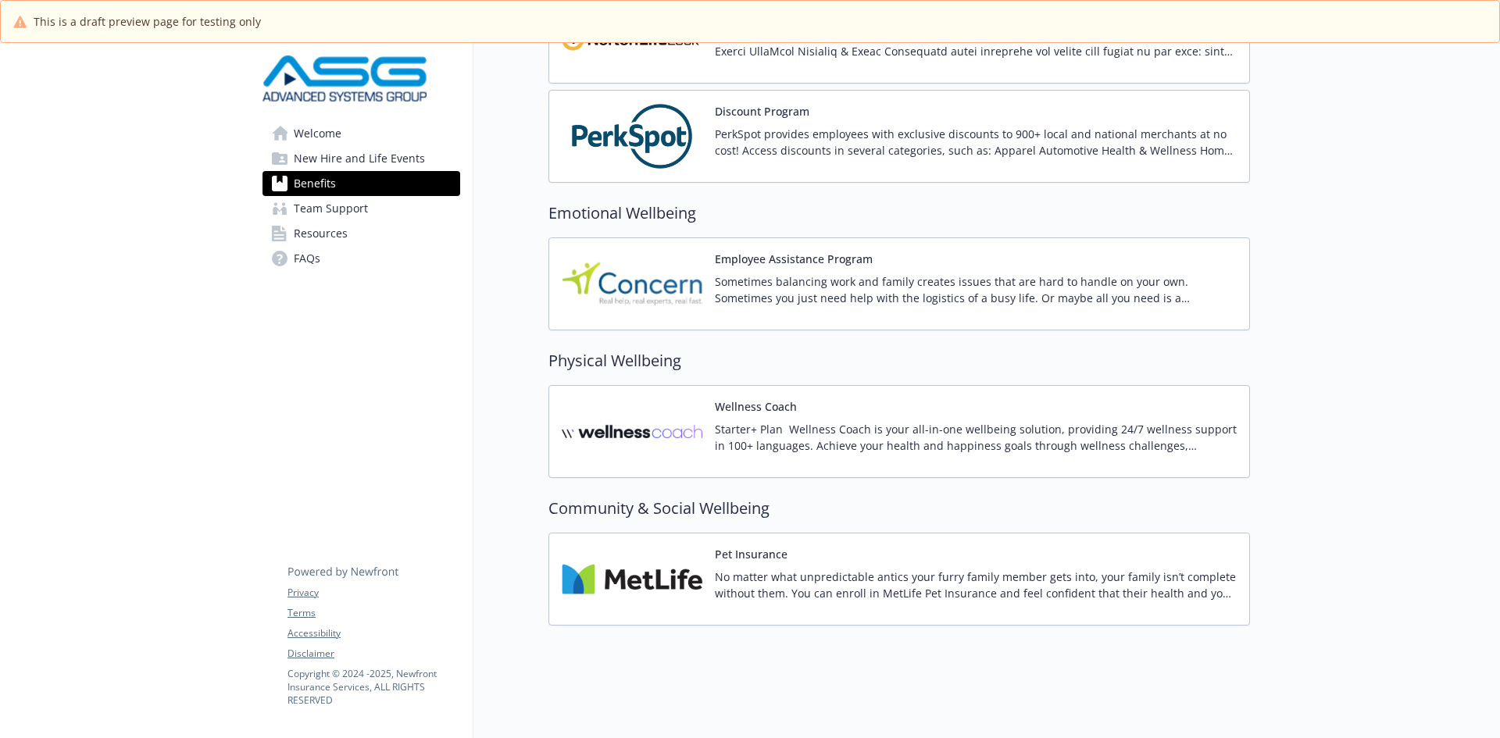
click at [873, 134] on p "PerkSpot provides employees with exclusive discounts to 900+ local and national…" at bounding box center [976, 142] width 522 height 33
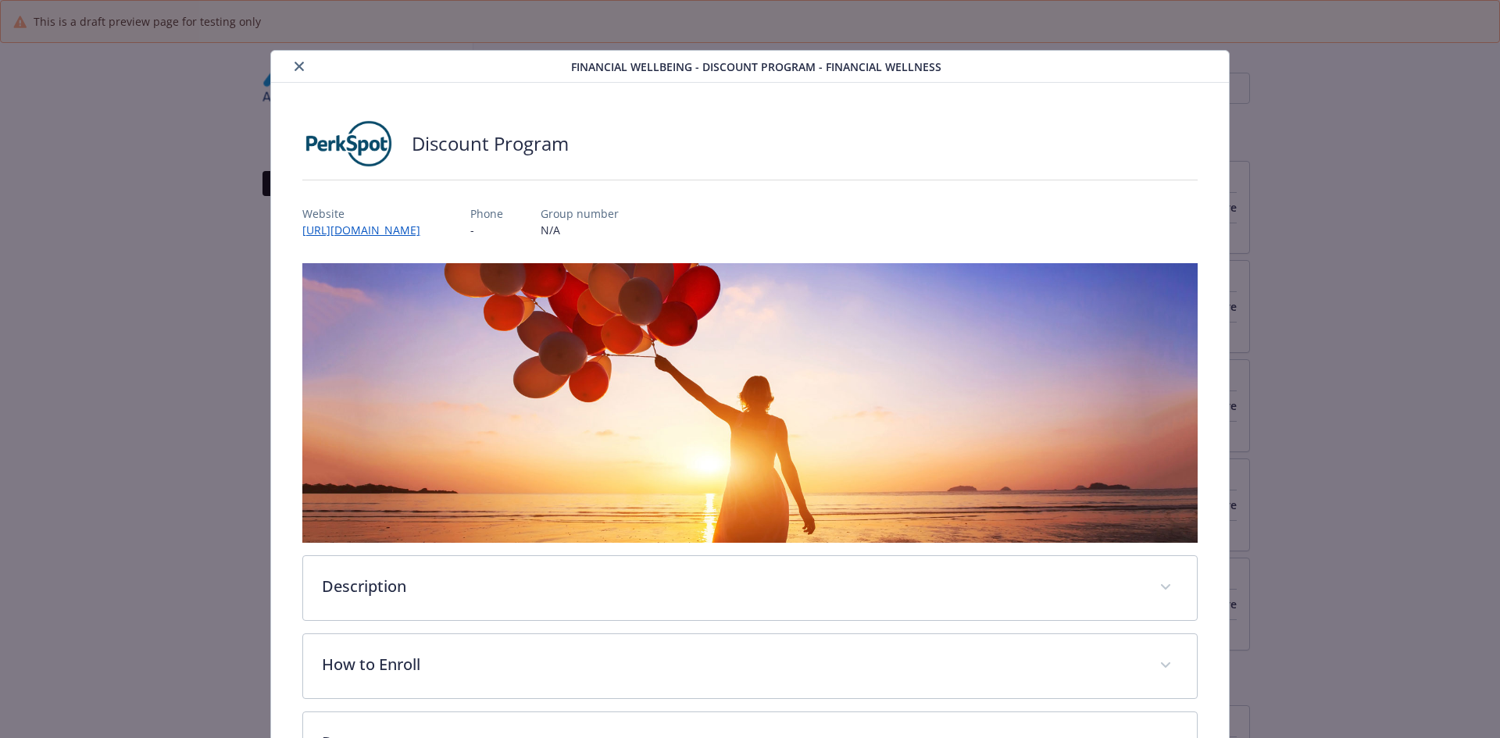
scroll to position [2214, 0]
click at [431, 229] on link "[URL][DOMAIN_NAME]" at bounding box center [369, 230] width 134 height 18
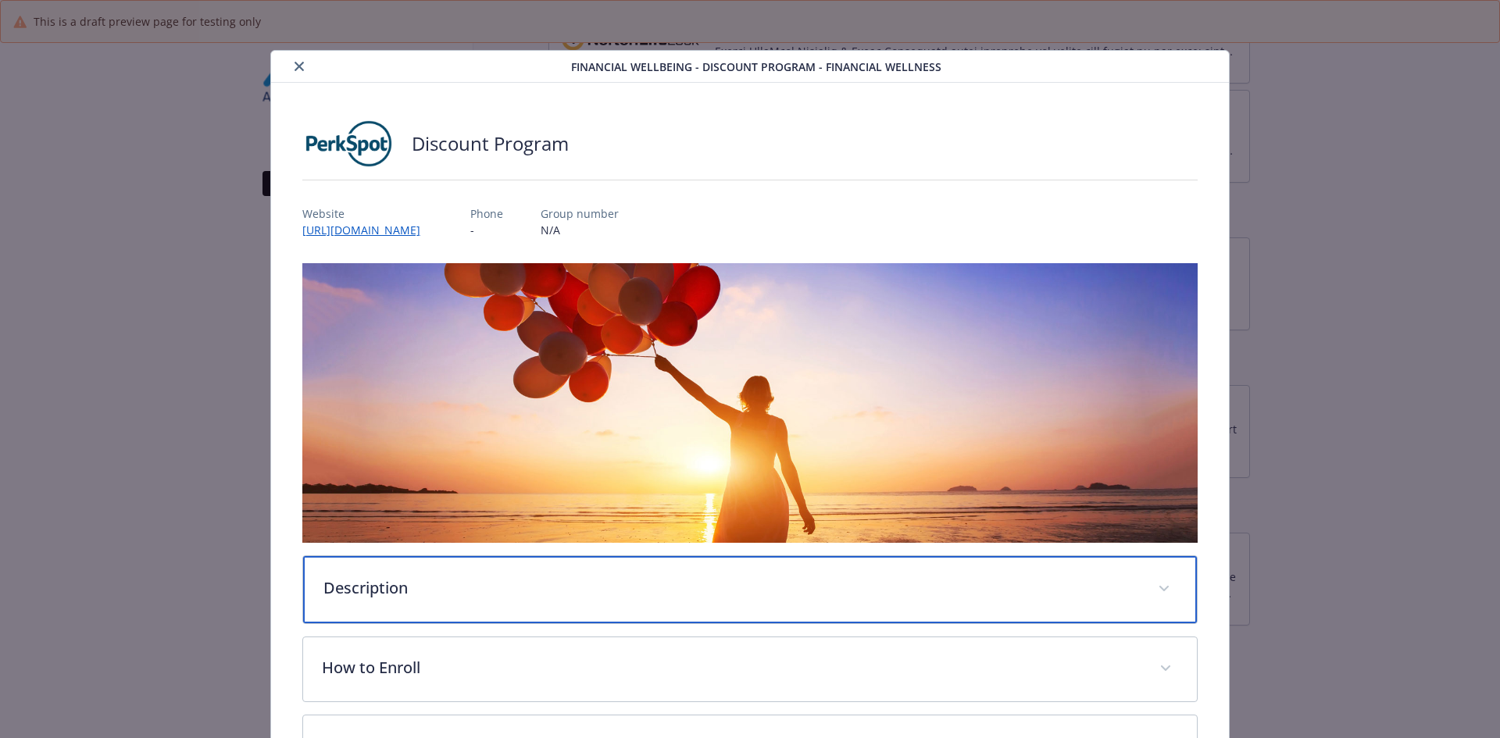
click at [459, 578] on p "Description" at bounding box center [731, 588] width 816 height 23
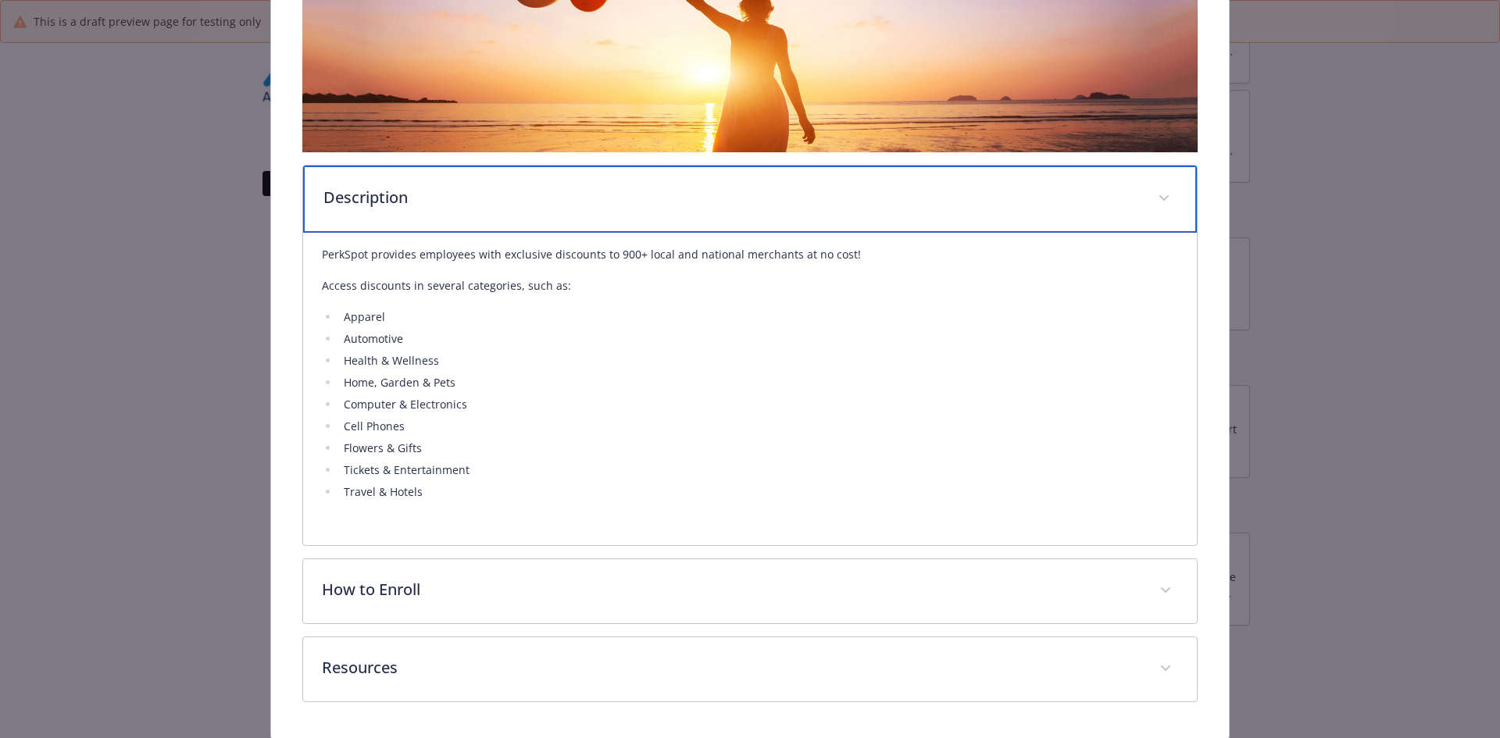
click at [456, 203] on p "Description" at bounding box center [731, 197] width 816 height 23
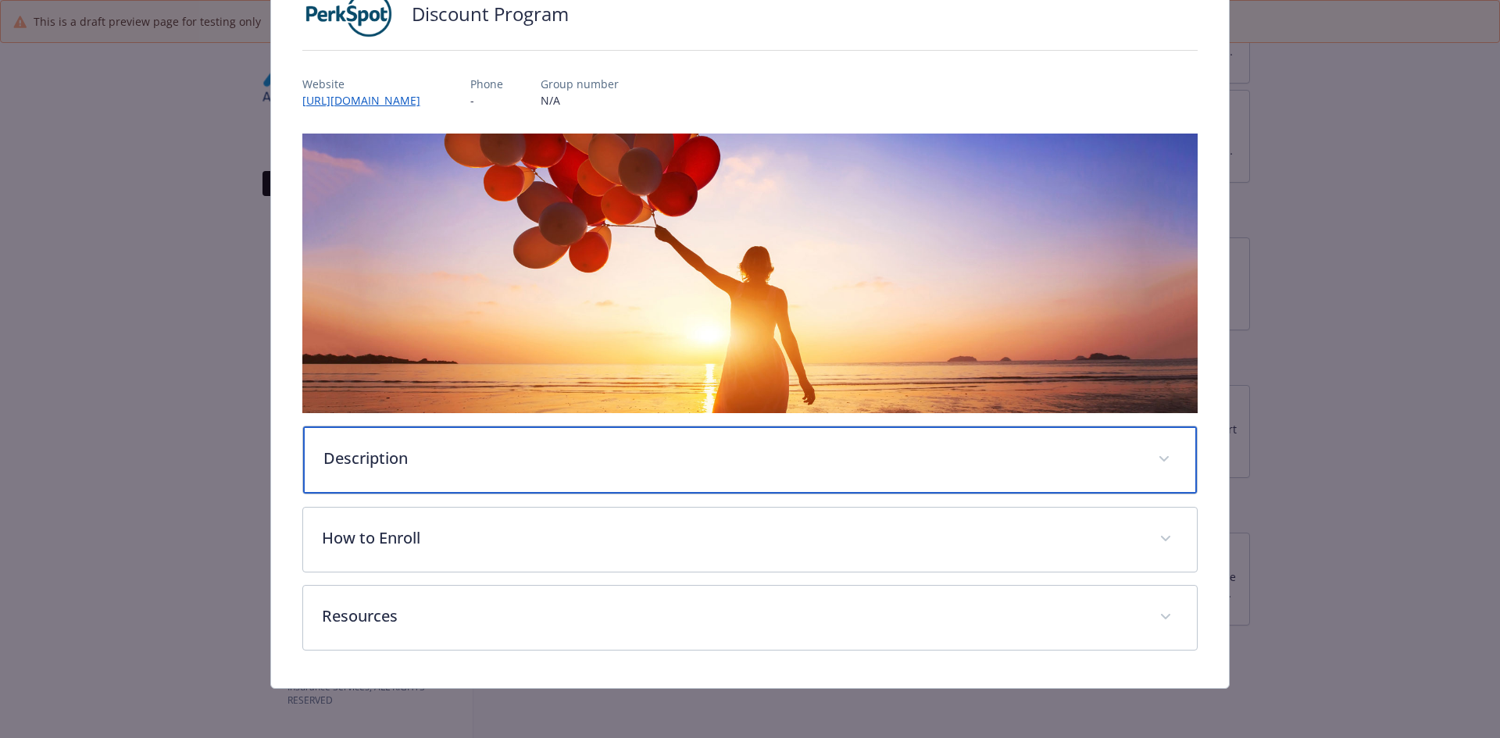
scroll to position [128, 0]
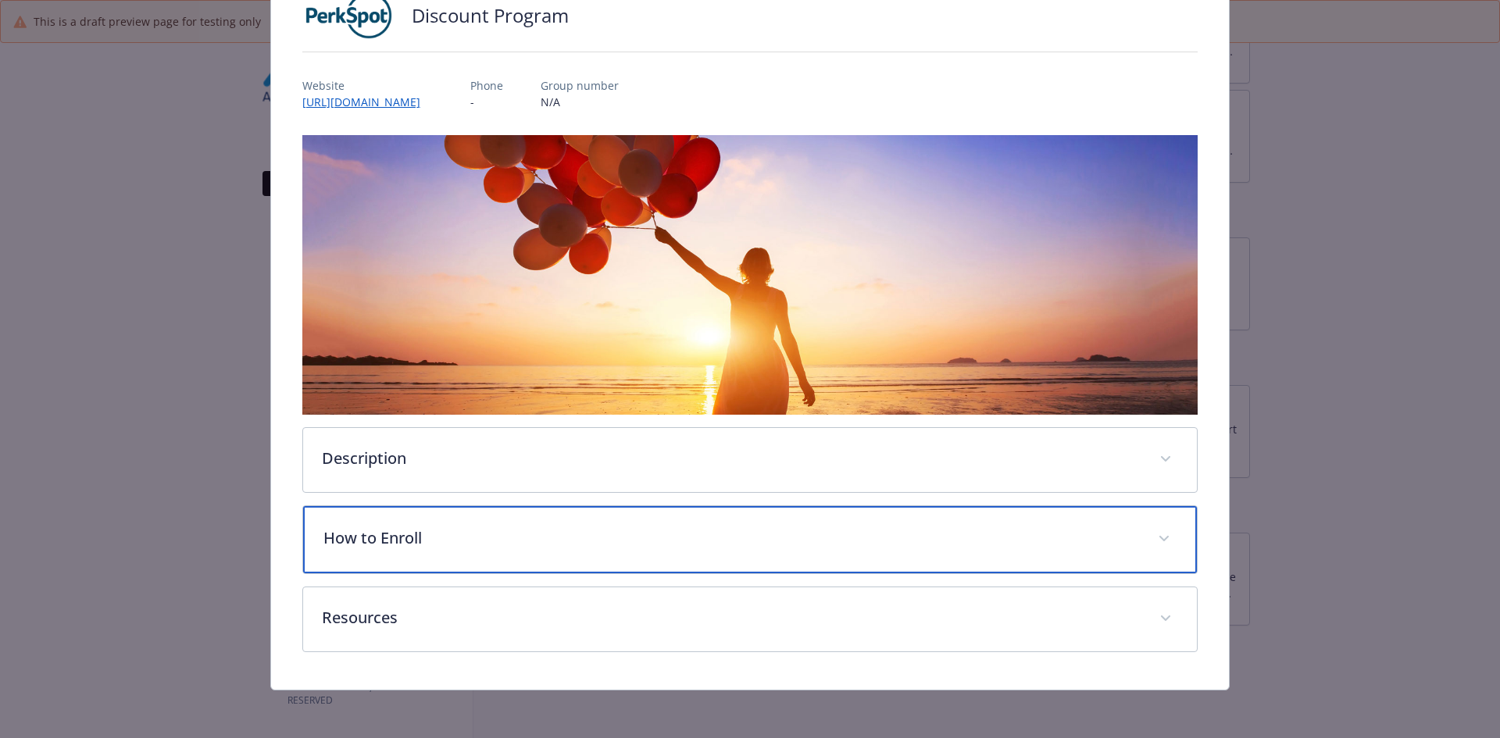
click at [409, 522] on div "How to Enroll" at bounding box center [750, 539] width 895 height 67
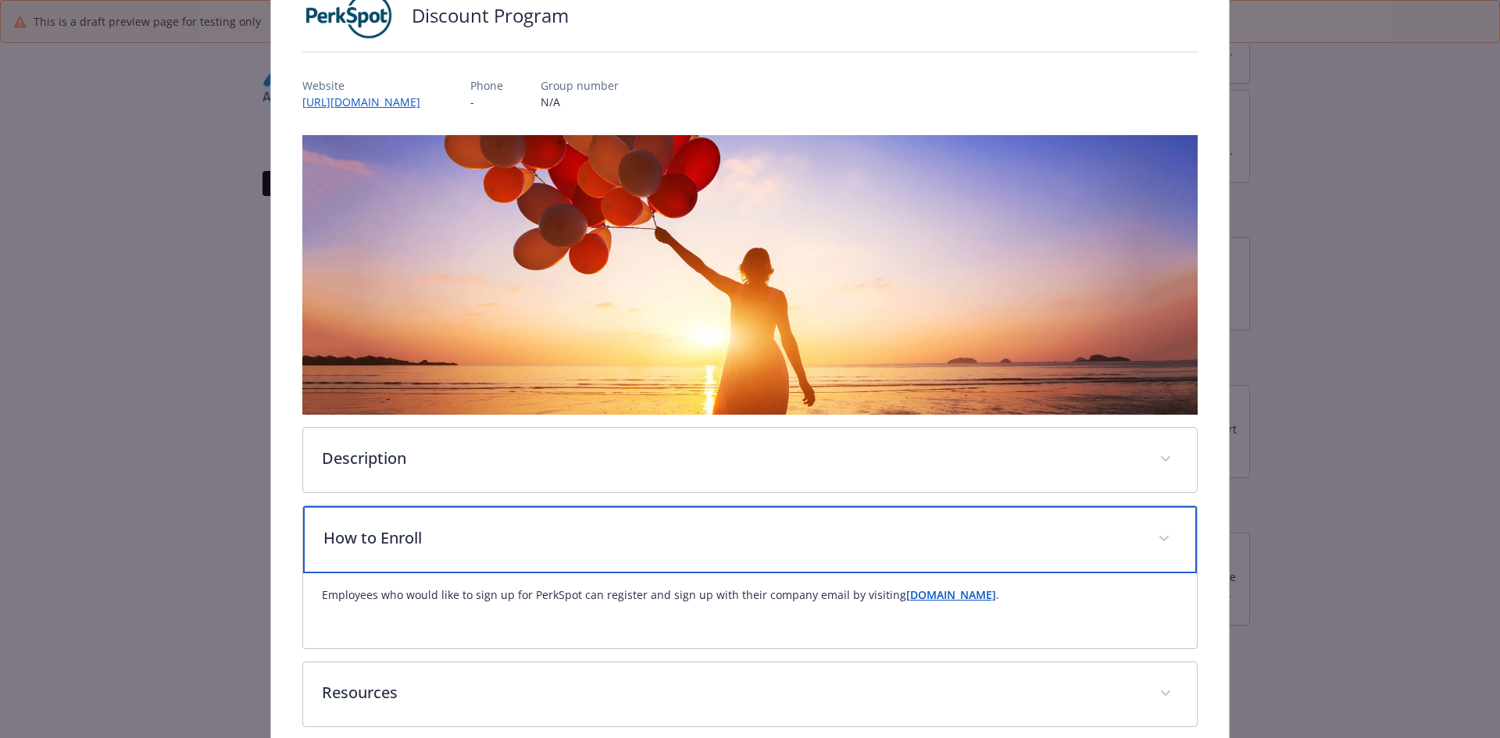
click at [777, 548] on div "How to Enroll" at bounding box center [750, 539] width 895 height 67
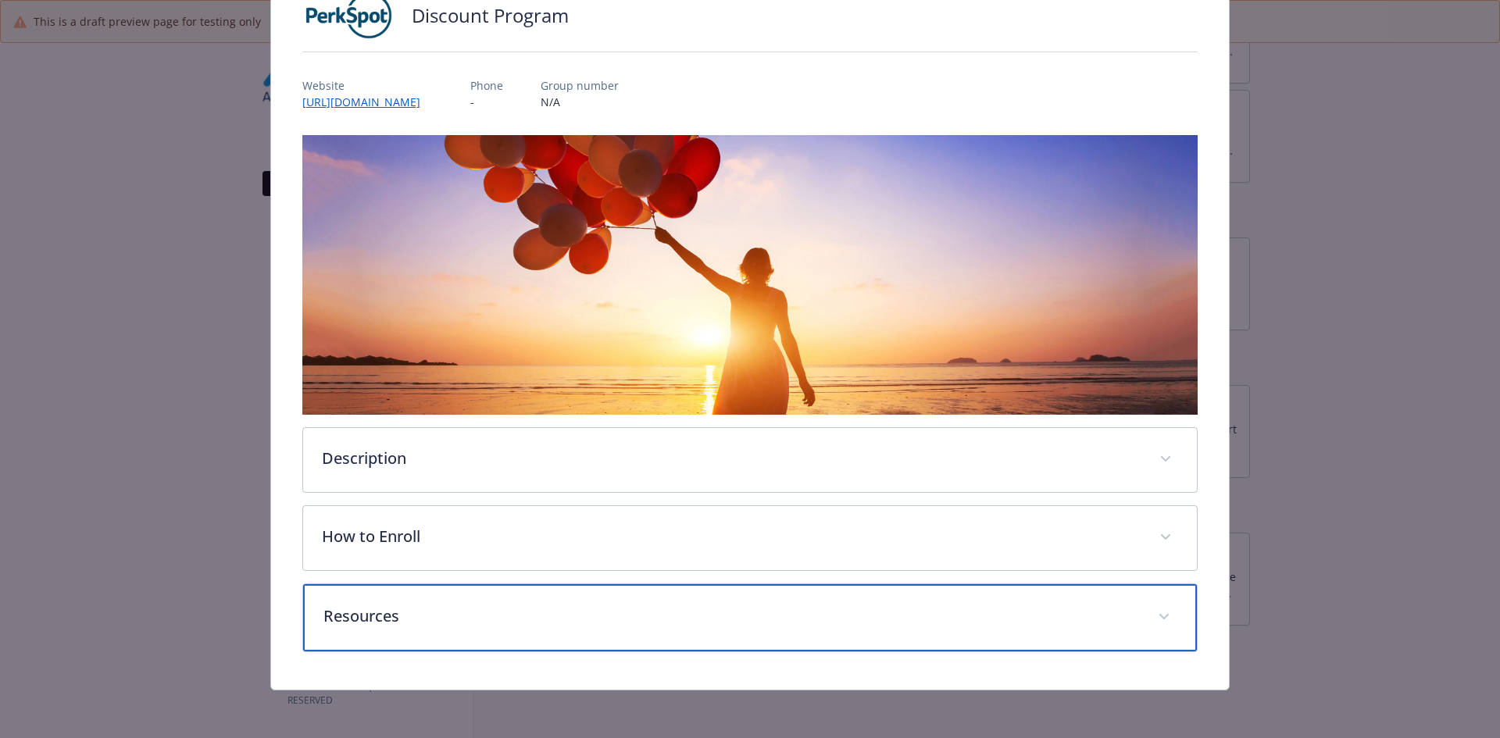
click at [501, 625] on p "Resources" at bounding box center [731, 616] width 816 height 23
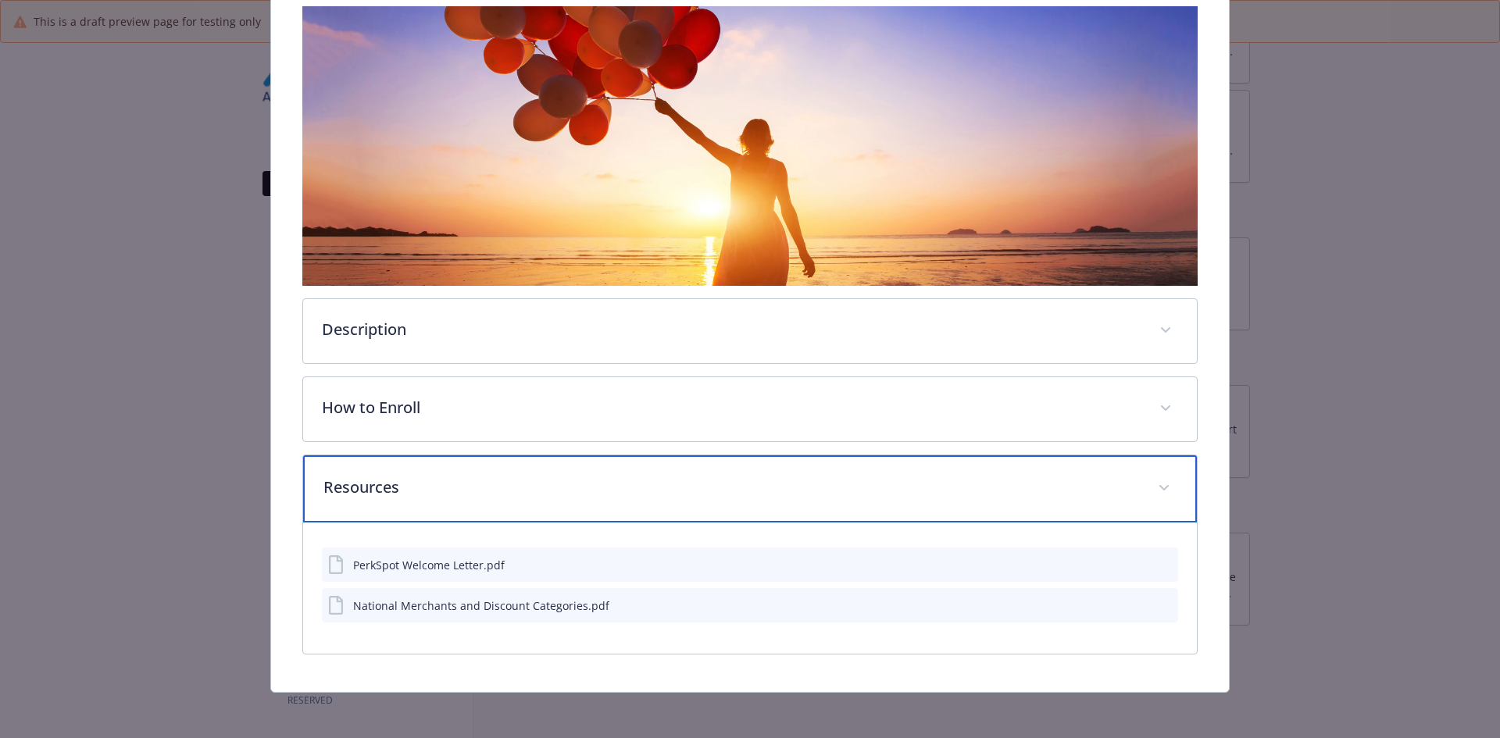
scroll to position [259, 0]
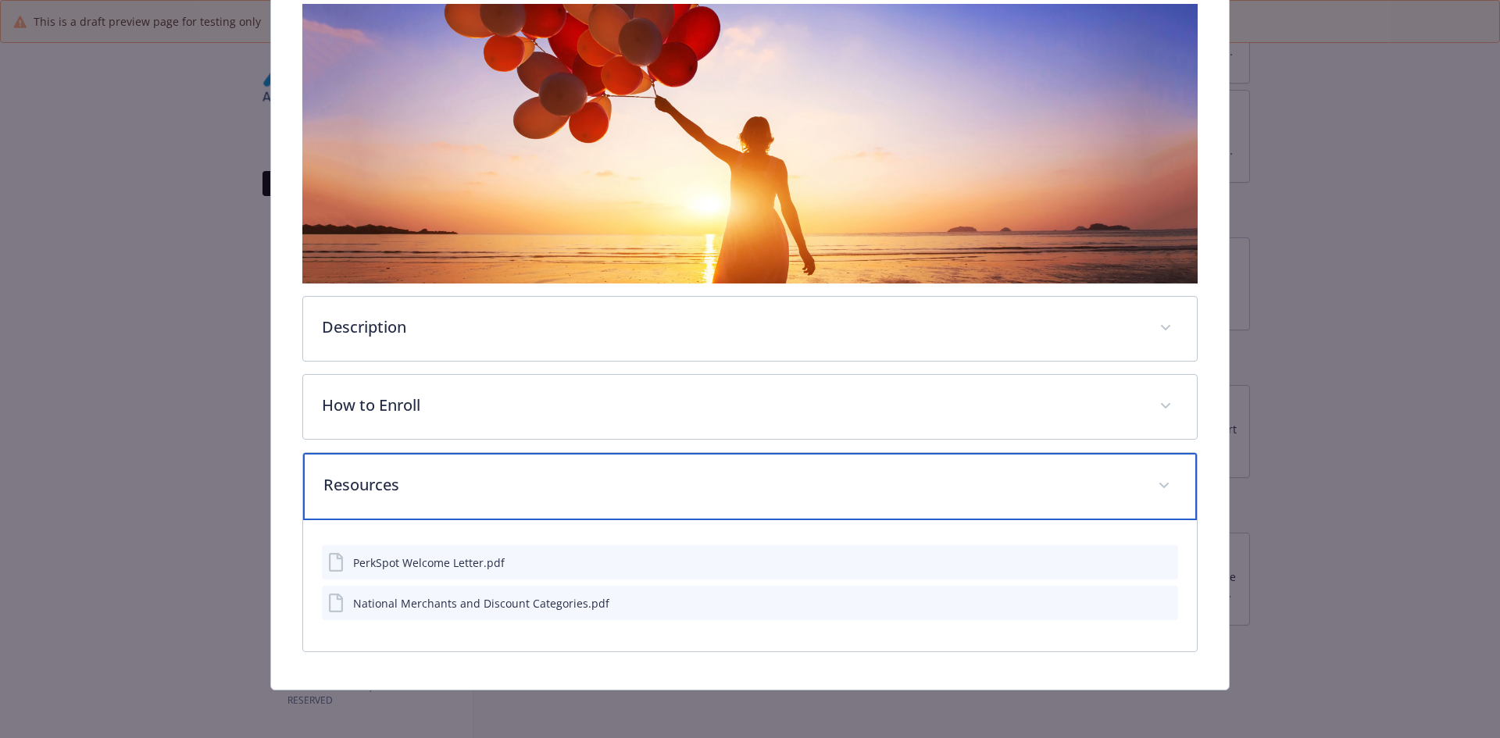
click at [526, 502] on div "Resources" at bounding box center [750, 486] width 895 height 67
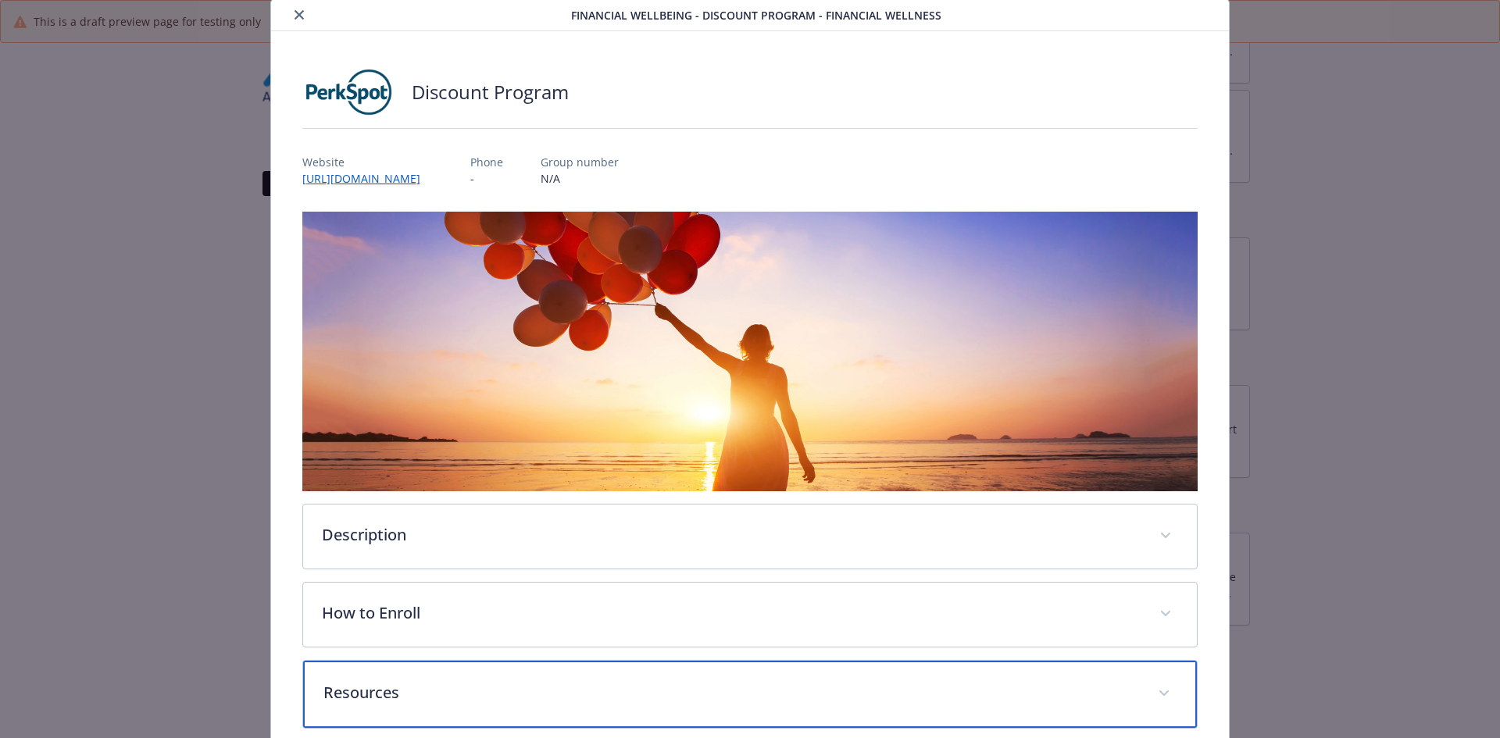
scroll to position [0, 0]
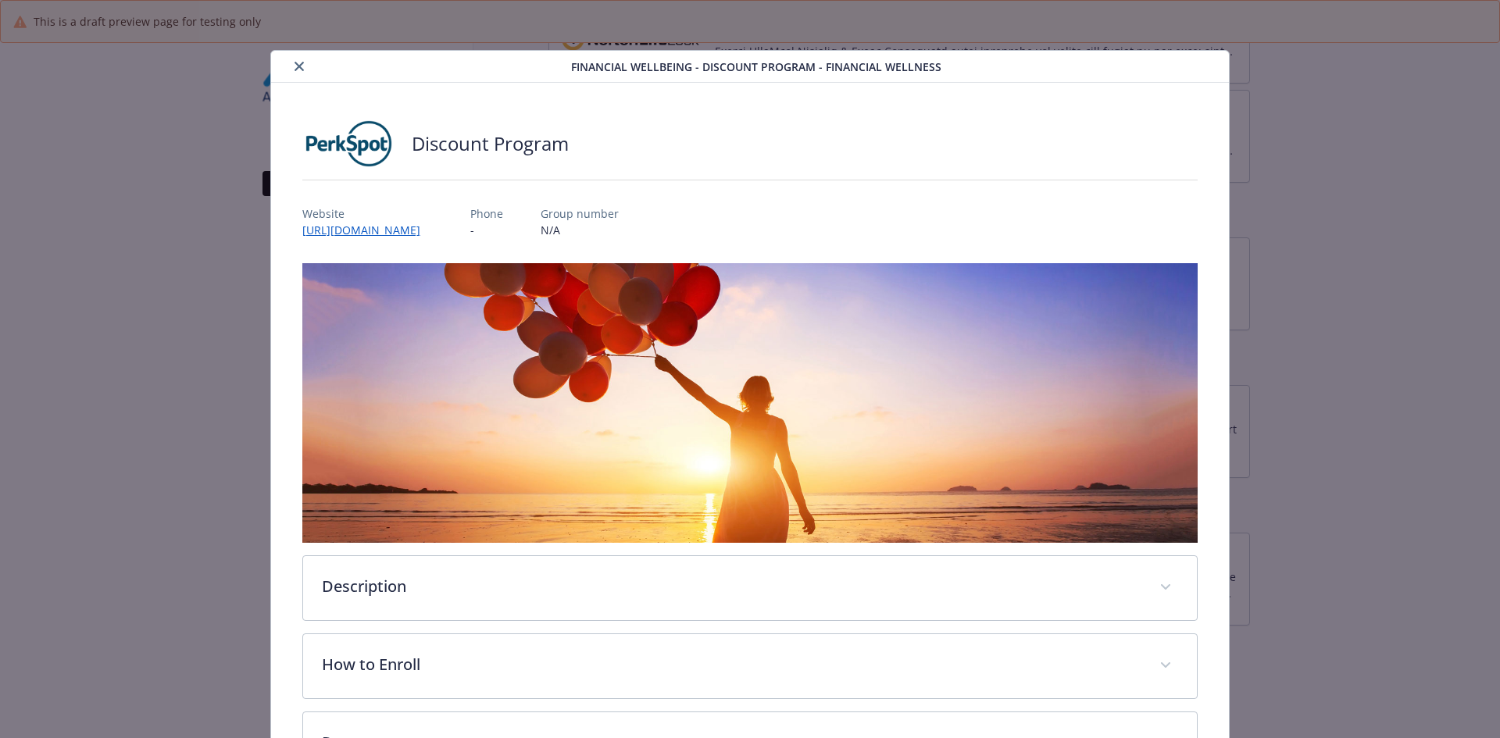
click at [295, 69] on icon "close" at bounding box center [299, 66] width 9 height 9
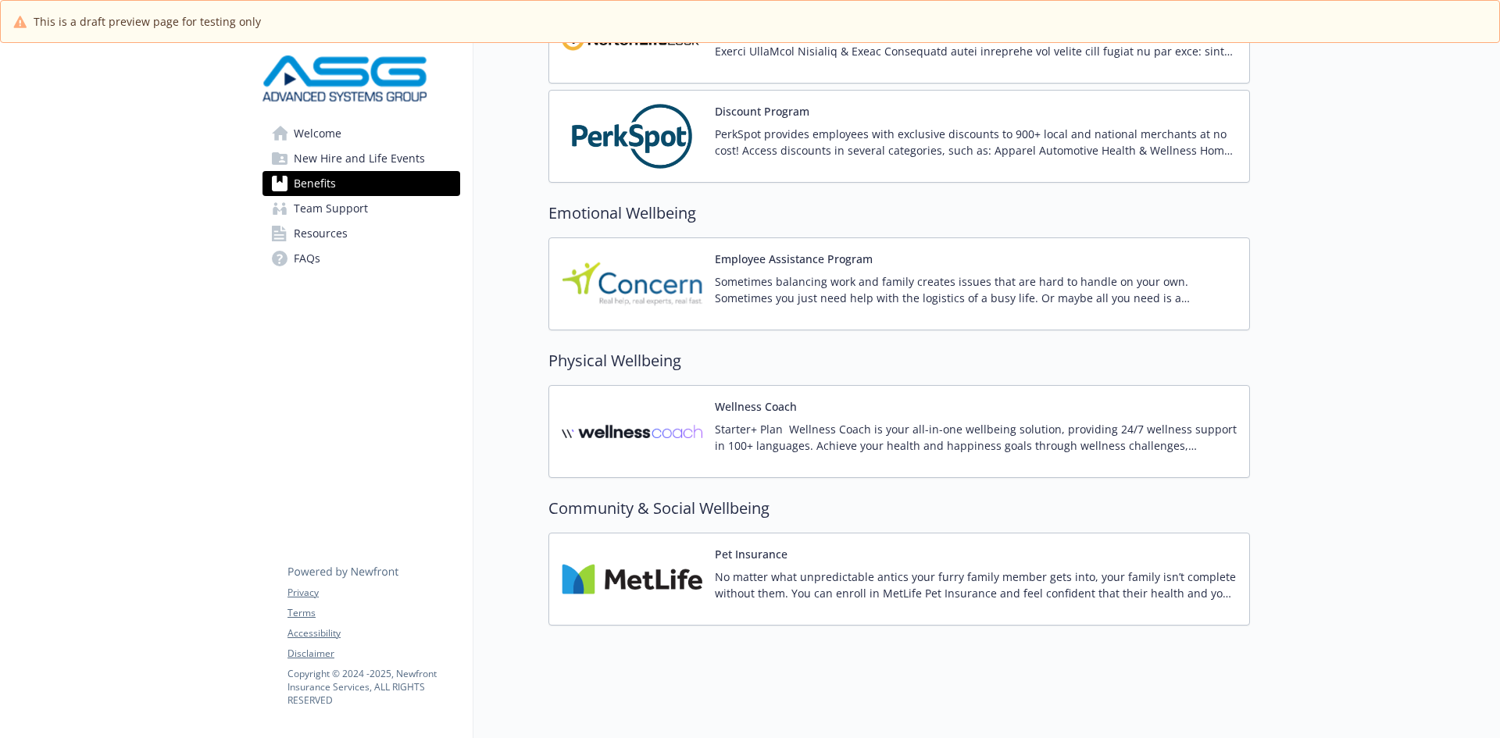
click at [770, 261] on div "Employee Assistance Program Sometimes balancing work and family creates issues …" at bounding box center [976, 284] width 522 height 66
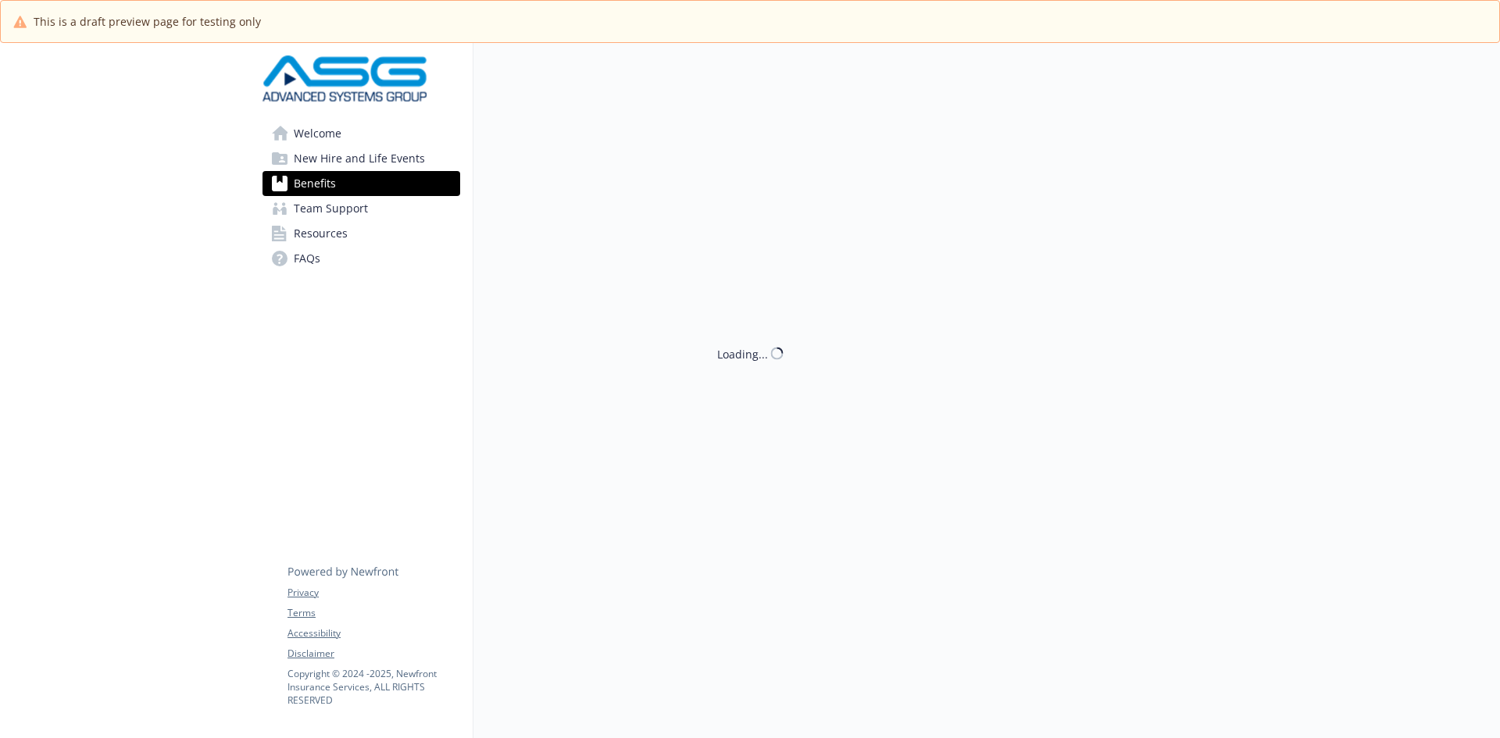
scroll to position [2214, 0]
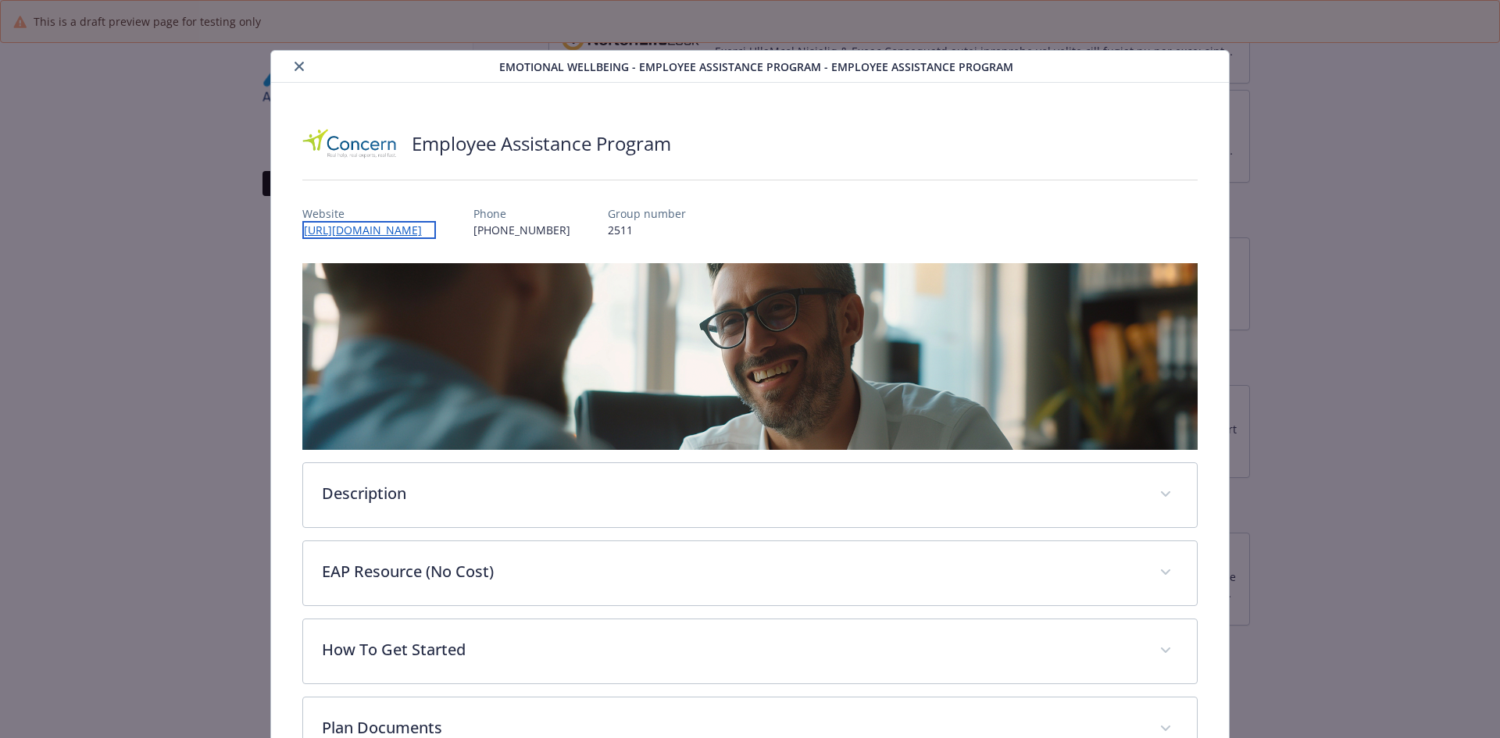
click at [412, 231] on link "[URL][DOMAIN_NAME]" at bounding box center [369, 230] width 134 height 18
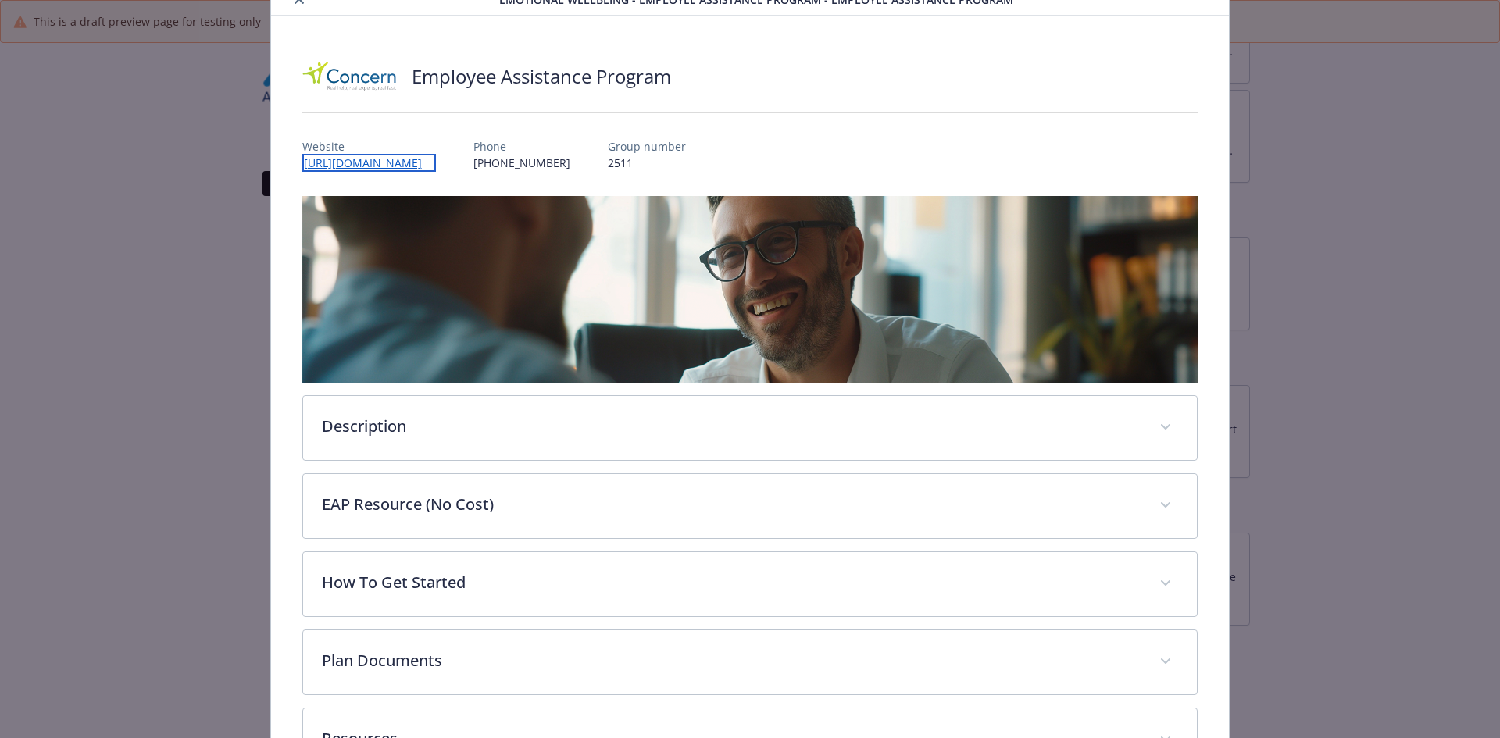
scroll to position [156, 0]
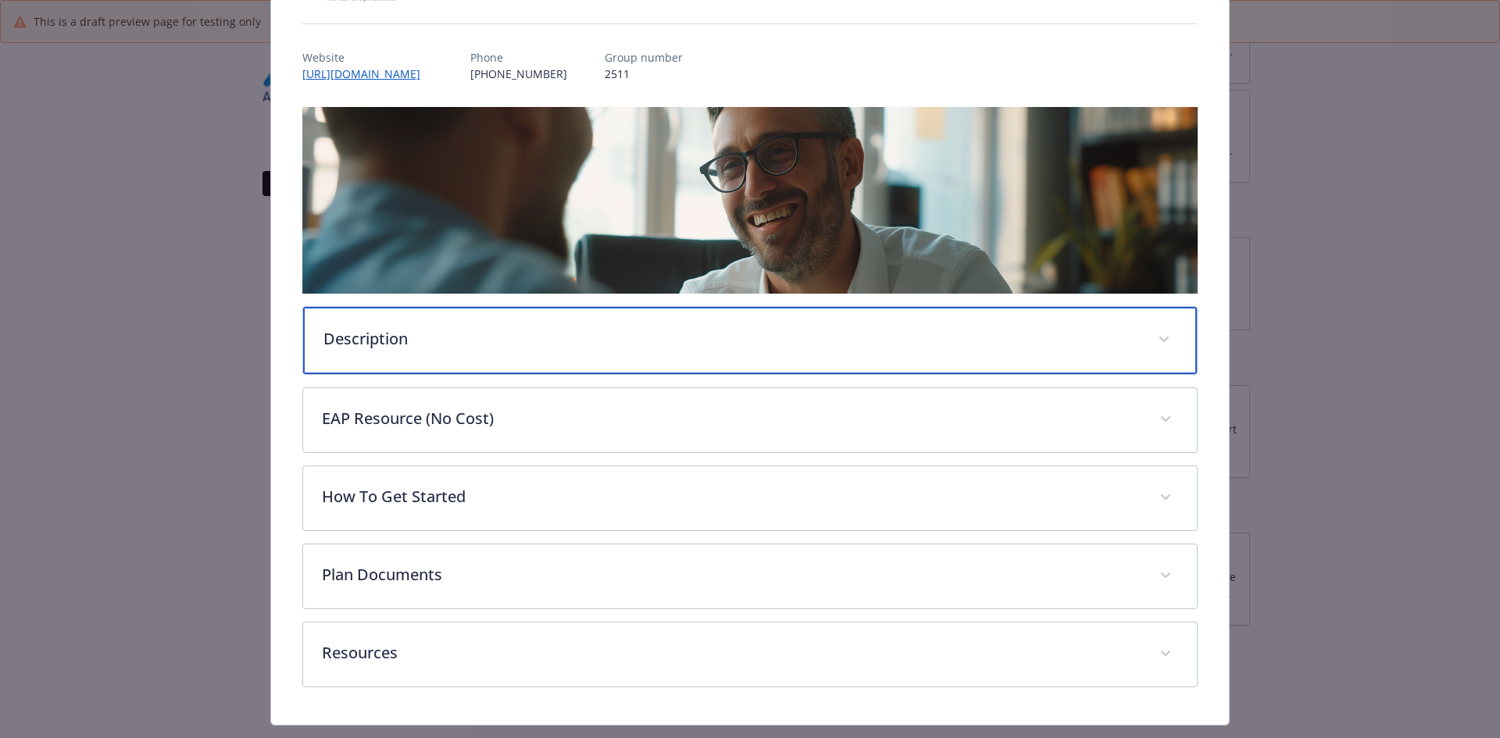
click at [523, 335] on p "Description" at bounding box center [731, 338] width 816 height 23
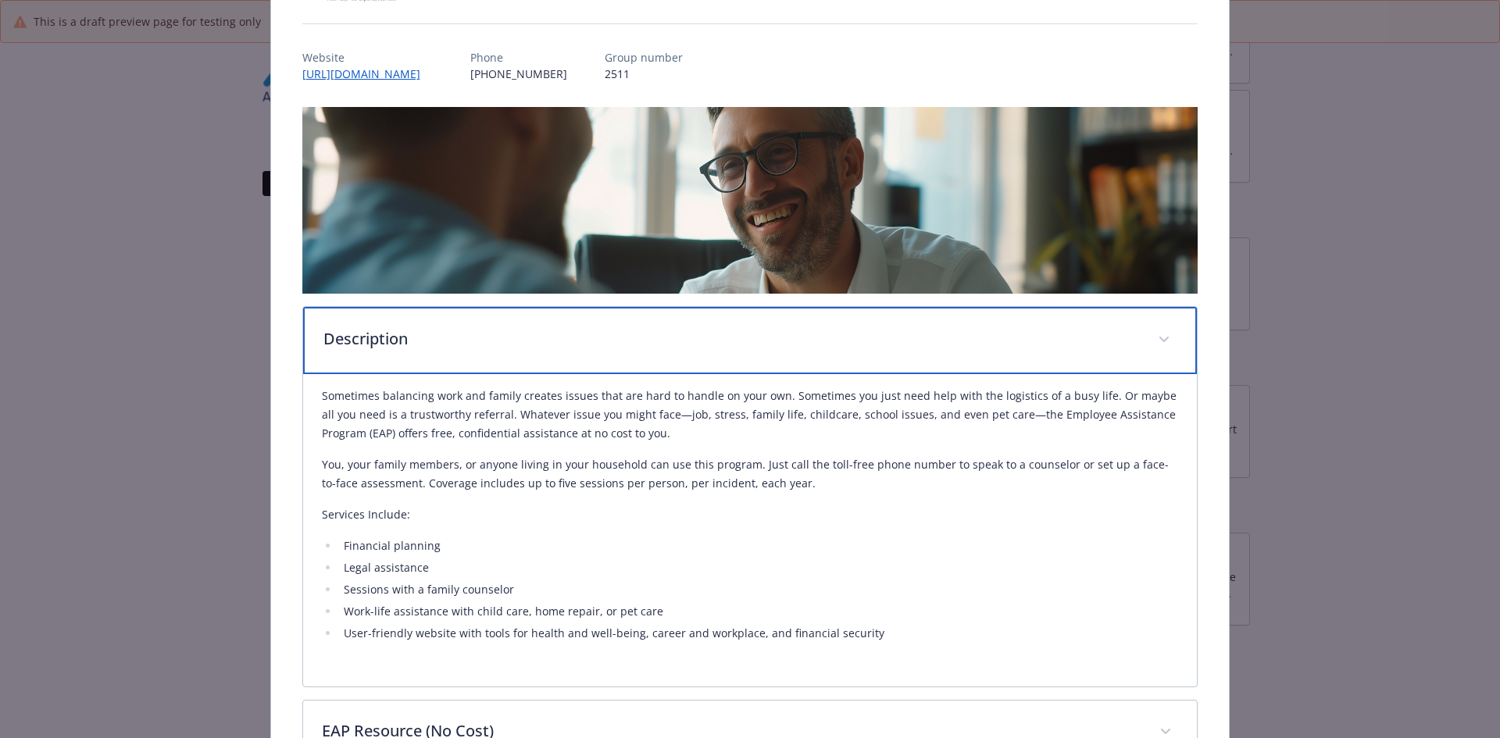
click at [523, 341] on p "Description" at bounding box center [731, 338] width 816 height 23
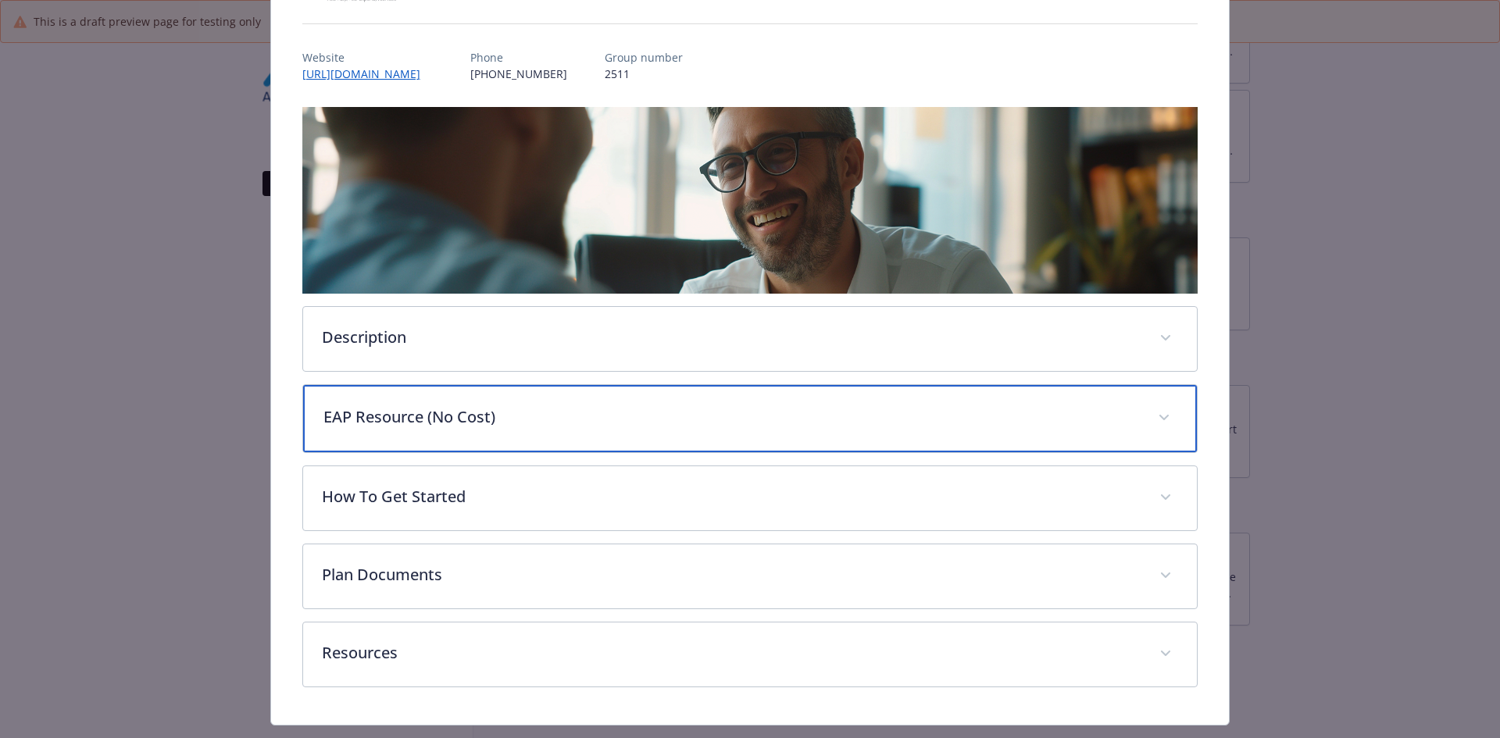
click at [512, 413] on p "EAP Resource (No Cost)" at bounding box center [731, 416] width 816 height 23
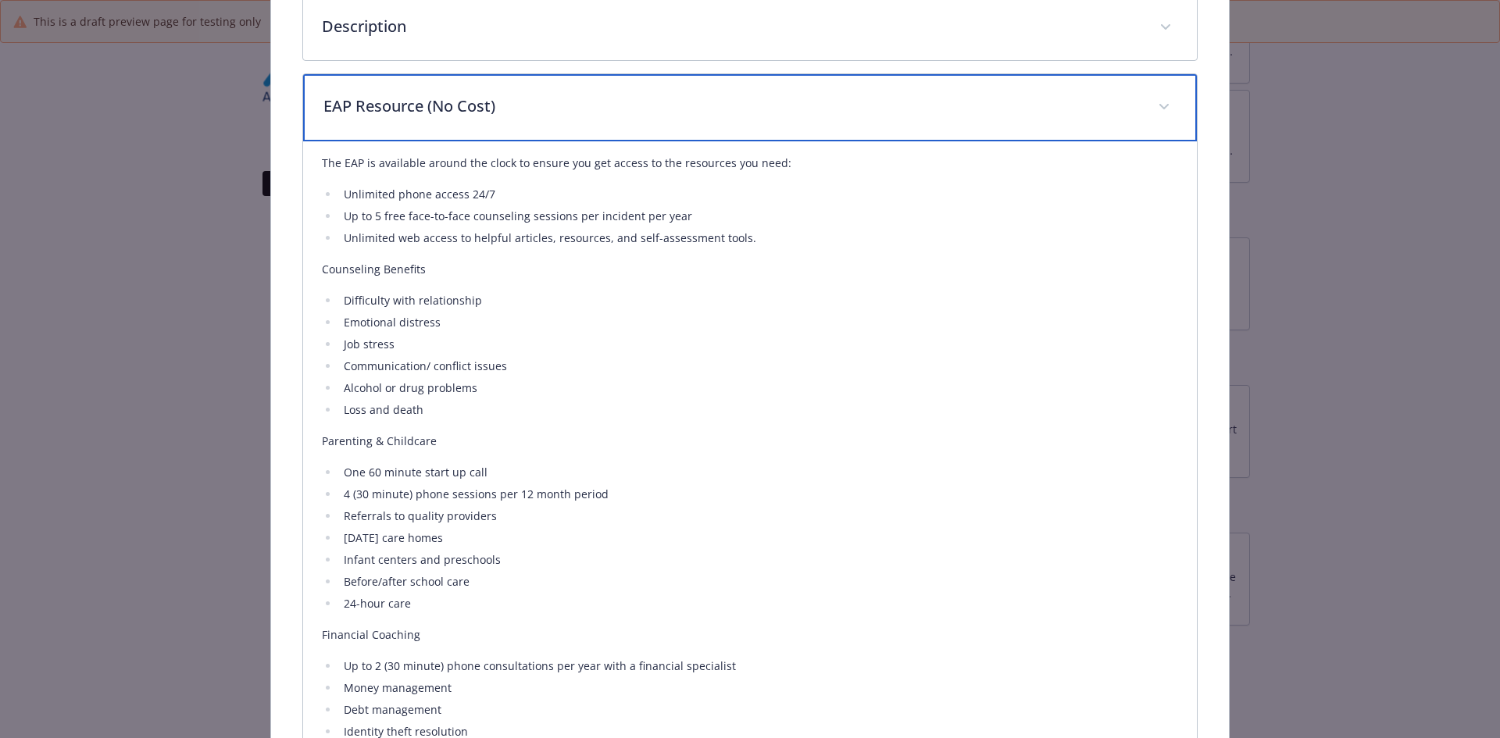
scroll to position [391, 0]
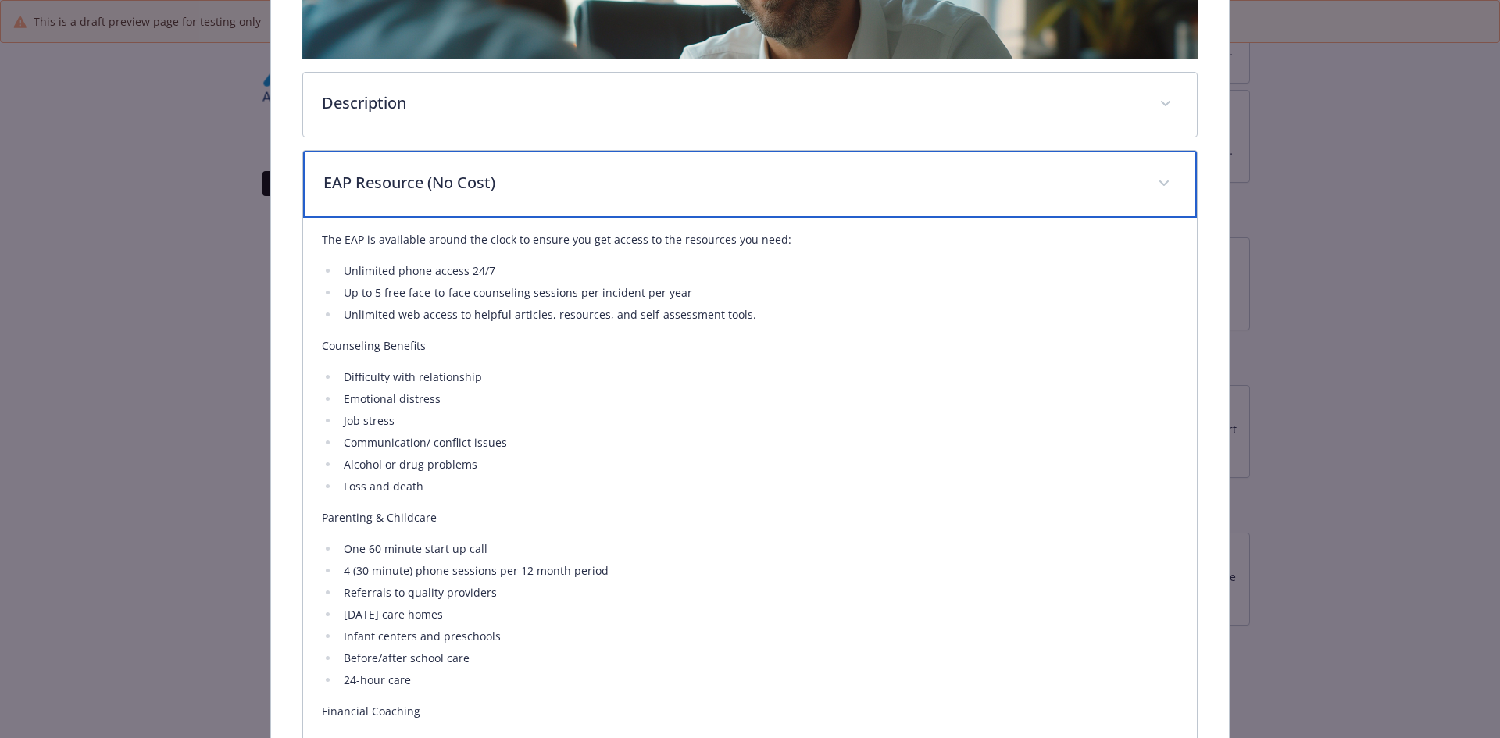
click at [477, 185] on p "EAP Resource (No Cost)" at bounding box center [731, 182] width 816 height 23
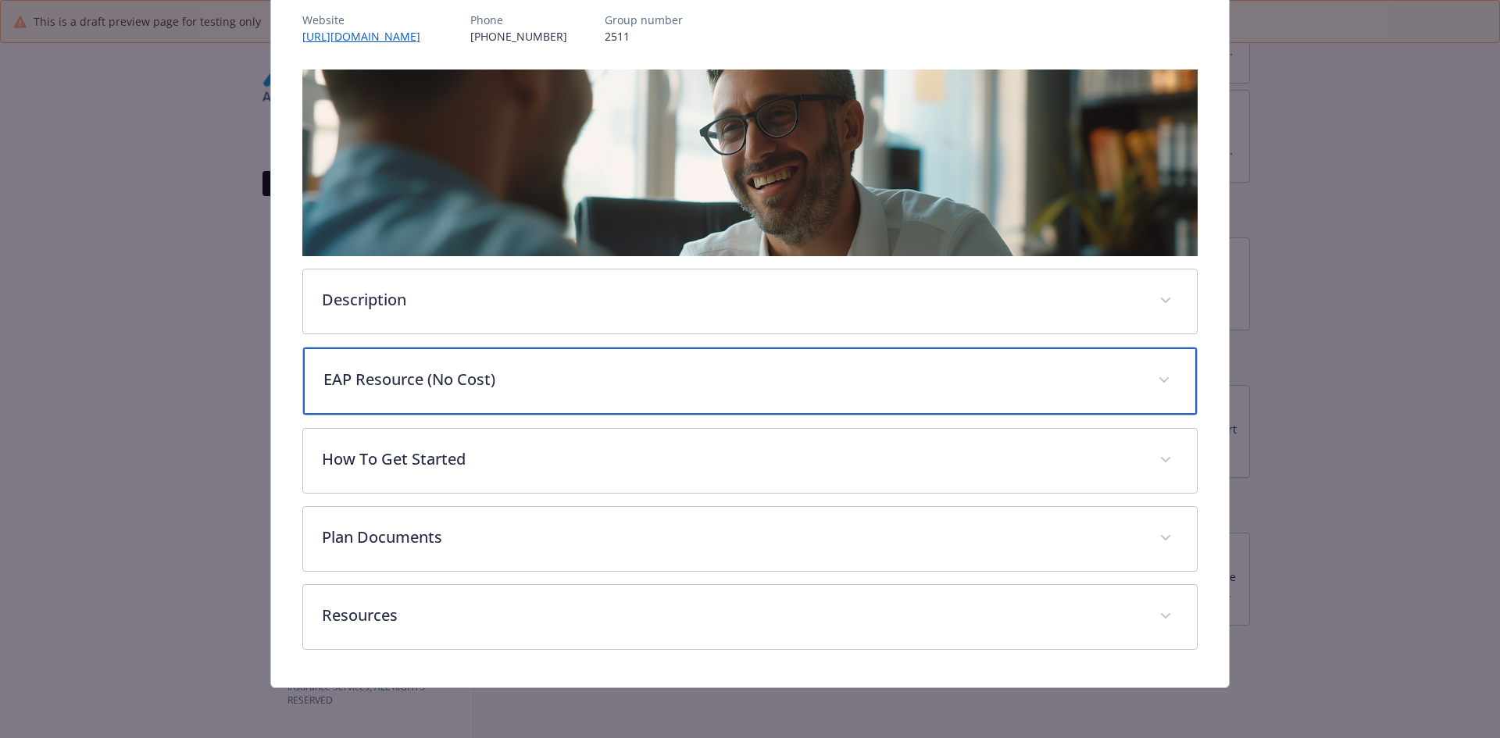
scroll to position [192, 0]
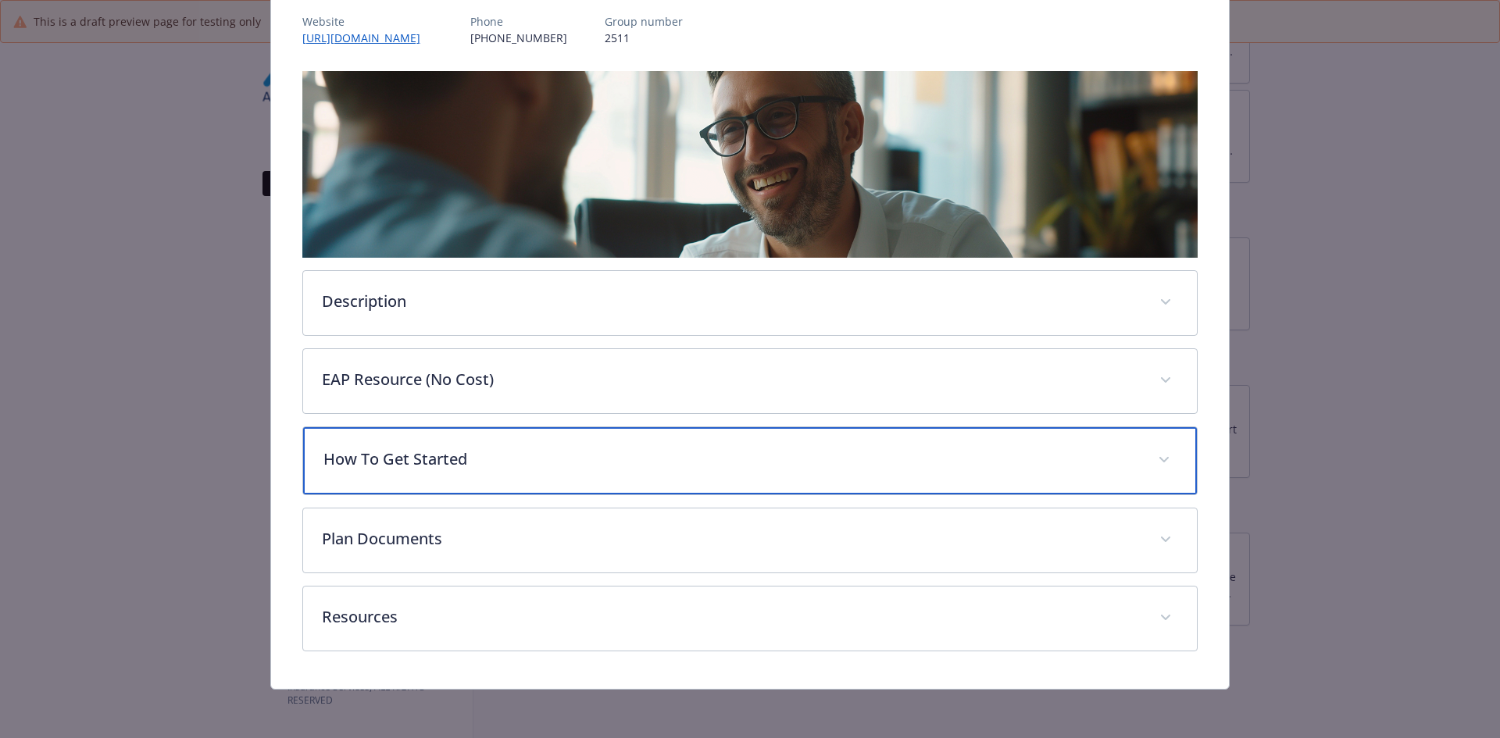
click at [402, 459] on p "How To Get Started" at bounding box center [731, 459] width 816 height 23
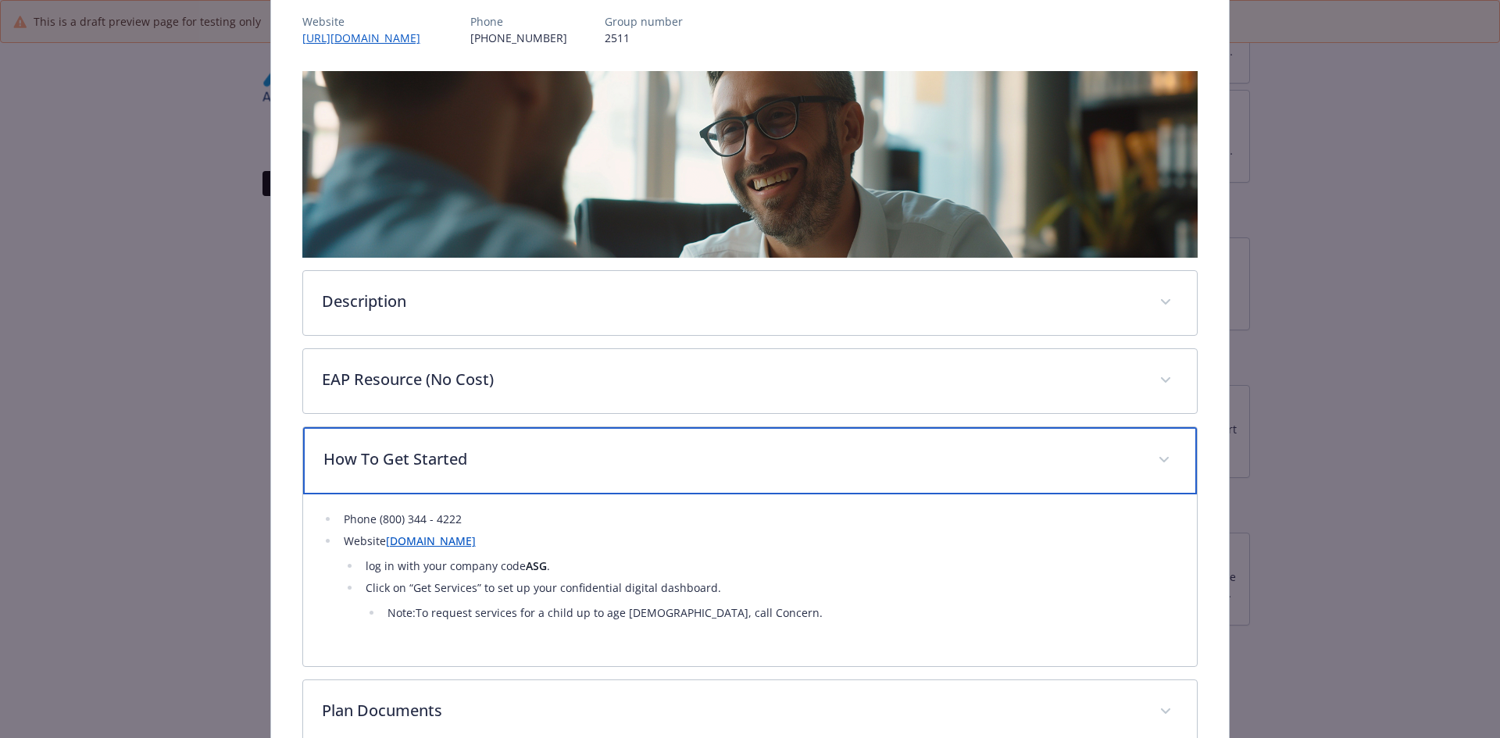
click at [402, 459] on p "How To Get Started" at bounding box center [731, 459] width 816 height 23
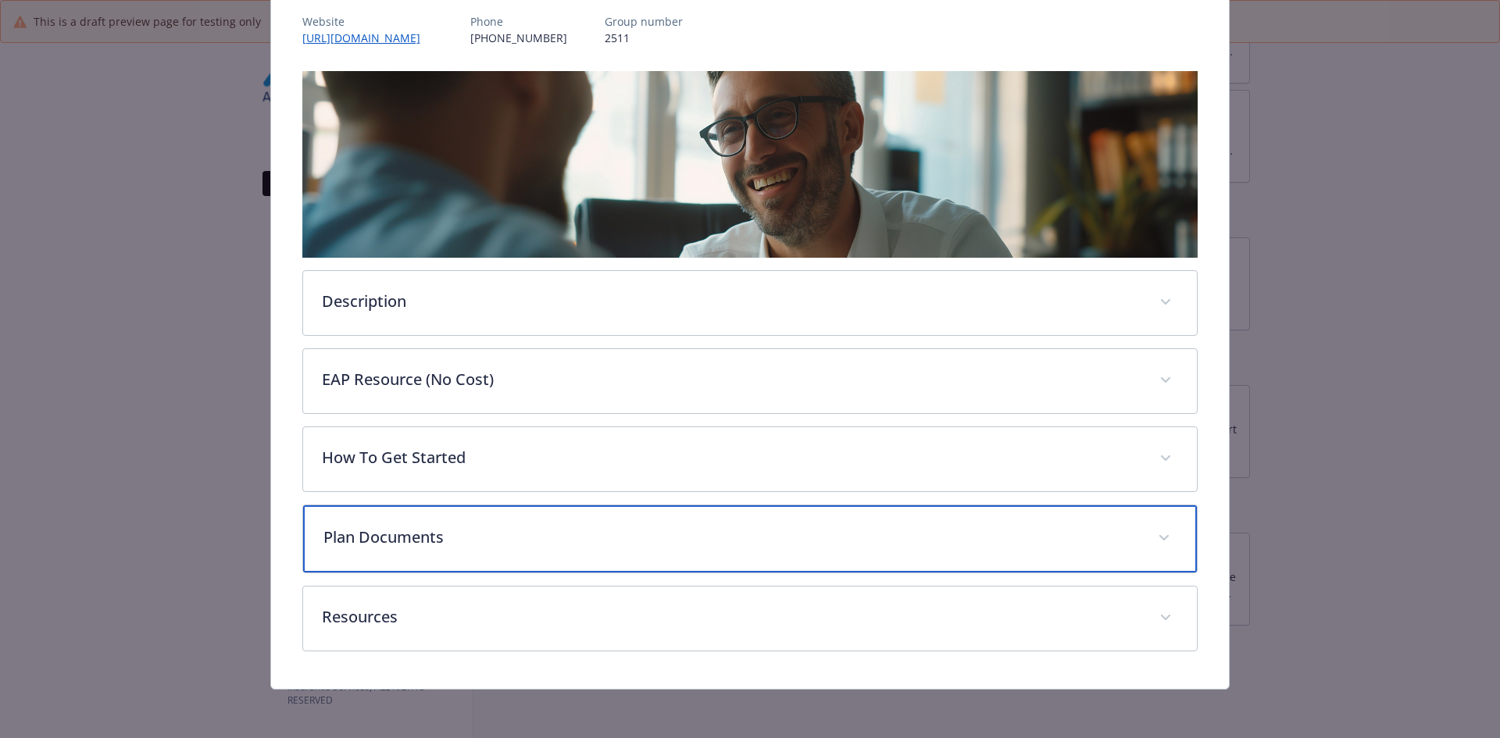
click at [412, 550] on div "Plan Documents" at bounding box center [750, 538] width 895 height 67
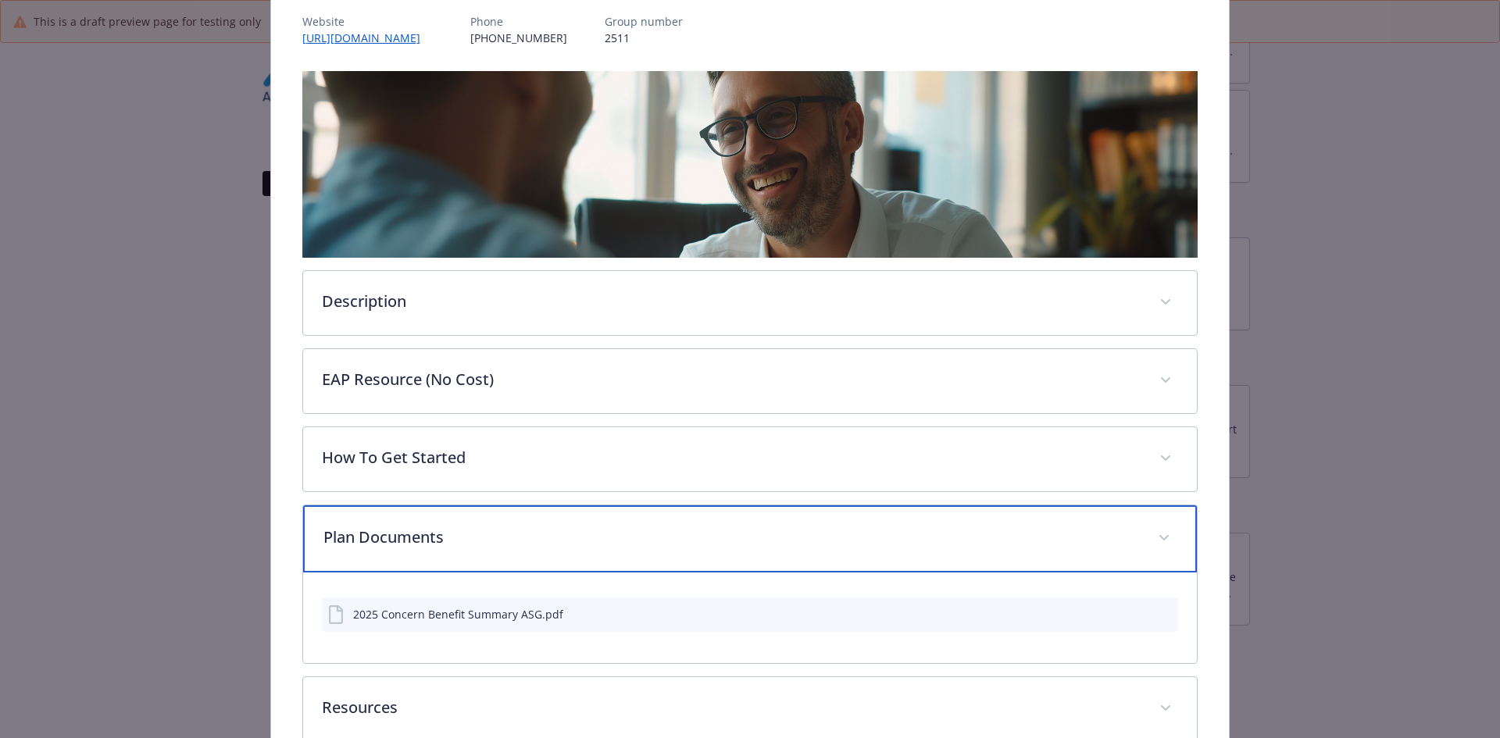
click at [412, 550] on div "Plan Documents" at bounding box center [750, 538] width 895 height 67
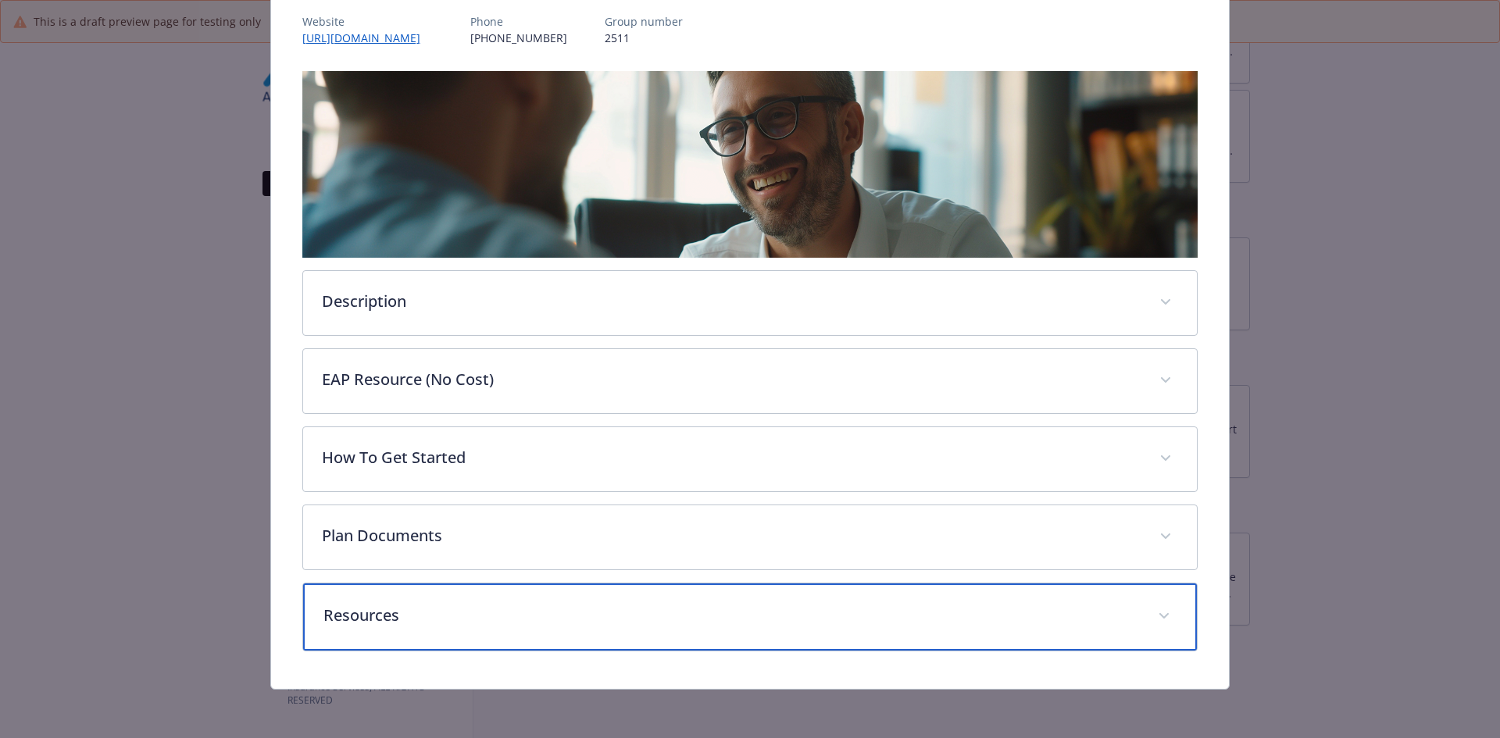
click at [402, 617] on p "Resources" at bounding box center [731, 615] width 816 height 23
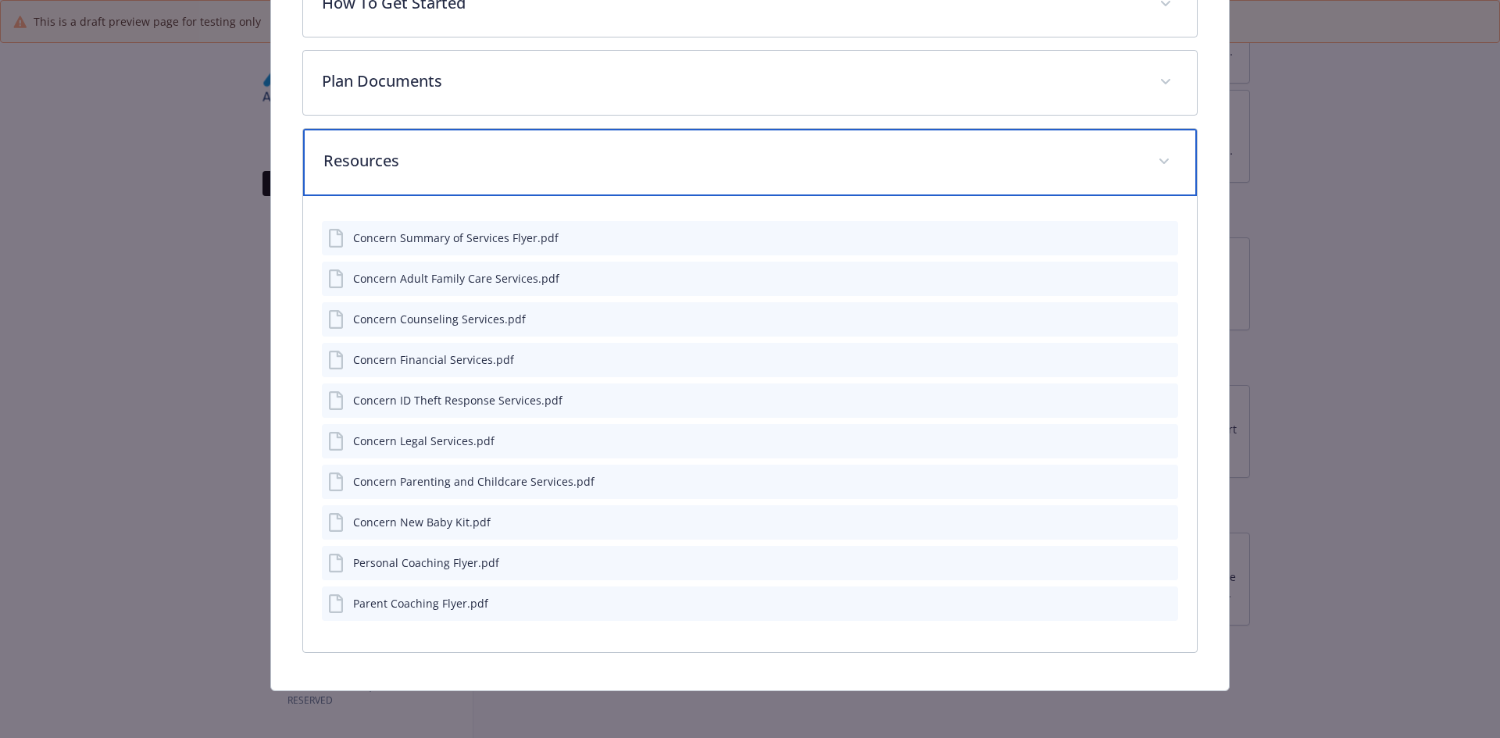
scroll to position [648, 0]
click at [452, 189] on div "Resources" at bounding box center [750, 160] width 895 height 67
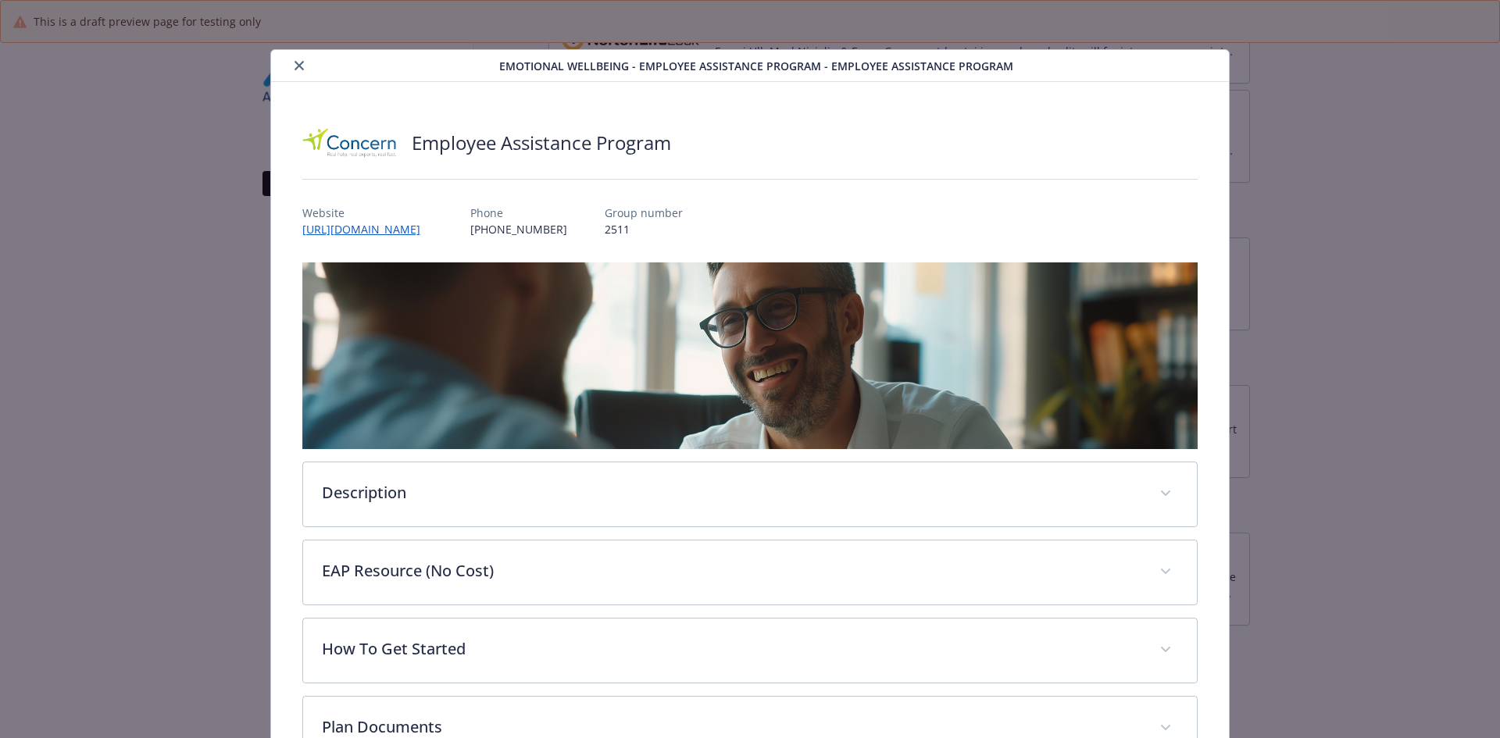
scroll to position [0, 0]
click at [292, 59] on button "close" at bounding box center [299, 66] width 19 height 19
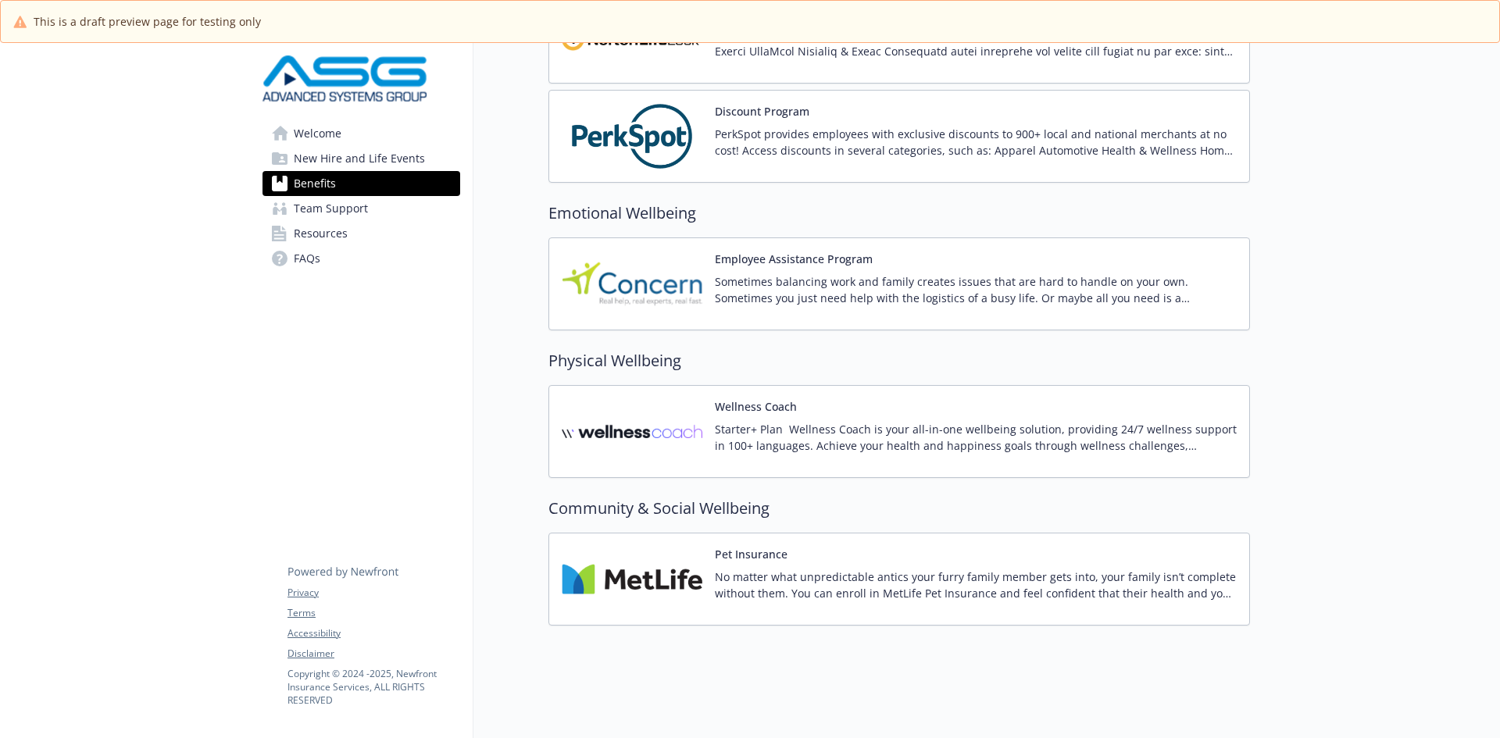
click at [763, 402] on button "Wellness Coach" at bounding box center [756, 406] width 82 height 16
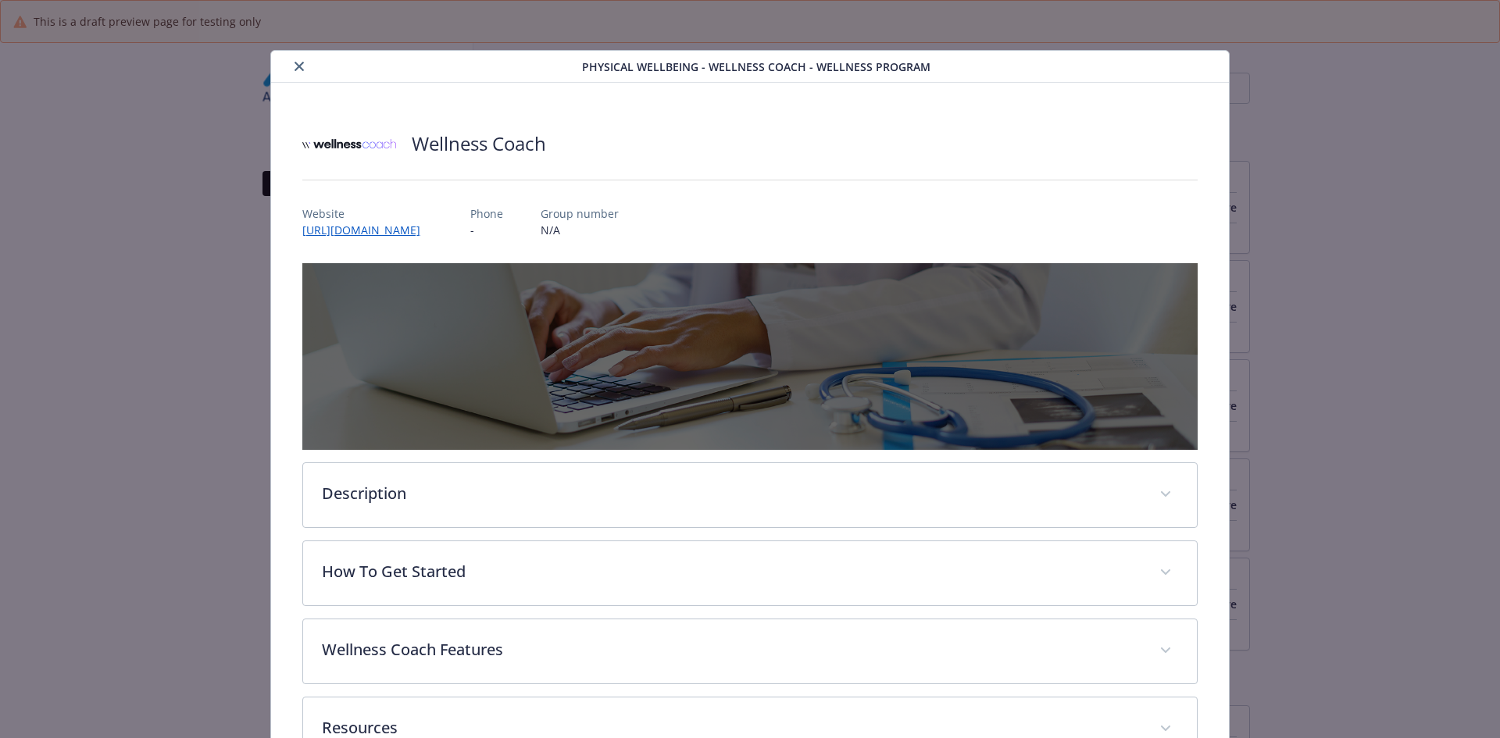
scroll to position [2214, 0]
click at [422, 526] on div "Description Starter + Plan Wellness Coach is your all-in-one wellbeing solution…" at bounding box center [750, 495] width 896 height 66
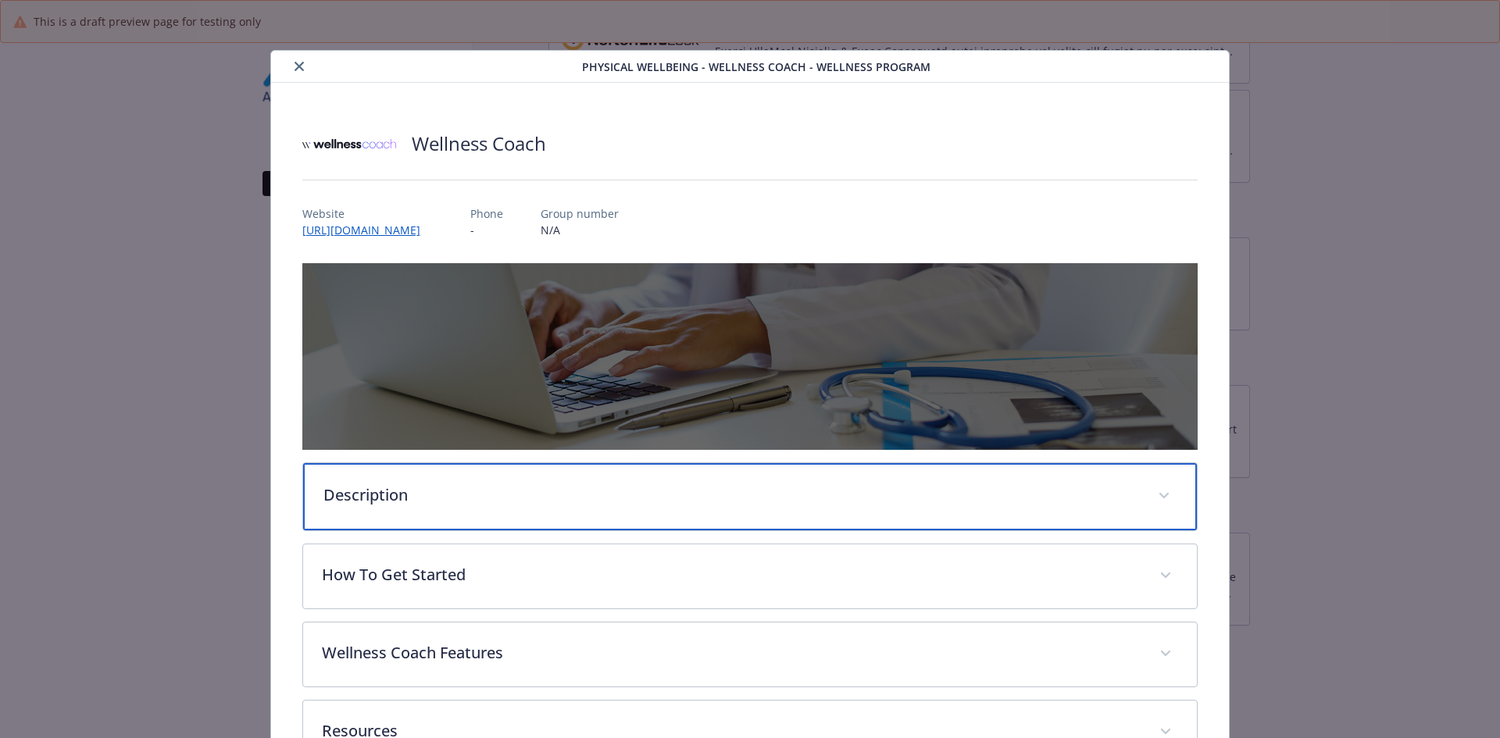
click at [418, 512] on div "Description" at bounding box center [750, 496] width 895 height 67
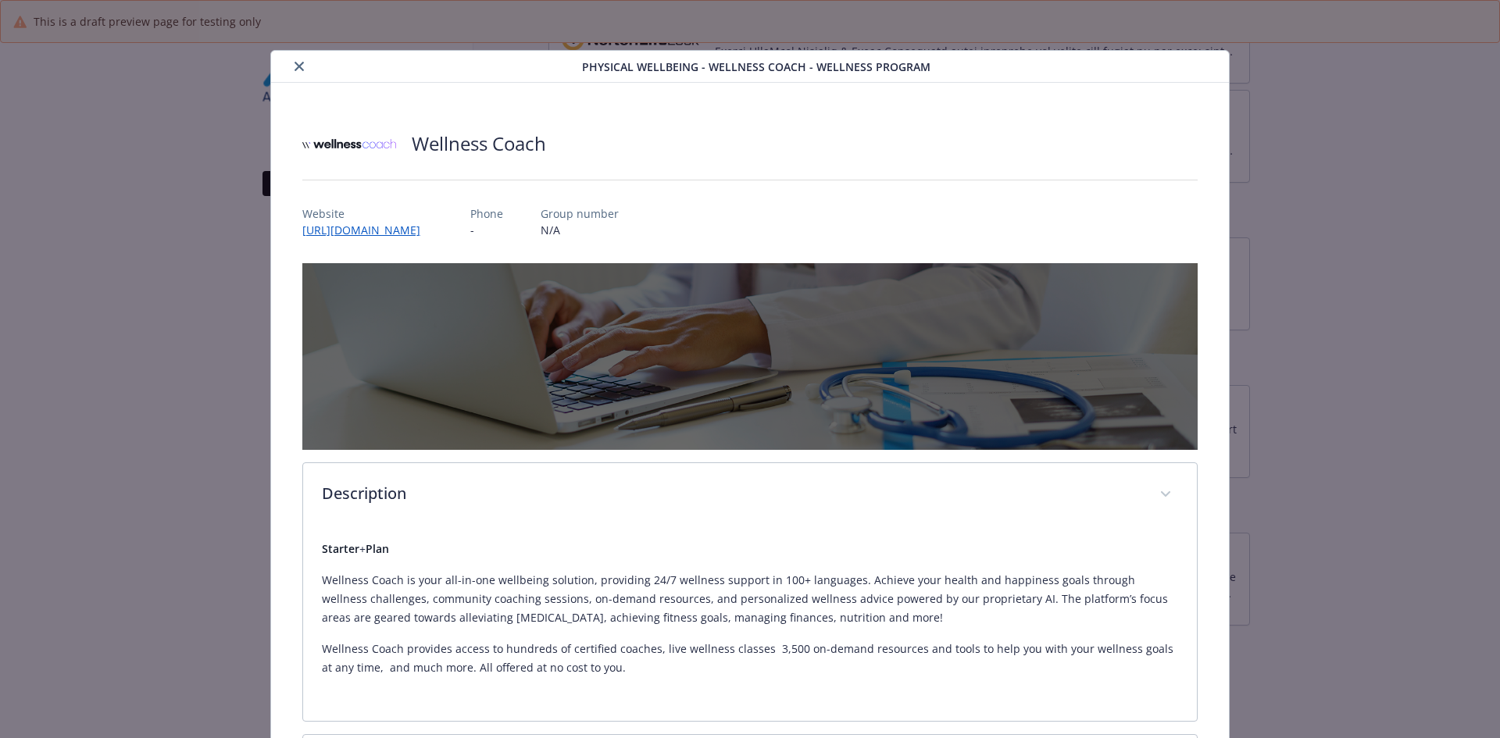
click at [462, 532] on div "Starter + Plan Wellness Coach is your all-in-one wellbeing solution, providing …" at bounding box center [750, 614] width 857 height 175
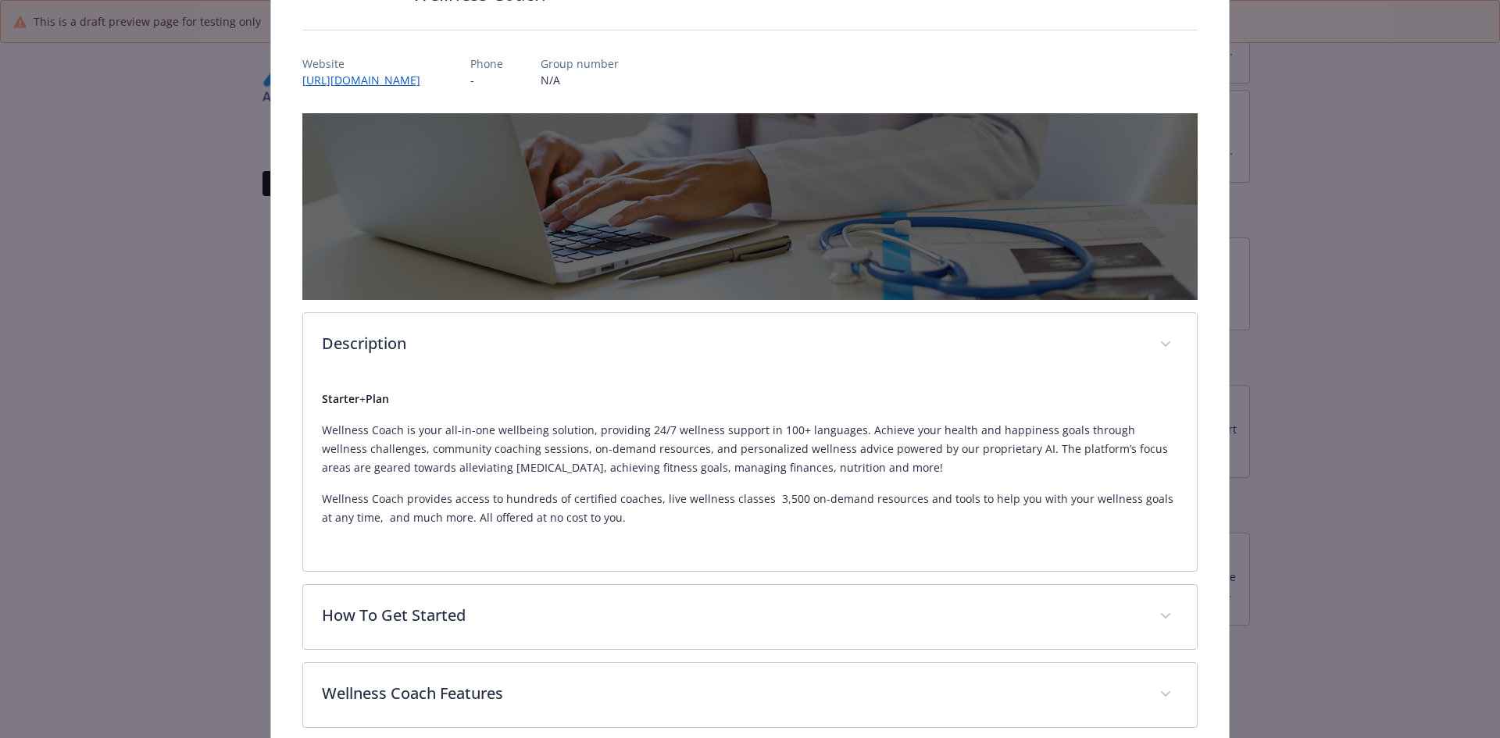
scroll to position [156, 0]
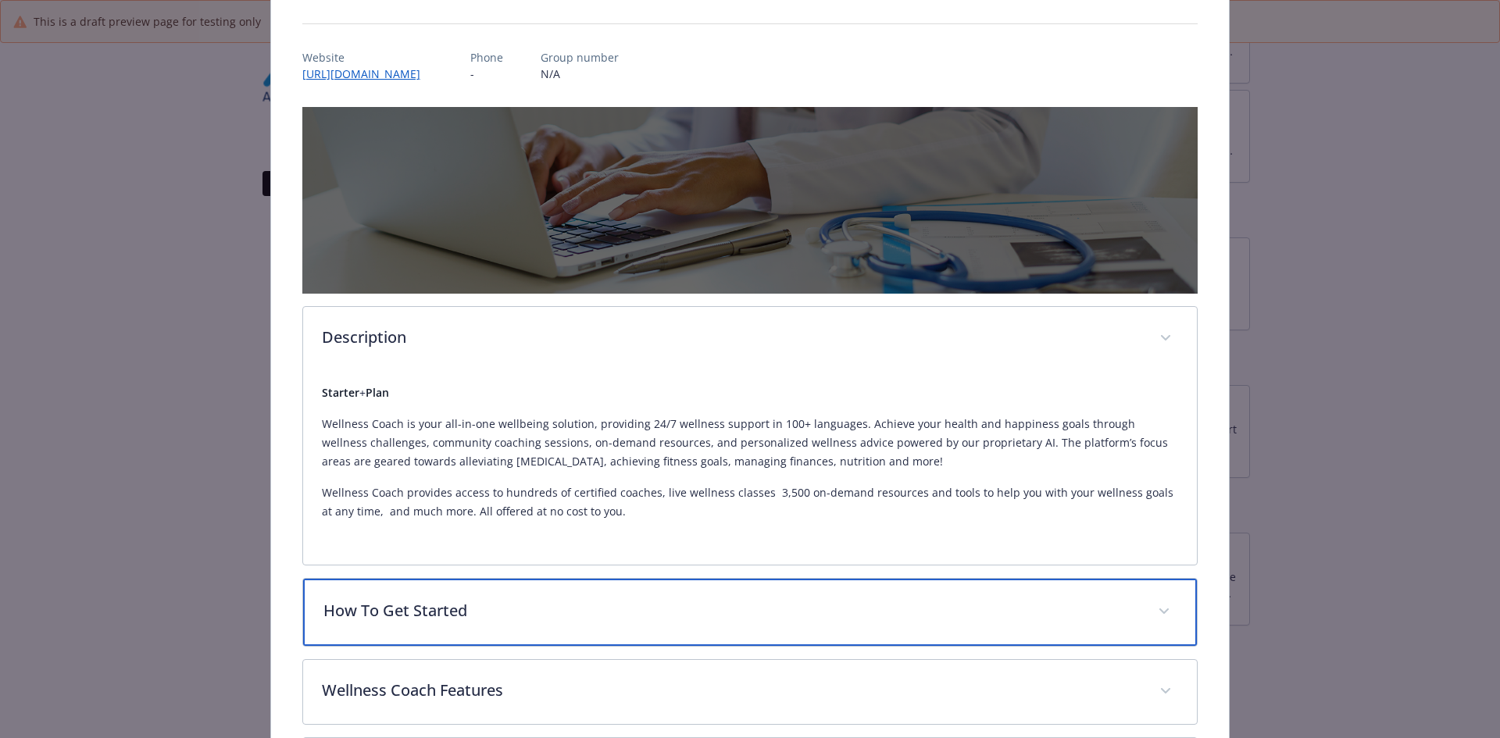
click at [448, 599] on p "How To Get Started" at bounding box center [731, 610] width 816 height 23
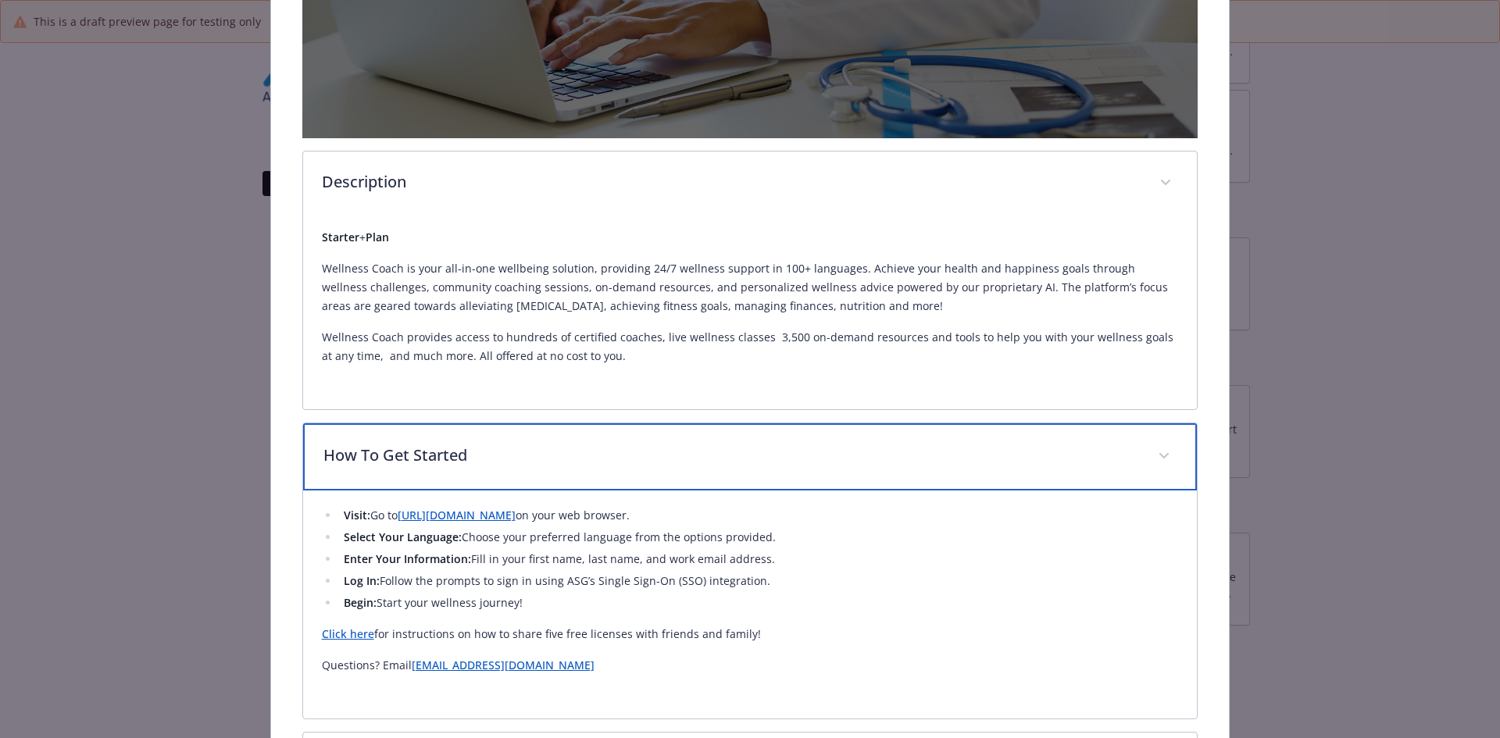
scroll to position [312, 0]
click at [439, 456] on p "How To Get Started" at bounding box center [731, 454] width 816 height 23
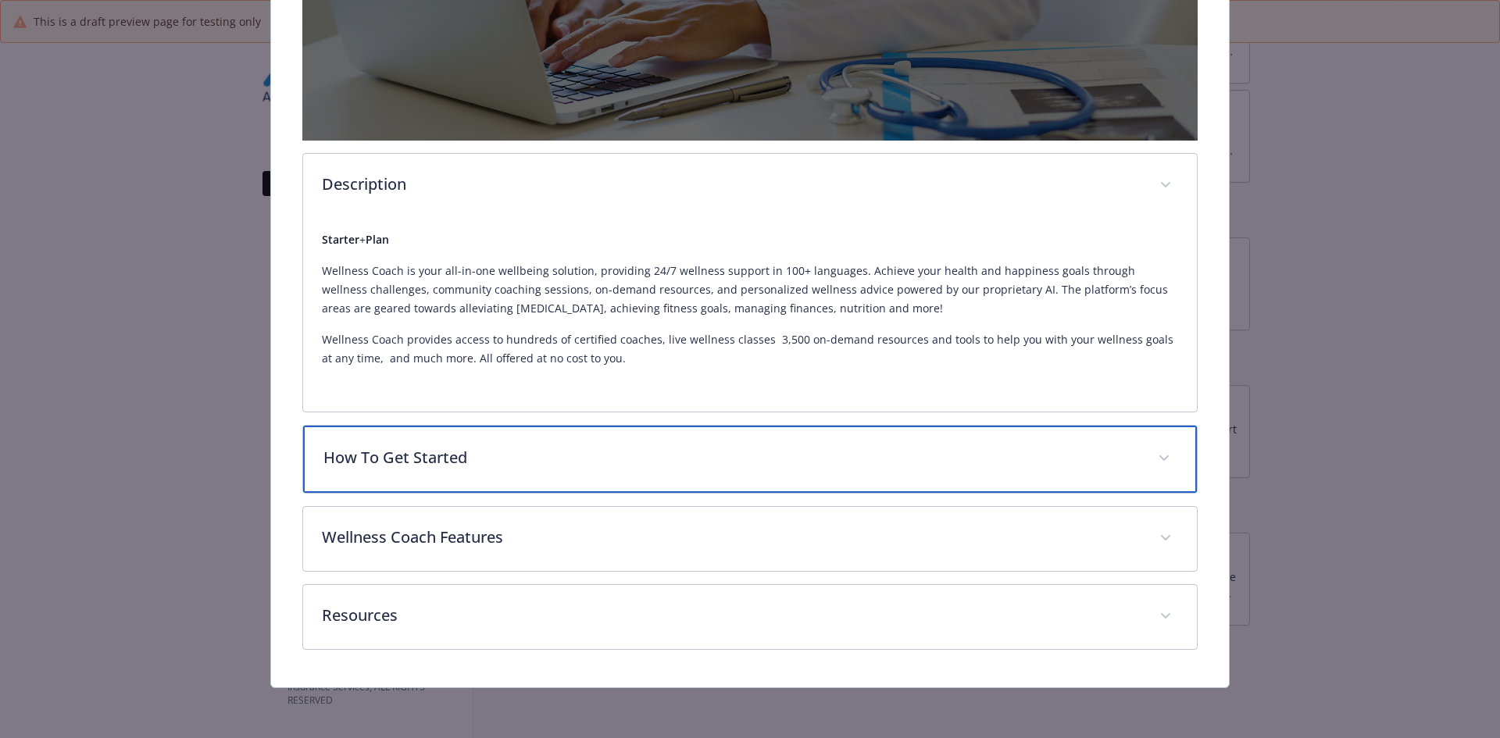
scroll to position [308, 0]
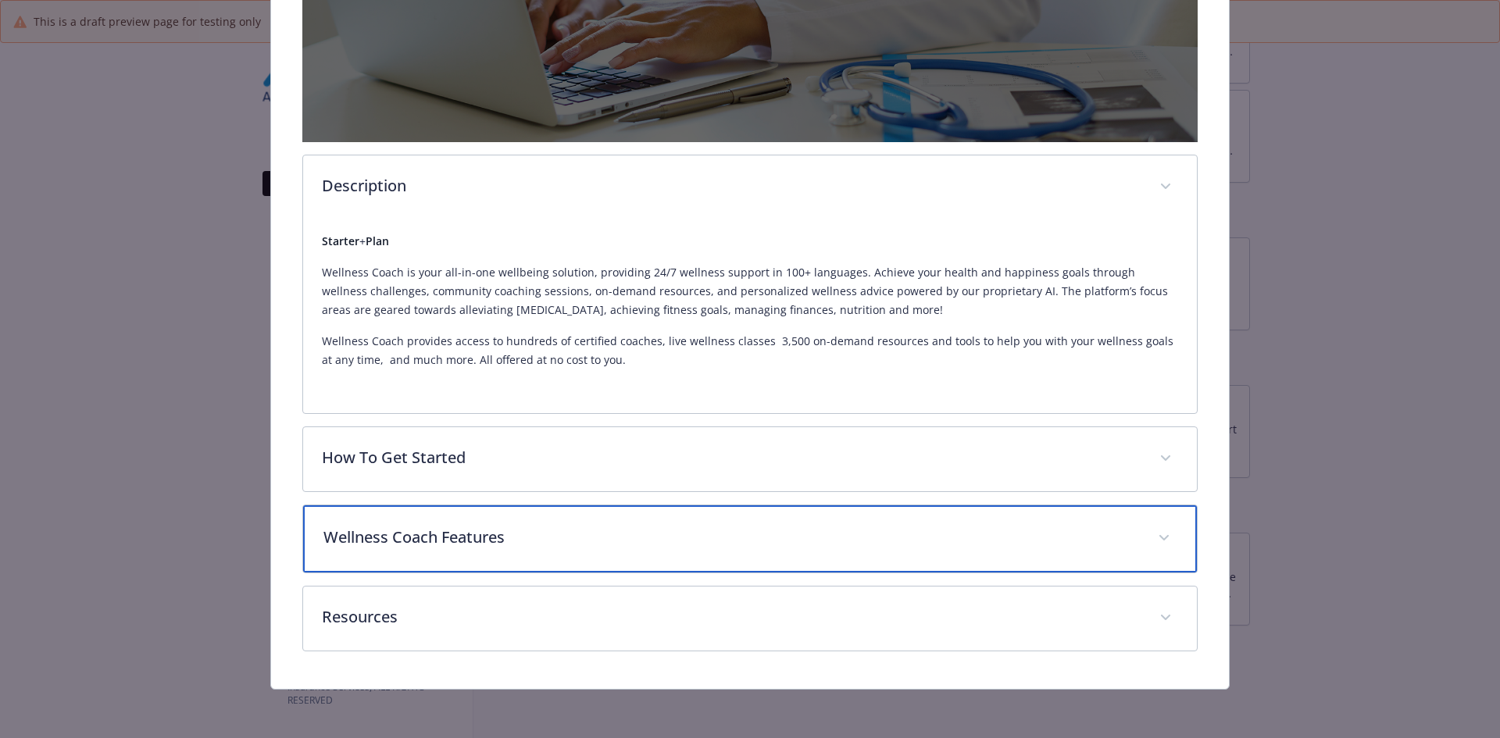
click at [447, 533] on p "Wellness Coach Features" at bounding box center [731, 537] width 816 height 23
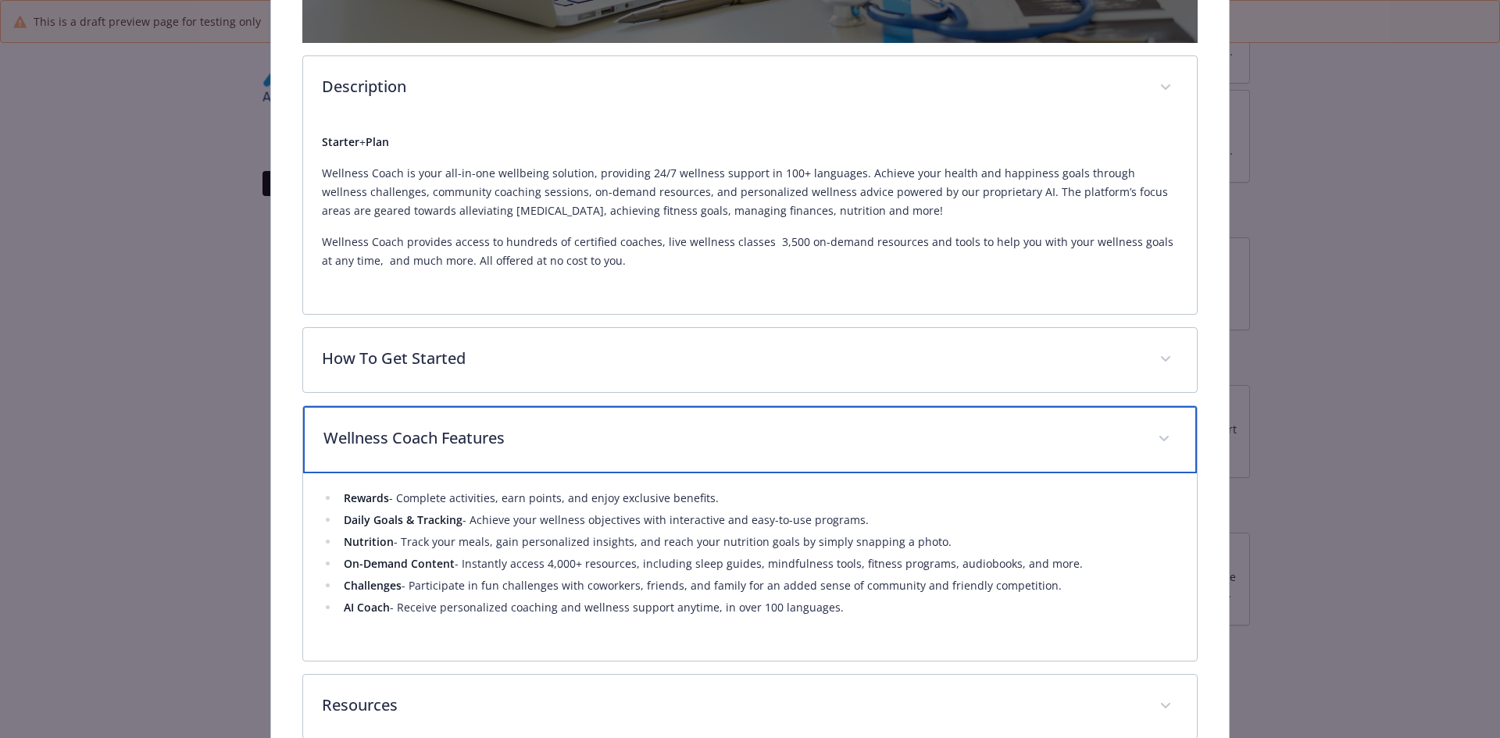
scroll to position [386, 0]
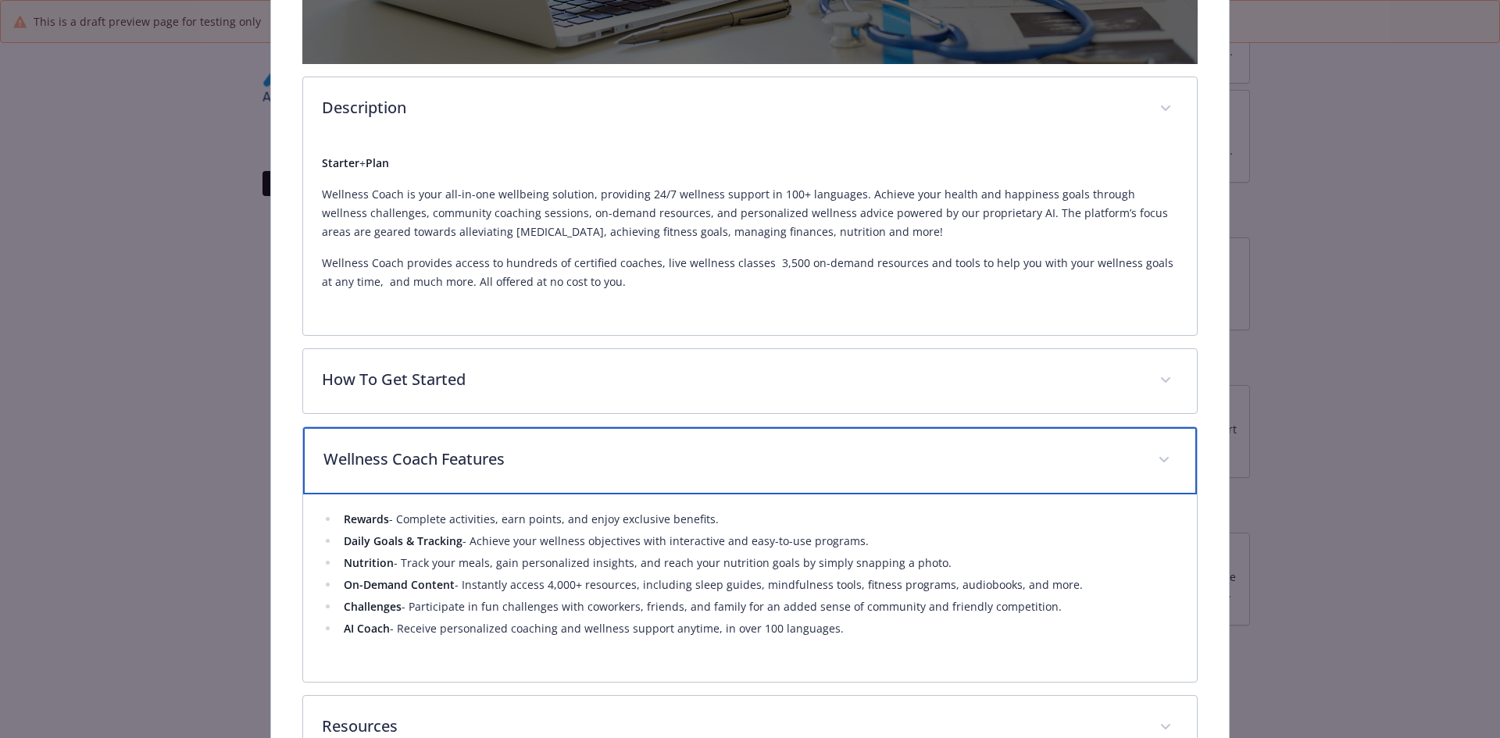
click at [442, 476] on div "Wellness Coach Features" at bounding box center [750, 460] width 895 height 67
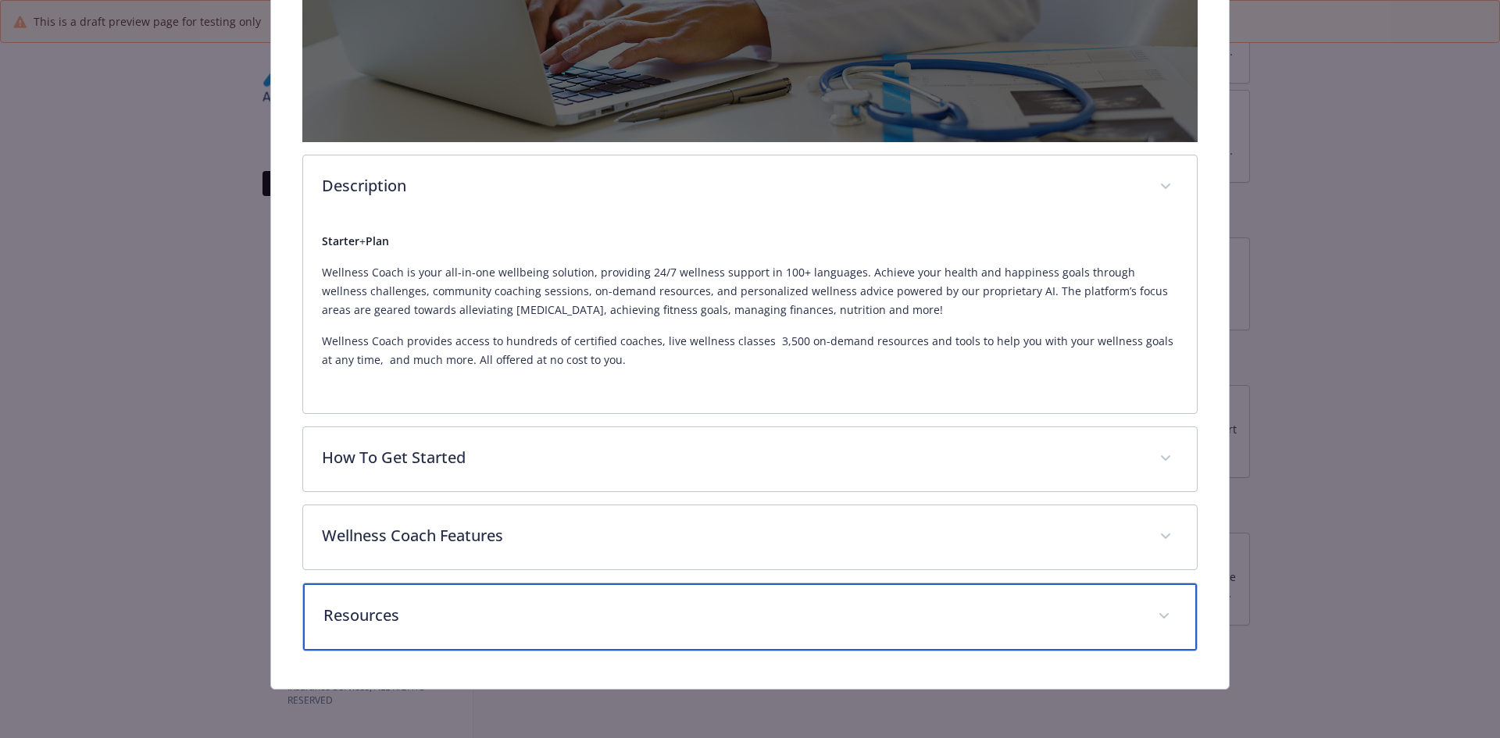
click at [427, 609] on p "Resources" at bounding box center [731, 615] width 816 height 23
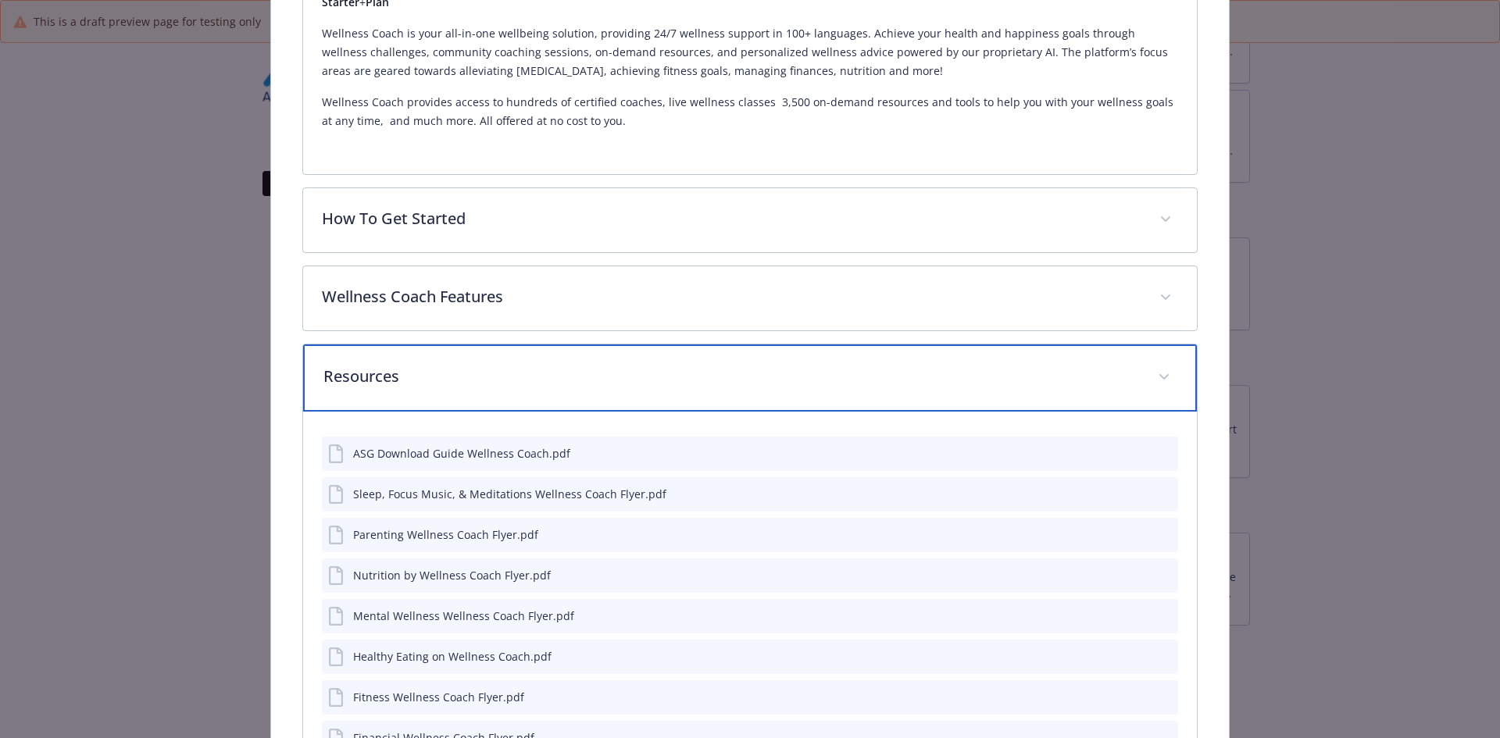
scroll to position [698, 0]
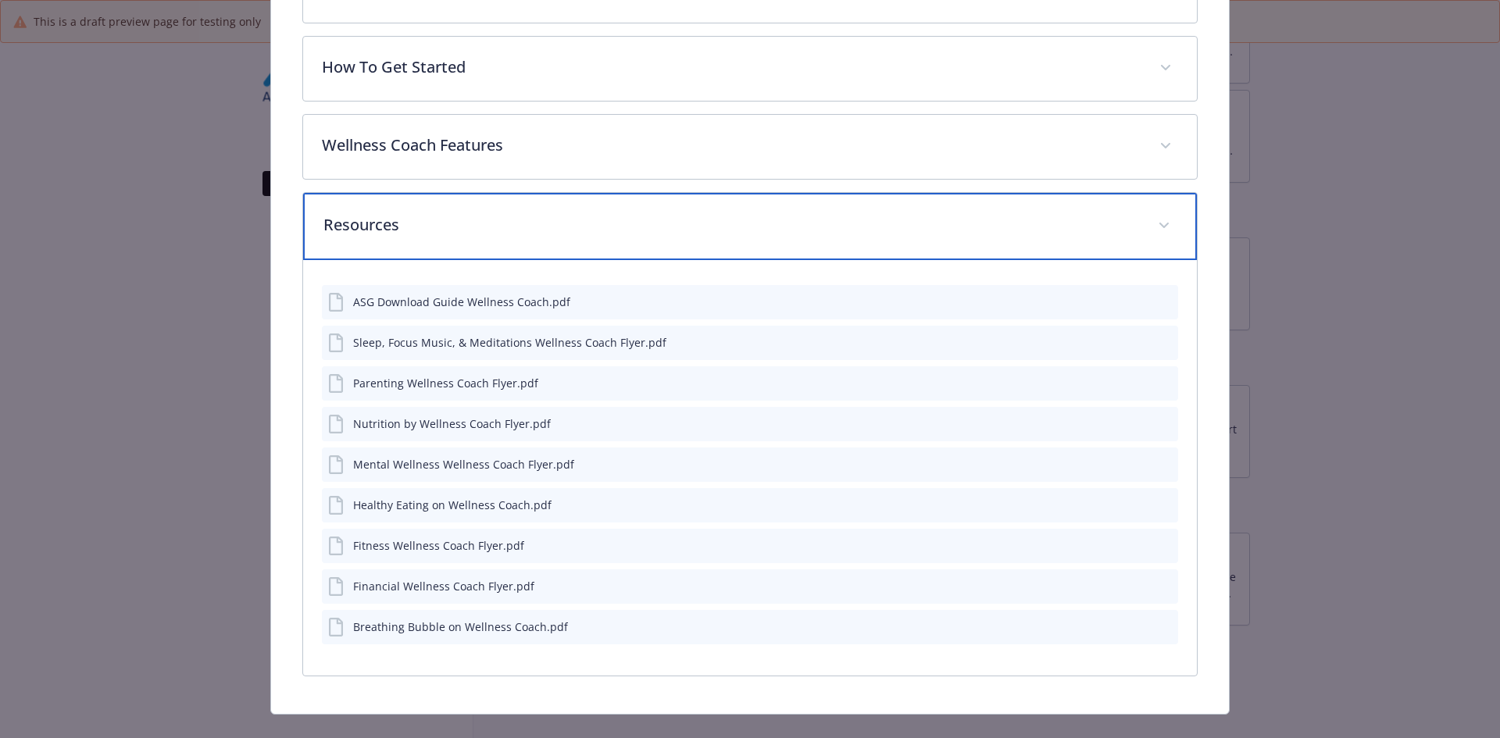
click at [431, 237] on div "Resources" at bounding box center [750, 226] width 895 height 67
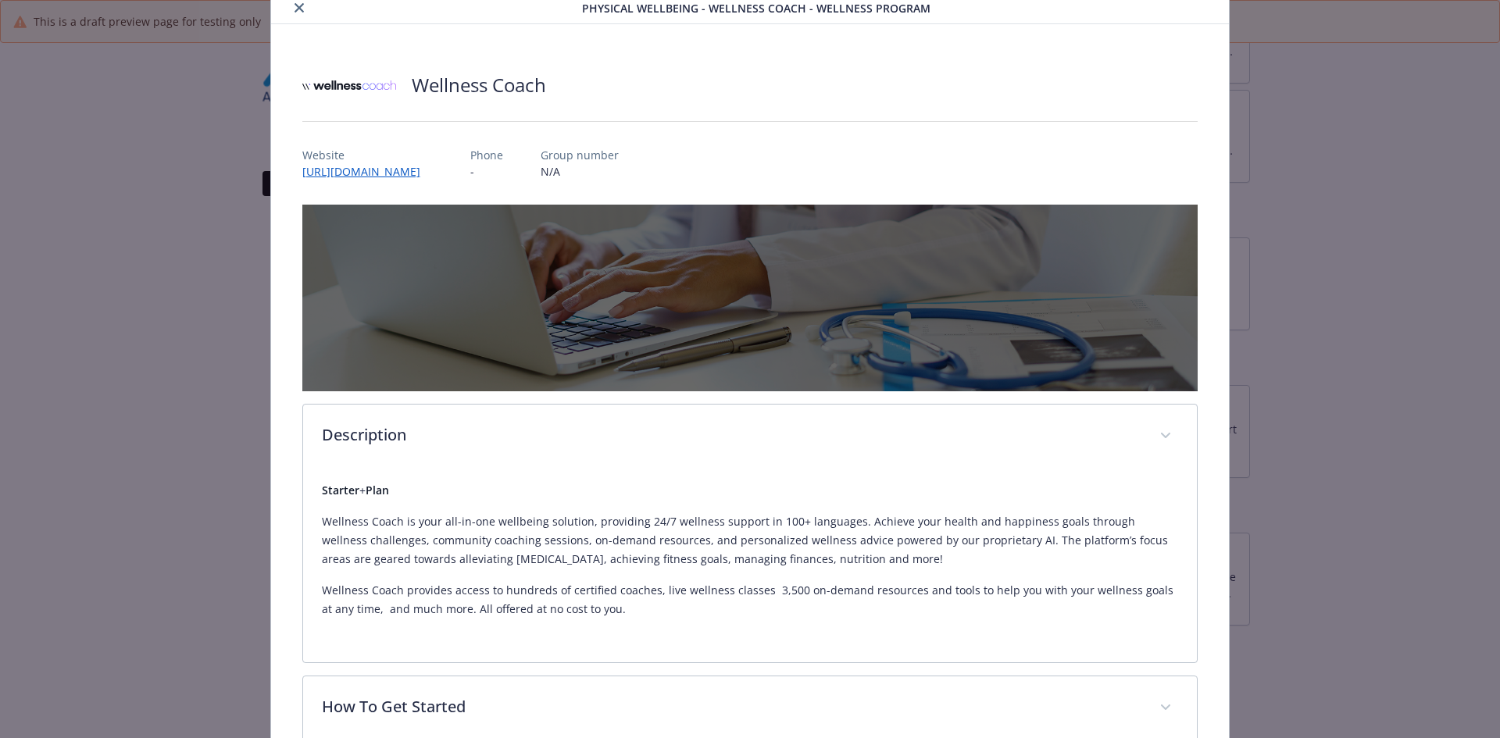
scroll to position [0, 0]
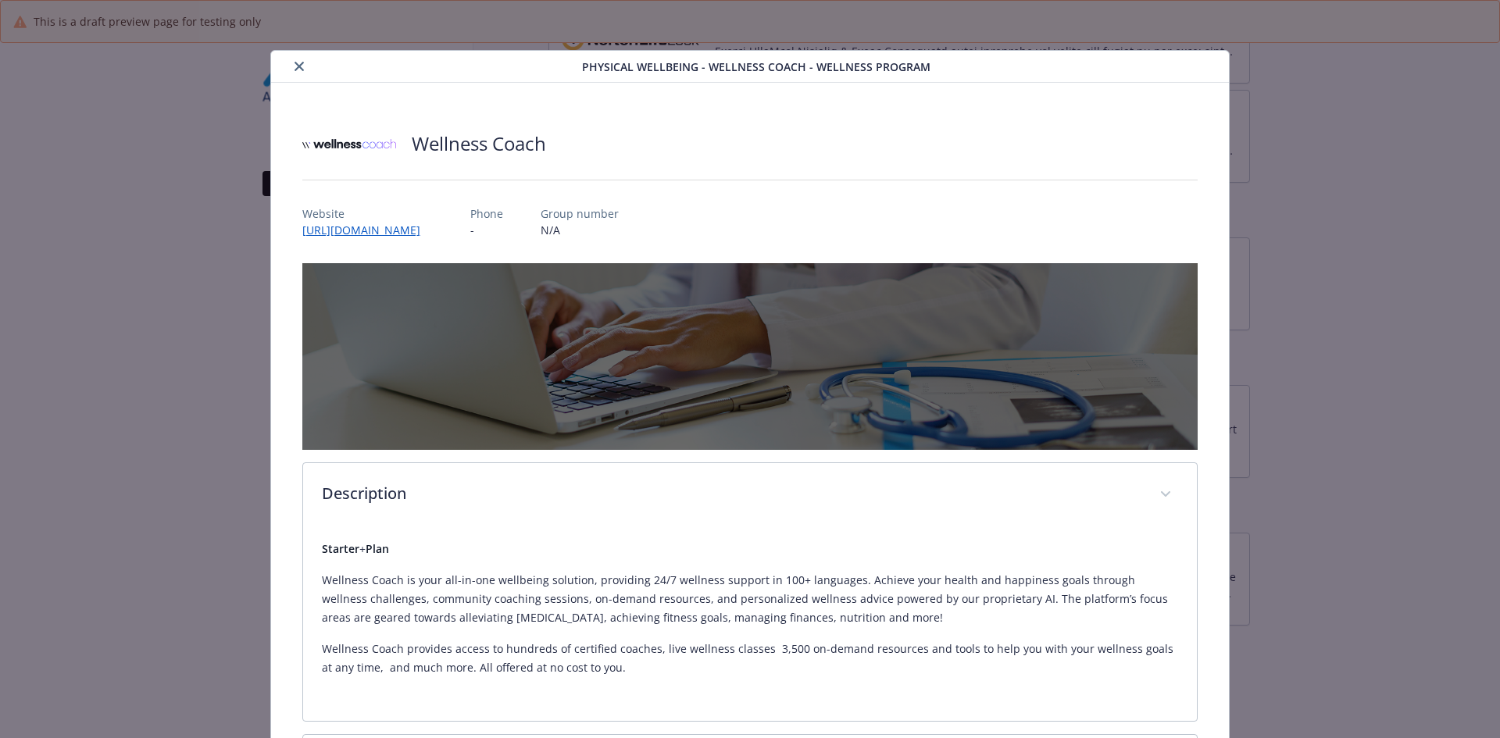
click at [295, 65] on icon "close" at bounding box center [299, 66] width 9 height 9
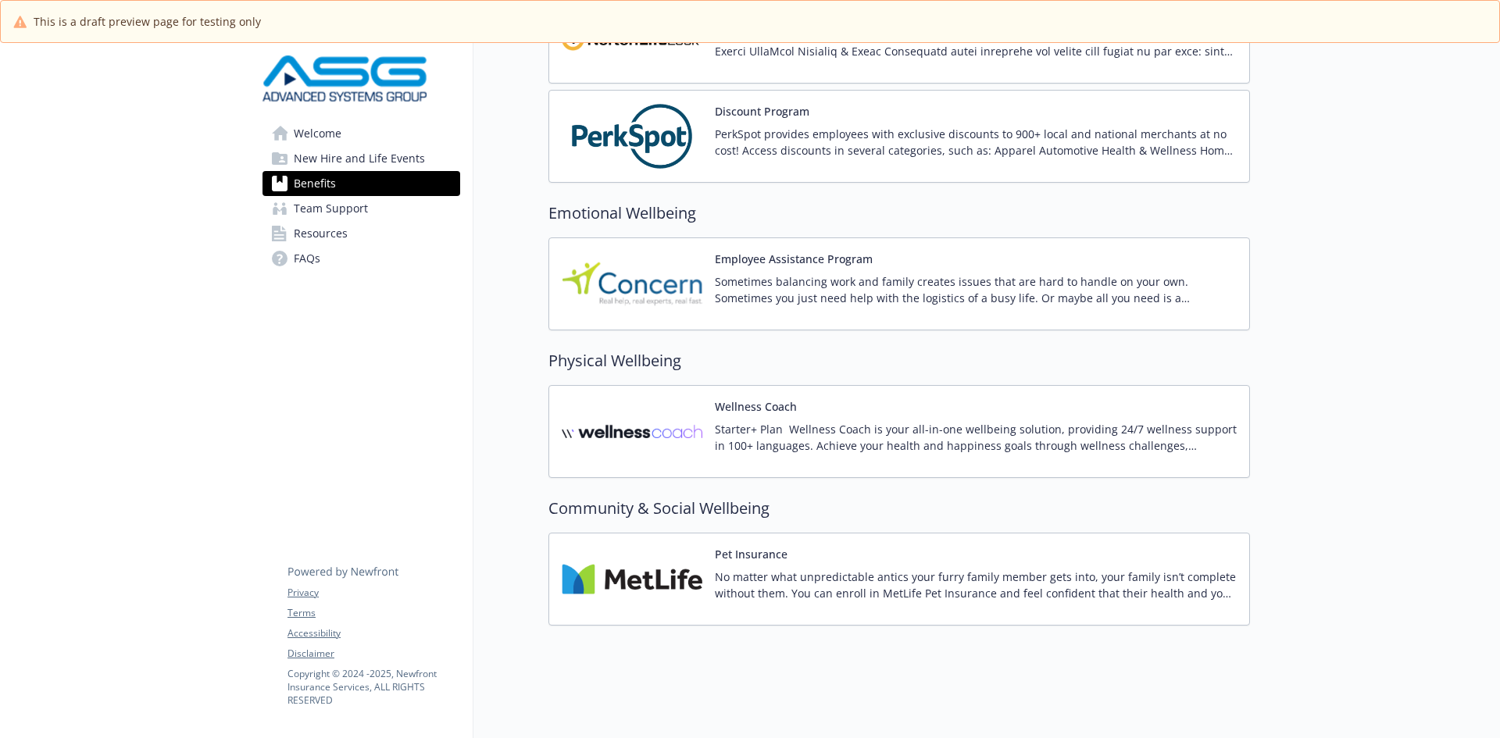
click at [791, 555] on div "Pet Insurance No matter what unpredictable antics your furry family member gets…" at bounding box center [976, 579] width 522 height 66
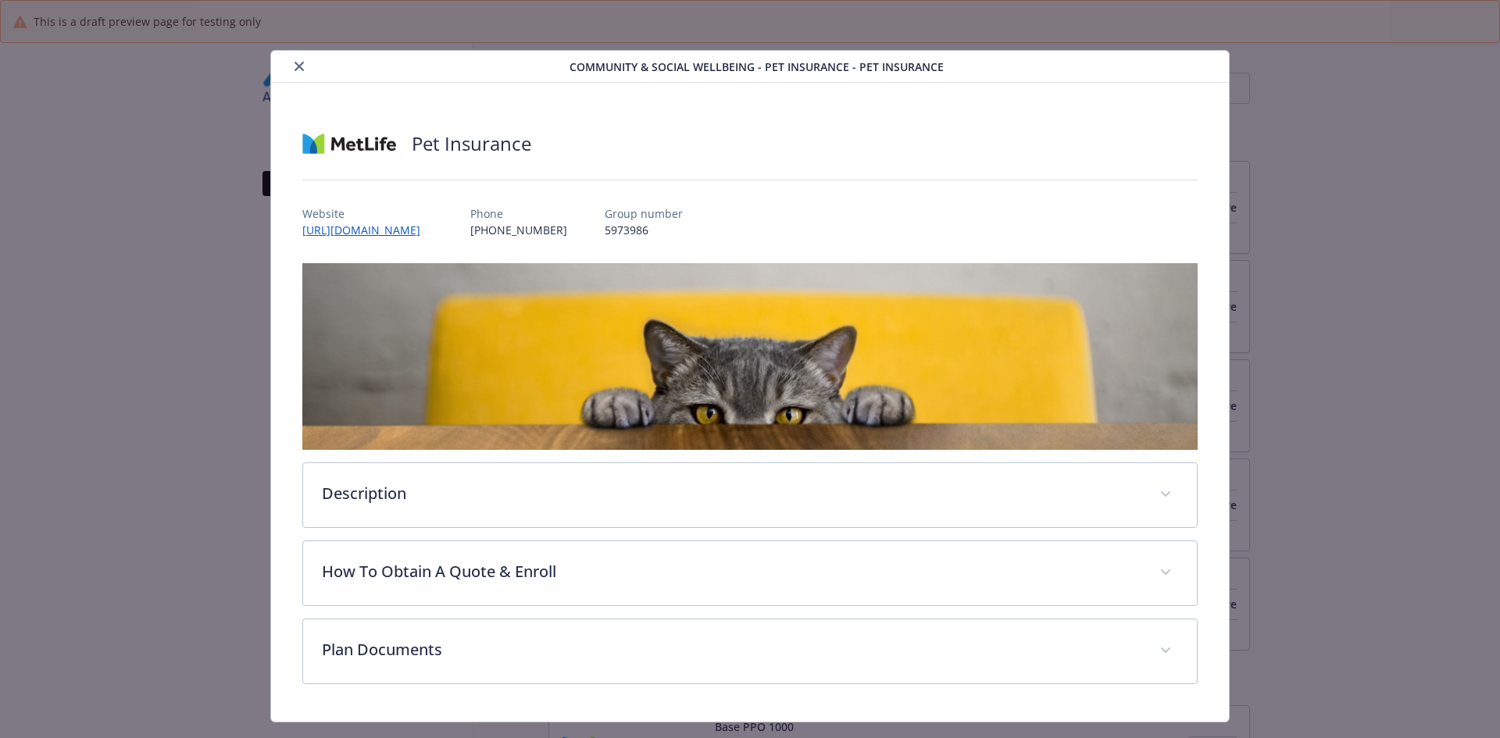
scroll to position [2214, 0]
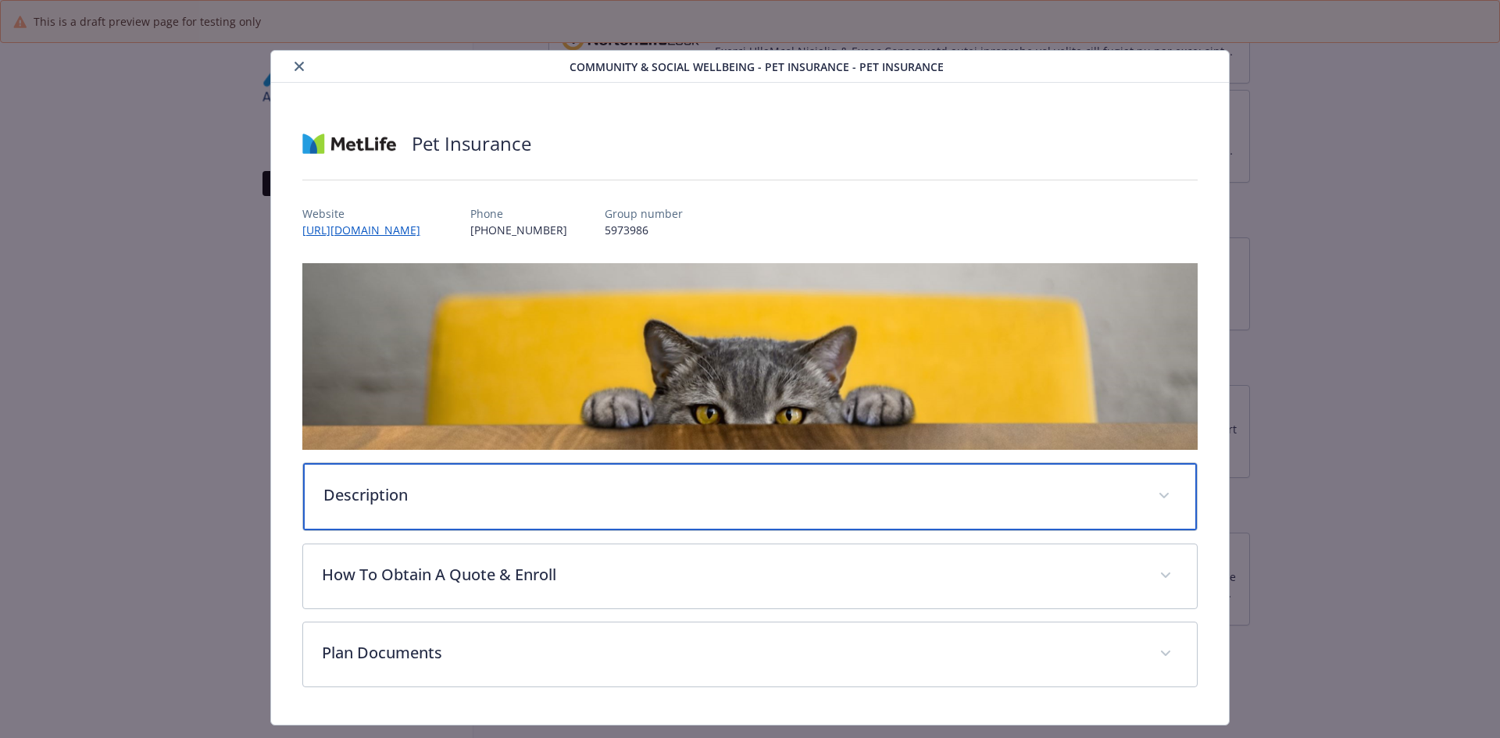
click at [398, 505] on div "Description" at bounding box center [750, 496] width 895 height 67
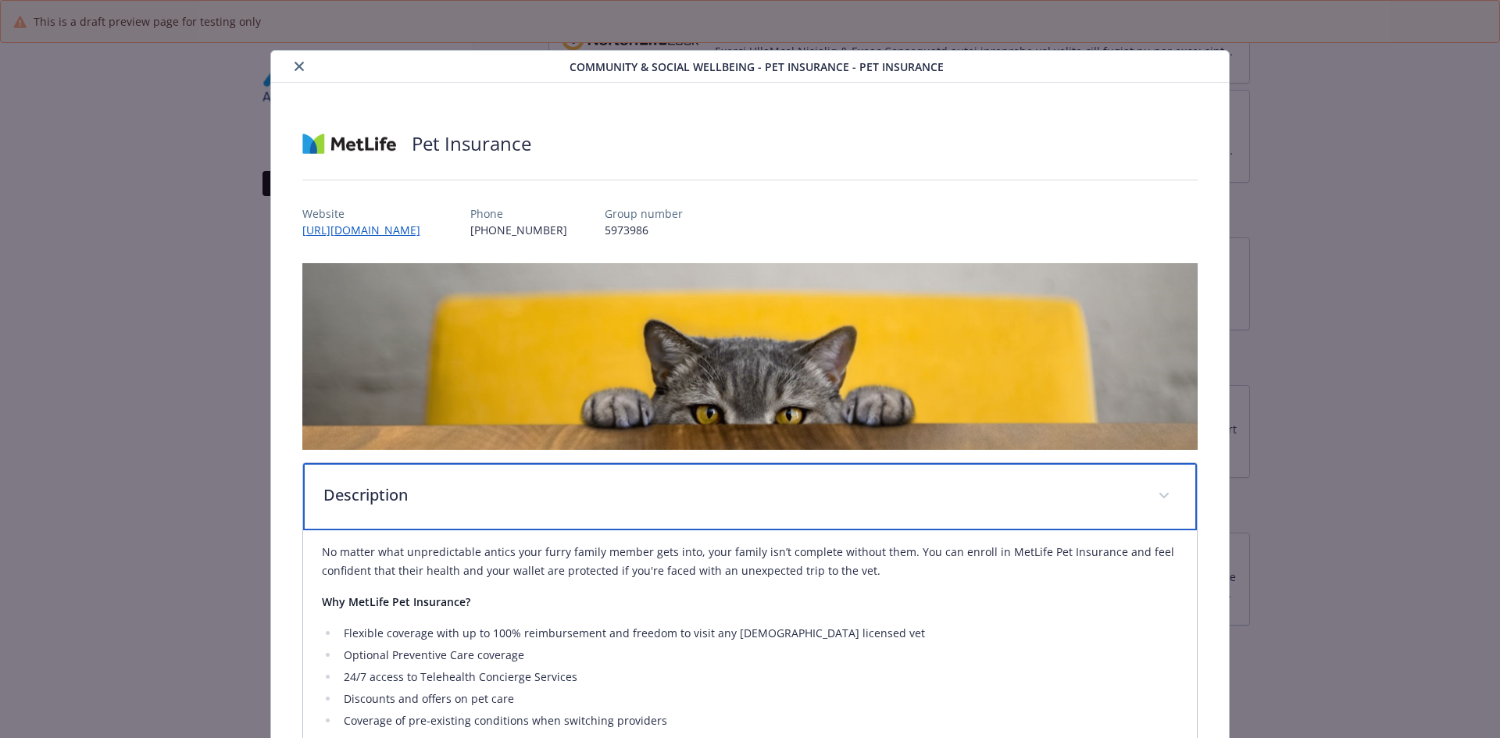
scroll to position [78, 0]
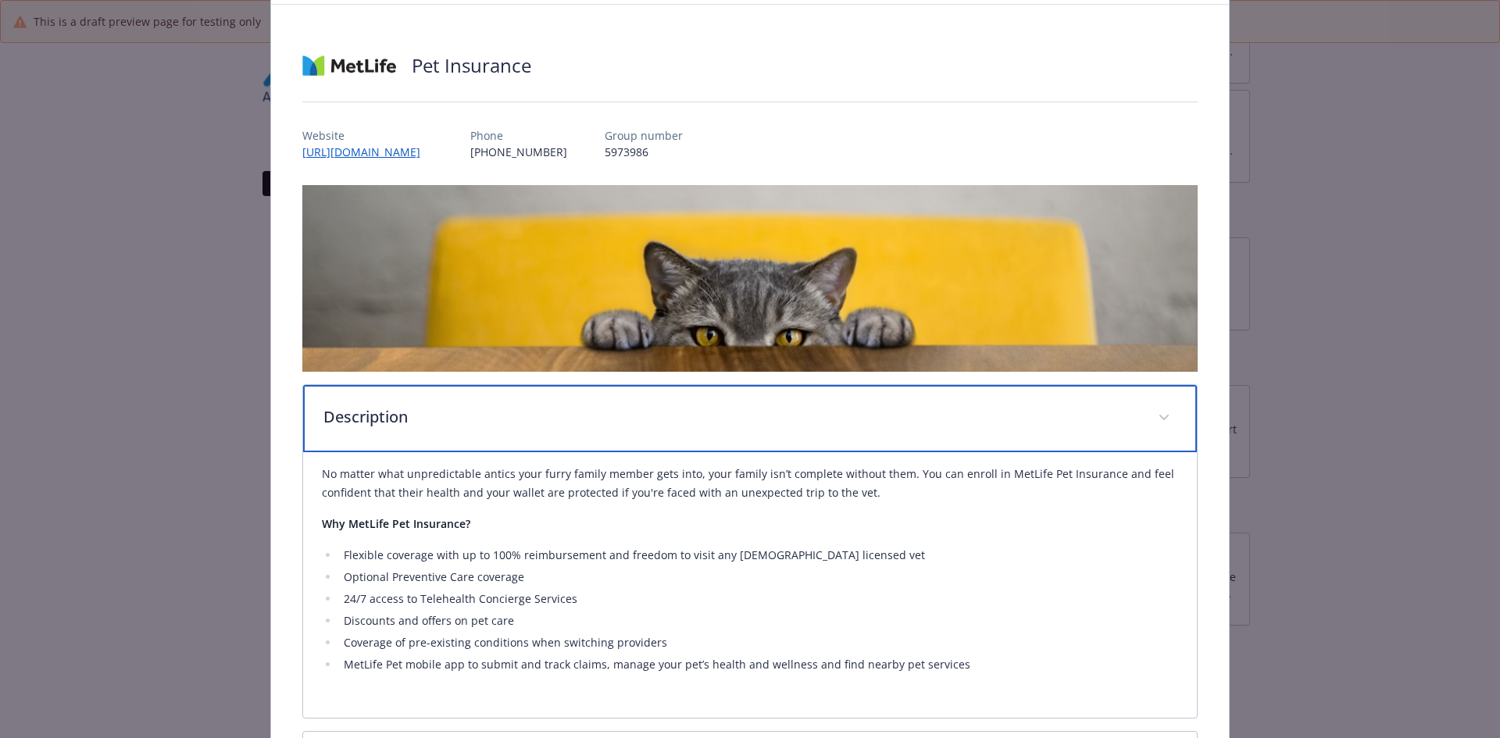
click at [370, 420] on p "Description" at bounding box center [731, 416] width 816 height 23
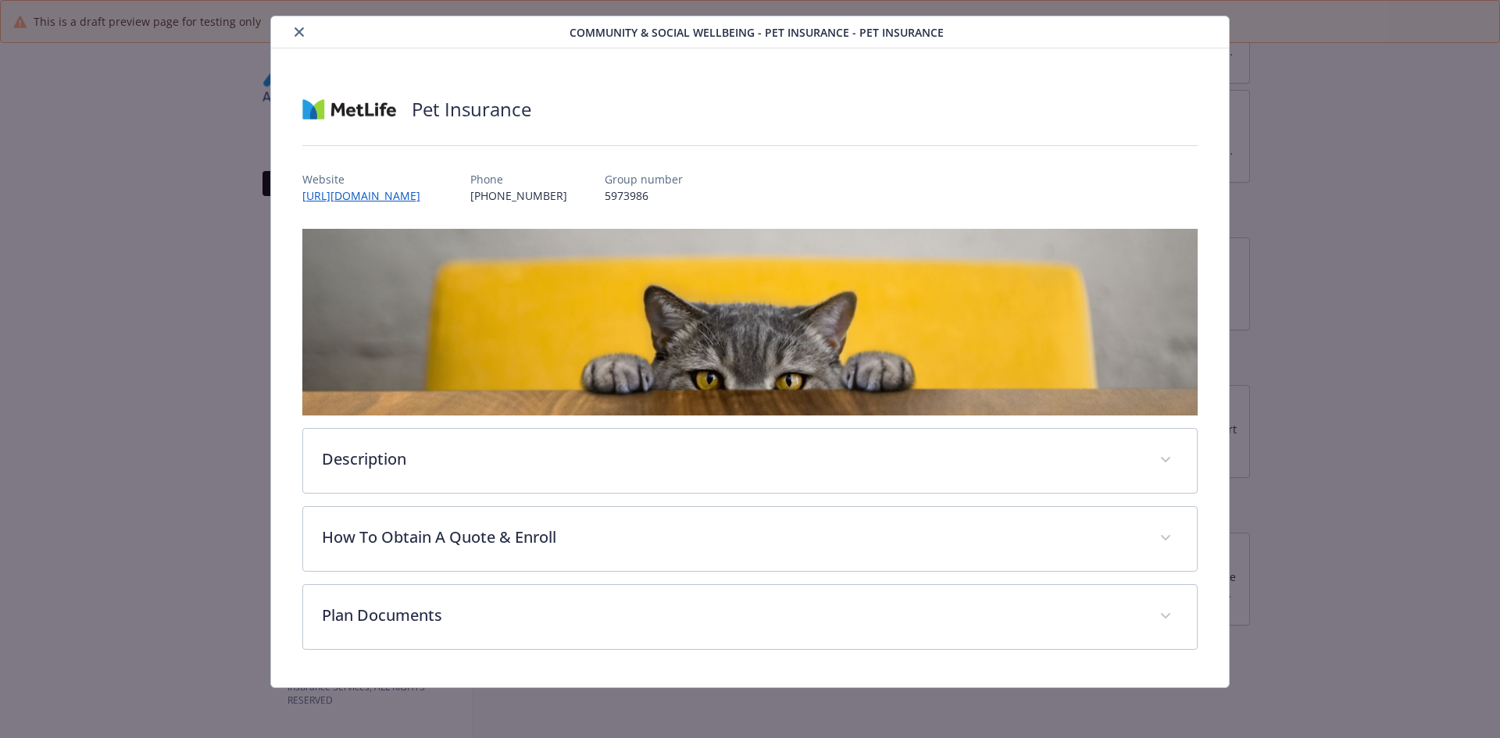
click at [387, 499] on div "Description No matter what unpredictable antics your furry family member gets i…" at bounding box center [750, 439] width 896 height 421
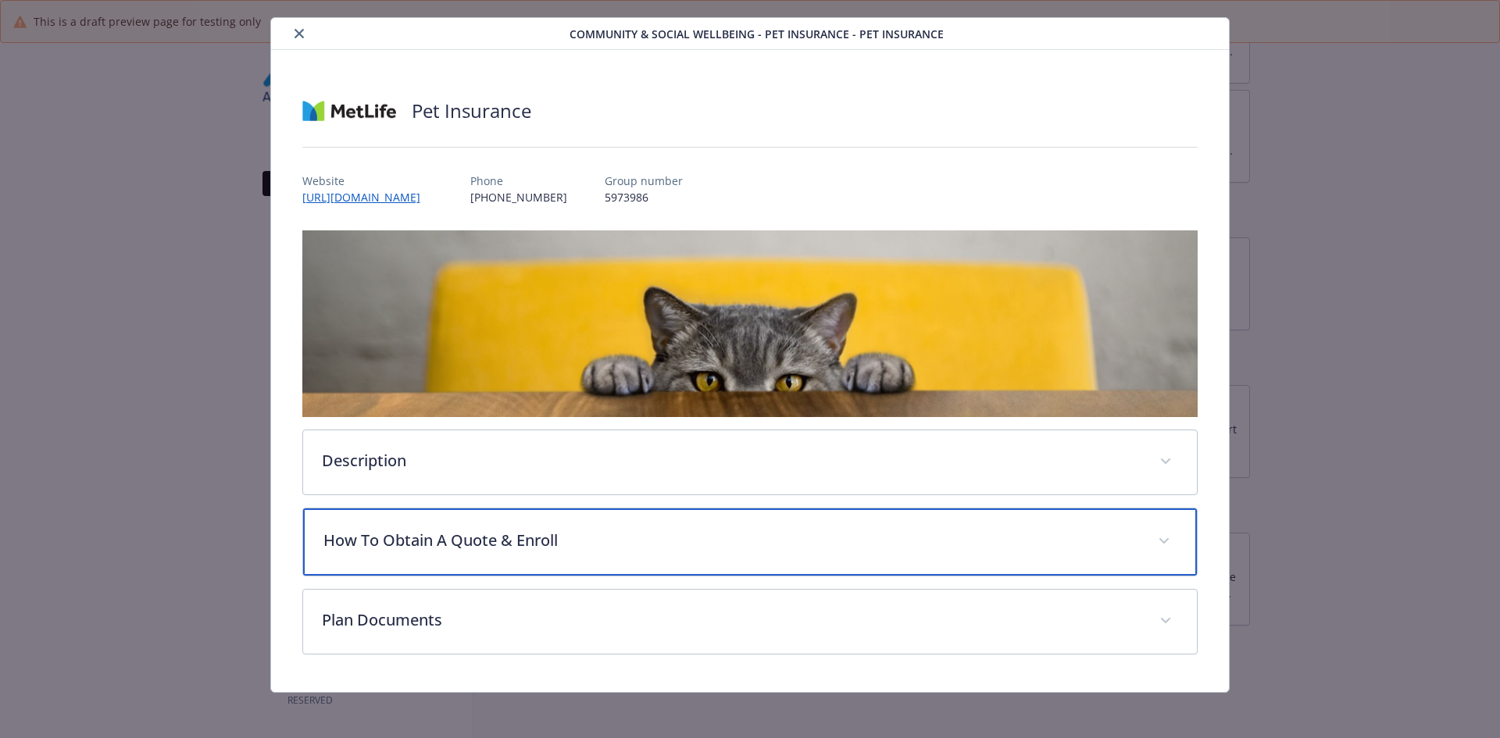
click at [387, 532] on p "How To Obtain A Quote & Enroll" at bounding box center [731, 540] width 816 height 23
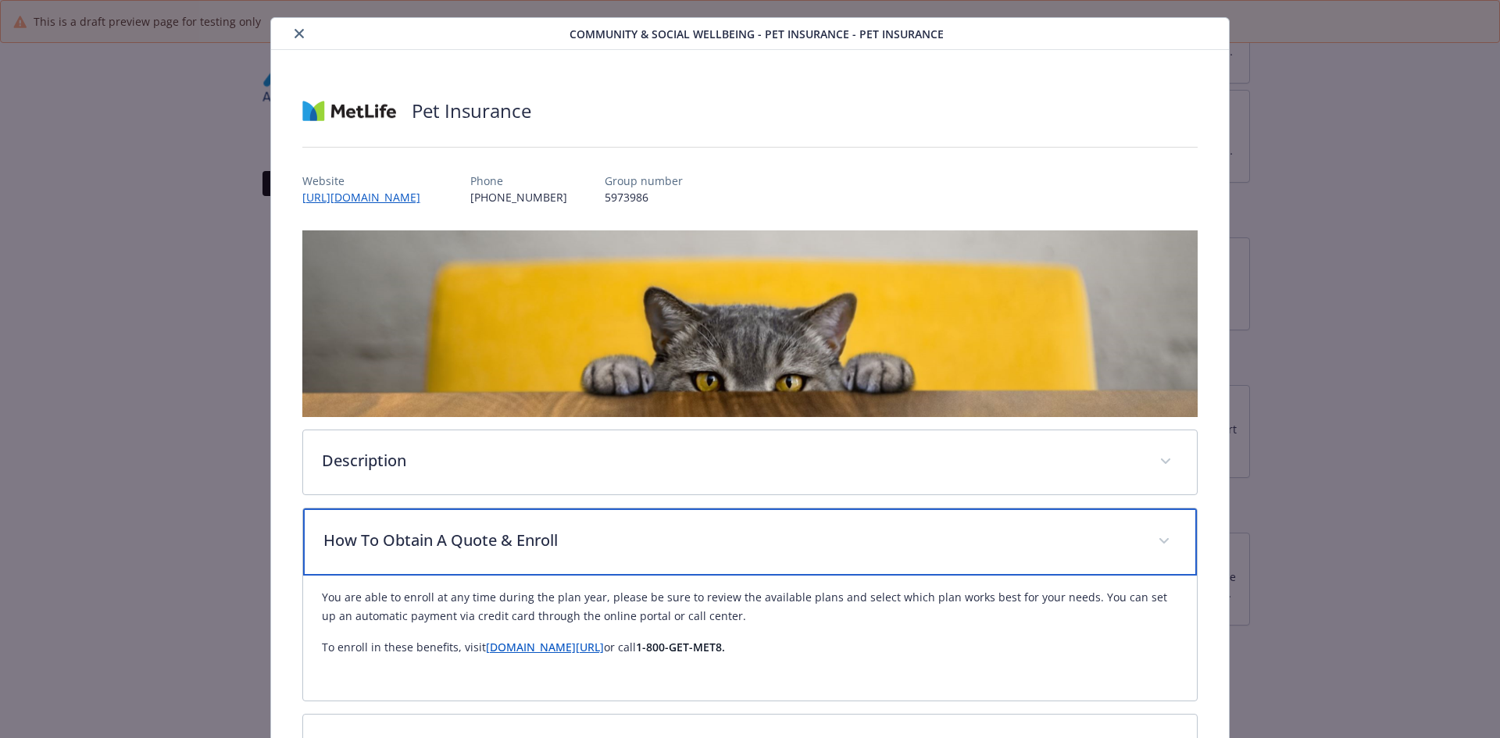
click at [387, 532] on p "How To Obtain A Quote & Enroll" at bounding box center [731, 540] width 816 height 23
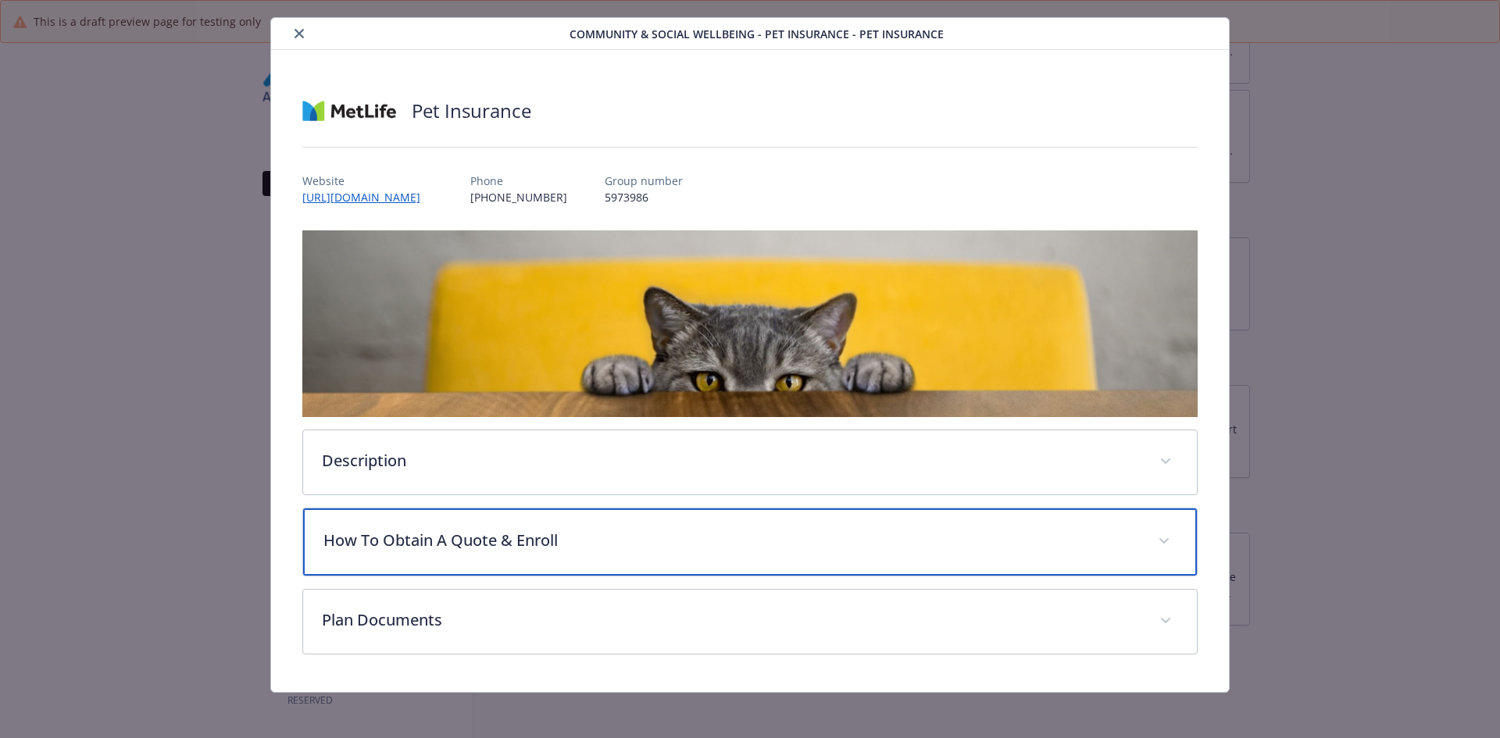
scroll to position [36, 0]
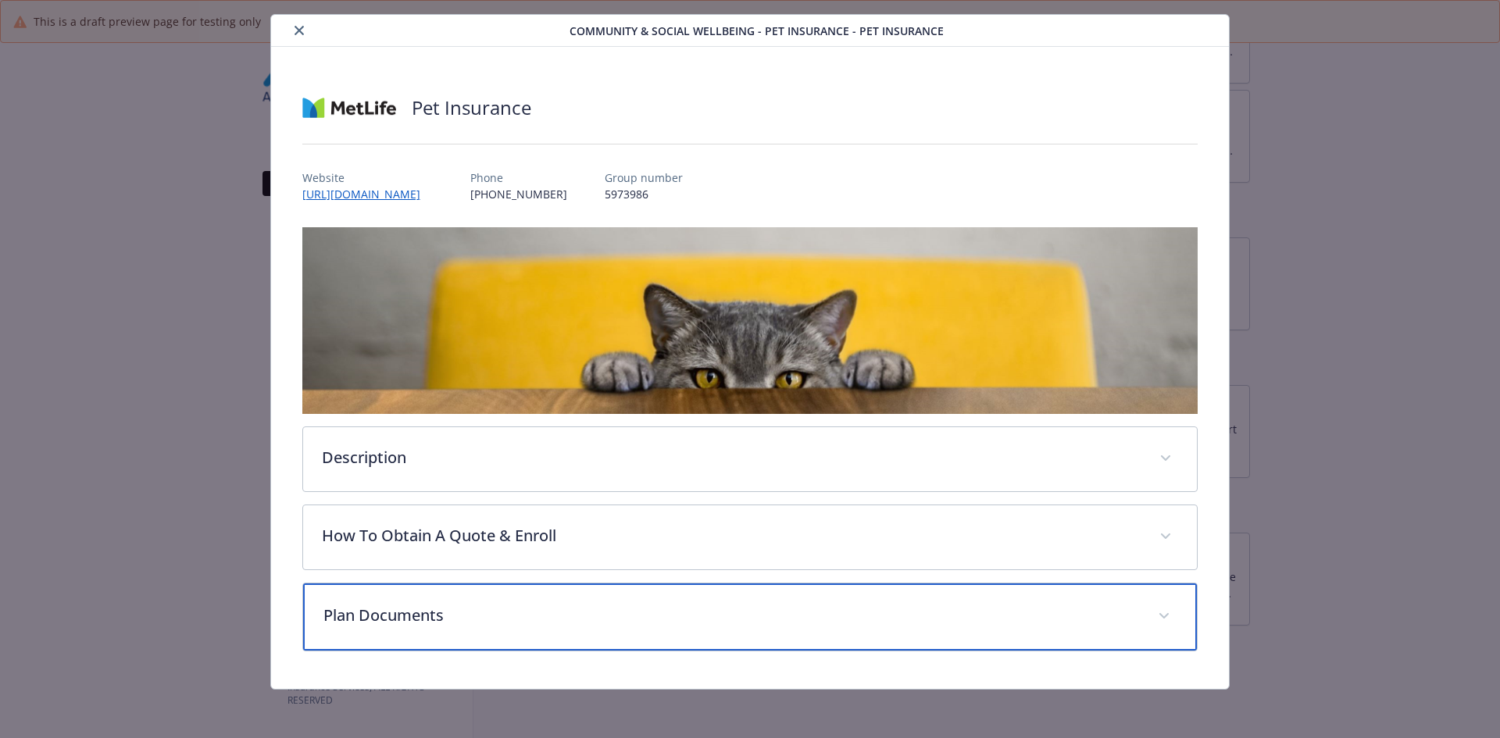
click at [401, 616] on p "Plan Documents" at bounding box center [731, 615] width 816 height 23
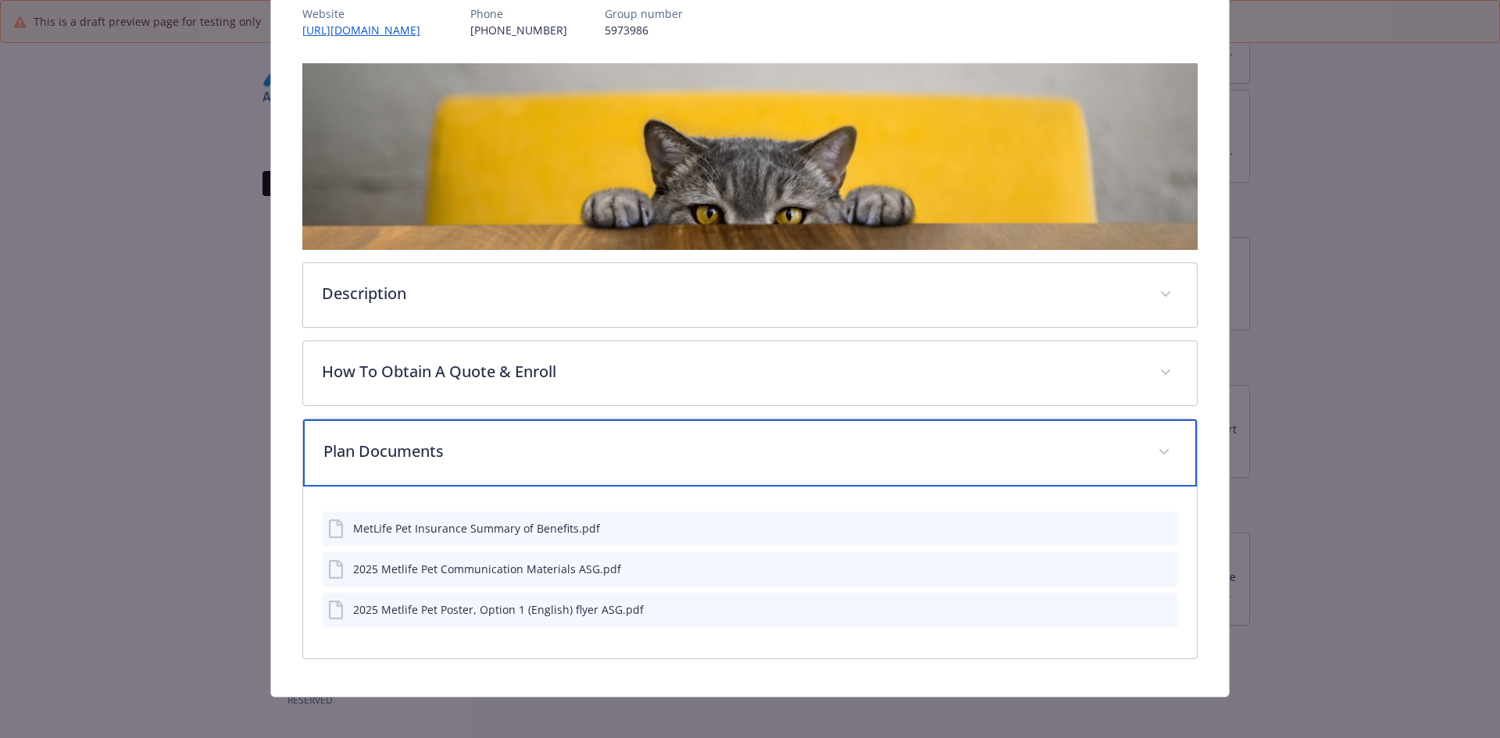
scroll to position [208, 0]
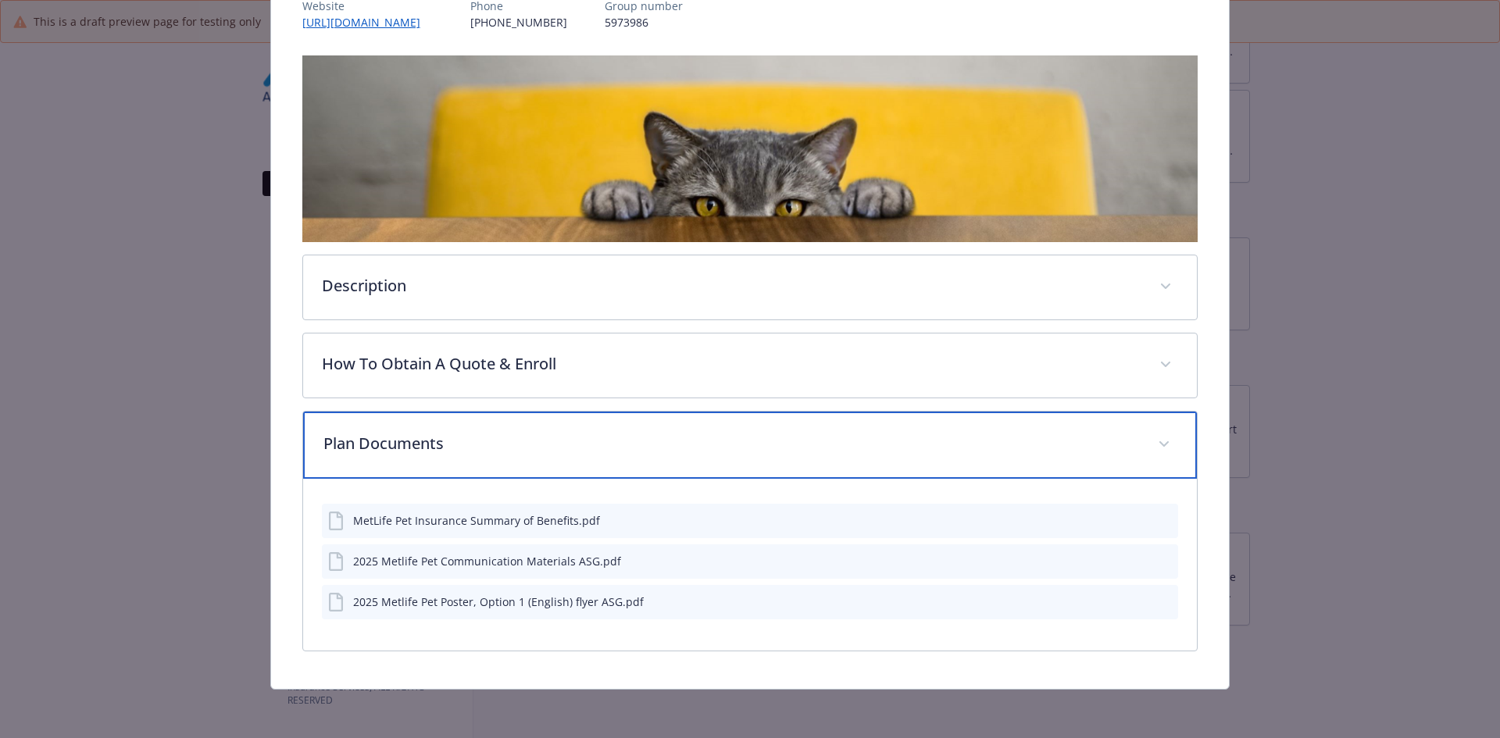
click at [376, 441] on p "Plan Documents" at bounding box center [731, 443] width 816 height 23
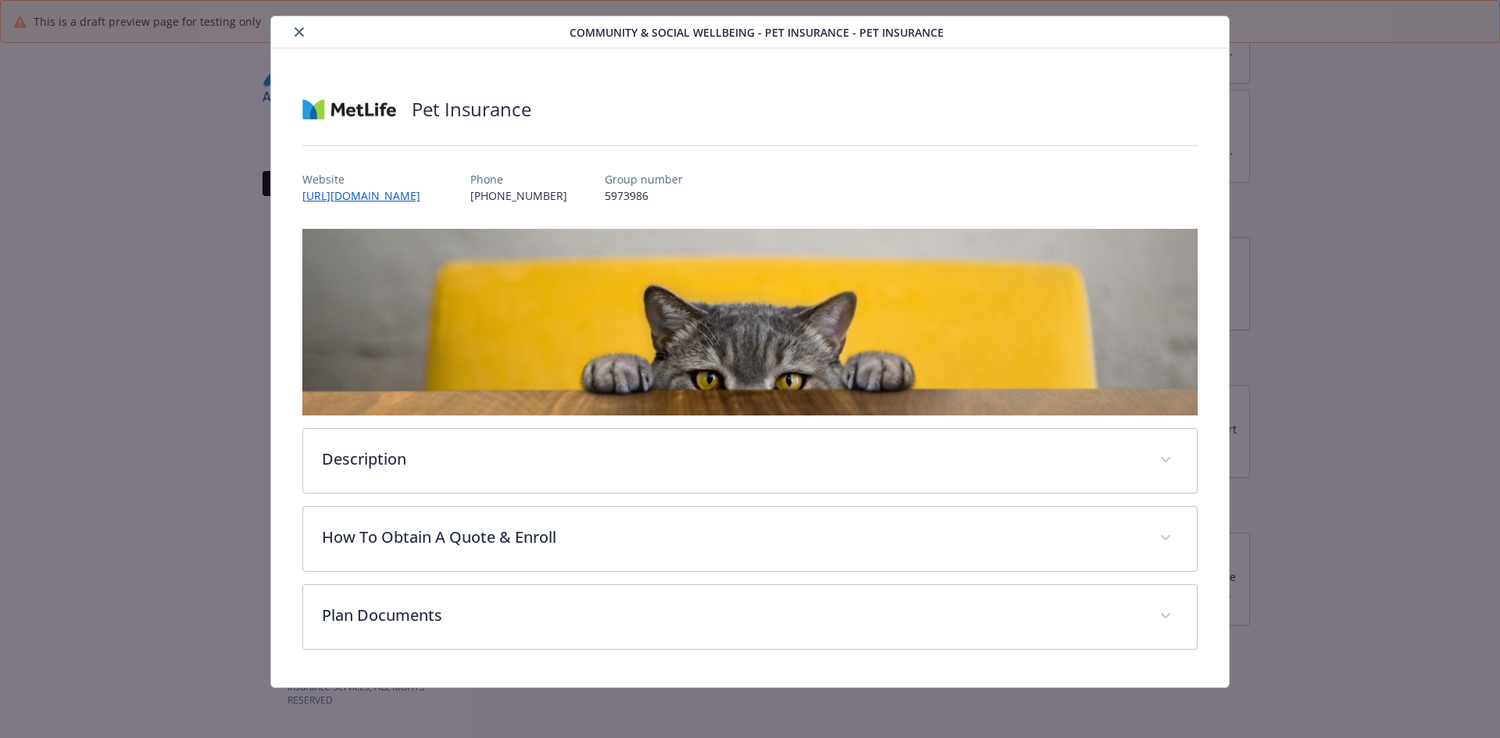
scroll to position [33, 0]
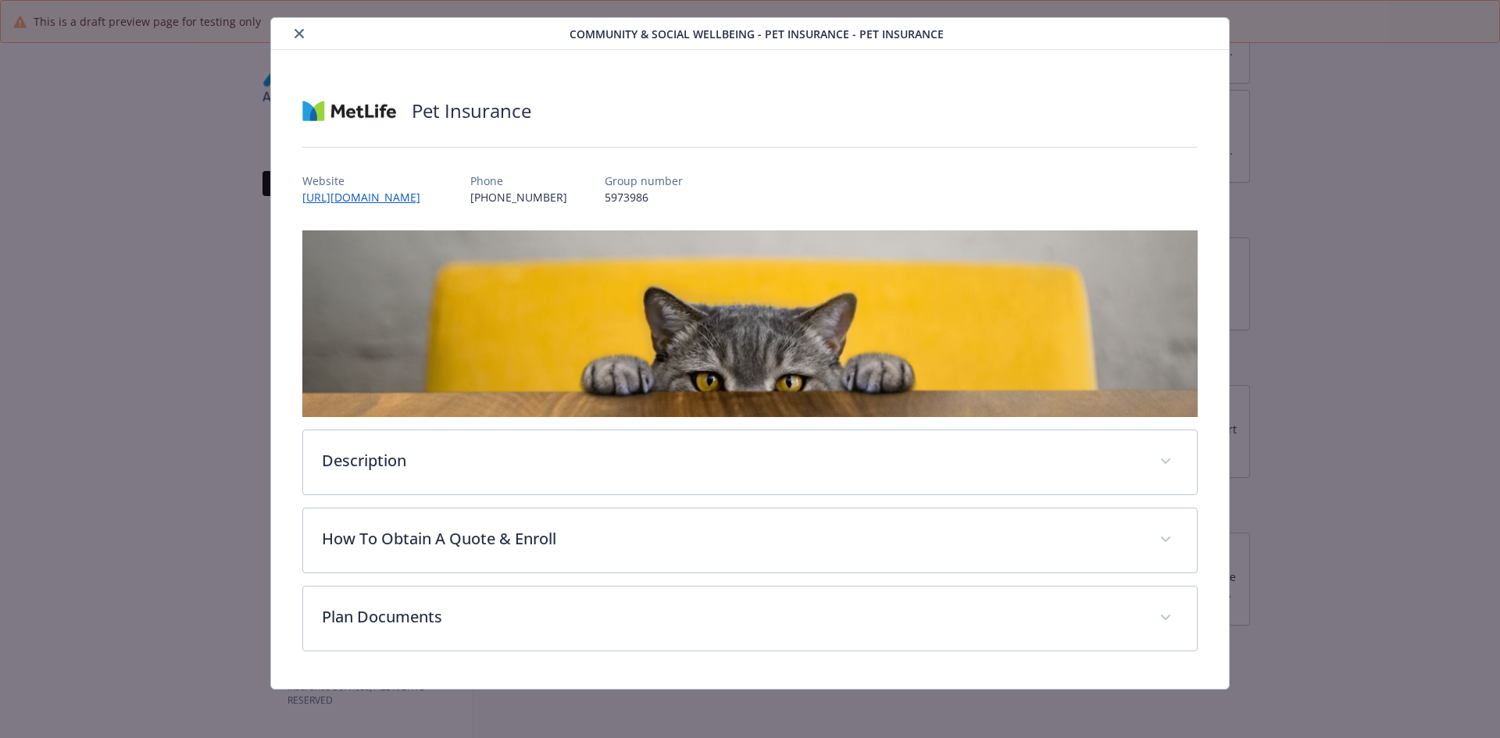
click at [295, 31] on icon "close" at bounding box center [299, 33] width 9 height 9
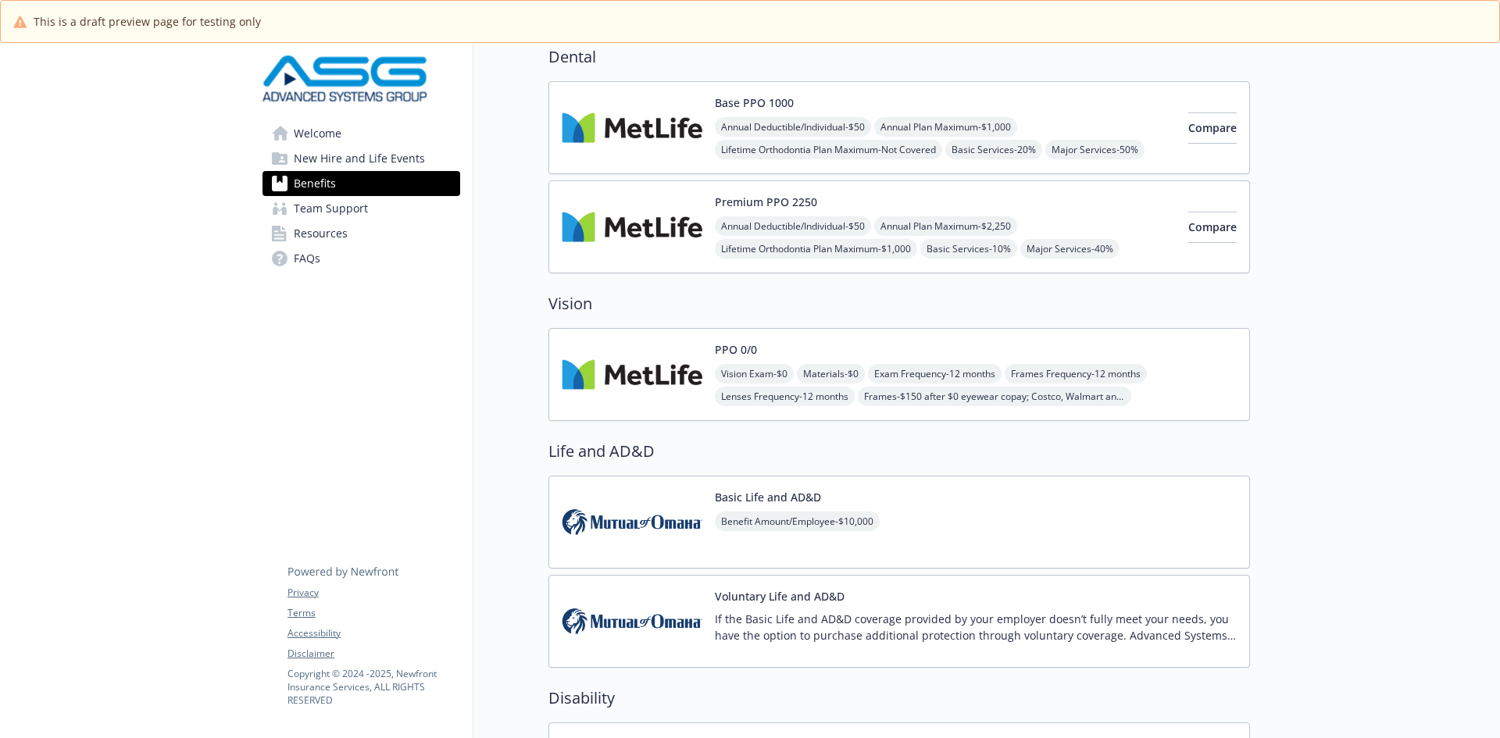
scroll to position [652, 0]
